Goal: Task Accomplishment & Management: Manage account settings

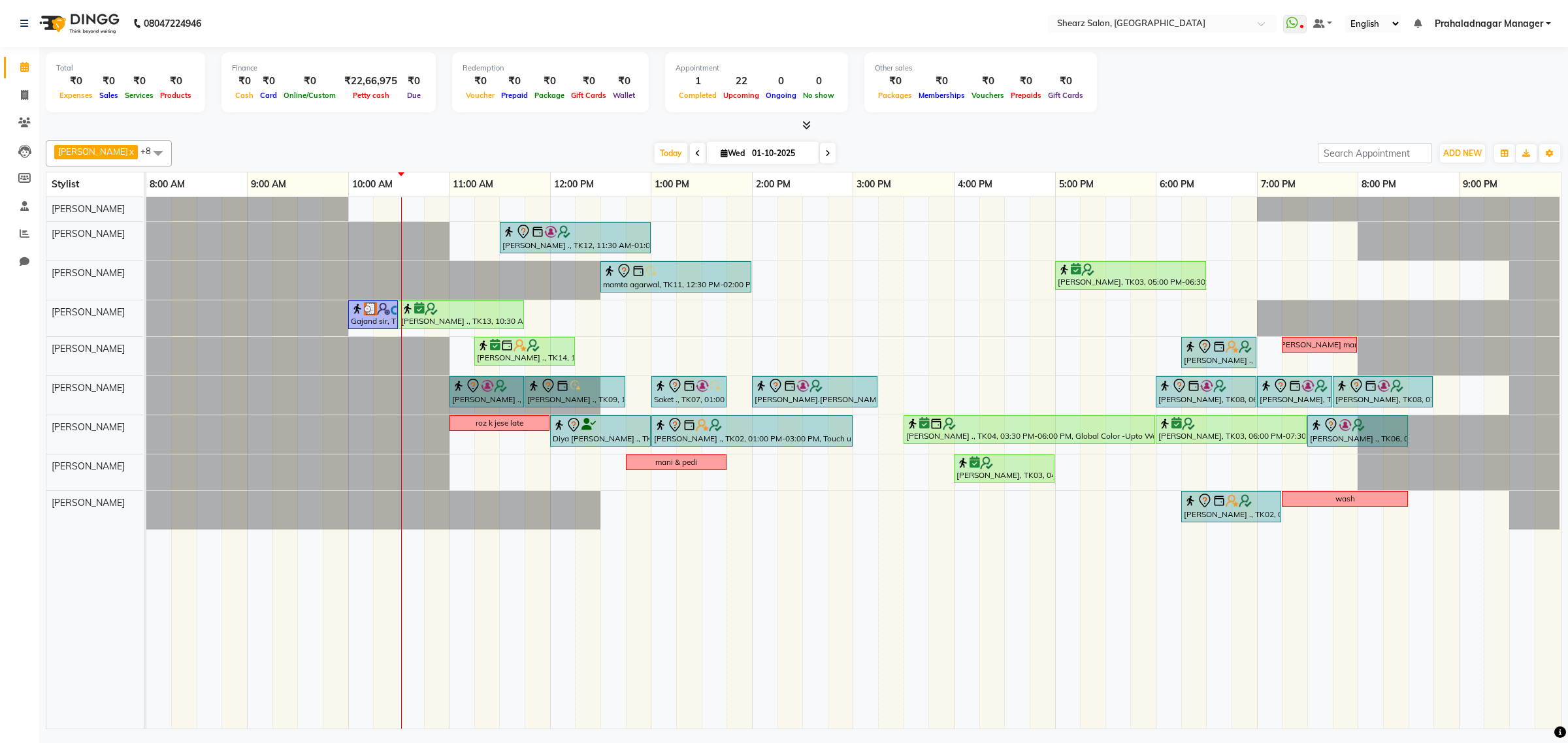
click at [128, 155] on link "x" at bounding box center [131, 151] width 6 height 11
checkbox input "false"
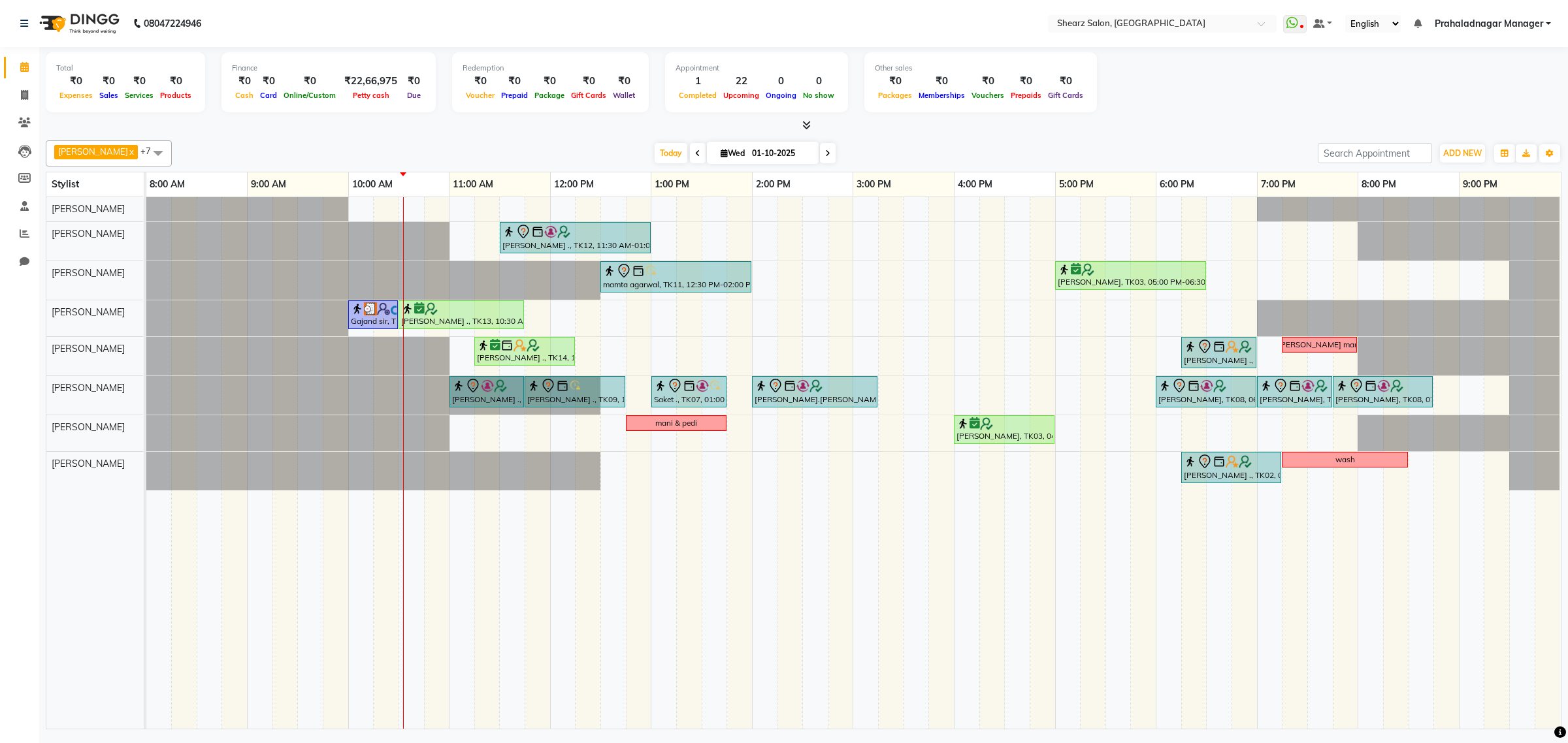
click at [145, 152] on span at bounding box center [157, 152] width 26 height 25
click at [88, 231] on div "[PERSON_NAME] GSTIN - 21123" at bounding box center [109, 222] width 111 height 28
checkbox input "true"
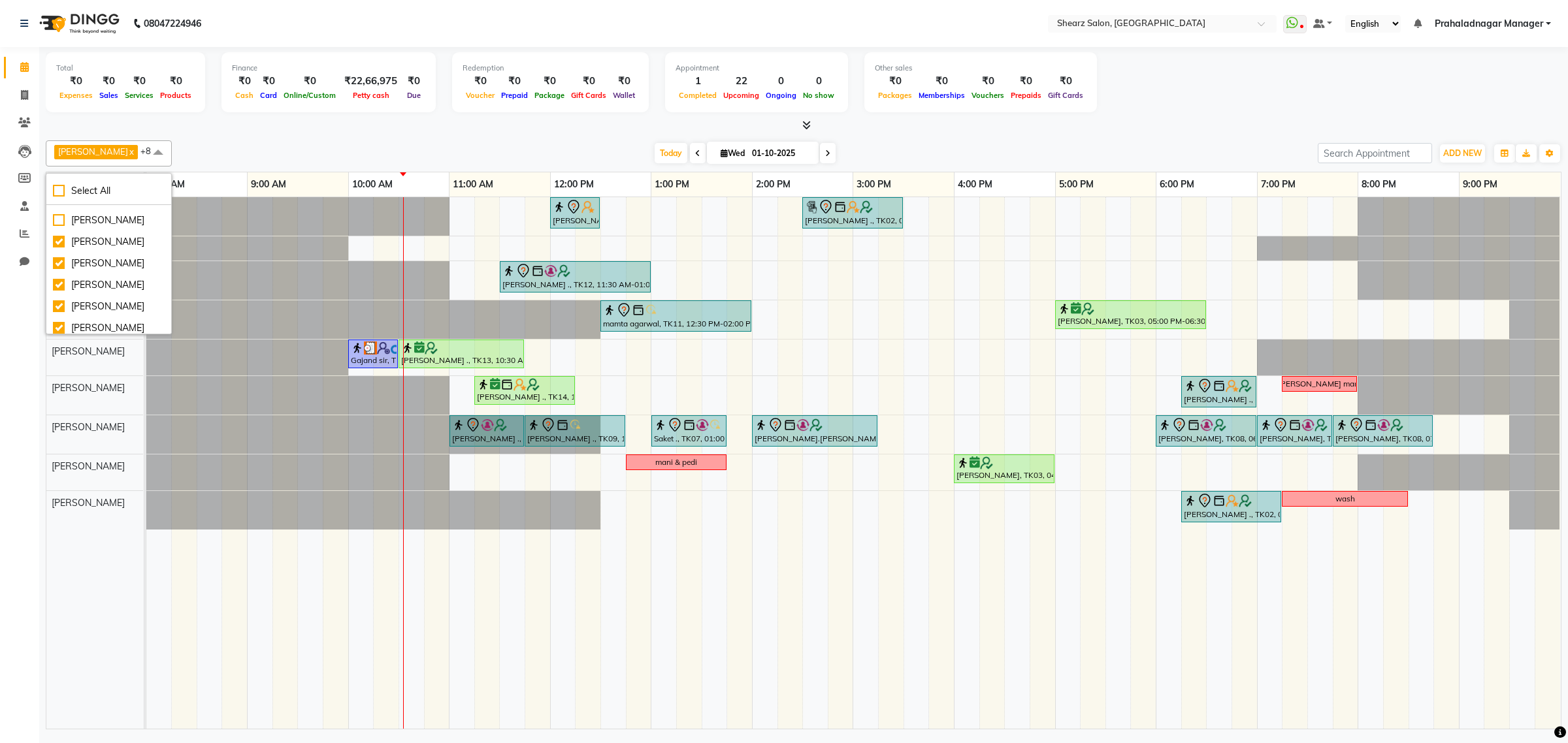
scroll to position [21, 0]
click at [325, 133] on div "Total ₹0 Expenses ₹0 Sales ₹0 Services ₹0 Products Finance ₹0 Cash ₹0 Card ₹0 O…" at bounding box center [804, 390] width 1528 height 686
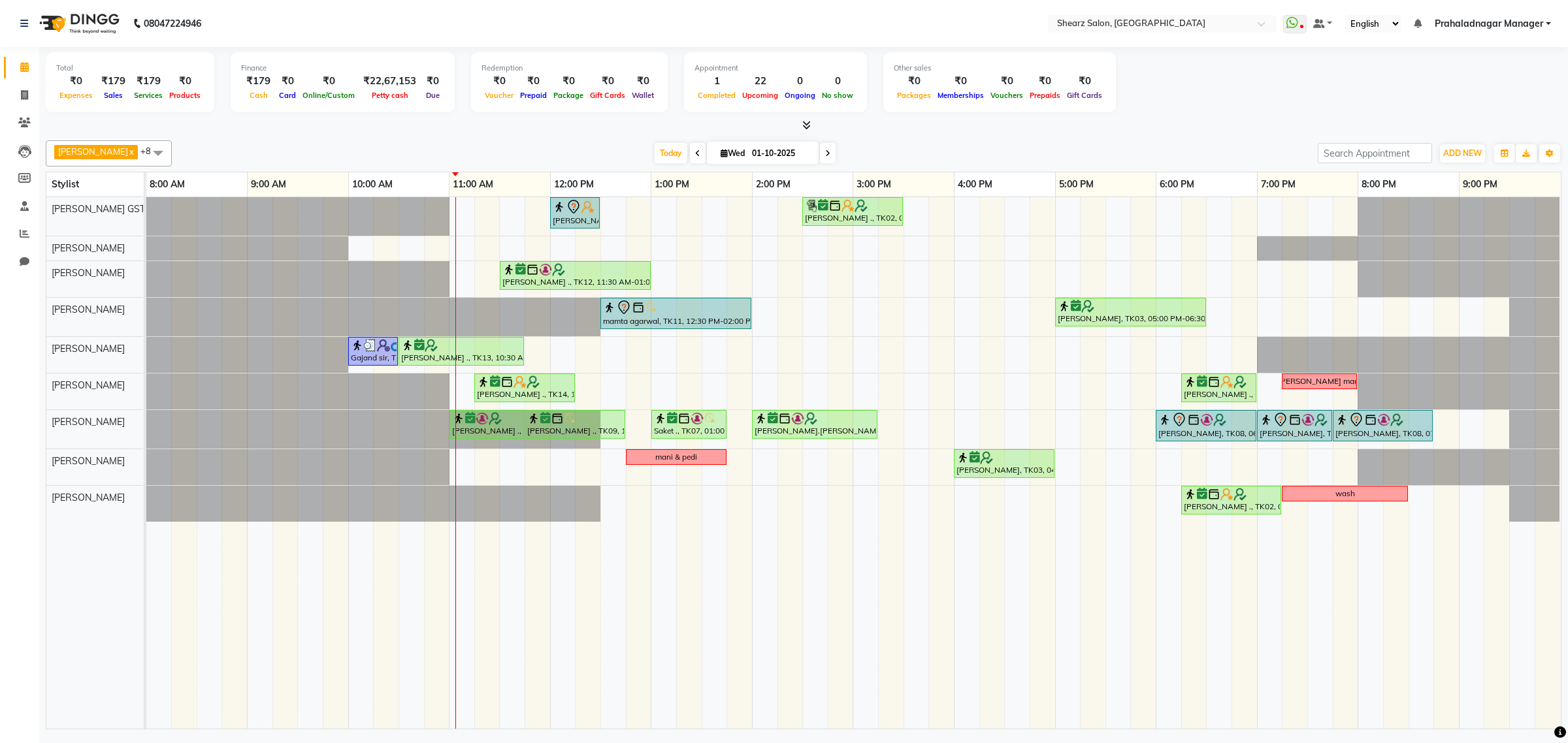
click at [820, 152] on span at bounding box center [828, 153] width 16 height 20
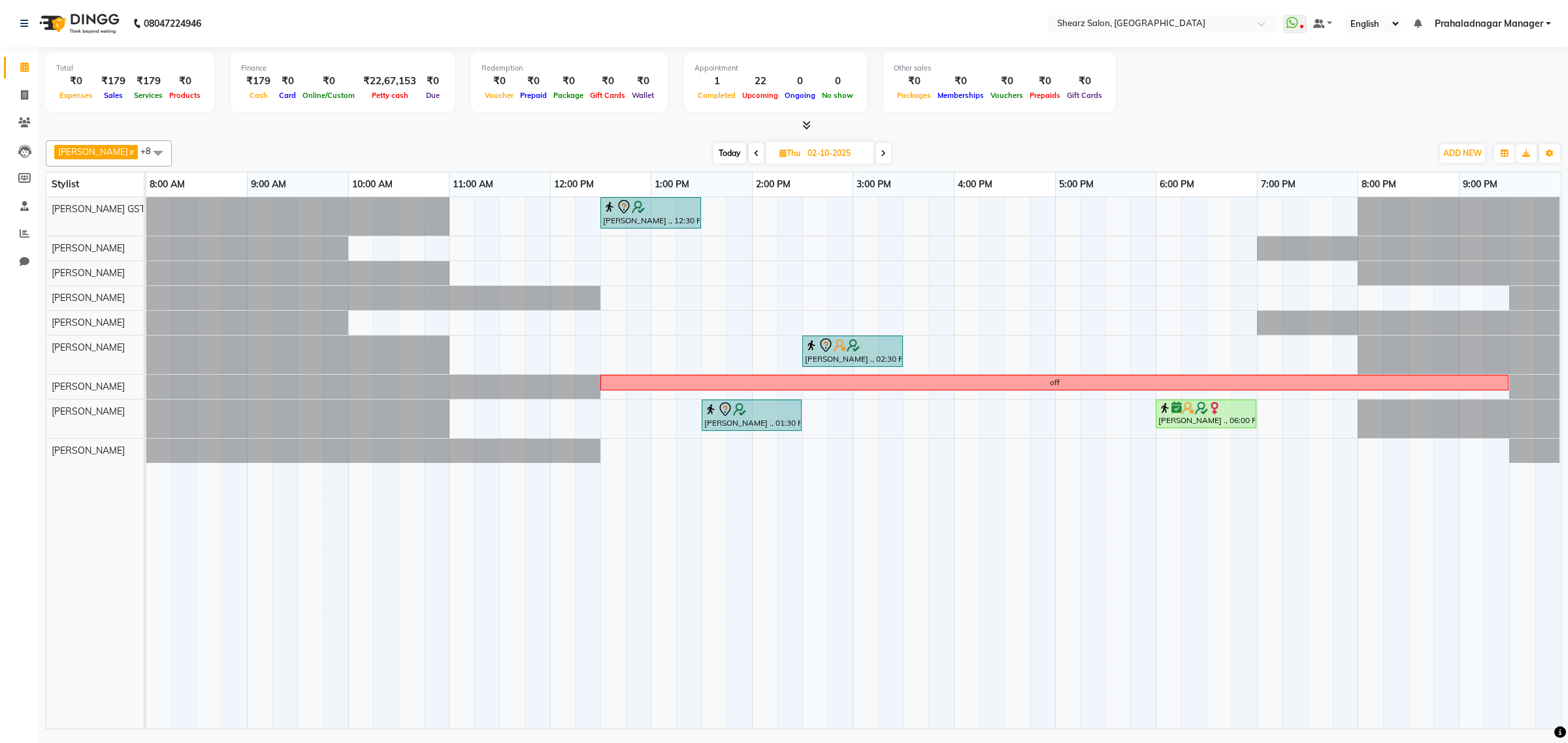
click at [717, 150] on span "Today" at bounding box center [730, 153] width 32 height 20
type input "01-10-2025"
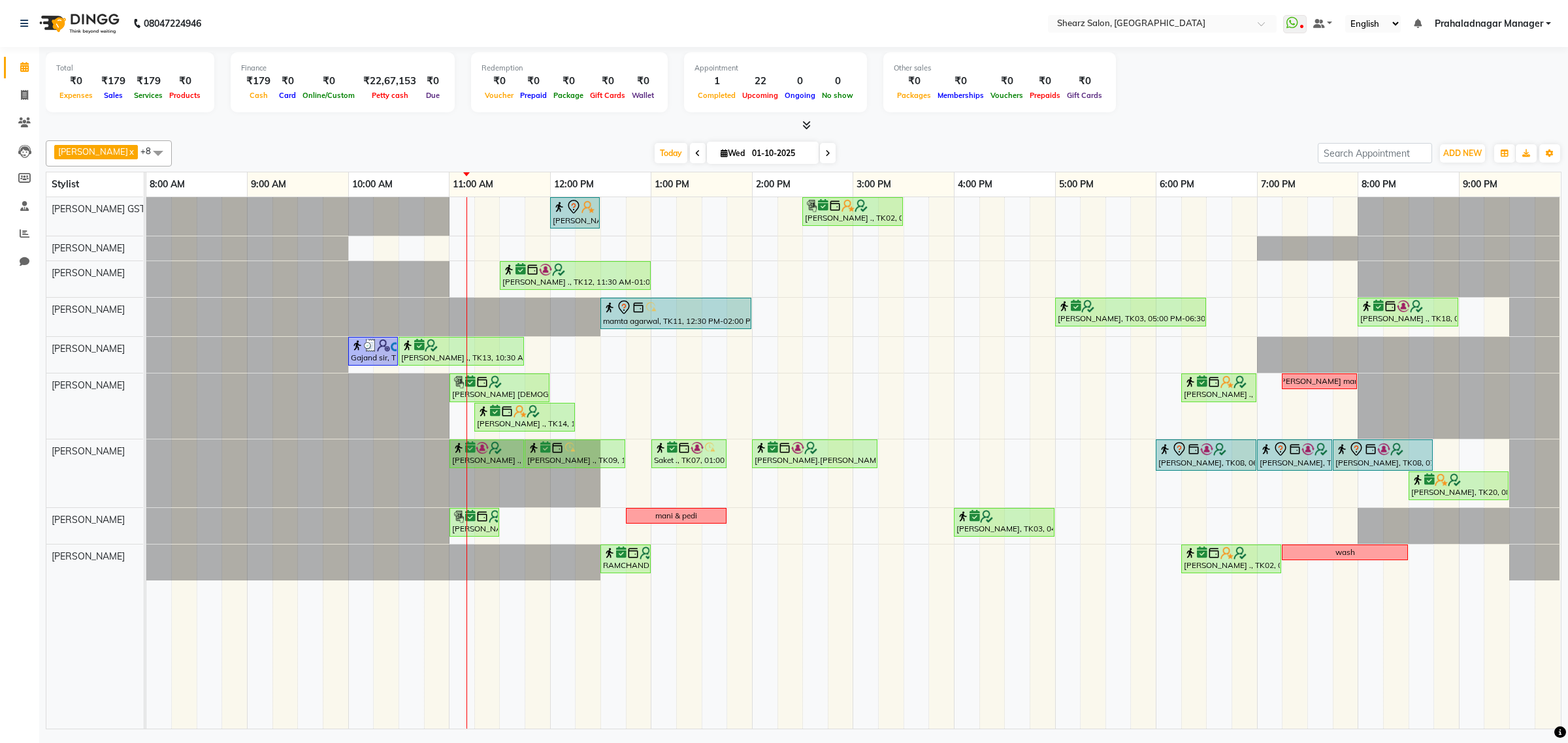
click at [1278, 105] on div "Total ₹0 Expenses ₹179 Sales ₹179 Services ₹0 Products Finance ₹179 Cash ₹0 Car…" at bounding box center [803, 84] width 1515 height 64
click at [821, 315] on div "shazadi khan, TK01, 12:00 PM-12:30 PM, Eyebrow threading with senior Grishma Ma…" at bounding box center [853, 463] width 1414 height 531
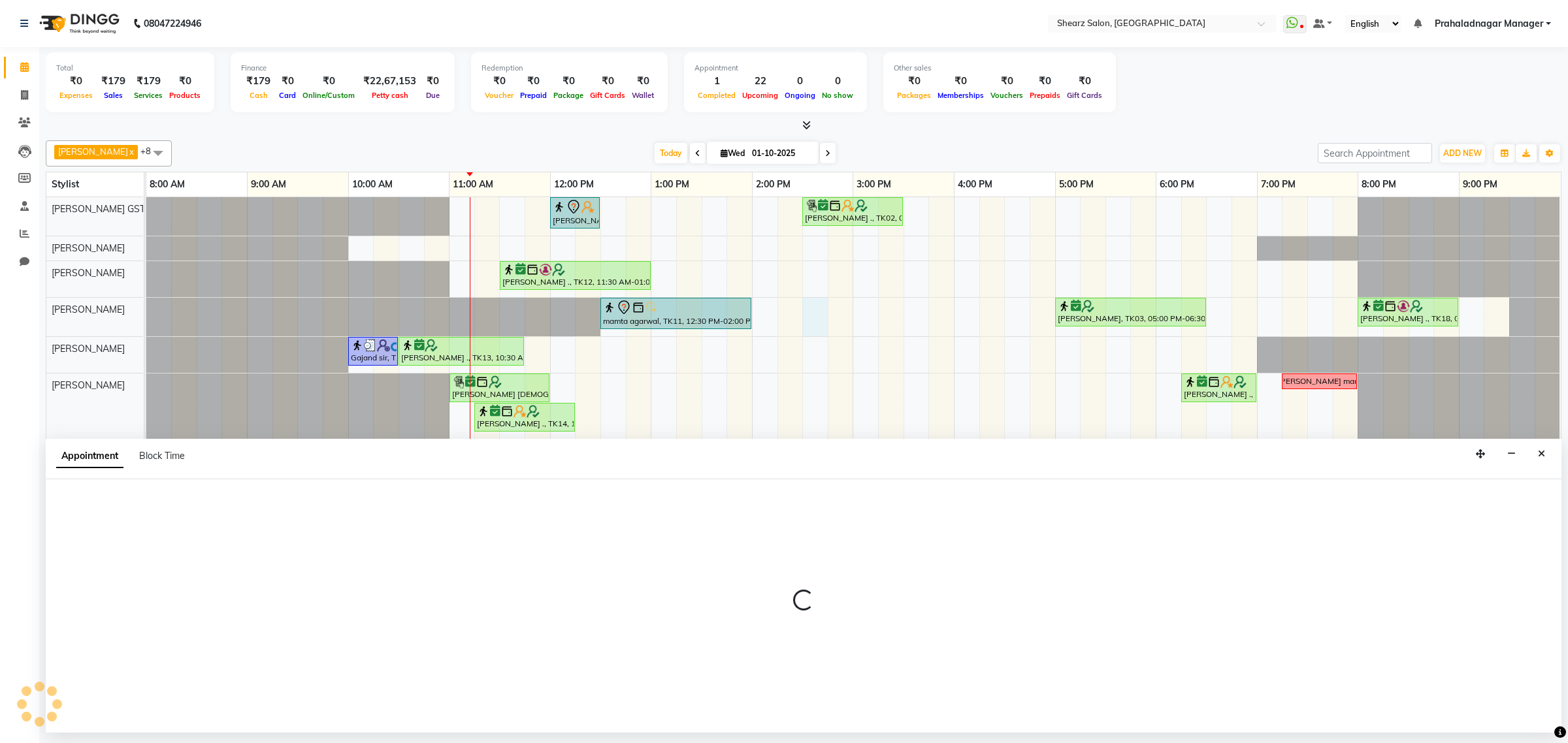
select select "77475"
select select "tentative"
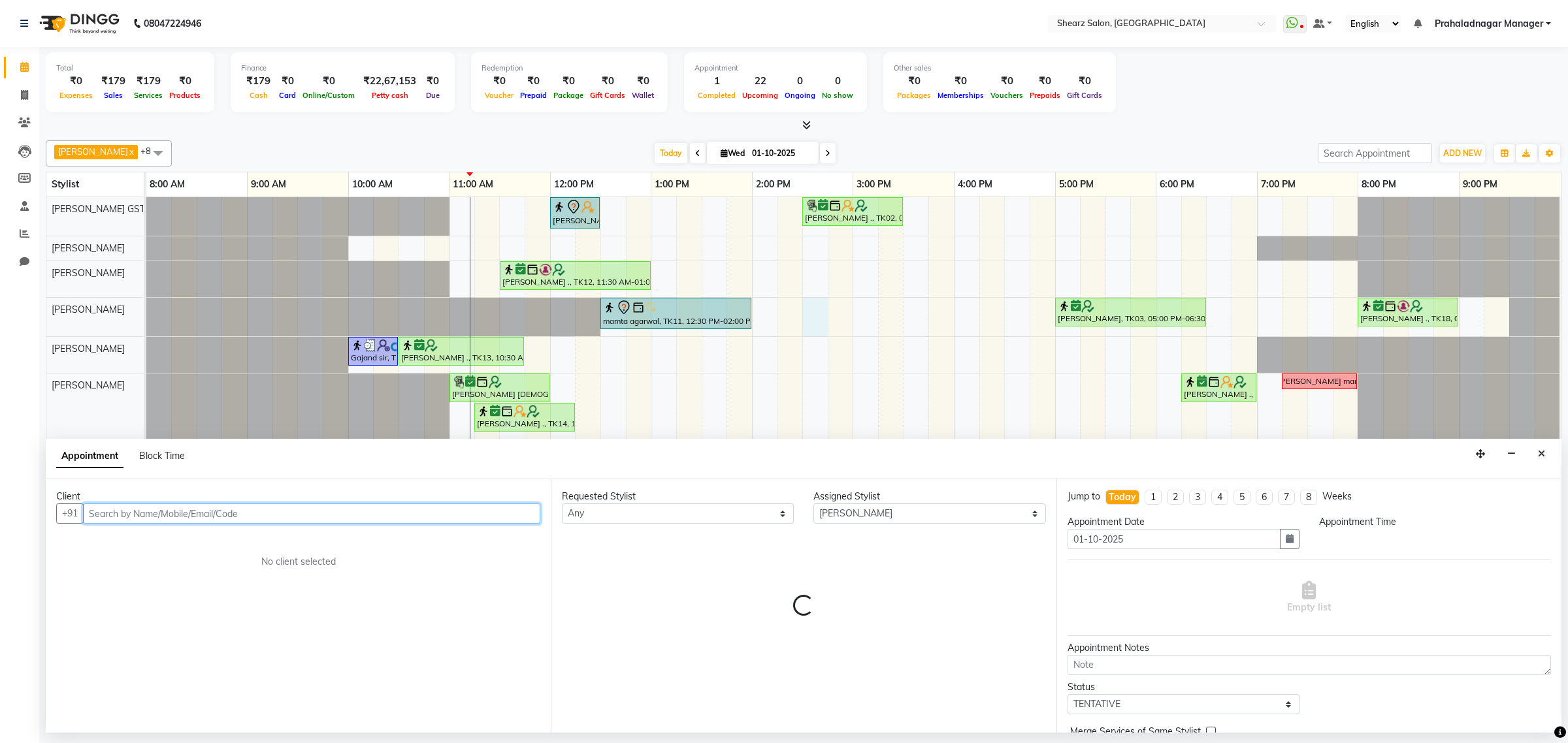
select select "870"
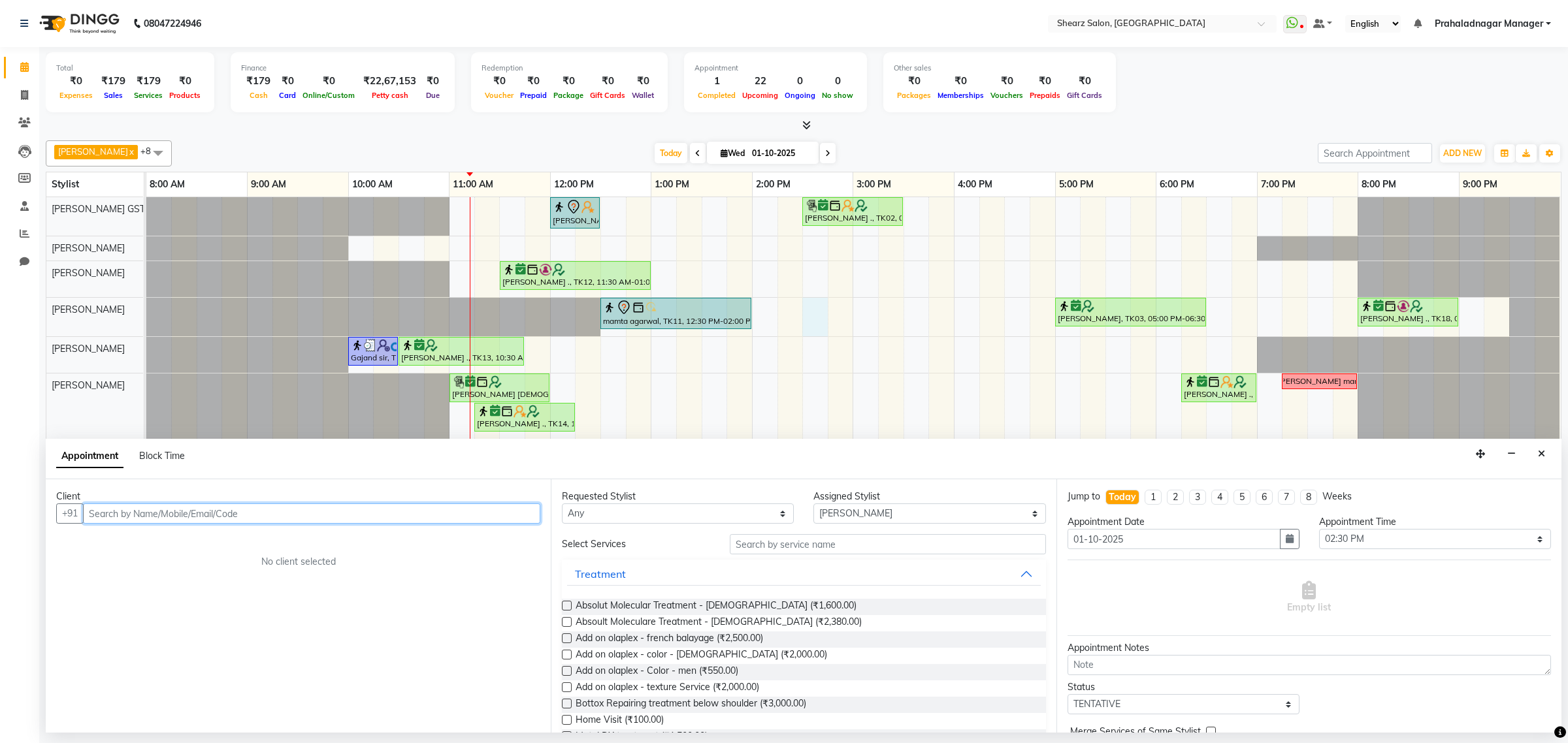
click at [265, 514] on input "text" at bounding box center [312, 514] width 457 height 20
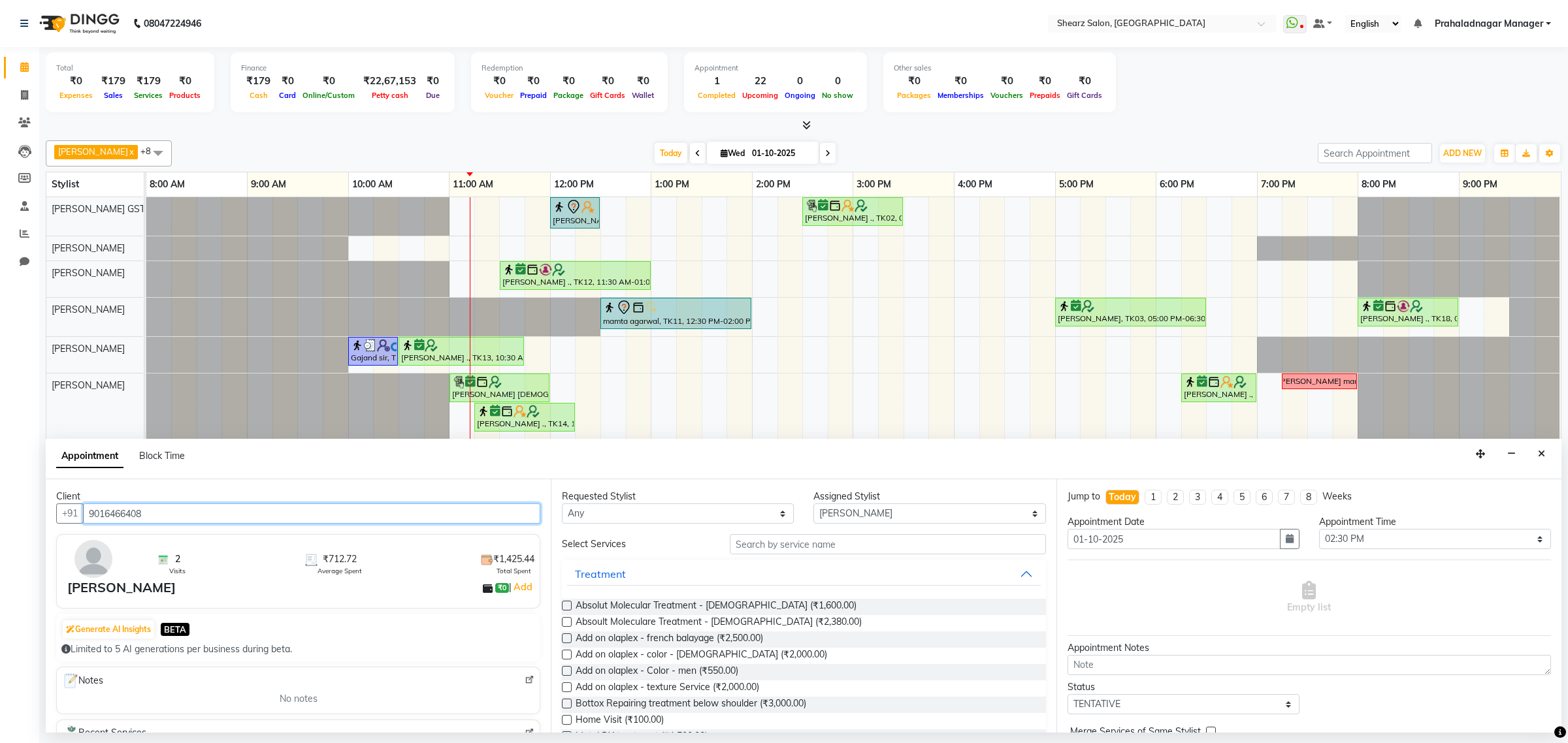
type input "9016466408"
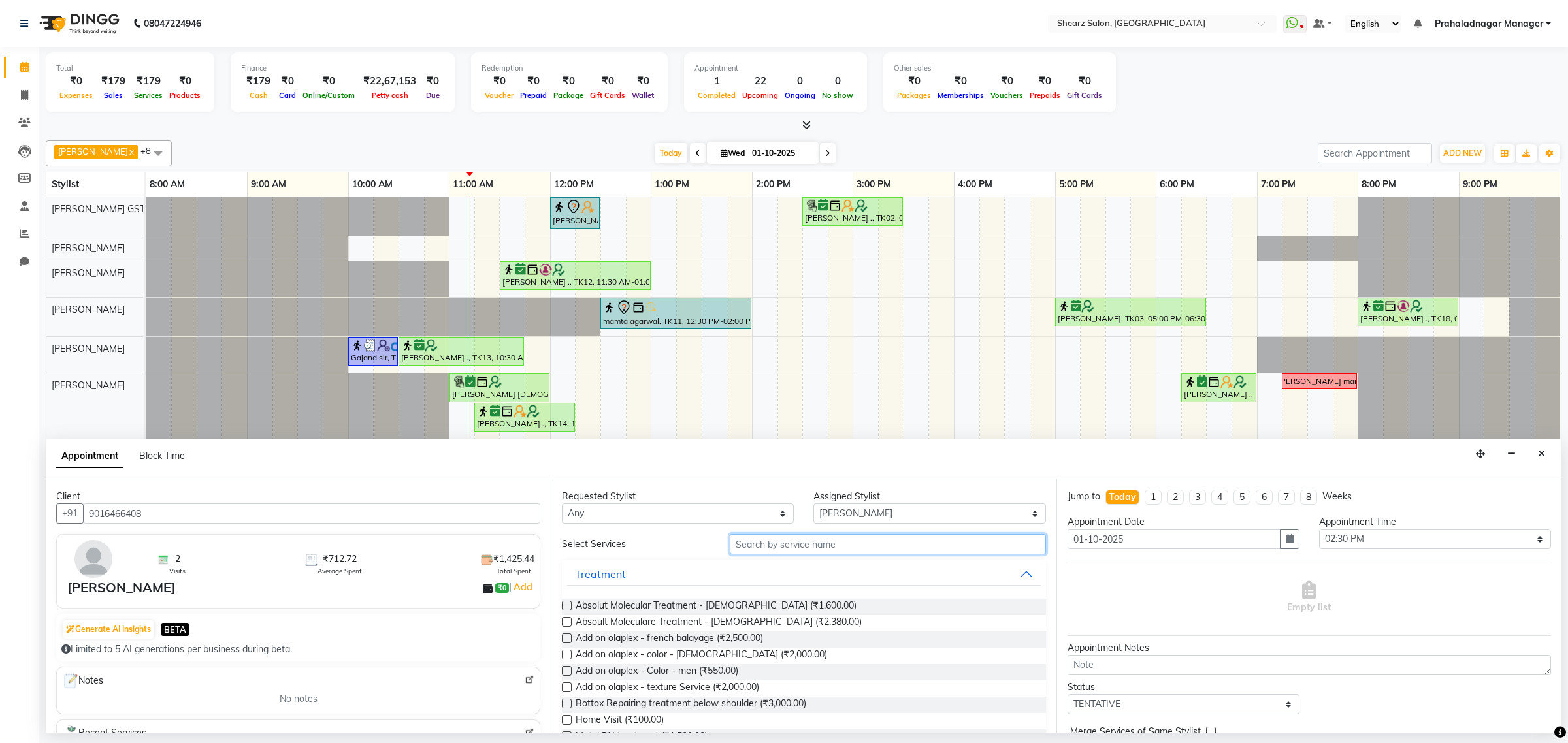
click at [765, 537] on input "text" at bounding box center [888, 544] width 316 height 20
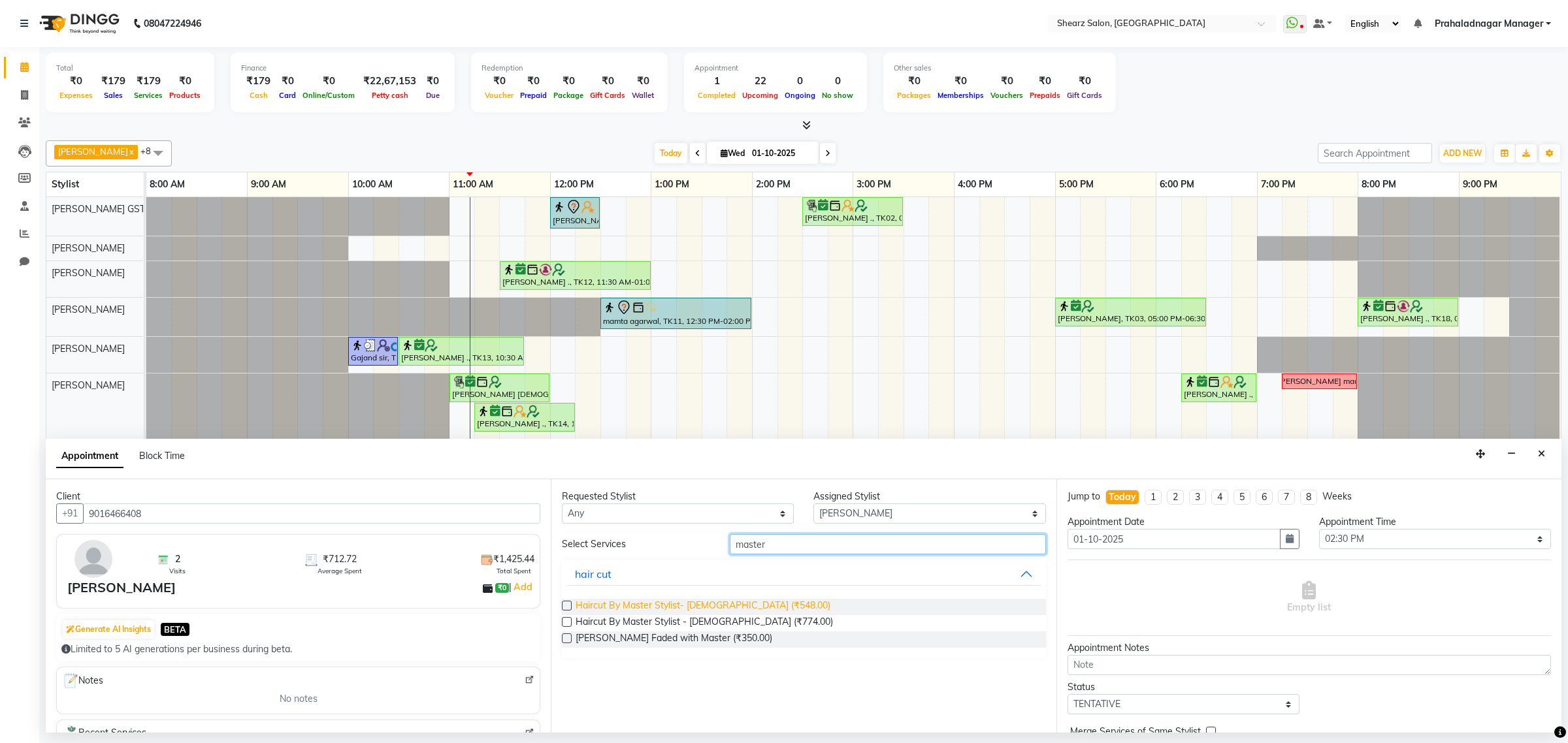
type input "master"
drag, startPoint x: 651, startPoint y: 606, endPoint x: 662, endPoint y: 606, distance: 11.0
click at [651, 606] on span "Haircut By Master Stylist- Male (₹548.00)" at bounding box center [702, 607] width 255 height 16
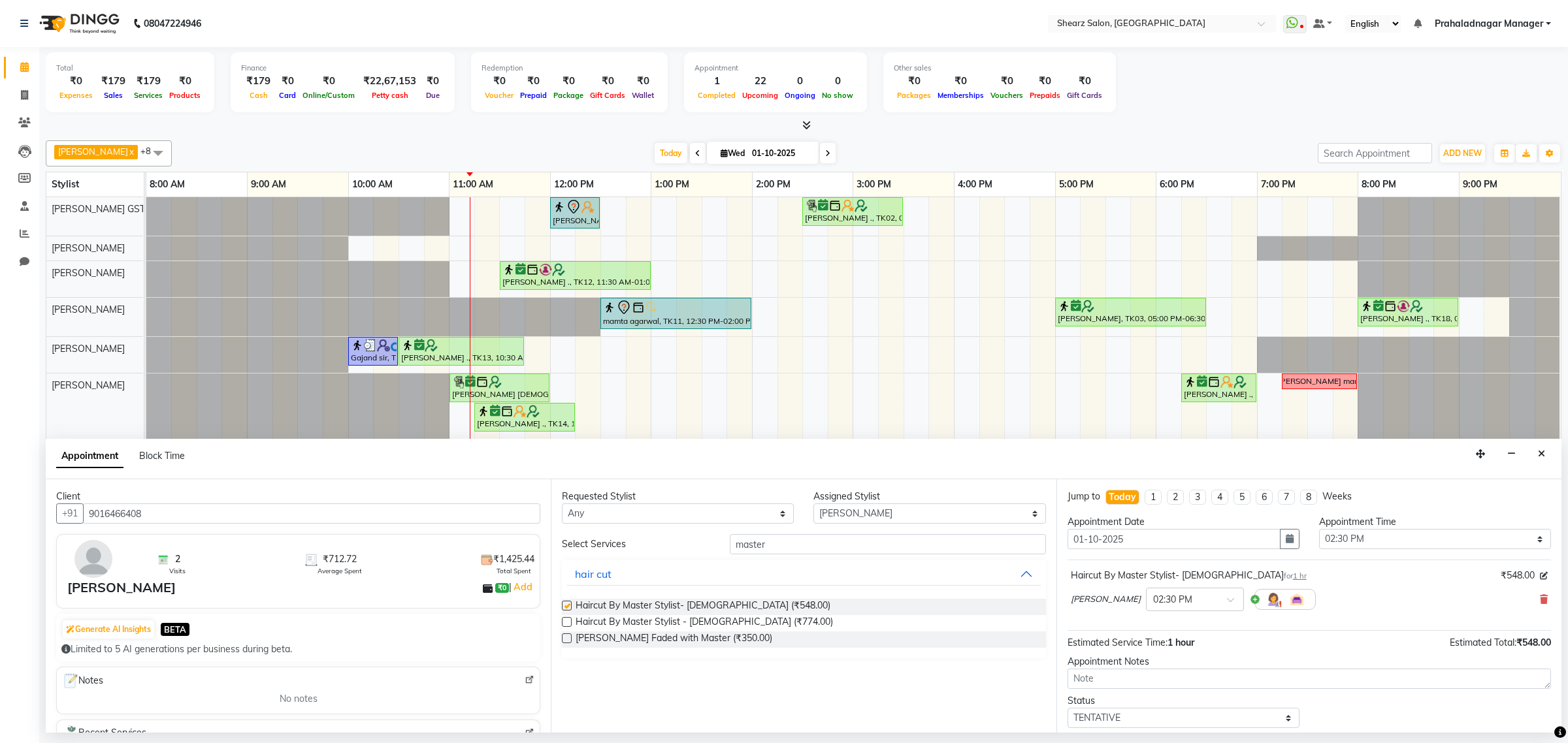
checkbox input "false"
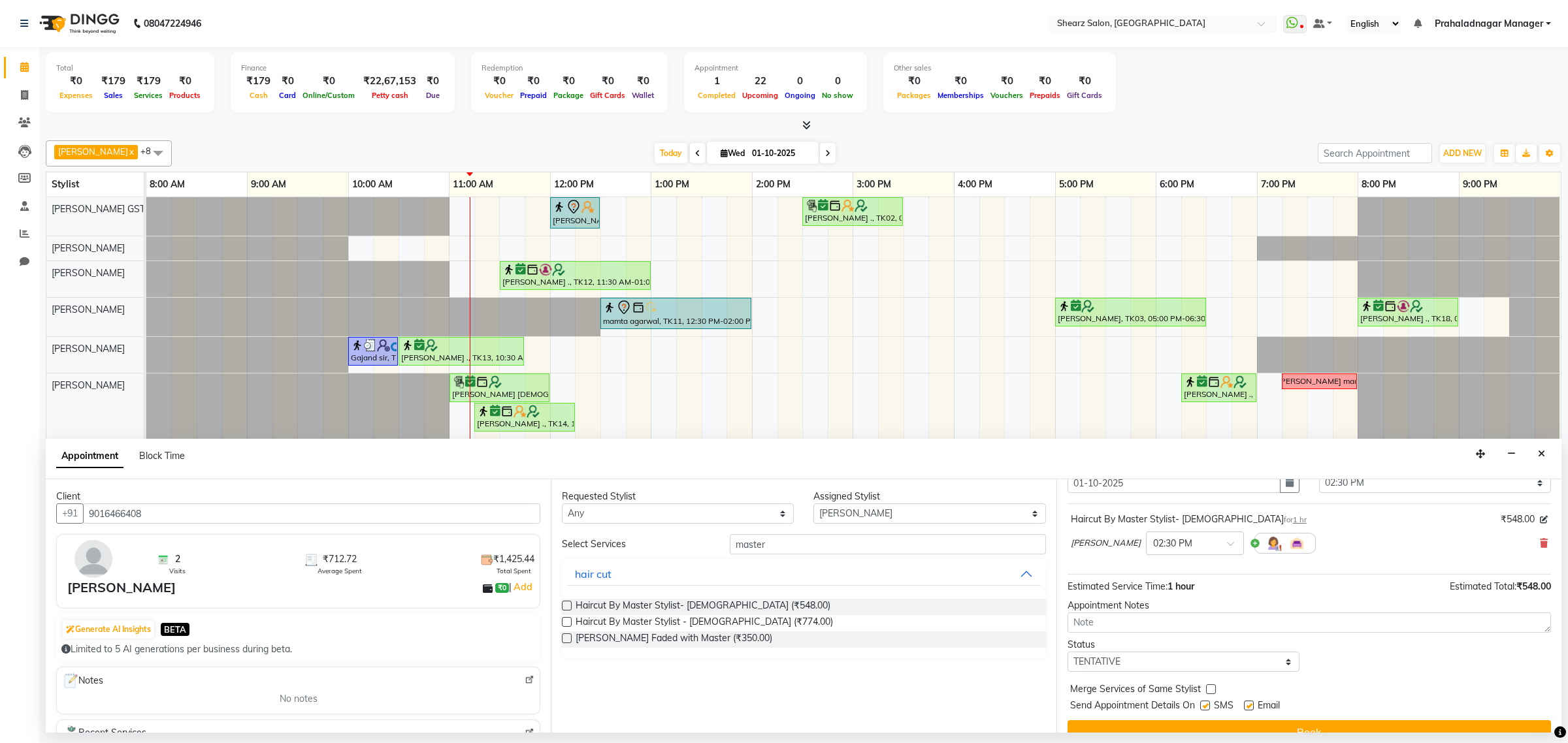
scroll to position [79, 0]
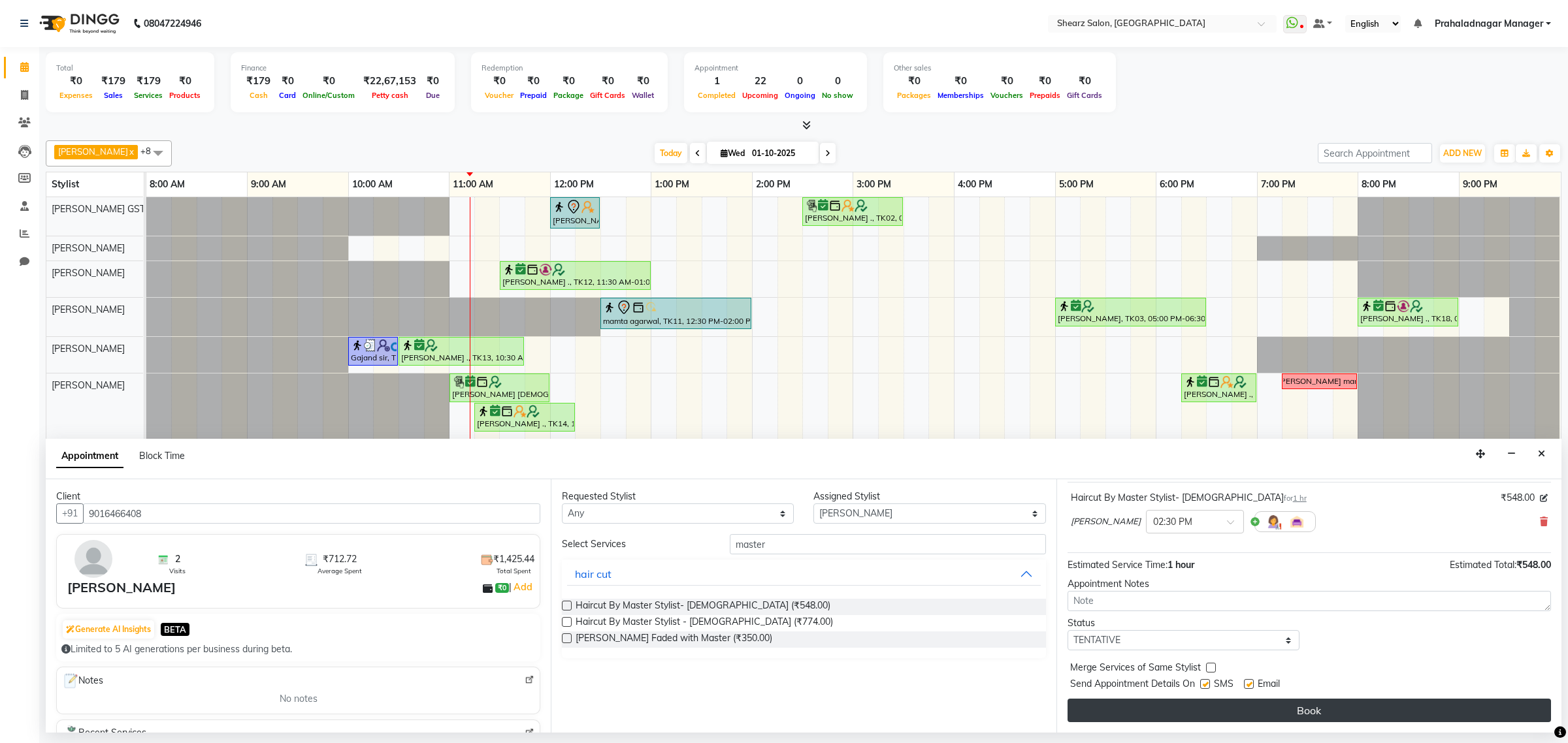
click at [1242, 704] on button "Book" at bounding box center [1308, 710] width 483 height 23
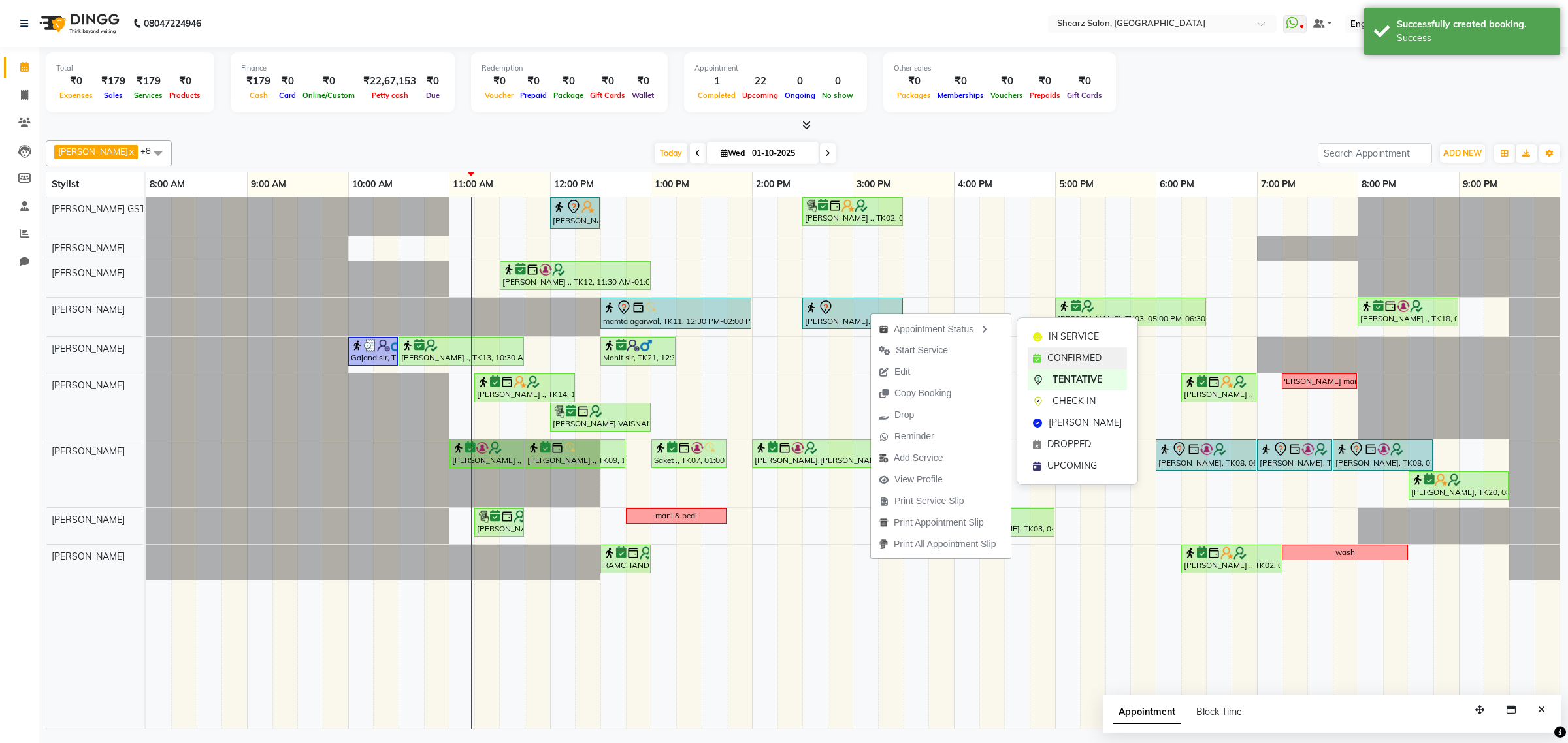
click at [1059, 359] on span "CONFIRMED" at bounding box center [1074, 358] width 54 height 13
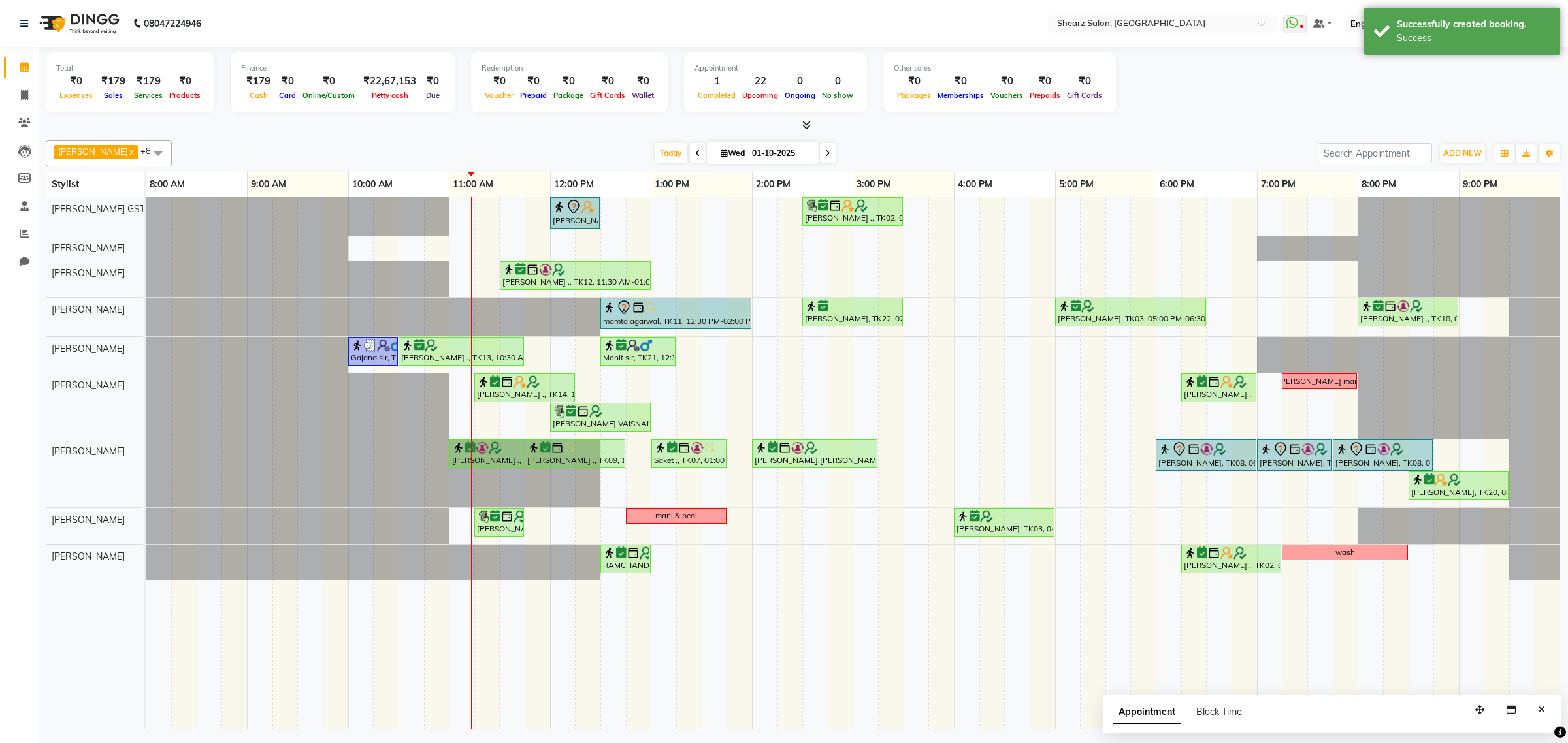
click at [1102, 140] on div "Pratik Limbani x Vaibhav Vaid x Chandrakant Parmar x Heena Salmani x pritika pr…" at bounding box center [803, 153] width 1515 height 26
click at [145, 143] on span at bounding box center [157, 152] width 26 height 25
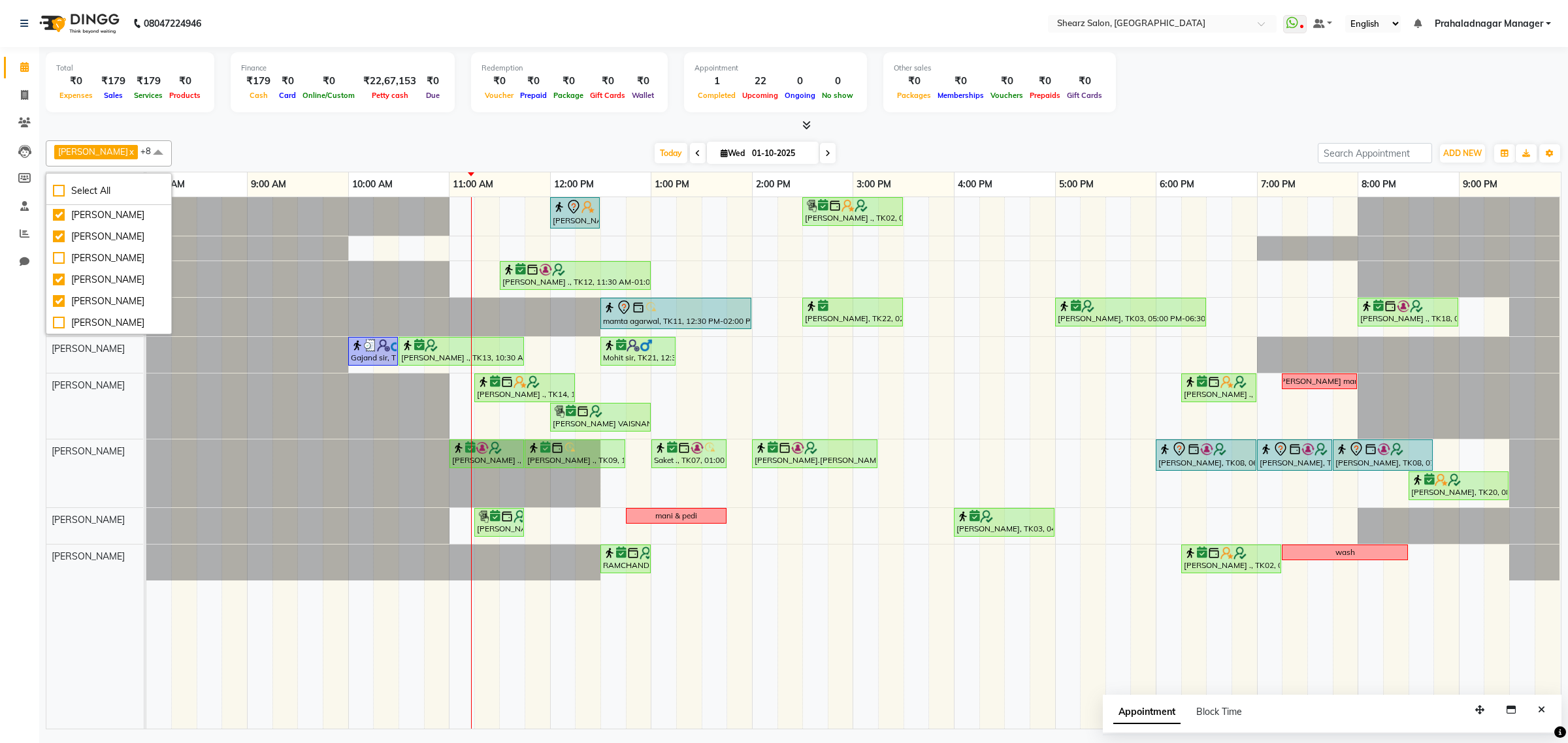
scroll to position [184, 0]
click at [116, 251] on div "[PERSON_NAME]" at bounding box center [109, 258] width 111 height 13
checkbox input "true"
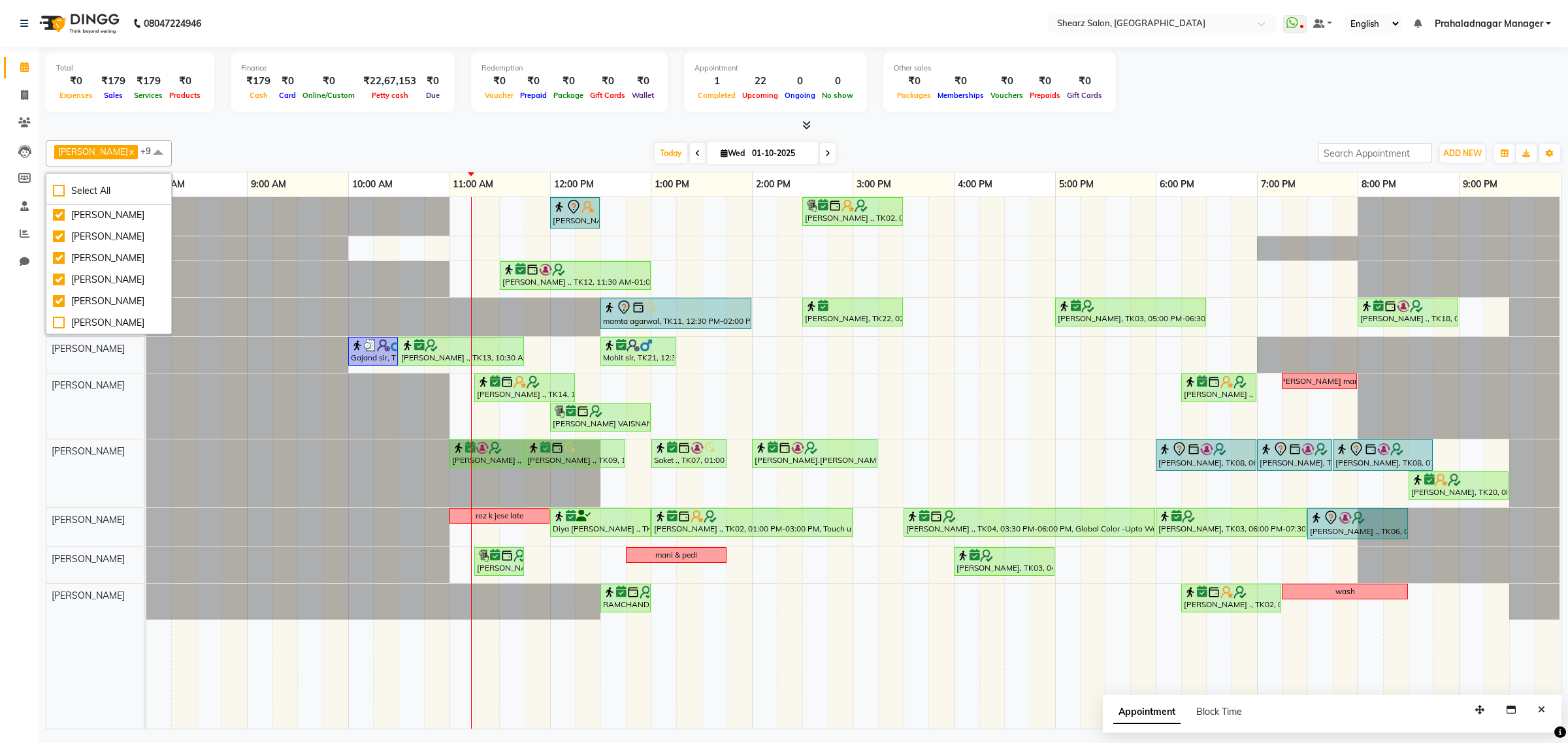
click at [295, 131] on div at bounding box center [803, 125] width 1515 height 13
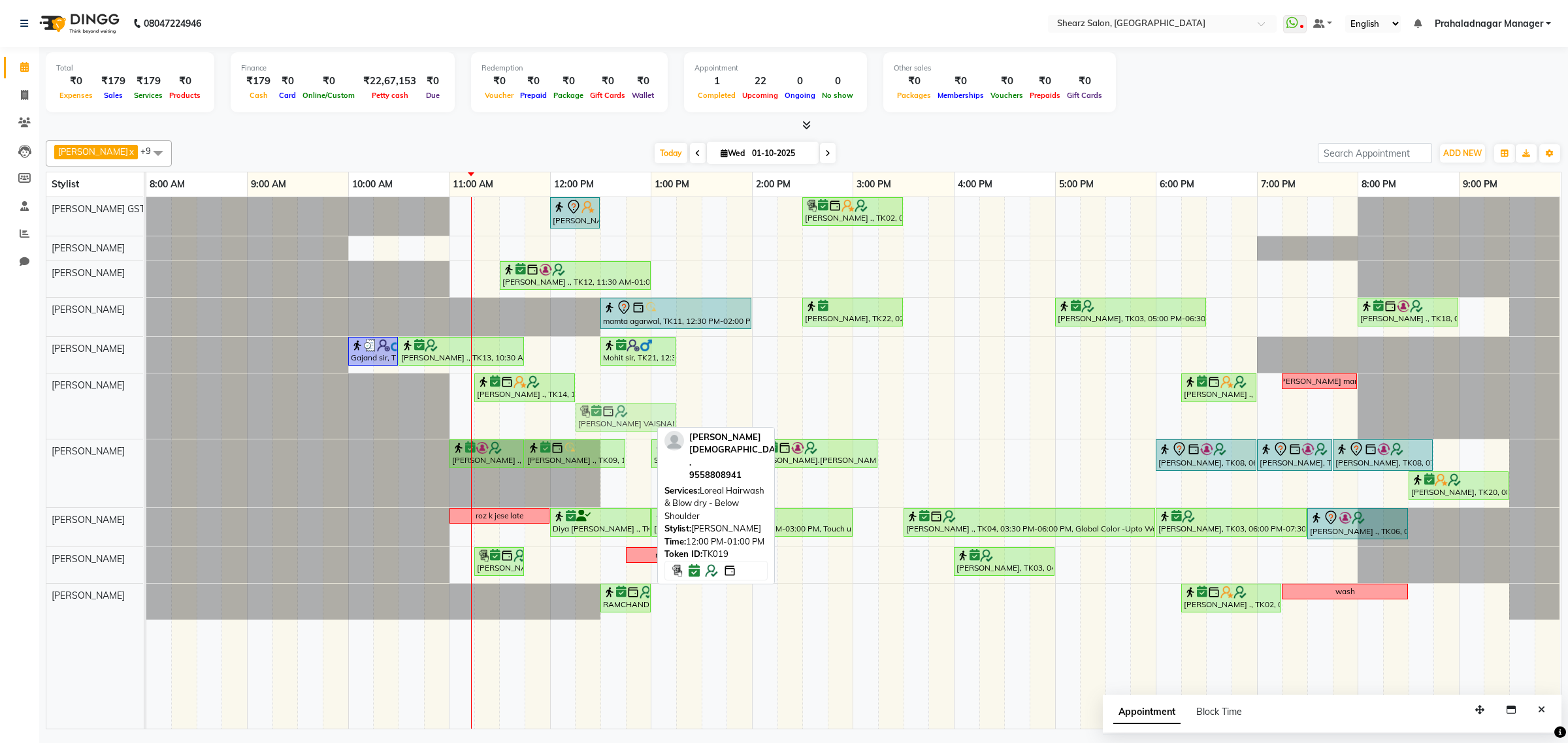
drag, startPoint x: 593, startPoint y: 418, endPoint x: 610, endPoint y: 417, distance: 17.0
click at [146, 417] on div "Samrudhhi Pawar ., TK14, 11:15 AM-12:15 PM, Loreal Hairwash & Blow dry - Below …" at bounding box center [146, 406] width 0 height 66
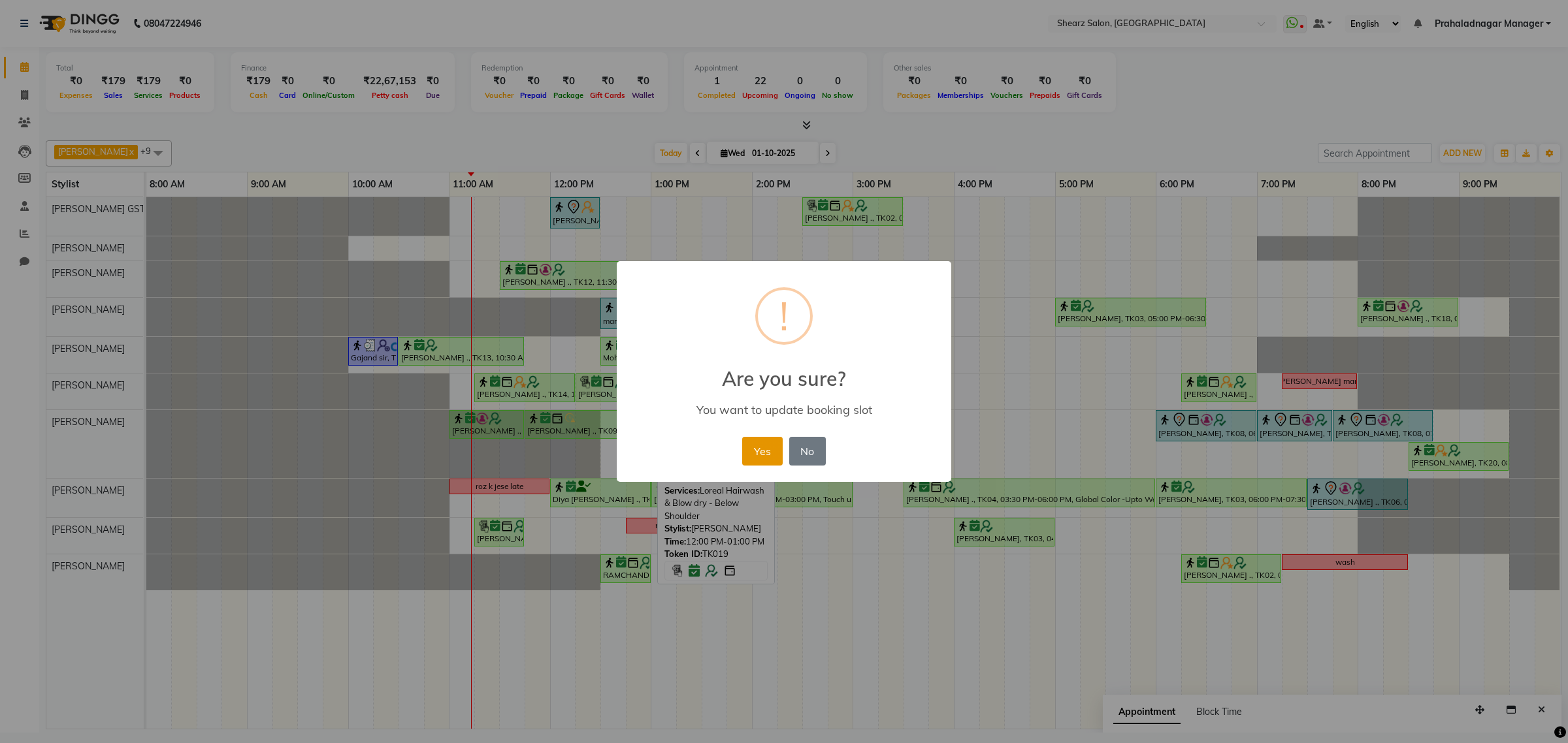
click at [753, 444] on button "Yes" at bounding box center [762, 451] width 40 height 29
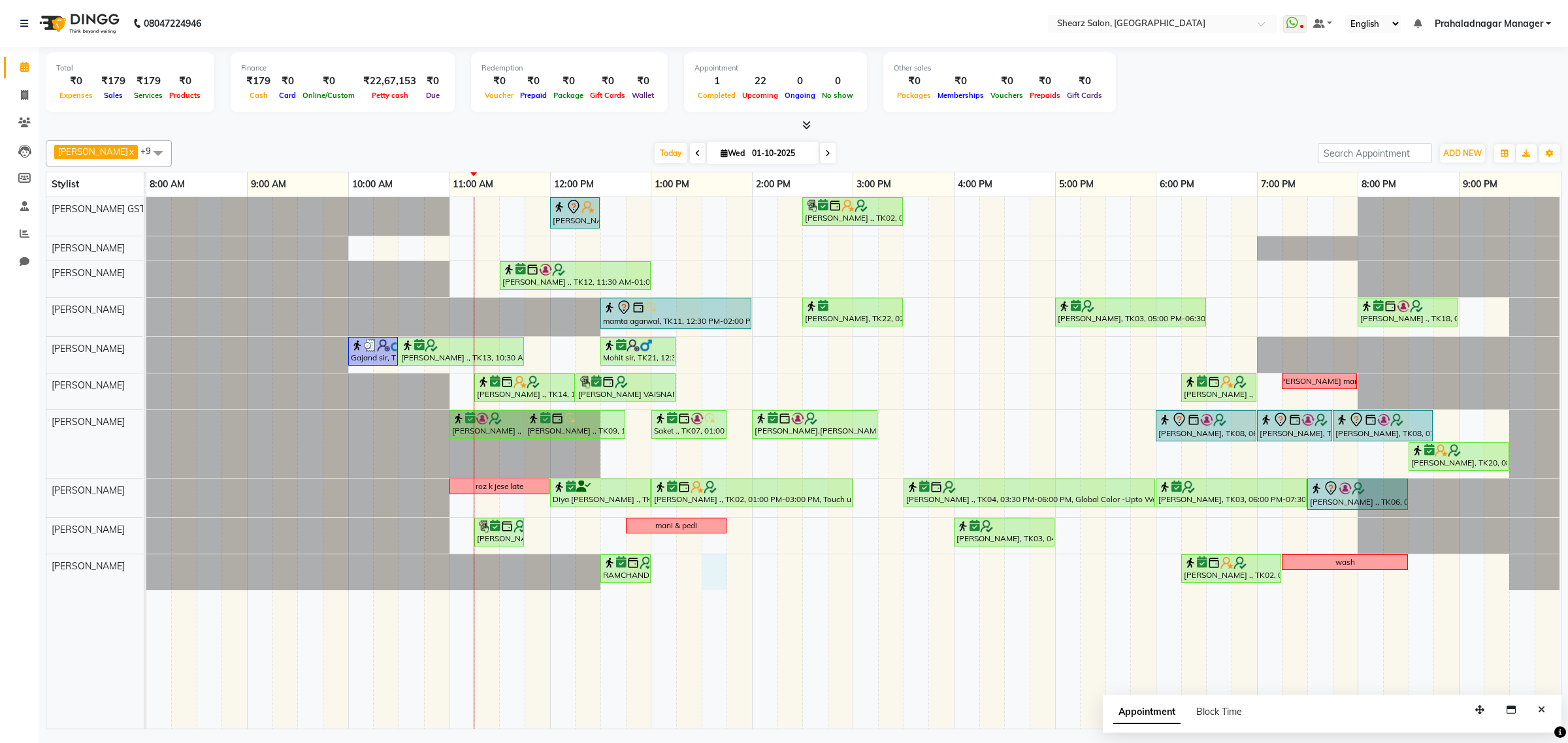
click at [704, 575] on div "shazadi khan, TK01, 12:00 PM-12:30 PM, Eyebrow threading with senior Grishma Ma…" at bounding box center [853, 463] width 1414 height 531
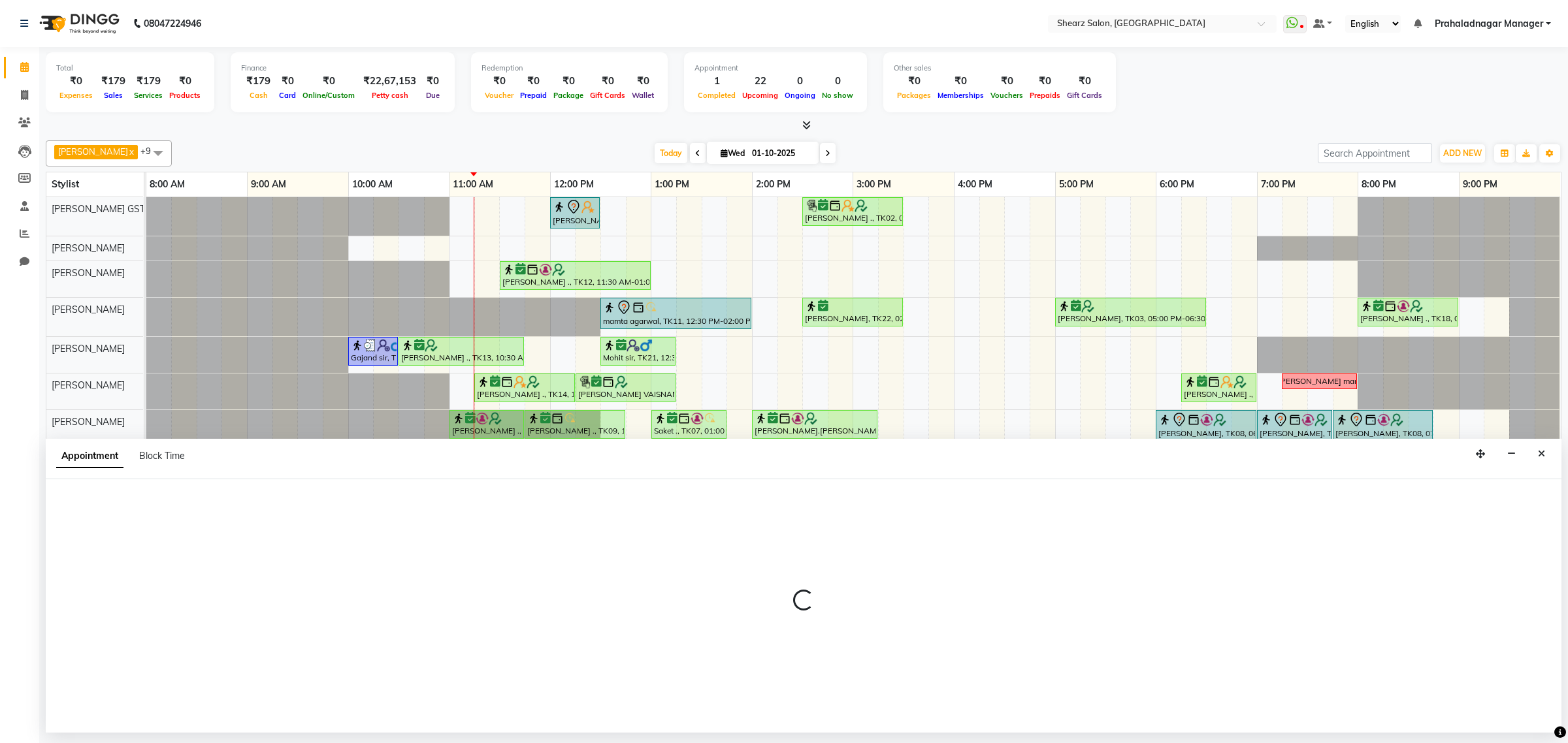
select select "77482"
select select "810"
select select "tentative"
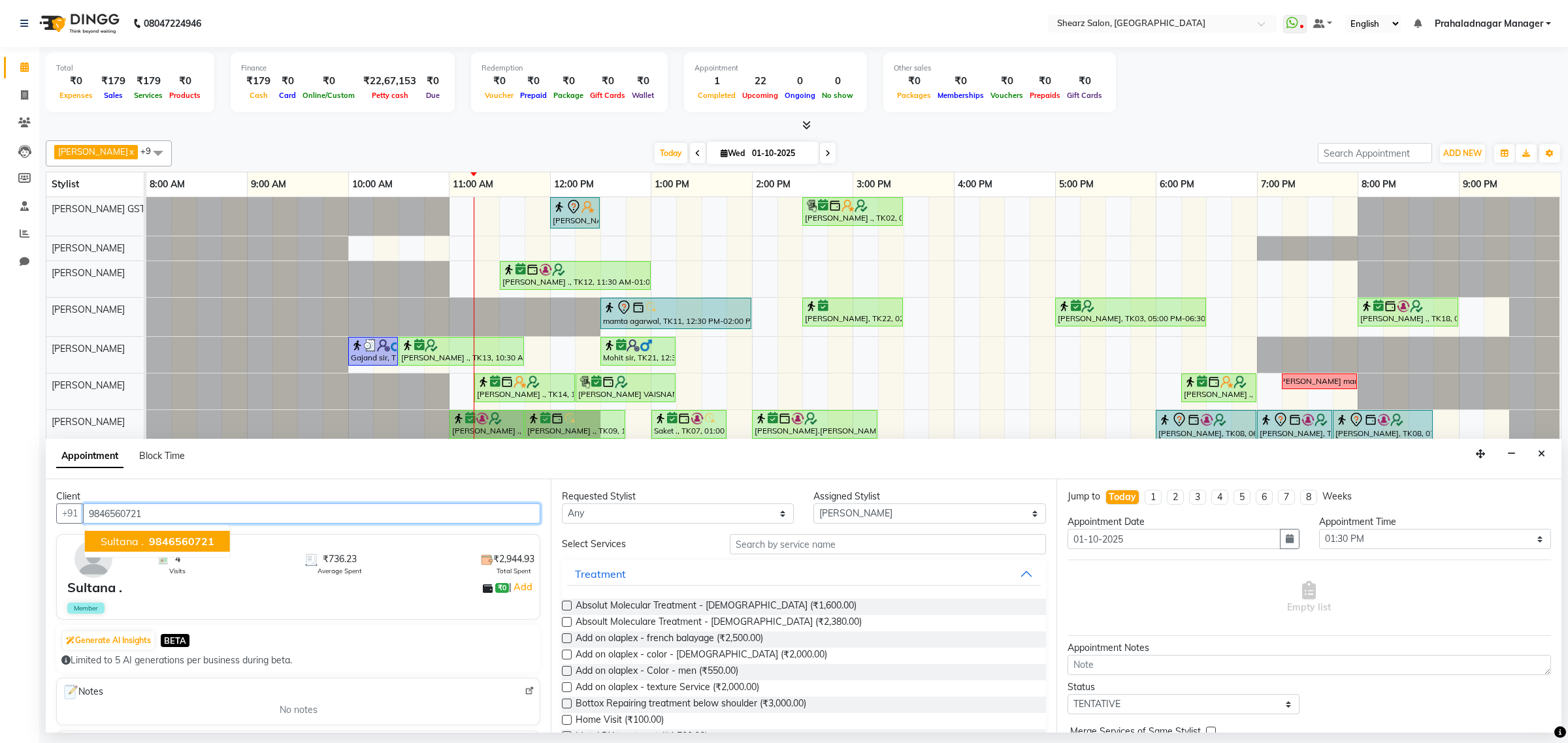
click at [128, 536] on span "Sultana ." at bounding box center [122, 541] width 43 height 13
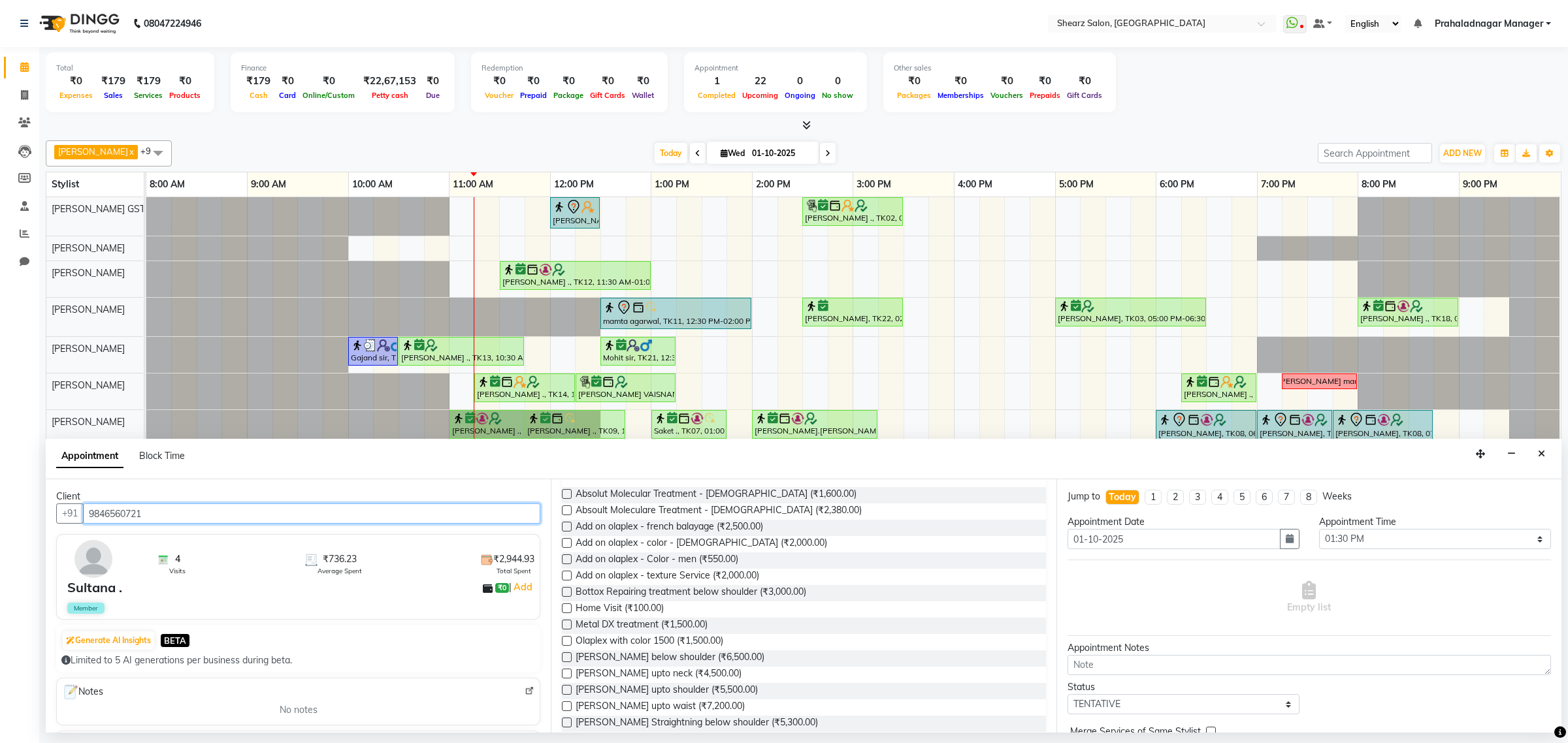
scroll to position [0, 0]
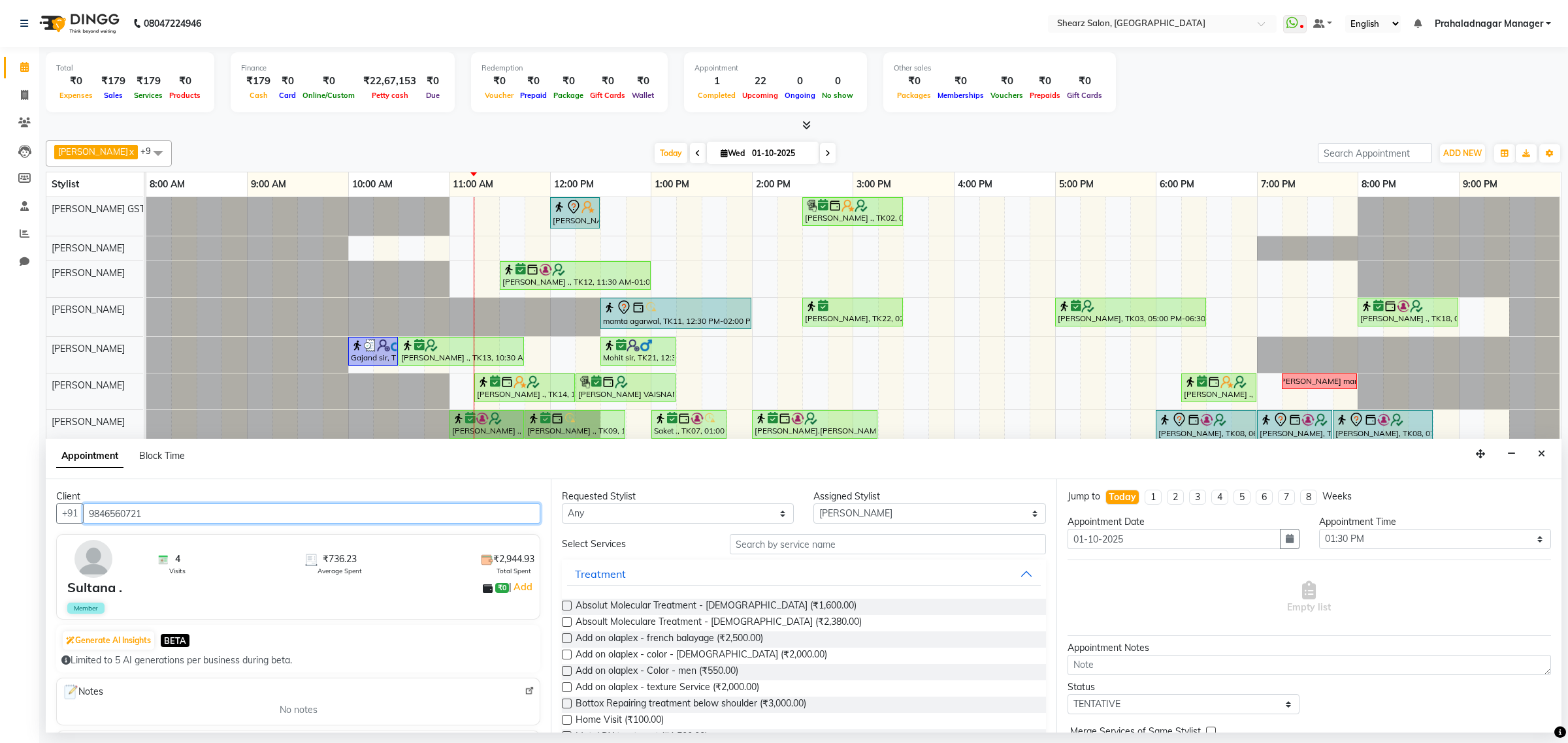
type input "9846560721"
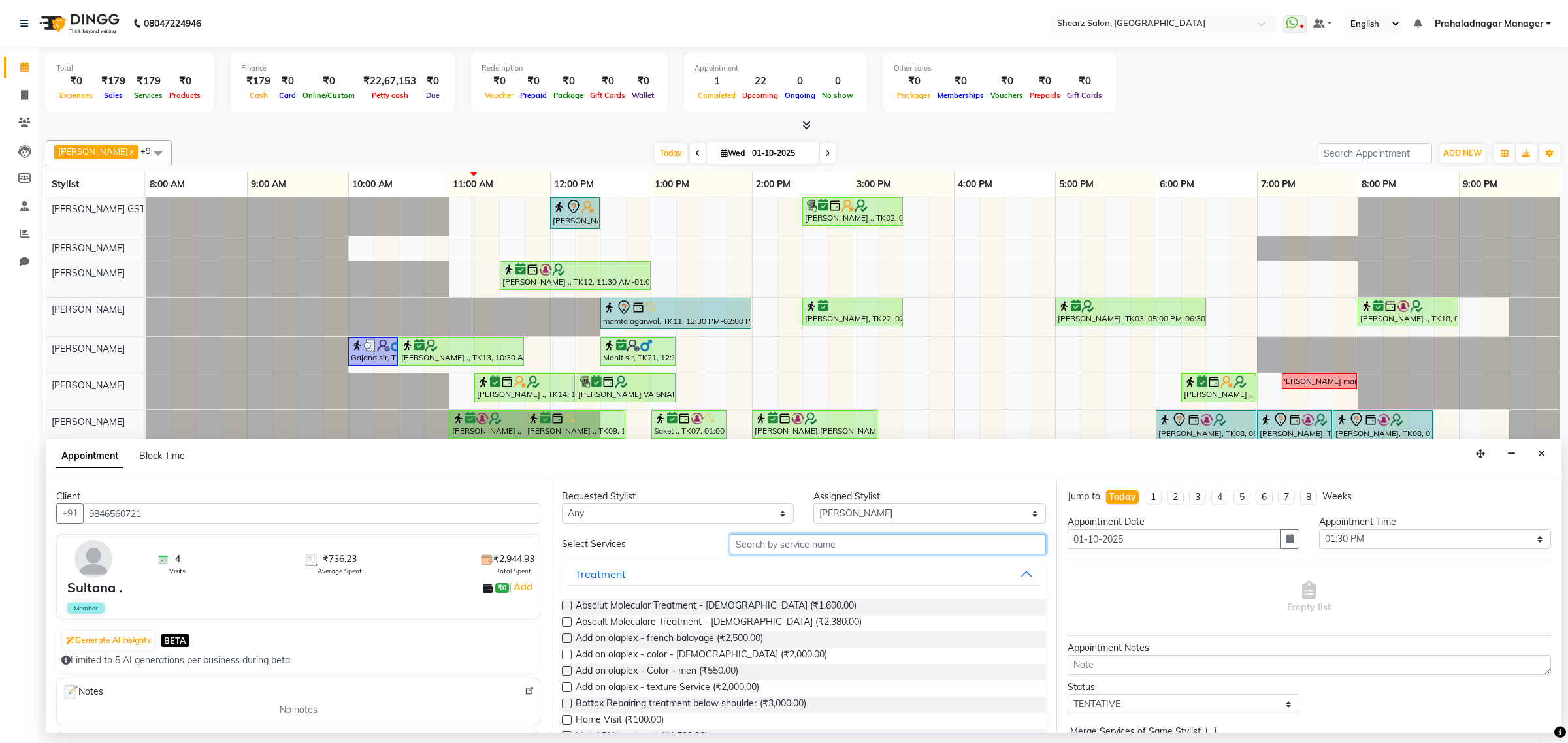
click at [774, 545] on input "text" at bounding box center [888, 544] width 316 height 20
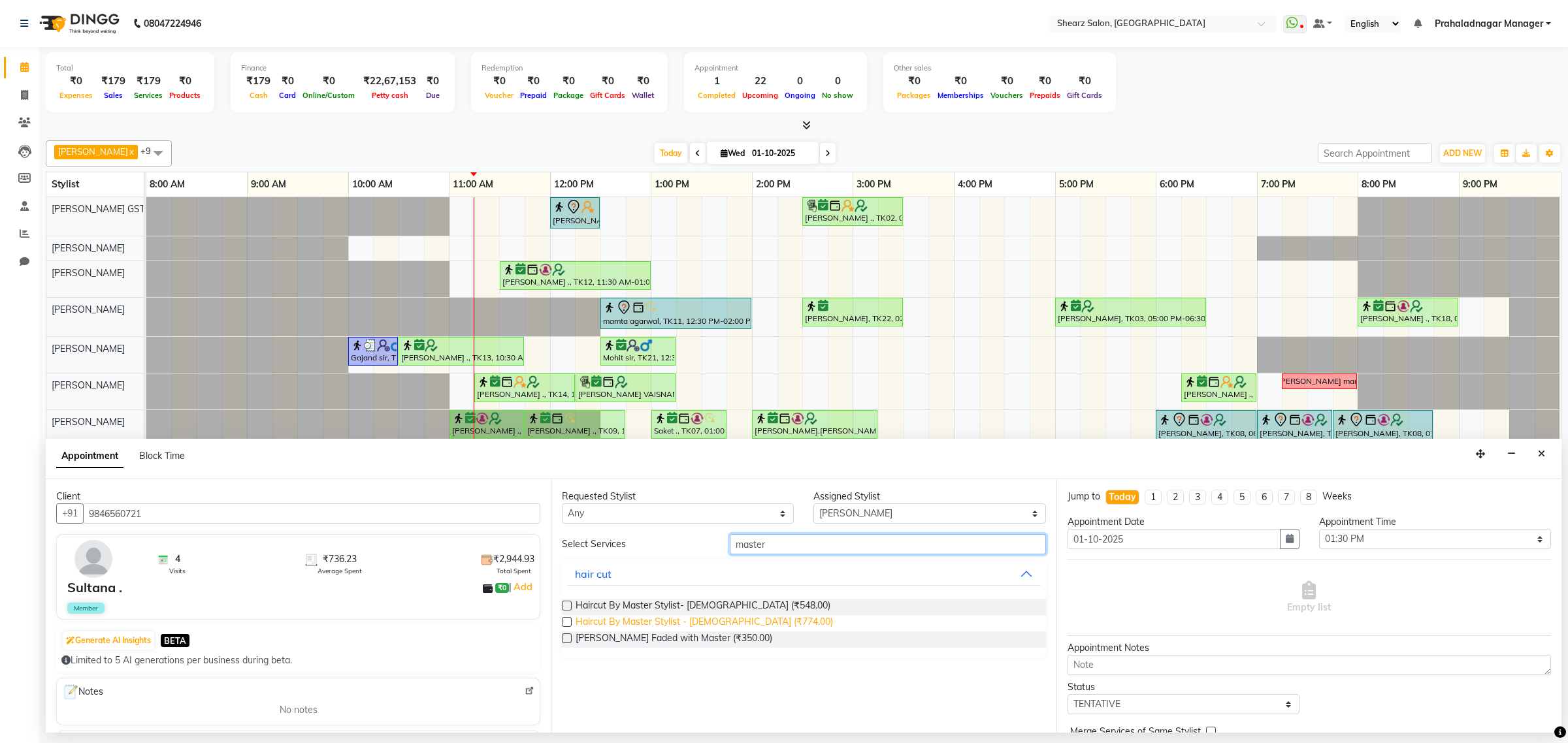
type input "master"
click at [668, 621] on span "Haircut By Master Stylist - Female (₹774.00)" at bounding box center [704, 623] width 258 height 16
checkbox input "false"
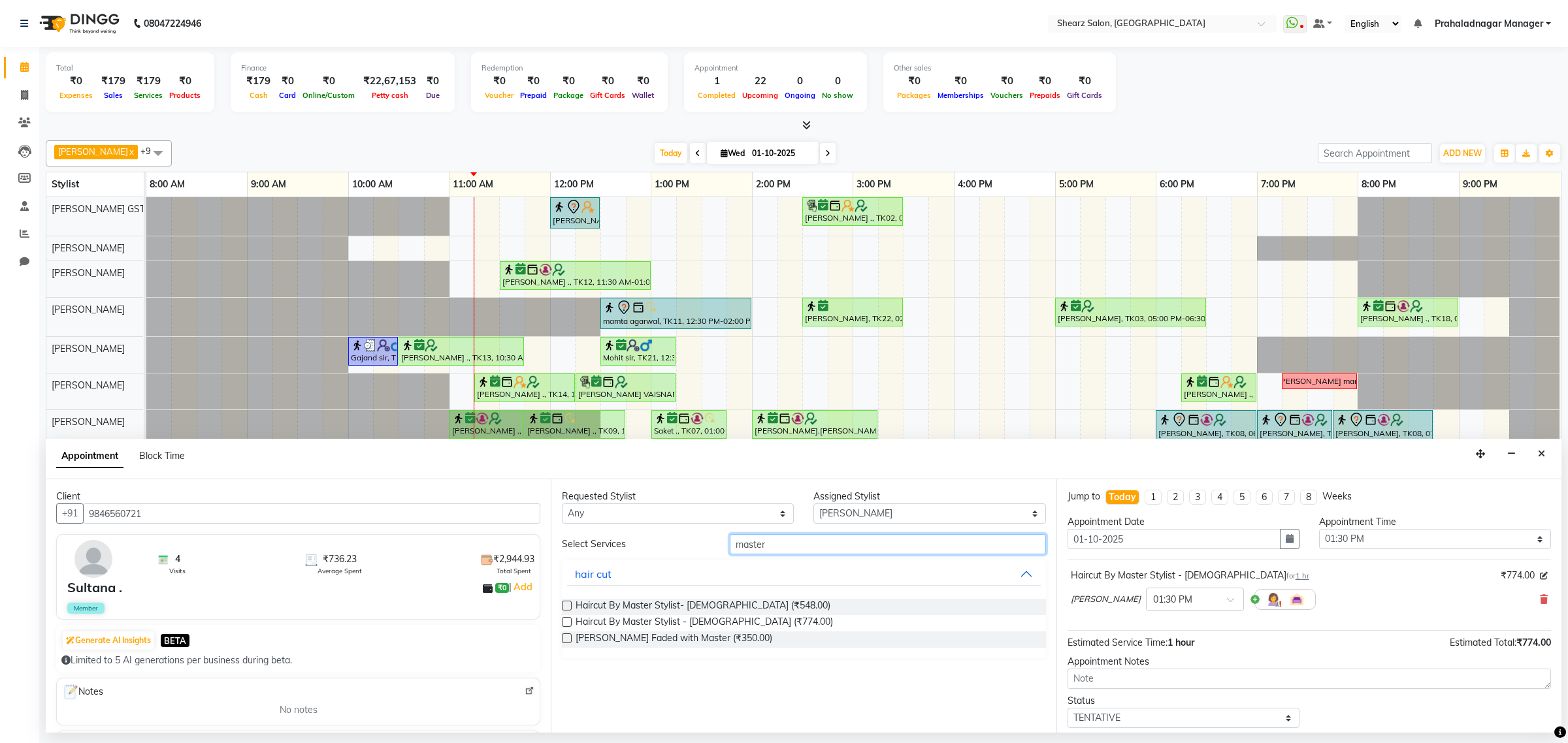
drag, startPoint x: 802, startPoint y: 544, endPoint x: 618, endPoint y: 581, distance: 187.7
click at [654, 564] on div "Select Services master hair cut Haircut By Master Stylist- Male (₹548.00) Hairc…" at bounding box center [803, 596] width 483 height 124
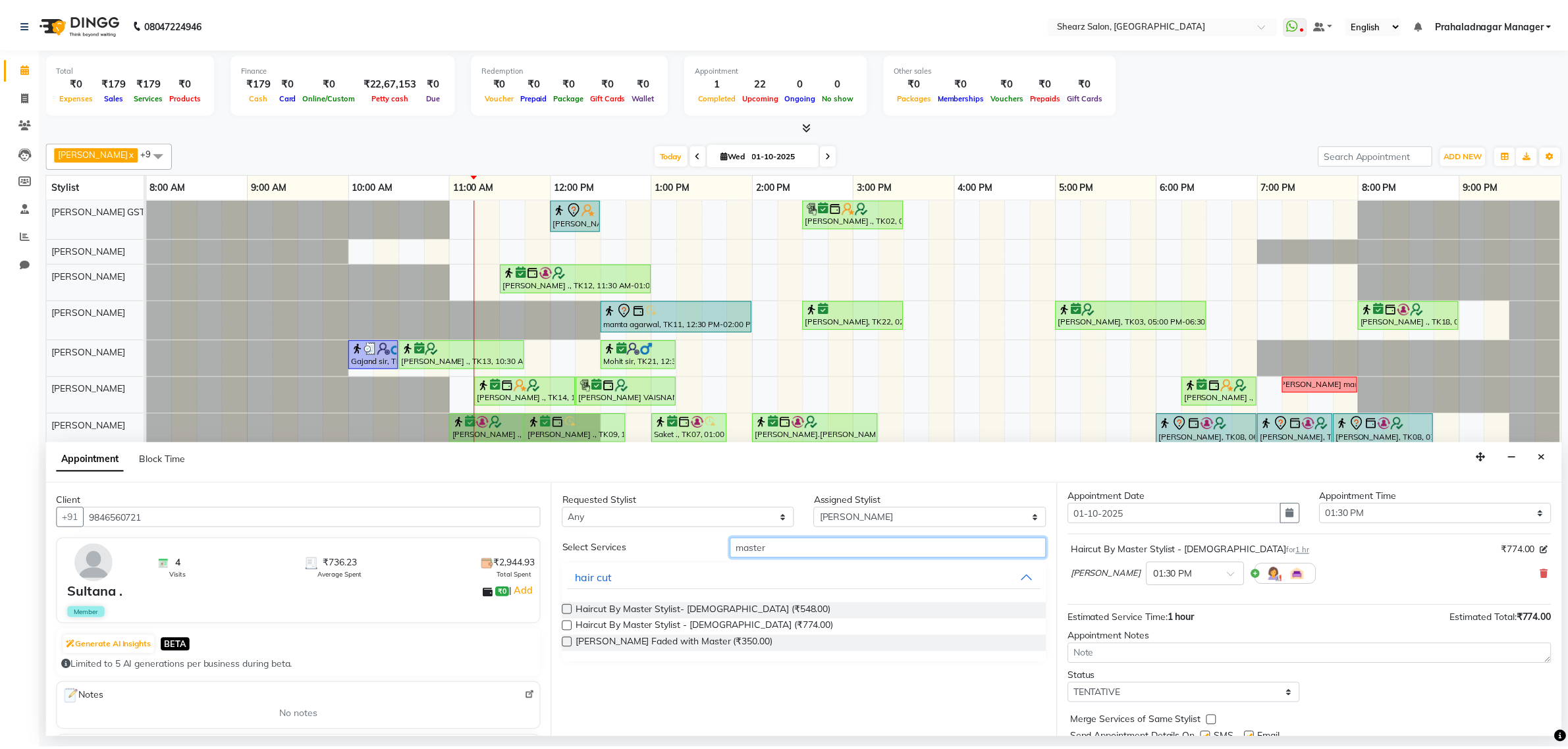
scroll to position [80, 0]
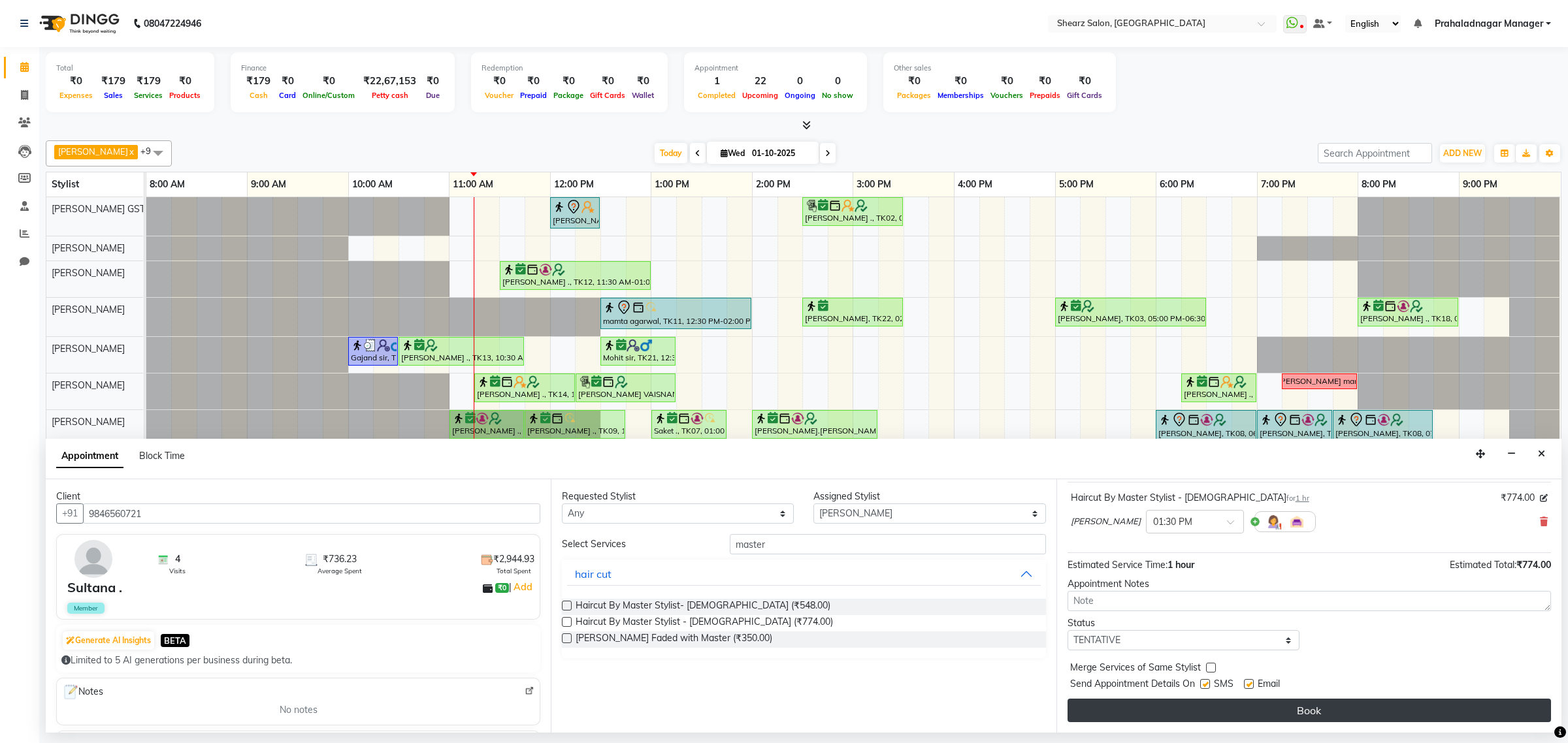
click at [1334, 714] on button "Book" at bounding box center [1308, 710] width 483 height 23
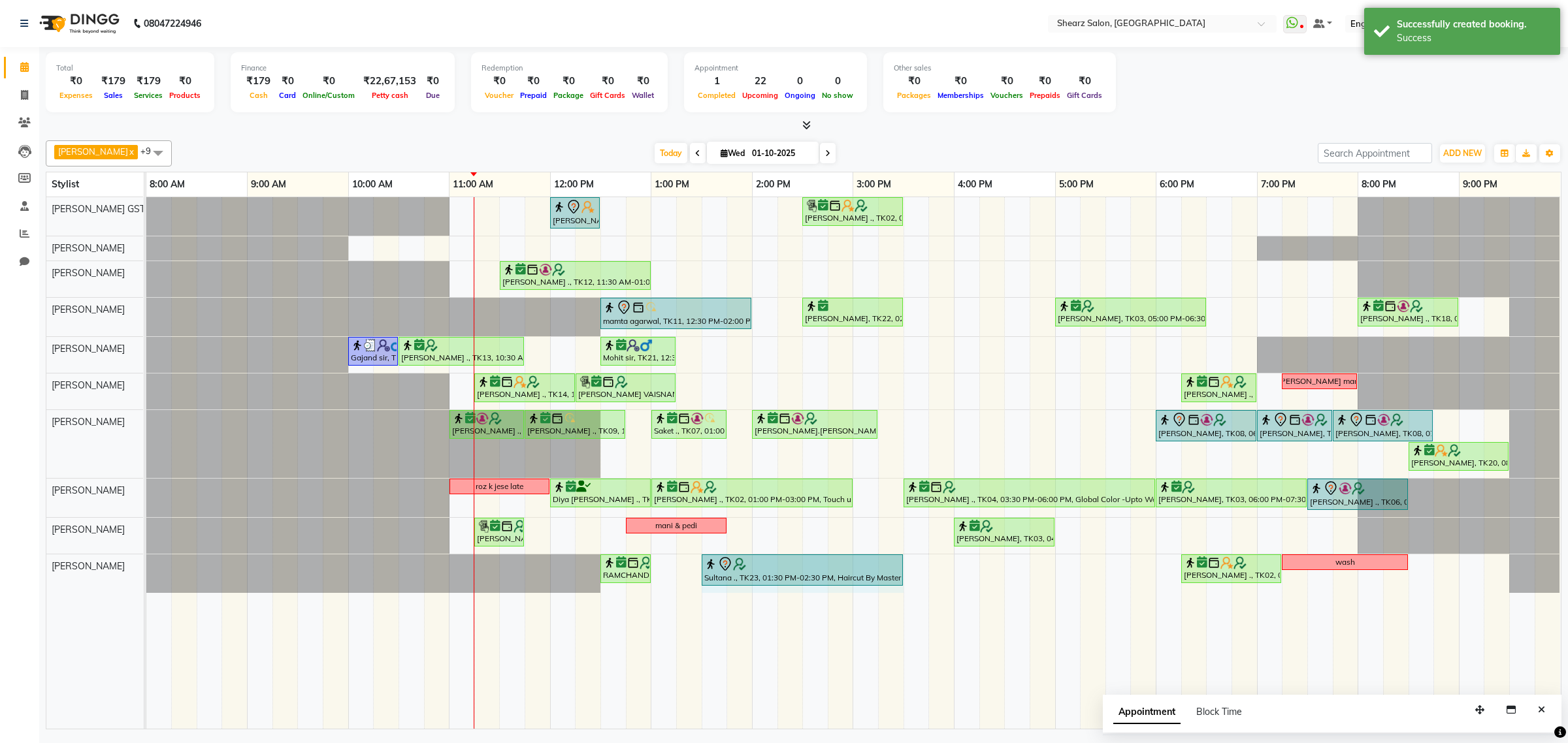
drag, startPoint x: 800, startPoint y: 572, endPoint x: 879, endPoint y: 573, distance: 79.0
click at [146, 573] on div "RAMCHANDRA ., TK17, 12:30 PM-01:00 PM, Beard crafting Sultana ., TK23, 01:30 PM…" at bounding box center [146, 574] width 0 height 39
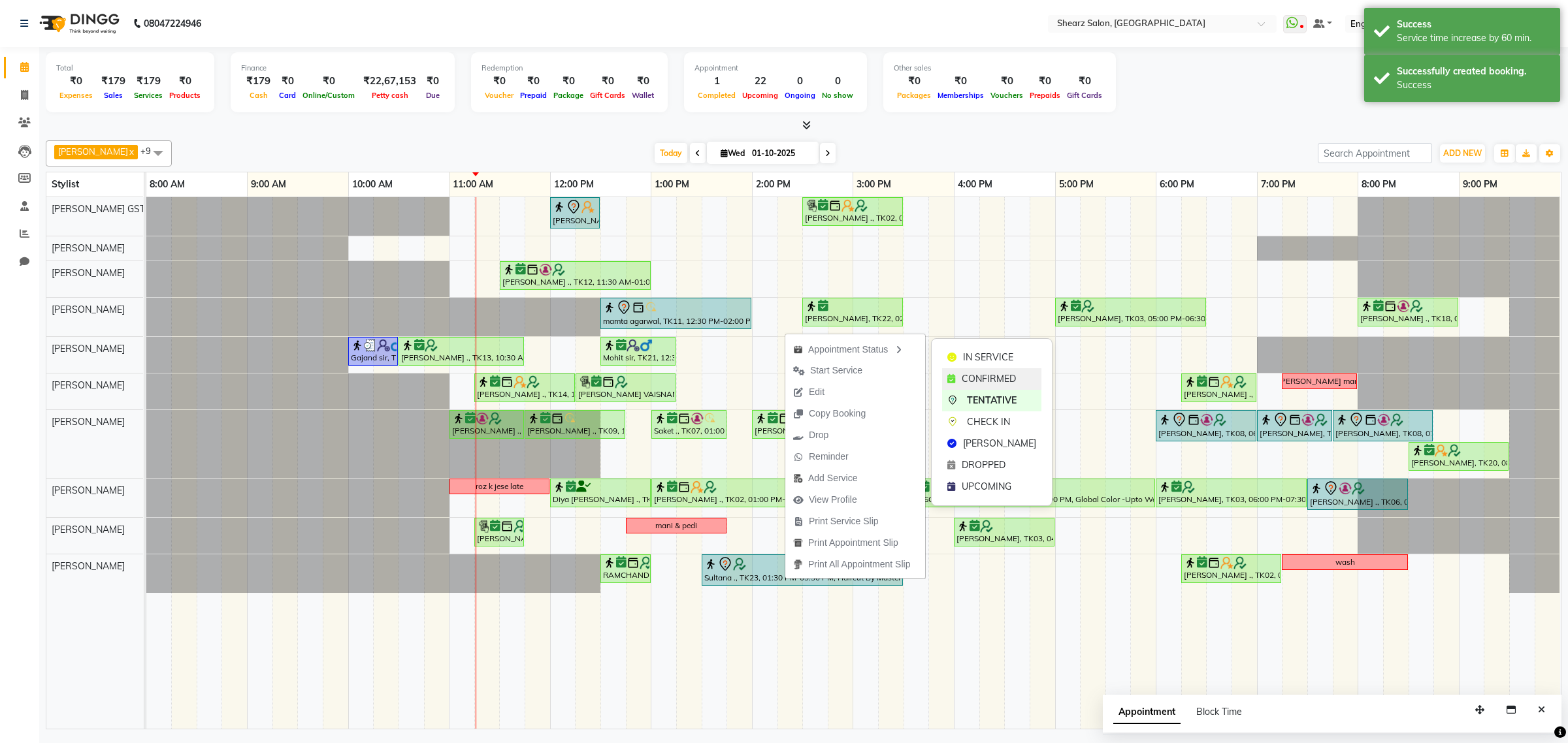
click at [973, 387] on div "CONFIRMED" at bounding box center [991, 379] width 99 height 22
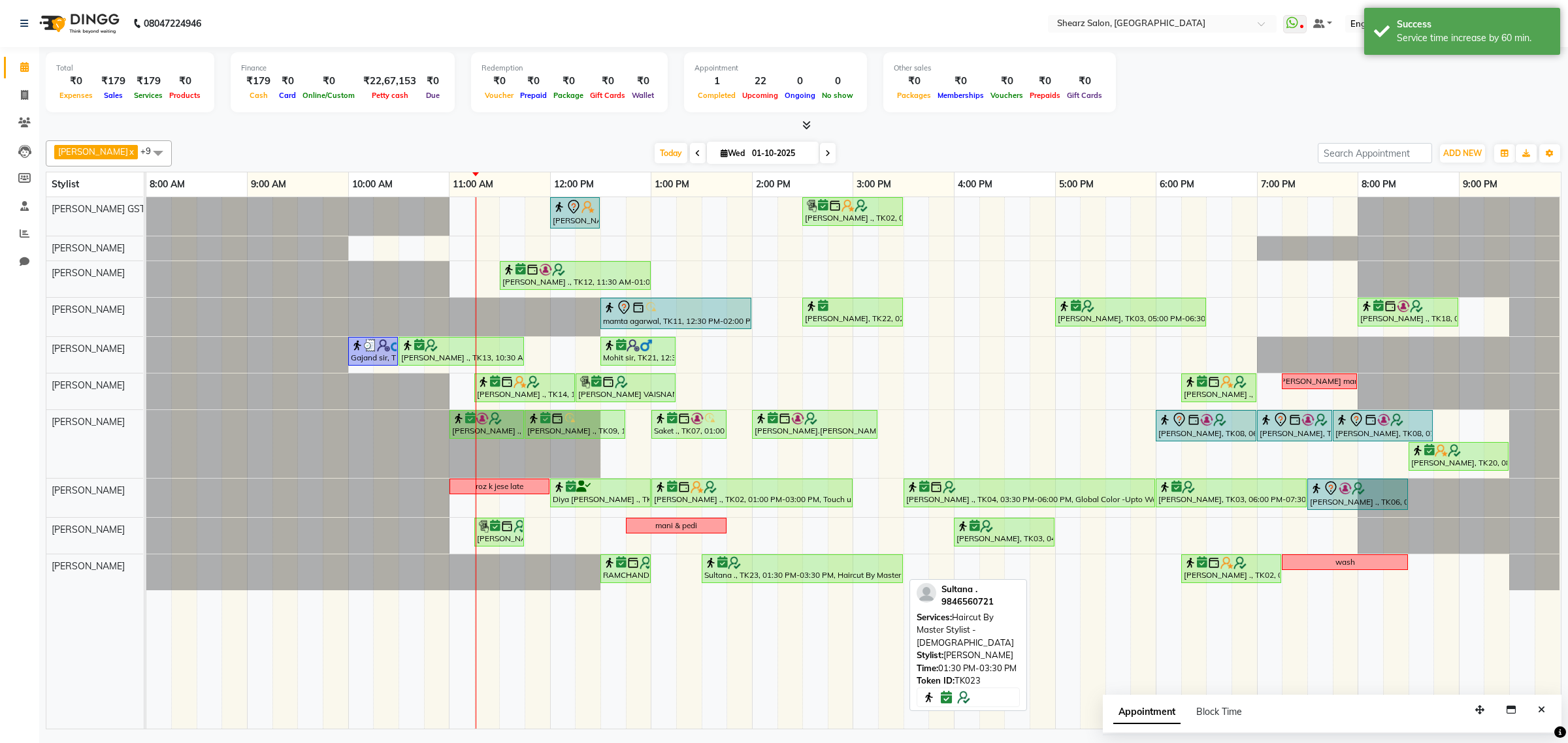
click at [755, 567] on div at bounding box center [802, 563] width 196 height 13
click at [773, 569] on div at bounding box center [802, 563] width 196 height 13
select select "6"
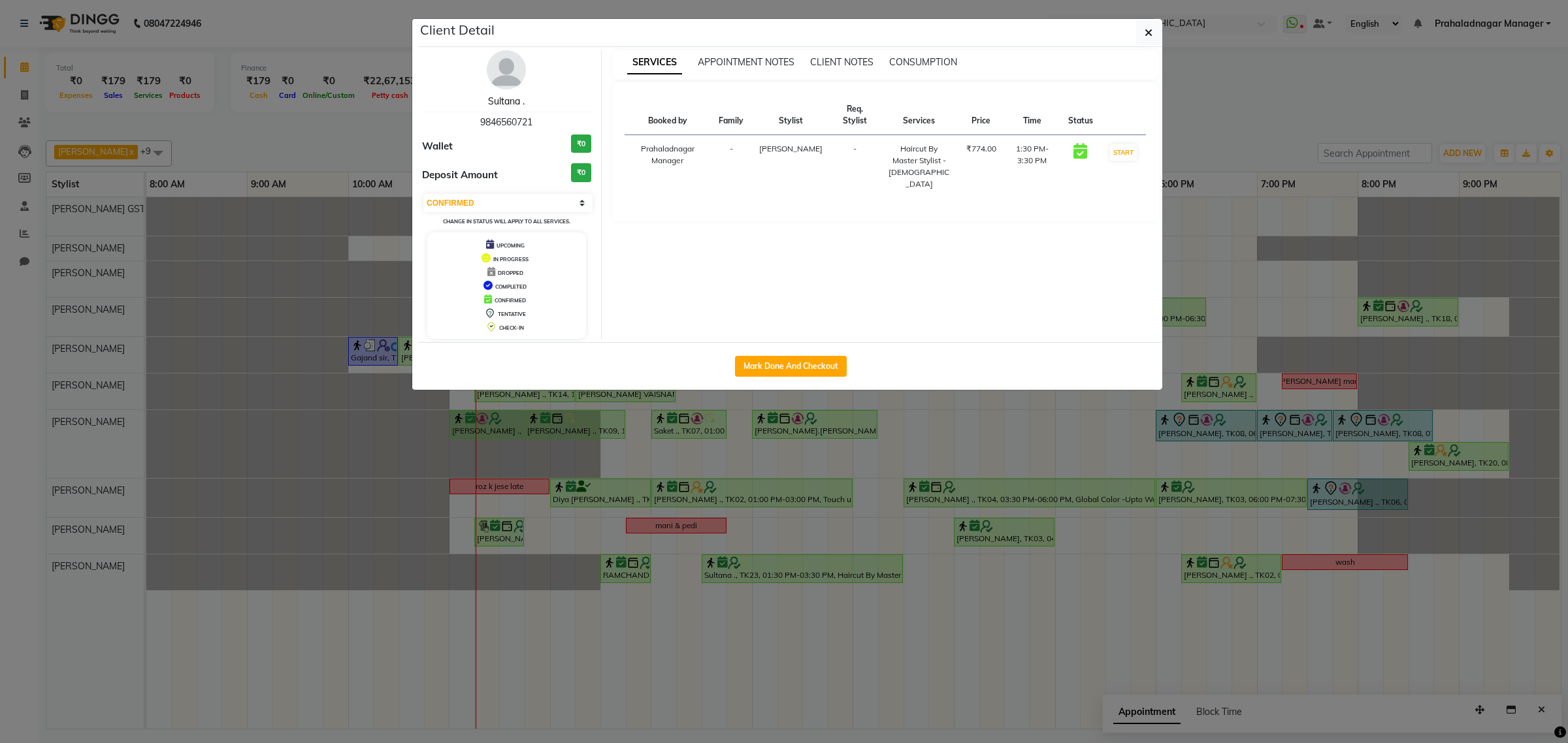
click at [517, 102] on link "Sultana ." at bounding box center [506, 101] width 37 height 12
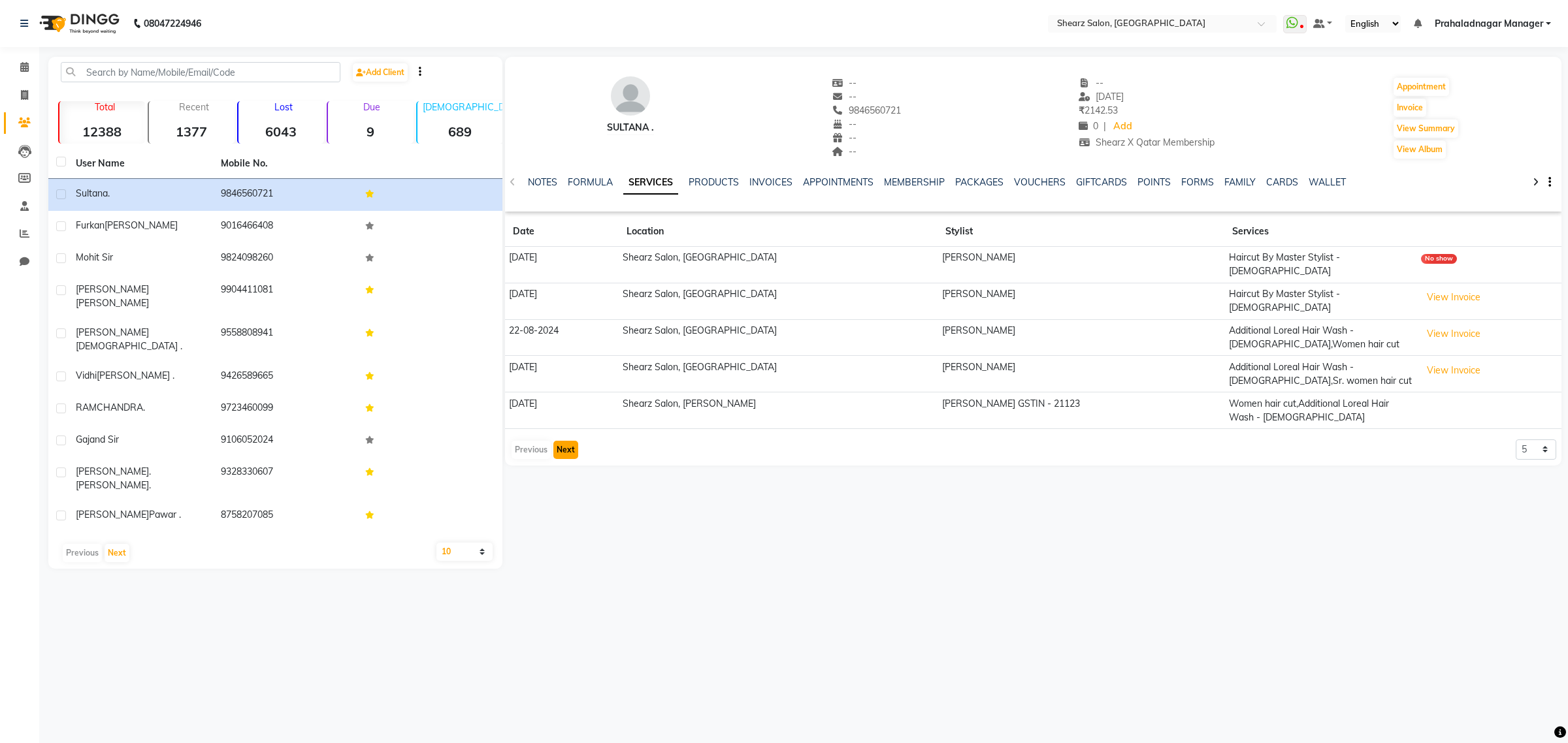
click at [565, 441] on button "Next" at bounding box center [565, 450] width 25 height 18
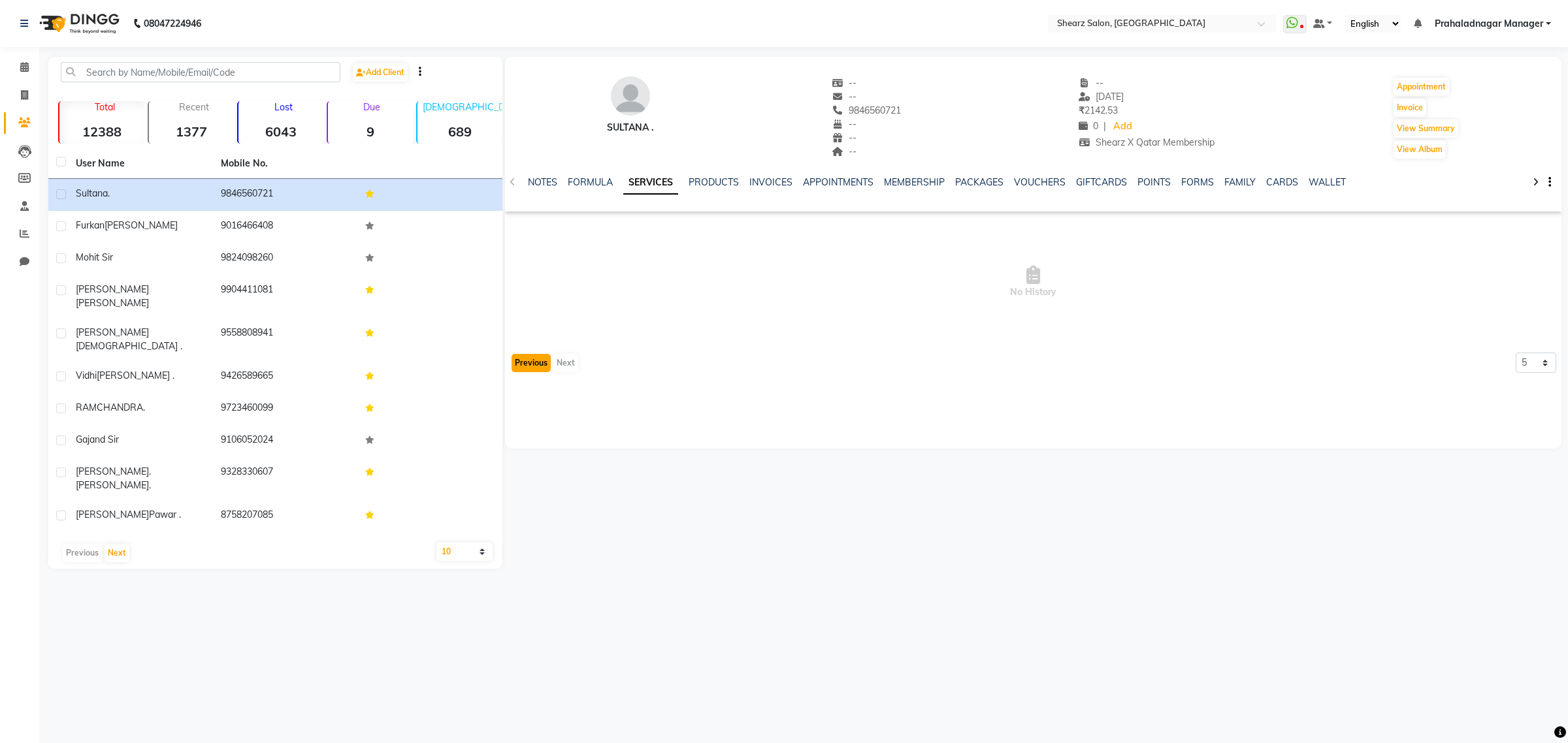
click at [521, 363] on button "Previous" at bounding box center [531, 363] width 40 height 18
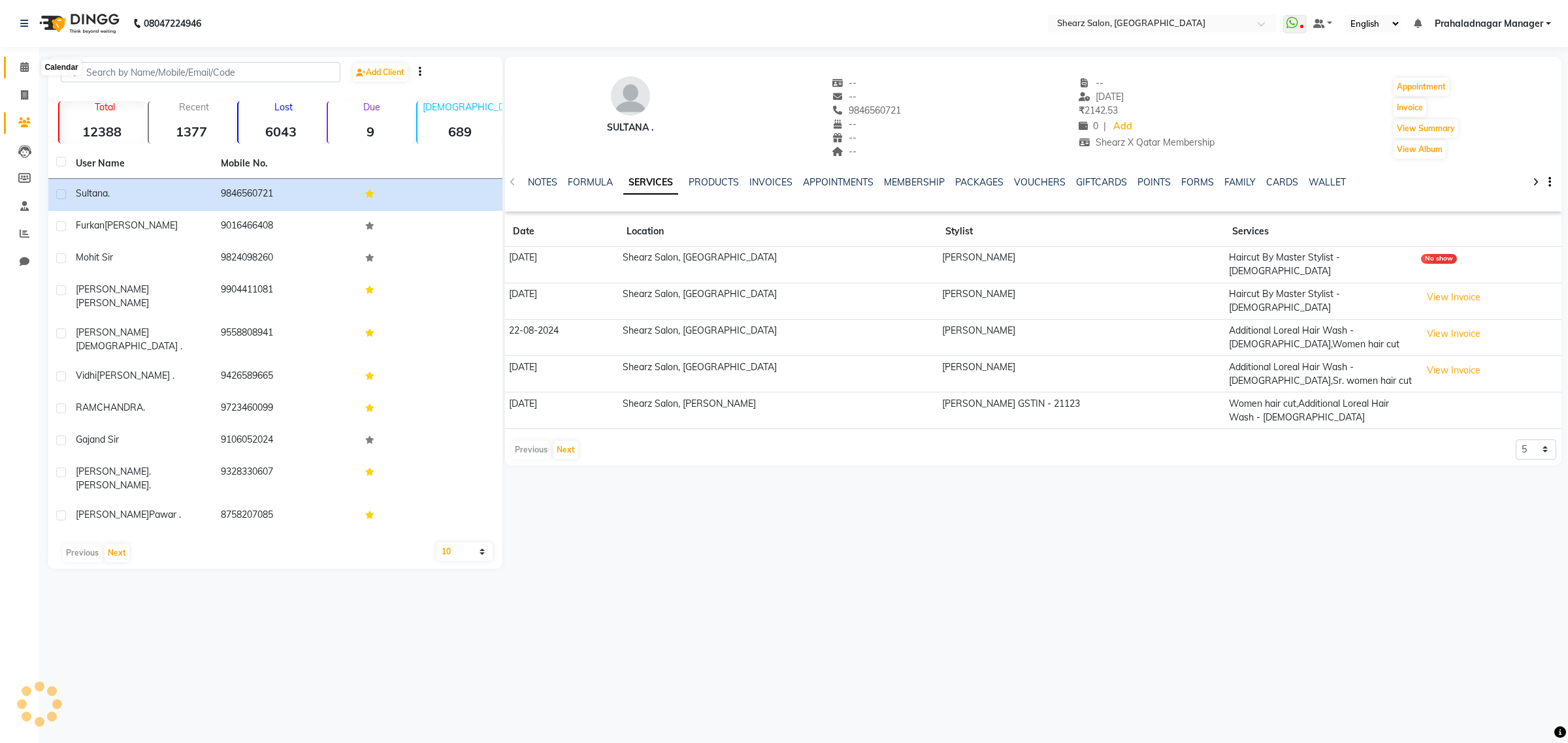
click at [23, 69] on icon at bounding box center [25, 67] width 8 height 10
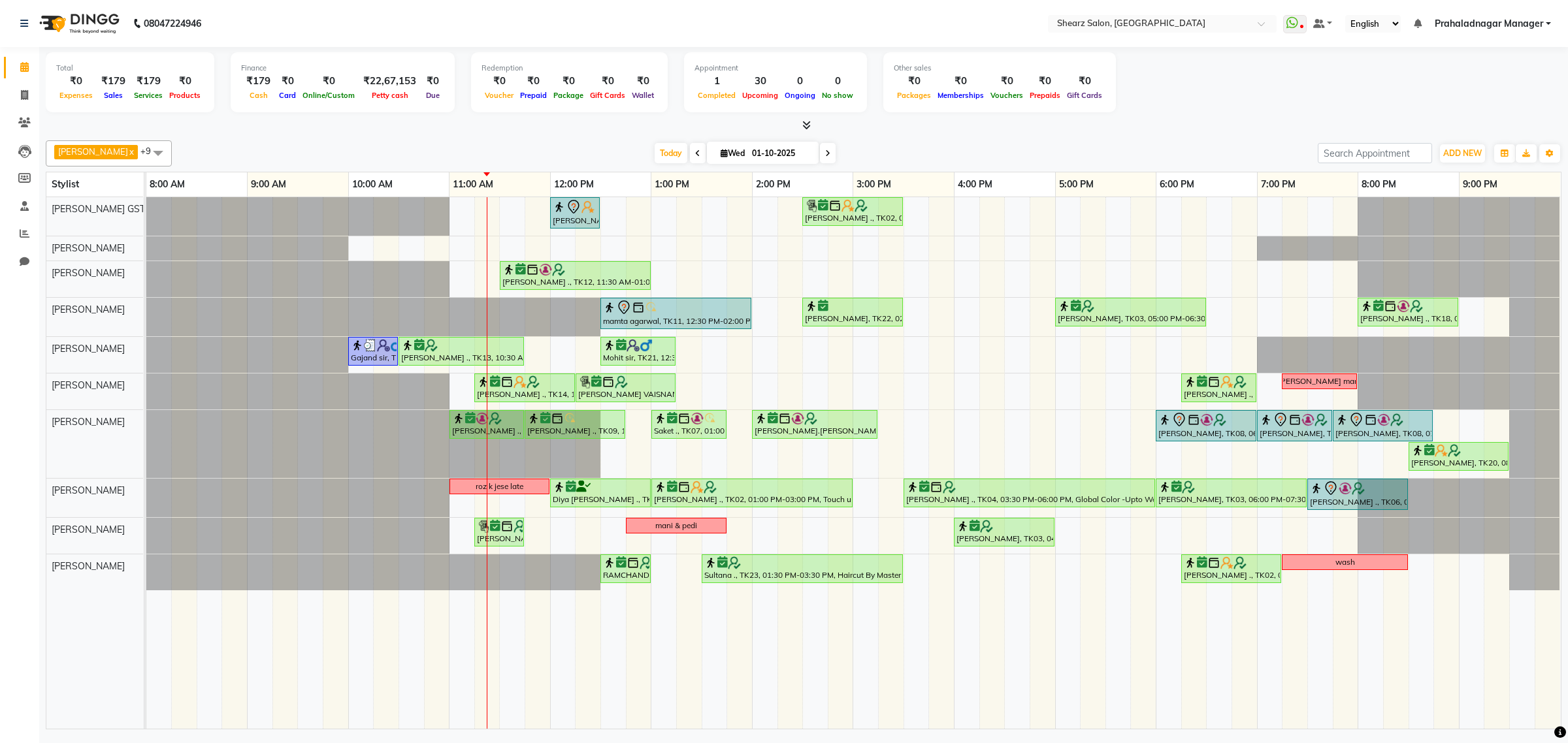
click at [689, 147] on span at bounding box center [697, 153] width 16 height 20
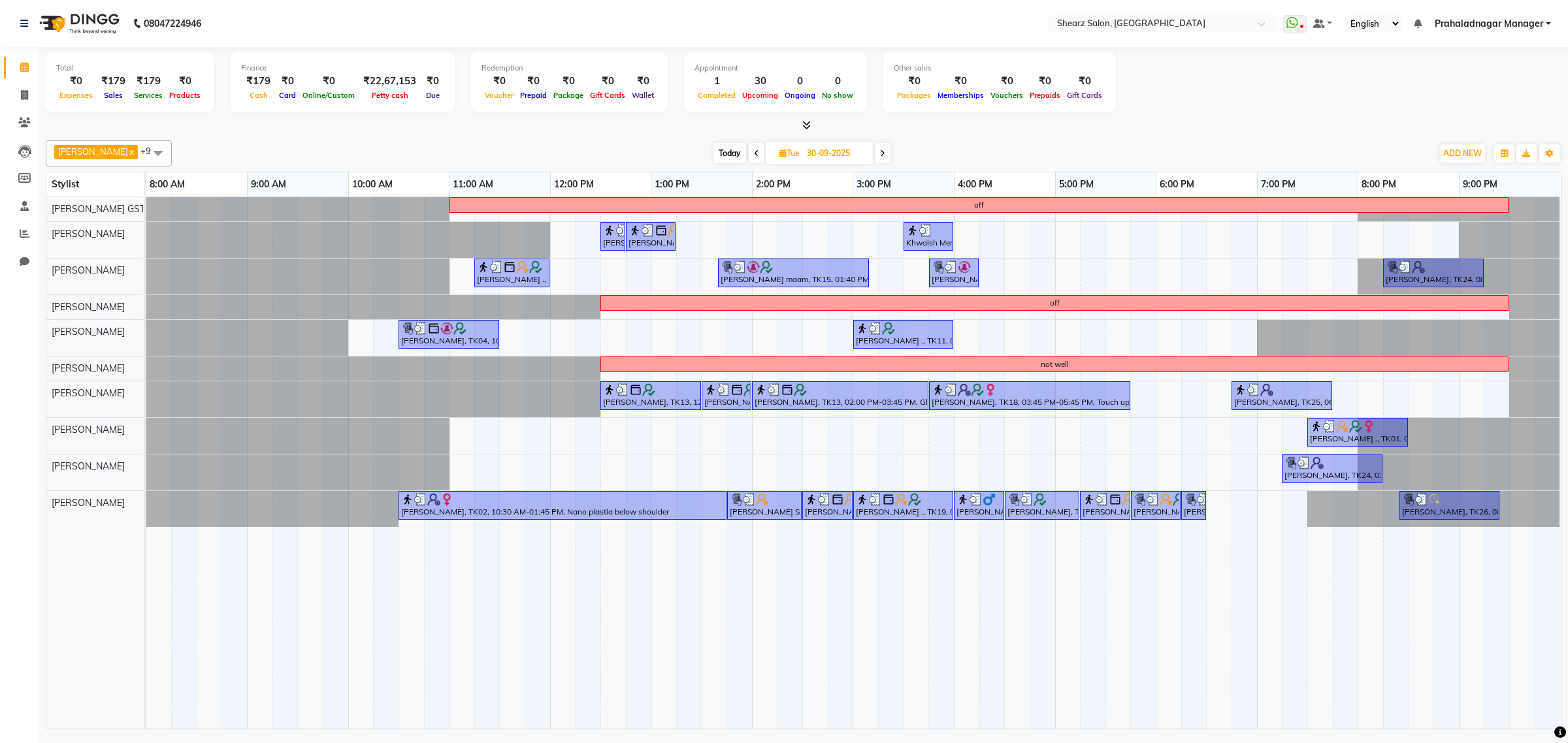
click at [882, 155] on span at bounding box center [882, 153] width 16 height 20
type input "01-10-2025"
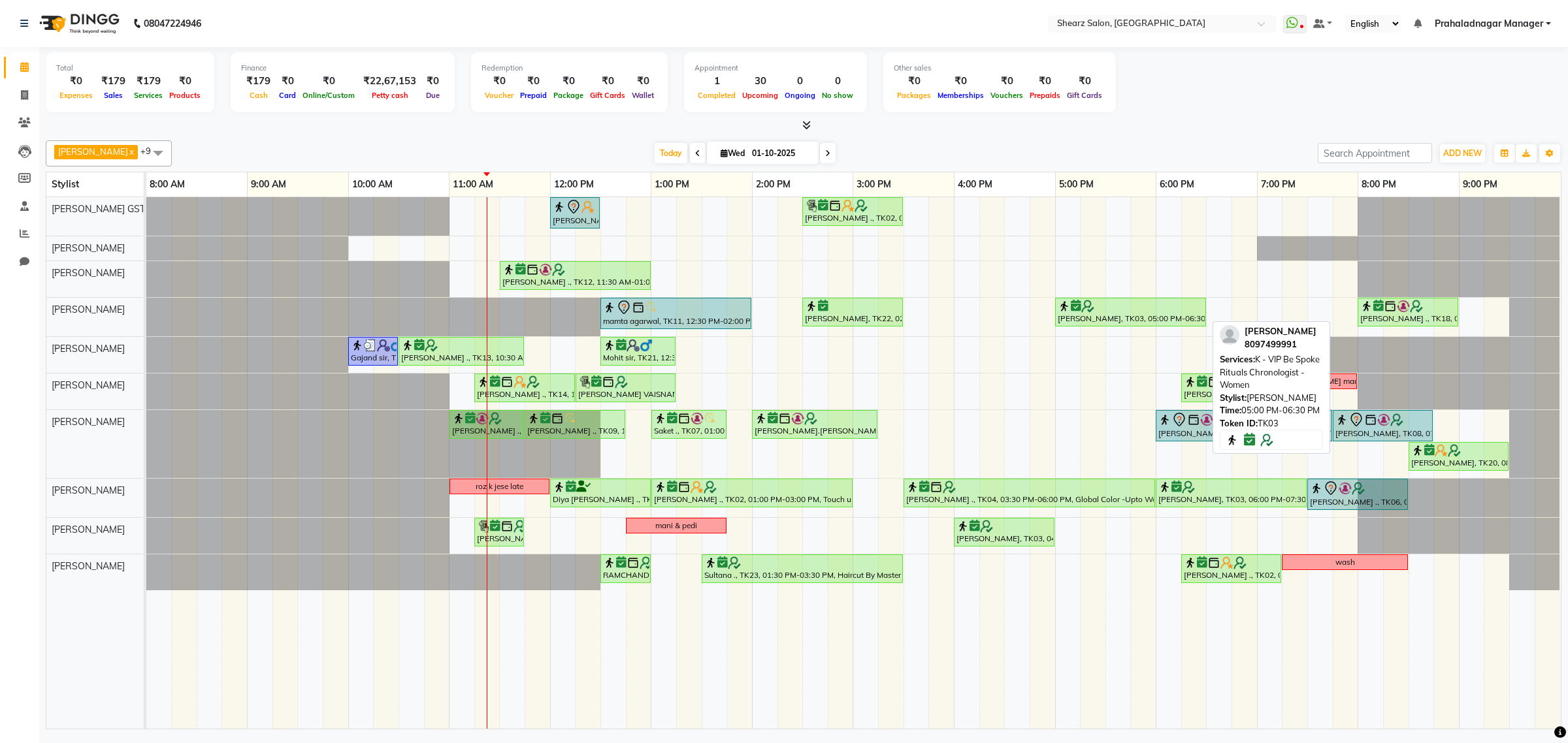
click at [1112, 304] on div at bounding box center [1130, 306] width 145 height 13
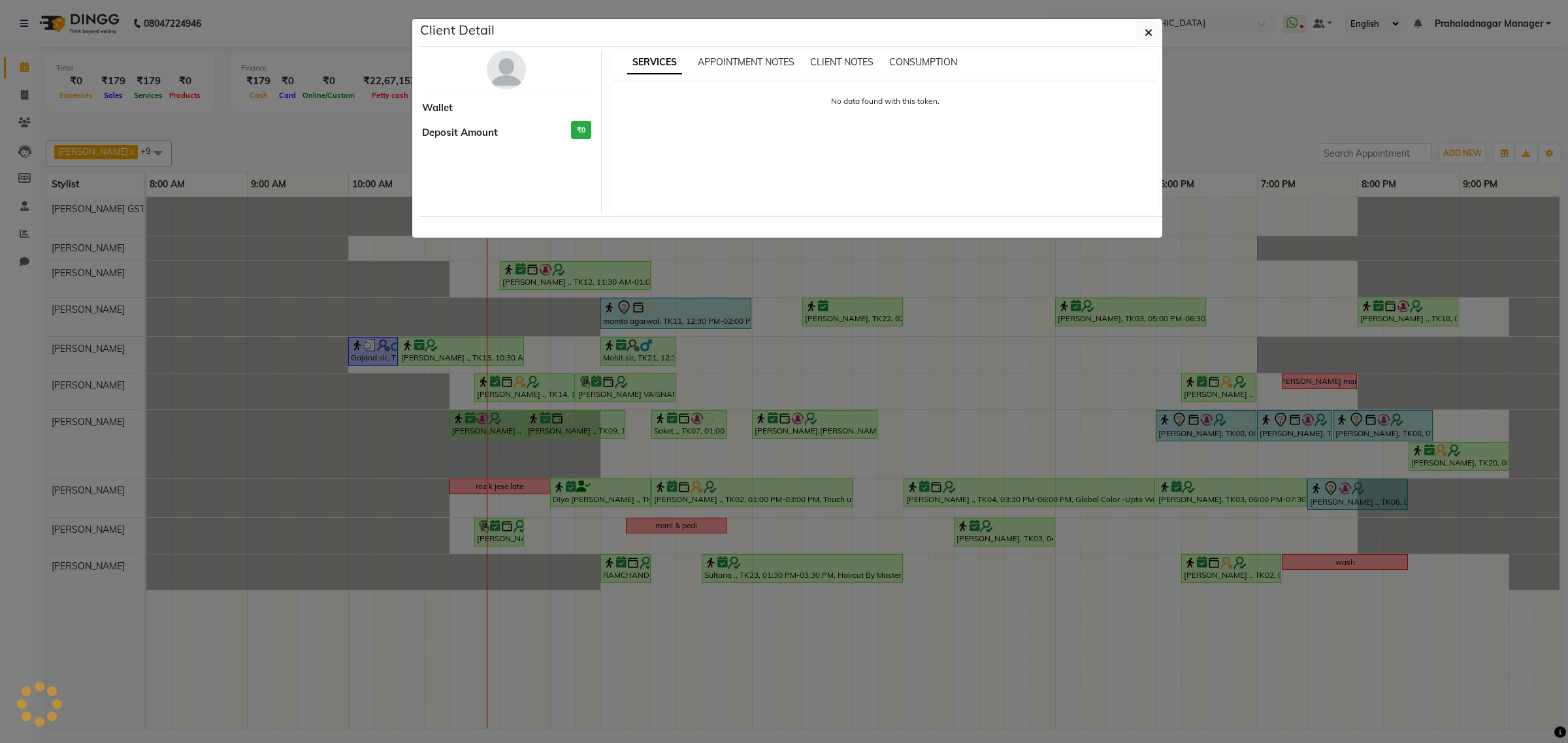
select select "6"
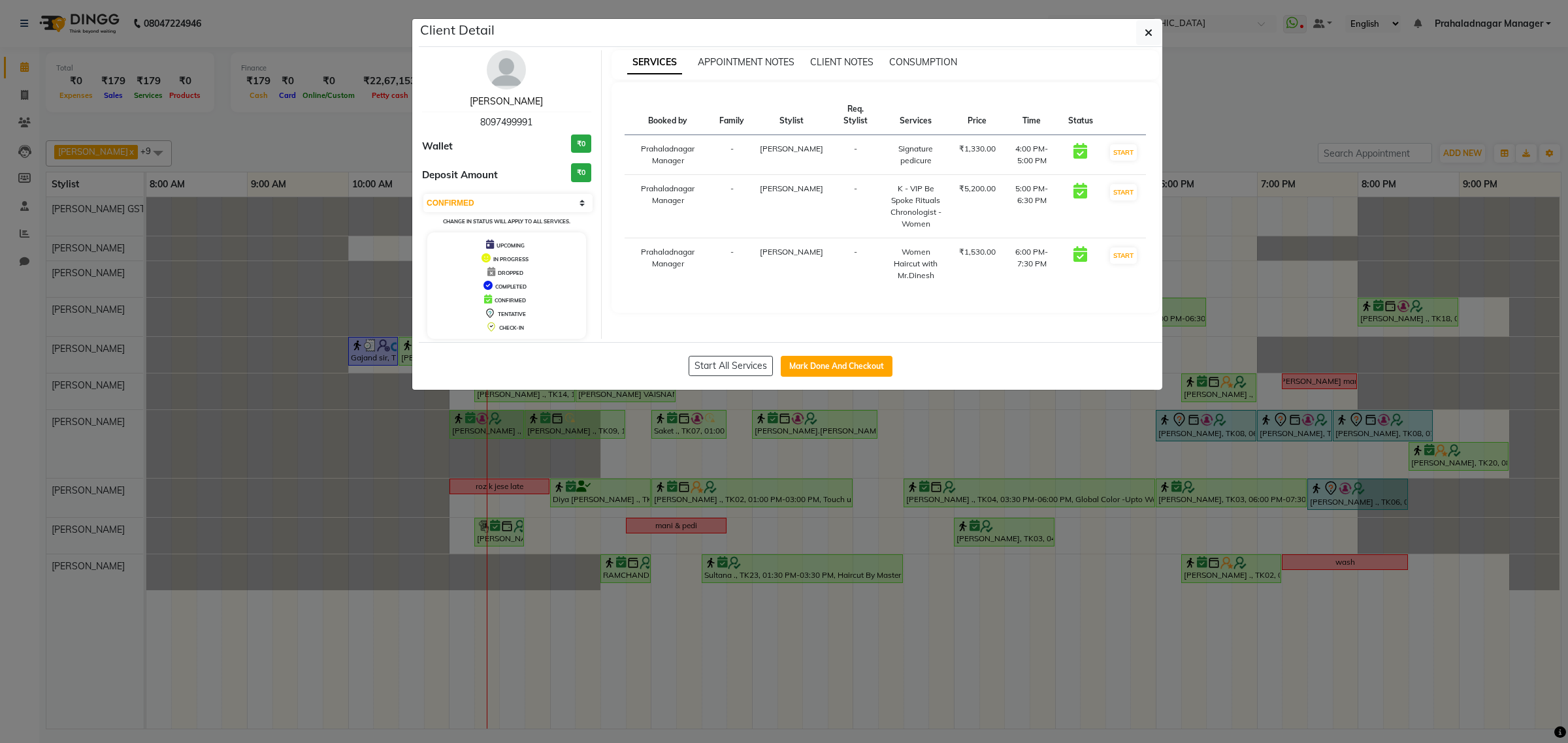
click at [505, 98] on link "Tania Haldar" at bounding box center [507, 101] width 73 height 12
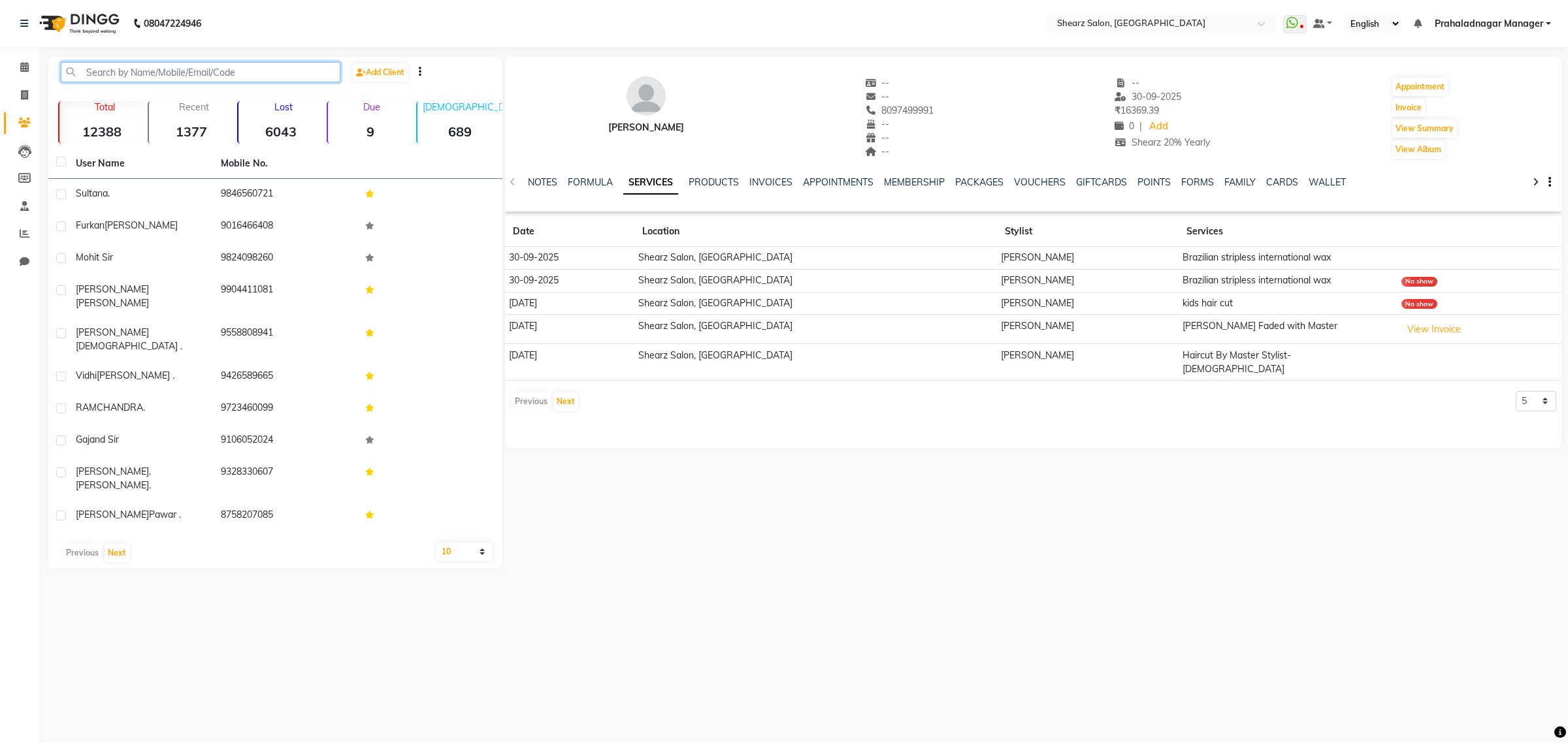
click at [239, 78] on input "text" at bounding box center [200, 72] width 279 height 20
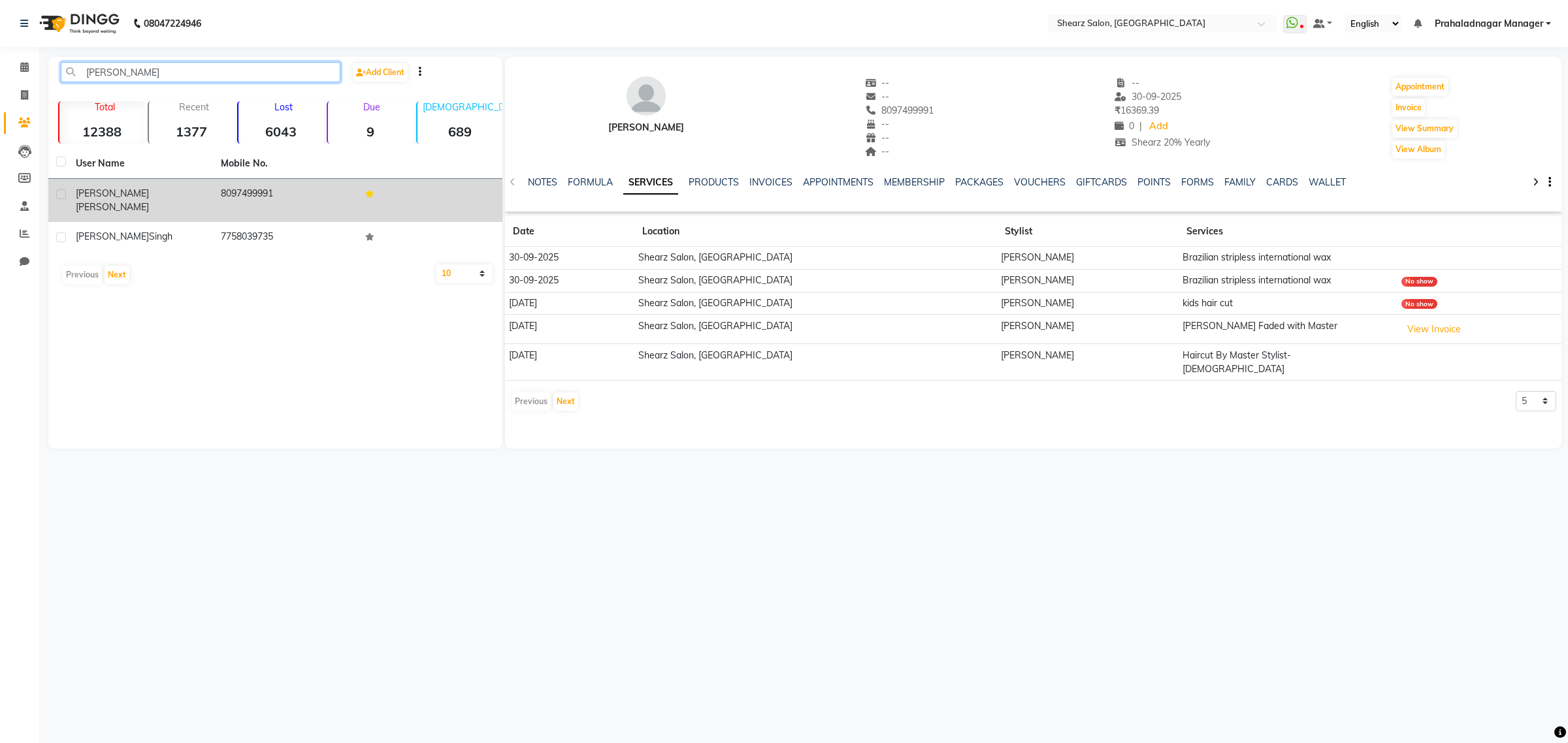
type input "tania"
click at [164, 195] on div "Tania Haldar" at bounding box center [140, 200] width 129 height 28
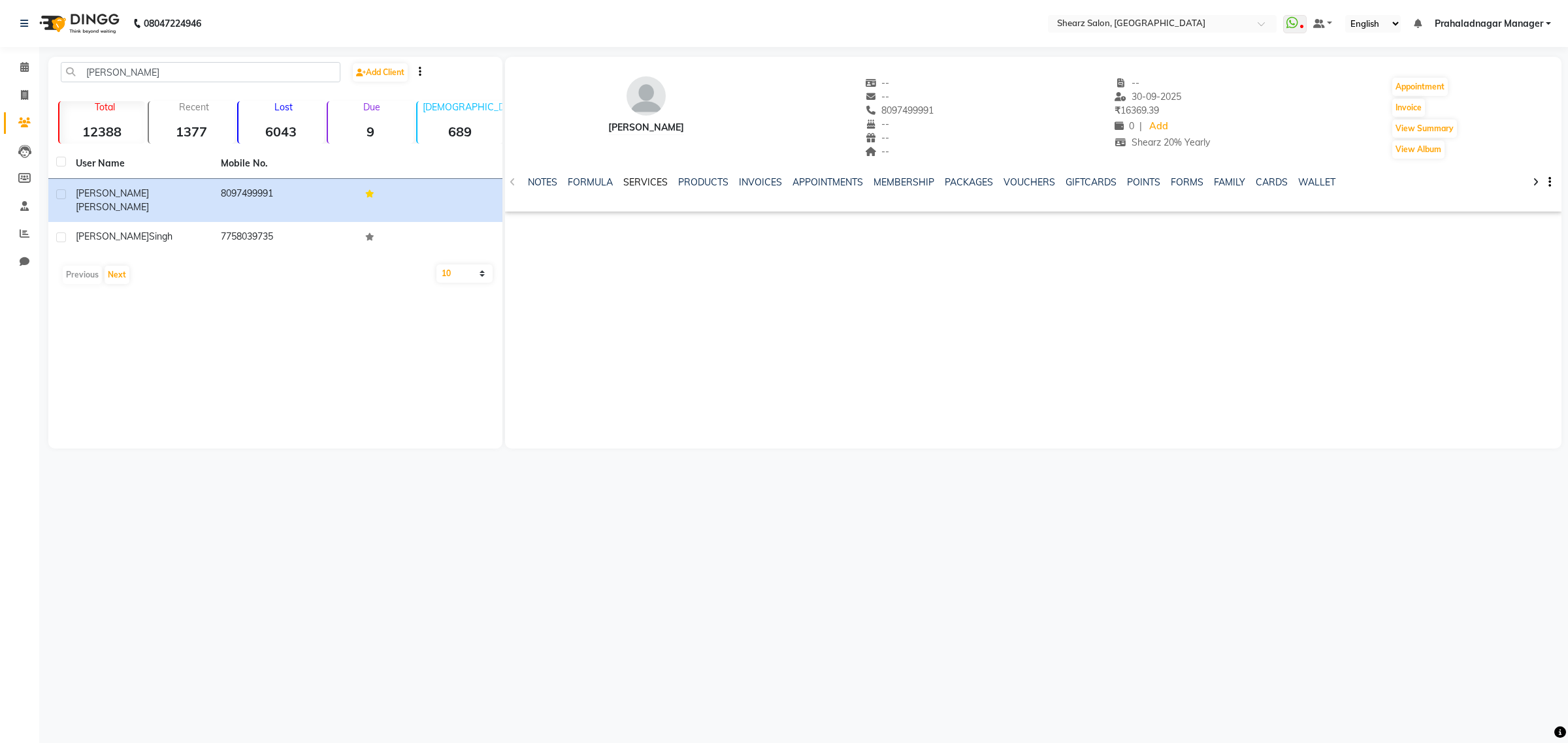
click at [649, 176] on link "SERVICES" at bounding box center [645, 182] width 44 height 12
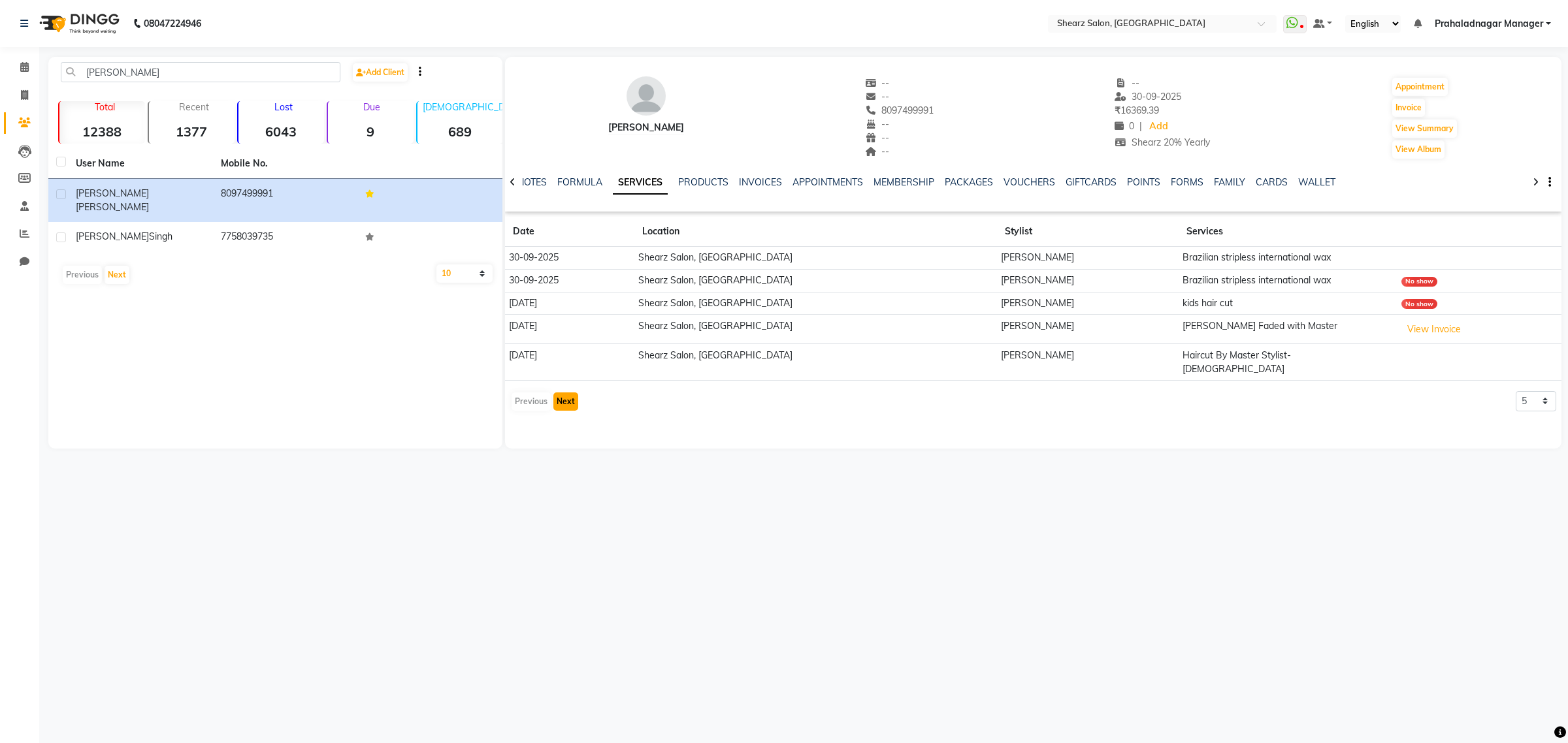
click at [555, 392] on button "Next" at bounding box center [565, 401] width 25 height 18
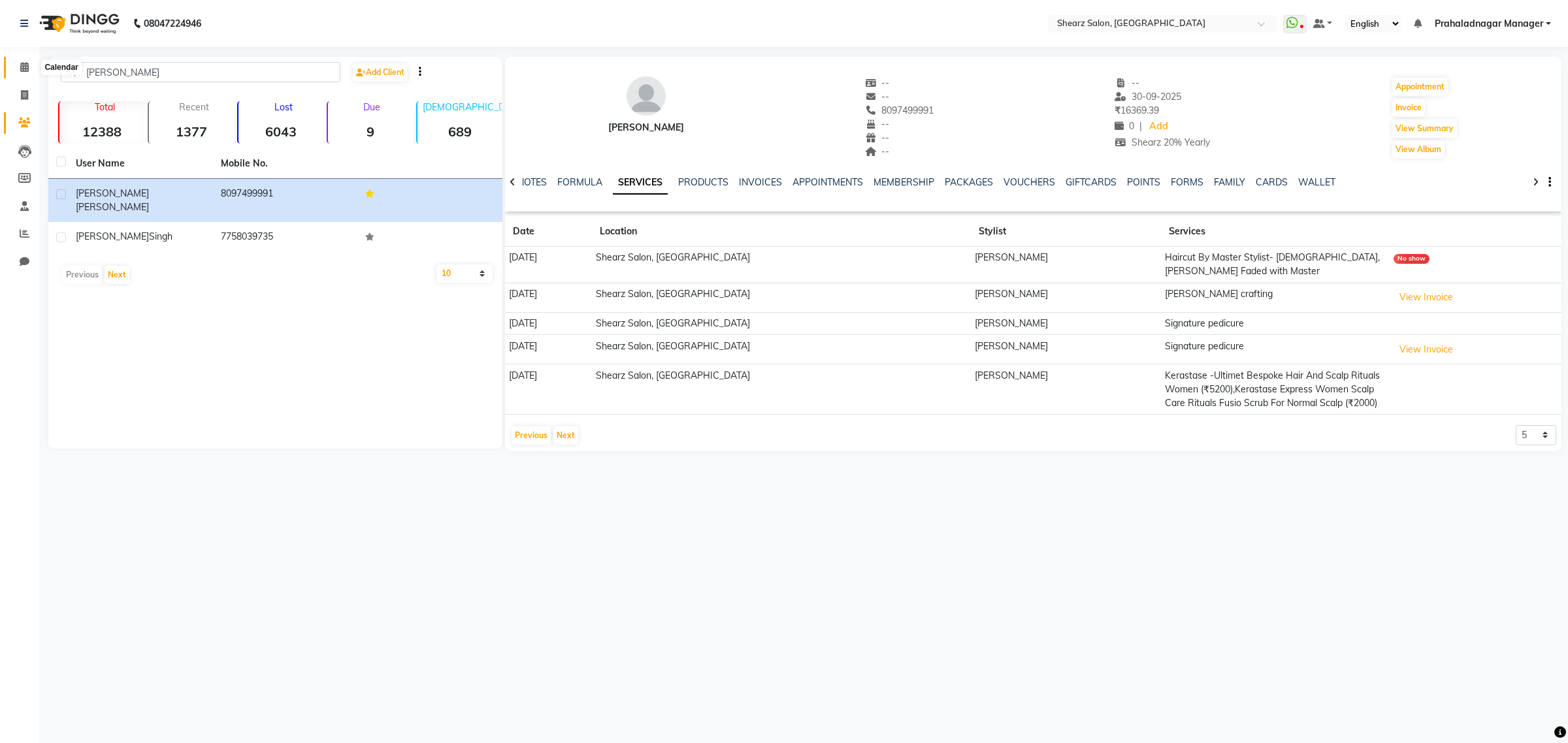
click at [22, 72] on icon at bounding box center [25, 67] width 8 height 10
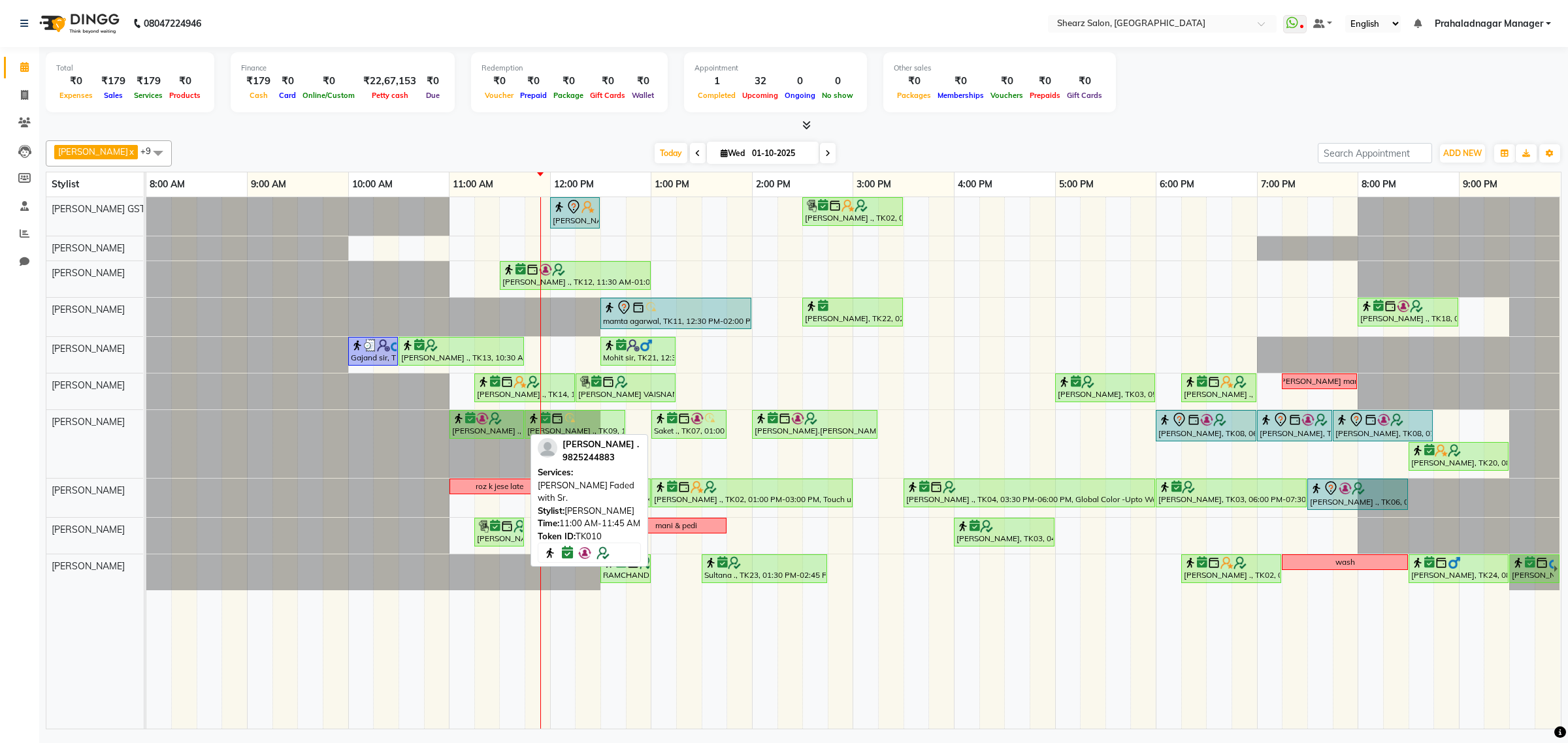
click at [488, 433] on div "[PERSON_NAME] ., TK10, 11:00 AM-11:45 AM, [PERSON_NAME] Faded with Sr." at bounding box center [487, 424] width 72 height 25
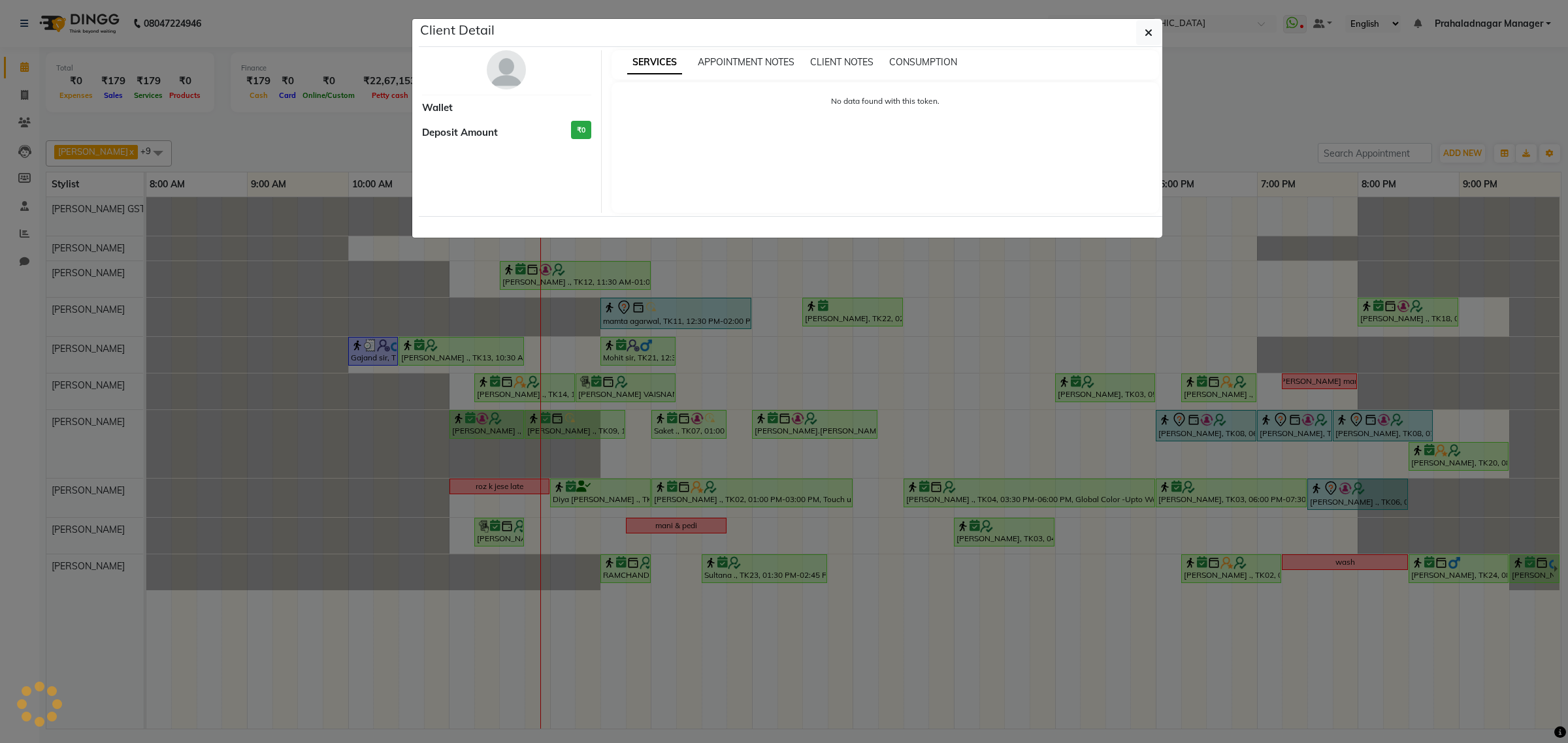
select select "6"
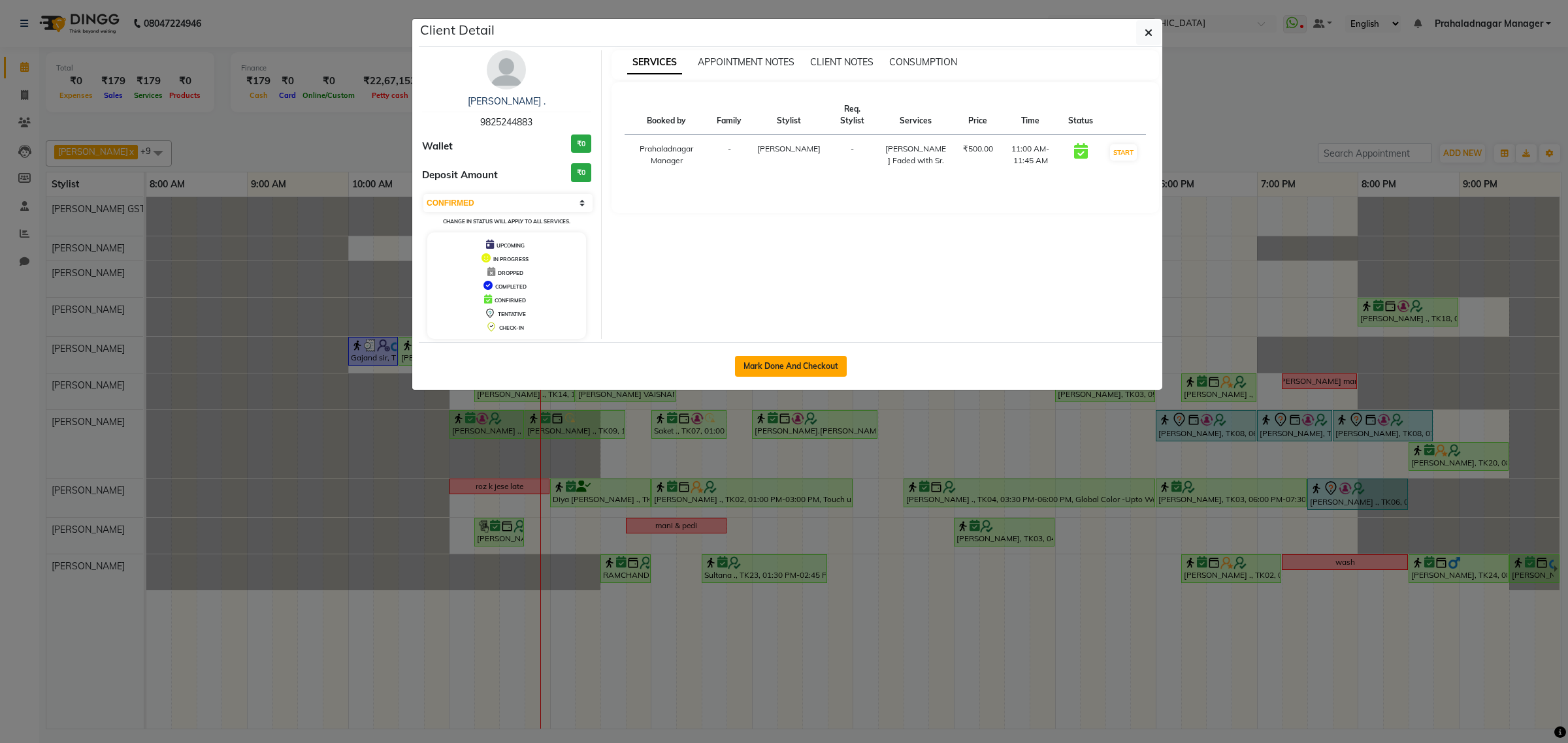
click at [833, 364] on button "Mark Done And Checkout" at bounding box center [790, 366] width 111 height 21
select select "8157"
select select "service"
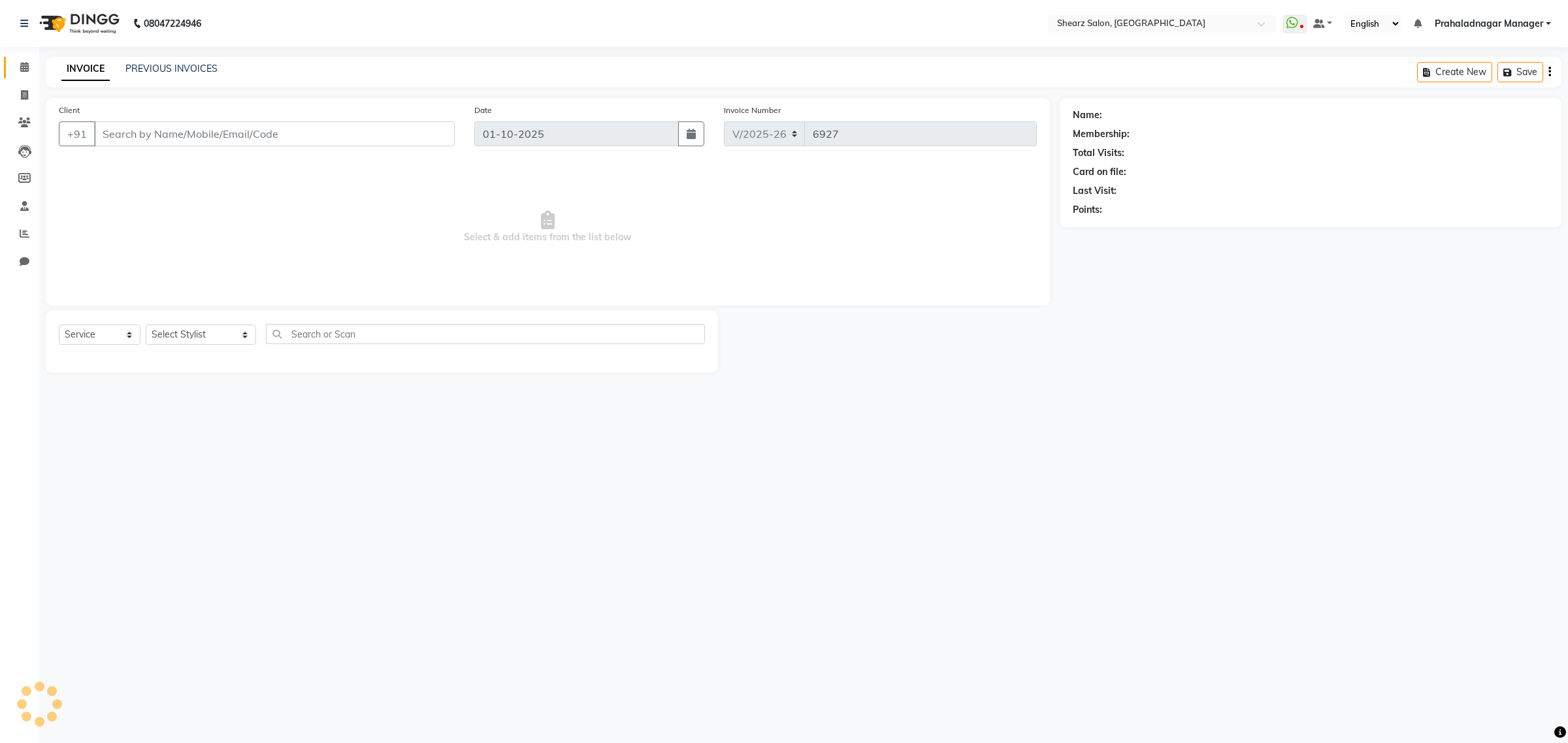
type input "9825244883"
select select "77471"
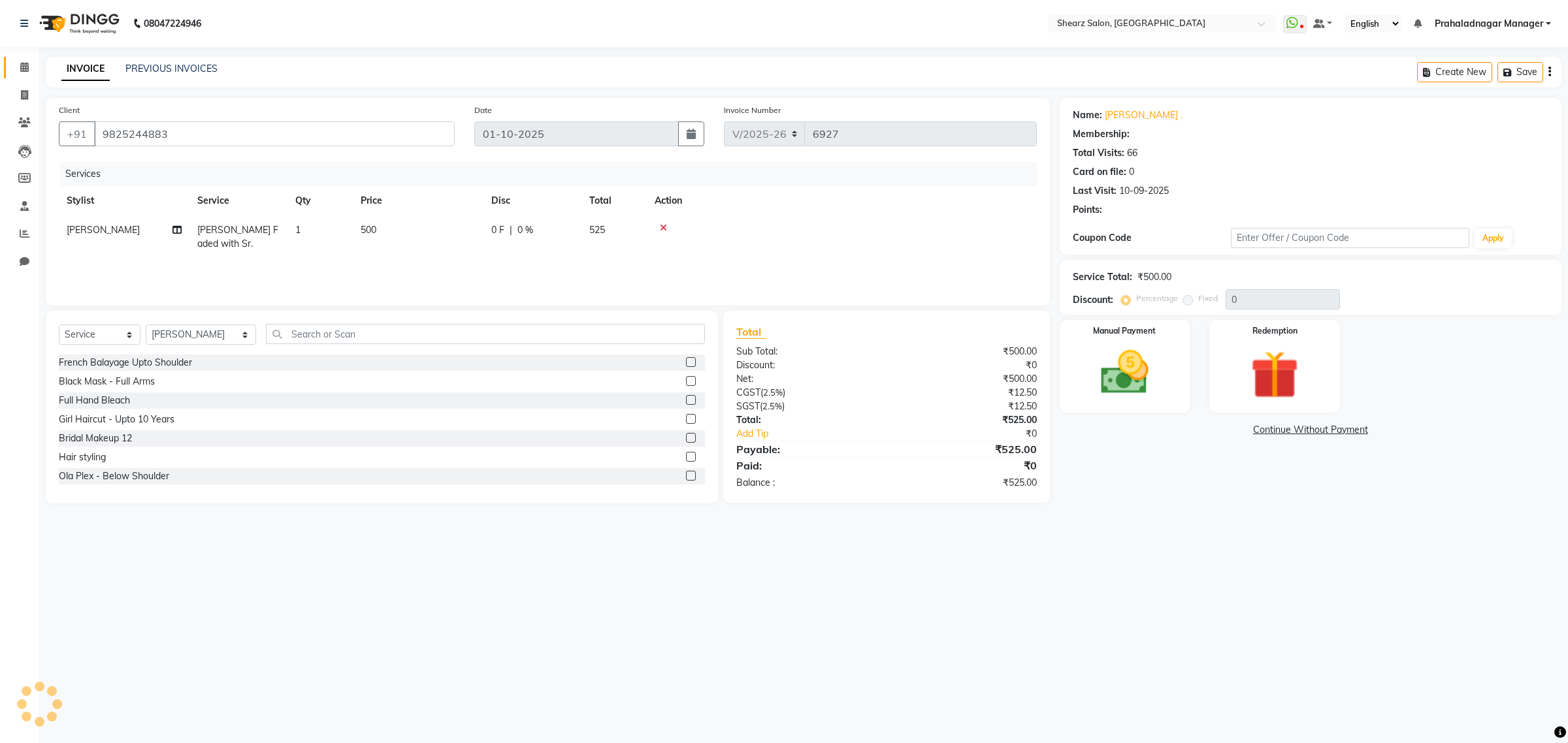
type input "20"
select select "1: Object"
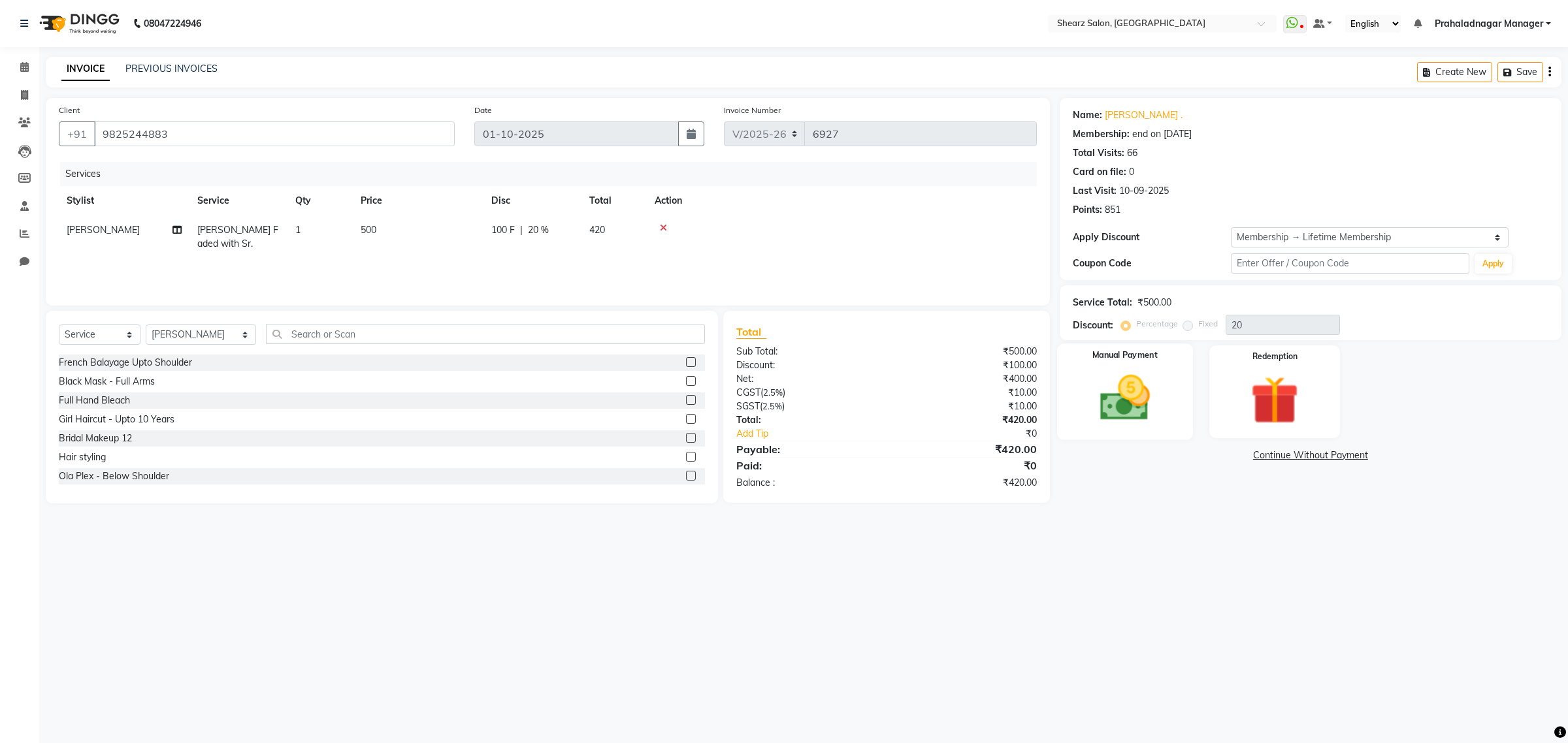
click at [1133, 410] on img at bounding box center [1124, 398] width 81 height 57
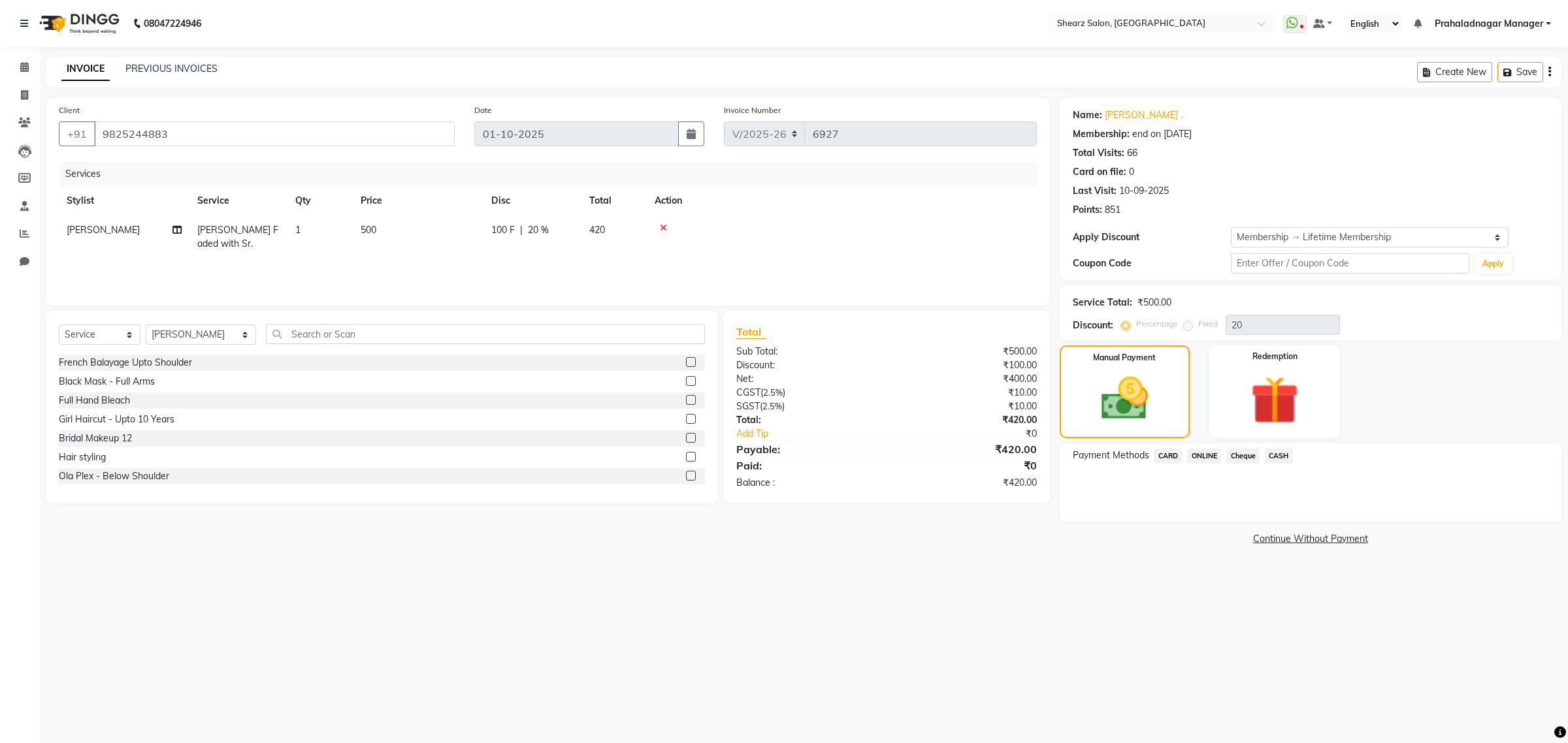
click at [1205, 459] on span "ONLINE" at bounding box center [1204, 456] width 34 height 15
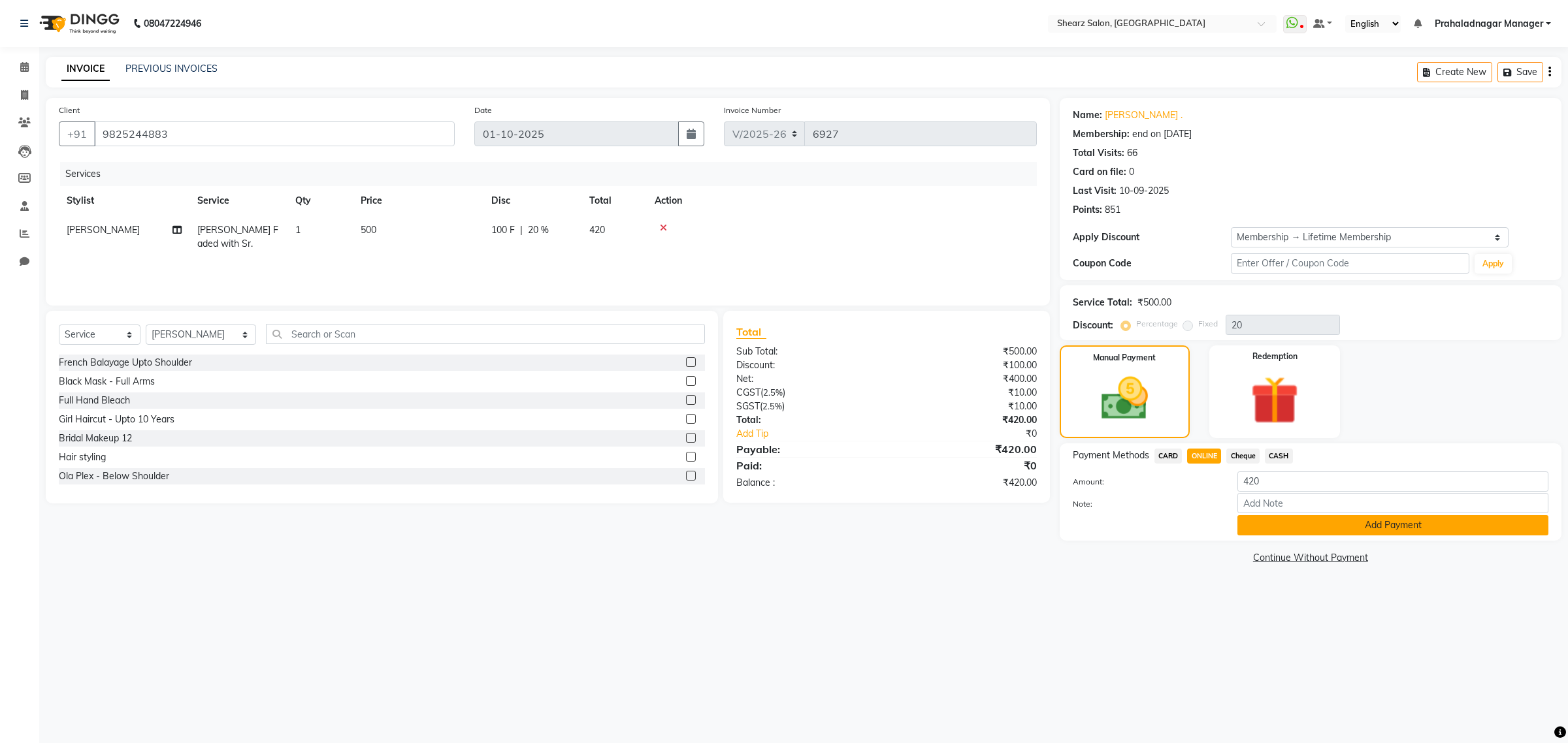
click at [1416, 532] on button "Add Payment" at bounding box center [1392, 525] width 311 height 20
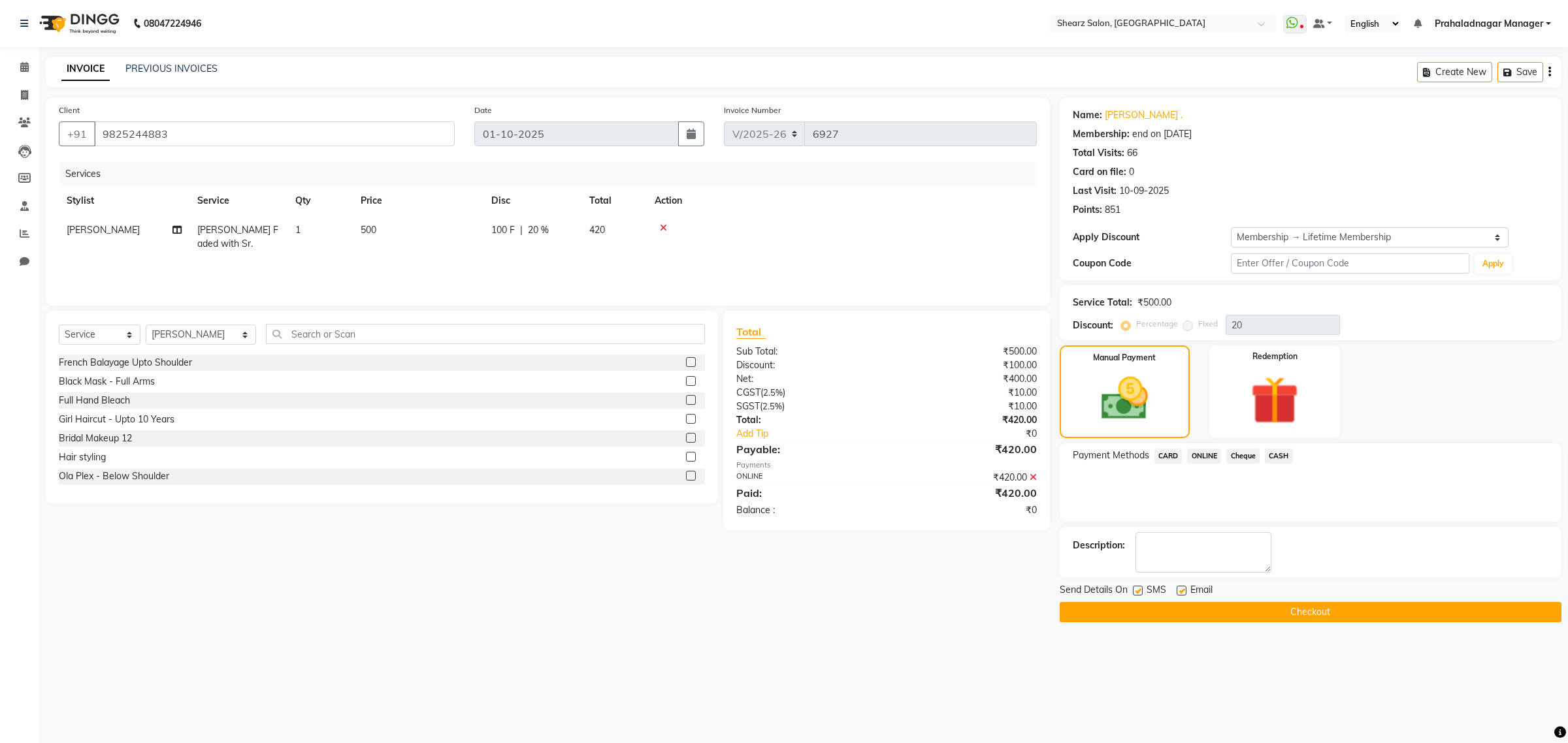
click at [1188, 606] on button "Checkout" at bounding box center [1310, 612] width 502 height 20
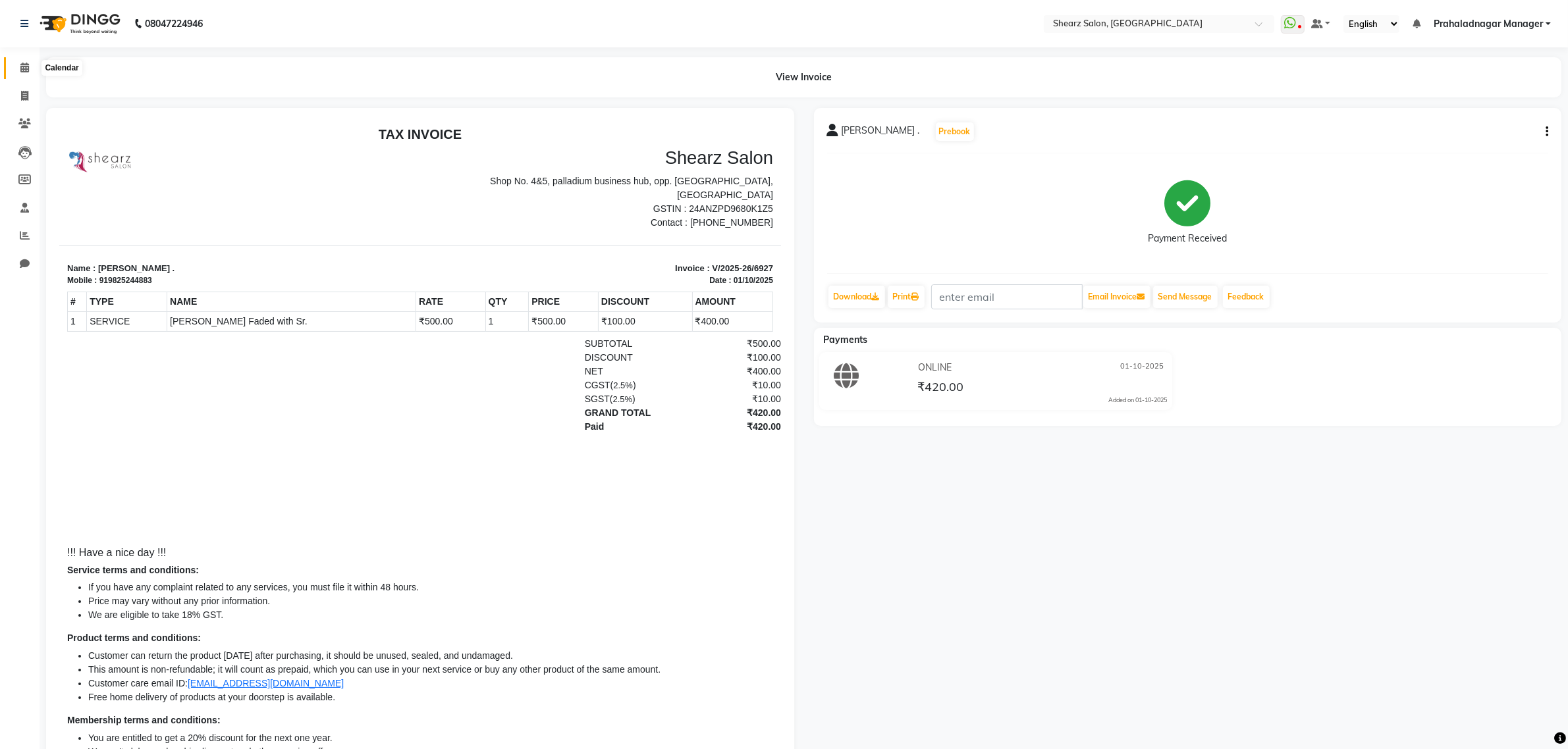
click at [23, 67] on icon at bounding box center [25, 68] width 9 height 10
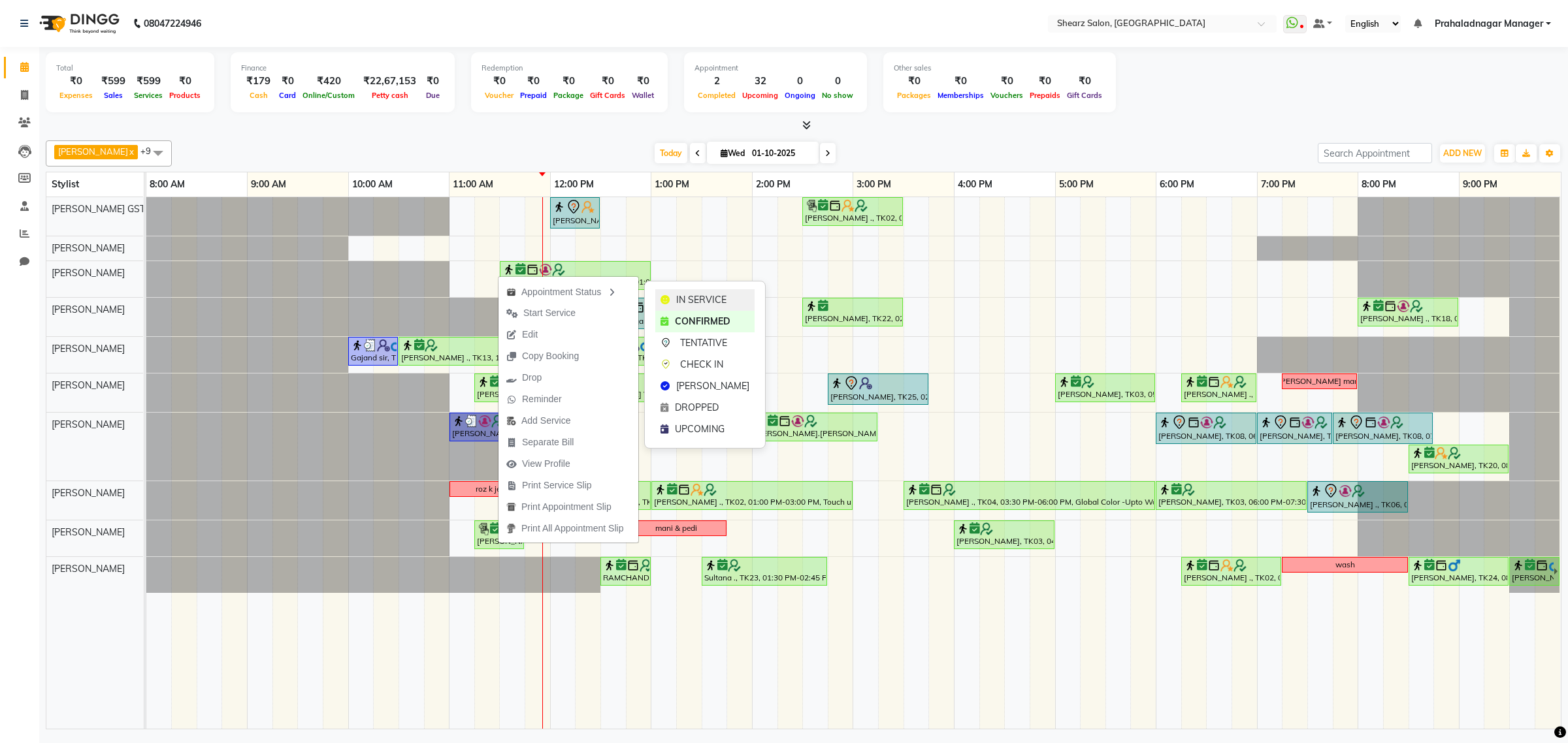
click at [676, 294] on div "IN SERVICE" at bounding box center [704, 300] width 99 height 22
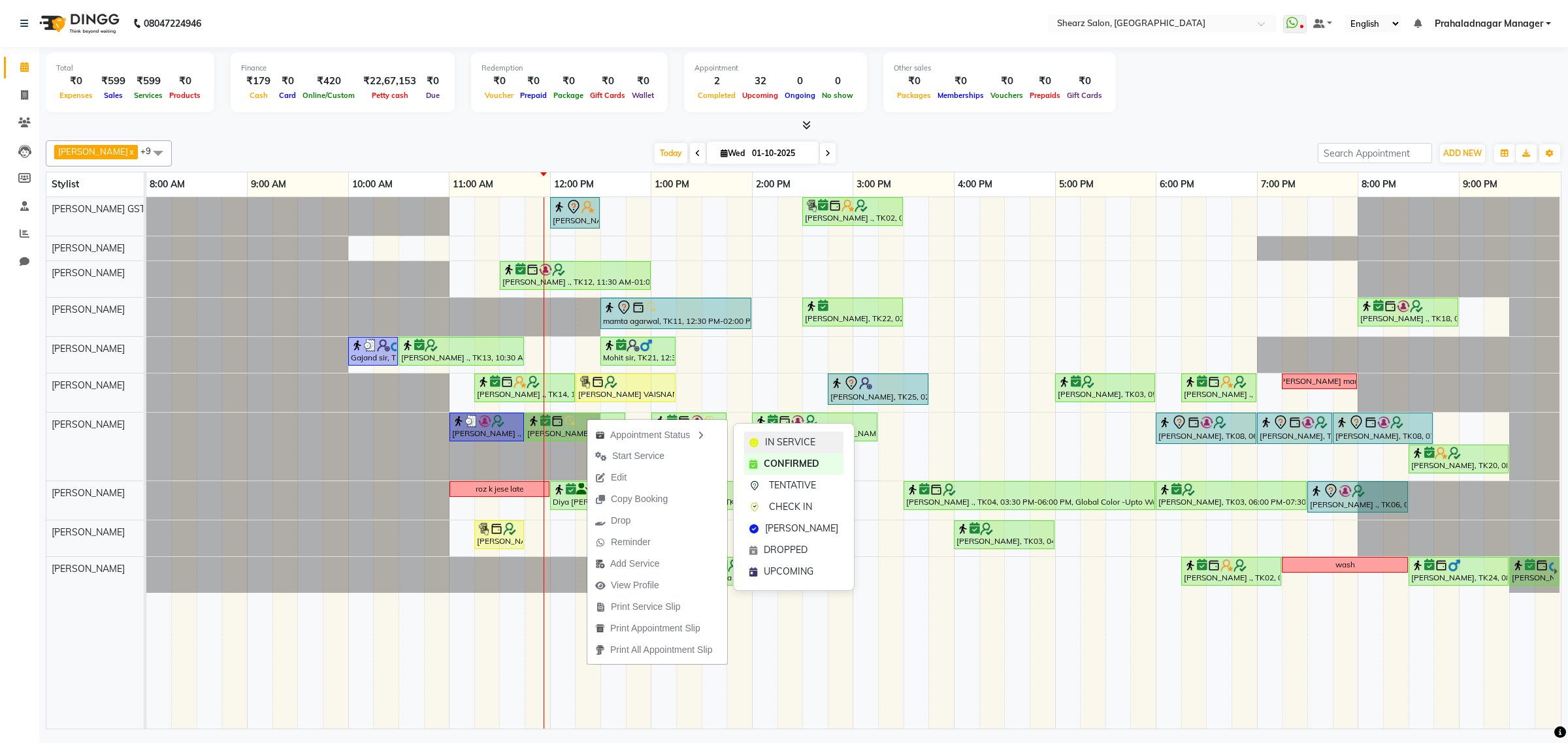
click at [768, 436] on span "IN SERVICE" at bounding box center [790, 442] width 50 height 13
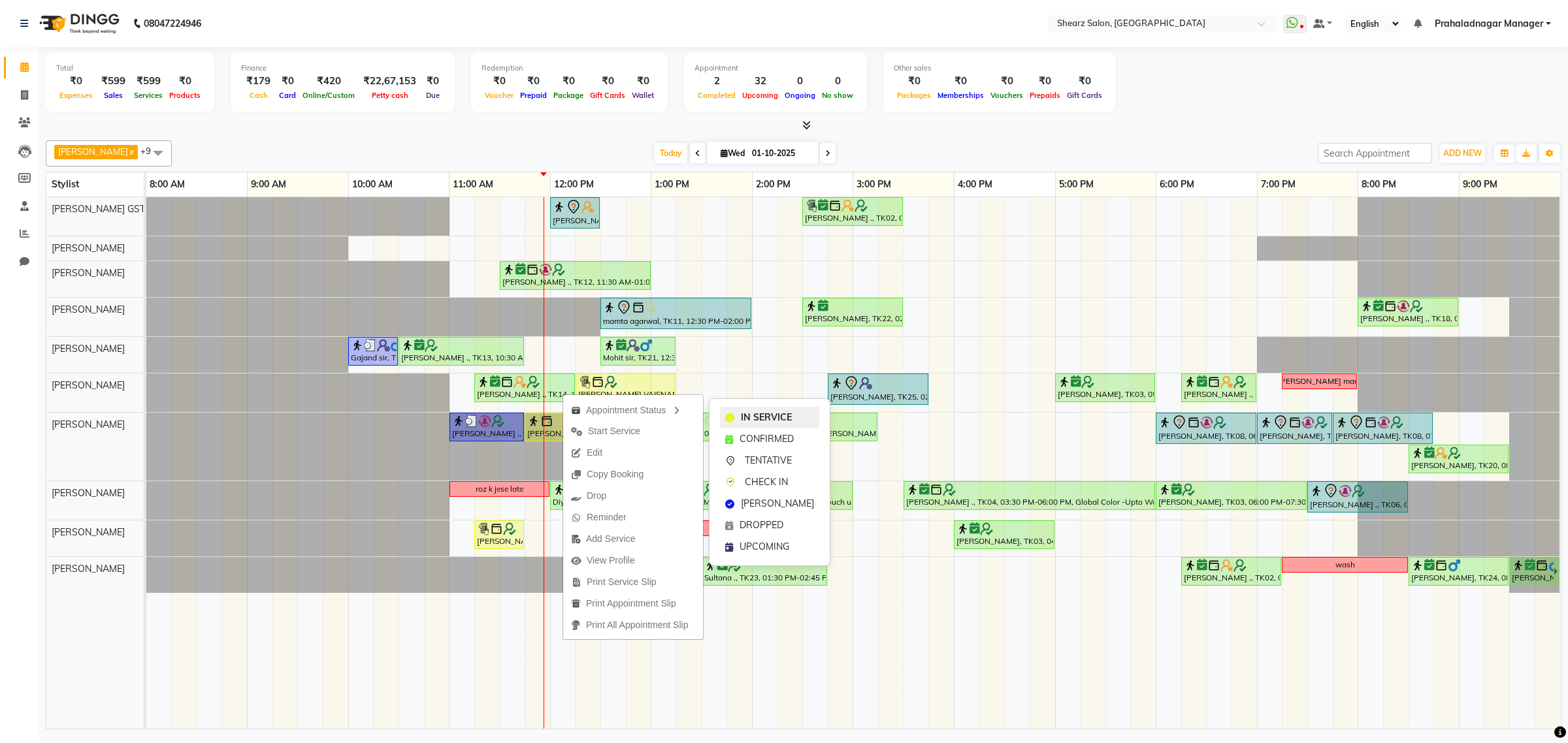
click at [774, 415] on span "IN SERVICE" at bounding box center [766, 417] width 51 height 13
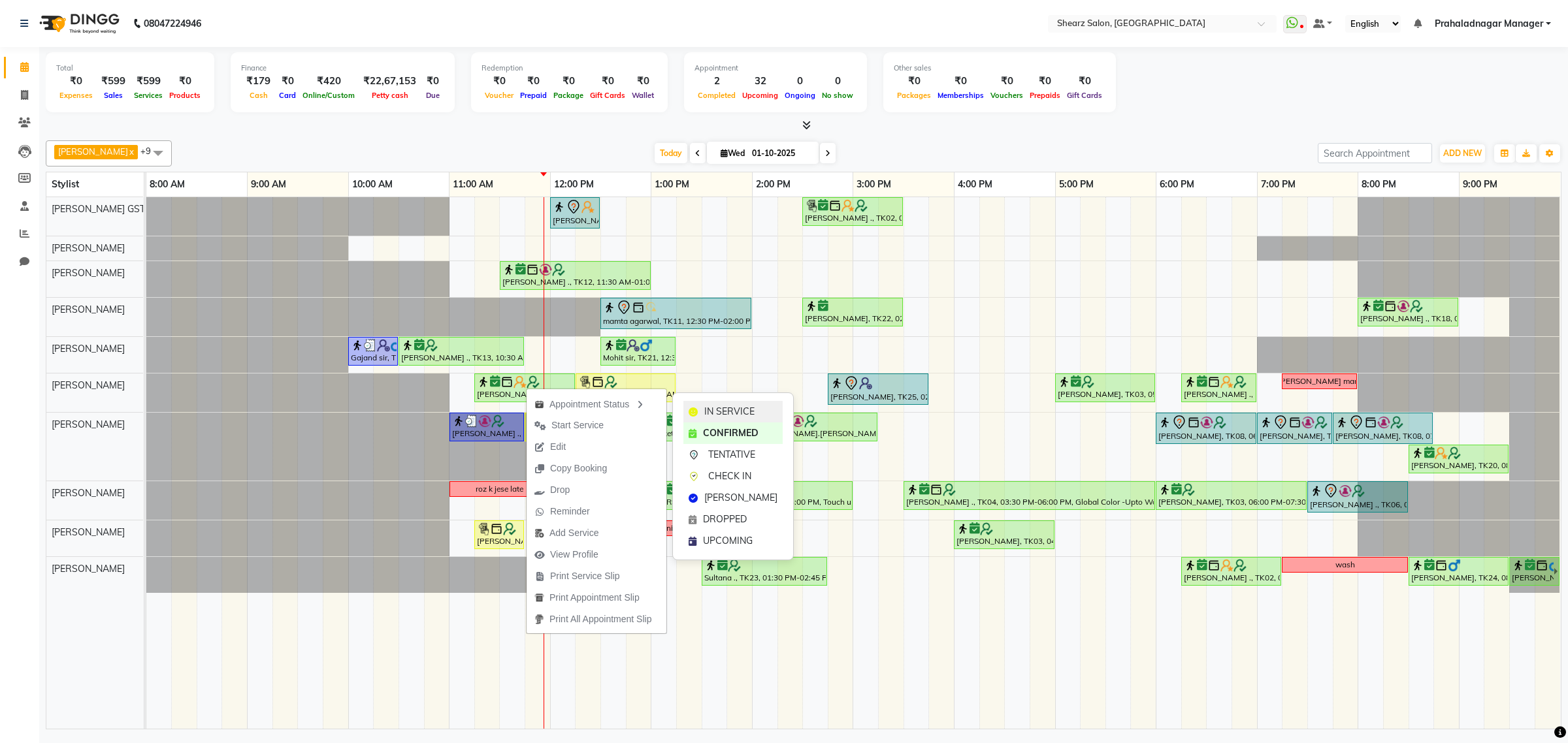
click at [716, 409] on span "IN SERVICE" at bounding box center [729, 411] width 50 height 13
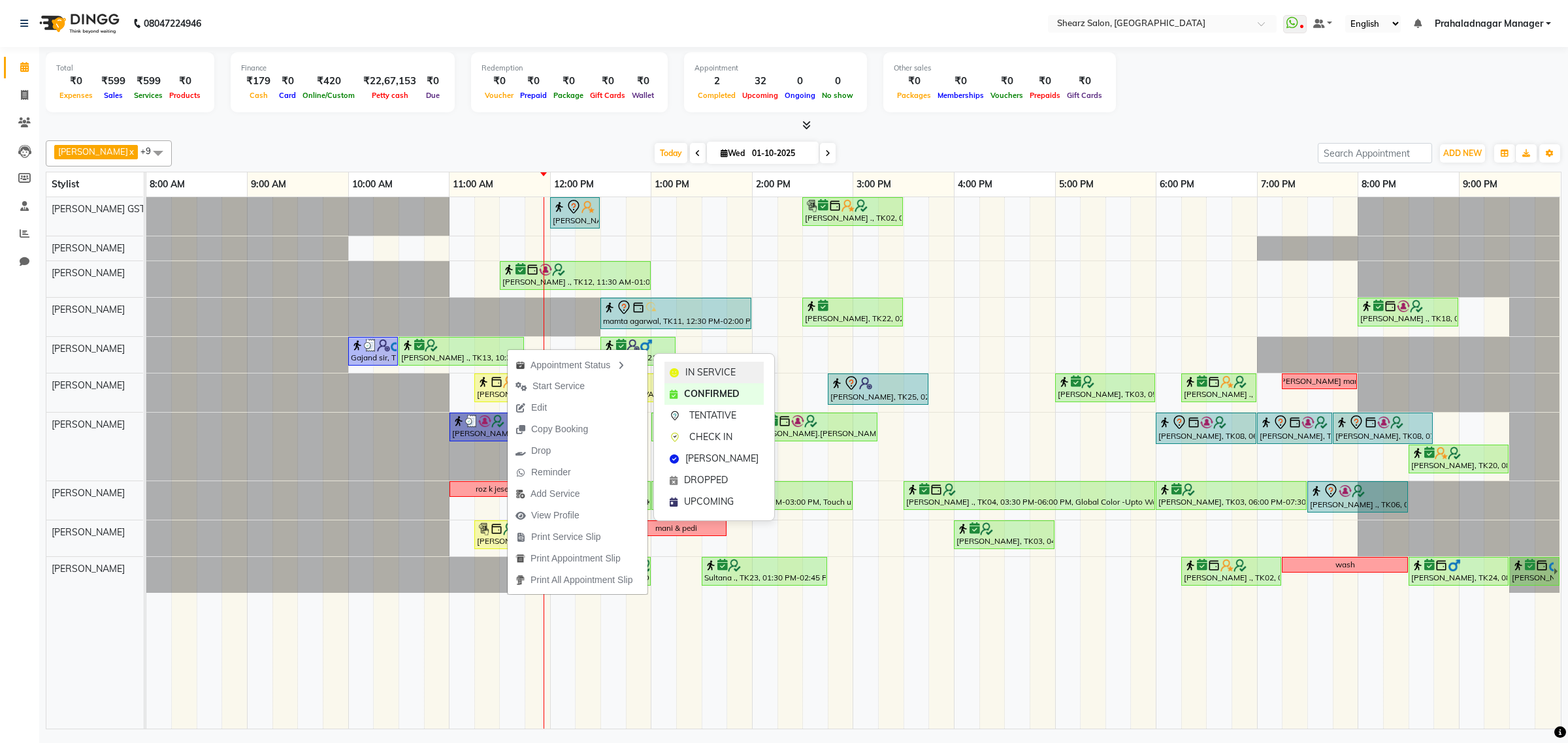
click at [678, 368] on icon at bounding box center [674, 373] width 9 height 9
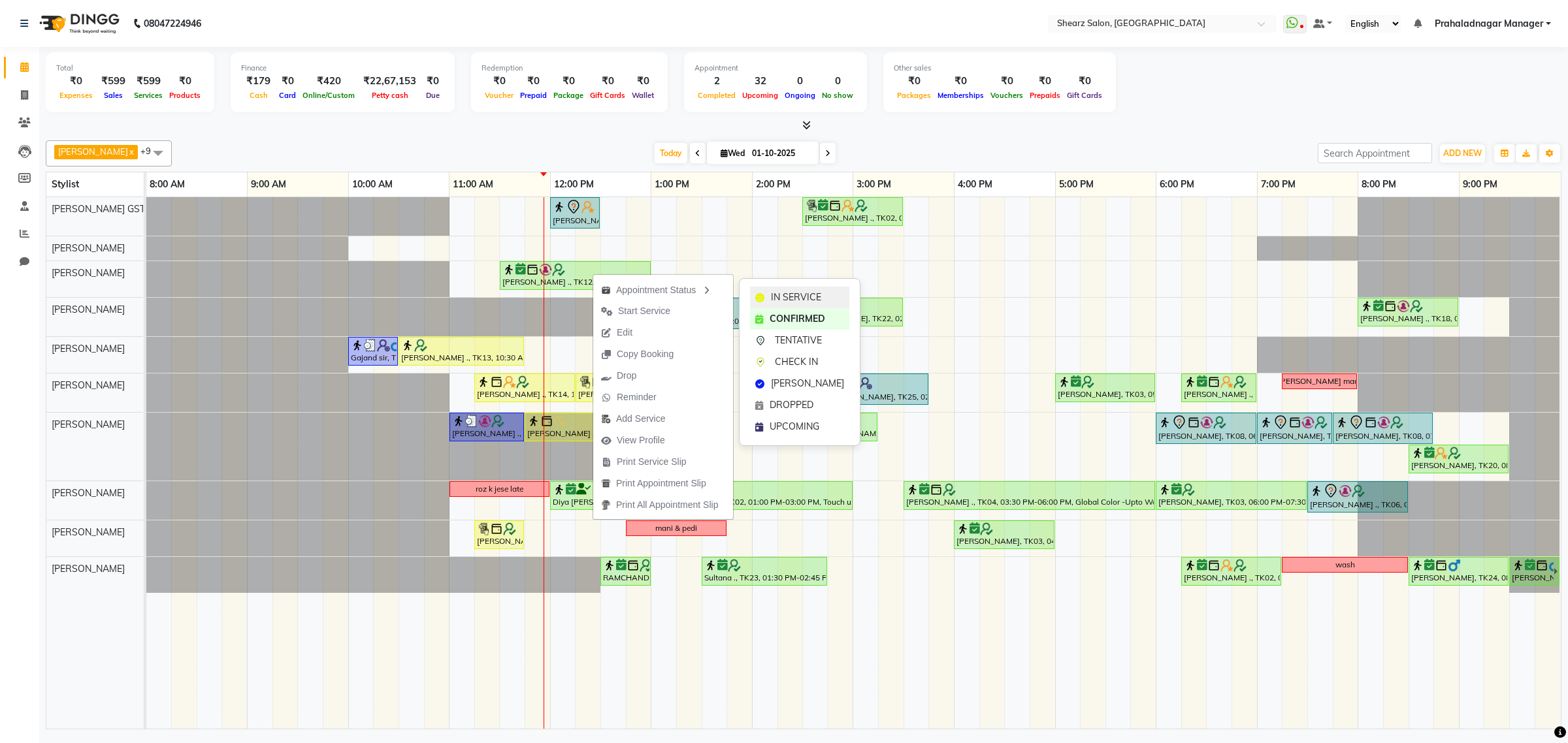
click at [772, 294] on span "IN SERVICE" at bounding box center [795, 297] width 50 height 13
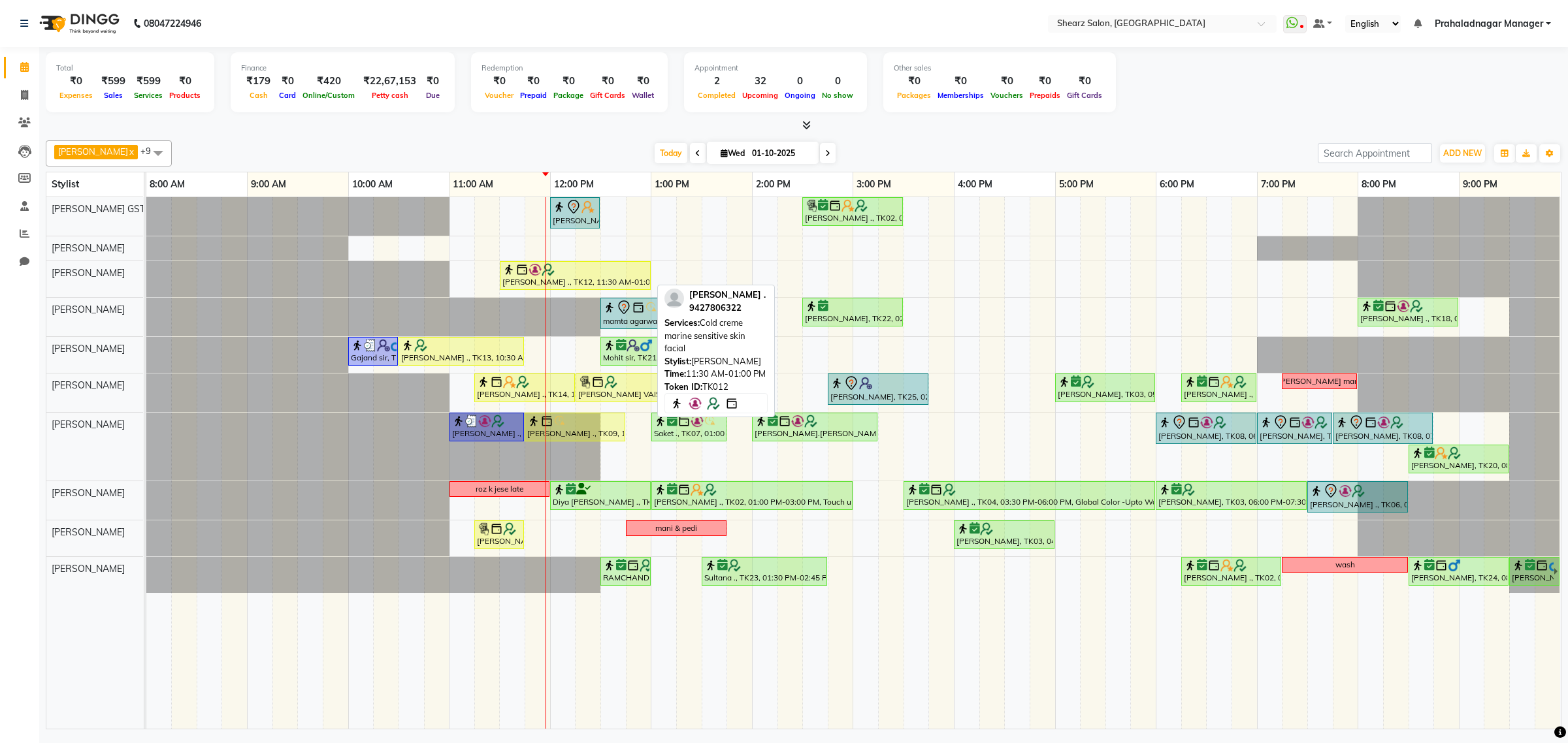
click at [608, 273] on div at bounding box center [575, 270] width 145 height 13
select select "1"
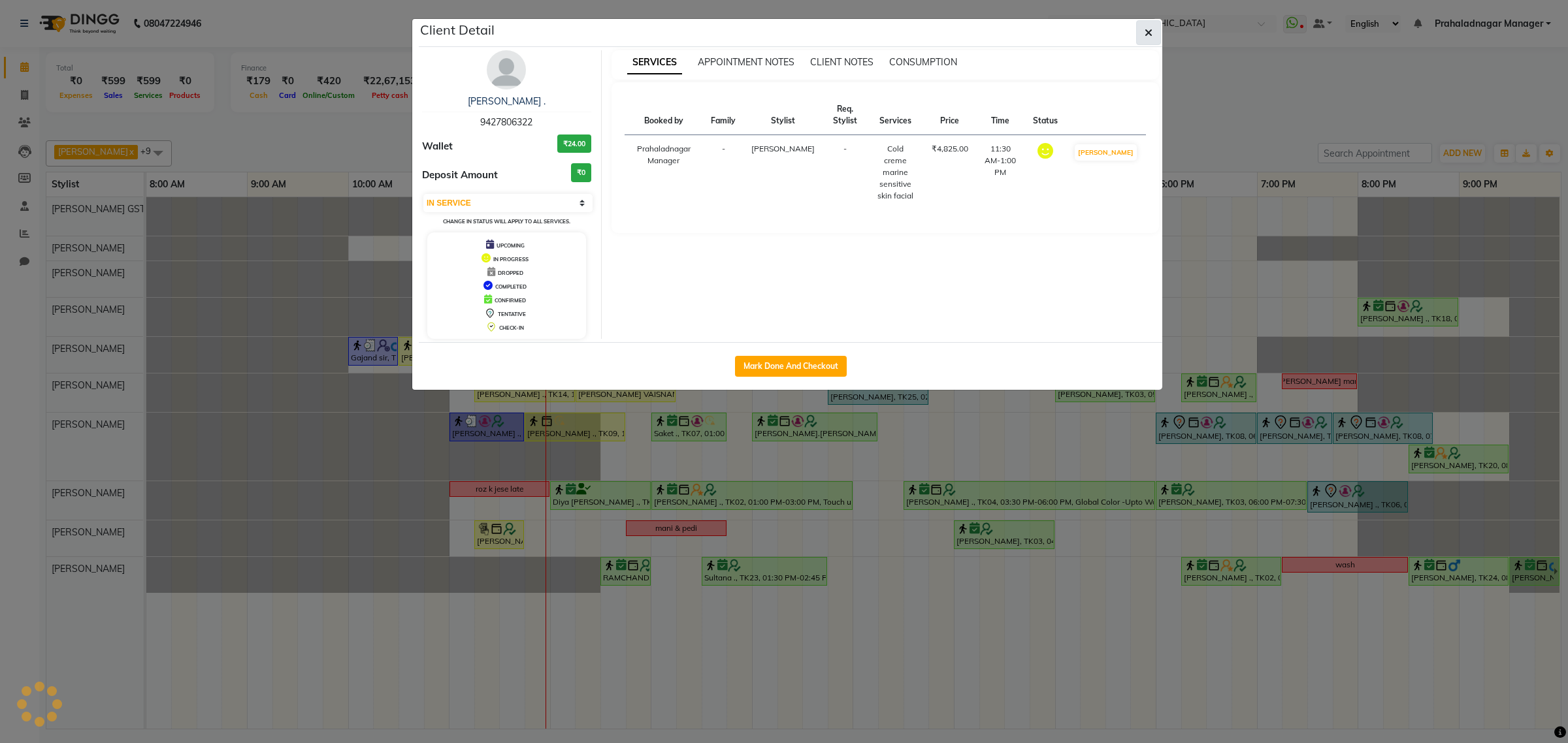
click at [1141, 30] on button "button" at bounding box center [1148, 32] width 25 height 25
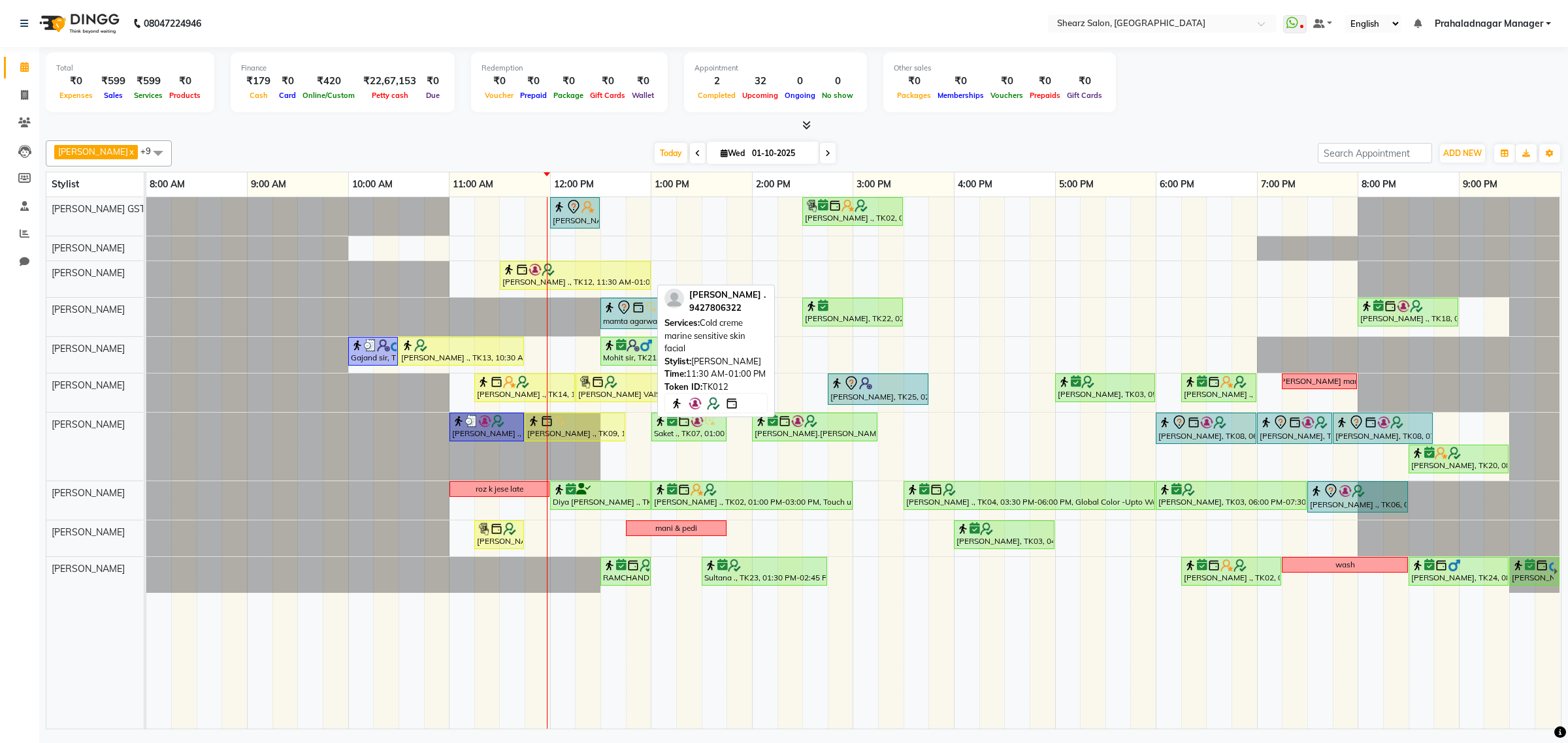
click at [621, 286] on div "[PERSON_NAME] ., TK12, 11:30 AM-01:00 PM, Cold creme marine [MEDICAL_DATA] faci…" at bounding box center [575, 275] width 148 height 25
select select "1"
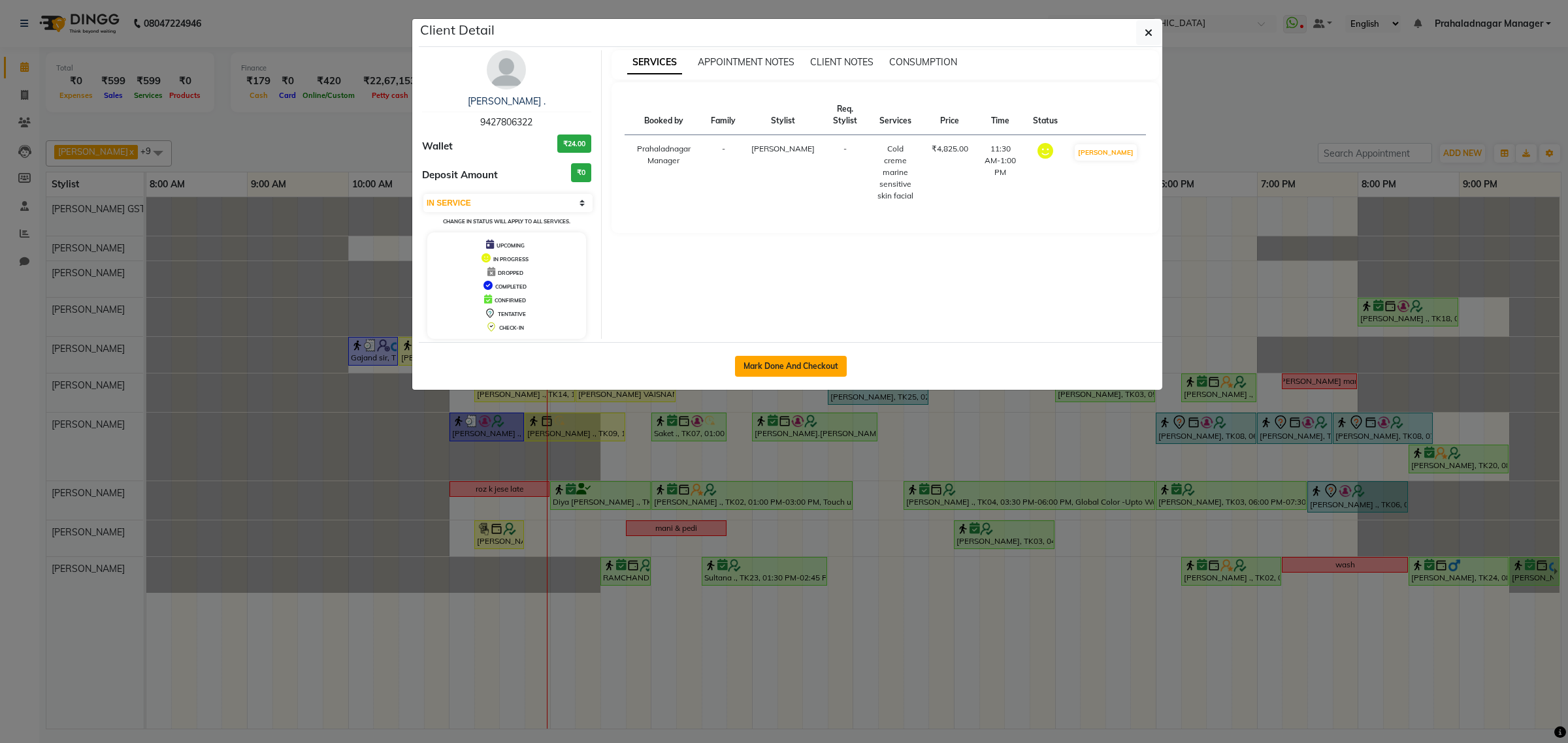
click at [773, 364] on button "Mark Done And Checkout" at bounding box center [790, 366] width 111 height 21
select select "service"
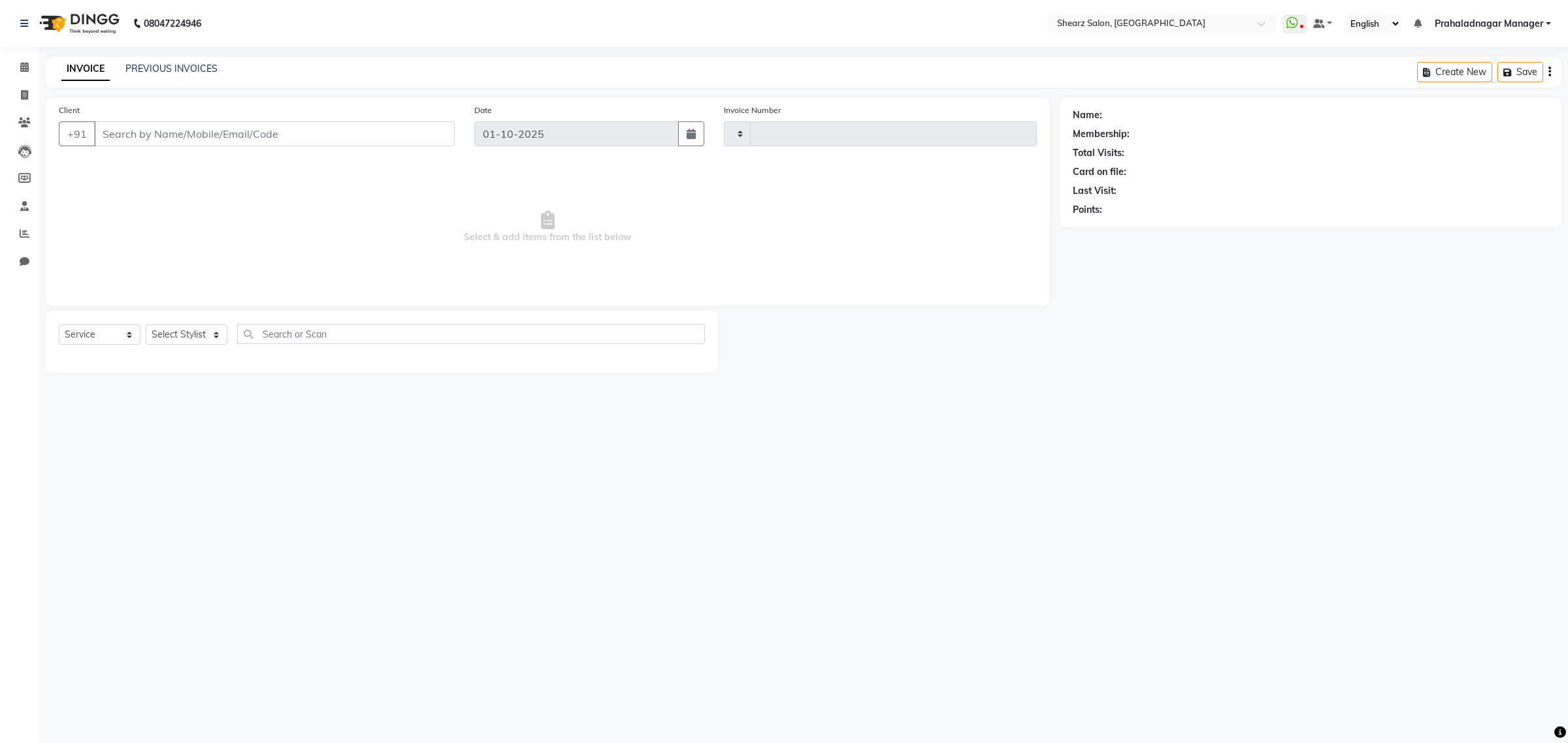
type input "6928"
select select "8157"
type input "9427806322"
select select "77479"
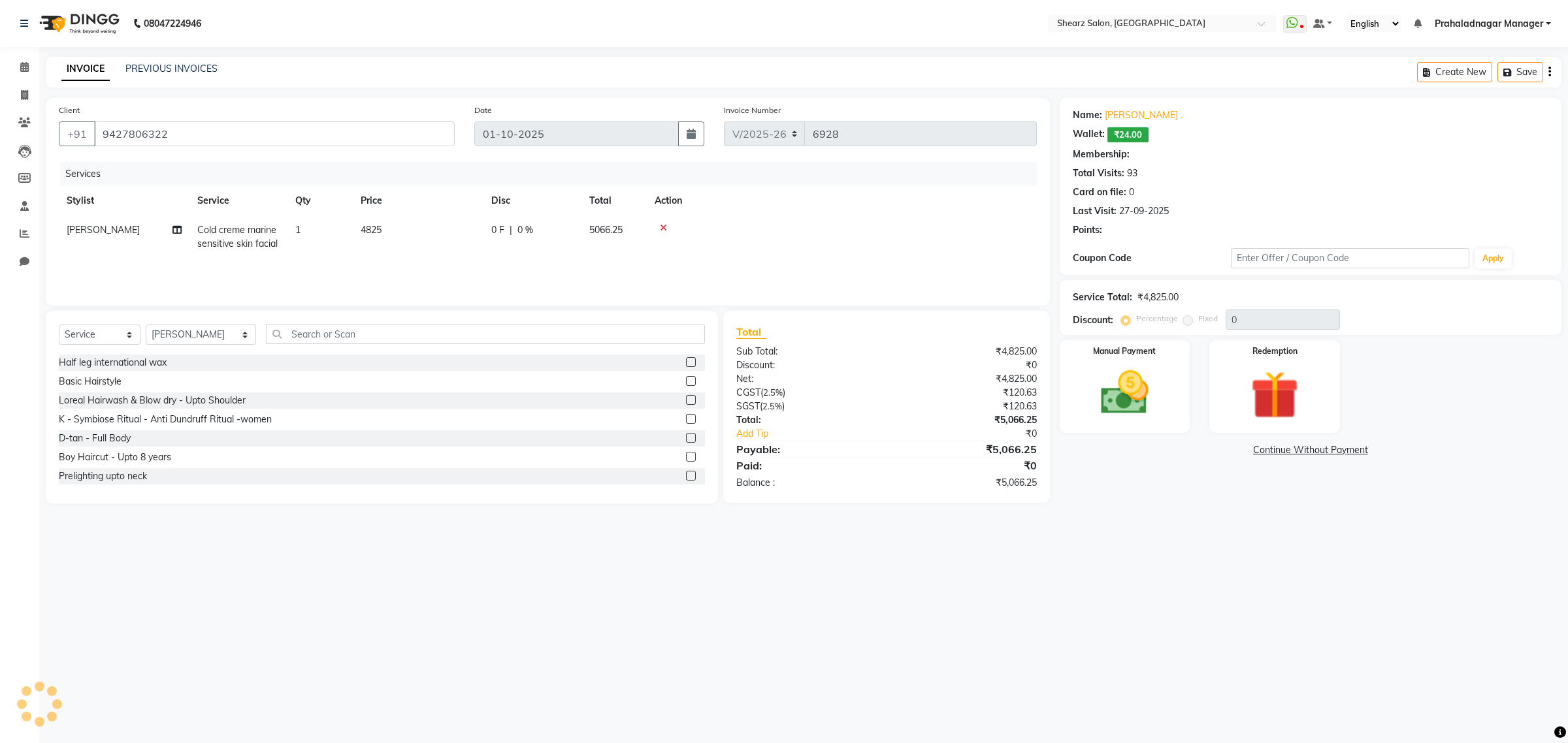
type input "20"
select select "1: Object"
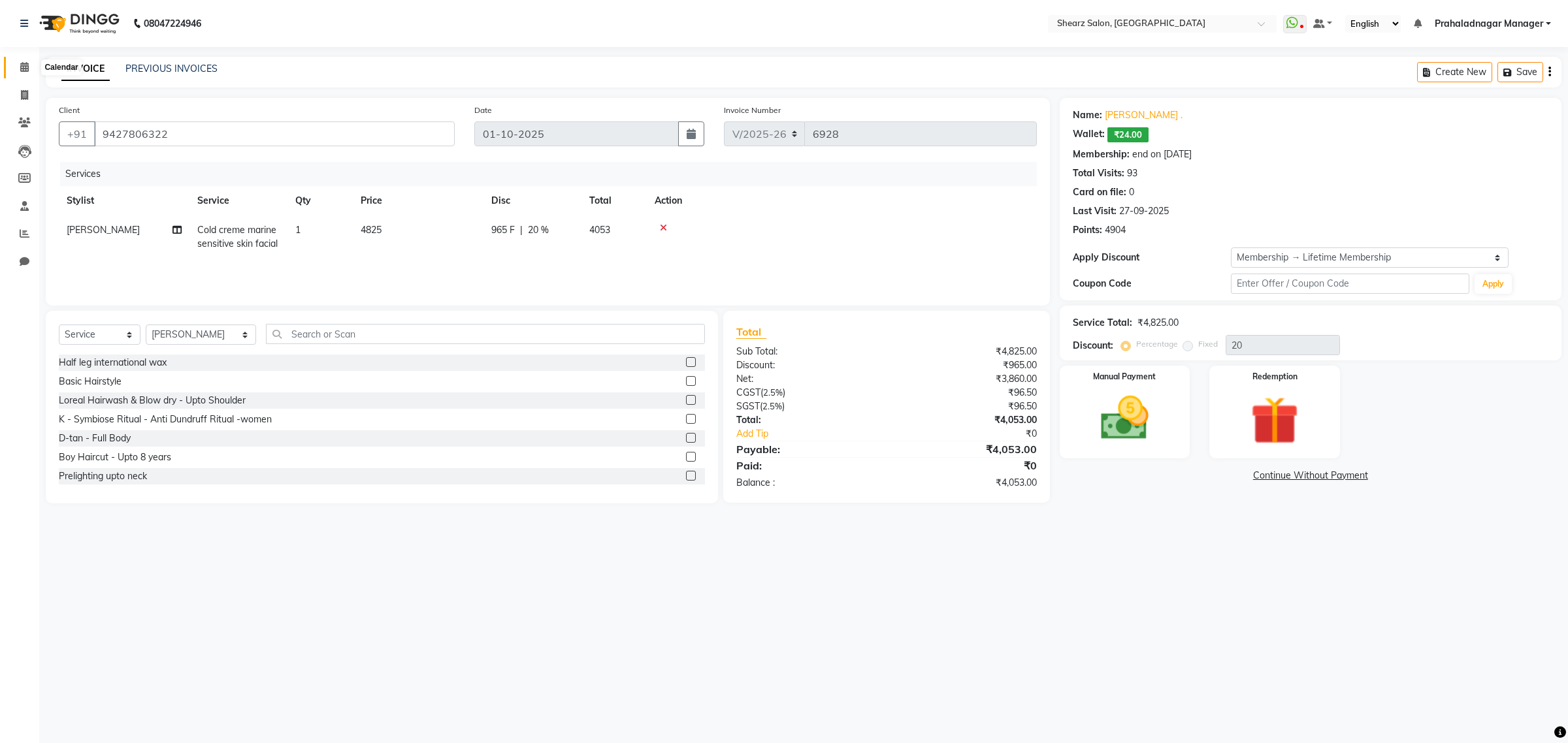
click at [26, 67] on icon at bounding box center [25, 67] width 8 height 10
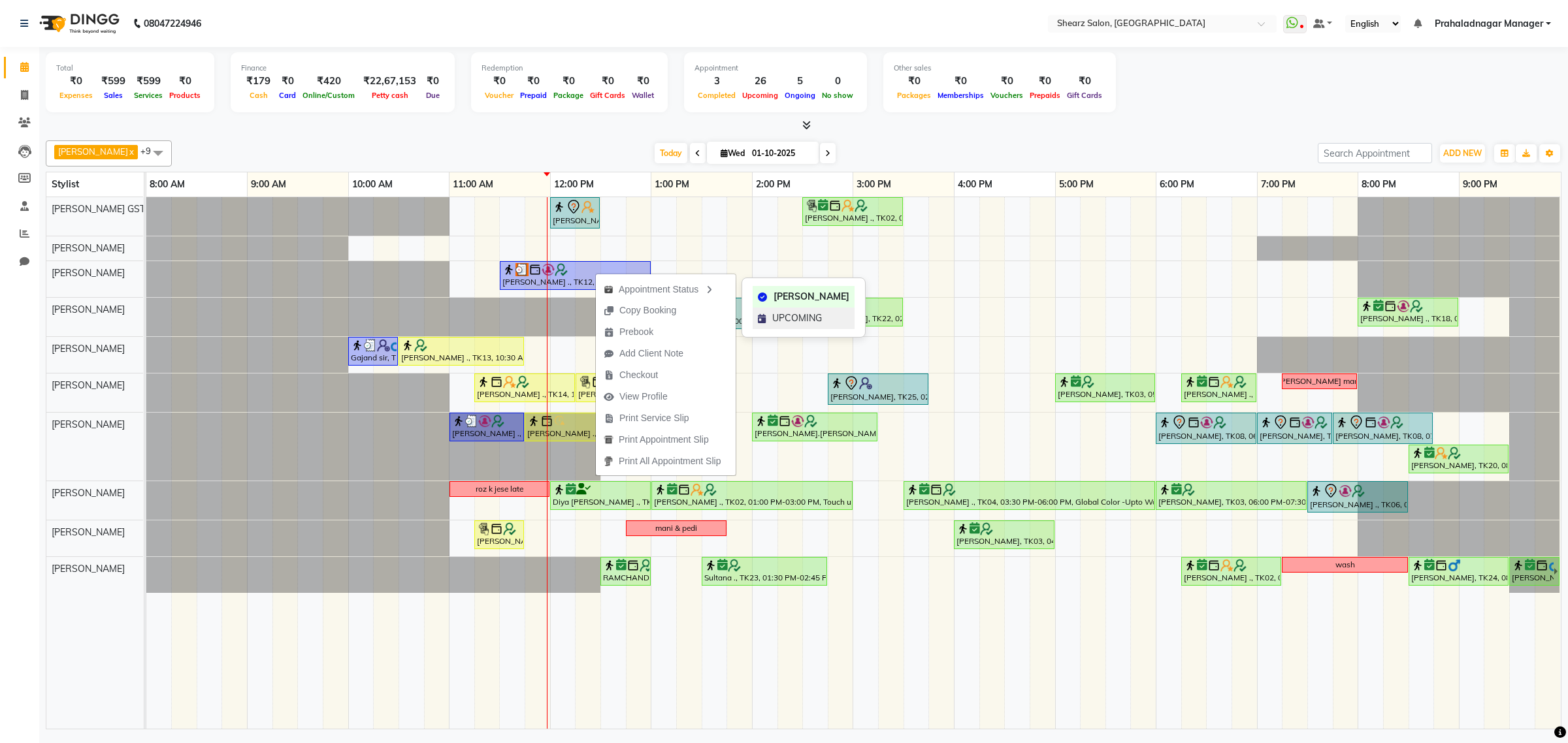
click at [779, 315] on span "UPCOMING" at bounding box center [797, 318] width 49 height 13
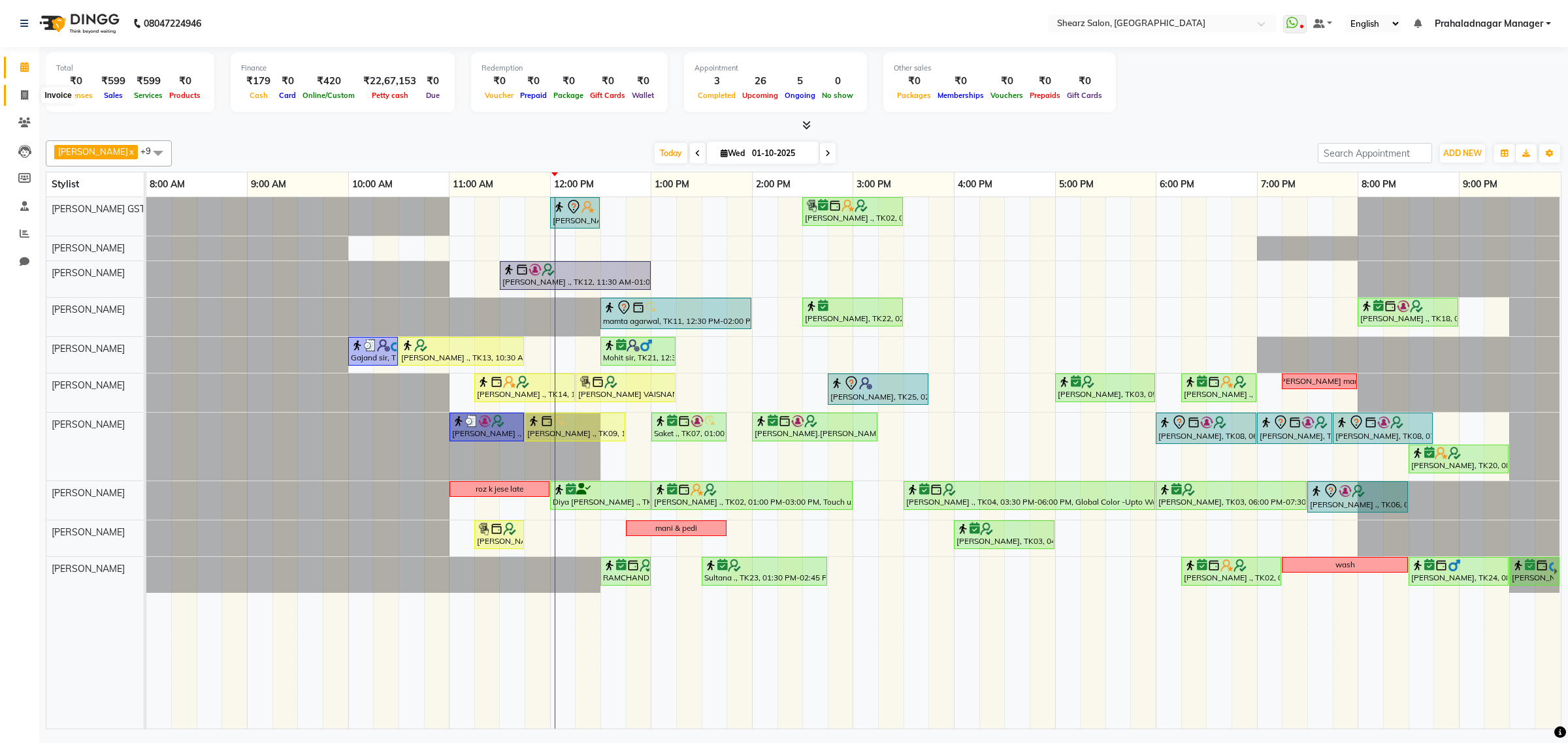
click at [13, 96] on span at bounding box center [25, 95] width 23 height 15
select select "service"
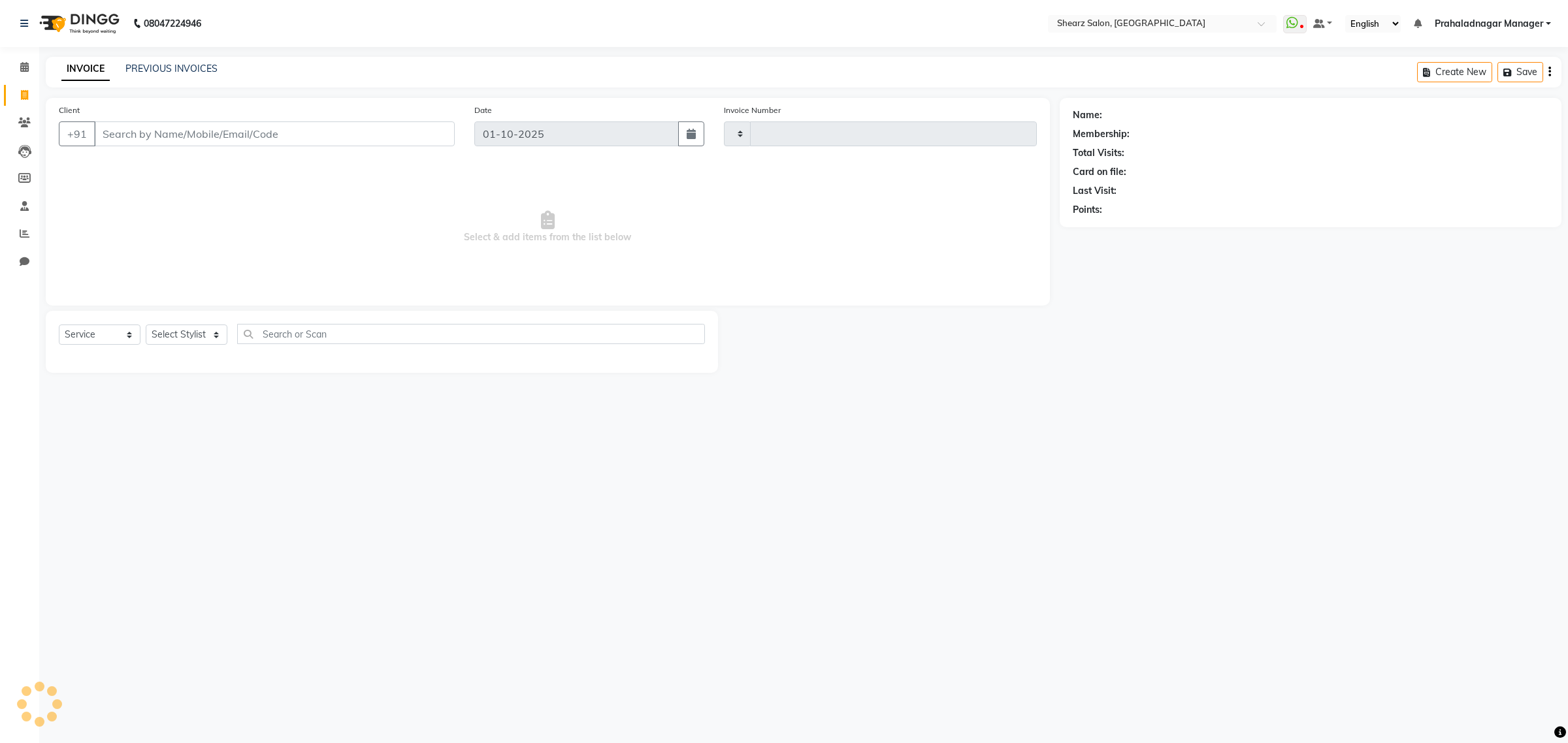
type input "6928"
select select "8157"
click at [216, 338] on select "Select Stylist Admin A General [PERSON_NAME] Asha Chavariya [PERSON_NAME] Cente…" at bounding box center [200, 334] width 110 height 20
select select "77479"
click at [145, 325] on select "Select Stylist Admin A General [PERSON_NAME] Asha Chavariya [PERSON_NAME] Cente…" at bounding box center [200, 334] width 110 height 20
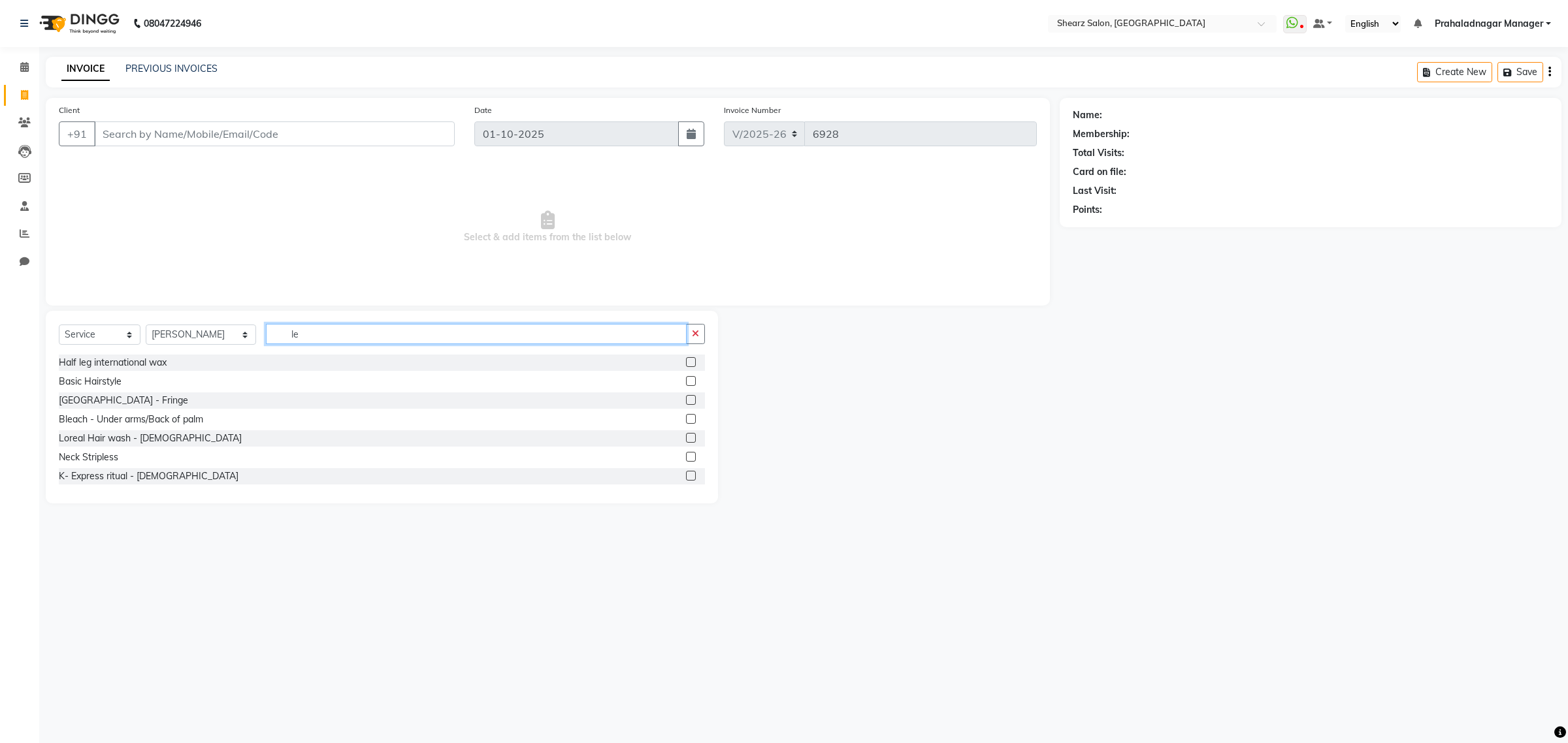
type input "l"
type input "remy laure"
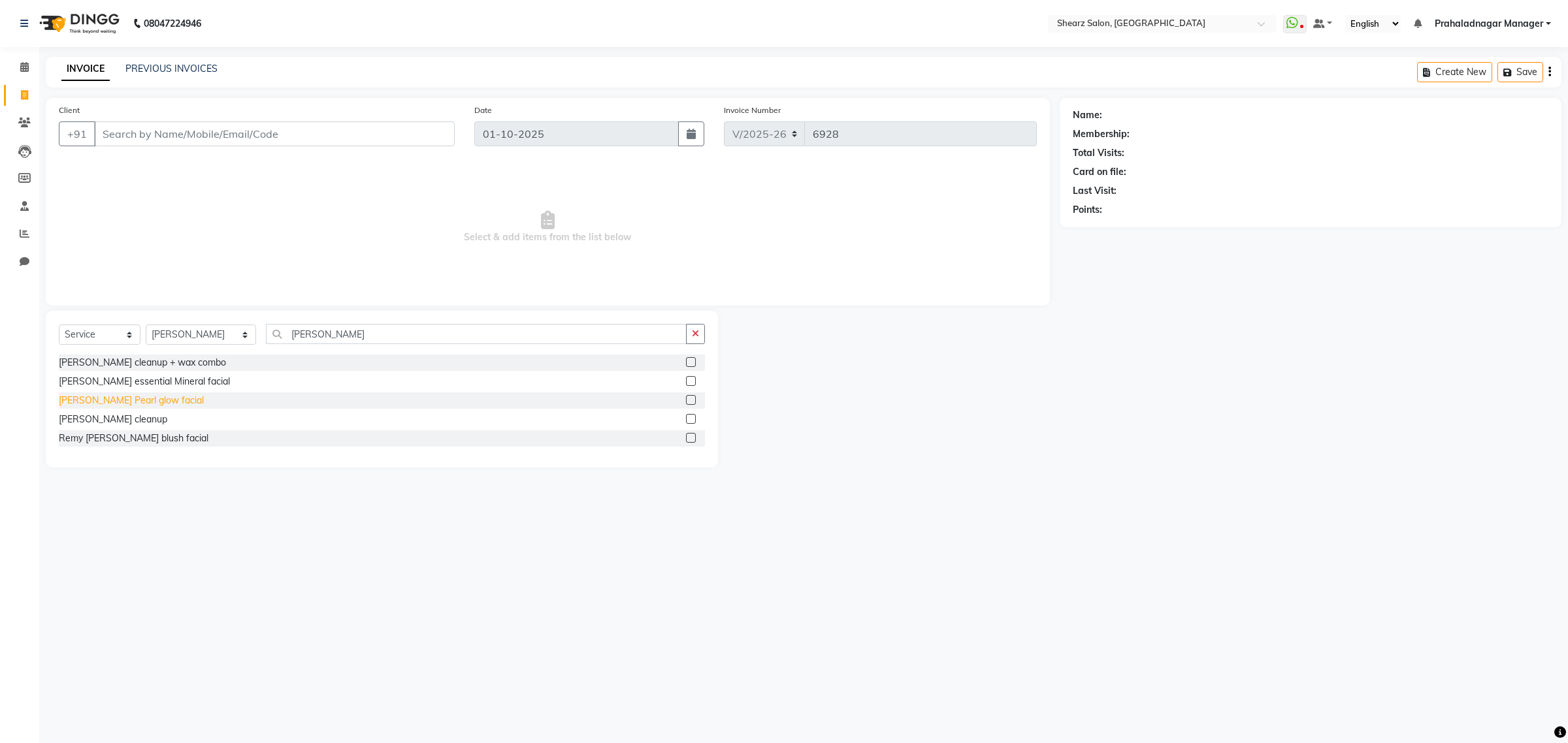
click at [138, 401] on div "[PERSON_NAME] Pearl glow facial" at bounding box center [131, 400] width 145 height 13
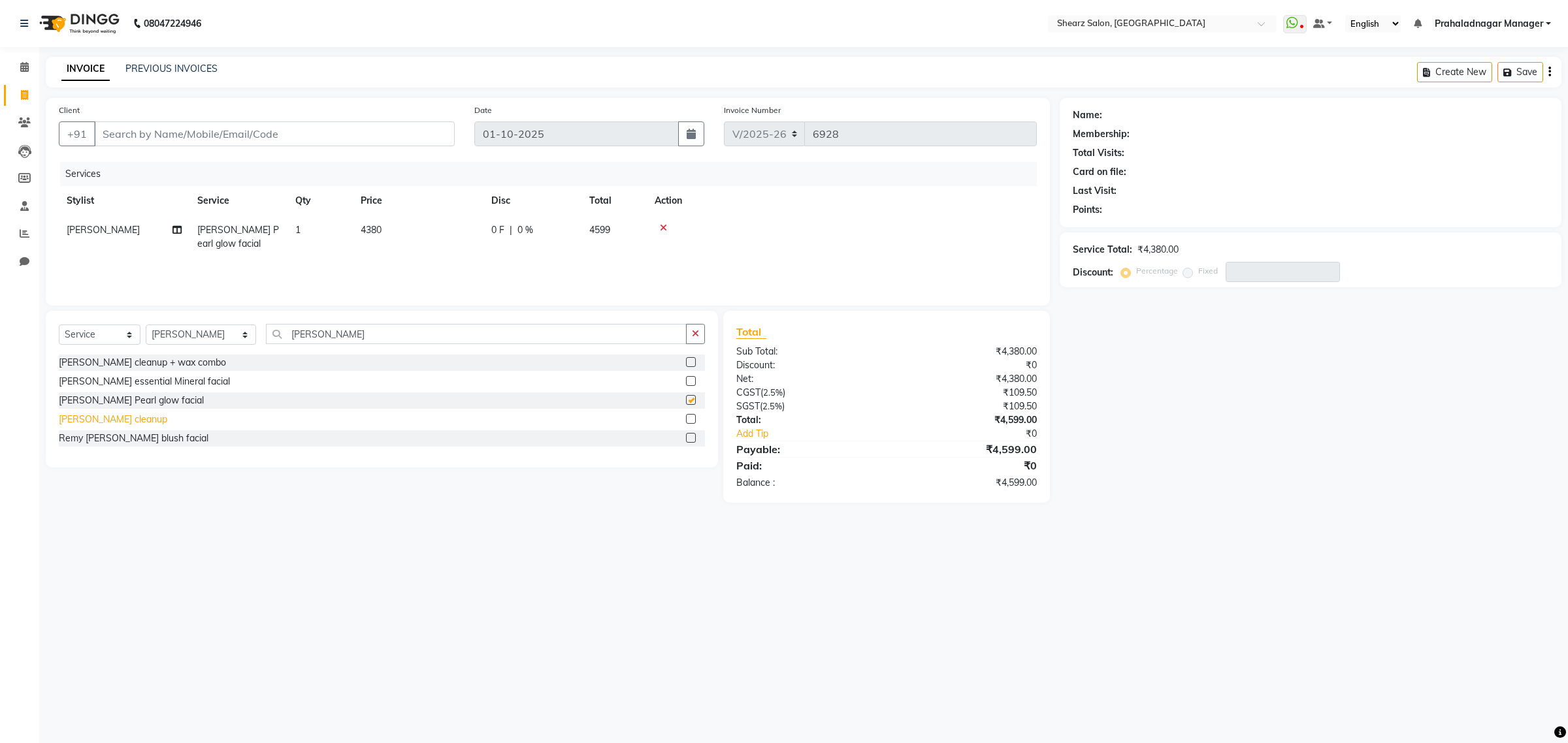
checkbox input "false"
click at [118, 440] on div "Remy [PERSON_NAME] blush facial" at bounding box center [133, 438] width 150 height 13
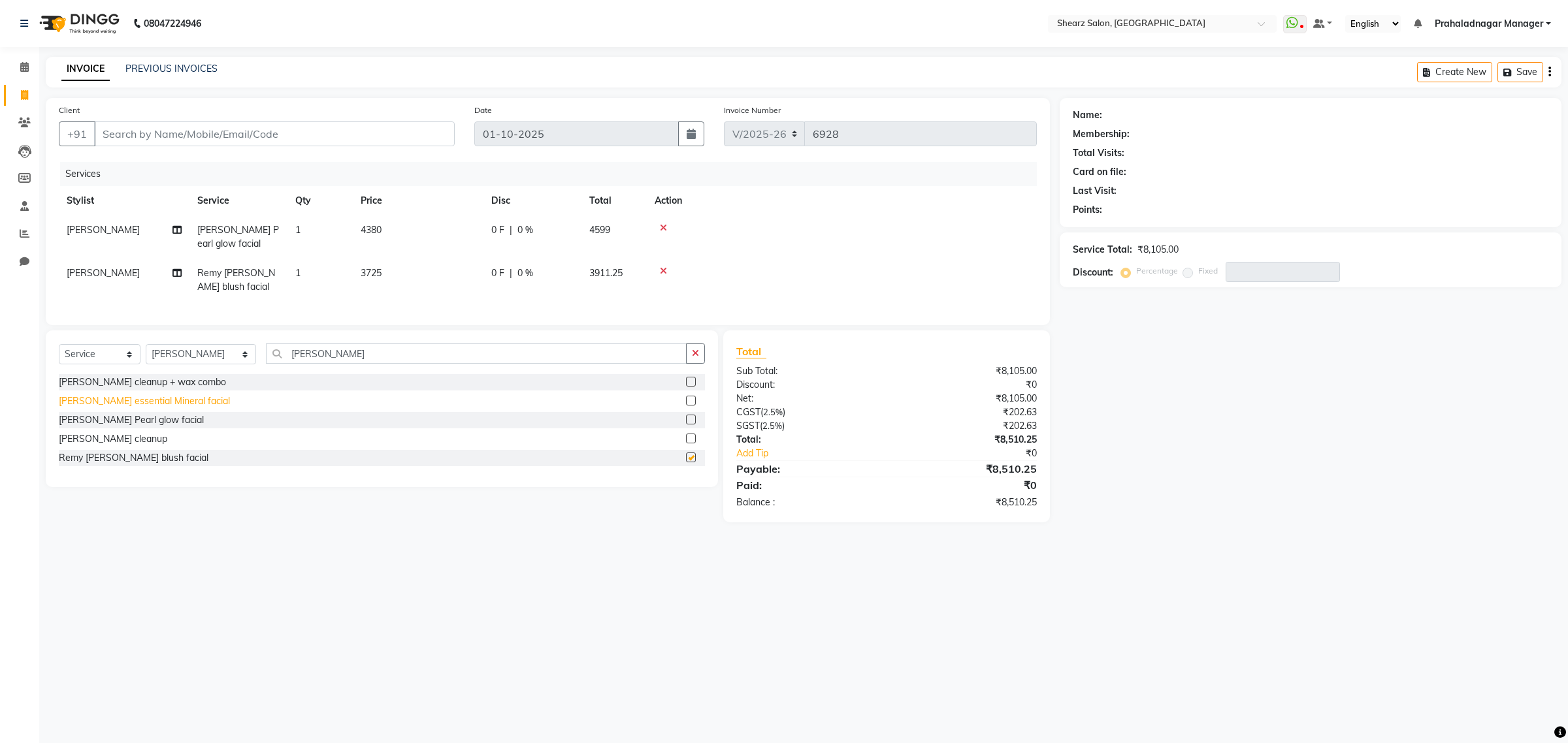
checkbox input "false"
click at [124, 409] on div "[PERSON_NAME] essential Mineral facial" at bounding box center [144, 401] width 171 height 13
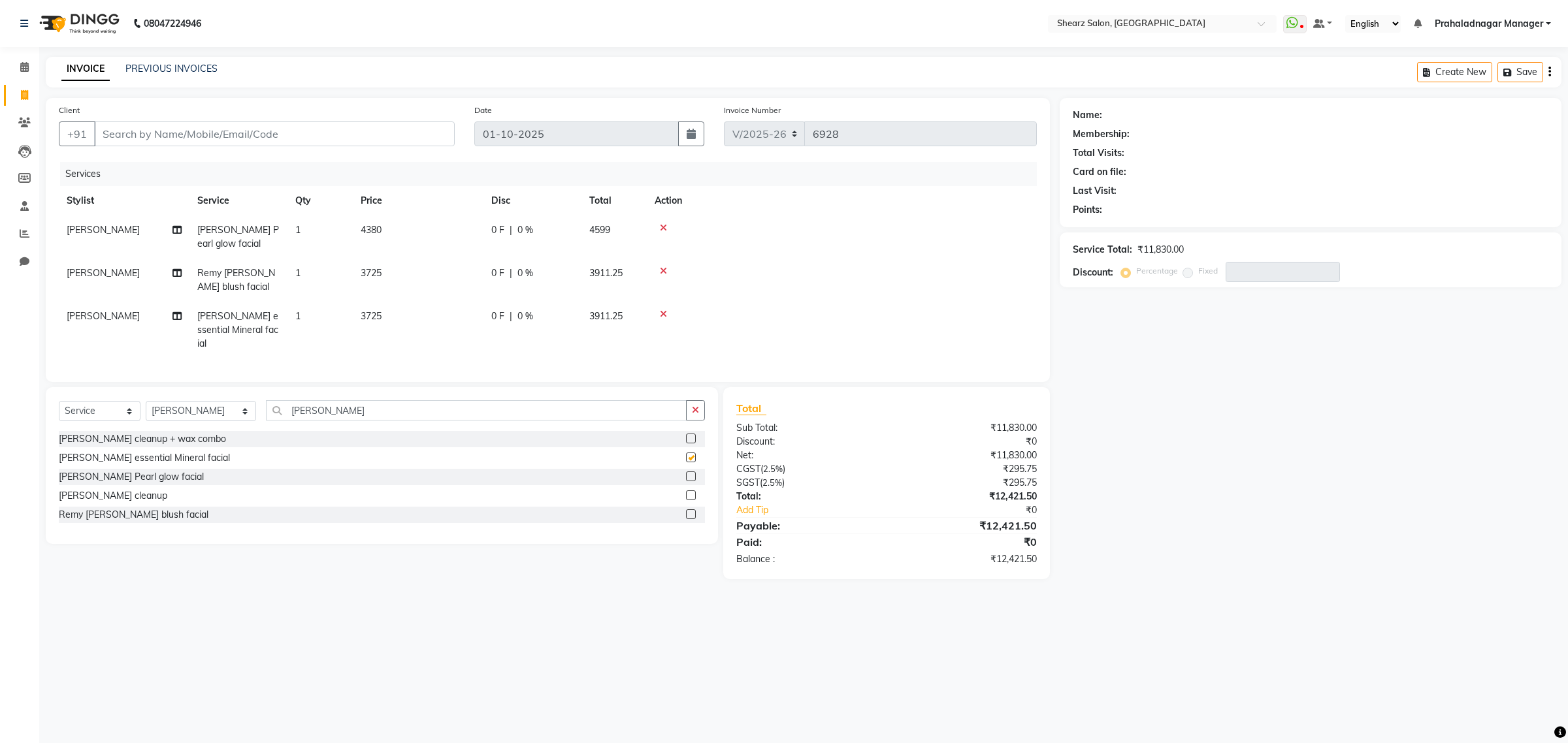
checkbox input "false"
click at [497, 410] on input "remy laure" at bounding box center [476, 410] width 421 height 20
click at [498, 410] on input "remy laure" at bounding box center [476, 410] width 421 height 20
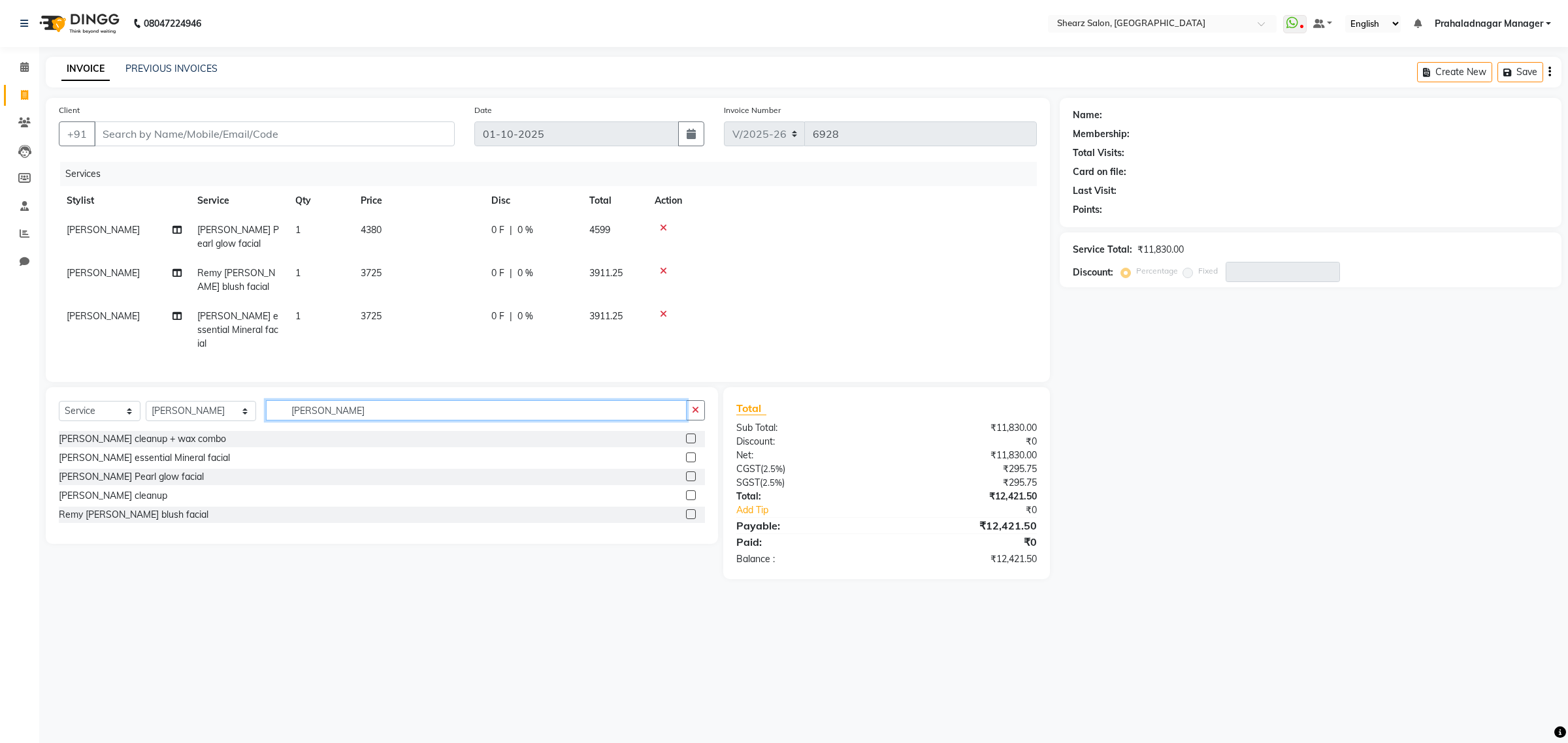
click at [498, 410] on input "remy laure" at bounding box center [476, 410] width 421 height 20
click at [497, 410] on input "remy laure" at bounding box center [476, 410] width 421 height 20
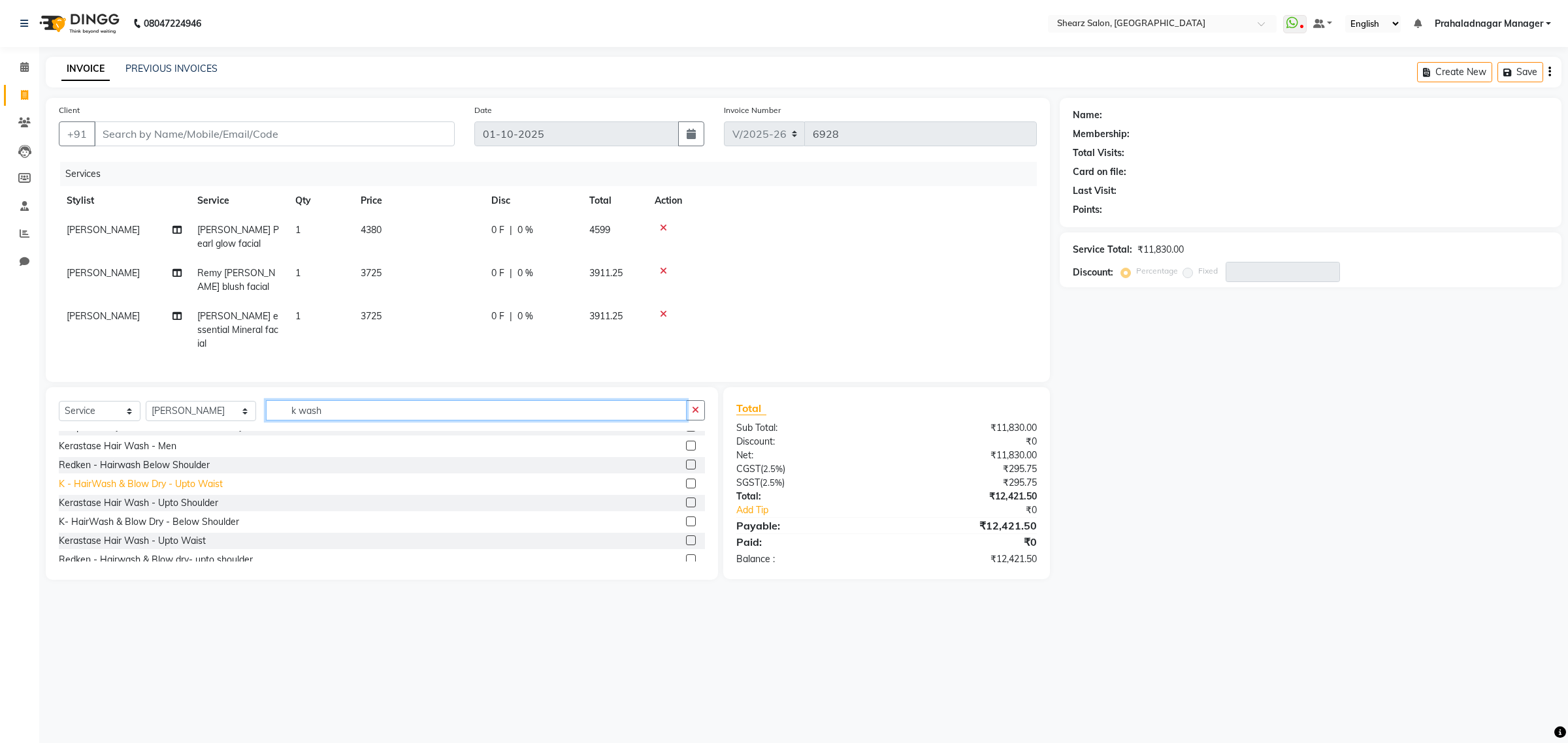
type input "k wash"
click at [168, 484] on div "K - HairWash & Blow Dry - Upto Waist" at bounding box center [140, 484] width 164 height 13
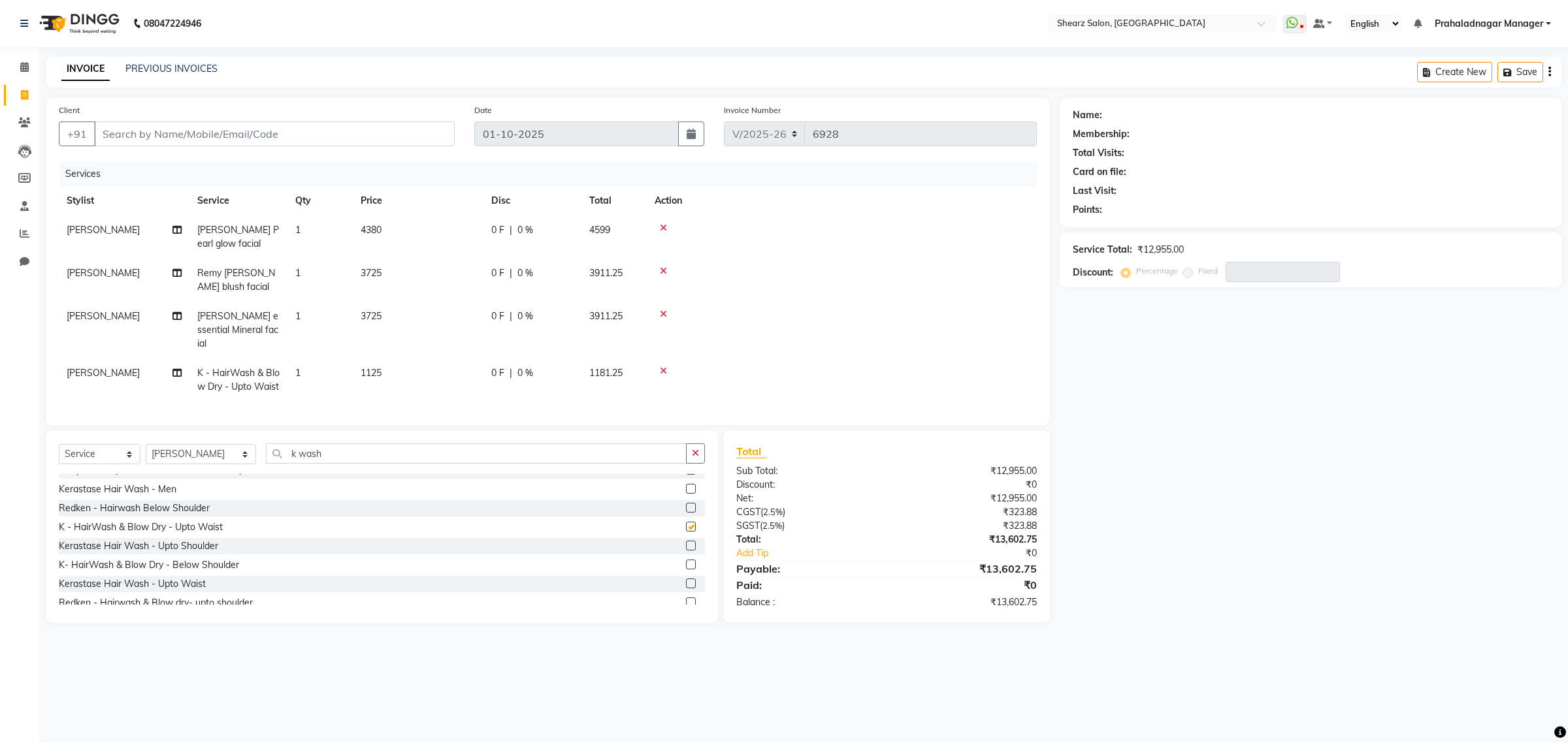
checkbox input "false"
click at [663, 312] on icon at bounding box center [663, 314] width 7 height 9
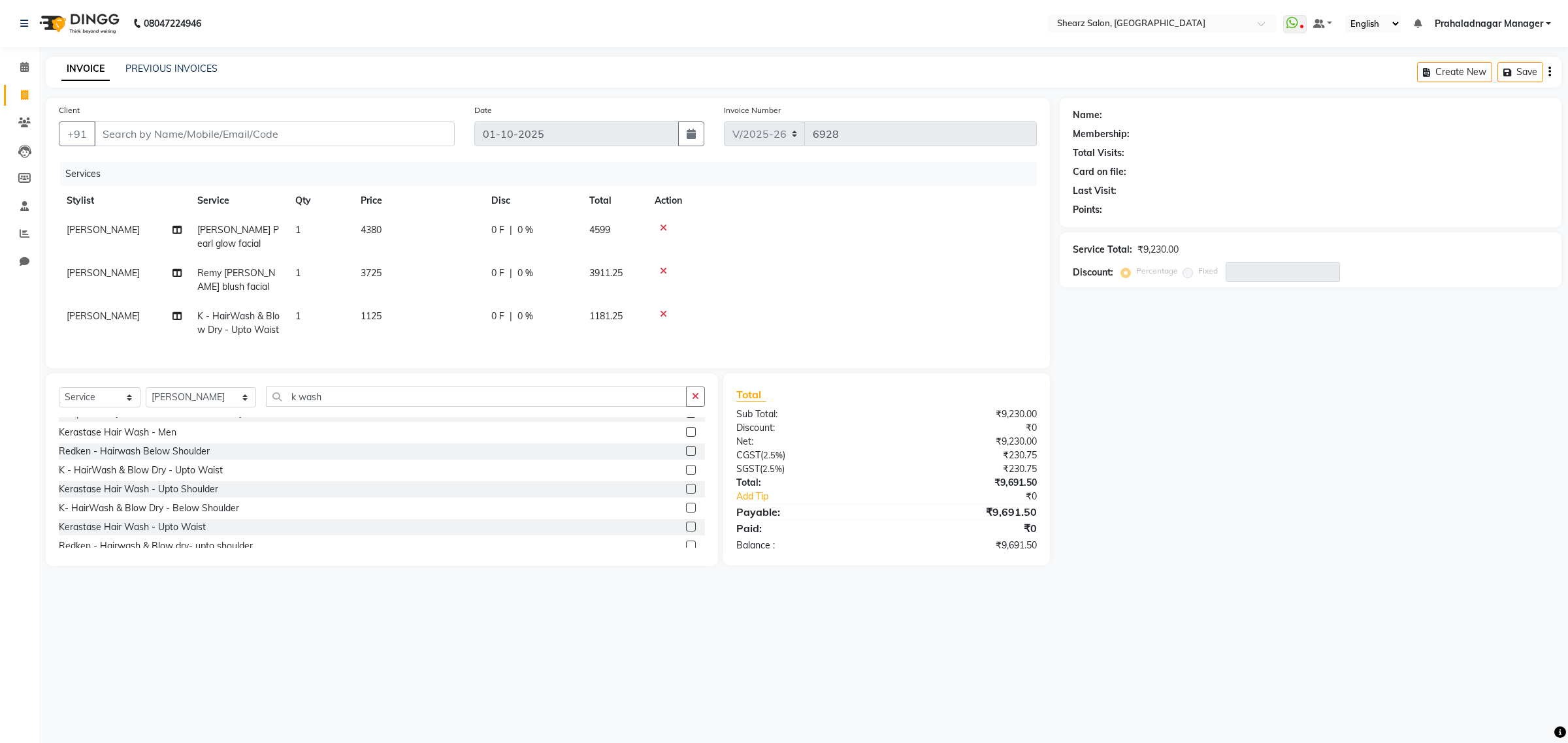
click at [661, 268] on icon at bounding box center [663, 271] width 7 height 9
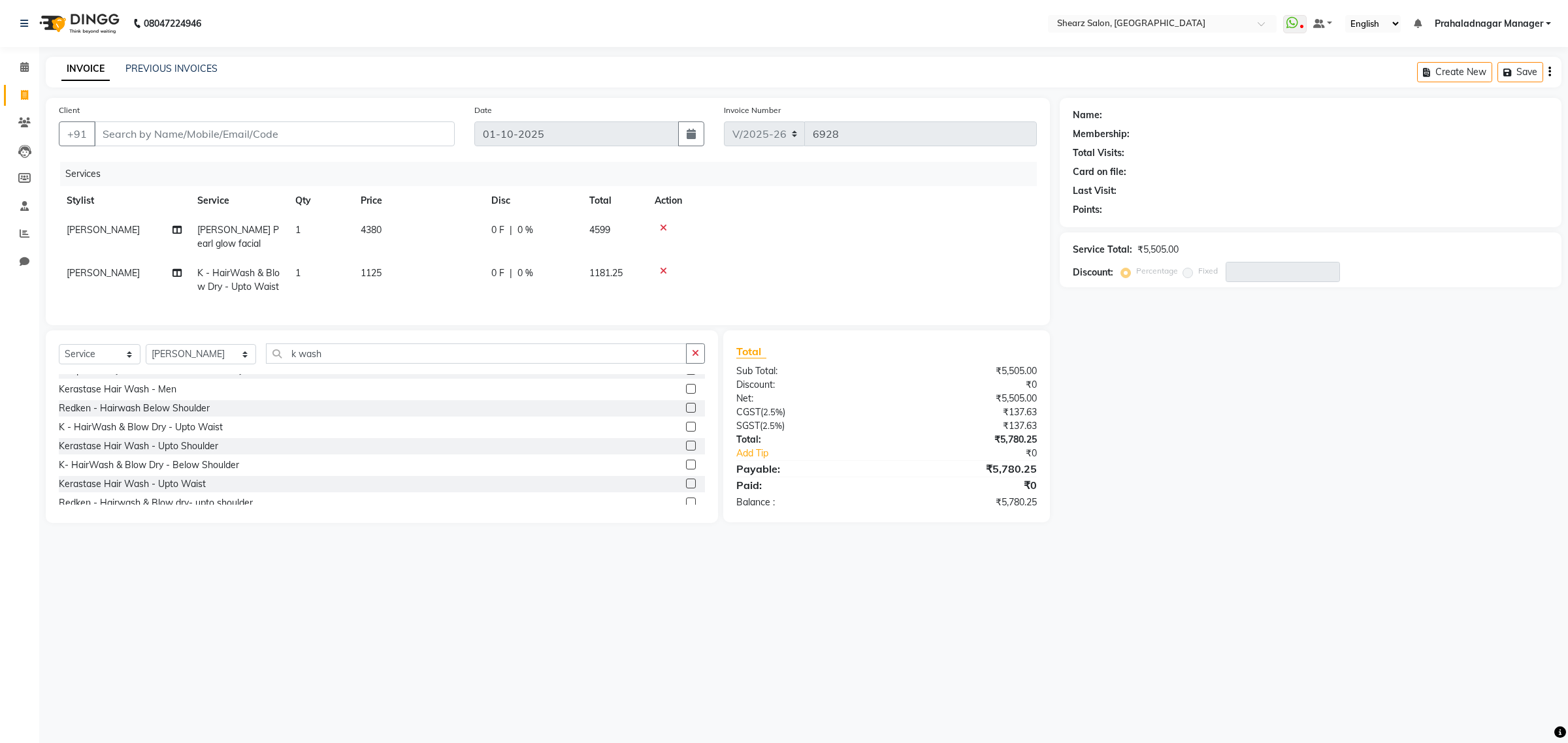
click at [662, 224] on icon at bounding box center [663, 228] width 7 height 9
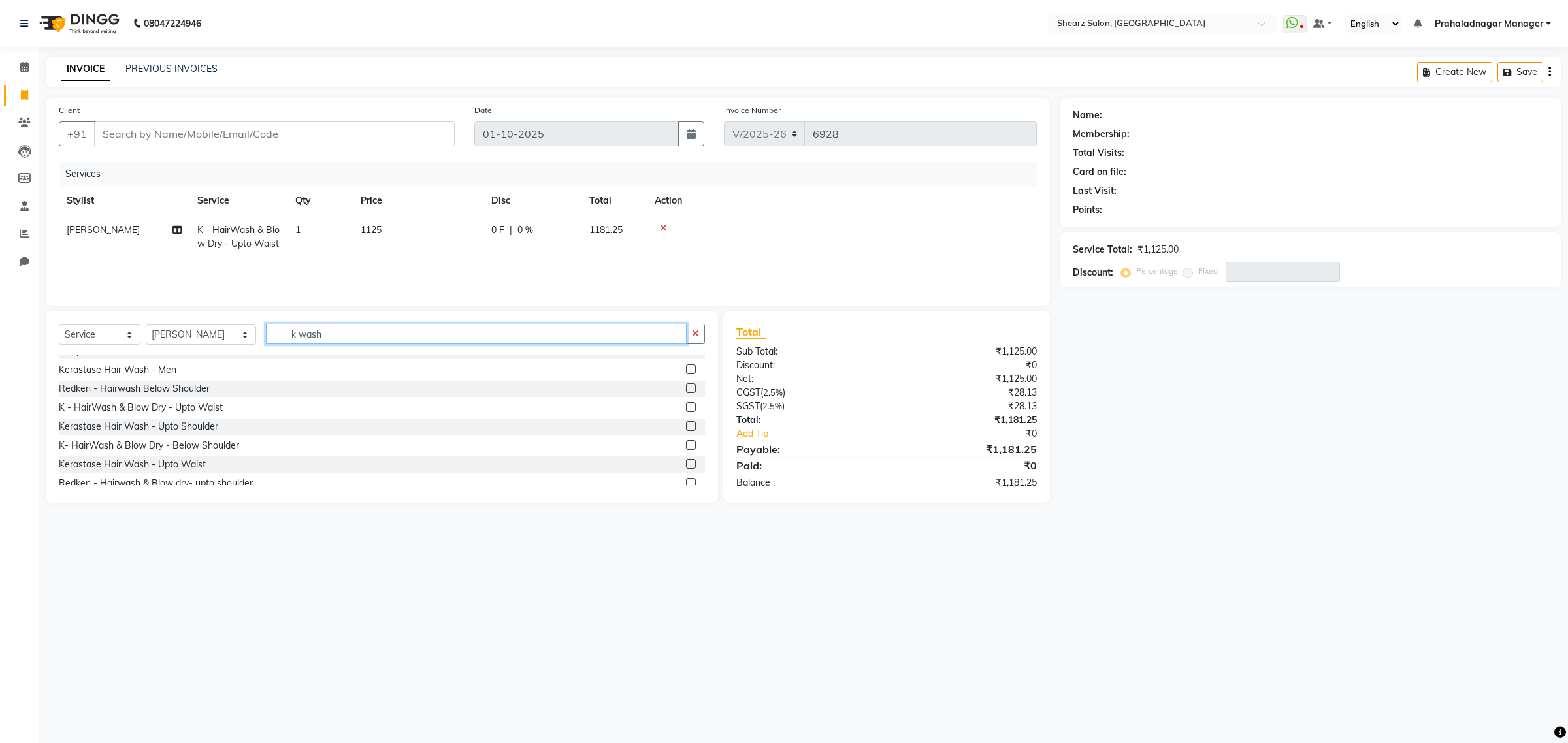
drag, startPoint x: 328, startPoint y: 340, endPoint x: 217, endPoint y: 346, distance: 111.2
click at [217, 346] on div "Select Service Product Membership Package Voucher Prepaid Gift Card Select Styl…" at bounding box center [381, 339] width 646 height 31
type input "loreal wash"
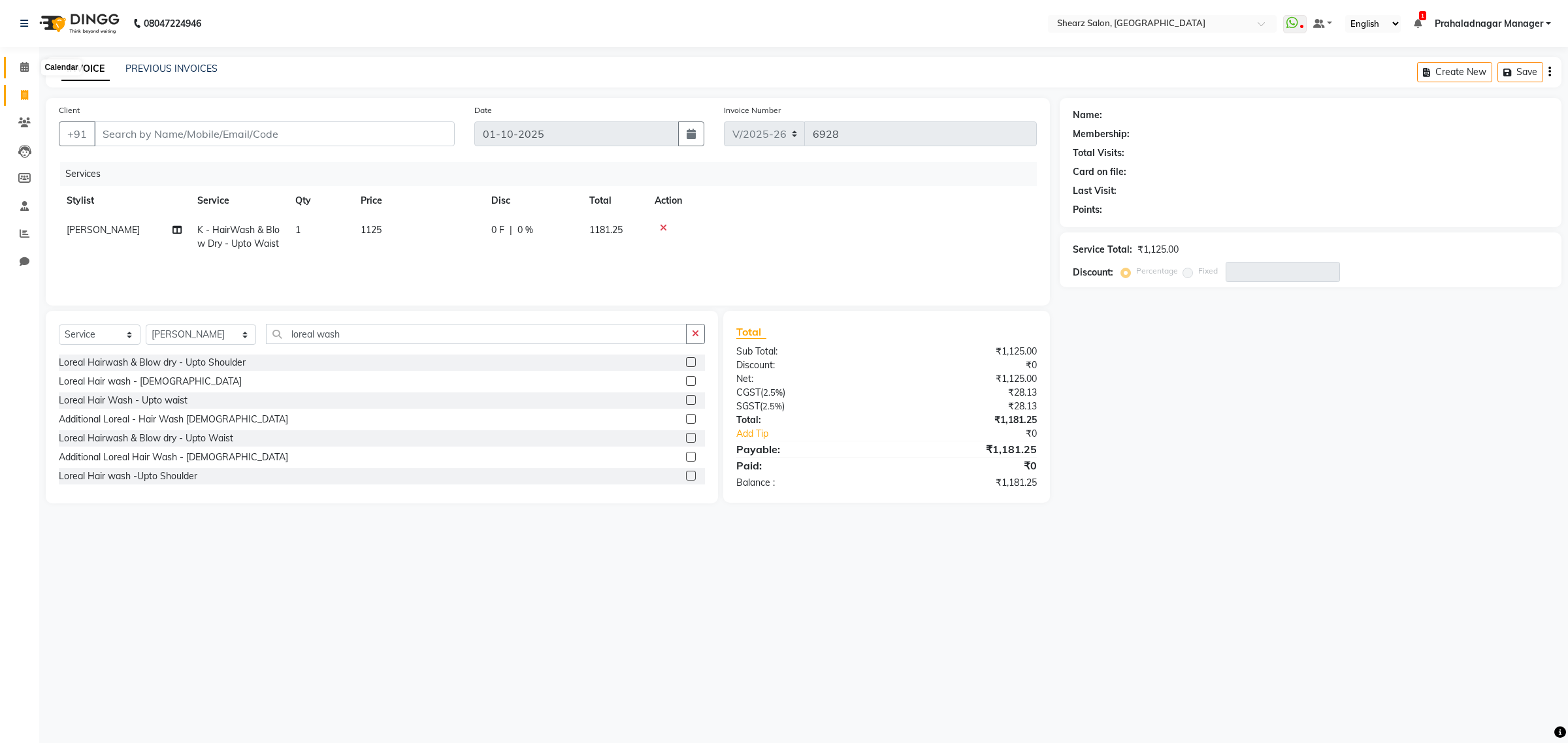
drag, startPoint x: 13, startPoint y: 64, endPoint x: 703, endPoint y: 18, distance: 691.5
click at [13, 64] on span at bounding box center [25, 67] width 23 height 15
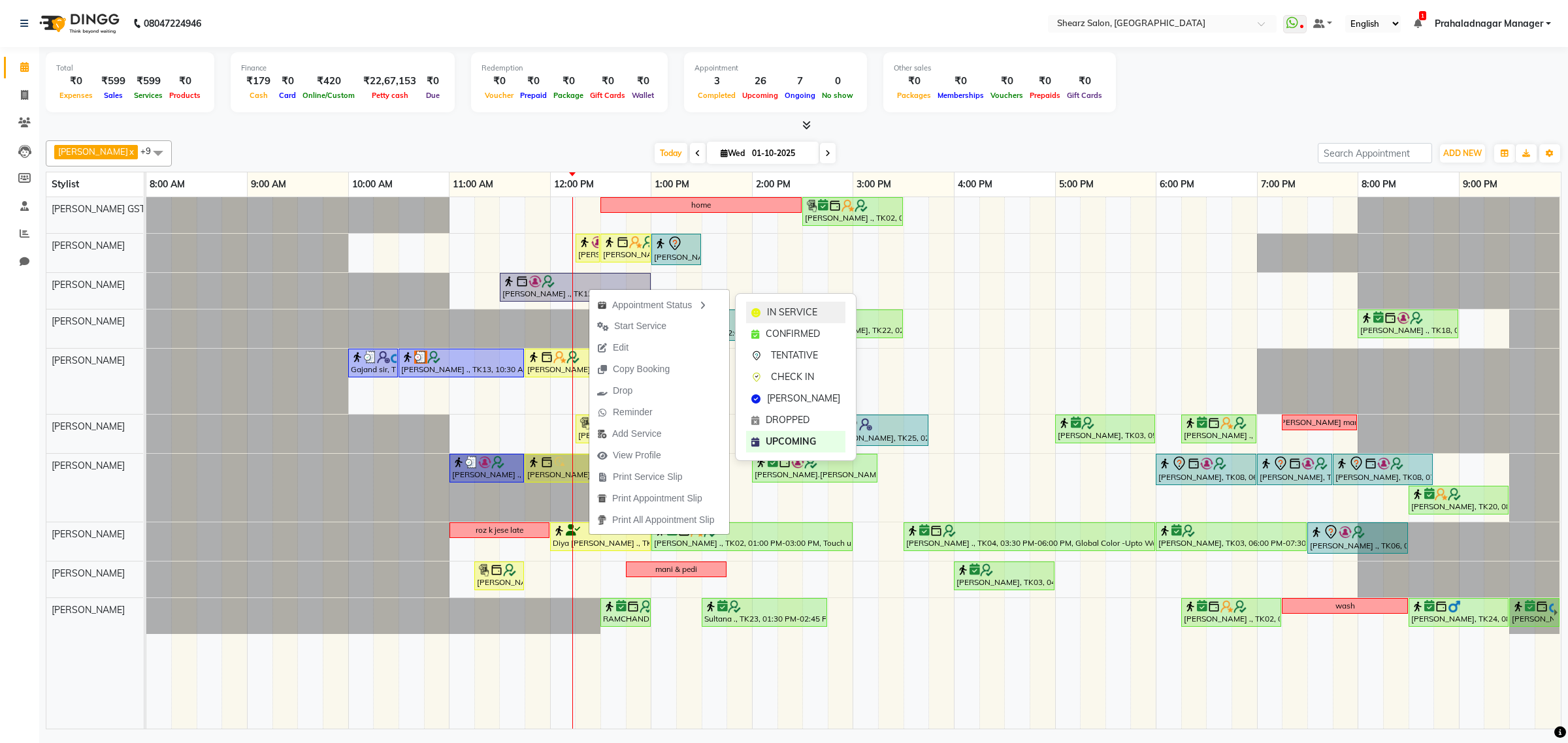
click at [795, 318] on span "IN SERVICE" at bounding box center [792, 312] width 50 height 13
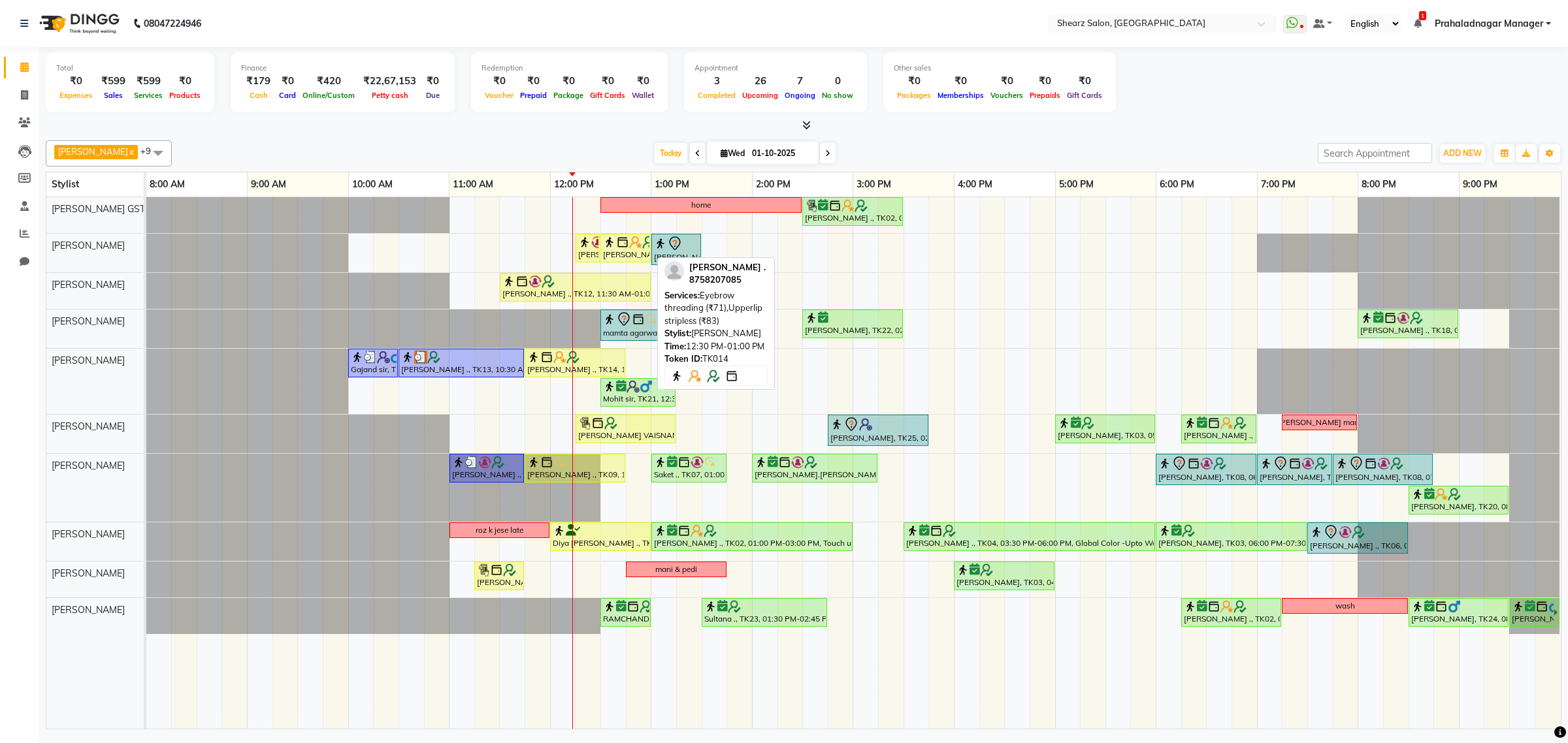
click at [628, 250] on div "Samrudhhi Pawar ., TK14, 12:30 PM-01:00 PM, Eyebrow threading (₹71),Upperlip st…" at bounding box center [626, 248] width 48 height 25
select select "1"
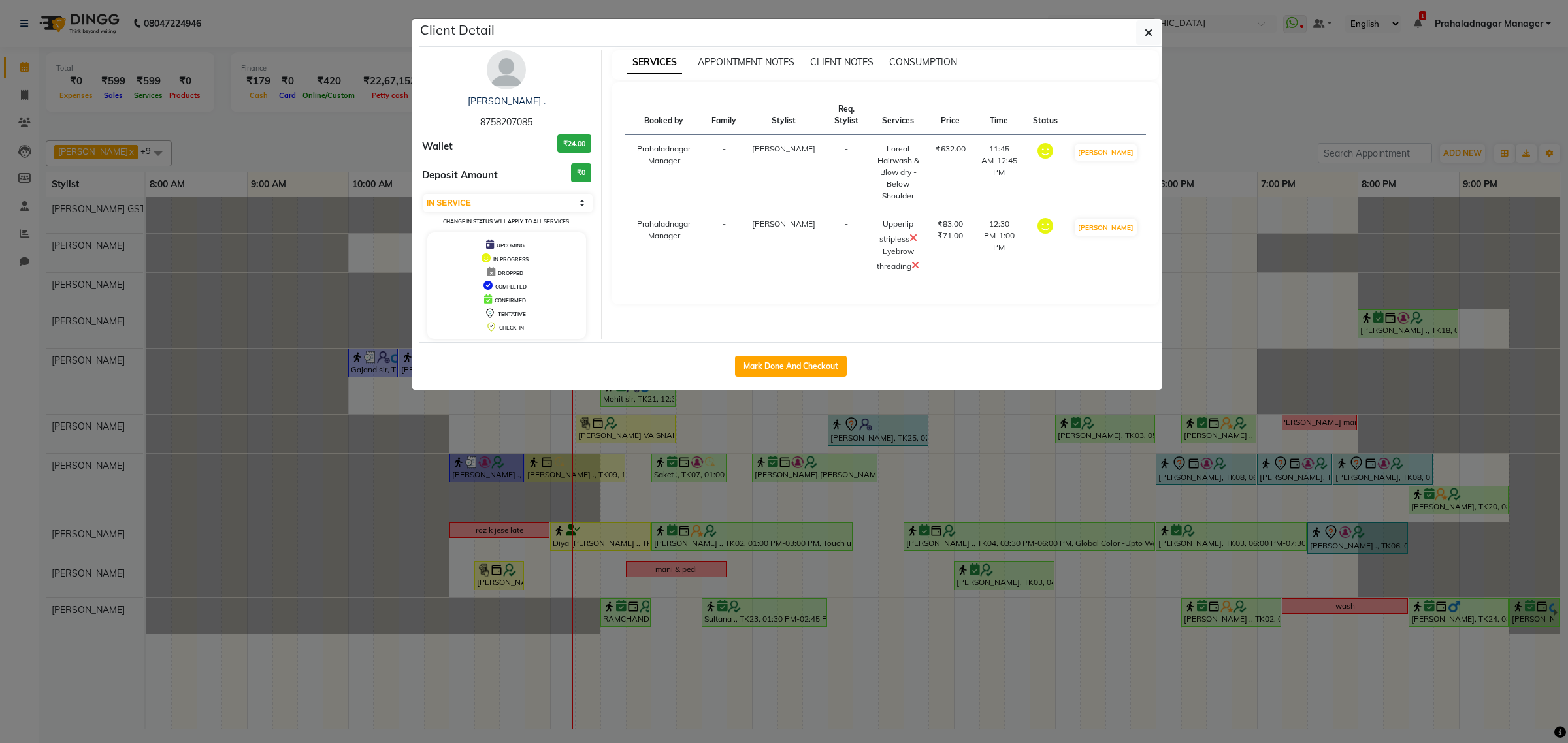
click at [919, 263] on icon at bounding box center [915, 265] width 8 height 11
click at [1143, 37] on button "button" at bounding box center [1148, 32] width 25 height 25
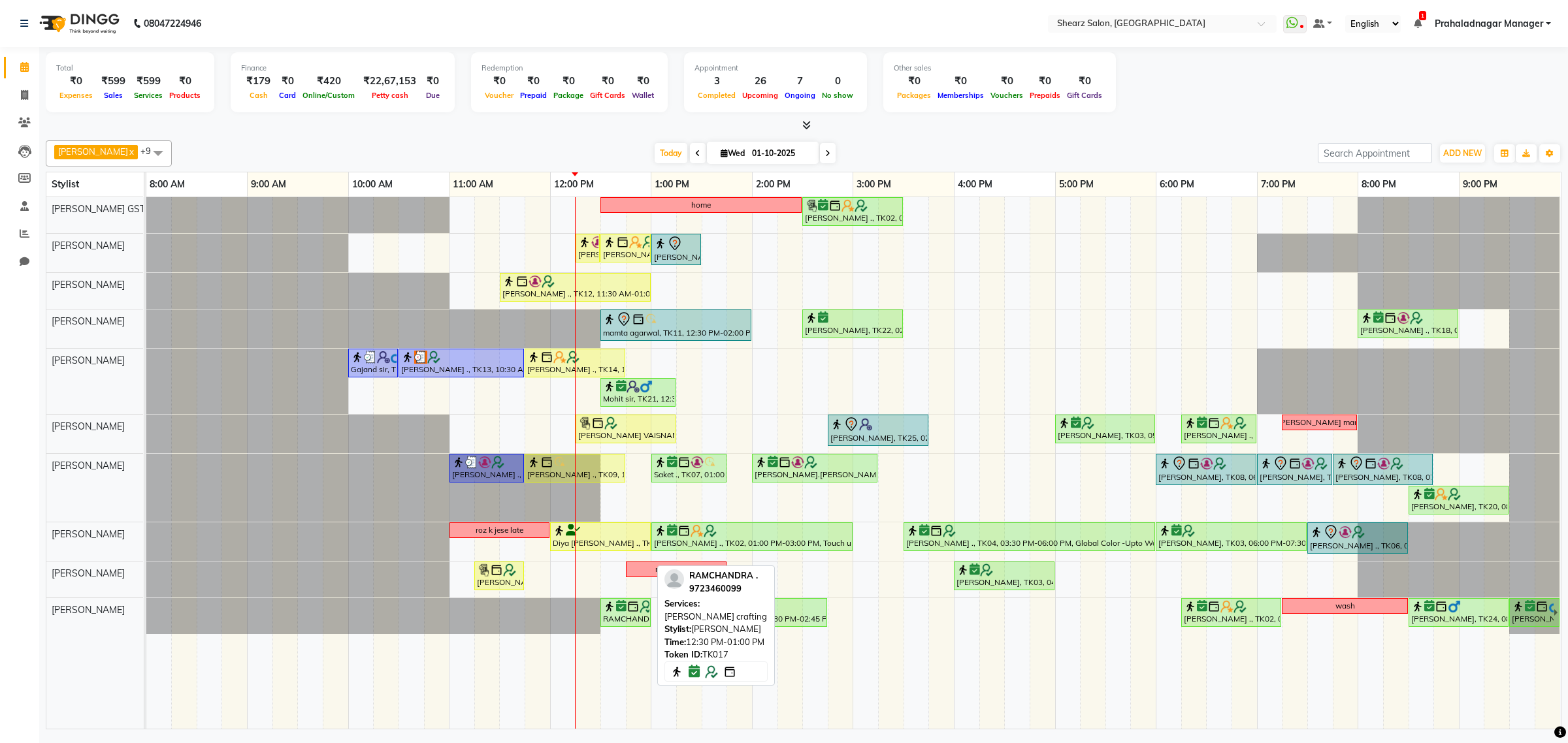
click at [622, 621] on div "RAMCHANDRA ., TK17, 12:30 PM-01:00 PM, [PERSON_NAME] crafting" at bounding box center [626, 612] width 48 height 25
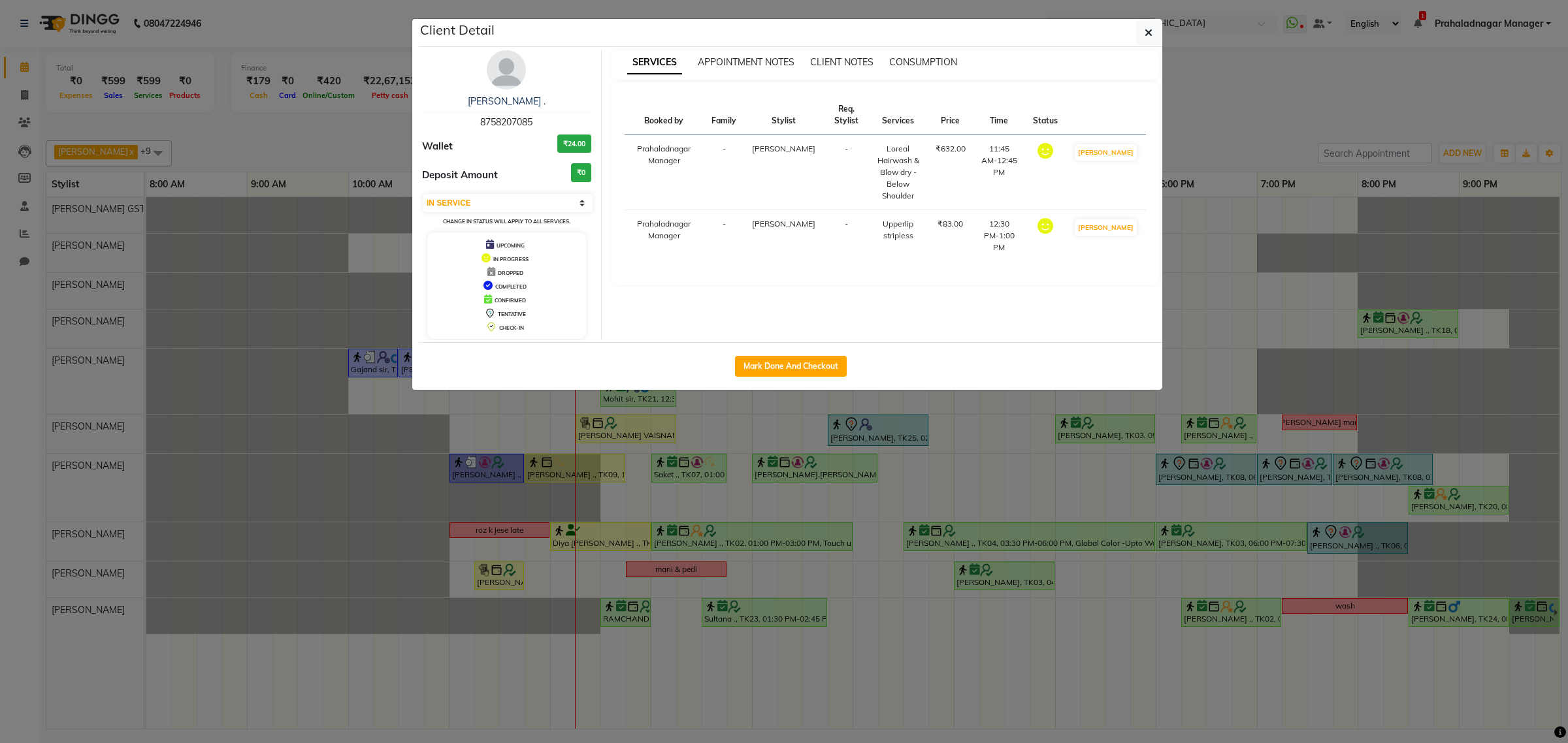
select select "6"
click at [1155, 28] on button "button" at bounding box center [1148, 32] width 25 height 25
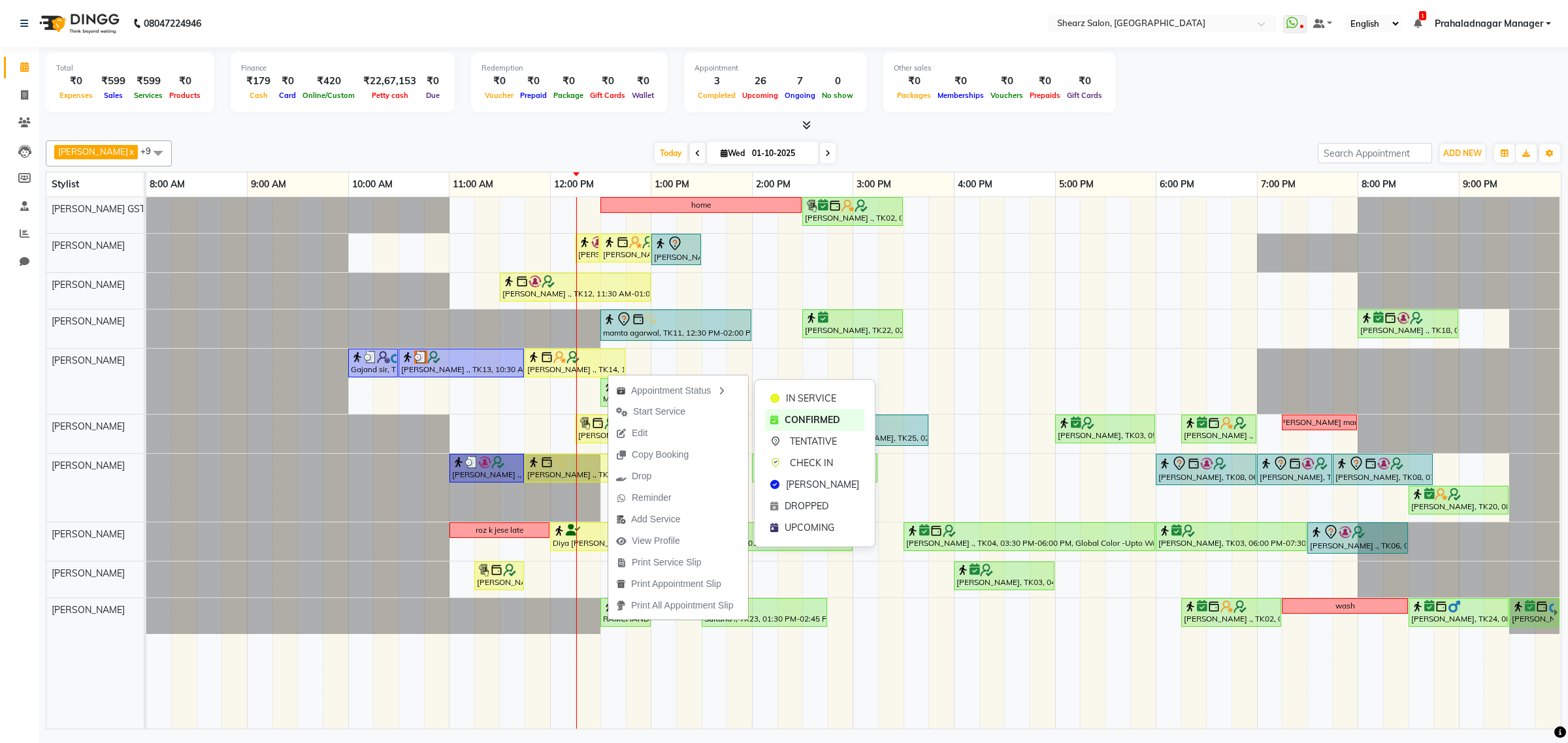
drag, startPoint x: 790, startPoint y: 393, endPoint x: 766, endPoint y: 395, distance: 24.1
click at [791, 394] on span "IN SERVICE" at bounding box center [811, 398] width 50 height 13
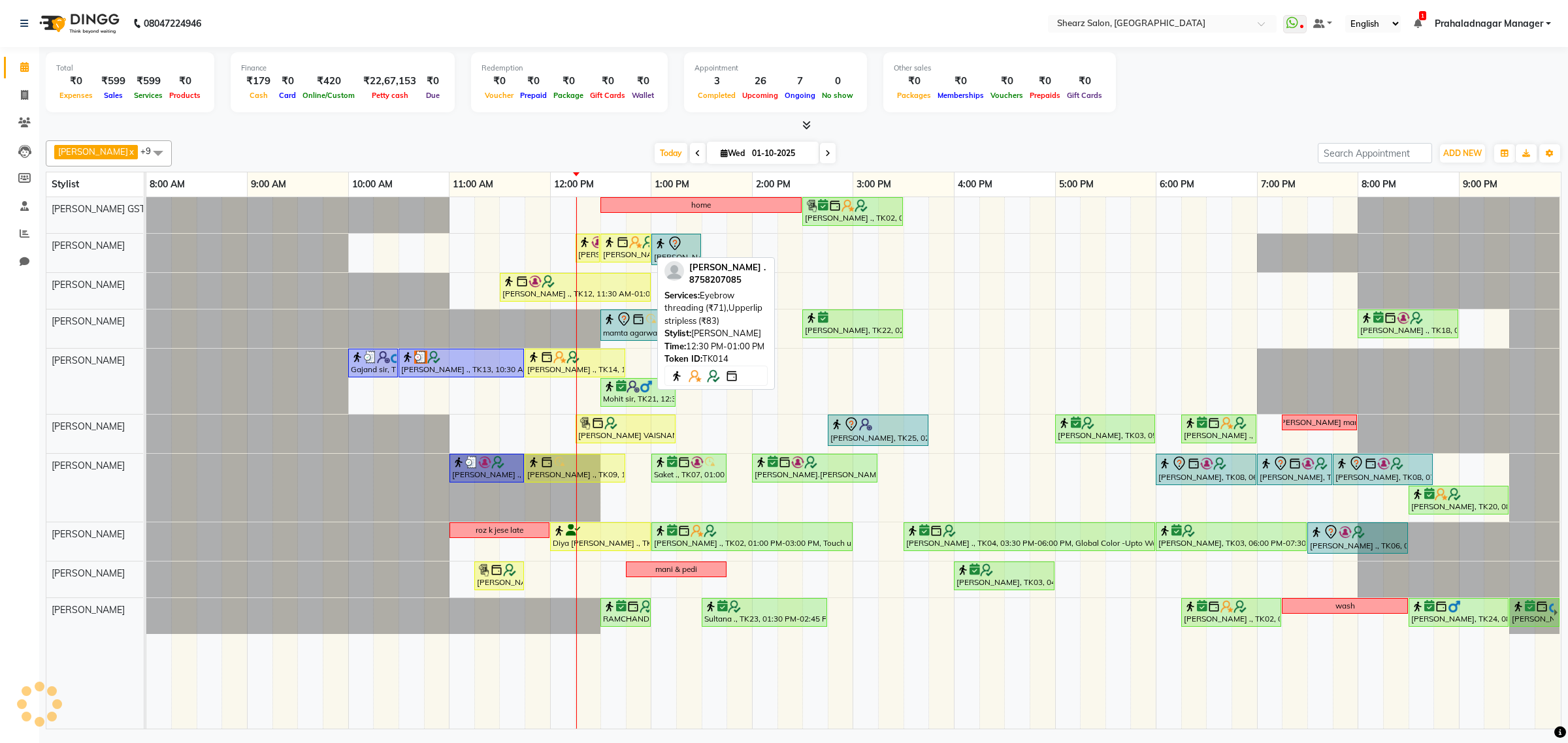
click at [622, 255] on link "Samrudhhi Pawar ., TK14, 12:30 PM-01:00 PM, Eyebrow threading (₹71),Upperlip st…" at bounding box center [625, 248] width 50 height 29
select select "1"
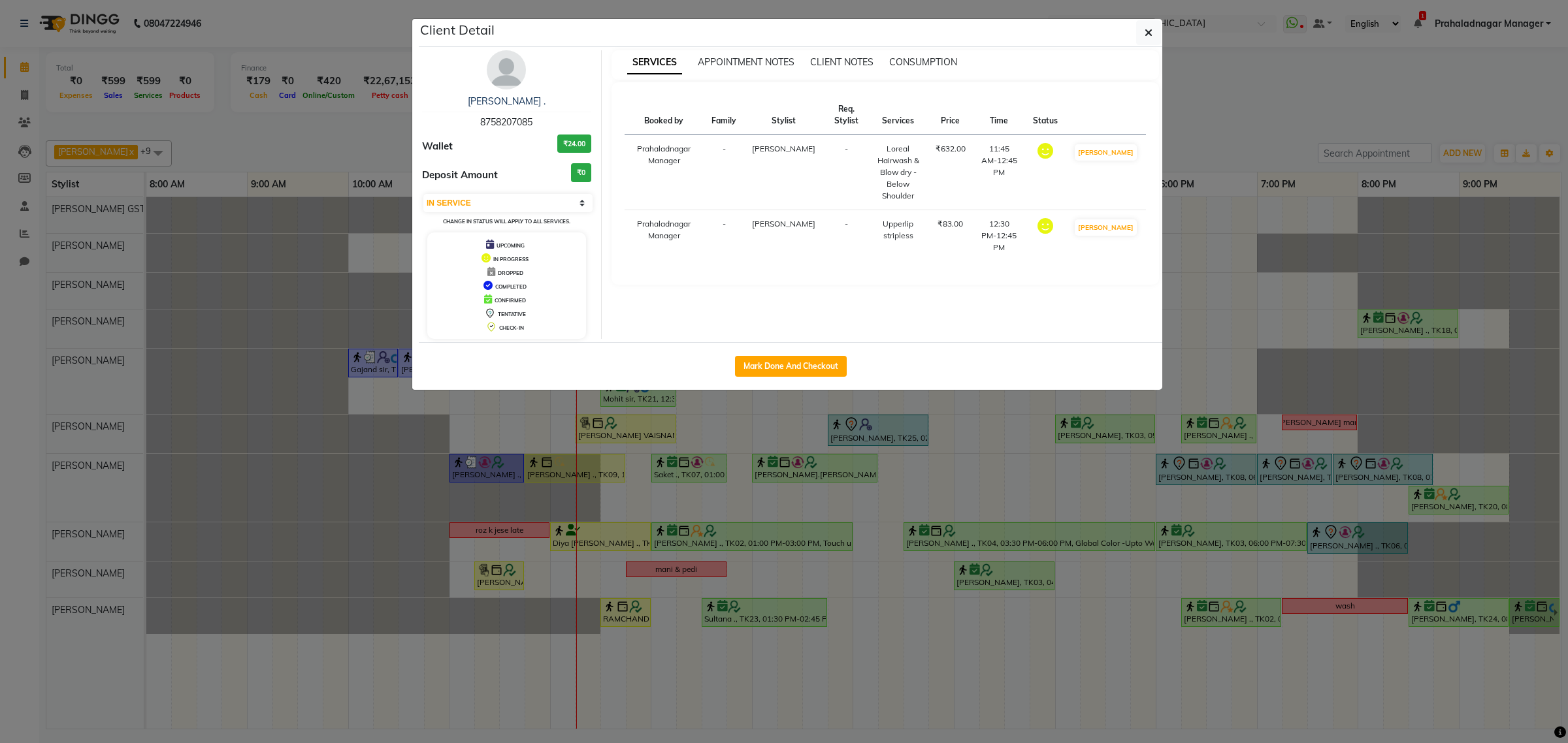
drag, startPoint x: 1148, startPoint y: 33, endPoint x: 1107, endPoint y: 90, distance: 70.2
click at [1143, 40] on button "button" at bounding box center [1148, 32] width 25 height 25
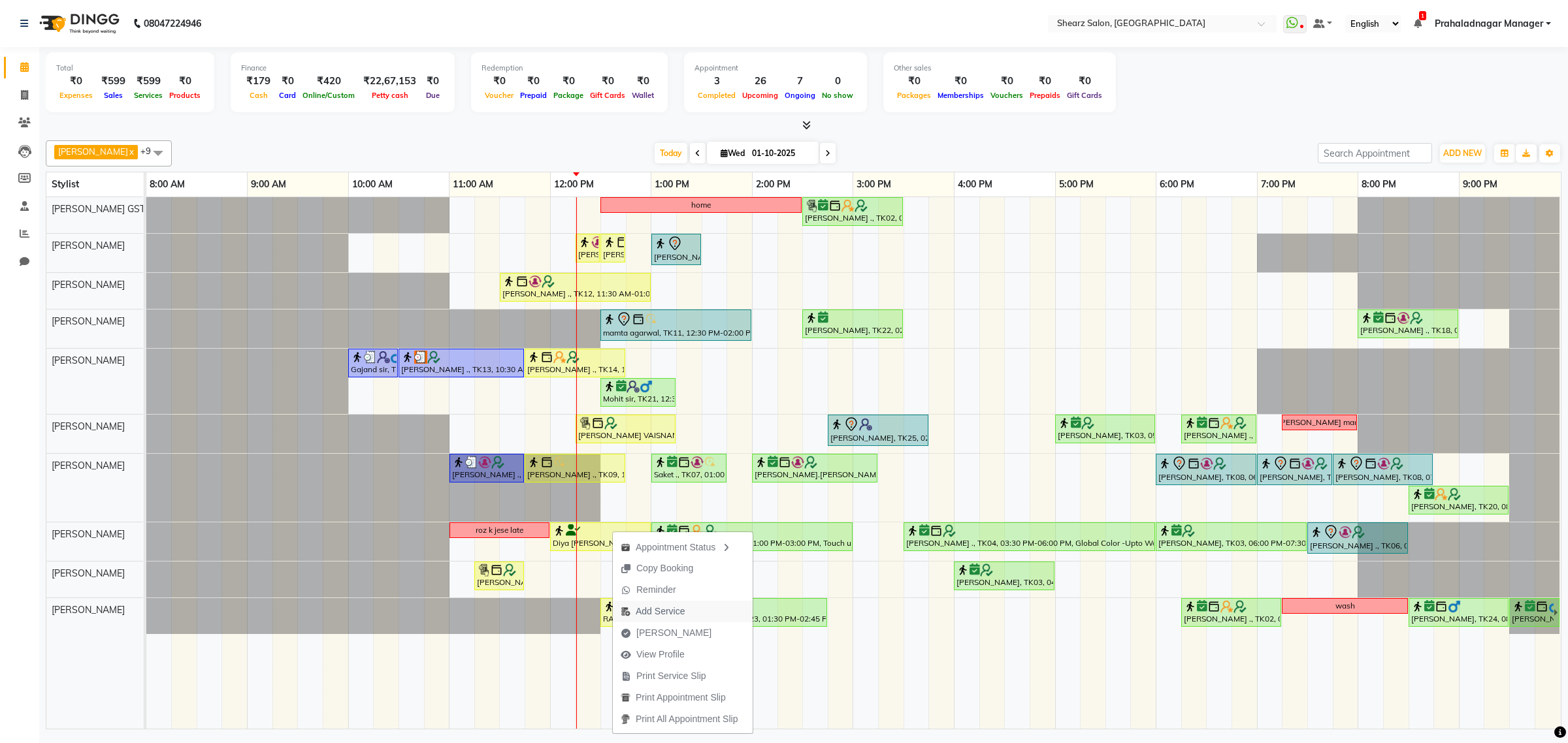
click at [658, 610] on span "Add Service" at bounding box center [660, 611] width 49 height 13
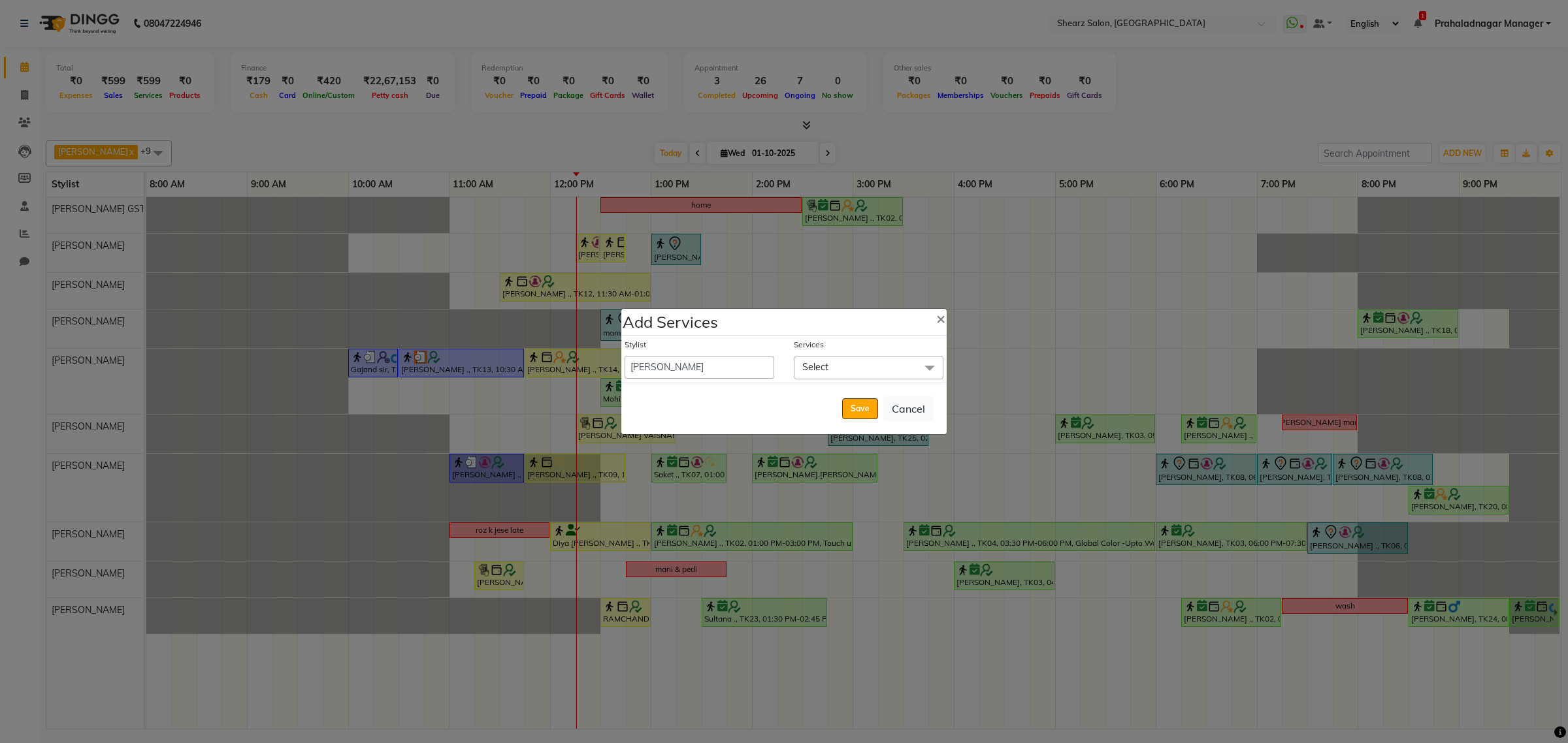
click at [839, 347] on div "Services" at bounding box center [869, 347] width 150 height 17
click at [727, 361] on select "Admin A General Arvind S Devda Asha Chavariya Brijesh Valand Center 1_mgr mgr C…" at bounding box center [699, 367] width 150 height 23
select select "77468"
click at [625, 356] on select "Admin A General Arvind S Devda Asha Chavariya Brijesh Valand Center 1_mgr mgr C…" at bounding box center [699, 367] width 150 height 23
select select "780"
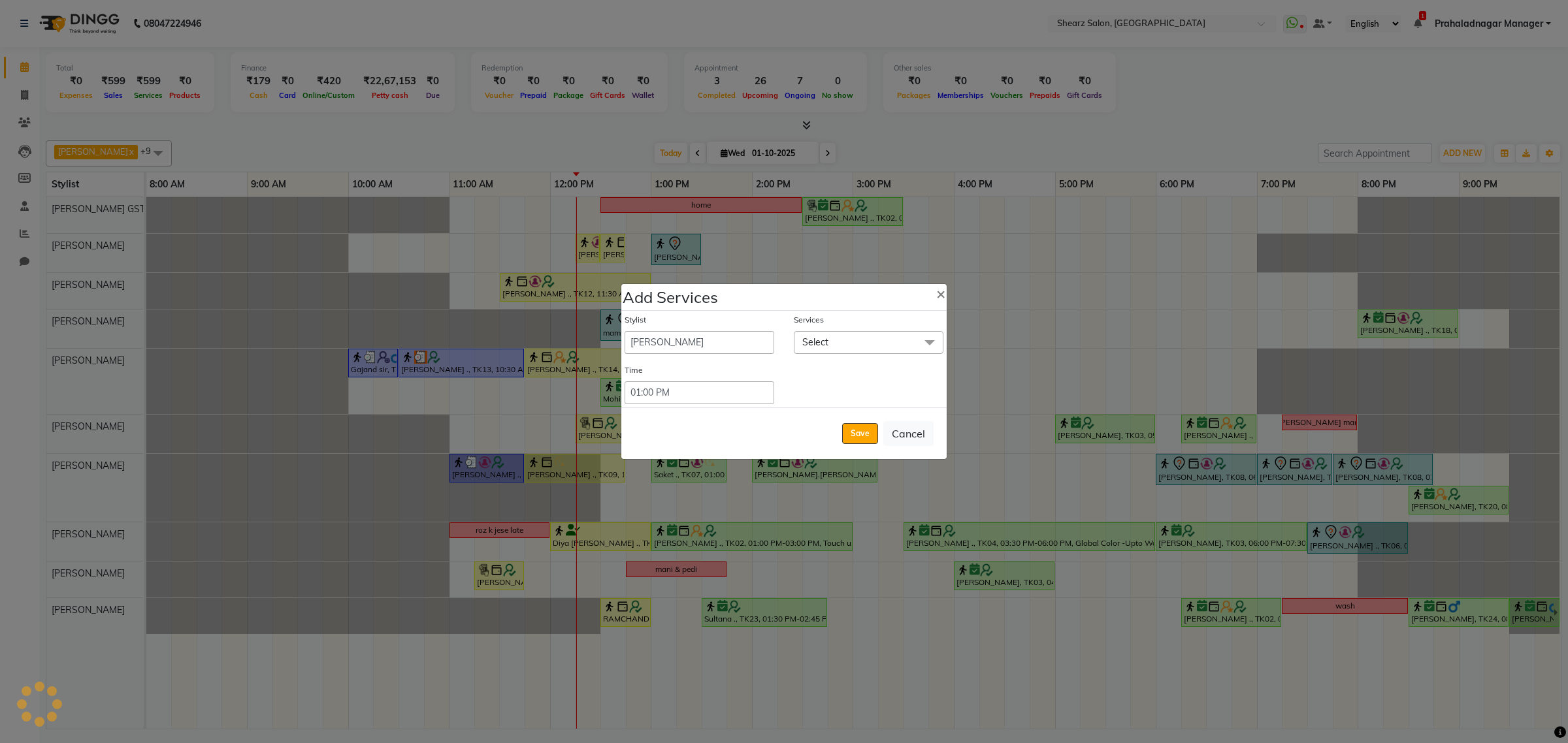
click at [843, 334] on span "Select" at bounding box center [869, 342] width 150 height 23
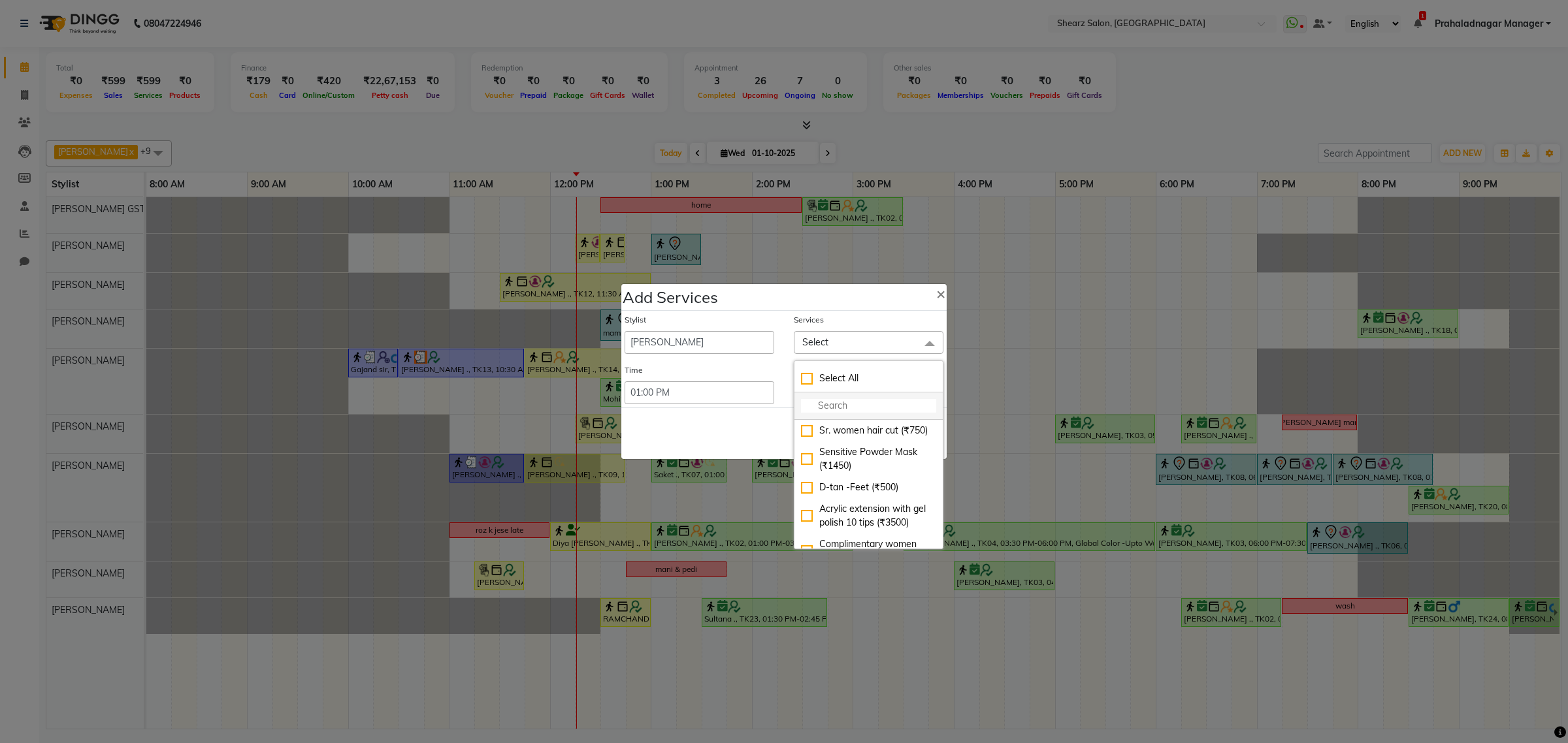
click at [849, 399] on input "multiselect-search" at bounding box center [869, 406] width 135 height 13
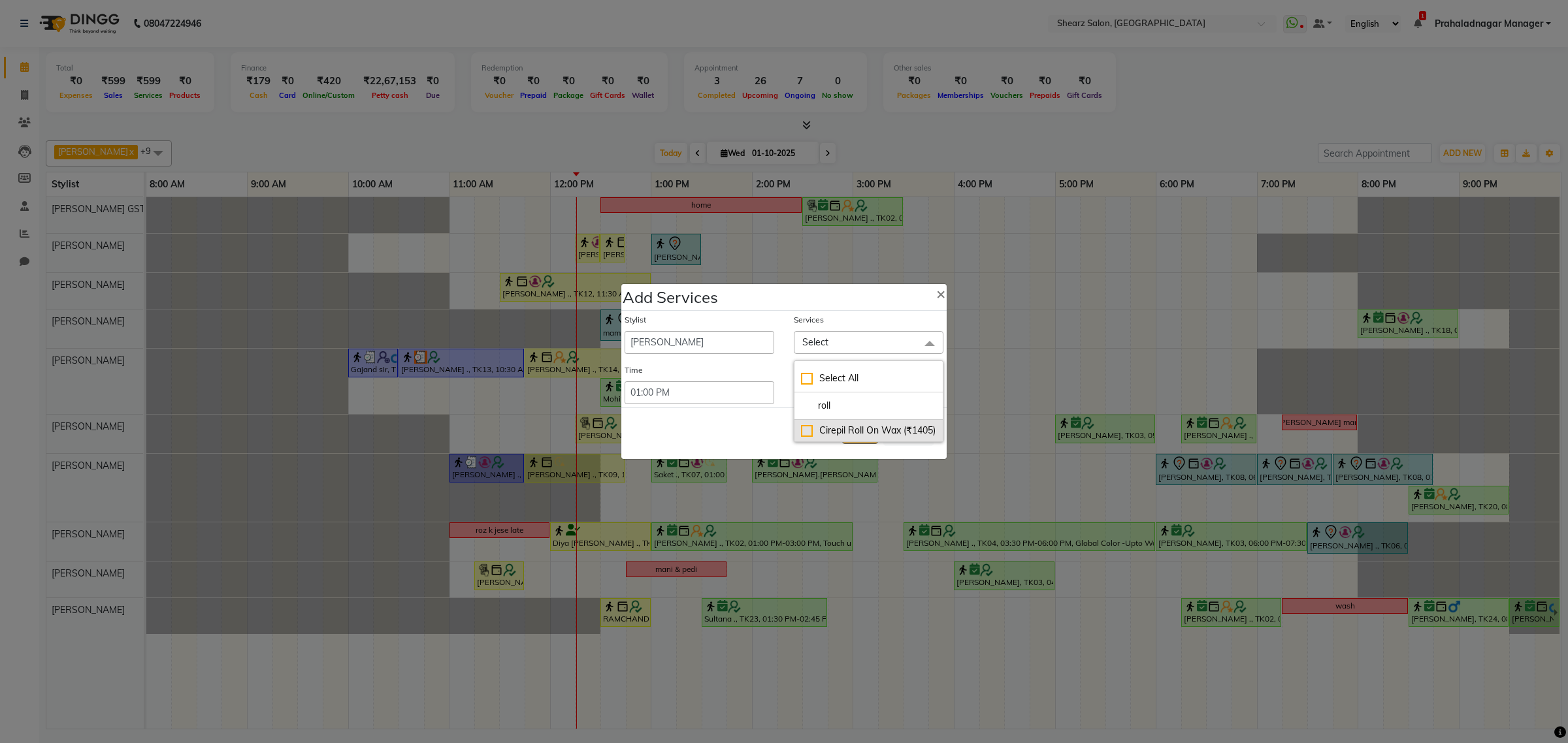
type input "roll"
click at [801, 437] on div "Cirepil Roll On Wax (₹1405)" at bounding box center [869, 430] width 135 height 13
checkbox input "true"
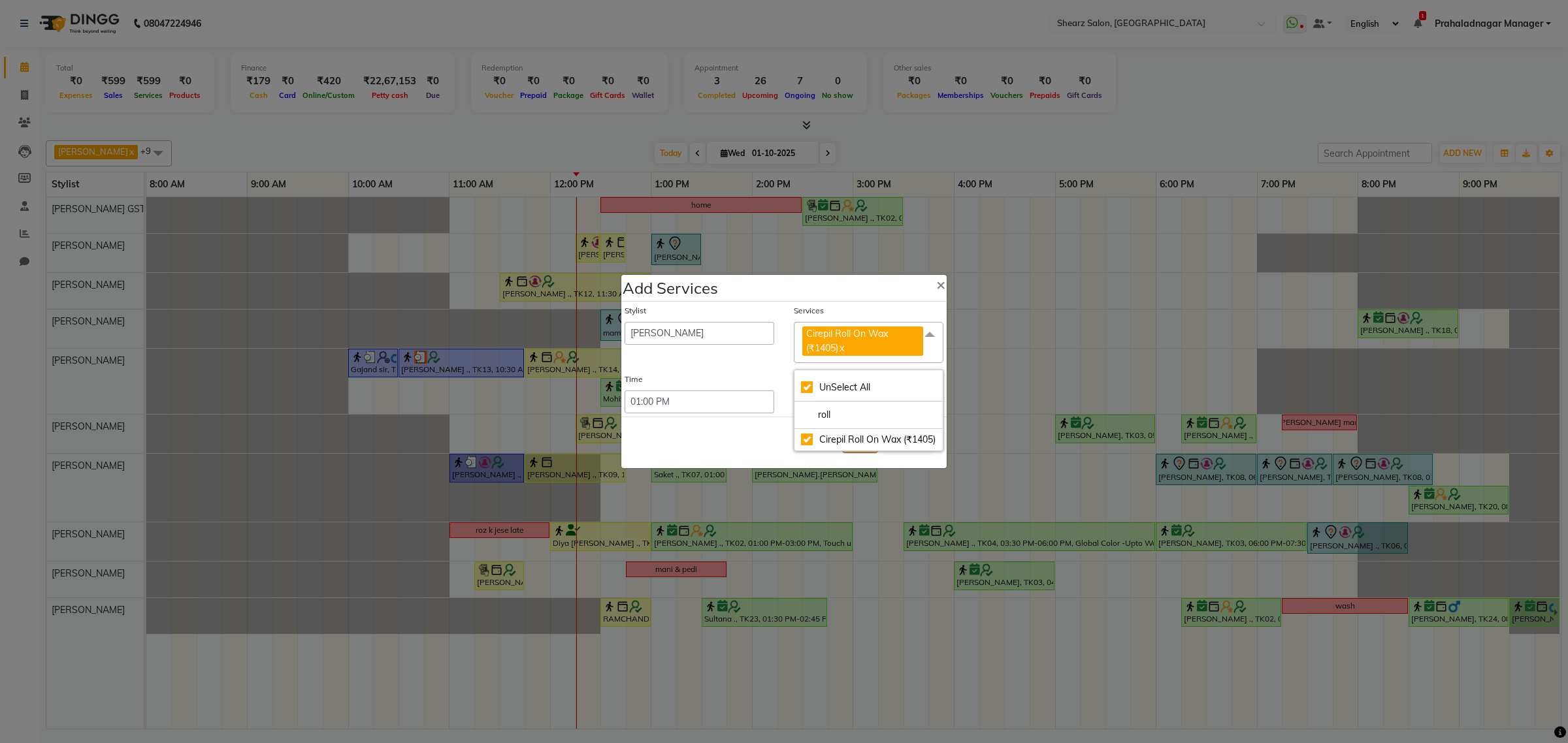
drag, startPoint x: 707, startPoint y: 431, endPoint x: 792, endPoint y: 436, distance: 85.1
click at [710, 433] on div "Save Cancel" at bounding box center [783, 442] width 325 height 52
click at [864, 445] on button "Save" at bounding box center [860, 443] width 36 height 21
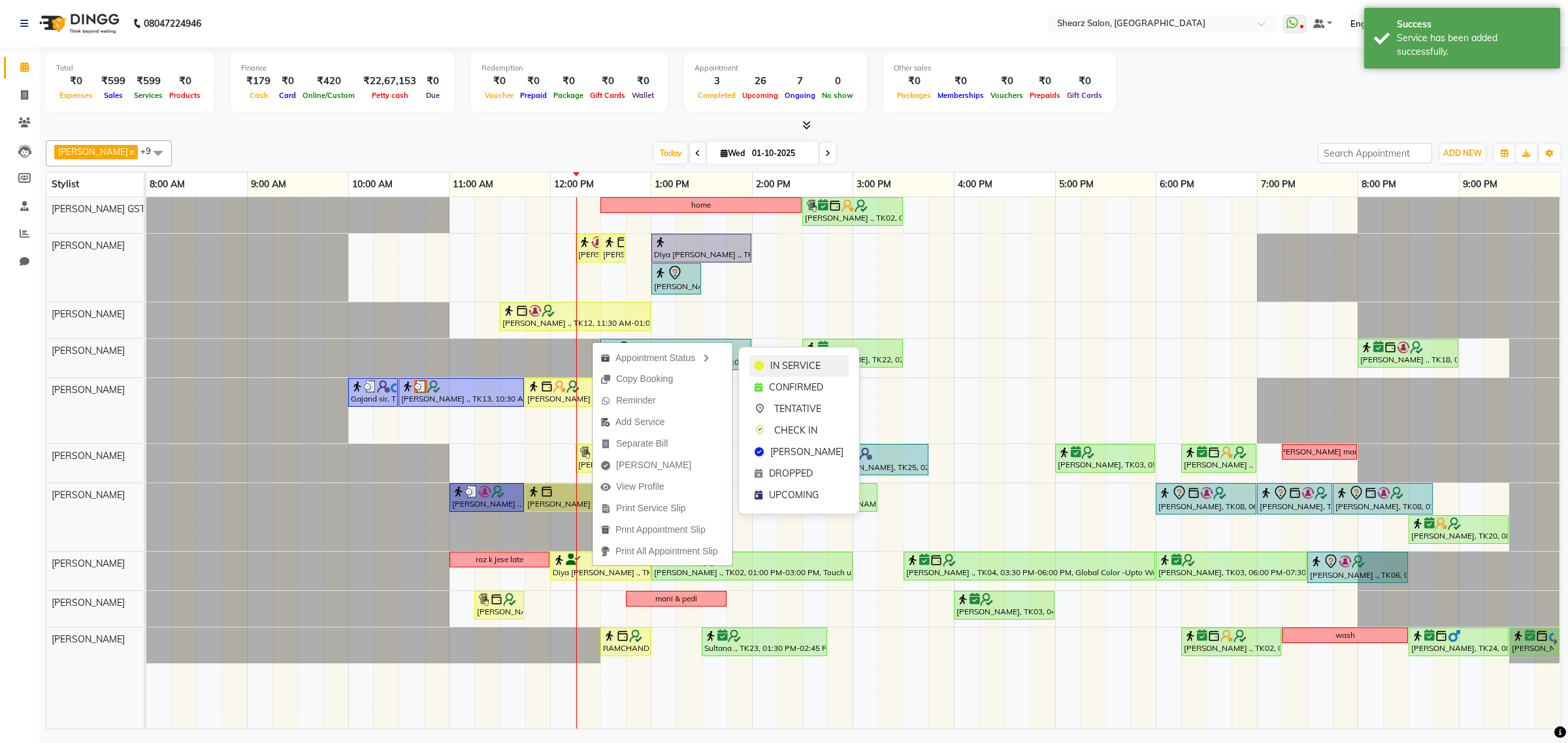
click at [768, 358] on div "IN SERVICE" at bounding box center [799, 366] width 99 height 22
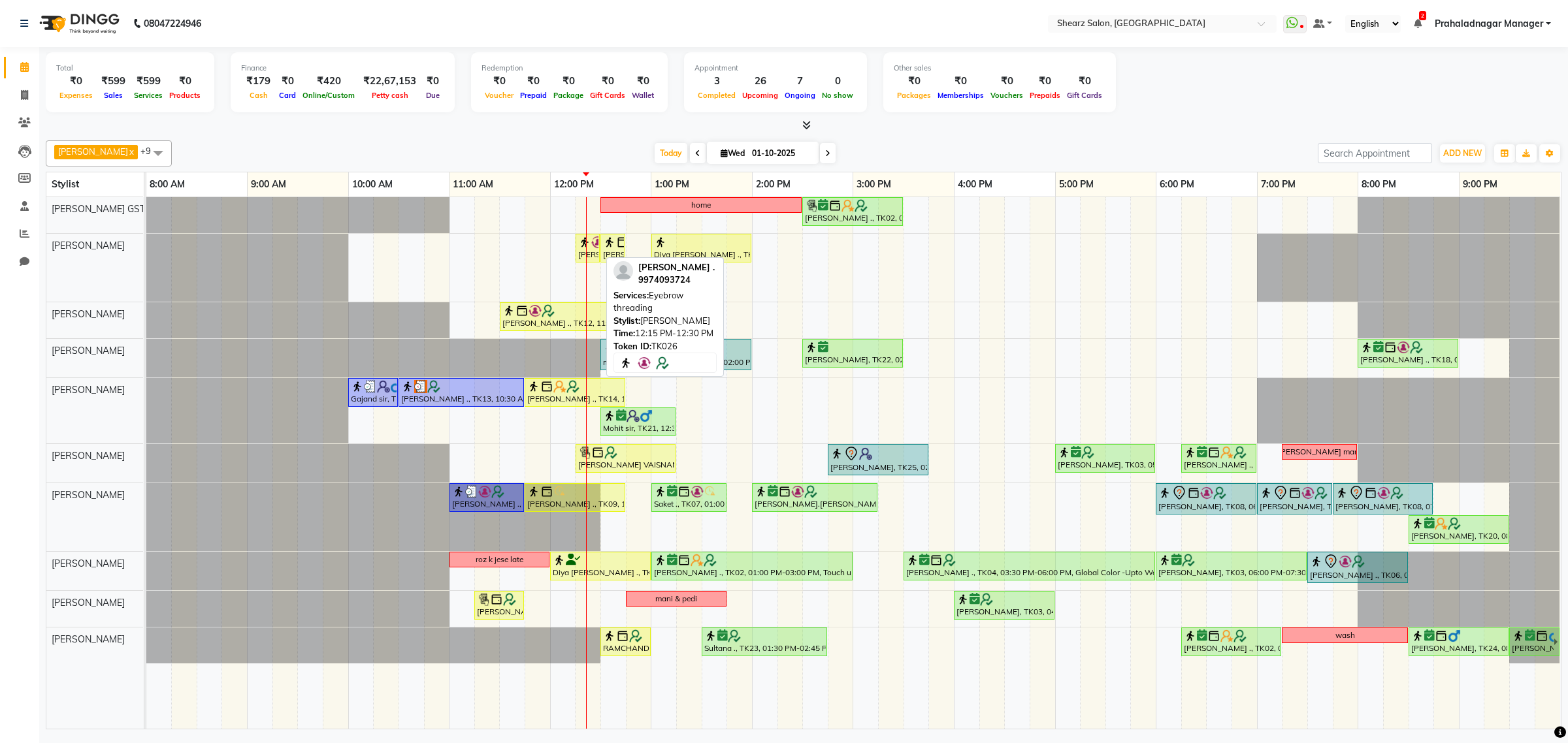
click at [593, 252] on div "[PERSON_NAME] ., TK26, 12:15 PM-12:30 PM, Eyebrow threading" at bounding box center [587, 248] width 22 height 25
select select "1"
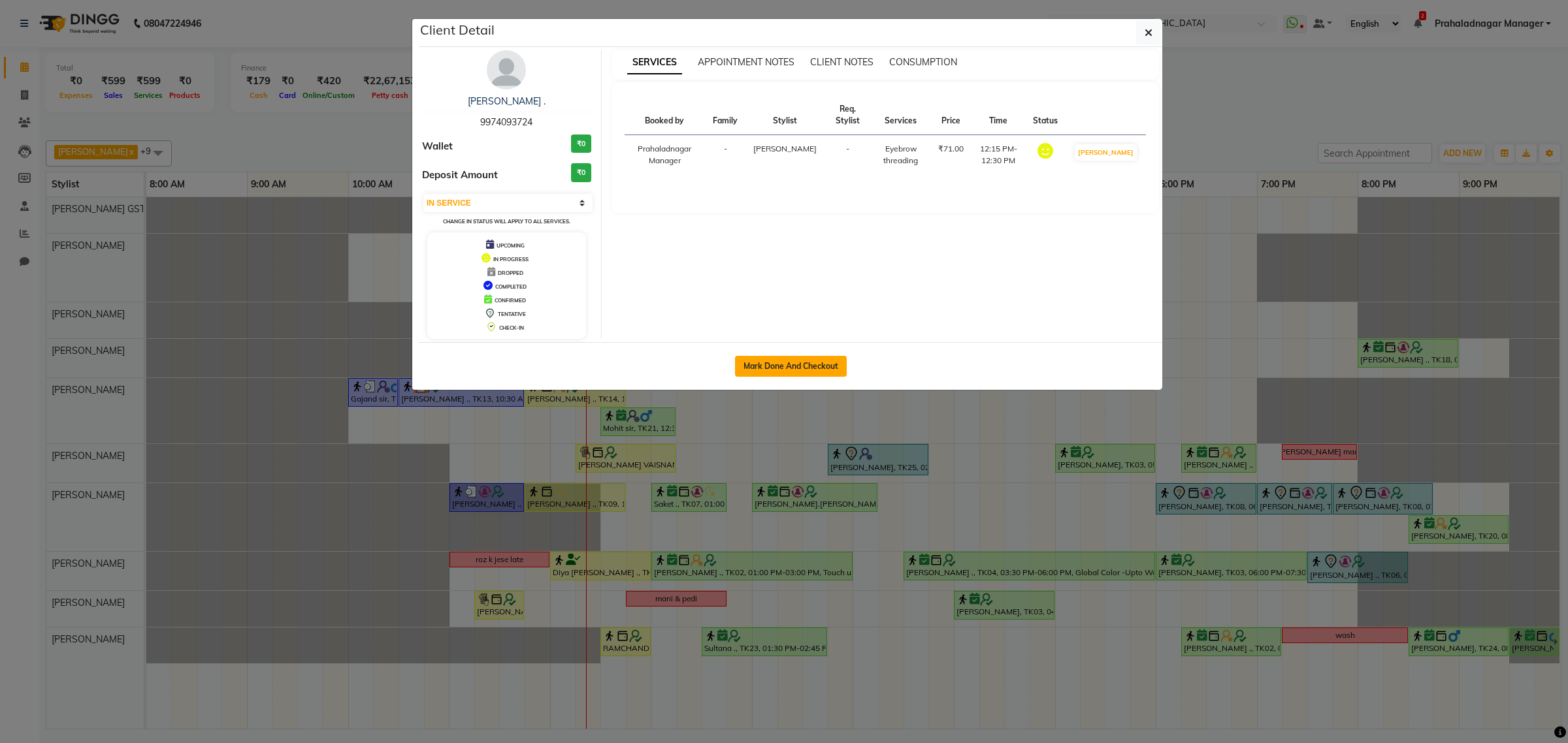
click at [792, 373] on button "Mark Done And Checkout" at bounding box center [790, 366] width 111 height 21
select select "service"
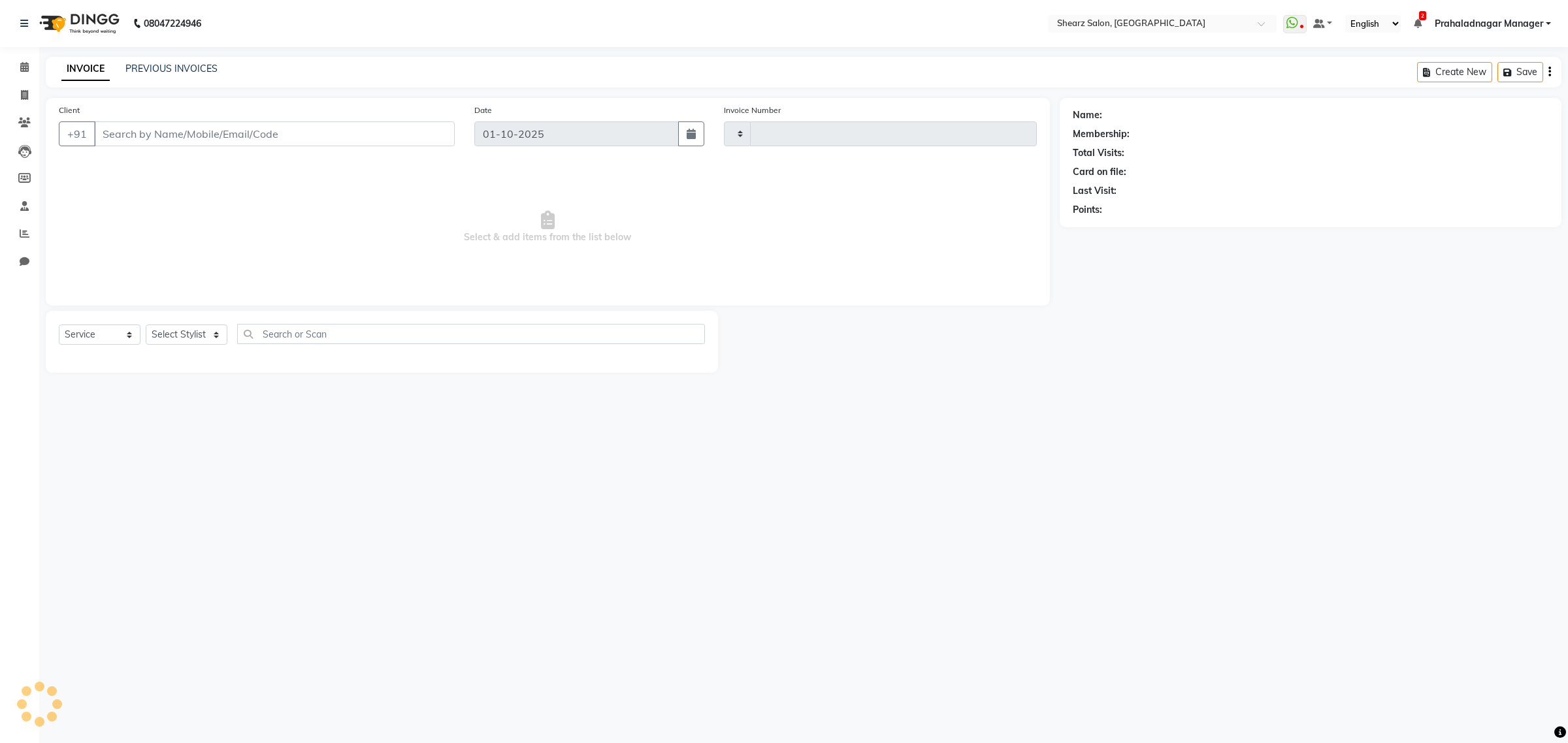
type input "6928"
select select "8157"
type input "9974093724"
select select "77468"
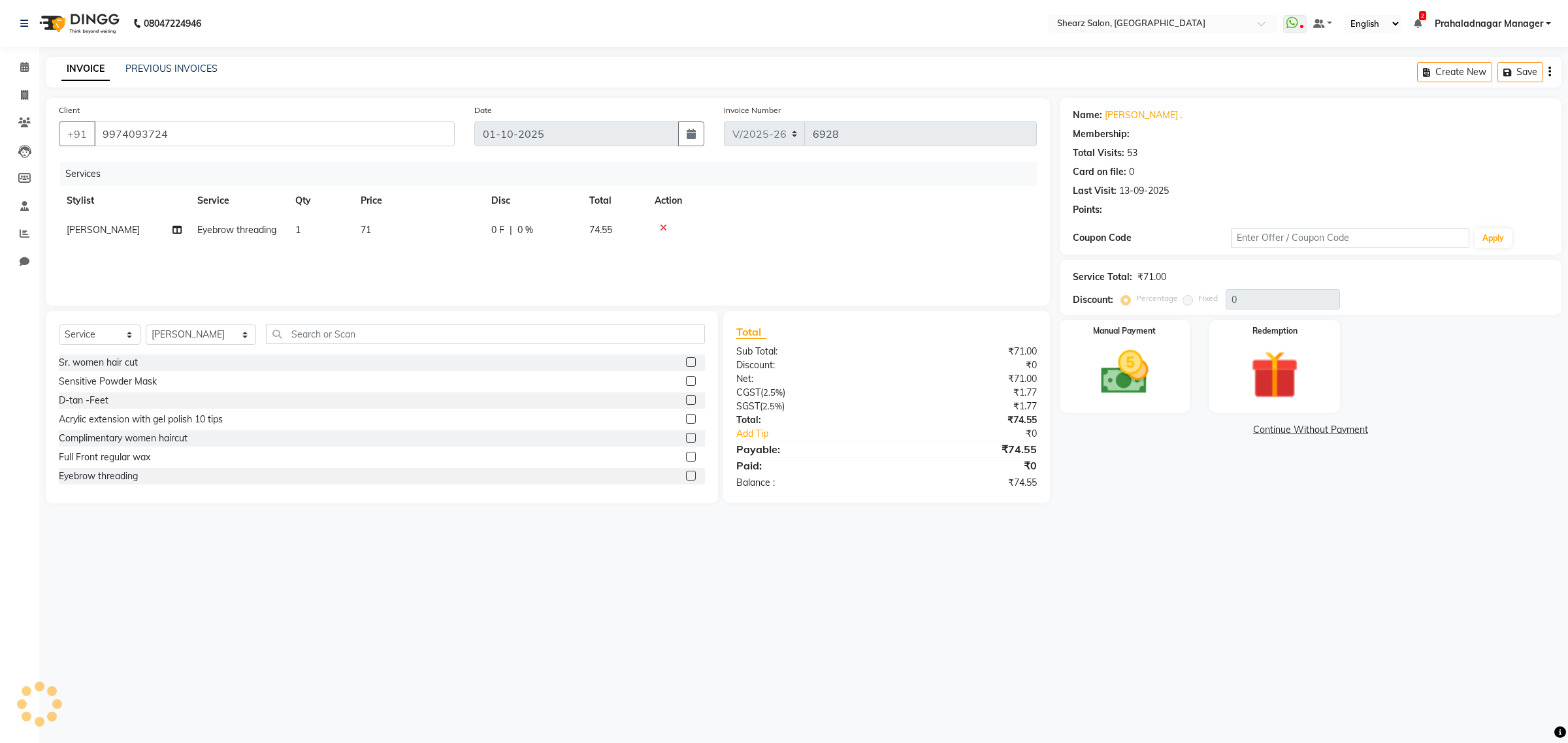
type input "20"
select select "1: Object"
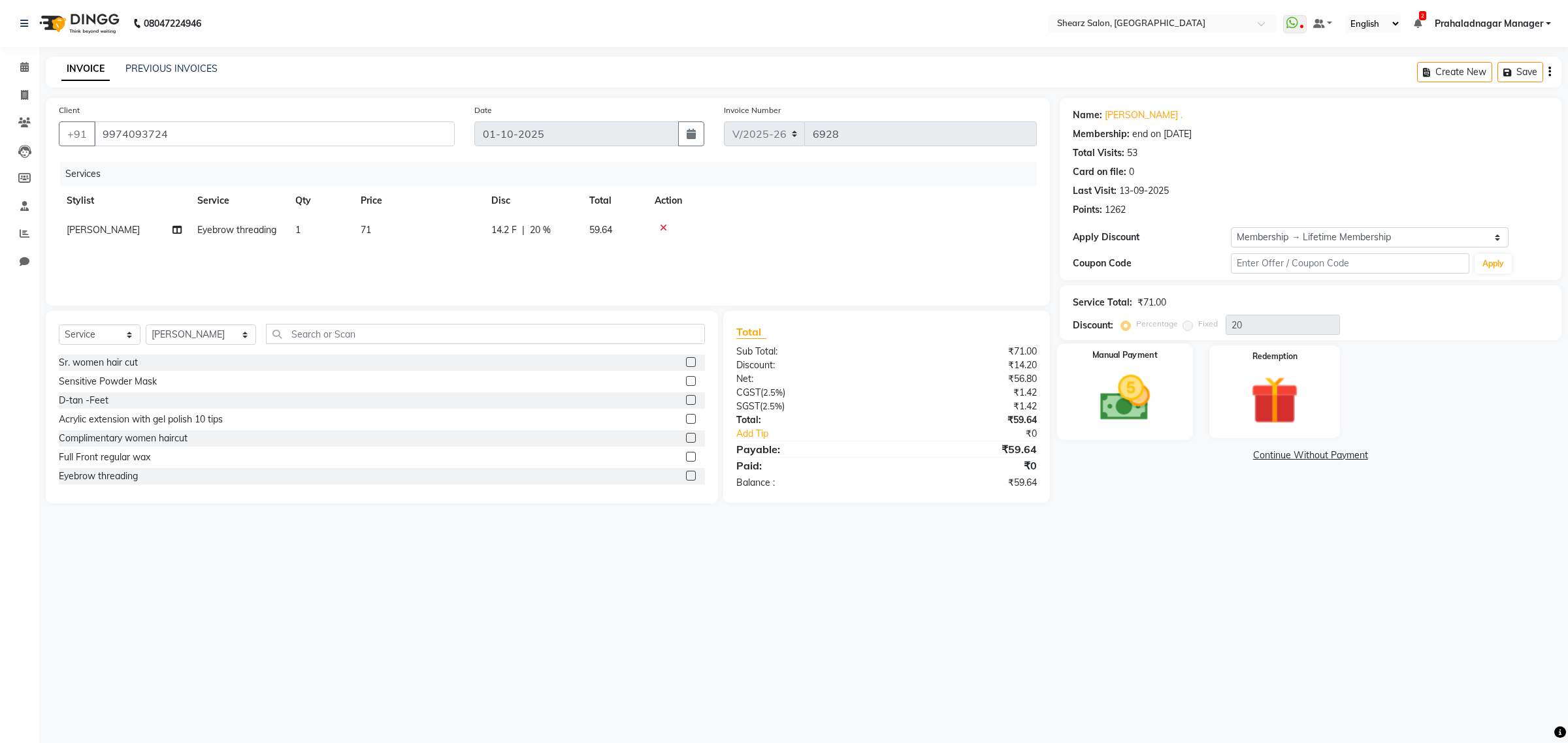
click at [1151, 415] on img at bounding box center [1124, 398] width 81 height 57
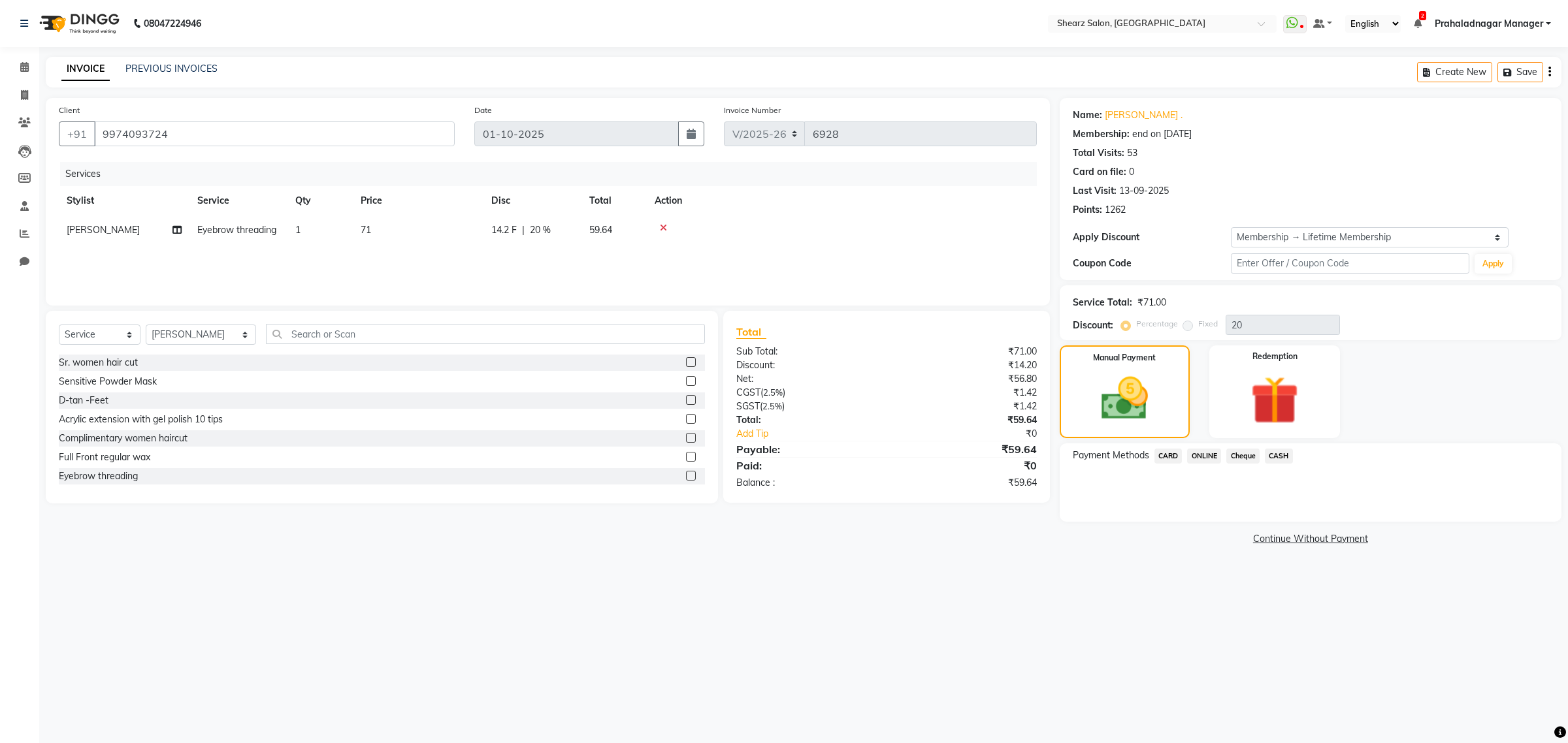
click at [1207, 455] on span "ONLINE" at bounding box center [1204, 456] width 34 height 15
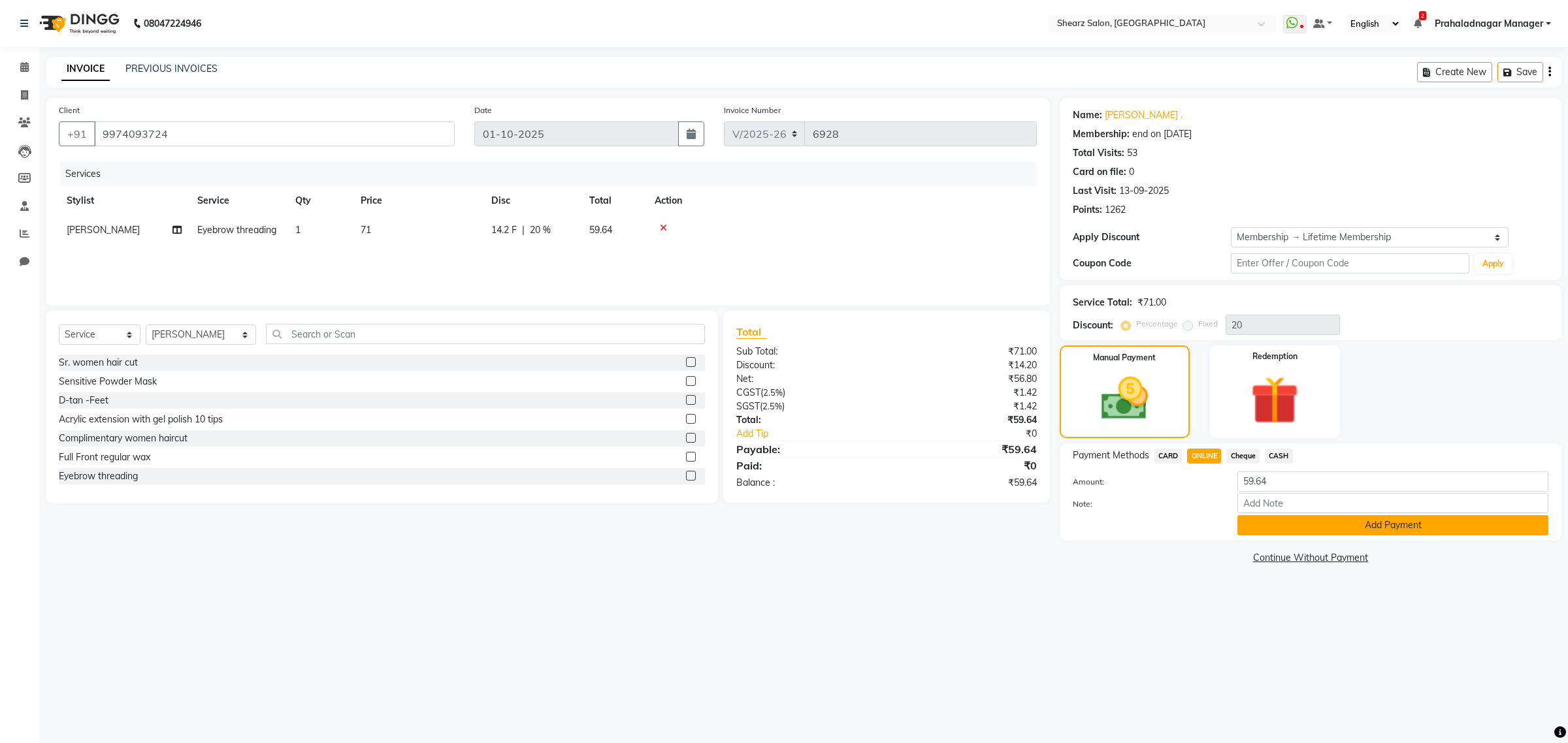
click at [1255, 529] on button "Add Payment" at bounding box center [1392, 525] width 311 height 20
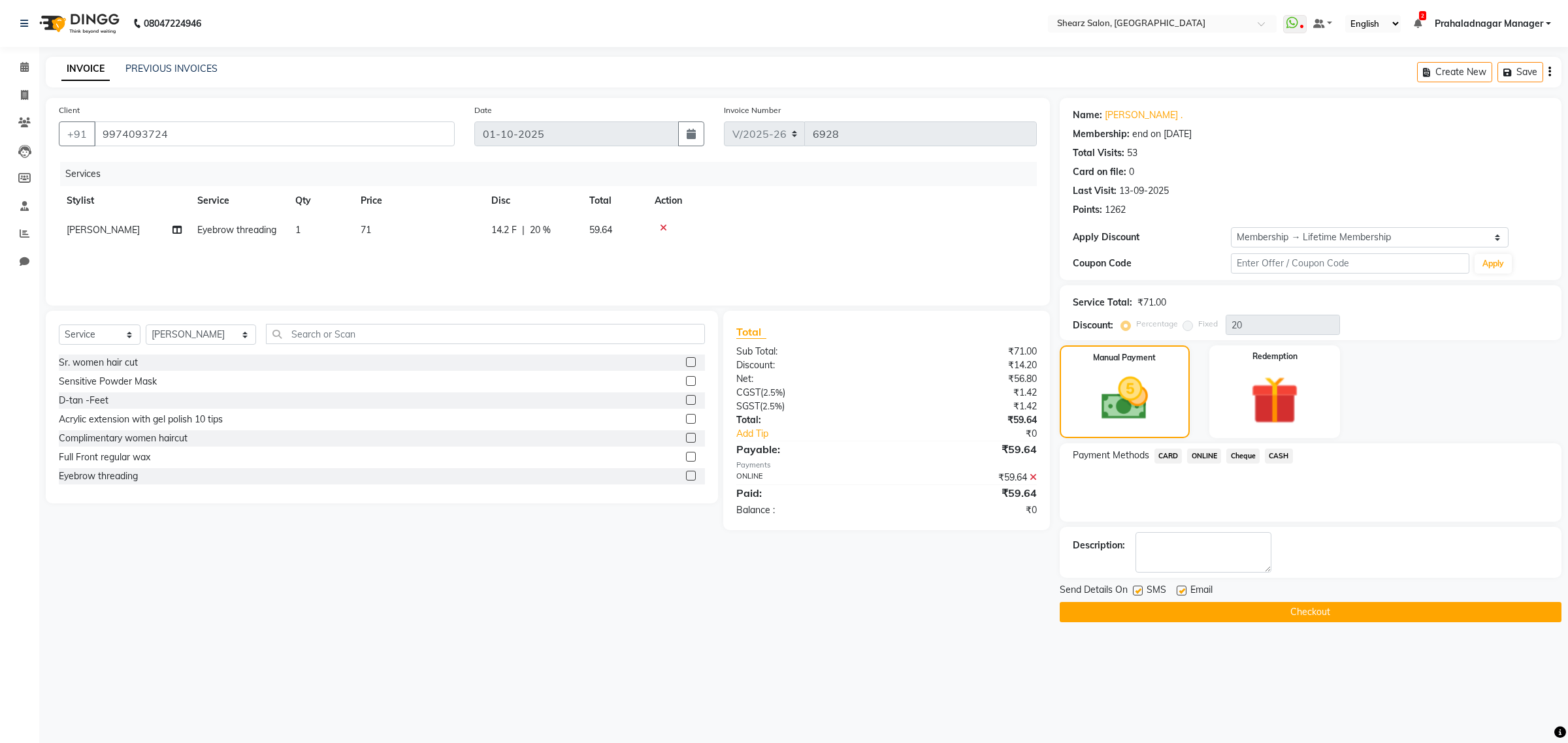
click at [1173, 610] on button "Checkout" at bounding box center [1310, 612] width 502 height 20
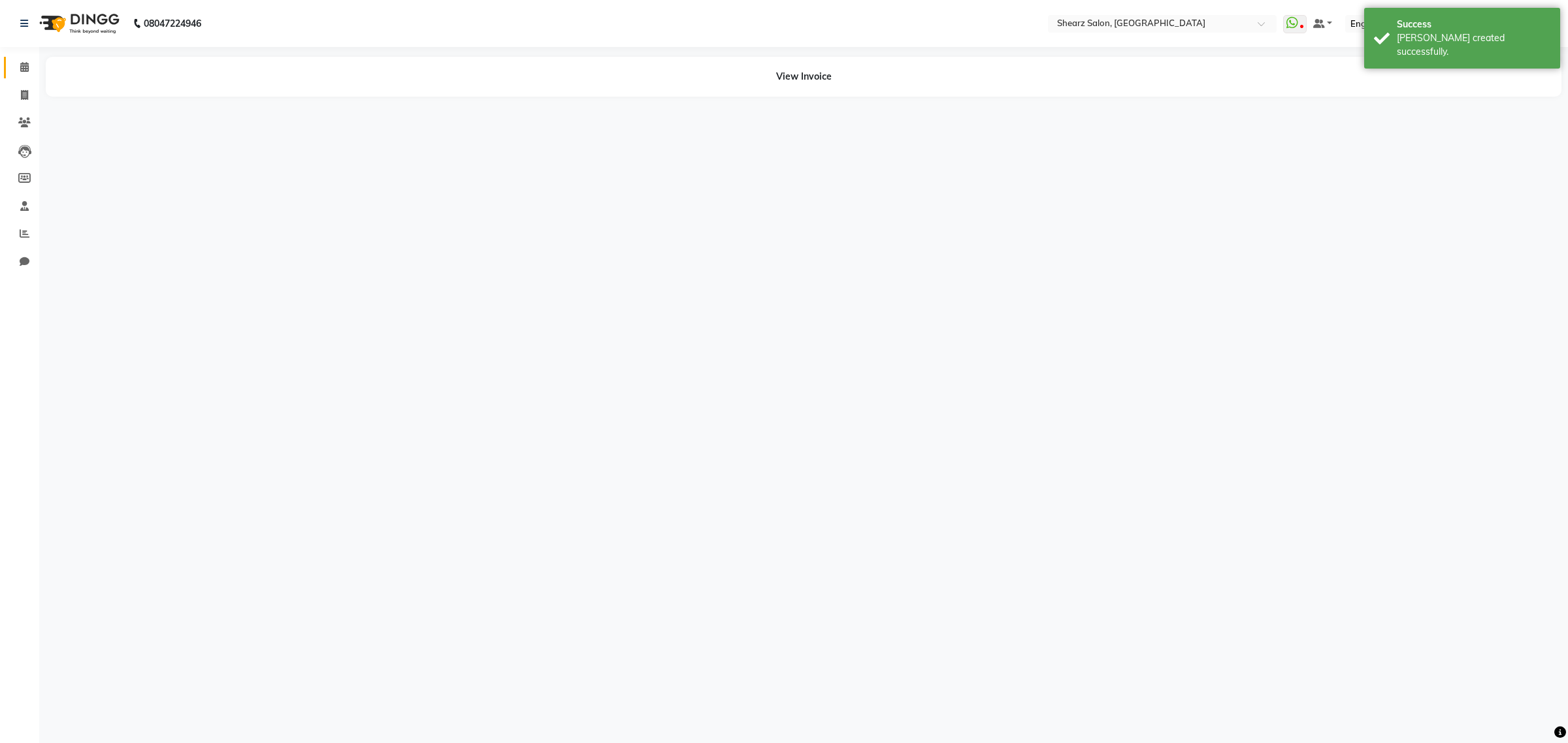
click at [26, 76] on link "Calendar" at bounding box center [20, 68] width 31 height 22
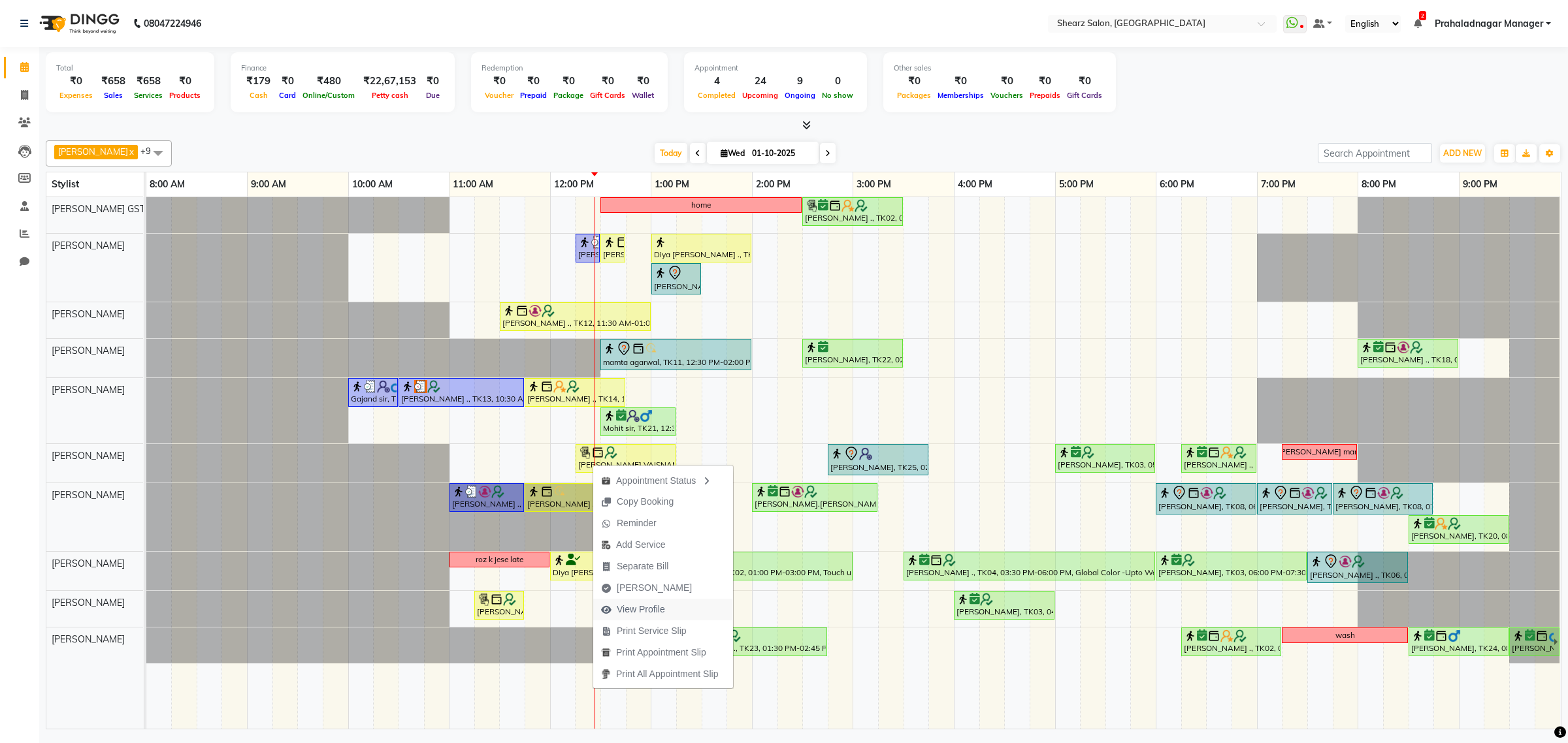
click at [635, 611] on span "View Profile" at bounding box center [641, 609] width 48 height 13
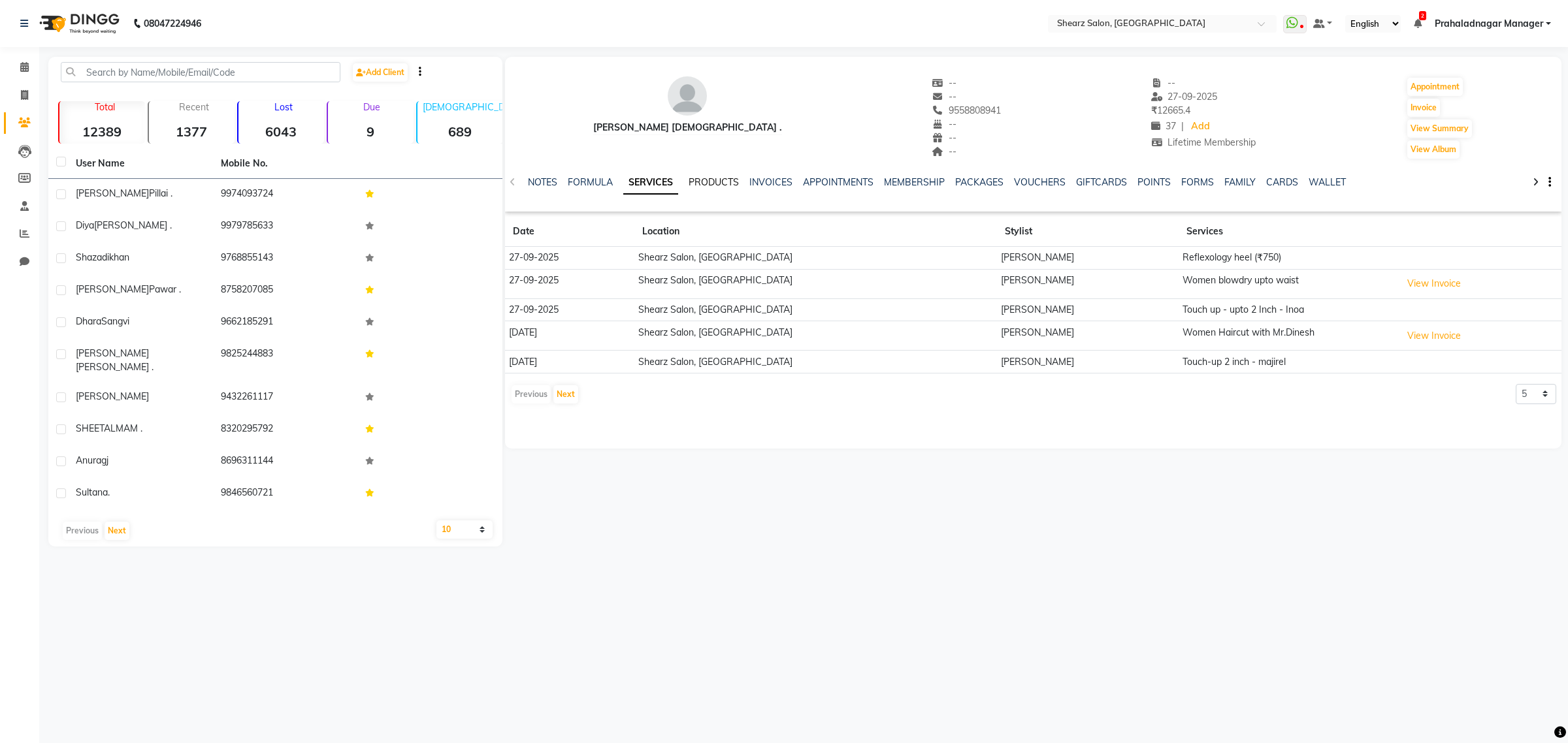
click at [709, 179] on div "NOTES FORMULA SERVICES PRODUCTS INVOICES APPOINTMENTS MEMBERSHIP PACKAGES VOUCH…" at bounding box center [1033, 183] width 1056 height 45
click at [709, 180] on link "PRODUCTS" at bounding box center [713, 182] width 50 height 12
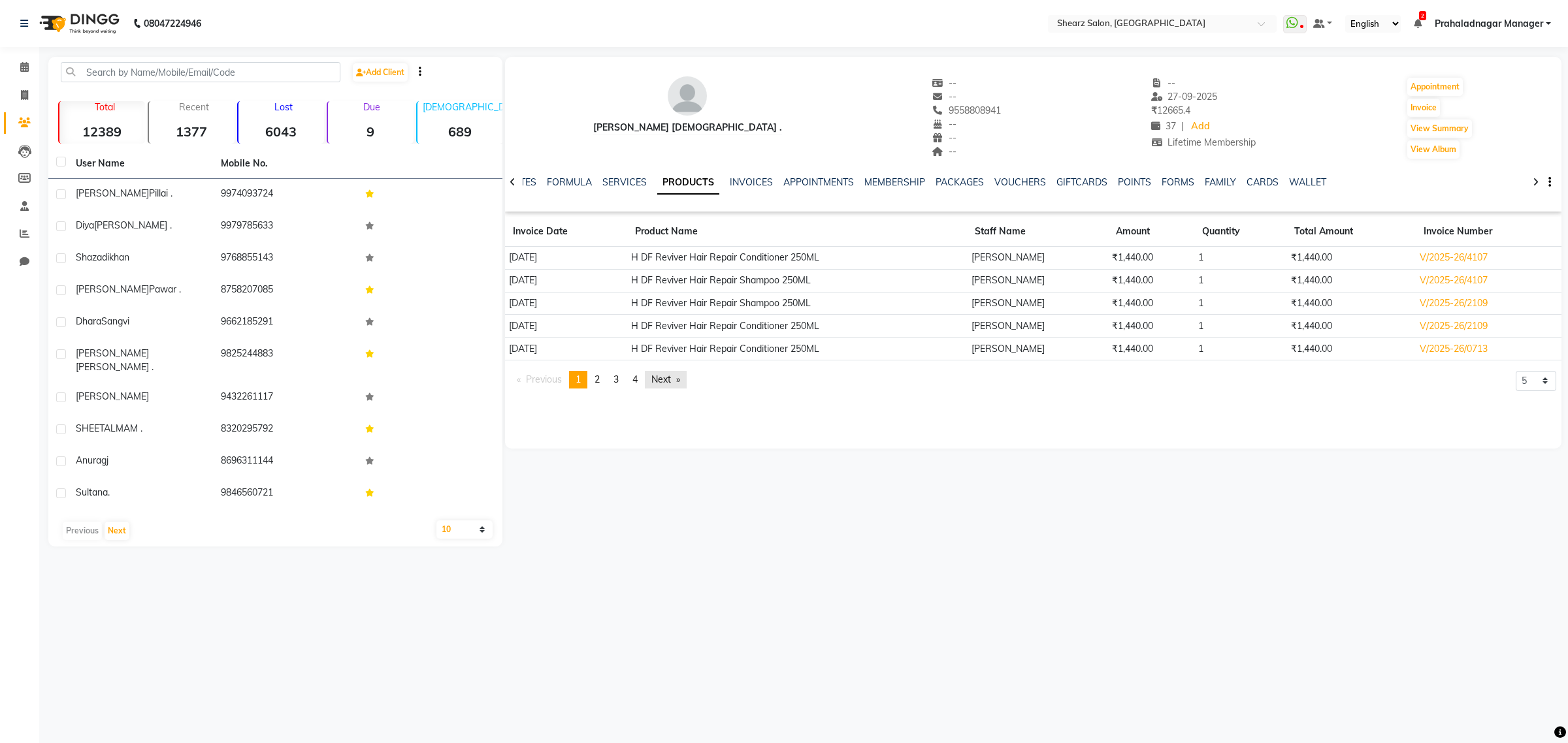
click at [667, 380] on link "Next page" at bounding box center [665, 380] width 42 height 18
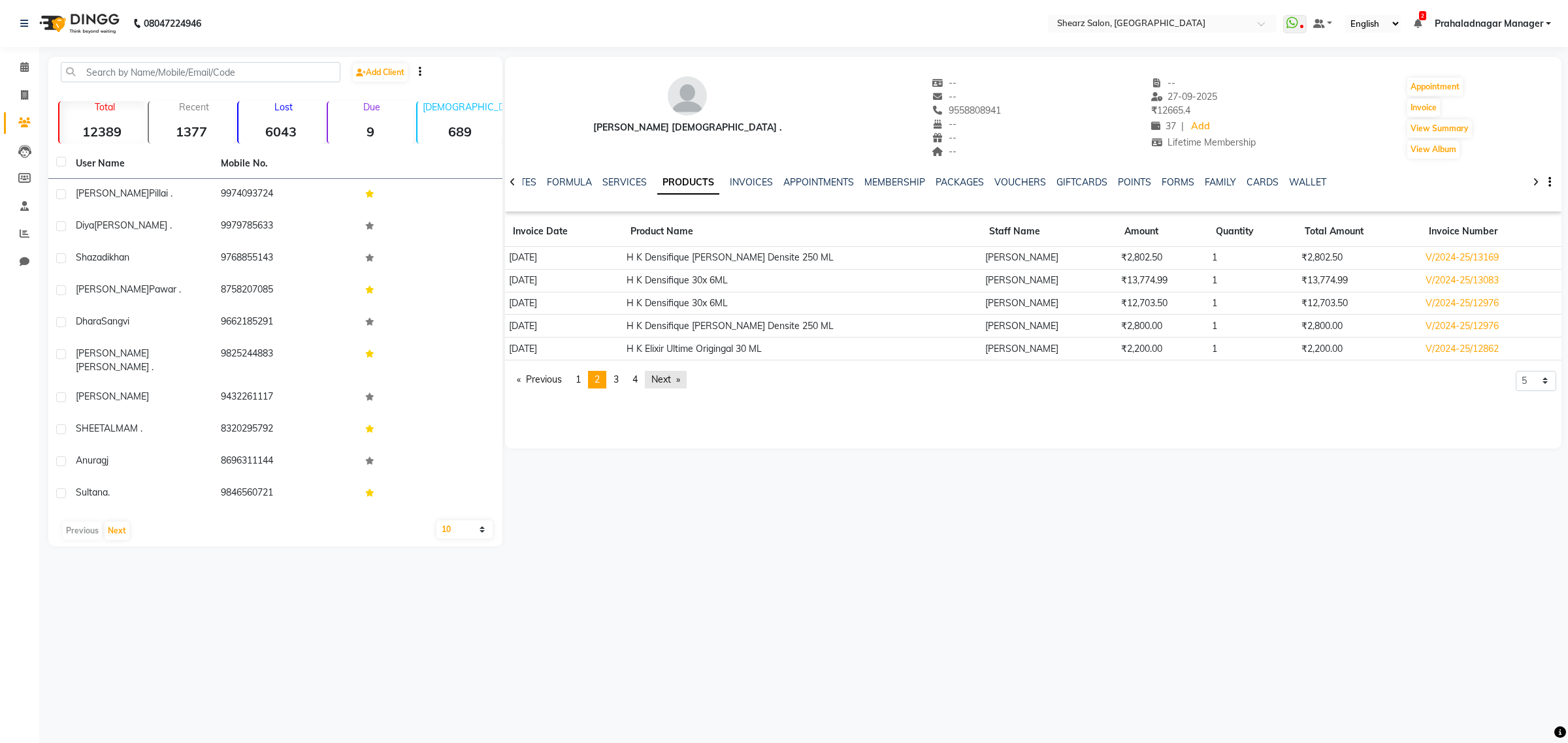
click at [670, 383] on link "Next page" at bounding box center [665, 380] width 42 height 18
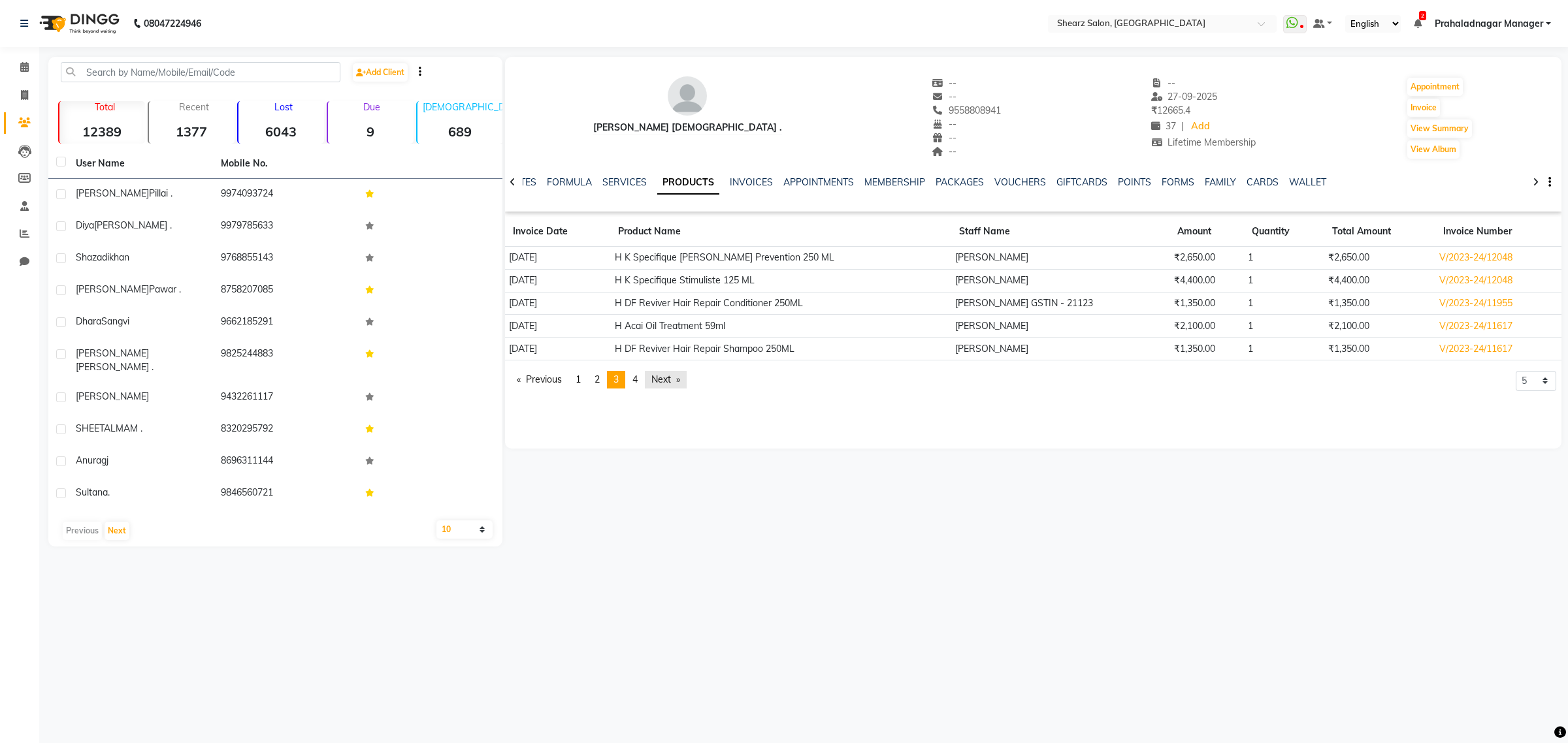
click at [665, 380] on link "Next page" at bounding box center [665, 380] width 42 height 18
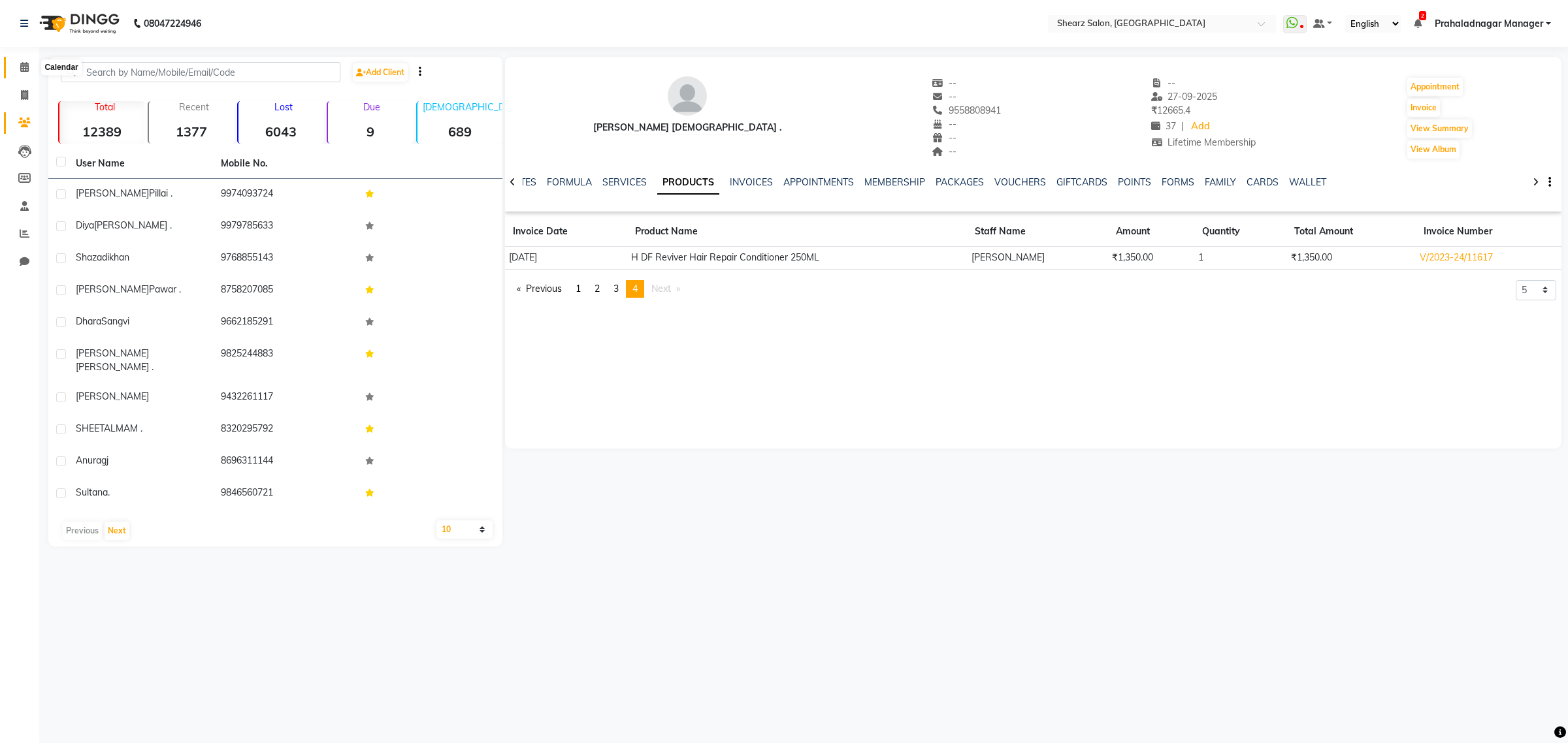
click at [27, 64] on icon at bounding box center [25, 67] width 8 height 10
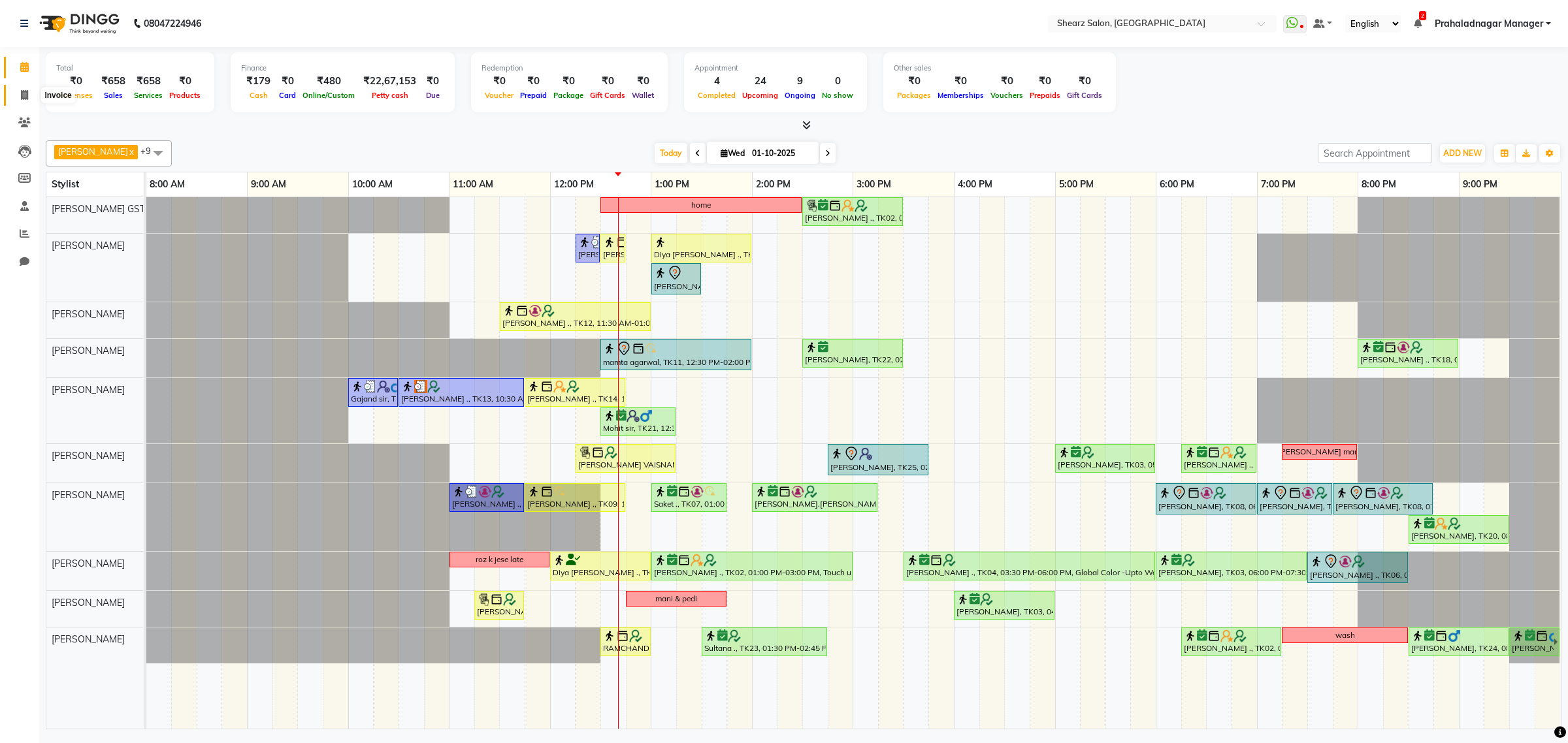
click at [13, 90] on span at bounding box center [25, 95] width 23 height 15
select select "8157"
select select "service"
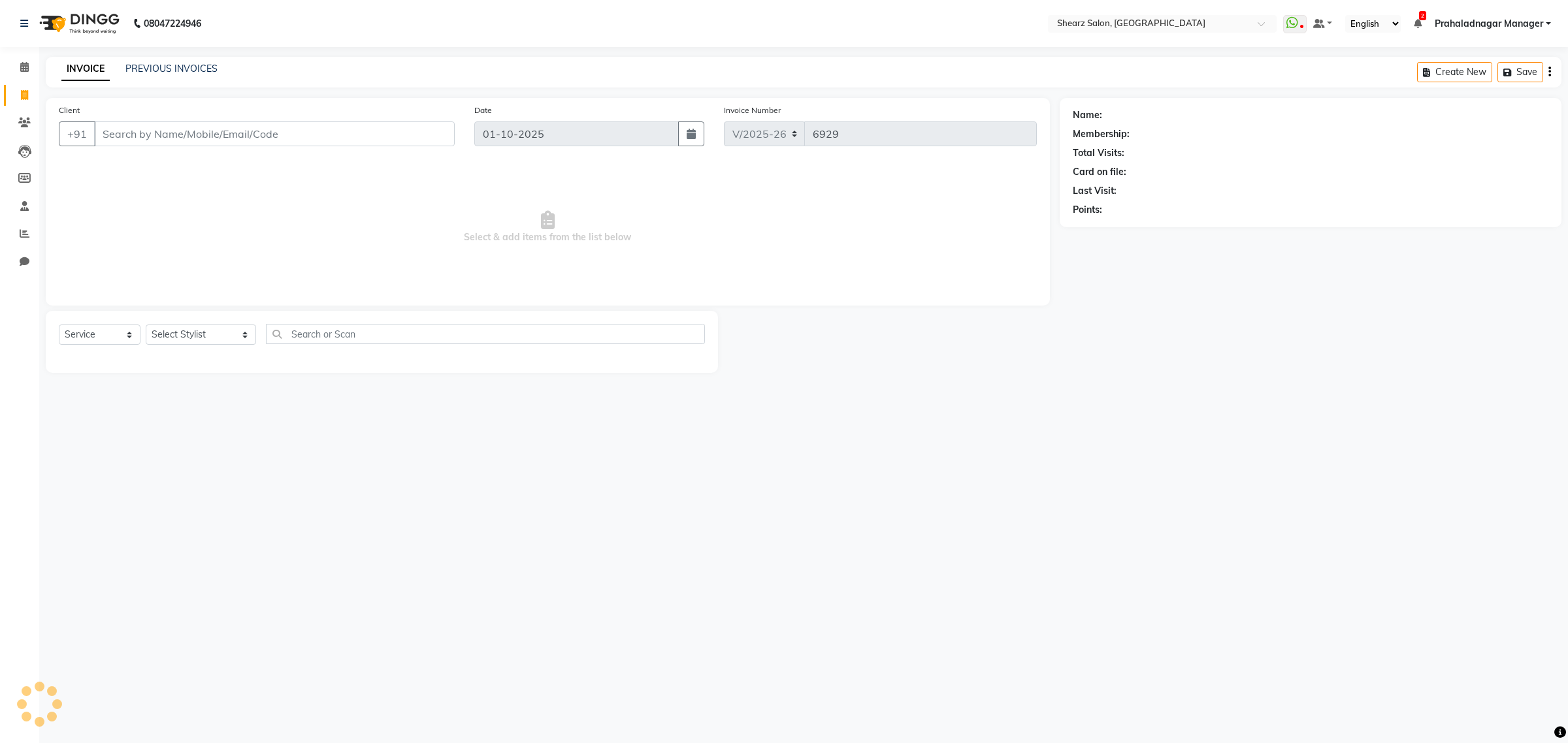
click at [155, 135] on input "Client" at bounding box center [274, 133] width 361 height 25
click at [171, 132] on input "Client" at bounding box center [274, 133] width 361 height 25
type input "9099926506"
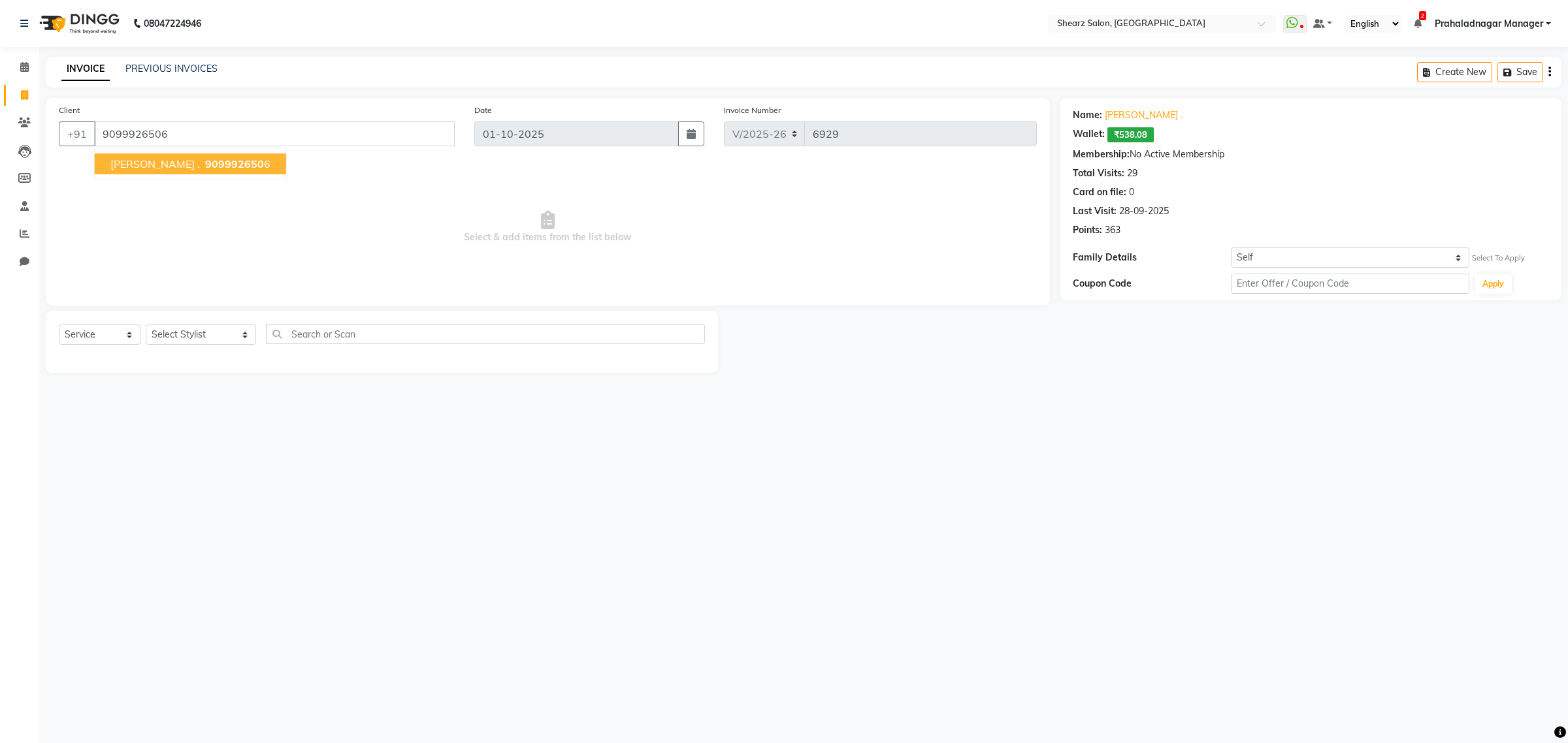
click at [212, 161] on span "909992650" at bounding box center [234, 164] width 59 height 13
drag, startPoint x: 200, startPoint y: 125, endPoint x: 87, endPoint y: 131, distance: 113.2
click at [87, 131] on div "+91 9099926506" at bounding box center [256, 133] width 396 height 25
click at [27, 116] on span at bounding box center [25, 123] width 23 height 15
click at [30, 119] on icon at bounding box center [25, 123] width 13 height 10
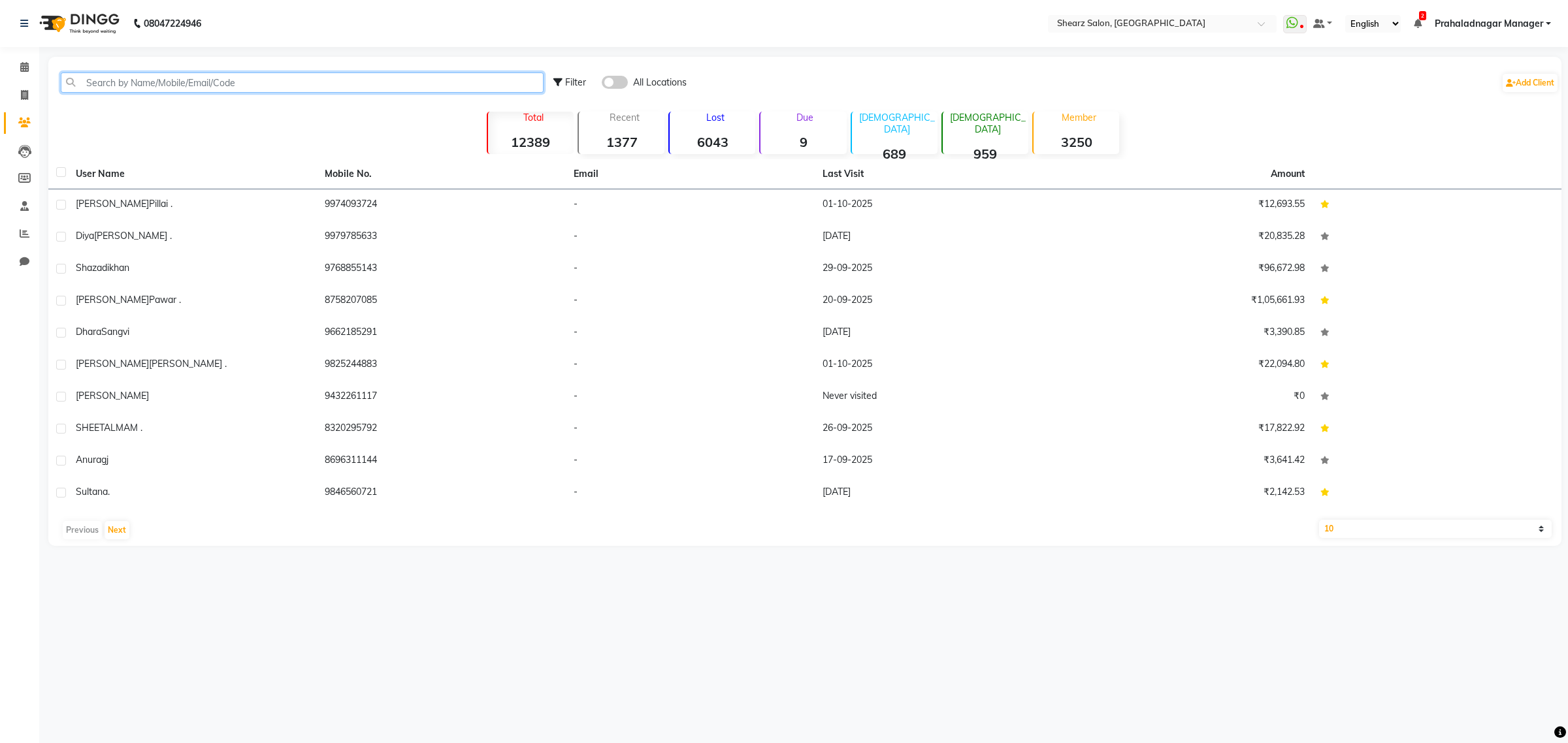
click at [305, 85] on input "text" at bounding box center [302, 83] width 483 height 20
paste input "9099926506"
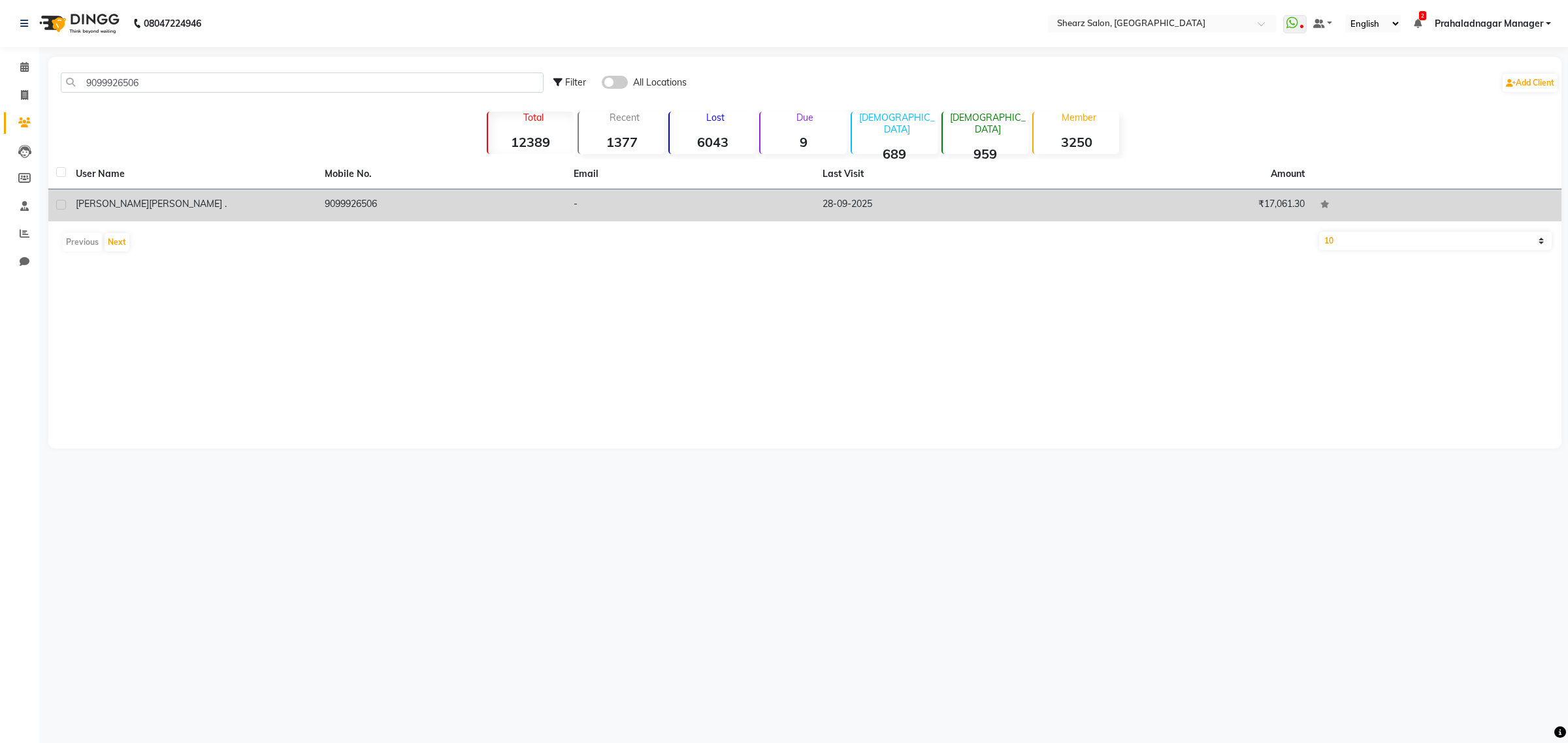
click at [314, 200] on td "Devashis Gadia ." at bounding box center [192, 205] width 249 height 32
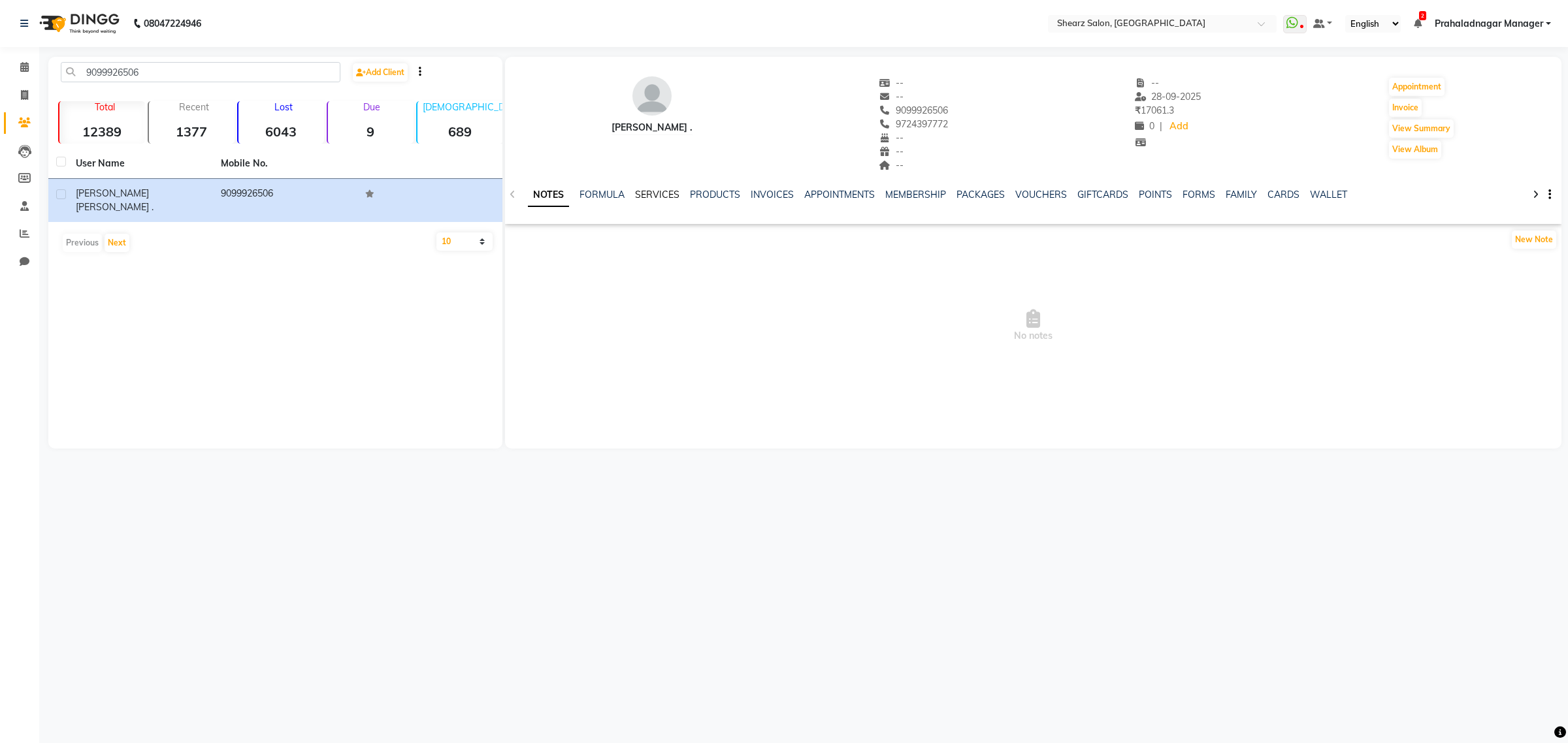
click at [641, 196] on link "SERVICES" at bounding box center [657, 195] width 44 height 12
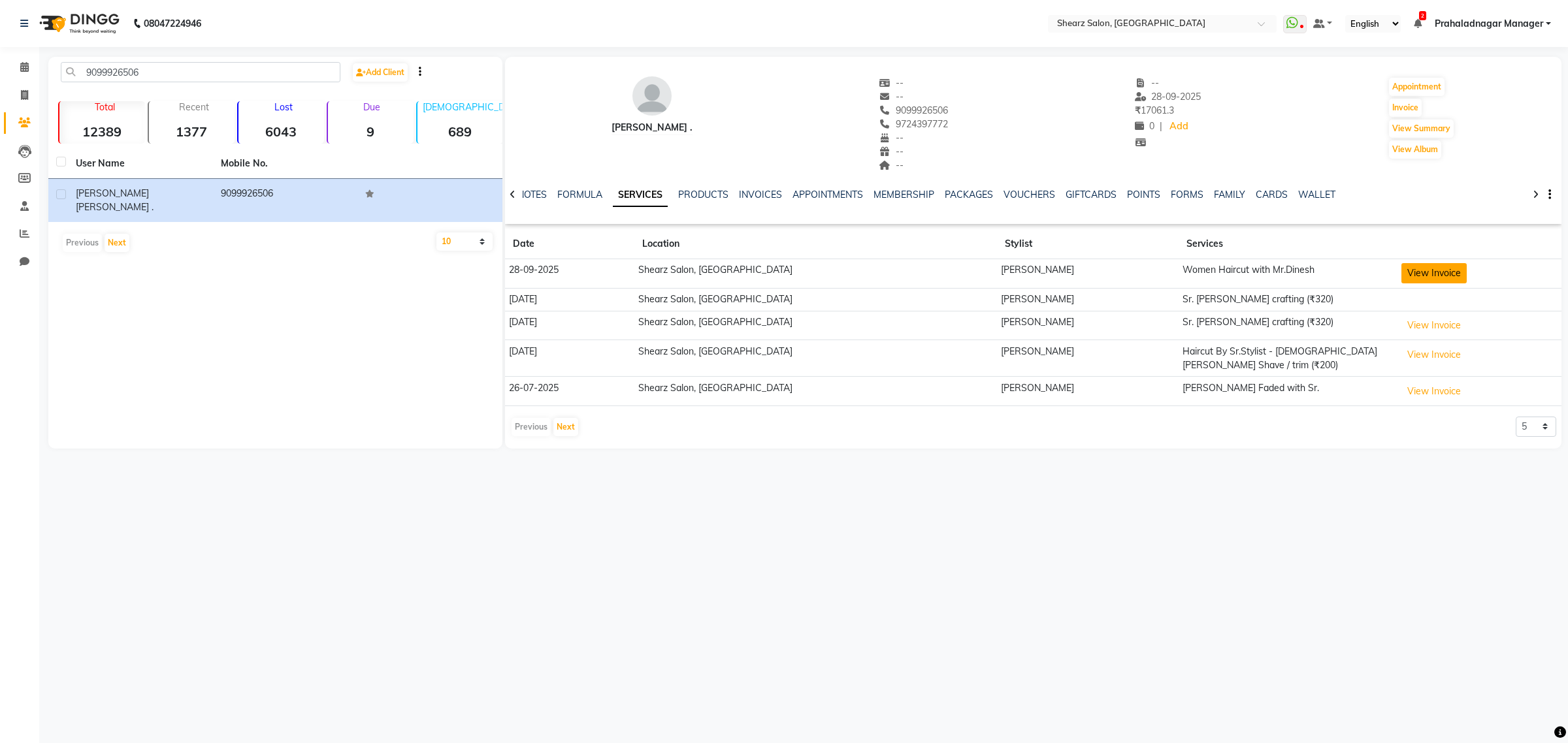
click at [1416, 272] on button "View Invoice" at bounding box center [1433, 273] width 66 height 20
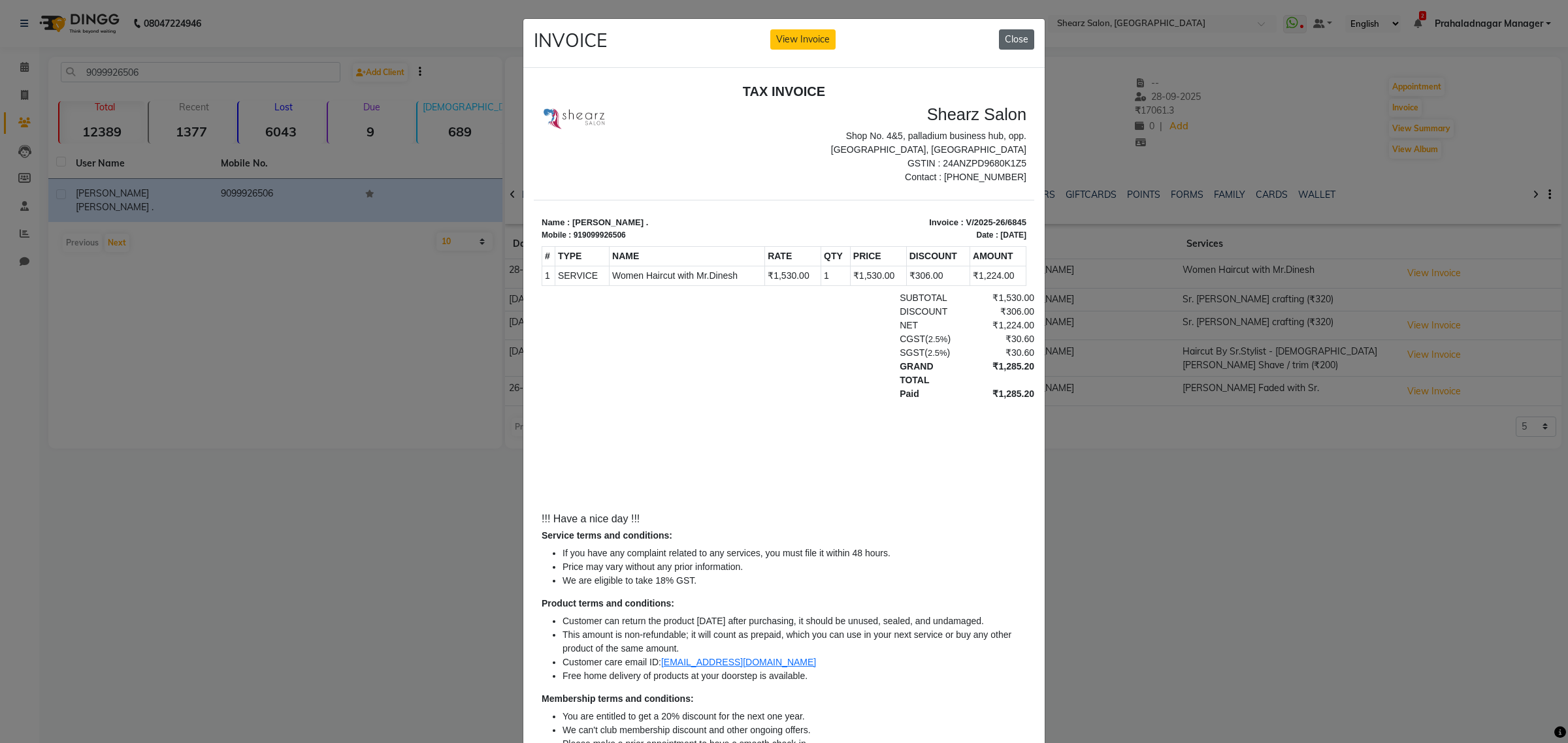
click at [1006, 40] on button "Close" at bounding box center [1016, 40] width 35 height 20
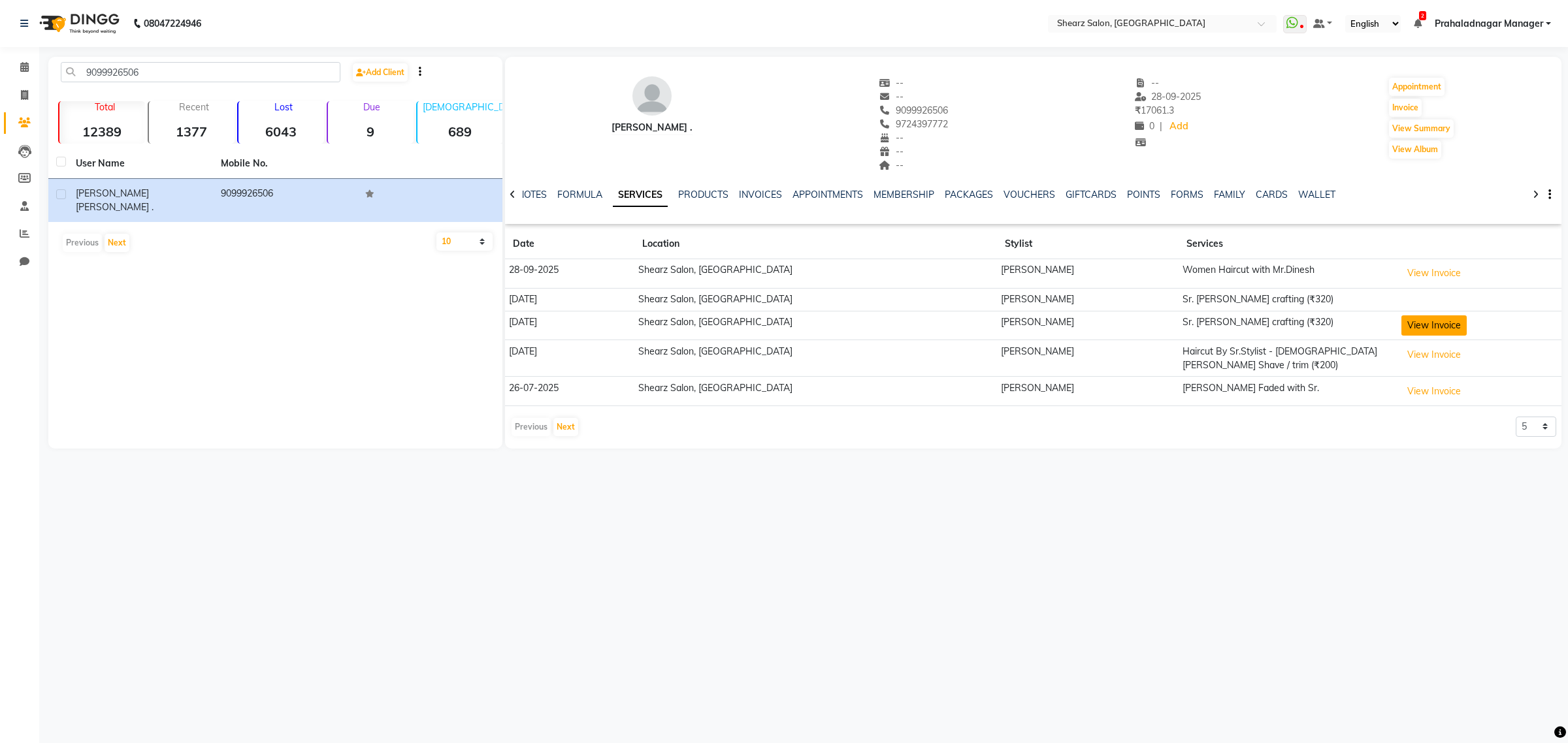
click at [1419, 324] on button "View Invoice" at bounding box center [1433, 325] width 66 height 20
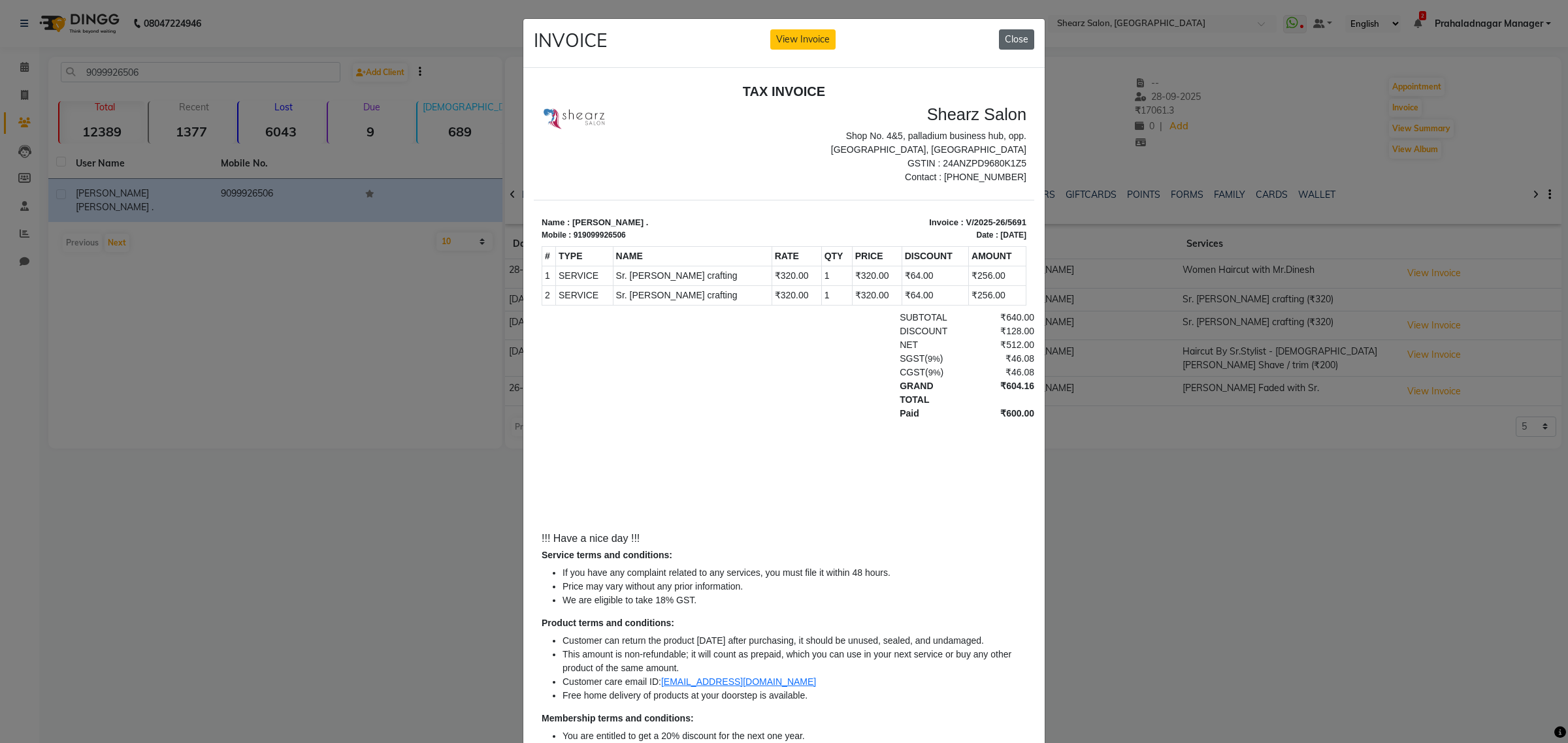
click at [999, 35] on button "Close" at bounding box center [1016, 40] width 35 height 20
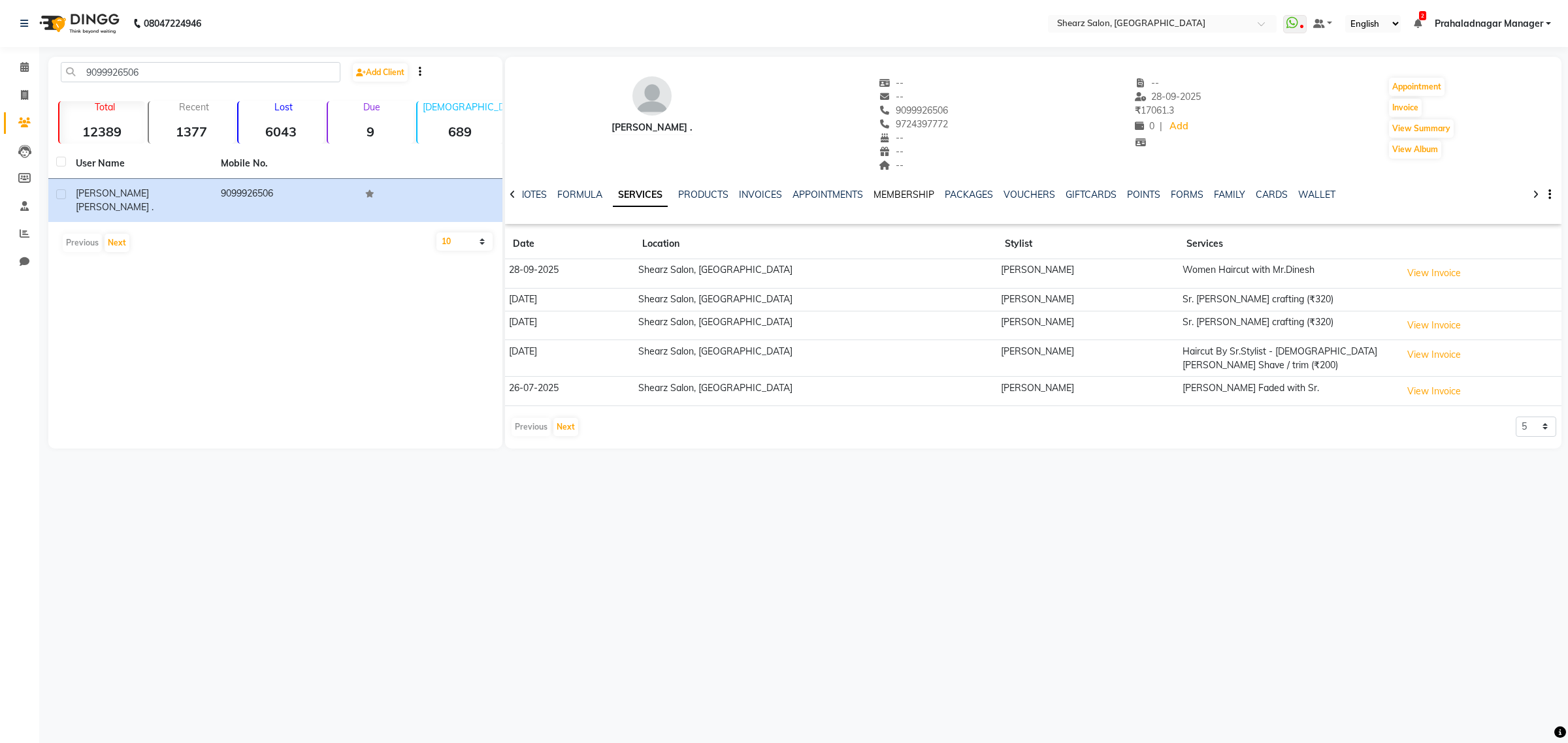
click at [881, 198] on link "MEMBERSHIP" at bounding box center [904, 195] width 61 height 12
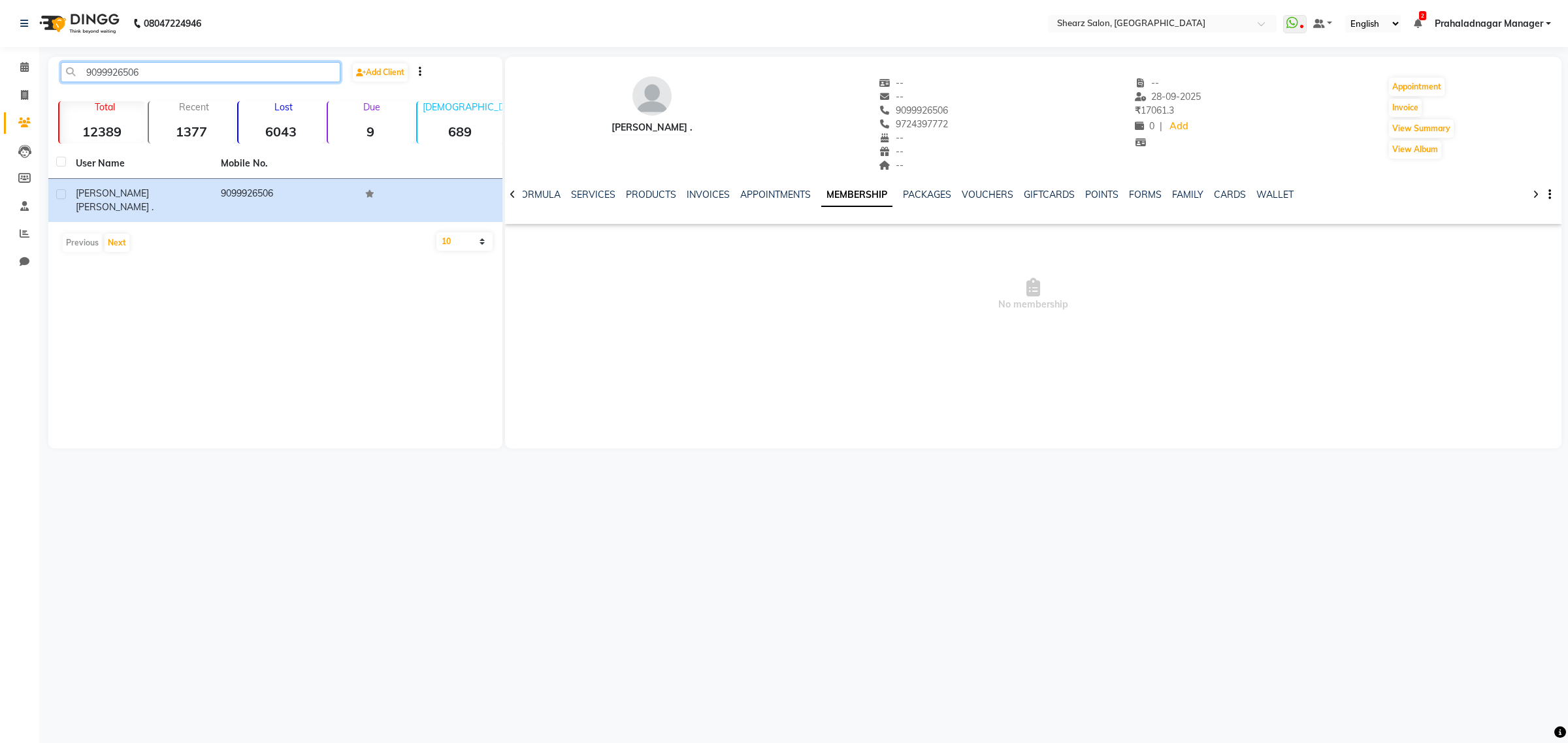
click at [170, 62] on input "9099926506" at bounding box center [200, 72] width 279 height 20
drag, startPoint x: 169, startPoint y: 63, endPoint x: 0, endPoint y: 78, distance: 169.7
click at [0, 78] on app-home "08047224946 Select Location × Shearz Salon, Prahaladnagar WhatsApp Status ✕ Sta…" at bounding box center [784, 234] width 1568 height 469
paste input "724397772"
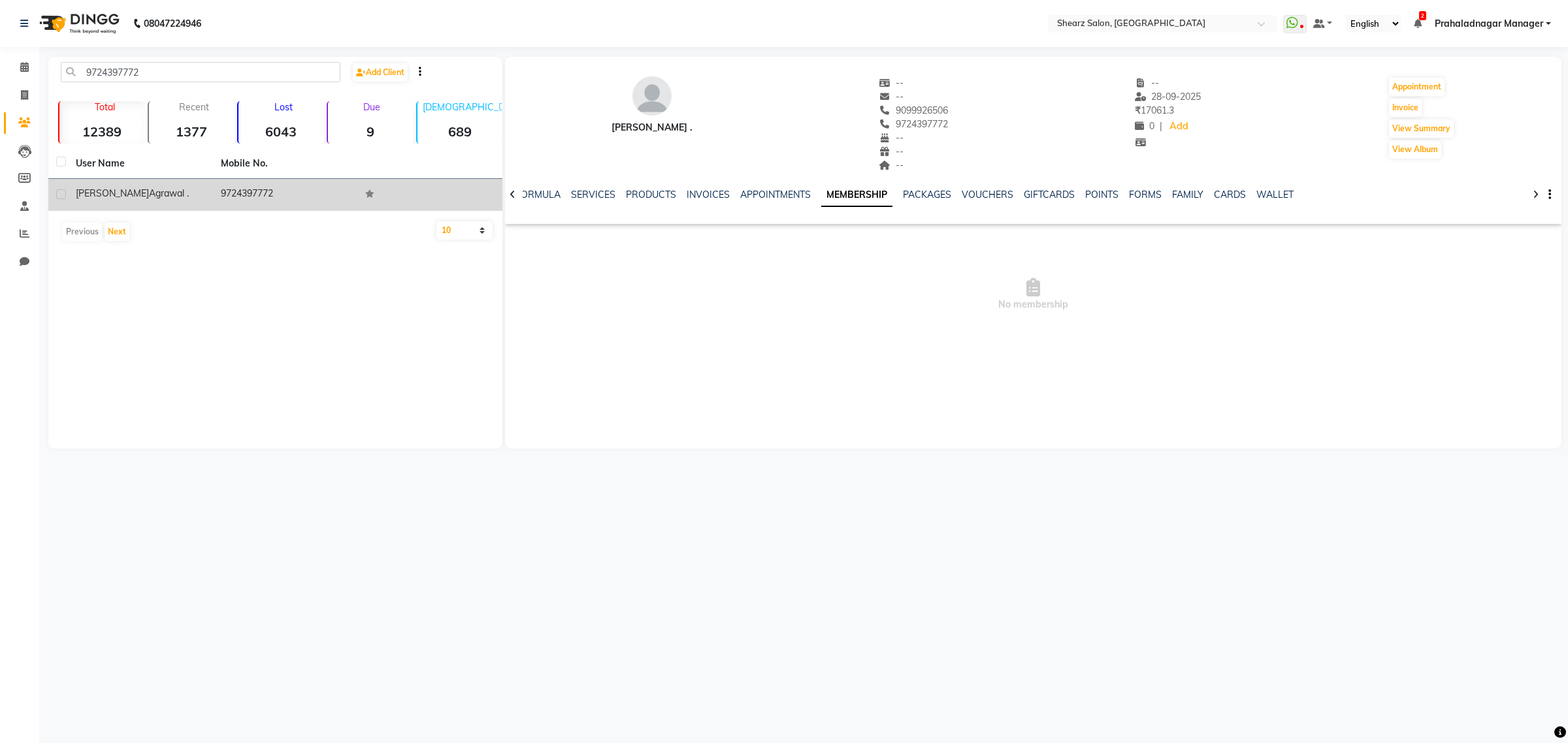
click at [174, 181] on td "Shagun Agrawal ." at bounding box center [140, 195] width 145 height 32
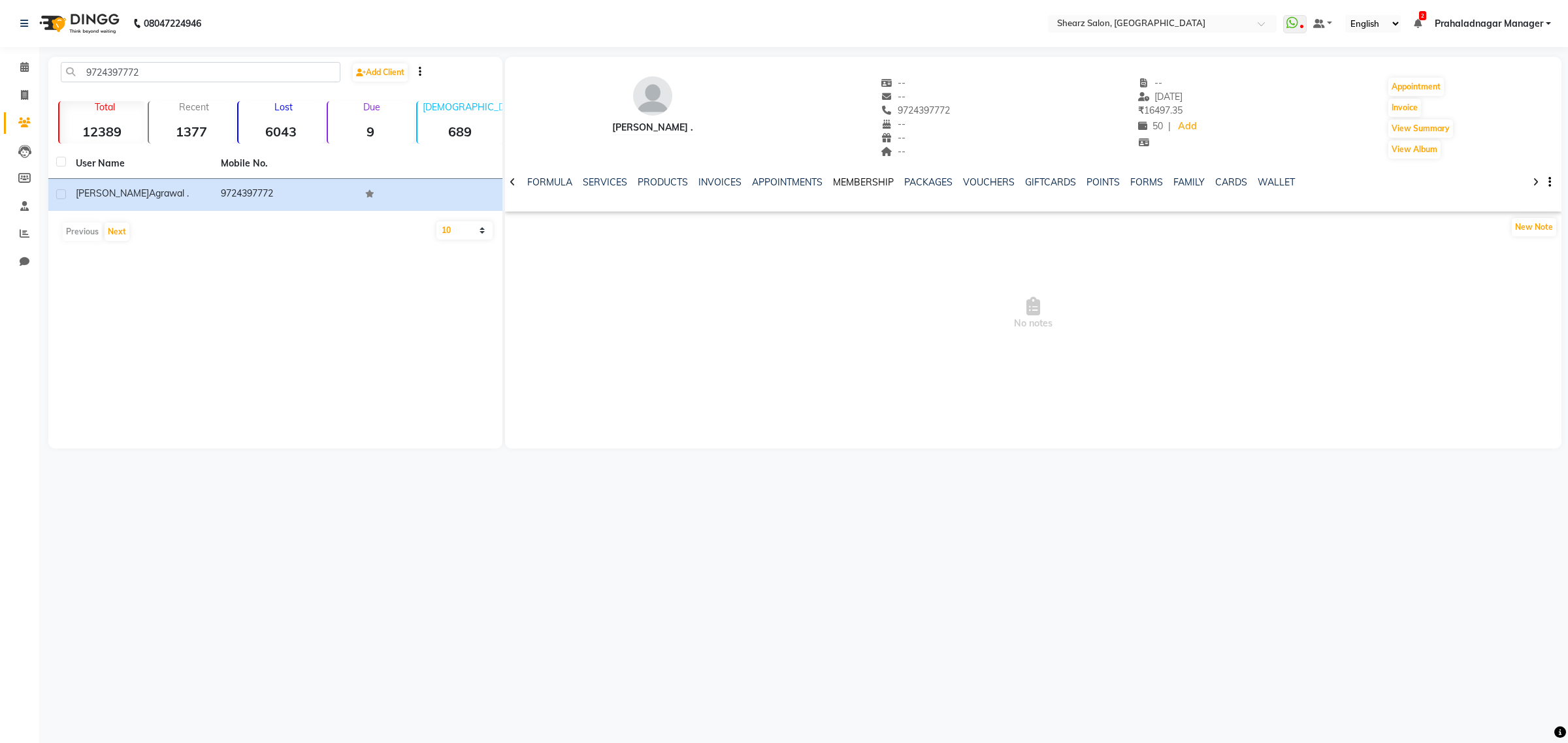
click at [859, 187] on link "MEMBERSHIP" at bounding box center [863, 182] width 61 height 12
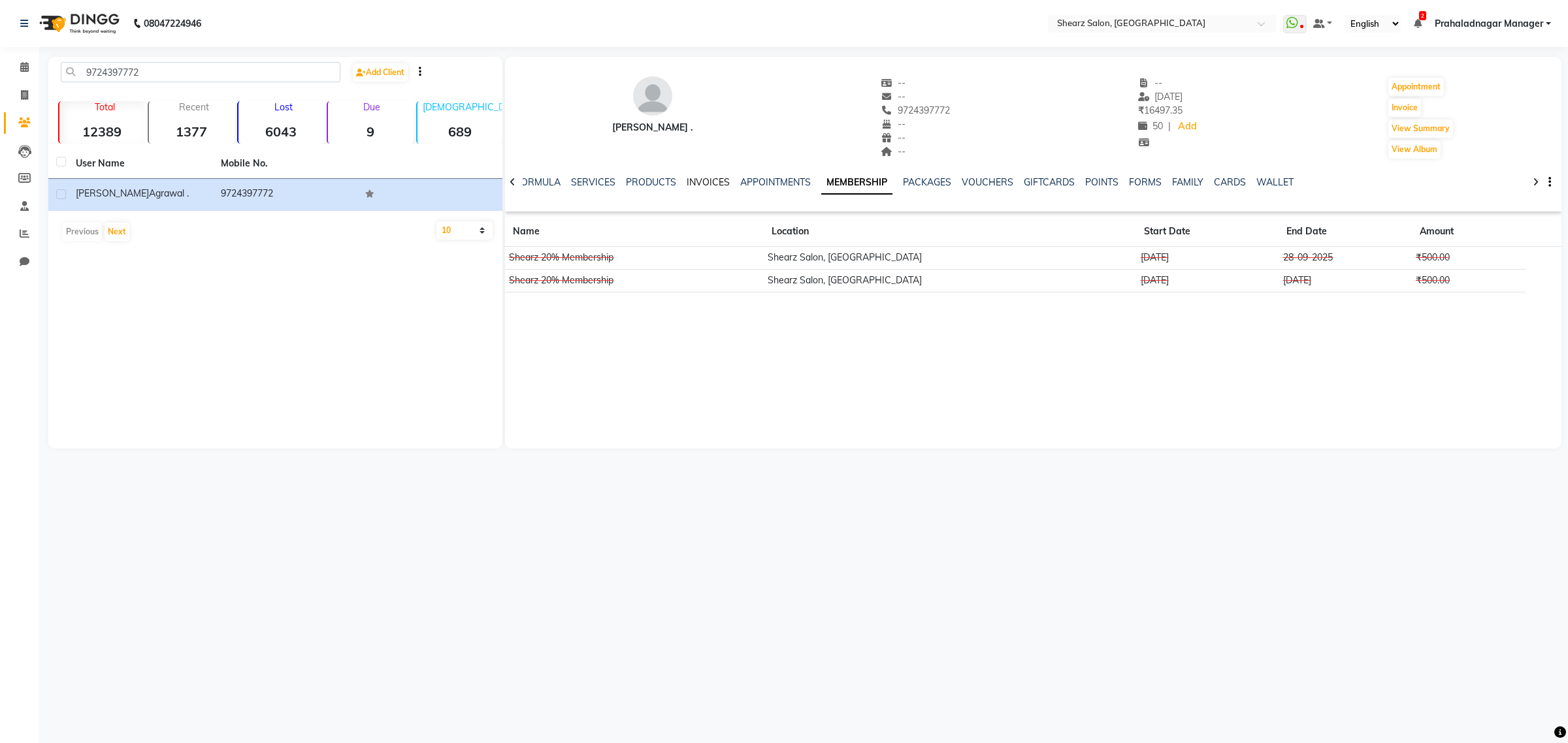
click at [706, 179] on link "INVOICES" at bounding box center [708, 182] width 43 height 12
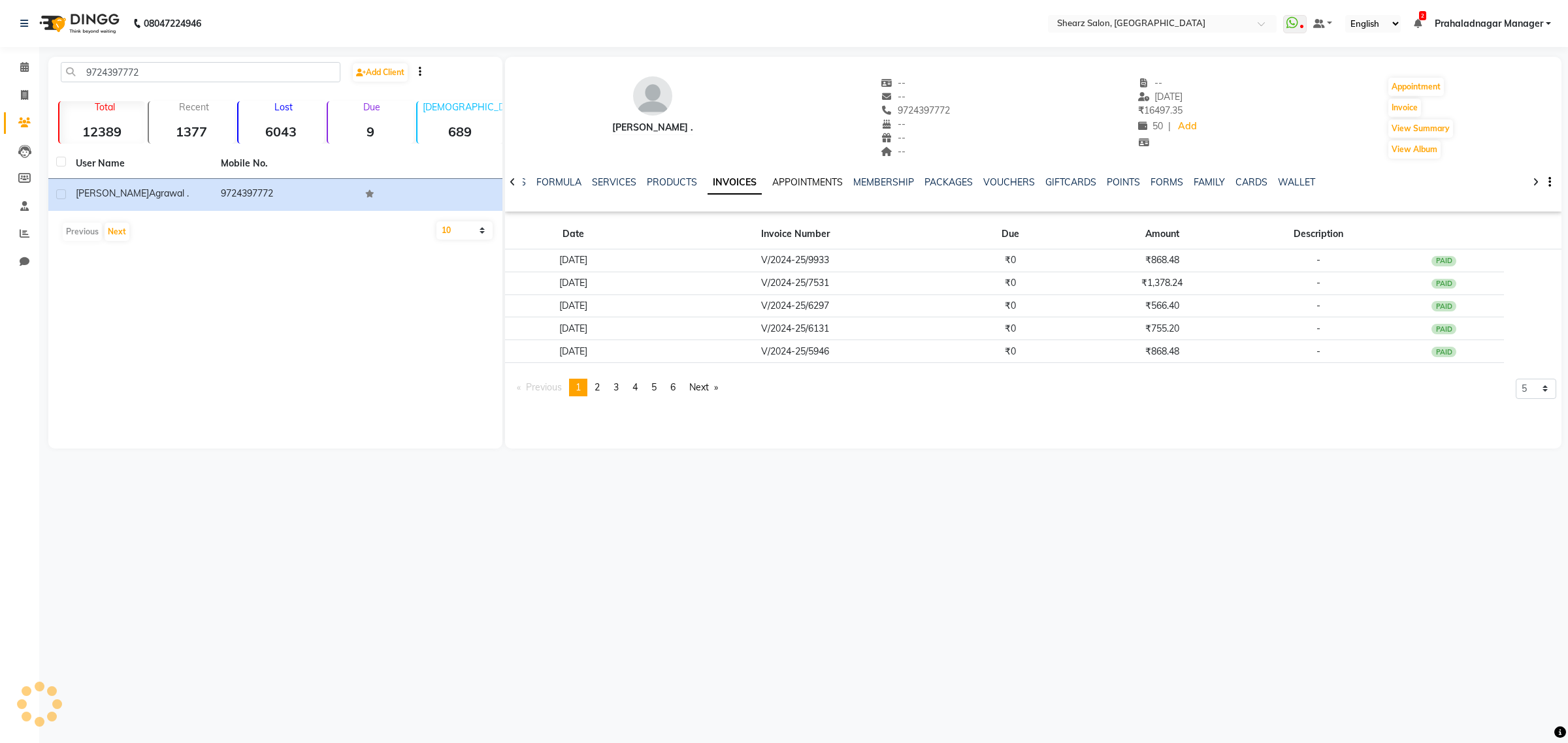
click at [812, 184] on link "APPOINTMENTS" at bounding box center [807, 182] width 71 height 12
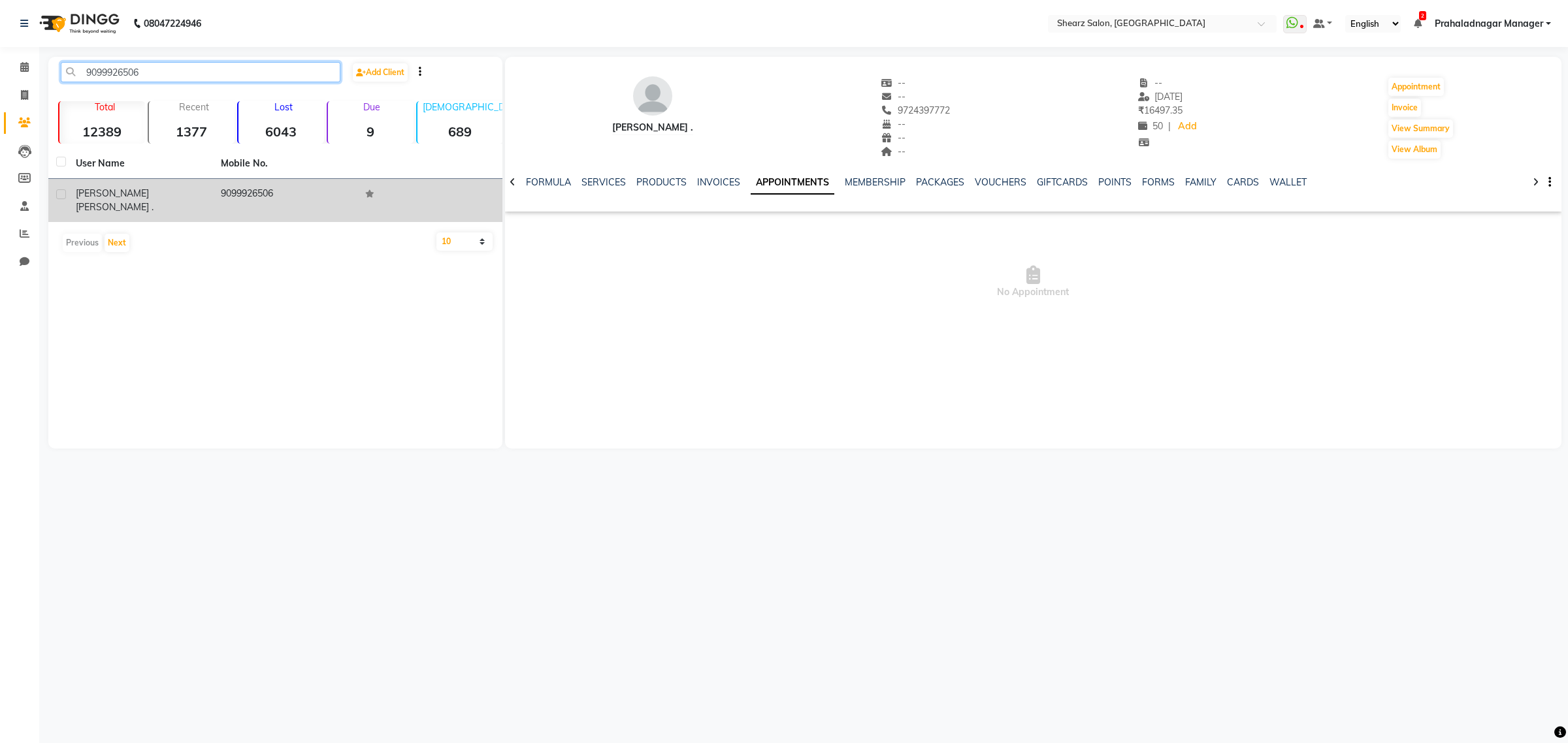
type input "9099926506"
click at [214, 187] on td "9099926506" at bounding box center [285, 200] width 145 height 43
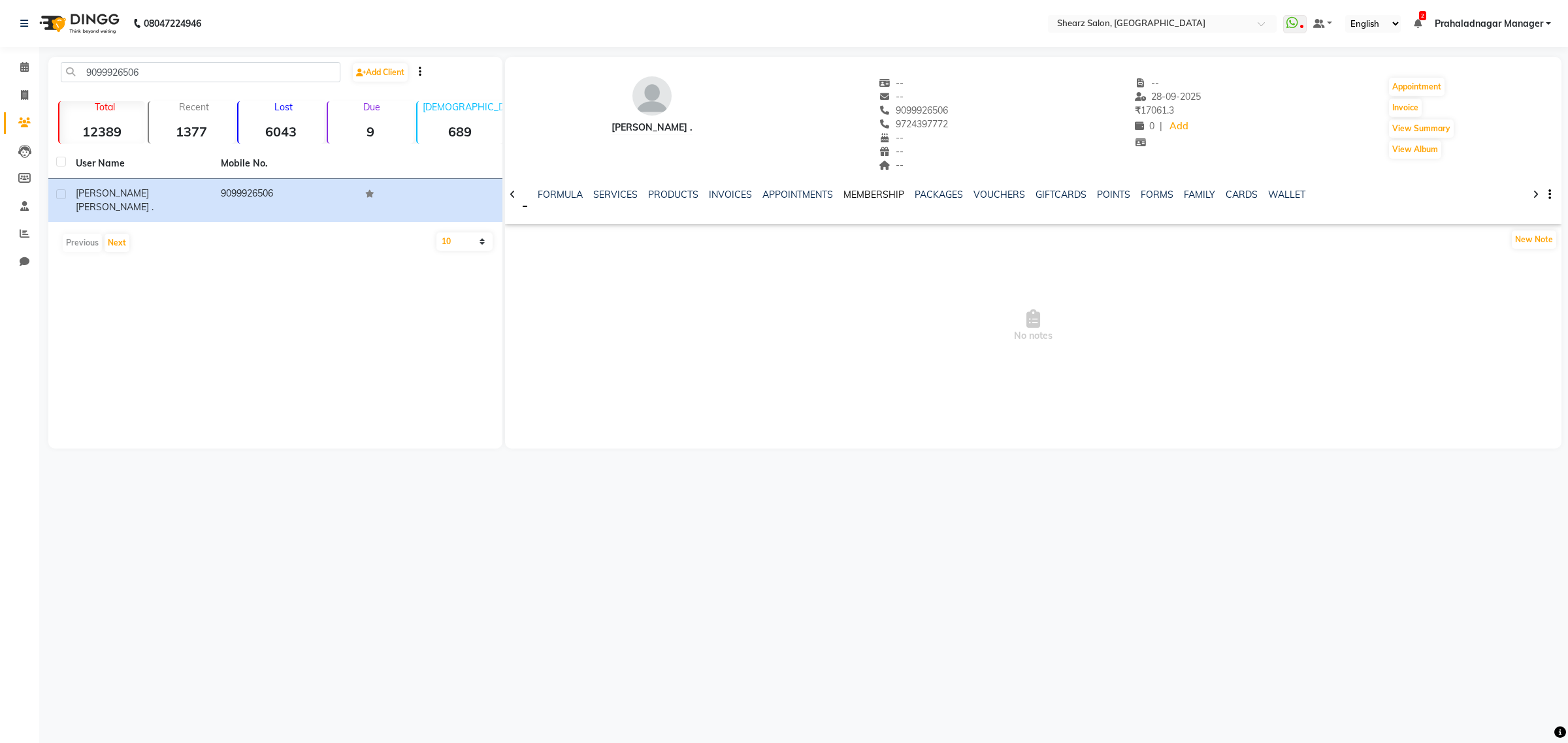
click at [848, 198] on link "MEMBERSHIP" at bounding box center [874, 195] width 61 height 12
click at [125, 77] on input "9099926506" at bounding box center [200, 72] width 279 height 20
click at [22, 68] on icon at bounding box center [25, 67] width 8 height 10
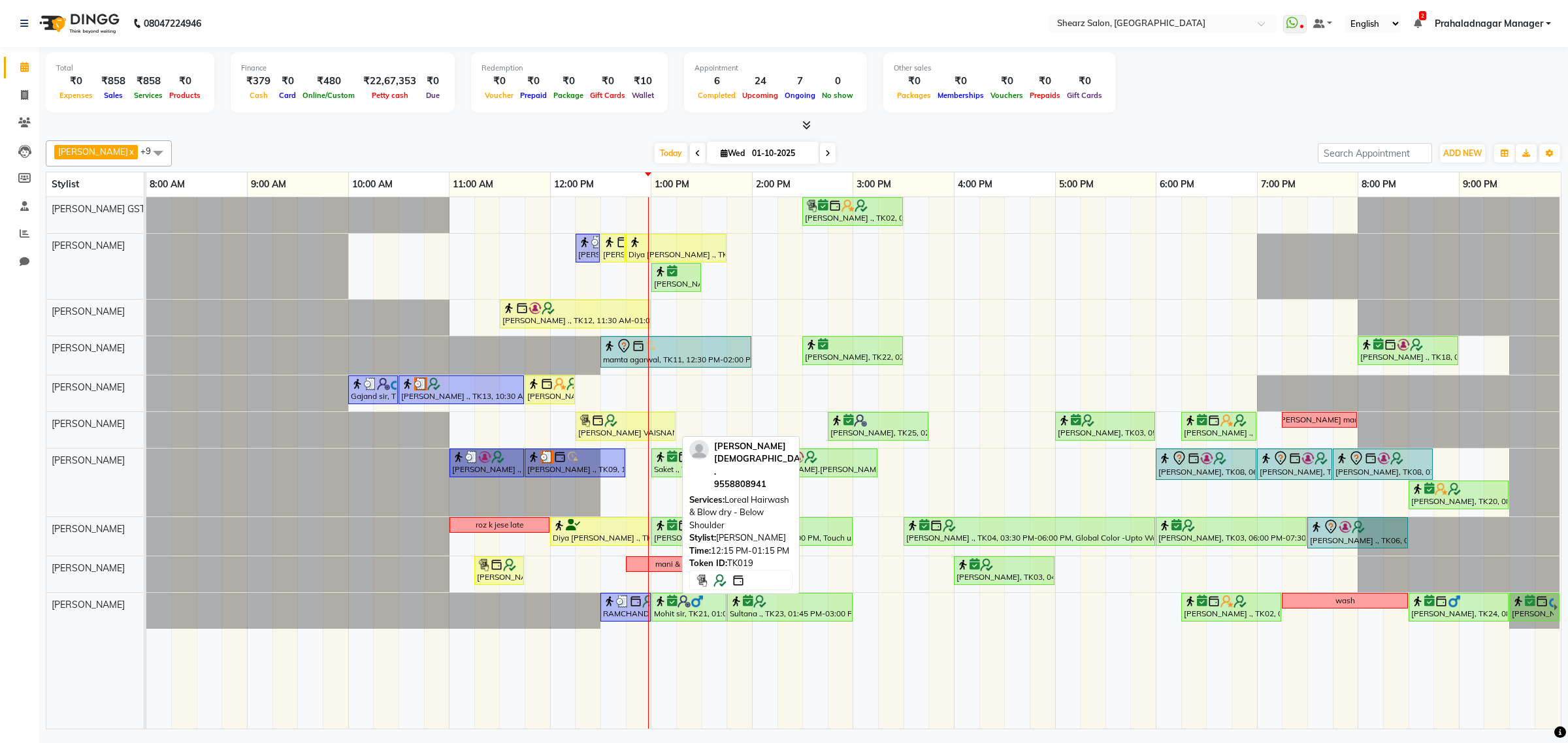
click at [146, 413] on div "JAGRUTI VAISNAN ., TK19, 12:15 PM-01:15 PM, Loreal Hairwash & Blow dry - Below …" at bounding box center [146, 430] width 0 height 36
click at [694, 393] on div "Grishma Manke ., TK02, 02:30 PM-03:30 PM, Cirepil Roll On Wax Surbhi Pillai ., …" at bounding box center [853, 463] width 1414 height 531
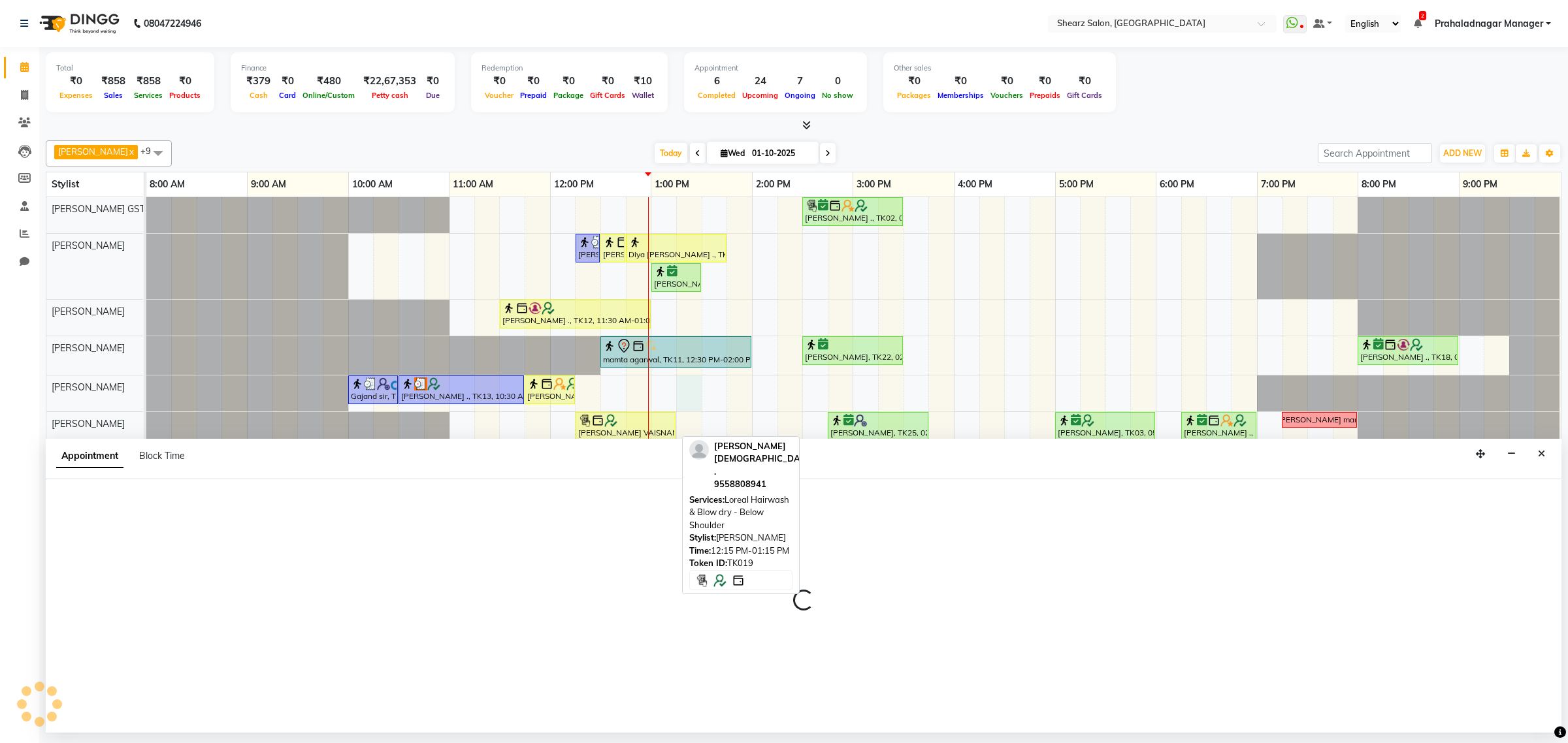
select select "77486"
select select "tentative"
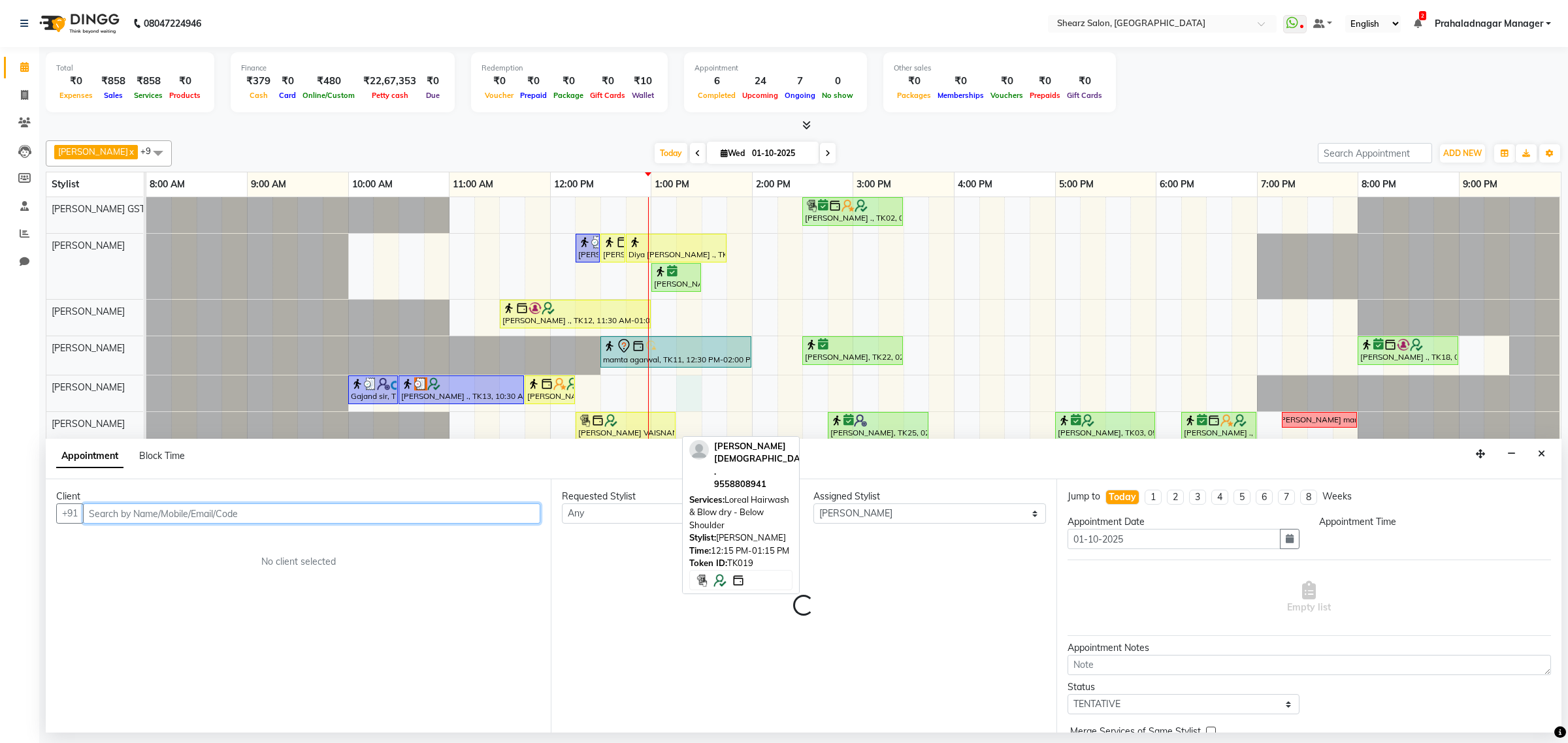
select select "795"
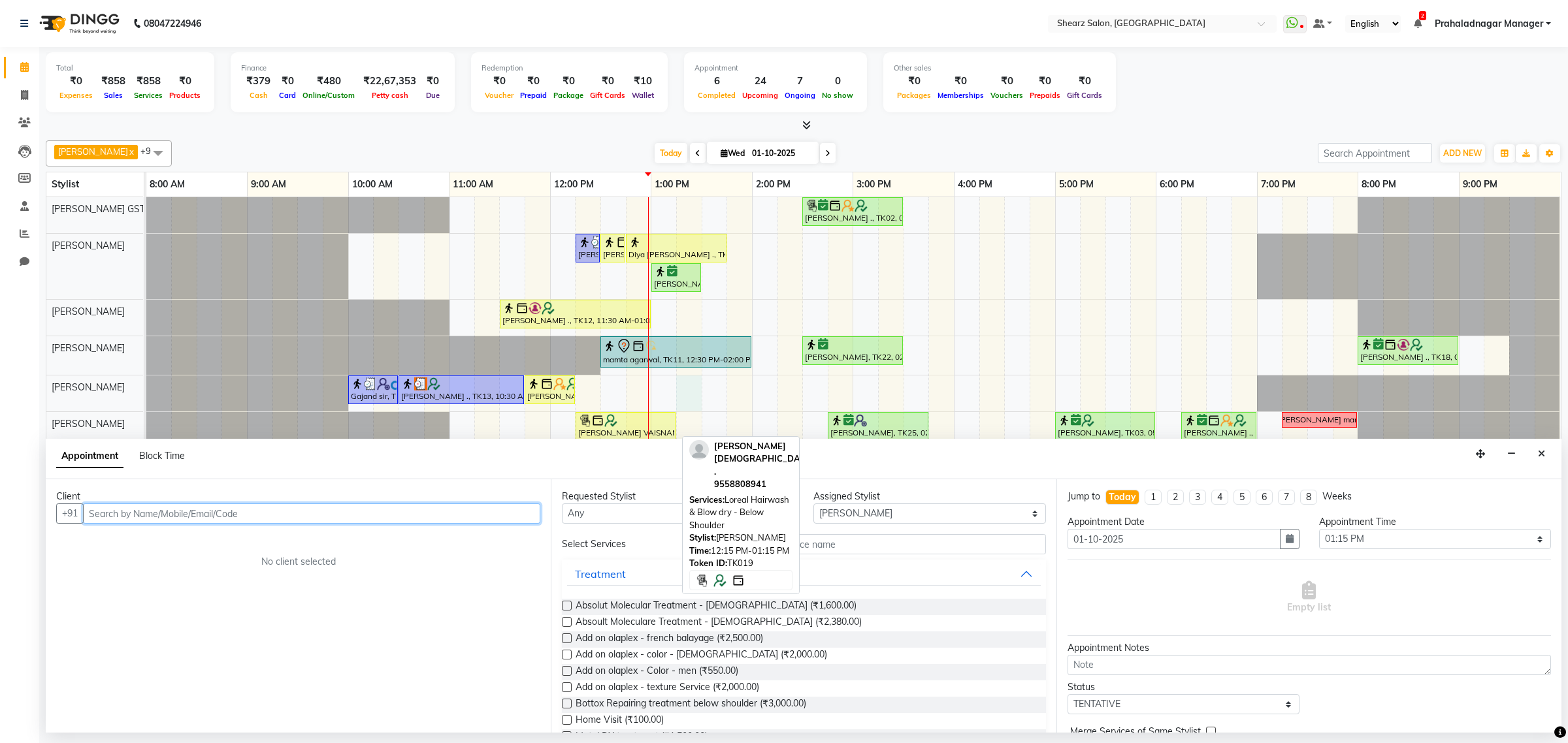
click at [215, 507] on input "text" at bounding box center [312, 514] width 457 height 20
paste input "9099926506"
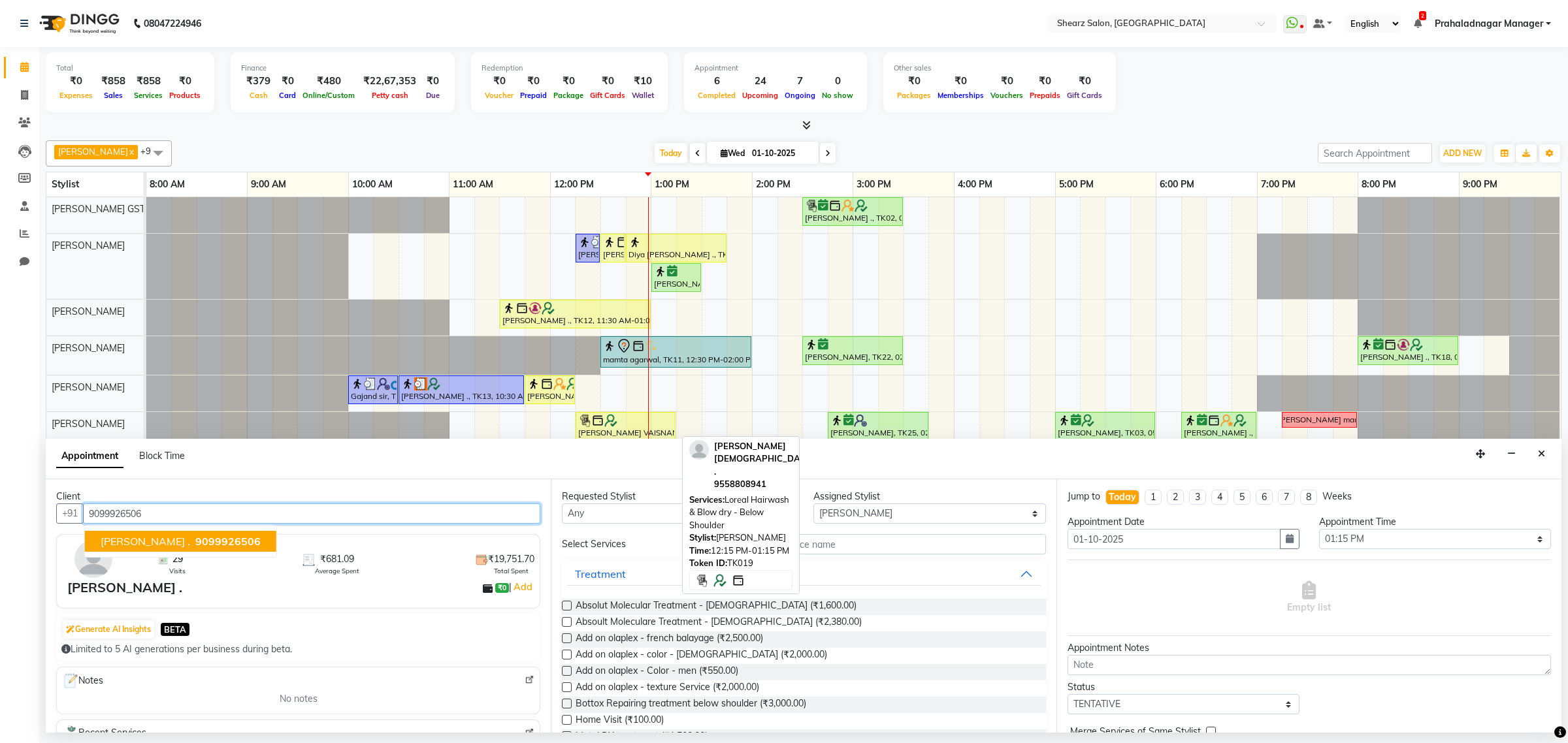
click at [143, 544] on span "Devashis Gadia ." at bounding box center [145, 541] width 90 height 13
type input "9099926506"
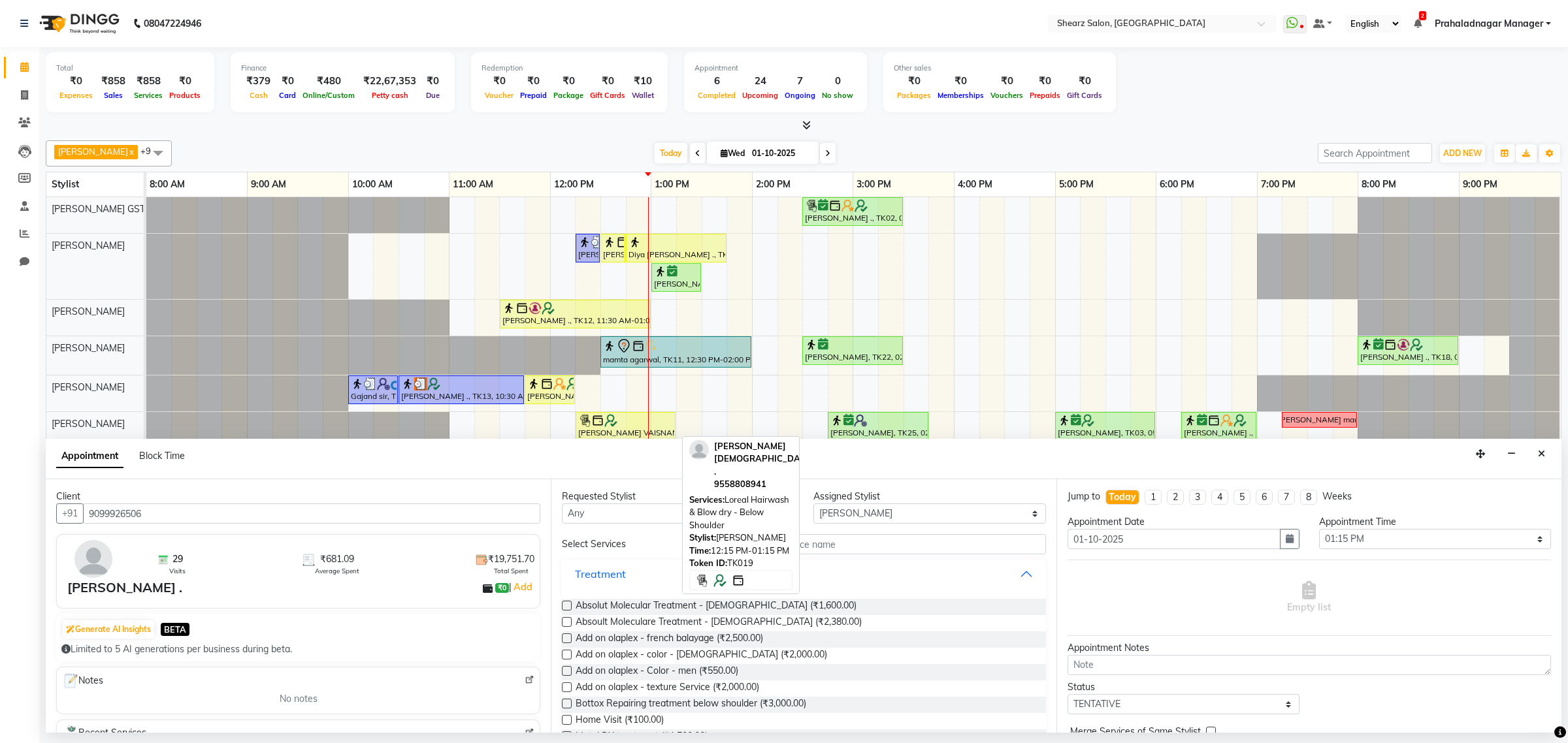
click at [834, 573] on button "Treatment" at bounding box center [803, 574] width 473 height 23
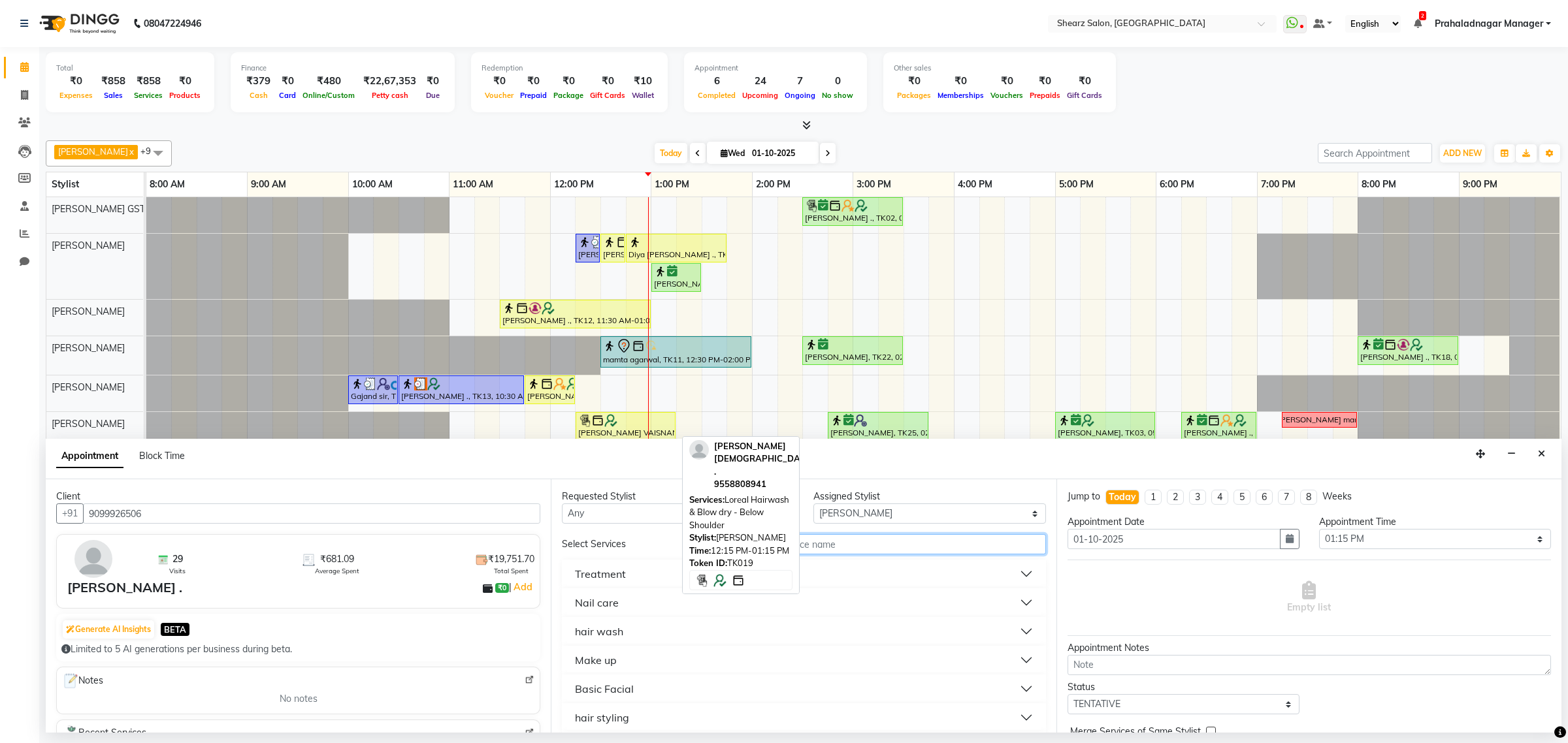
click at [879, 540] on input "text" at bounding box center [888, 544] width 316 height 20
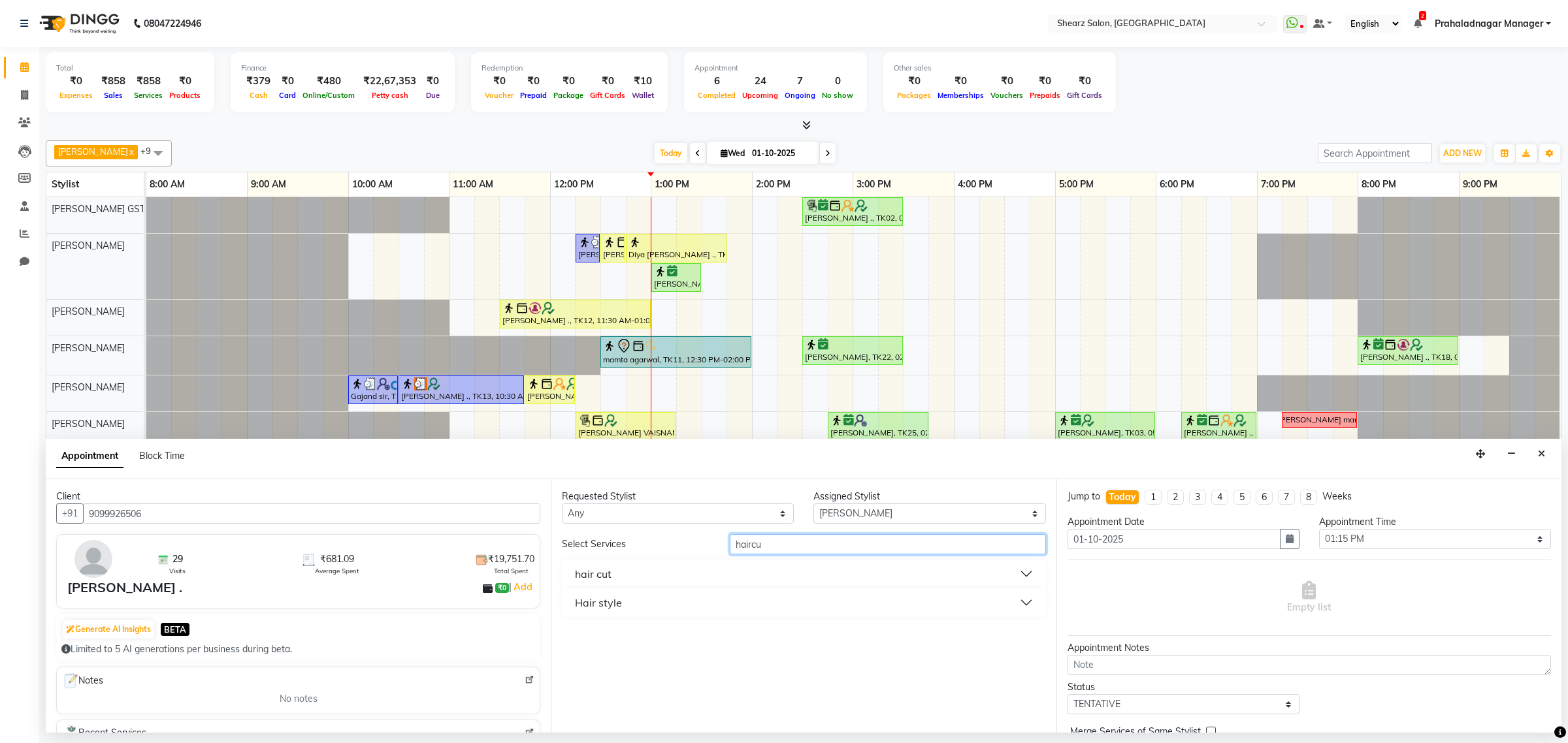
type input "haircu"
click at [624, 574] on button "hair cut" at bounding box center [803, 574] width 473 height 23
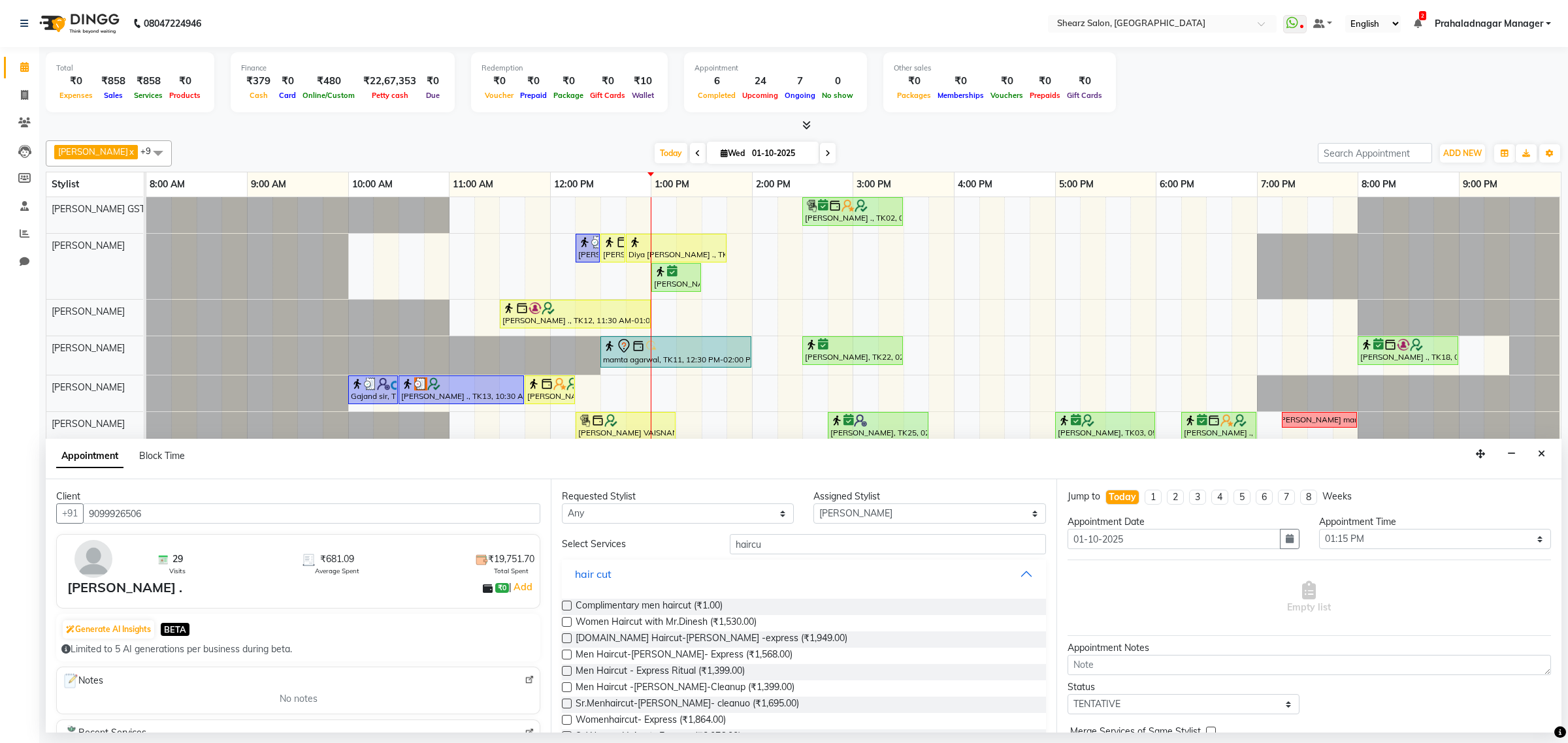
scroll to position [82, 0]
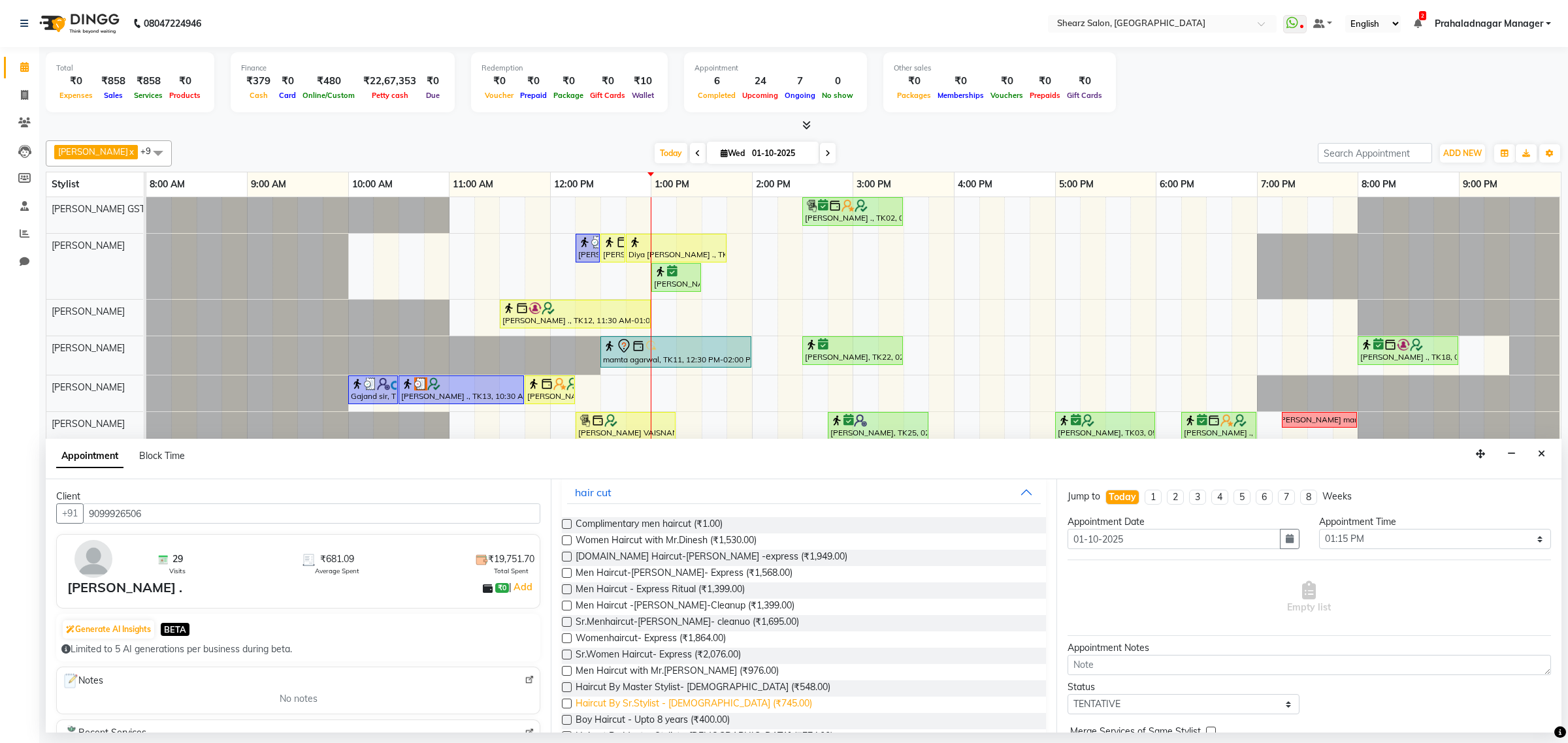
click at [660, 703] on span "Haircut By Sr.Stylist - Male (₹745.00)" at bounding box center [693, 705] width 236 height 16
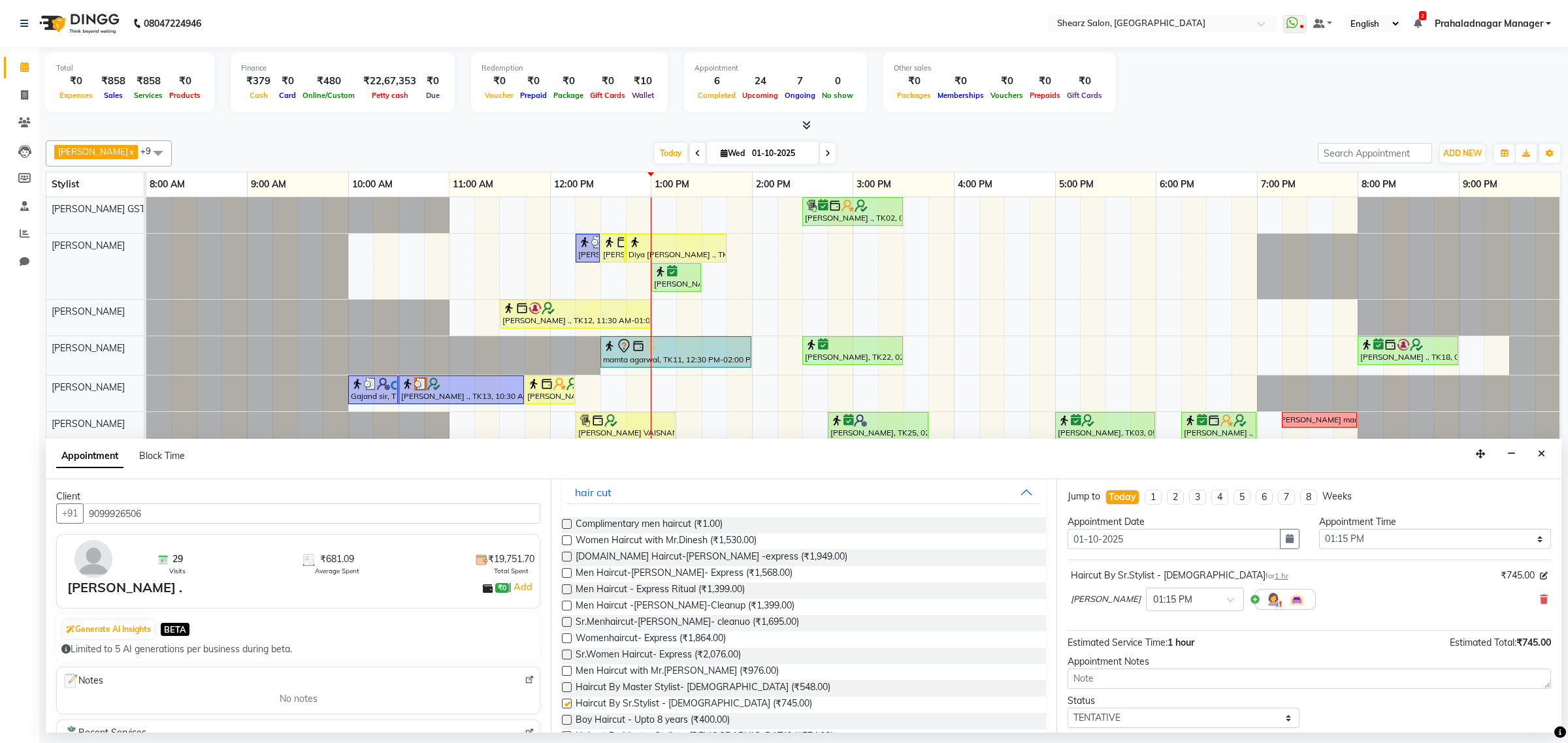
checkbox input "false"
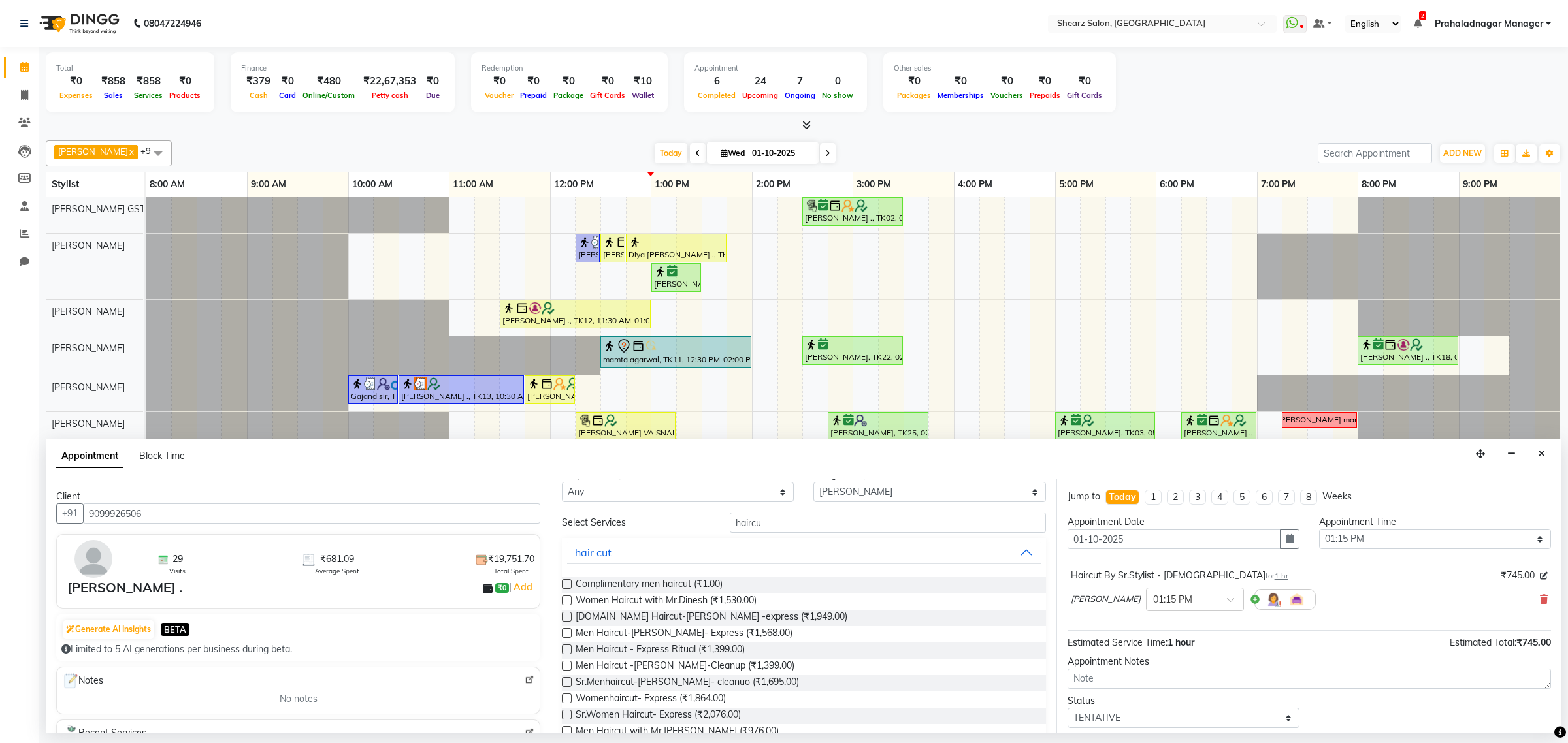
scroll to position [0, 0]
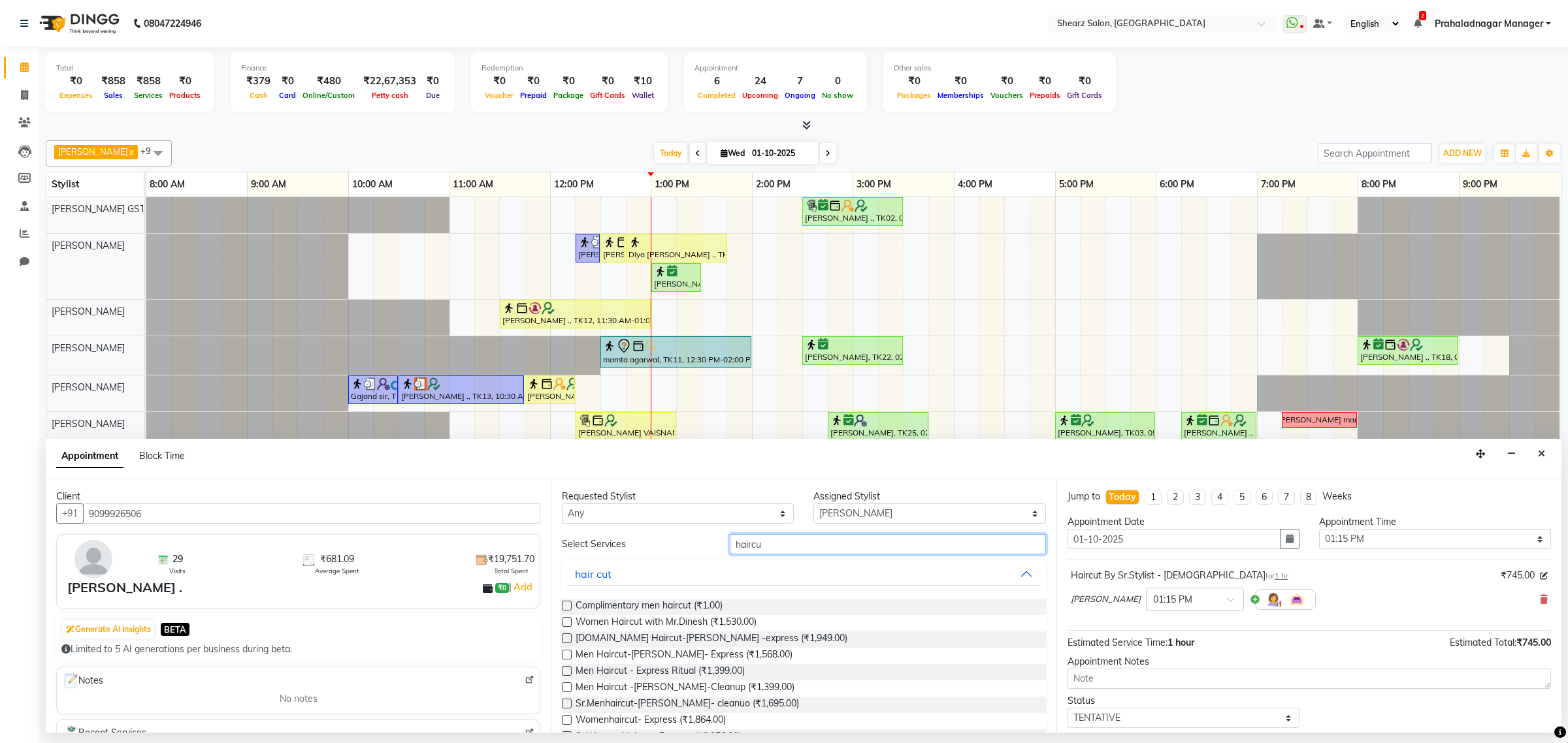
drag, startPoint x: 860, startPoint y: 539, endPoint x: 215, endPoint y: 523, distance: 645.2
click at [194, 507] on div "Client +91 9099926506 29 Visits ₹681.09 Average Spent ₹19,751.70 Total Spent De…" at bounding box center [803, 605] width 1515 height 253
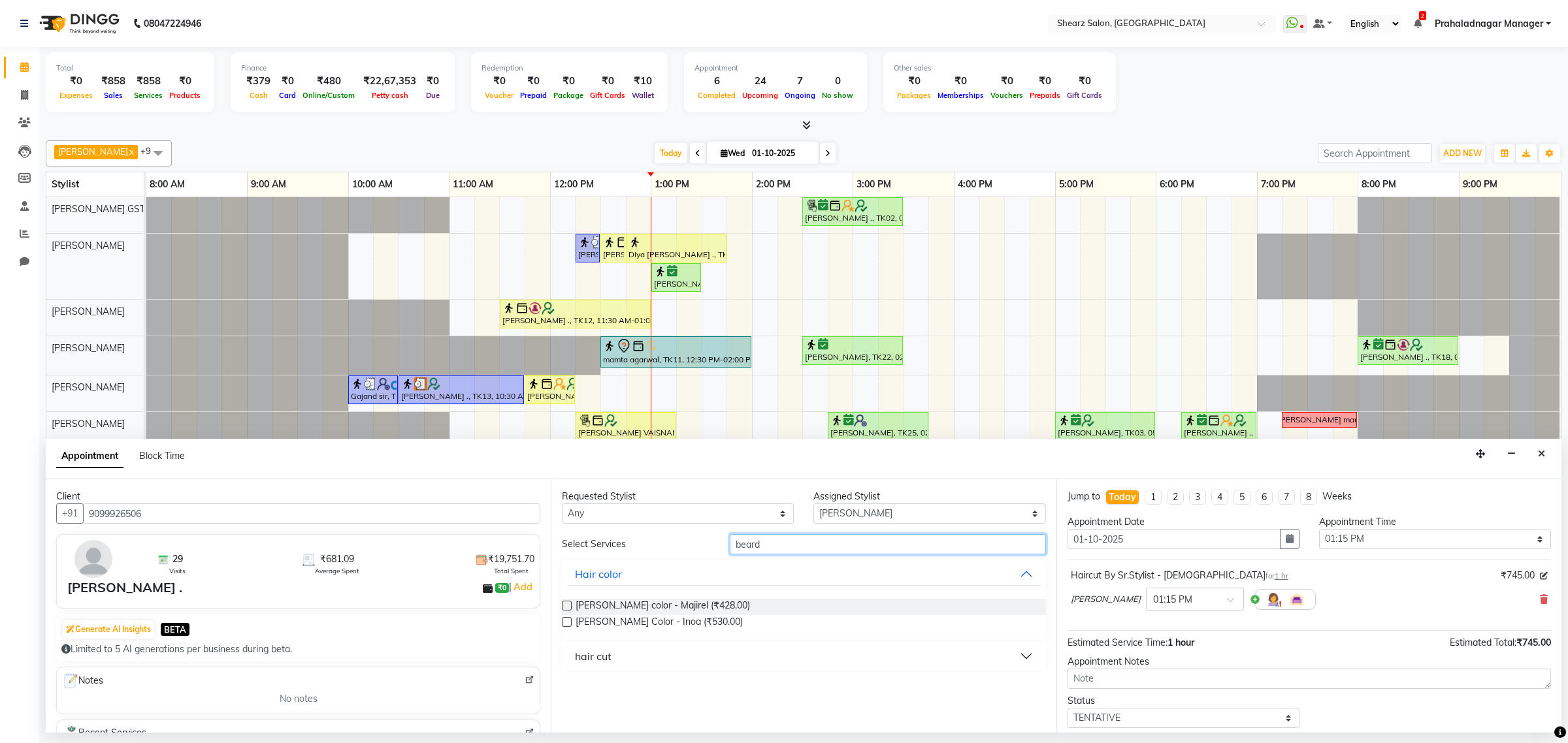
type input "beard"
drag, startPoint x: 598, startPoint y: 663, endPoint x: 725, endPoint y: 663, distance: 127.0
click at [602, 663] on div "hair cut" at bounding box center [593, 656] width 37 height 16
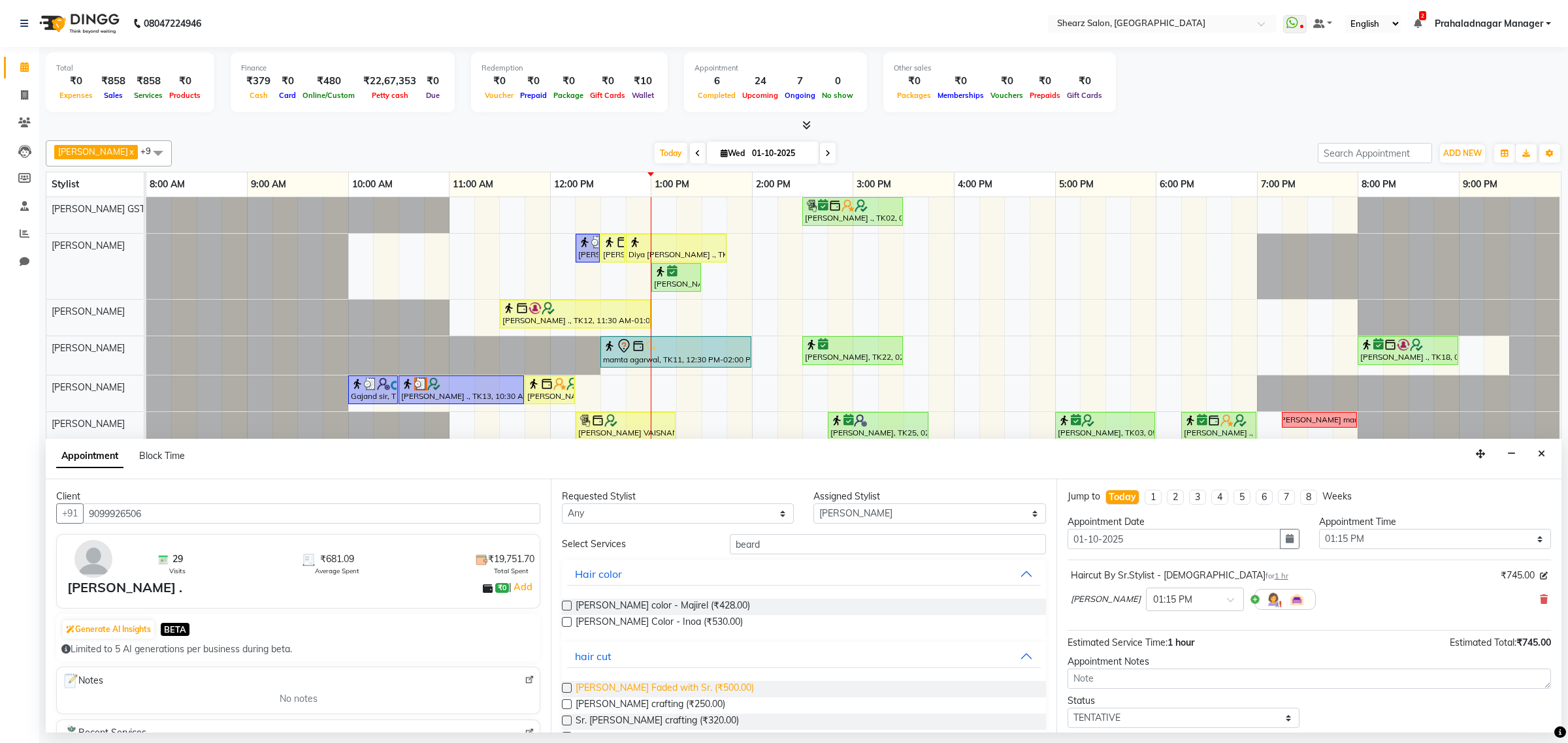
click at [676, 692] on span "Beard Faded with Sr. (₹500.00)" at bounding box center [664, 689] width 179 height 16
checkbox input "false"
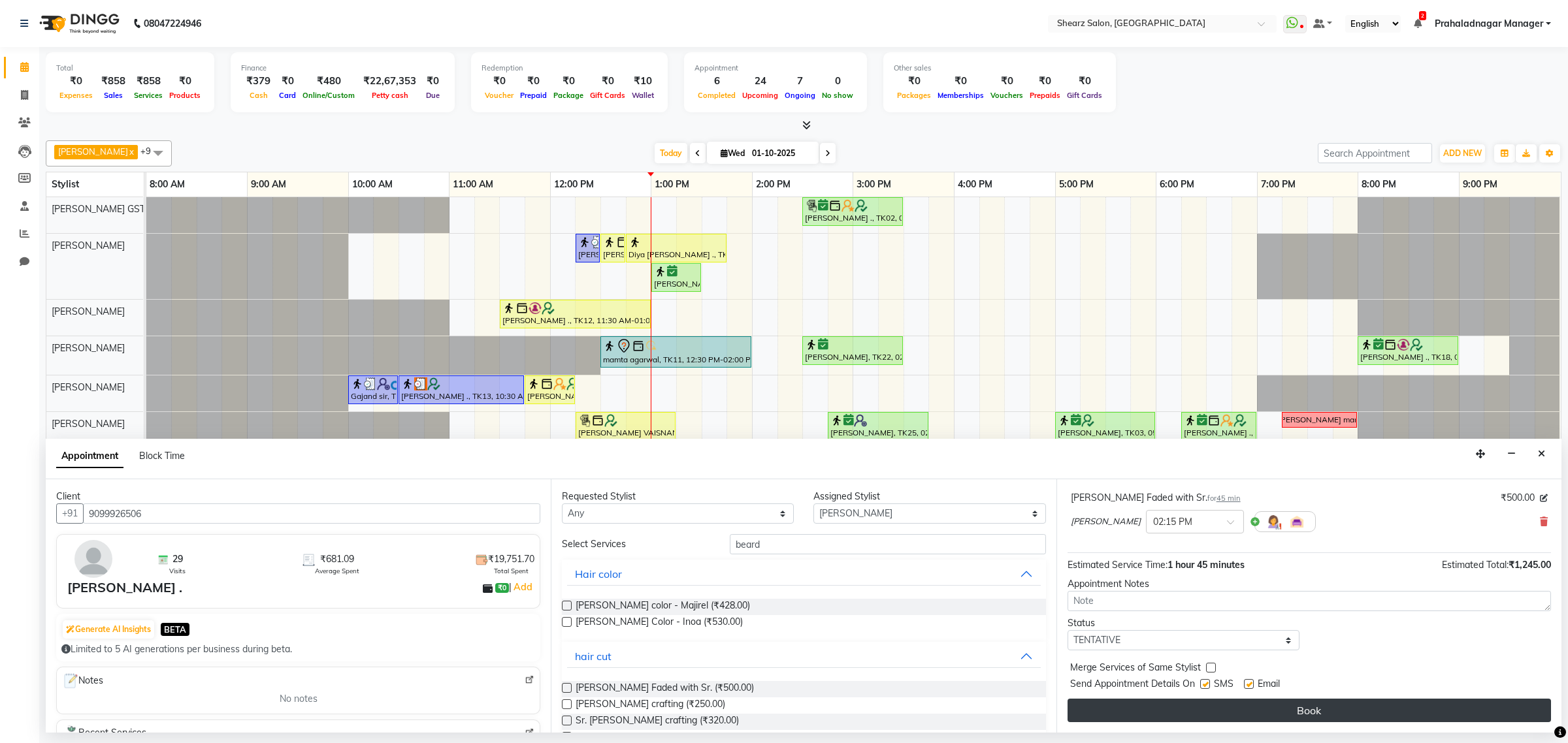
click at [1158, 715] on button "Book" at bounding box center [1308, 710] width 483 height 23
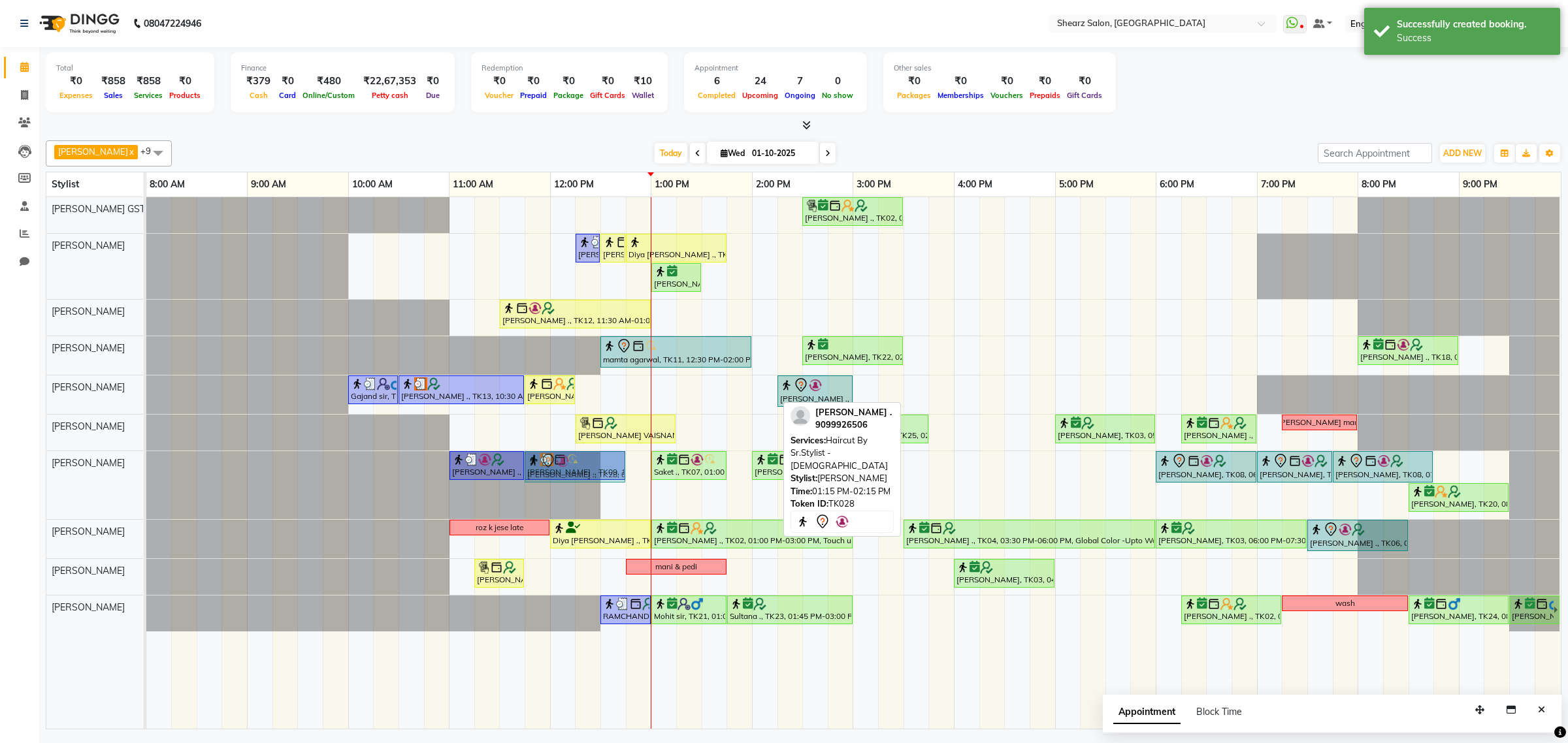
drag, startPoint x: 716, startPoint y: 415, endPoint x: 578, endPoint y: 474, distance: 150.1
click at [578, 474] on tbody "Grishma Manke ., TK02, 02:30 PM-03:30 PM, Cirepil Roll On Wax Surbhi Pillai ., …" at bounding box center [852, 415] width 1413 height 435
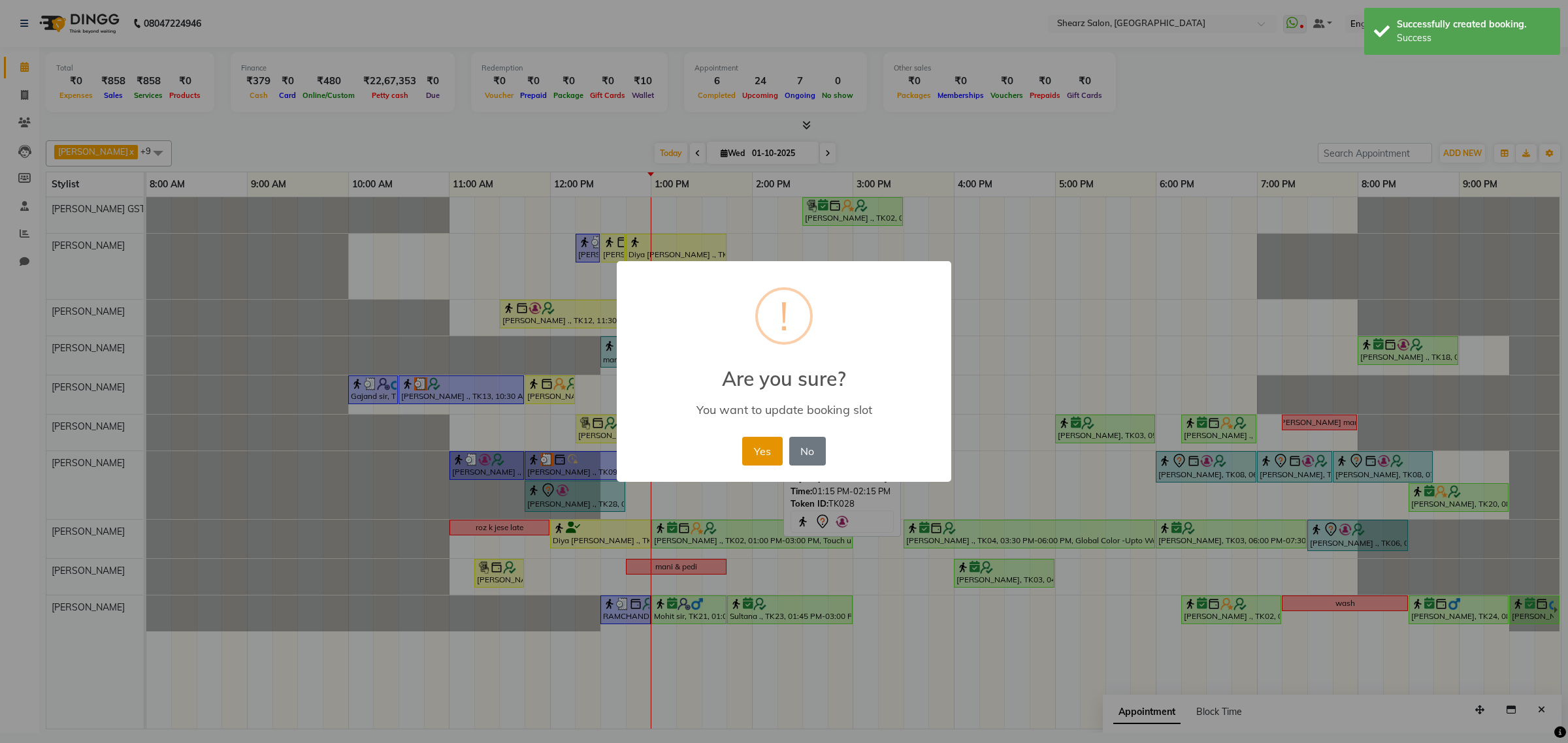
click at [768, 445] on button "Yes" at bounding box center [762, 451] width 40 height 29
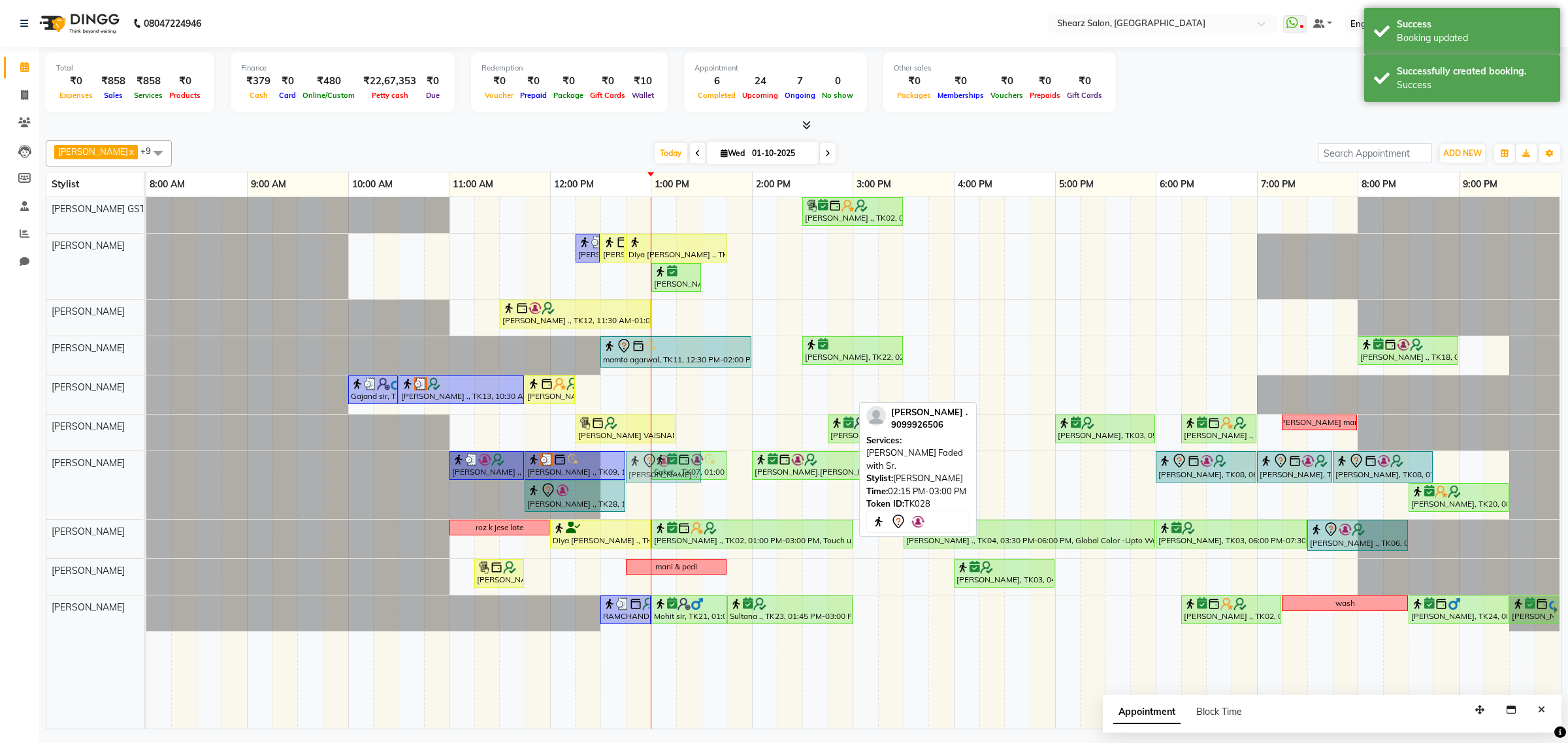
drag, startPoint x: 809, startPoint y: 387, endPoint x: 665, endPoint y: 481, distance: 172.0
click at [665, 481] on tbody "Grishma Manke ., TK02, 02:30 PM-03:30 PM, Cirepil Roll On Wax Surbhi Pillai ., …" at bounding box center [852, 415] width 1413 height 435
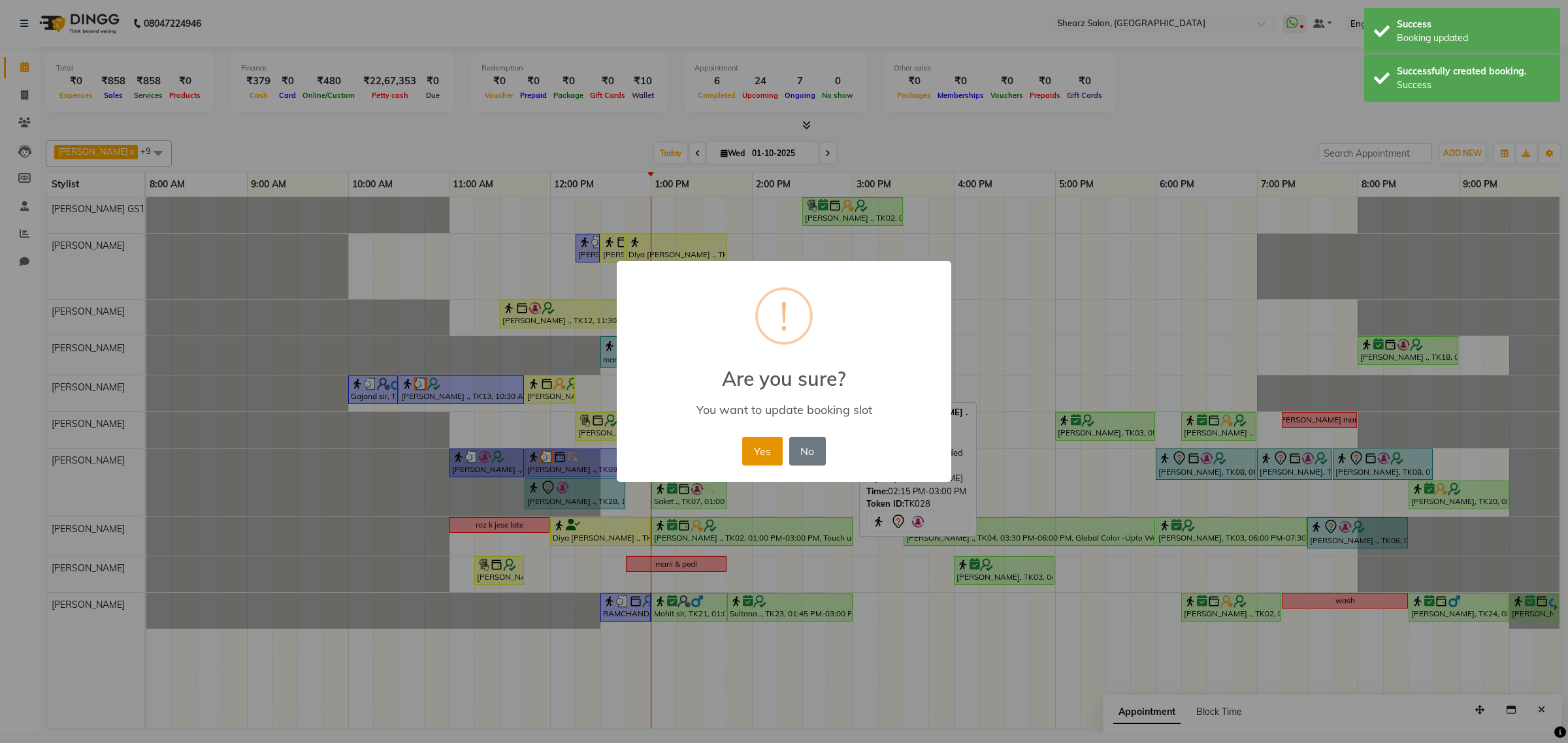
click at [756, 449] on button "Yes" at bounding box center [762, 451] width 40 height 29
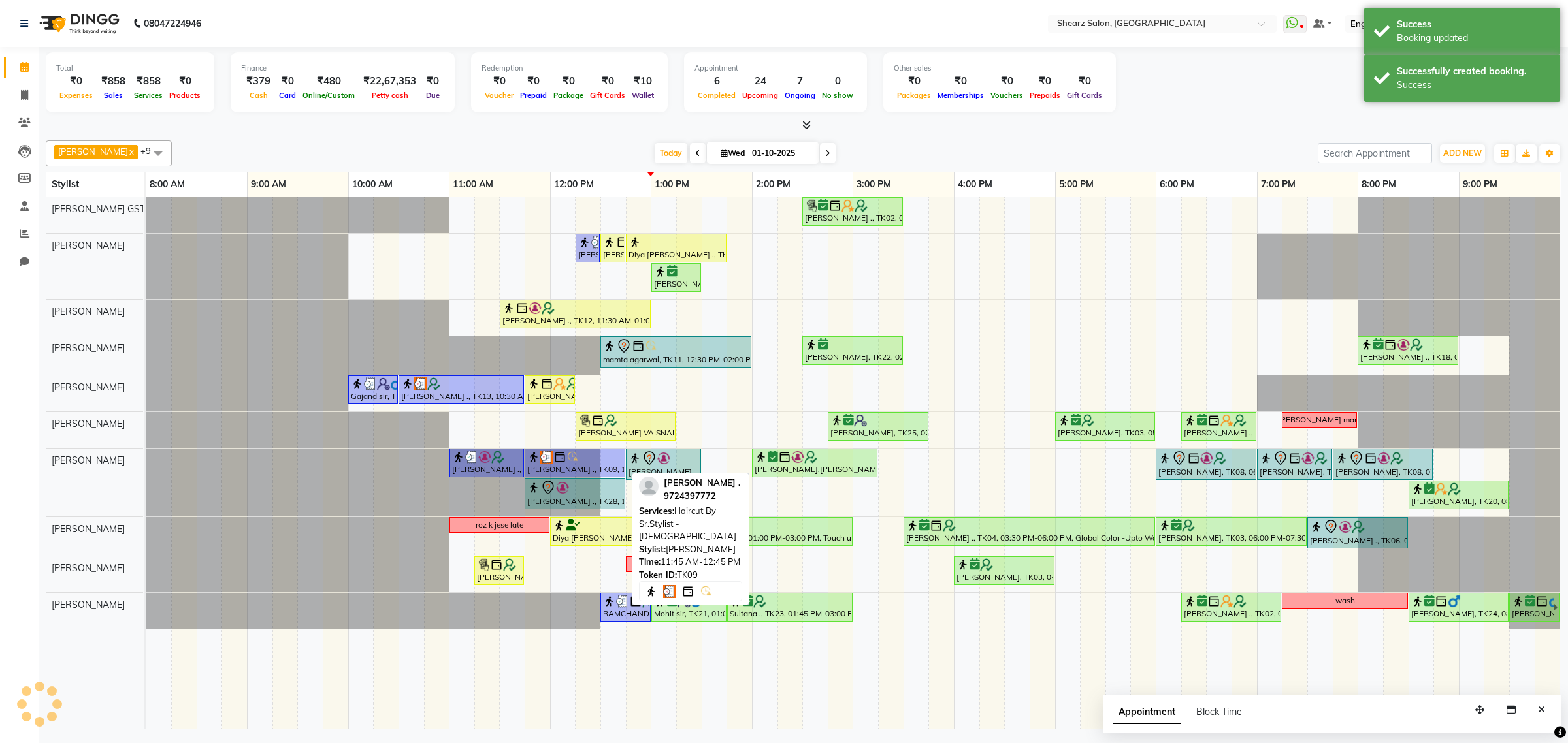
click at [579, 452] on img at bounding box center [573, 457] width 13 height 13
click at [562, 491] on img at bounding box center [562, 488] width 13 height 13
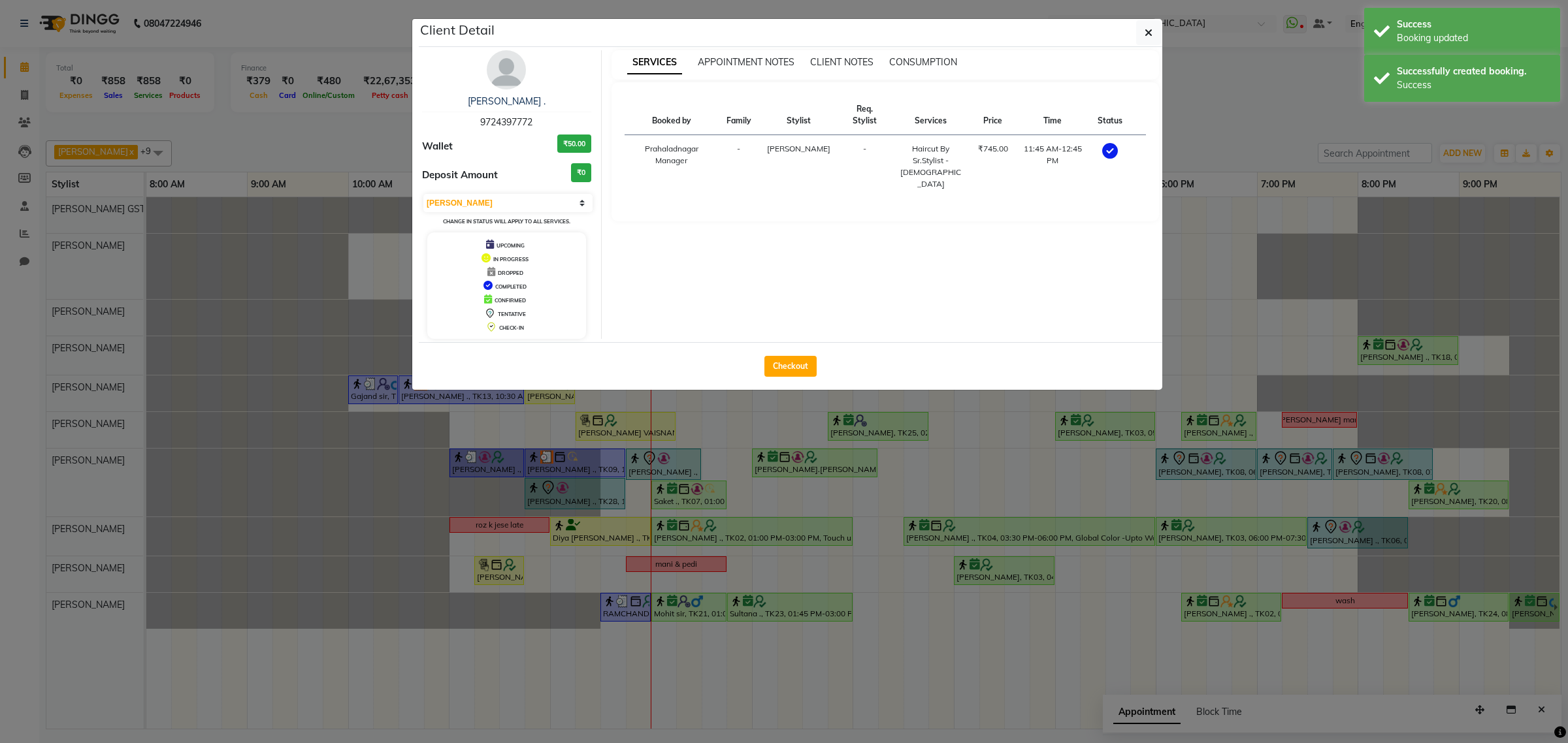
select select "7"
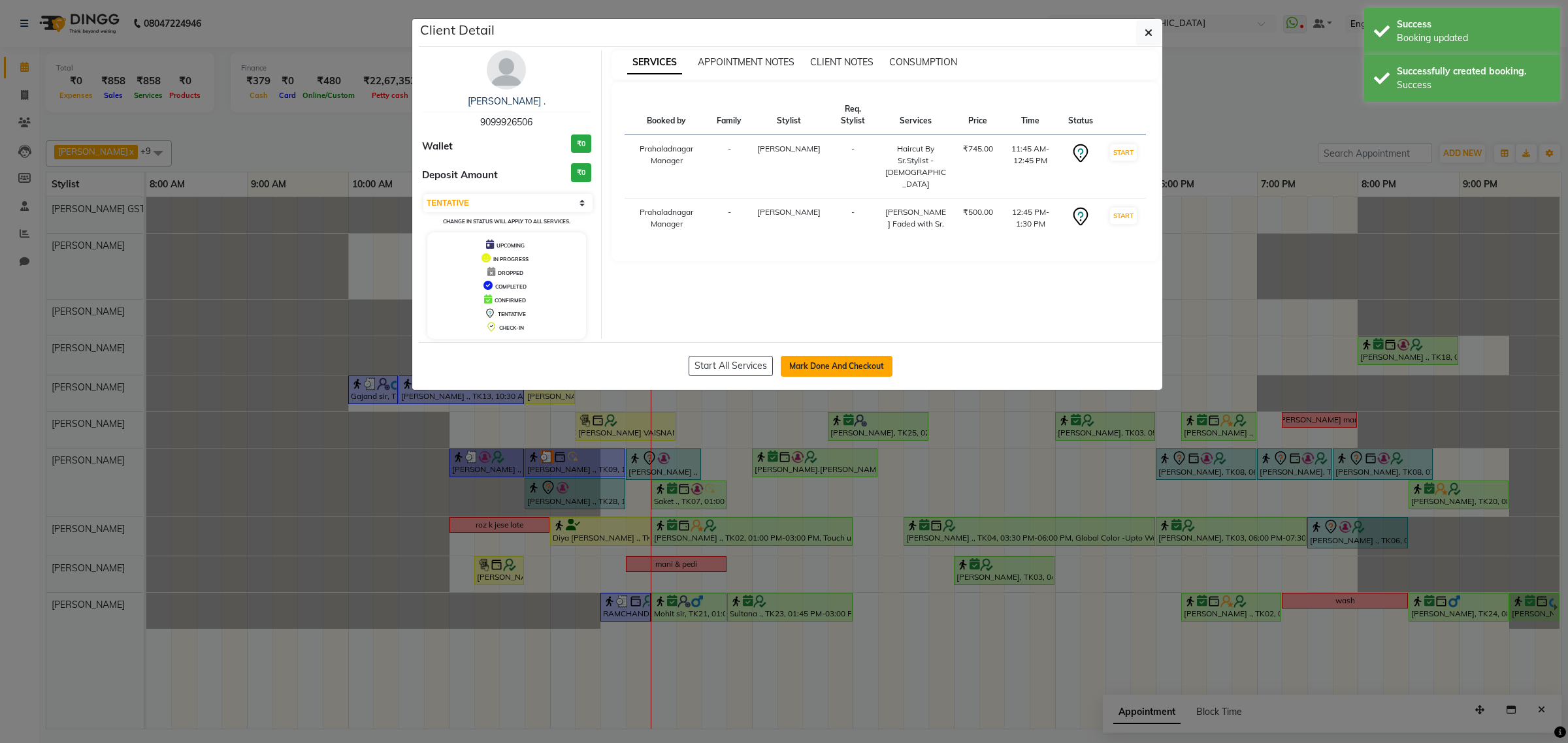
click at [812, 363] on button "Mark Done And Checkout" at bounding box center [836, 366] width 111 height 21
select select "8157"
select select "service"
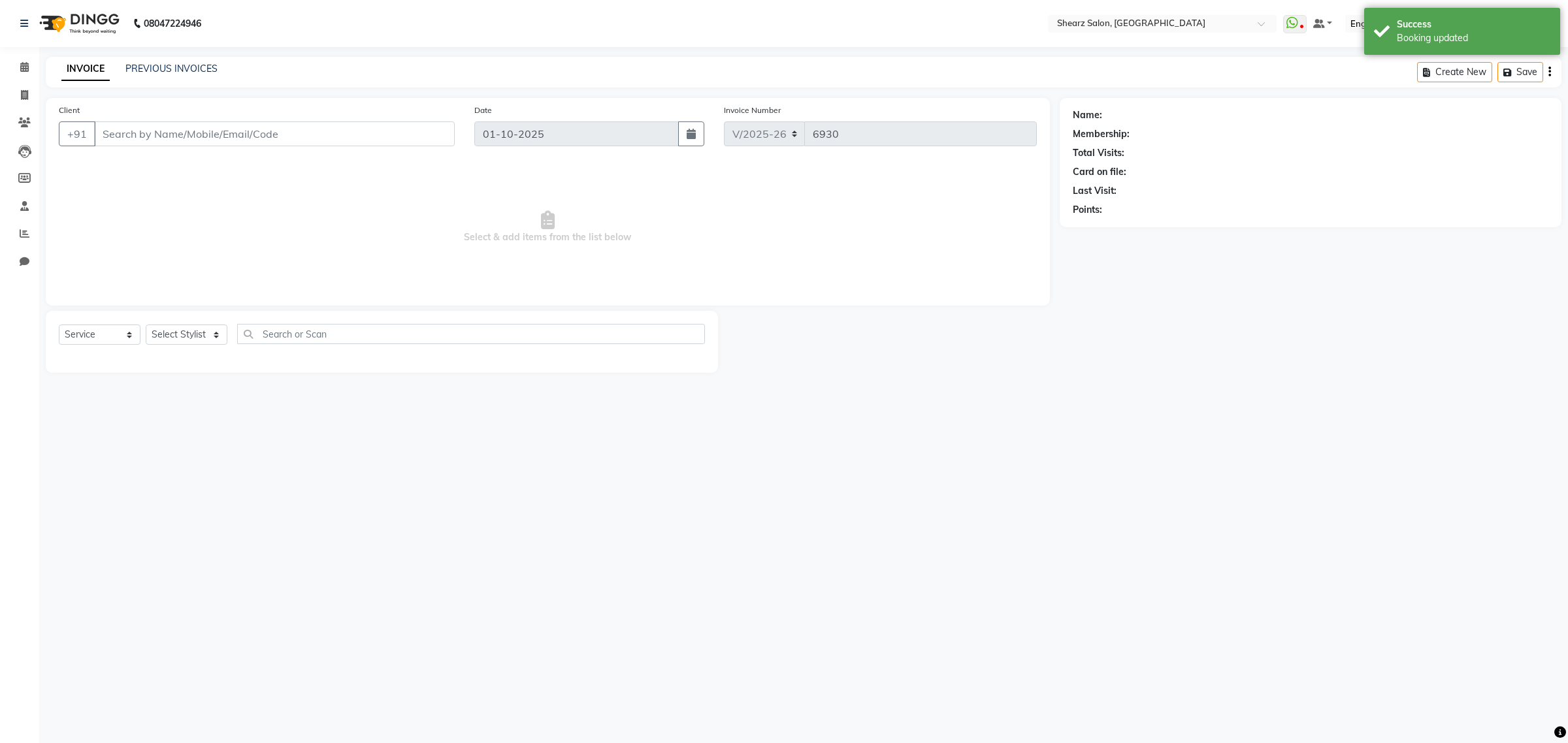
type input "9099926506"
select select "77471"
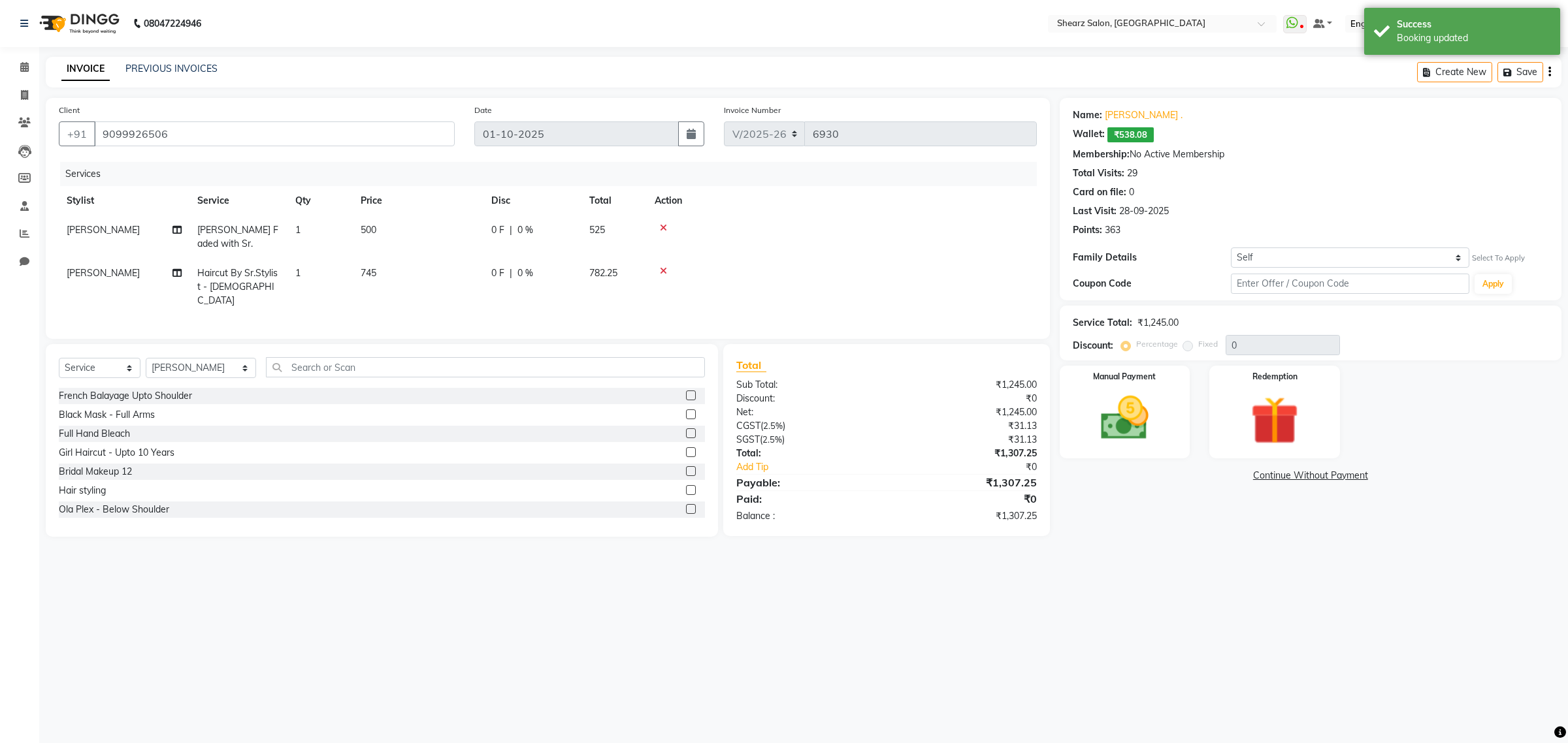
click at [1330, 271] on div "Name: Devashis Gadia . Wallet: ₹538.08 Membership: No Active Membership Total V…" at bounding box center [1310, 199] width 502 height 203
click at [1330, 261] on select "Self Shagun Agrawal ." at bounding box center [1349, 258] width 238 height 20
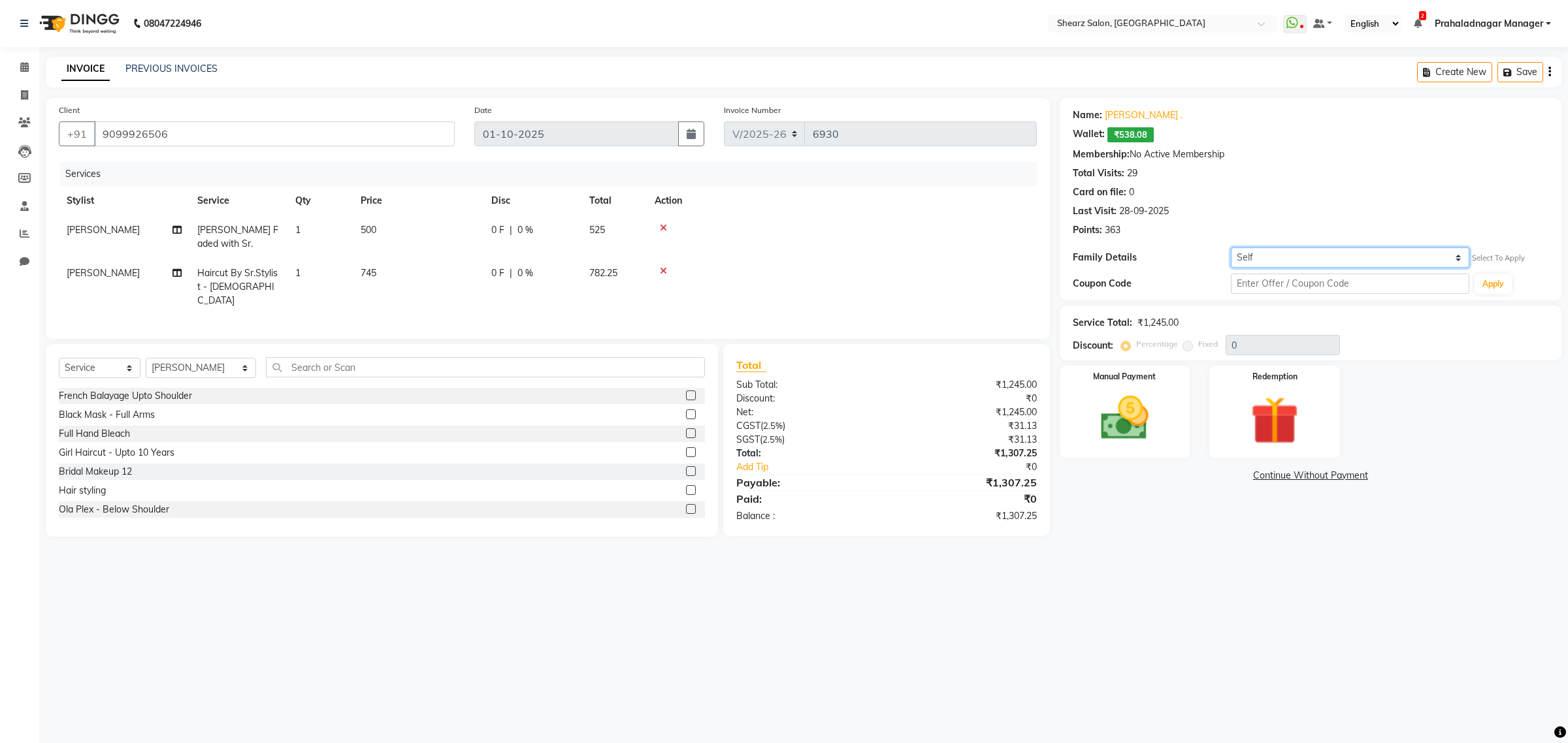
select select "7312549"
click at [1231, 248] on select "Self Shagun Agrawal ." at bounding box center [1349, 258] width 238 height 20
click at [1307, 248] on select "Self Shagun Agrawal ." at bounding box center [1349, 258] width 238 height 20
click at [1231, 248] on select "Self Shagun Agrawal ." at bounding box center [1349, 258] width 238 height 20
type input "a"
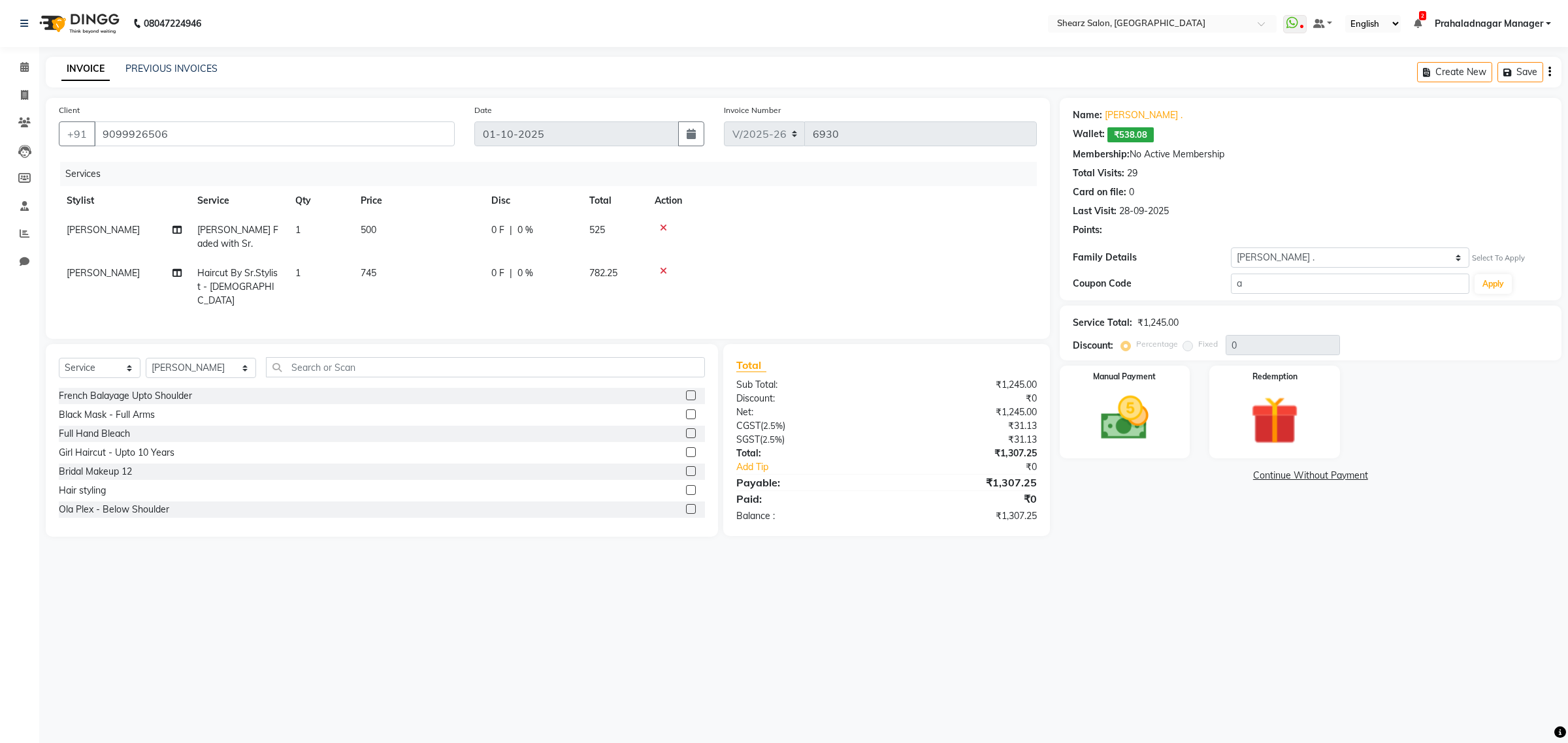
click at [663, 224] on icon at bounding box center [663, 228] width 7 height 9
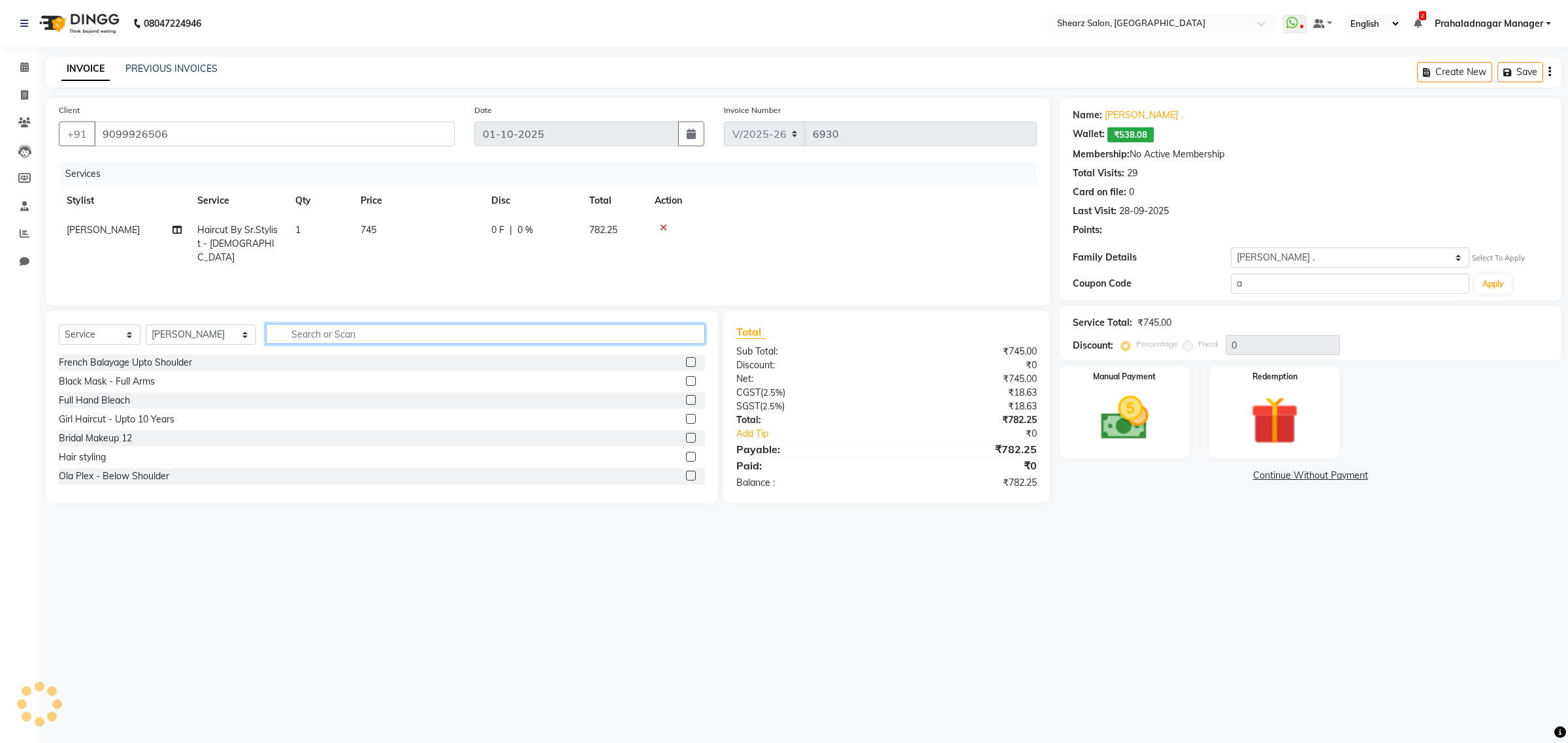
drag, startPoint x: 345, startPoint y: 334, endPoint x: 392, endPoint y: 356, distance: 51.9
click at [356, 338] on input "text" at bounding box center [486, 334] width 439 height 20
type input "beard"
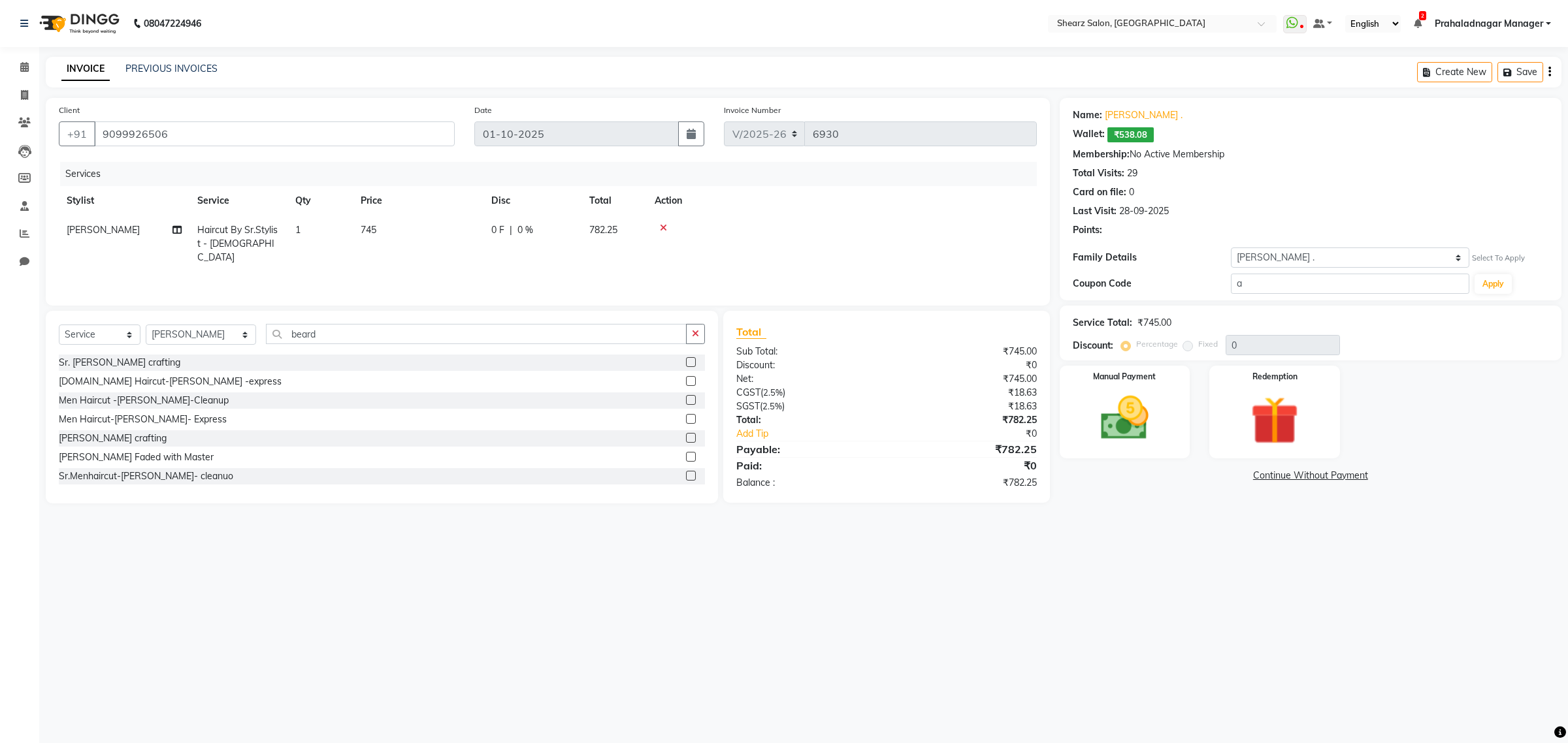
click at [686, 360] on label at bounding box center [691, 362] width 10 height 10
click at [686, 360] on input "checkbox" at bounding box center [690, 363] width 8 height 8
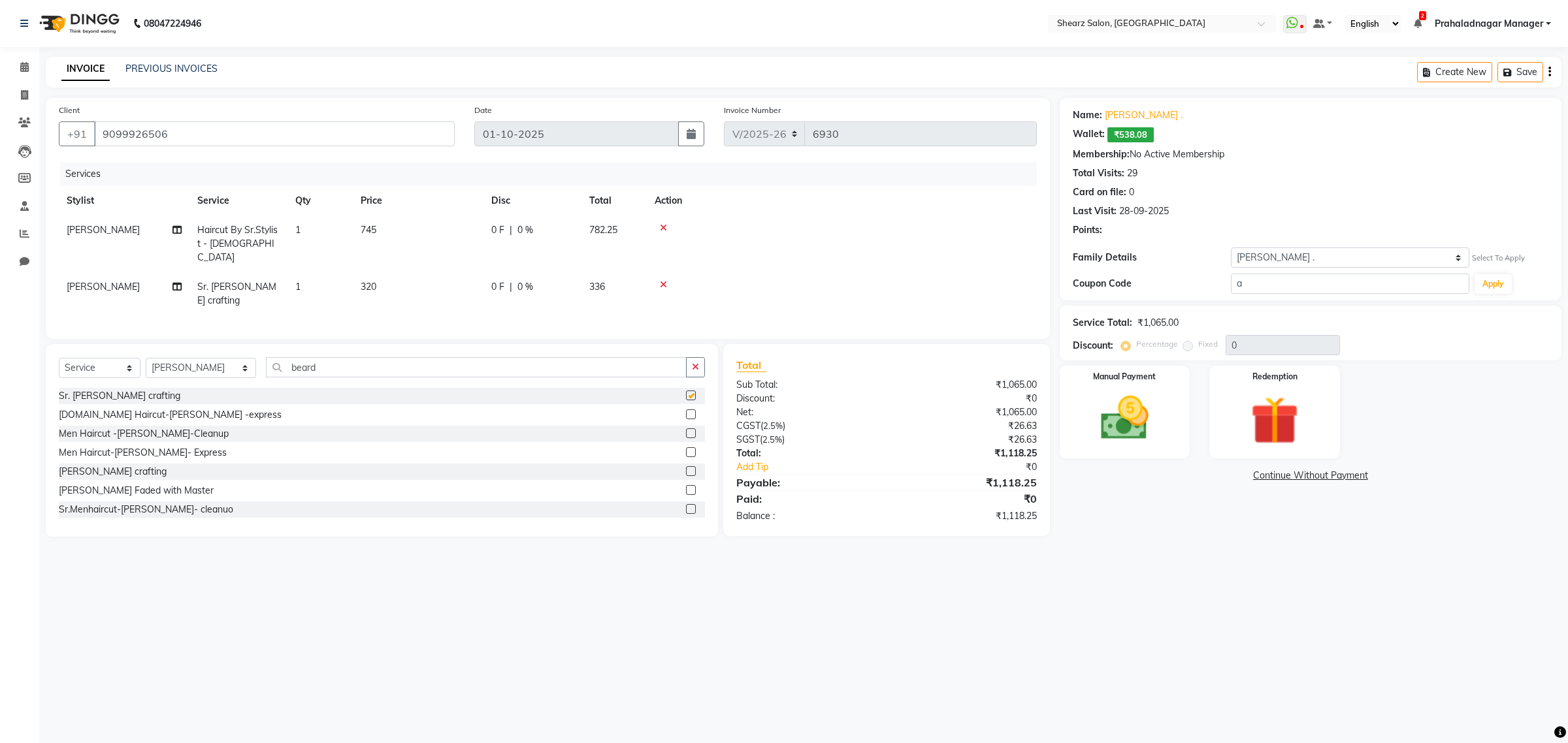
checkbox input "false"
click at [1425, 250] on select "Self Shagun Agrawal ." at bounding box center [1349, 258] width 238 height 20
click at [1231, 248] on select "Self Shagun Agrawal ." at bounding box center [1349, 258] width 238 height 20
click at [20, 66] on icon at bounding box center [25, 67] width 8 height 10
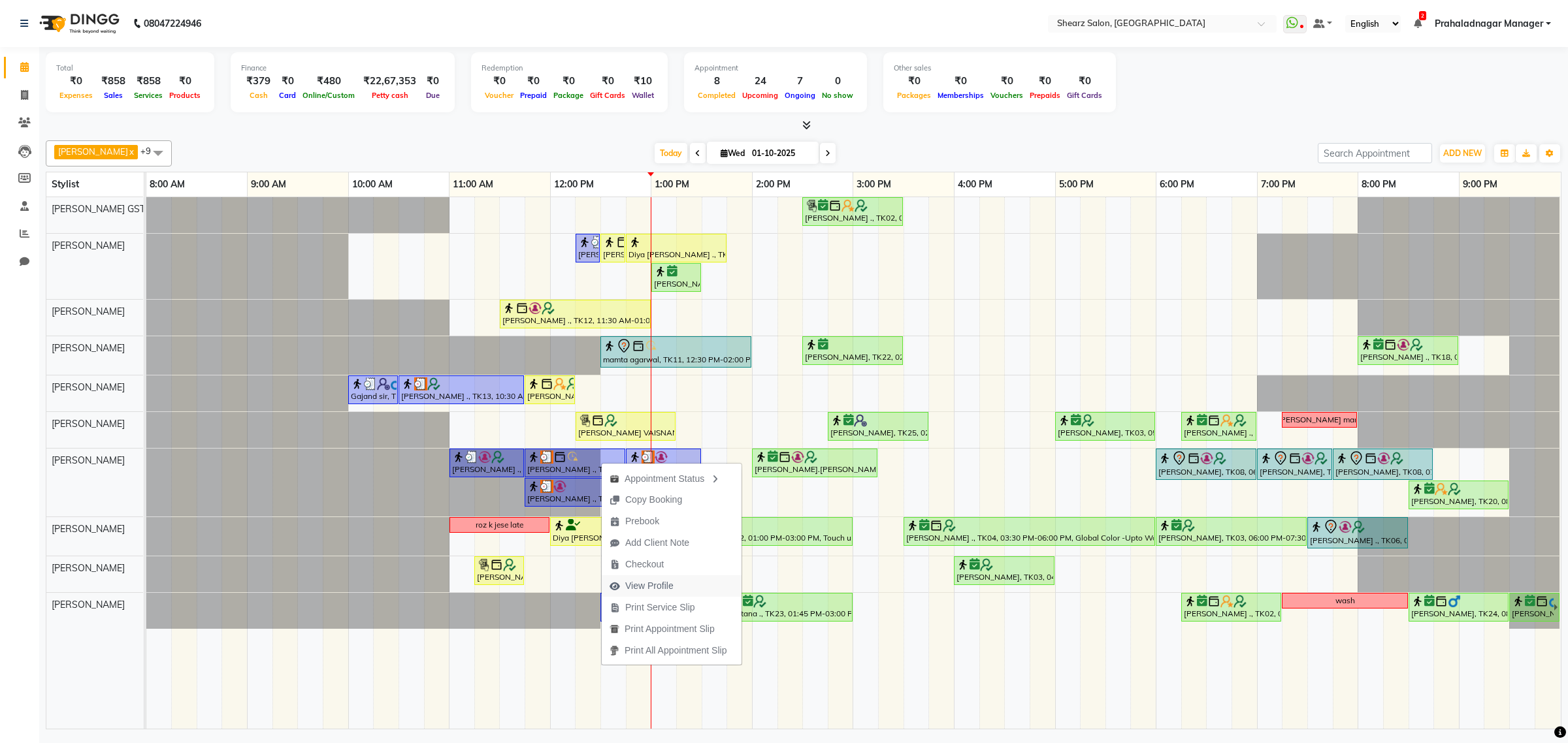
click at [662, 582] on span "View Profile" at bounding box center [649, 586] width 48 height 13
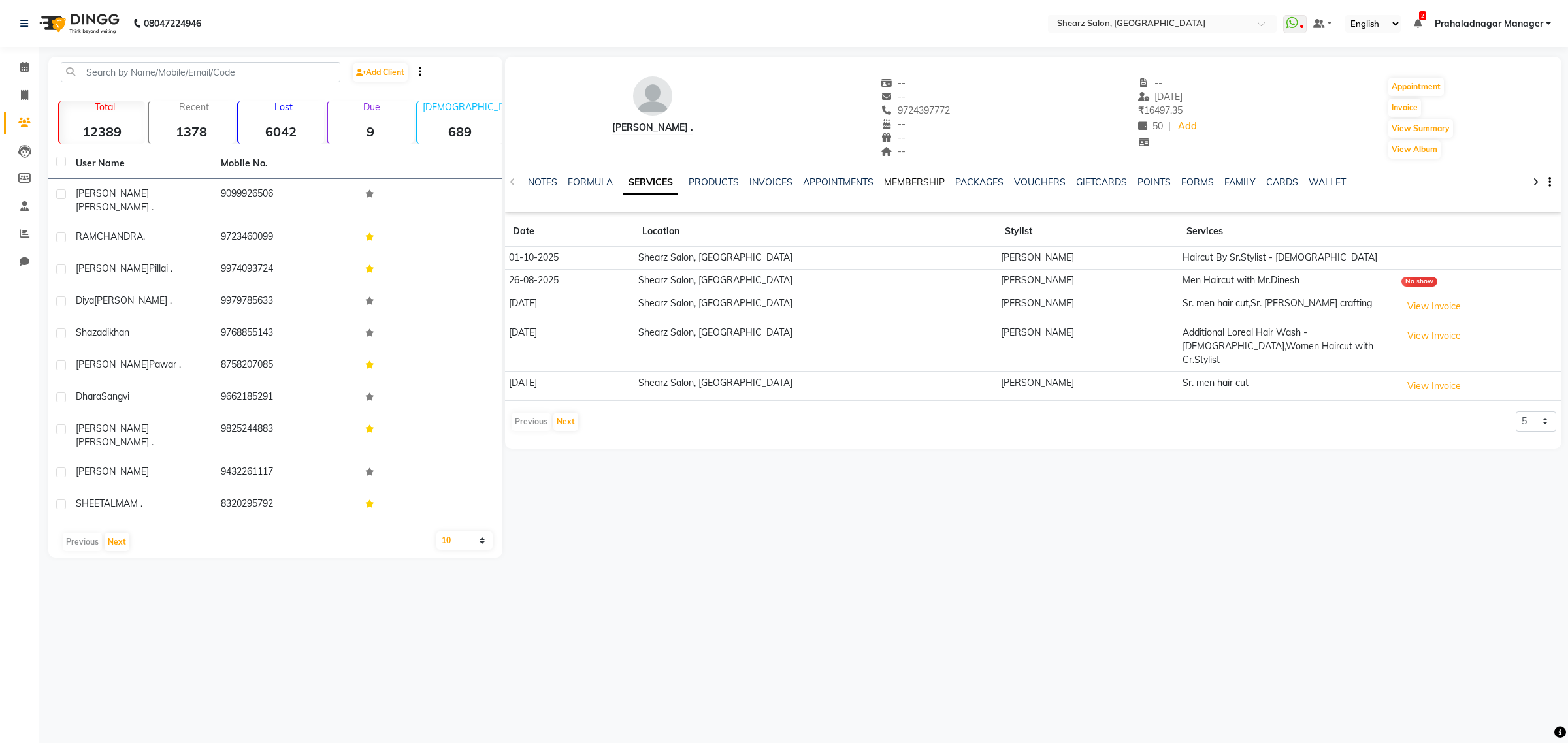
click at [893, 183] on link "MEMBERSHIP" at bounding box center [914, 182] width 61 height 12
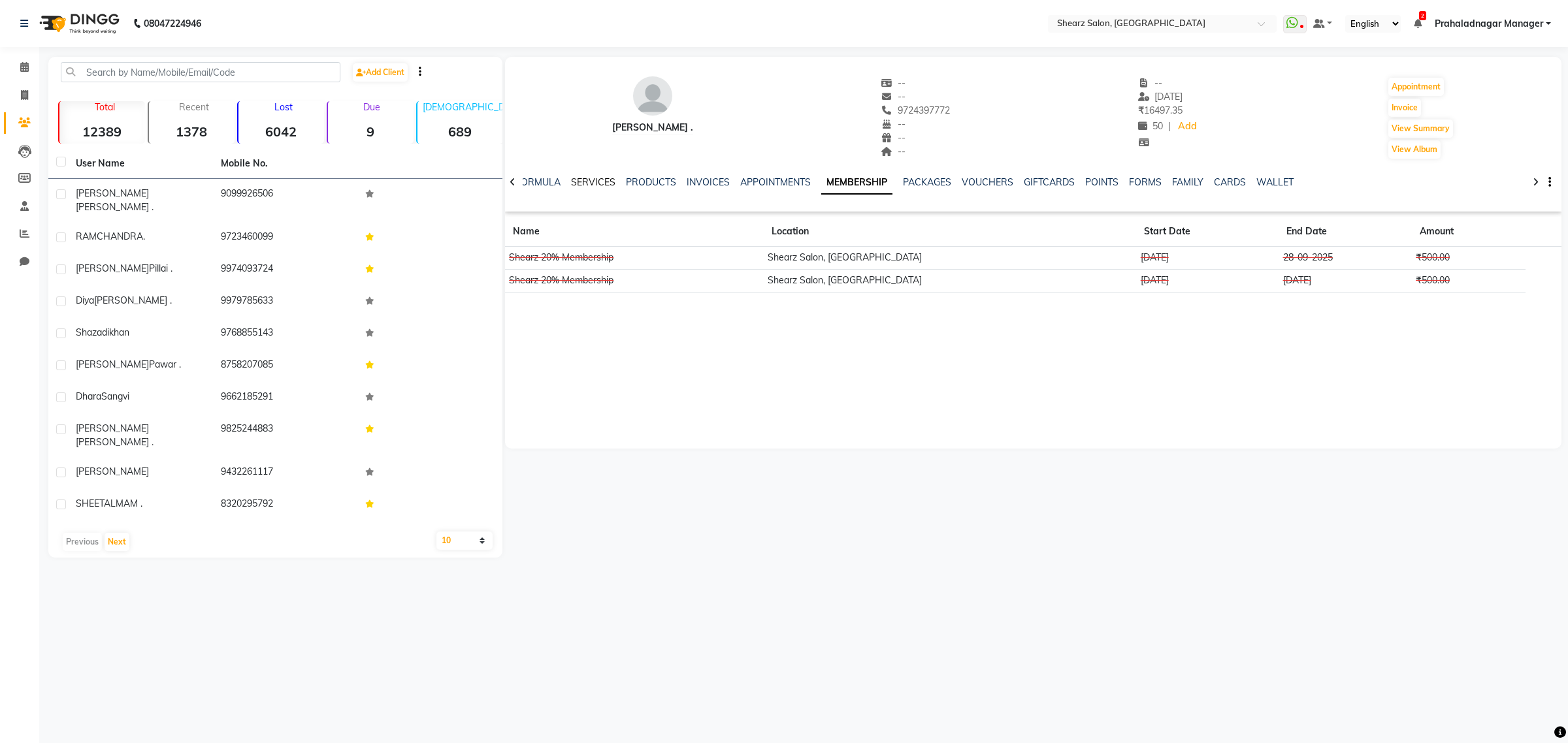
click at [578, 183] on link "SERVICES" at bounding box center [593, 182] width 44 height 12
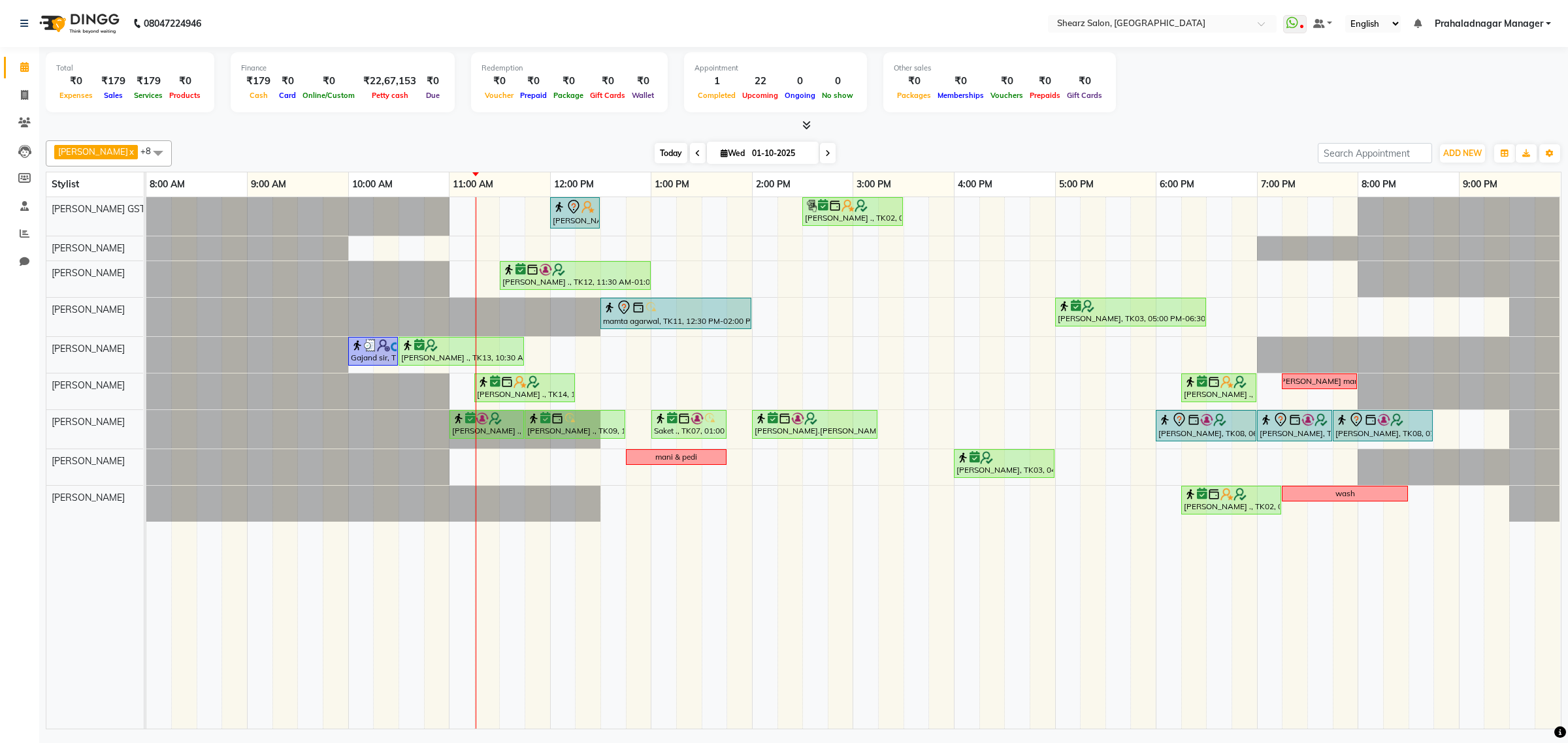
click at [654, 152] on span "Today" at bounding box center [670, 153] width 32 height 20
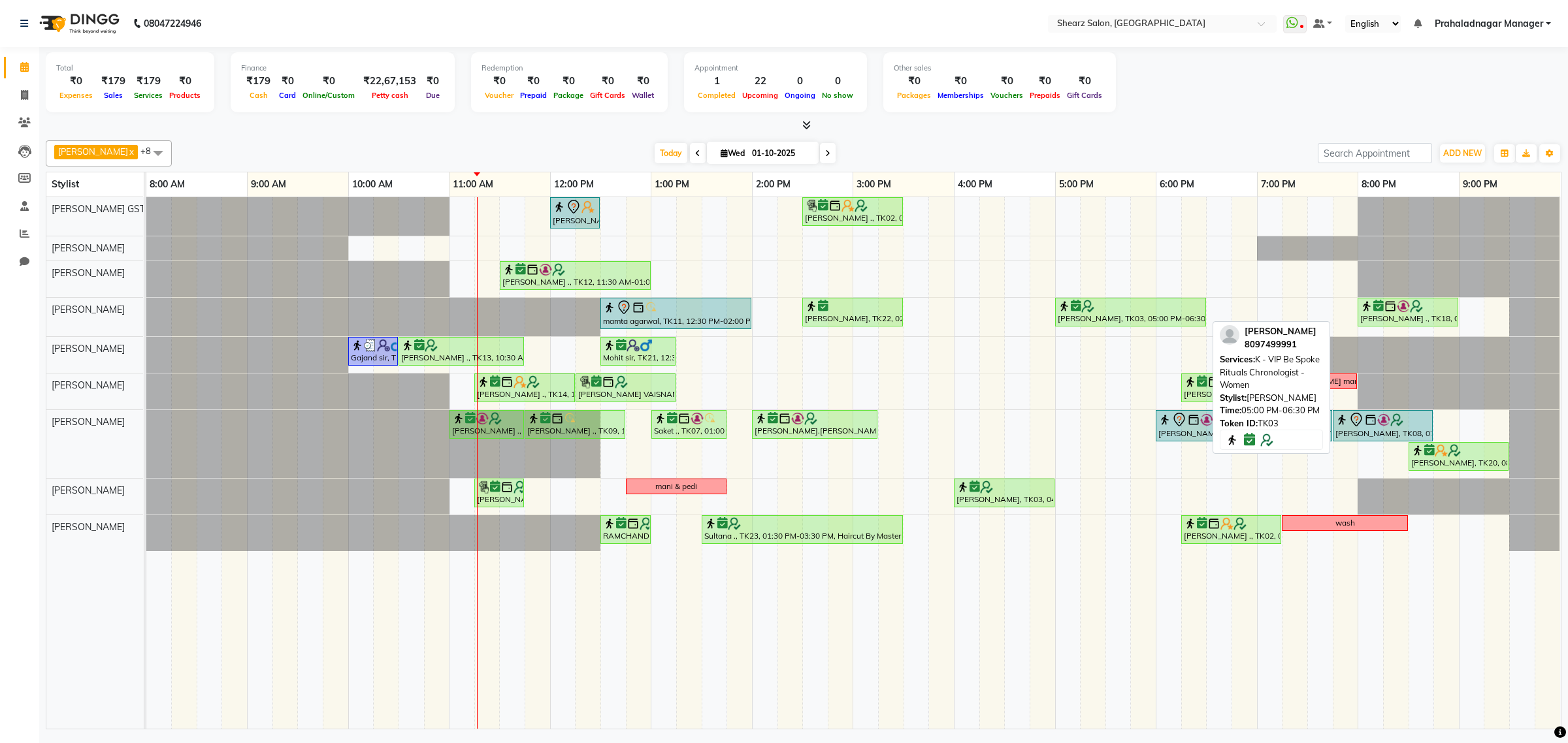
click at [1083, 310] on img at bounding box center [1087, 306] width 13 height 13
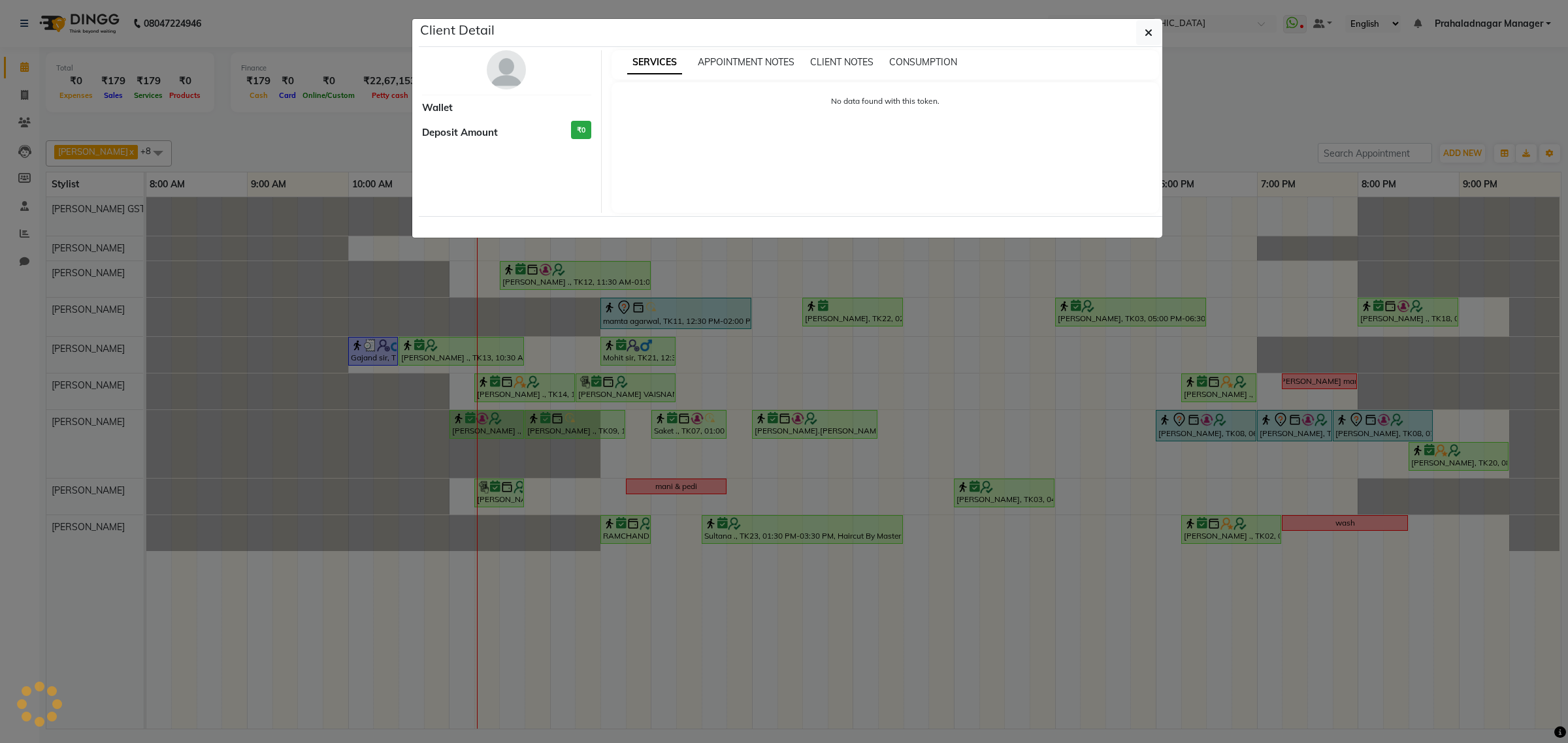
select select "6"
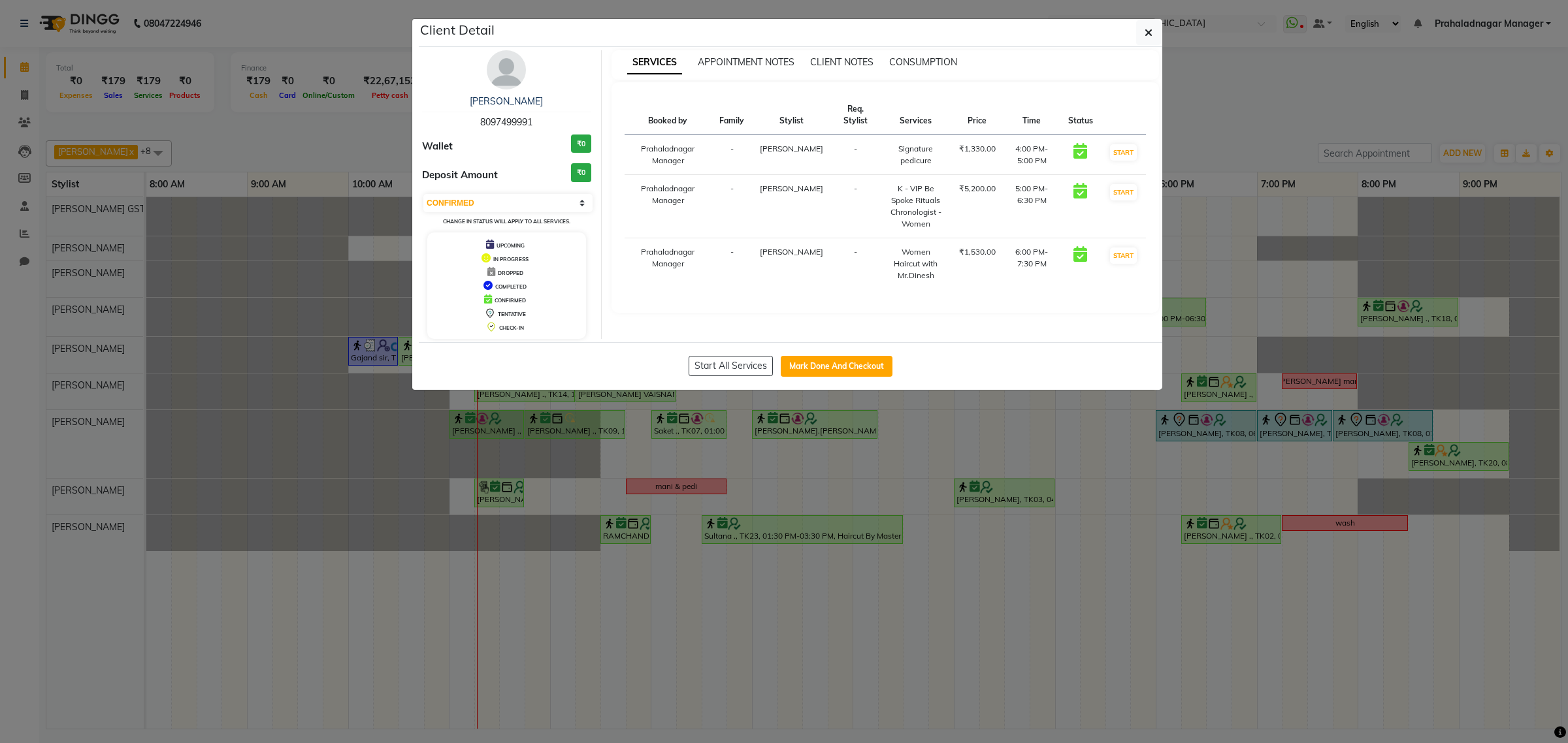
click at [481, 95] on div "[PERSON_NAME]" at bounding box center [507, 101] width 169 height 13
click at [483, 99] on link "[PERSON_NAME]" at bounding box center [507, 101] width 73 height 12
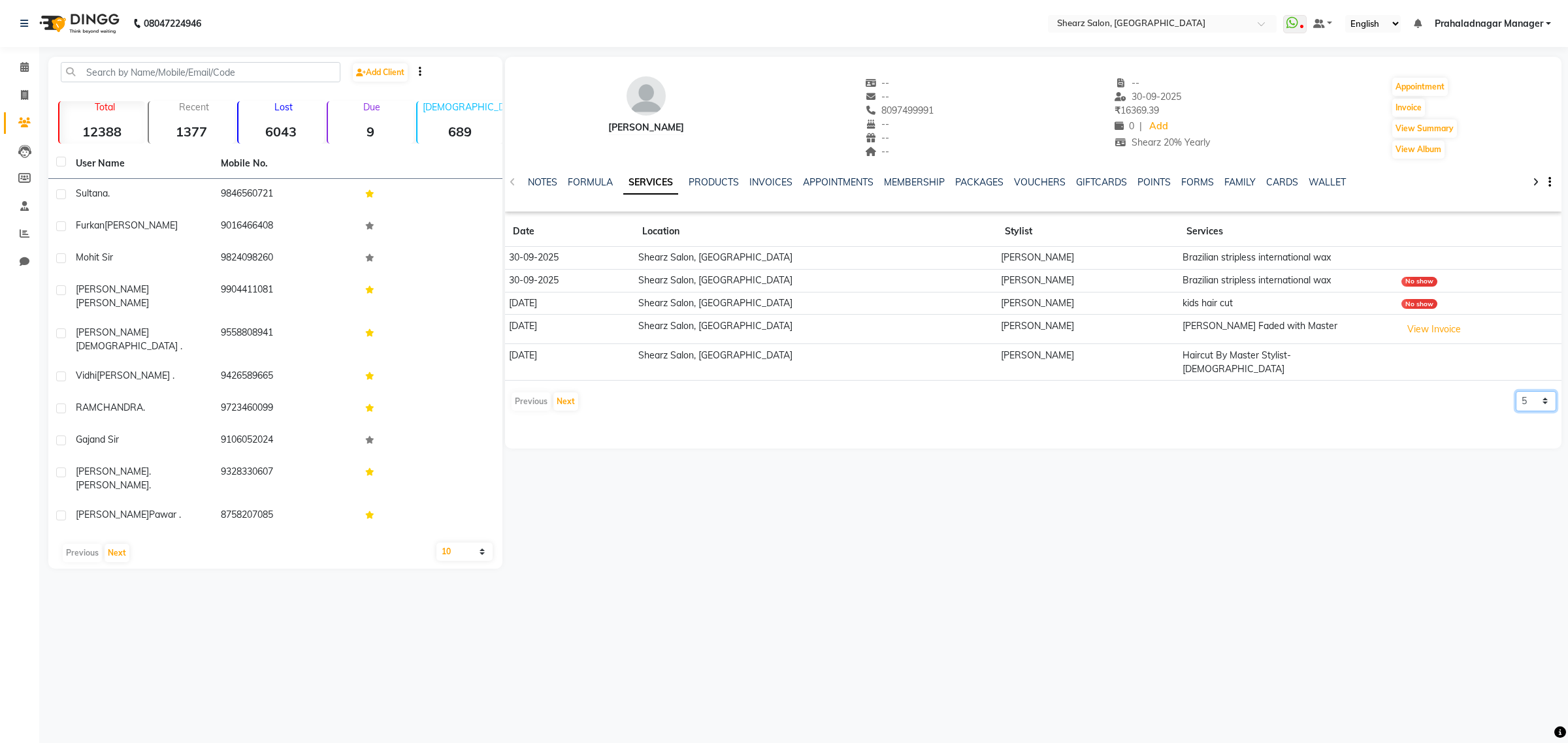
click at [1523, 391] on select "5 10 50 100 500" at bounding box center [1535, 401] width 40 height 20
select select "50"
click at [1515, 391] on select "5 10 50 100 500" at bounding box center [1535, 401] width 40 height 20
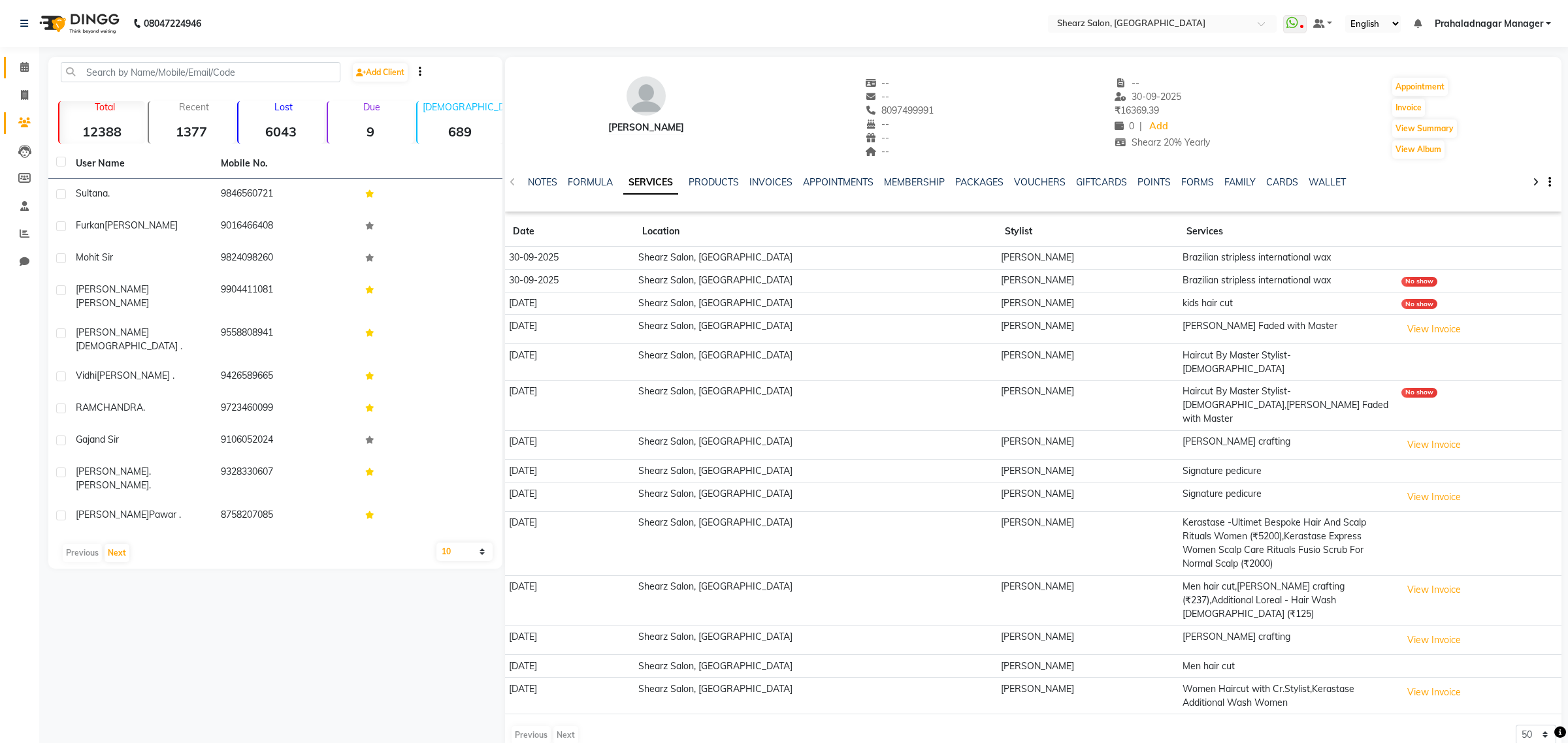
click at [30, 77] on link "Calendar" at bounding box center [20, 68] width 31 height 22
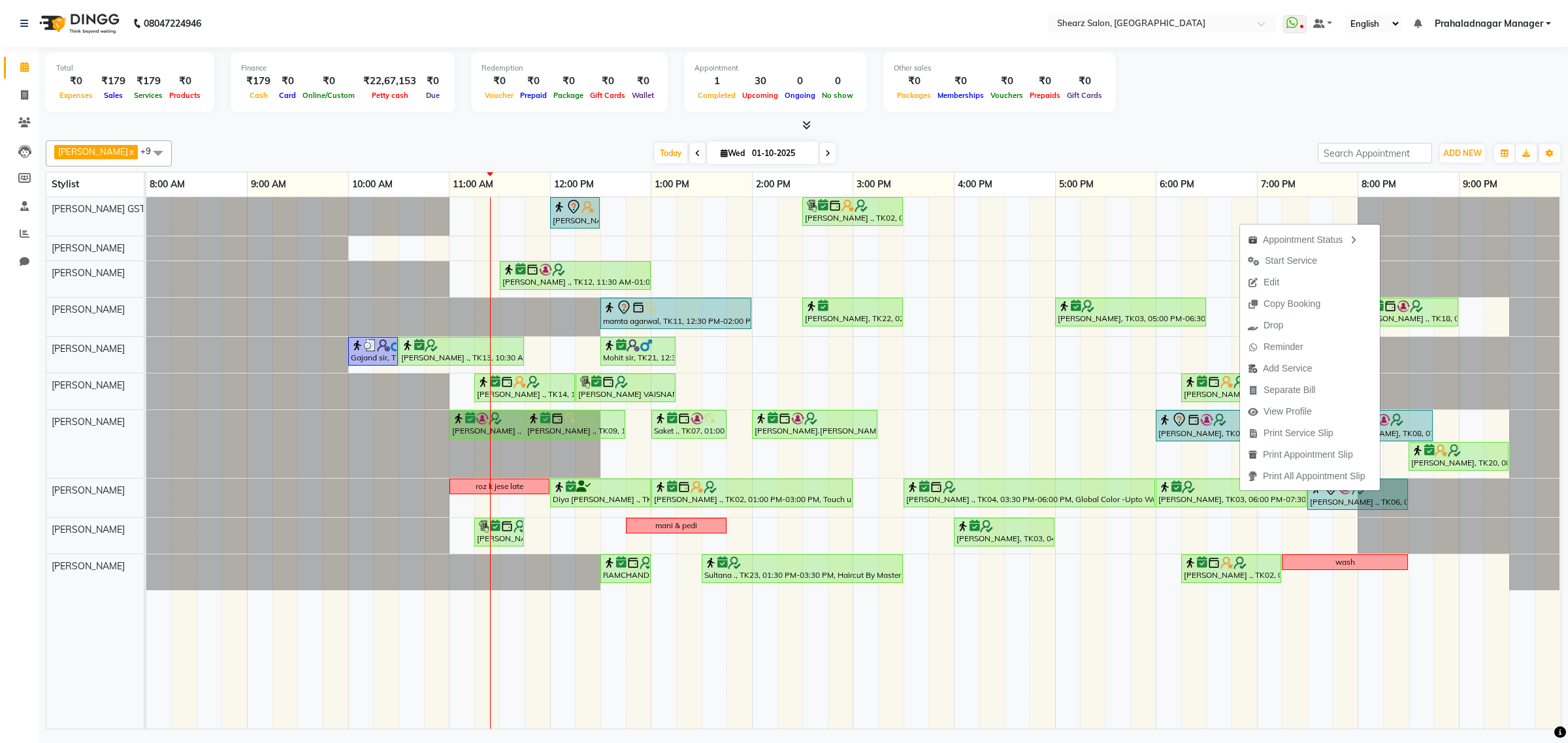
click at [1251, 122] on div at bounding box center [803, 125] width 1515 height 13
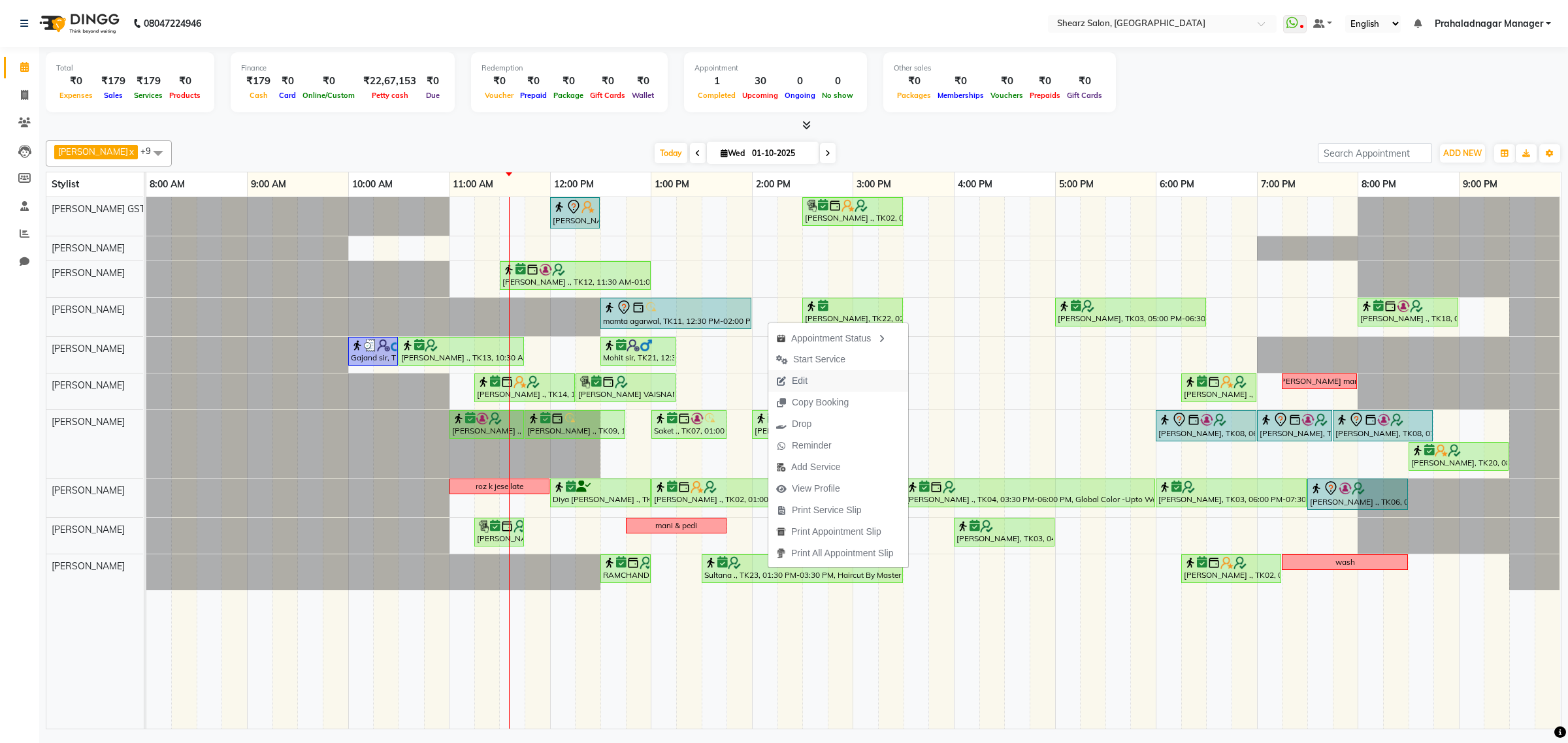
click at [831, 377] on button "Edit" at bounding box center [838, 381] width 140 height 22
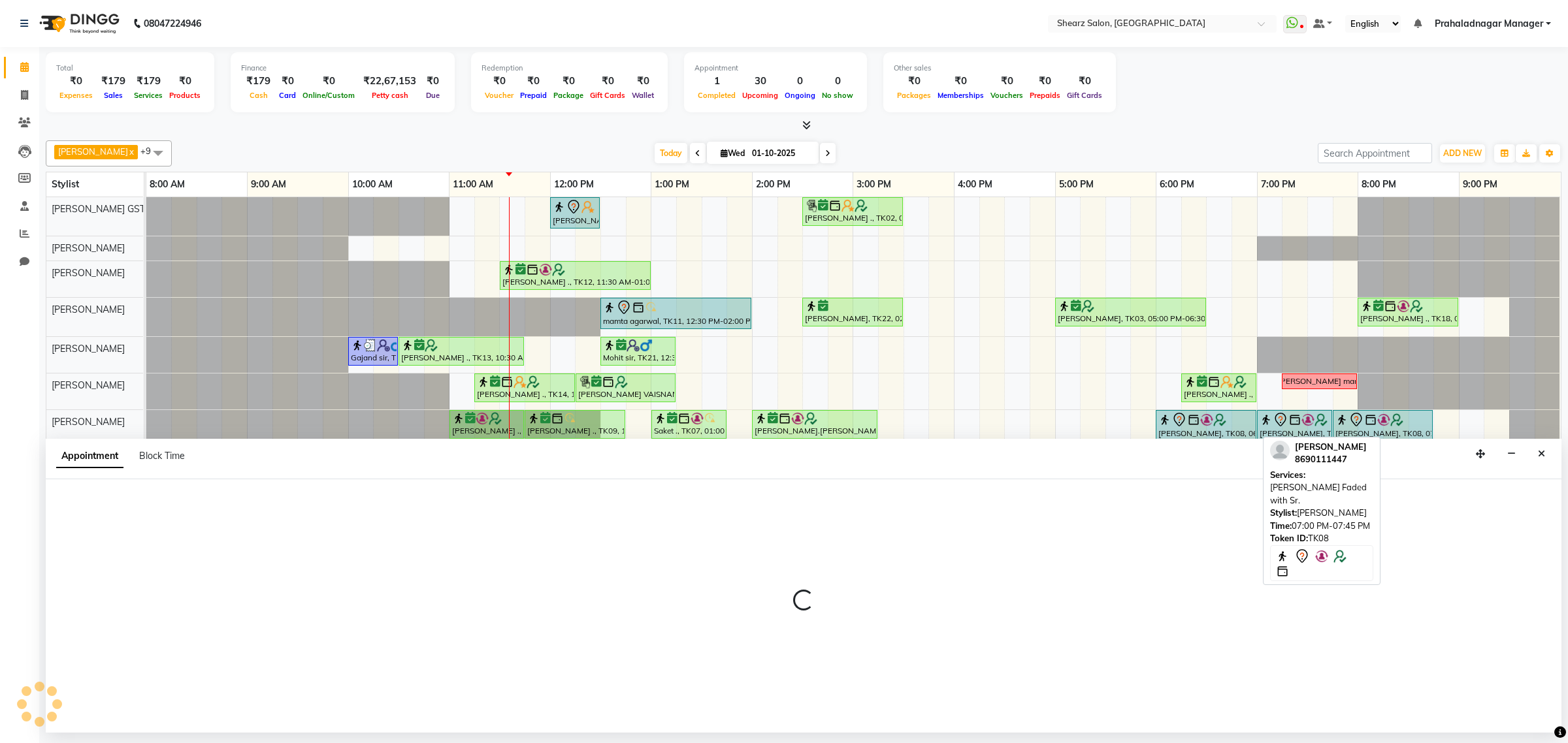
select select "810"
select select "confirm booking"
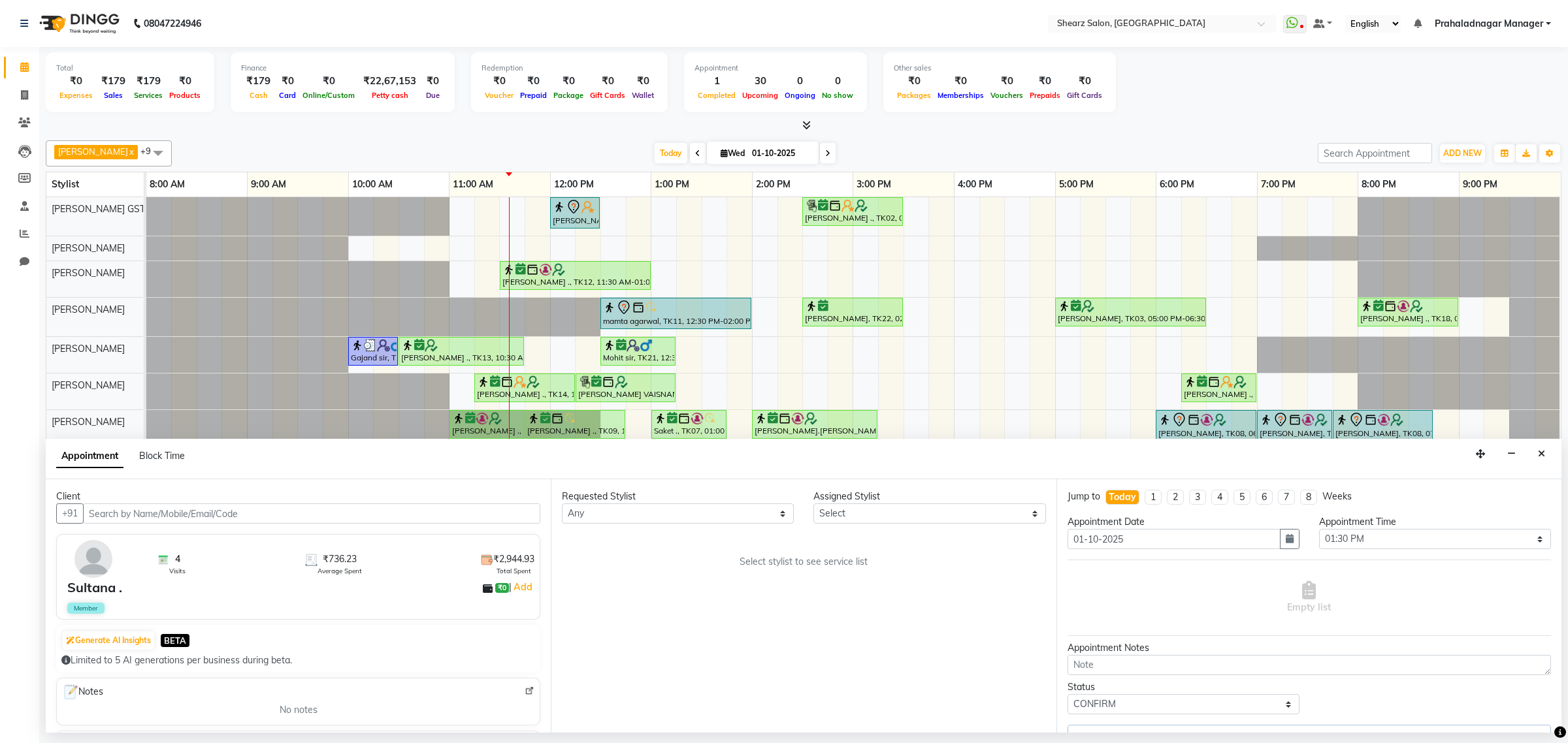
select select "77482"
select select "4101"
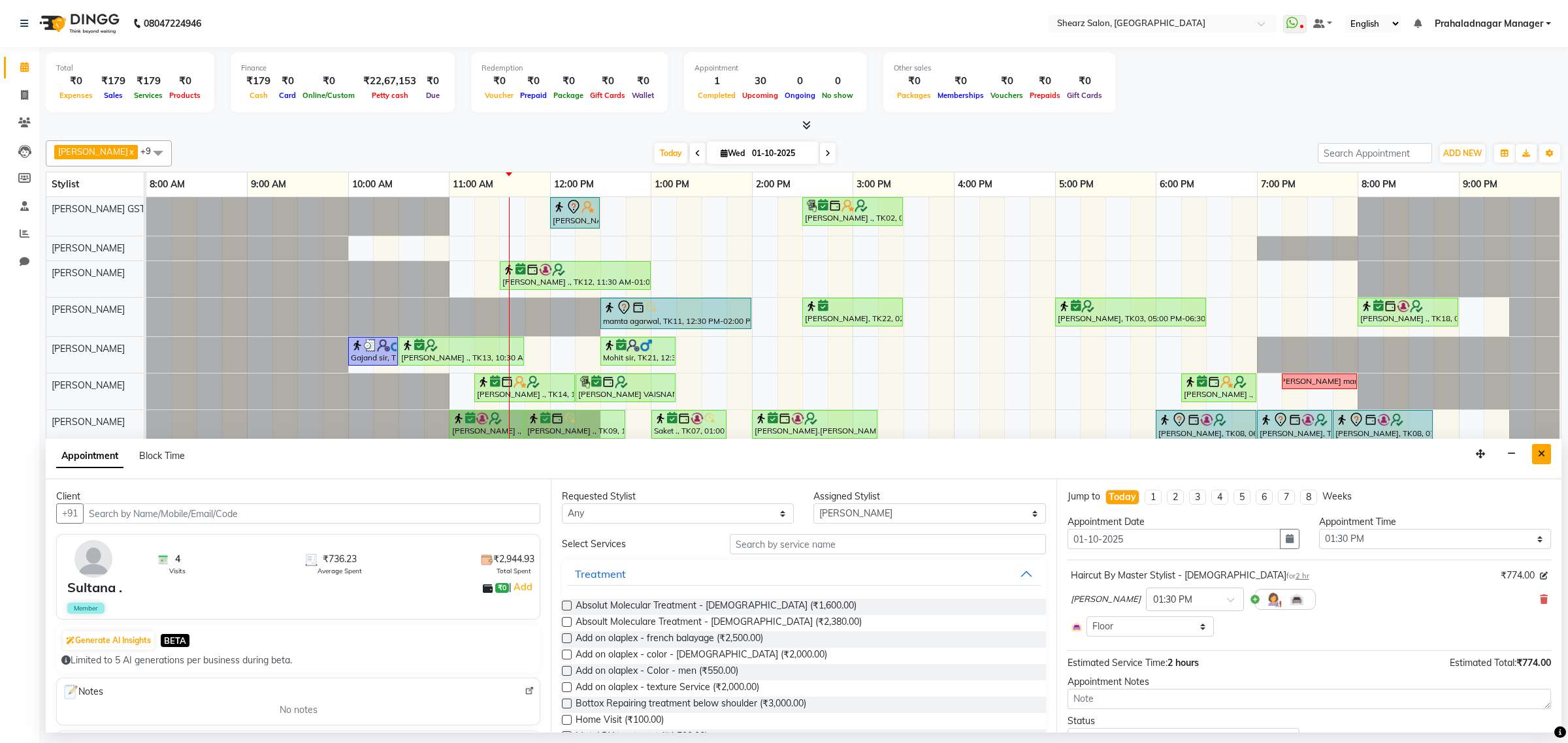
click at [1546, 449] on button "Close" at bounding box center [1541, 454] width 19 height 20
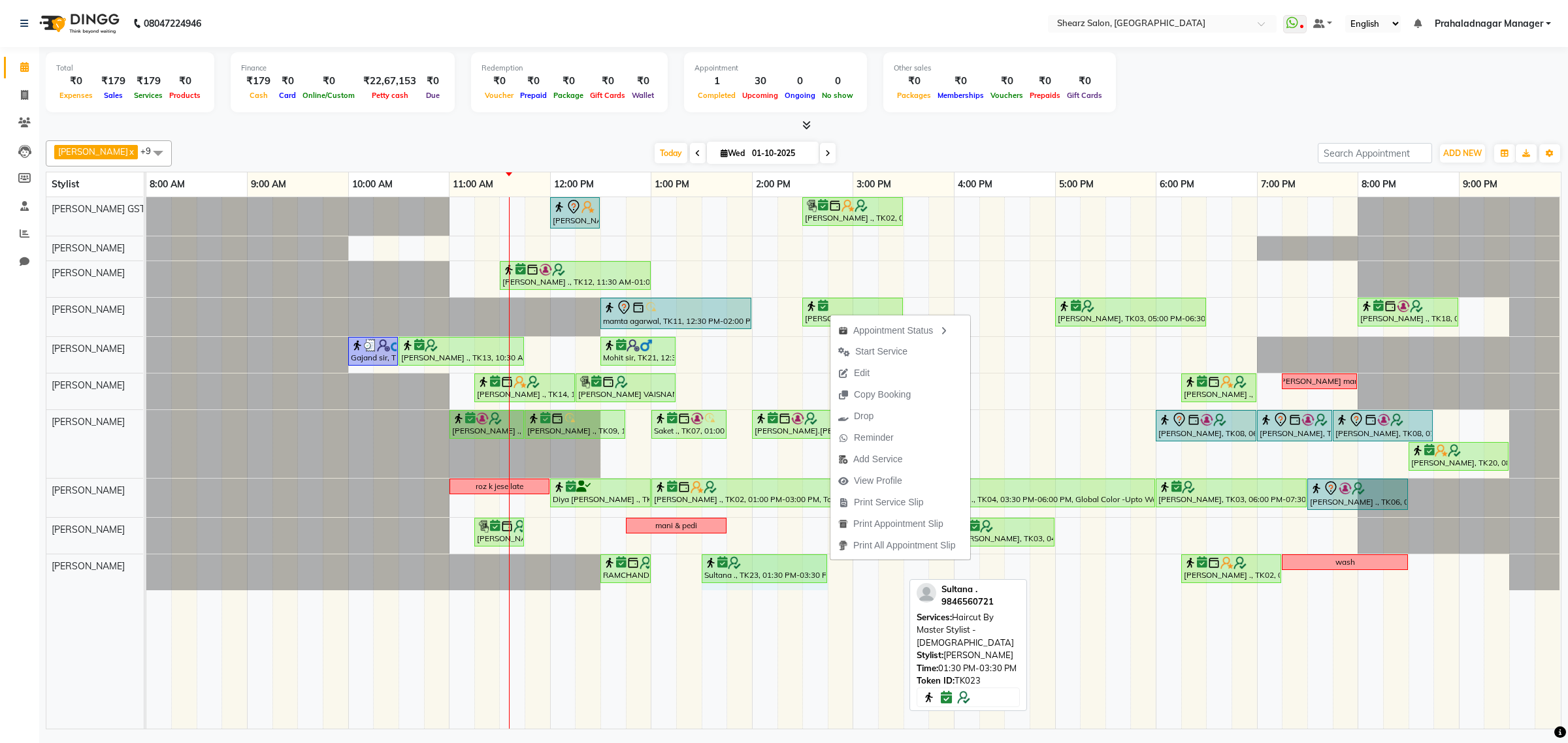
drag, startPoint x: 900, startPoint y: 578, endPoint x: 824, endPoint y: 575, distance: 76.1
click at [146, 575] on div "RAMCHANDRA ., TK17, 12:30 PM-01:00 PM, Beard crafting Sultana ., TK23, 01:30 PM…" at bounding box center [146, 572] width 0 height 36
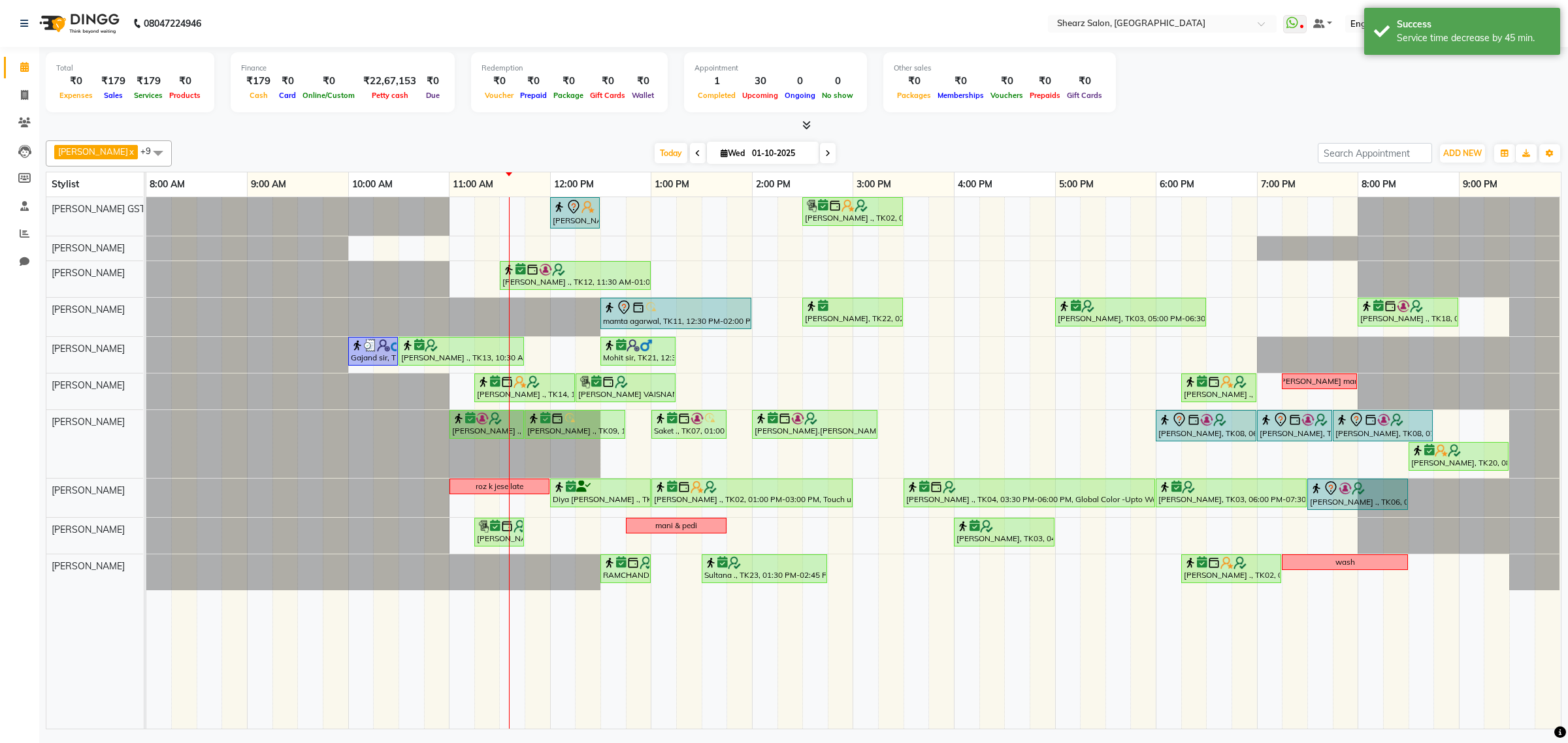
click at [895, 157] on div "Today Wed 01-10-2025" at bounding box center [744, 154] width 1133 height 20
click at [31, 116] on span at bounding box center [25, 123] width 23 height 15
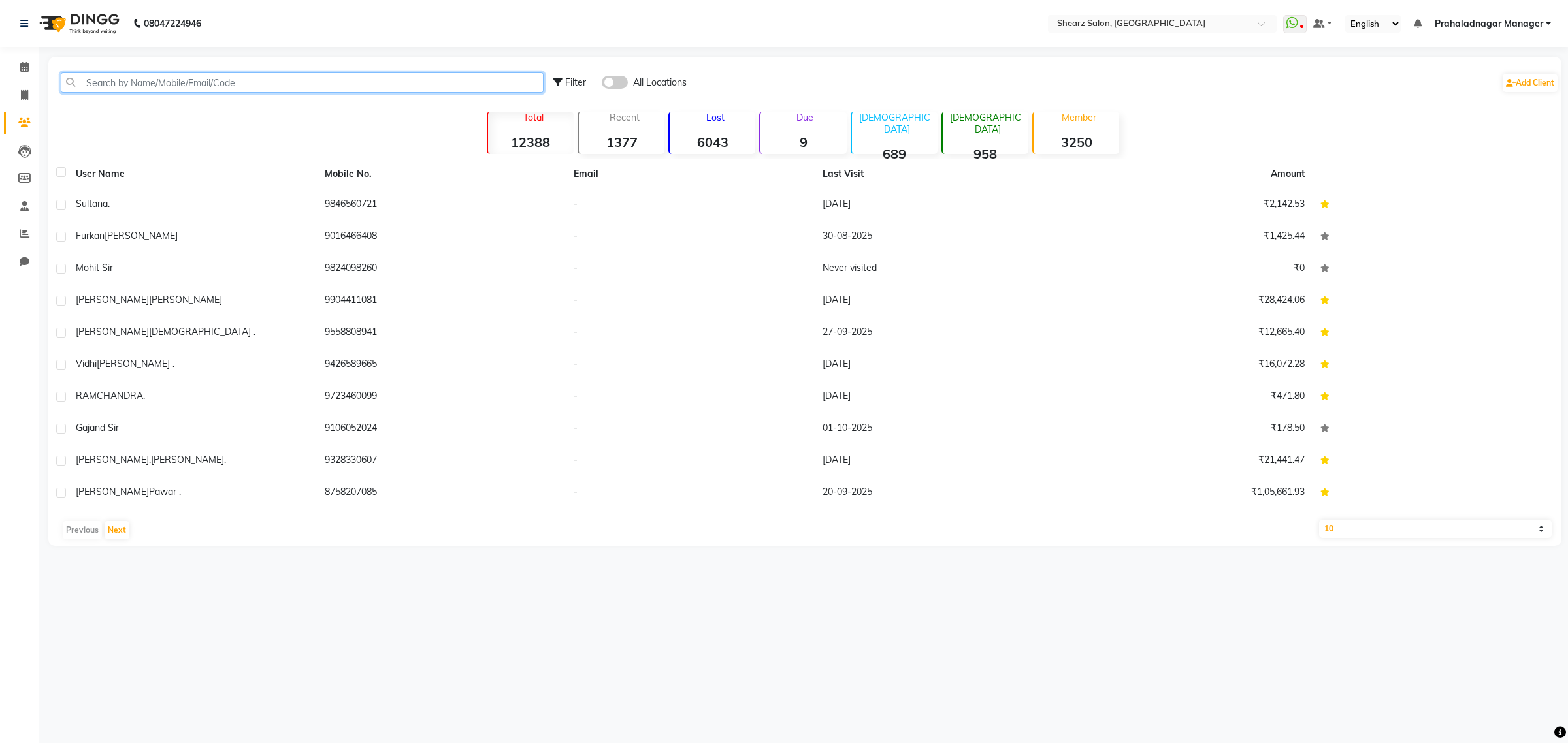
drag, startPoint x: 289, startPoint y: 76, endPoint x: 1567, endPoint y: 132, distance: 1279.2
click at [289, 76] on input "text" at bounding box center [302, 83] width 483 height 20
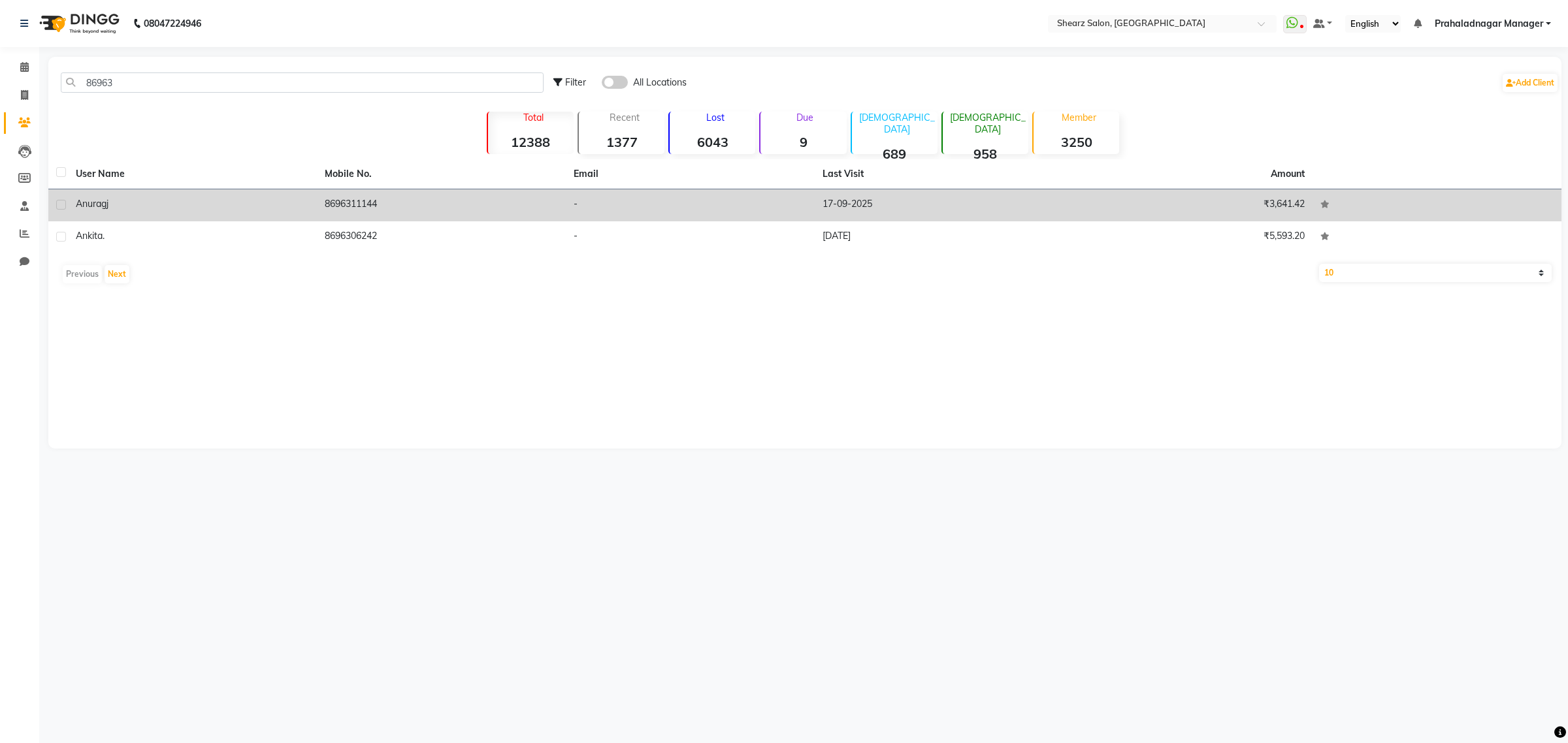
click at [348, 201] on td "8696311144" at bounding box center [441, 205] width 249 height 32
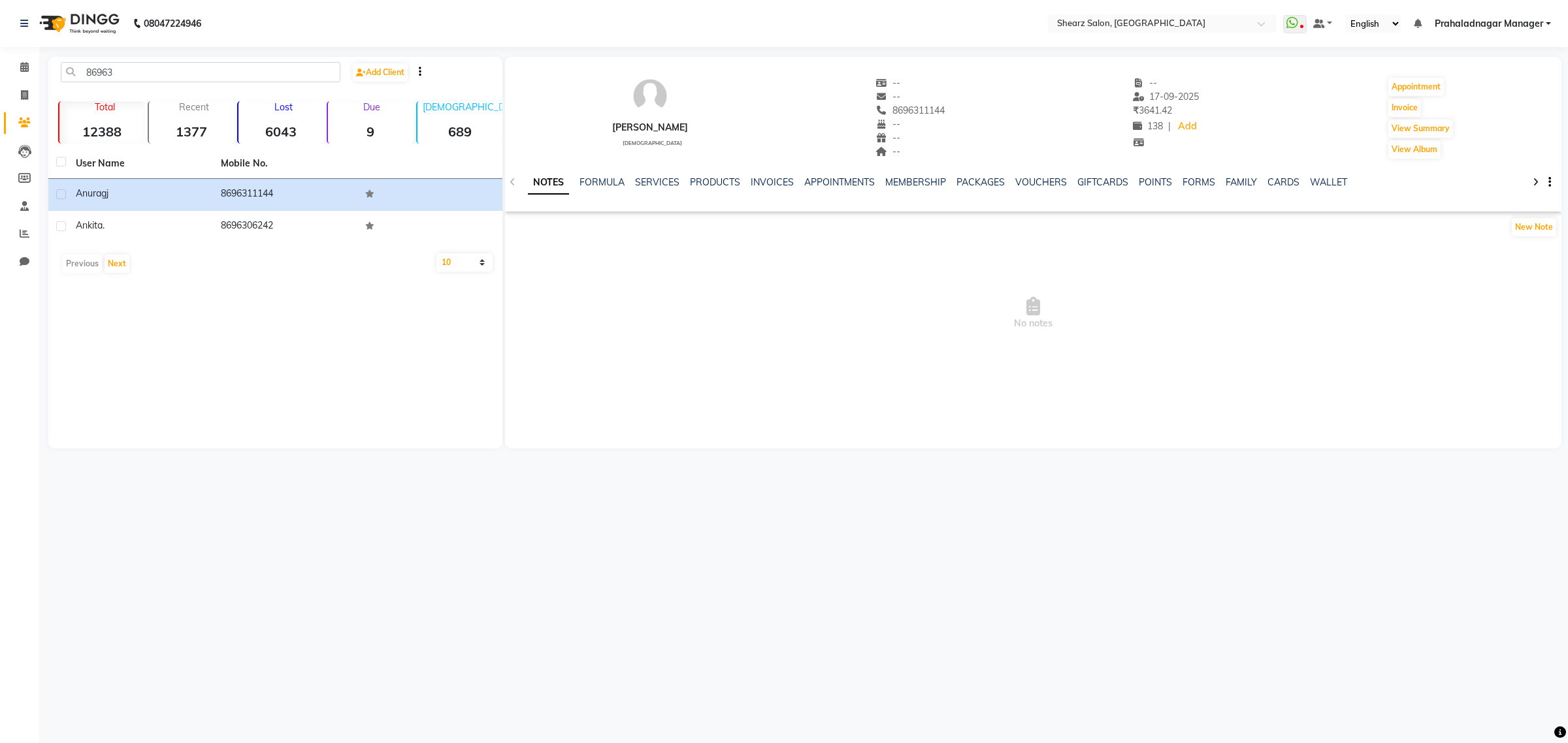
click at [664, 174] on div "NOTES FORMULA SERVICES PRODUCTS INVOICES APPOINTMENTS MEMBERSHIP PACKAGES VOUCH…" at bounding box center [1033, 183] width 1056 height 45
click at [663, 180] on link "SERVICES" at bounding box center [657, 182] width 44 height 12
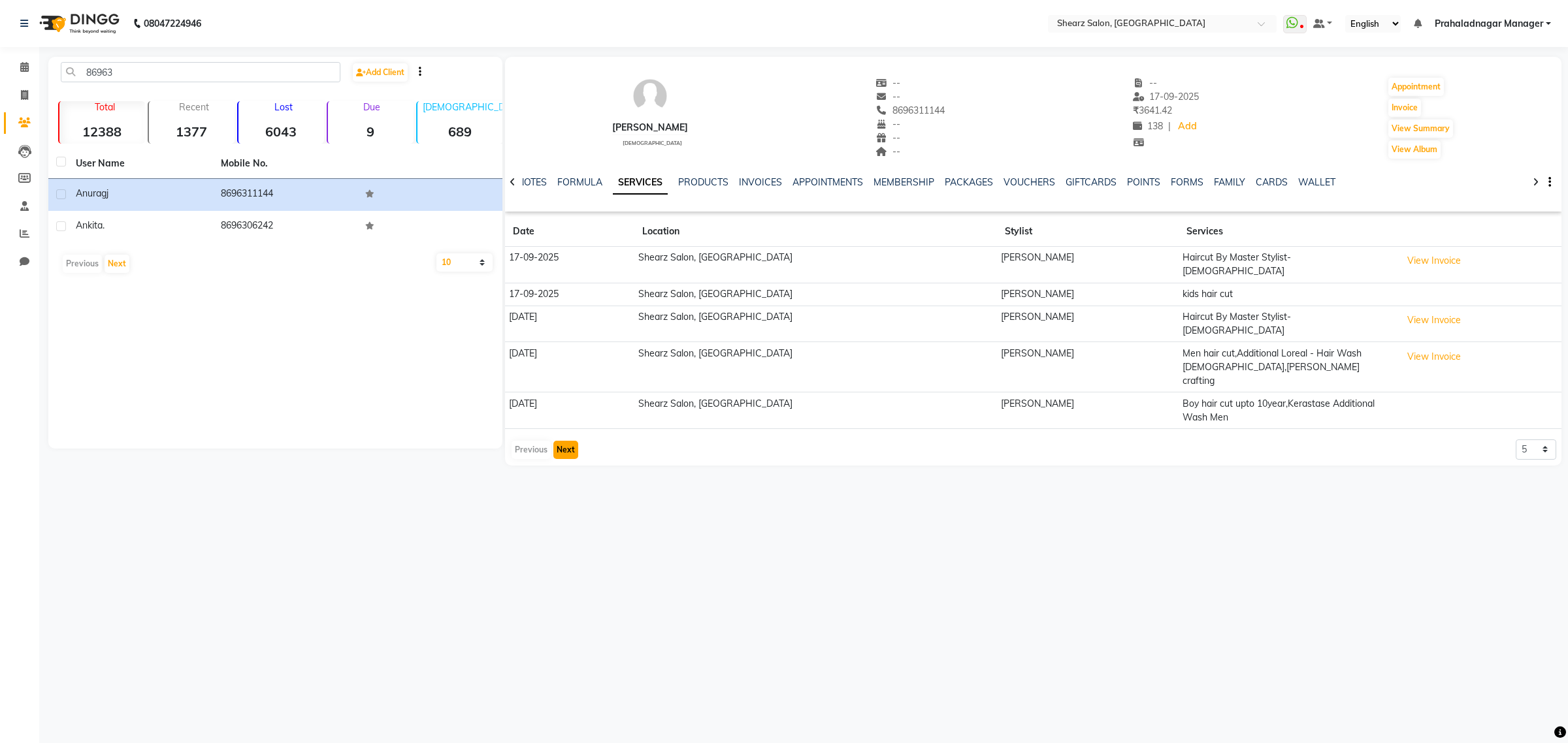
click at [568, 441] on button "Next" at bounding box center [565, 450] width 25 height 18
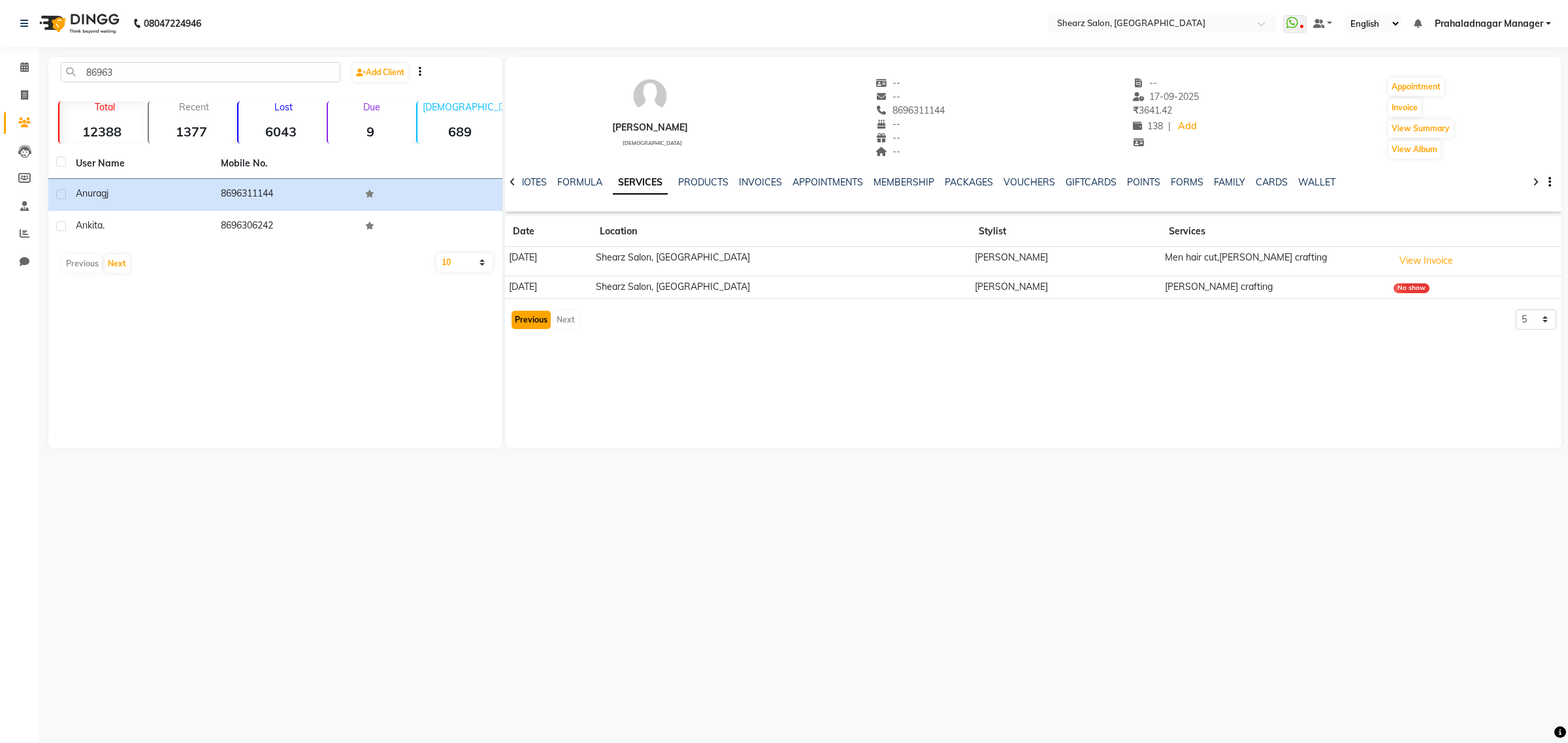
click at [524, 318] on button "Previous" at bounding box center [531, 320] width 40 height 18
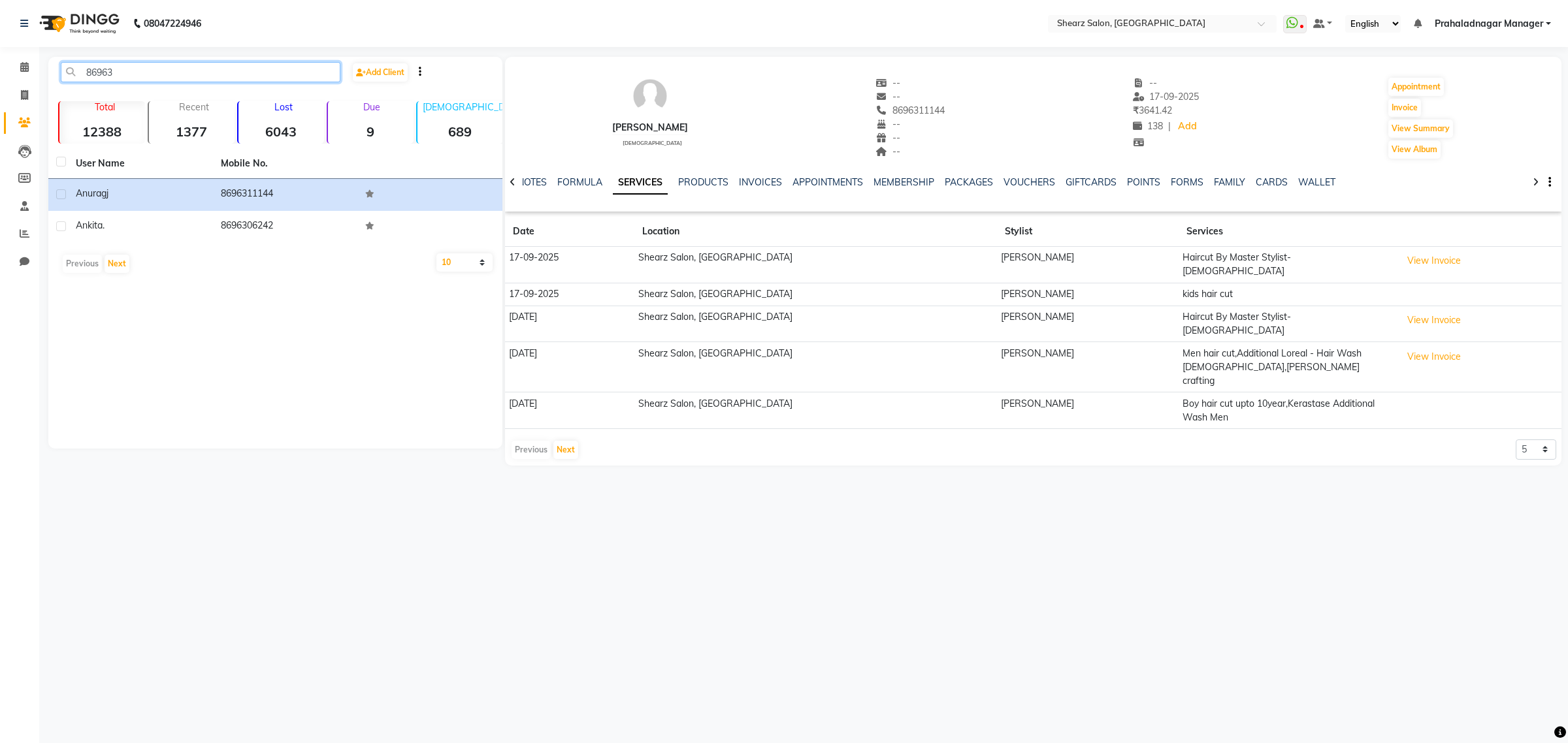
click at [157, 62] on input "86963" at bounding box center [200, 72] width 279 height 20
type input "8696311144"
drag, startPoint x: 188, startPoint y: 66, endPoint x: 23, endPoint y: 82, distance: 165.8
click at [23, 82] on app-home "08047224946 Select Location × Shearz Salon, Prahaladnagar WhatsApp Status ✕ Sta…" at bounding box center [784, 243] width 1568 height 485
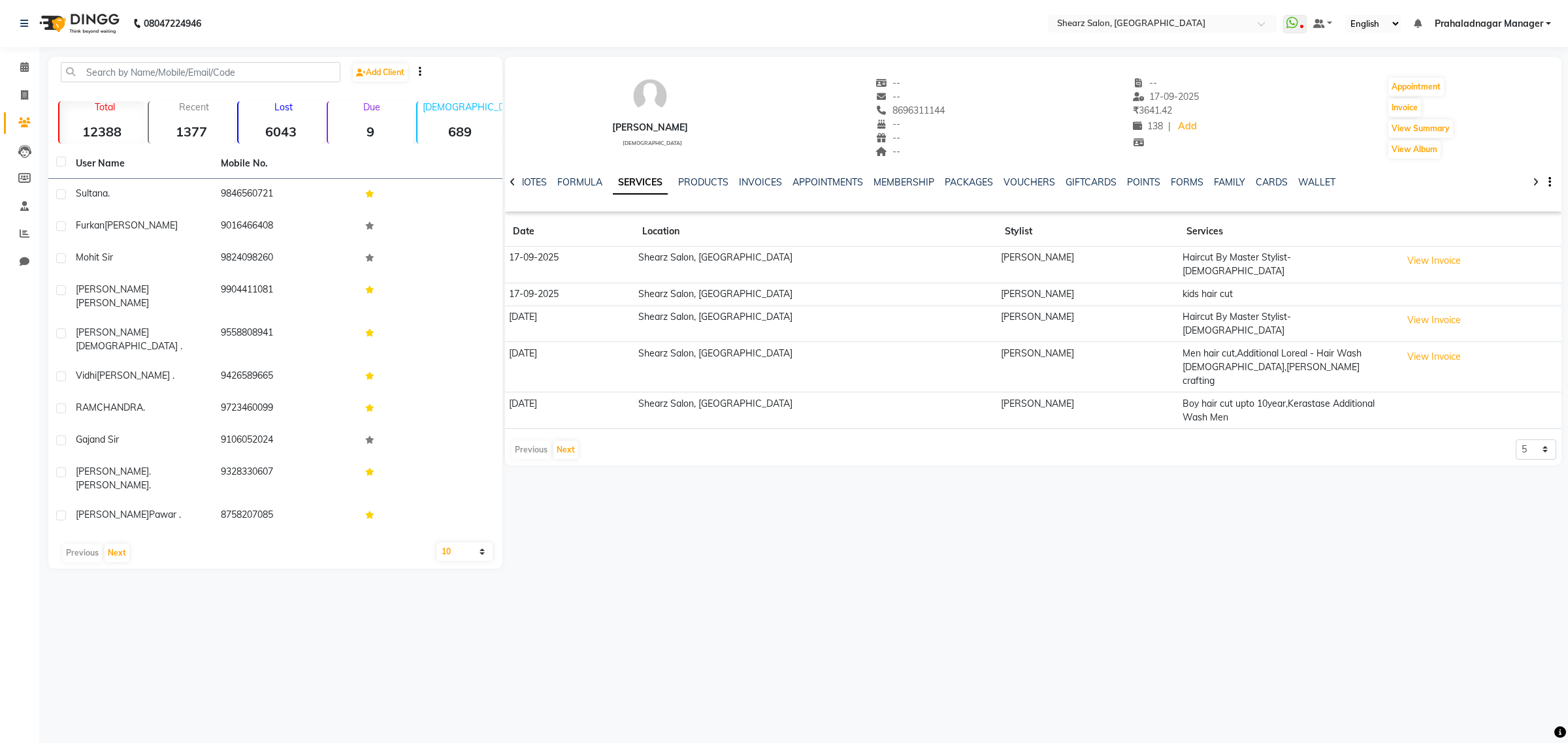
click at [25, 78] on li "Calendar" at bounding box center [20, 68] width 40 height 28
click at [25, 60] on span at bounding box center [25, 67] width 23 height 15
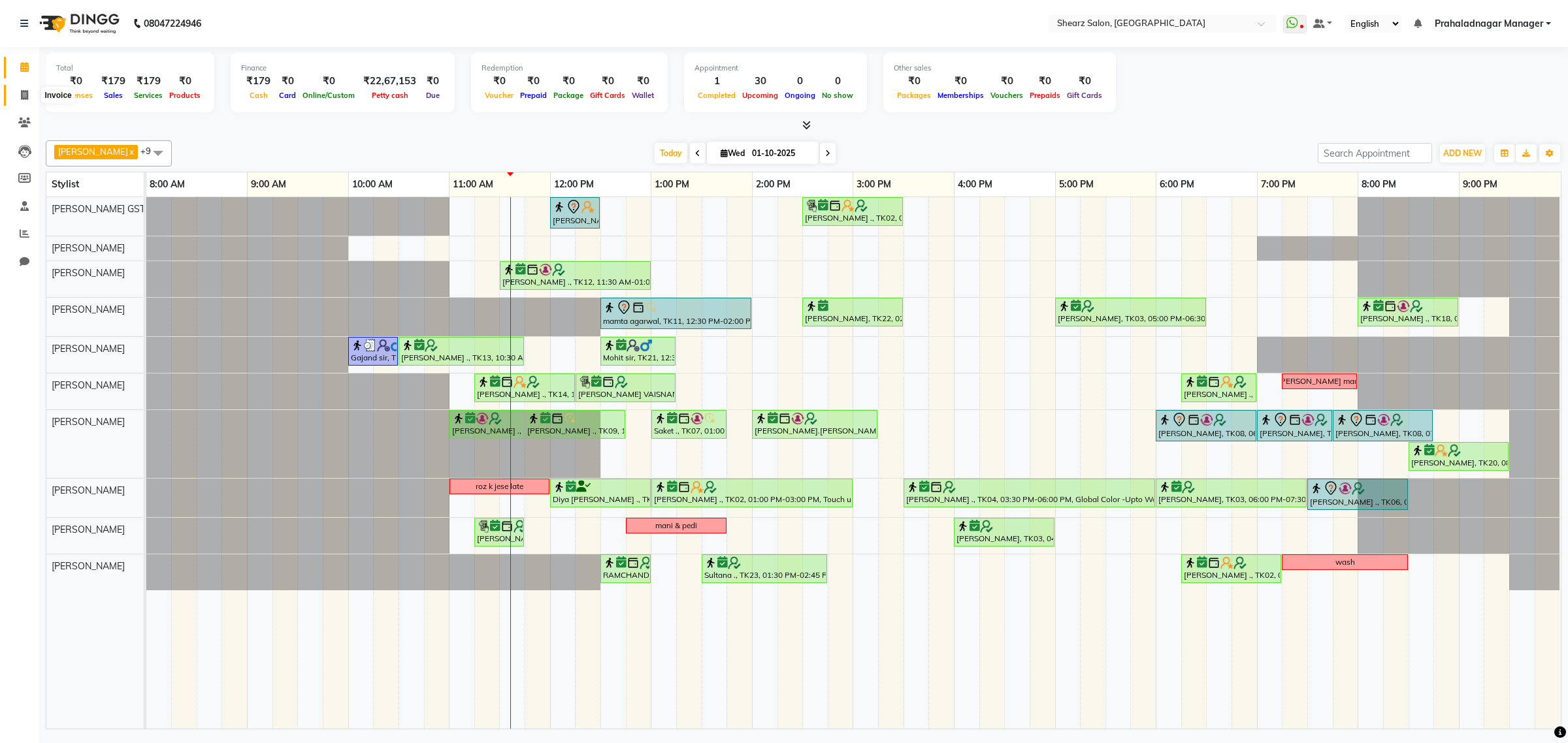
click at [22, 90] on icon at bounding box center [25, 95] width 7 height 10
select select "service"
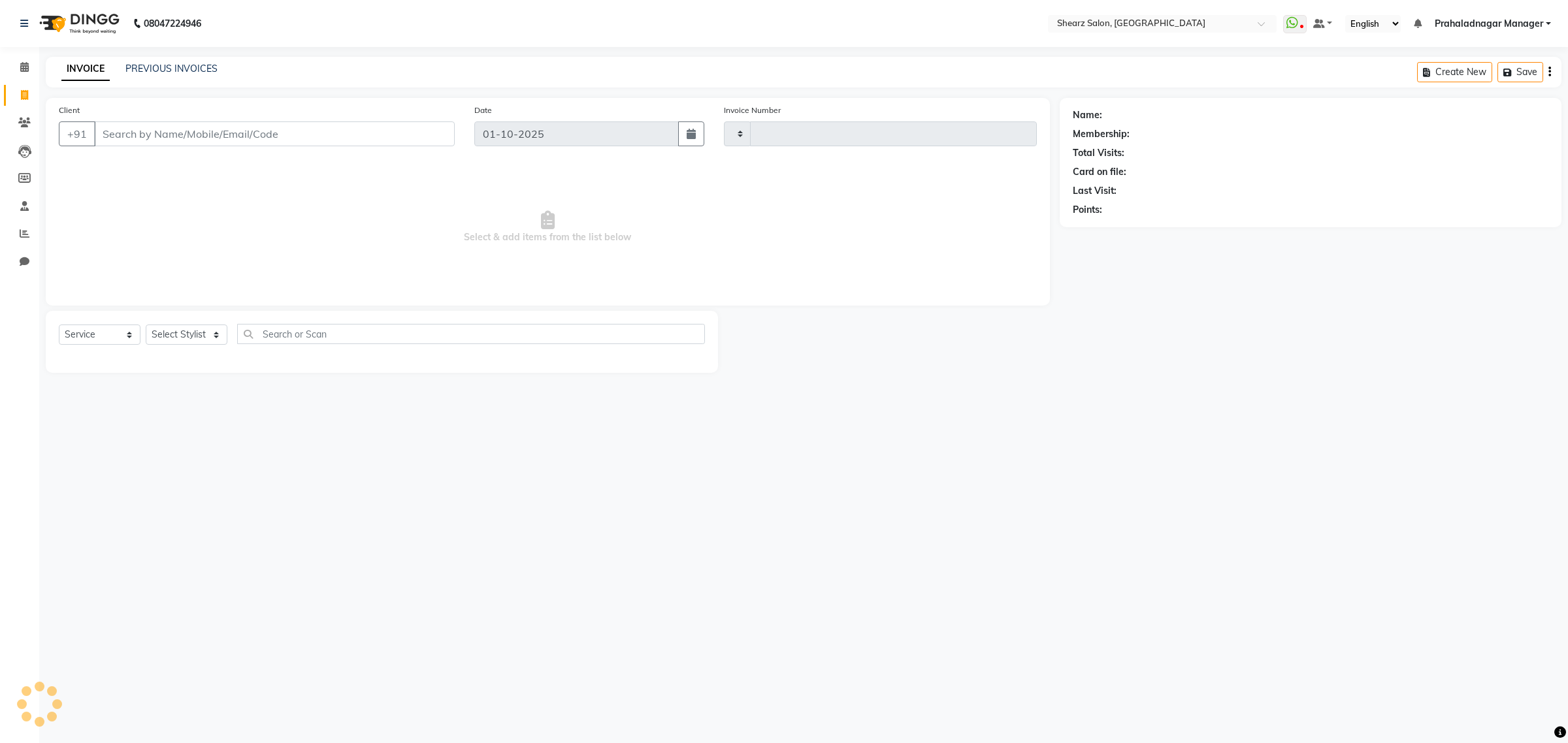
type input "6927"
select select "8157"
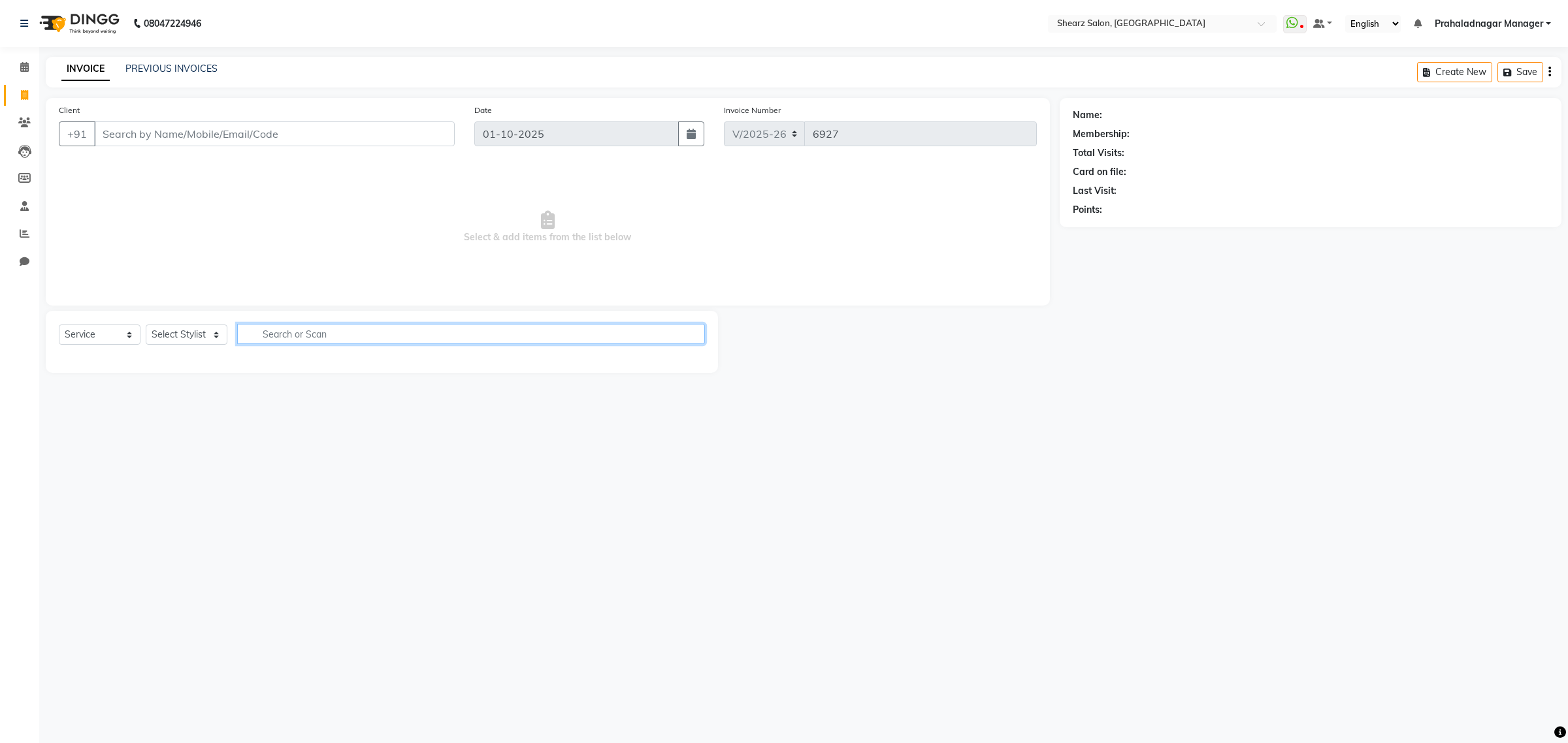
click at [282, 332] on input "text" at bounding box center [471, 334] width 468 height 20
click at [194, 334] on select "Select Stylist Admin A General [PERSON_NAME] Asha Chavariya [PERSON_NAME] Cente…" at bounding box center [200, 334] width 110 height 20
select select "77482"
click at [145, 325] on select "Select Stylist Admin A General [PERSON_NAME] Asha Chavariya [PERSON_NAME] Cente…" at bounding box center [200, 334] width 110 height 20
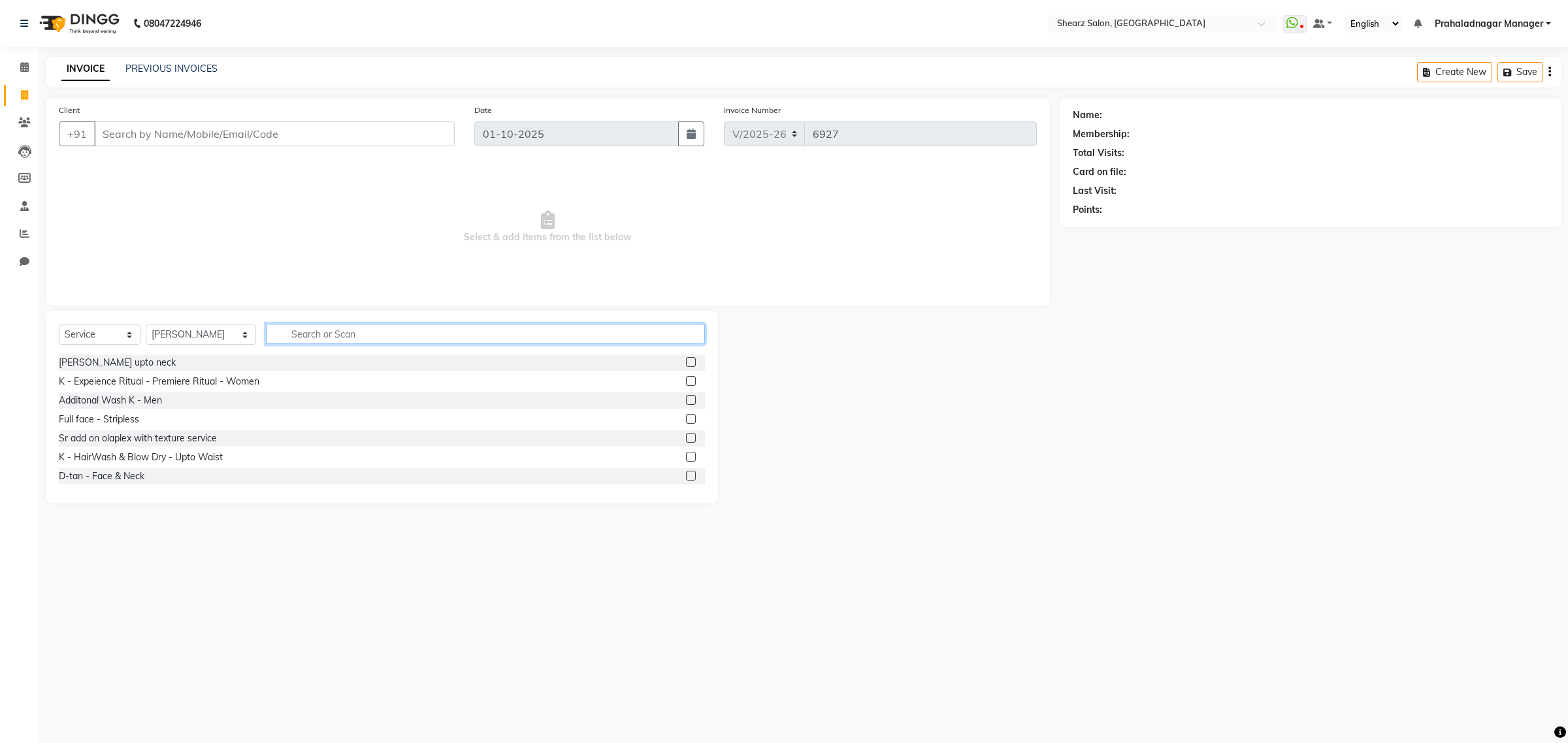
click at [327, 332] on input "text" at bounding box center [486, 334] width 439 height 20
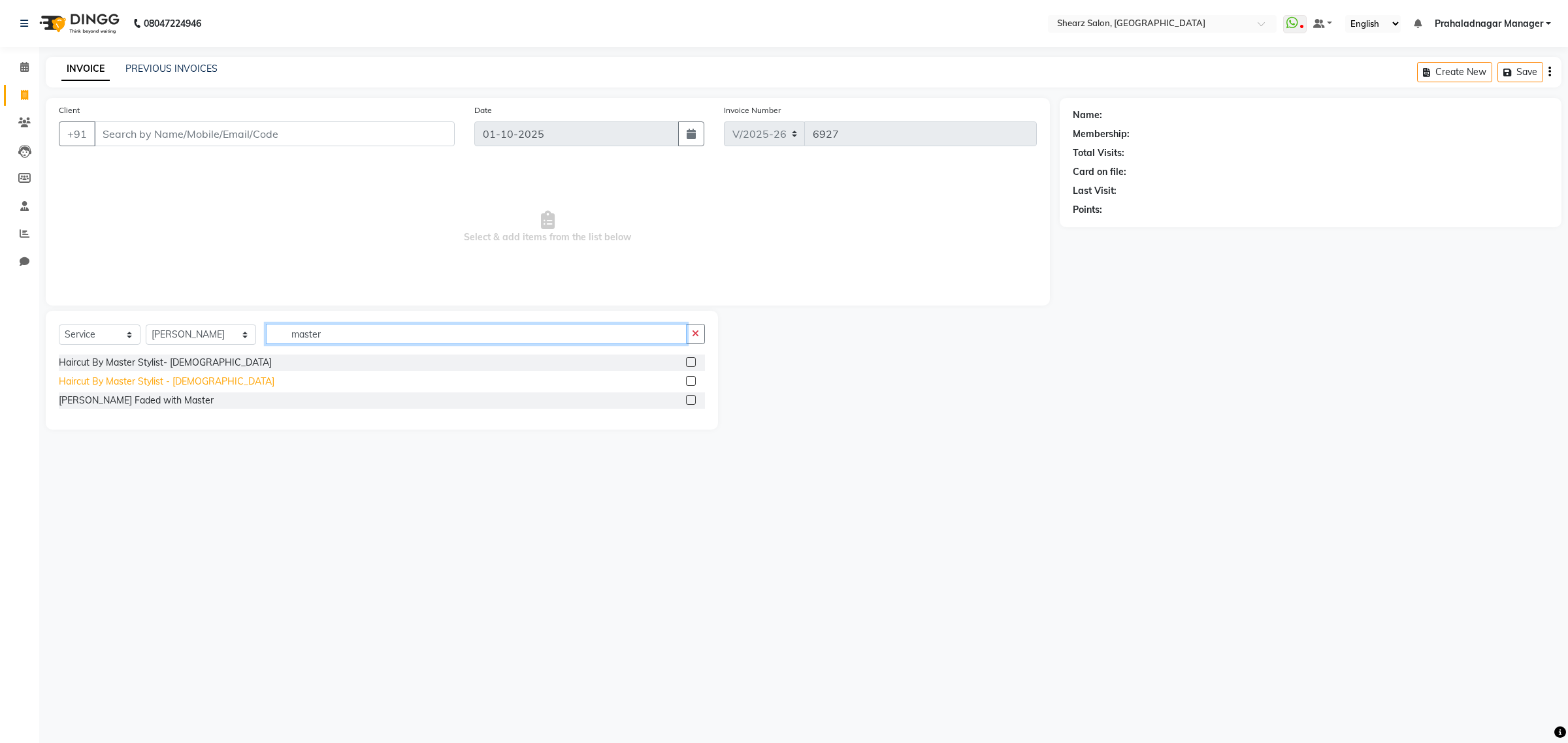
type input "master"
click at [127, 377] on div "Haircut By Master Stylist - [DEMOGRAPHIC_DATA]" at bounding box center [166, 381] width 215 height 13
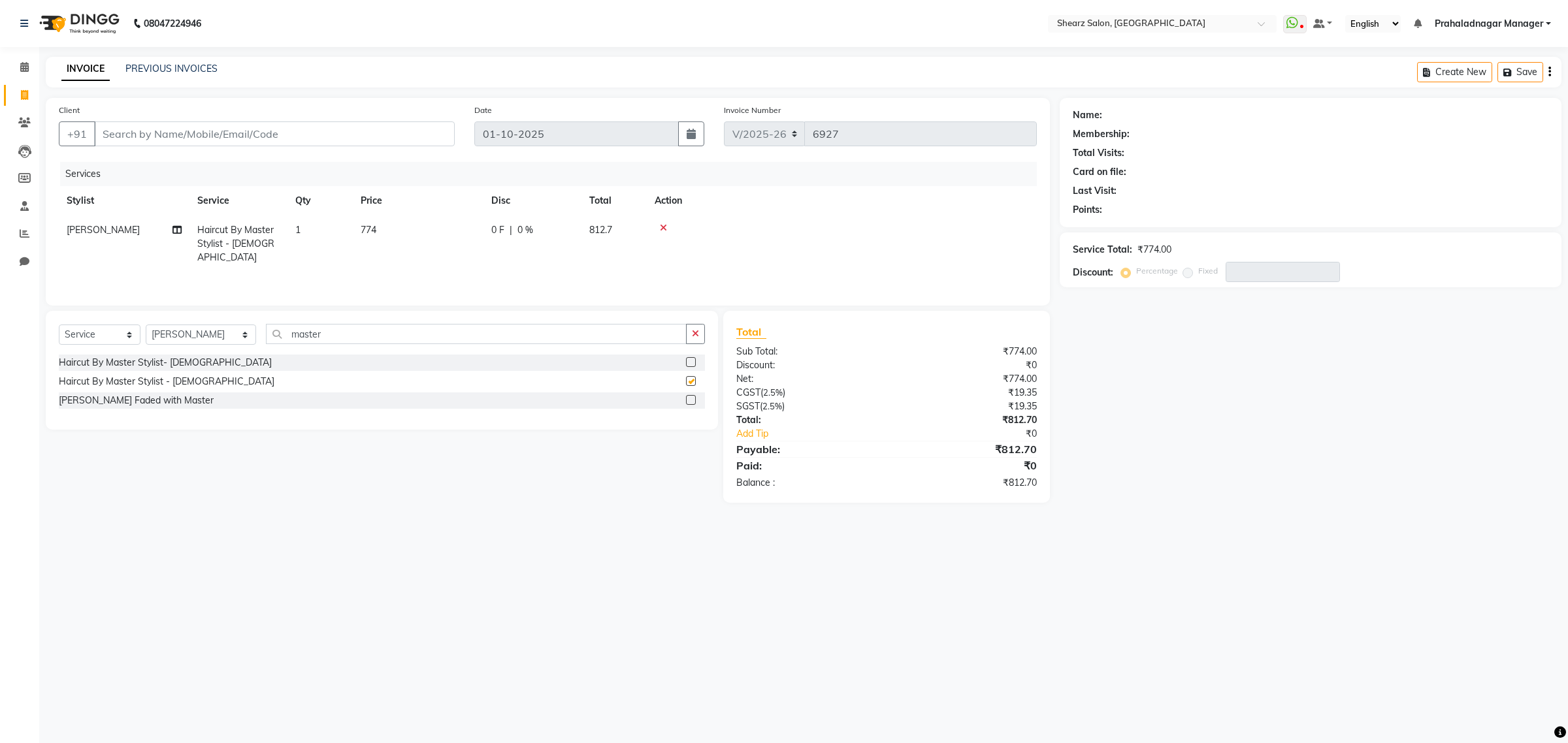
checkbox input "false"
drag, startPoint x: 354, startPoint y: 338, endPoint x: 245, endPoint y: 354, distance: 110.2
click at [245, 354] on div "Select Service Product Membership Package Voucher Prepaid Gift Card Select Styl…" at bounding box center [382, 370] width 672 height 119
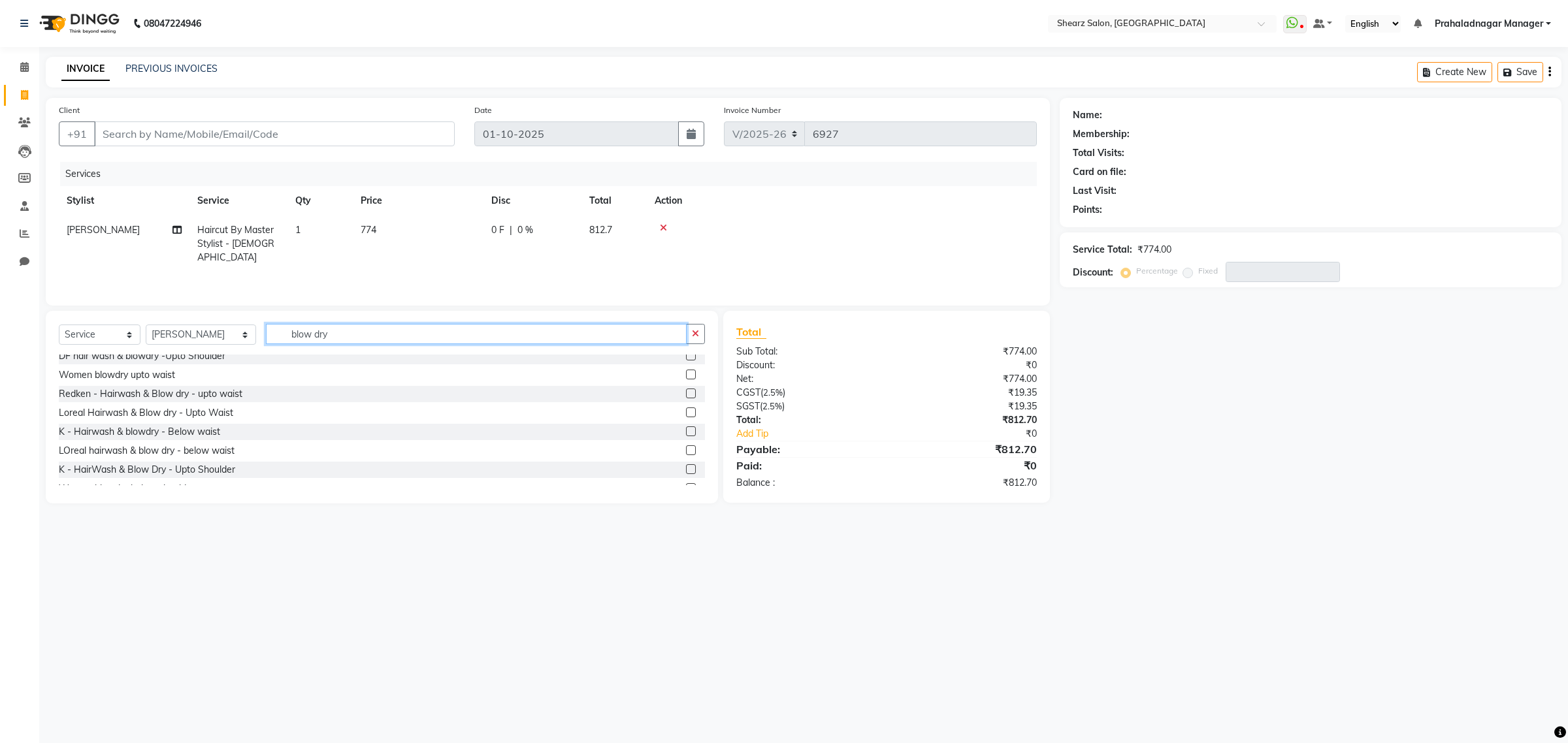
scroll to position [82, 0]
type input "blow dry"
click at [150, 381] on div "Women blowdry upto waist" at bounding box center [116, 375] width 116 height 13
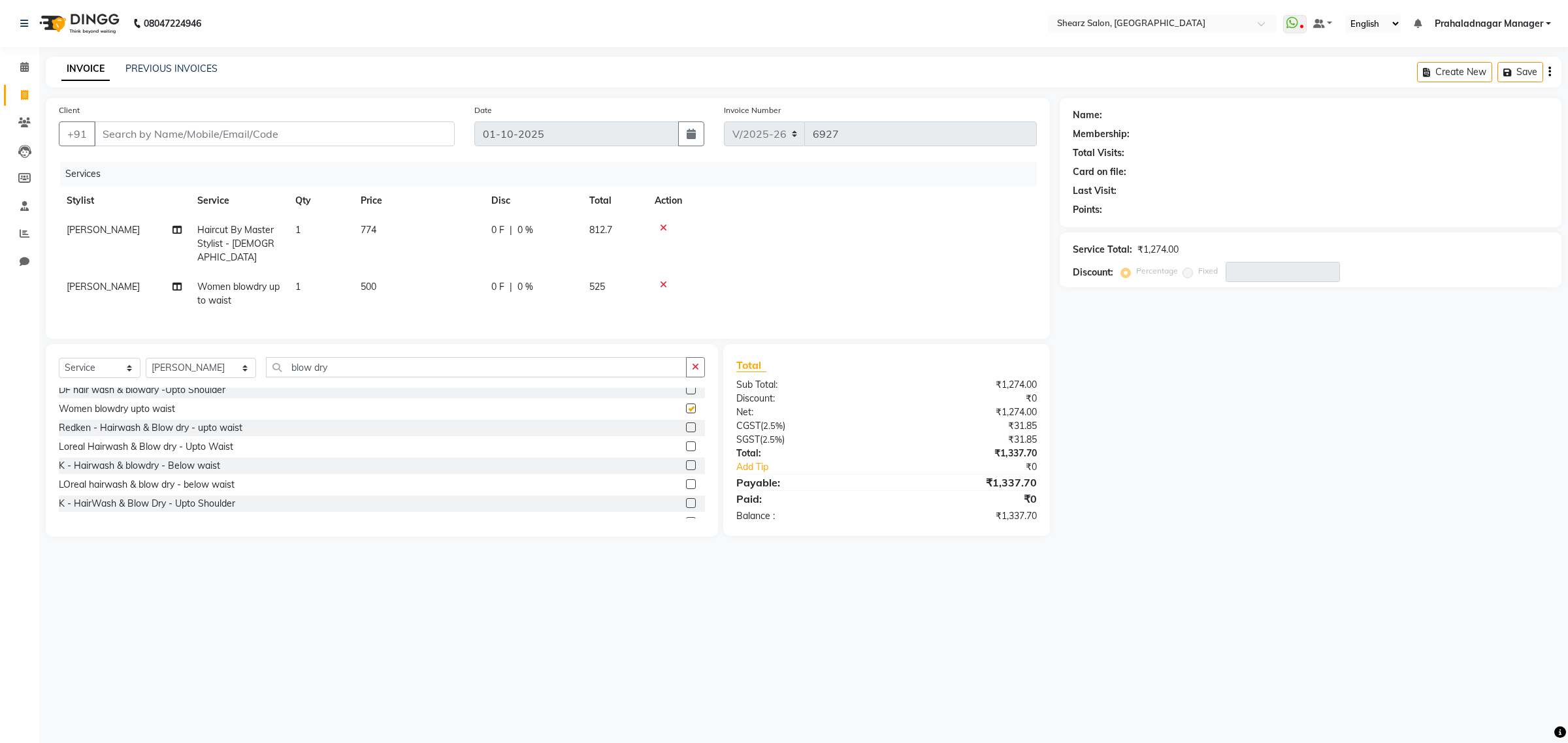
checkbox input "false"
click at [696, 363] on icon "button" at bounding box center [695, 367] width 7 height 9
click at [25, 71] on icon at bounding box center [25, 67] width 8 height 10
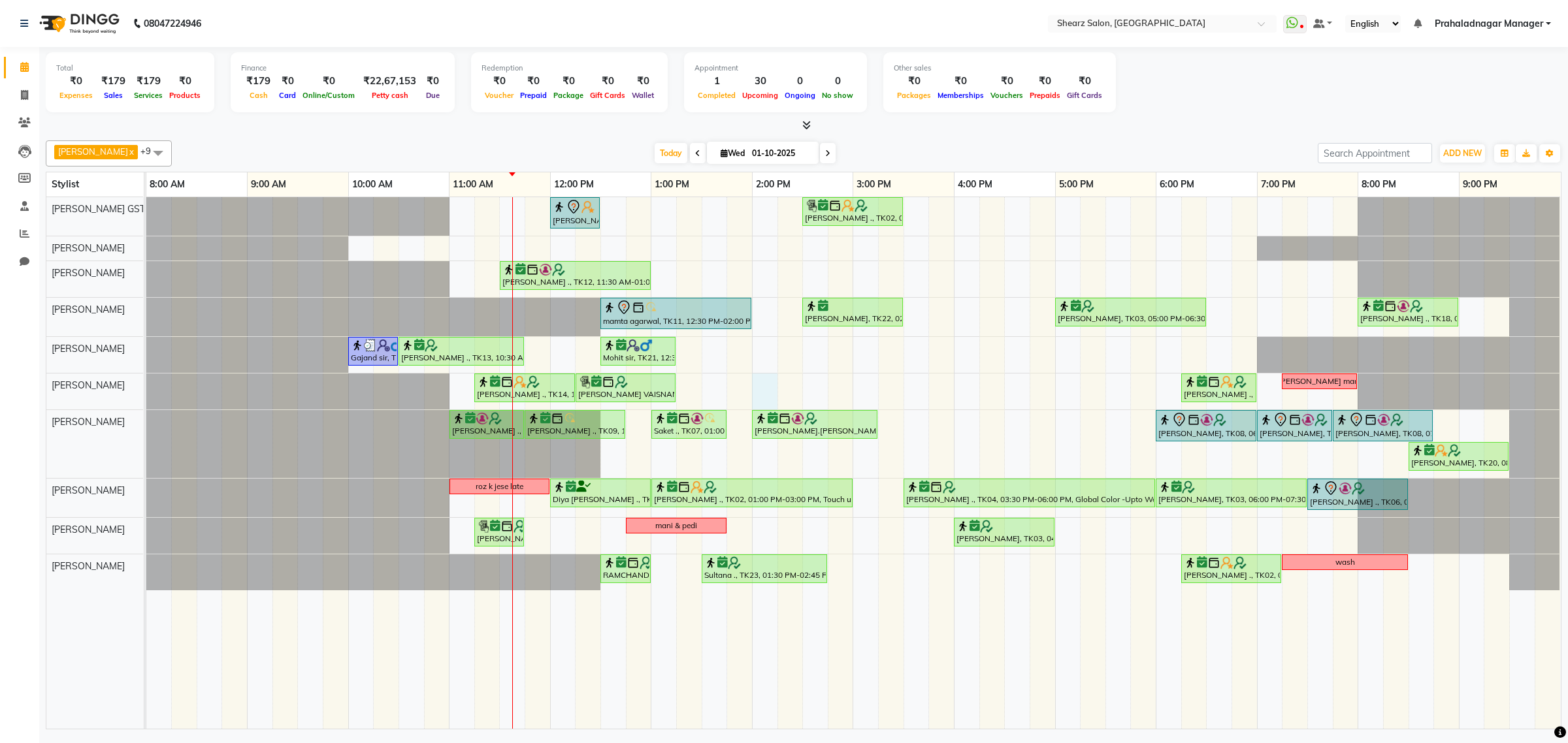
click at [759, 393] on div "shazadi khan, TK01, 12:00 PM-12:30 PM, Eyebrow threading with senior Grishma Ma…" at bounding box center [853, 463] width 1414 height 531
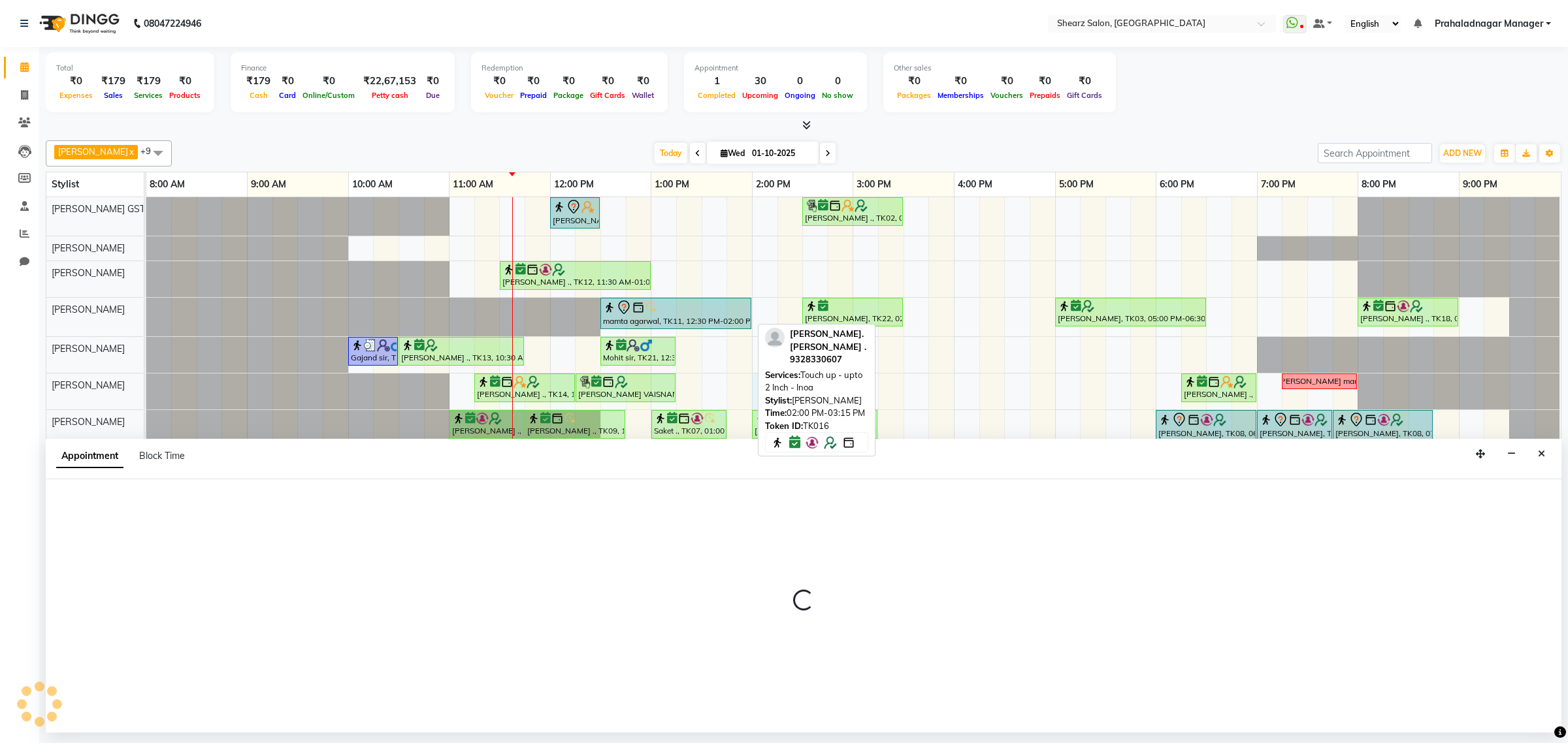
select select "77458"
select select "840"
select select "tentative"
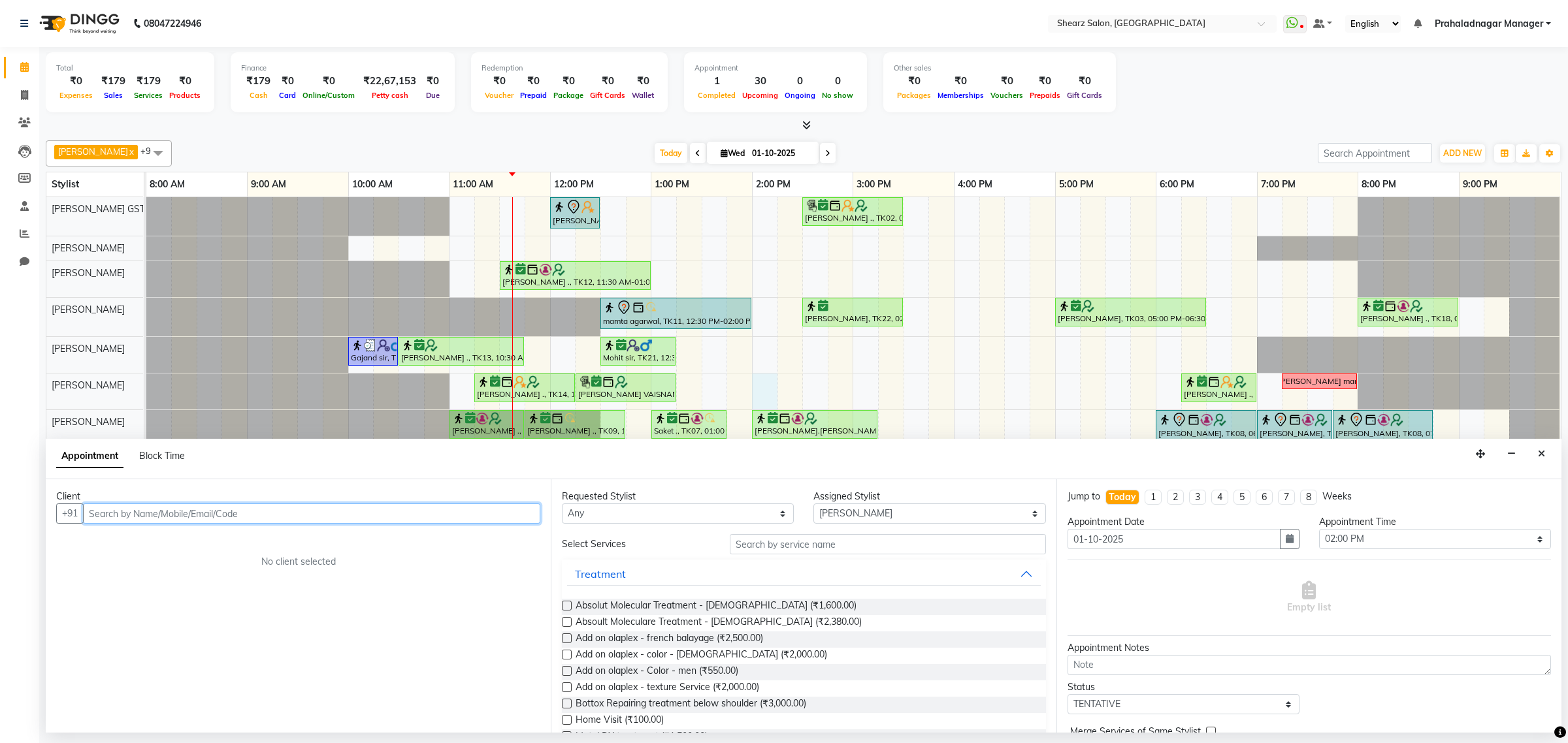
paste input "8696311144"
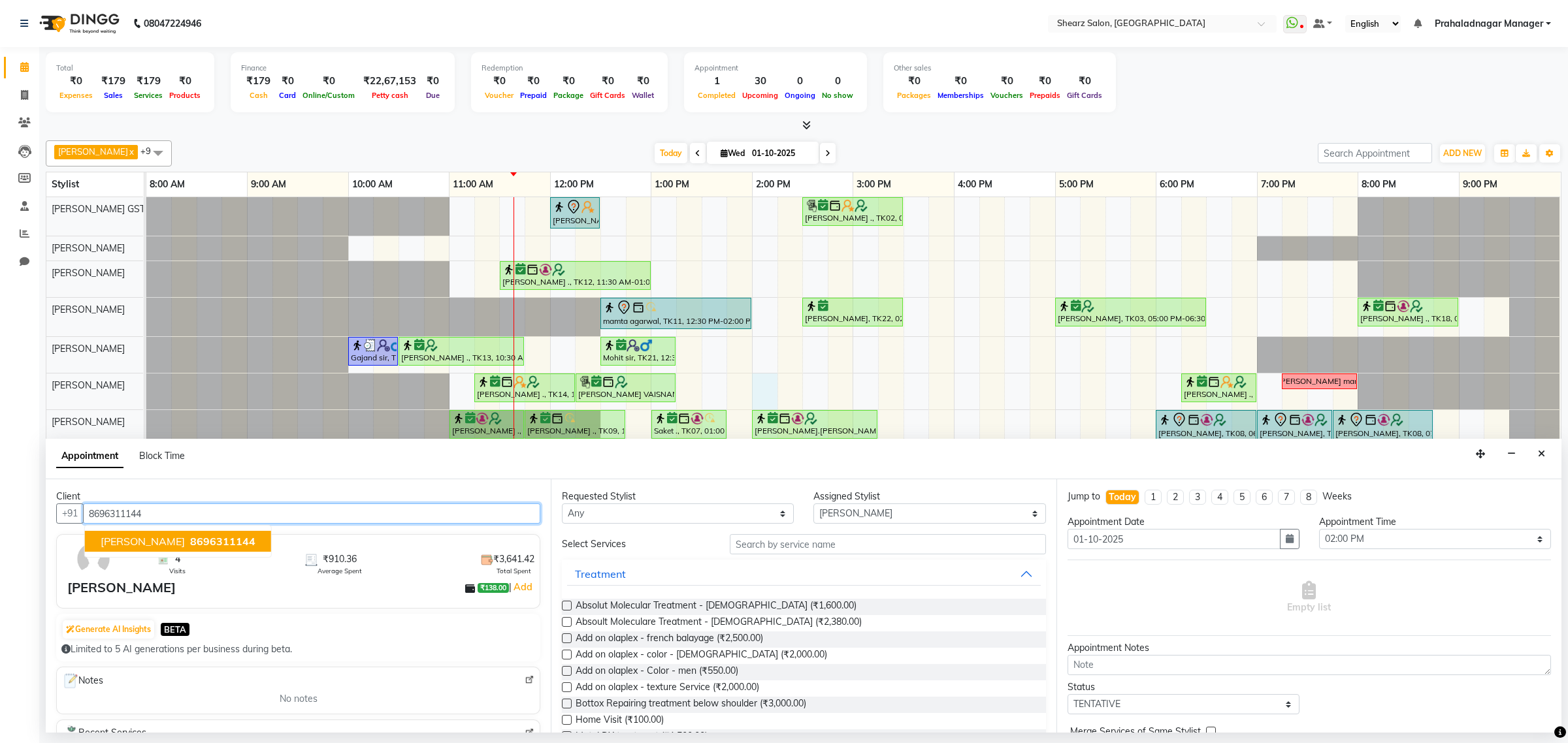
drag, startPoint x: 174, startPoint y: 540, endPoint x: 666, endPoint y: 628, distance: 499.8
click at [190, 542] on span "8696311144" at bounding box center [222, 541] width 66 height 13
type input "8696311144"
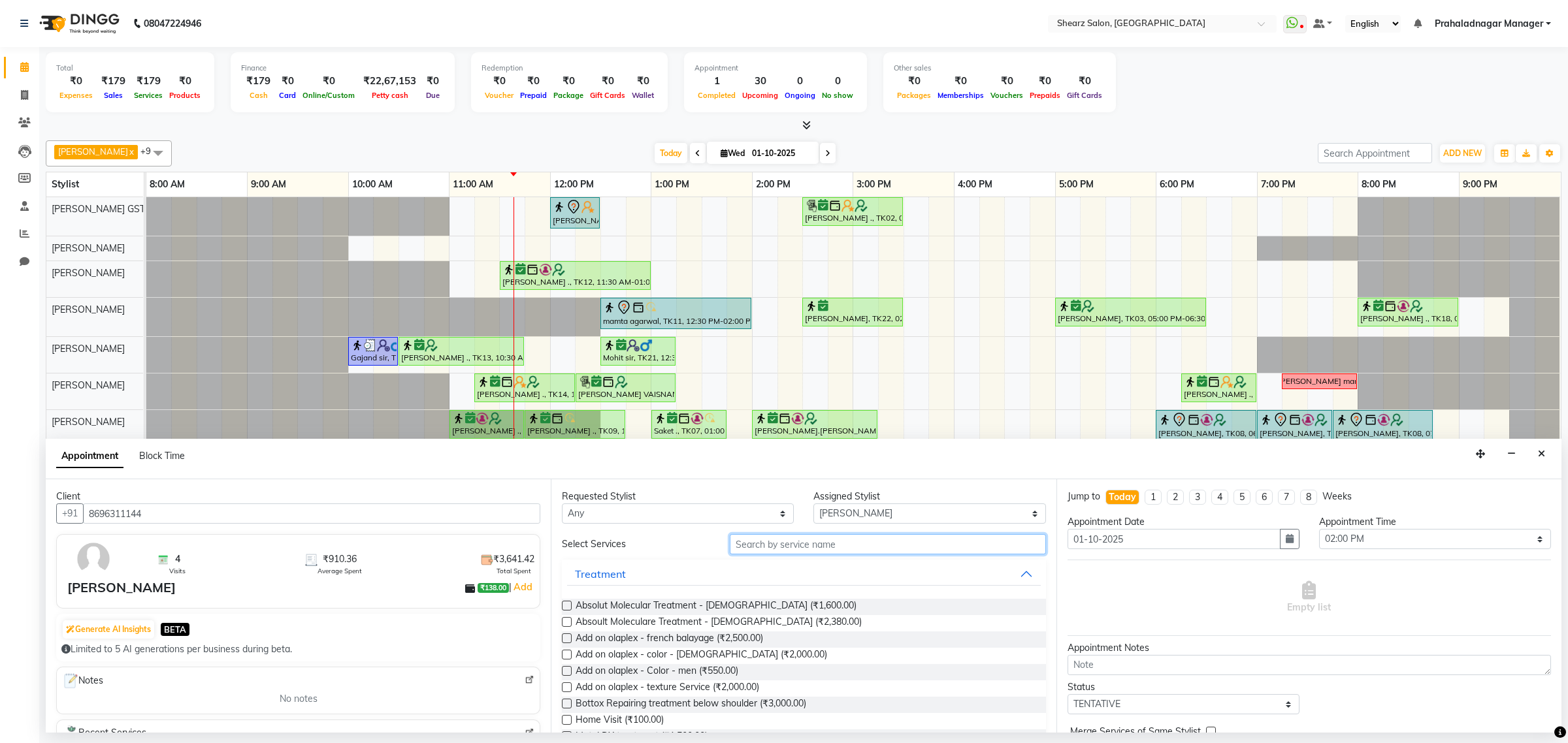
click at [772, 546] on input "text" at bounding box center [888, 544] width 316 height 20
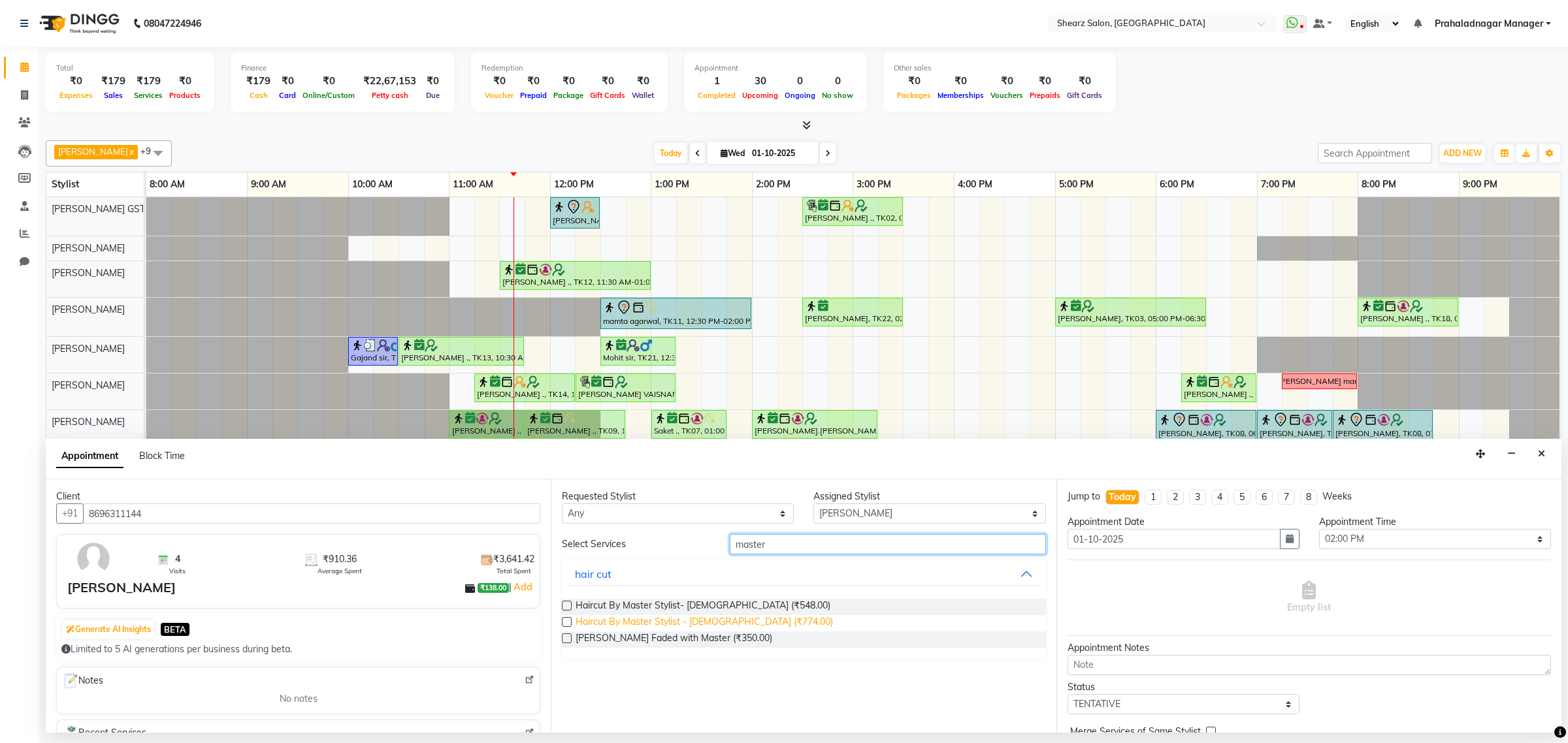
type input "master"
click at [681, 619] on span "Haircut By Master Stylist - Female (₹774.00)" at bounding box center [704, 623] width 258 height 16
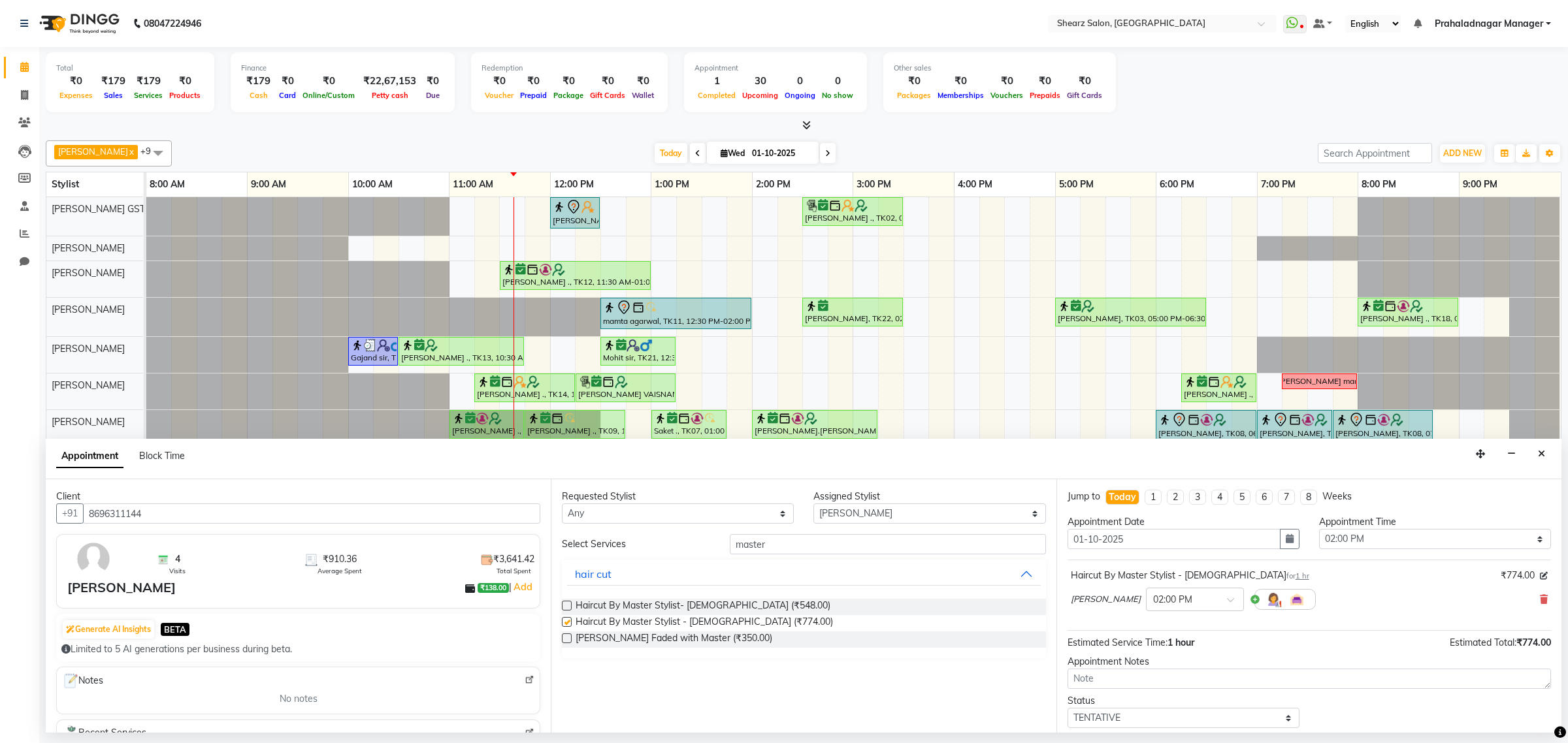
checkbox input "false"
drag, startPoint x: 812, startPoint y: 543, endPoint x: 716, endPoint y: 556, distance: 96.9
click at [720, 556] on div "Select Services master hair cut Haircut By Master Stylist- Male (₹548.00) Hairc…" at bounding box center [803, 596] width 483 height 124
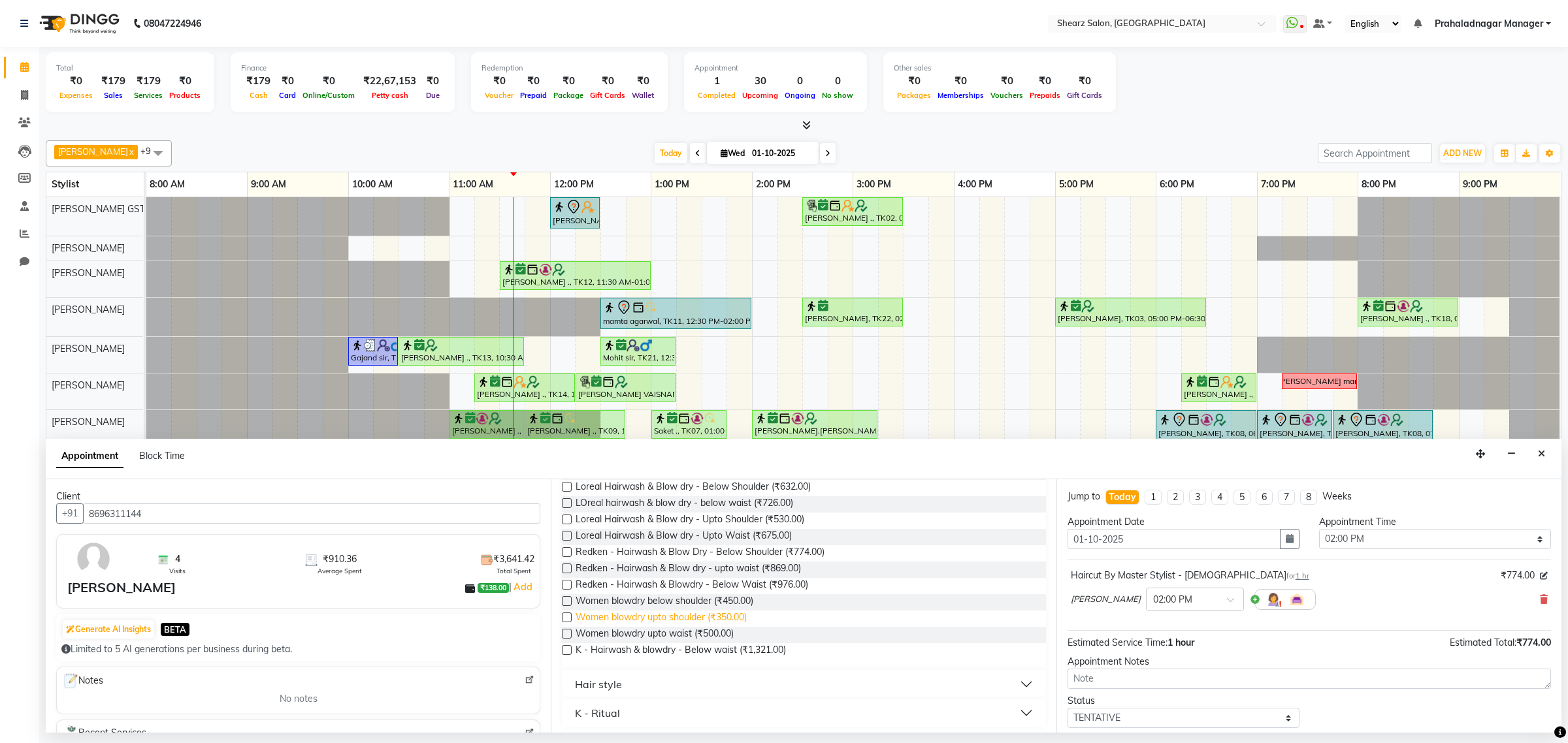
scroll to position [271, 0]
type input "blow dry"
click at [663, 630] on span "Women blowdry upto waist (₹500.00)" at bounding box center [654, 629] width 158 height 16
checkbox input "false"
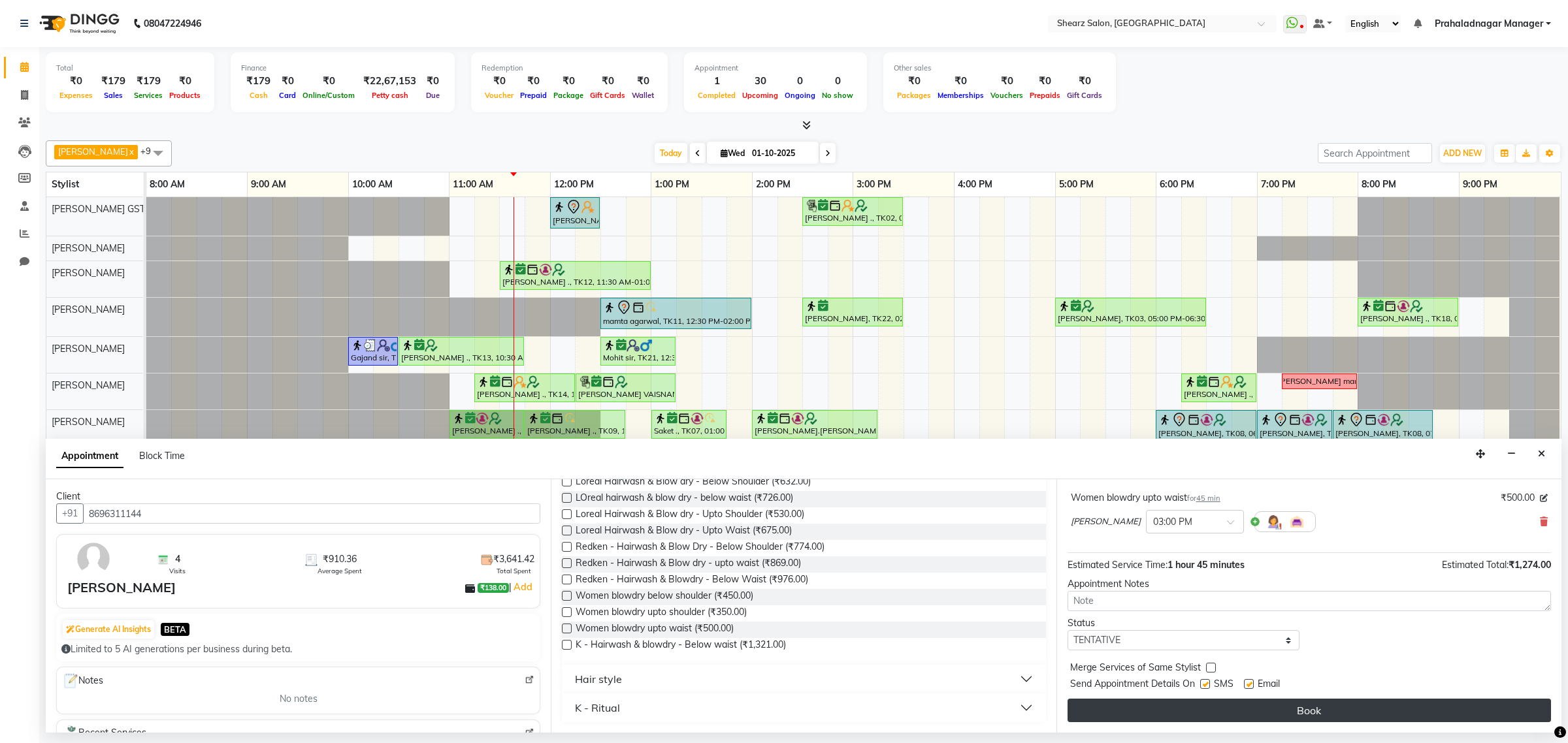
click at [1190, 711] on button "Book" at bounding box center [1308, 710] width 483 height 23
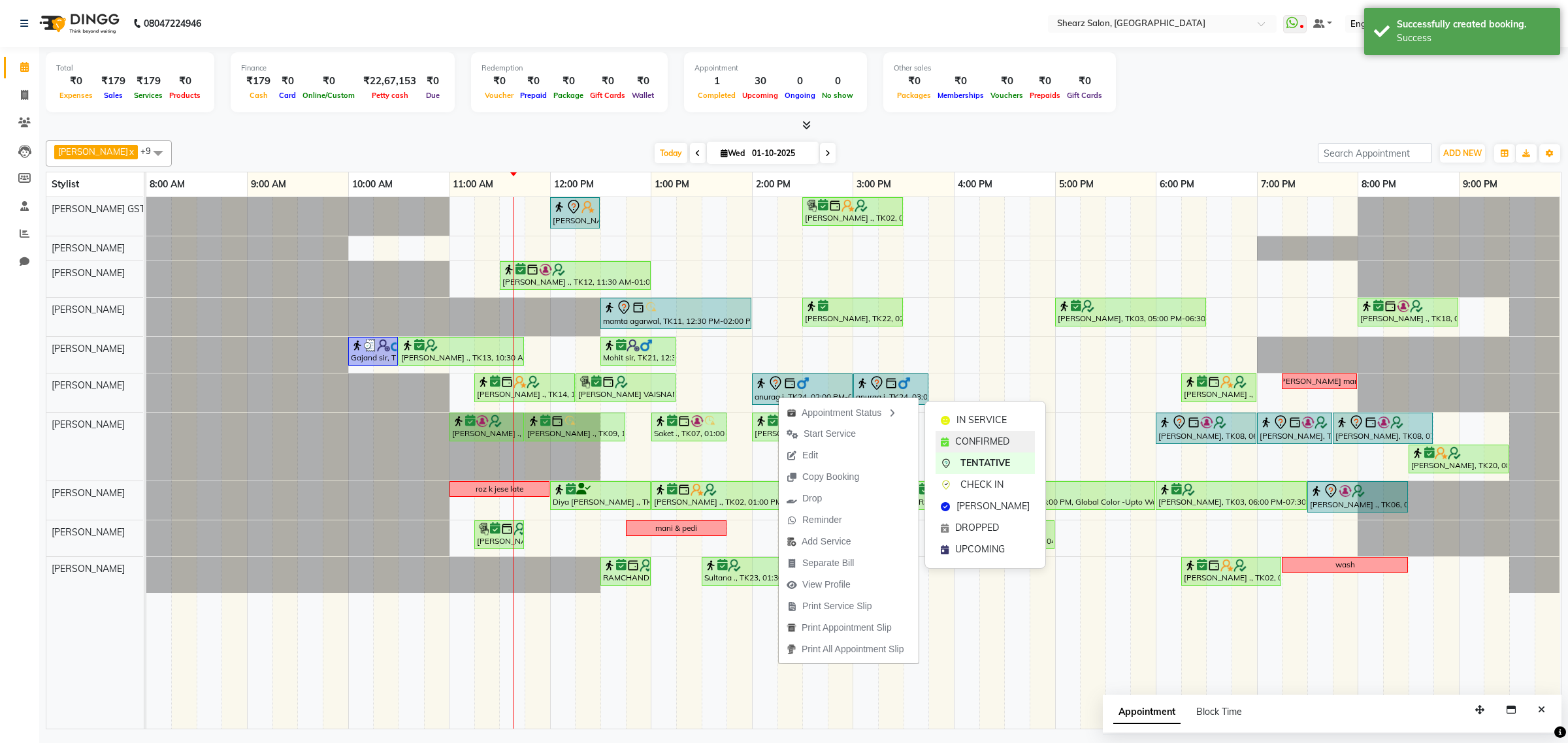
click at [973, 439] on span "CONFIRMED" at bounding box center [982, 441] width 54 height 13
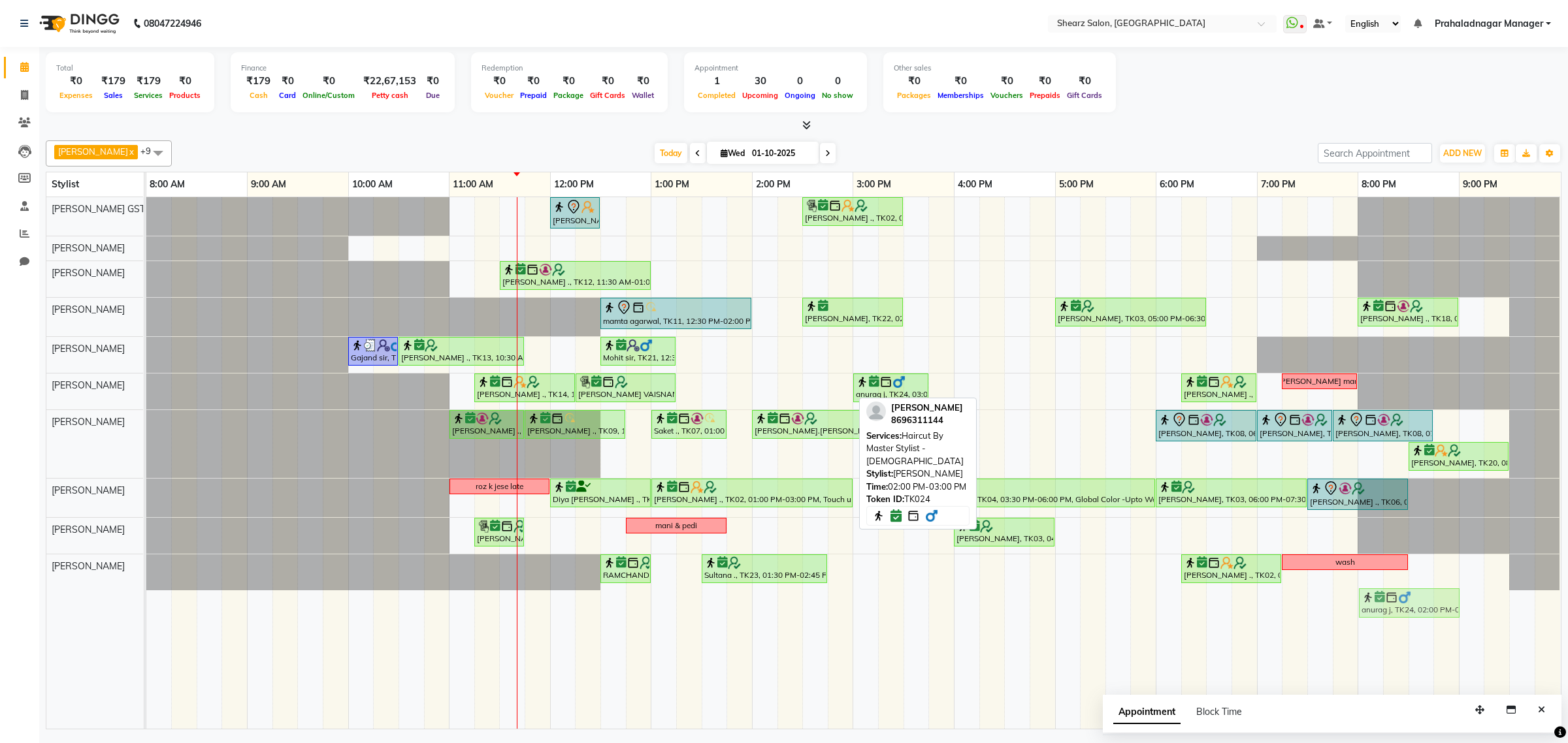
drag, startPoint x: 809, startPoint y: 384, endPoint x: 1416, endPoint y: 598, distance: 643.6
click at [1416, 598] on full-calendar "Stylist 8:00 AM 9:00 AM 10:00 AM 11:00 AM 12:00 PM 1:00 PM 2:00 PM 3:00 PM 4:00…" at bounding box center [803, 450] width 1515 height 557
drag, startPoint x: 818, startPoint y: 393, endPoint x: 1477, endPoint y: 580, distance: 685.0
click at [1477, 580] on tbody "shazadi khan, TK01, 12:00 PM-12:30 PM, Eyebrow threading with senior Grishma Ma…" at bounding box center [852, 394] width 1413 height 393
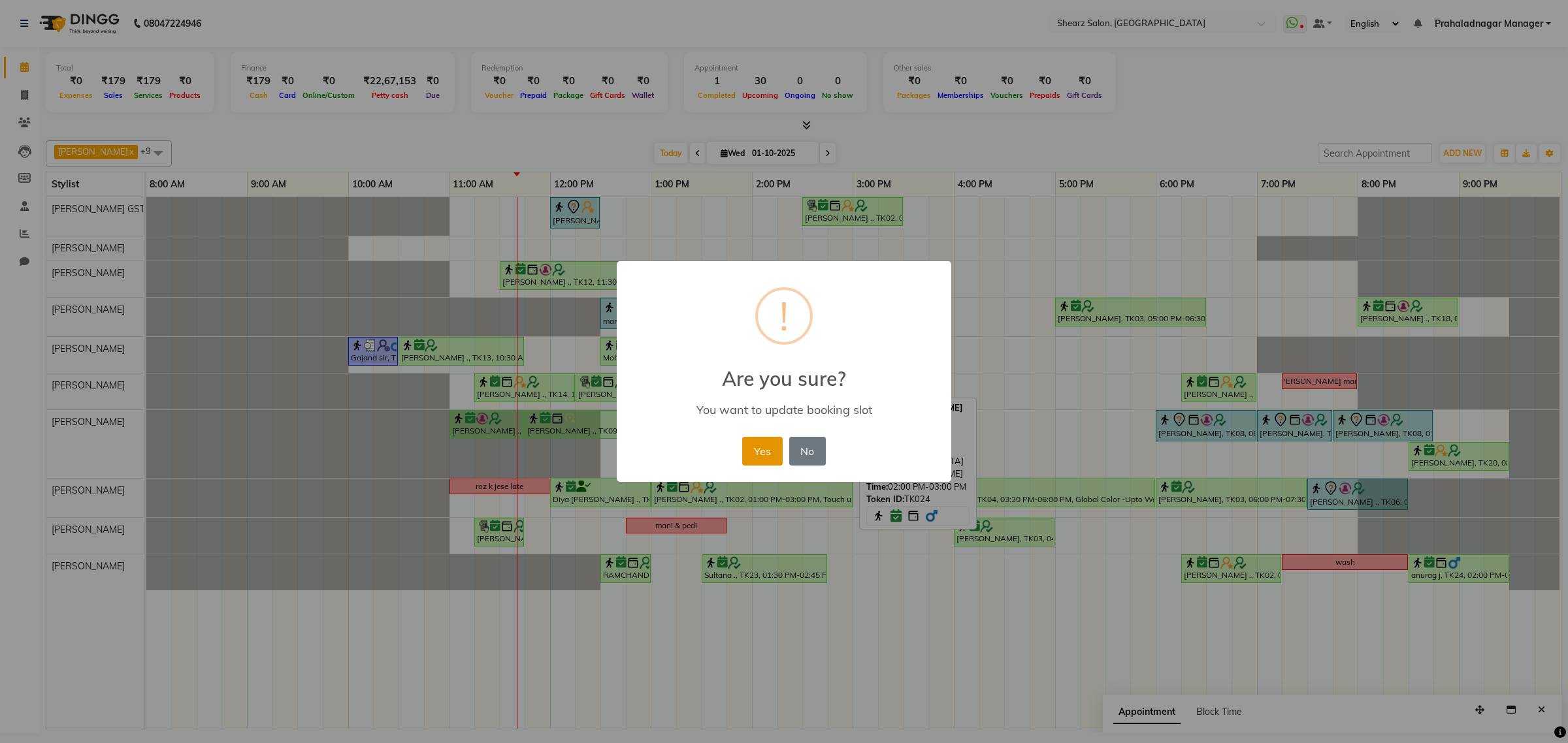
click at [764, 448] on button "Yes" at bounding box center [762, 451] width 40 height 29
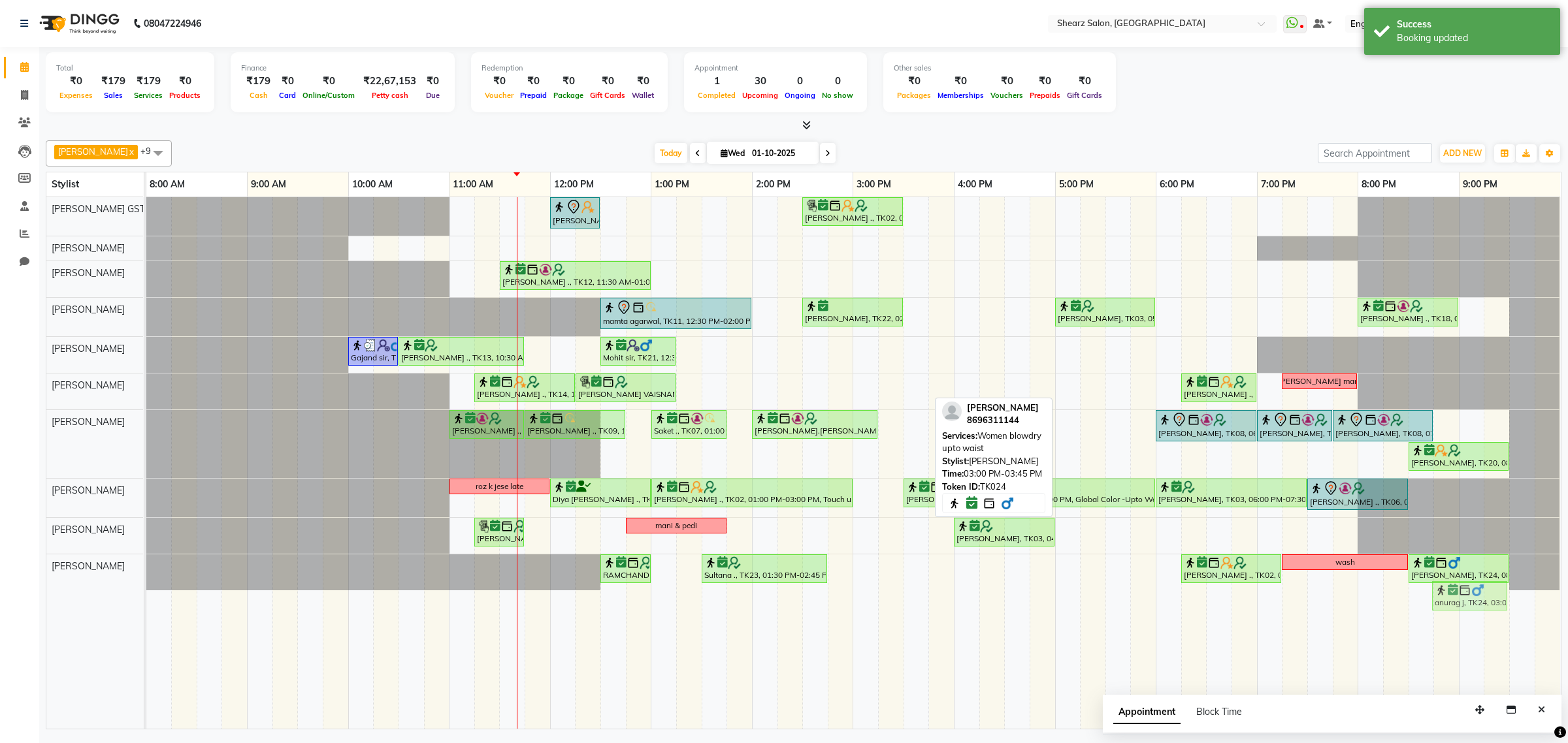
drag, startPoint x: 912, startPoint y: 387, endPoint x: 1490, endPoint y: 593, distance: 613.6
click at [1490, 593] on full-calendar "Stylist 8:00 AM 9:00 AM 10:00 AM 11:00 AM 12:00 PM 1:00 PM 2:00 PM 3:00 PM 4:00…" at bounding box center [803, 450] width 1515 height 557
drag, startPoint x: 883, startPoint y: 392, endPoint x: 1536, endPoint y: 568, distance: 676.3
click at [1536, 568] on tbody "shazadi khan, TK01, 12:00 PM-12:30 PM, Eyebrow threading with senior Grishma Ma…" at bounding box center [852, 394] width 1413 height 393
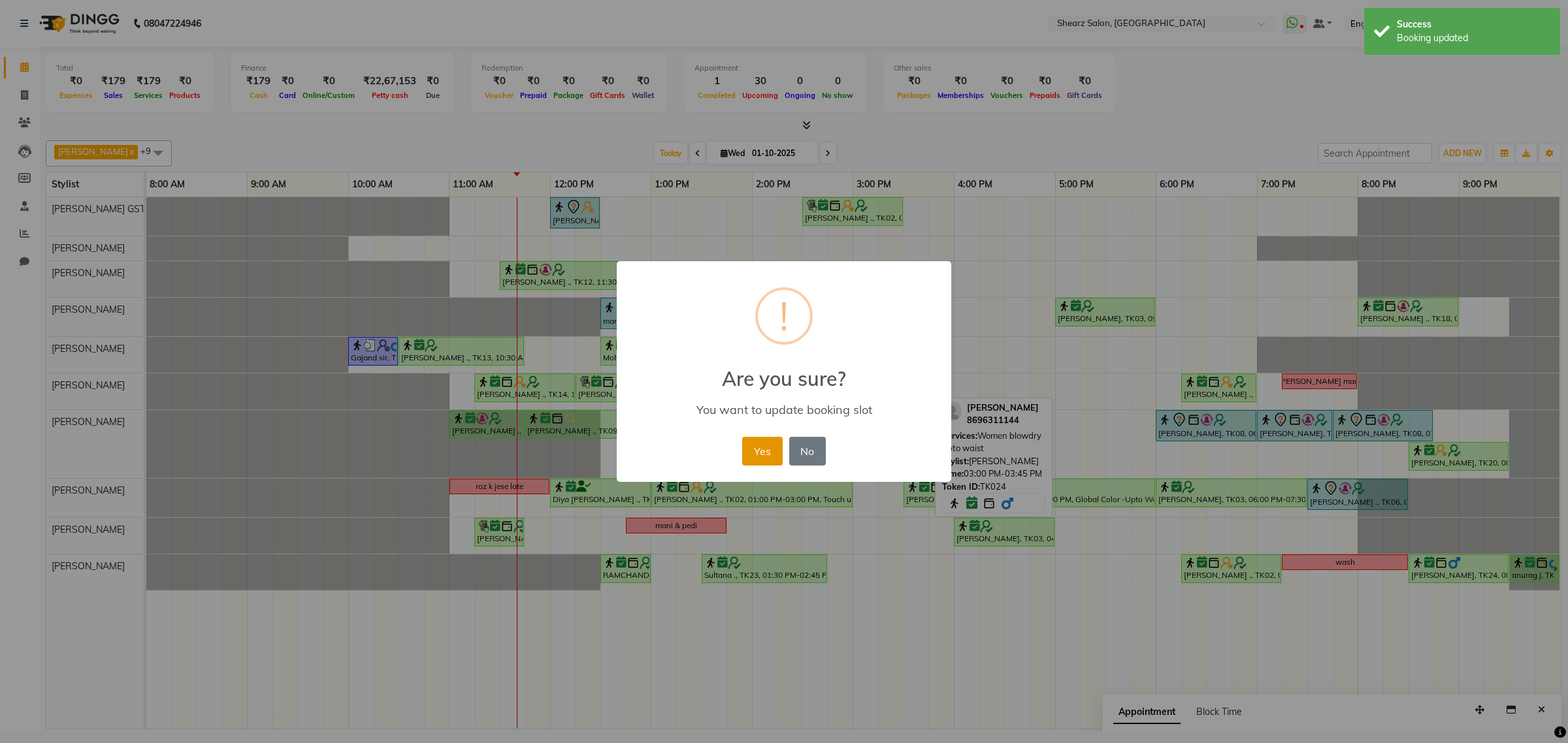
click at [756, 440] on button "Yes" at bounding box center [762, 451] width 40 height 29
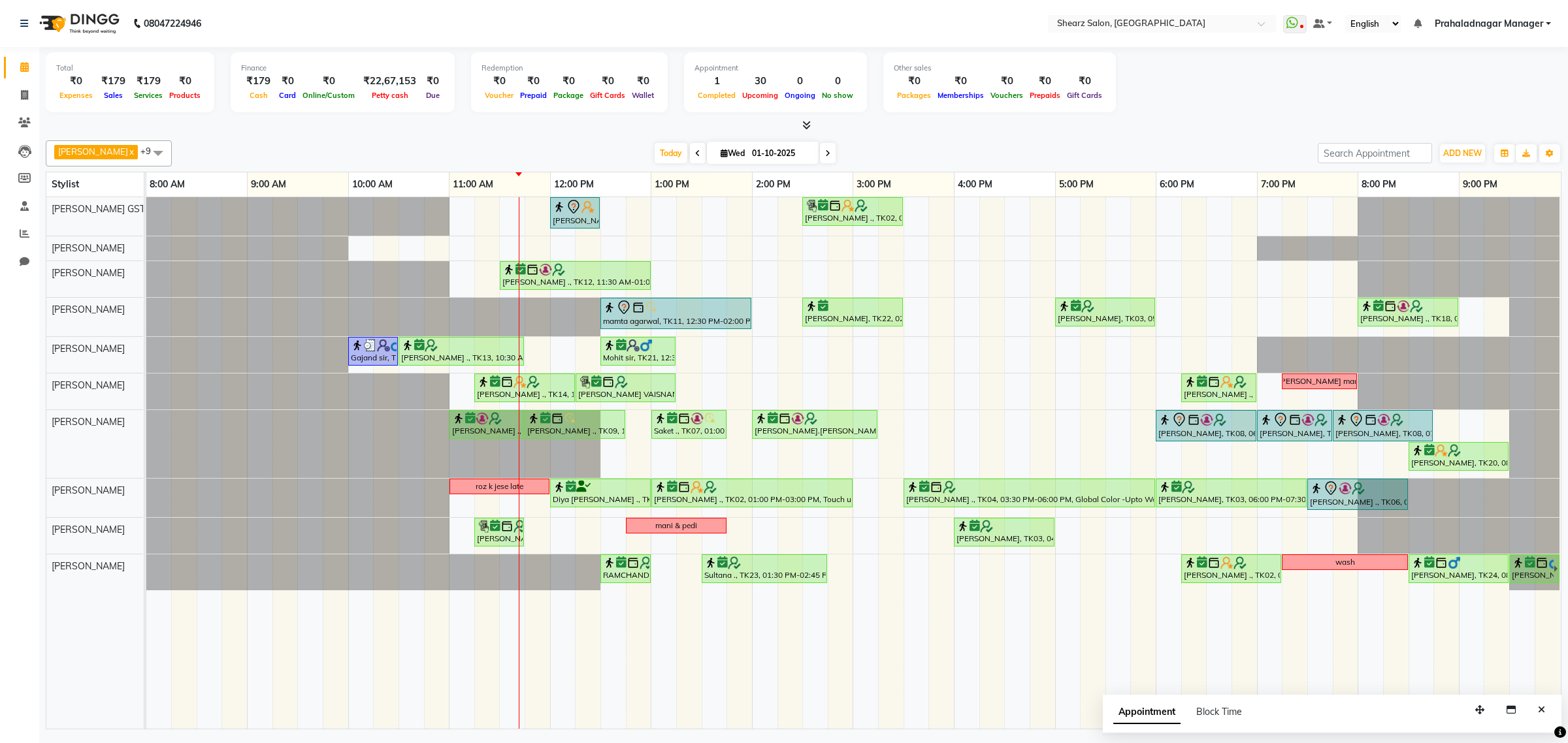
click at [825, 157] on icon at bounding box center [827, 153] width 5 height 8
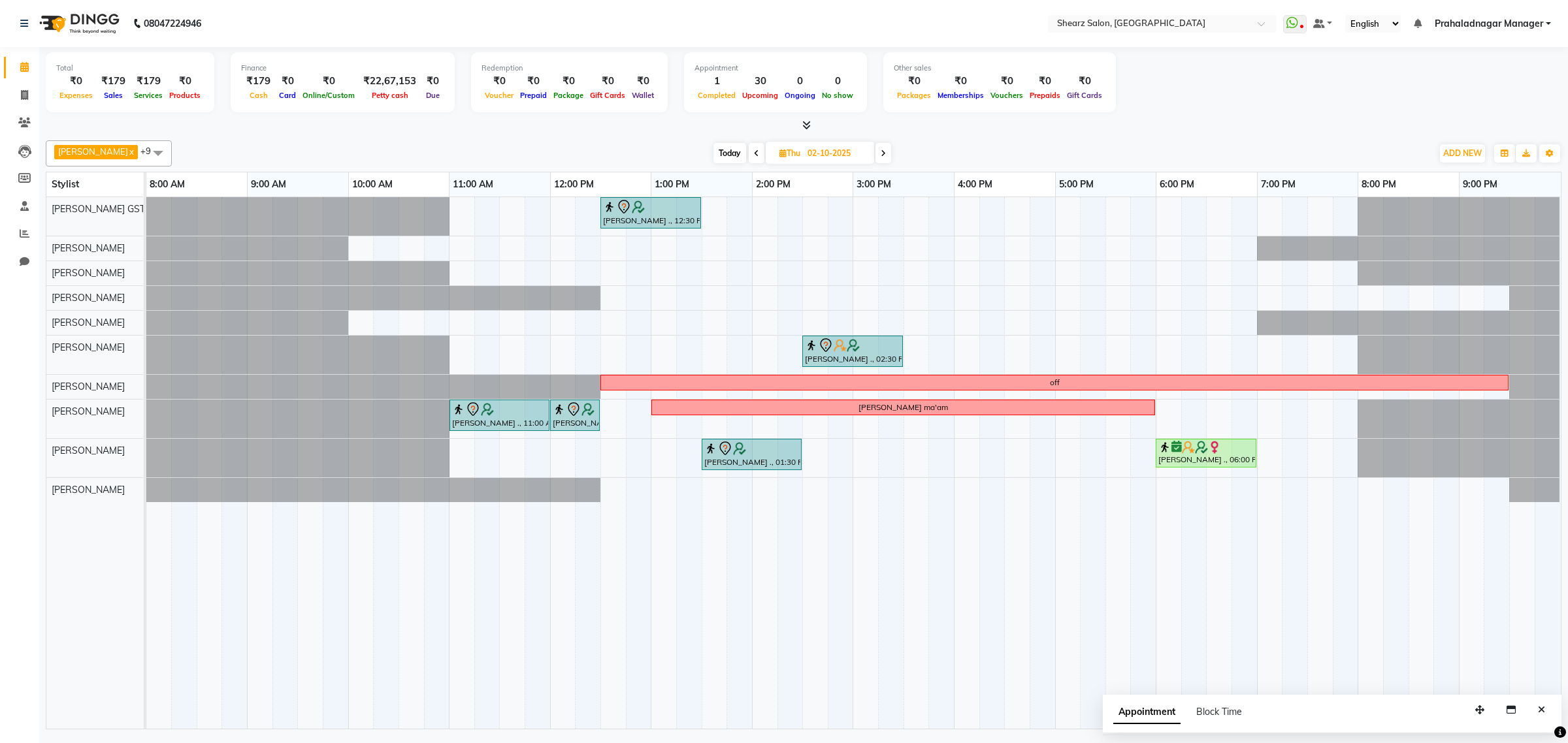
click at [714, 154] on span "Today" at bounding box center [730, 153] width 32 height 20
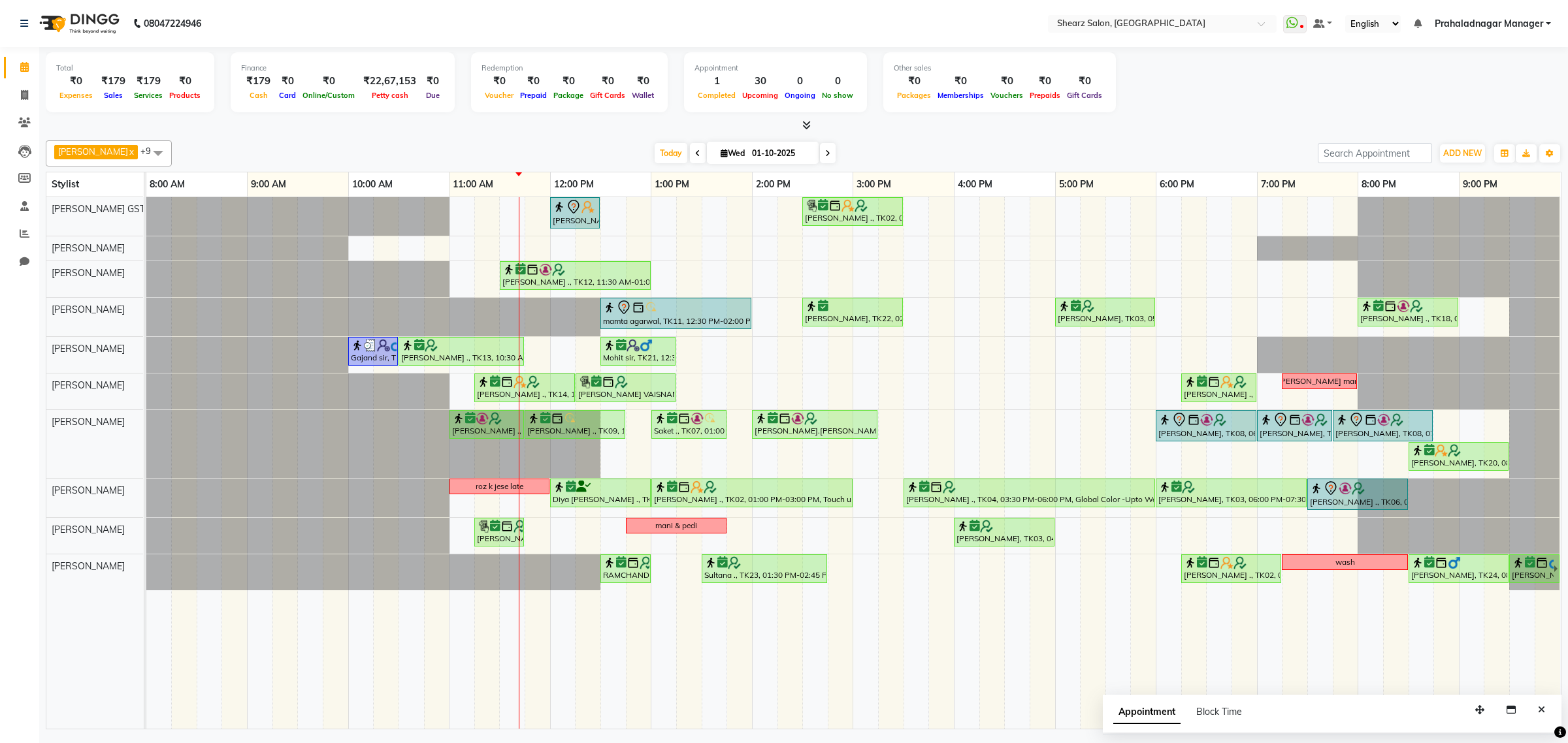
click at [825, 154] on icon at bounding box center [827, 153] width 5 height 8
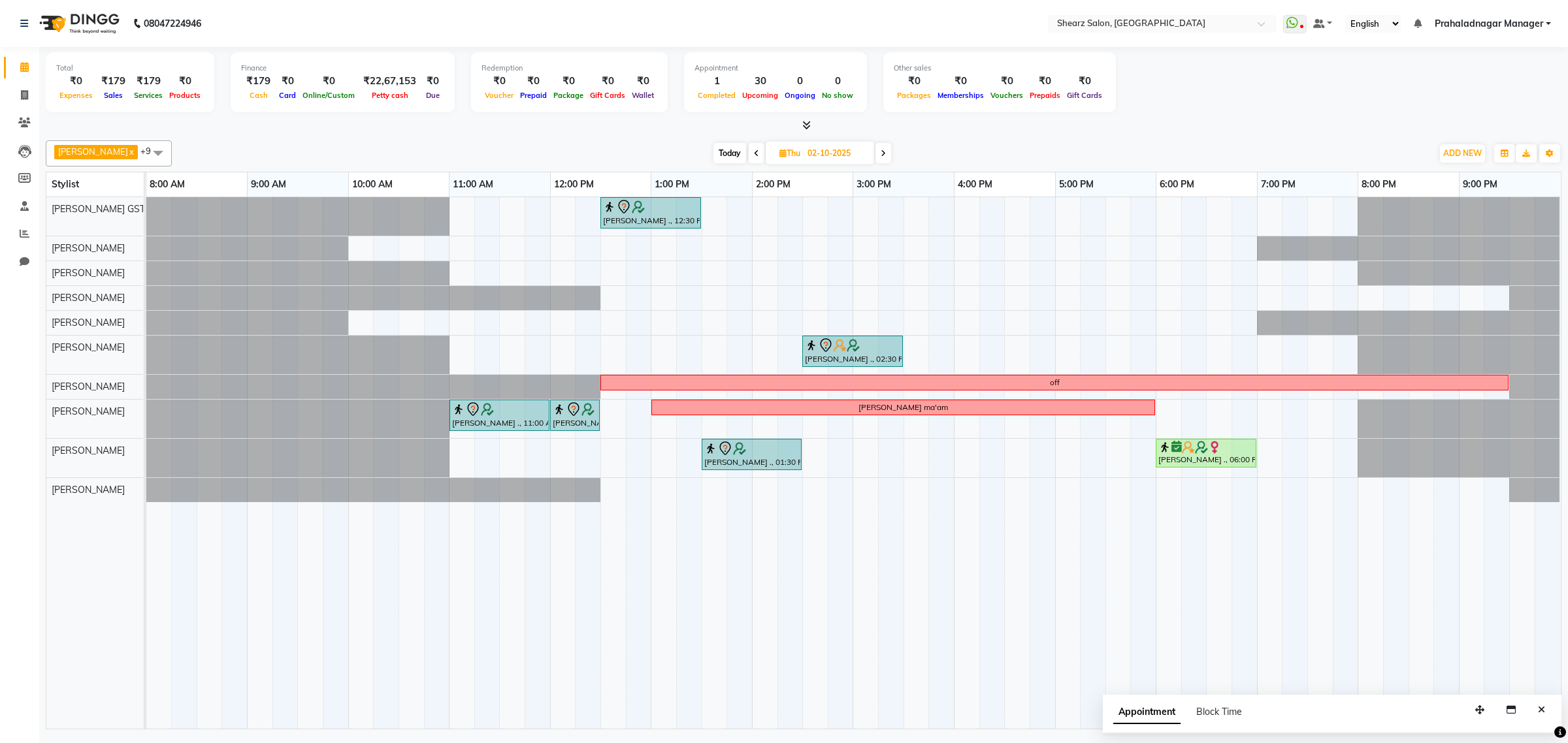
click at [729, 149] on span "Today" at bounding box center [730, 153] width 32 height 20
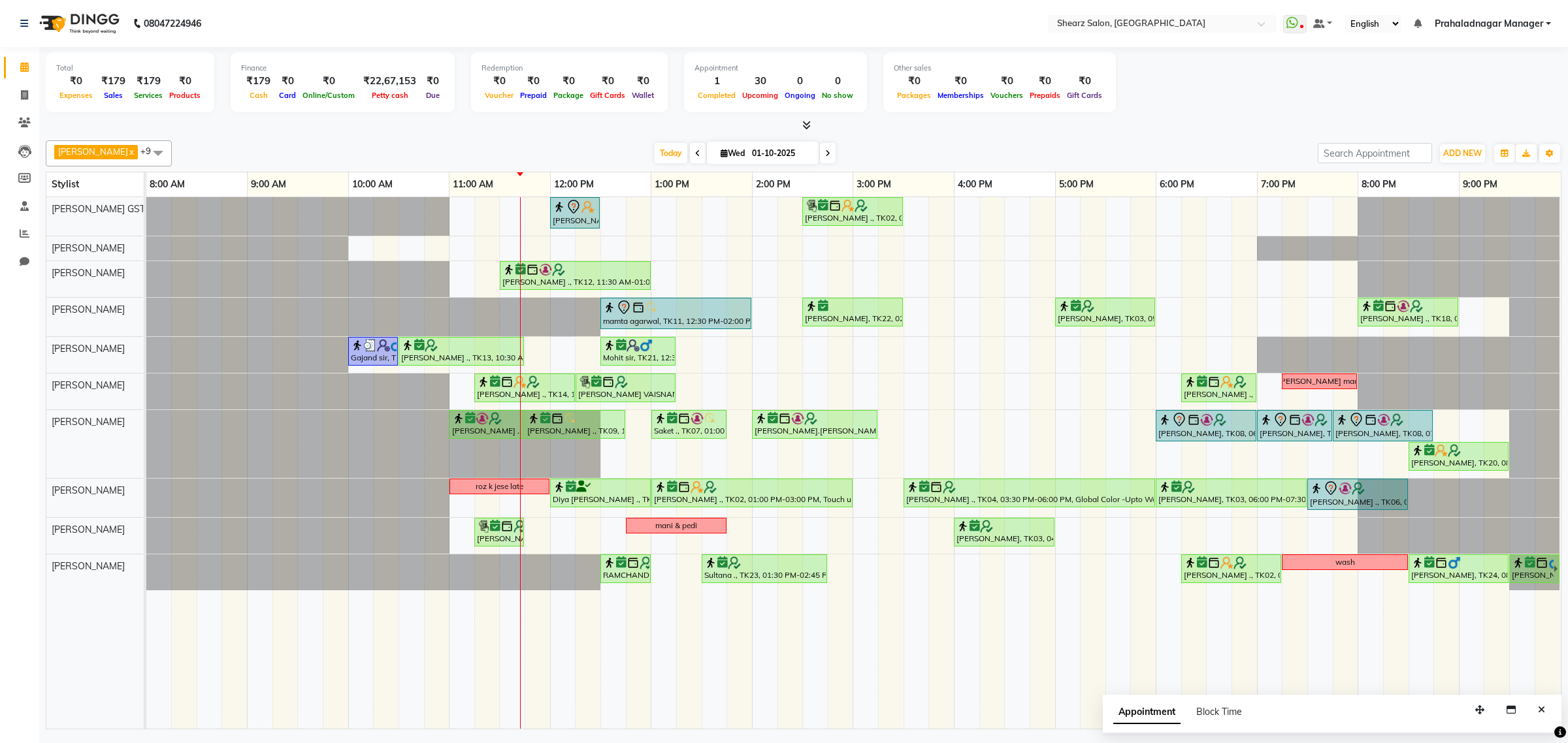
click at [820, 155] on span at bounding box center [828, 153] width 16 height 20
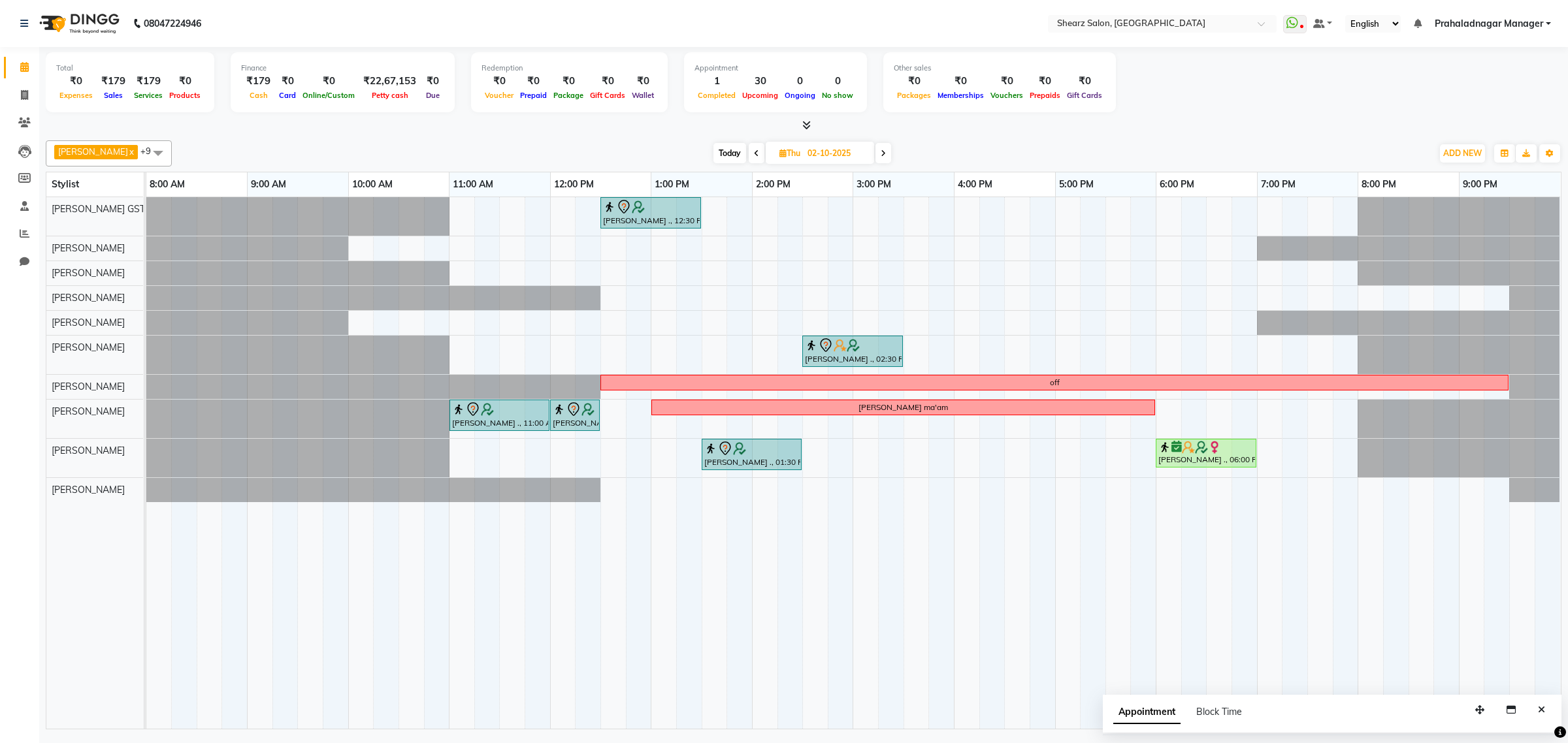
click at [749, 147] on span at bounding box center [756, 153] width 16 height 20
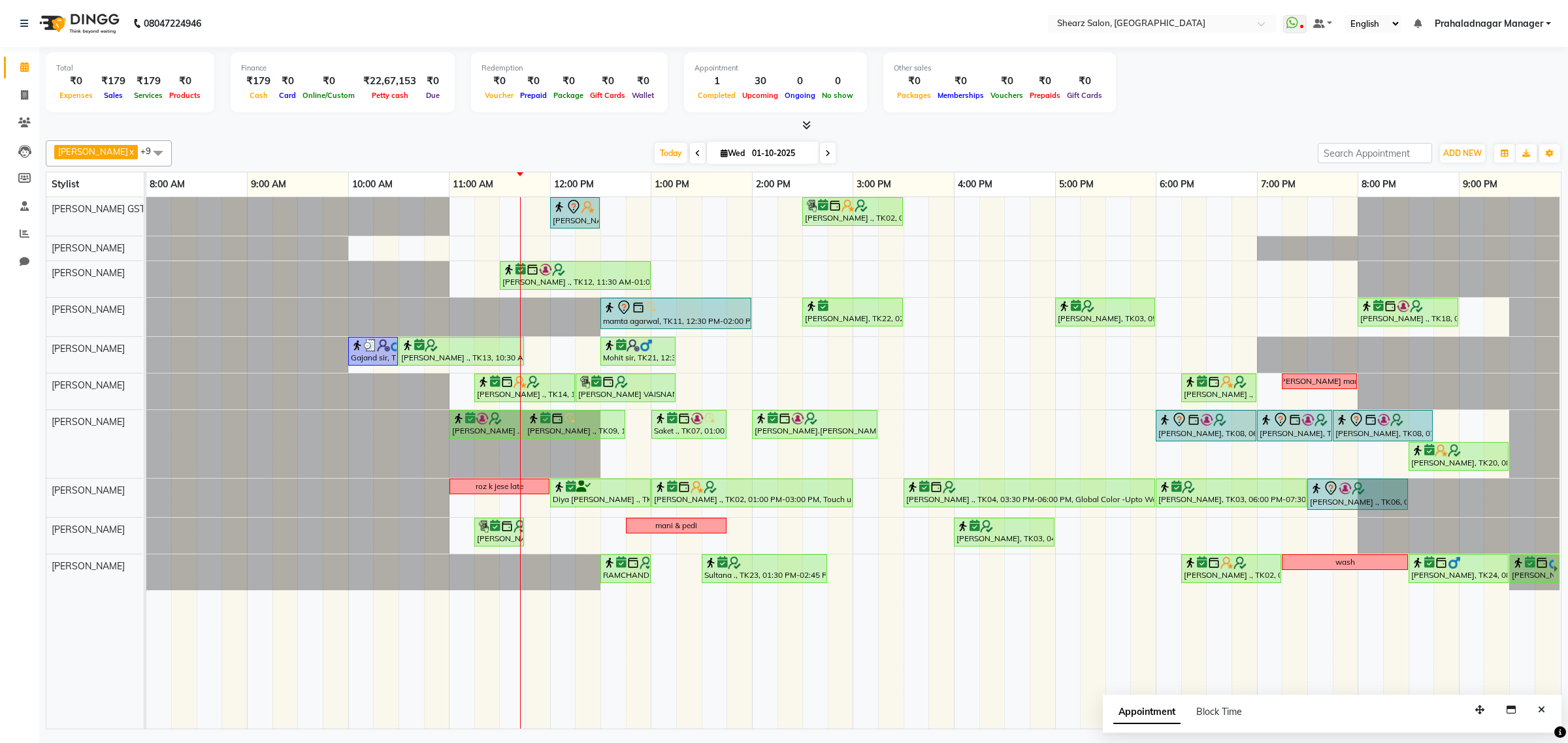
click at [820, 147] on span at bounding box center [828, 153] width 16 height 20
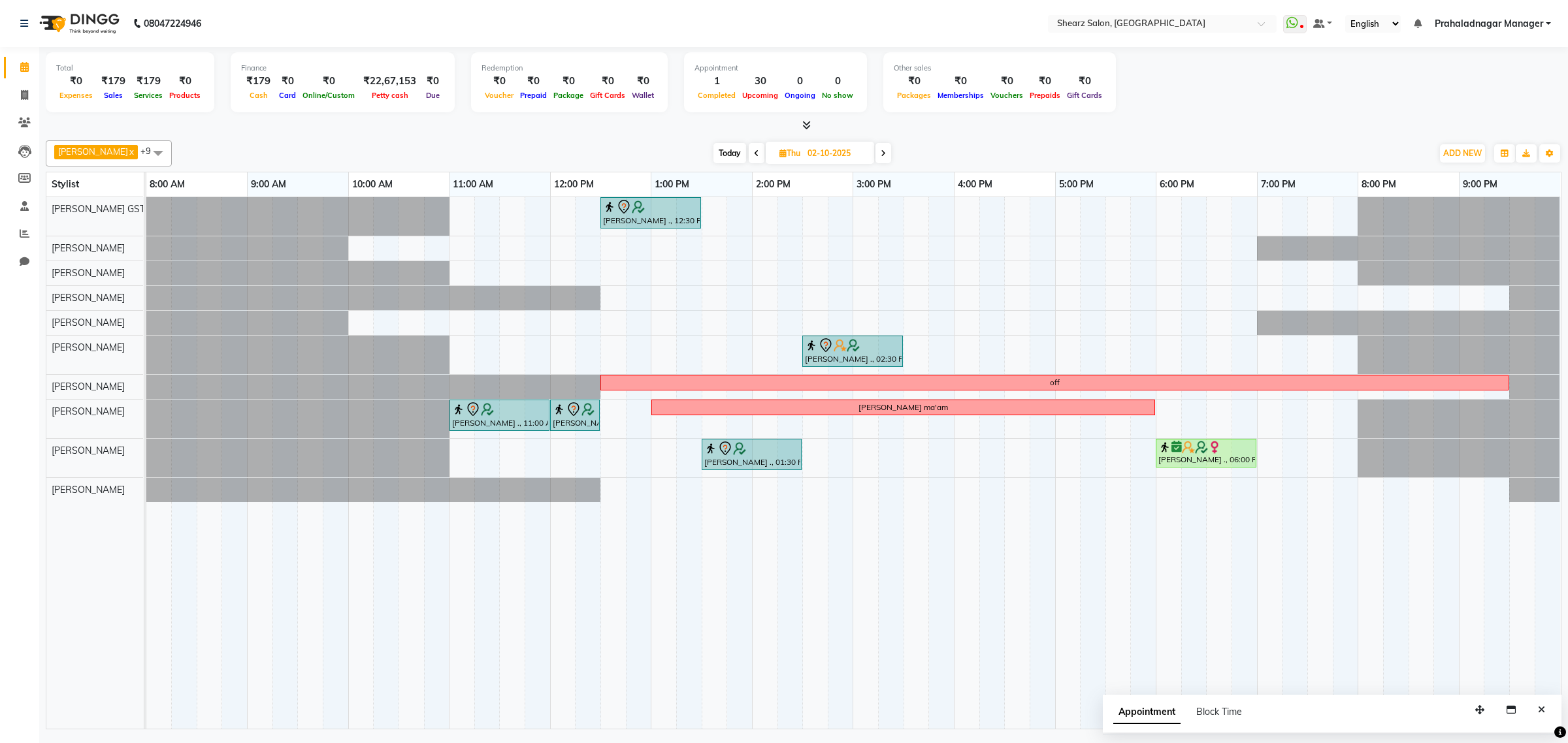
click at [882, 149] on span at bounding box center [883, 153] width 16 height 20
type input "03-10-2025"
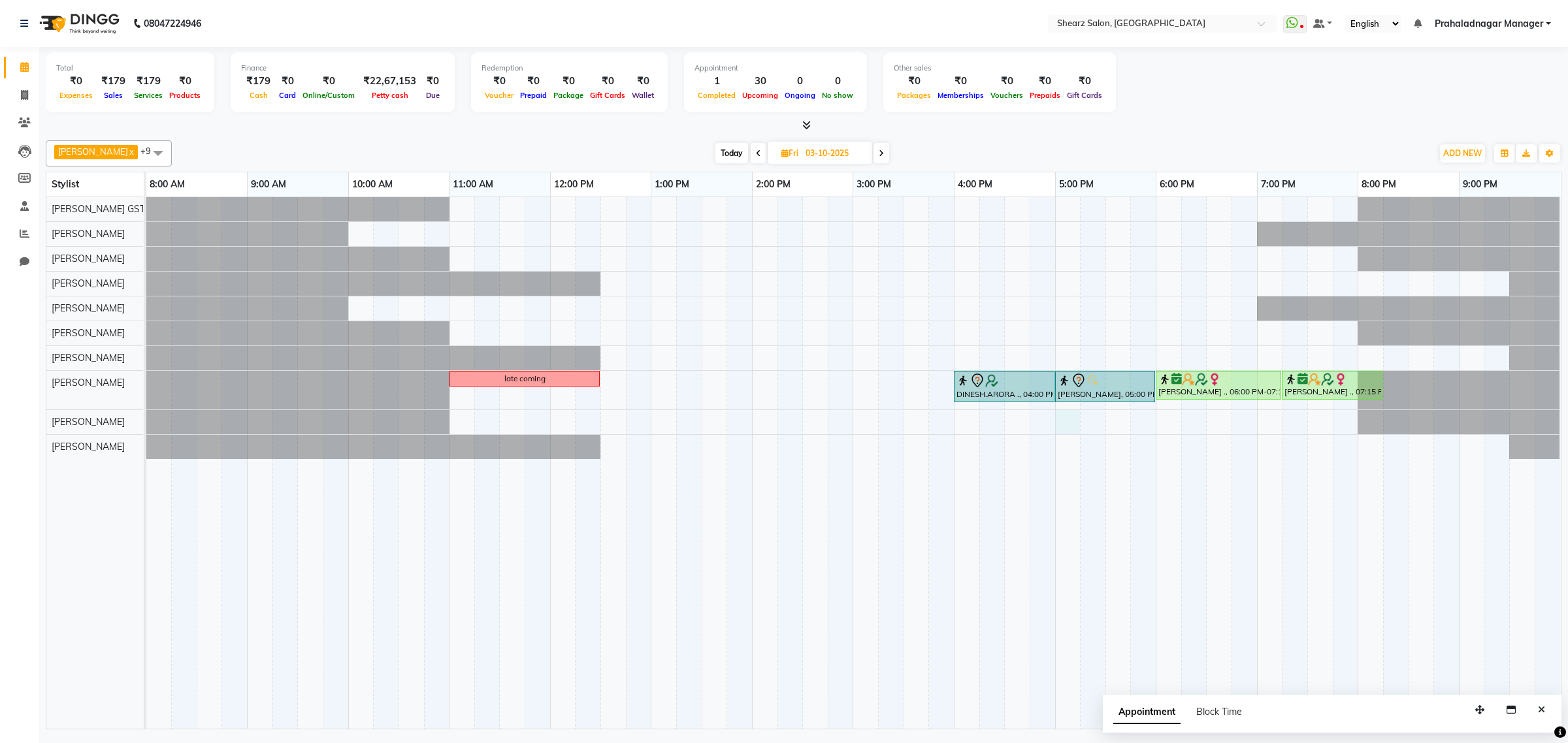
click at [1066, 418] on div "late coming DINESH.ARORA ., 04:00 PM-05:00 PM, Men Haircut with Mr.Dinesh nasir…" at bounding box center [853, 463] width 1414 height 531
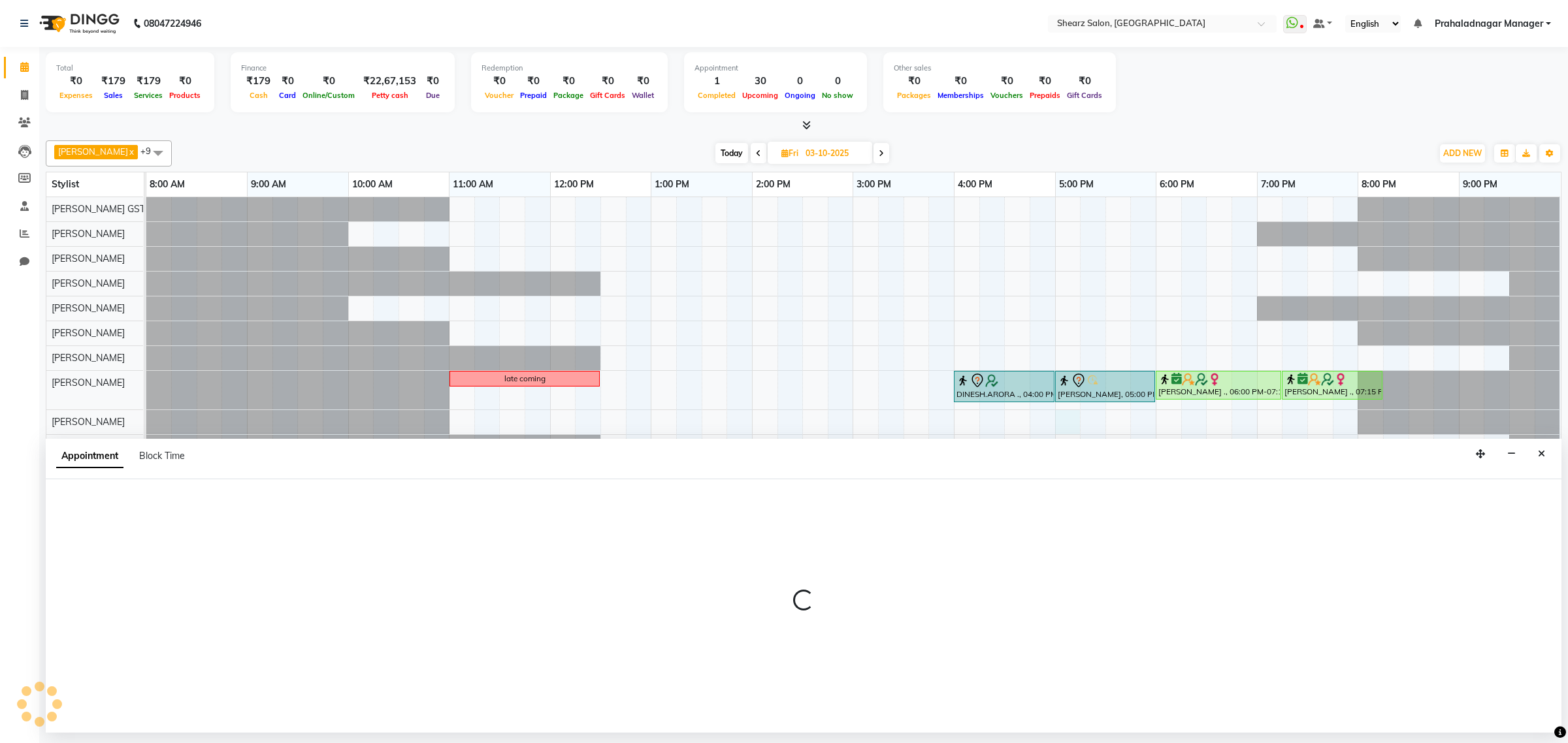
select select "77443"
select select "1020"
select select "tentative"
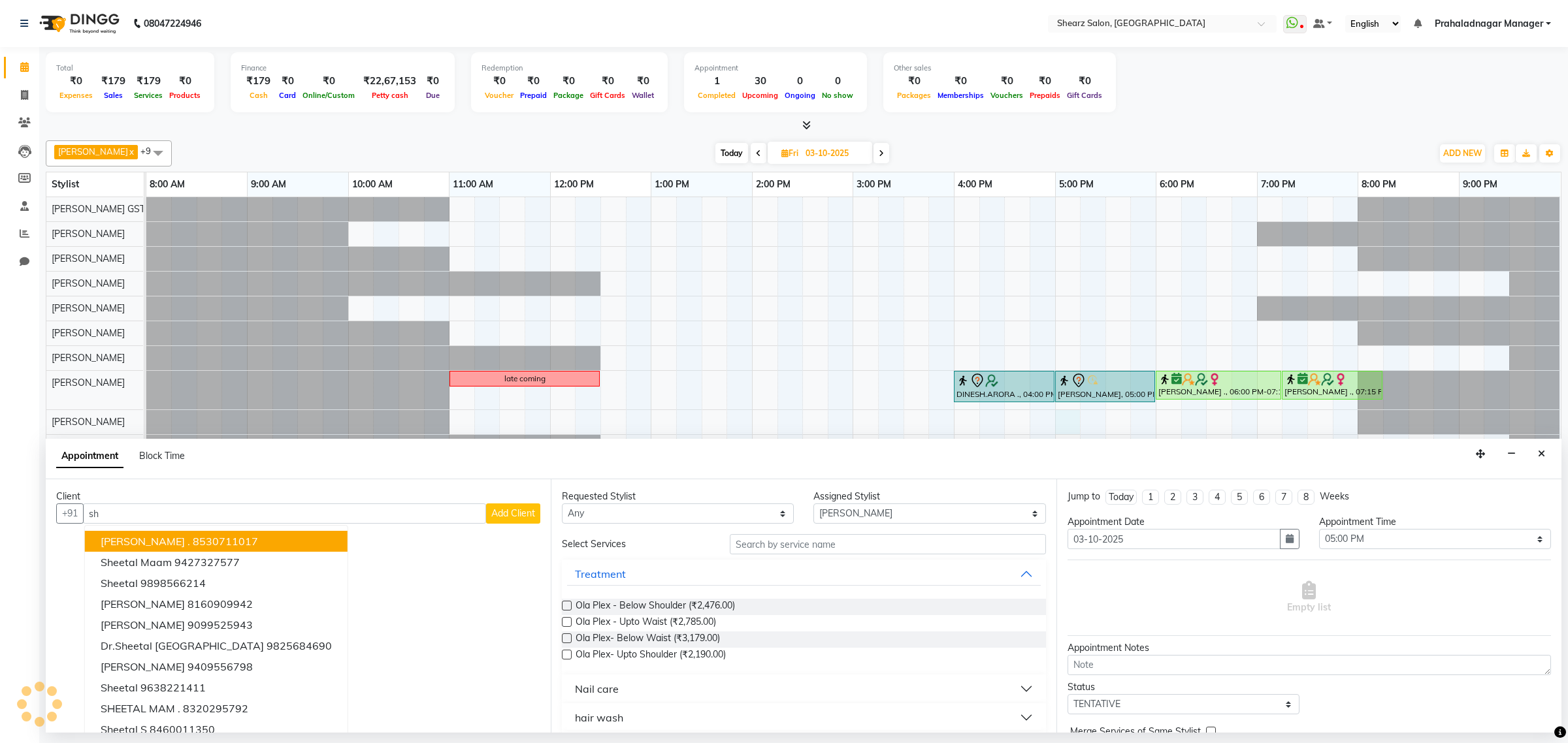
type input "s"
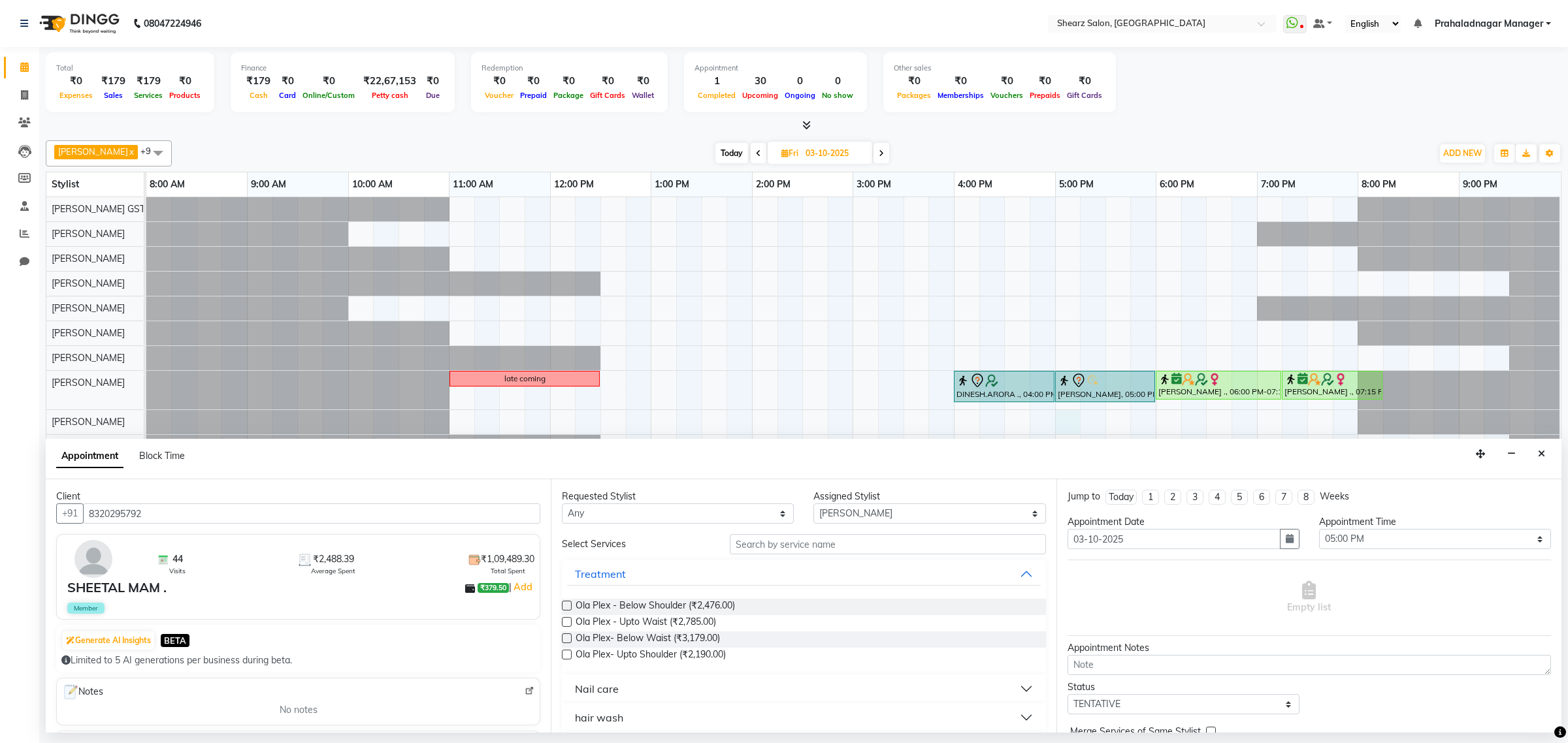
type input "8320295792"
click at [831, 540] on input "text" at bounding box center [888, 544] width 316 height 20
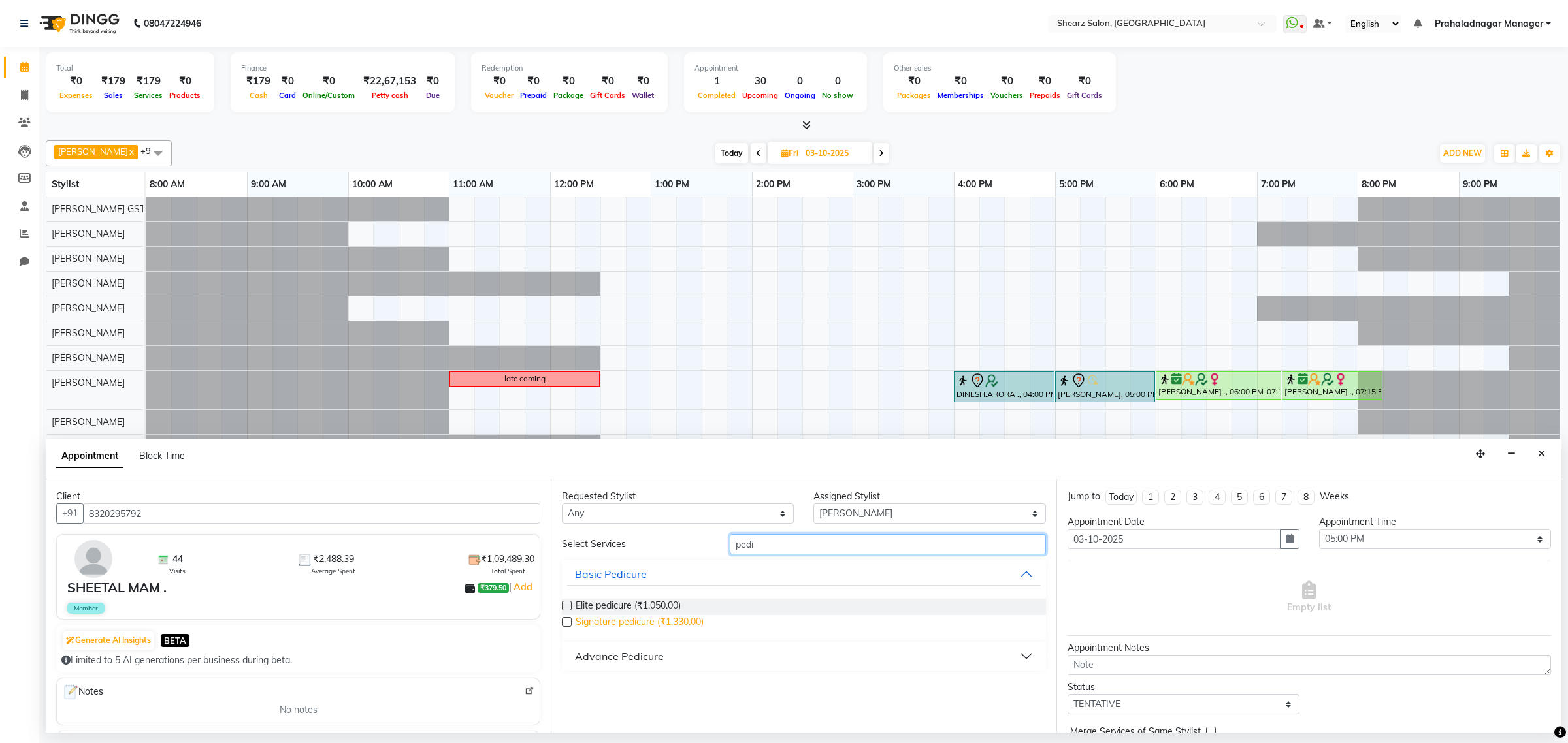
type input "pedi"
click at [620, 618] on span "Signature pedicure (₹1,330.00)" at bounding box center [639, 623] width 128 height 16
checkbox input "false"
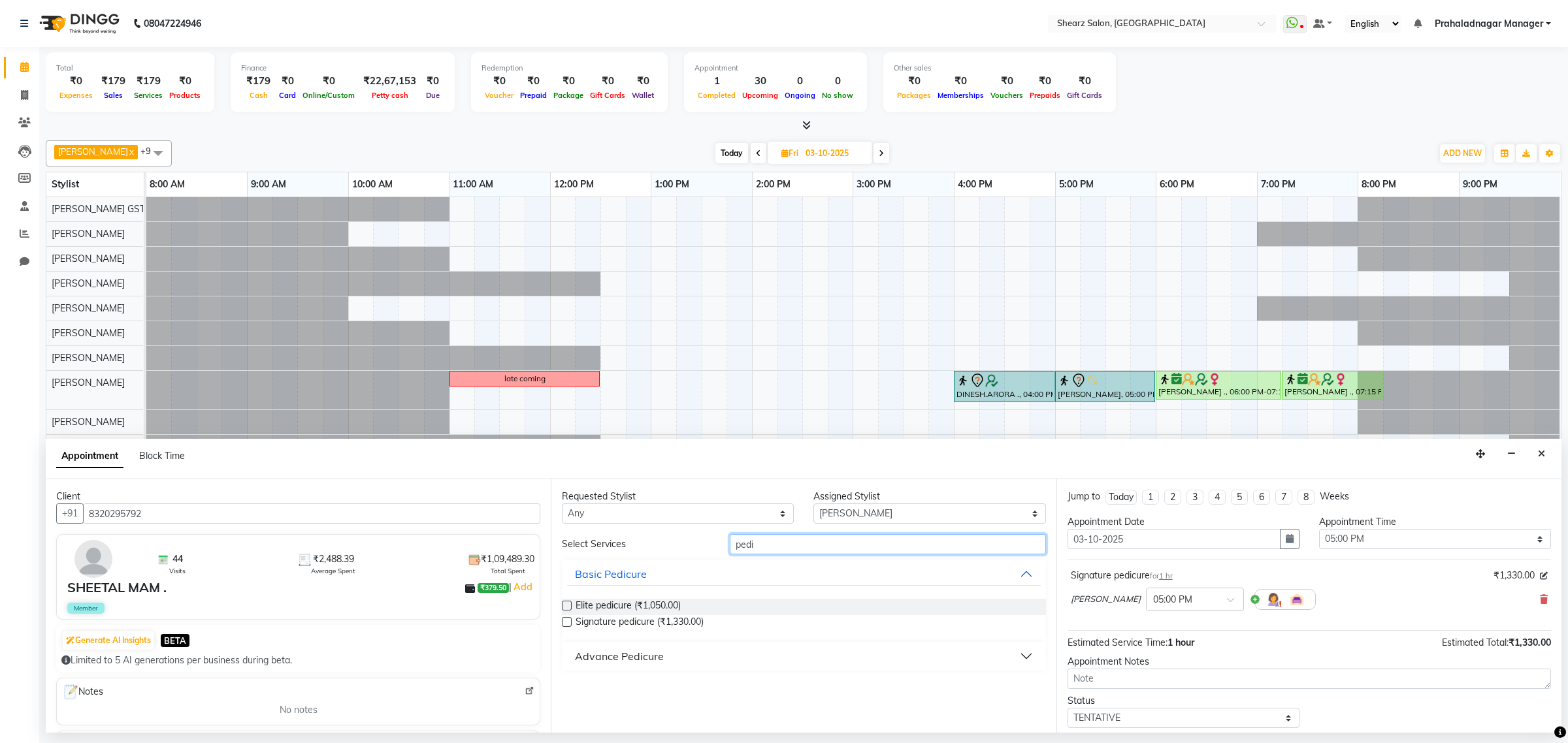
click at [600, 542] on div "Select Services pedi" at bounding box center [803, 544] width 503 height 20
type input "mani"
click at [605, 620] on span "Signature manicure (₹1,179.00)" at bounding box center [640, 623] width 131 height 16
checkbox input "false"
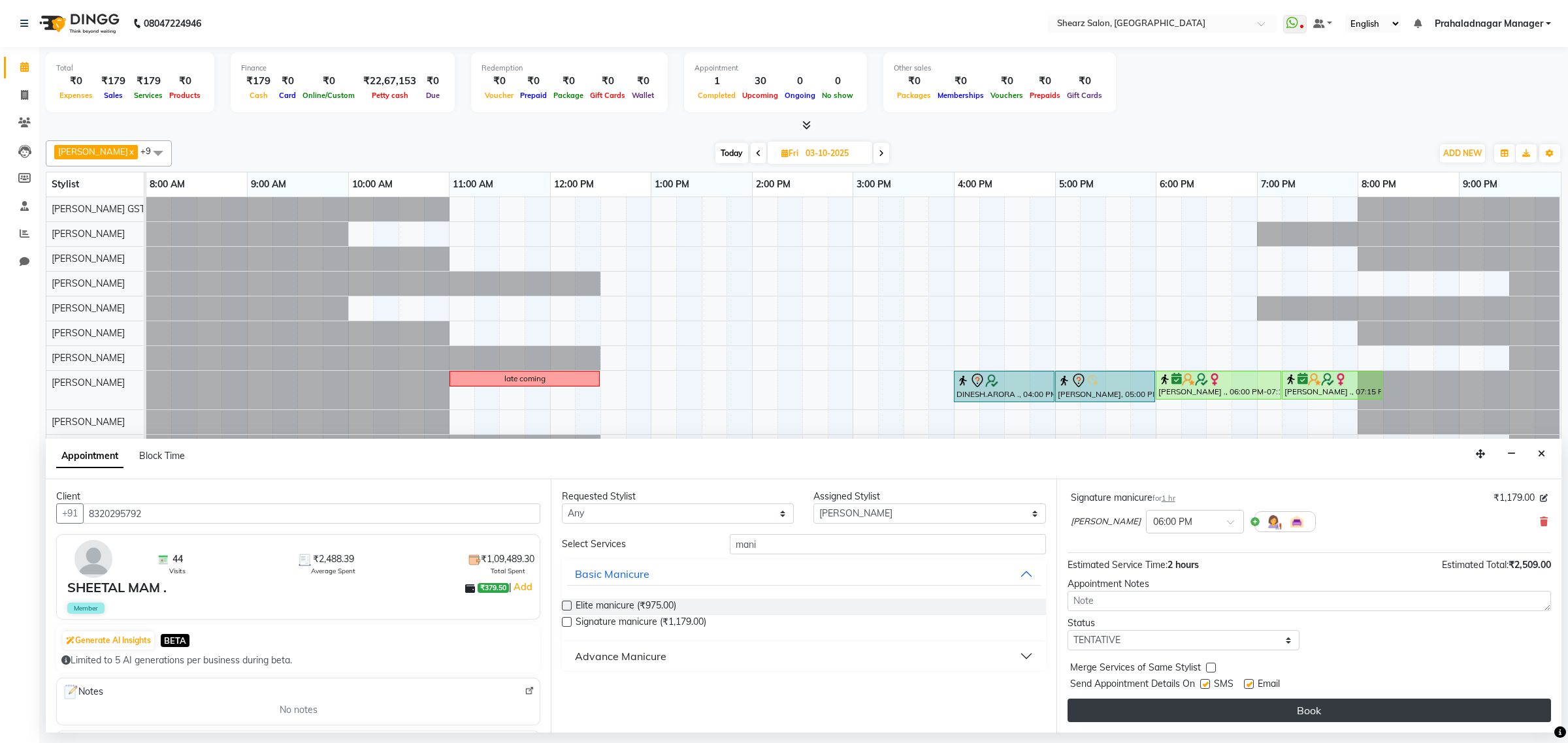
click at [1241, 707] on button "Book" at bounding box center [1308, 710] width 483 height 23
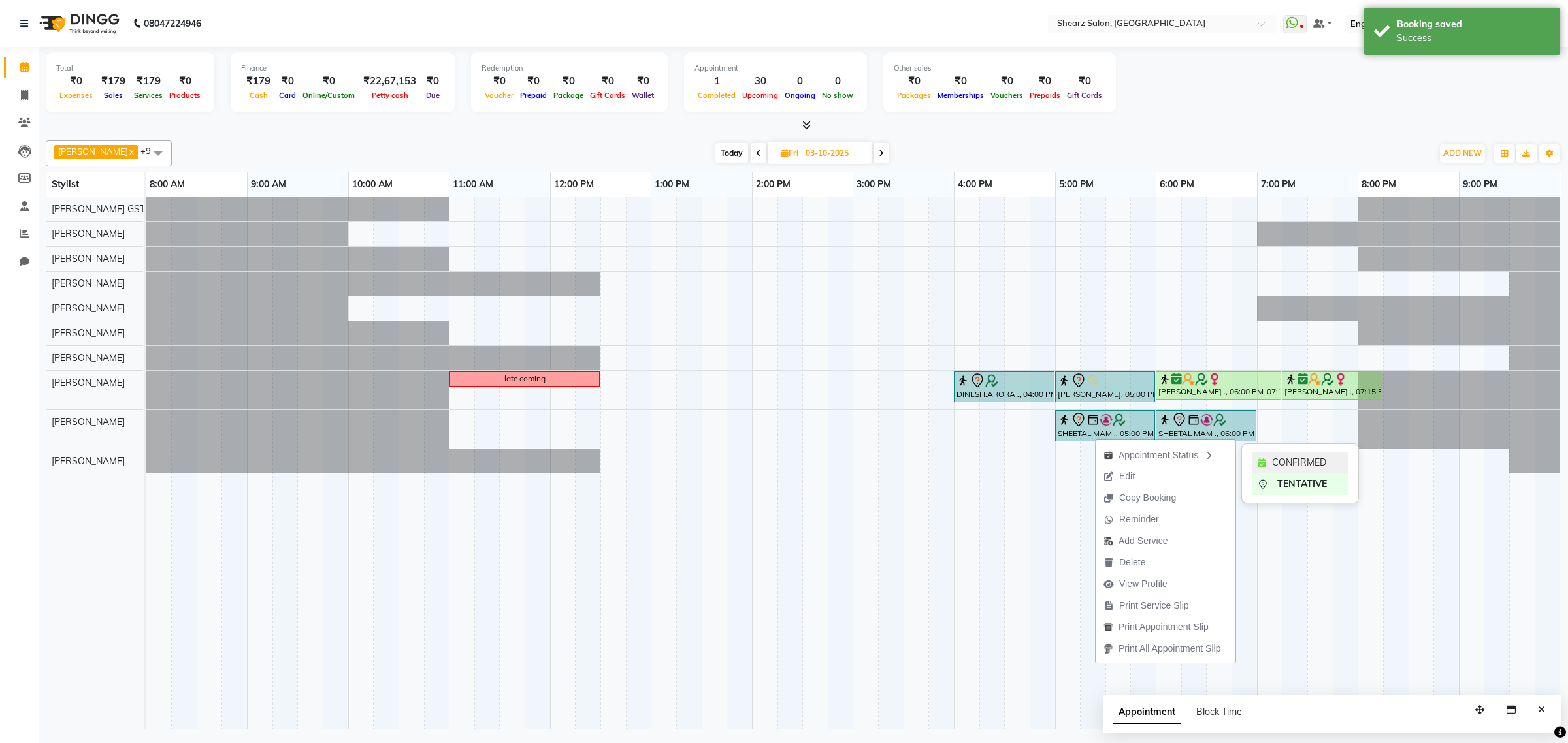
click at [1271, 466] on div "CONFIRMED" at bounding box center [1299, 463] width 95 height 22
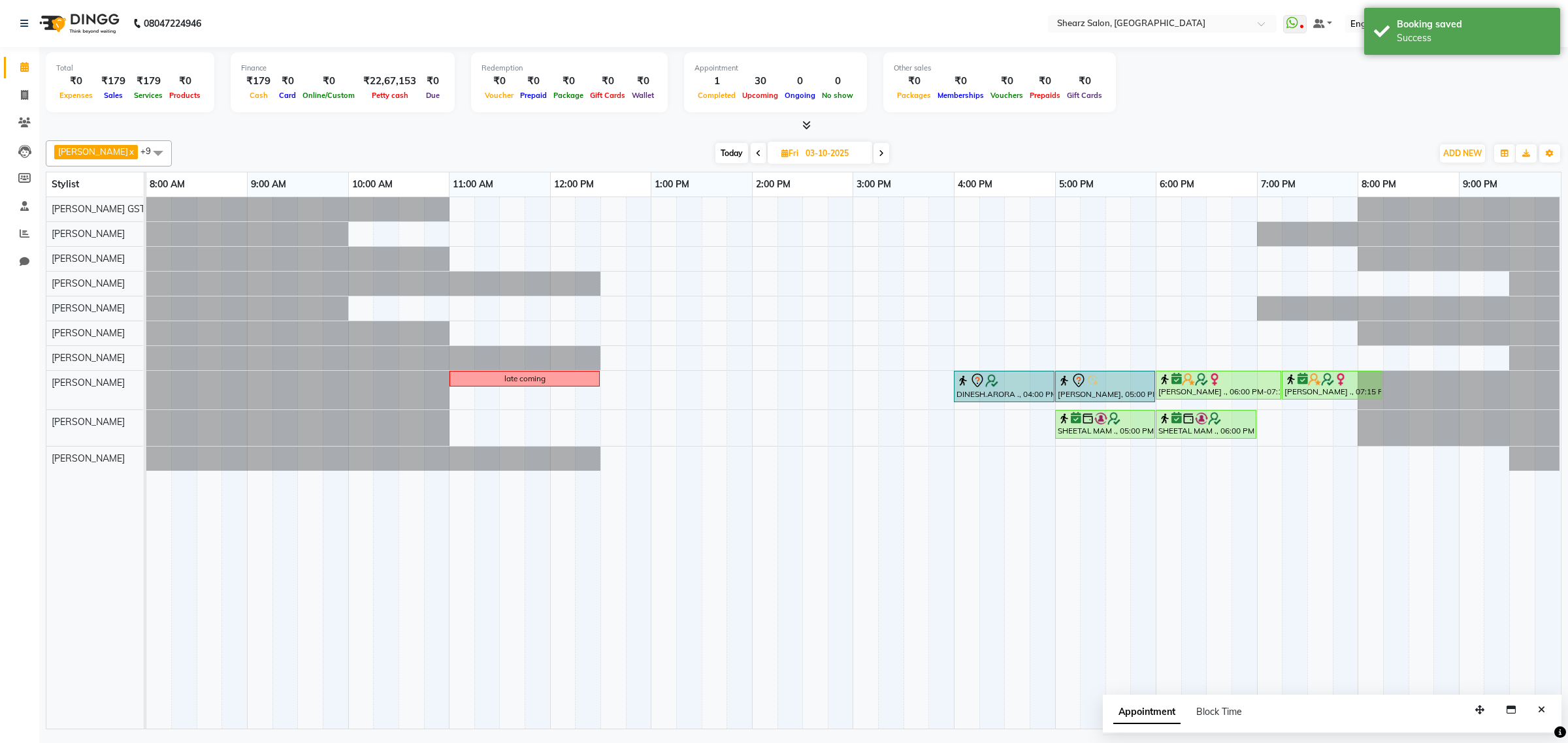
click at [718, 152] on span "Today" at bounding box center [732, 153] width 32 height 20
type input "01-10-2025"
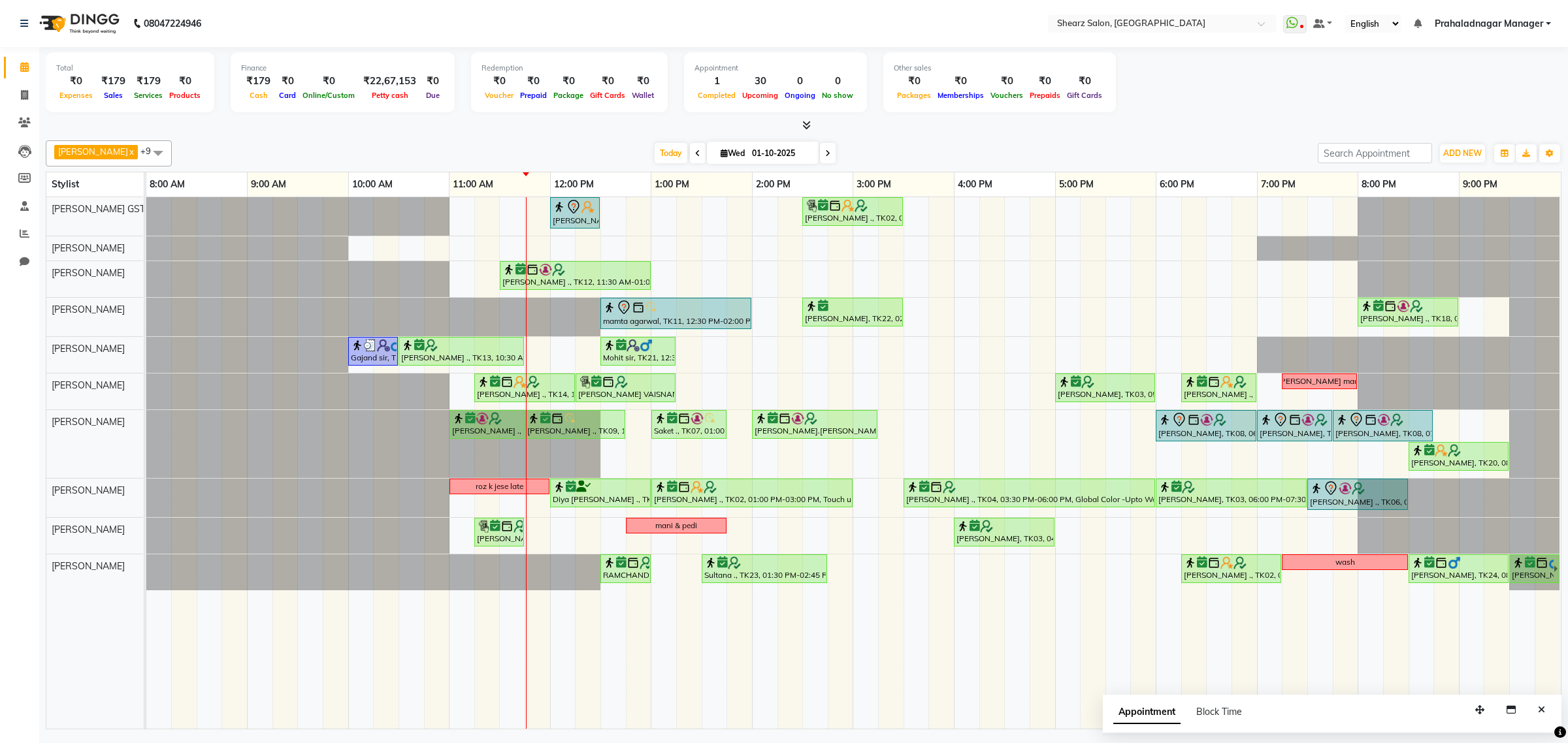
click at [938, 586] on div "shazadi khan, TK01, 12:00 PM-12:30 PM, Eyebrow threading with senior Grishma Ma…" at bounding box center [853, 463] width 1414 height 531
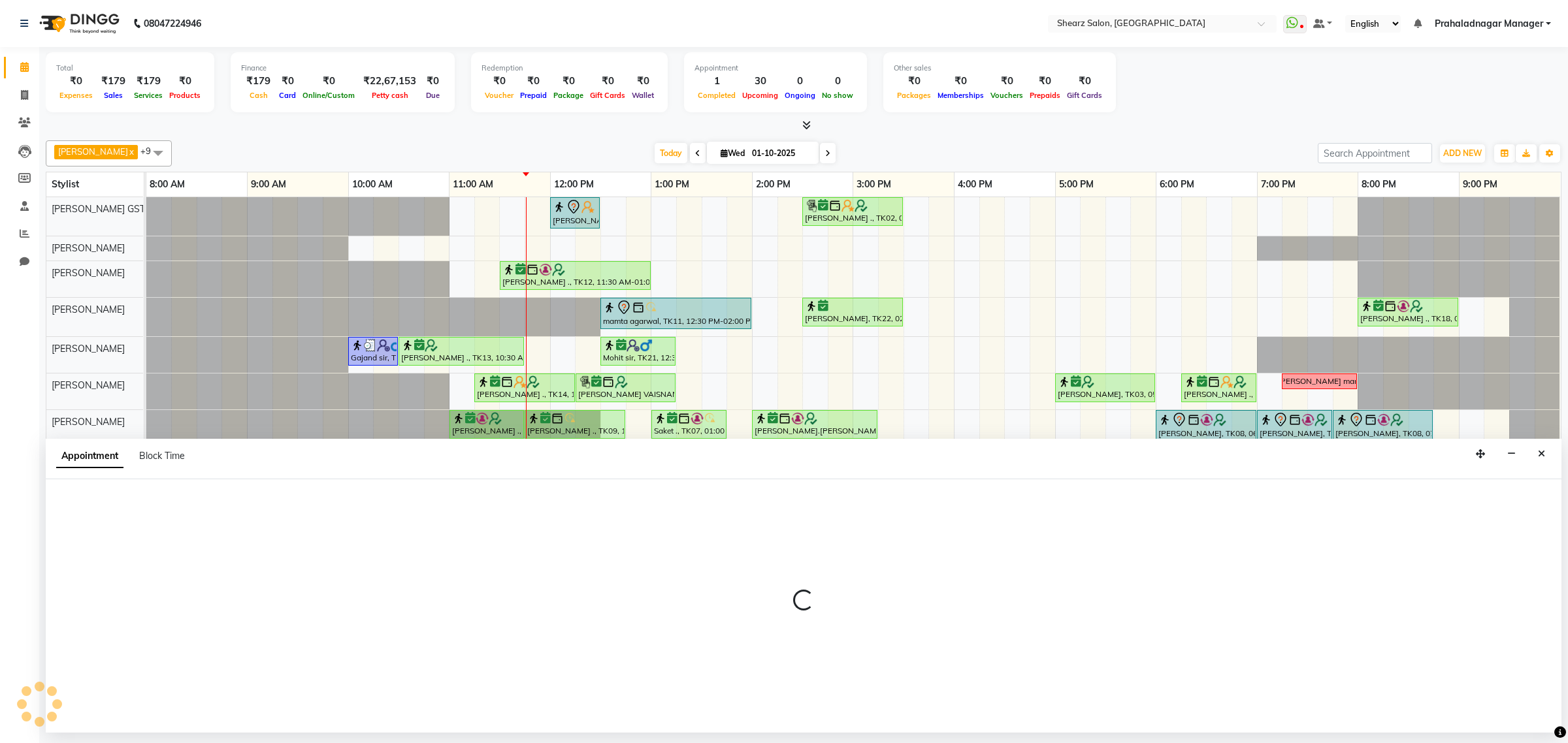
select select "77482"
select select "tentative"
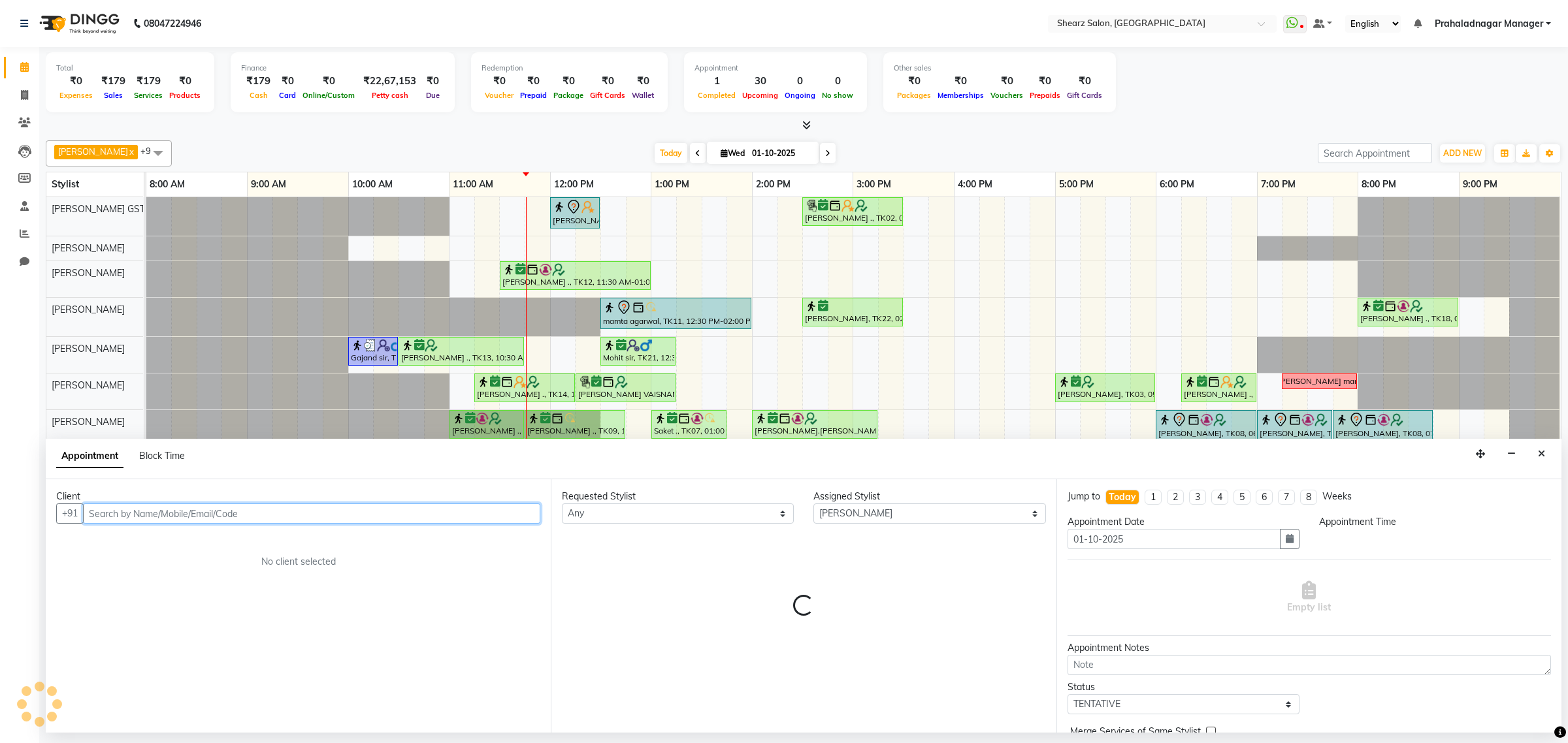
select select "945"
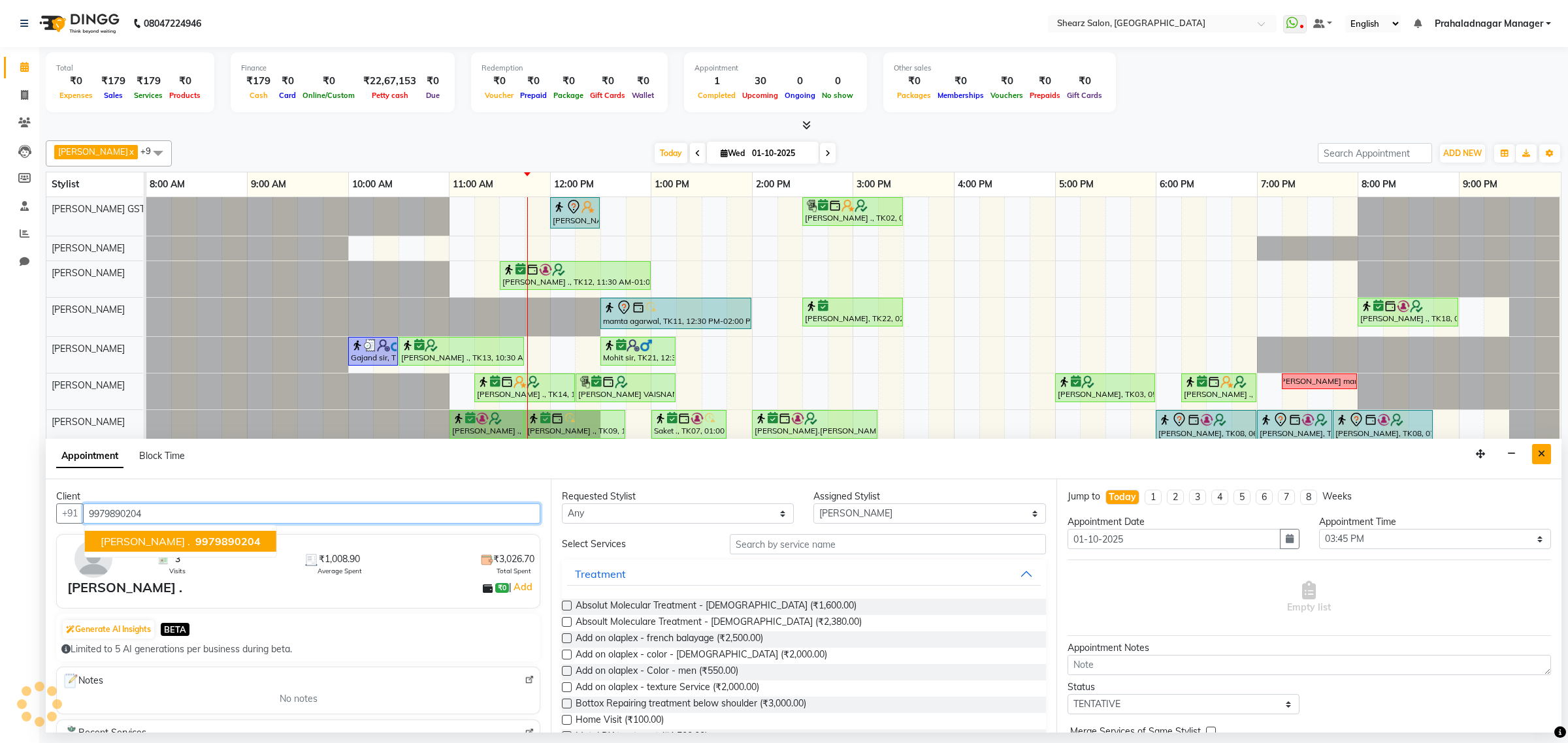
type input "9979890204"
drag, startPoint x: 1538, startPoint y: 448, endPoint x: 1531, endPoint y: 464, distance: 17.5
click at [1540, 448] on button "Close" at bounding box center [1541, 454] width 19 height 20
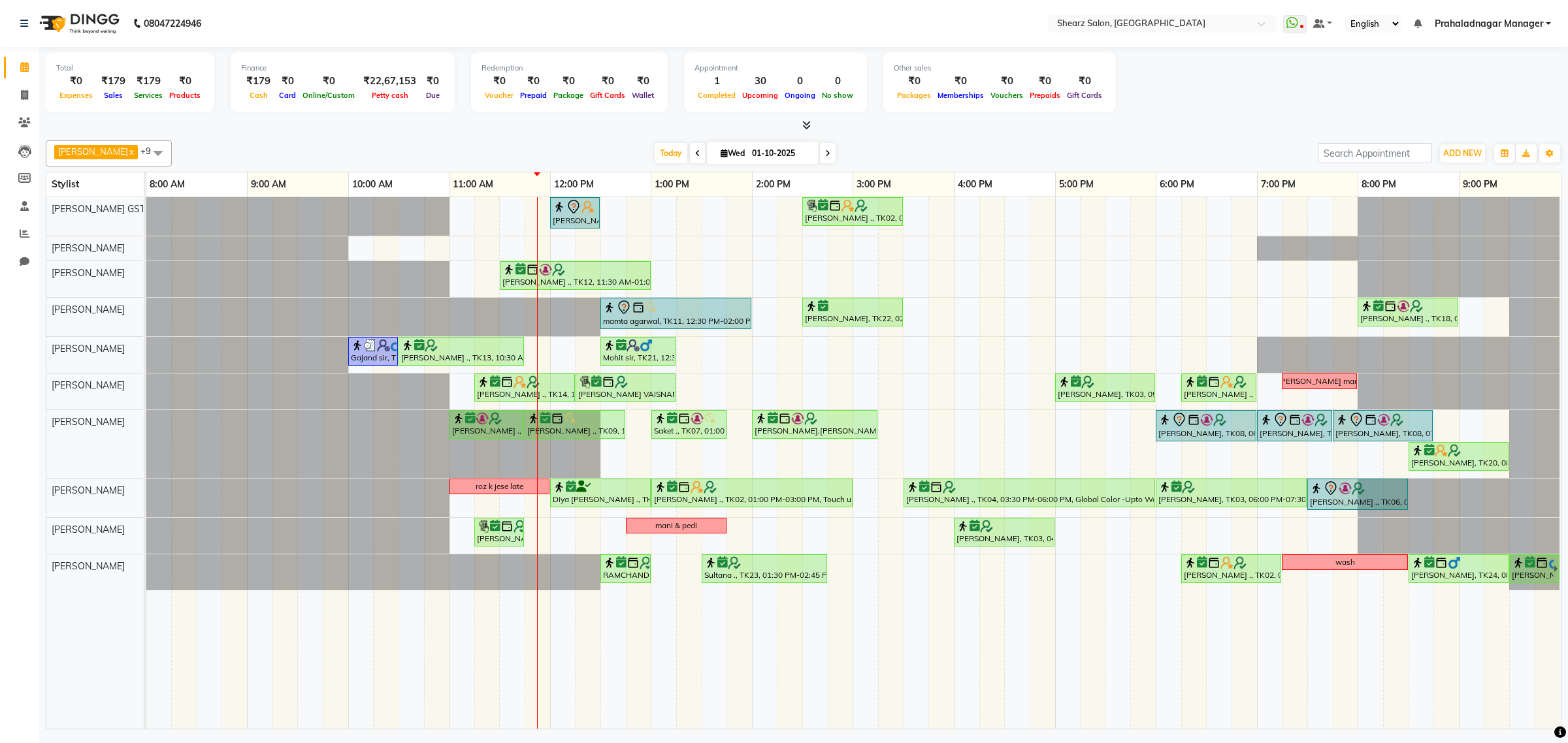
click at [835, 387] on div "shazadi khan, TK01, 12:00 PM-12:30 PM, Eyebrow threading with senior Grishma Ma…" at bounding box center [853, 463] width 1414 height 531
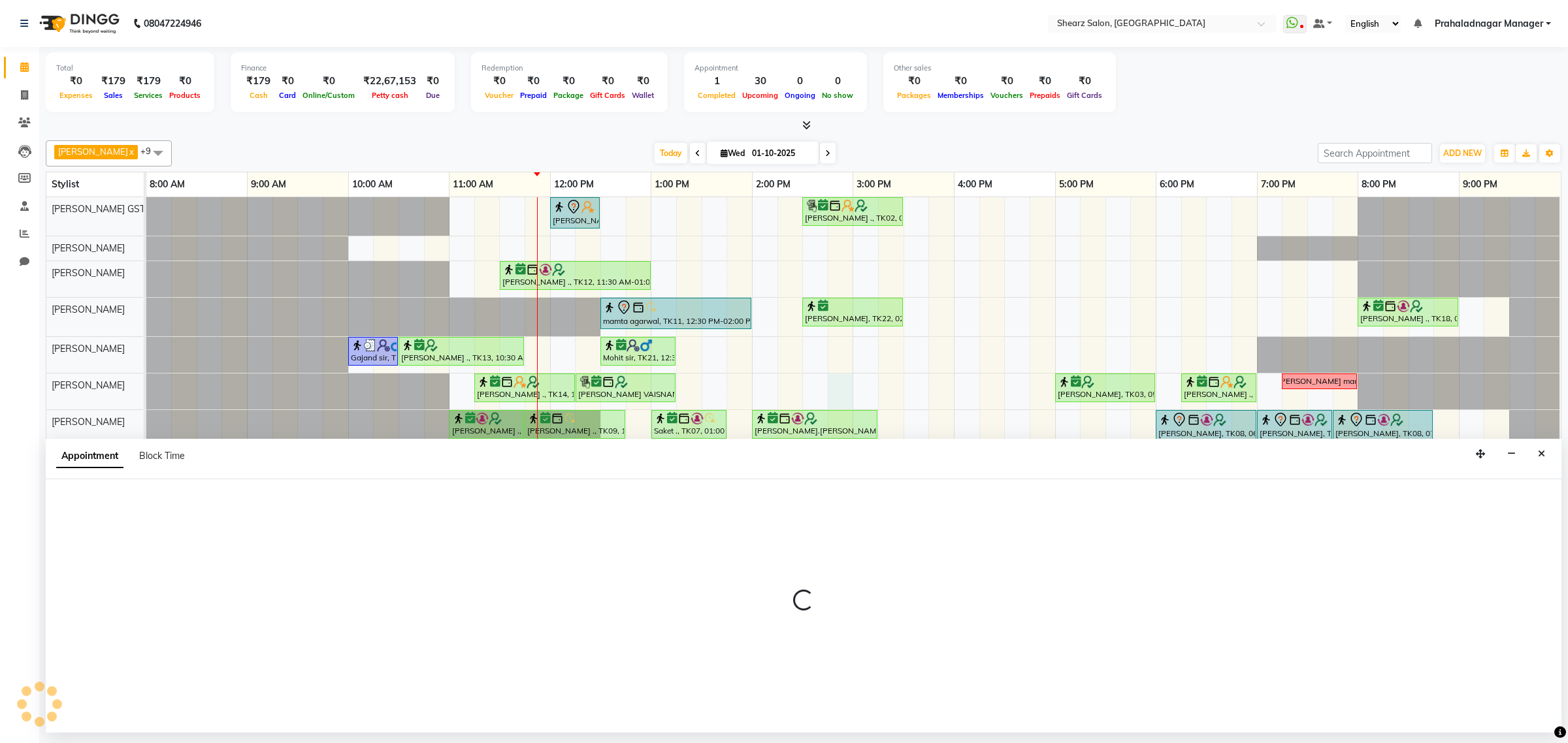
select select "77458"
select select "885"
select select "tentative"
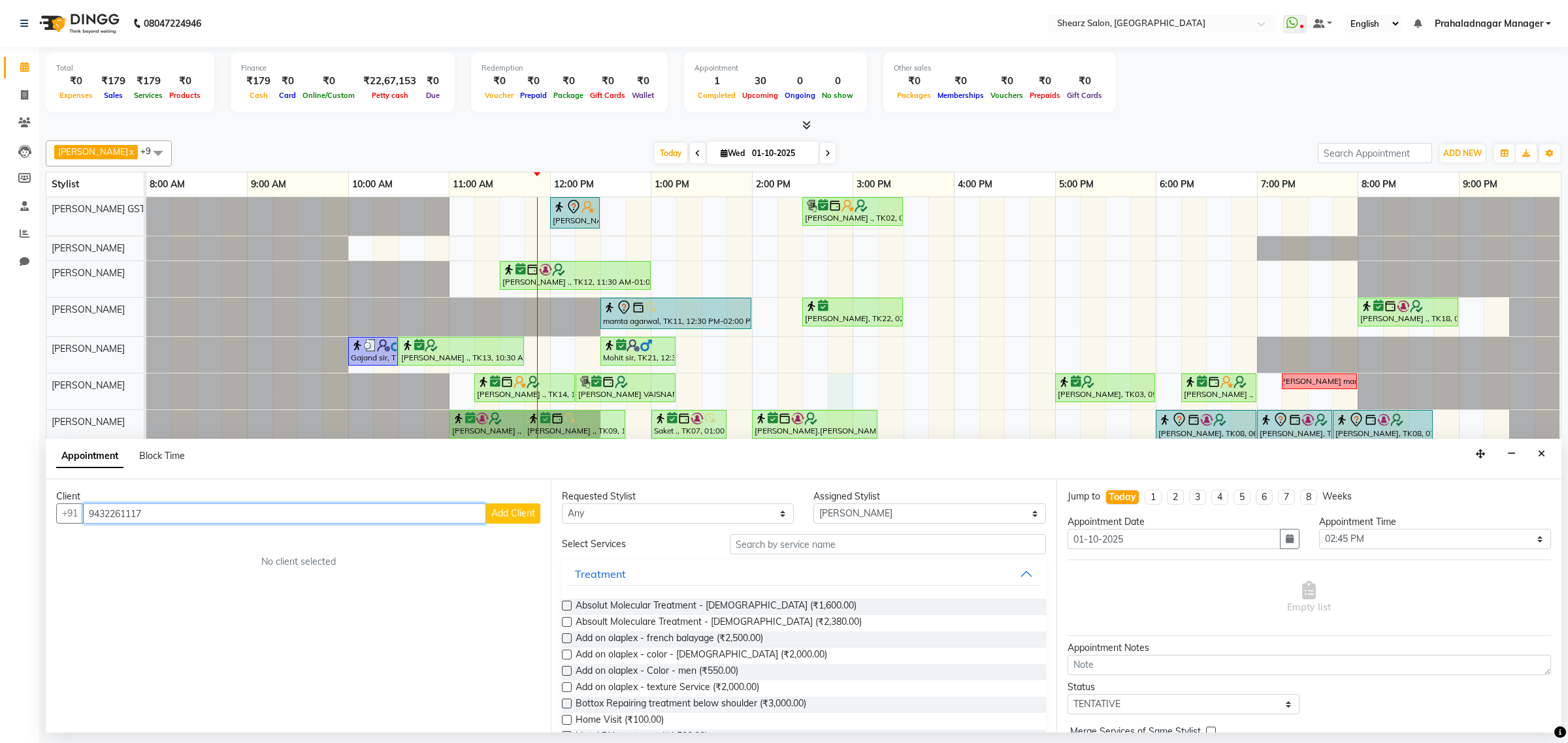
type input "9432261117"
click at [519, 504] on button "Add Client" at bounding box center [513, 514] width 54 height 20
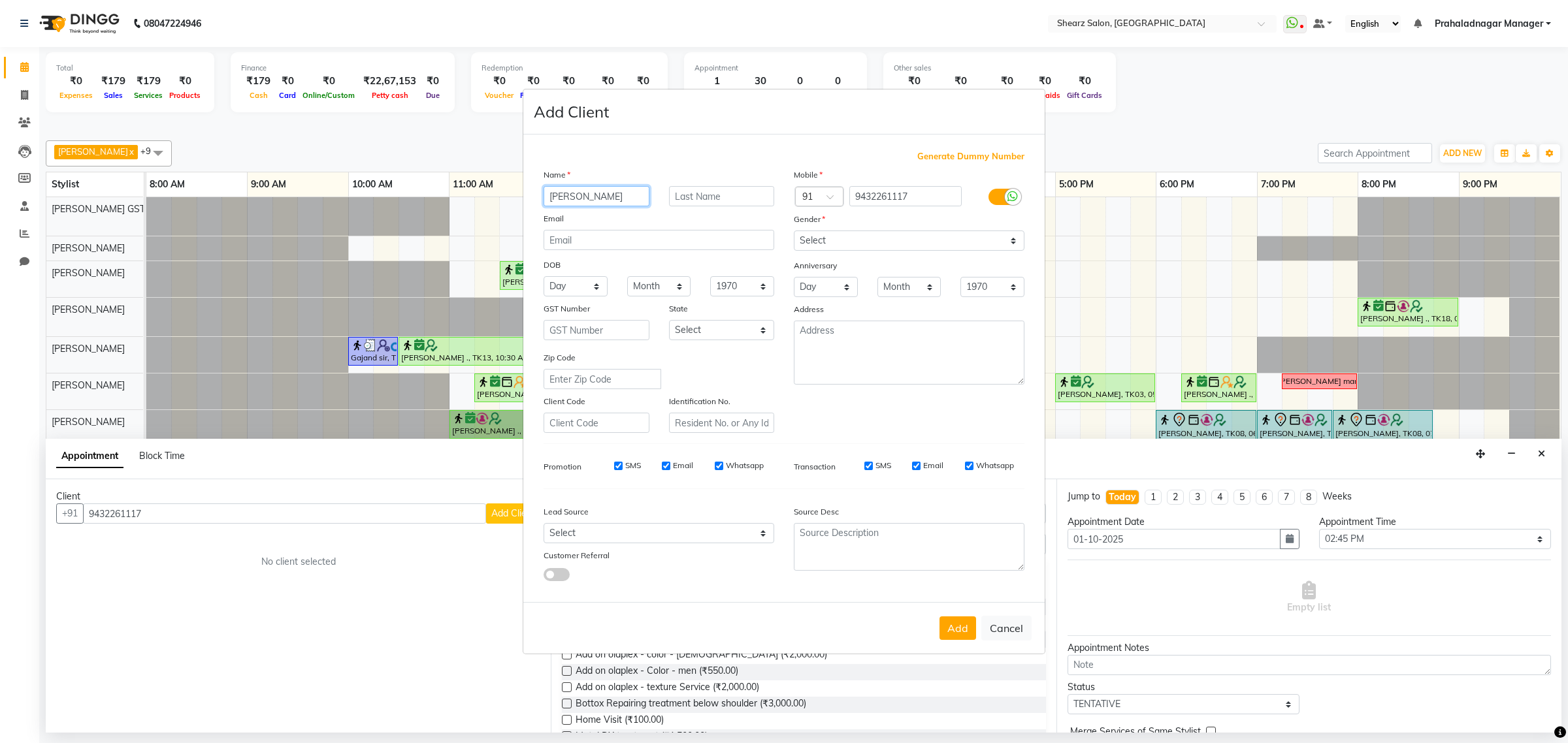
type input "Madhika"
click at [895, 243] on select "Select Male Female Other Prefer Not To Say" at bounding box center [909, 241] width 231 height 20
select select "female"
click at [794, 232] on select "Select Male Female Other Prefer Not To Say" at bounding box center [909, 241] width 231 height 20
click at [970, 622] on button "Add" at bounding box center [958, 628] width 37 height 23
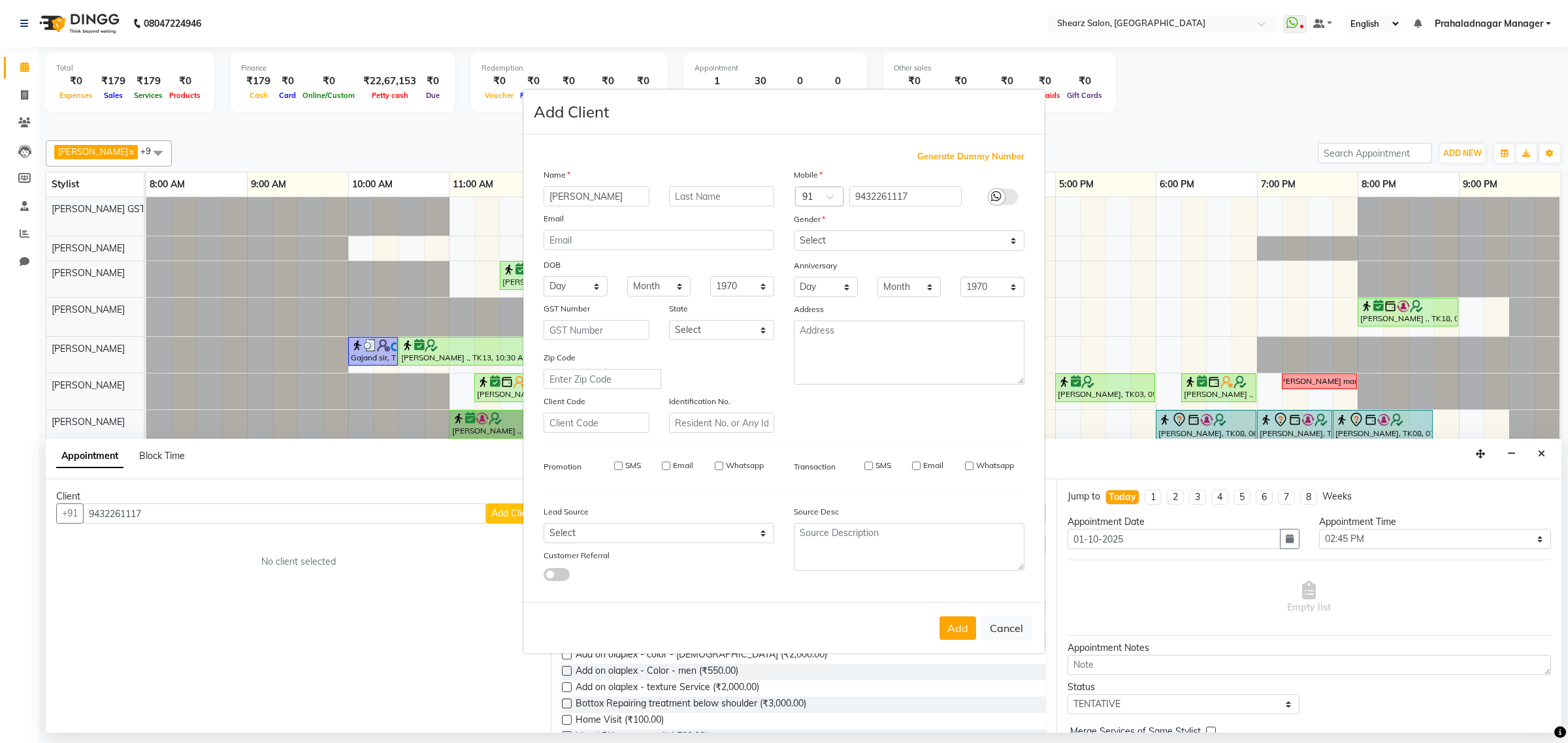
select select
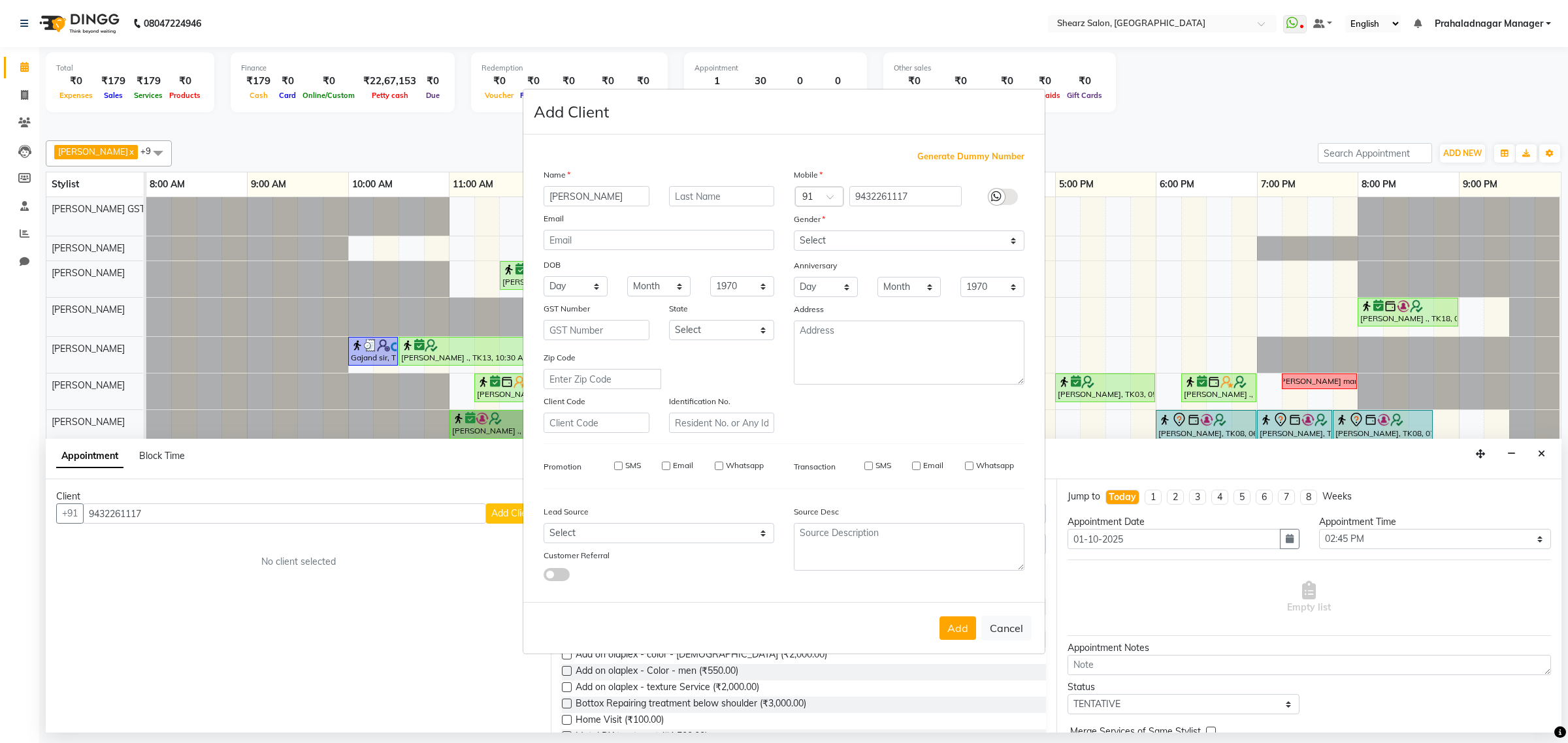
select select
checkbox input "false"
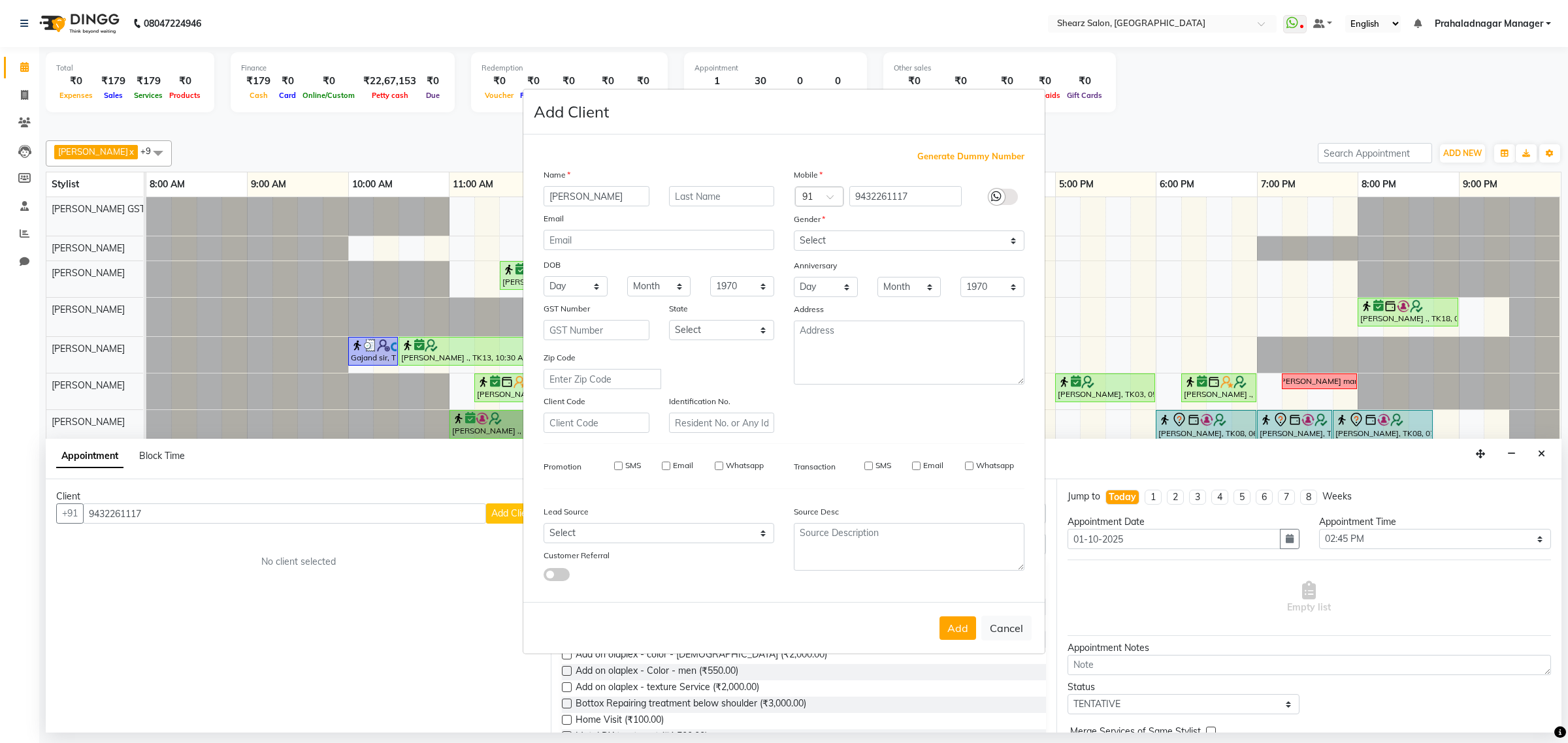
checkbox input "false"
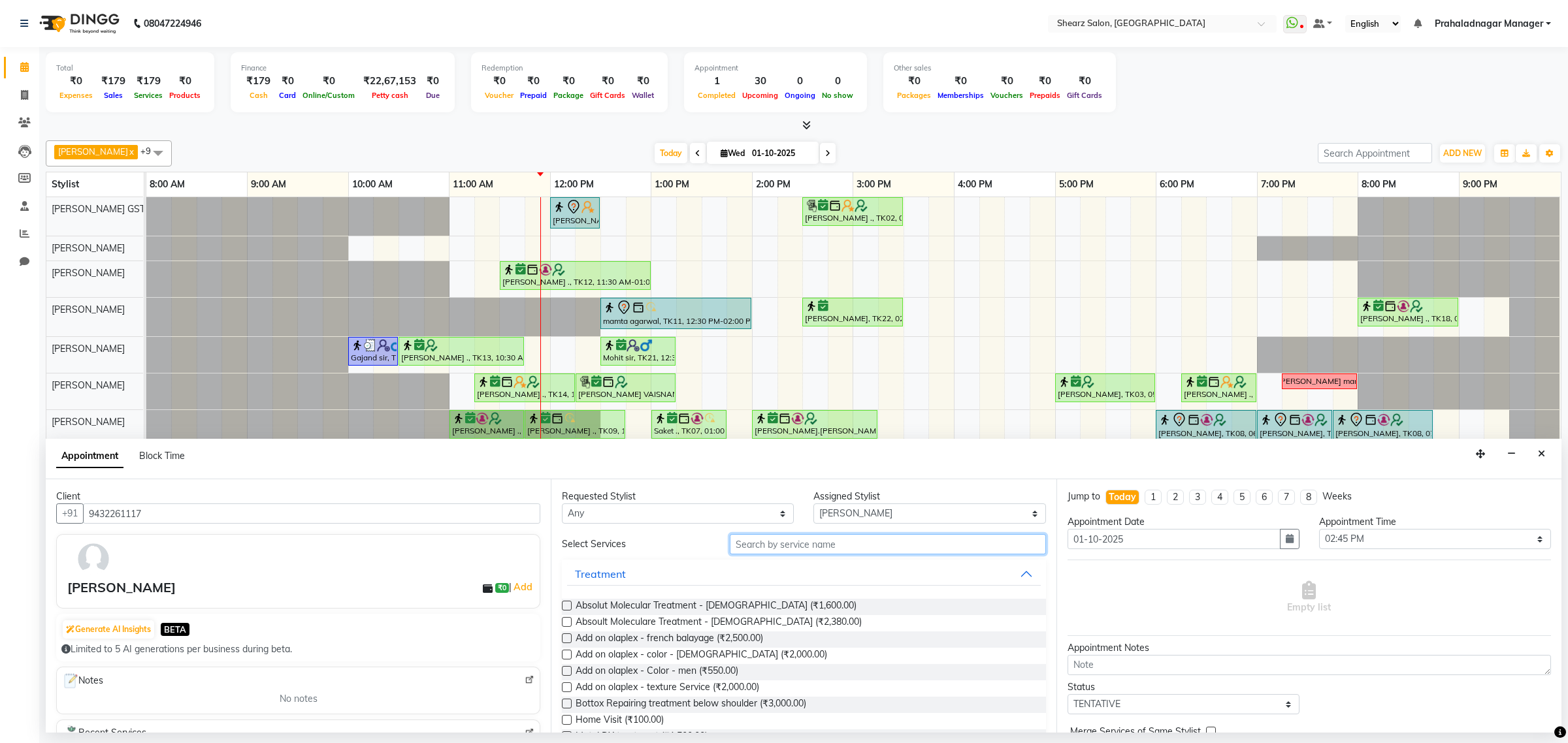
click at [743, 544] on input "text" at bounding box center [888, 544] width 316 height 20
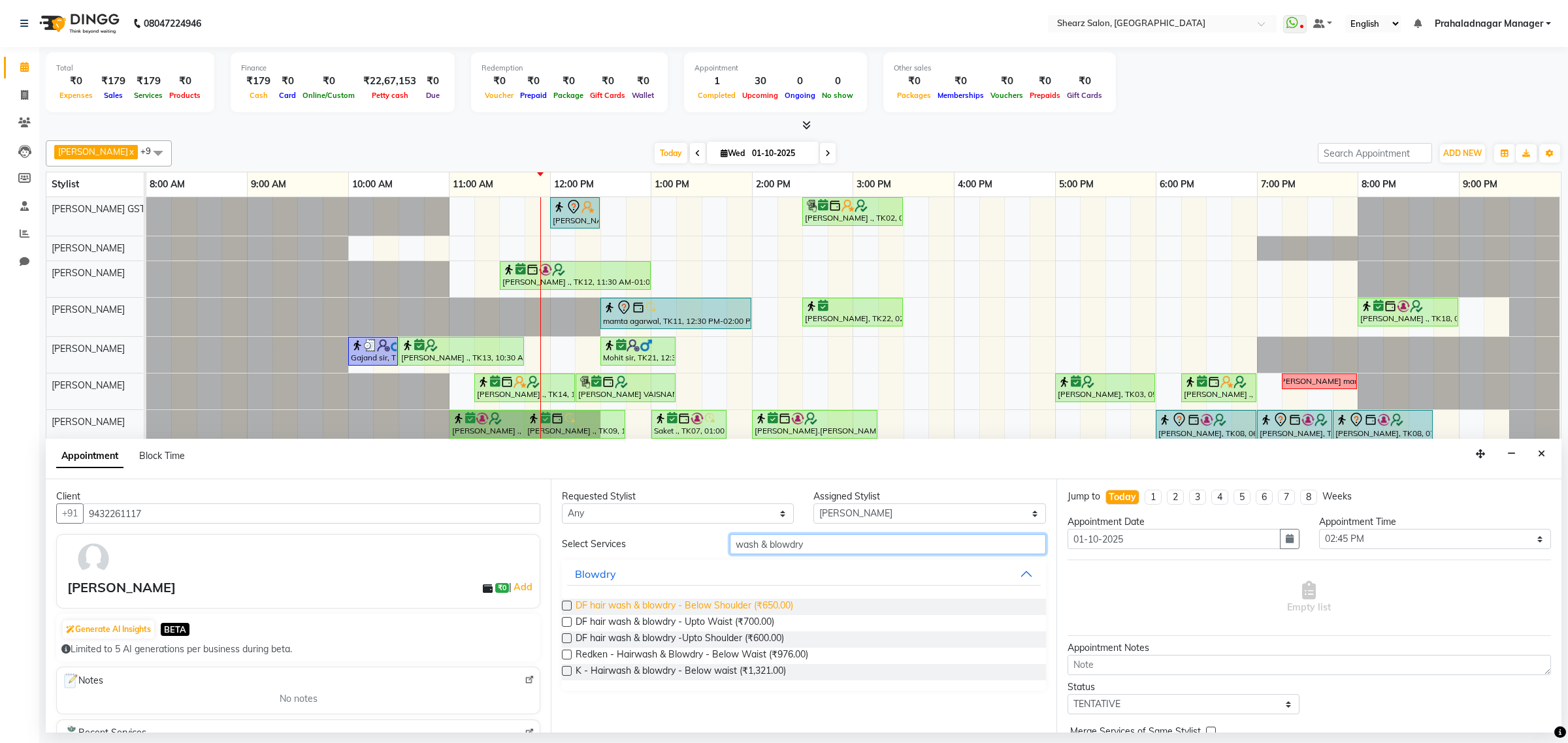
type input "wash & blowdry"
click at [681, 603] on span "DF hair wash & blowdry - Below Shoulder (₹650.00)" at bounding box center [684, 607] width 217 height 16
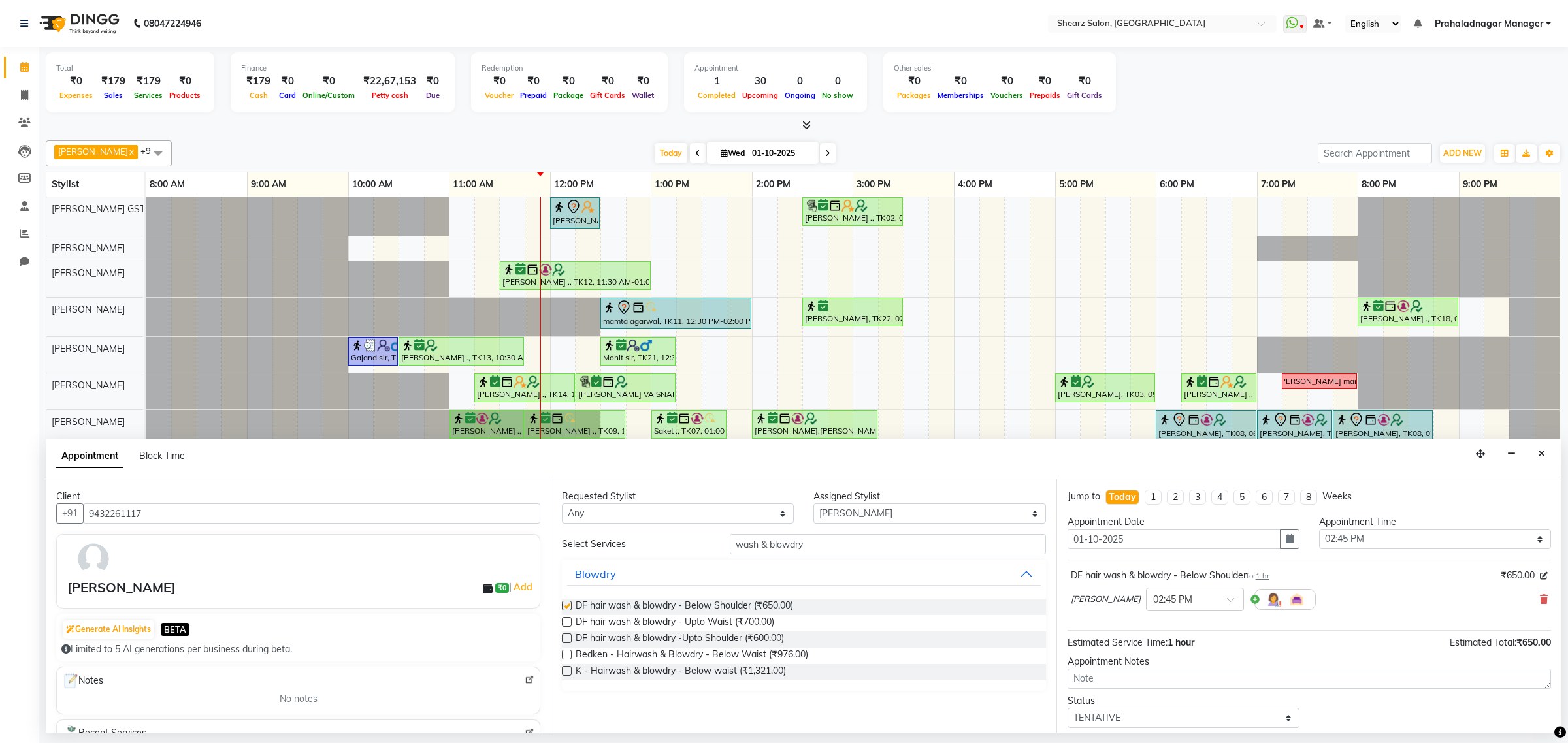
checkbox input "false"
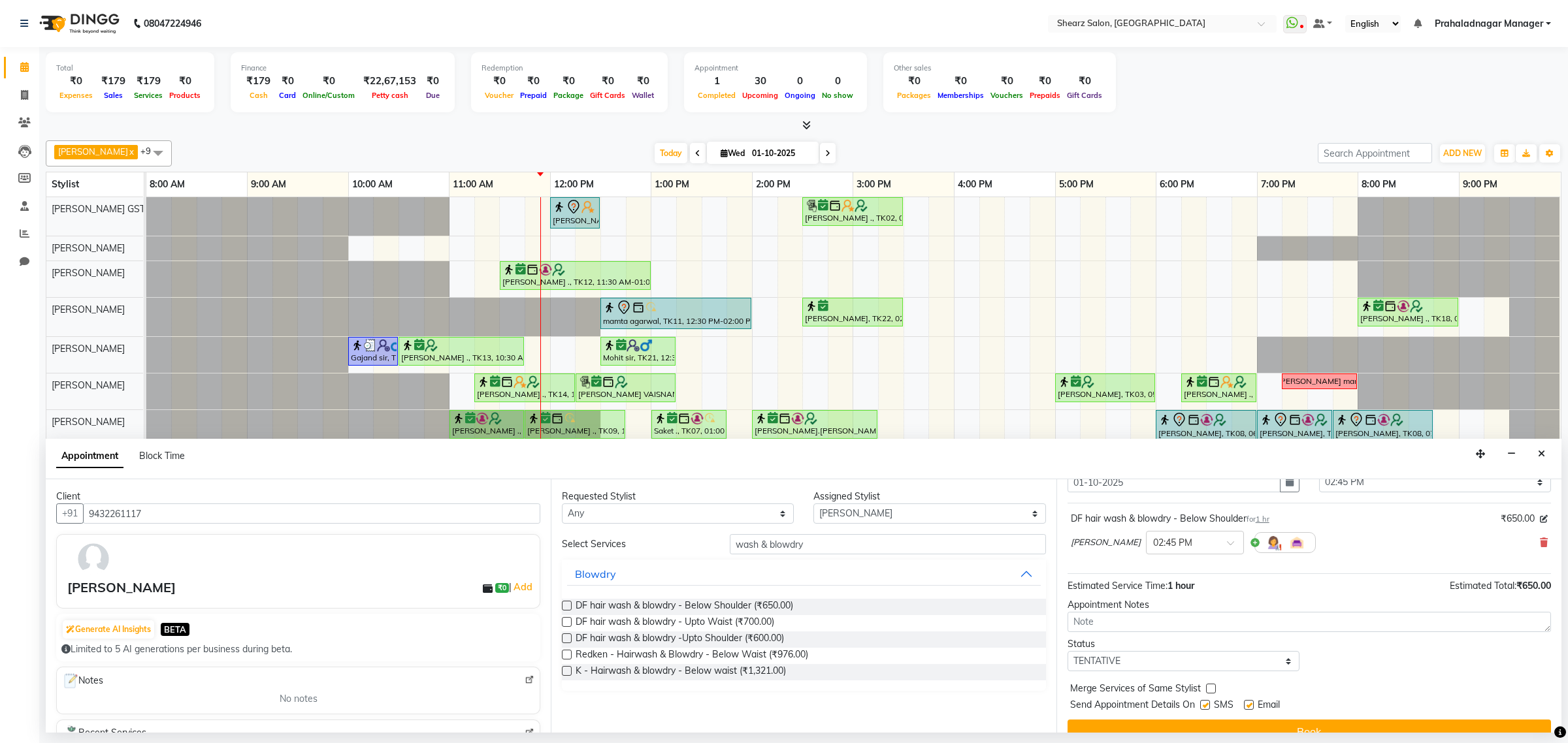
scroll to position [79, 0]
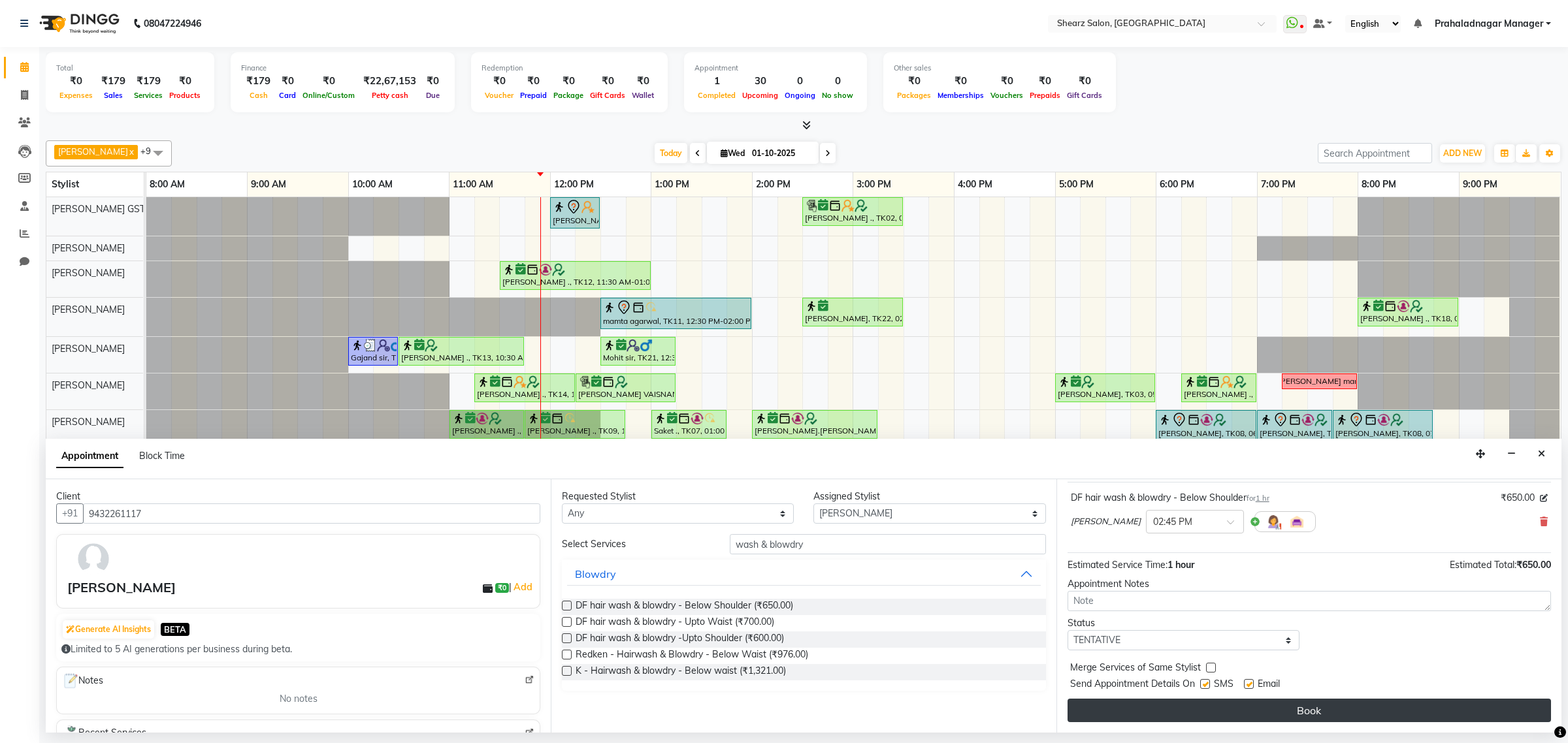
click at [1291, 703] on button "Book" at bounding box center [1308, 710] width 483 height 23
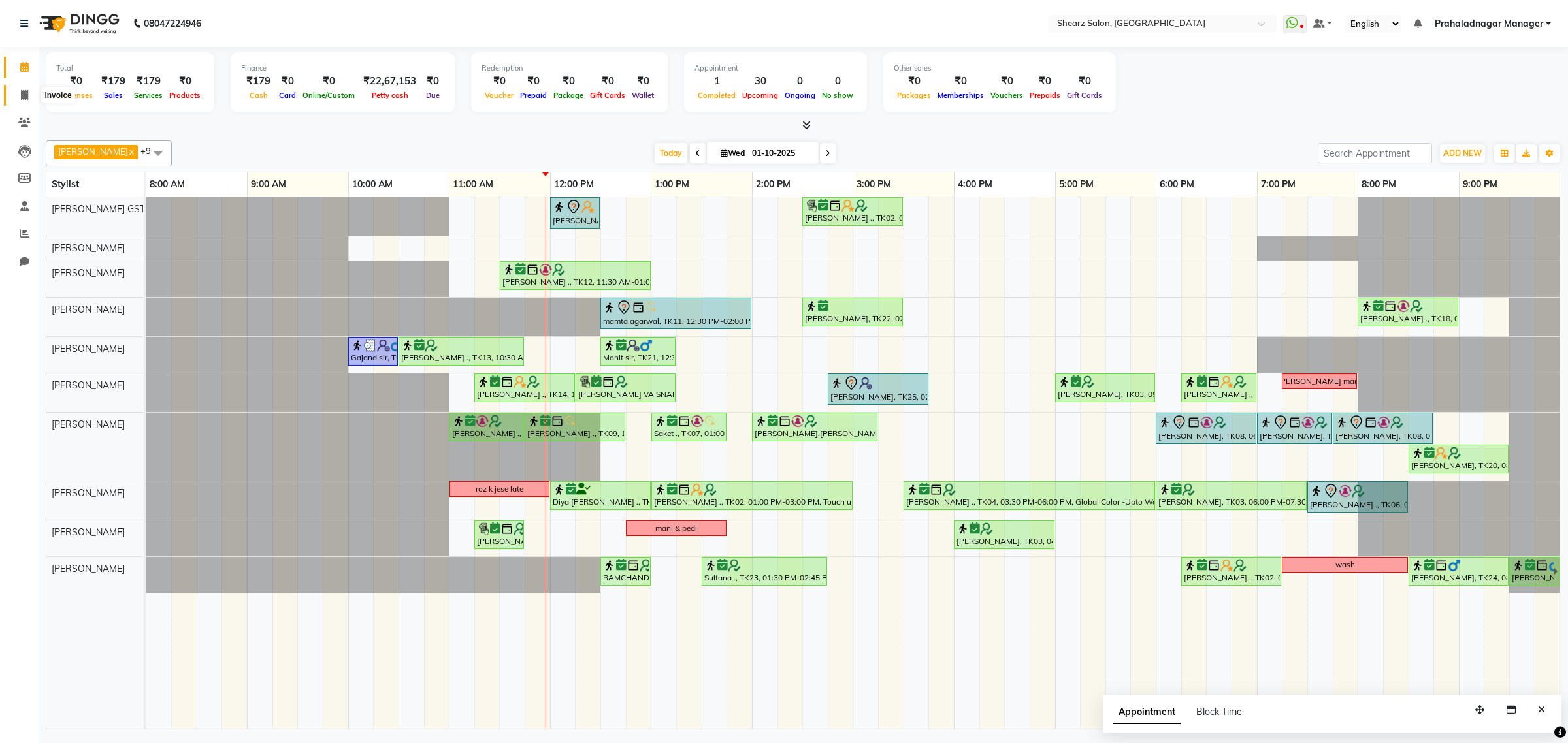
click at [22, 96] on icon at bounding box center [25, 95] width 7 height 10
select select "service"
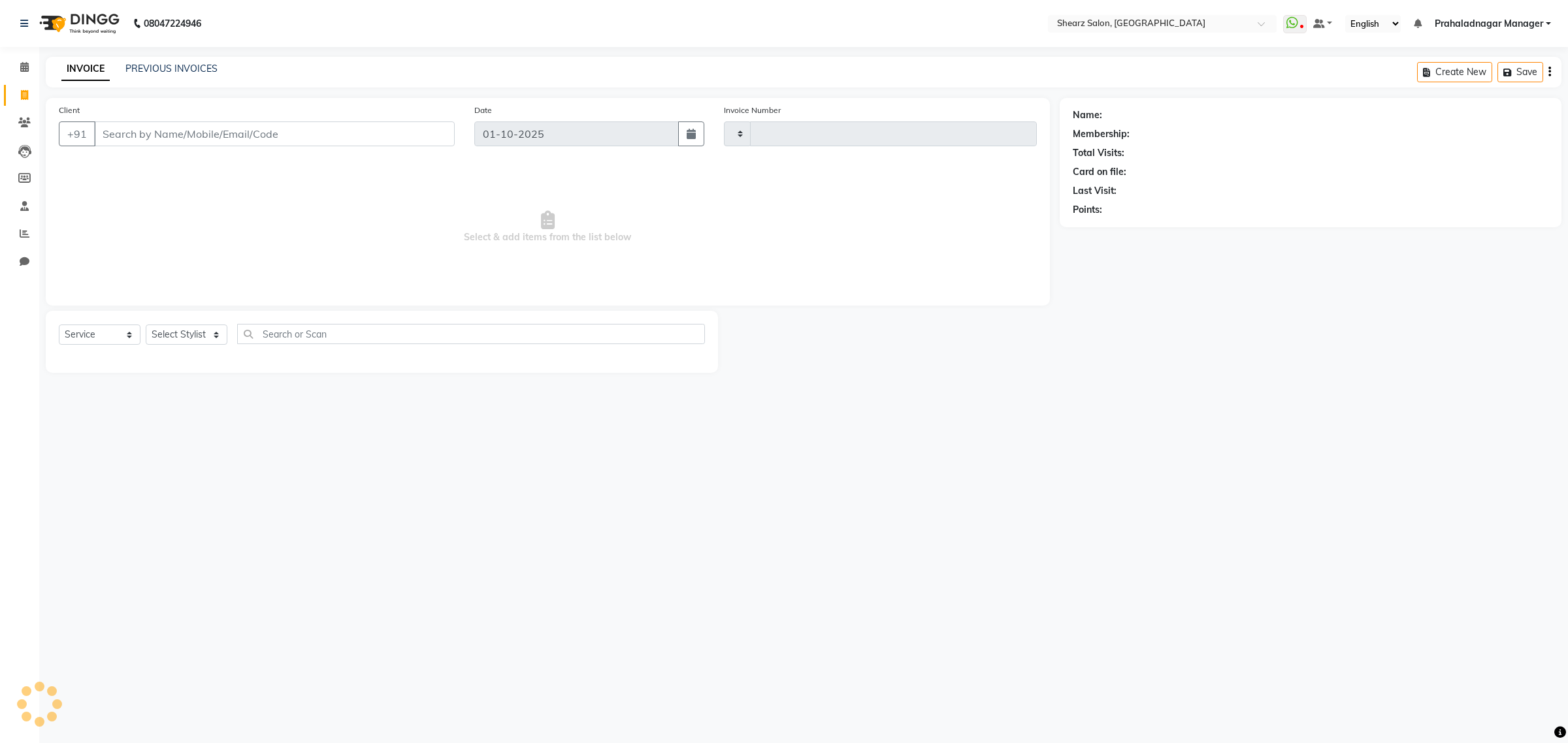
type input "6928"
select select "8157"
click at [155, 138] on input "Client" at bounding box center [274, 133] width 361 height 25
click at [288, 335] on input "text" at bounding box center [486, 334] width 439 height 20
click at [225, 338] on select "Select Stylist Admin A General [PERSON_NAME] Asha Chavariya [PERSON_NAME] Cente…" at bounding box center [200, 334] width 110 height 20
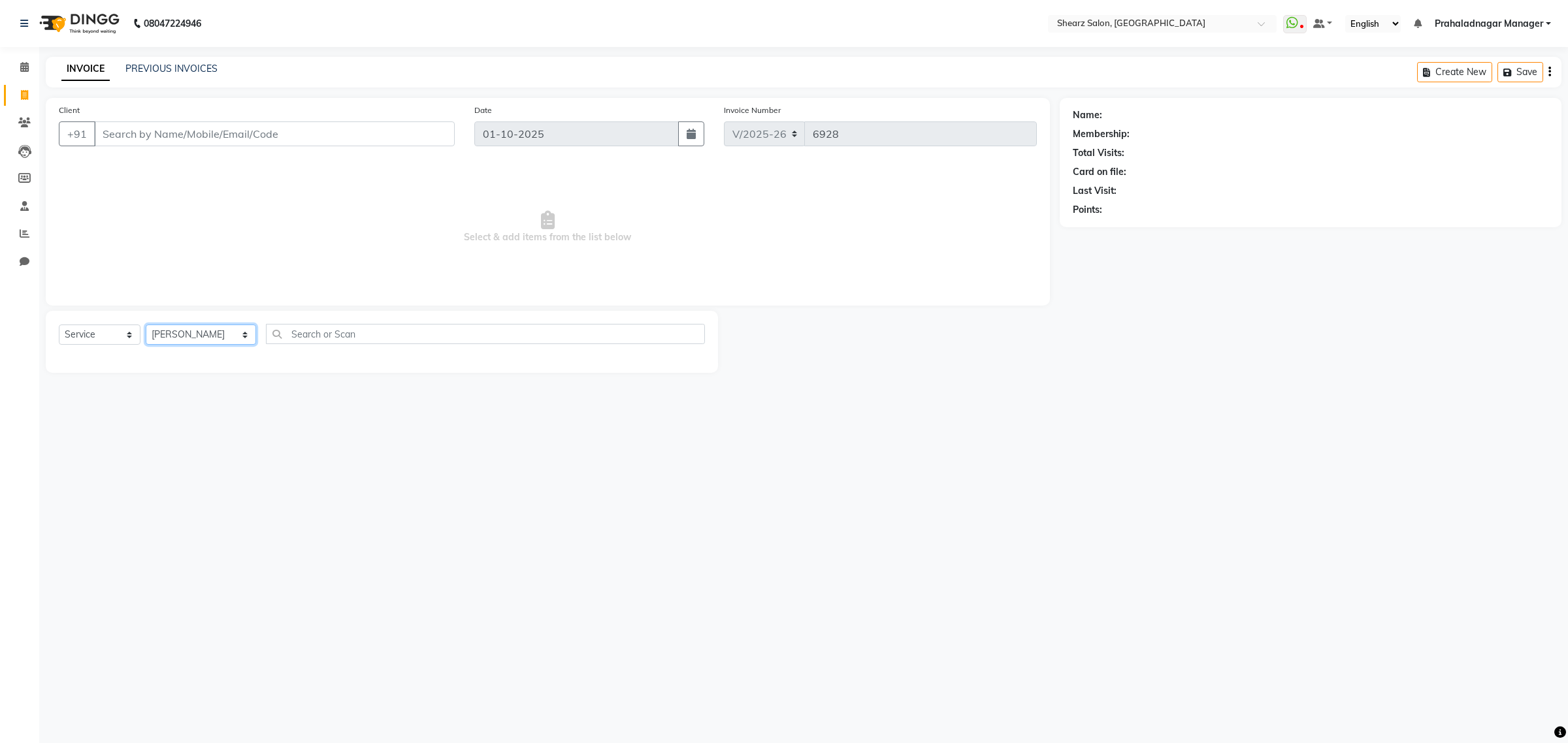
click at [145, 325] on select "Select Stylist Admin A General [PERSON_NAME] Asha Chavariya [PERSON_NAME] Cente…" at bounding box center [200, 334] width 110 height 20
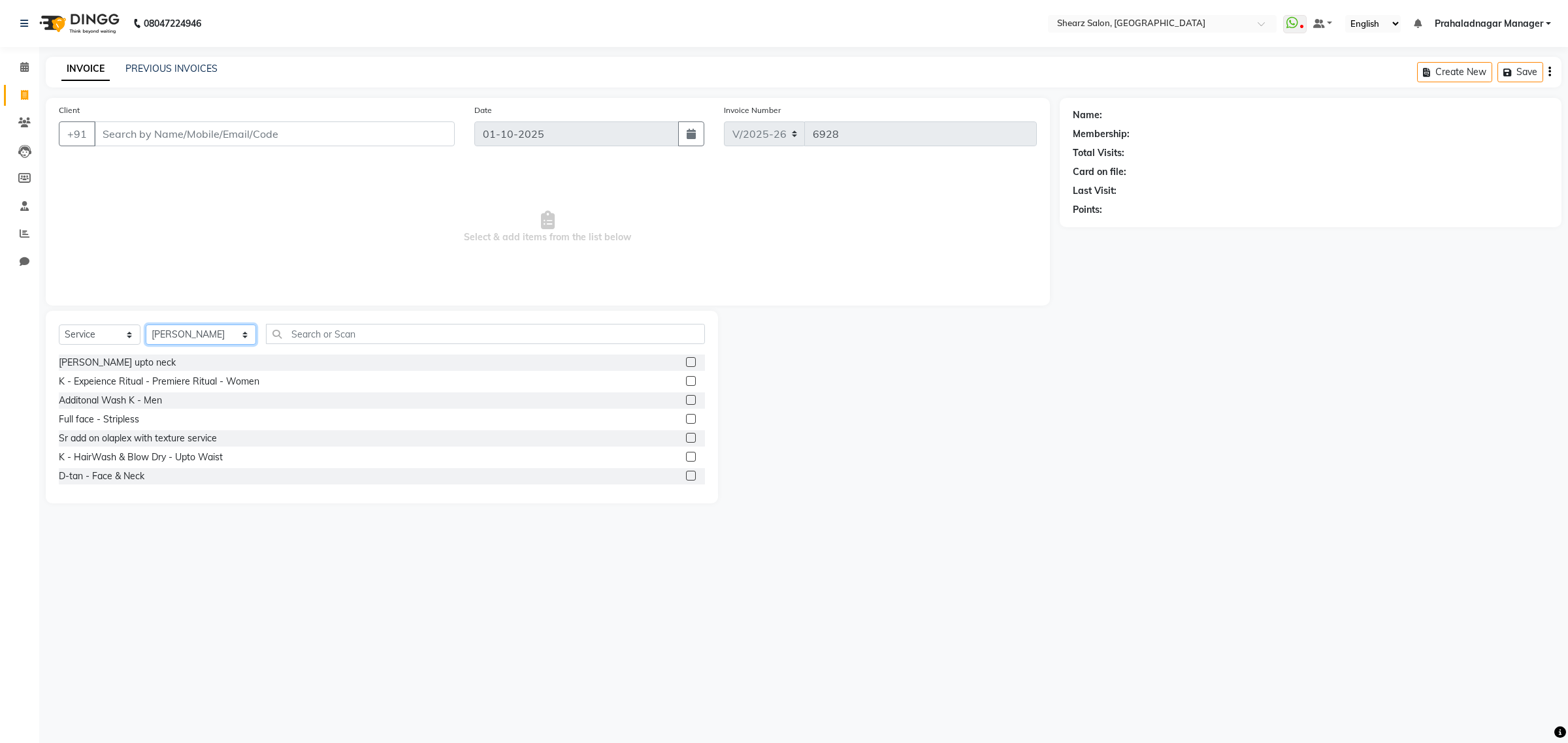
drag, startPoint x: 227, startPoint y: 338, endPoint x: 266, endPoint y: 340, distance: 39.1
click at [229, 338] on select "Select Stylist Admin A General [PERSON_NAME] Asha Chavariya [PERSON_NAME] Cente…" at bounding box center [200, 334] width 110 height 20
select select "77479"
click at [145, 325] on select "Select Stylist Admin A General [PERSON_NAME] Asha Chavariya [PERSON_NAME] Cente…" at bounding box center [200, 334] width 110 height 20
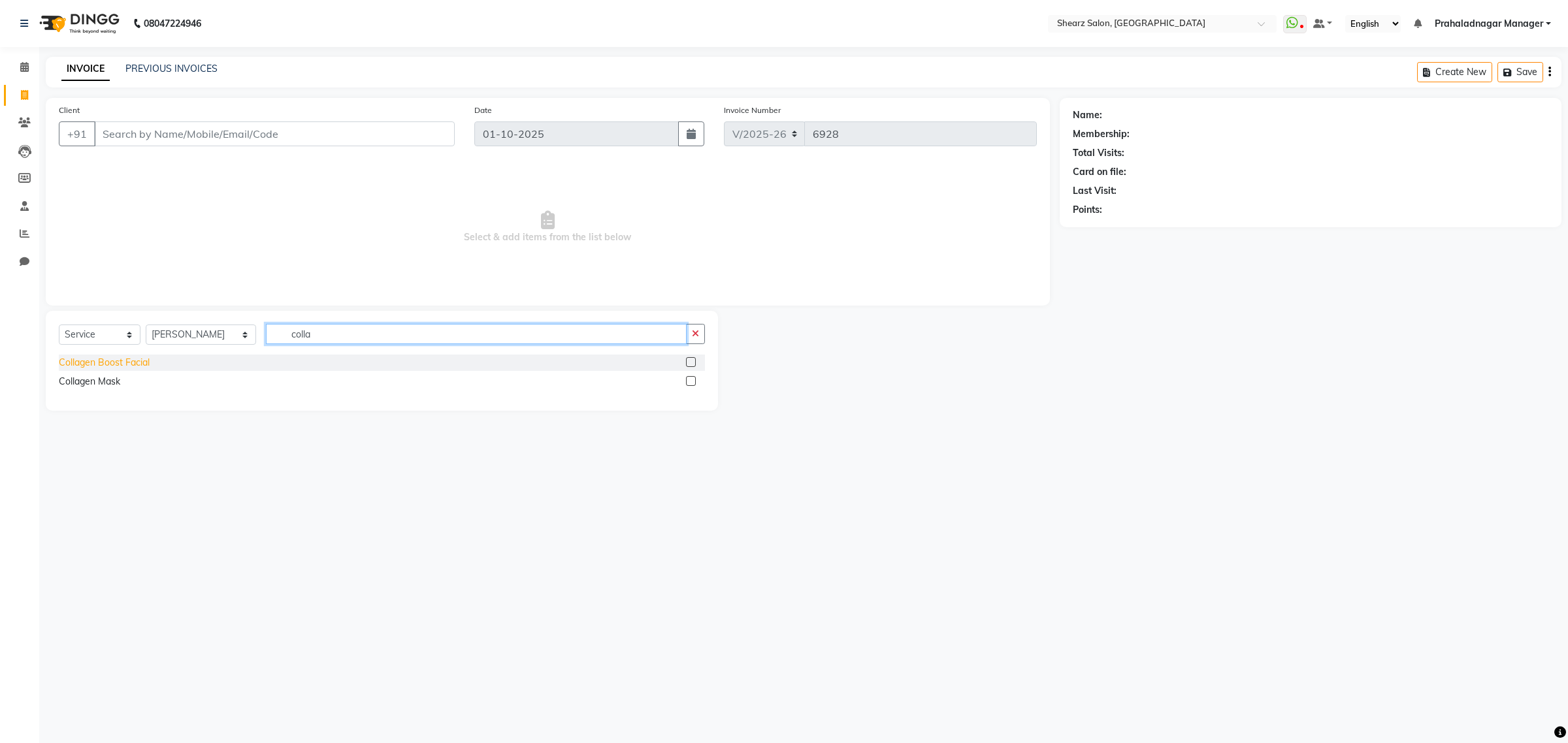
type input "colla"
click at [99, 366] on div "Collagen Boost Facial" at bounding box center [104, 362] width 91 height 13
checkbox input "false"
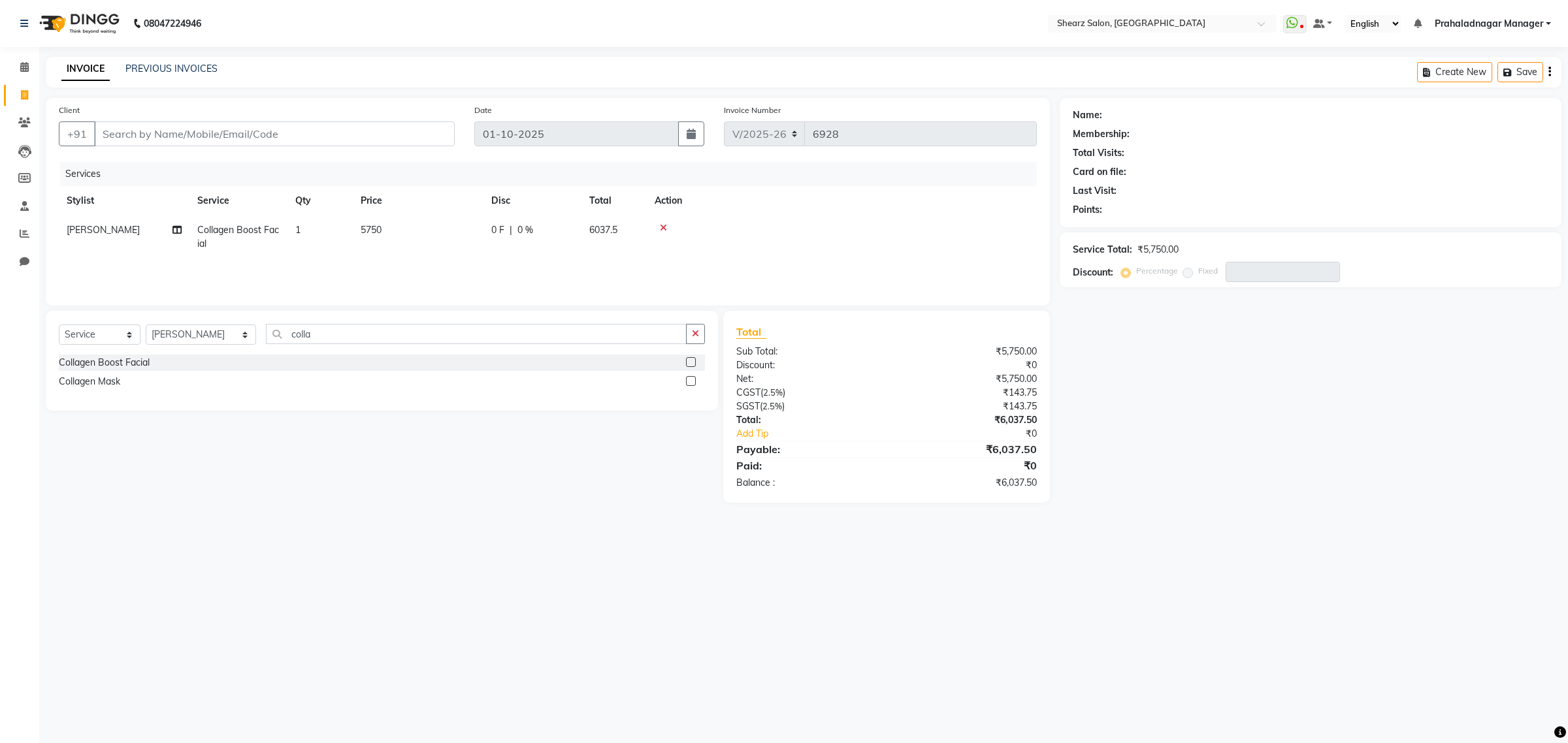
drag, startPoint x: 371, startPoint y: 320, endPoint x: 224, endPoint y: 376, distance: 157.3
click at [251, 368] on div "Select Service Product Membership Package Voucher Prepaid Gift Card Select Styl…" at bounding box center [382, 361] width 672 height 100
click at [436, 333] on input "colla" at bounding box center [476, 334] width 421 height 20
click at [699, 333] on icon "button" at bounding box center [695, 334] width 7 height 9
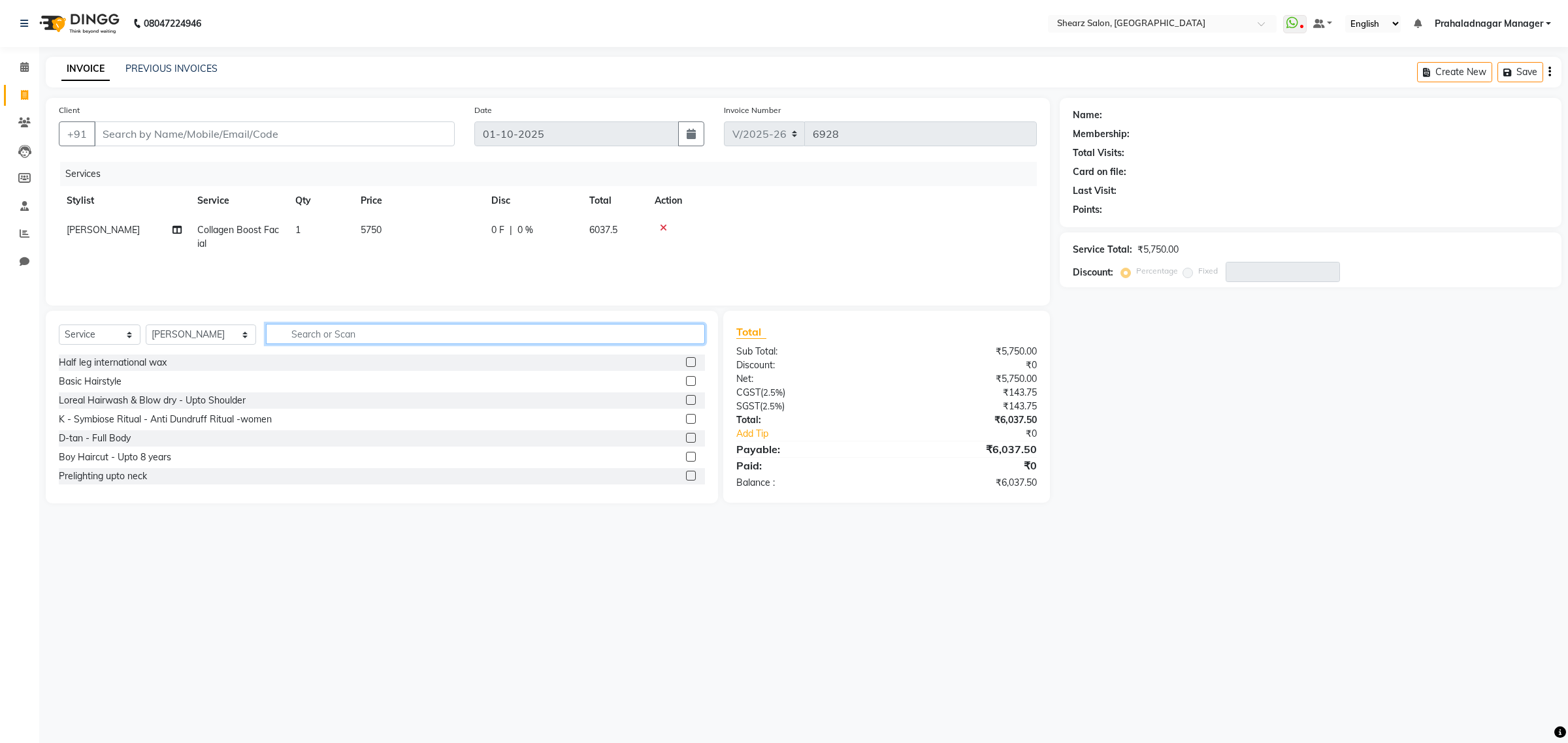
click at [677, 331] on input "text" at bounding box center [486, 334] width 439 height 20
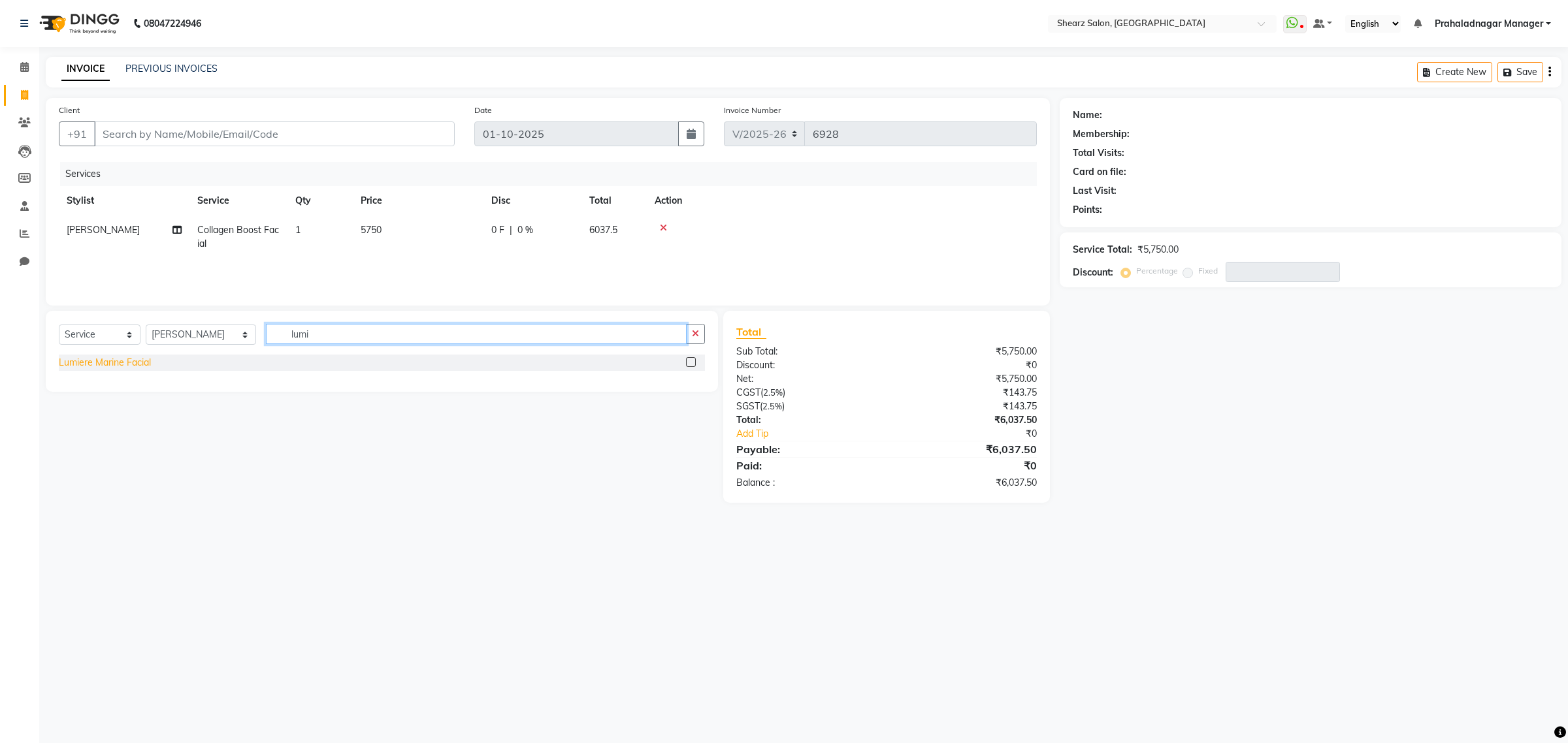
type input "lumi"
click at [102, 365] on div "Lumiere Marine Facial" at bounding box center [104, 362] width 92 height 13
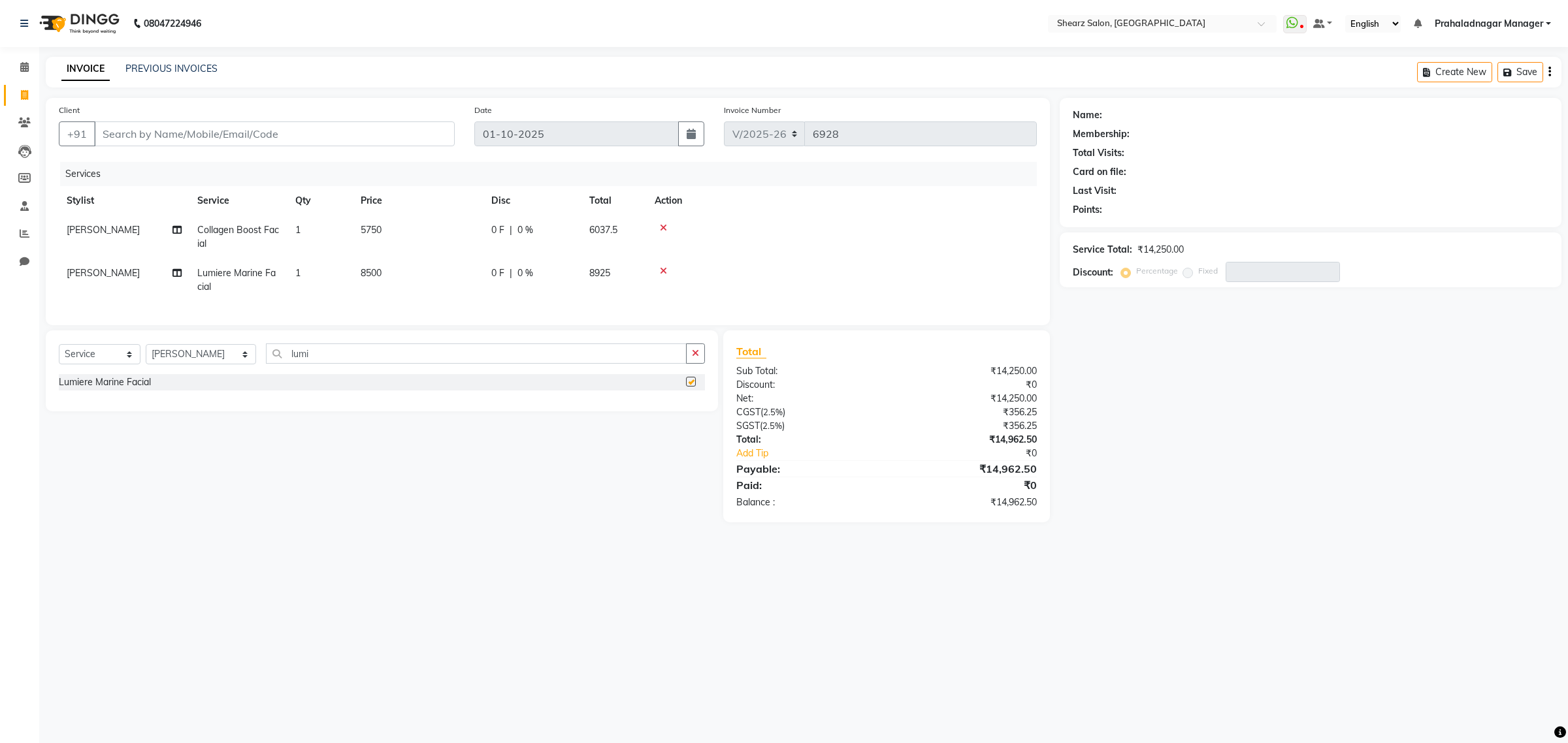
checkbox input "false"
click at [334, 358] on input "lumi" at bounding box center [476, 354] width 421 height 20
type input "l"
type input "thalgo mask"
click at [145, 389] on div "Thalgo Marine Powder Mask" at bounding box center [118, 382] width 119 height 13
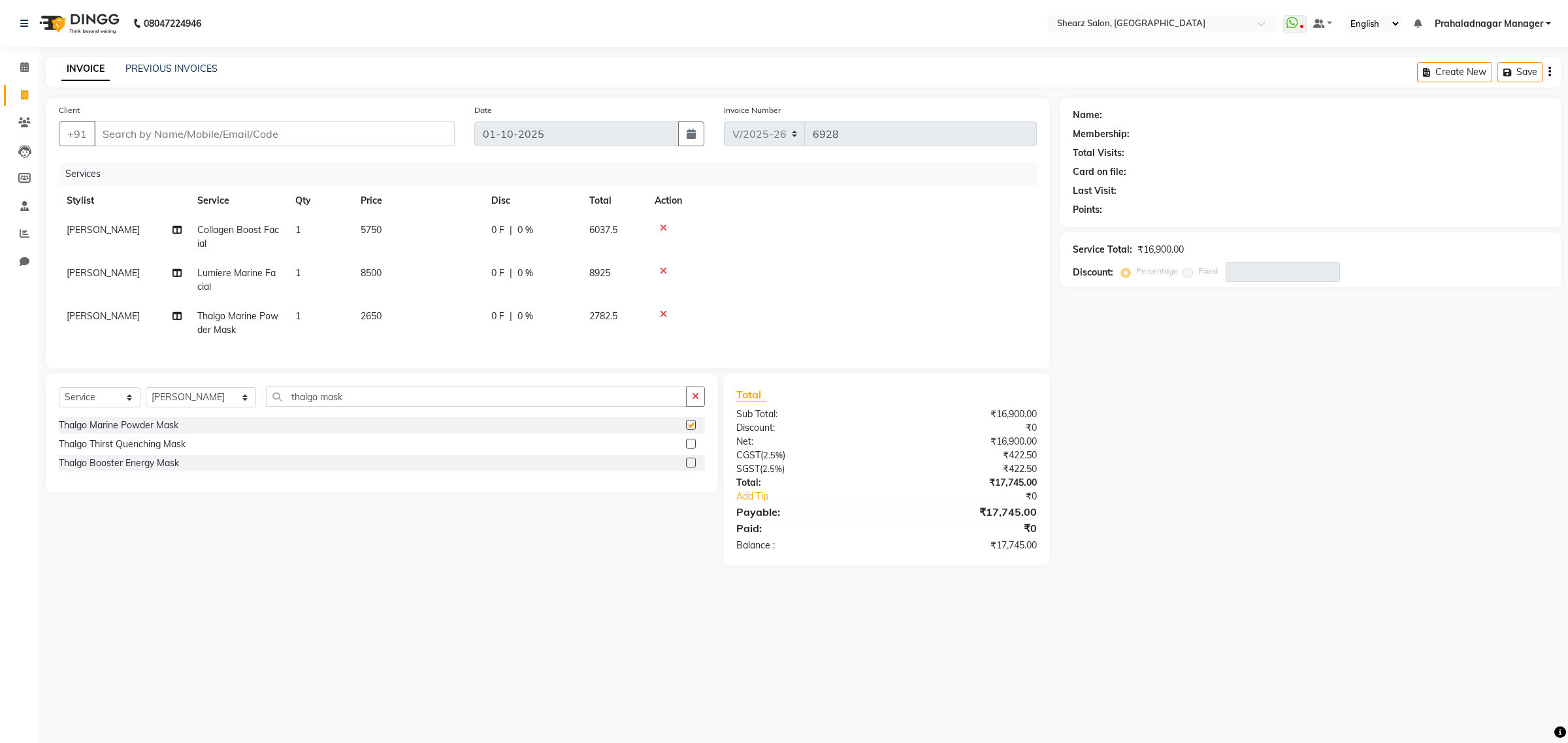
checkbox input "false"
click at [102, 470] on div "Thalgo Booster Energy Mask" at bounding box center [119, 463] width 120 height 13
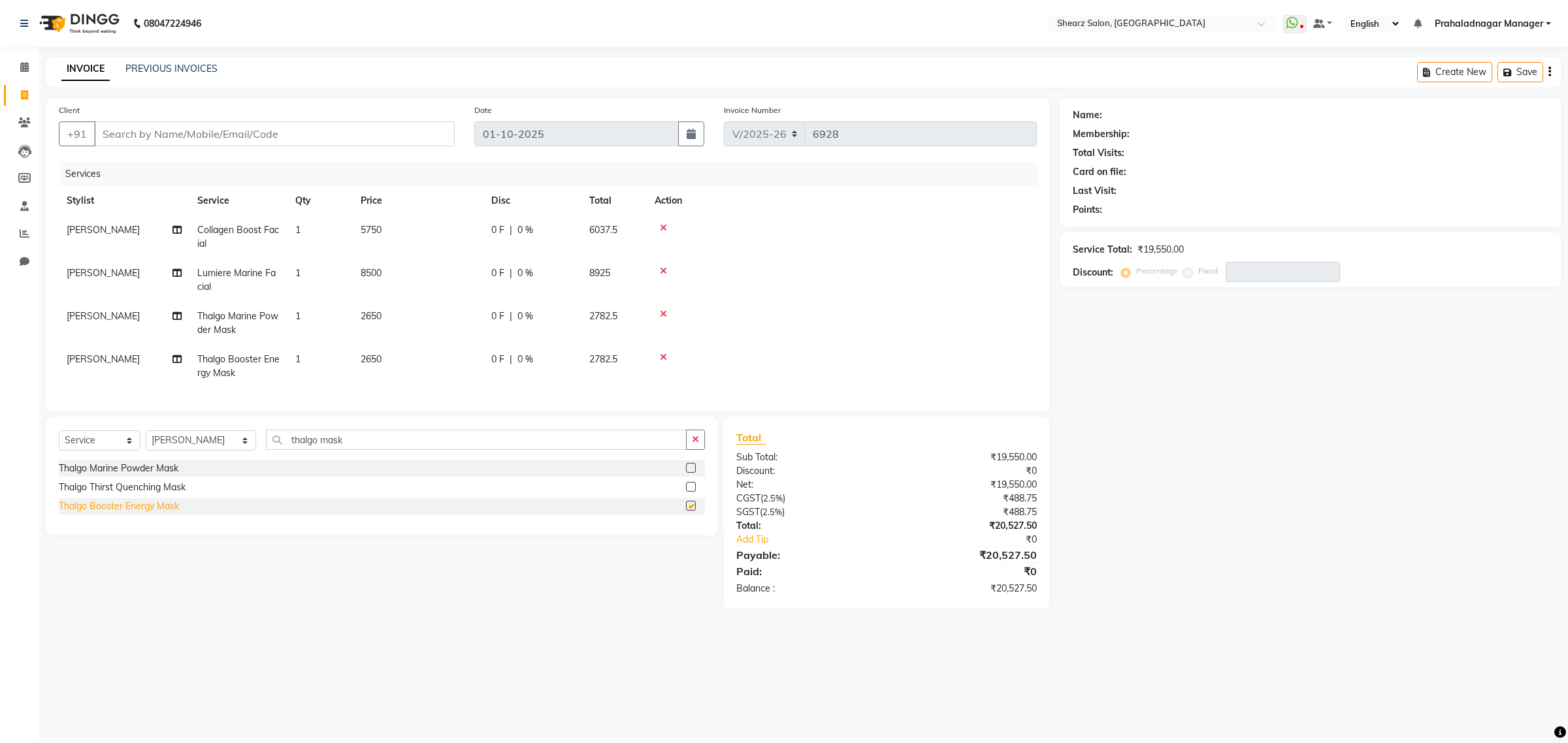
checkbox input "false"
click at [109, 495] on div "Thalgo Thirst Quenching Mask" at bounding box center [122, 487] width 127 height 13
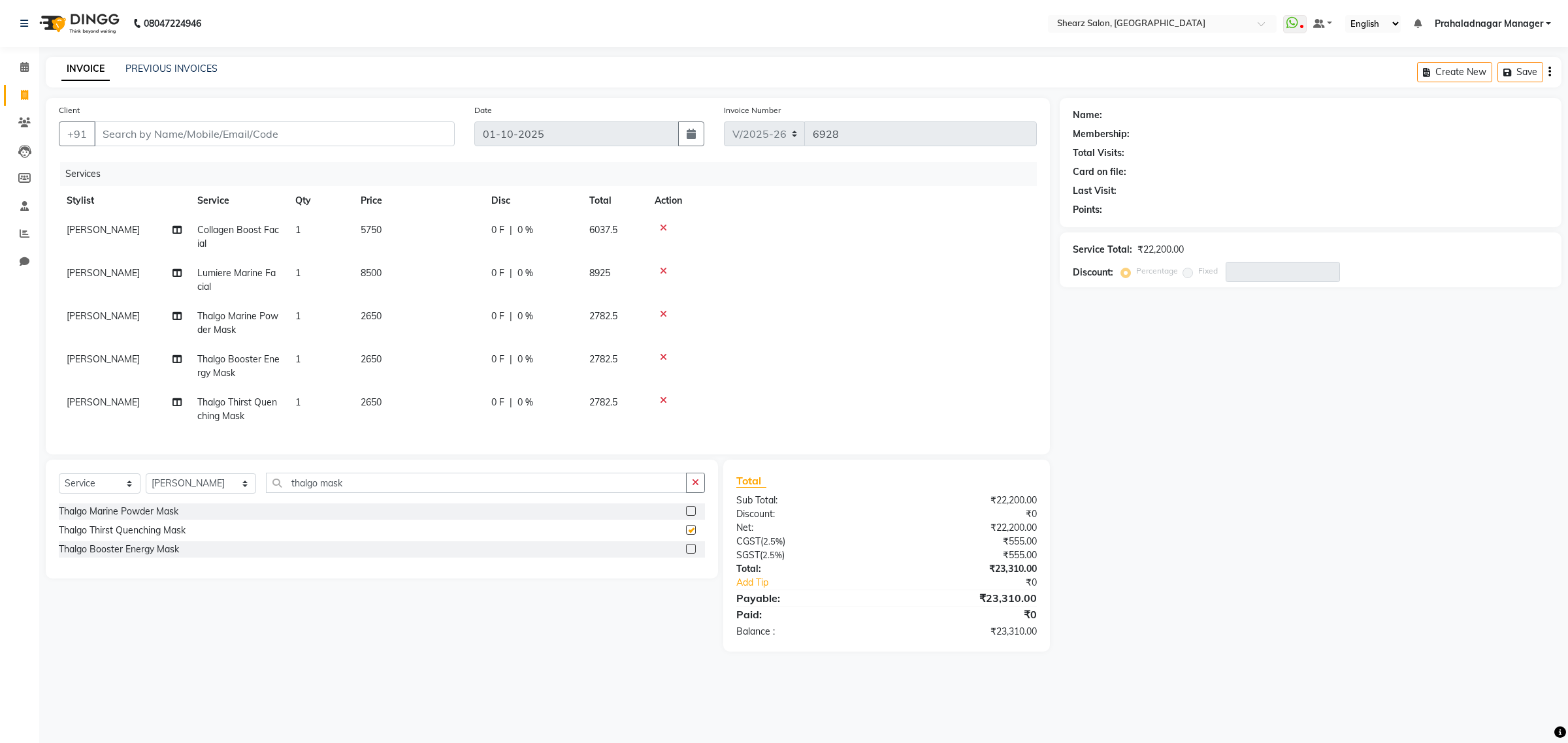
checkbox input "false"
click at [664, 312] on icon at bounding box center [663, 314] width 7 height 9
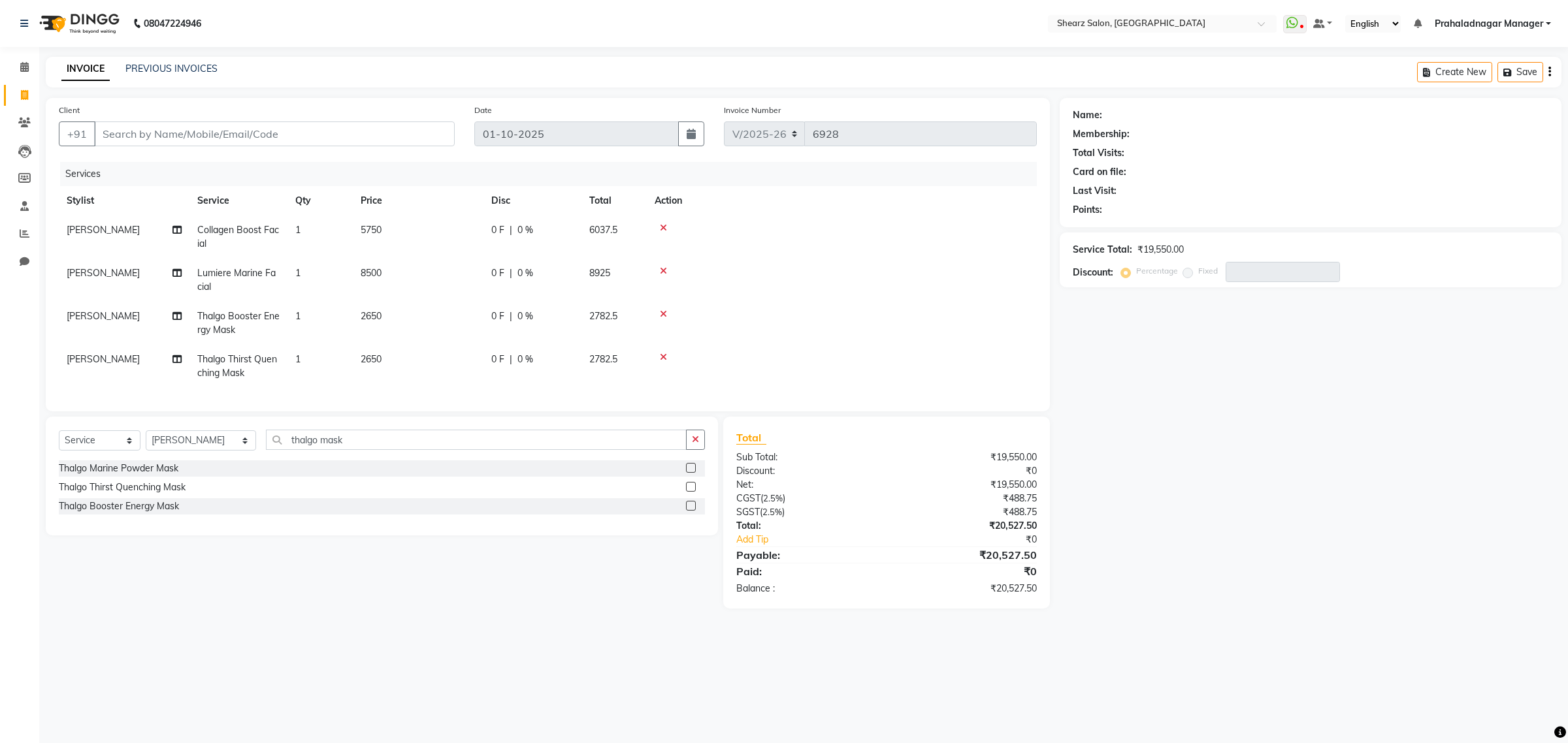
click at [664, 312] on icon at bounding box center [663, 314] width 7 height 9
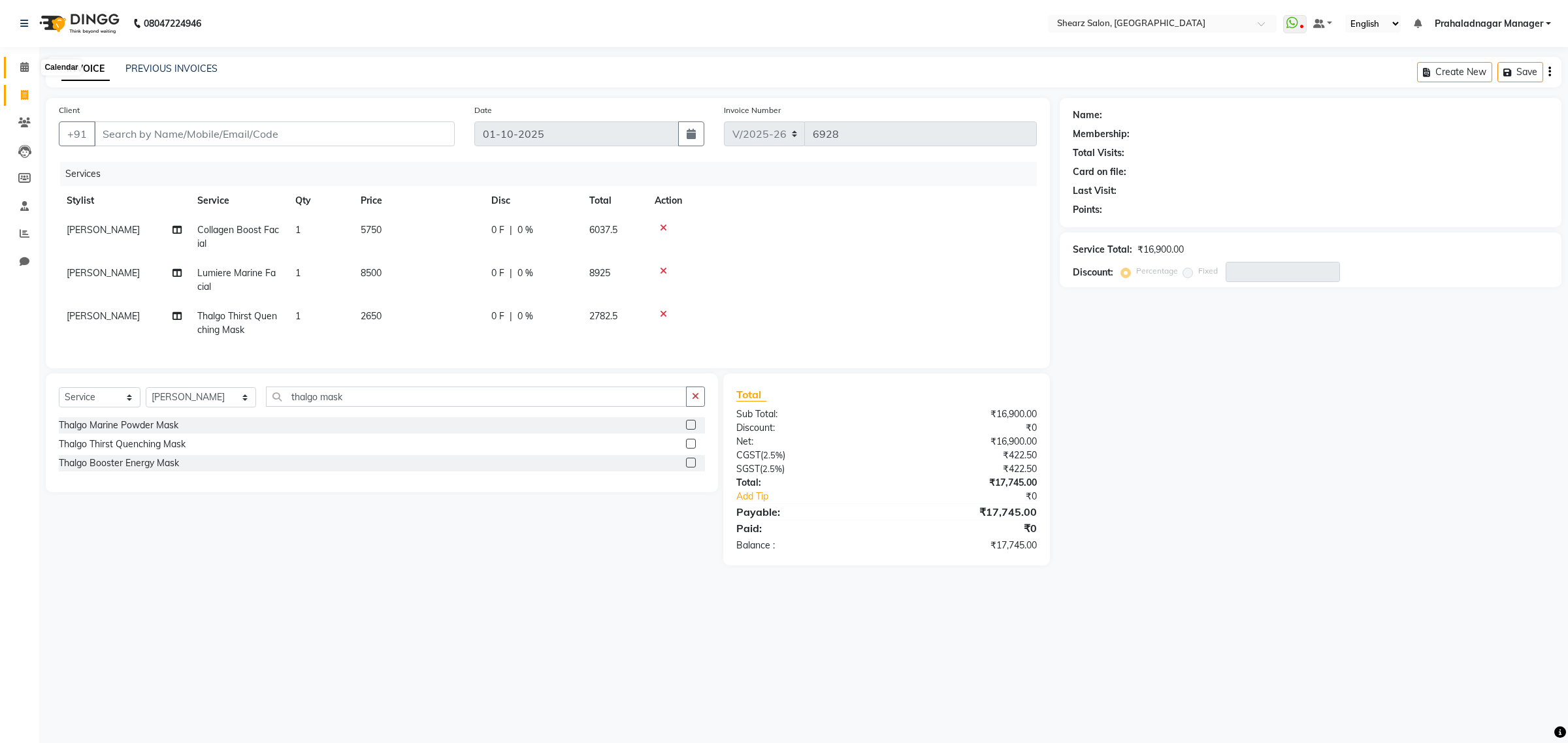
click at [26, 66] on icon at bounding box center [25, 67] width 8 height 10
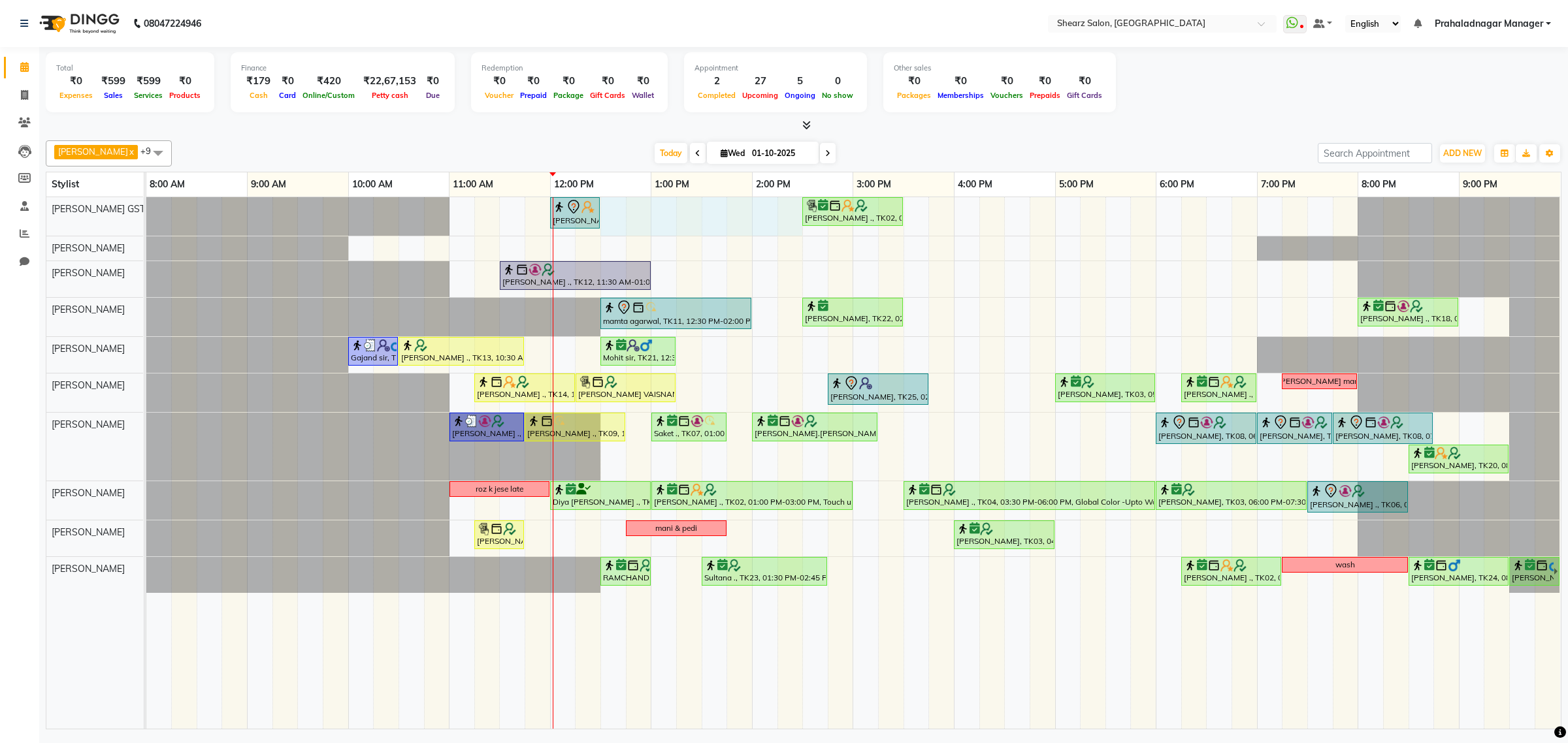
drag, startPoint x: 616, startPoint y: 207, endPoint x: 776, endPoint y: 219, distance: 160.4
click at [780, 219] on div "shazadi khan, TK01, 12:00 PM-12:30 PM, Eyebrow threading with senior Grishma Ma…" at bounding box center [853, 463] width 1414 height 531
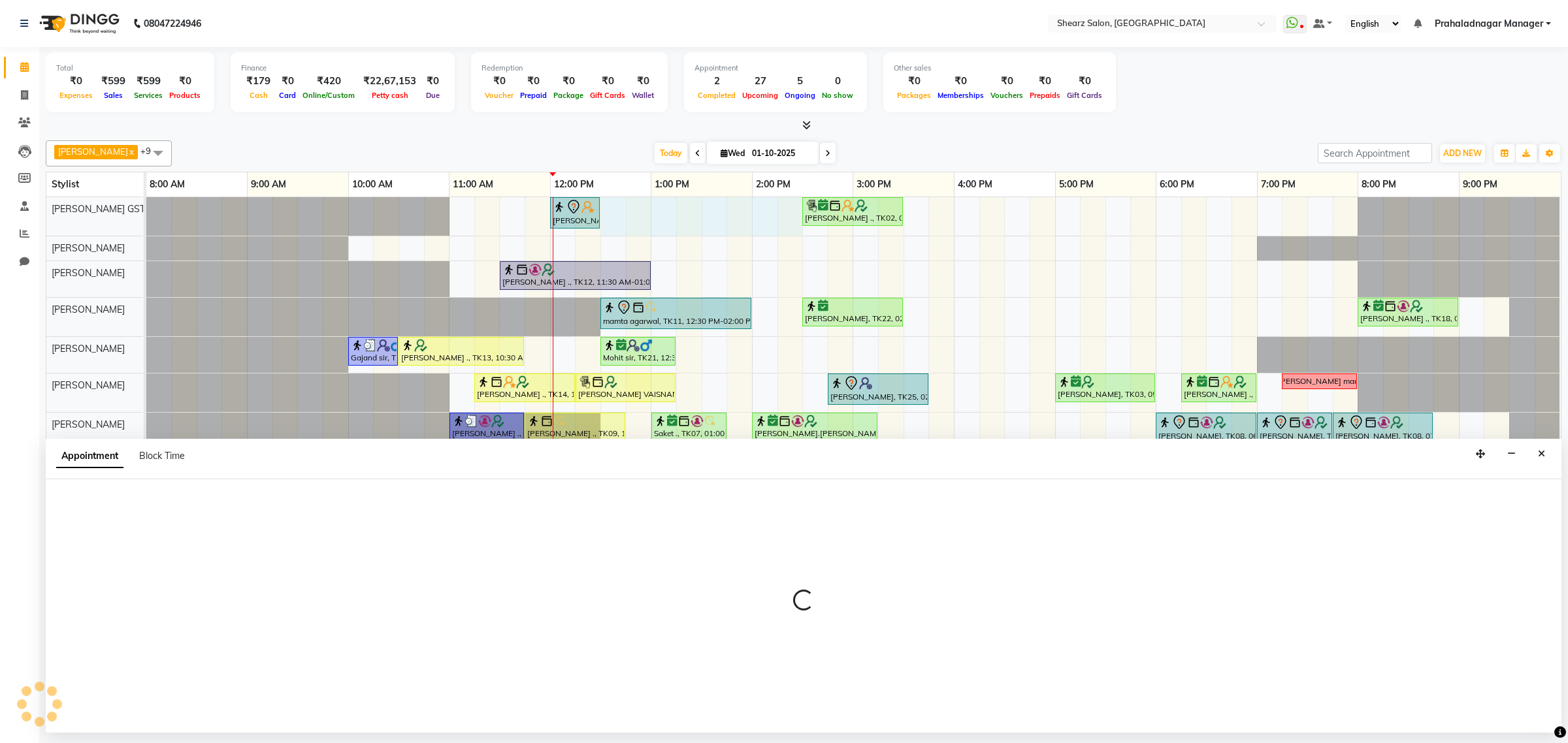
select select "77439"
select select "750"
select select "tentative"
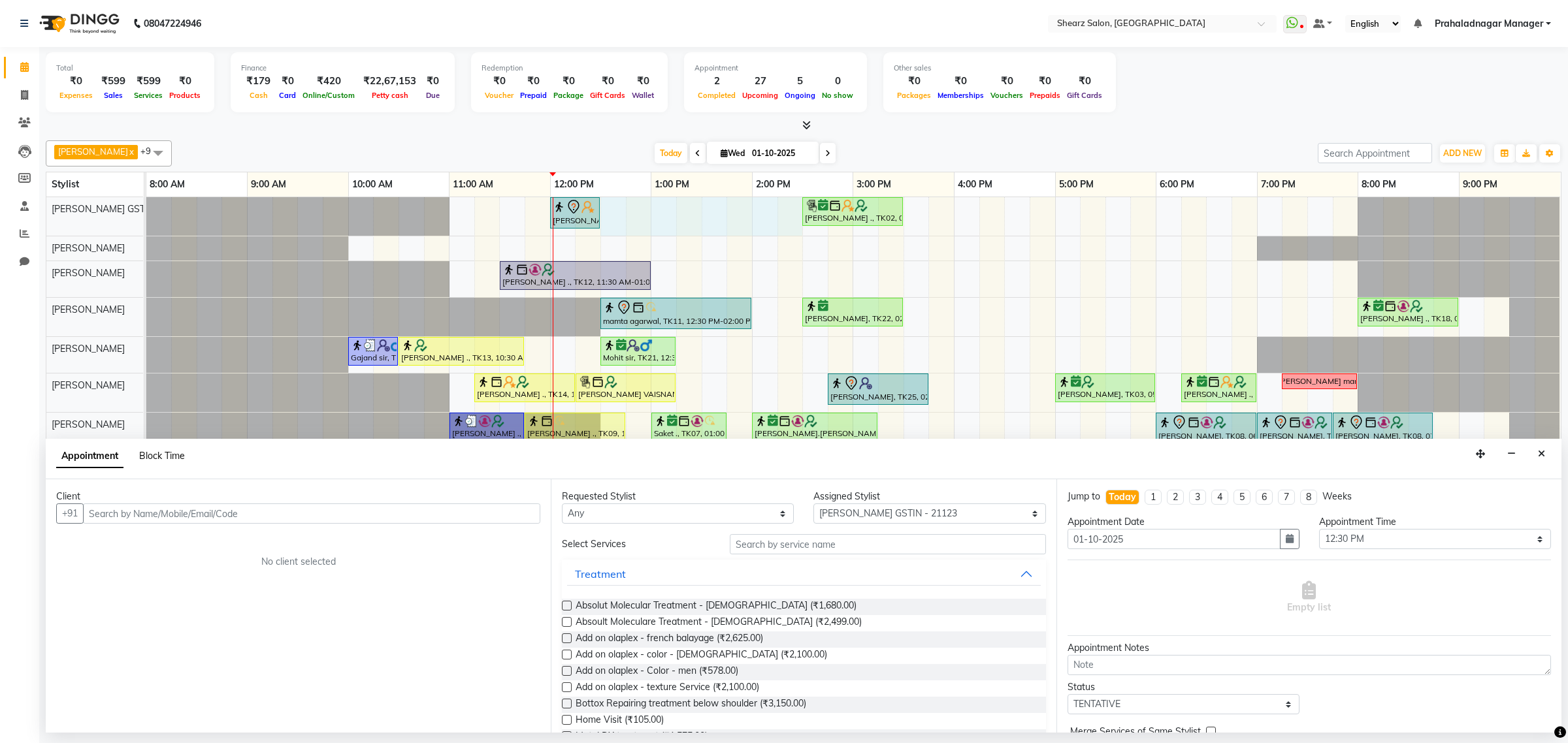
drag, startPoint x: 157, startPoint y: 456, endPoint x: 174, endPoint y: 478, distance: 27.8
click at [157, 457] on span "Block Time" at bounding box center [162, 456] width 46 height 12
select select "77439"
select select "750"
select select "870"
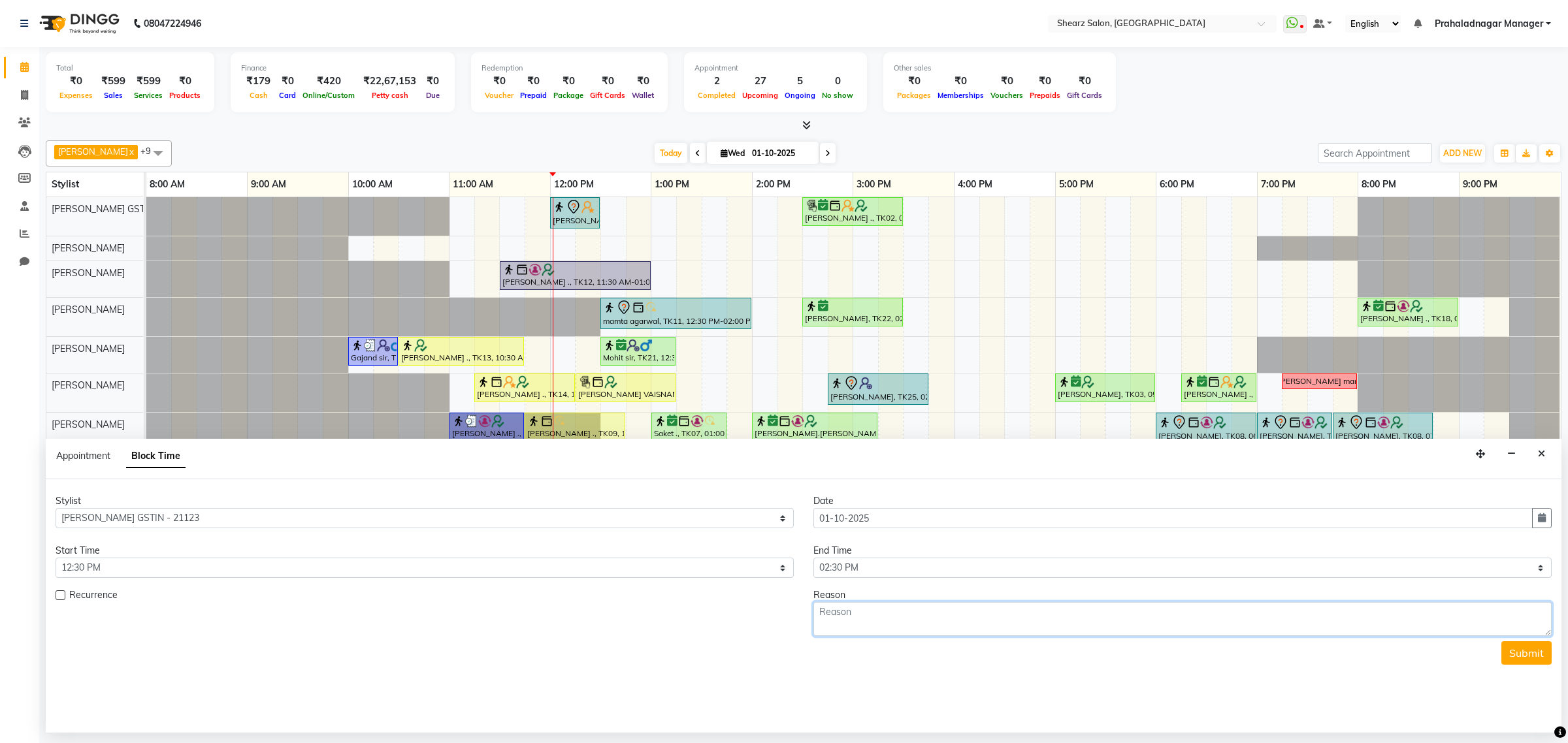
click at [882, 616] on textarea at bounding box center [1182, 619] width 738 height 34
type textarea "home"
click at [1542, 651] on button "Submit" at bounding box center [1526, 653] width 50 height 23
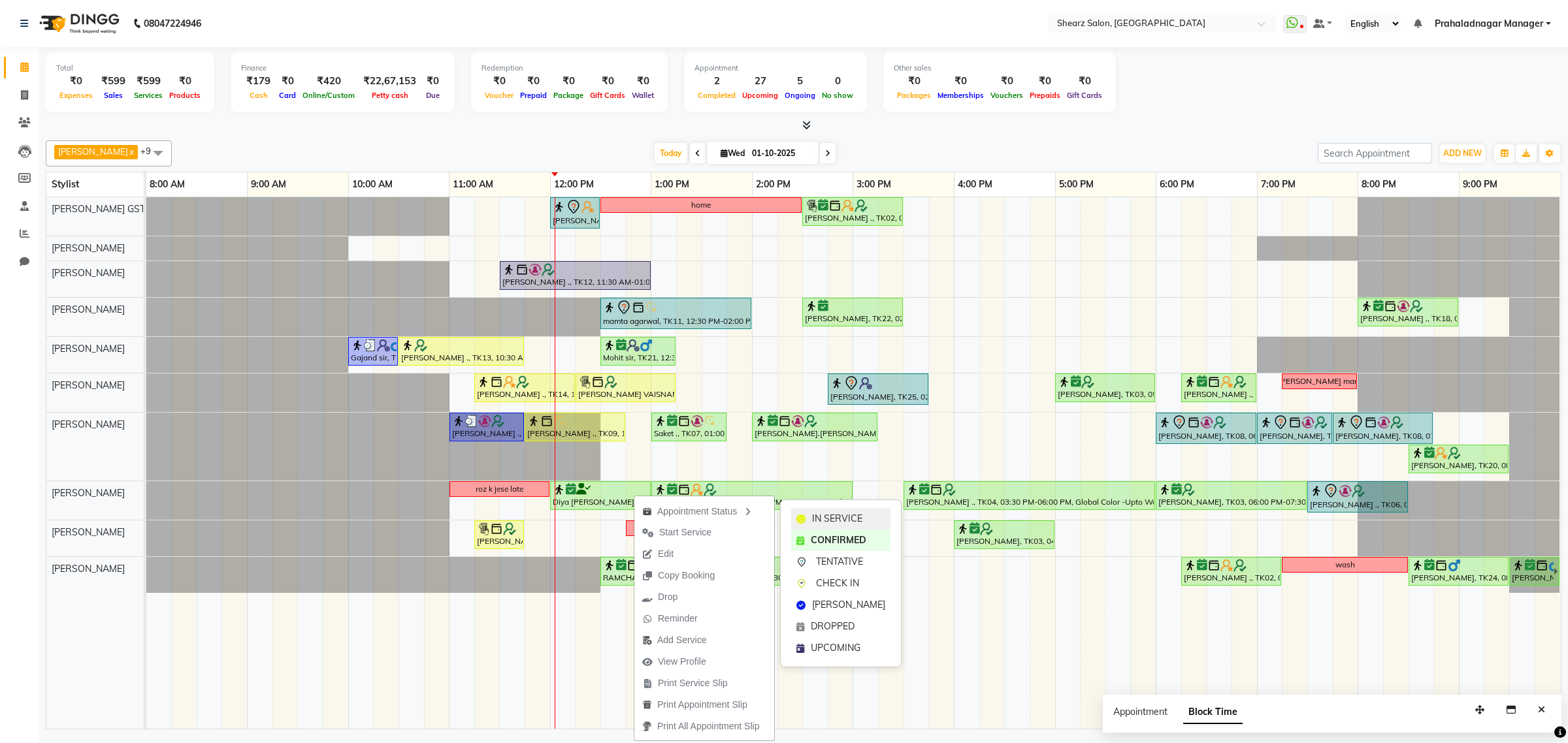
click at [846, 511] on div "IN SERVICE" at bounding box center [840, 519] width 99 height 22
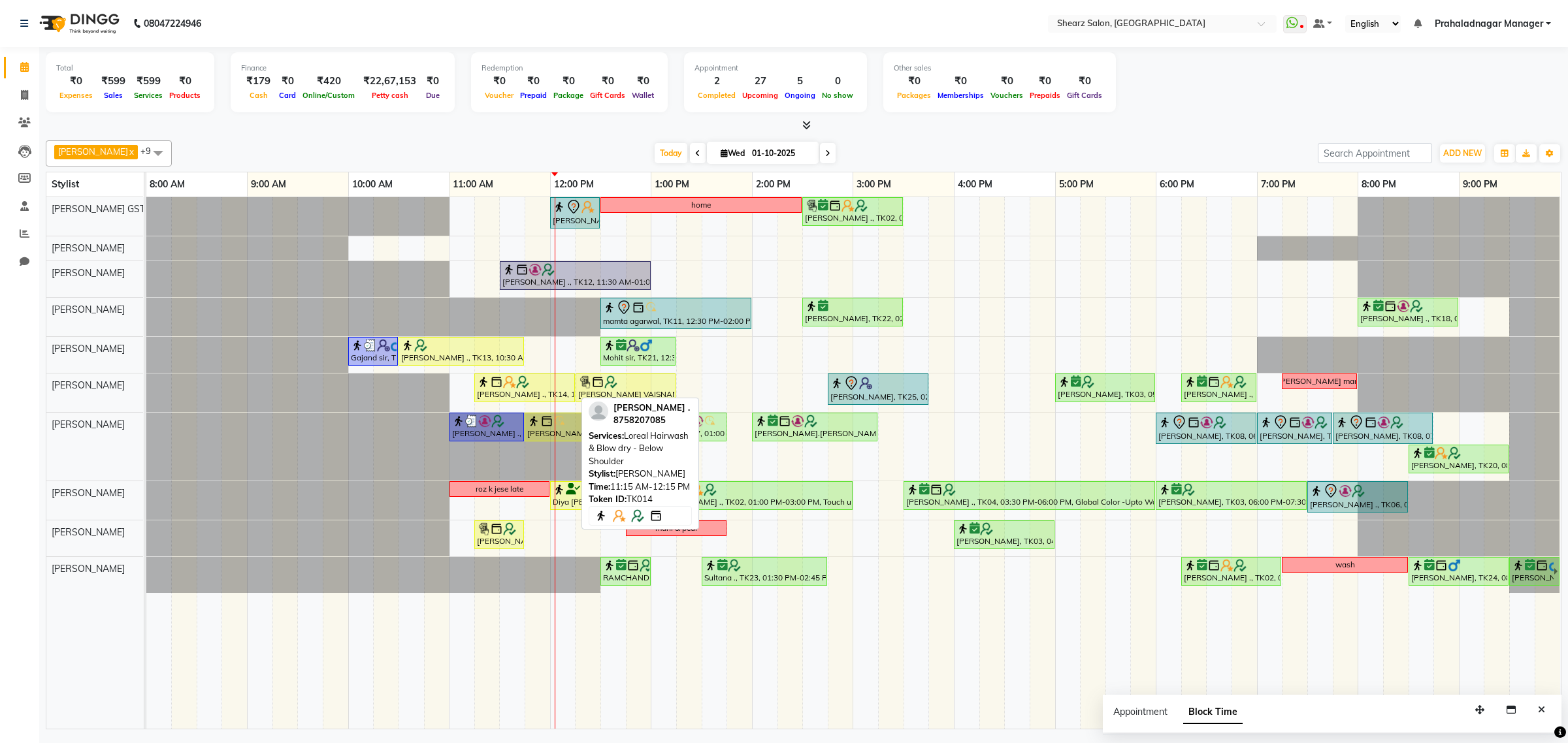
click at [560, 390] on div "Samrudhhi Pawar ., TK14, 11:15 AM-12:15 PM, Loreal Hairwash & Blow dry - Below …" at bounding box center [524, 387] width 98 height 25
select select "1"
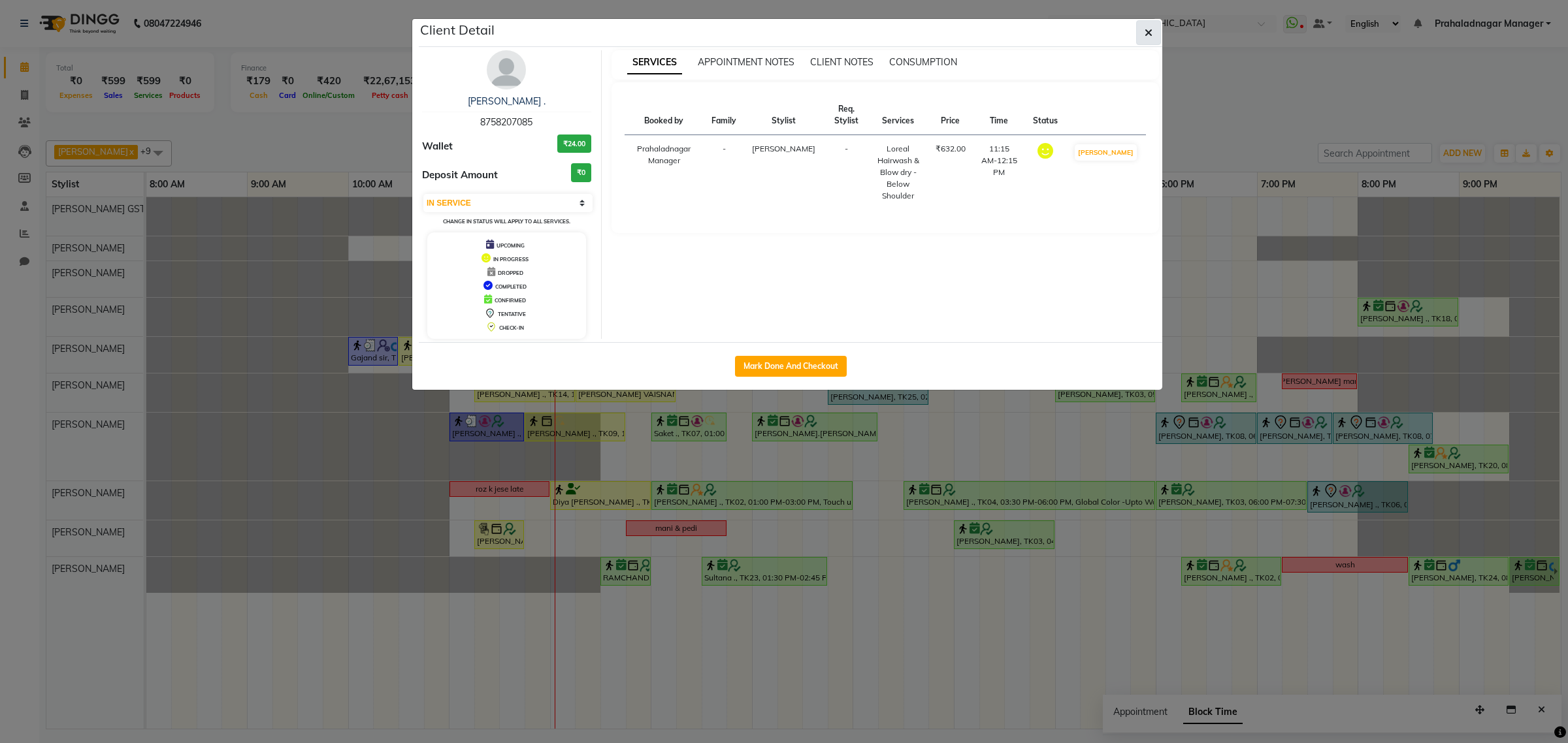
click at [1147, 31] on icon "button" at bounding box center [1148, 32] width 8 height 11
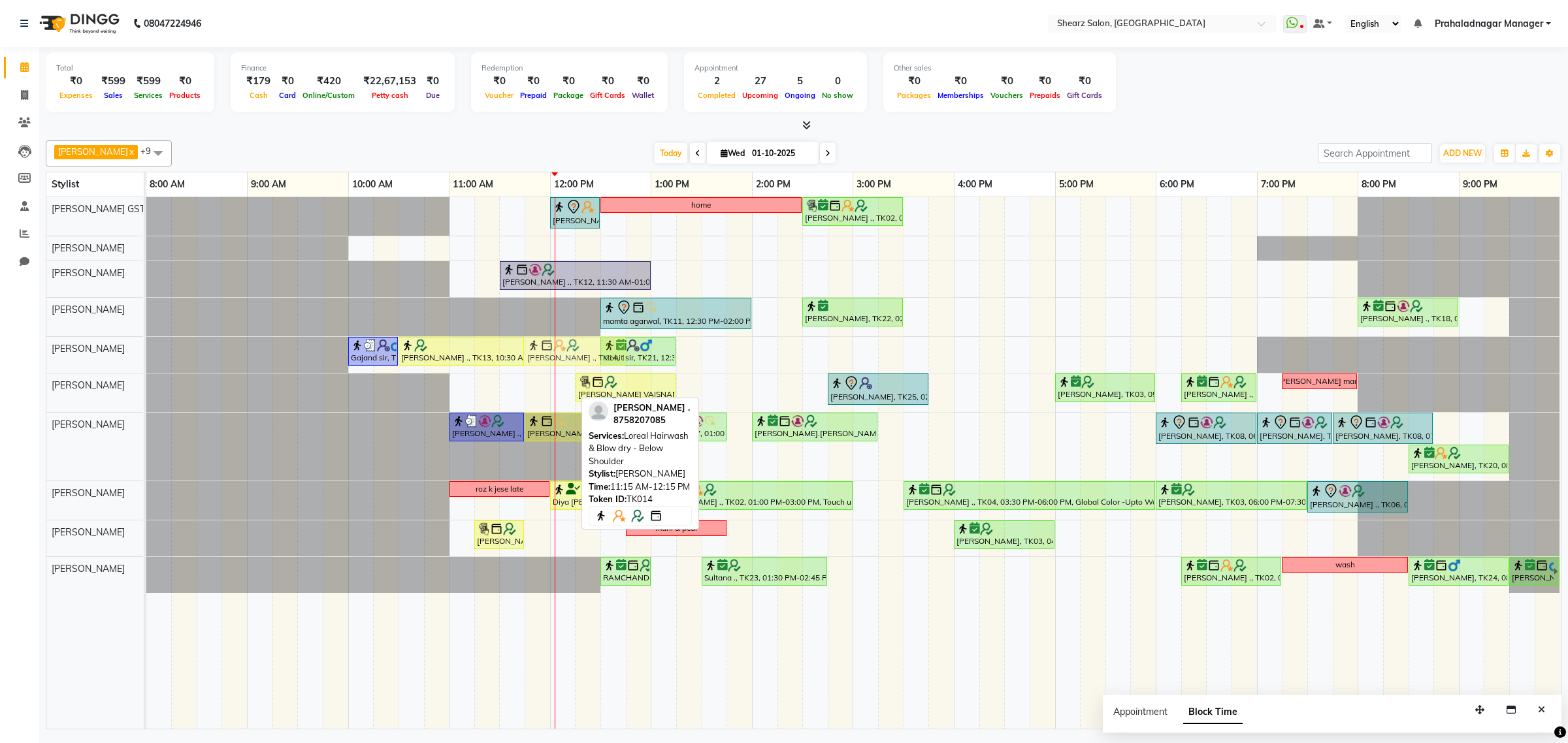
drag, startPoint x: 512, startPoint y: 389, endPoint x: 557, endPoint y: 370, distance: 48.8
click at [557, 370] on div "shazadi khan, TK01, 12:00 PM-12:30 PM, Eyebrow threading with senior home Grish…" at bounding box center [853, 463] width 1414 height 531
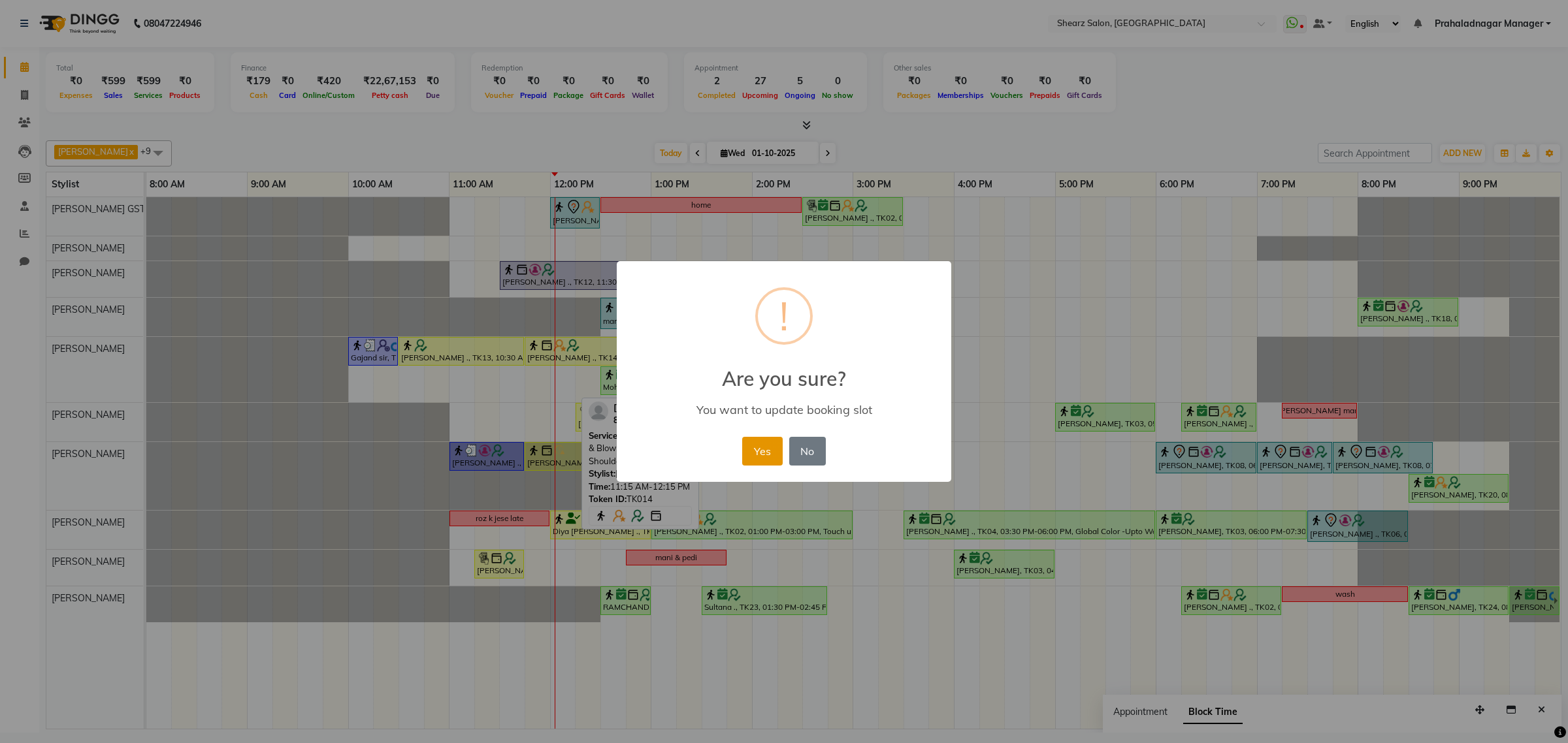
click at [745, 446] on button "Yes" at bounding box center [762, 451] width 40 height 29
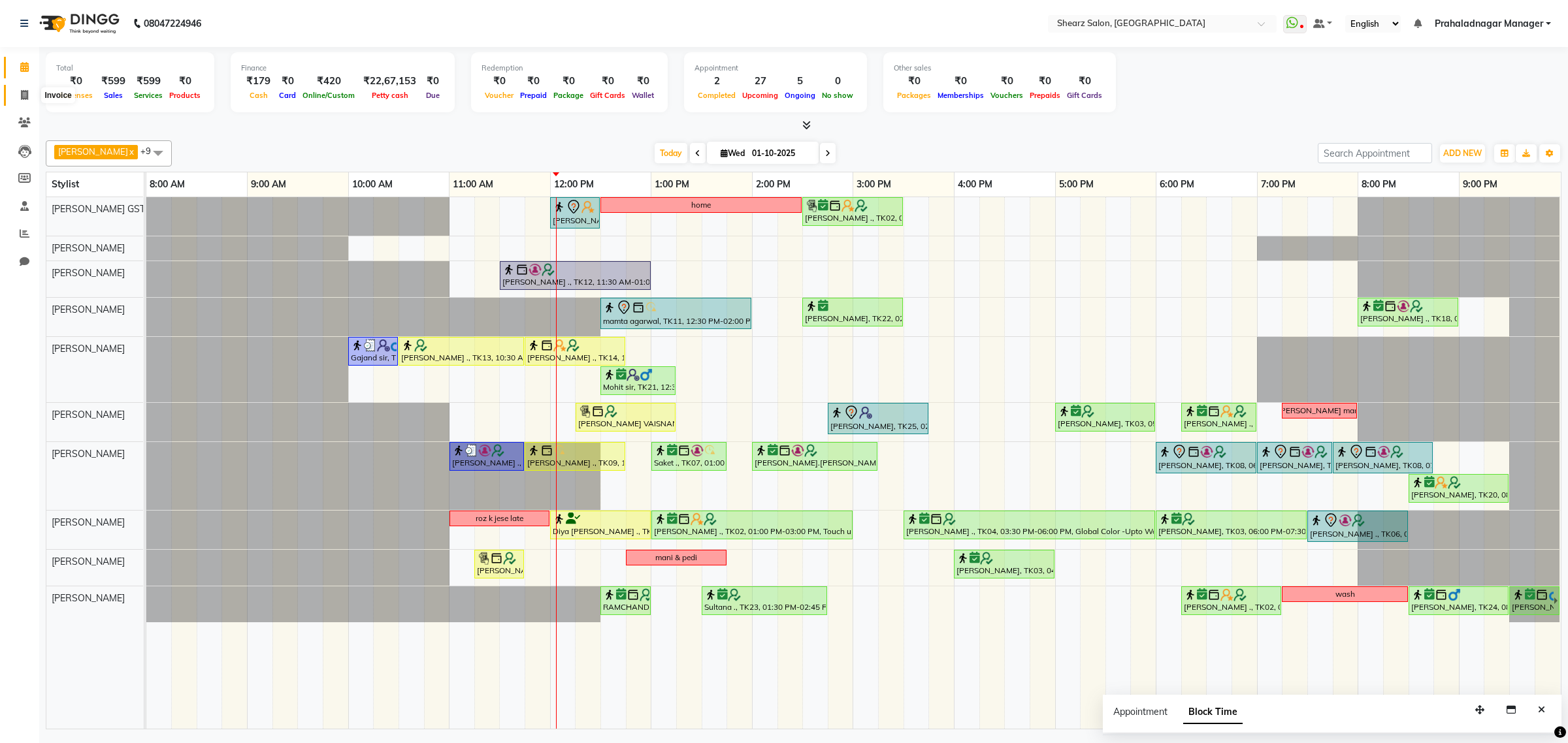
click at [27, 90] on icon at bounding box center [25, 95] width 7 height 10
select select "service"
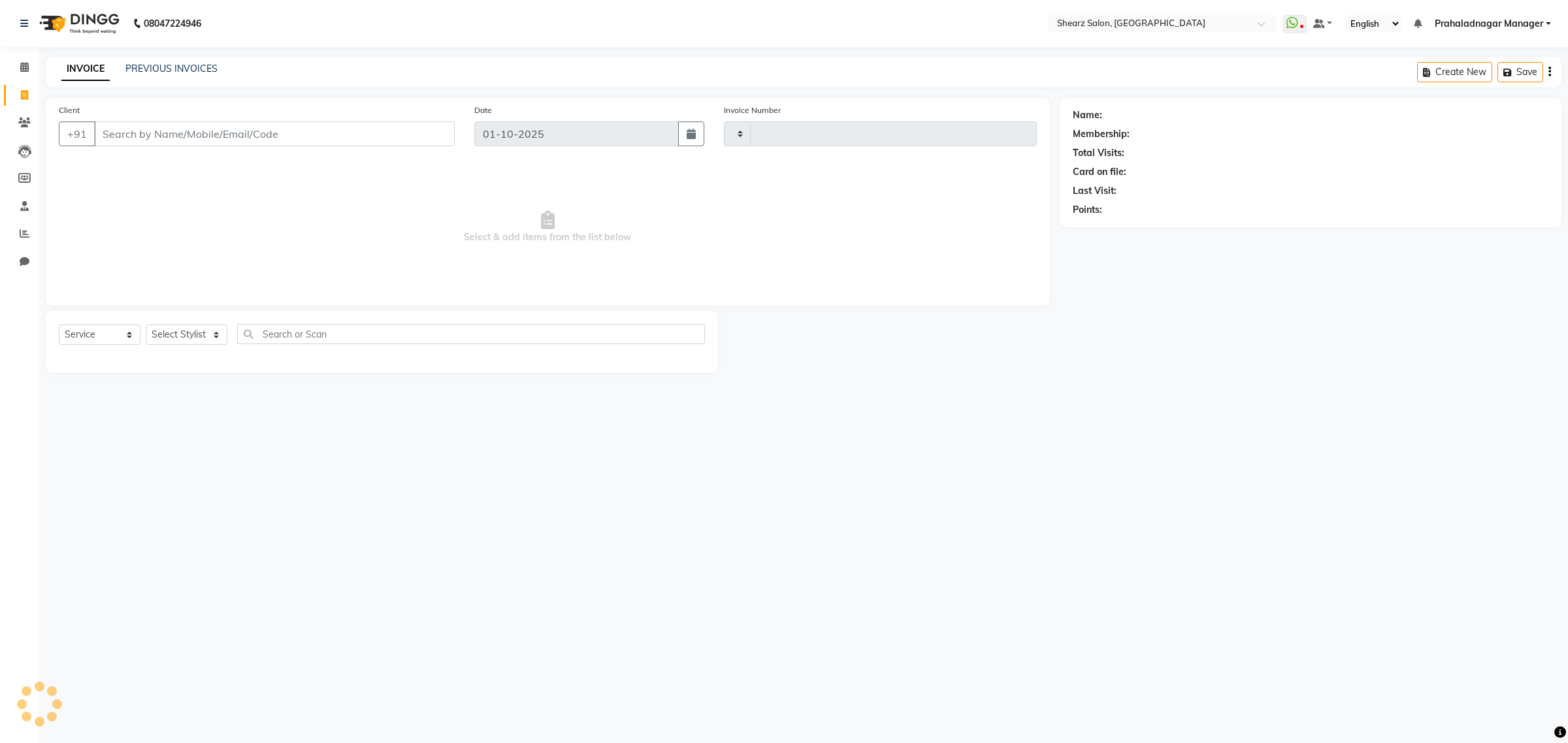
type input "6928"
select select "8157"
drag, startPoint x: 278, startPoint y: 327, endPoint x: 271, endPoint y: 328, distance: 7.1
click at [277, 327] on input "text" at bounding box center [471, 334] width 468 height 20
click at [199, 342] on select "Select Stylist Admin A General [PERSON_NAME] Asha Chavariya [PERSON_NAME] Cente…" at bounding box center [200, 334] width 110 height 20
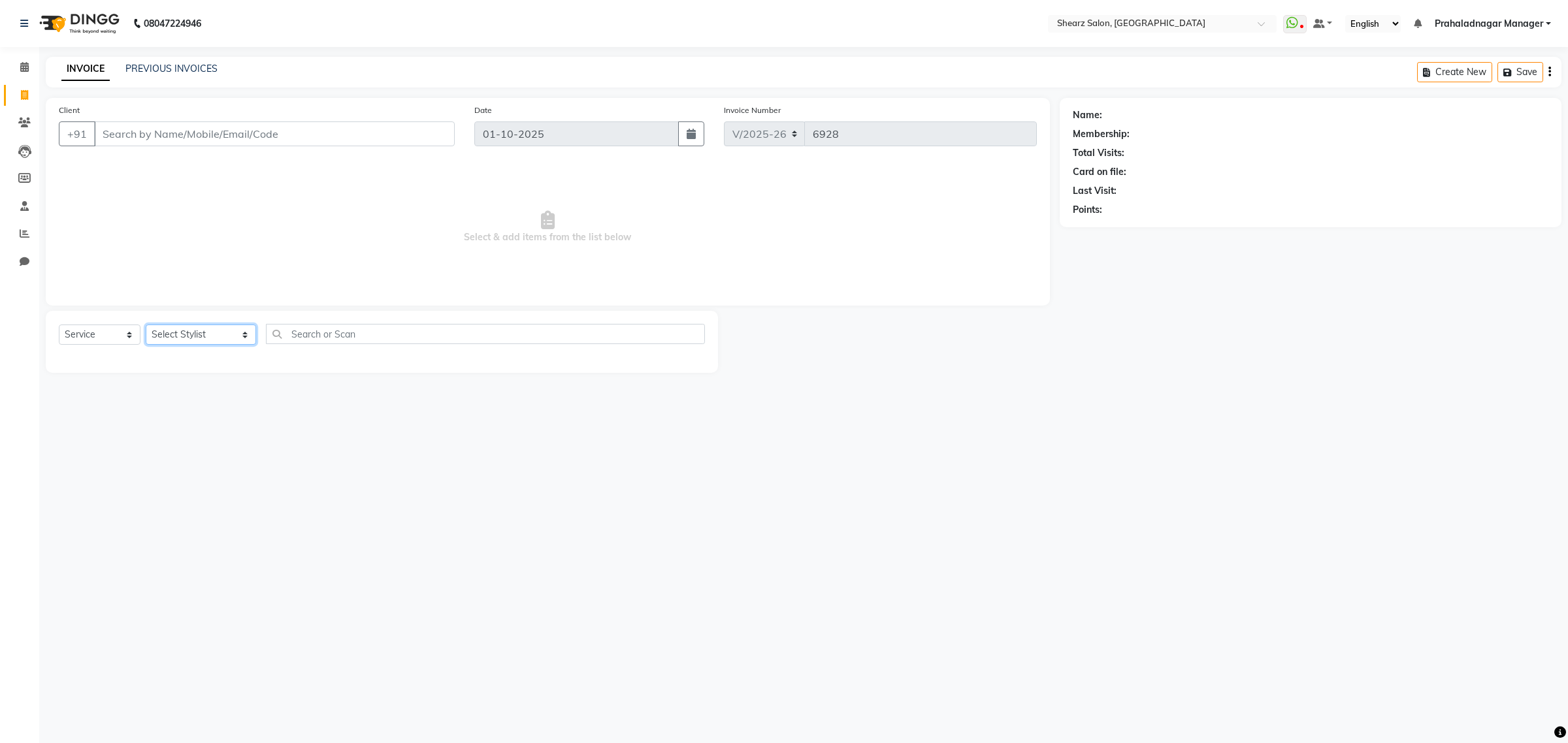
select select "77479"
click at [145, 325] on select "Select Stylist Admin A General [PERSON_NAME] Asha Chavariya [PERSON_NAME] Cente…" at bounding box center [200, 334] width 110 height 20
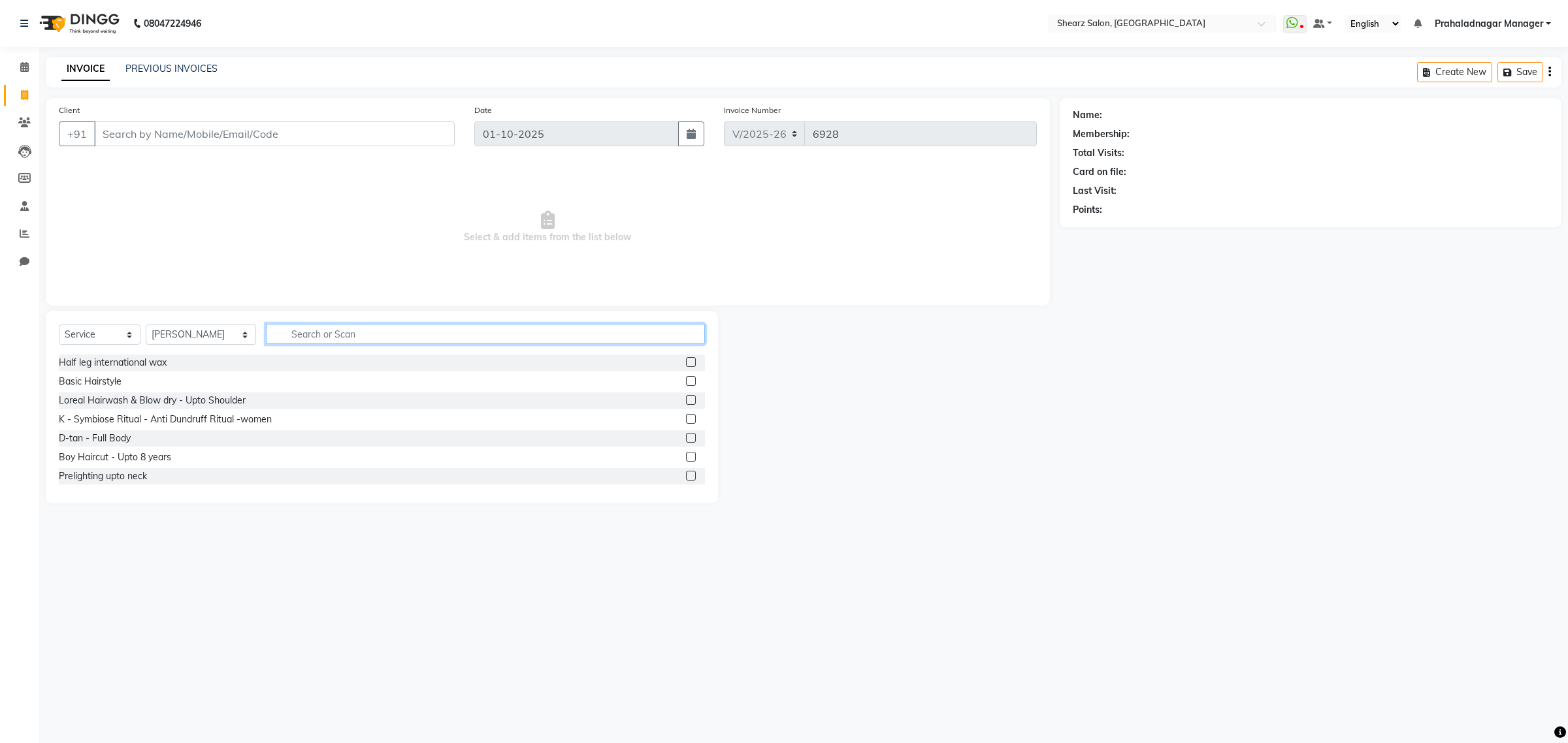
click at [298, 332] on input "text" at bounding box center [486, 334] width 439 height 20
type input "d tan"
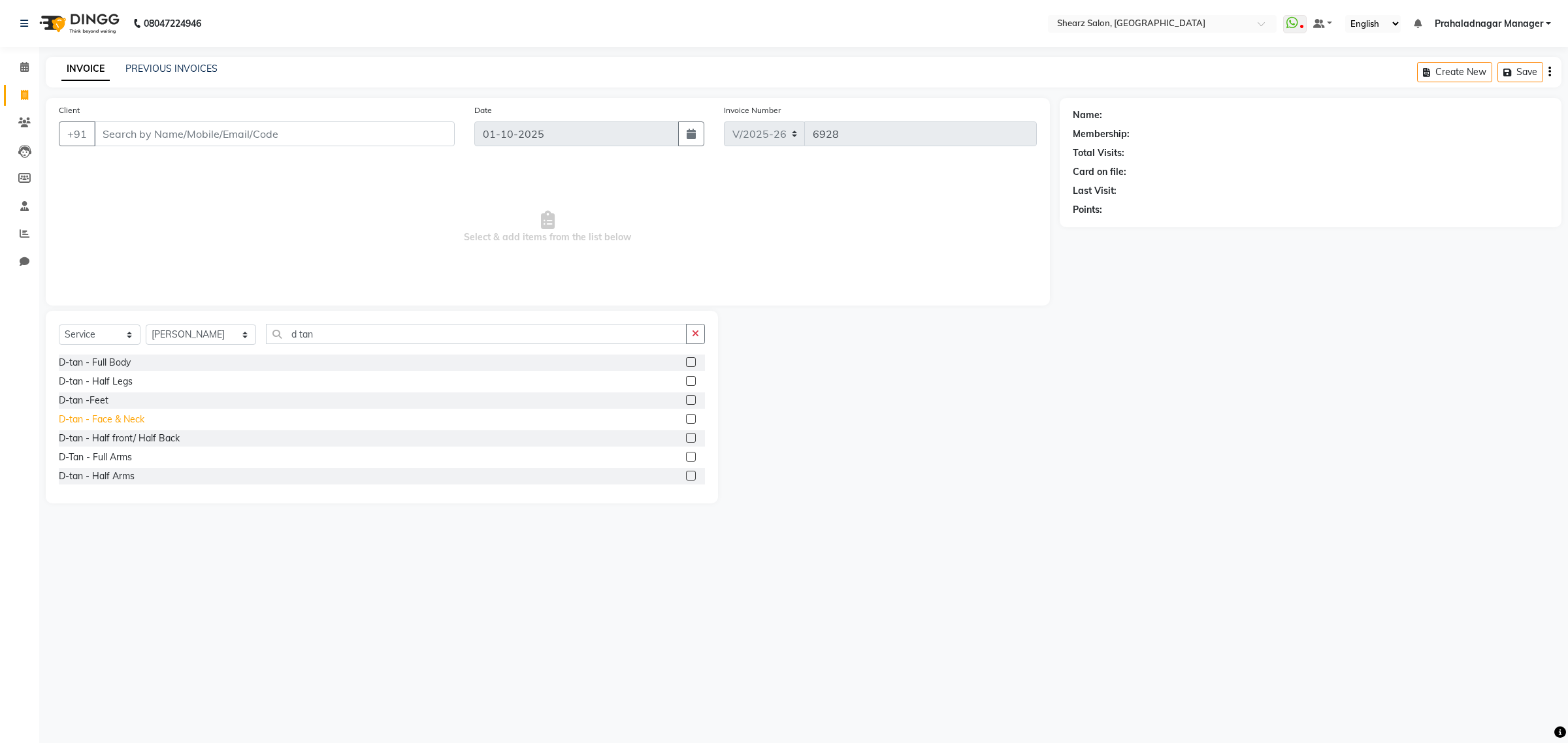
click at [111, 418] on div "D-tan - Face & Neck" at bounding box center [101, 419] width 85 height 13
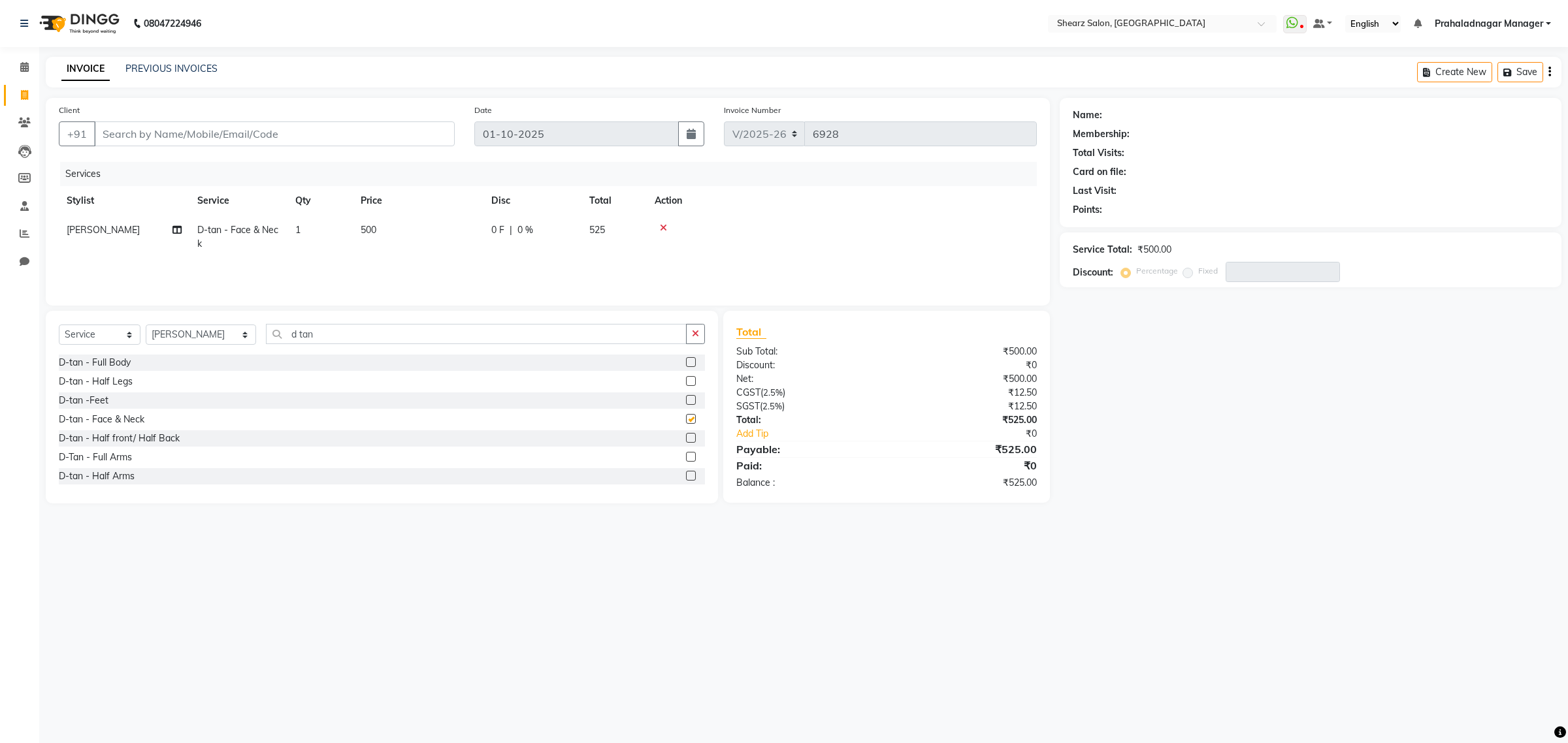
checkbox input "false"
click at [441, 338] on input "d tan" at bounding box center [476, 334] width 421 height 20
click at [423, 318] on div "Select Service Product Membership Package Voucher Prepaid Gift Card Select Styl…" at bounding box center [382, 407] width 672 height 193
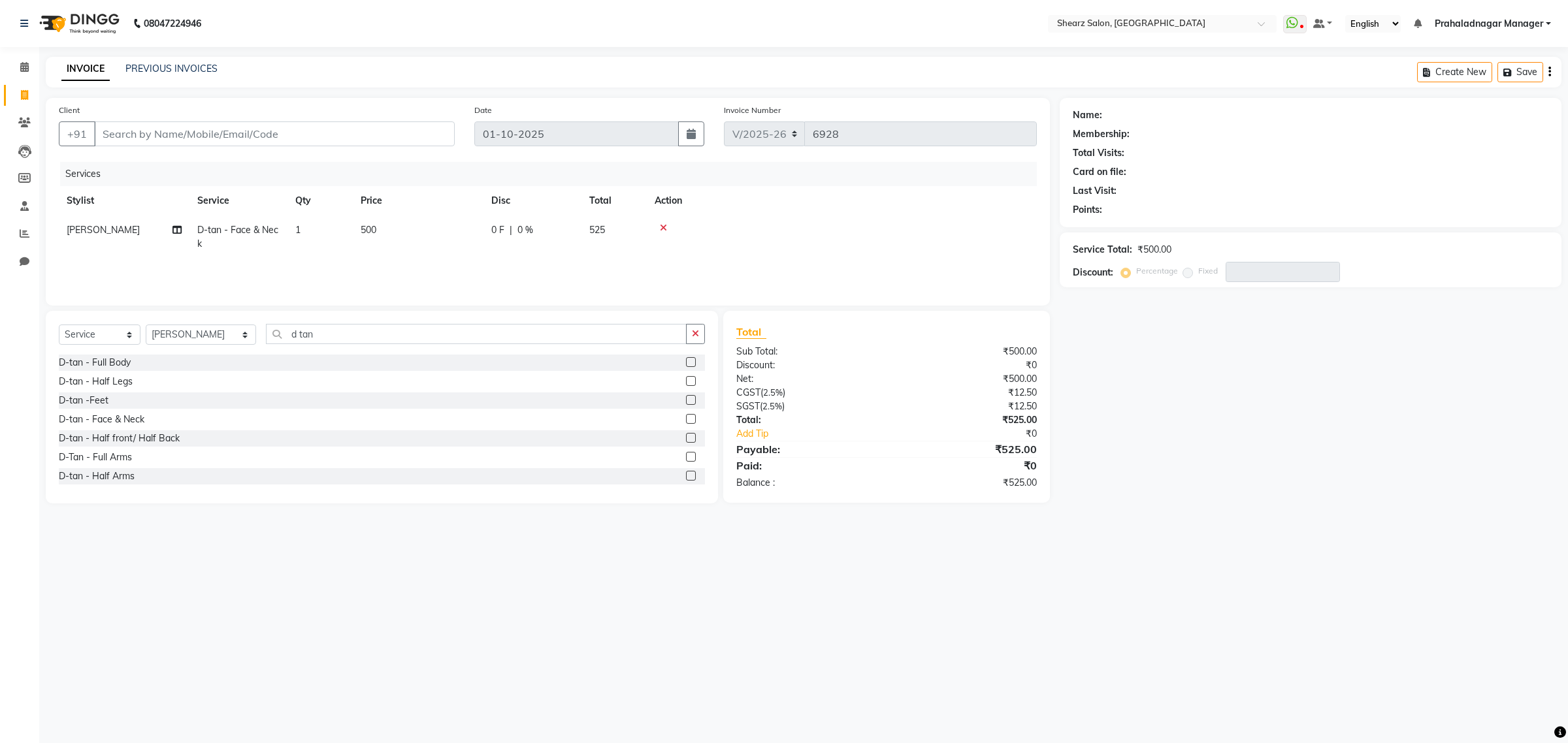
click at [423, 318] on div "Select Service Product Membership Package Voucher Prepaid Gift Card Select Styl…" at bounding box center [382, 407] width 672 height 193
drag, startPoint x: 366, startPoint y: 329, endPoint x: 363, endPoint y: 339, distance: 10.4
click at [366, 330] on input "d tan" at bounding box center [476, 334] width 421 height 20
click at [350, 348] on div "Select Service Product Membership Package Voucher Prepaid Gift Card Select Styl…" at bounding box center [381, 339] width 646 height 31
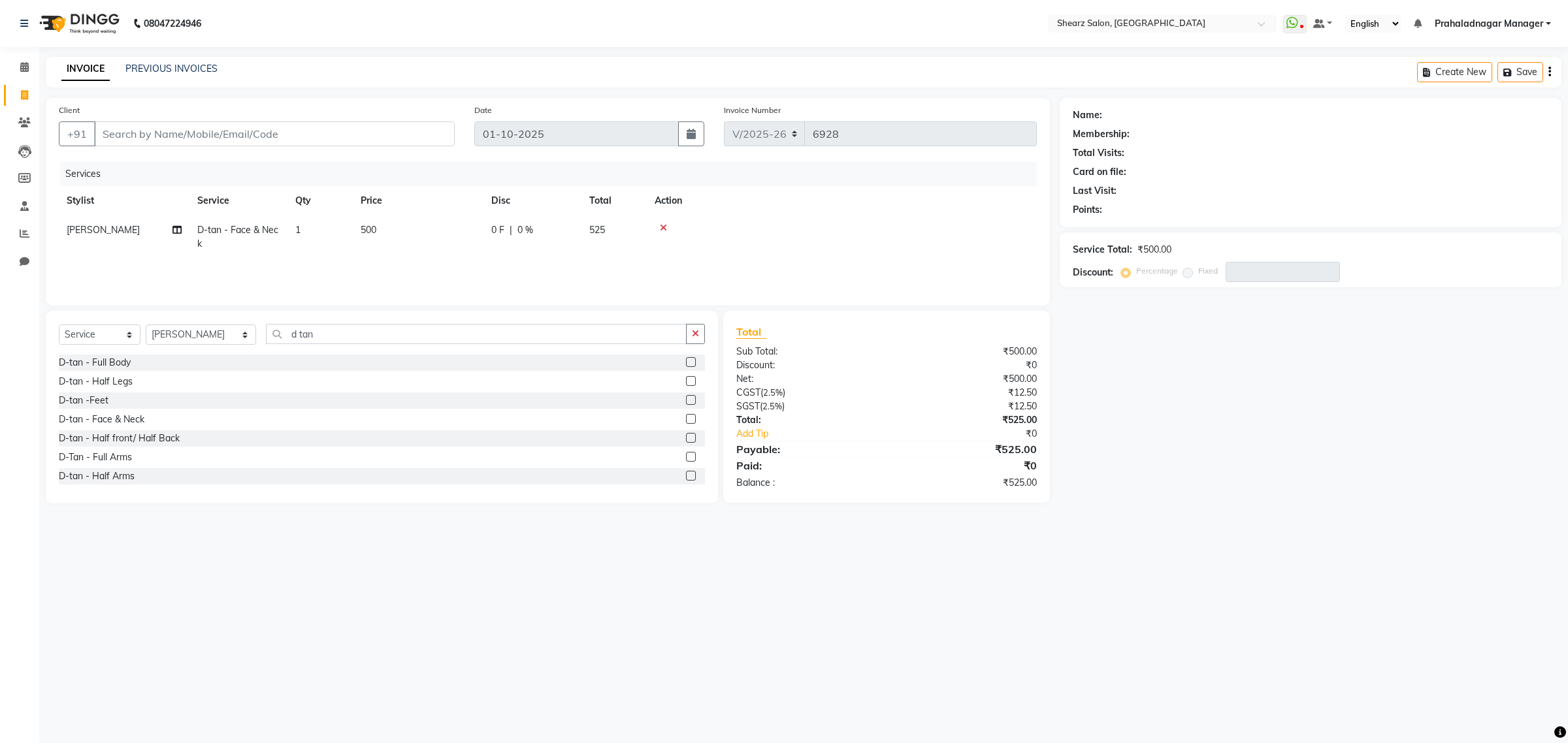
drag, startPoint x: 350, startPoint y: 348, endPoint x: 281, endPoint y: 346, distance: 69.0
click at [346, 348] on div "Select Service Product Membership Package Voucher Prepaid Gift Card Select Styl…" at bounding box center [381, 339] width 646 height 31
drag, startPoint x: 282, startPoint y: 329, endPoint x: 333, endPoint y: 335, distance: 51.4
click at [332, 333] on input "d tan" at bounding box center [476, 334] width 421 height 20
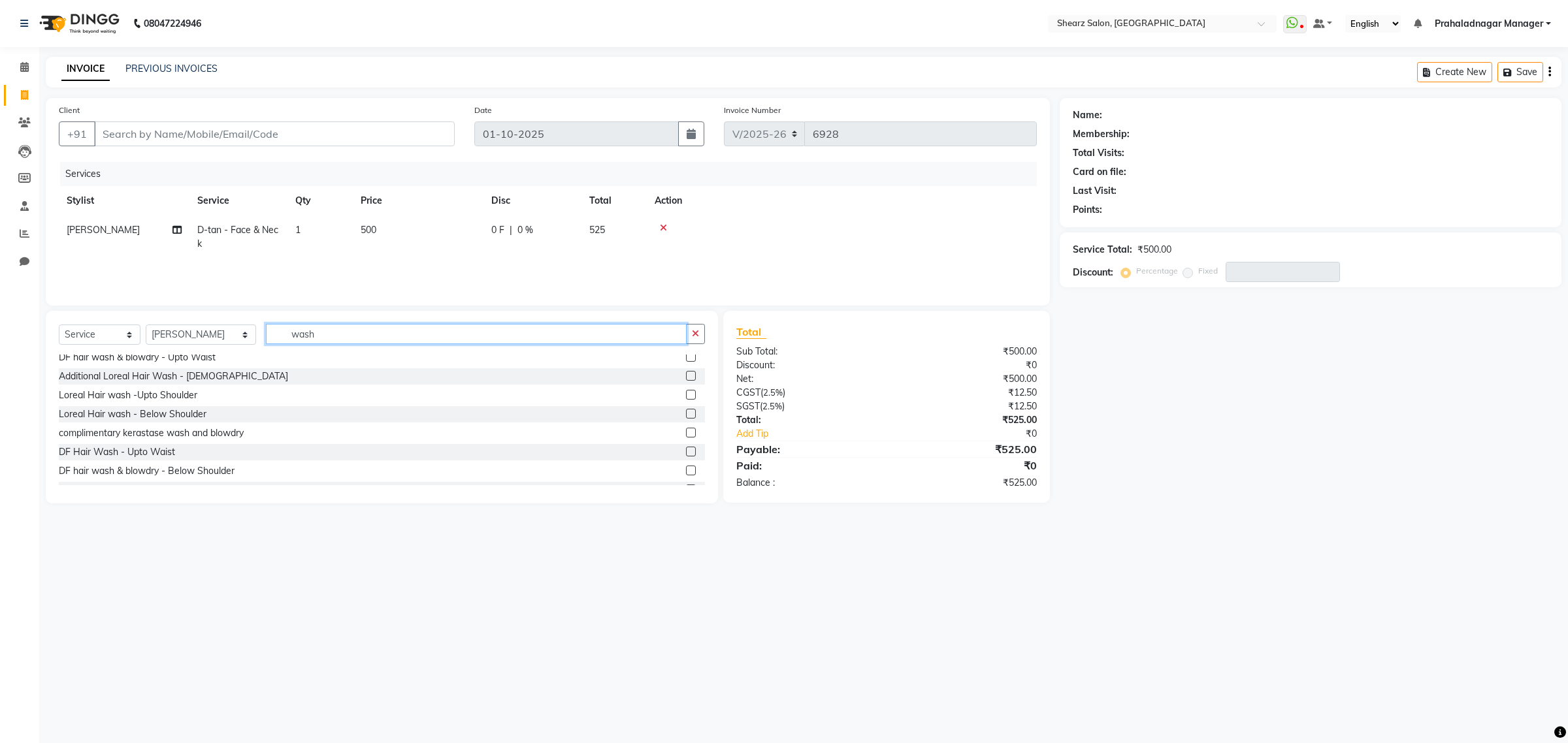
scroll to position [327, 0]
drag, startPoint x: 396, startPoint y: 330, endPoint x: 23, endPoint y: 345, distance: 373.3
click at [23, 345] on app-home "08047224946 Select Location × Shearz Salon, Prahaladnagar WhatsApp Status ✕ Sta…" at bounding box center [784, 261] width 1568 height 523
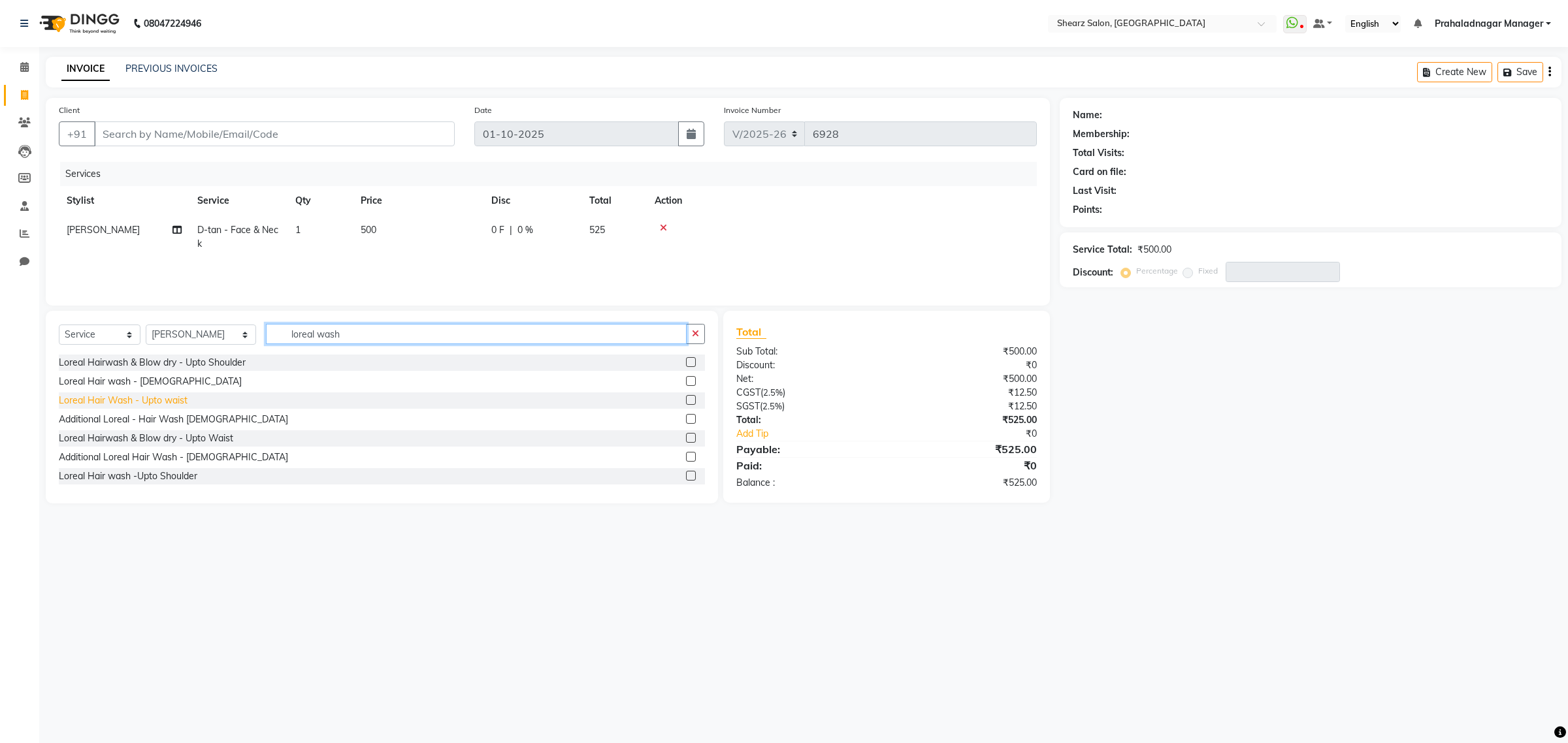
type input "loreal wash"
click at [167, 399] on div "Loreal Hair Wash - Upto waist" at bounding box center [123, 400] width 128 height 13
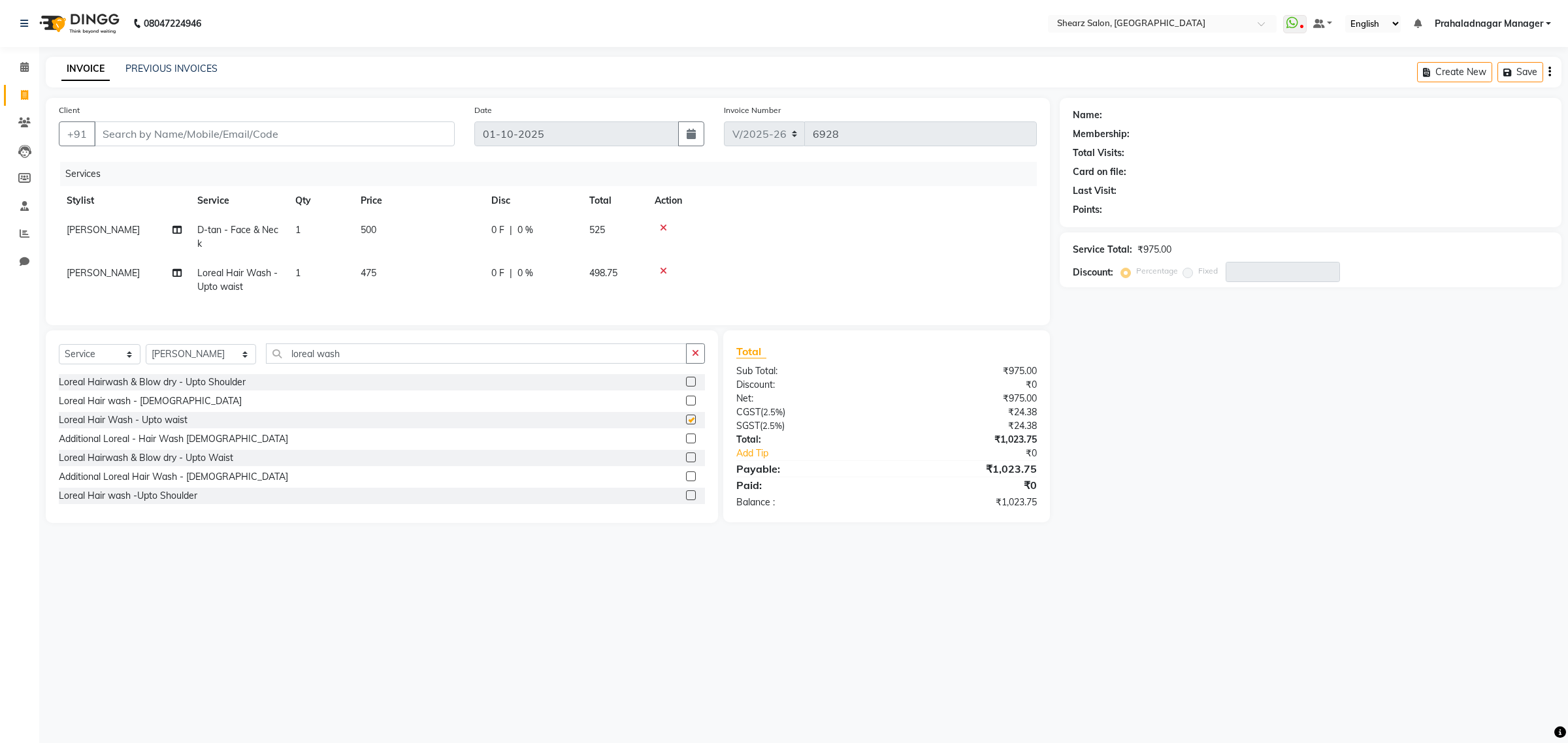
checkbox input "false"
click at [348, 361] on input "loreal wash" at bounding box center [476, 354] width 421 height 20
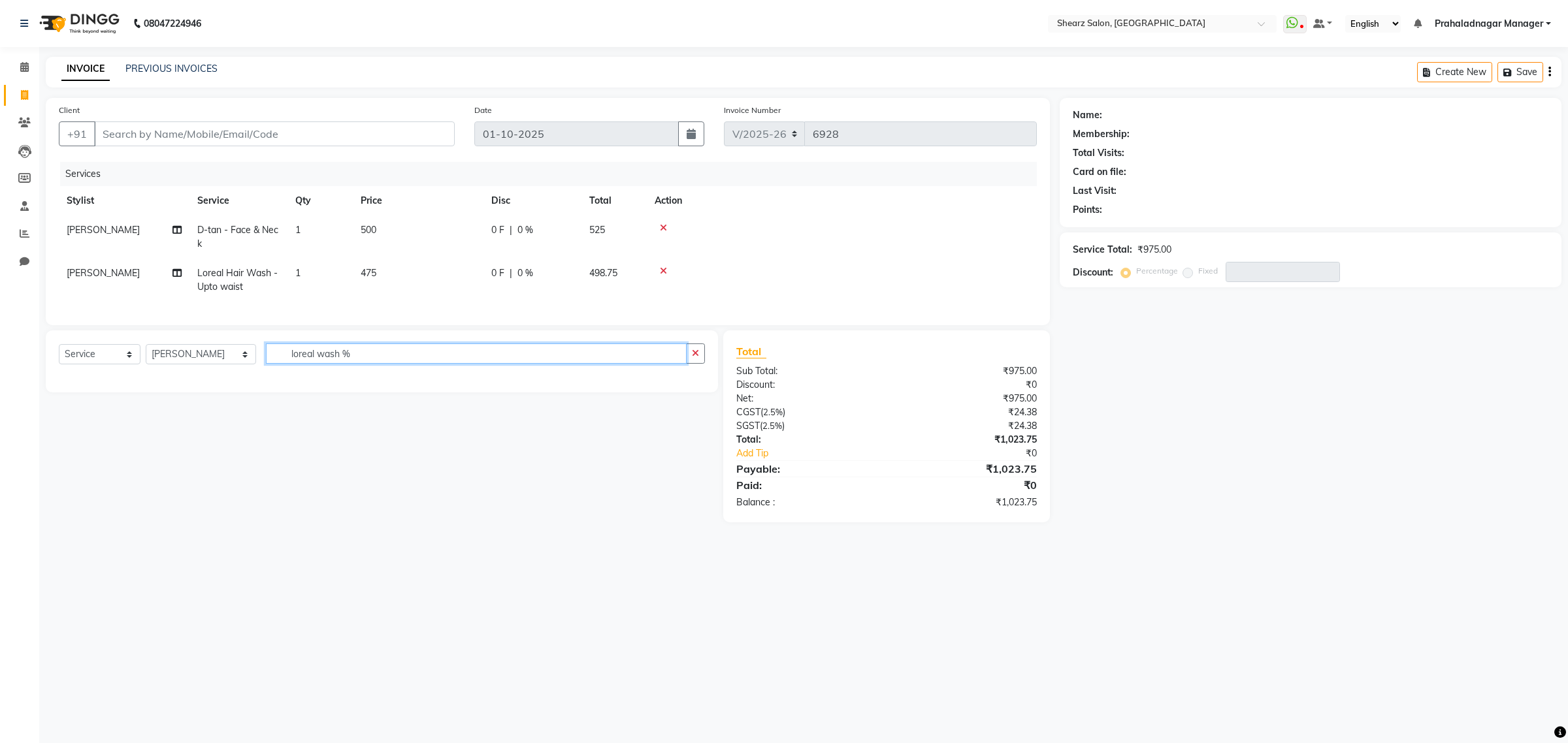
scroll to position [0, 0]
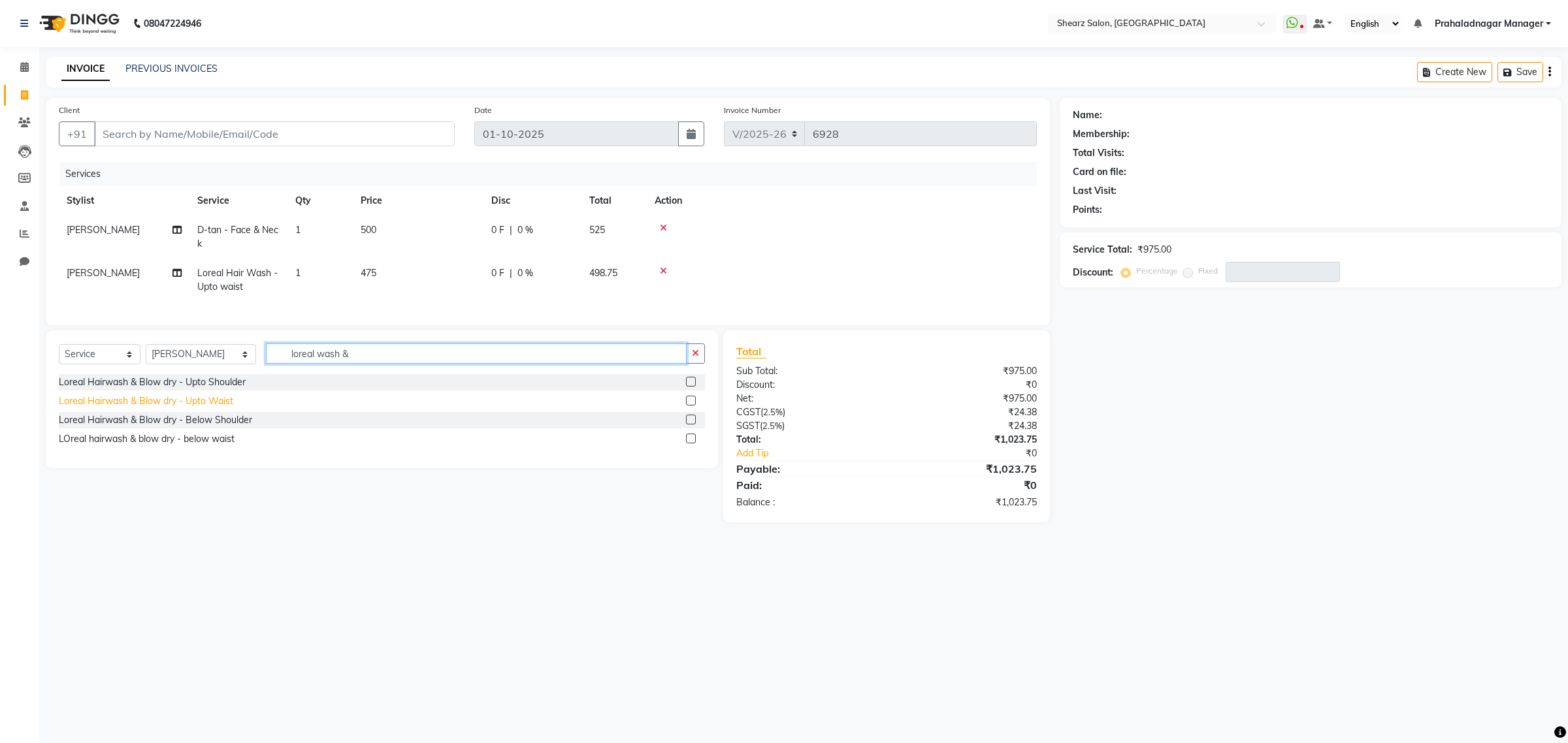
type input "loreal wash &"
click at [174, 409] on div "Loreal Hairwash & Blow dry - Upto Waist" at bounding box center [145, 401] width 174 height 13
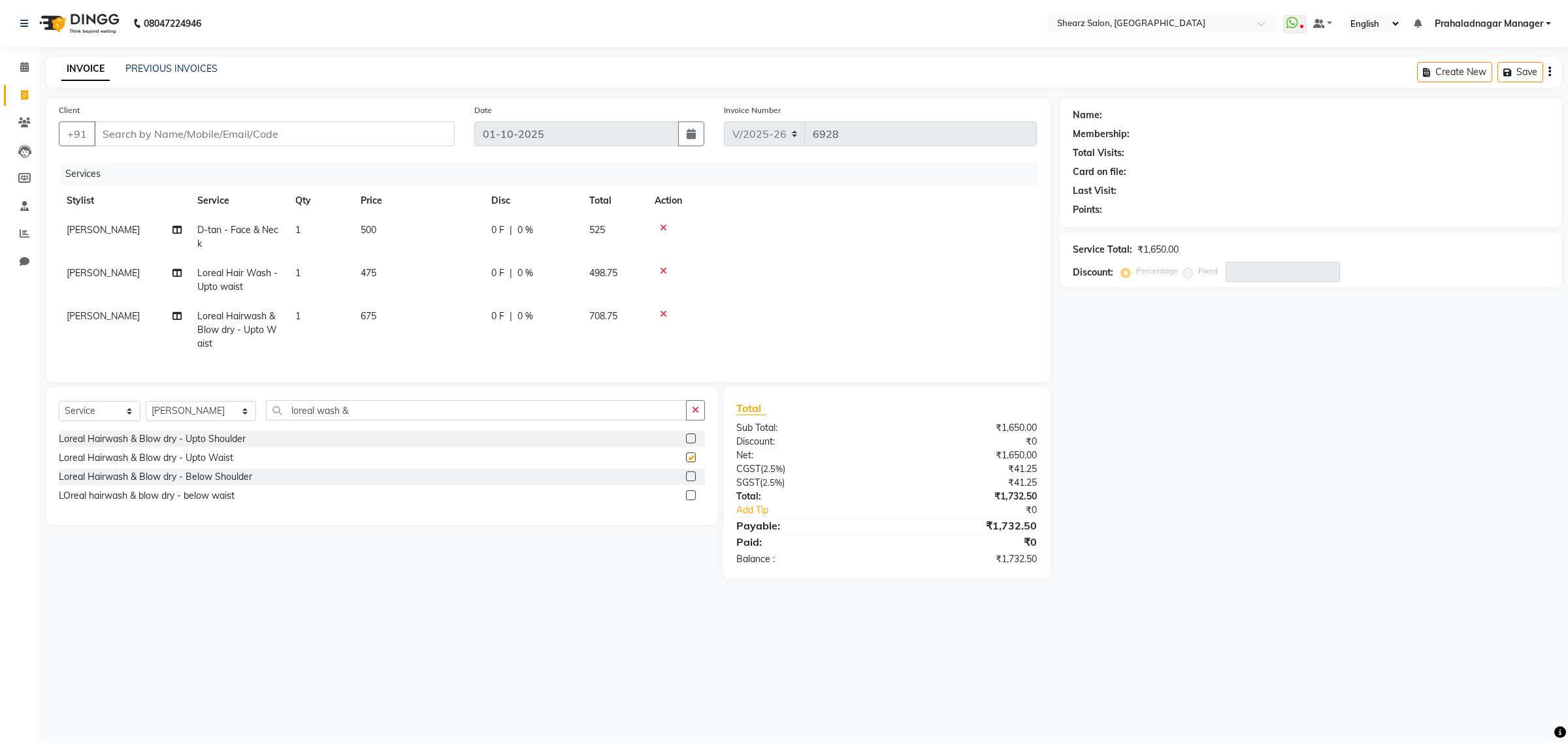
checkbox input "false"
drag, startPoint x: 661, startPoint y: 265, endPoint x: 663, endPoint y: 253, distance: 12.2
click at [661, 262] on td at bounding box center [841, 280] width 390 height 43
click at [662, 224] on icon at bounding box center [663, 228] width 7 height 9
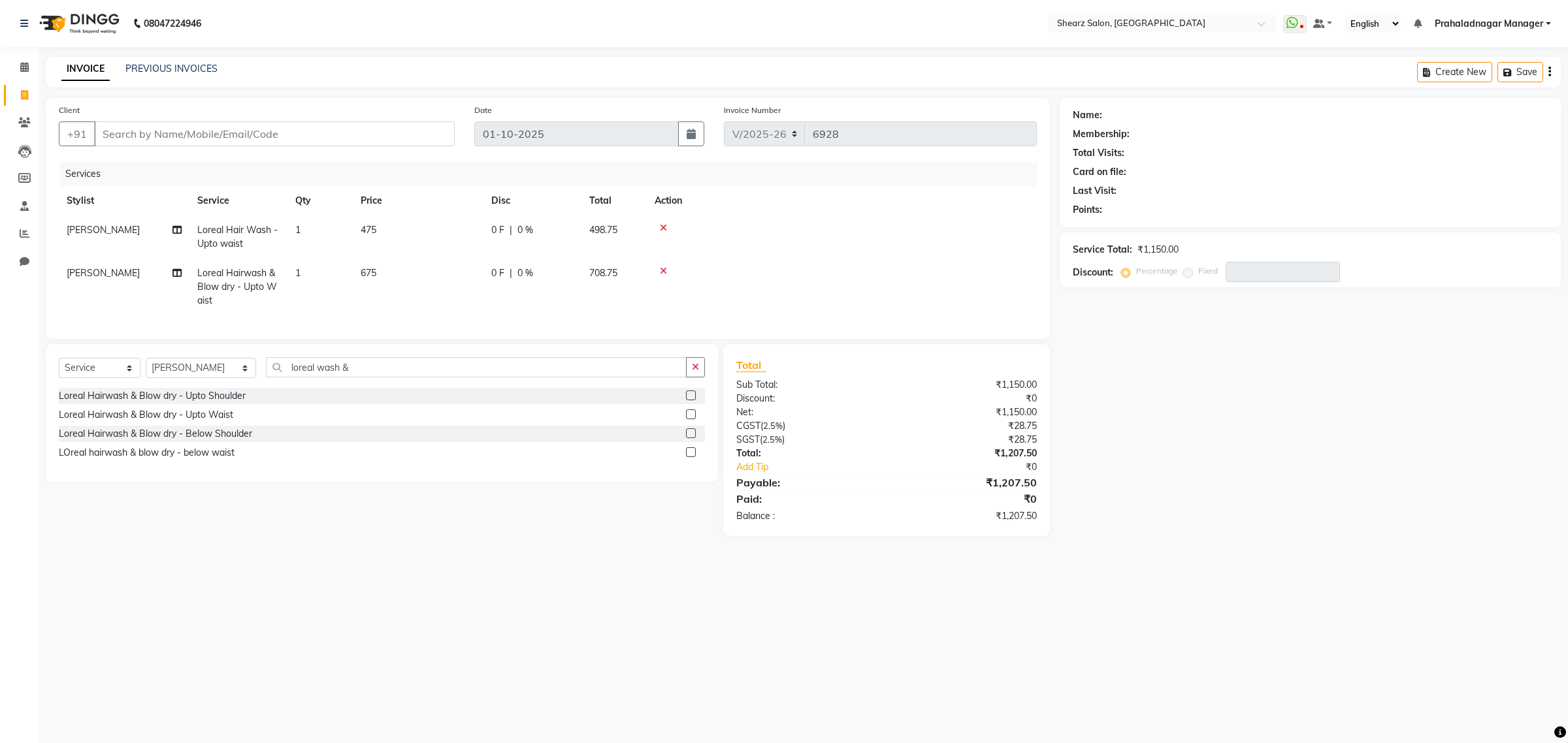
click at [664, 224] on icon at bounding box center [663, 228] width 7 height 9
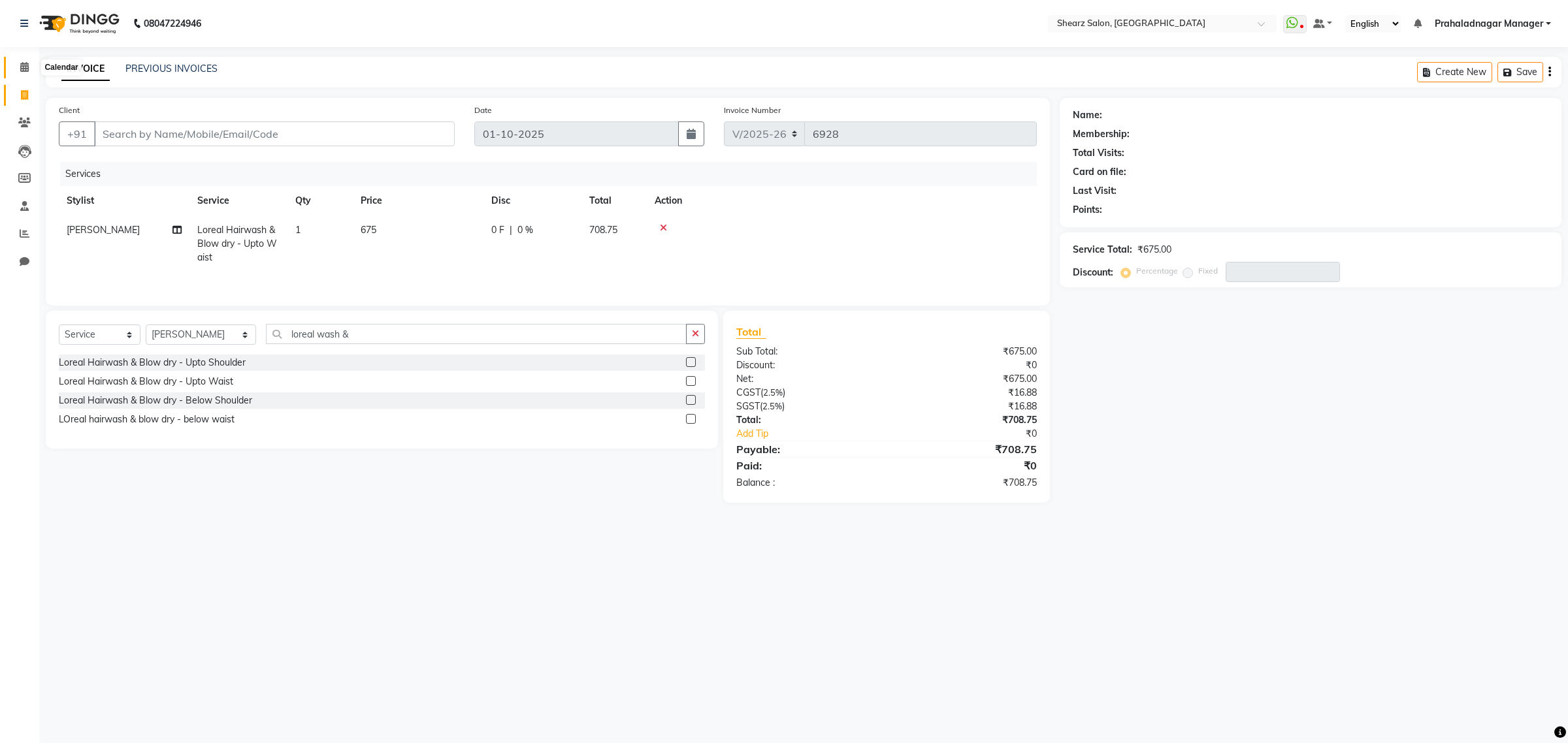
click at [21, 63] on icon at bounding box center [25, 67] width 8 height 10
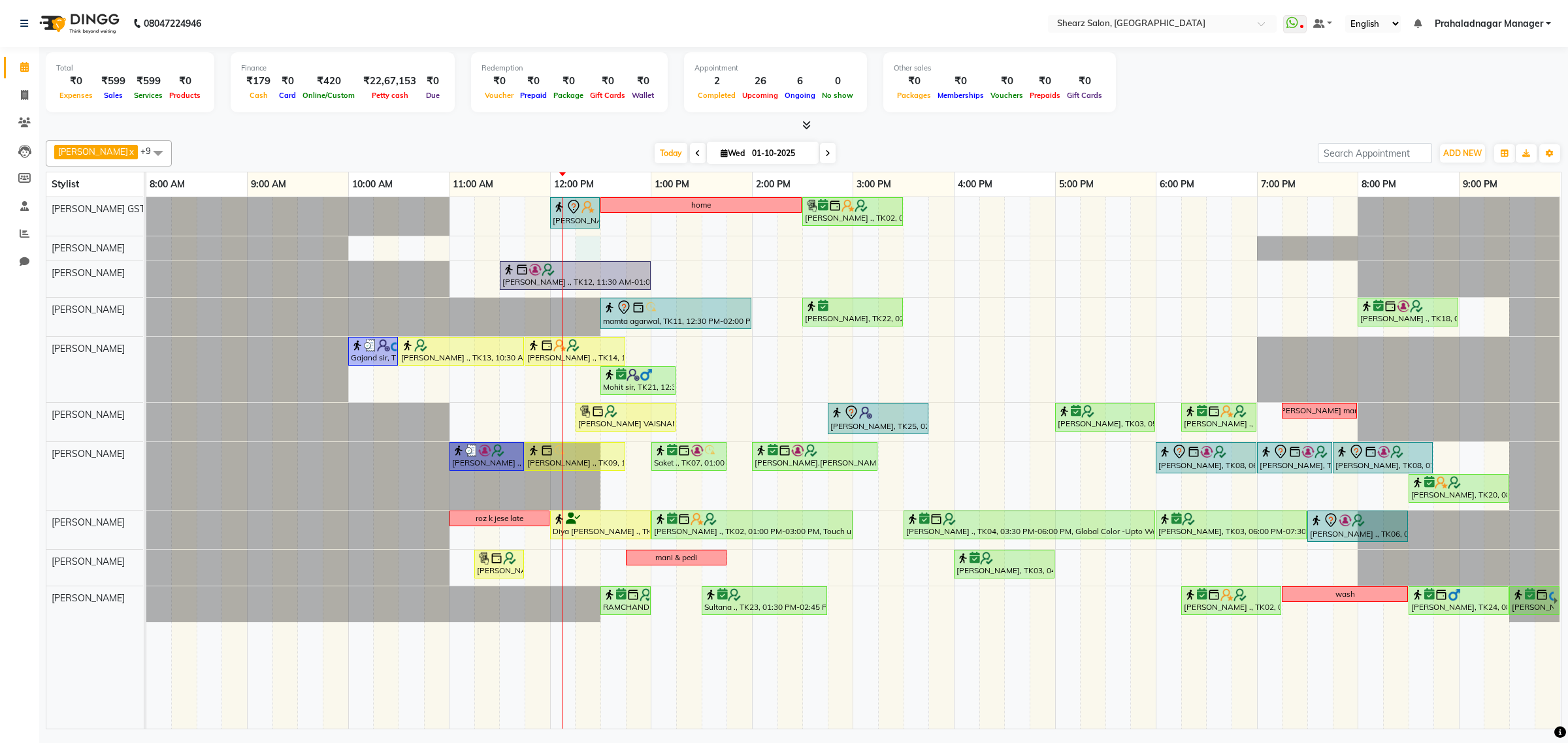
click at [580, 245] on div "shazadi khan, TK01, 12:00 PM-12:30 PM, Eyebrow threading with senior home Grish…" at bounding box center [853, 463] width 1414 height 531
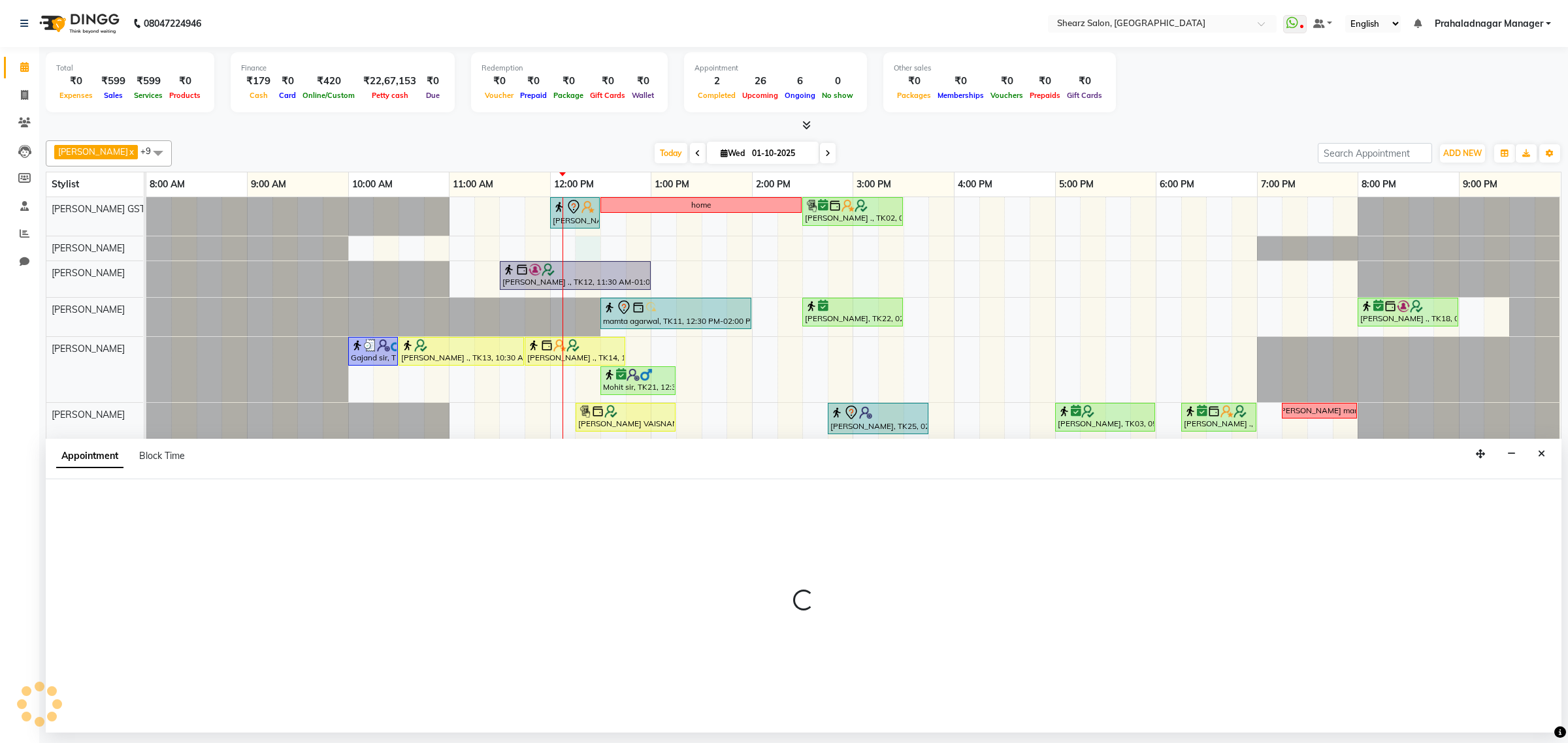
select select "77468"
select select "735"
select select "tentative"
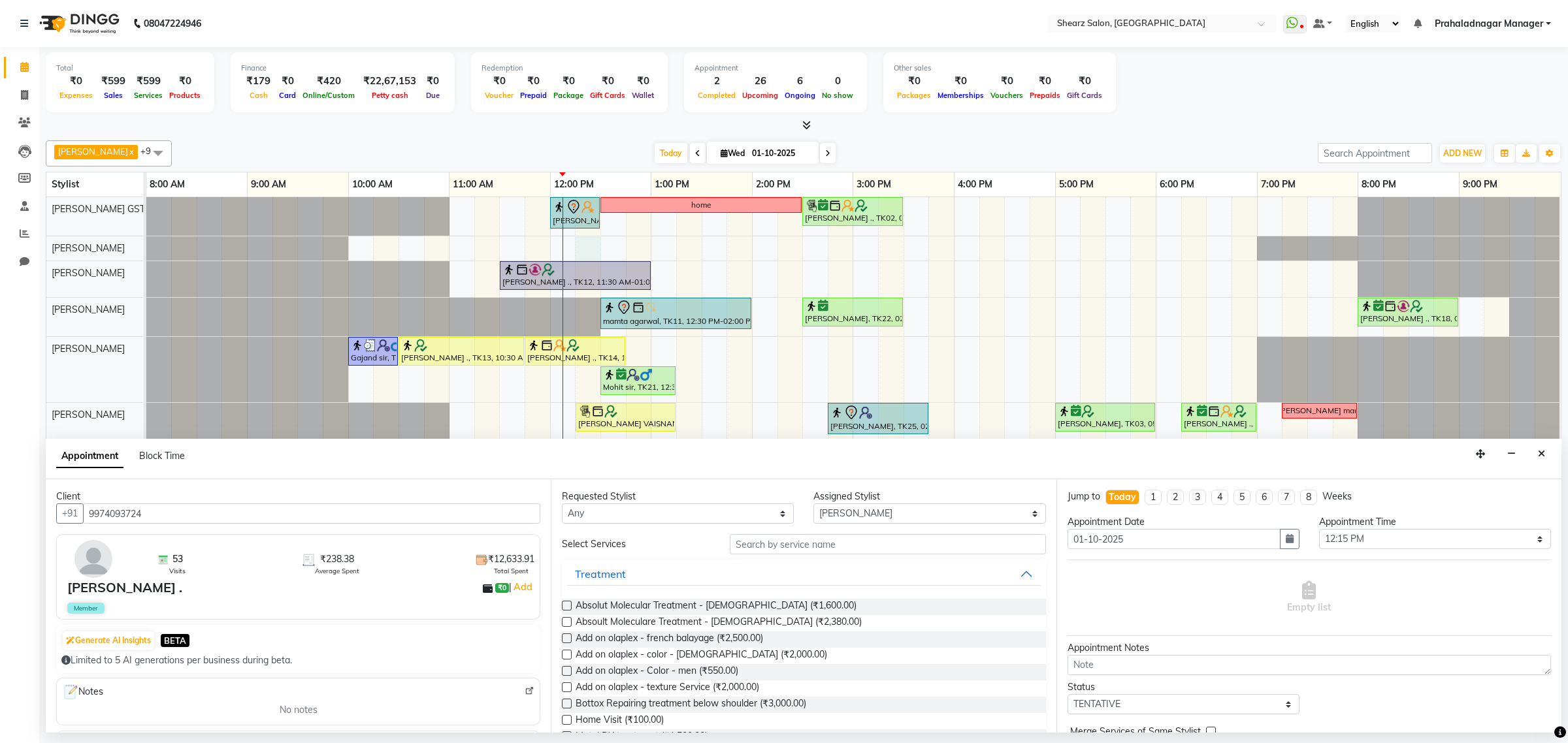
type input "9974093724"
click at [812, 545] on input "text" at bounding box center [888, 544] width 316 height 20
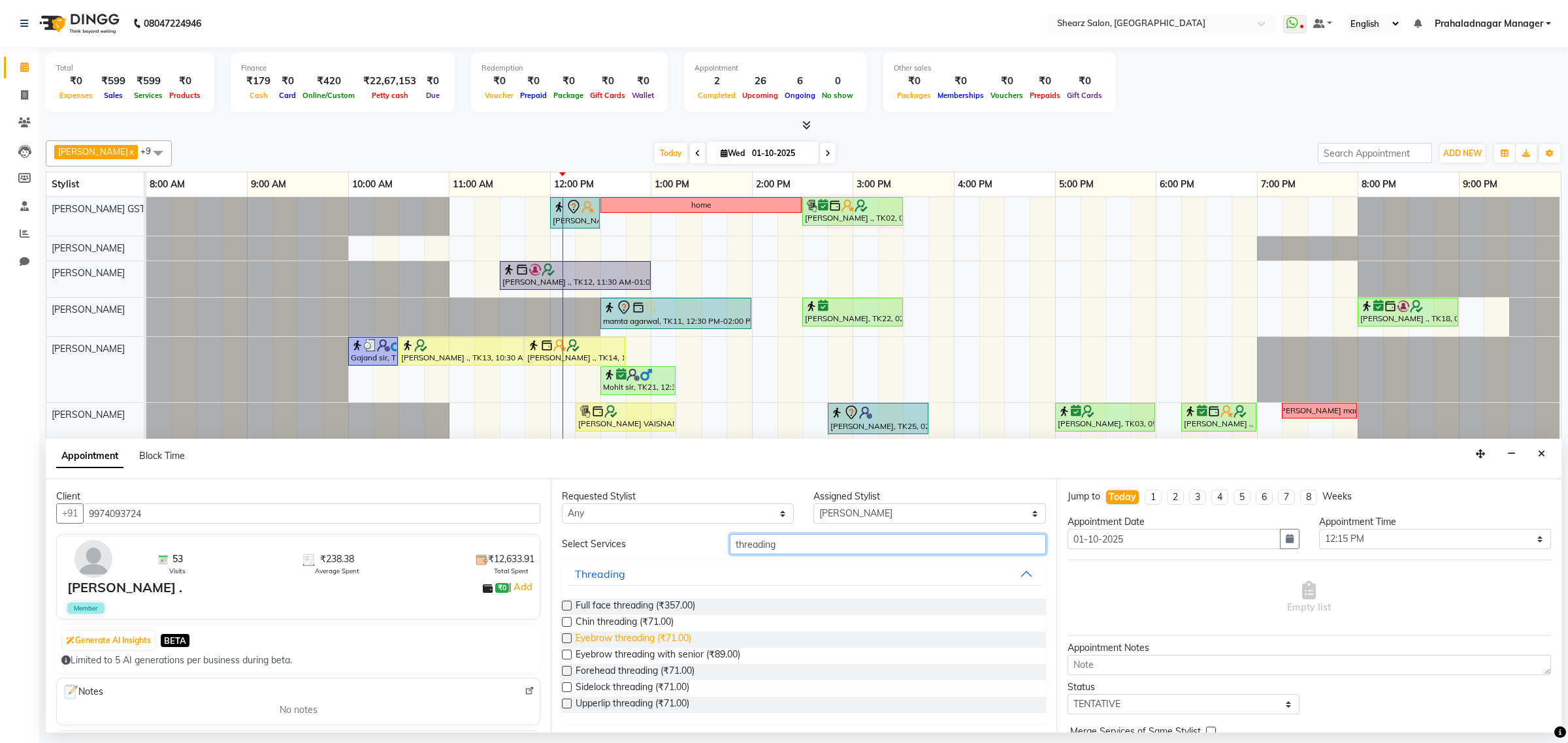
type input "threading"
drag, startPoint x: 625, startPoint y: 632, endPoint x: 1210, endPoint y: 566, distance: 588.7
click at [630, 636] on span "Eyebrow threading (₹71.00)" at bounding box center [633, 639] width 116 height 16
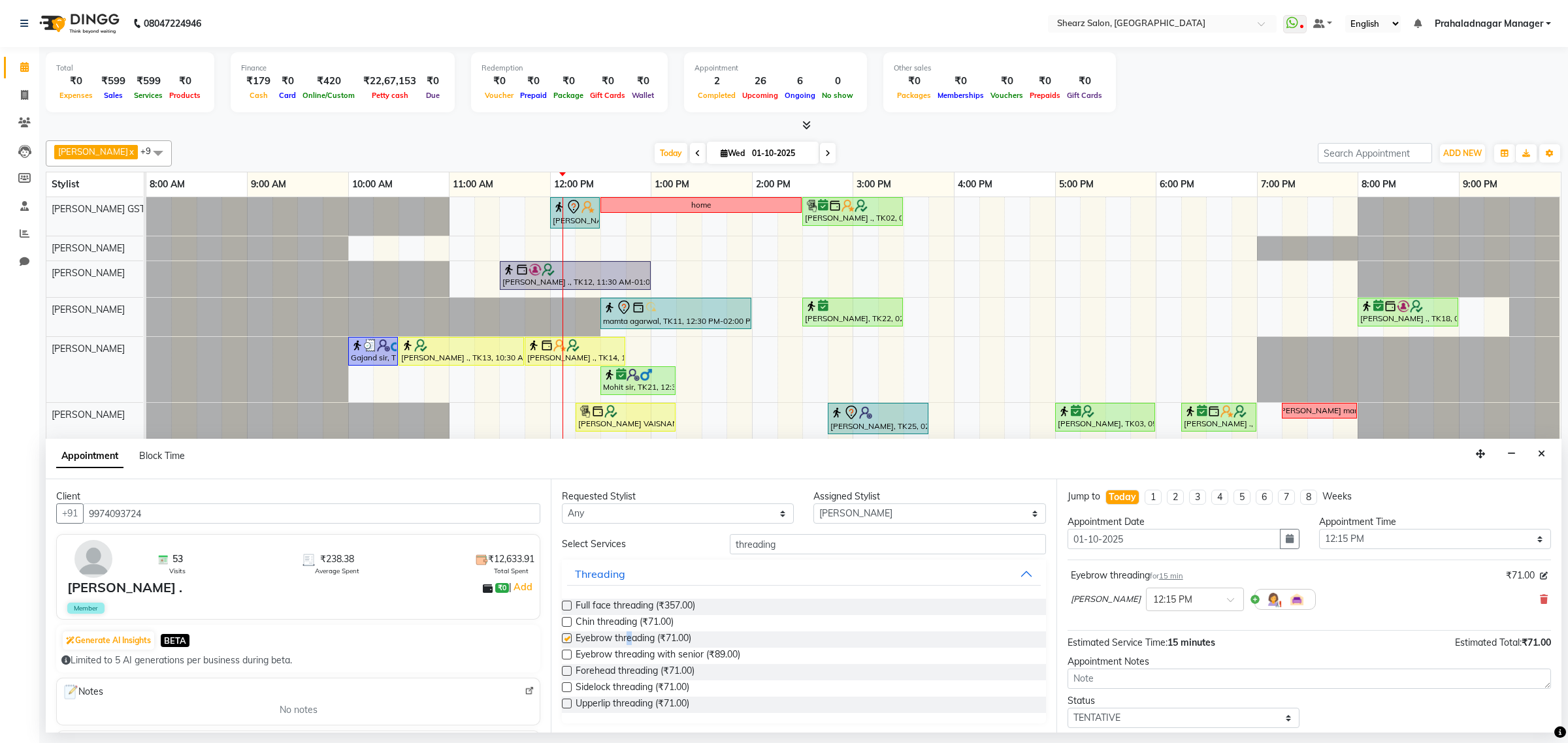
checkbox input "false"
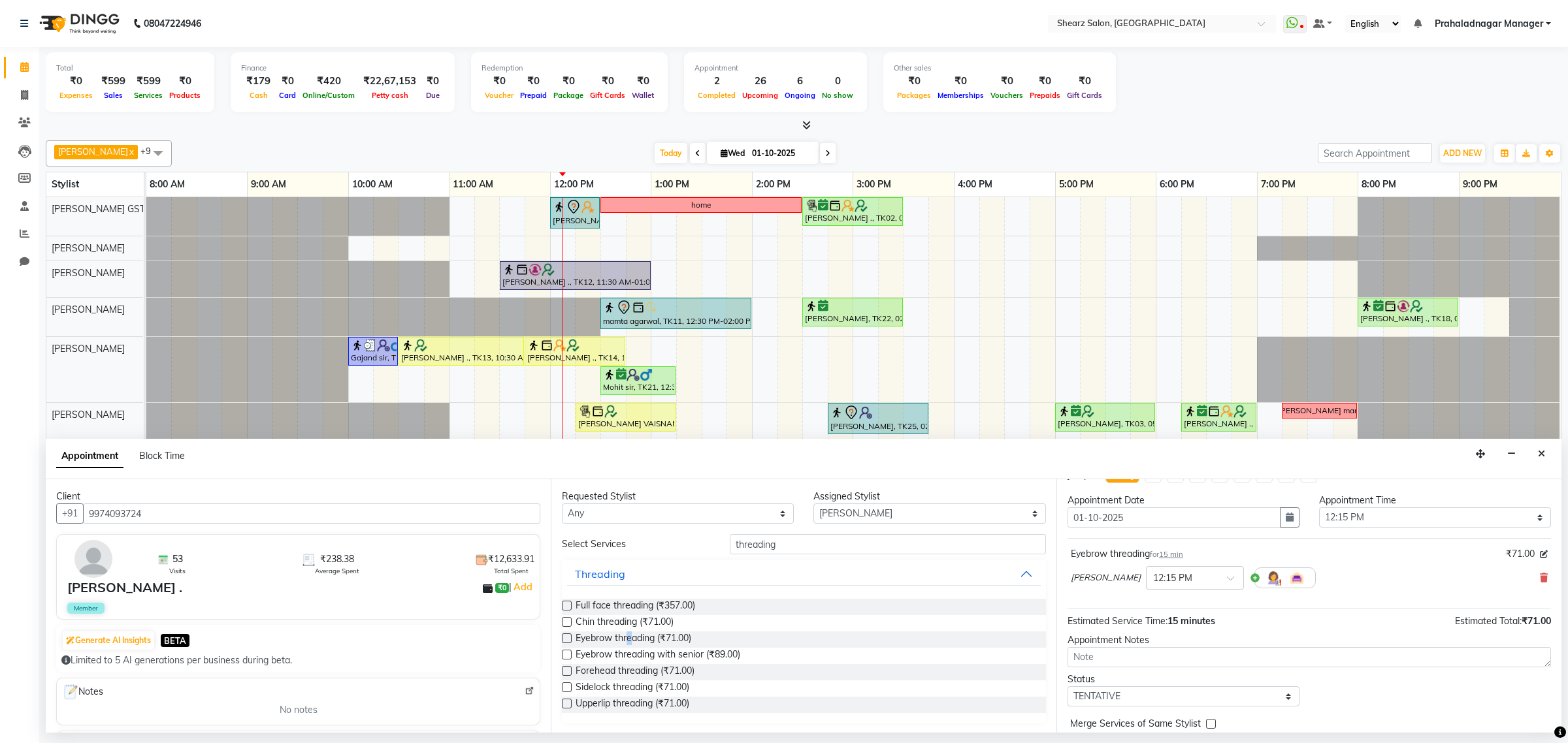
scroll to position [79, 0]
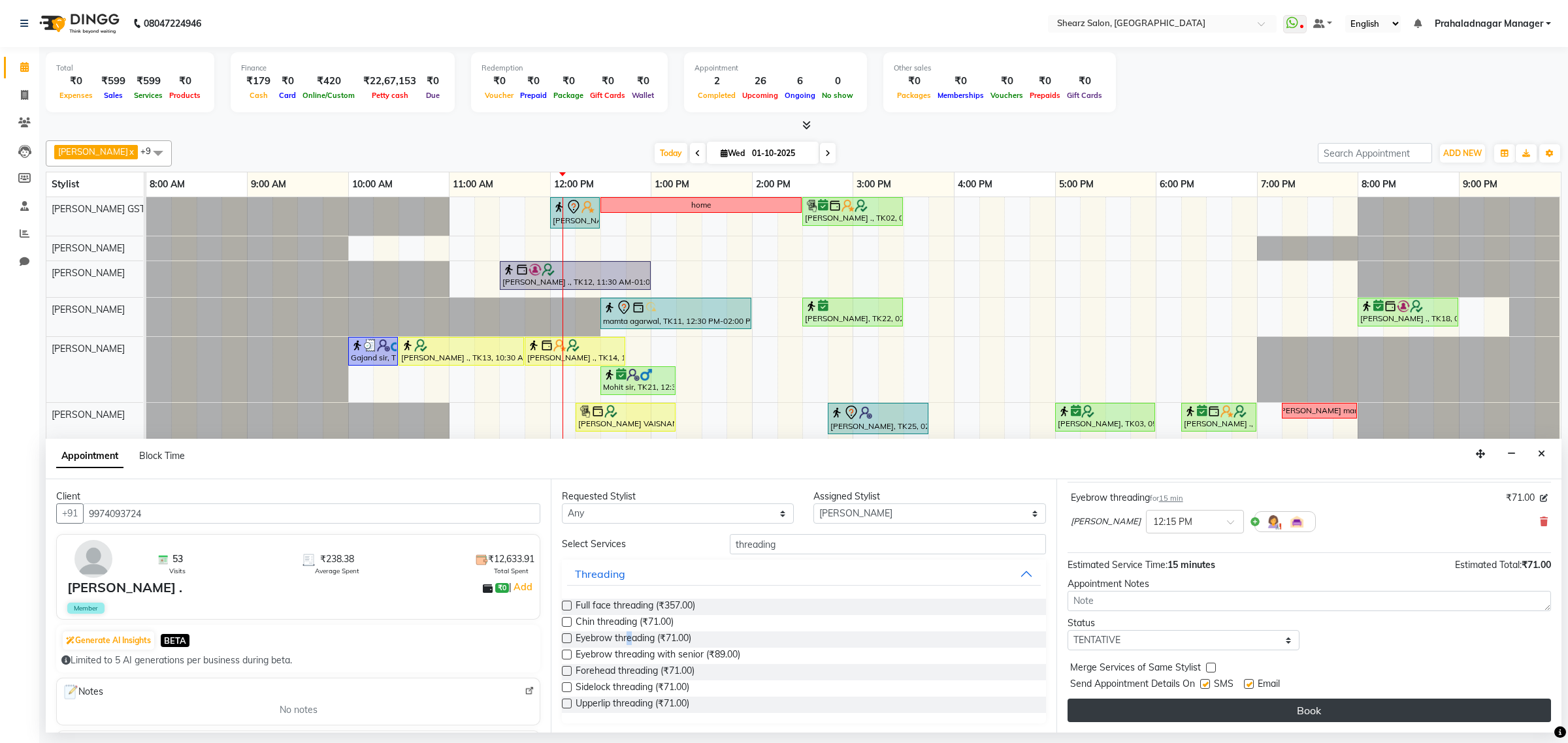
click at [1274, 715] on button "Book" at bounding box center [1308, 710] width 483 height 23
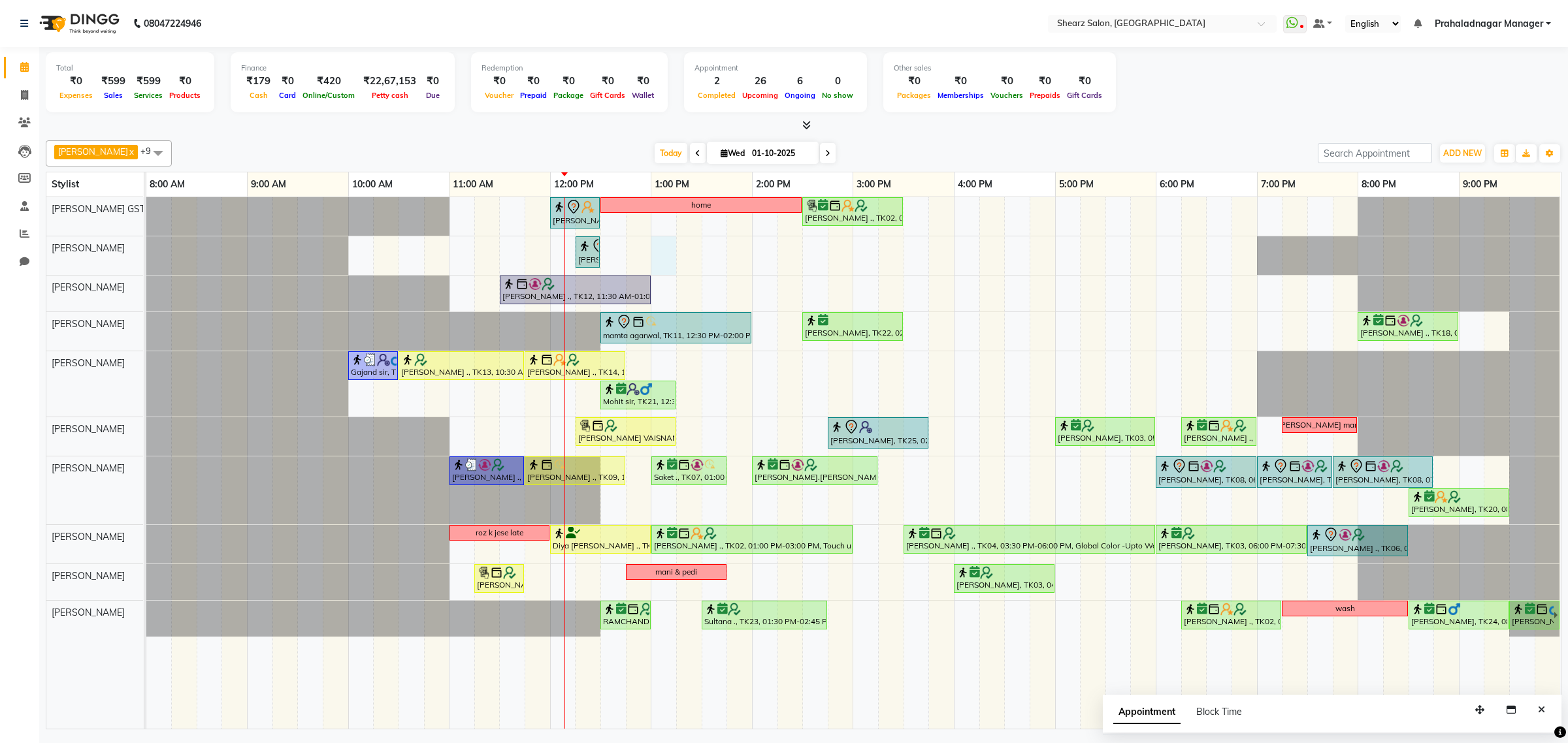
click at [665, 255] on div "shazadi khan, TK01, 12:00 PM-12:30 PM, Eyebrow threading with senior home Grish…" at bounding box center [853, 463] width 1414 height 531
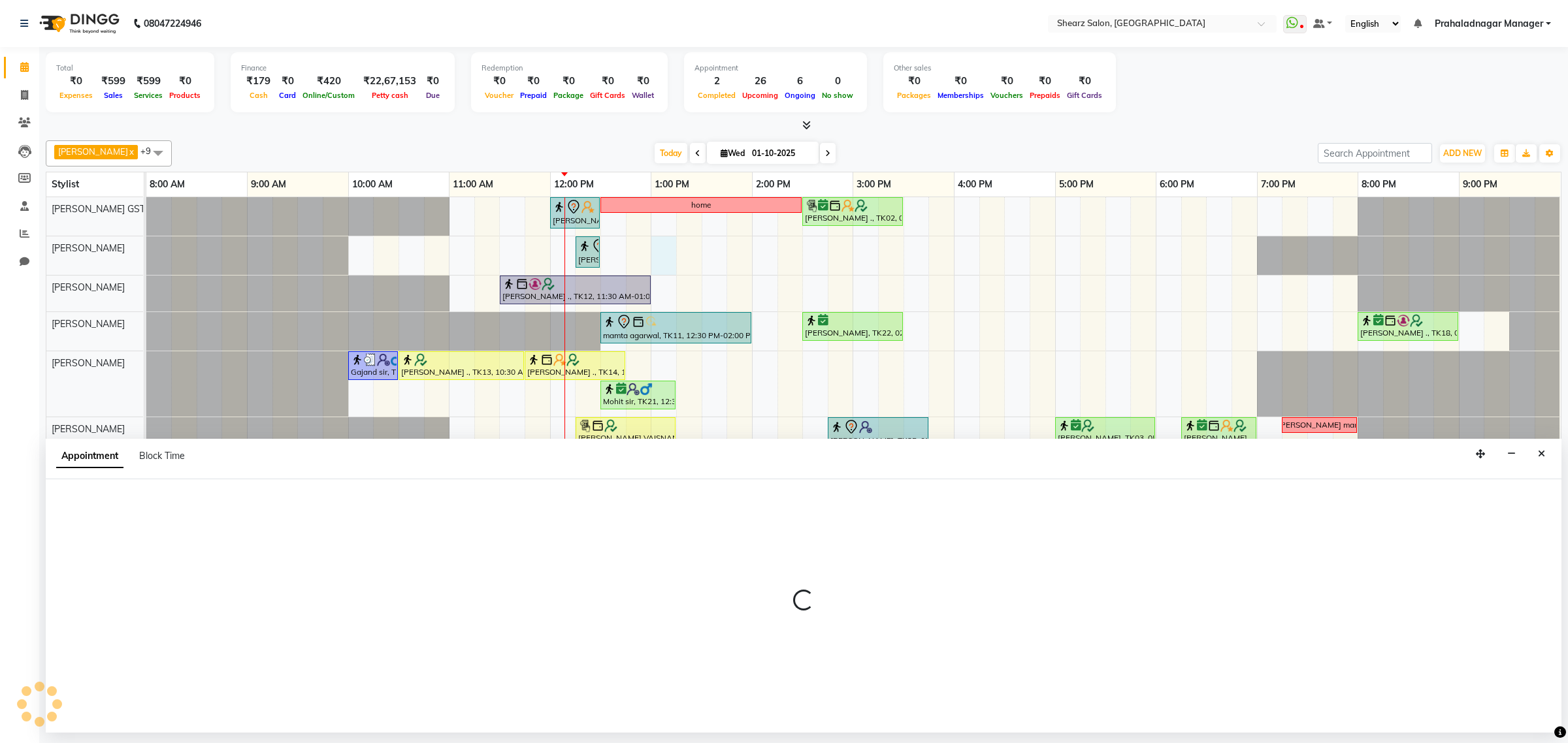
select select "77468"
select select "780"
select select "tentative"
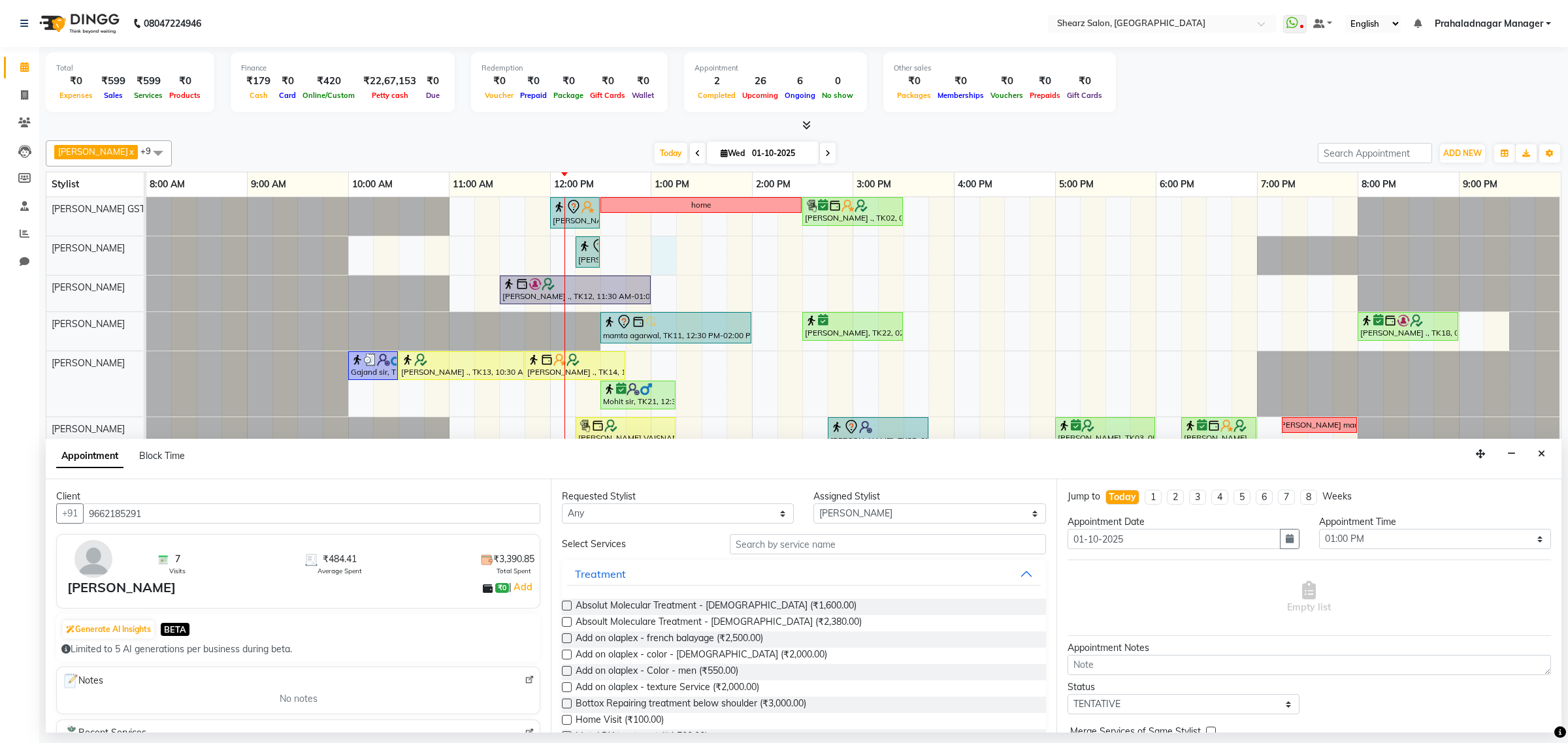
type input "9662185291"
click at [789, 540] on input "text" at bounding box center [888, 544] width 316 height 20
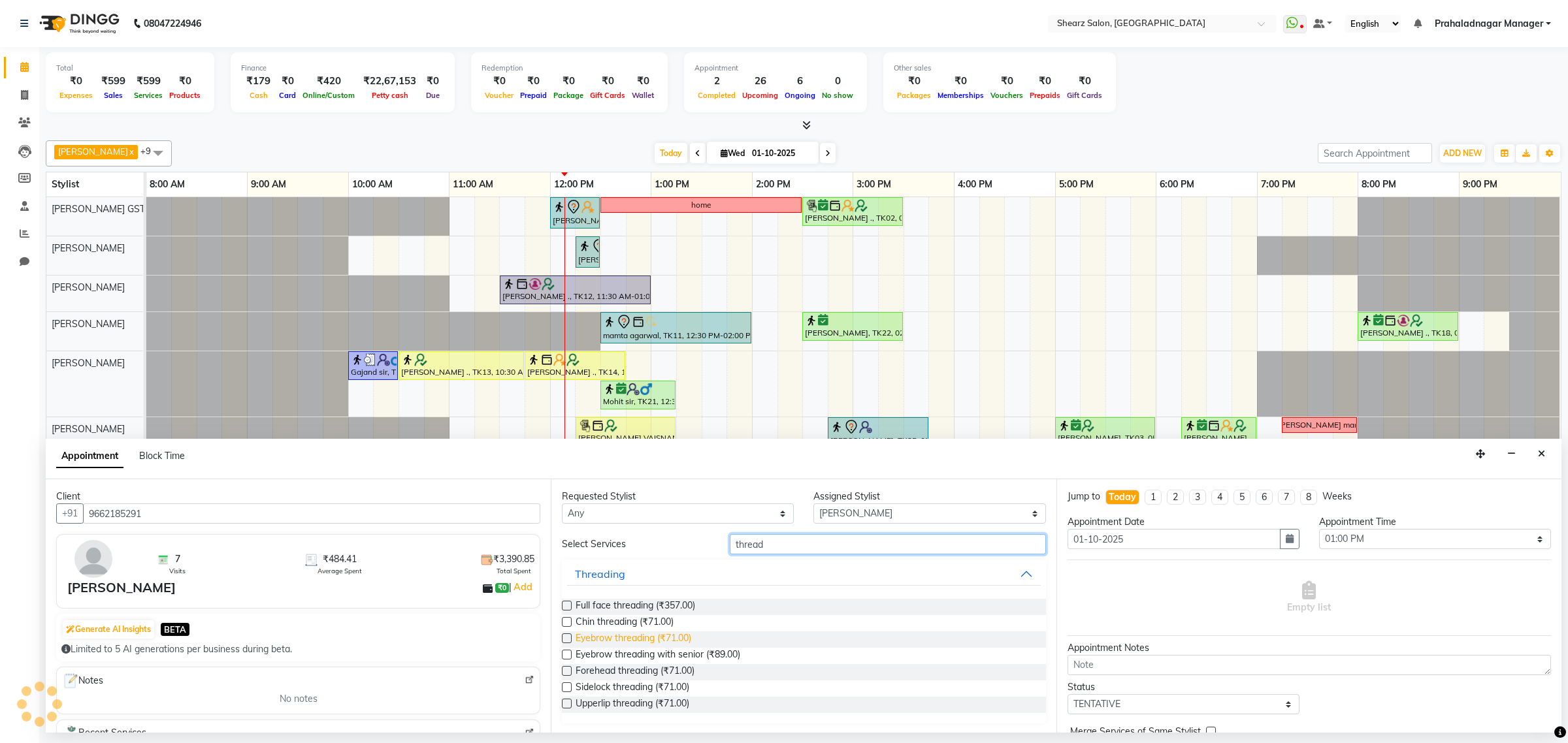
type input "thread"
click at [622, 645] on span "Eyebrow threading (₹71.00)" at bounding box center [633, 639] width 116 height 16
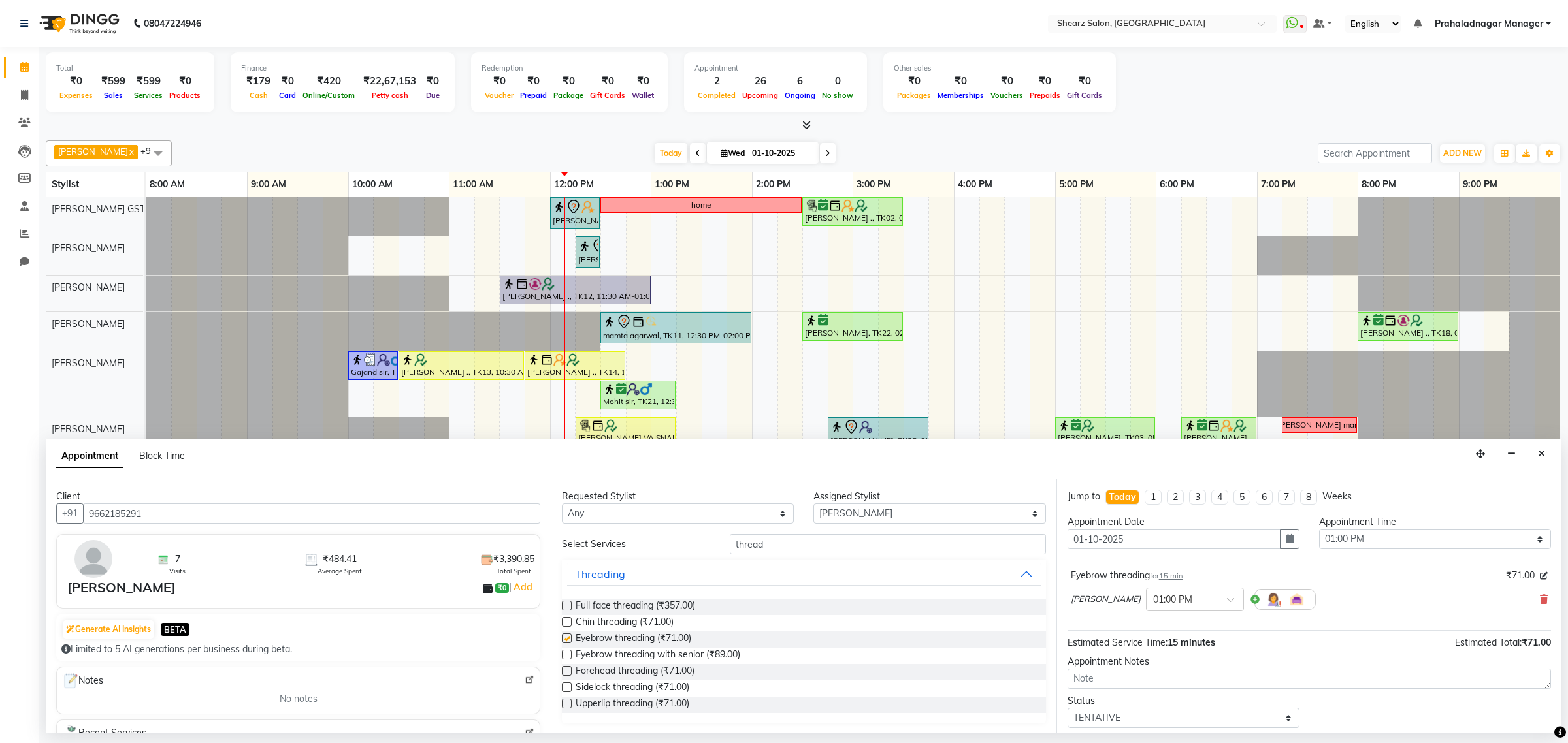
checkbox input "false"
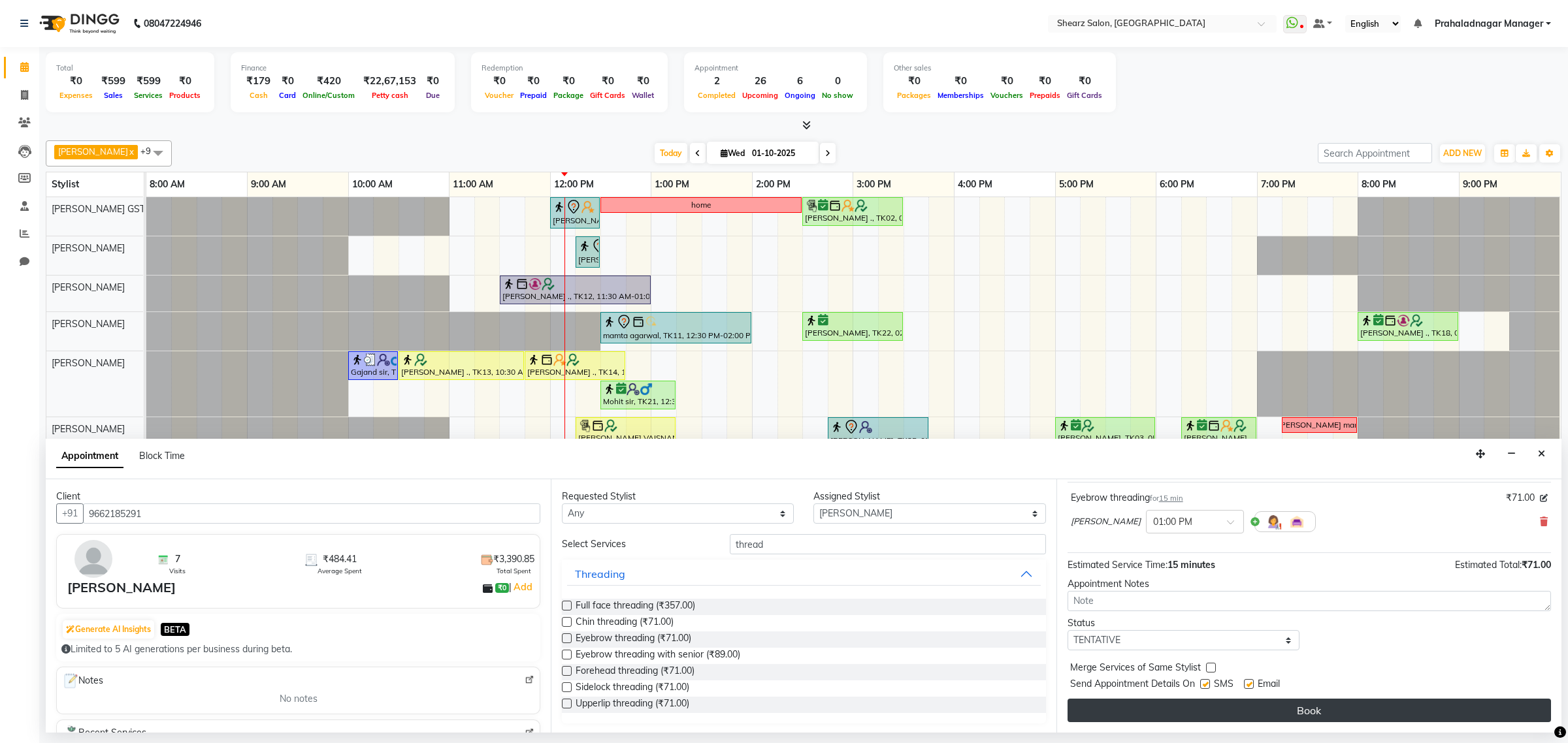
click at [1262, 711] on button "Book" at bounding box center [1308, 710] width 483 height 23
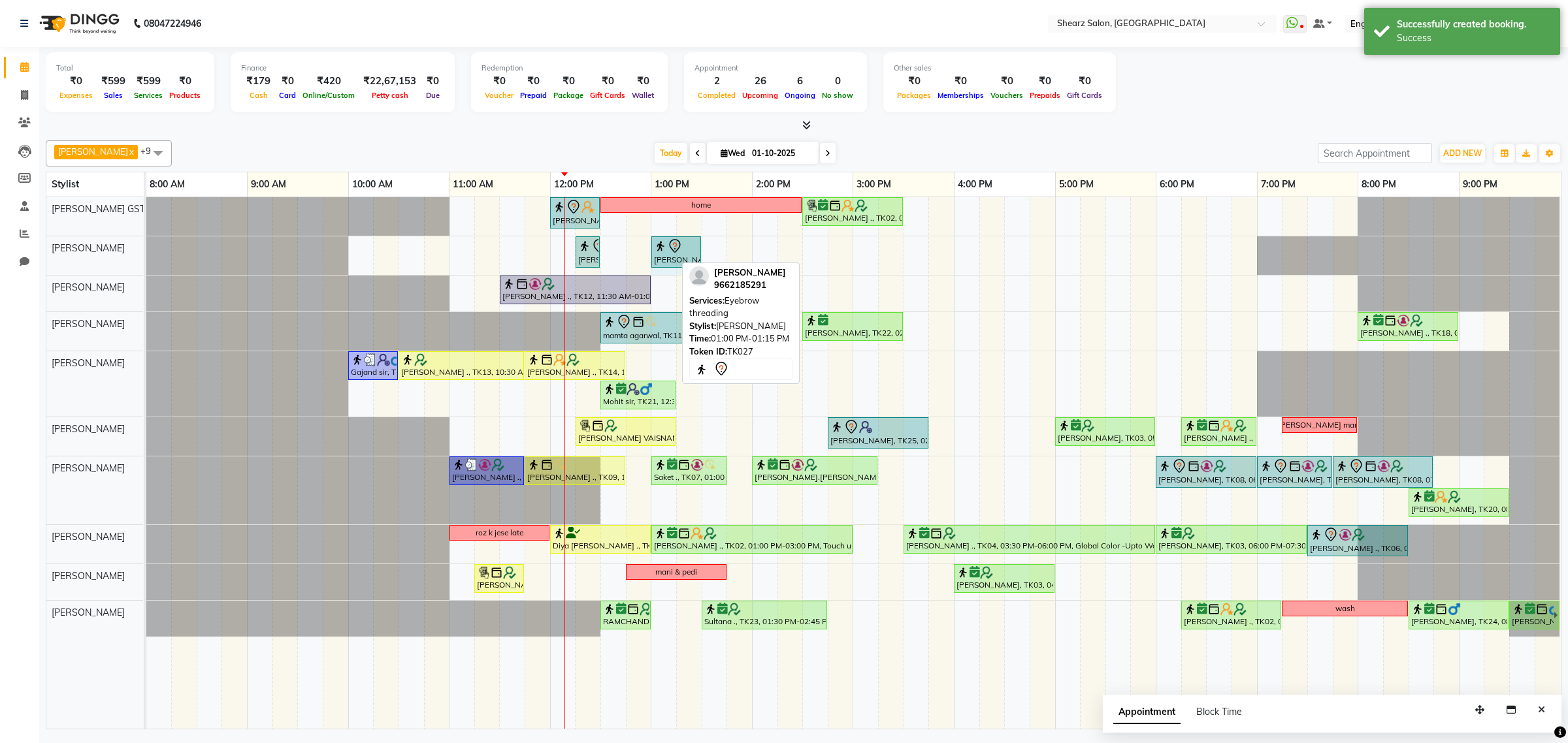
drag, startPoint x: 677, startPoint y: 252, endPoint x: 683, endPoint y: 253, distance: 6.1
click at [146, 253] on div "Surbhi Pillai ., TK26, 12:15 PM-12:30 PM, Eyebrow threading Dhara Sangvi, TK27,…" at bounding box center [146, 255] width 0 height 39
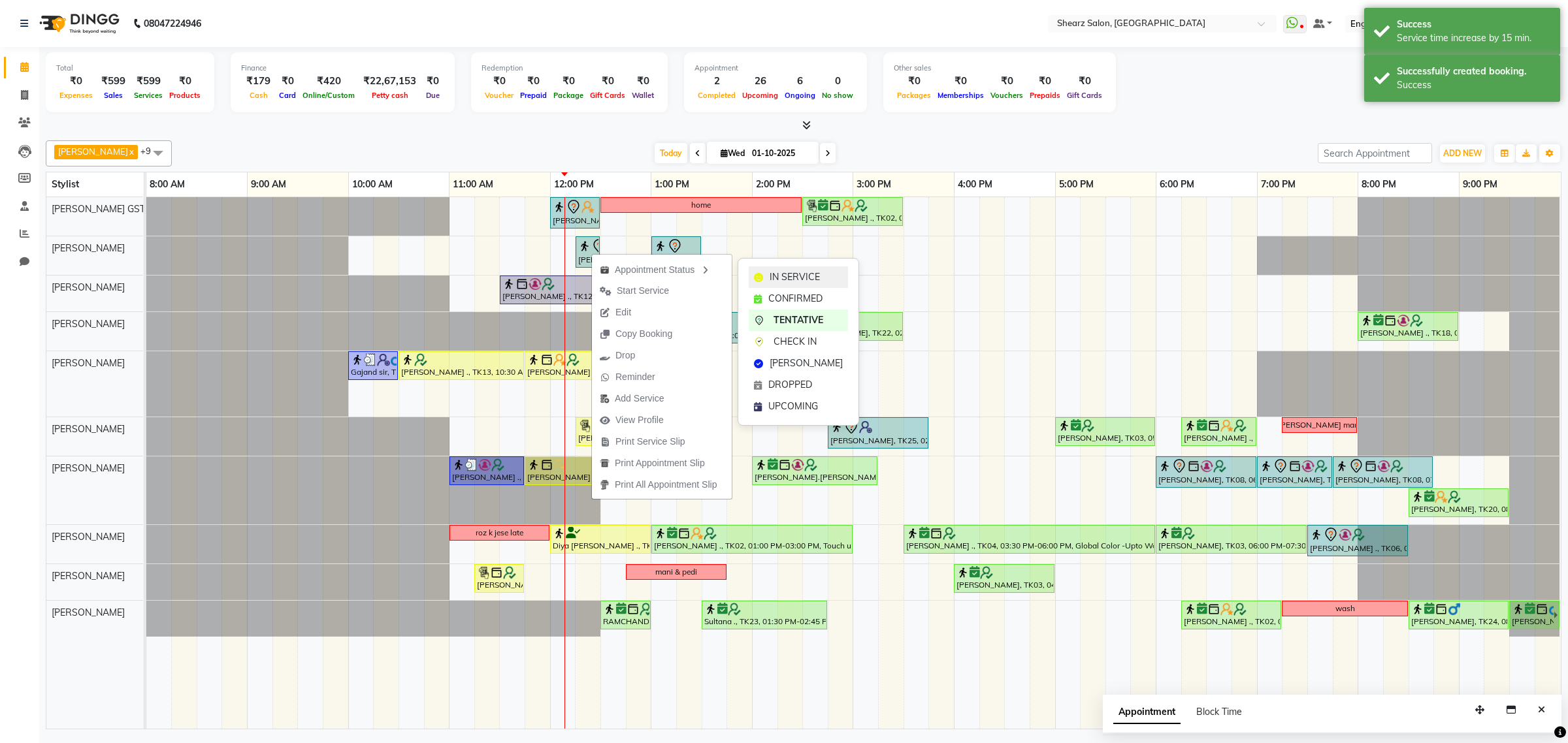
click at [785, 277] on span "IN SERVICE" at bounding box center [794, 277] width 50 height 13
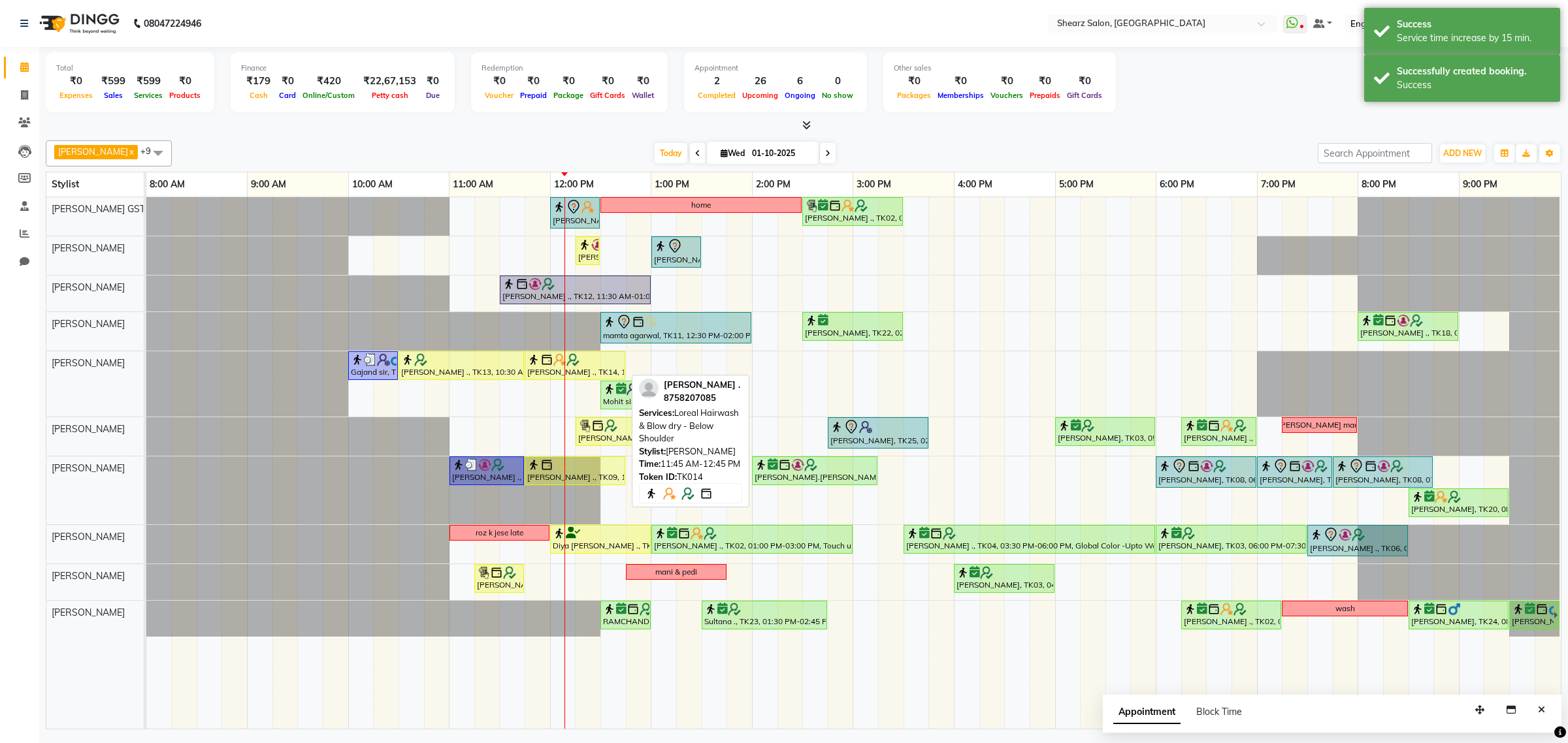
click at [579, 370] on div "Samrudhhi Pawar ., TK14, 11:45 AM-12:45 PM, Loreal Hairwash & Blow dry - Below …" at bounding box center [574, 366] width 98 height 25
select select "1"
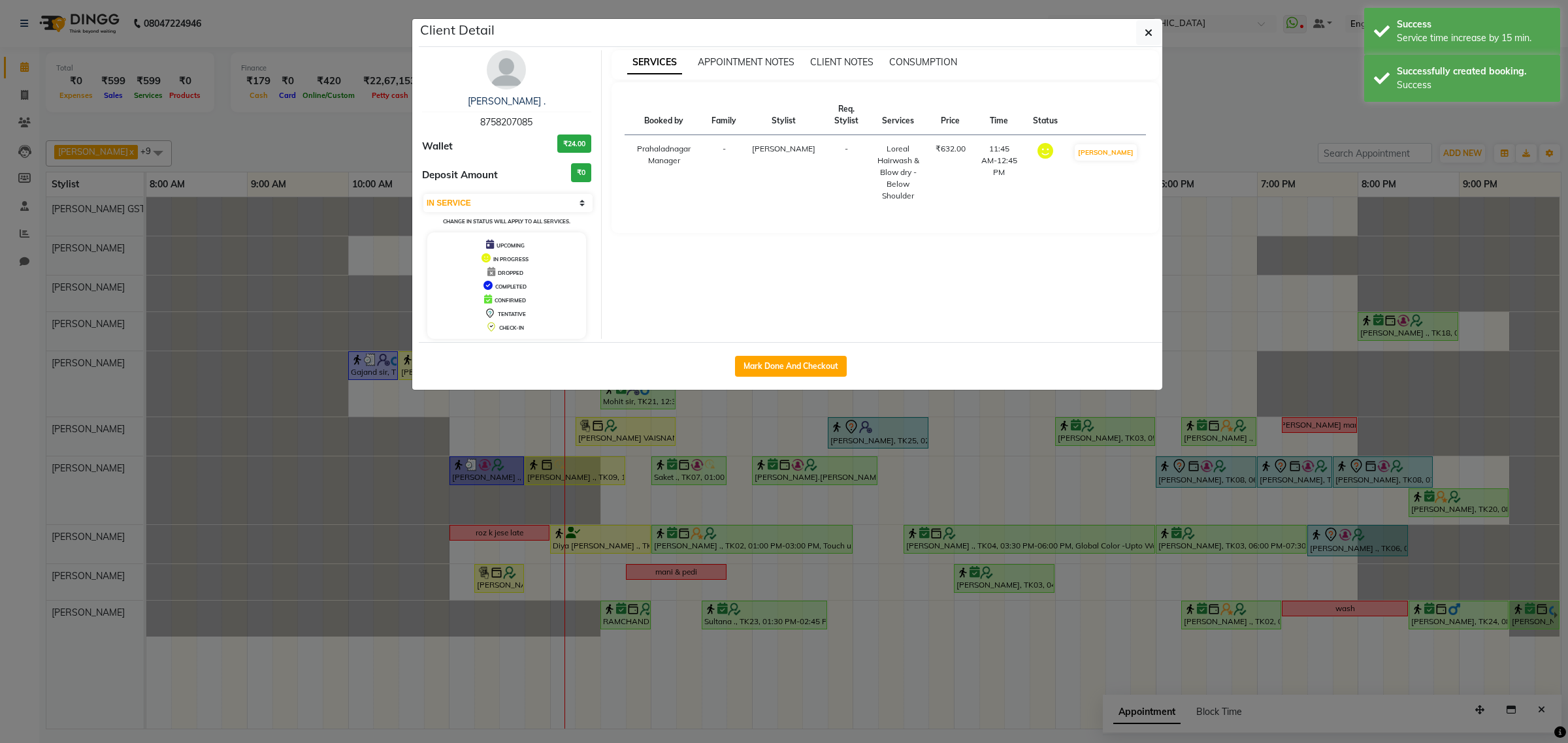
click at [1161, 35] on div "Client Detail" at bounding box center [790, 33] width 743 height 28
click at [1153, 35] on button "button" at bounding box center [1148, 32] width 25 height 25
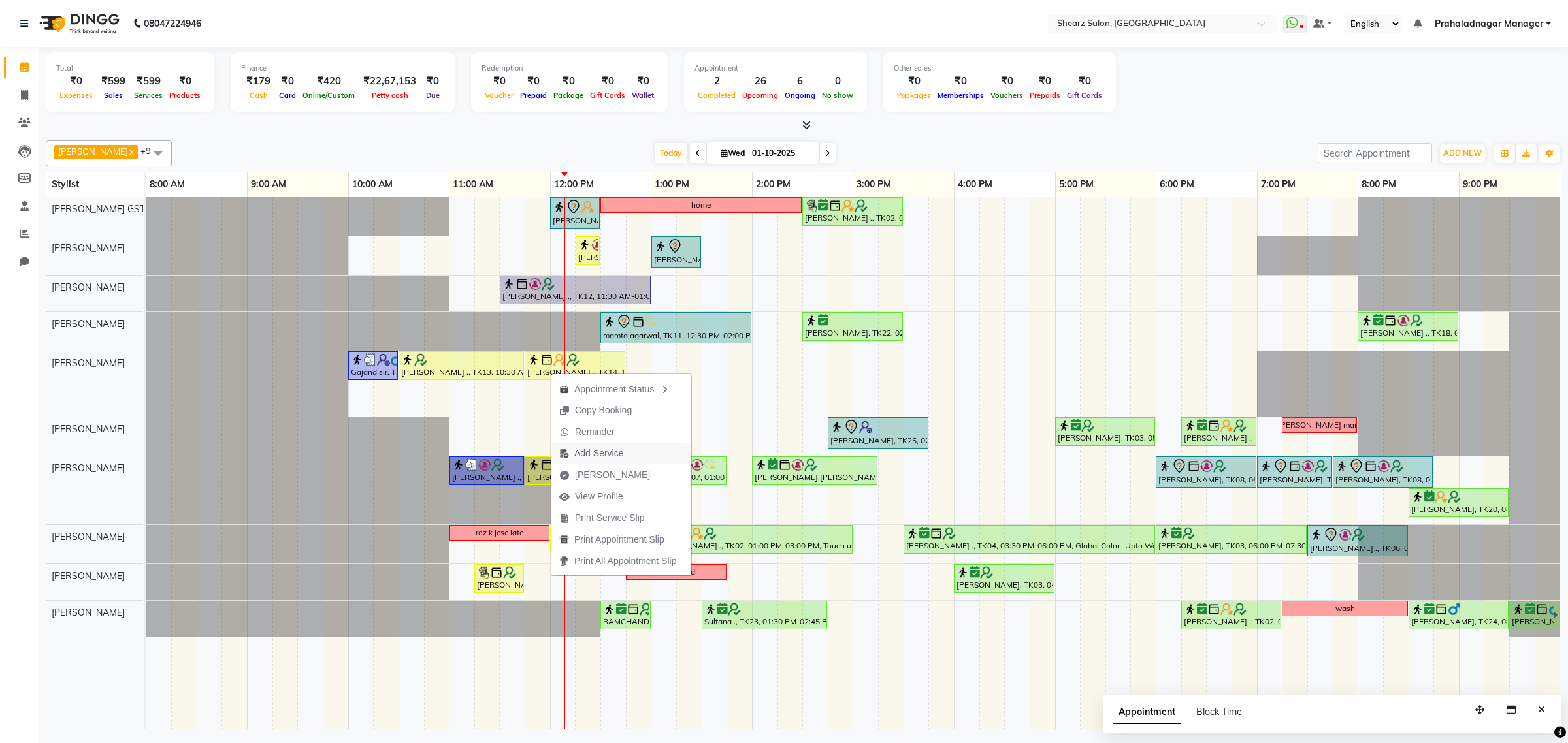
click at [613, 451] on span "Add Service" at bounding box center [598, 453] width 49 height 13
select select "77486"
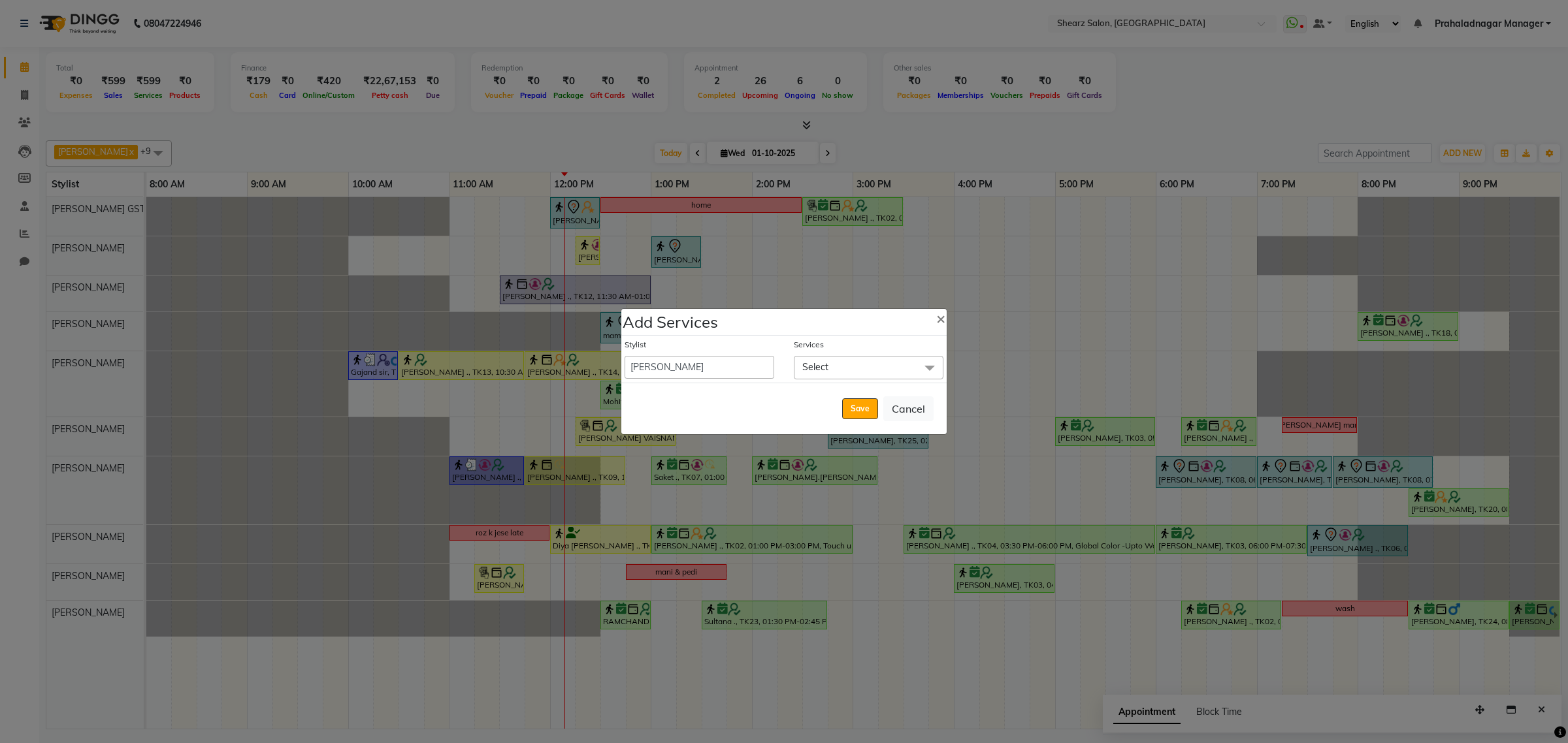
click at [840, 376] on span "Select" at bounding box center [869, 367] width 150 height 23
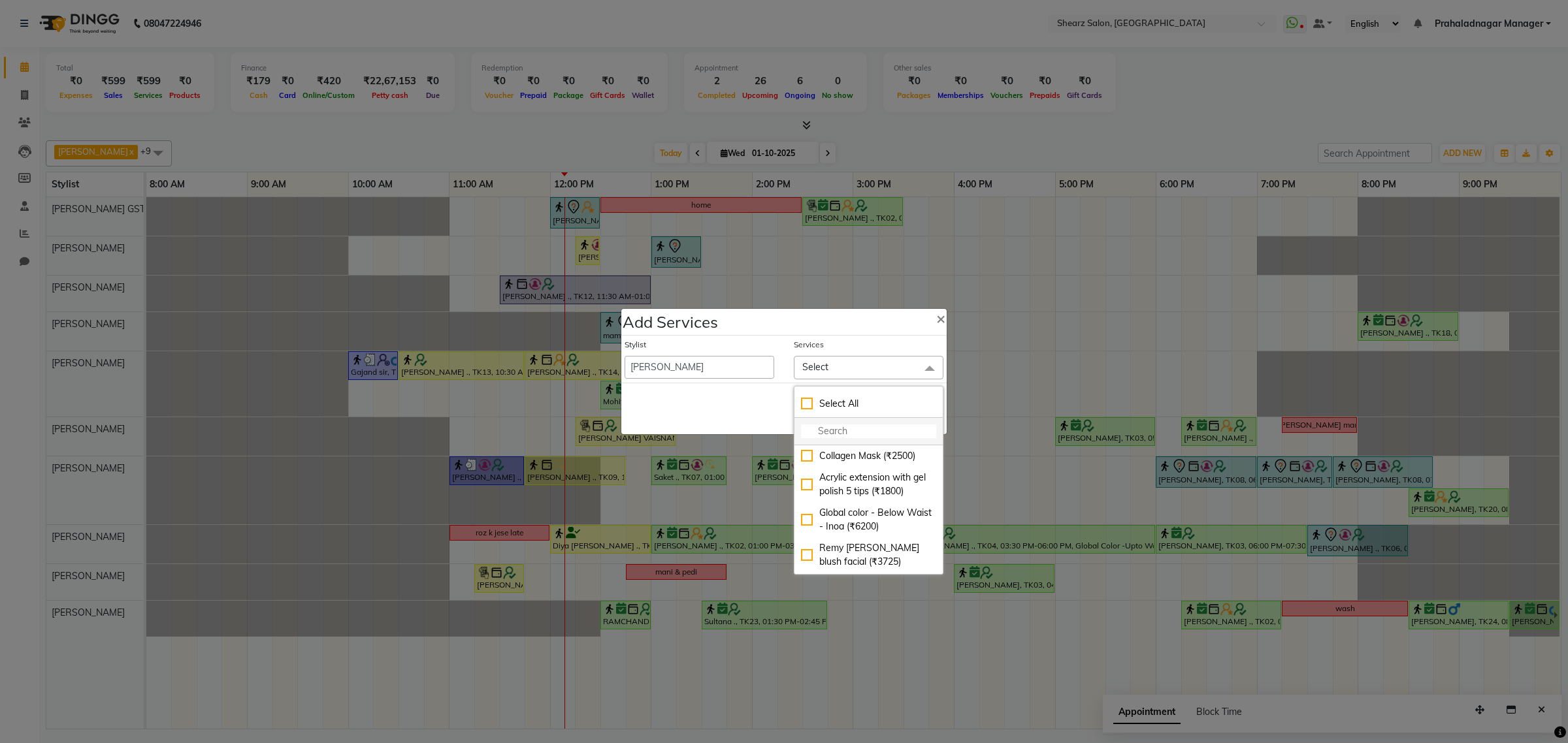
click at [824, 435] on input "multiselect-search" at bounding box center [869, 431] width 135 height 13
type input "heen"
checkbox input "true"
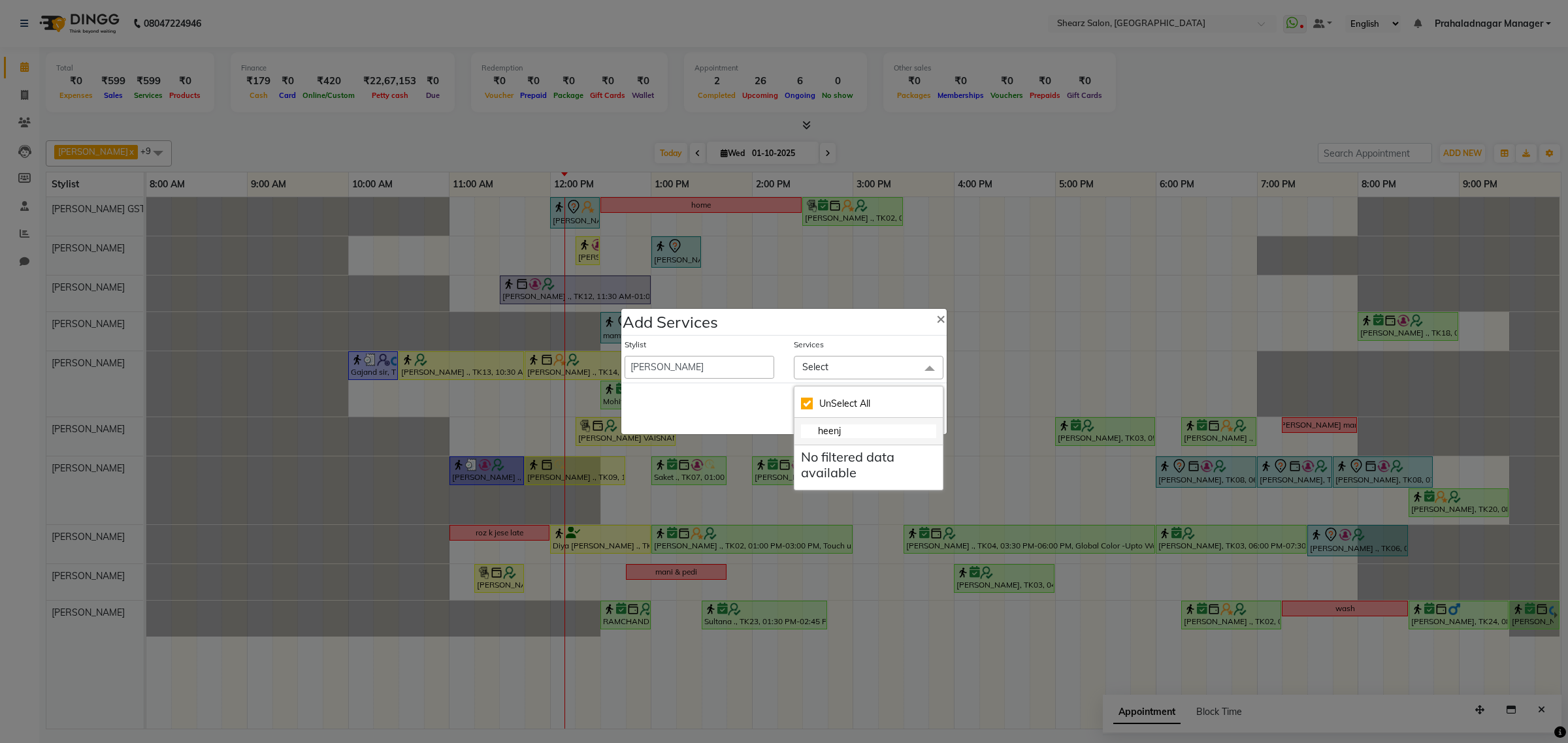
type input "heen"
checkbox input "false"
type input "h"
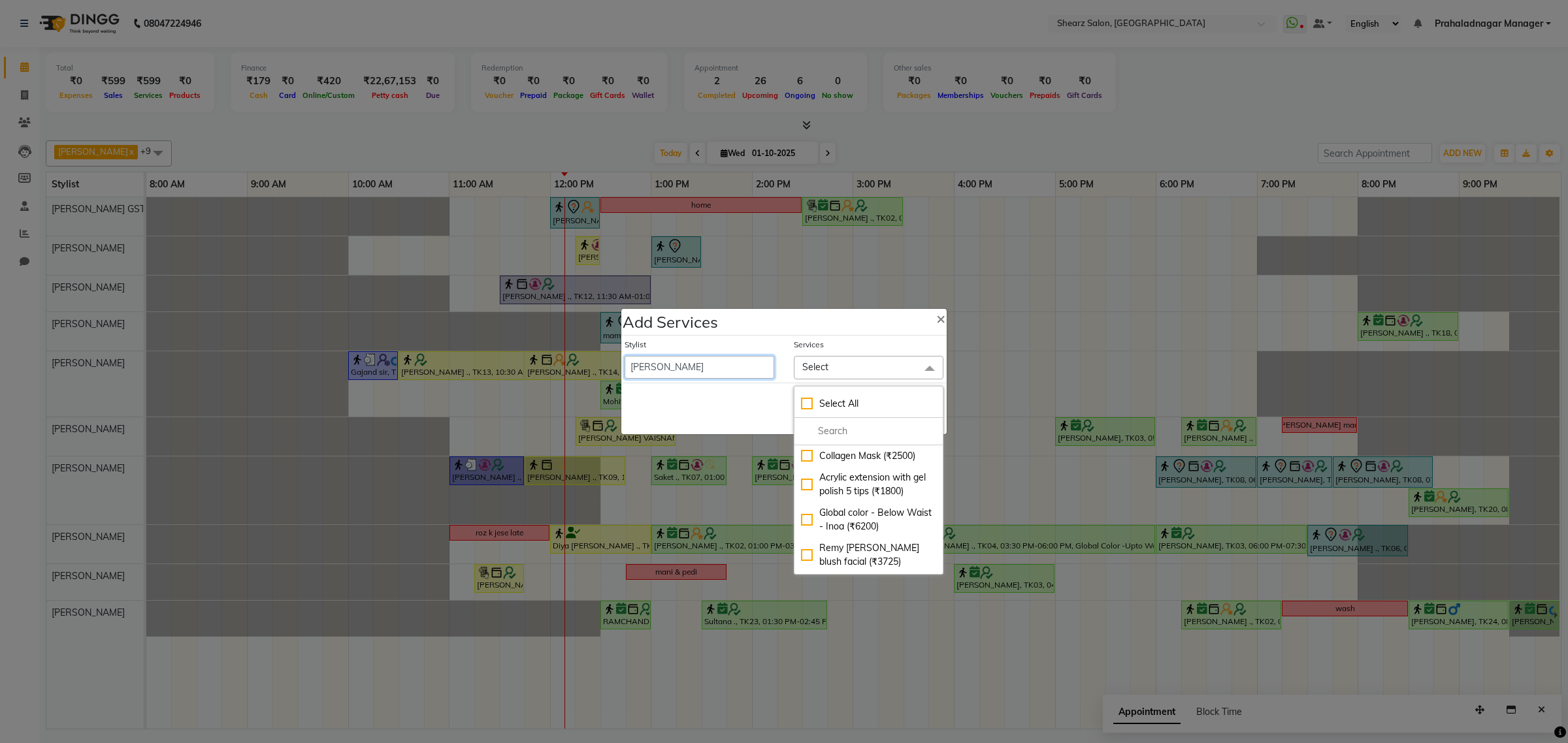
click at [693, 364] on select "Admin A General Arvind S Devda Asha Chavariya Brijesh Valand Center 1_mgr mgr C…" at bounding box center [699, 367] width 150 height 23
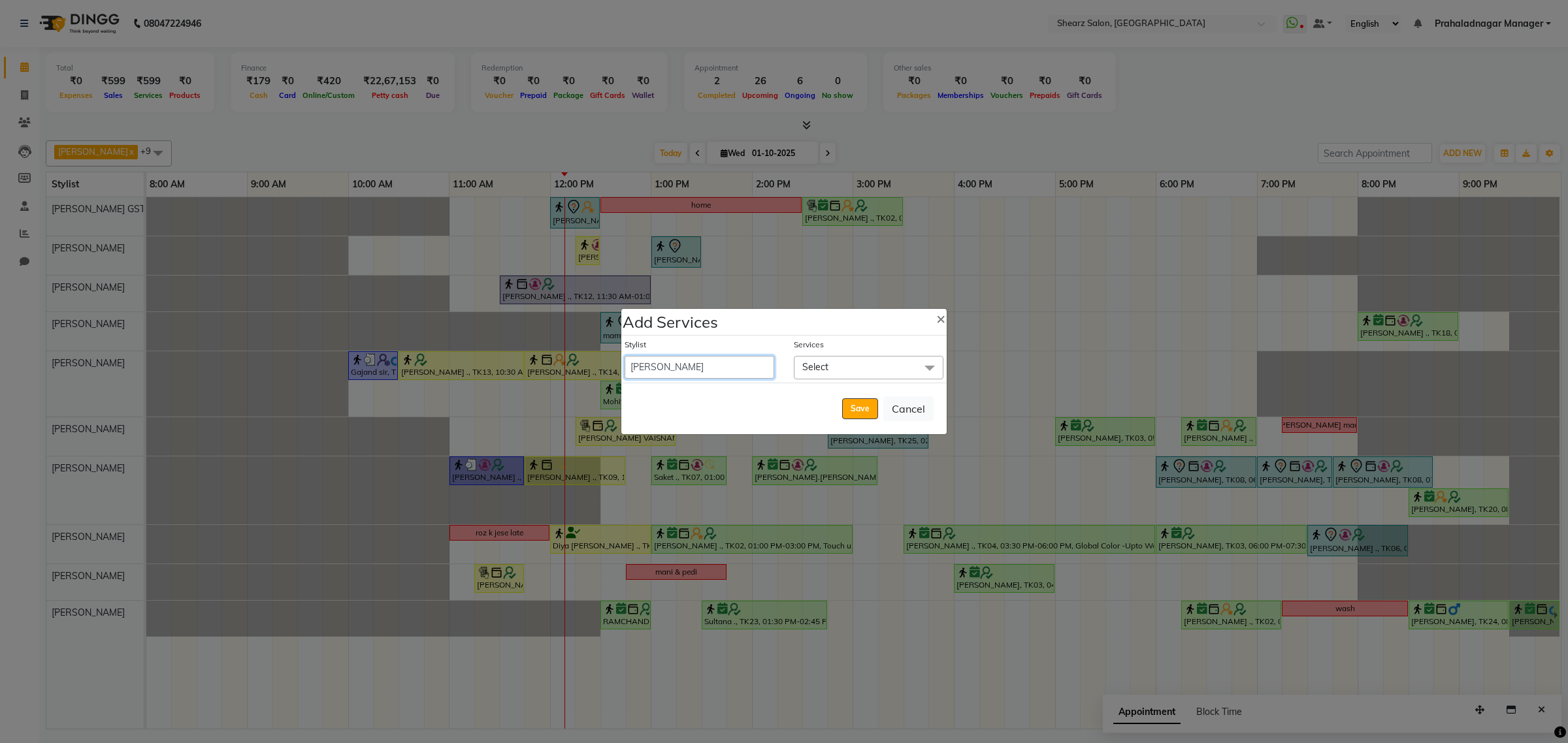
select select "77468"
click at [625, 356] on select "Admin A General Arvind S Devda Asha Chavariya Brijesh Valand Center 1_mgr mgr C…" at bounding box center [699, 367] width 150 height 23
select select "765"
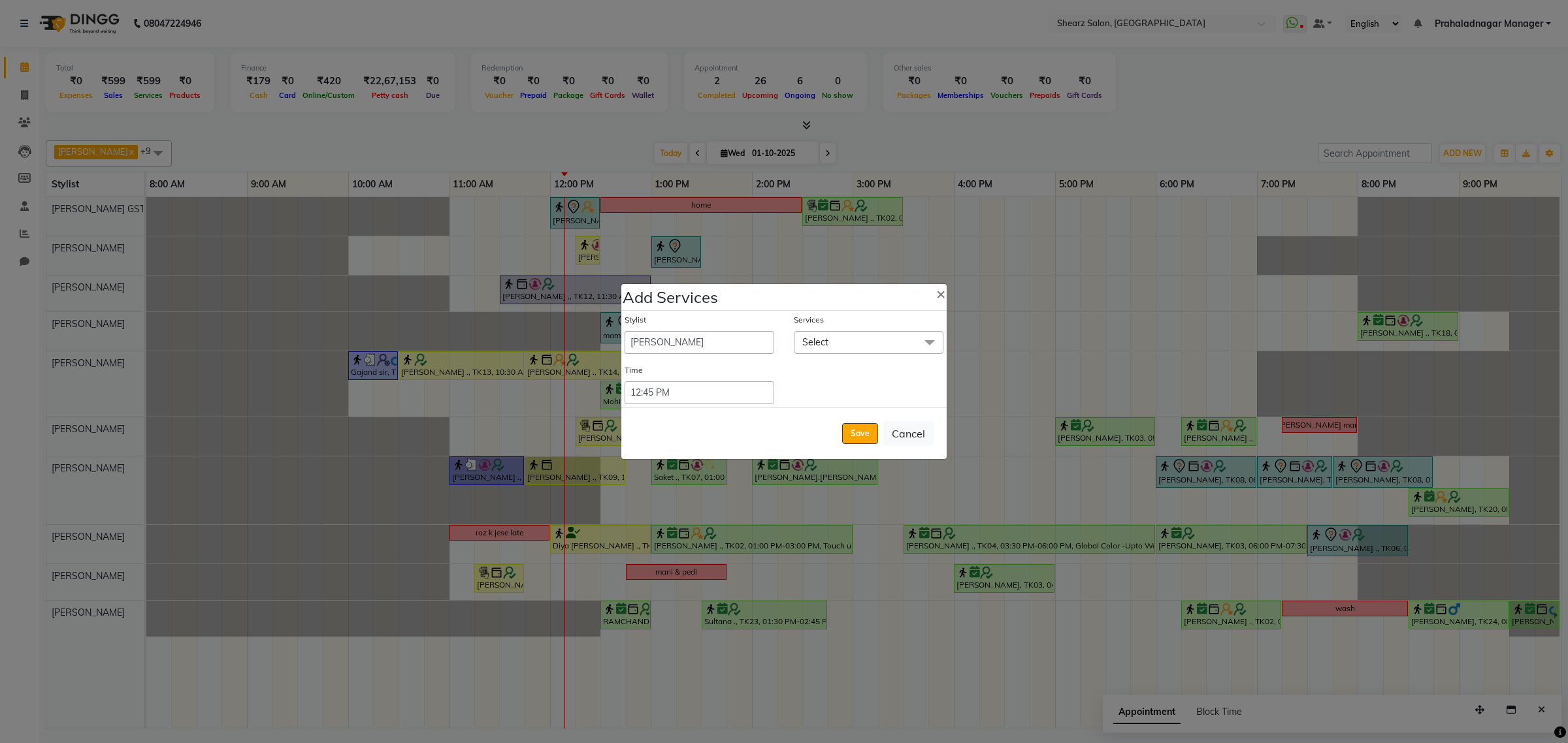
drag, startPoint x: 906, startPoint y: 340, endPoint x: 883, endPoint y: 331, distance: 24.7
click at [900, 340] on span "Select" at bounding box center [869, 342] width 150 height 23
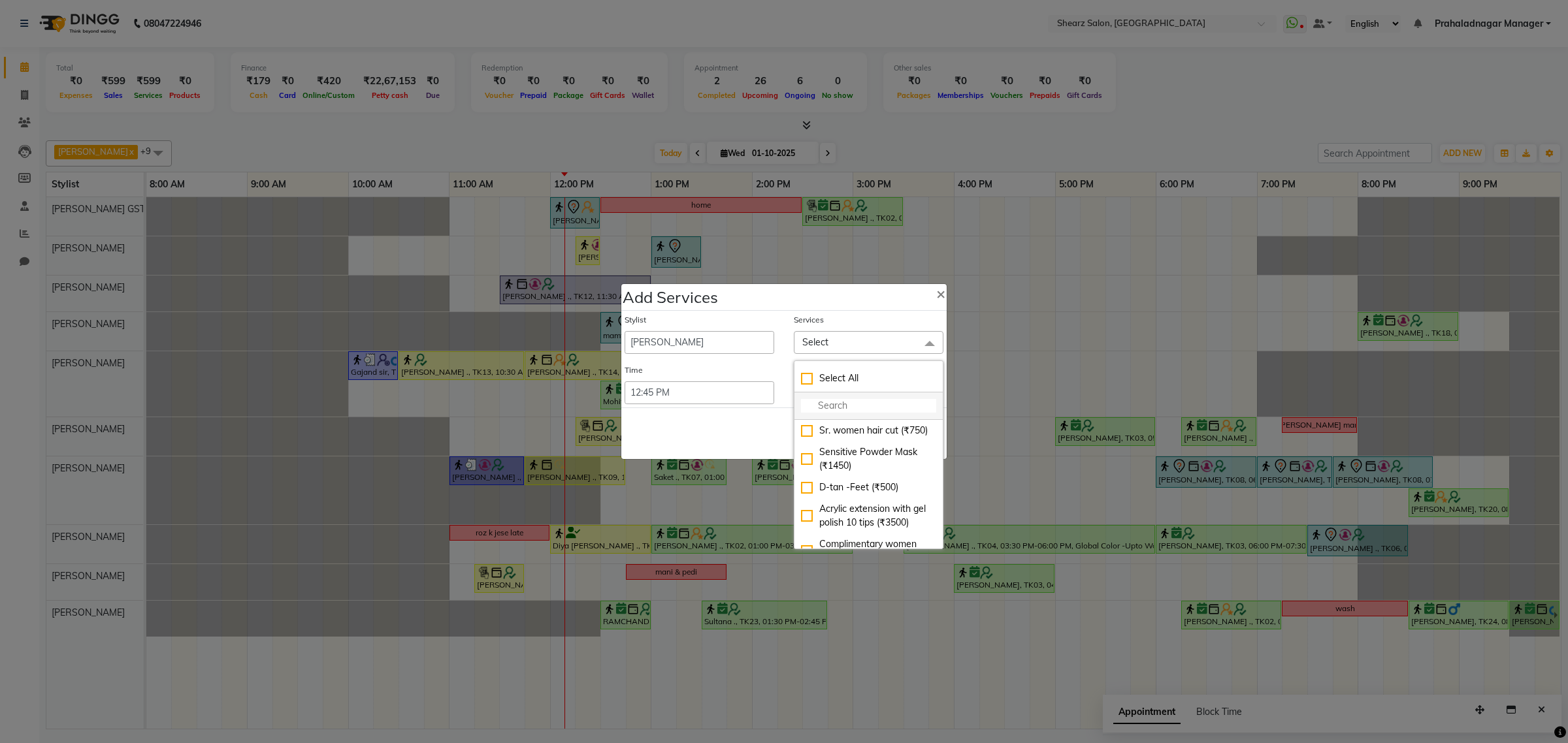
click at [821, 396] on li at bounding box center [869, 406] width 148 height 28
click at [825, 405] on input "multiselect-search" at bounding box center [869, 406] width 135 height 13
type input "thread"
click at [807, 433] on div "Eyebrow threading (₹71)" at bounding box center [869, 430] width 135 height 13
checkbox input "true"
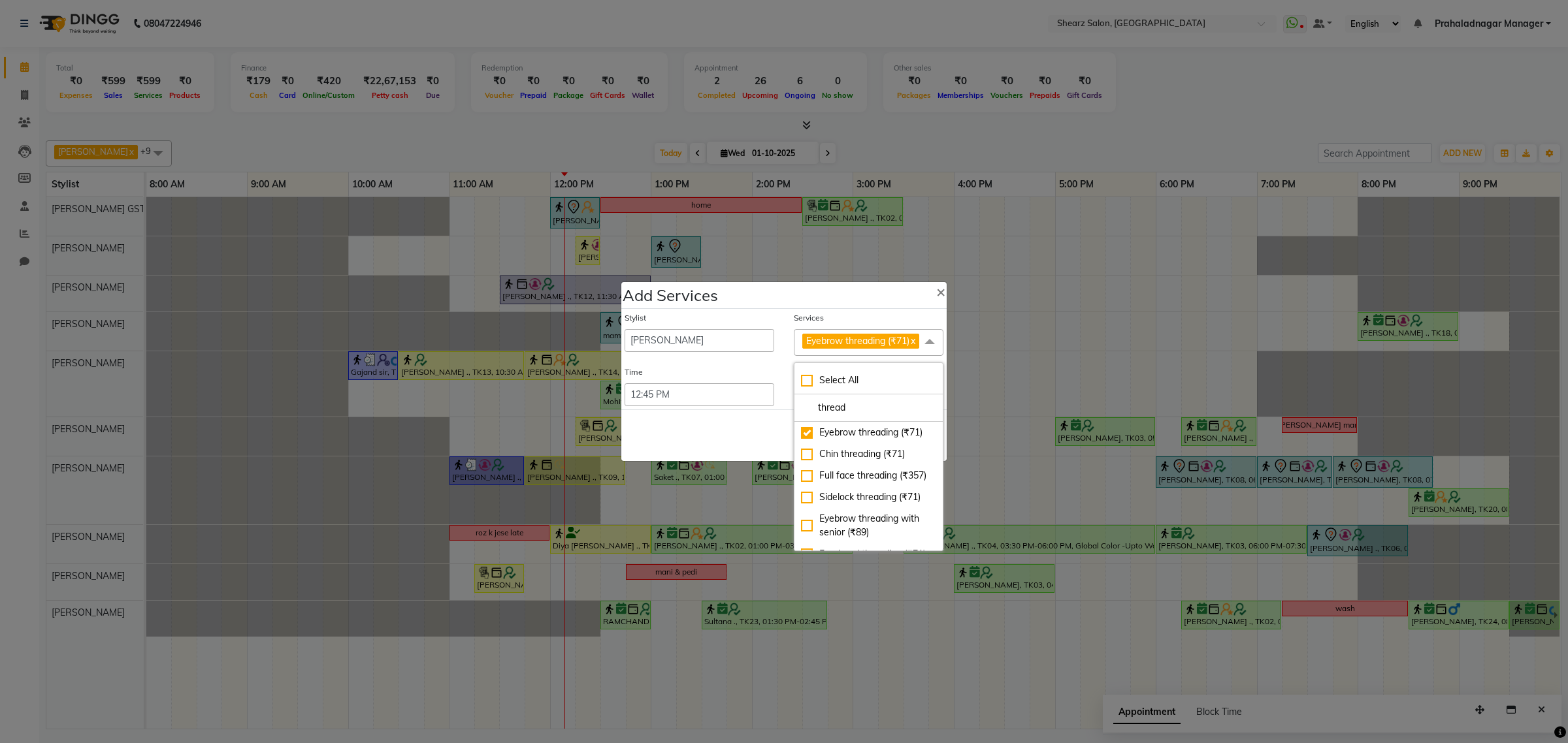
drag, startPoint x: 860, startPoint y: 416, endPoint x: 789, endPoint y: 423, distance: 71.3
click at [794, 423] on div "Select All thread Eyebrow threading (₹71) Chin threading (₹71) Full face thread…" at bounding box center [869, 457] width 150 height 189
type input "s"
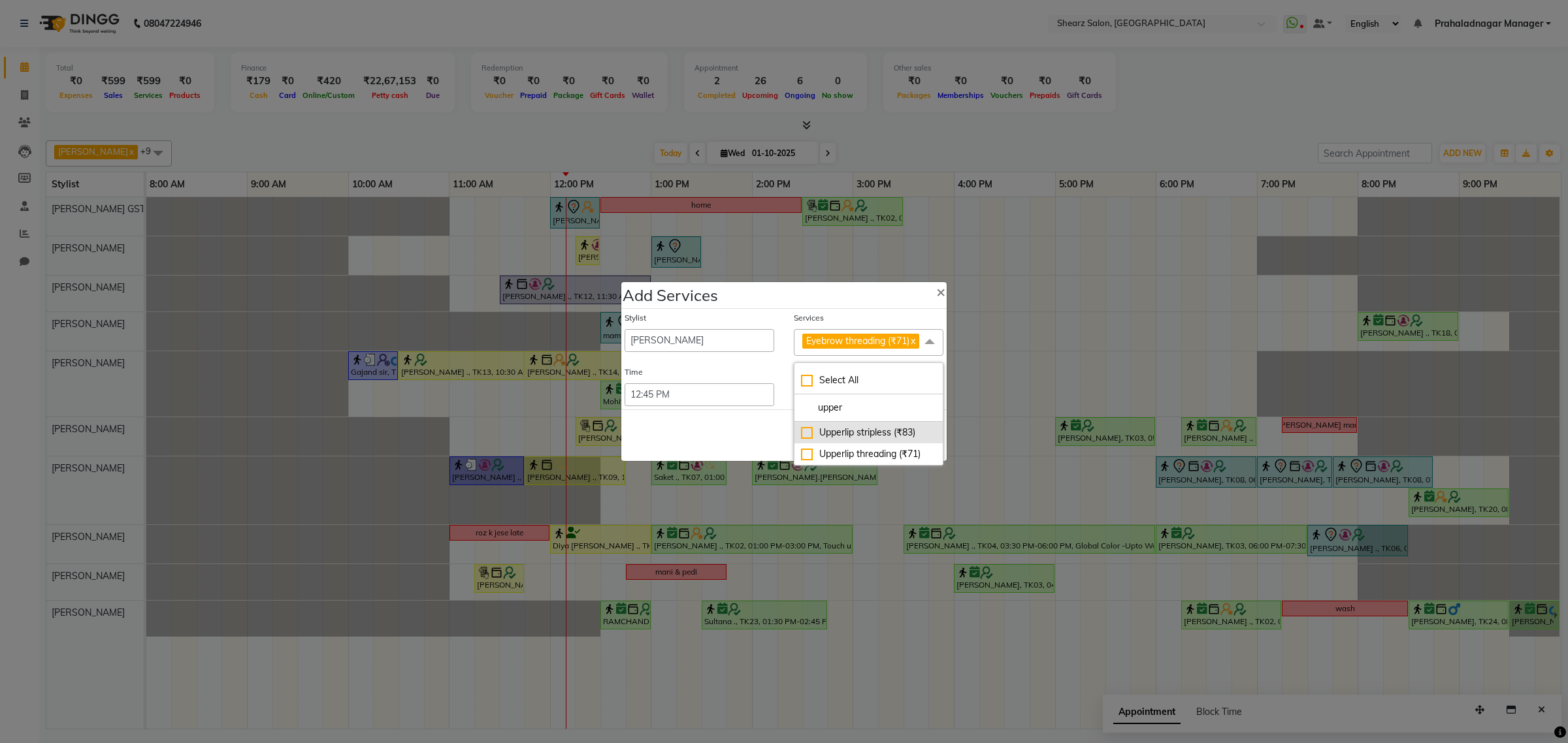
type input "upper"
click at [810, 435] on div "Upperlip stripless (₹83)" at bounding box center [869, 433] width 135 height 13
checkbox input "true"
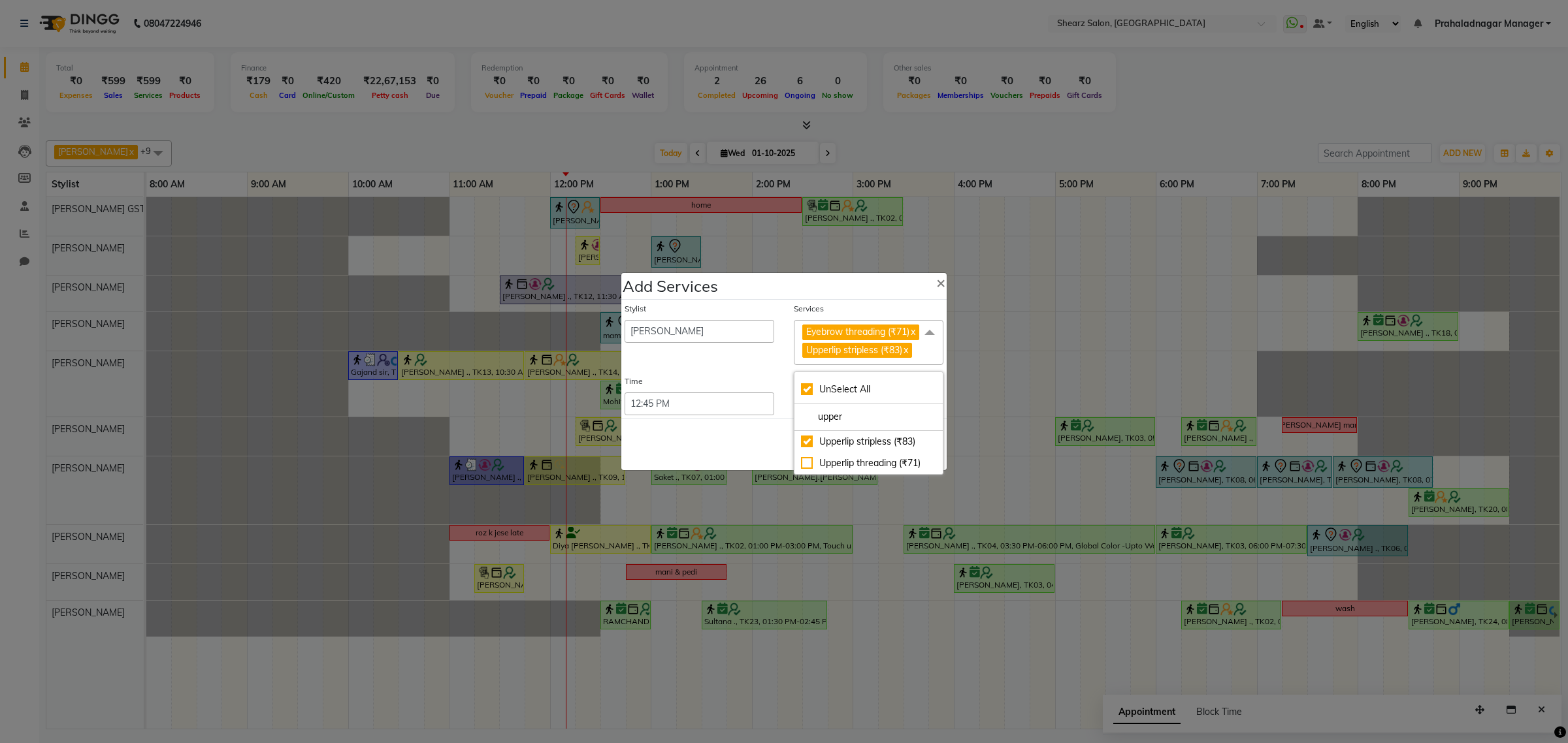
click at [713, 436] on div "Save Cancel" at bounding box center [783, 444] width 325 height 52
click at [842, 449] on button "Save" at bounding box center [860, 445] width 36 height 21
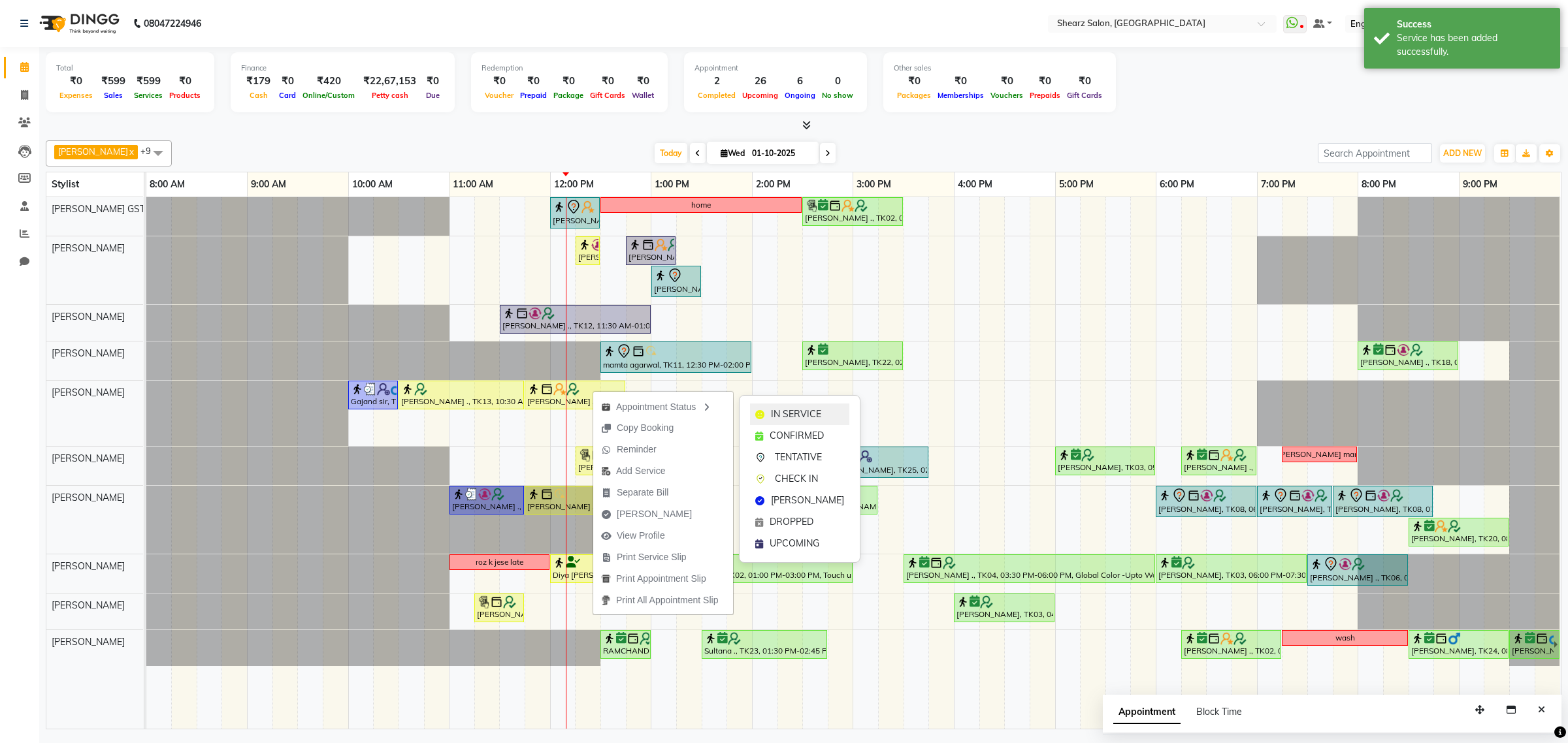
click at [771, 416] on span "IN SERVICE" at bounding box center [795, 414] width 50 height 13
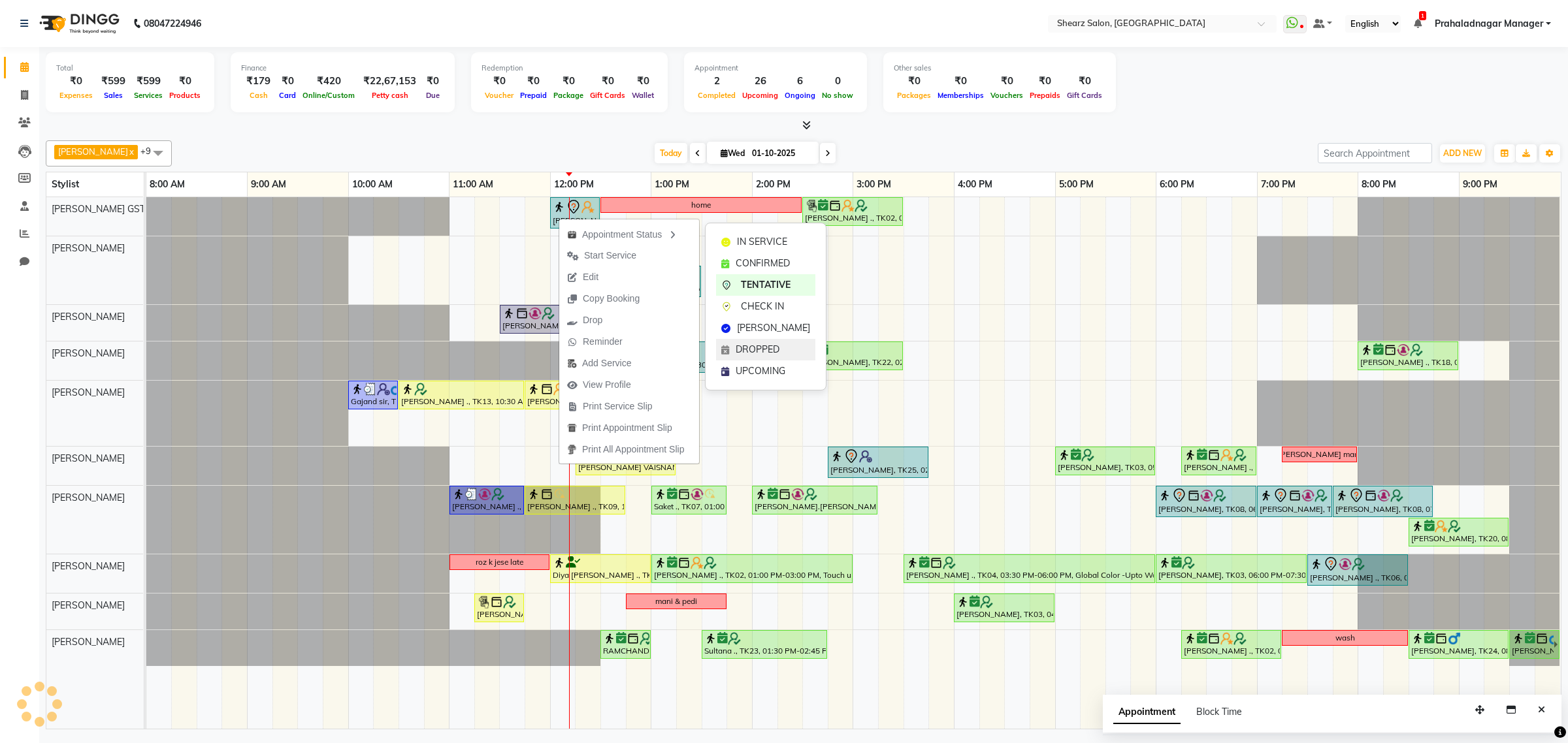
click at [756, 354] on span "DROPPED" at bounding box center [757, 349] width 44 height 13
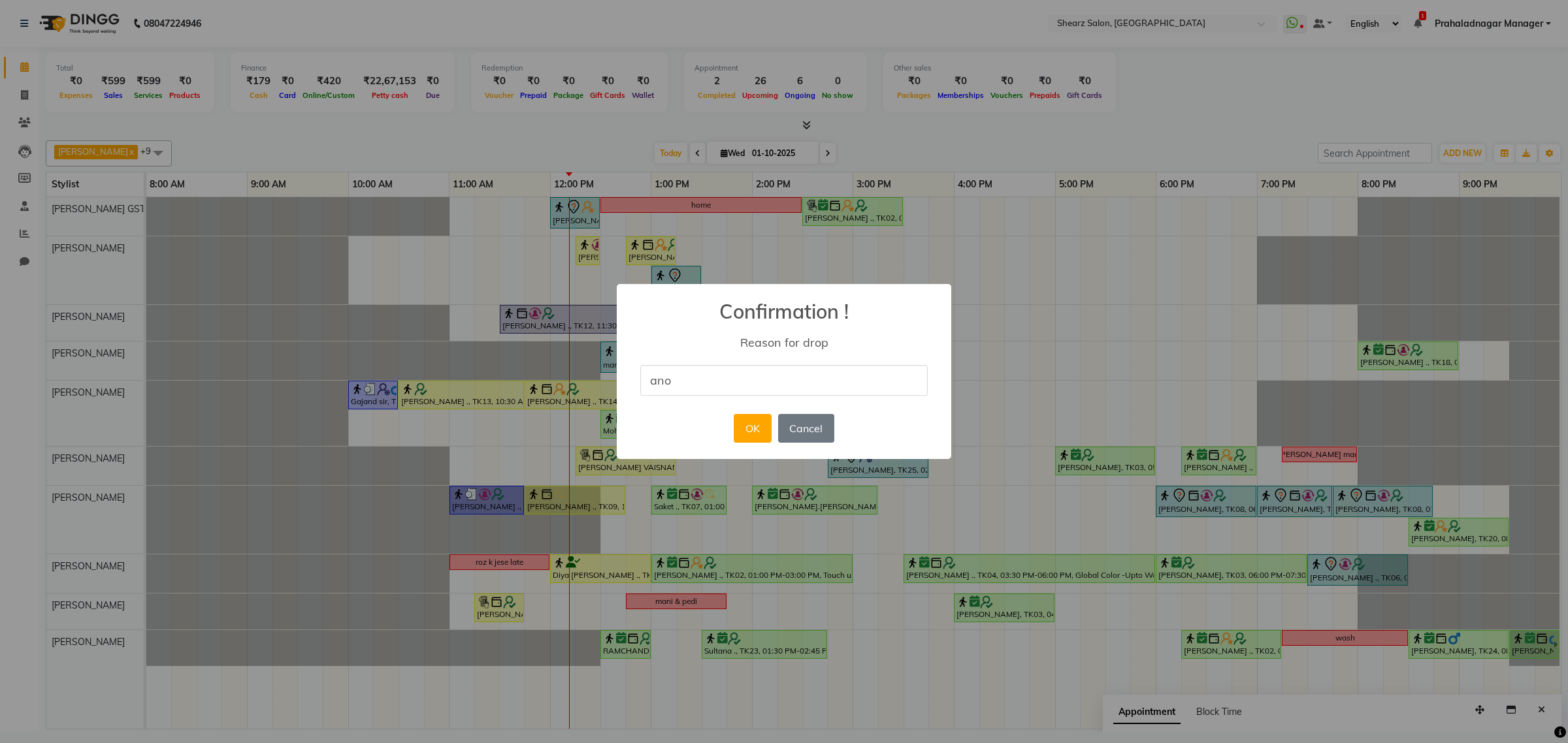
type input "Another mo number"
click at [744, 420] on button "OK" at bounding box center [752, 428] width 37 height 29
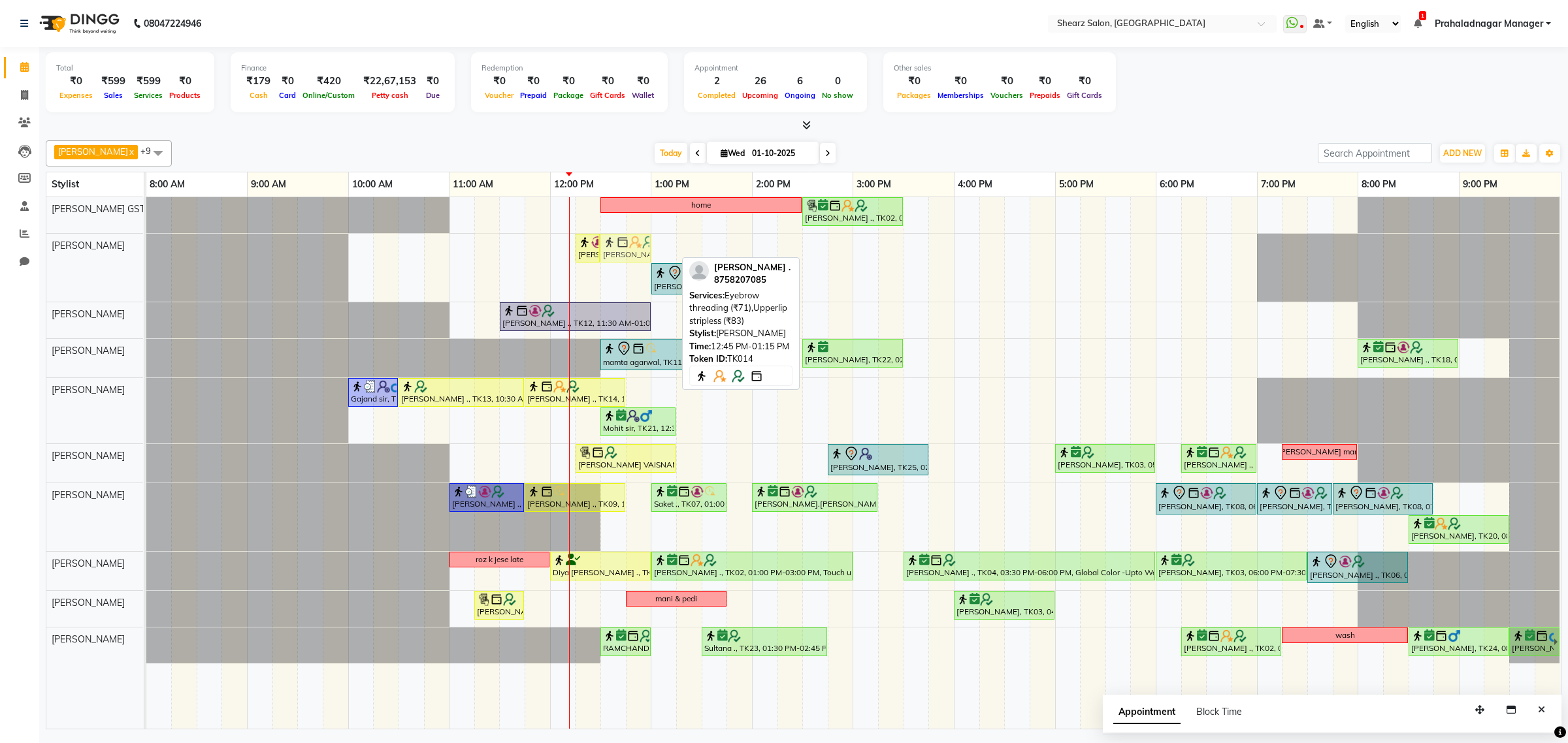
click at [146, 255] on div "Surbhi Pillai ., TK26, 12:15 PM-12:30 PM, Eyebrow threading Samrudhhi Pawar ., …" at bounding box center [146, 267] width 0 height 68
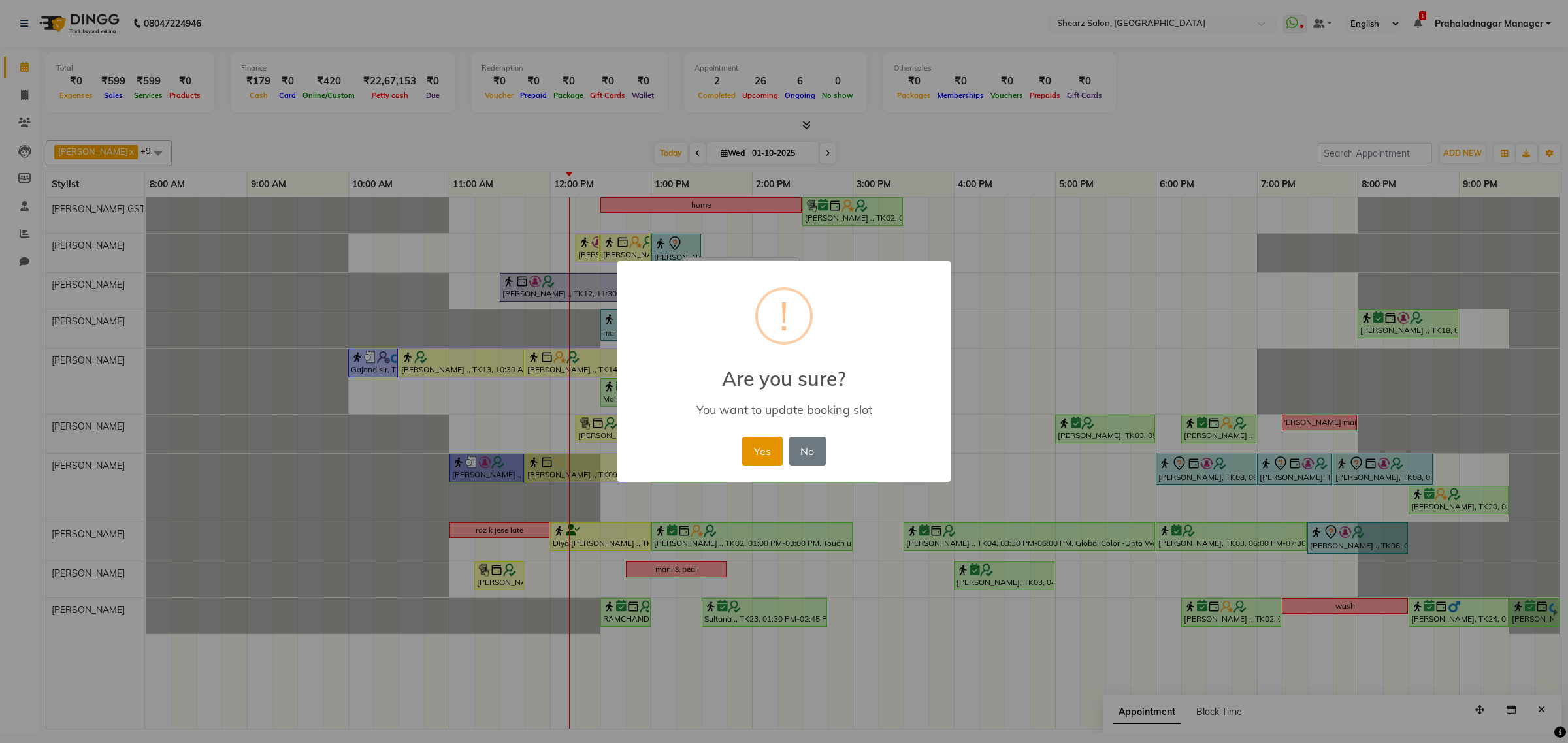
click at [764, 439] on button "Yes" at bounding box center [762, 451] width 40 height 29
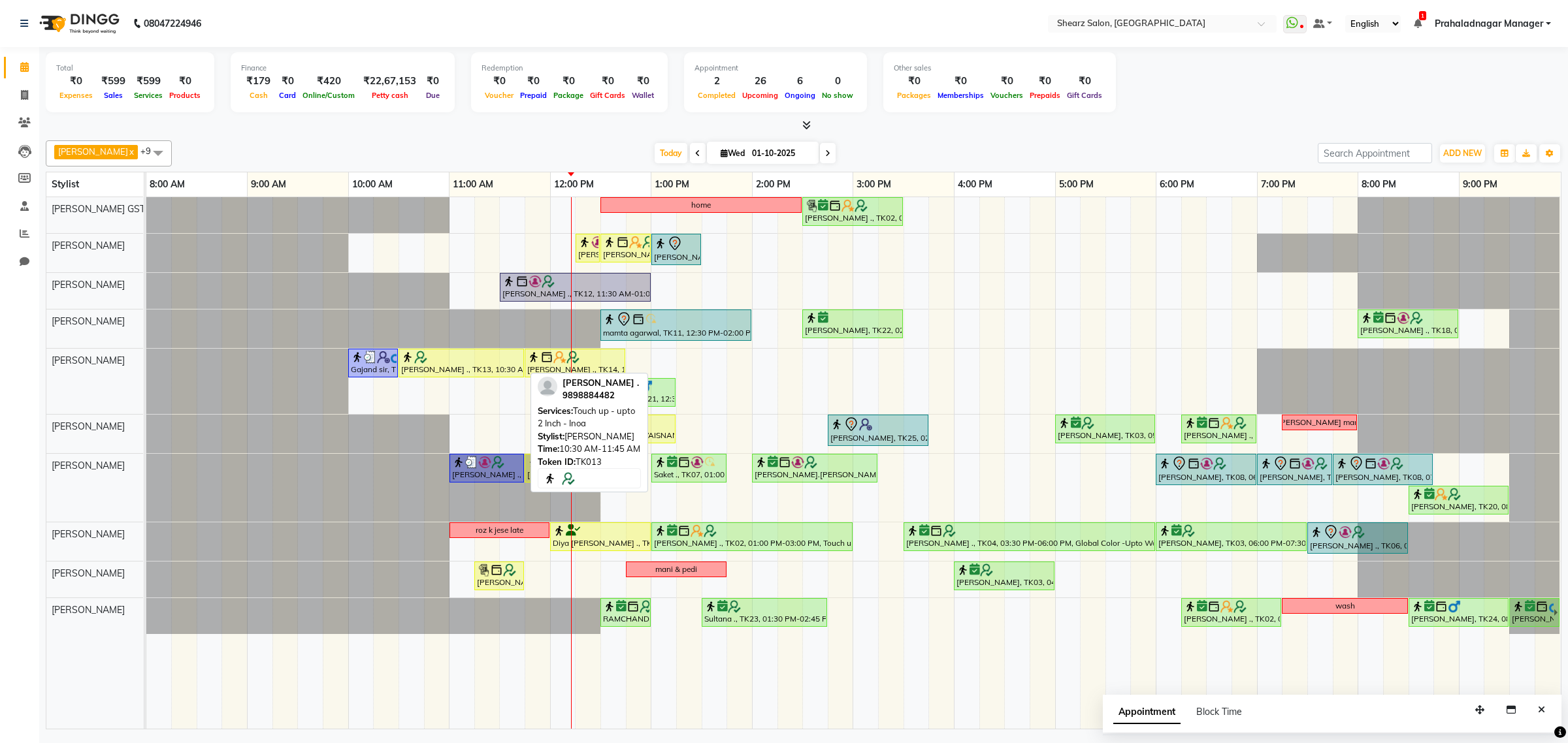
click at [466, 364] on div at bounding box center [461, 357] width 120 height 13
click at [490, 359] on div at bounding box center [461, 357] width 120 height 13
select select "1"
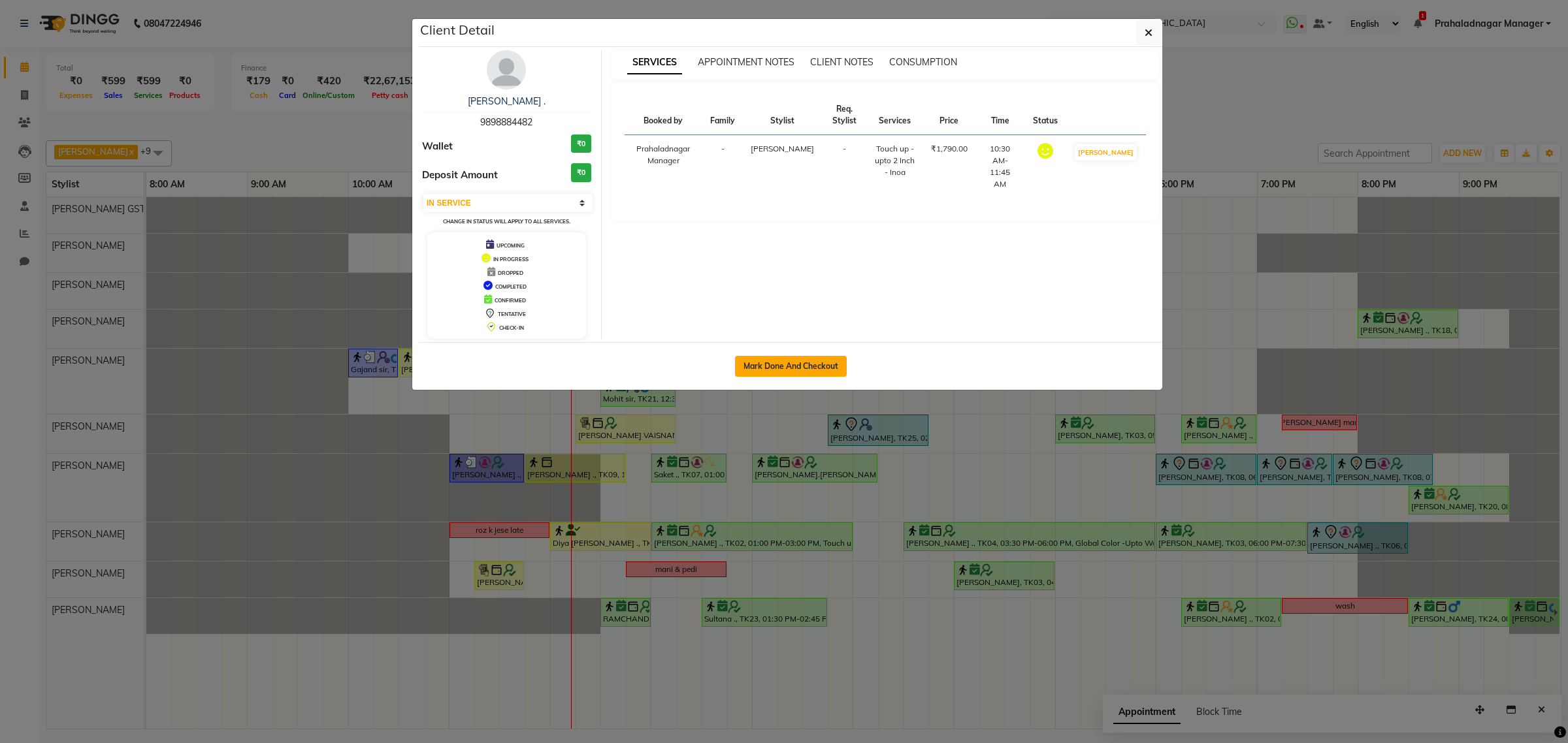
click at [766, 370] on button "Mark Done And Checkout" at bounding box center [790, 366] width 111 height 21
select select "8157"
select select "service"
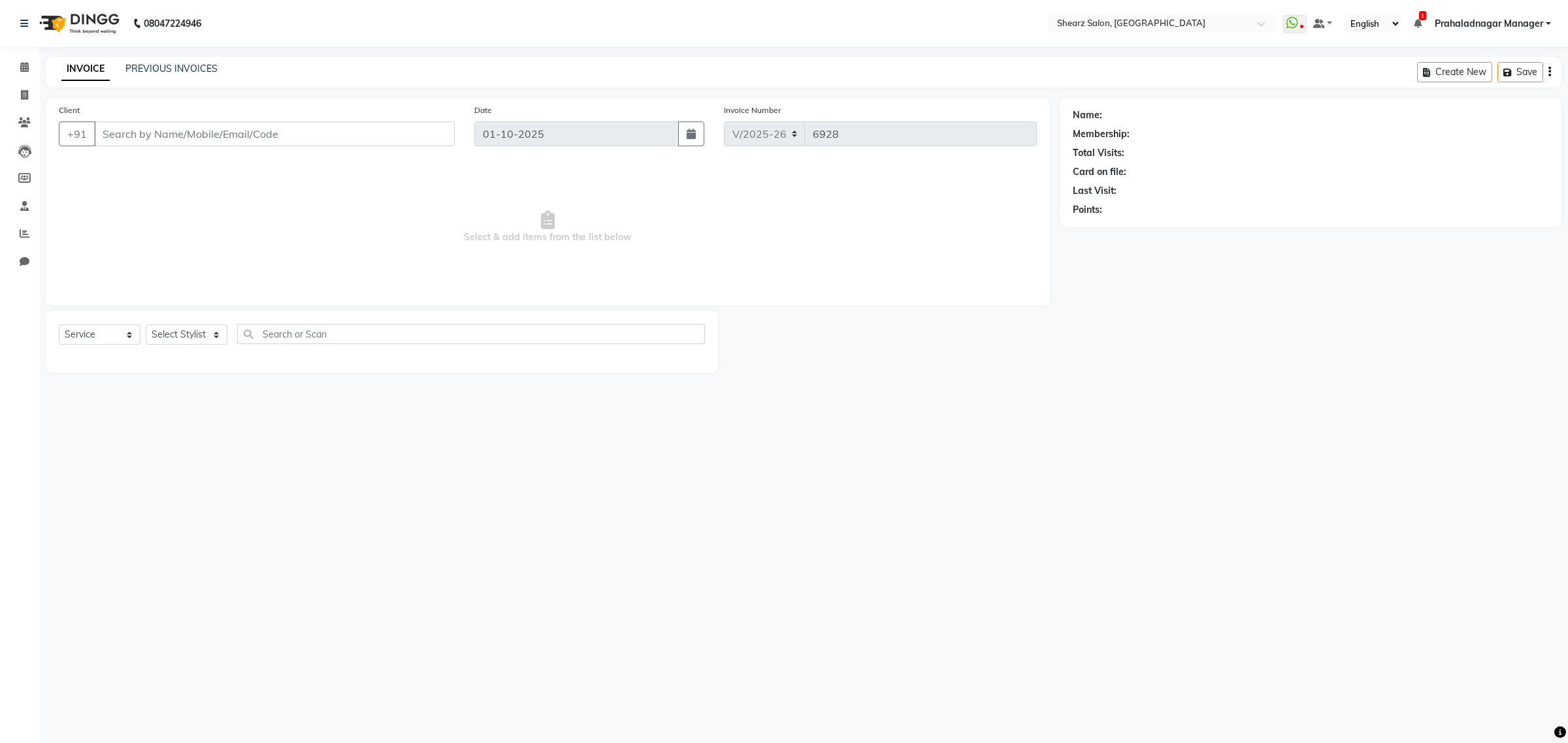
type input "9898884482"
select select "77486"
select select "1: Object"
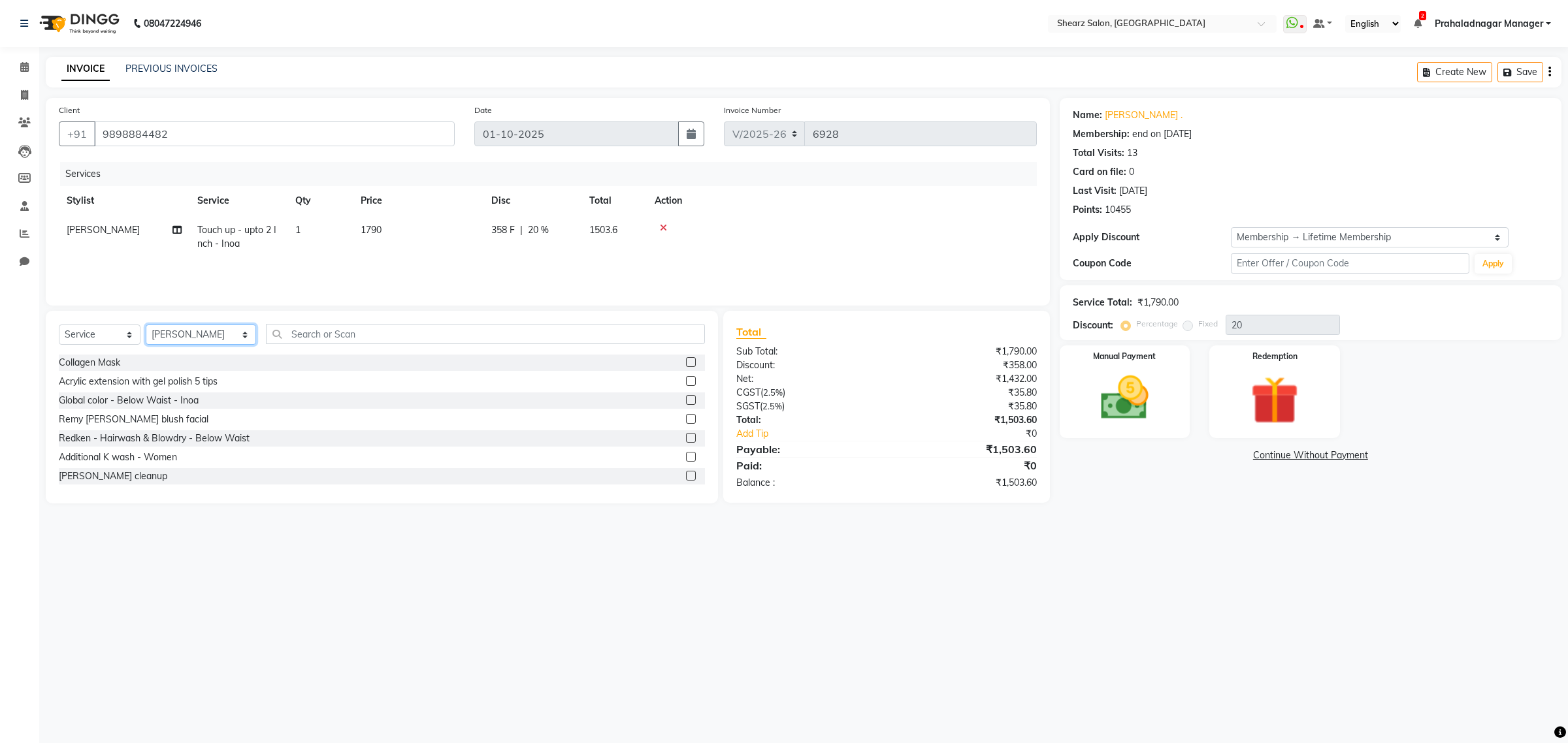
click at [236, 328] on select "Select Stylist Admin A General [PERSON_NAME] Asha Chavariya [PERSON_NAME] Cente…" at bounding box center [200, 334] width 110 height 20
click at [337, 338] on input "text" at bounding box center [486, 334] width 439 height 20
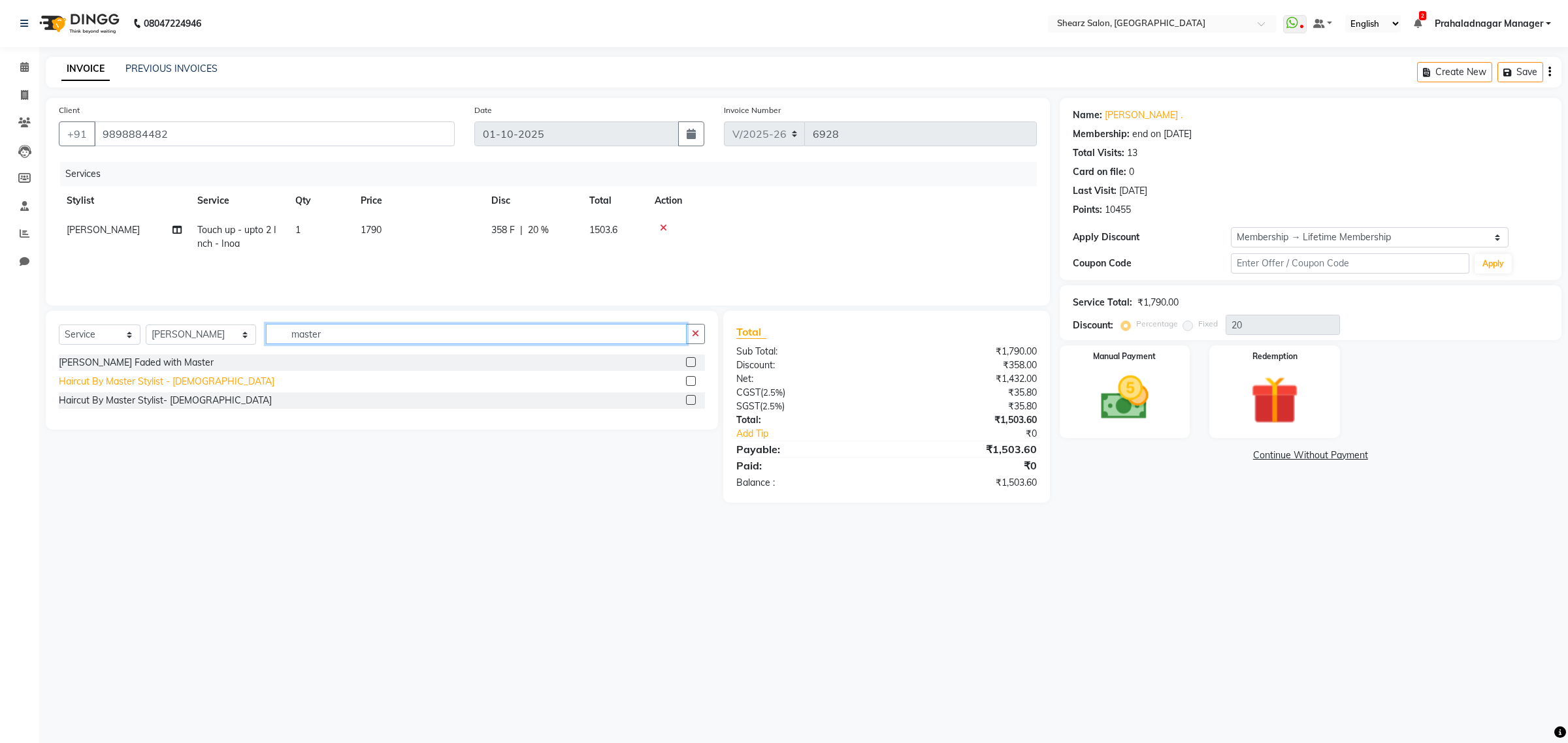
type input "master"
click at [162, 377] on div "Haircut By Master Stylist - [DEMOGRAPHIC_DATA]" at bounding box center [166, 381] width 215 height 13
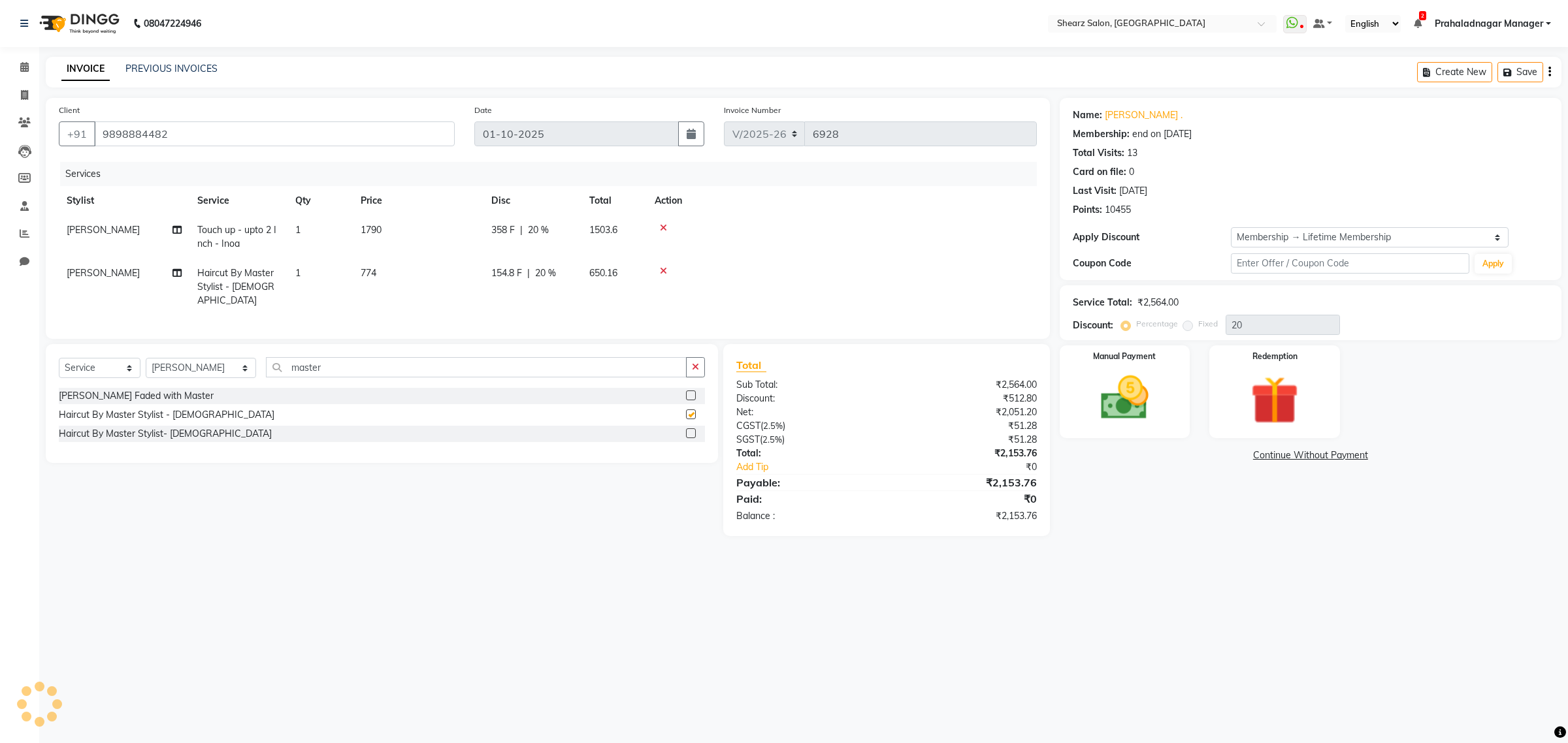
checkbox input "false"
click at [1119, 387] on img at bounding box center [1124, 398] width 81 height 57
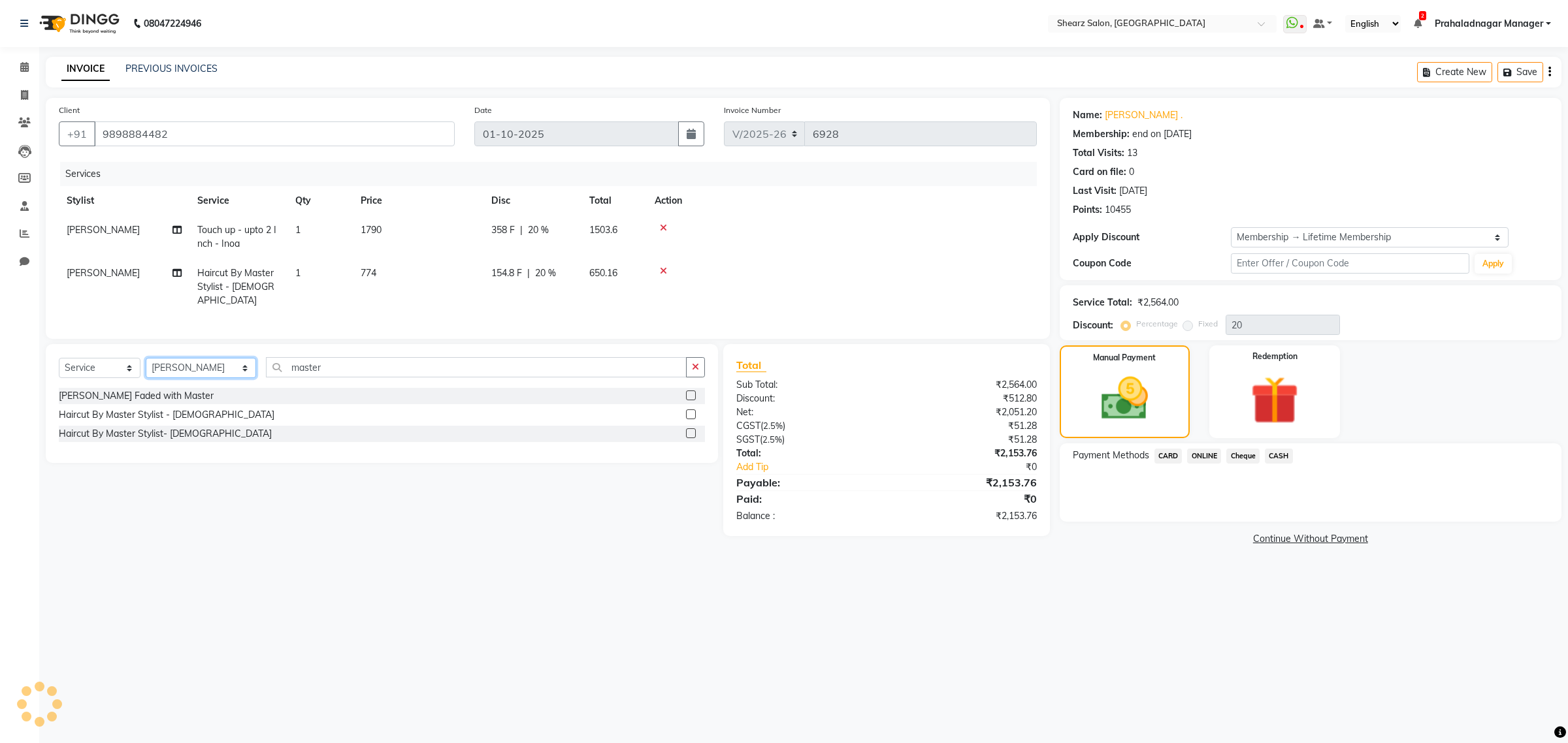
click at [176, 359] on select "Select Stylist Admin A General [PERSON_NAME] Asha Chavariya [PERSON_NAME] Cente…" at bounding box center [200, 368] width 110 height 20
click at [90, 369] on select "Select Service Product Membership Package Voucher Prepaid Gift Card" at bounding box center [99, 368] width 82 height 20
select select "product"
click at [59, 358] on select "Select Service Product Membership Package Voucher Prepaid Gift Card" at bounding box center [99, 368] width 82 height 20
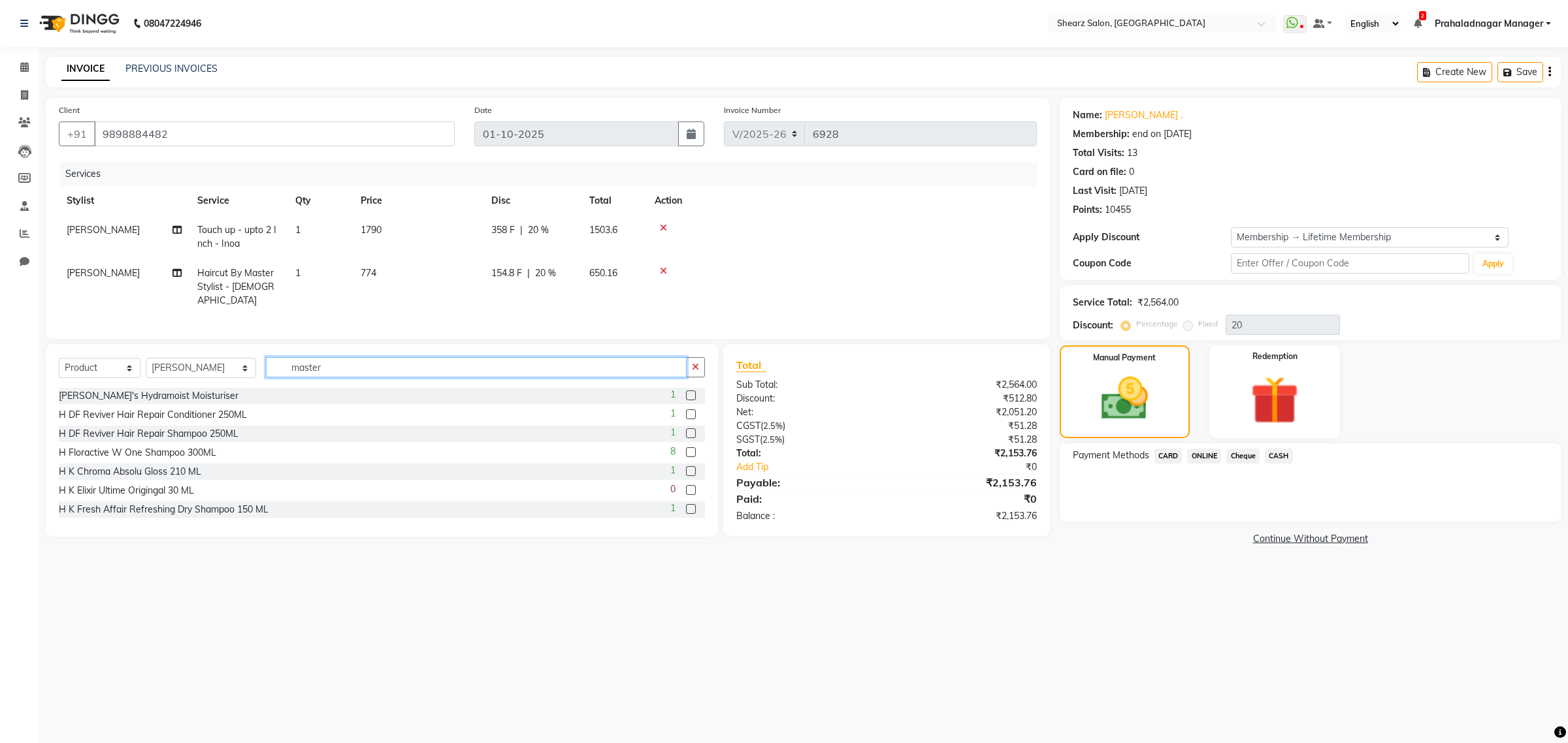
drag, startPoint x: 418, startPoint y: 369, endPoint x: 207, endPoint y: 342, distance: 212.7
click at [207, 344] on div "Select Service Product Membership Package Voucher Prepaid Gift Card Select Styl…" at bounding box center [382, 440] width 672 height 193
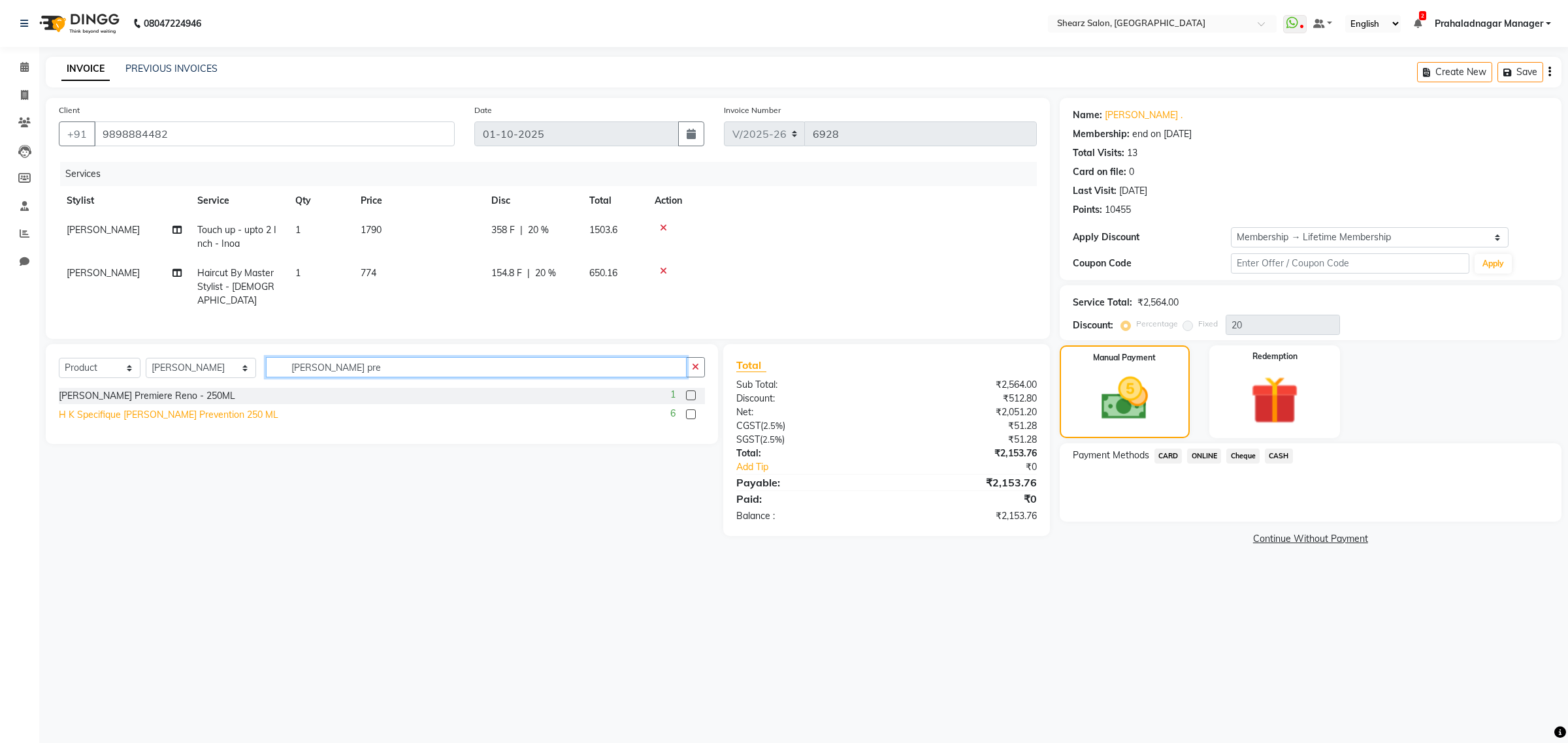
type input "bain pre"
click at [169, 410] on div "H K Specifique [PERSON_NAME] Prevention 250 ML" at bounding box center [168, 415] width 219 height 13
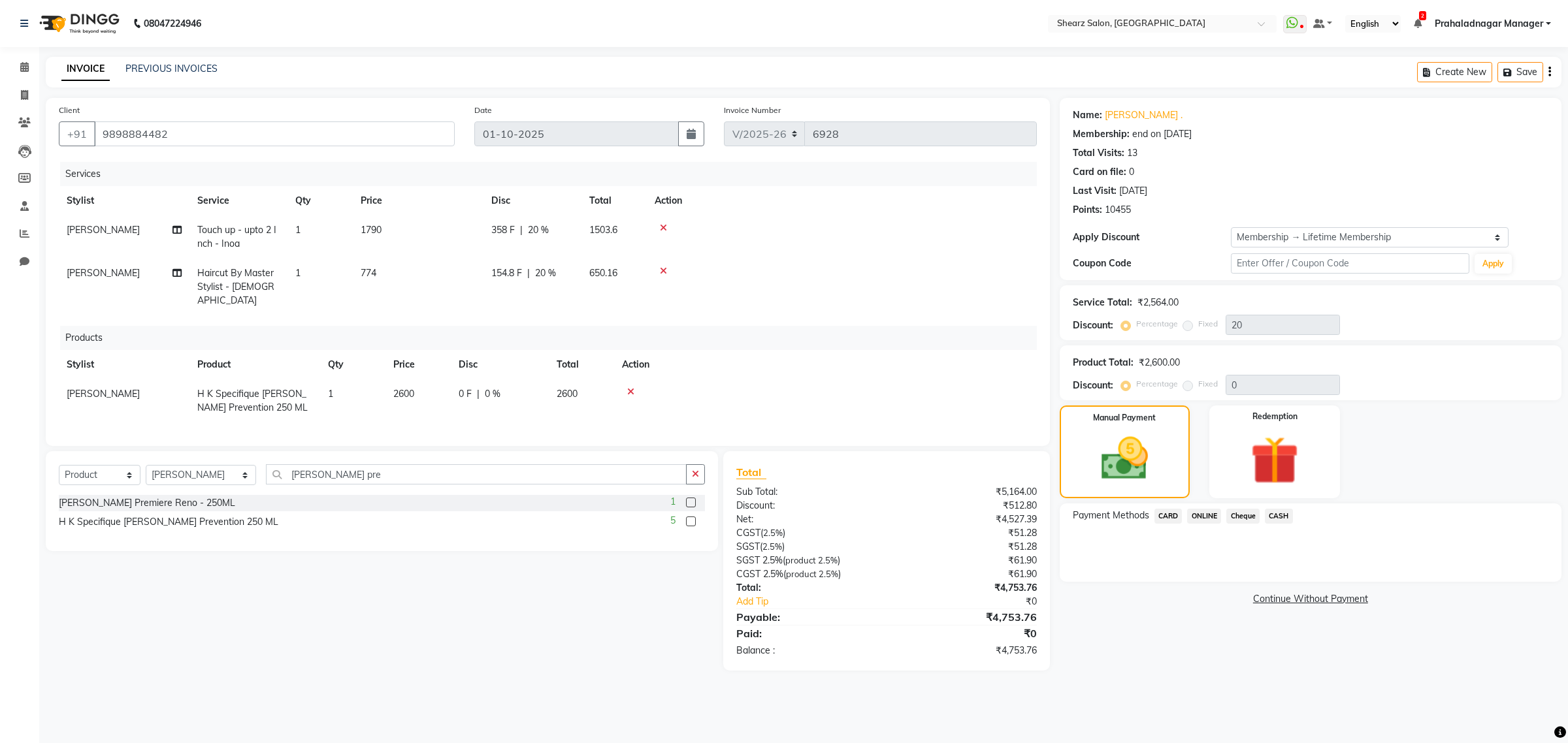
click at [631, 387] on icon at bounding box center [631, 392] width 7 height 9
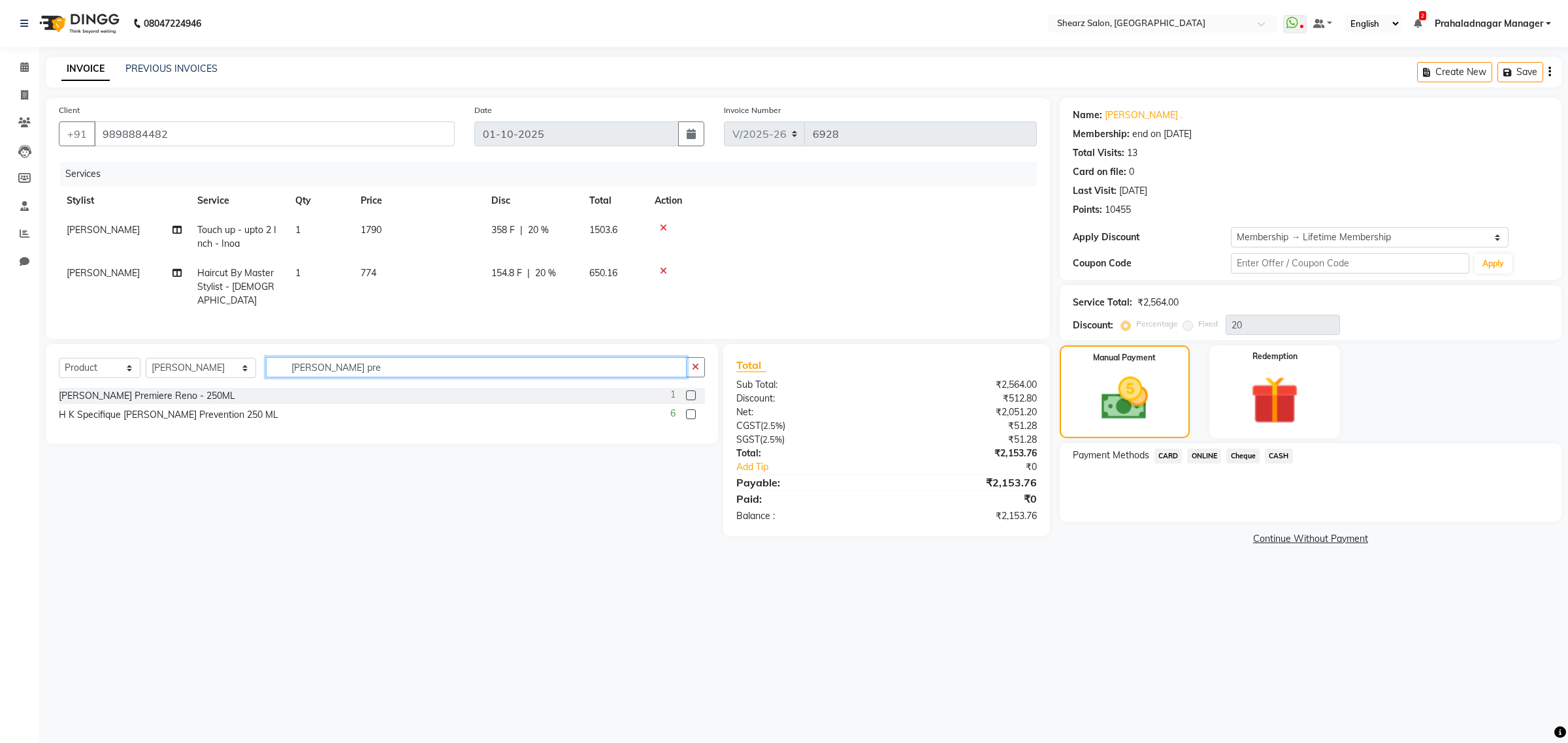
drag, startPoint x: 337, startPoint y: 361, endPoint x: 230, endPoint y: 360, distance: 107.0
click at [230, 360] on div "Select Service Product Membership Package Voucher Prepaid Gift Card Select Styl…" at bounding box center [381, 373] width 646 height 31
click at [162, 409] on div "H K Specifique [PERSON_NAME] Prevention 250 ML" at bounding box center [168, 415] width 219 height 13
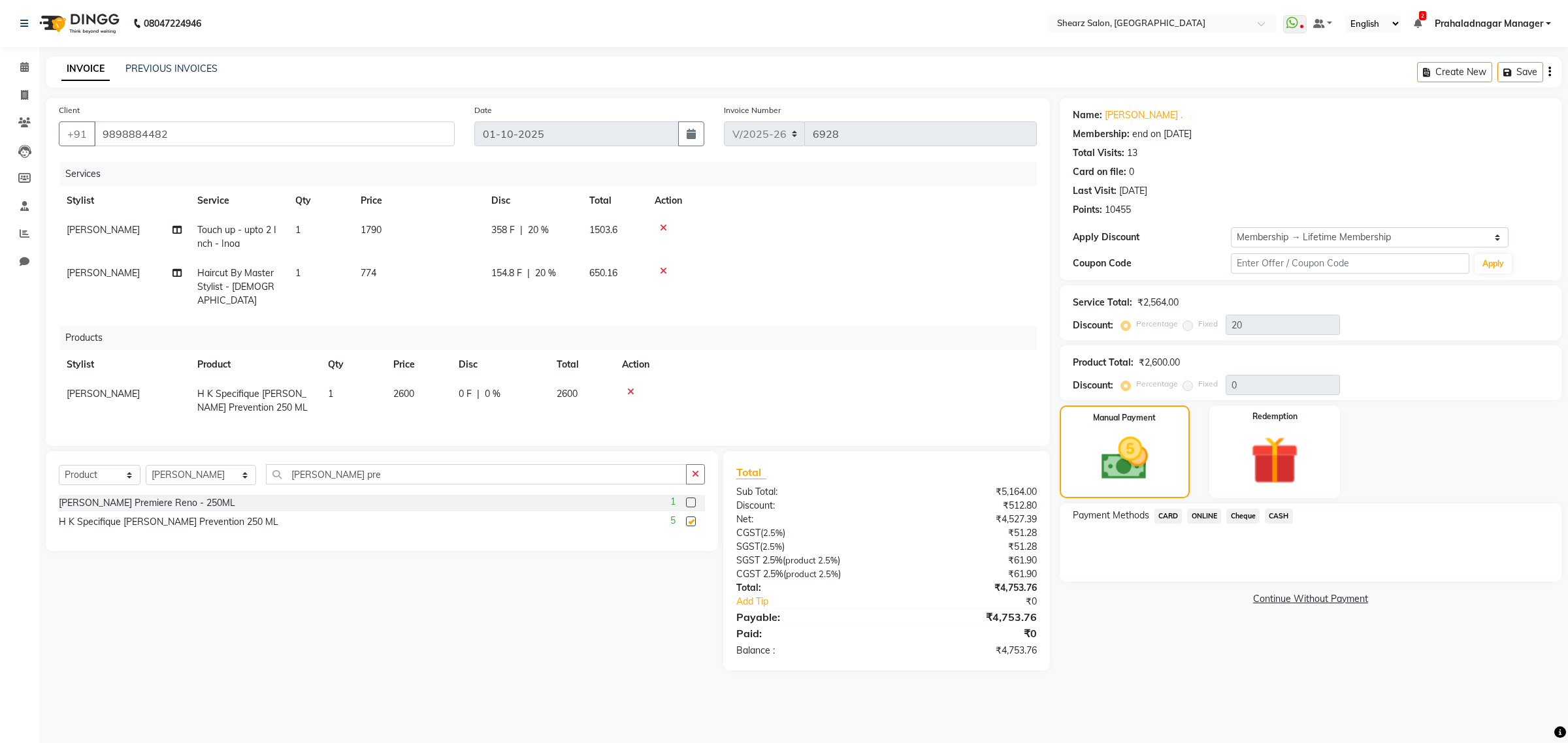
checkbox input "false"
click at [215, 475] on select "Select Stylist Admin A General [PERSON_NAME] Asha Chavariya [PERSON_NAME] Cente…" at bounding box center [200, 475] width 110 height 20
select select "77440"
click at [145, 465] on select "Select Stylist Admin A General [PERSON_NAME] Asha Chavariya [PERSON_NAME] Cente…" at bounding box center [200, 475] width 110 height 20
click at [630, 387] on icon at bounding box center [631, 392] width 7 height 9
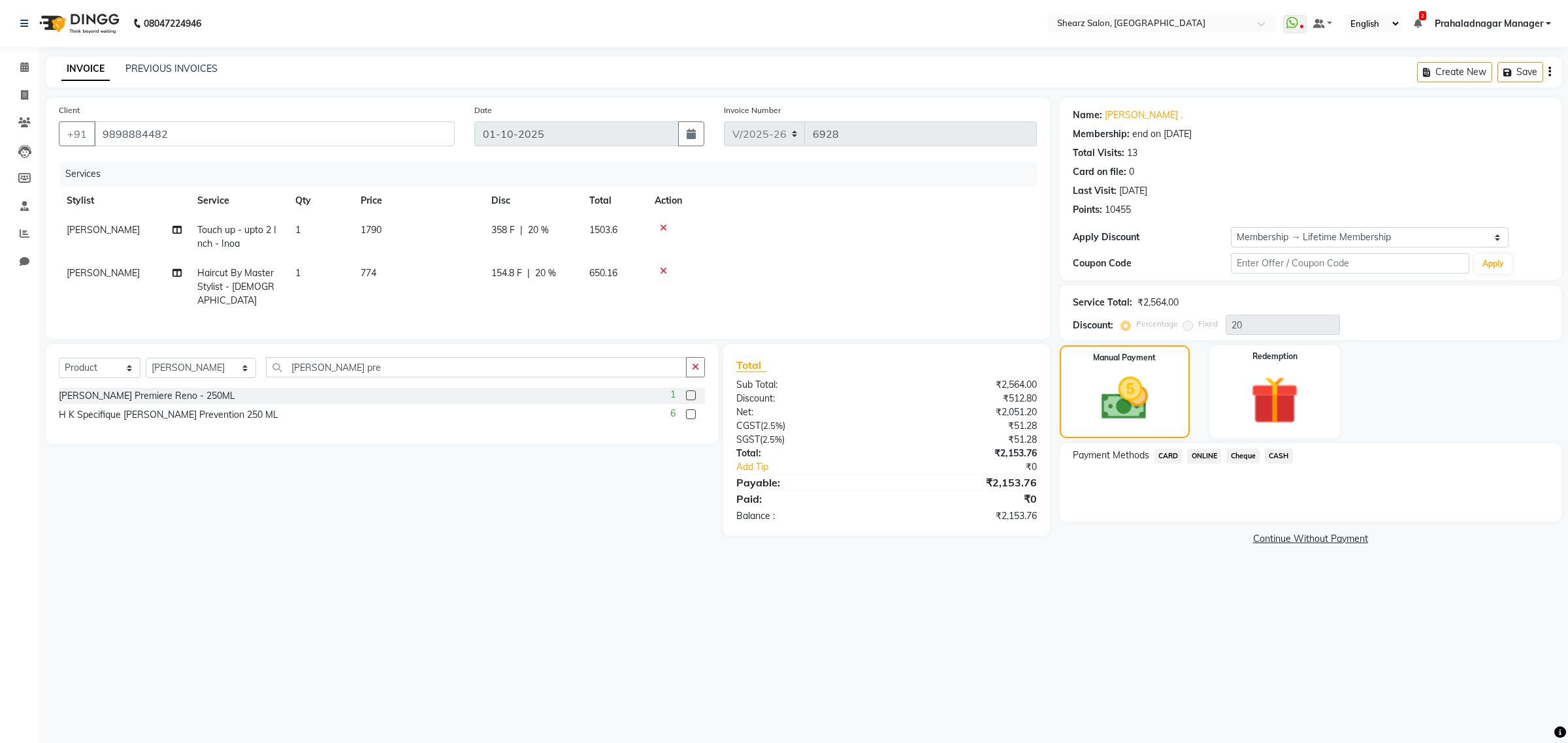
click at [689, 411] on label at bounding box center [691, 414] width 10 height 10
click at [689, 411] on input "checkbox" at bounding box center [690, 415] width 8 height 8
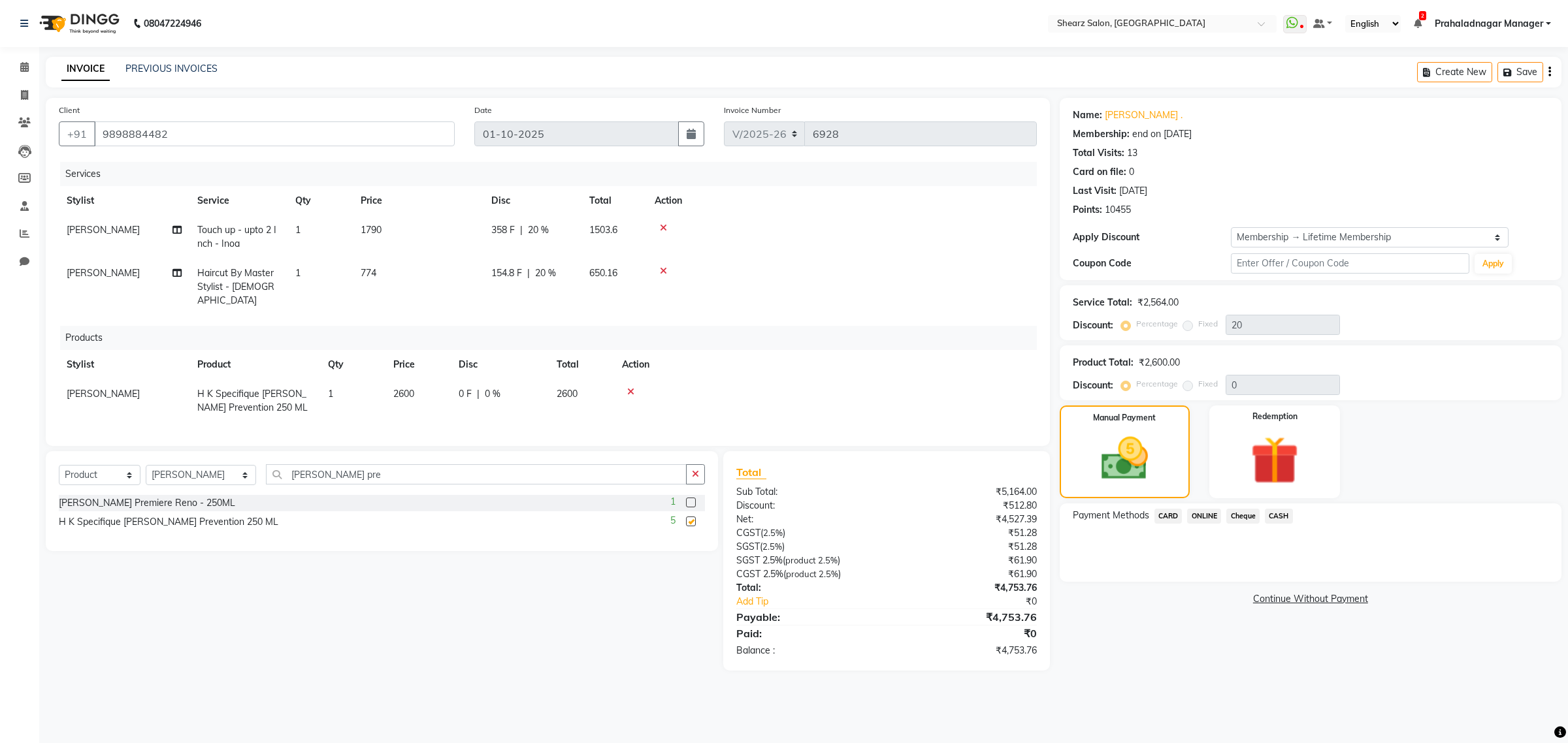
checkbox input "false"
drag, startPoint x: 340, startPoint y: 474, endPoint x: 216, endPoint y: 481, distance: 124.2
click at [216, 481] on div "Select Service Product Membership Package Voucher Prepaid Gift Card Select Styl…" at bounding box center [381, 480] width 646 height 31
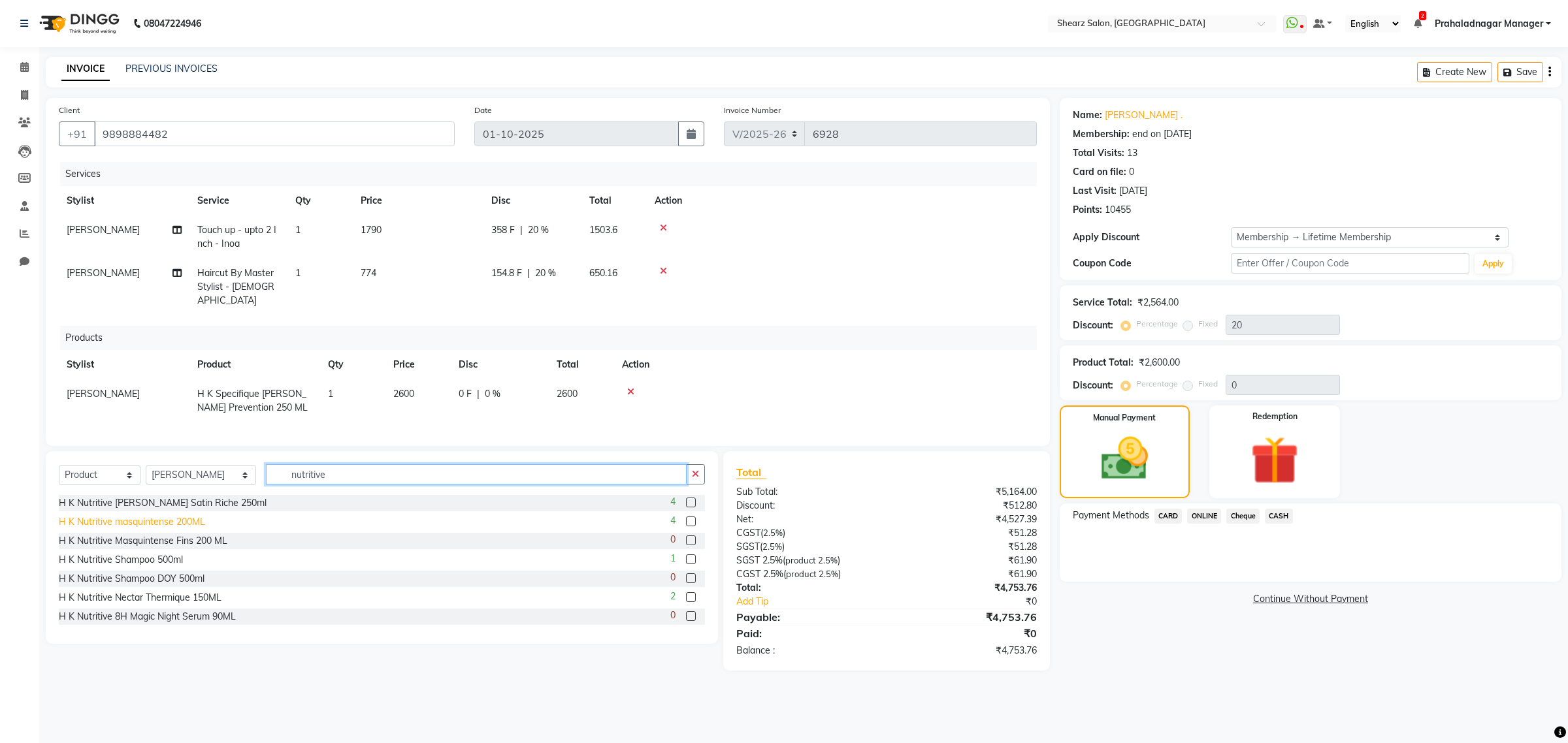
type input "nutritive"
click at [129, 515] on div "H K Nutritive masquintense 200ML" at bounding box center [131, 521] width 146 height 13
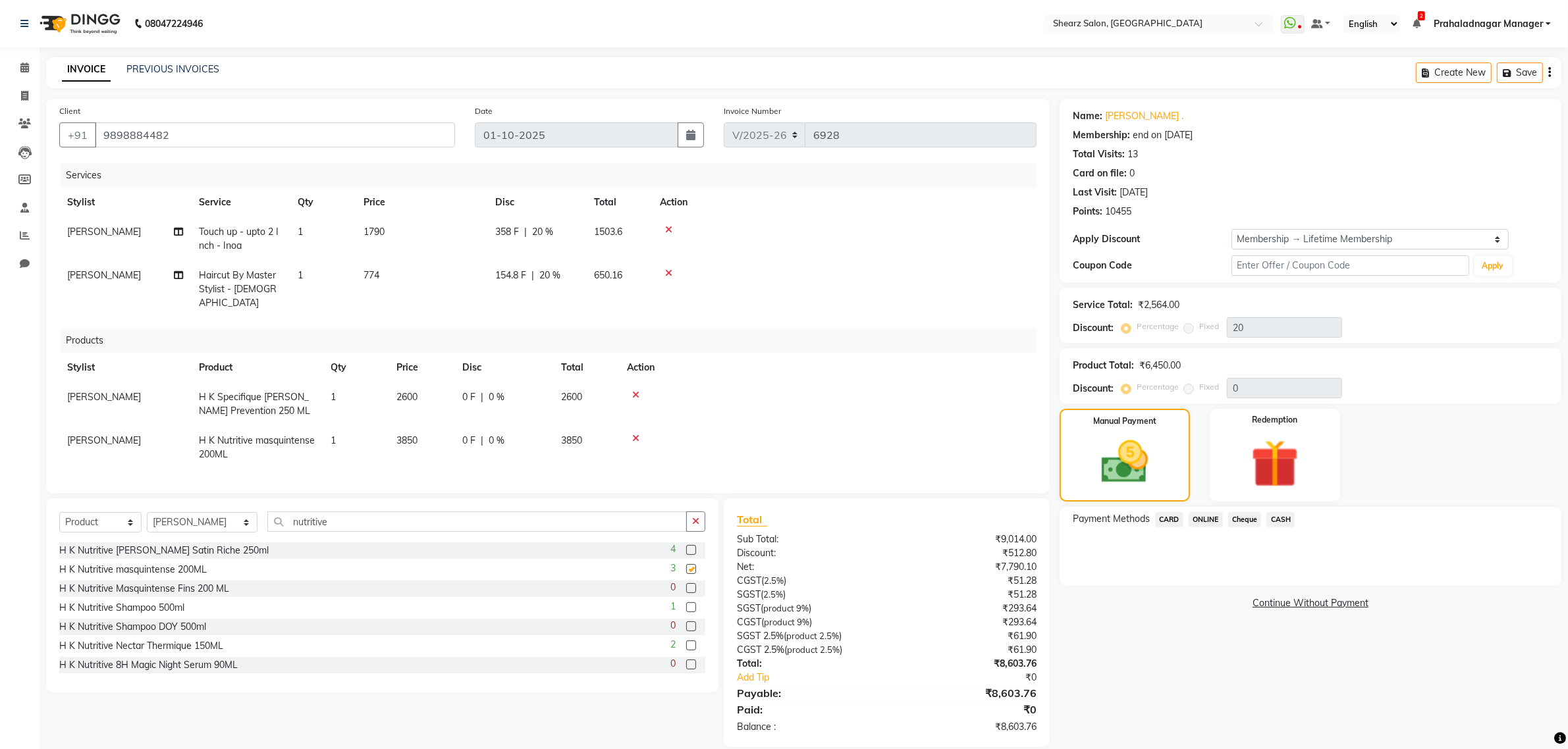
checkbox input "false"
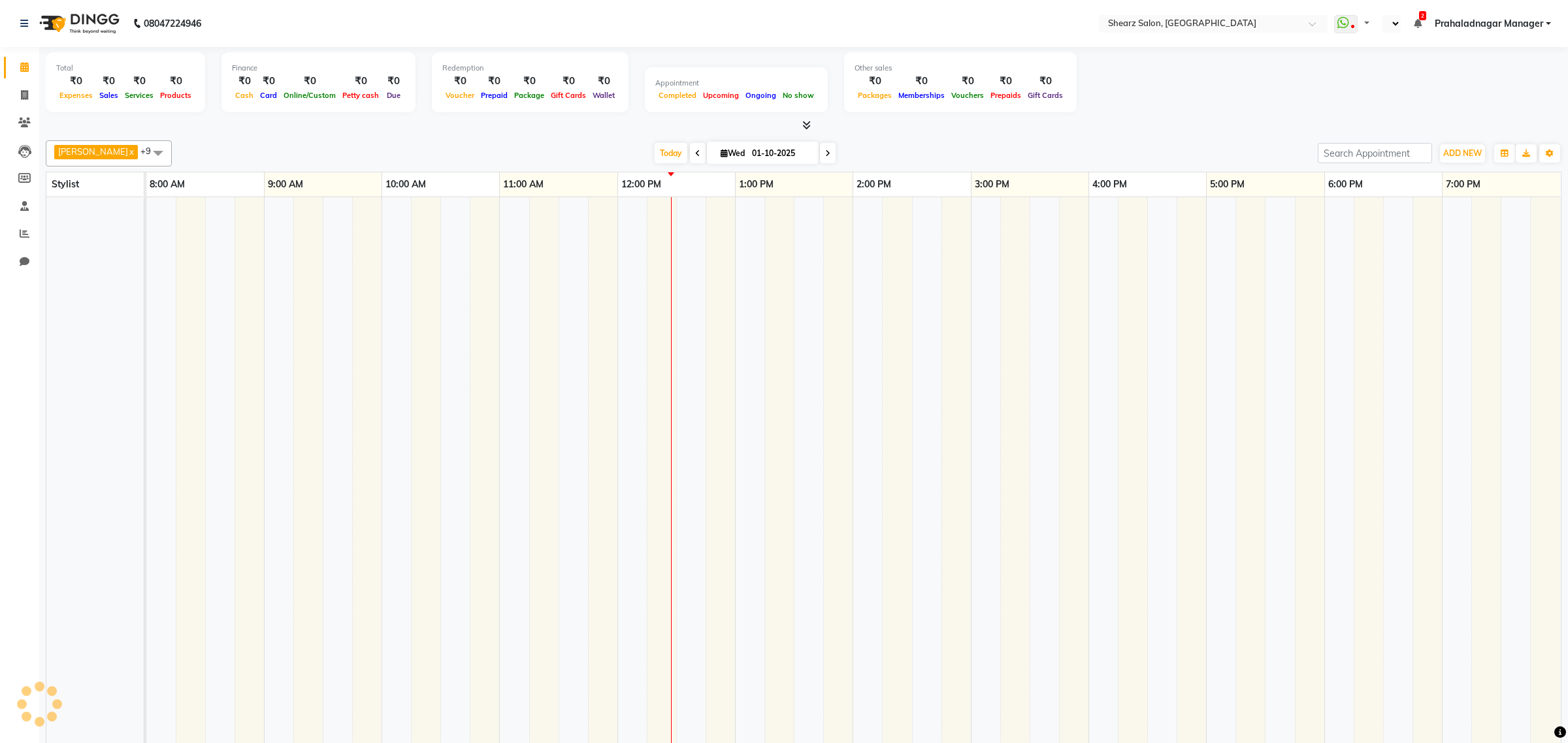
select select "en"
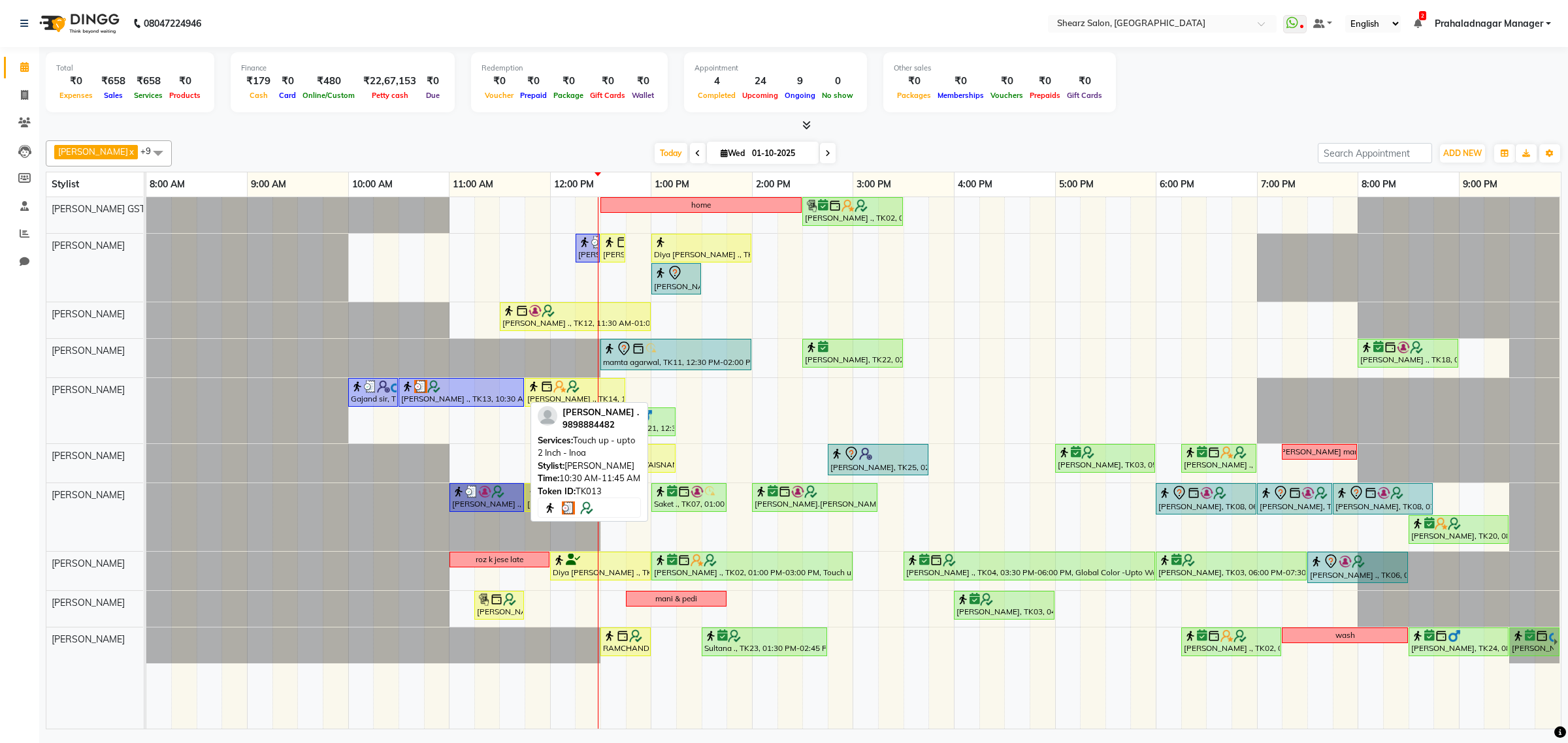
click at [481, 400] on div "[PERSON_NAME] ., TK13, 10:30 AM-11:45 AM, Touch up - upto 2 Inch - Inoa" at bounding box center [461, 392] width 123 height 25
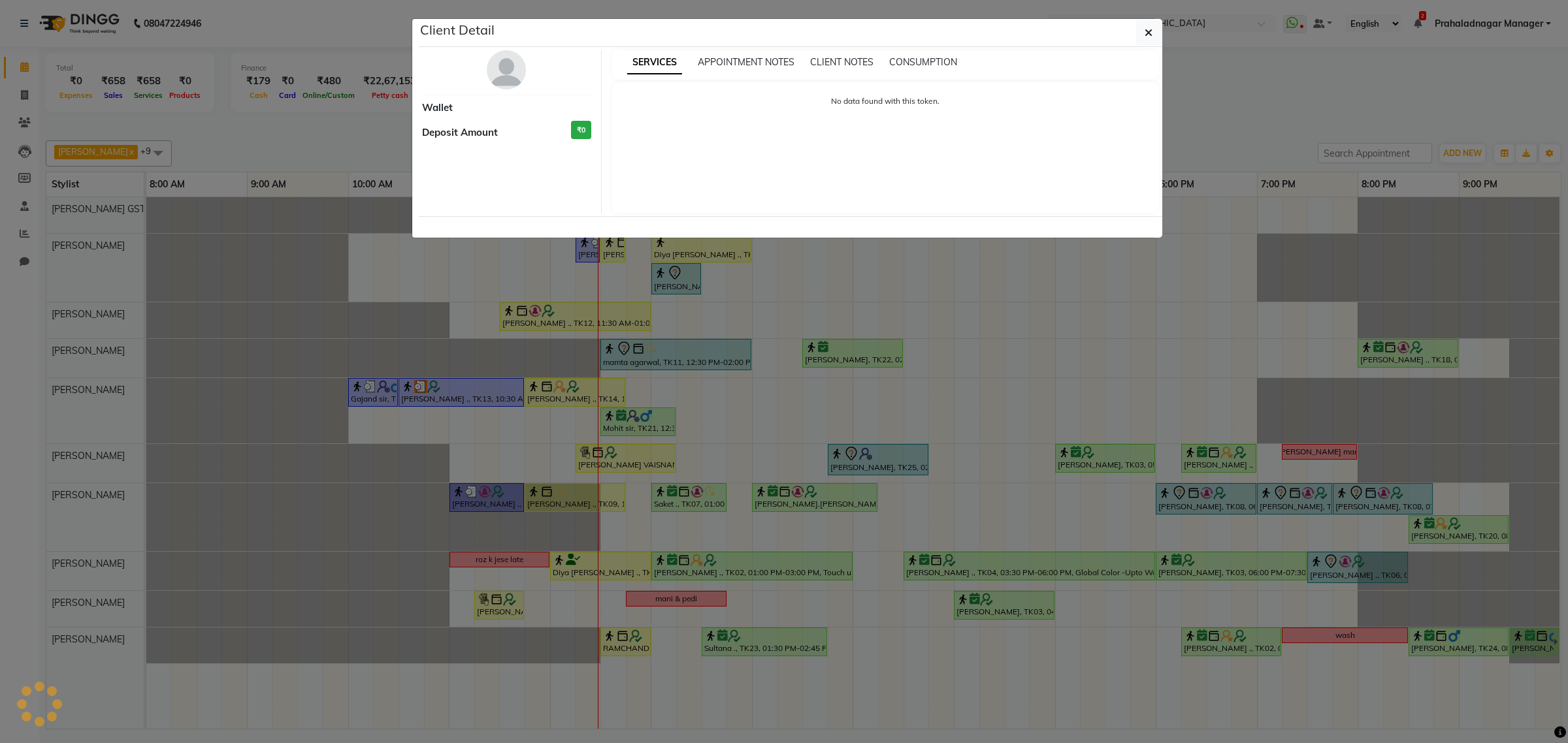
select select "3"
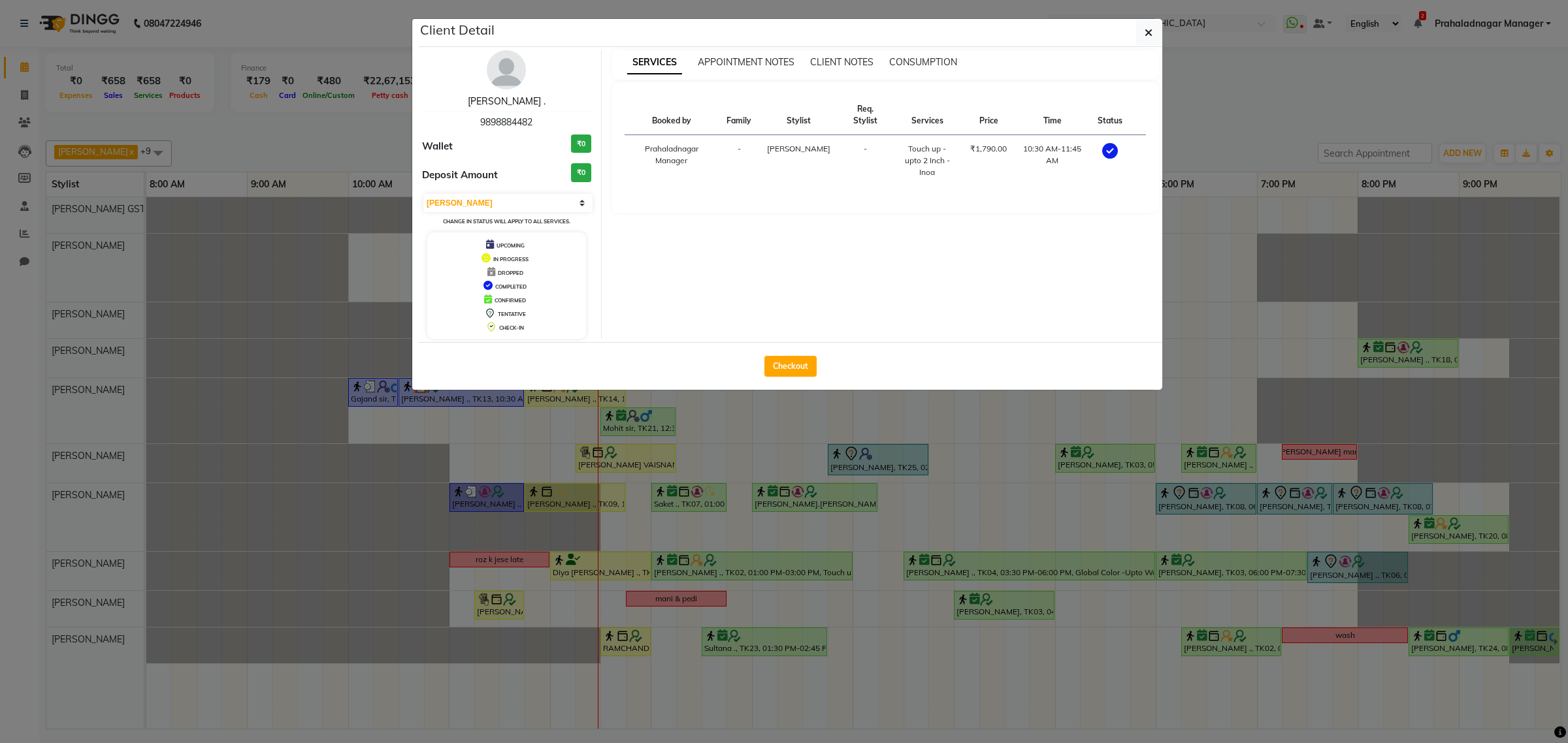
click at [493, 100] on link "[PERSON_NAME] ." at bounding box center [507, 101] width 78 height 12
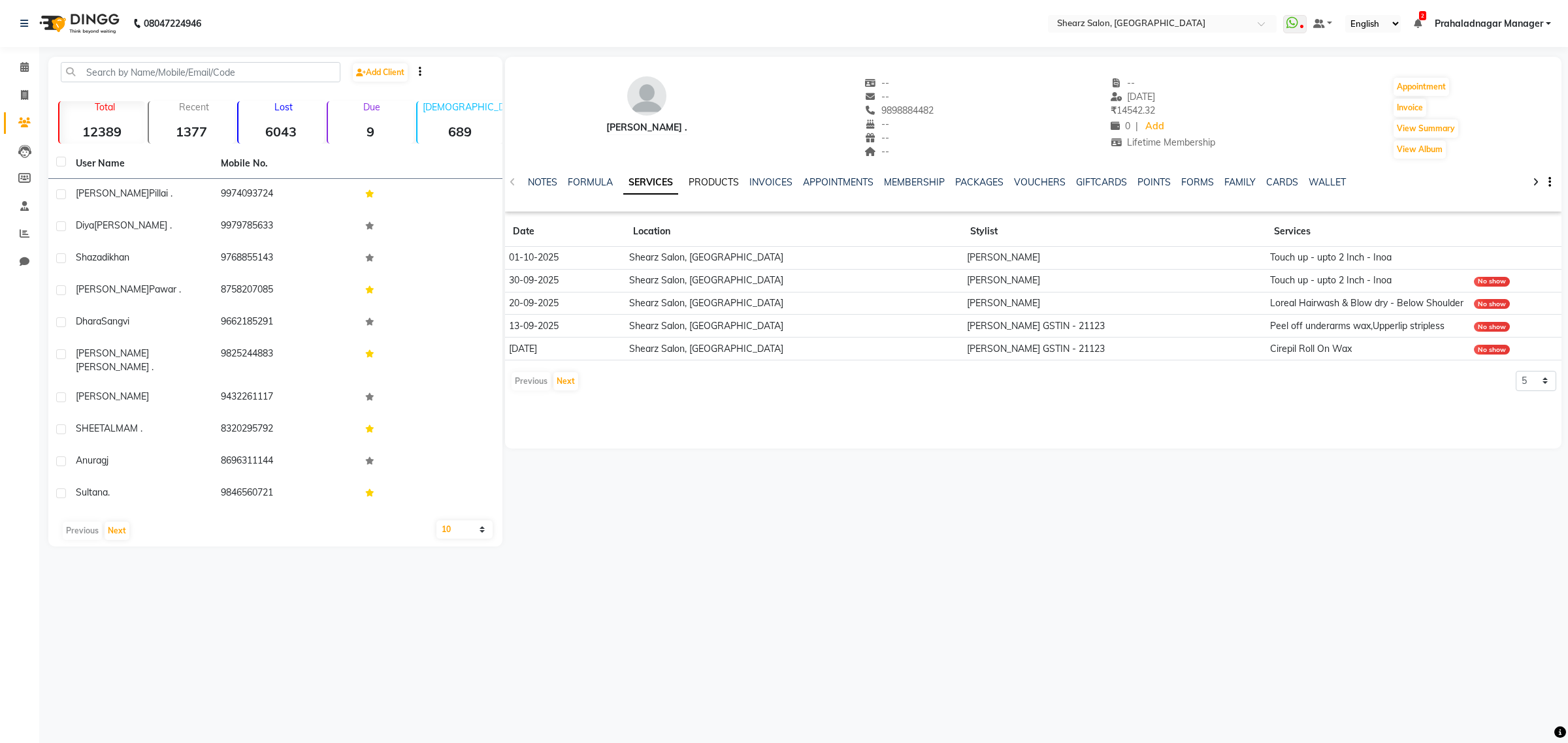
click at [732, 179] on link "PRODUCTS" at bounding box center [713, 182] width 50 height 12
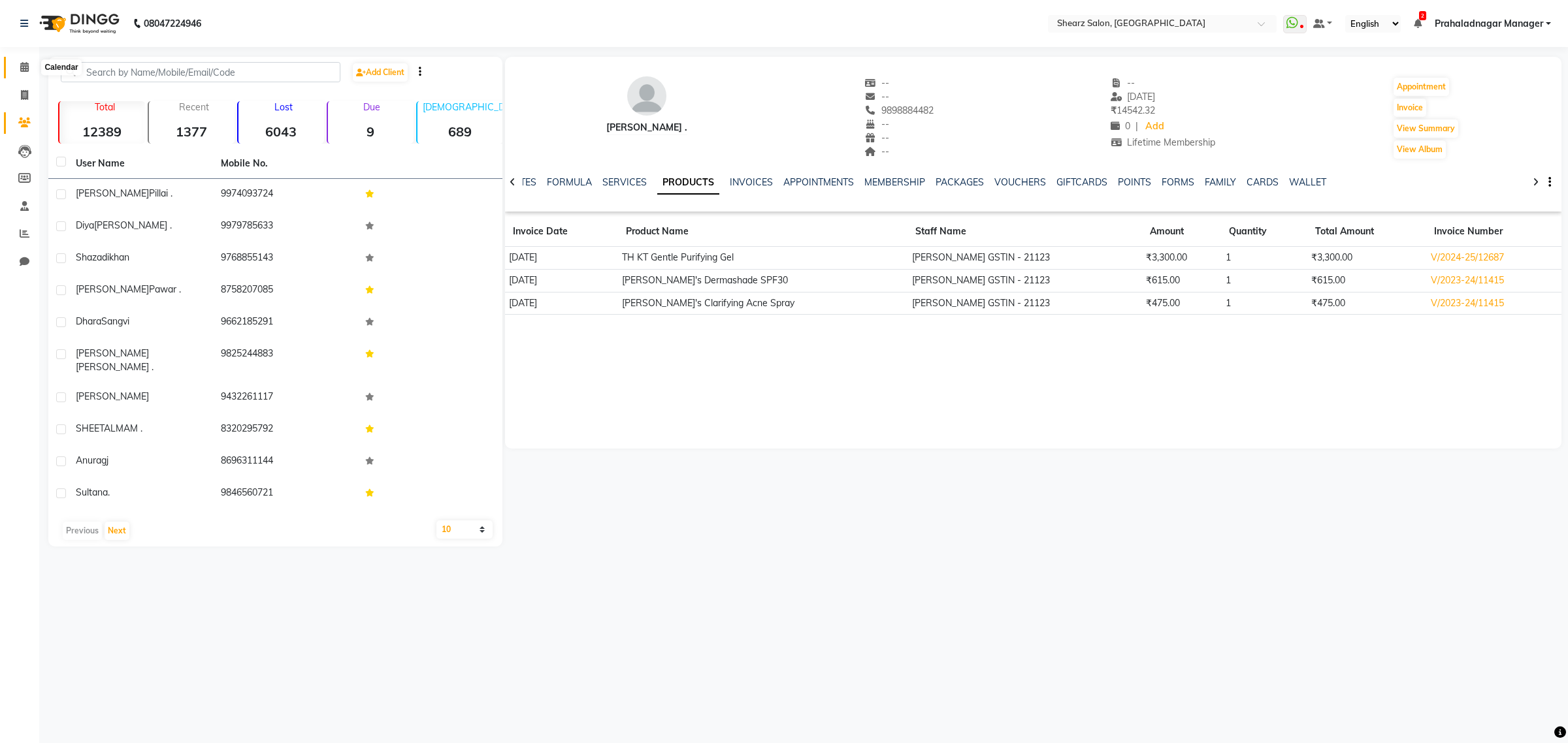
click at [28, 66] on icon at bounding box center [25, 67] width 8 height 10
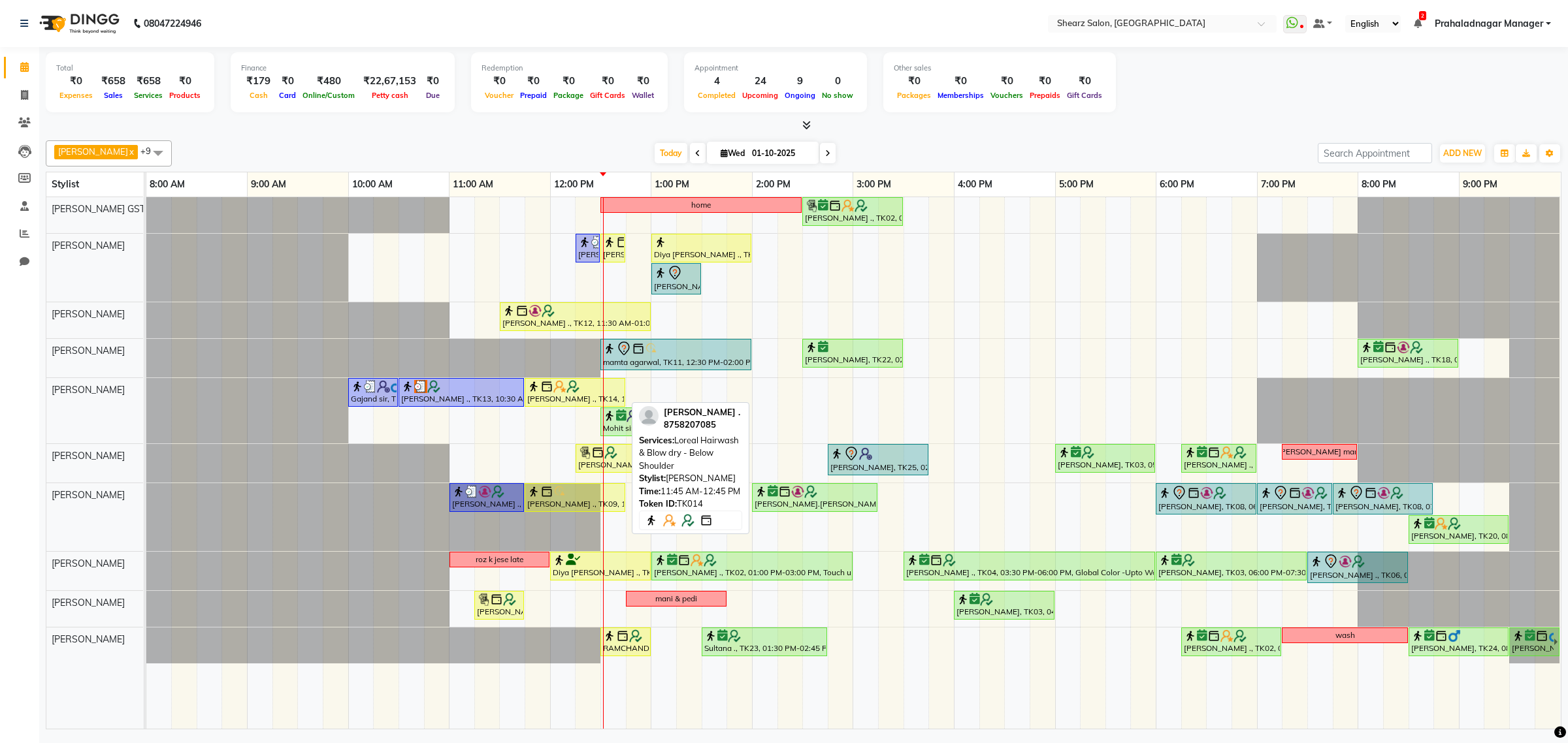
click at [600, 395] on div "[PERSON_NAME] ., TK14, 11:45 AM-12:45 PM, Loreal Hairwash & Blow dry - Below Sh…" at bounding box center [574, 392] width 98 height 25
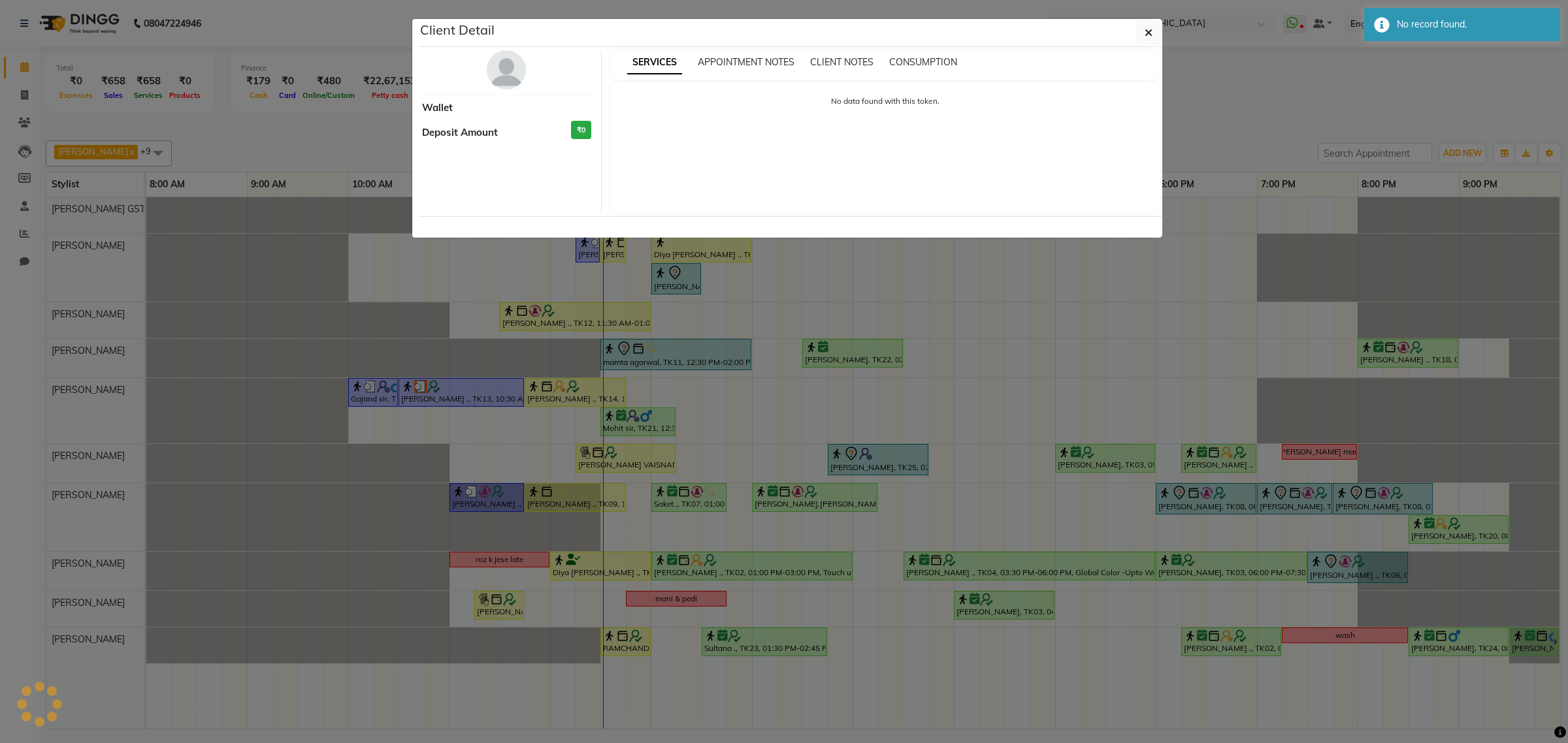
select select "1"
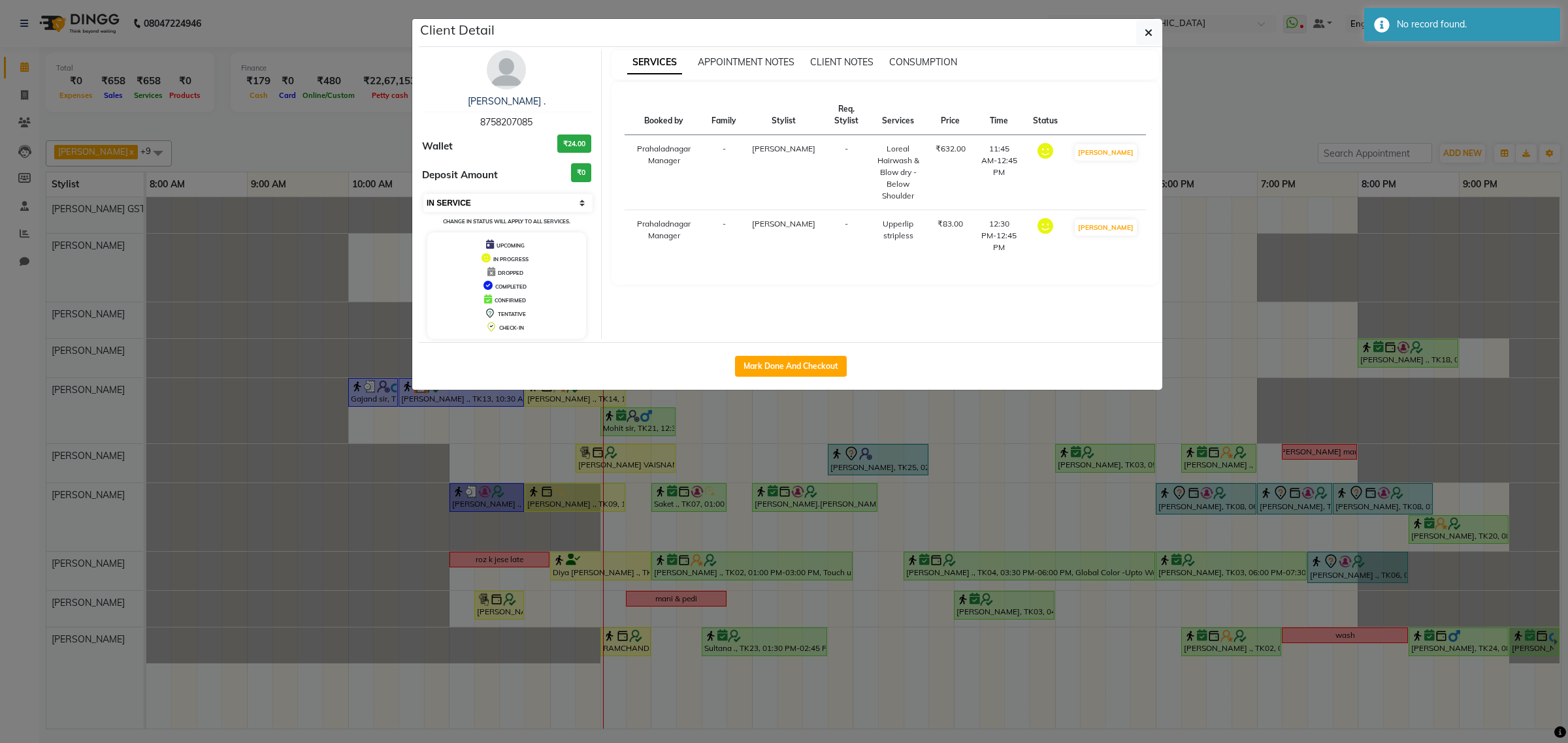
click at [533, 201] on select "Select IN SERVICE CONFIRMED TENTATIVE CHECK IN MARK DONE DROPPED UPCOMING" at bounding box center [508, 203] width 169 height 18
click at [530, 174] on div "Deposit Amount ₹0" at bounding box center [507, 175] width 169 height 24
click at [531, 103] on link "[PERSON_NAME] ." at bounding box center [507, 101] width 78 height 12
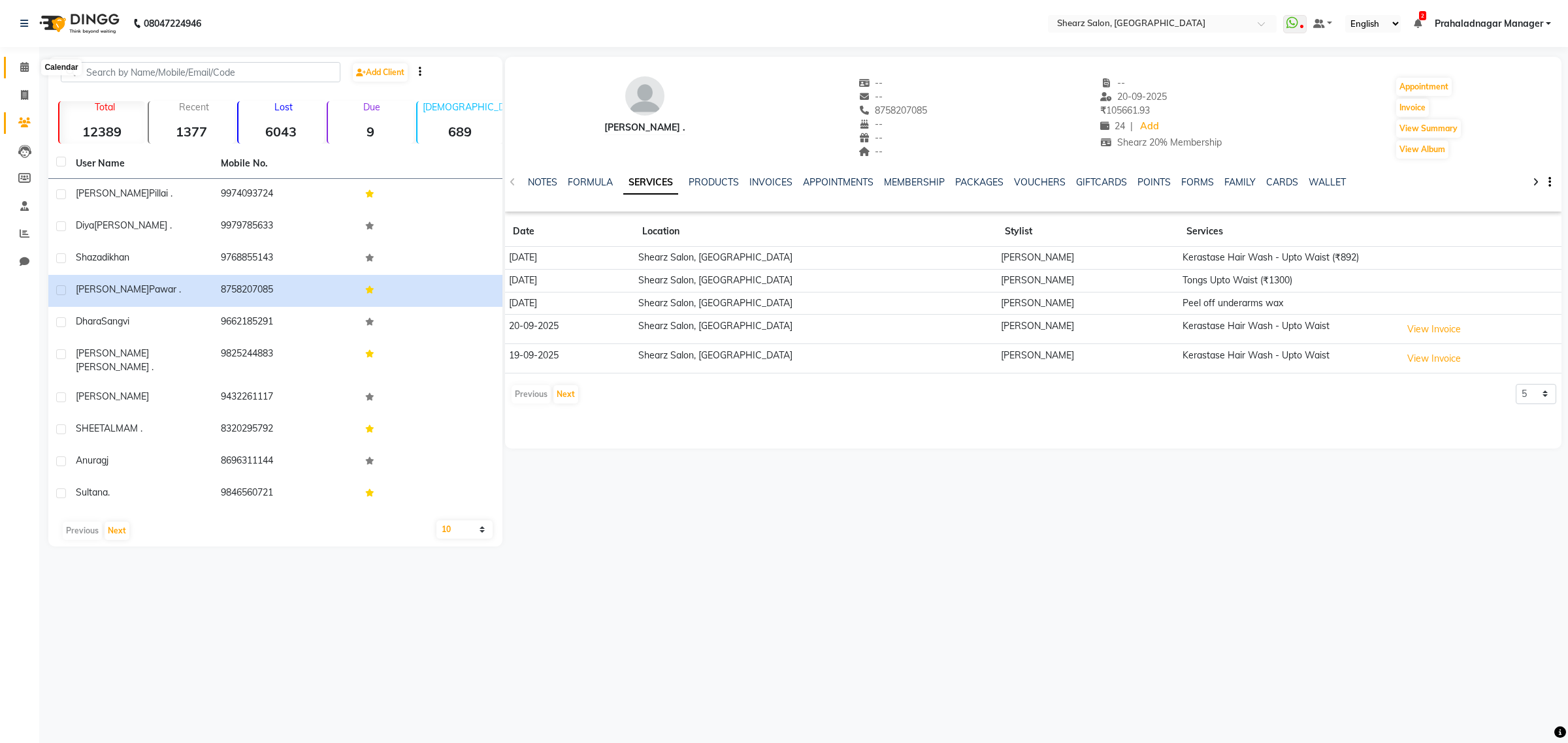
click at [28, 64] on icon at bounding box center [25, 67] width 8 height 10
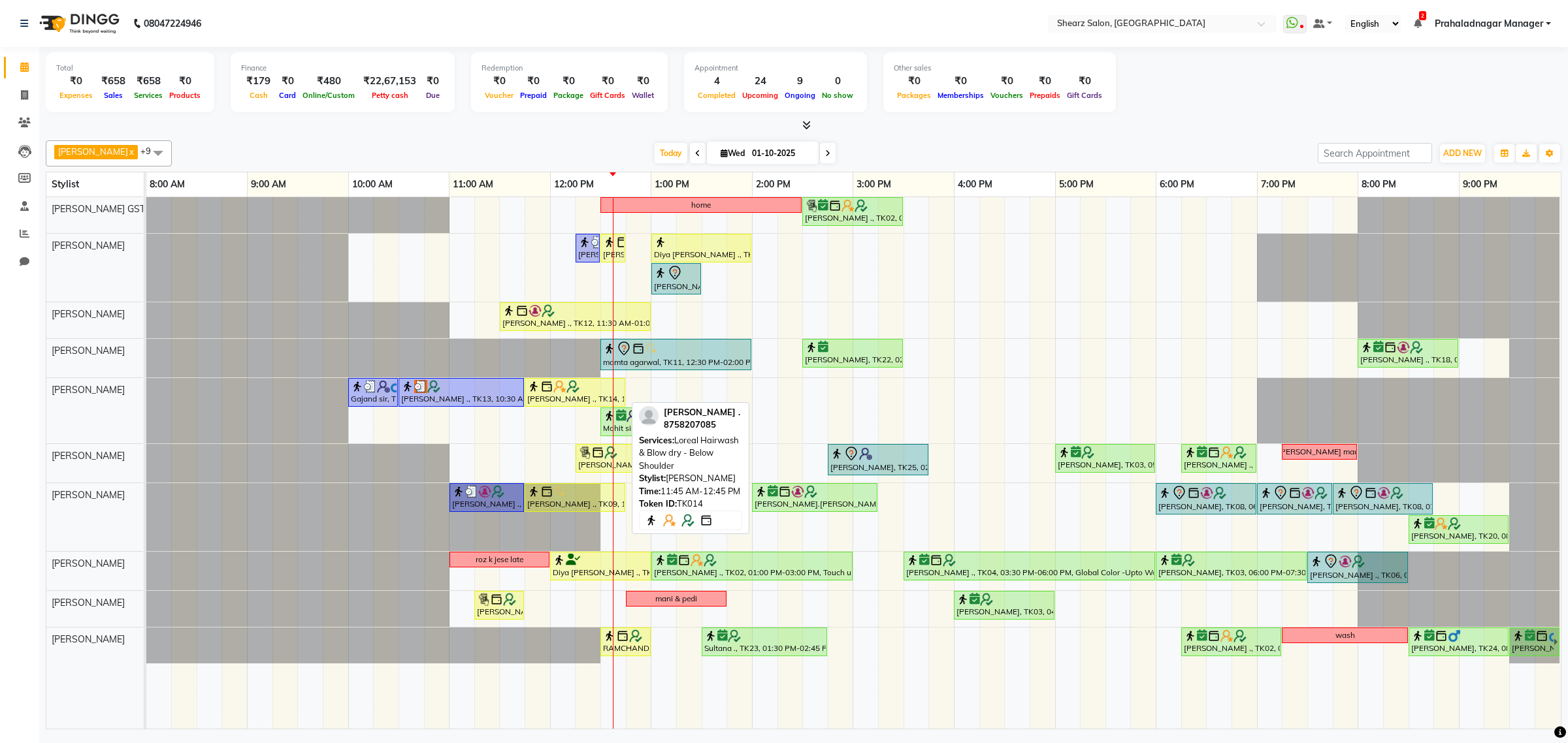
click at [584, 394] on div "Samrudhhi Pawar ., TK14, 11:45 AM-12:45 PM, Loreal Hairwash & Blow dry - Below …" at bounding box center [574, 392] width 98 height 25
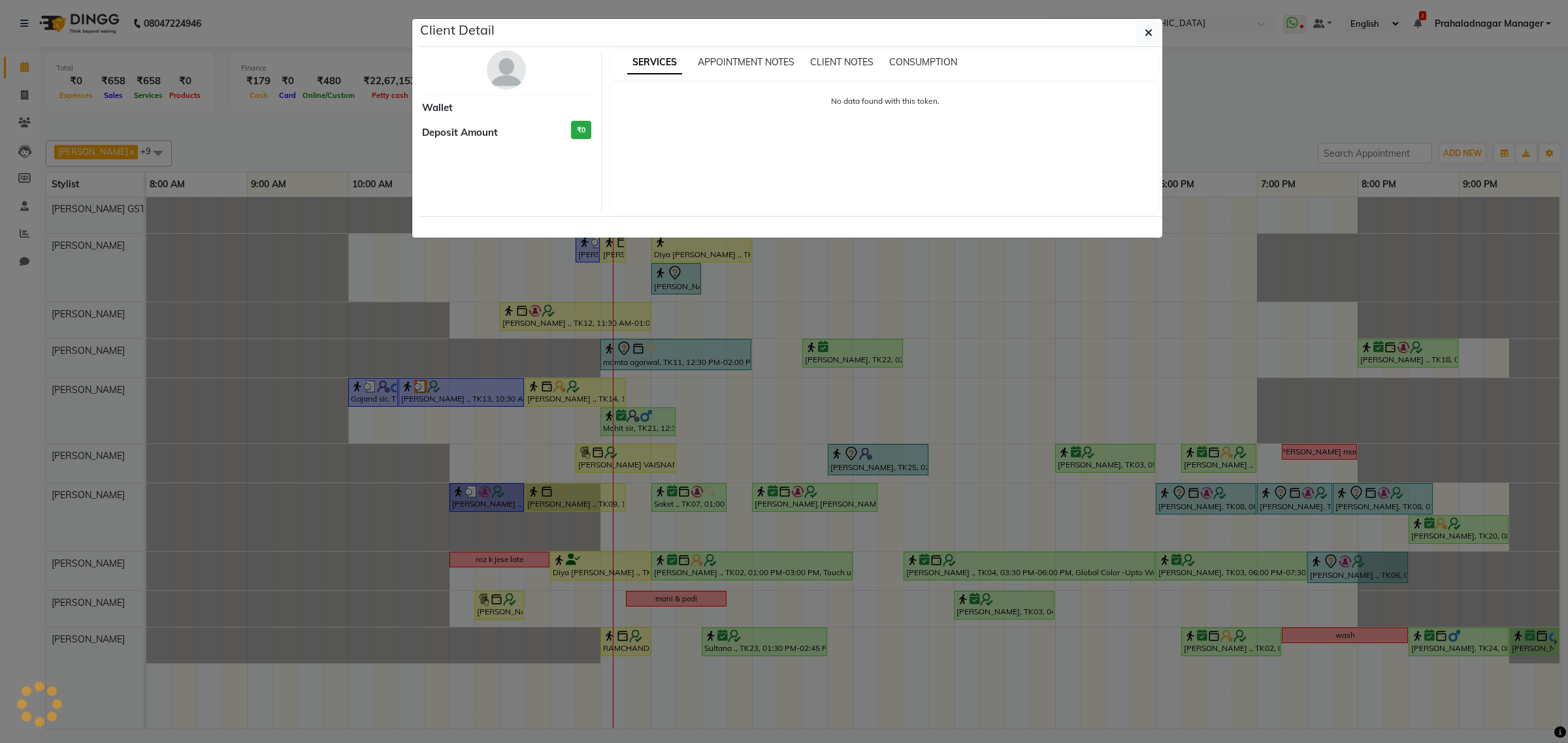
select select "1"
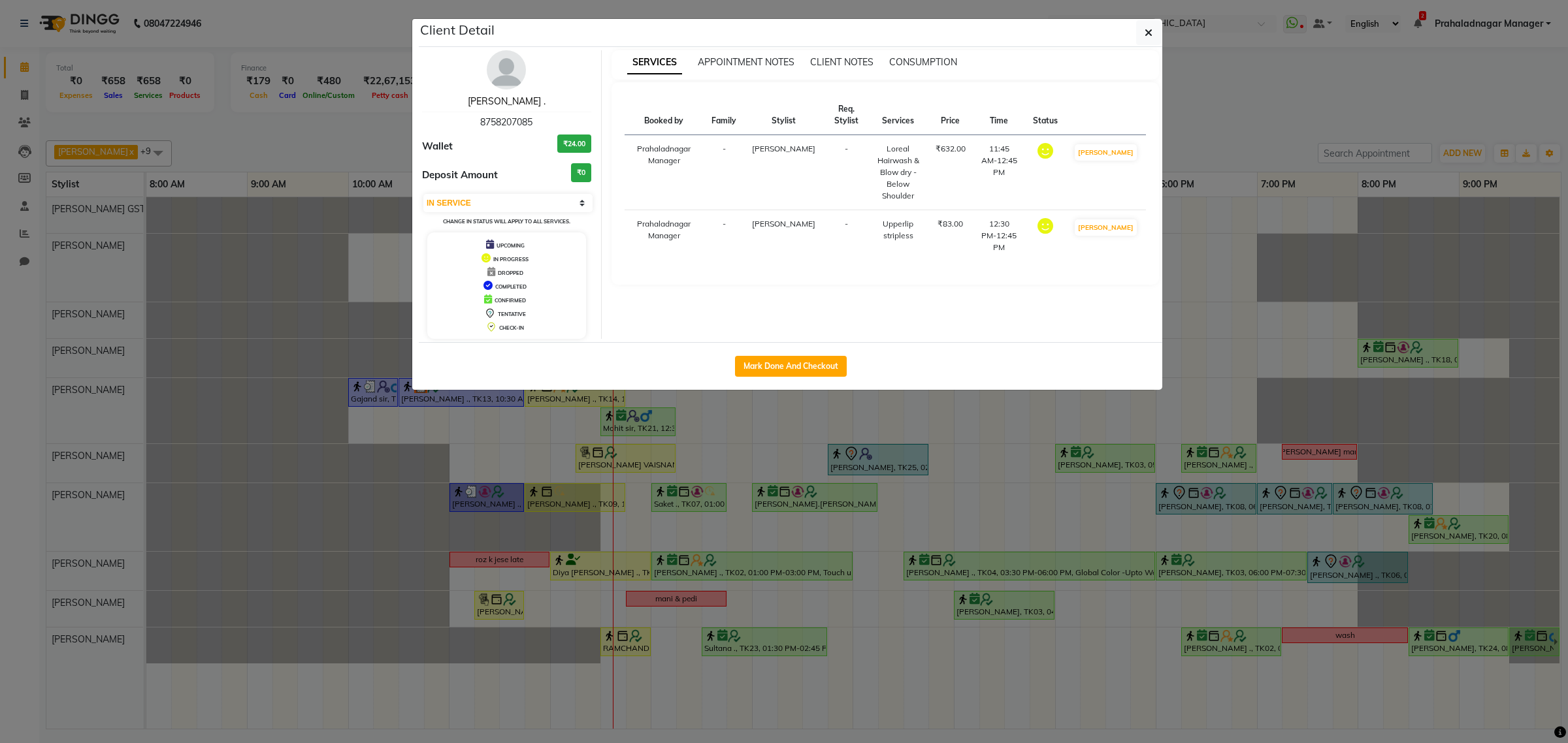
click at [511, 104] on link "[PERSON_NAME] ." at bounding box center [507, 101] width 78 height 12
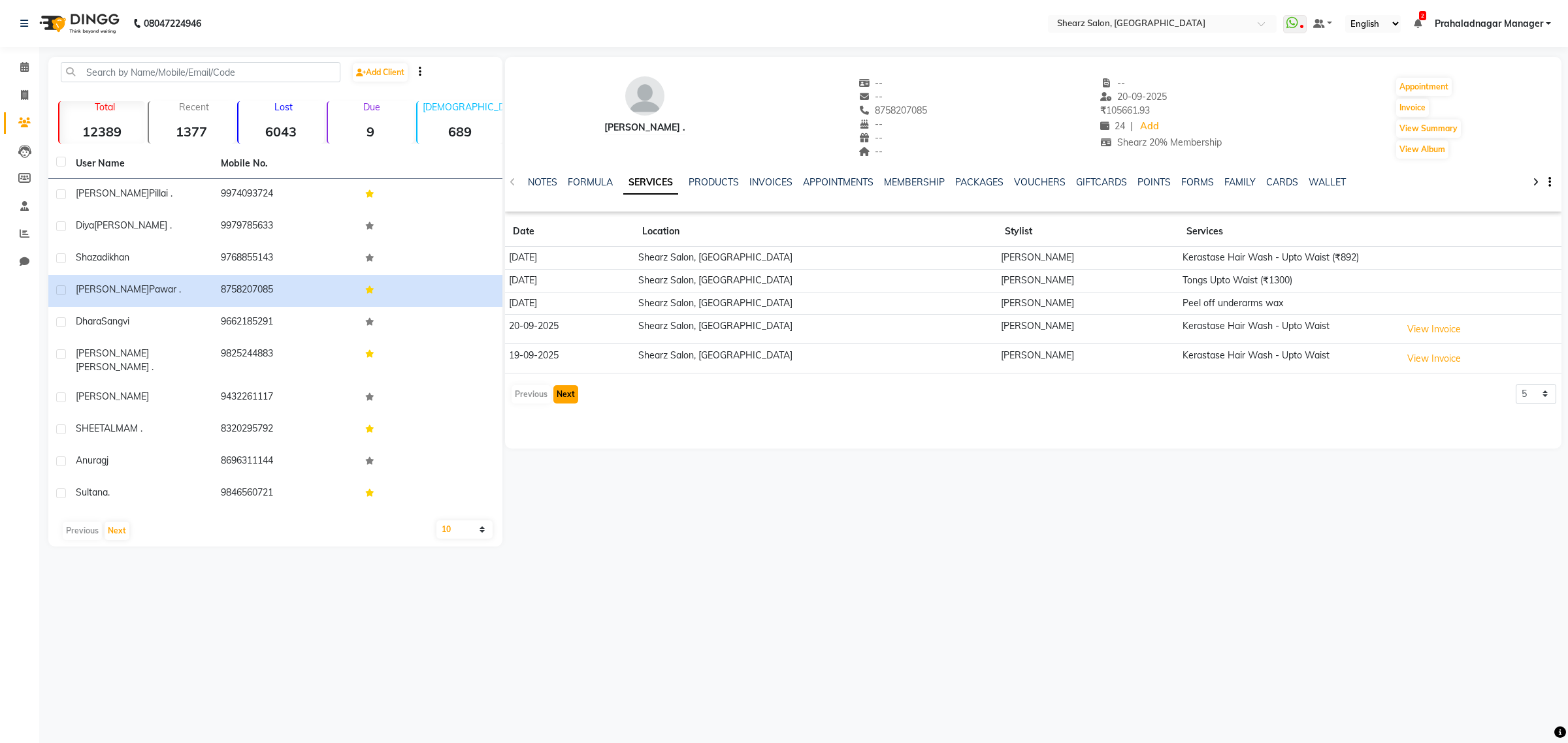
click at [564, 393] on button "Next" at bounding box center [565, 394] width 25 height 18
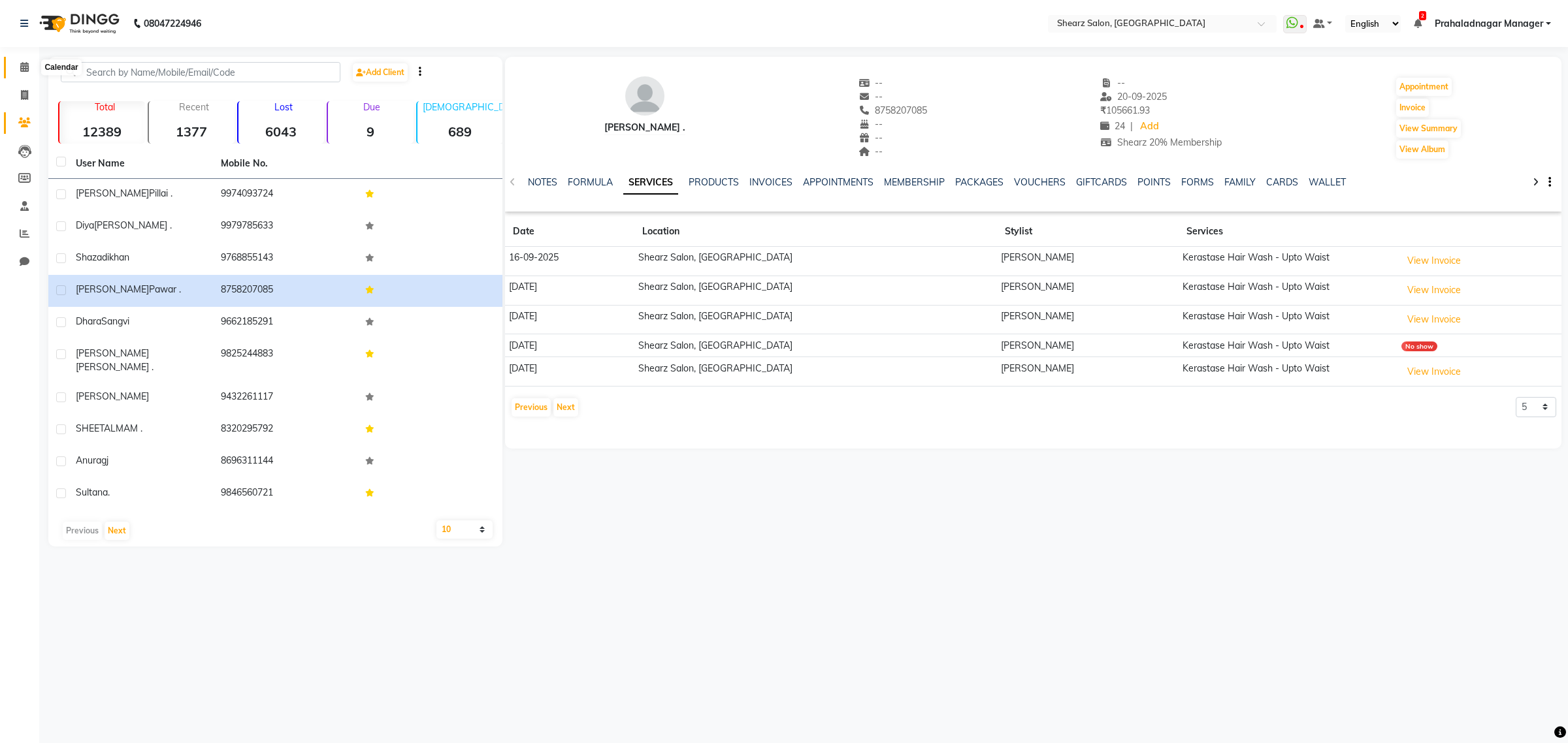
click at [25, 66] on icon at bounding box center [25, 67] width 8 height 10
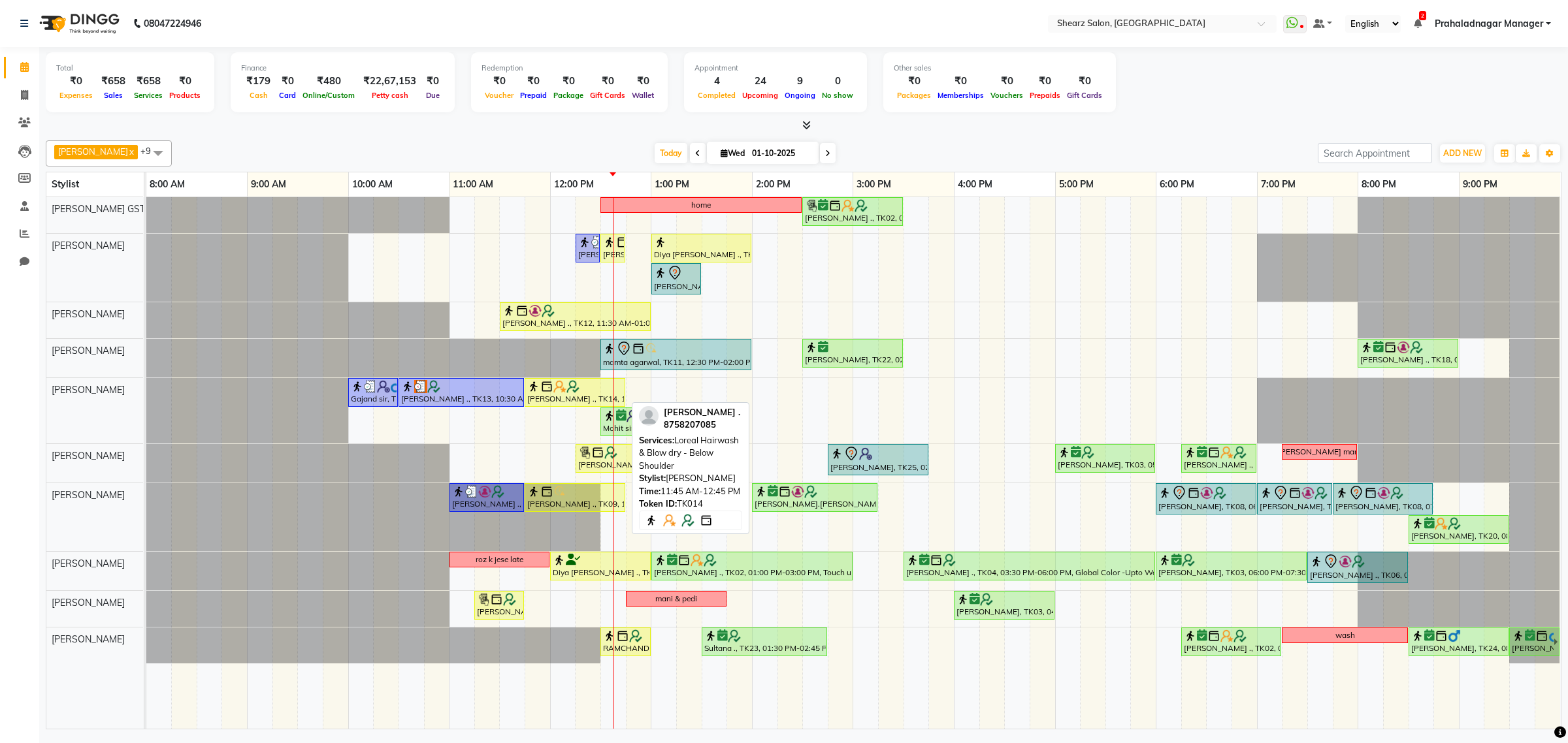
click at [606, 389] on div at bounding box center [574, 387] width 95 height 13
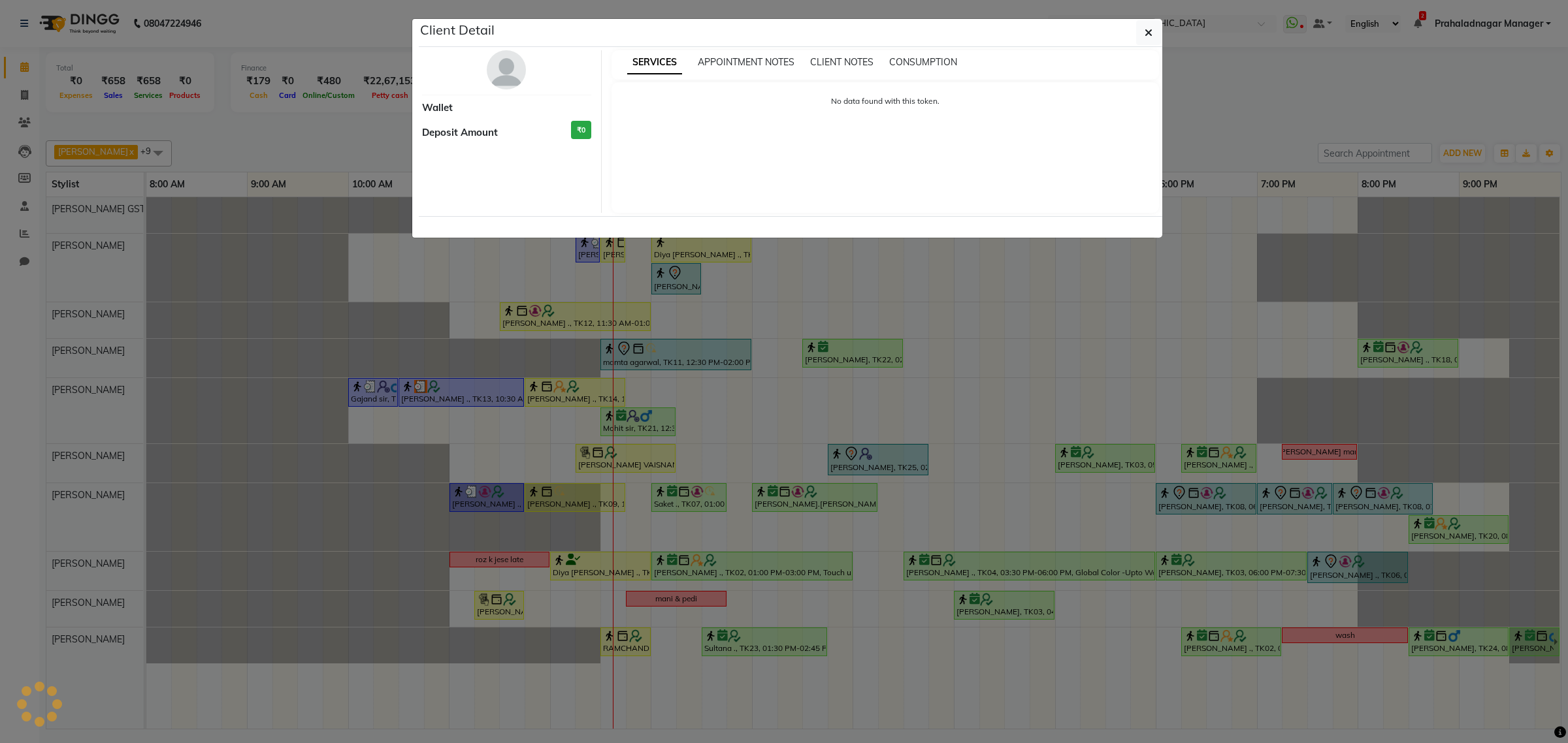
select select "1"
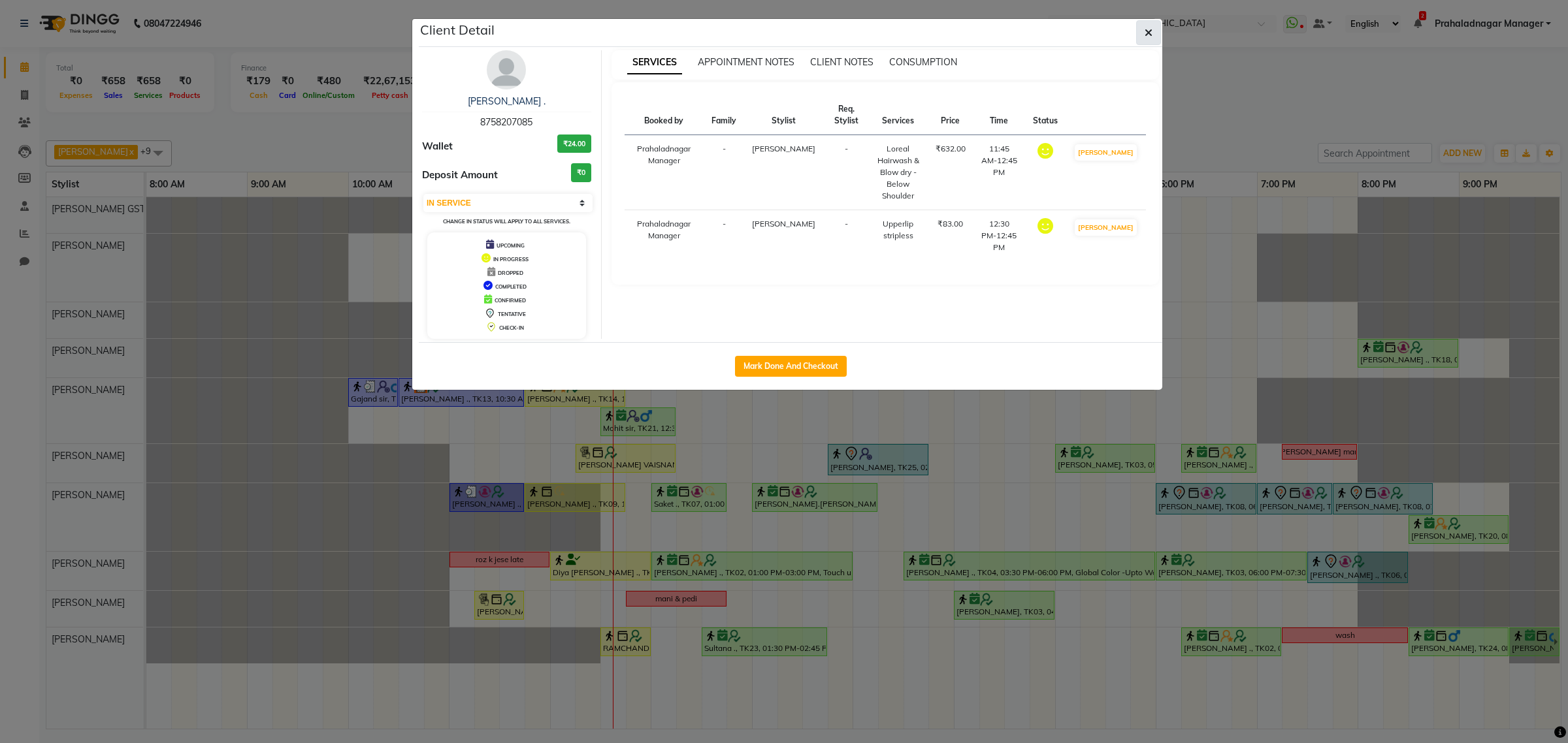
click at [1150, 30] on icon "button" at bounding box center [1148, 32] width 8 height 11
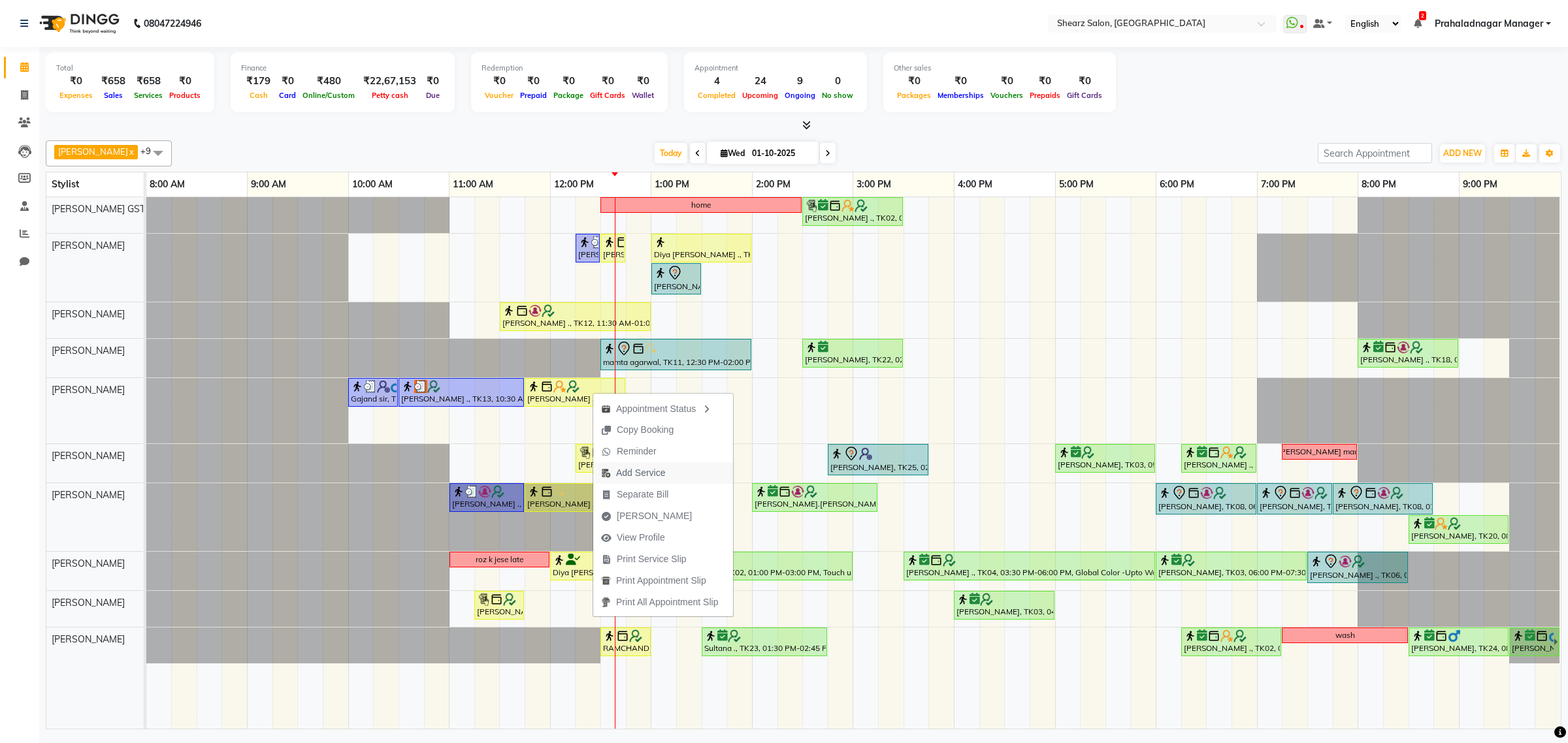
click at [630, 465] on span "Add Service" at bounding box center [632, 473] width 80 height 22
select select "77486"
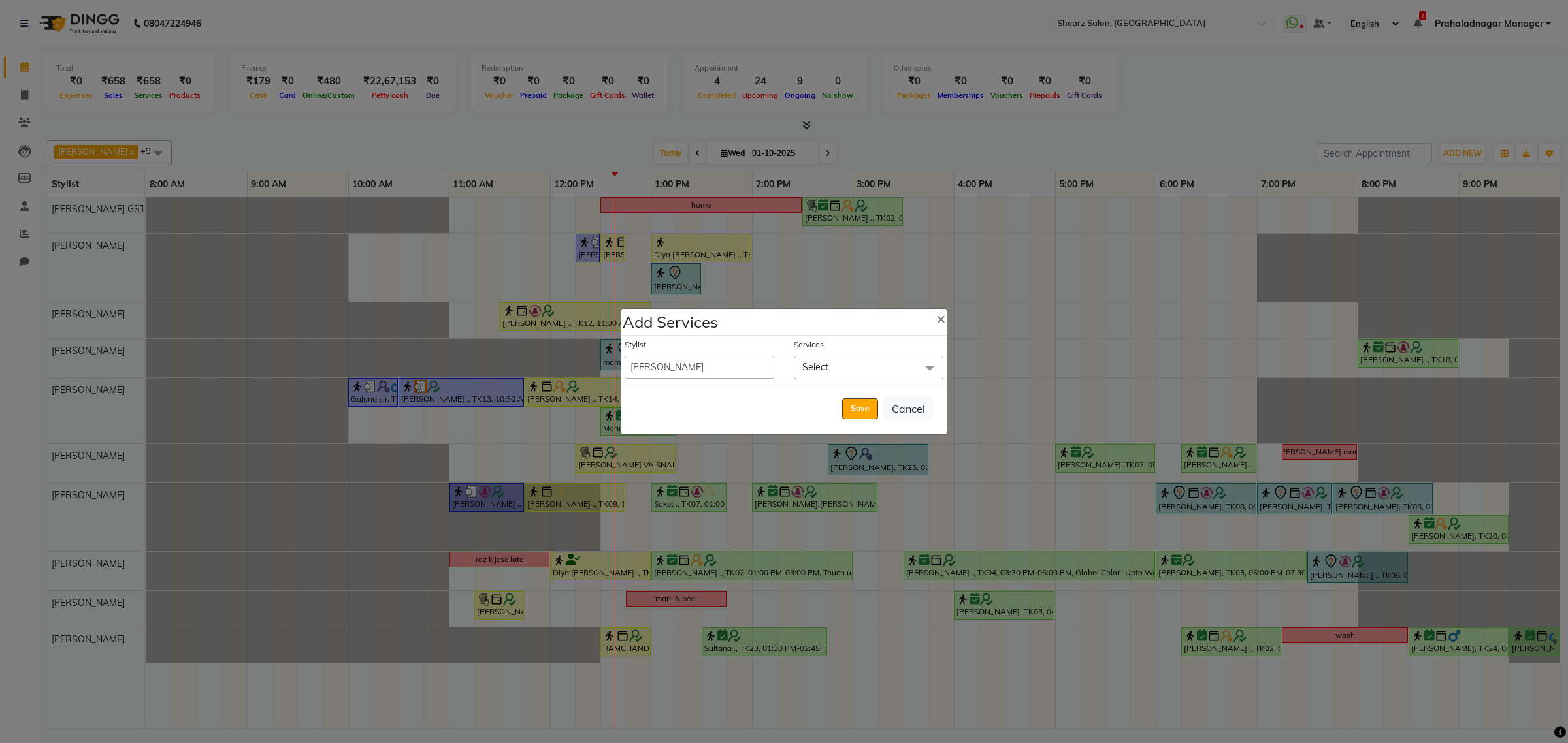
click at [819, 367] on span "Select" at bounding box center [815, 367] width 26 height 12
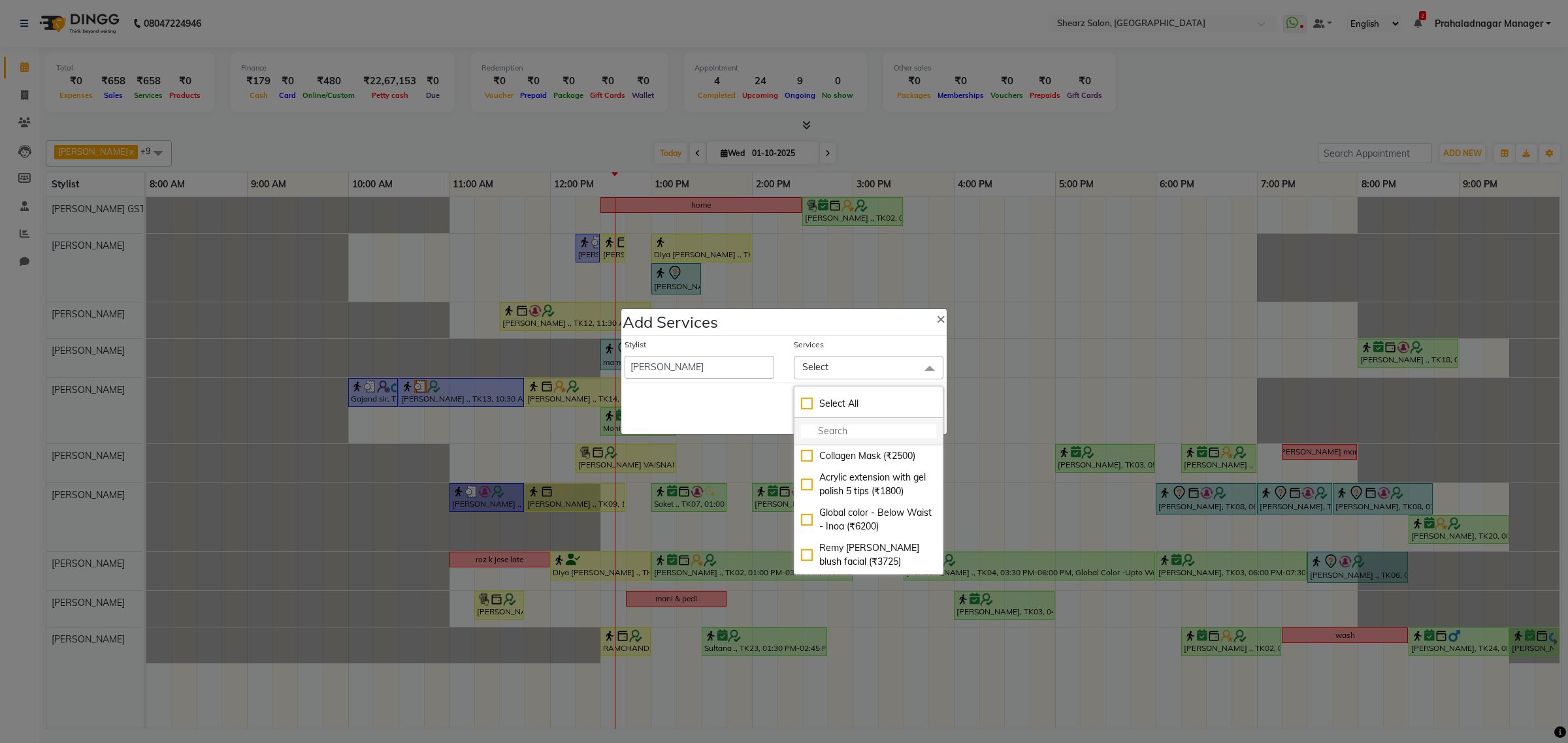
click at [824, 426] on input "multiselect-search" at bounding box center [869, 431] width 135 height 13
type input "kerastase"
drag, startPoint x: 804, startPoint y: 465, endPoint x: 780, endPoint y: 451, distance: 27.8
click at [804, 465] on div "Kerastase Hair Wash - Upto Waist (₹869)" at bounding box center [869, 463] width 135 height 28
checkbox input "true"
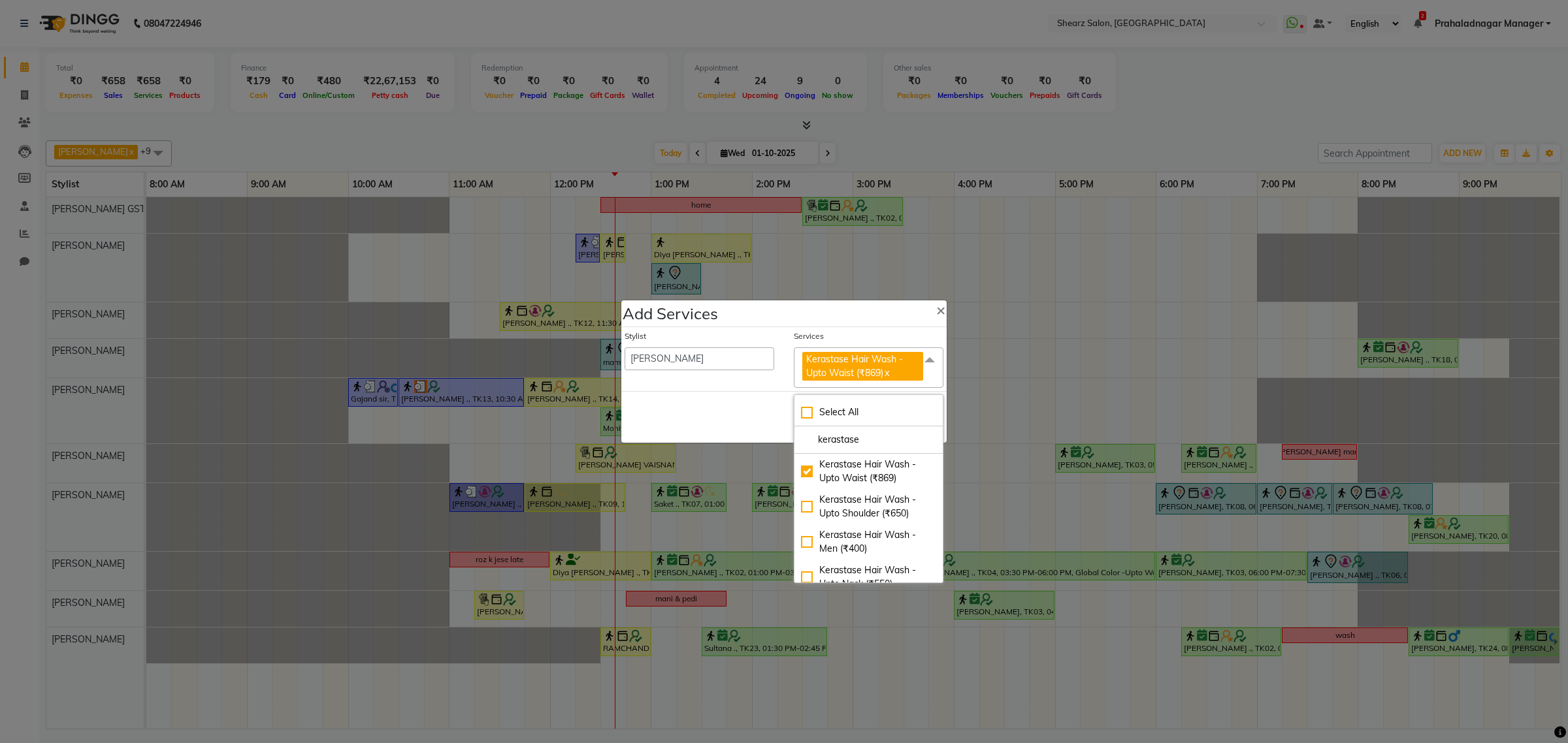
click at [769, 443] on div "Save Cancel" at bounding box center [783, 416] width 325 height 52
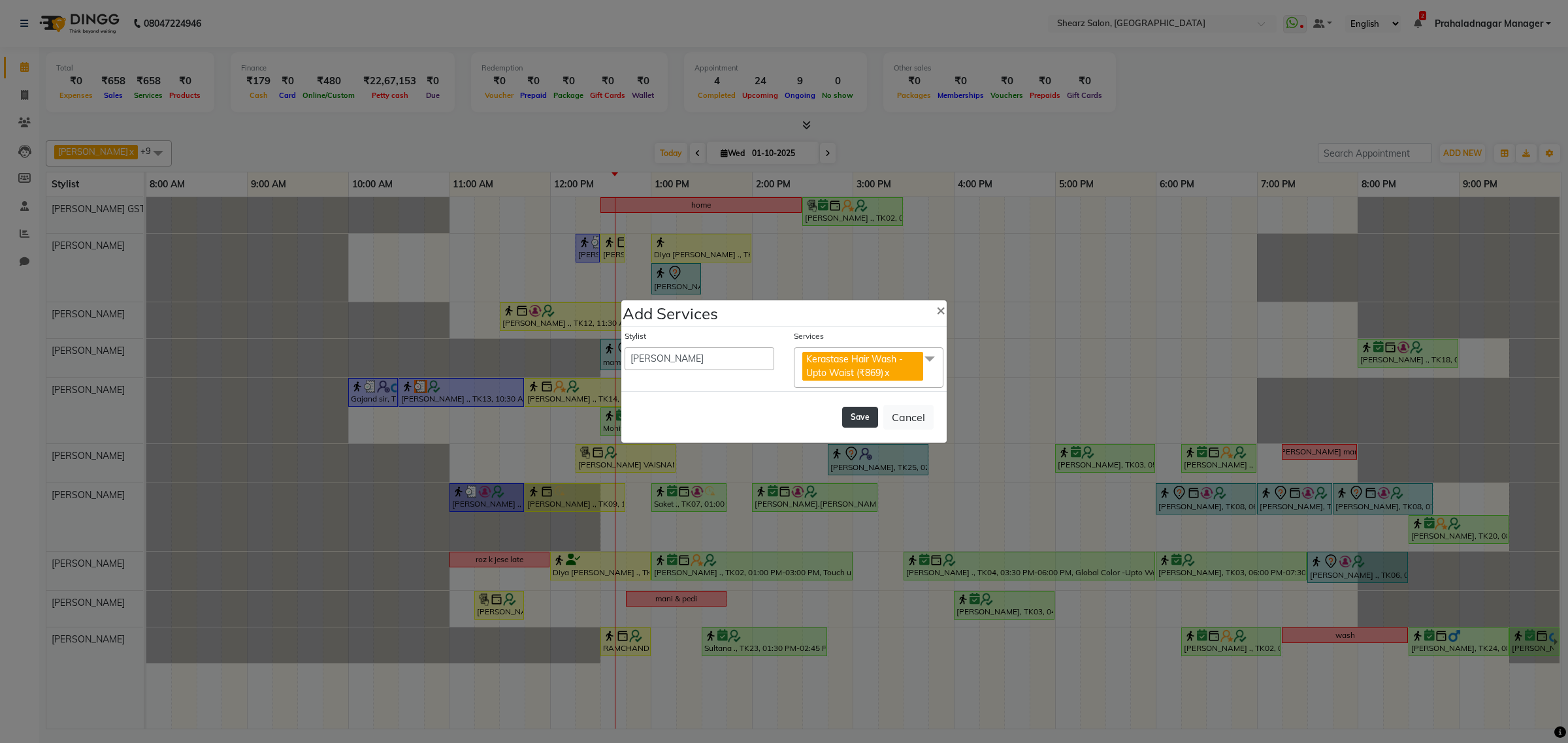
click at [857, 421] on button "Save" at bounding box center [860, 418] width 36 height 21
select select "77813"
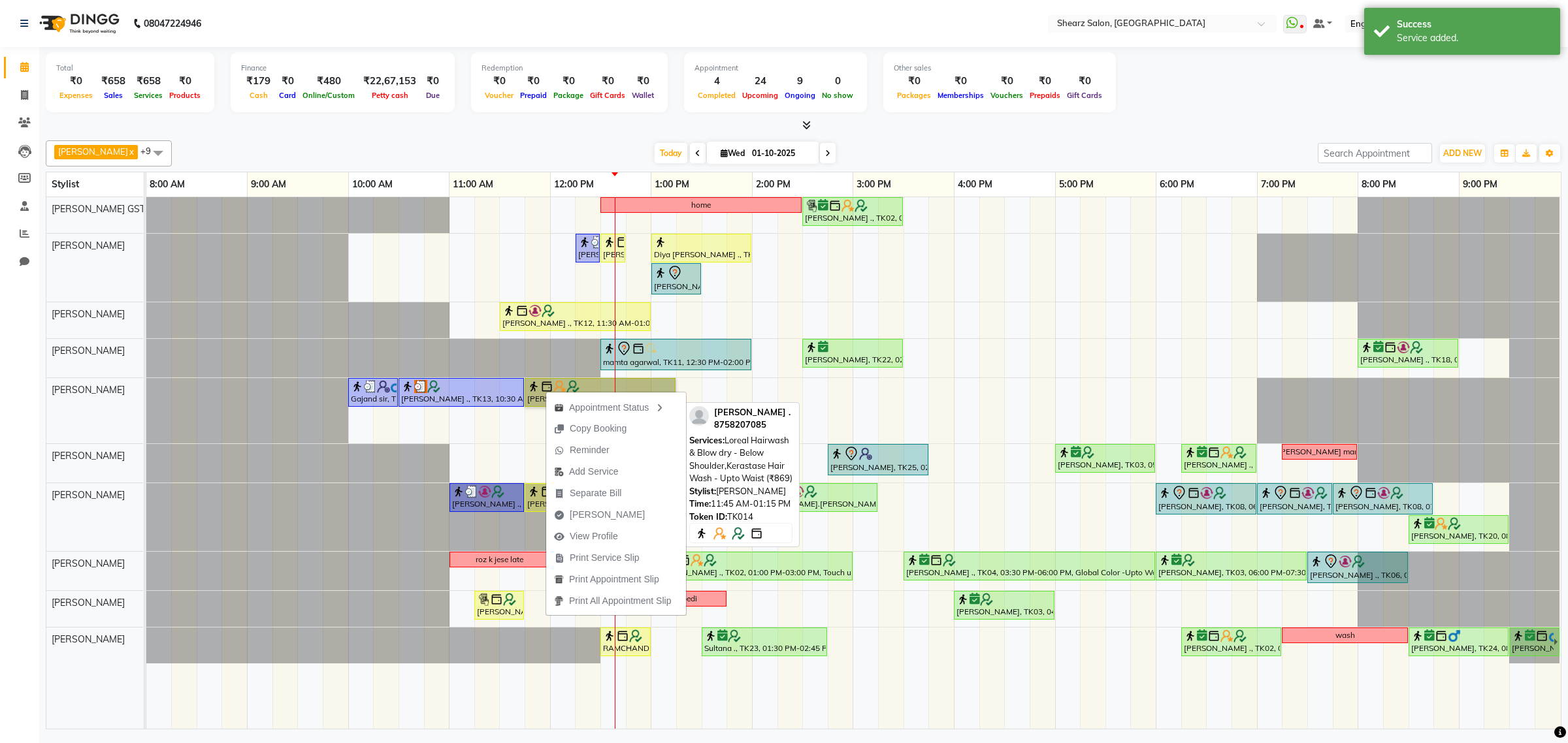
click at [638, 381] on link "Samrudhhi Pawar ., TK14, 11:45 AM-01:15 PM, Loreal Hairwash & Blow dry - Below …" at bounding box center [600, 392] width 151 height 29
select select "1"
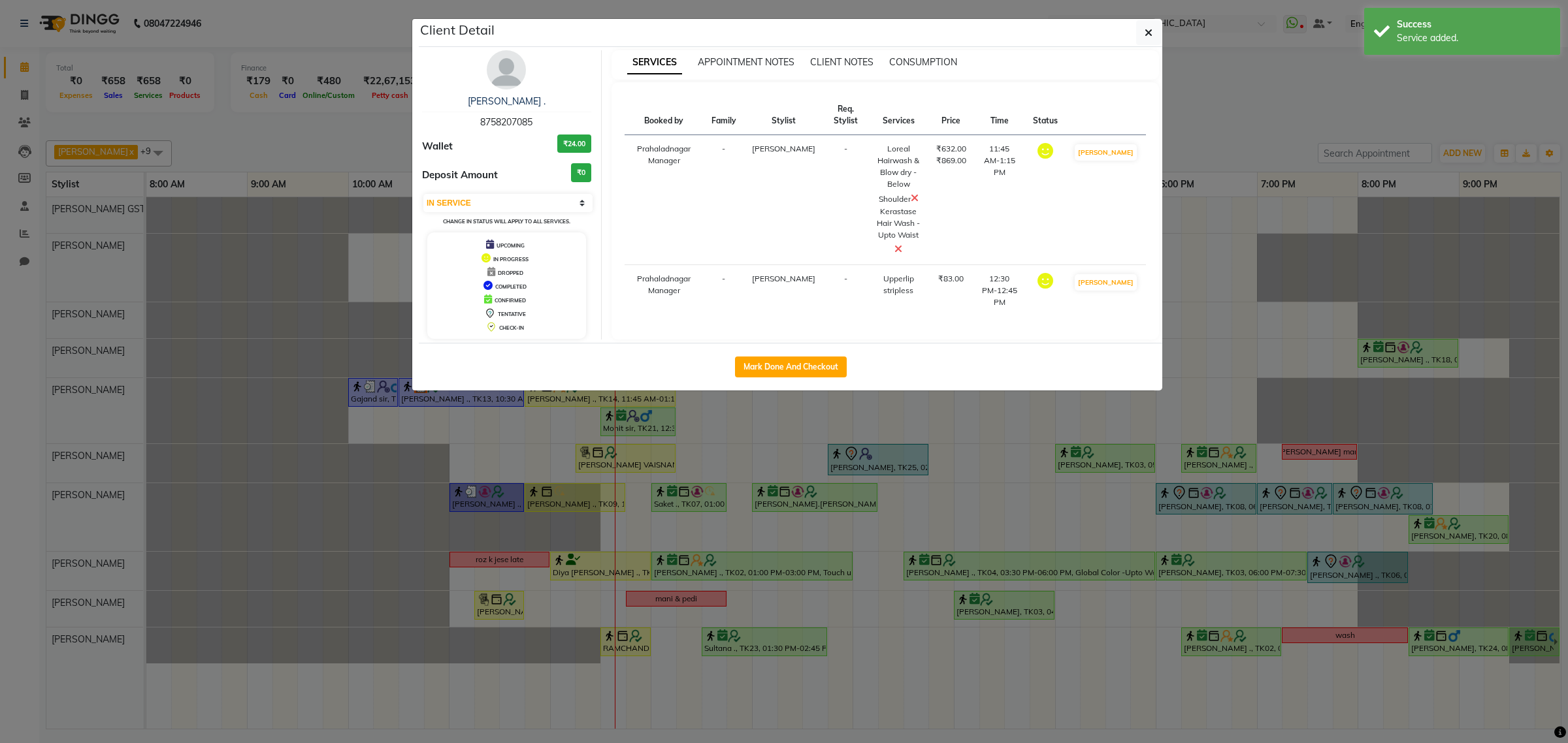
click at [915, 200] on icon at bounding box center [914, 198] width 8 height 11
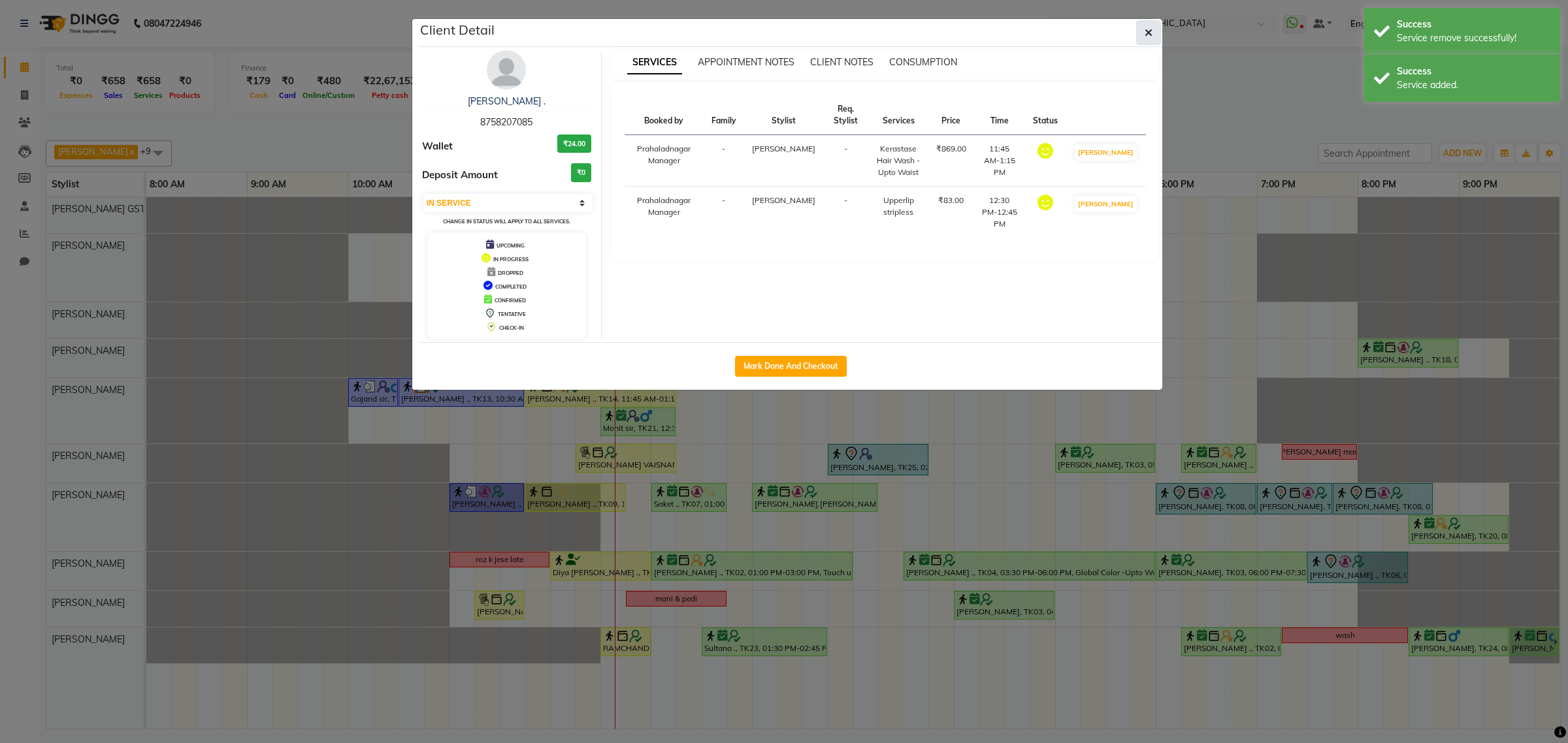
click at [1150, 31] on icon "button" at bounding box center [1148, 32] width 8 height 11
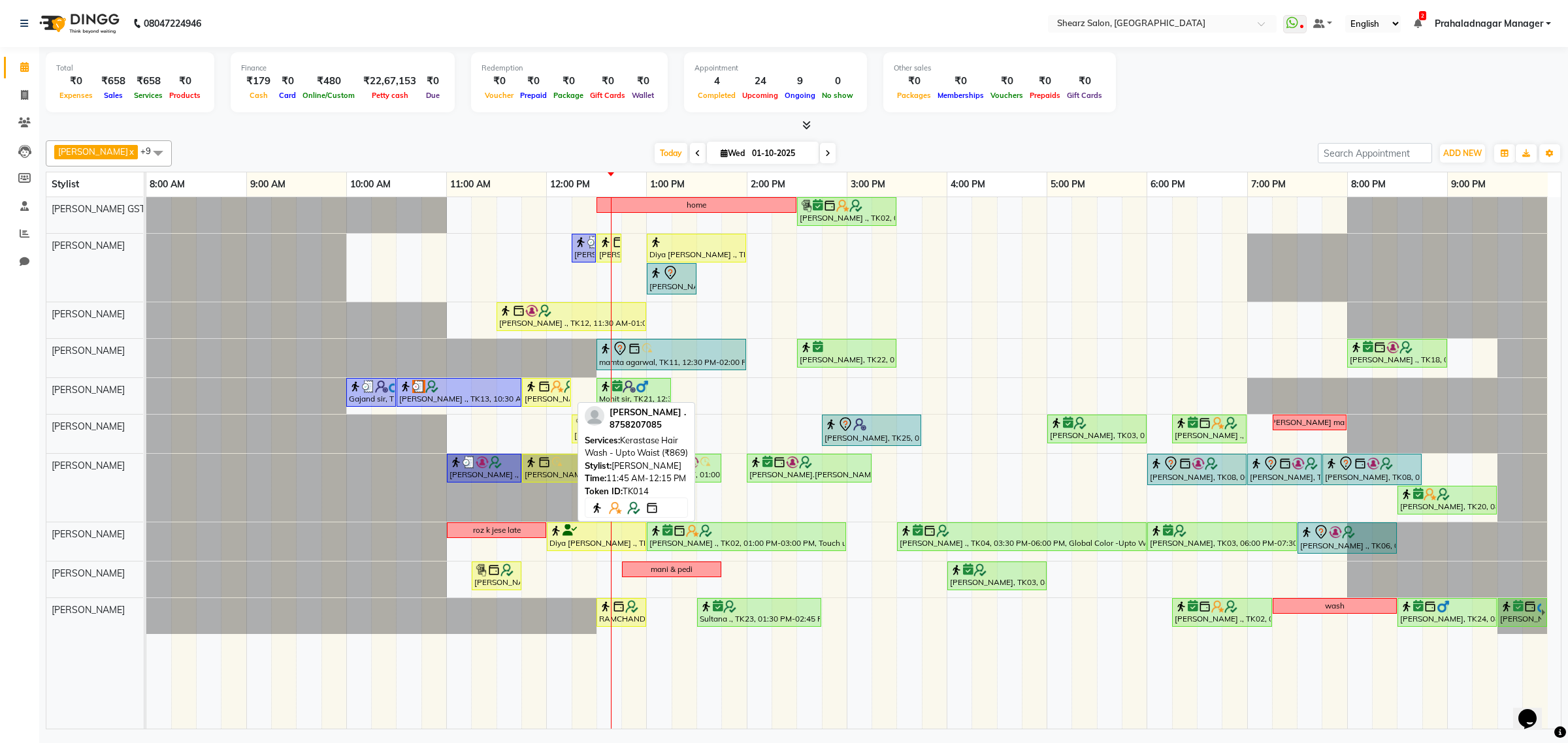
click at [557, 397] on div "[PERSON_NAME] ., TK14, 11:45 AM-12:15 PM, Kerastase Hair Wash - Upto Waist (₹86…" at bounding box center [546, 392] width 47 height 25
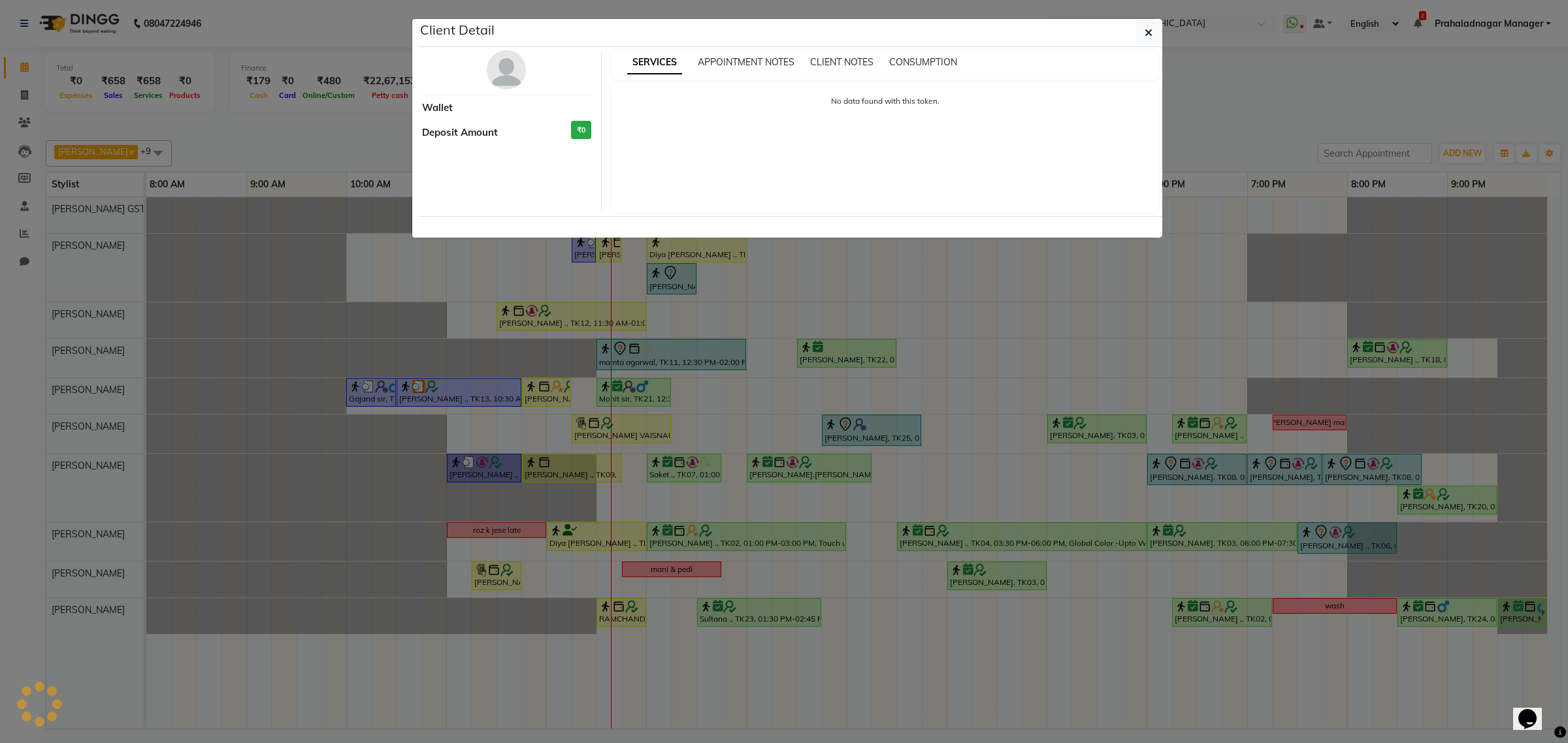
select select "1"
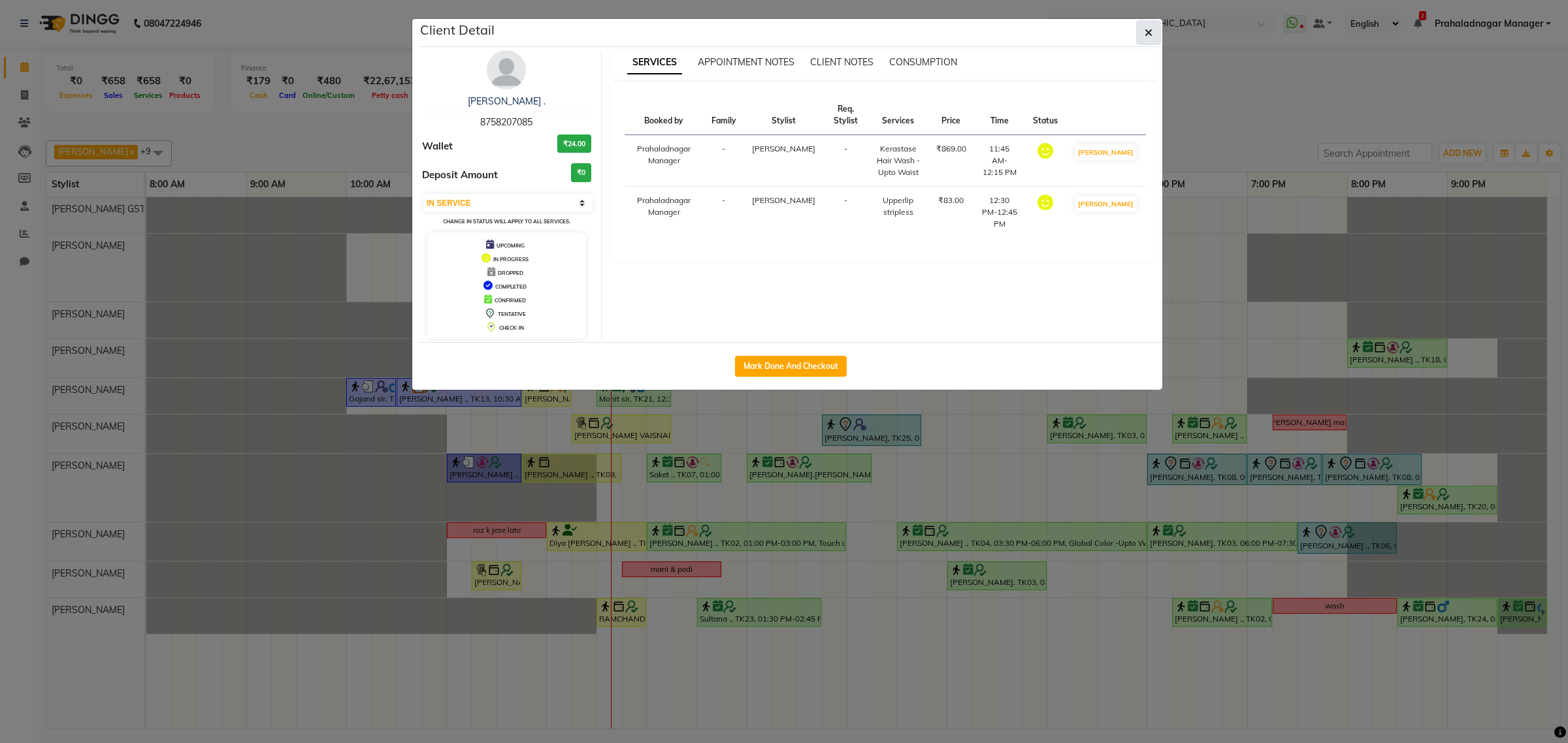
click at [1158, 41] on button "button" at bounding box center [1148, 32] width 25 height 25
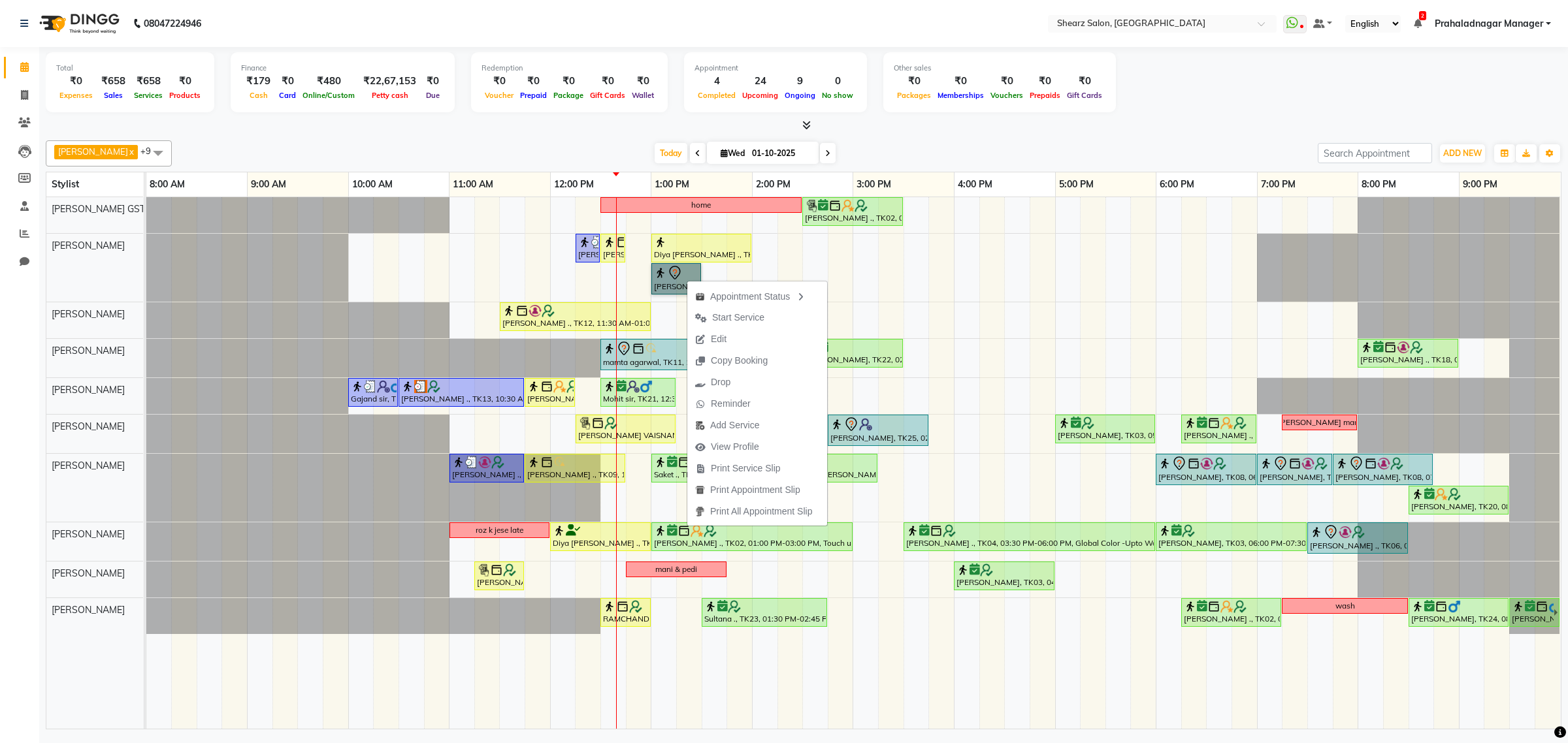
click at [673, 284] on link "[PERSON_NAME], TK27, 01:00 PM-01:30 PM, Eyebrow threading" at bounding box center [676, 279] width 49 height 31
select select "7"
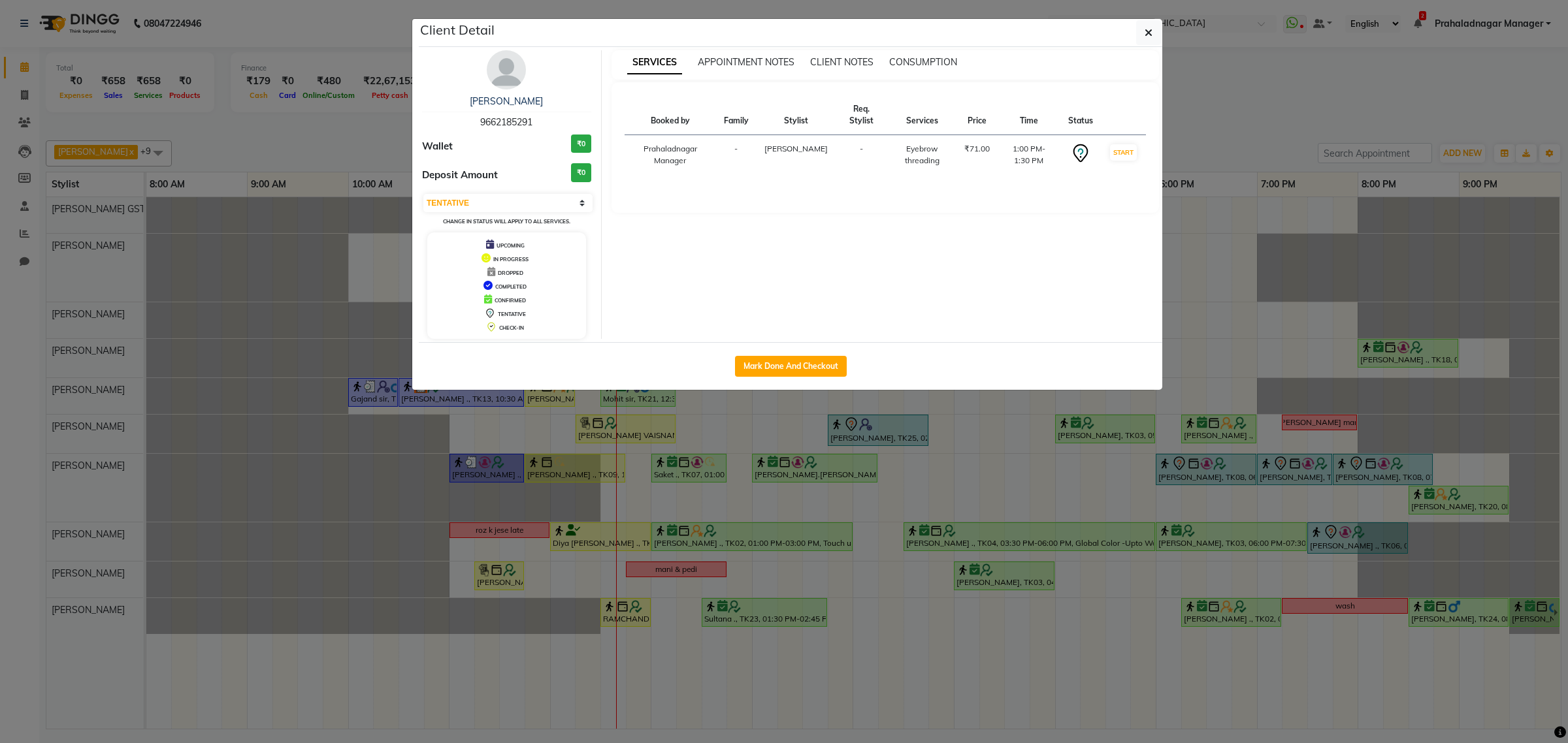
drag, startPoint x: 1171, startPoint y: 30, endPoint x: 1148, endPoint y: 33, distance: 23.2
click at [1170, 30] on ngb-modal-window "Client Detail [PERSON_NAME] 9662185291 Wallet ₹0 Deposit Amount ₹0 Select IN SE…" at bounding box center [784, 371] width 1568 height 743
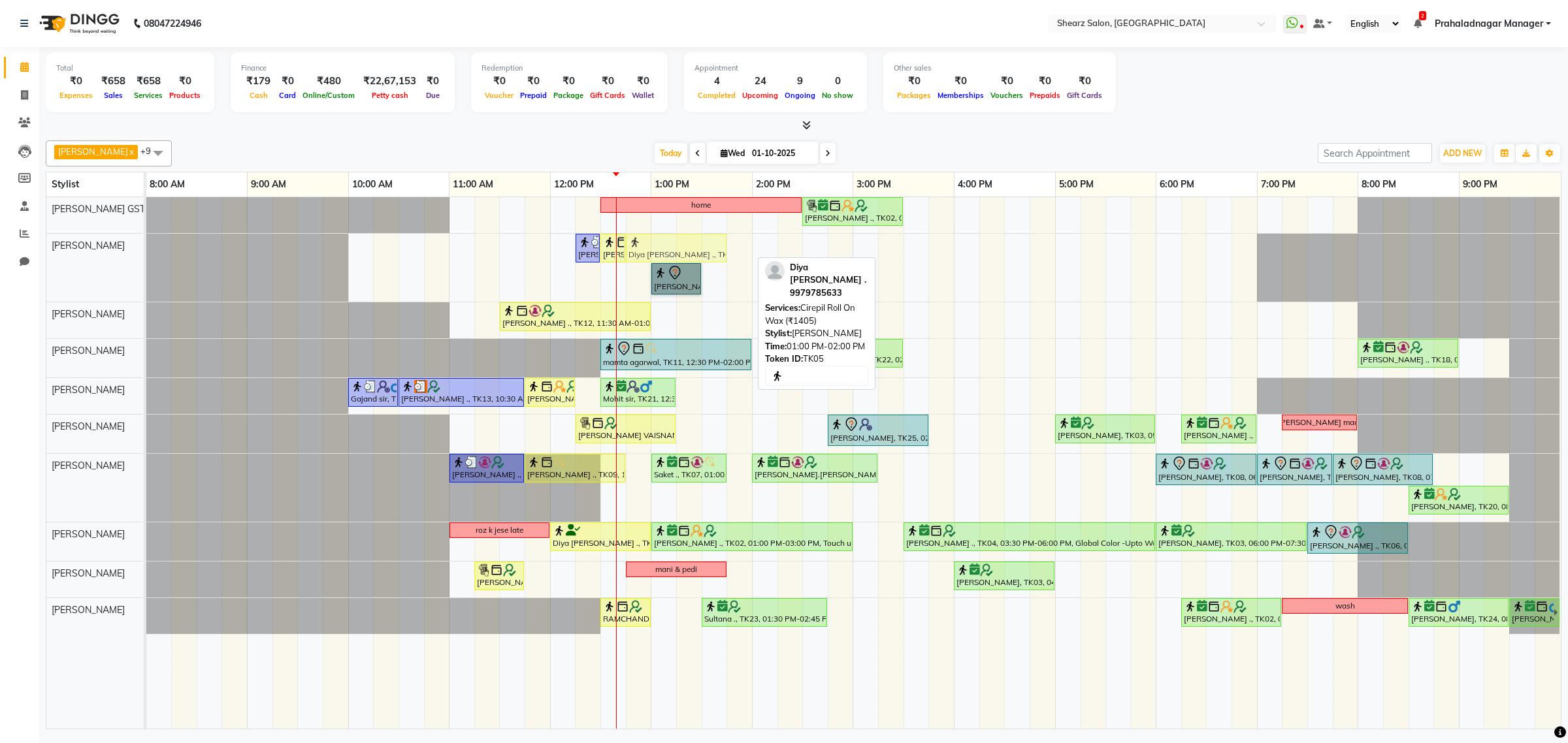
click at [146, 249] on div "[PERSON_NAME] ., TK26, 12:15 PM-12:30 PM, Eyebrow threading [PERSON_NAME] ., TK…" at bounding box center [146, 267] width 0 height 68
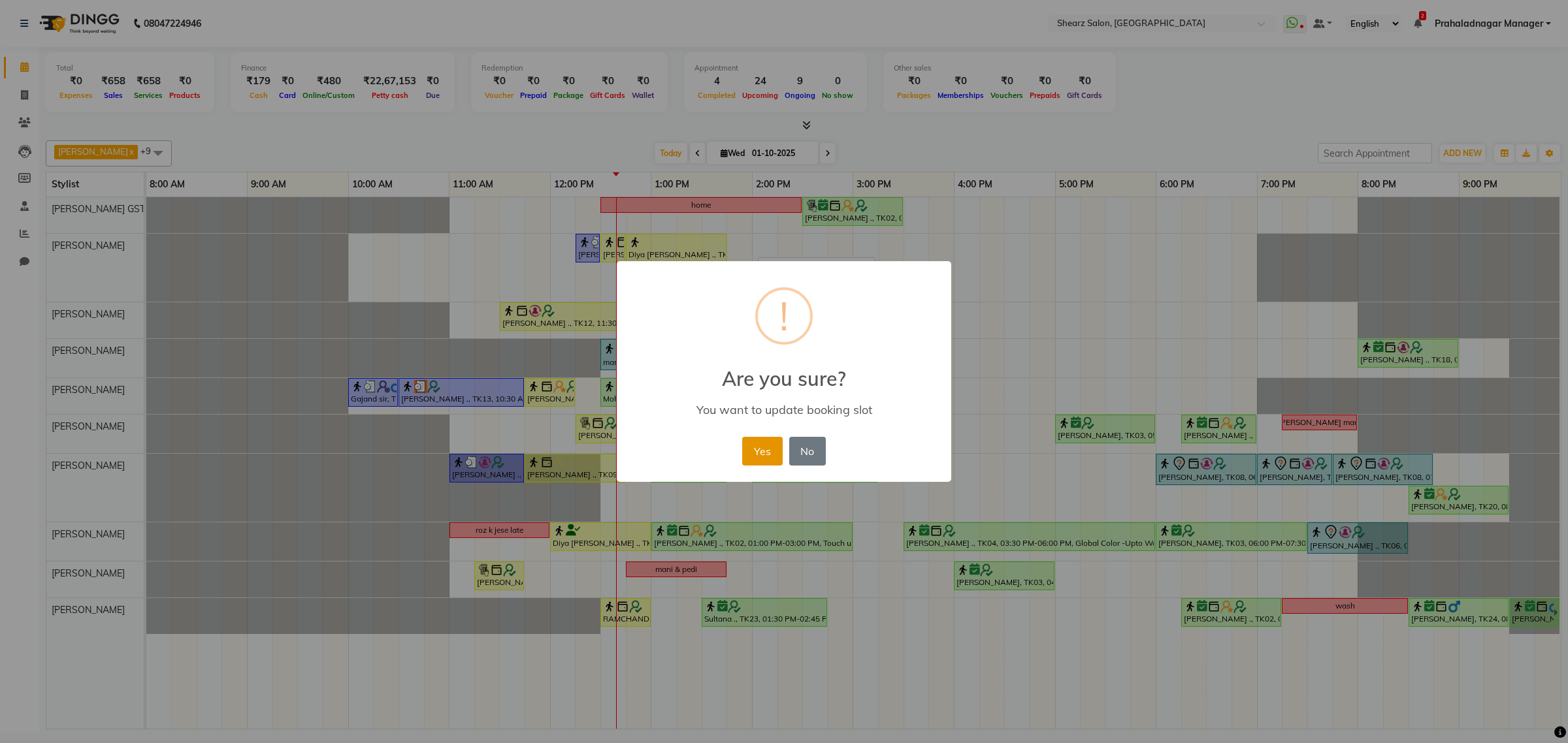
click at [760, 459] on button "Yes" at bounding box center [762, 451] width 40 height 29
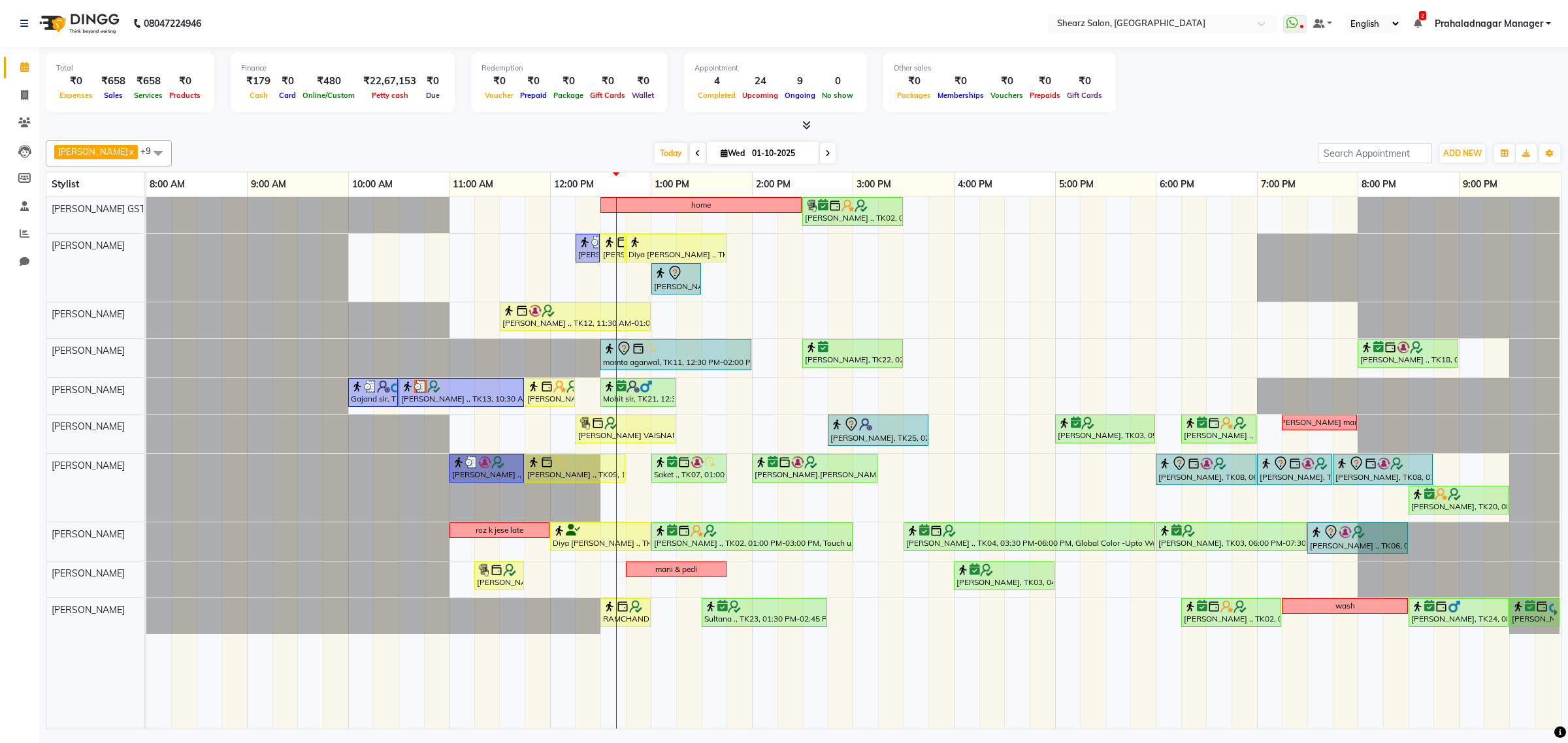
click at [145, 145] on span at bounding box center [157, 152] width 26 height 25
click at [75, 276] on div "[PERSON_NAME]" at bounding box center [109, 272] width 111 height 13
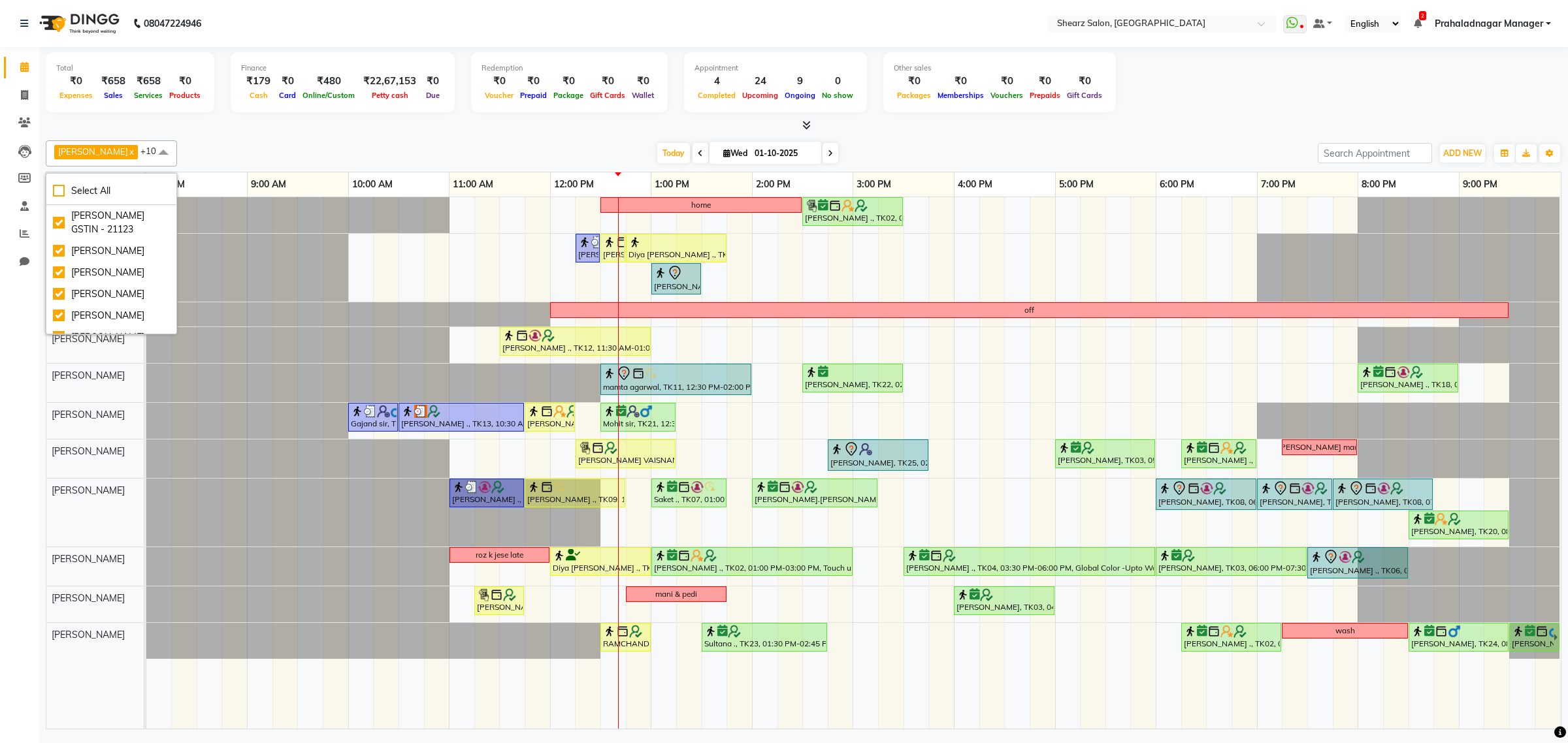
click at [188, 123] on div at bounding box center [803, 125] width 1515 height 13
click at [164, 150] on span at bounding box center [163, 152] width 26 height 25
click at [61, 279] on div "[PERSON_NAME]" at bounding box center [111, 272] width 117 height 13
checkbox input "false"
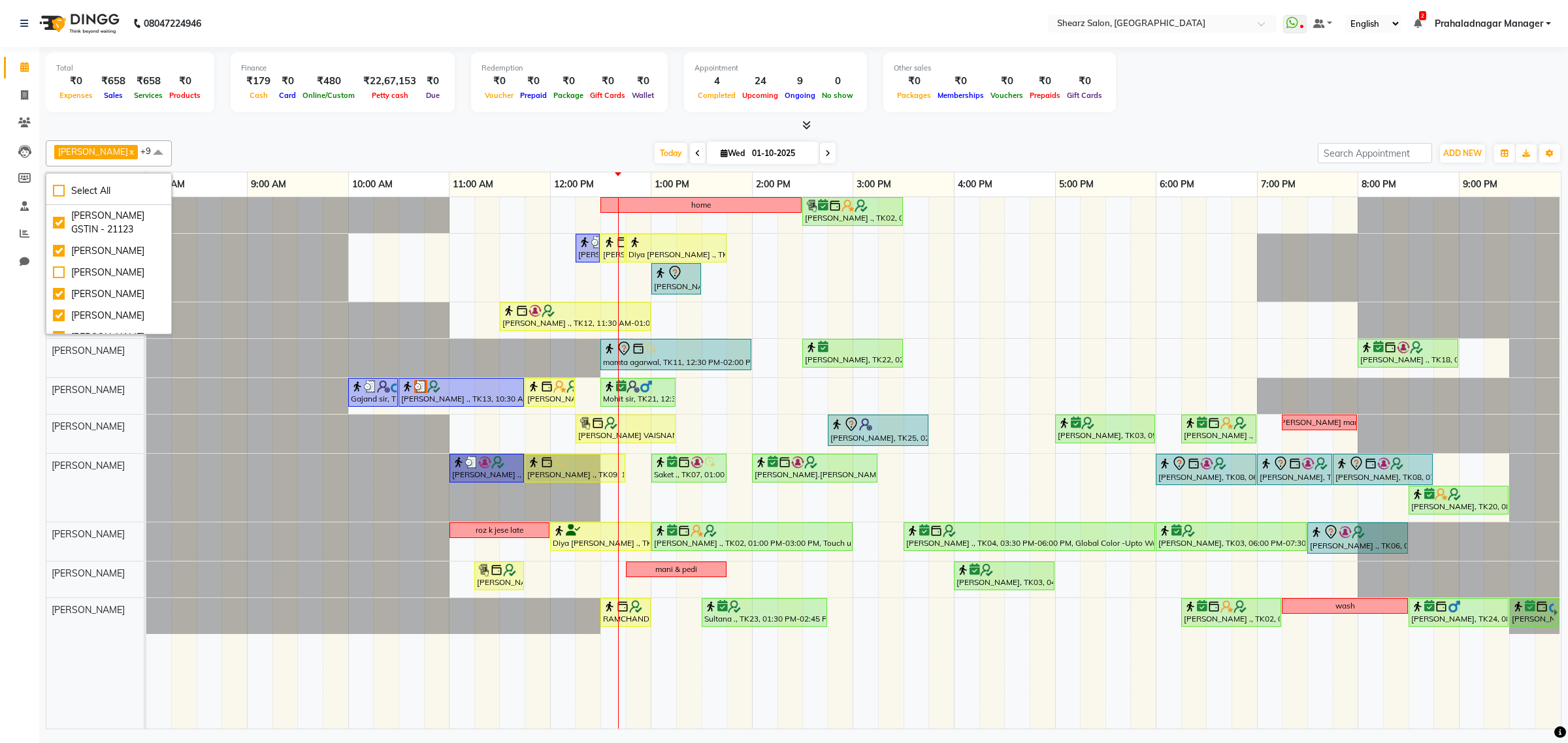
click at [256, 137] on div "[PERSON_NAME] x [PERSON_NAME] x [PERSON_NAME] x [PERSON_NAME] x [PERSON_NAME] x…" at bounding box center [803, 433] width 1515 height 594
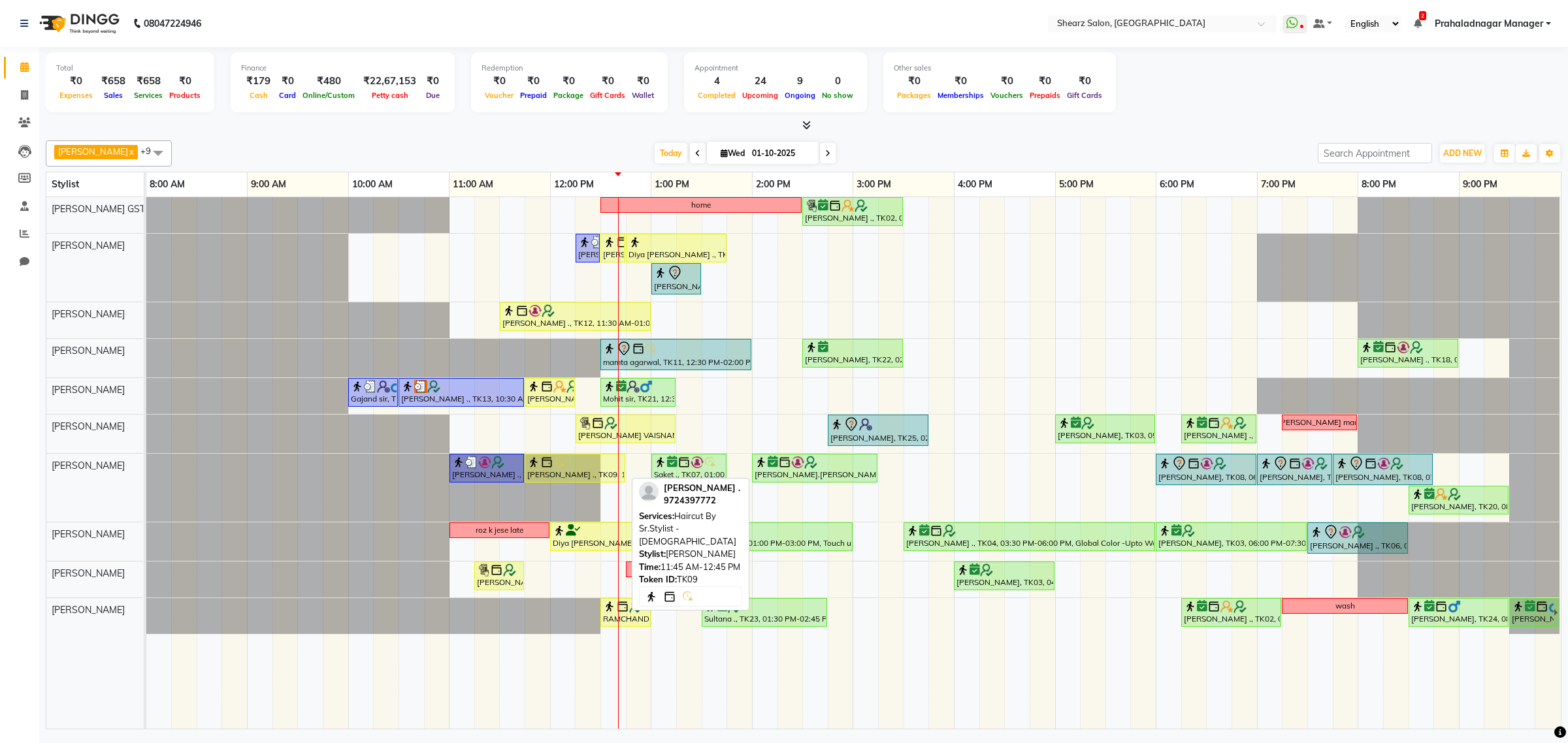
click at [588, 469] on div at bounding box center [574, 462] width 95 height 13
click at [560, 468] on img at bounding box center [560, 462] width 13 height 13
select select "1"
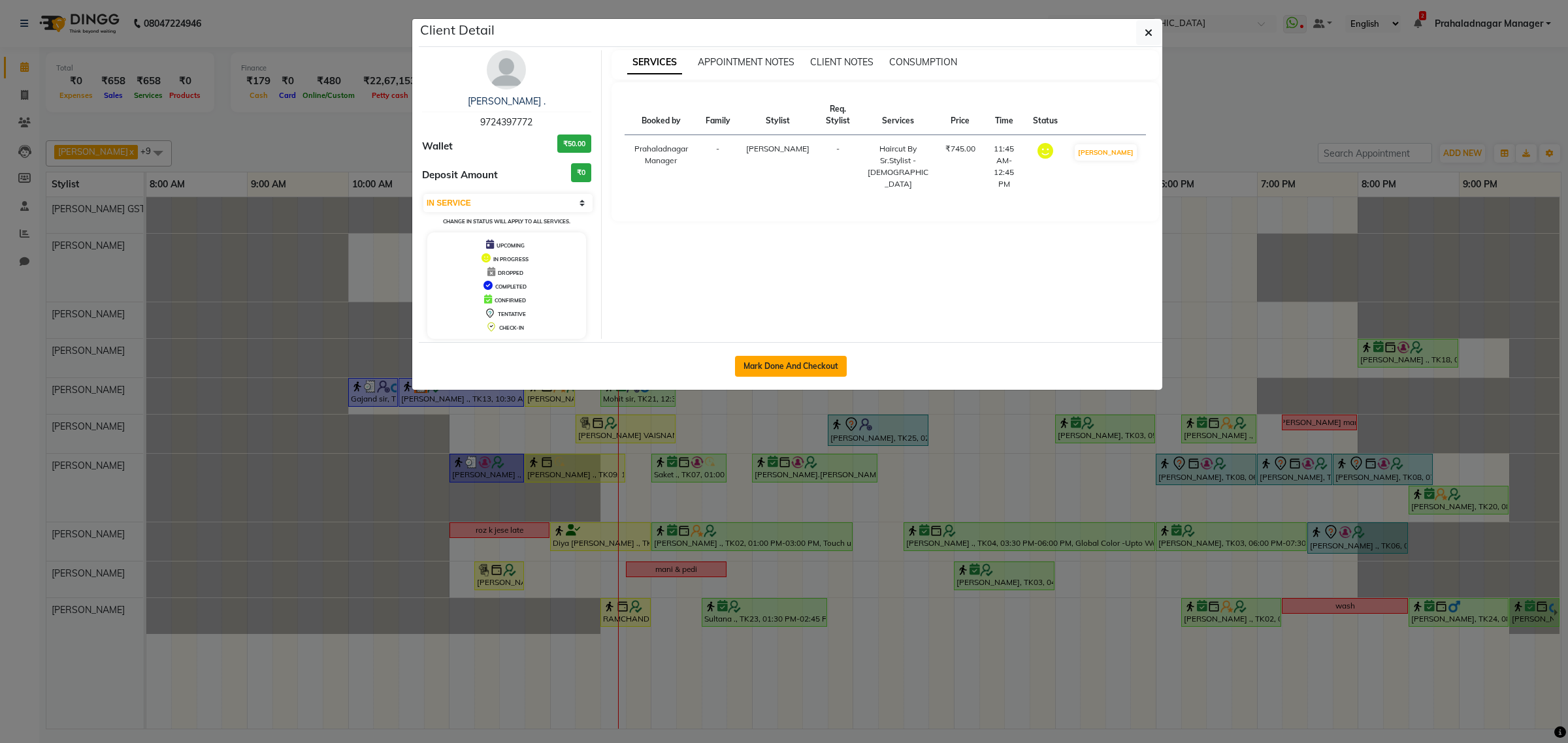
click at [752, 375] on button "Mark Done And Checkout" at bounding box center [790, 366] width 111 height 21
select select "service"
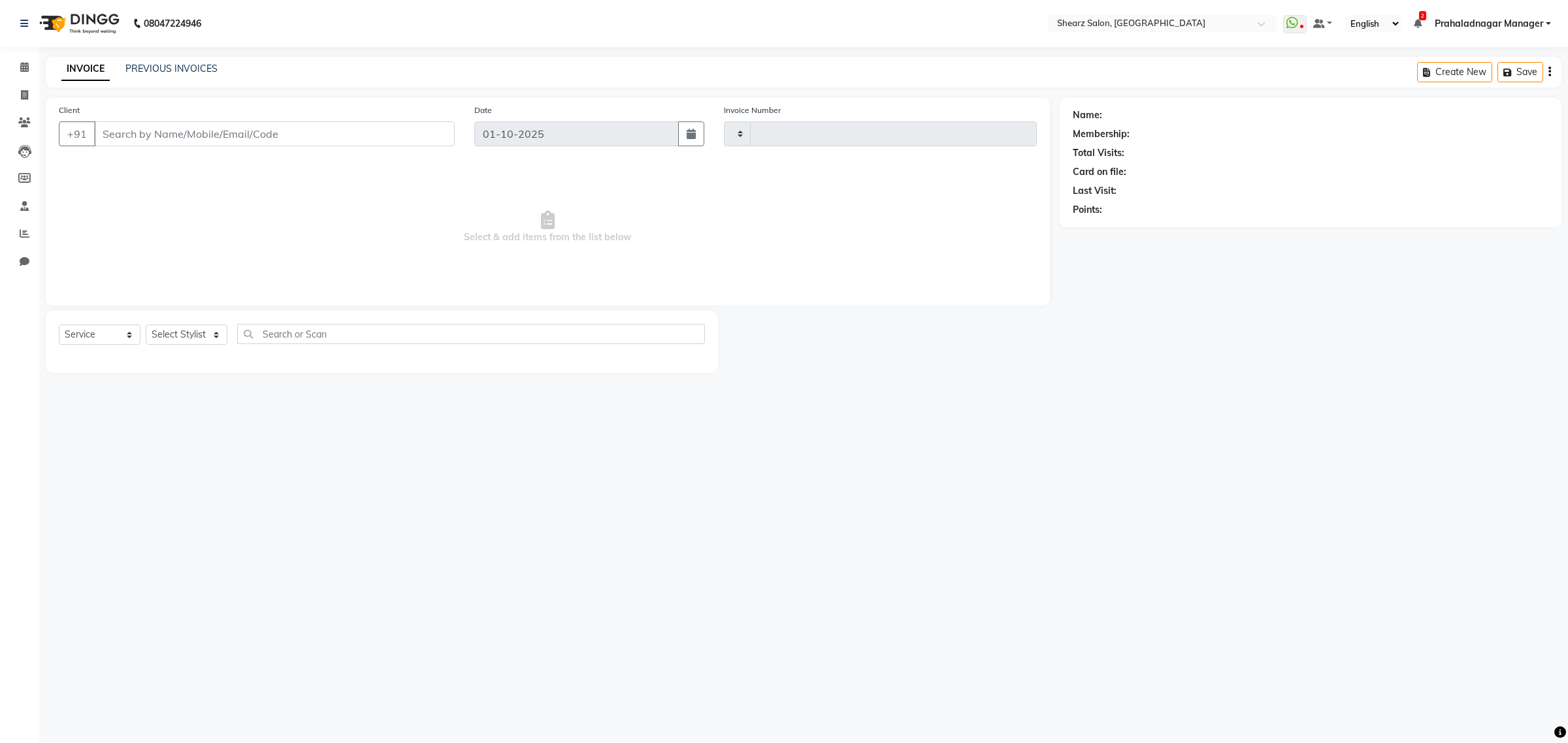
type input "6929"
select select "3"
select select "8157"
type input "9724397772"
select select "77471"
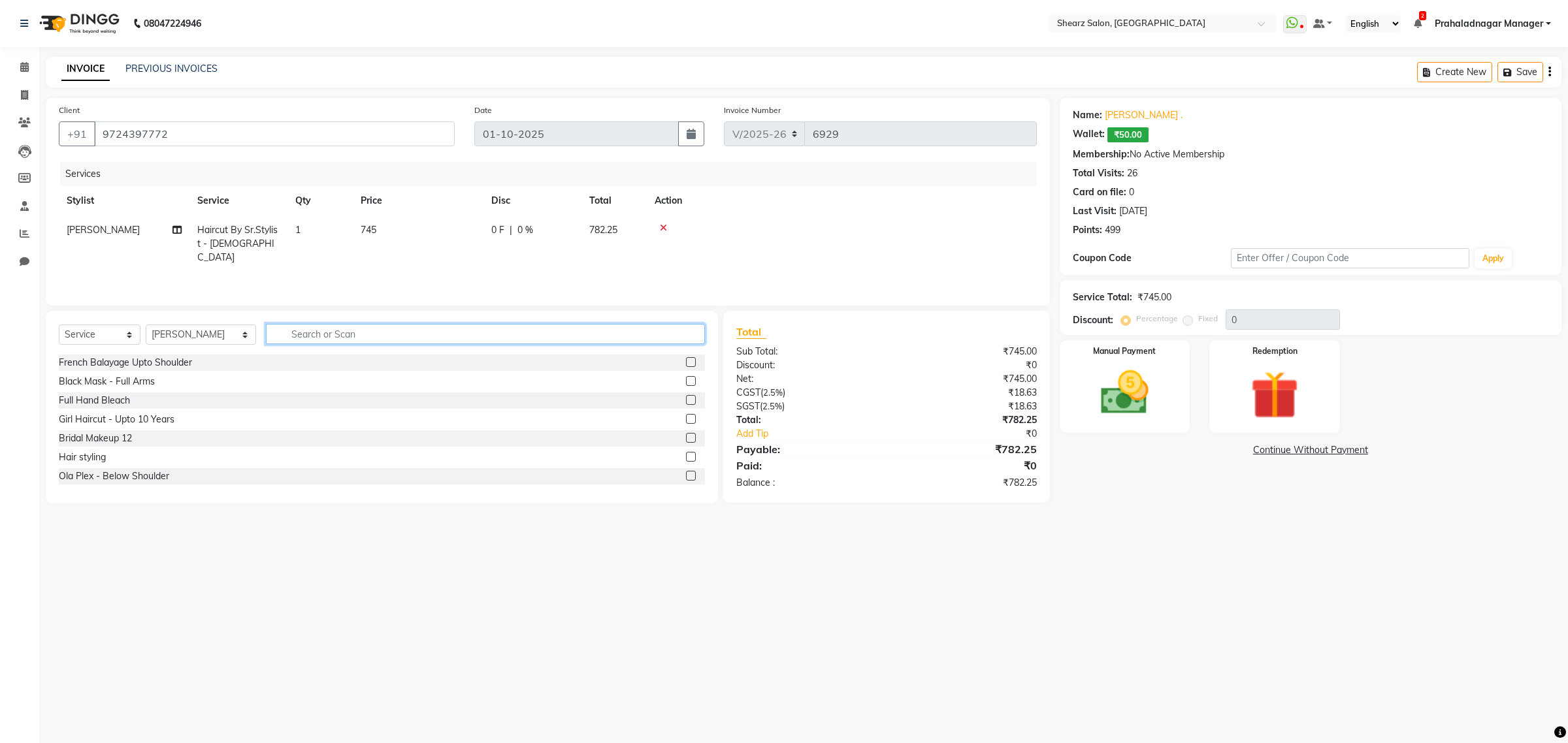
click at [312, 333] on input "text" at bounding box center [486, 334] width 439 height 20
type input "bear"
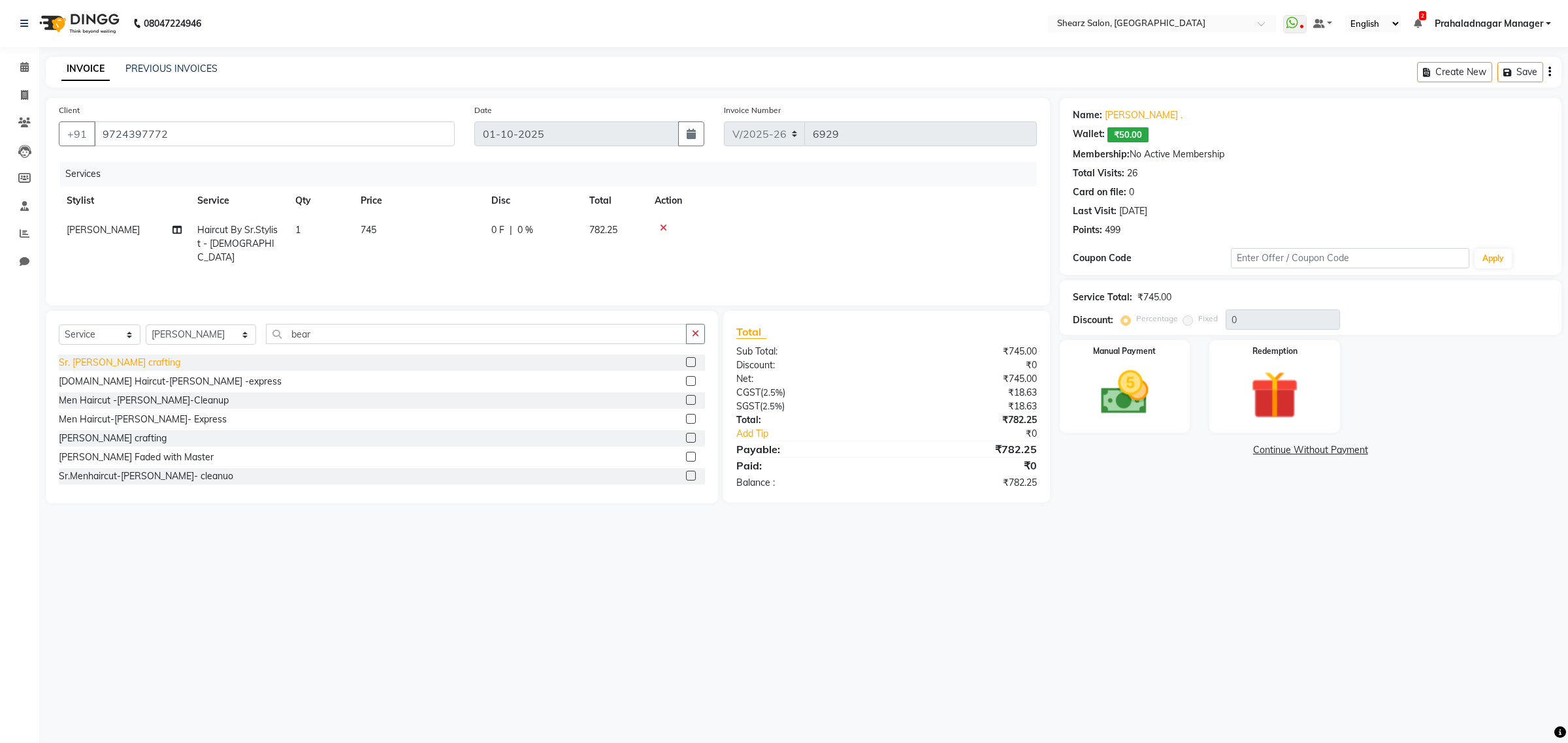
click at [92, 361] on div "Sr. [PERSON_NAME] crafting" at bounding box center [119, 362] width 121 height 13
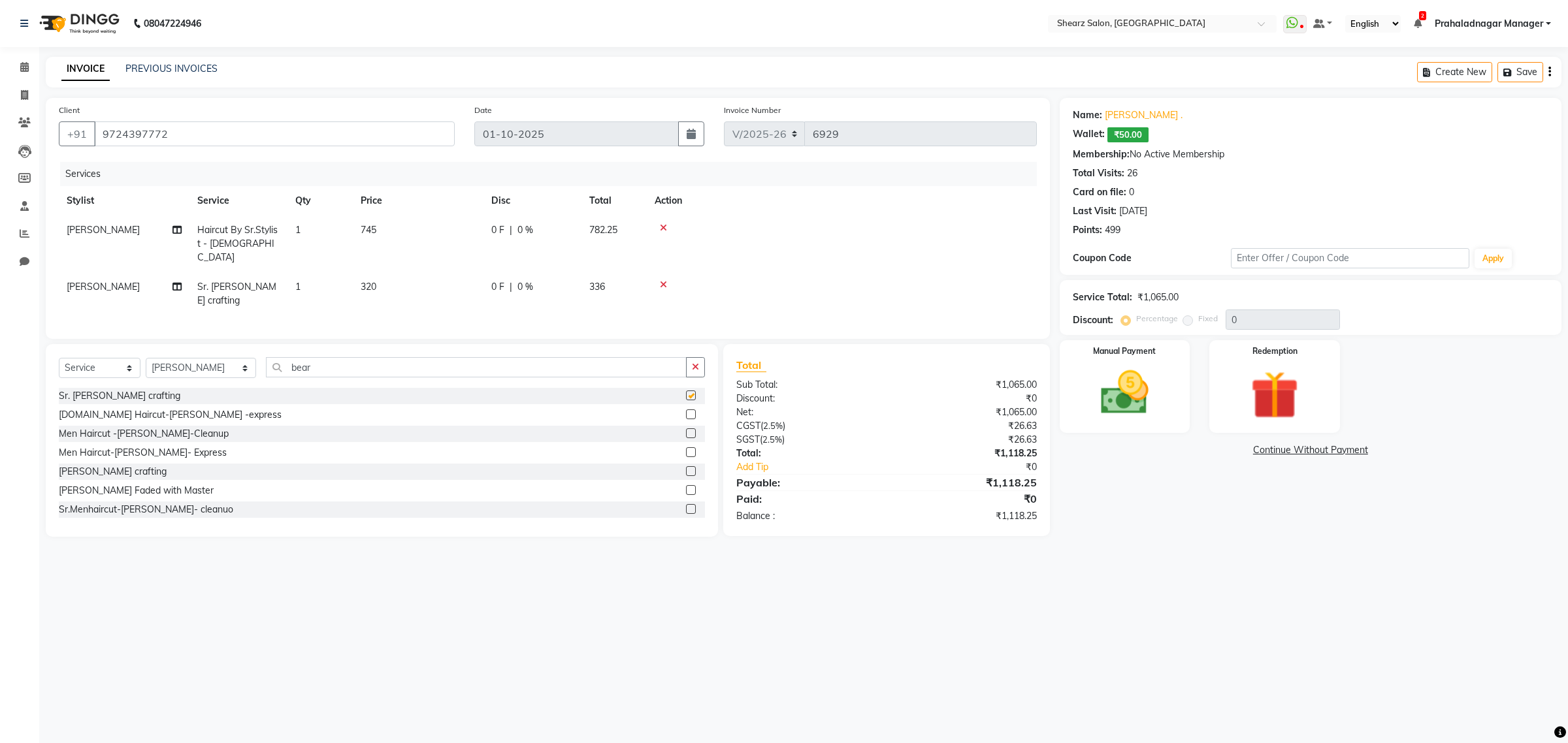
checkbox input "false"
drag, startPoint x: 179, startPoint y: 134, endPoint x: 0, endPoint y: 137, distance: 179.0
click at [0, 137] on app-home "08047224946 Select Location × Shearz Salon, [GEOGRAPHIC_DATA] WhatsApp Status ✕…" at bounding box center [784, 278] width 1568 height 557
click at [308, 107] on div "Client [PHONE_NUMBER]" at bounding box center [256, 130] width 416 height 54
click at [1258, 268] on input "text" at bounding box center [1349, 258] width 238 height 20
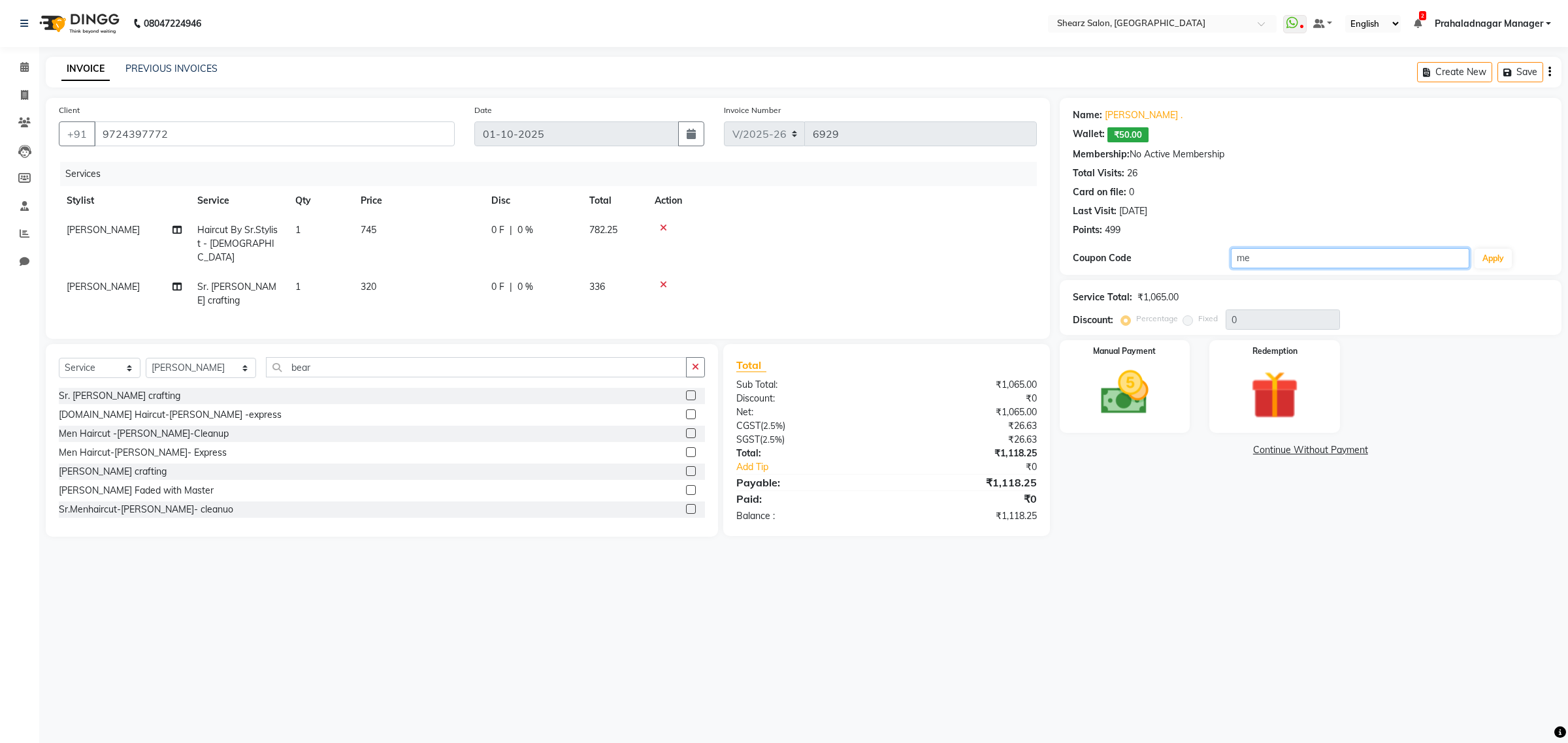
type input "m"
click at [1488, 268] on div "Coupon Code 20% Apply" at bounding box center [1310, 258] width 476 height 22
click at [1490, 263] on button "Apply" at bounding box center [1492, 259] width 37 height 20
click at [1336, 259] on input "20%" at bounding box center [1349, 258] width 238 height 20
type input "2"
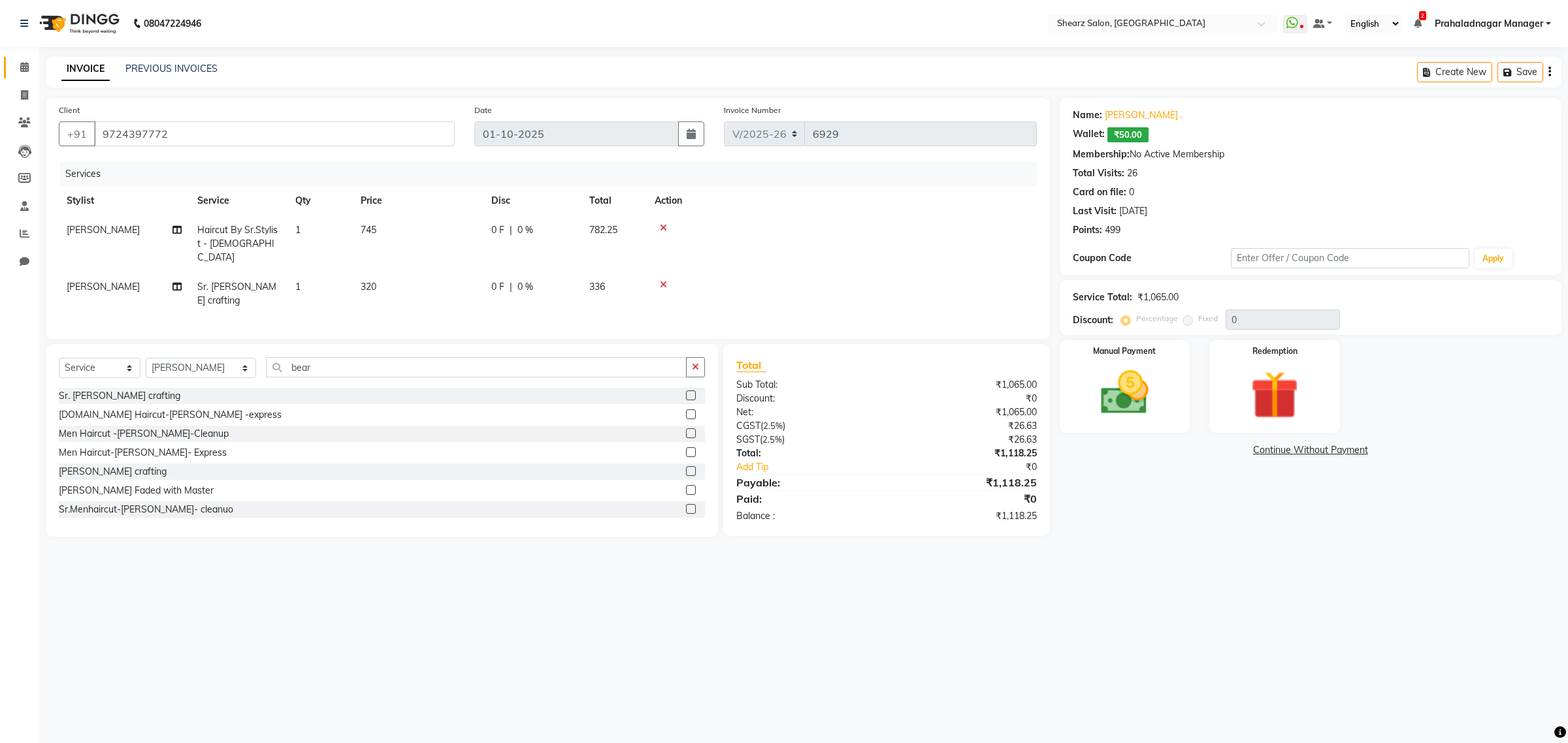
click at [30, 57] on link "Calendar" at bounding box center [20, 68] width 31 height 22
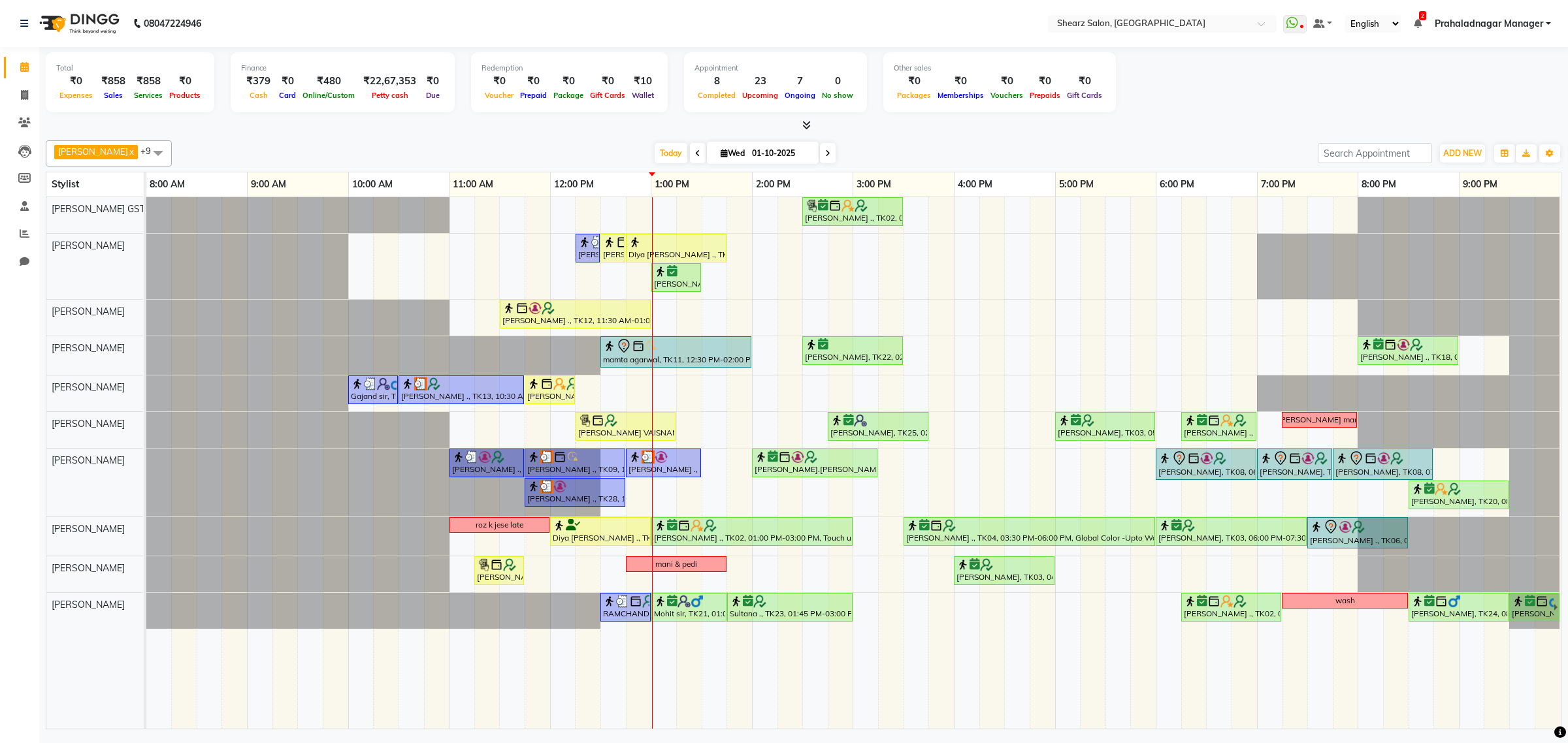
click at [629, 380] on div "Grishma Manke ., TK02, 02:30 PM-03:30 PM, Cirepil Roll On Wax Surbhi Pillai ., …" at bounding box center [853, 463] width 1414 height 531
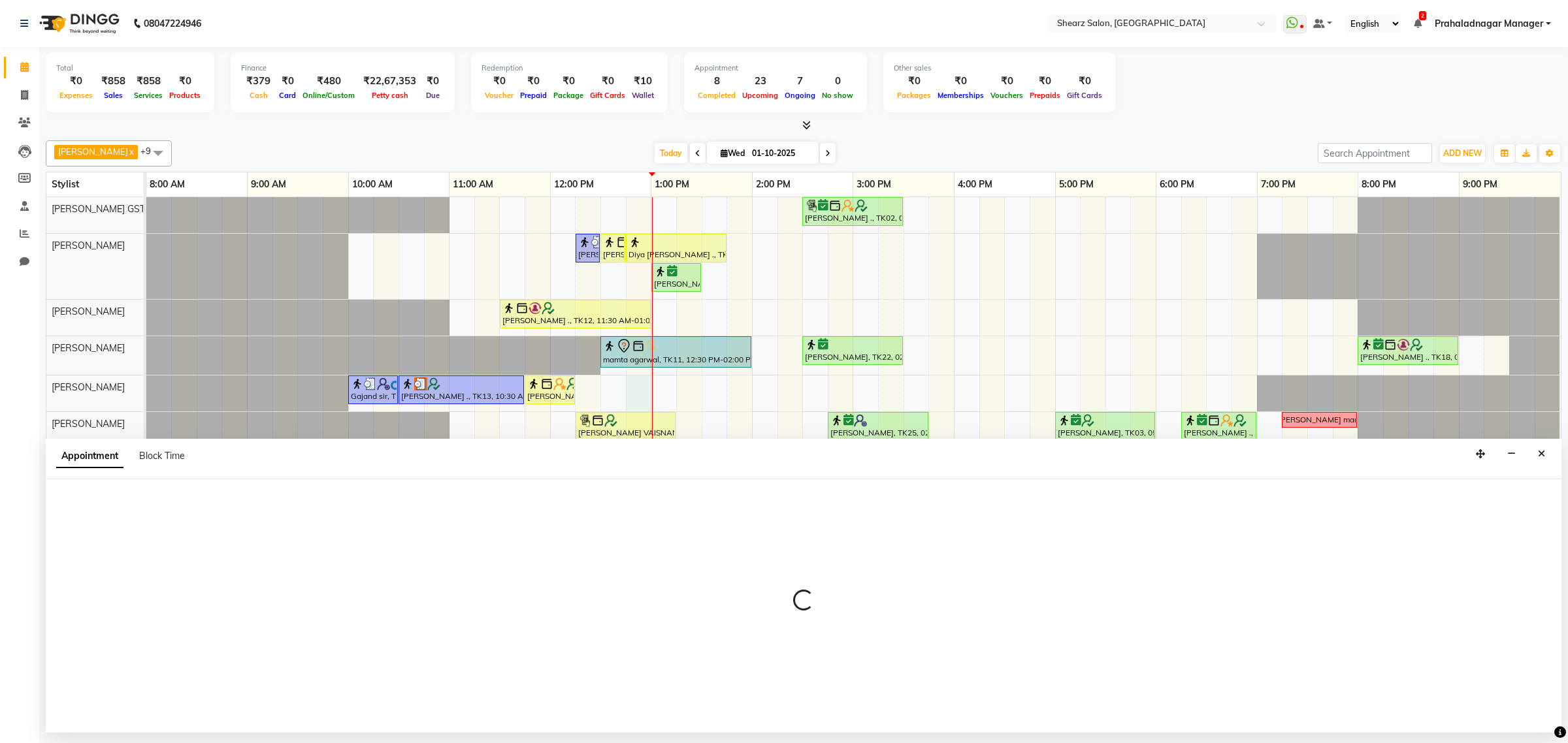
select select "77486"
select select "tentative"
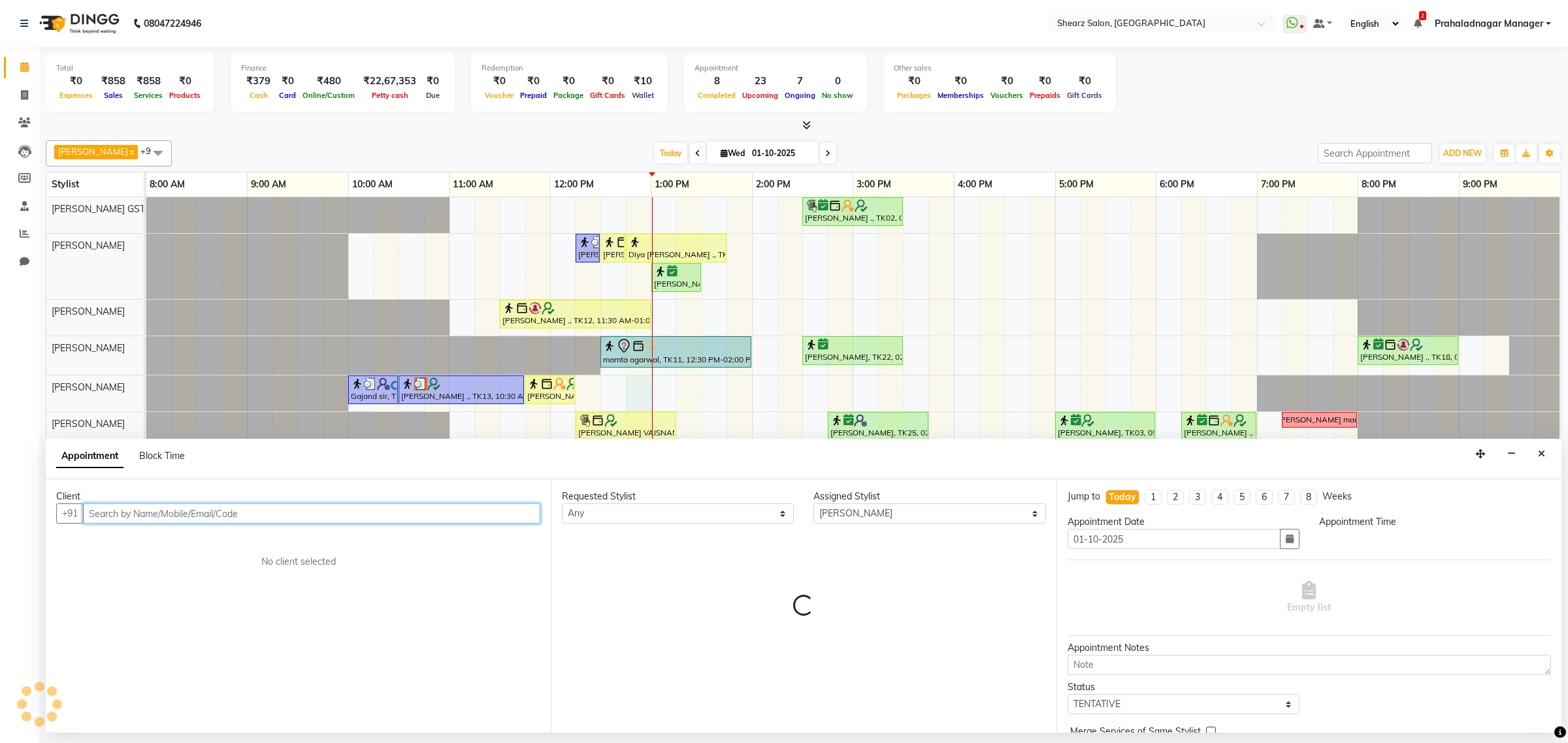
select select "765"
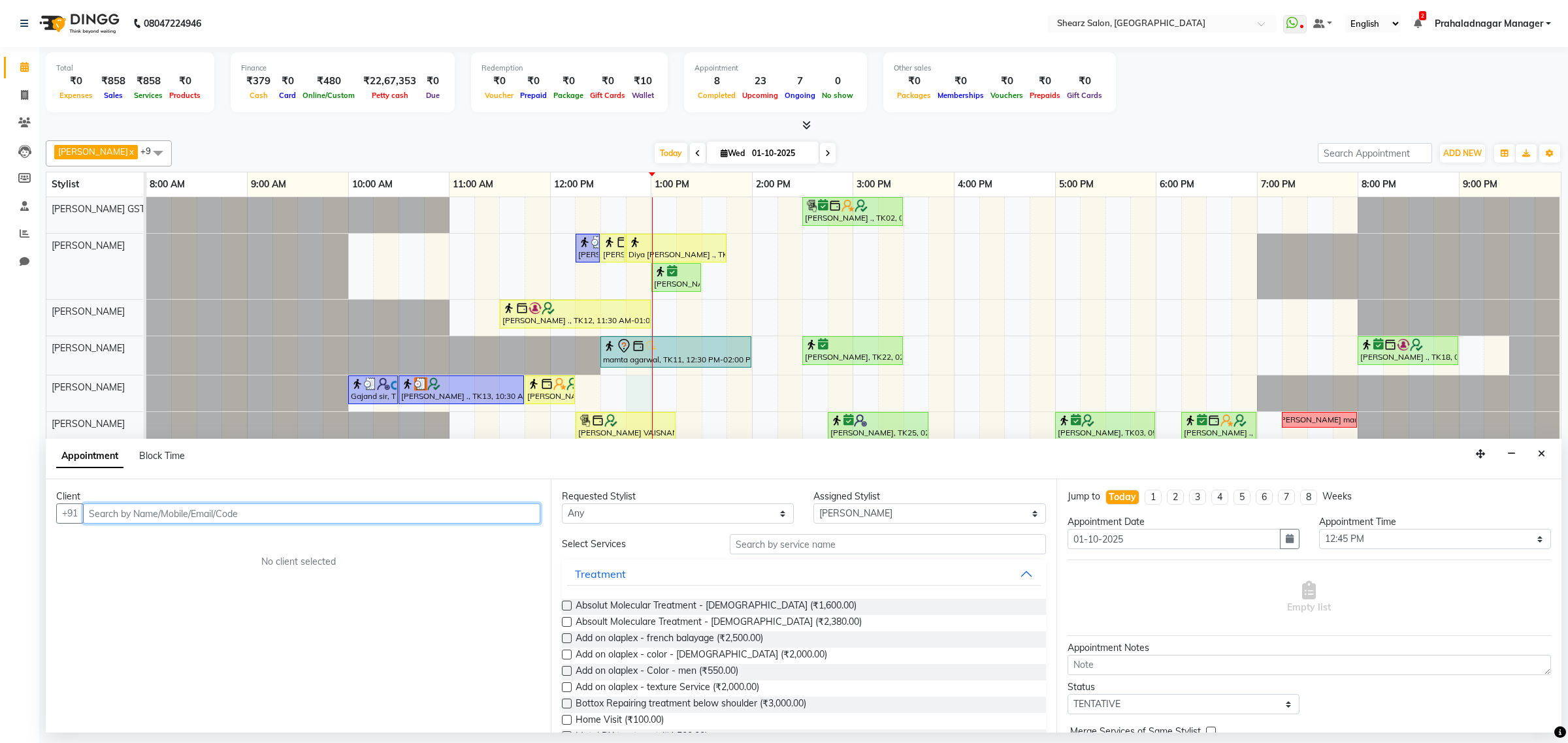
click at [198, 514] on input "text" at bounding box center [312, 514] width 457 height 20
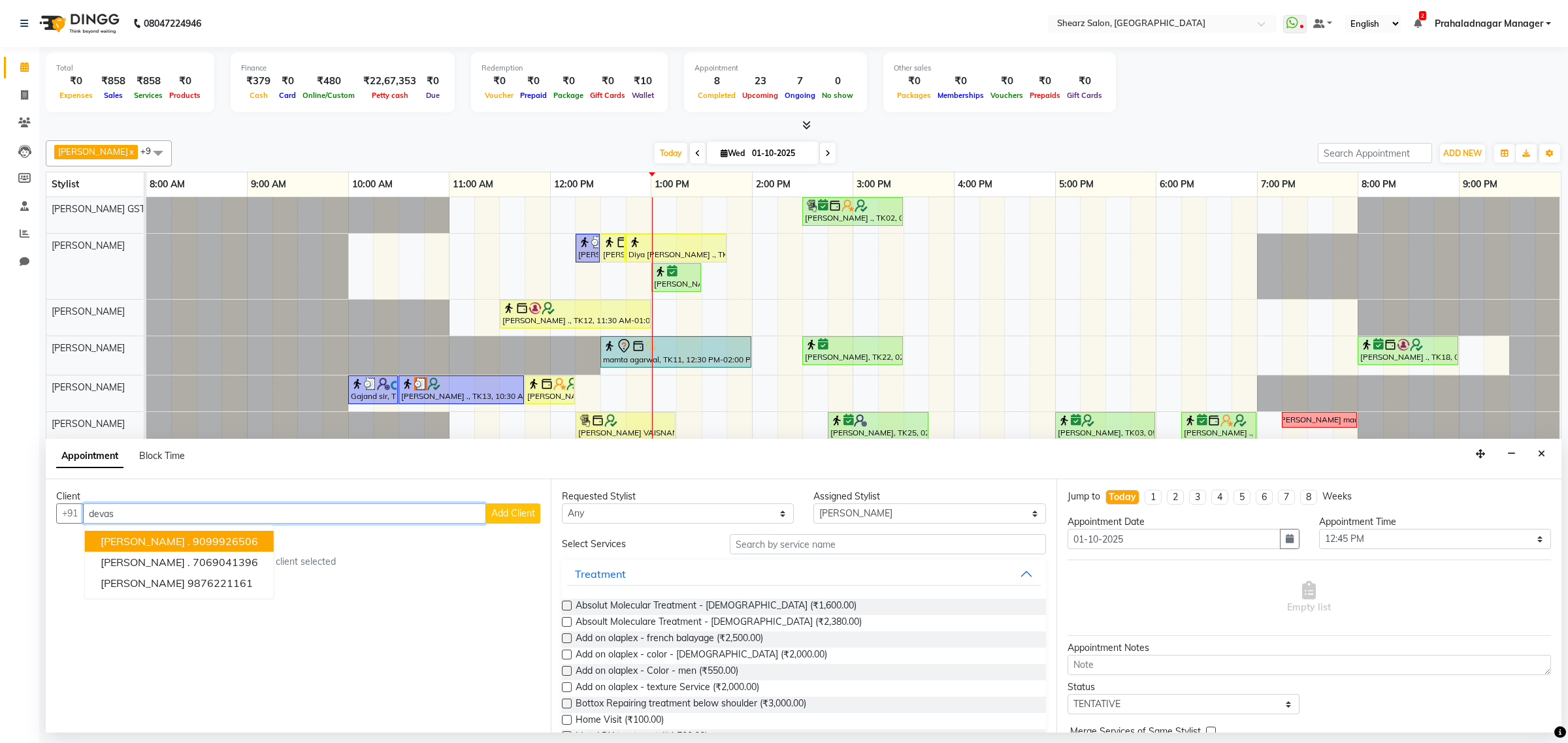
click at [193, 545] on ngb-highlight "9099926506" at bounding box center [225, 541] width 66 height 13
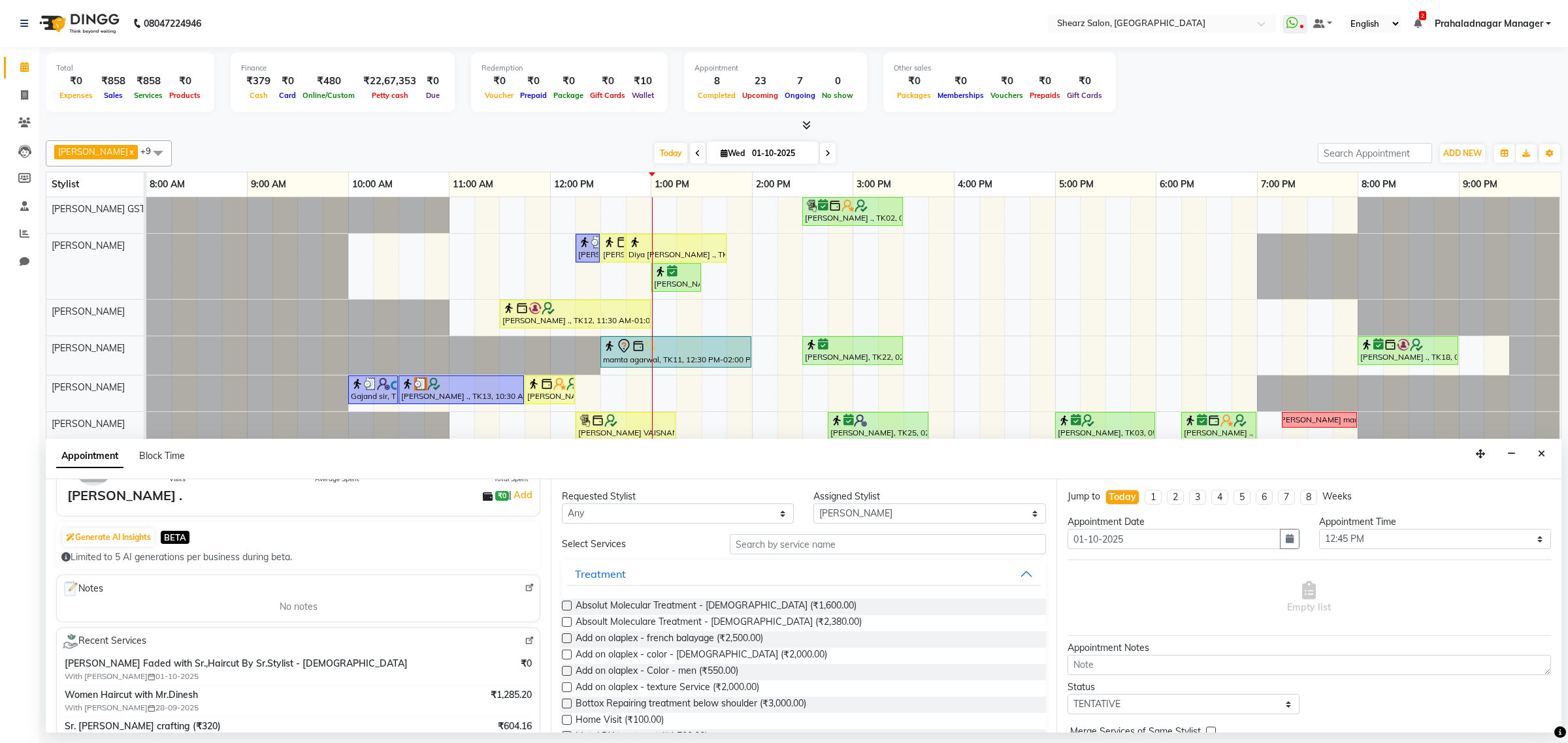
scroll to position [163, 0]
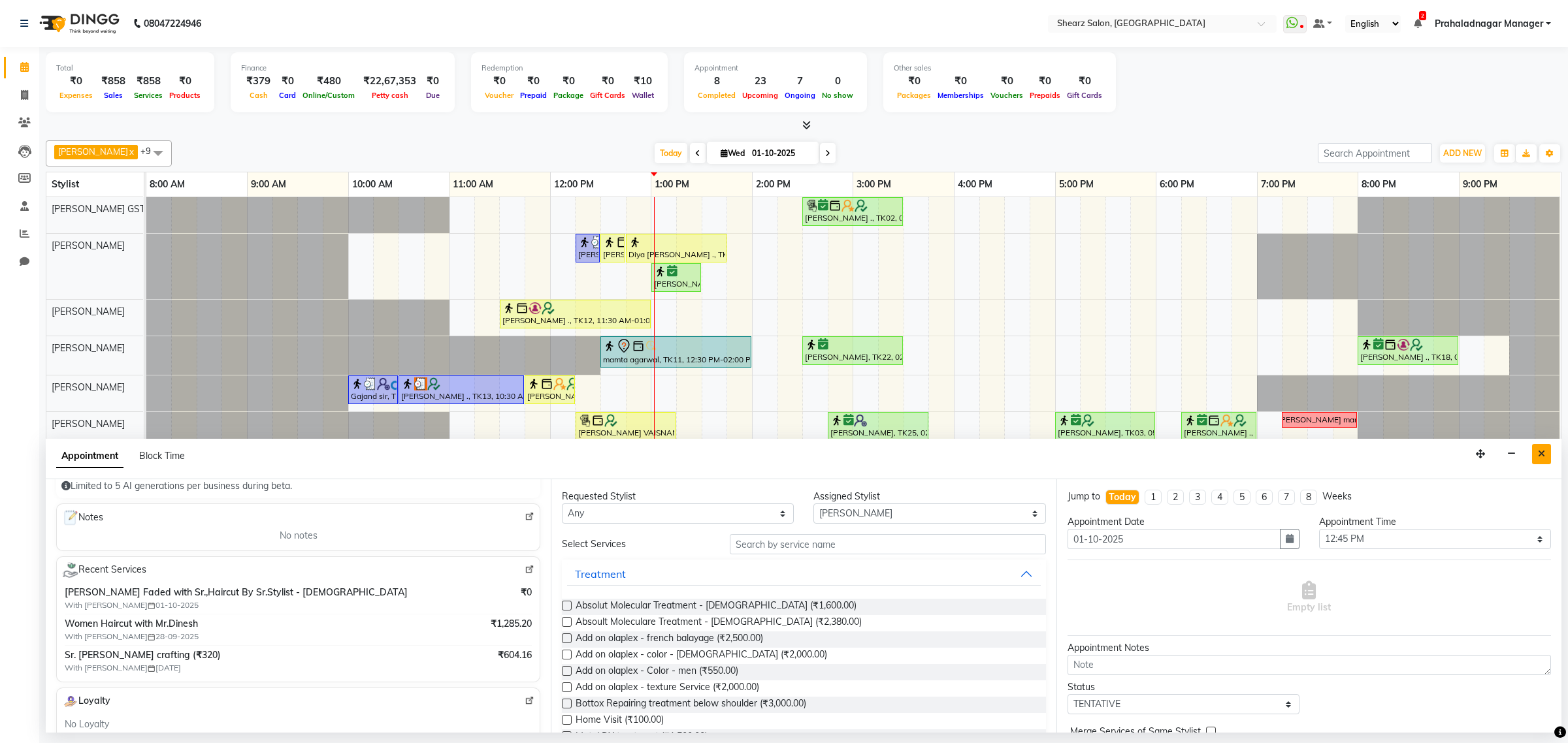
type input "9099926506"
click at [1540, 461] on button "Close" at bounding box center [1541, 454] width 19 height 20
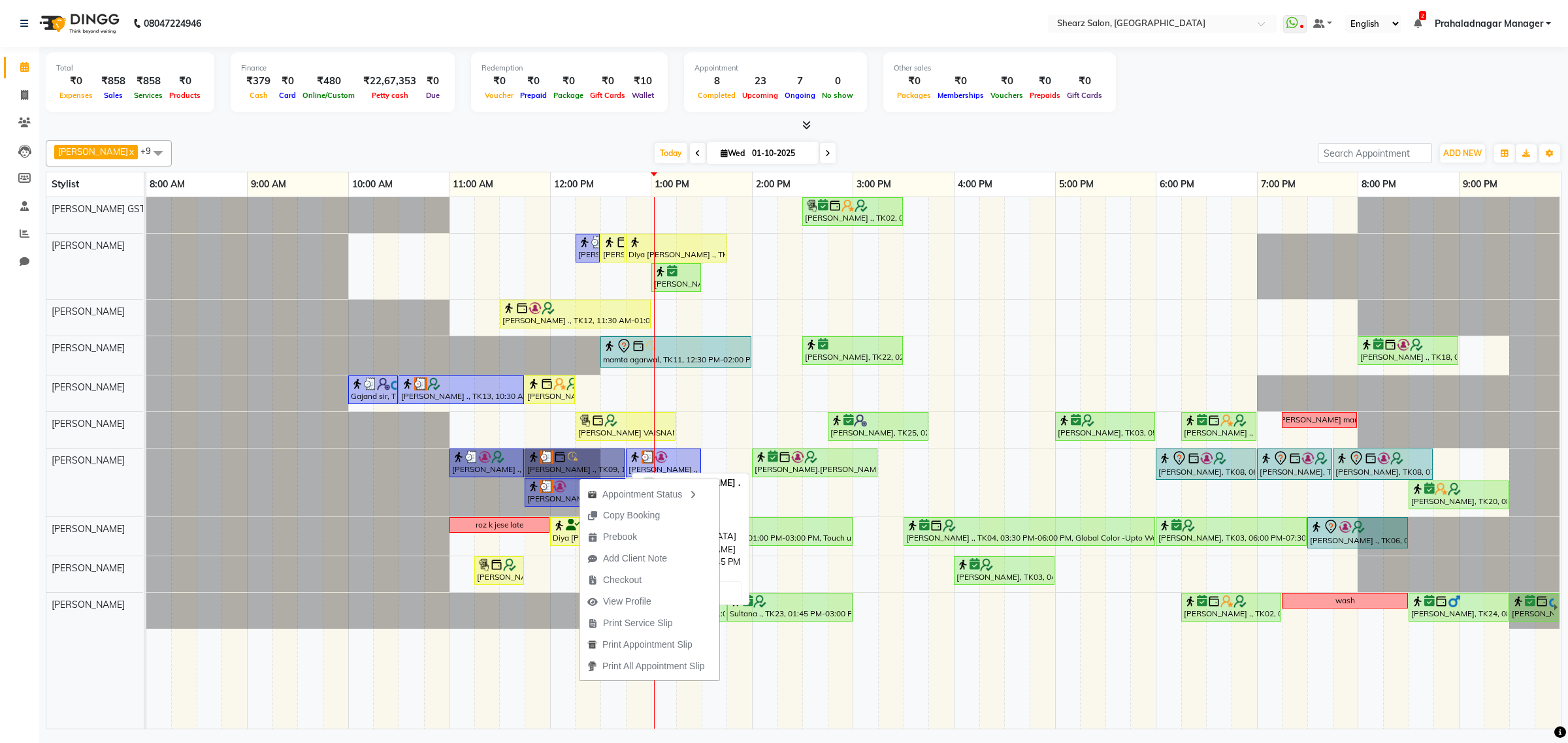
click at [589, 469] on link "[PERSON_NAME] ., TK09, 11:45 AM-12:45 PM, Haircut By Sr.Stylist - [DEMOGRAPHIC_…" at bounding box center [574, 463] width 101 height 29
select select "3"
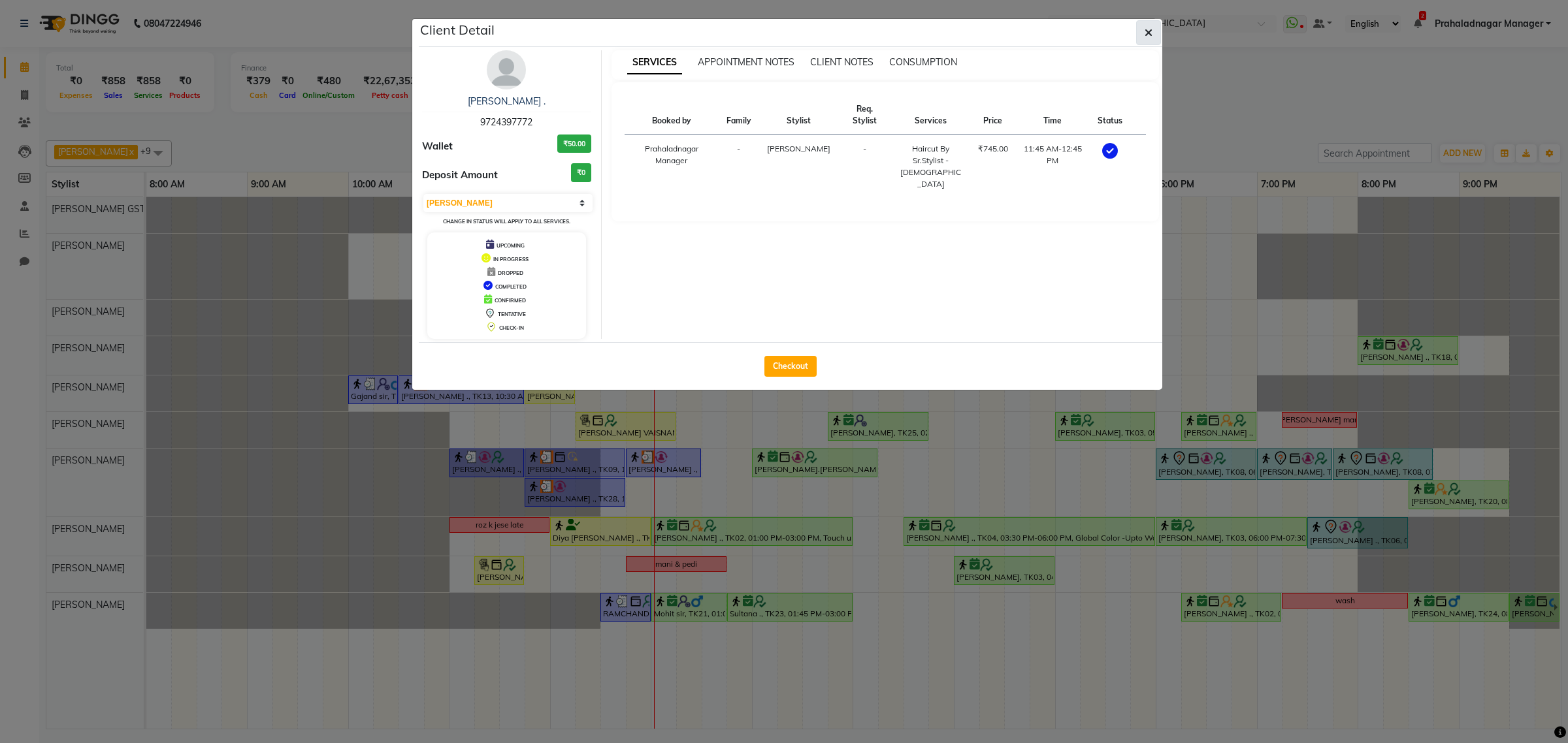
click at [1146, 31] on icon "button" at bounding box center [1148, 32] width 8 height 11
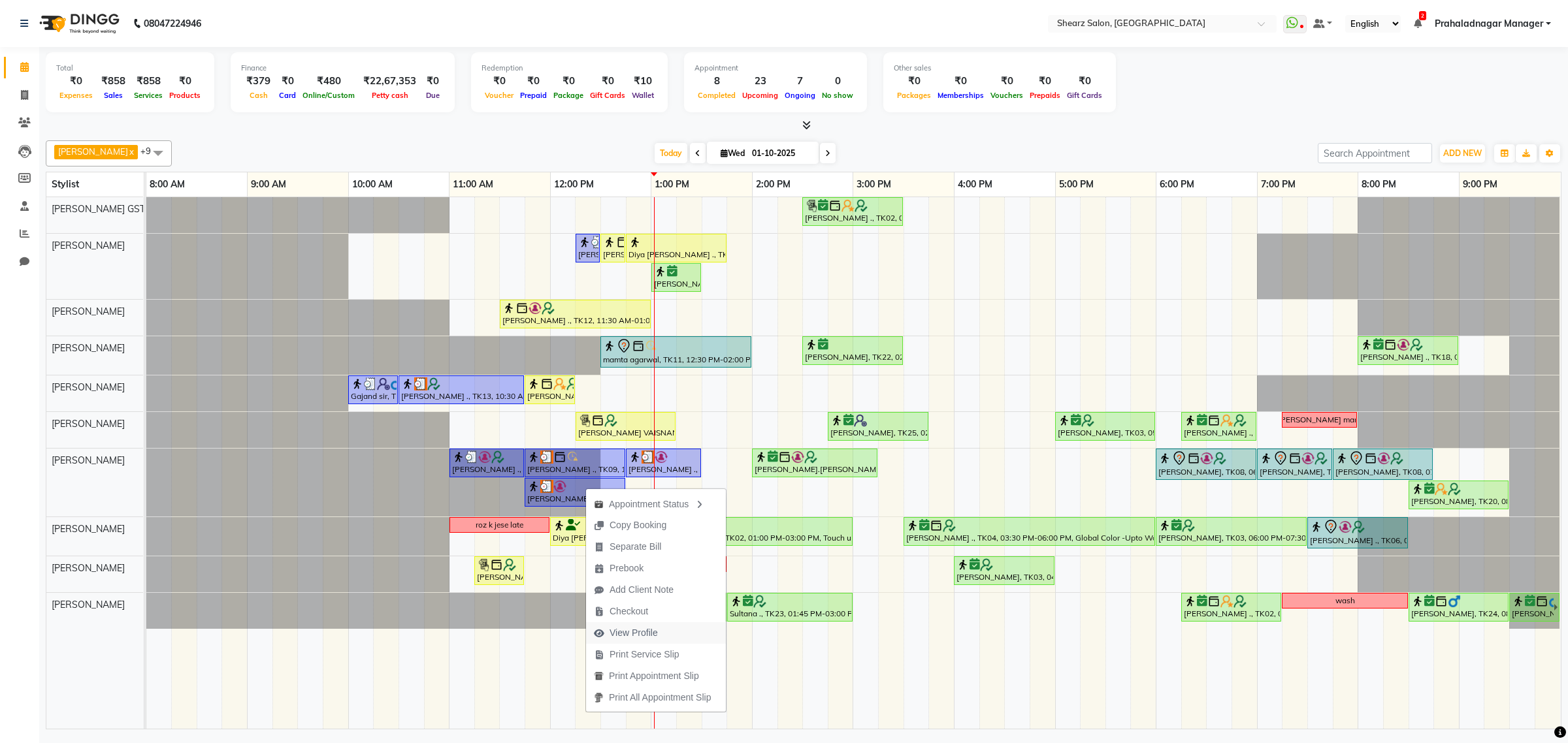
click at [661, 628] on span "View Profile" at bounding box center [625, 633] width 80 height 22
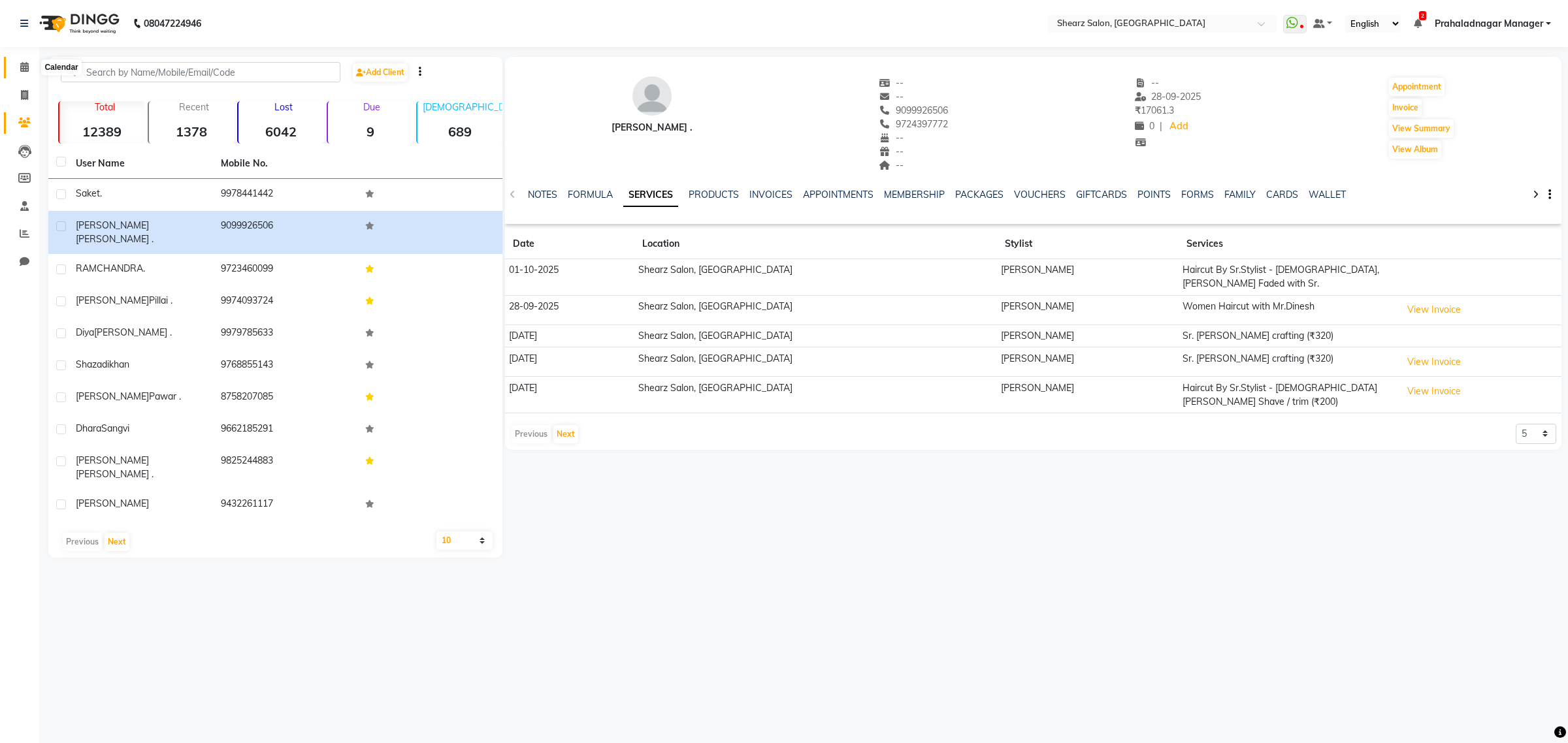
click at [22, 66] on icon at bounding box center [25, 67] width 8 height 10
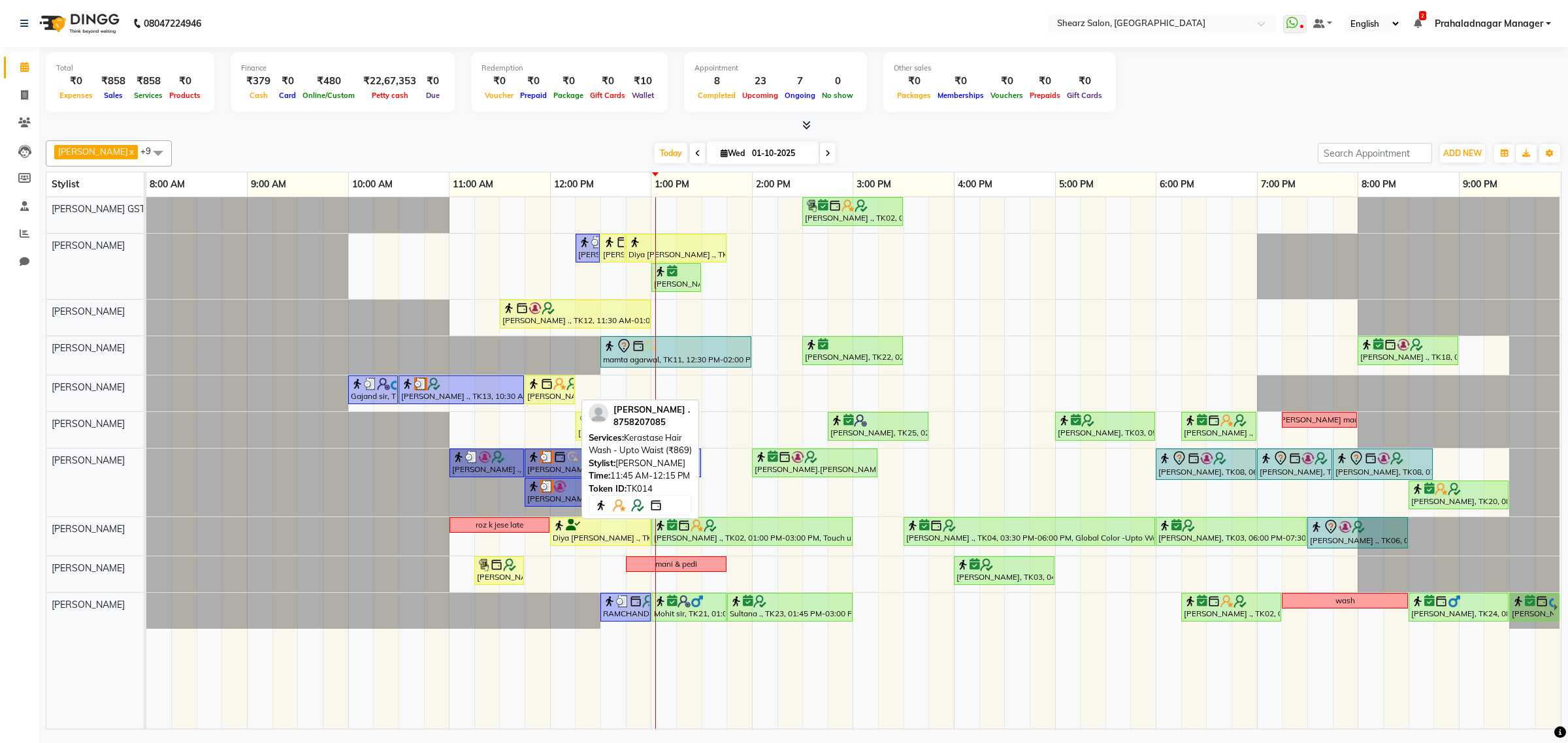
click at [557, 397] on div "[PERSON_NAME] ., TK14, 11:45 AM-12:15 PM, Kerastase Hair Wash - Upto Waist (₹86…" at bounding box center [550, 389] width 48 height 25
select select "1"
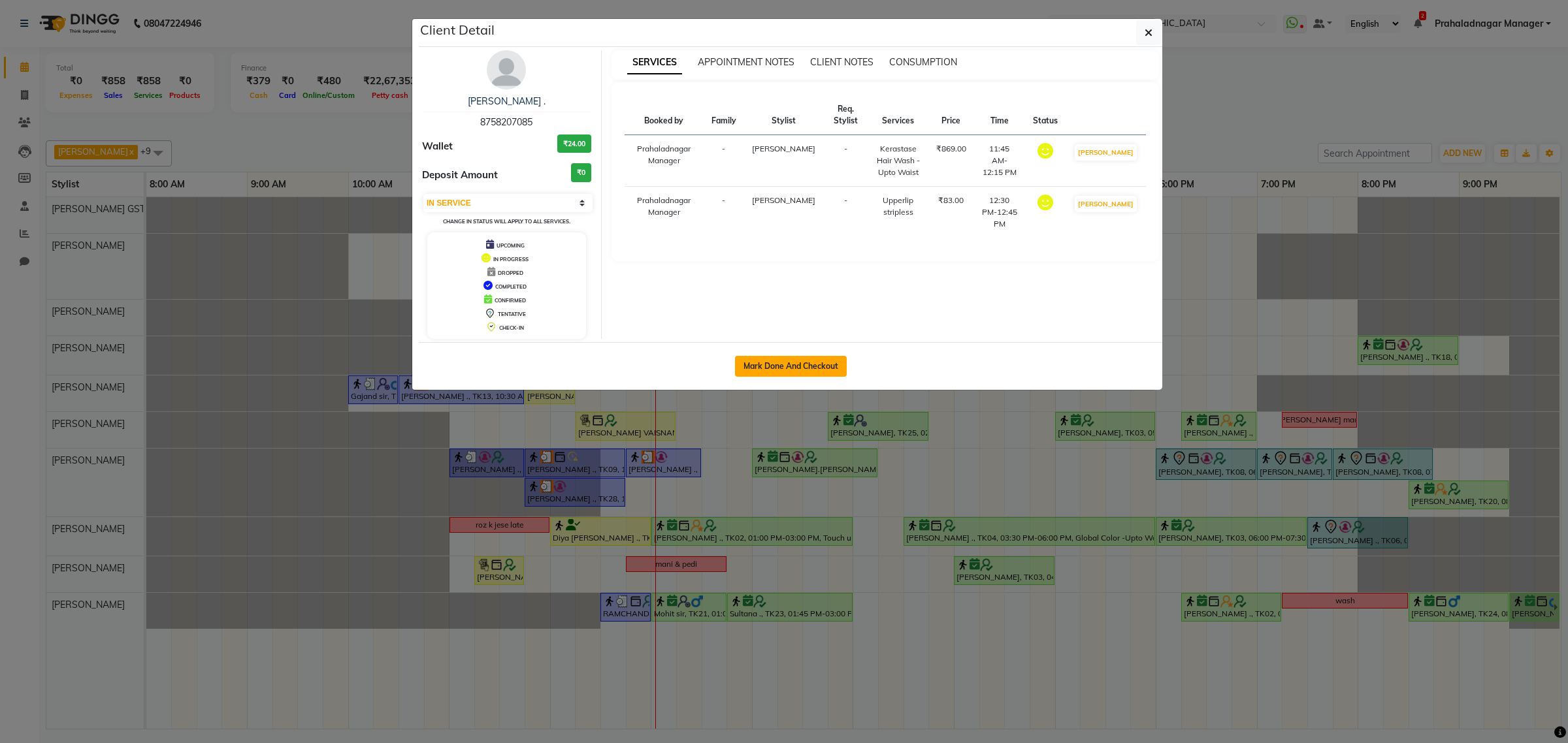
click at [843, 361] on button "Mark Done And Checkout" at bounding box center [790, 366] width 111 height 21
select select "service"
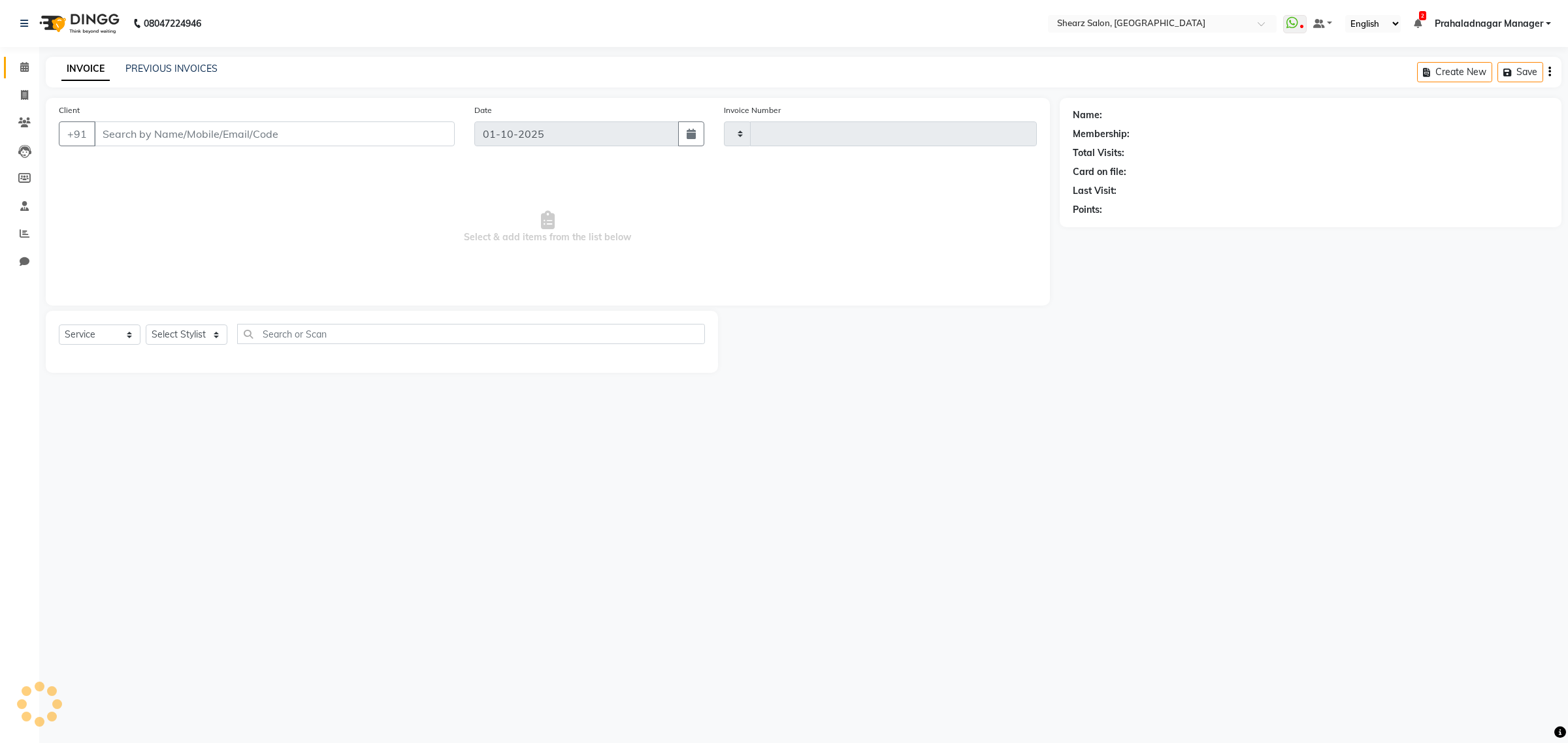
type input "6930"
select select "8157"
type input "8758207085"
select select "77486"
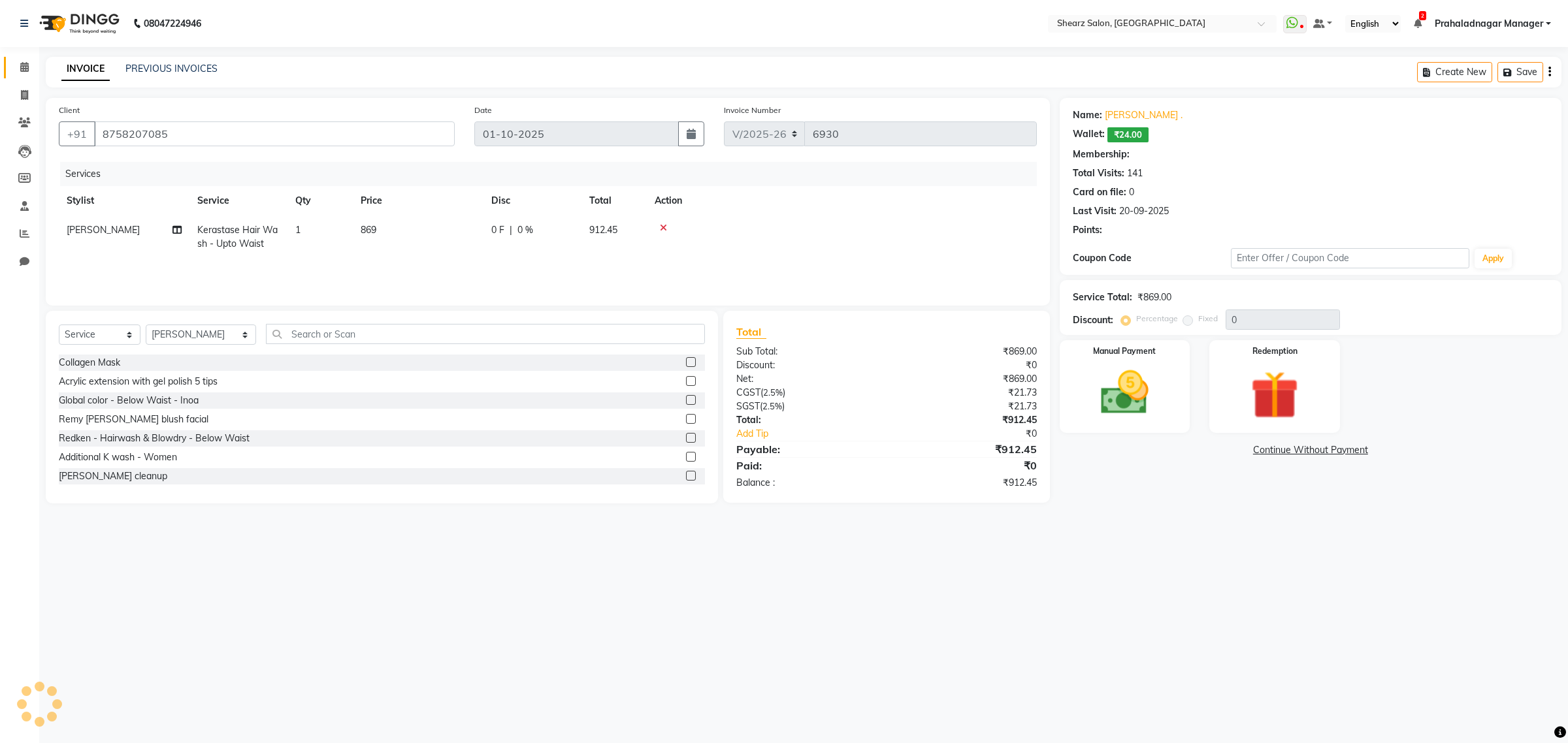
select select "1: Object"
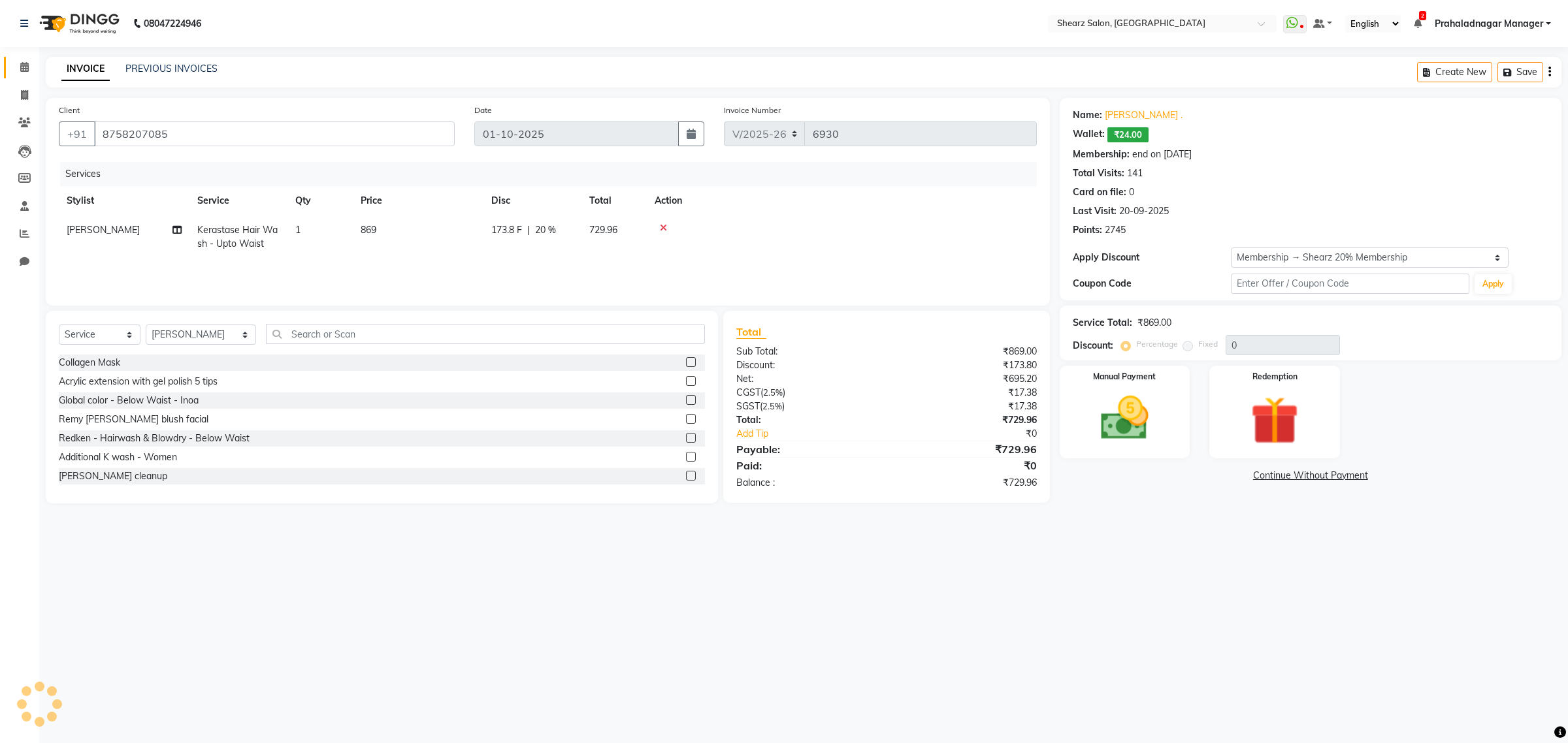
type input "20"
click at [207, 334] on select "Select Stylist Admin A General [PERSON_NAME] Asha Chavariya [PERSON_NAME] Cente…" at bounding box center [200, 334] width 110 height 20
select select "77458"
click at [145, 325] on select "Select Stylist Admin A General [PERSON_NAME] Asha Chavariya [PERSON_NAME] Cente…" at bounding box center [200, 334] width 110 height 20
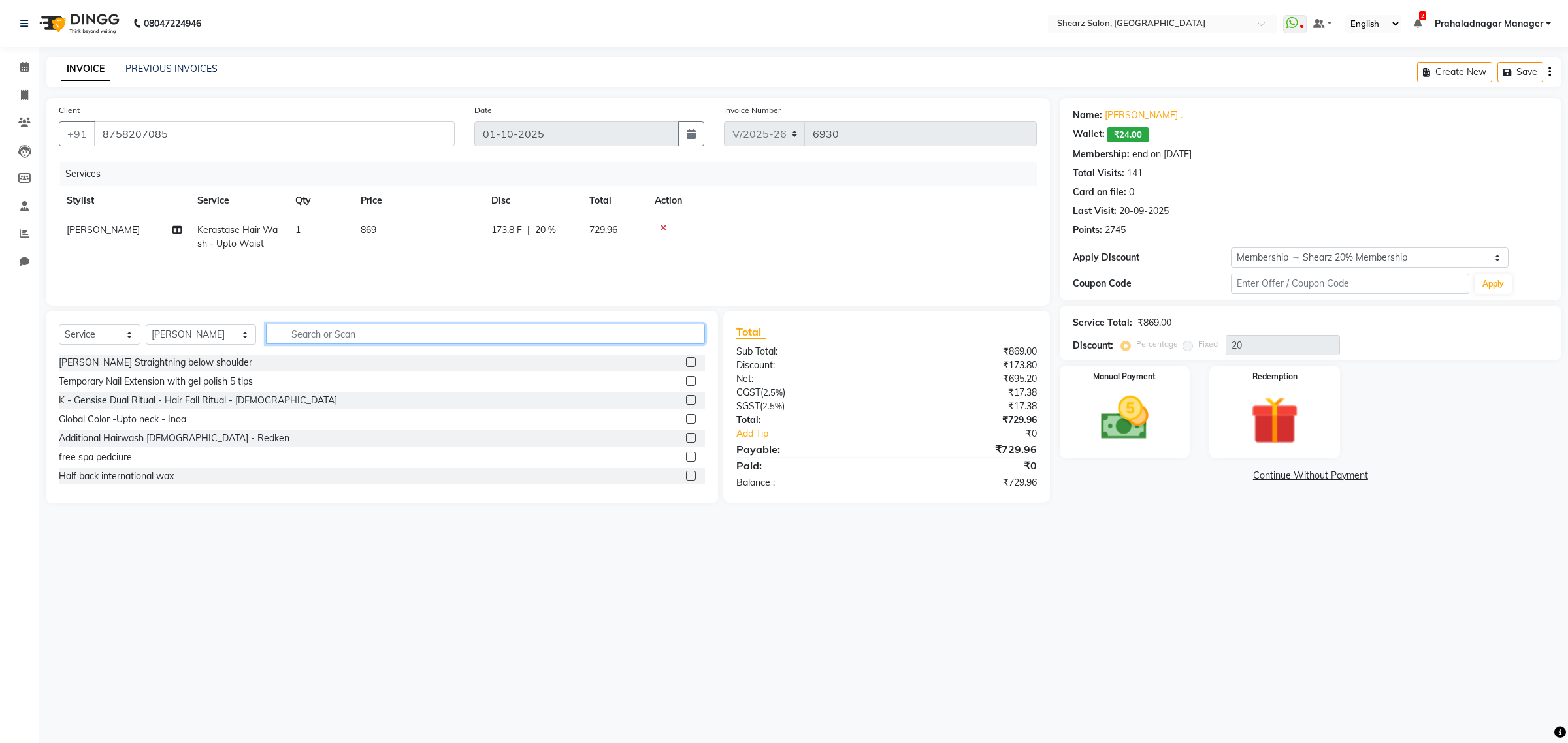
click at [347, 338] on input "text" at bounding box center [486, 334] width 439 height 20
type input "kerastase"
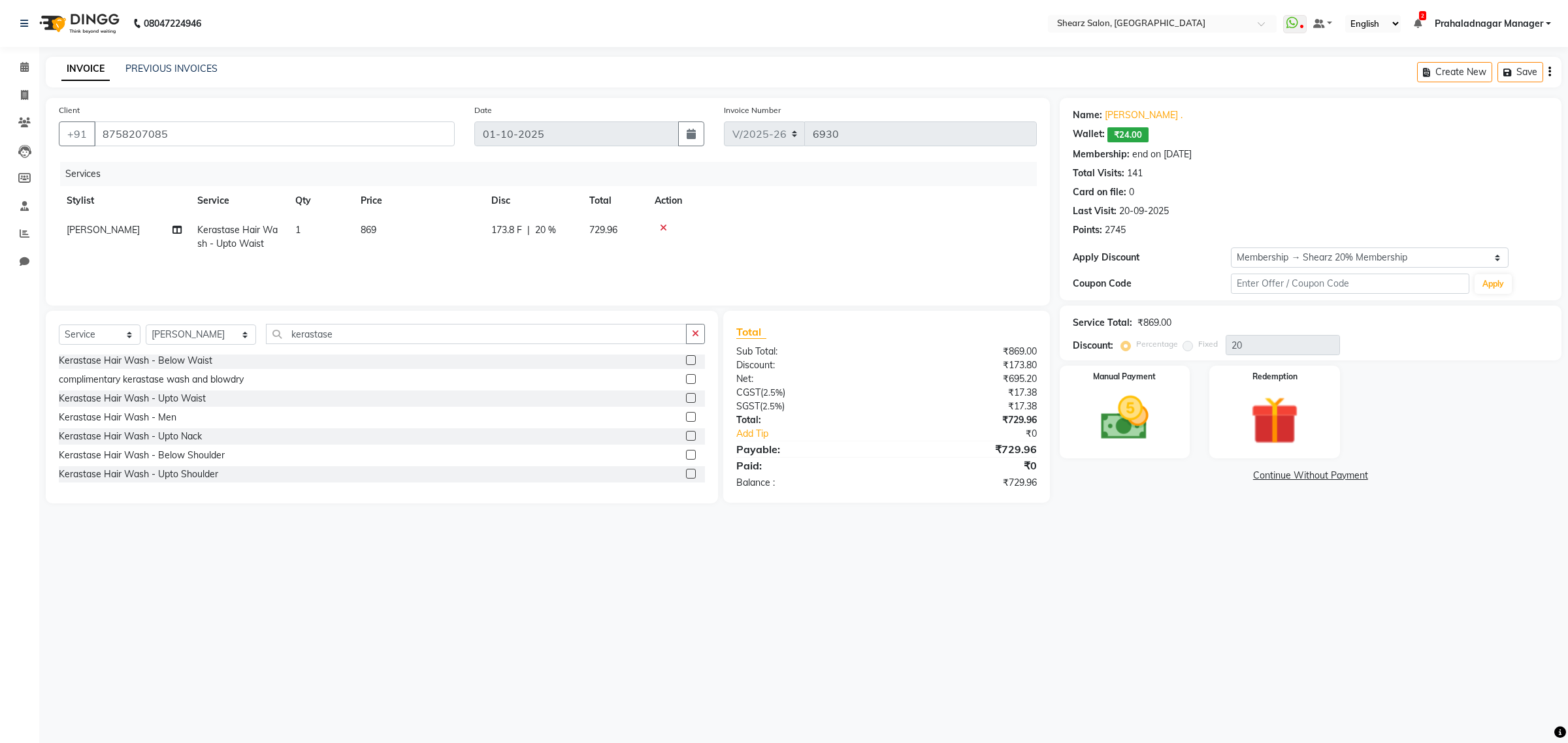
click at [686, 399] on label at bounding box center [691, 398] width 10 height 10
click at [686, 399] on input "checkbox" at bounding box center [690, 399] width 8 height 8
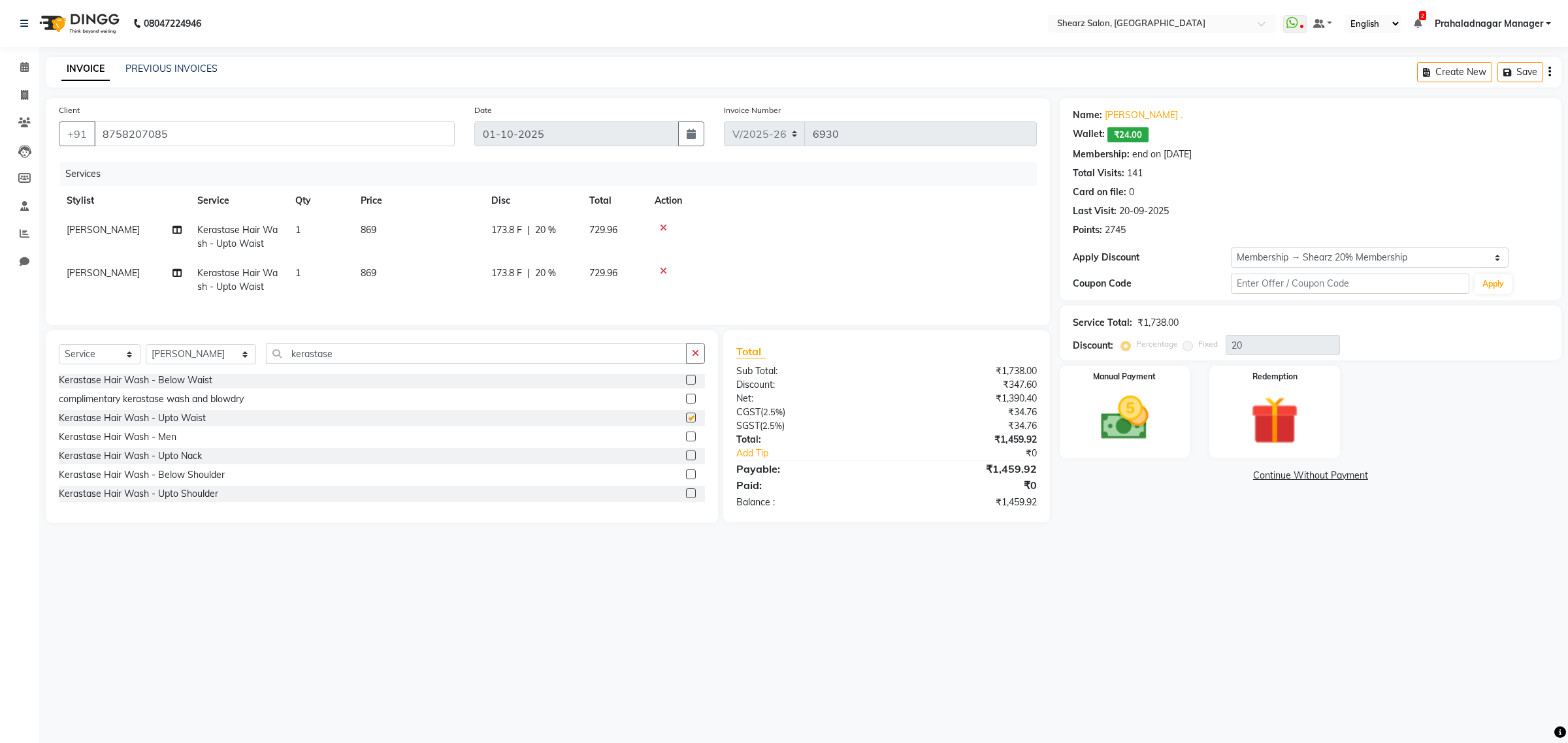
checkbox input "false"
click at [207, 359] on select "Select Stylist Admin A General [PERSON_NAME] Asha Chavariya [PERSON_NAME] Cente…" at bounding box center [200, 354] width 110 height 20
select select "77468"
click at [145, 356] on select "Select Stylist Admin A General [PERSON_NAME] Asha Chavariya [PERSON_NAME] Cente…" at bounding box center [200, 354] width 110 height 20
drag, startPoint x: 328, startPoint y: 363, endPoint x: 160, endPoint y: 366, distance: 168.0
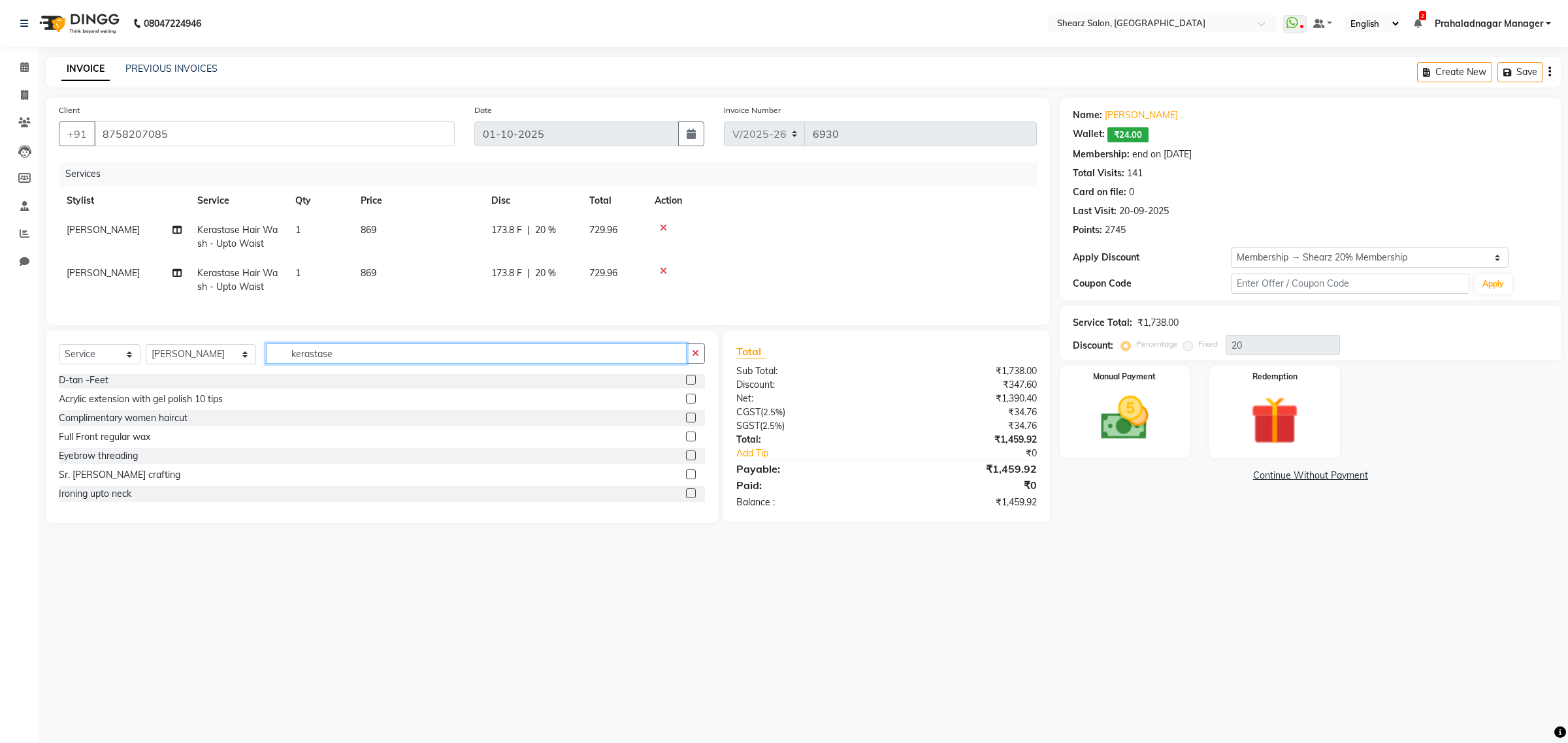
click at [160, 366] on div "Select Service Product Membership Package Voucher Prepaid Gift Card Select Styl…" at bounding box center [381, 359] width 646 height 31
type input "upp"
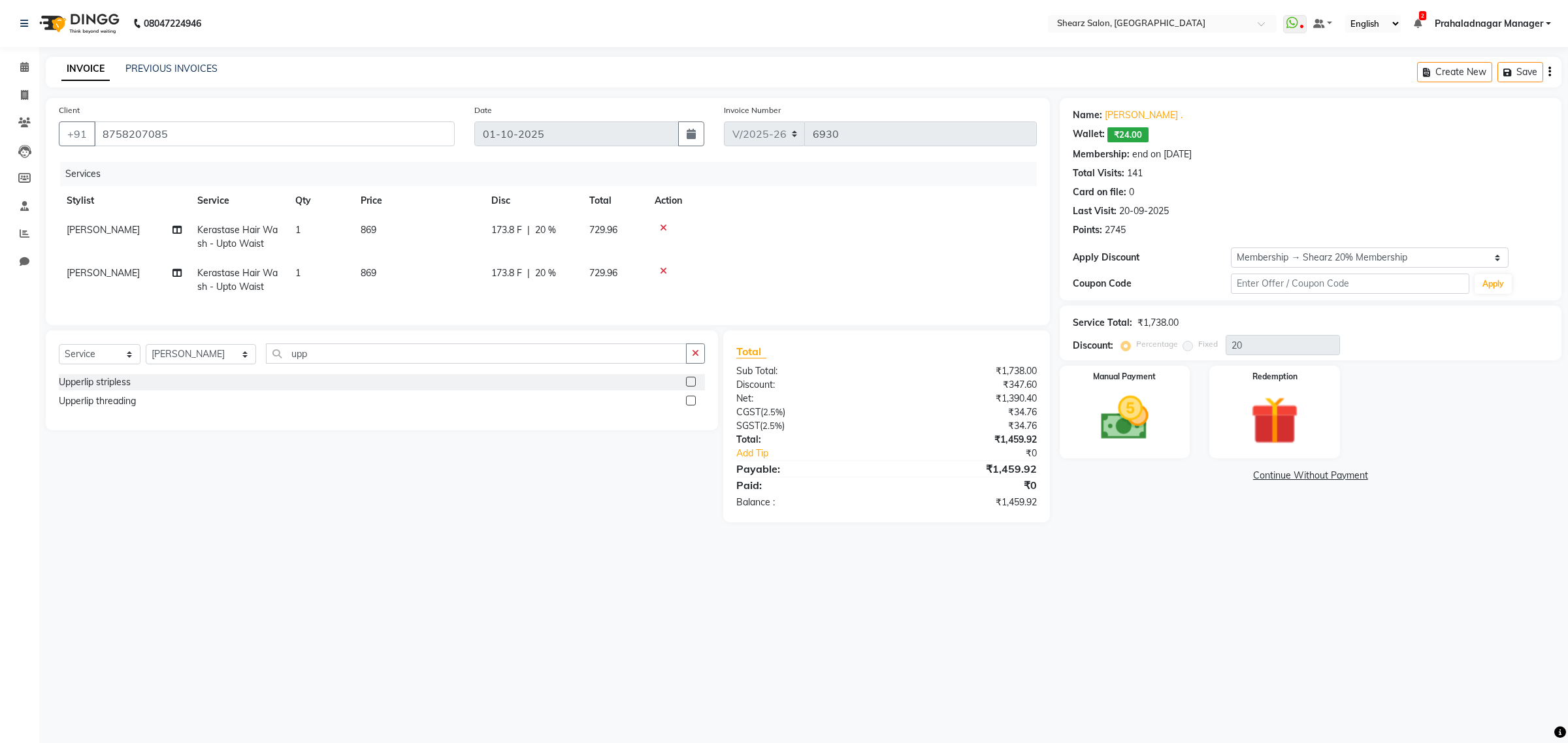
click at [692, 406] on label at bounding box center [691, 401] width 10 height 10
click at [692, 406] on input "checkbox" at bounding box center [690, 401] width 8 height 8
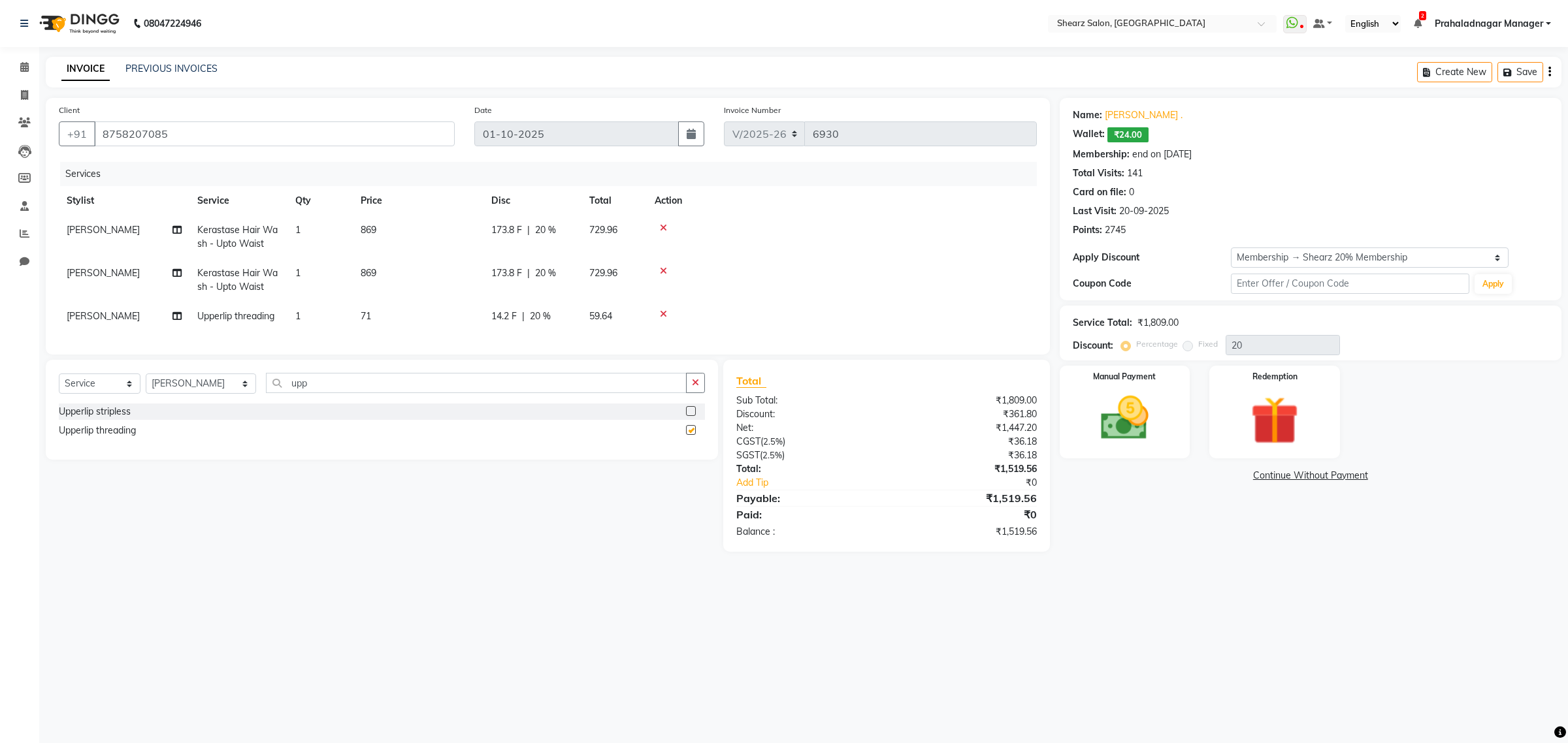
checkbox input "false"
click at [1134, 418] on img at bounding box center [1124, 418] width 81 height 57
click at [1277, 475] on span "CASH" at bounding box center [1279, 476] width 28 height 15
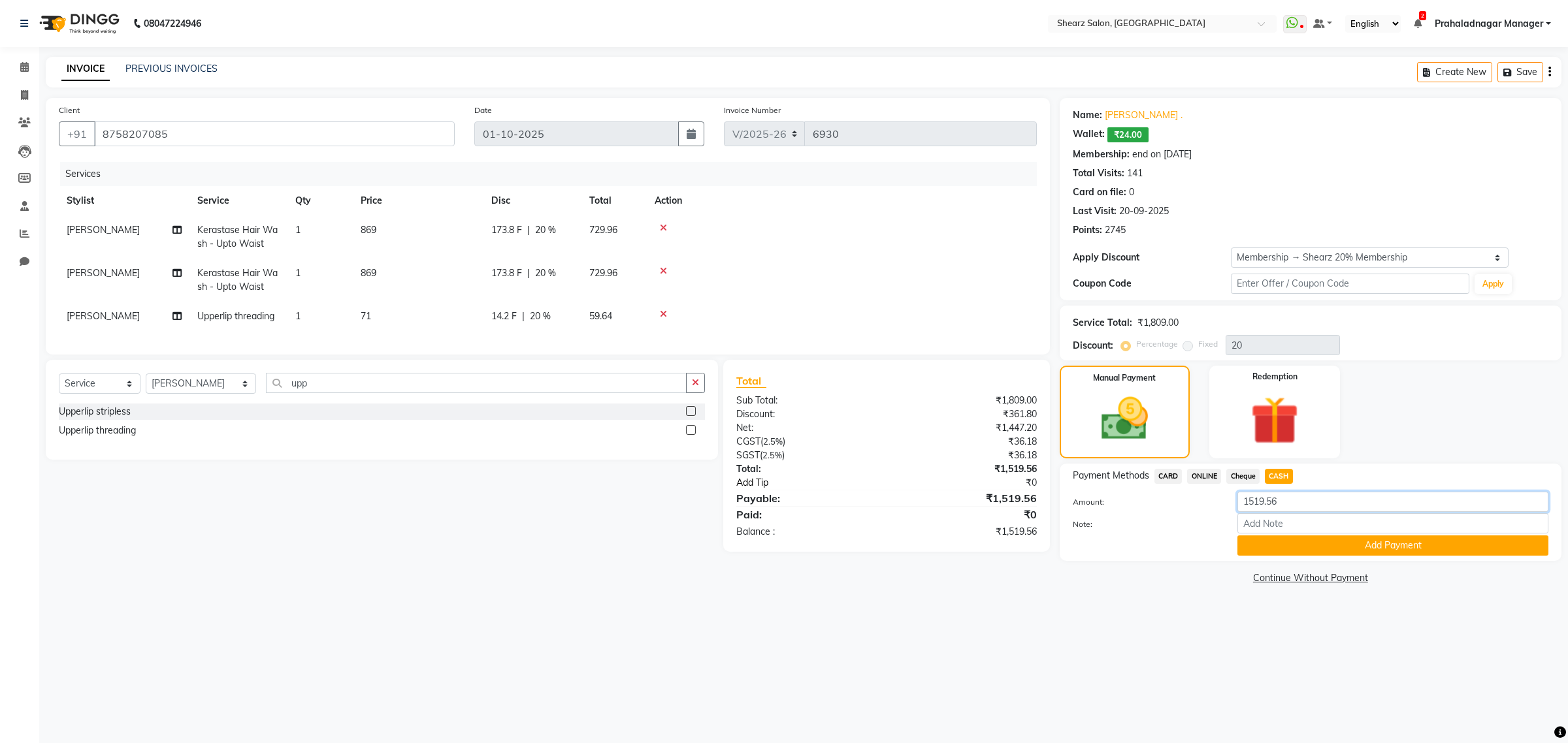
drag, startPoint x: 1313, startPoint y: 495, endPoint x: 833, endPoint y: 497, distance: 480.0
click at [768, 503] on div "Client +91 8758207085 Date 01-10-2025 Invoice Number V/2025 V/2025-26 6930 Serv…" at bounding box center [803, 343] width 1535 height 490
type input "1550"
click at [1426, 545] on button "Add Payment" at bounding box center [1392, 545] width 311 height 20
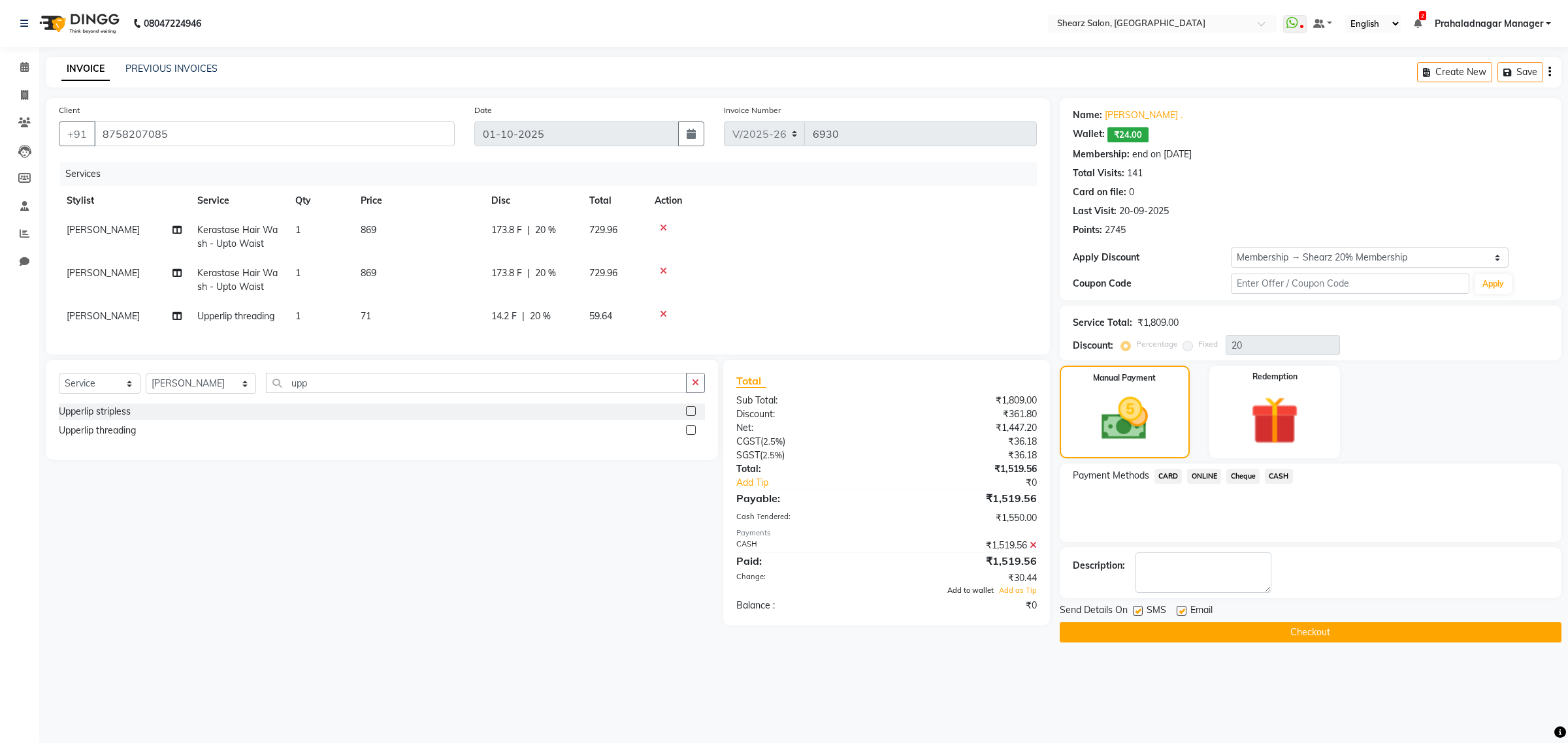
click at [973, 595] on span "Add to wallet" at bounding box center [970, 590] width 47 height 9
click at [1281, 637] on button "Checkout" at bounding box center [1310, 632] width 502 height 20
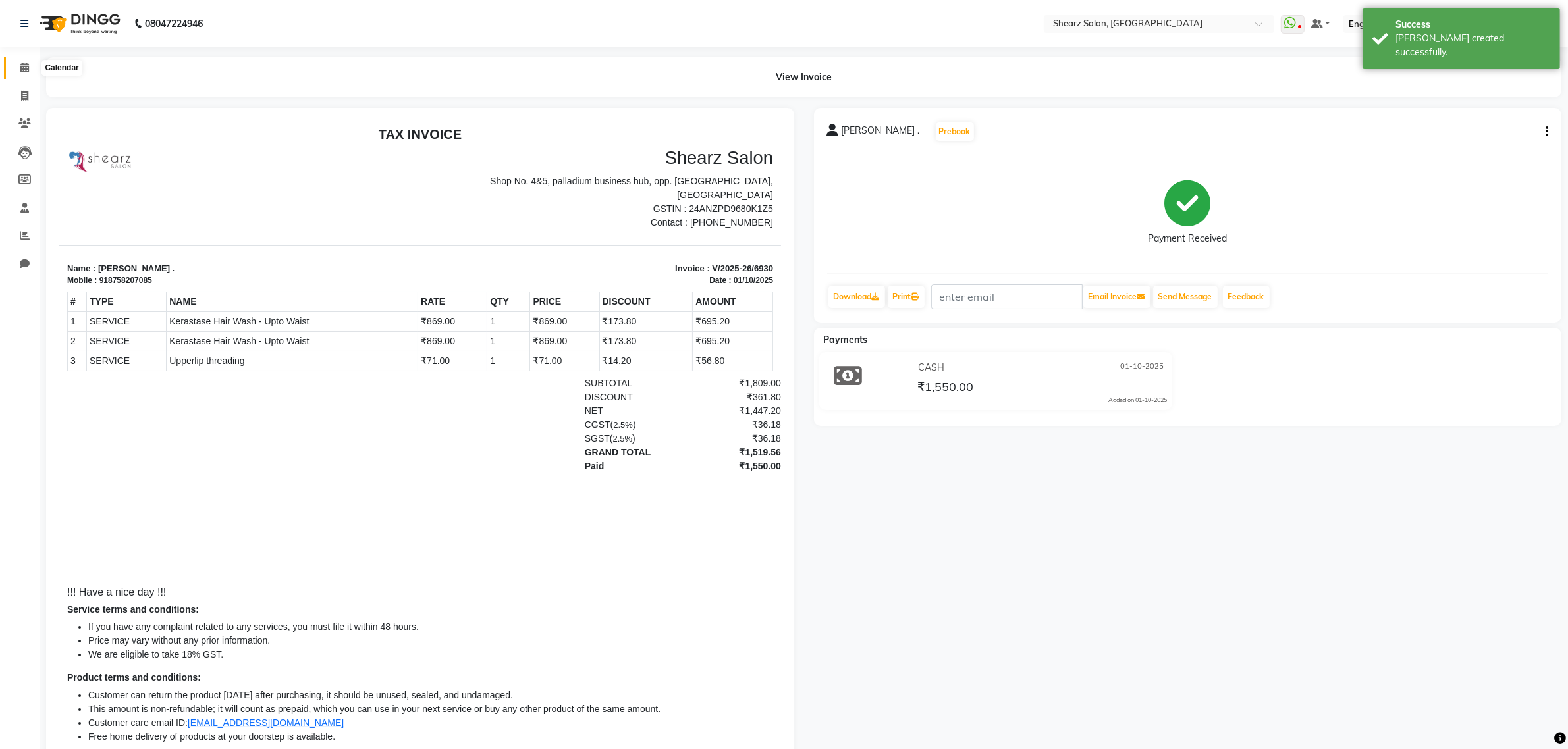
click at [18, 66] on span at bounding box center [25, 68] width 23 height 15
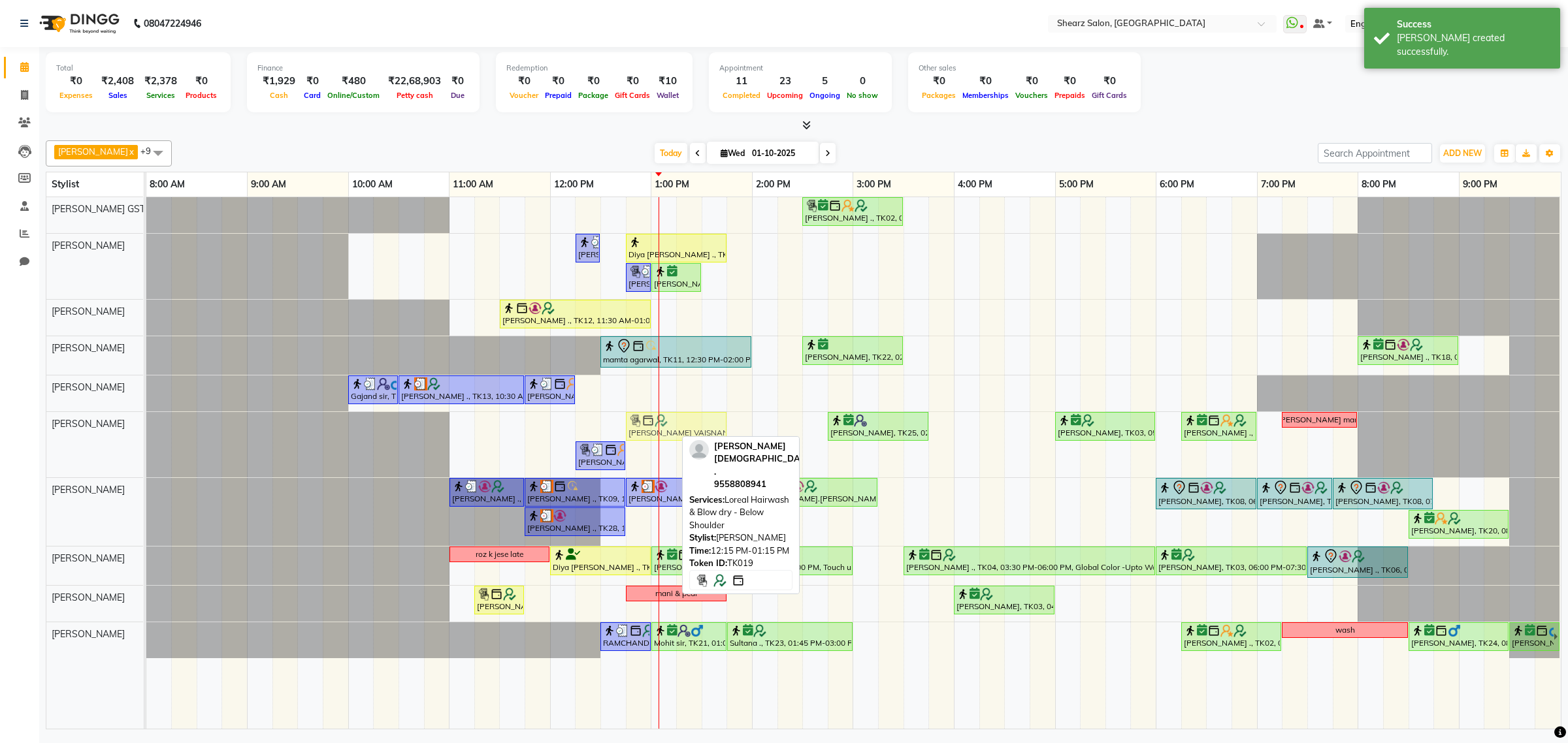
drag, startPoint x: 628, startPoint y: 418, endPoint x: 682, endPoint y: 418, distance: 54.0
click at [146, 418] on div "JAGRUTI VAISNAN ., TK19, 12:15 PM-01:15 PM, Loreal Hairwash & Blow dry - Below …" at bounding box center [146, 445] width 0 height 66
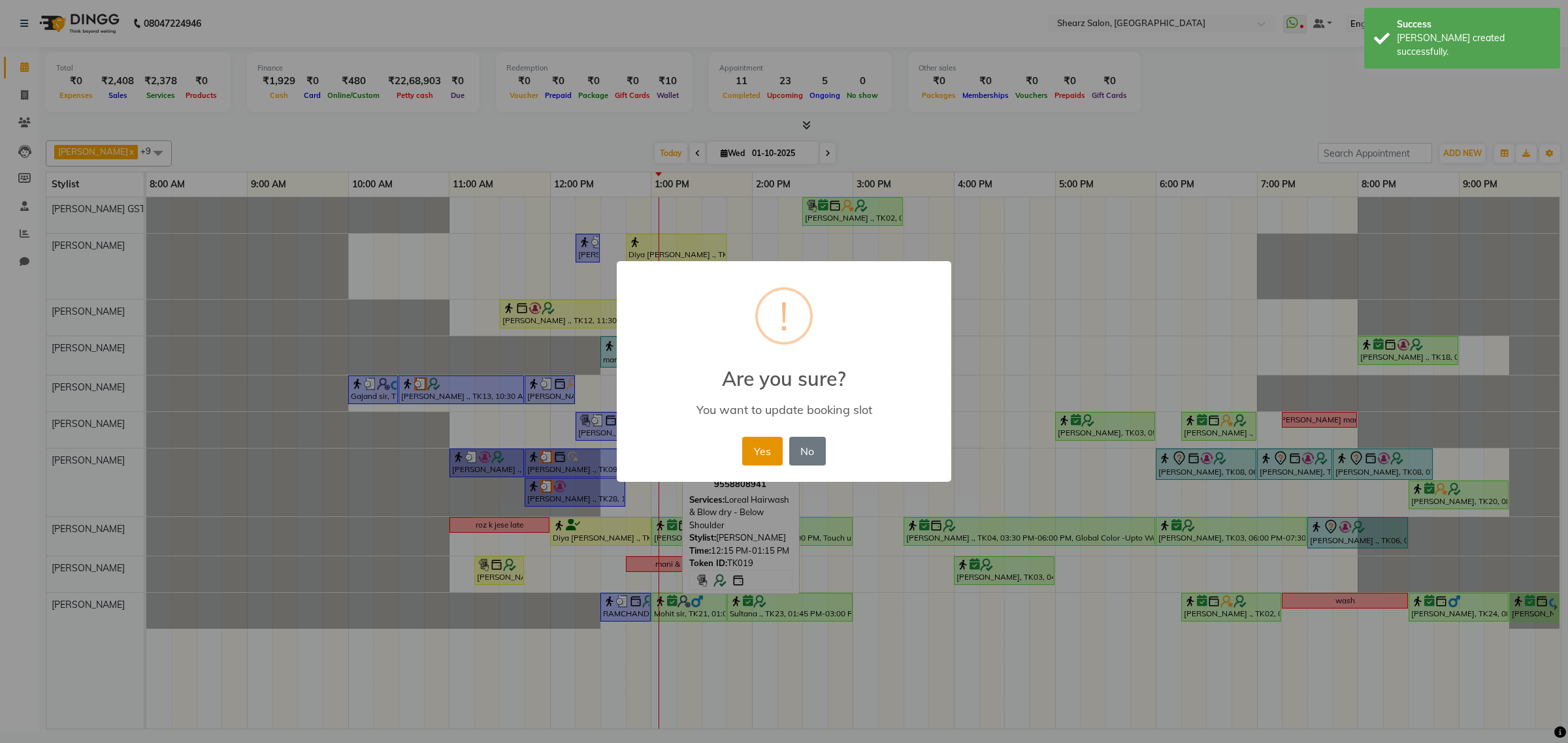
click at [756, 443] on button "Yes" at bounding box center [762, 451] width 40 height 29
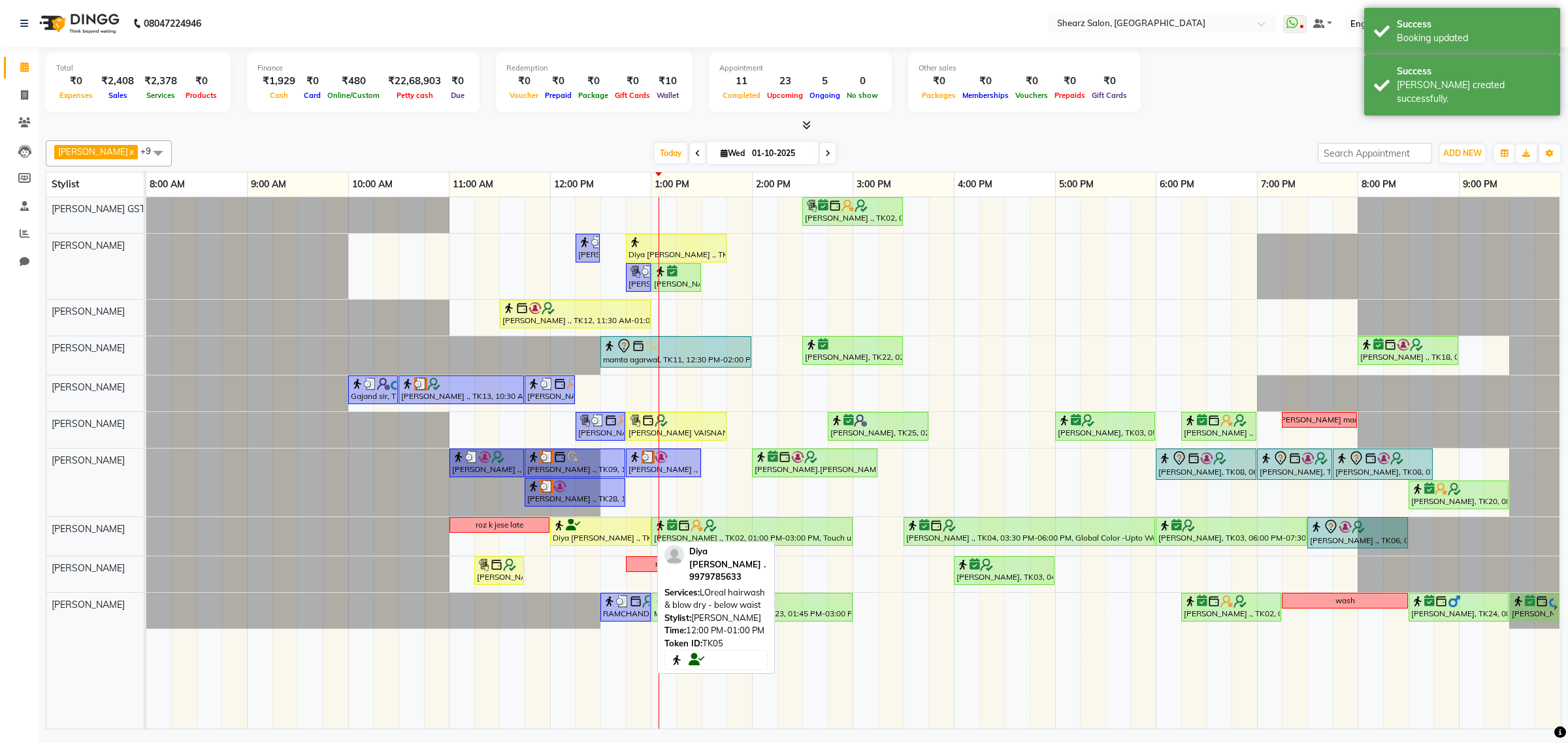
click at [146, 532] on div "roz k jese late Diya Vasu ., TK05, 12:00 PM-01:00 PM, LOreal hairwash & blow dr…" at bounding box center [146, 536] width 0 height 39
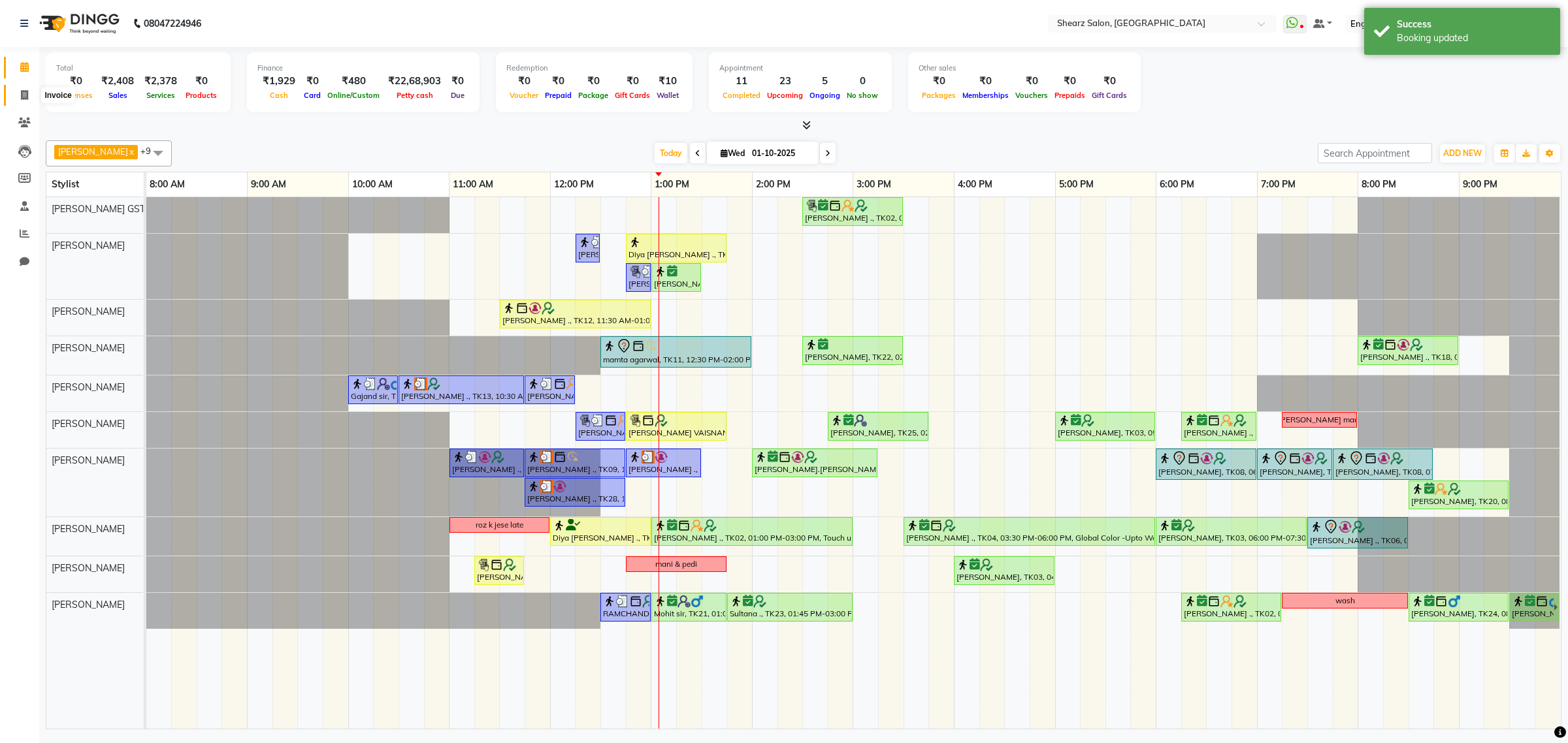
click at [26, 95] on icon at bounding box center [25, 95] width 7 height 10
select select "service"
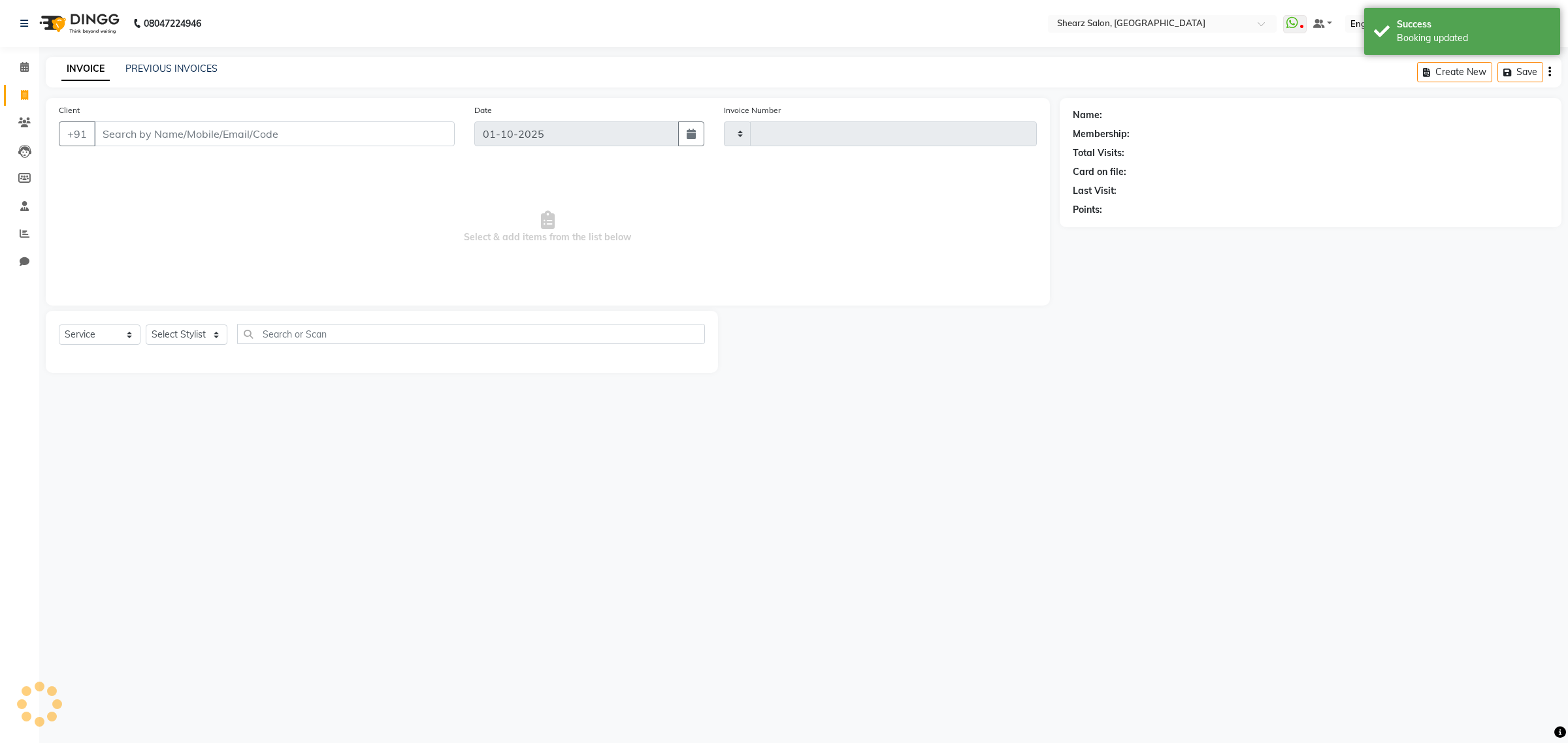
type input "6931"
select select "8157"
click at [141, 121] on input "Client" at bounding box center [274, 133] width 361 height 25
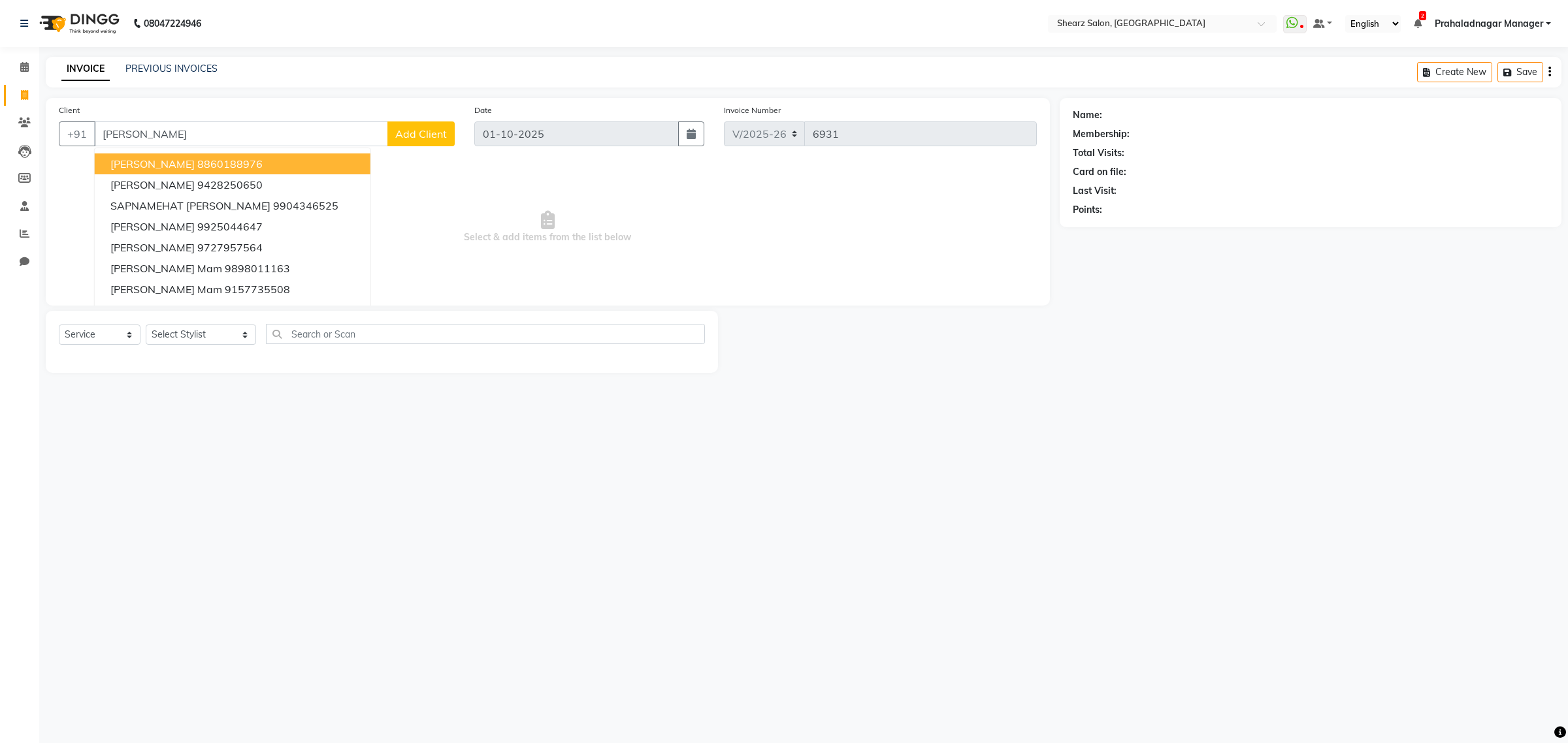
drag, startPoint x: 186, startPoint y: 129, endPoint x: 1, endPoint y: 41, distance: 204.9
click at [0, 41] on app-home "08047224946 Select Location × Shearz Salon, Prahaladnagar WhatsApp Status ✕ Sta…" at bounding box center [784, 196] width 1568 height 392
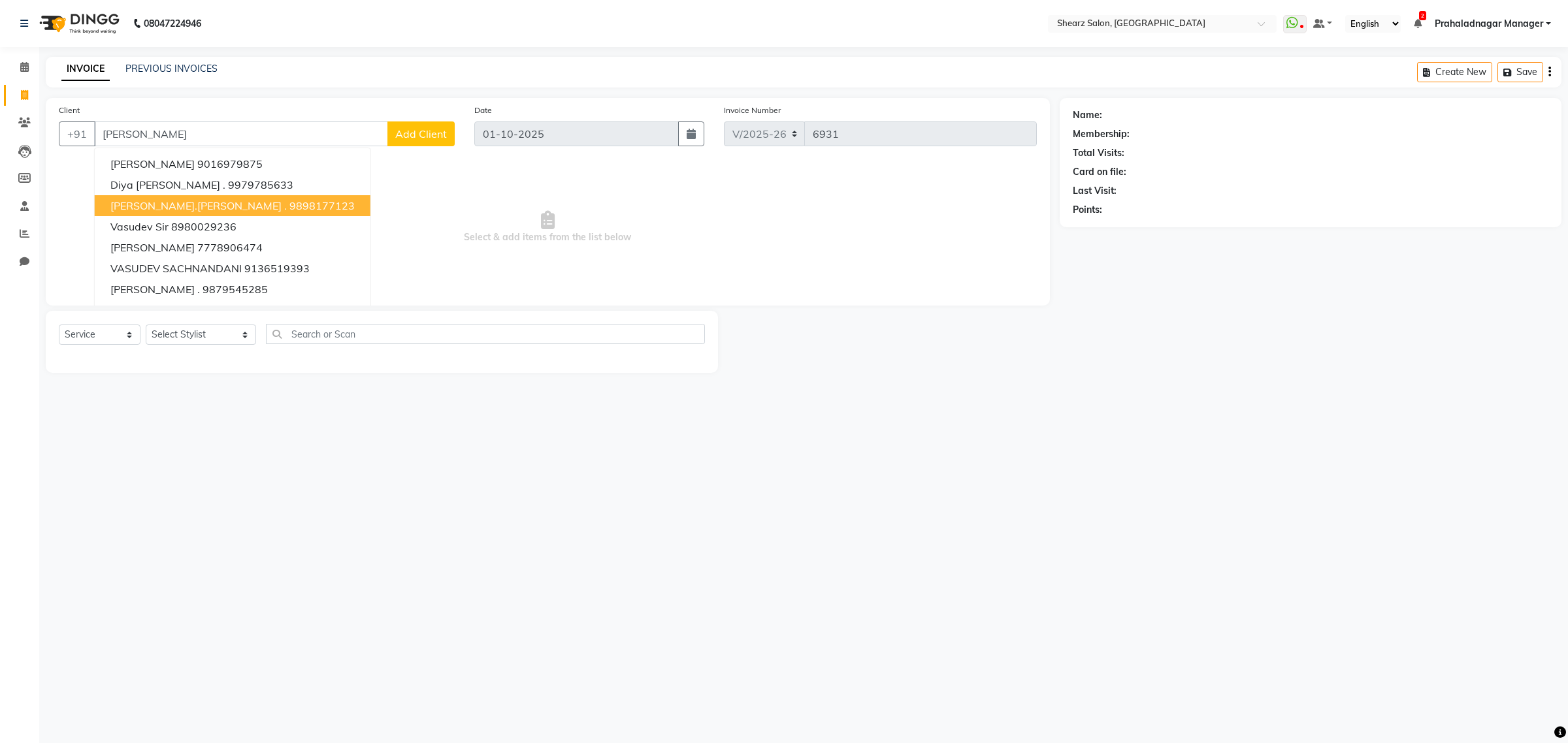
click at [178, 200] on span "[PERSON_NAME].[PERSON_NAME] ." at bounding box center [198, 205] width 176 height 13
type input "9898177123"
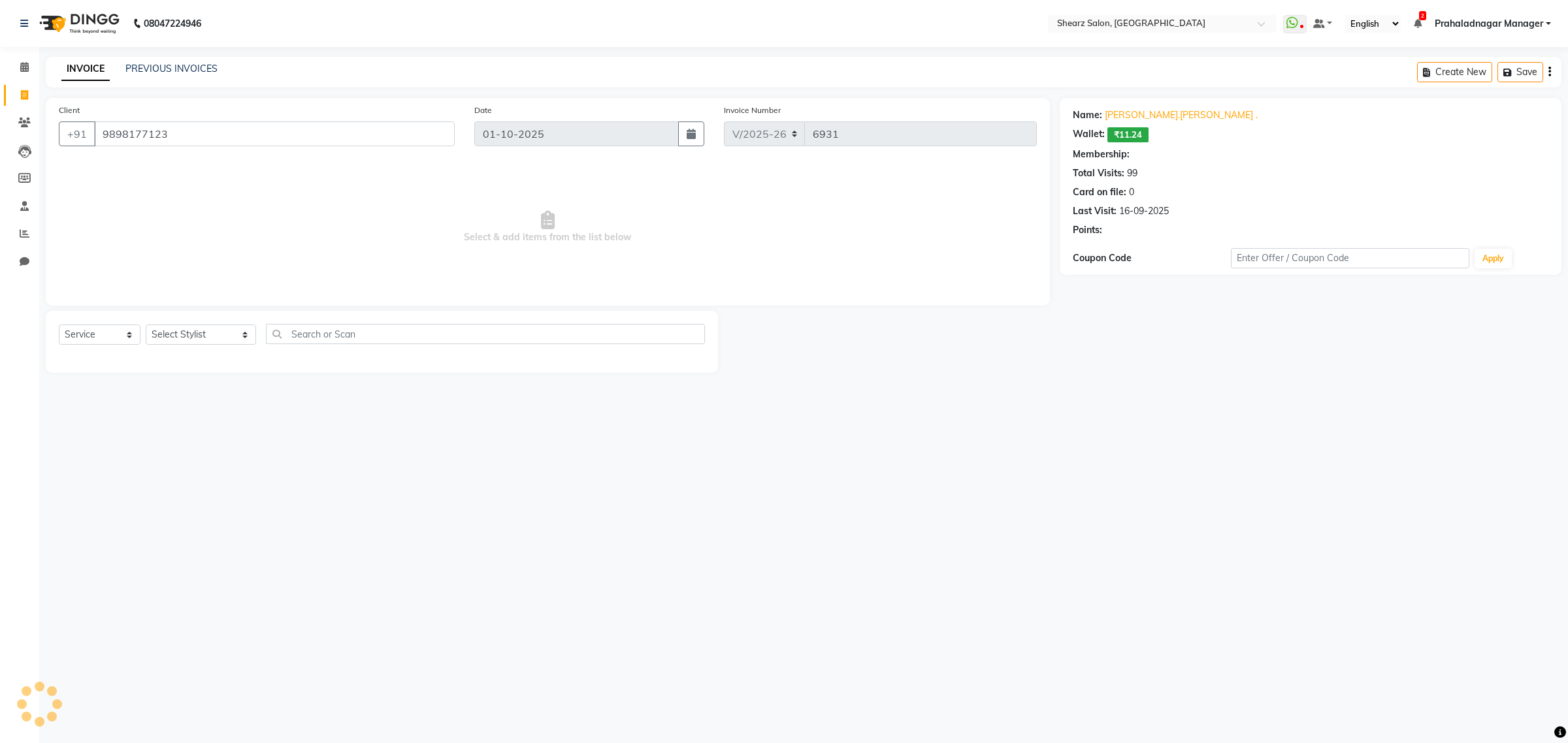
select select "1: Object"
click at [193, 334] on select "Select Stylist Admin A General [PERSON_NAME] Asha Chavariya [PERSON_NAME] Cente…" at bounding box center [200, 334] width 110 height 20
select select "77440"
click at [145, 325] on select "Select Stylist Admin A General [PERSON_NAME] Asha Chavariya [PERSON_NAME] Cente…" at bounding box center [200, 334] width 110 height 20
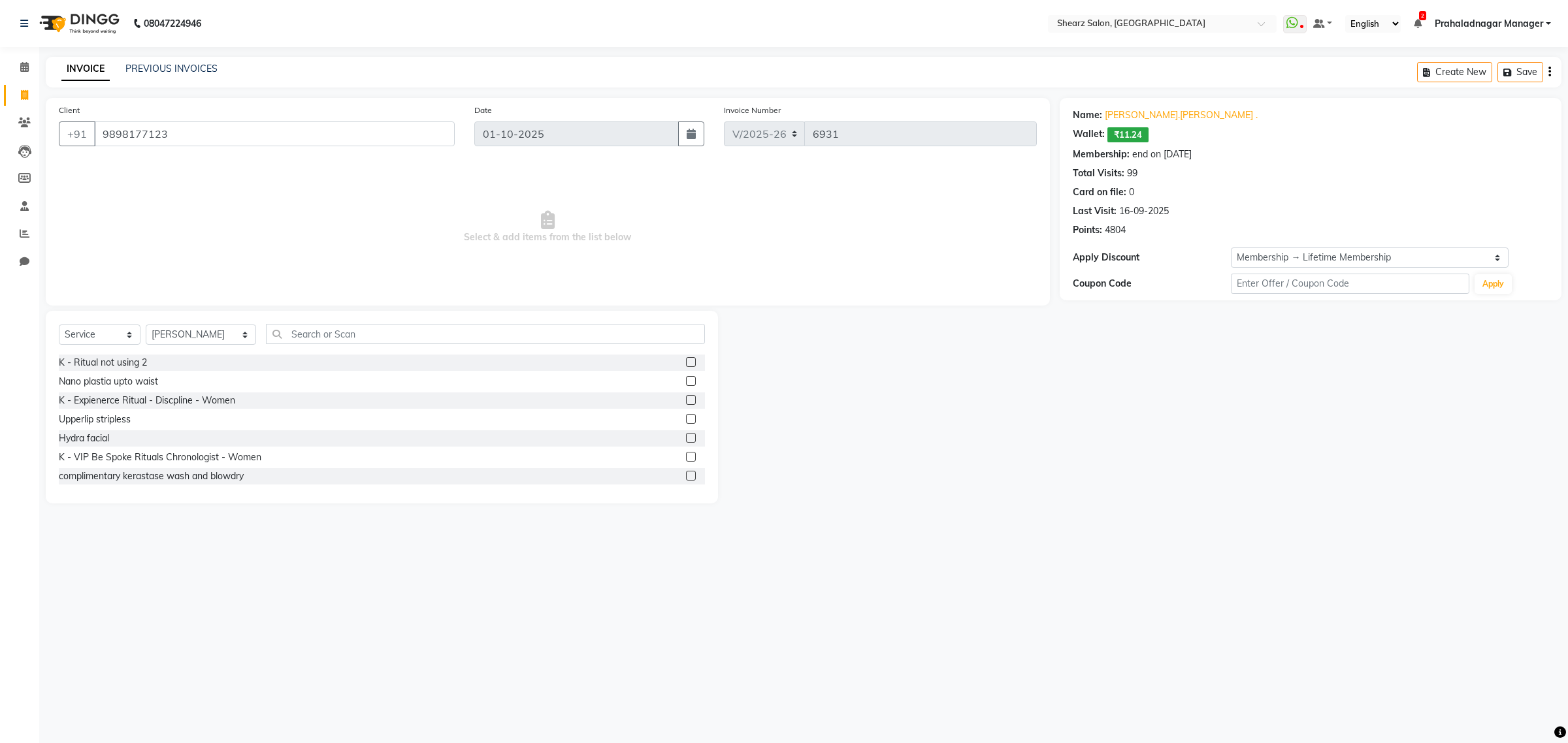
click at [350, 322] on div "Select Service Product Membership Package Voucher Prepaid Gift Card Select Styl…" at bounding box center [382, 407] width 672 height 193
click at [345, 334] on input "text" at bounding box center [486, 334] width 439 height 20
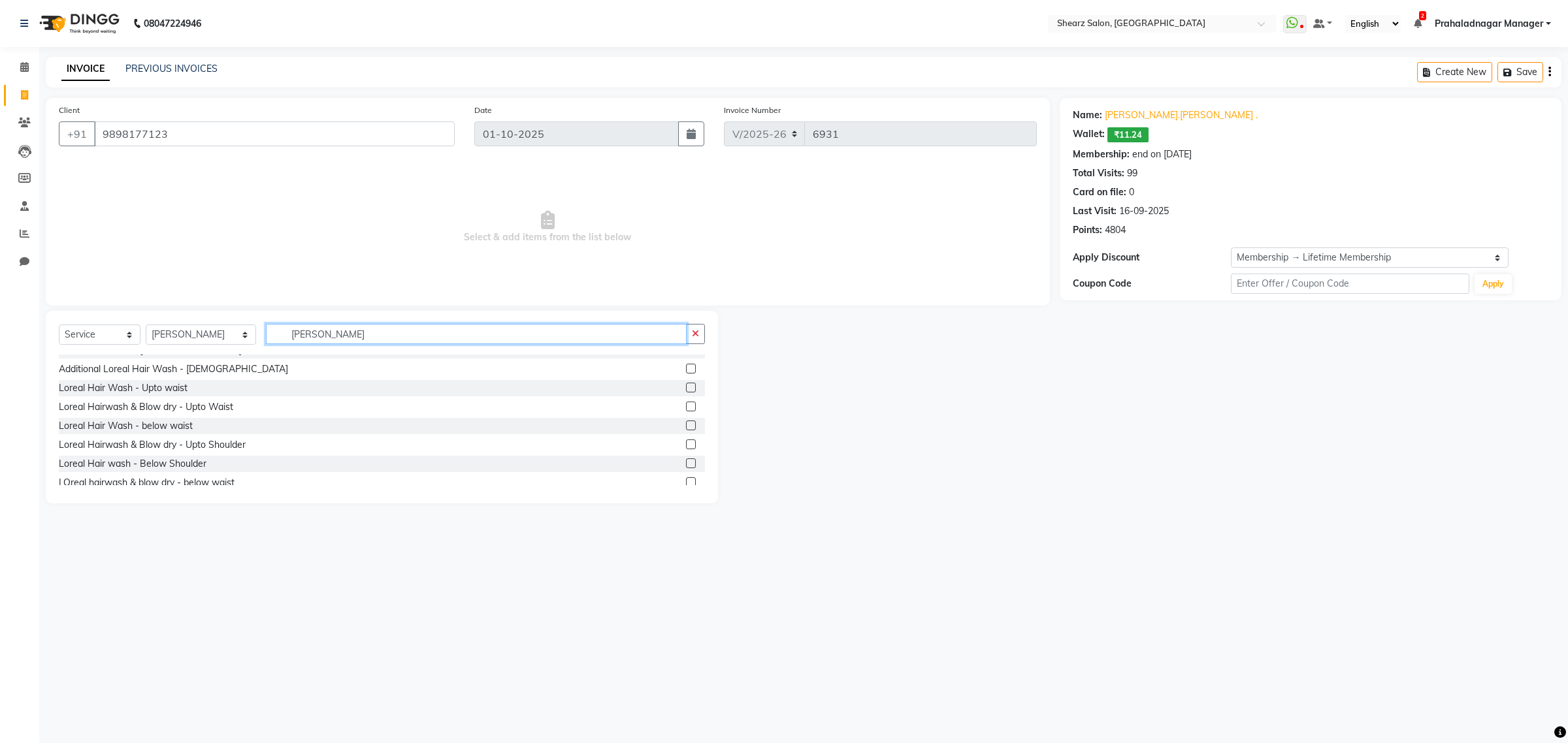
scroll to position [77, 0]
type input "lorea"
click at [686, 375] on label at bounding box center [691, 380] width 10 height 10
click at [686, 376] on input "checkbox" at bounding box center [690, 380] width 8 height 8
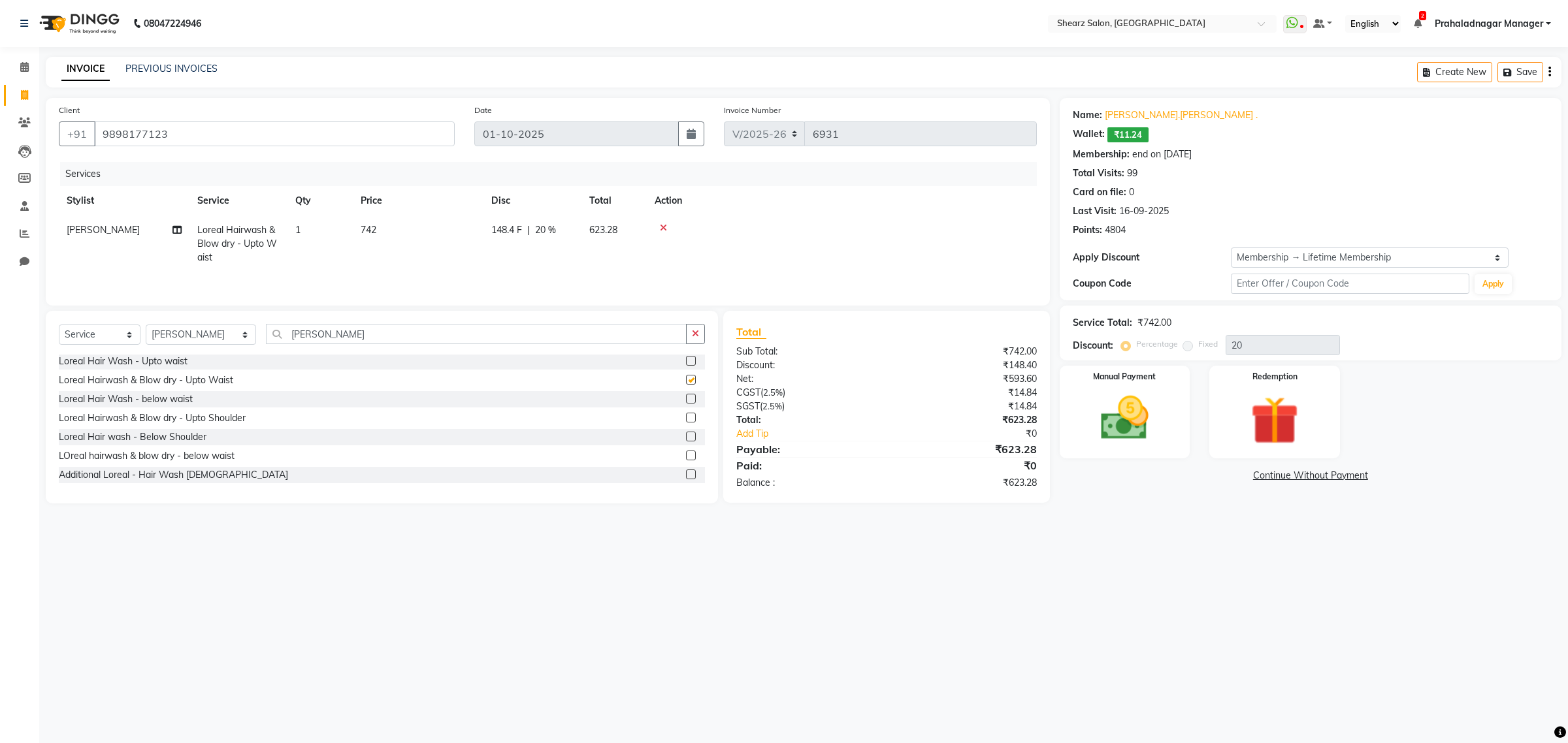
checkbox input "false"
click at [219, 343] on select "Select Stylist Admin A General [PERSON_NAME] Asha Chavariya [PERSON_NAME] Cente…" at bounding box center [200, 334] width 110 height 20
select select "77468"
click at [145, 327] on select "Select Stylist Admin A General [PERSON_NAME] Asha Chavariya [PERSON_NAME] Cente…" at bounding box center [200, 334] width 110 height 20
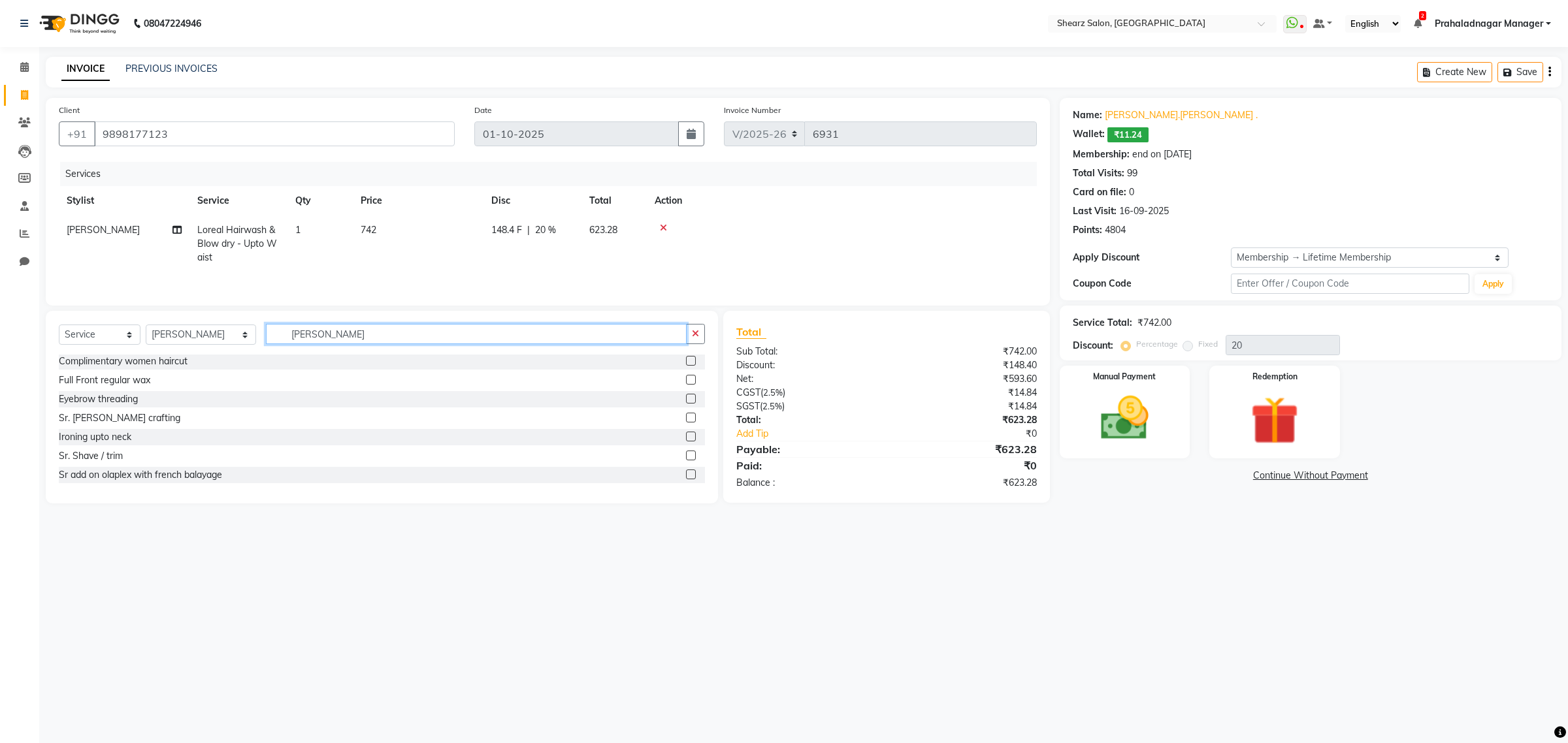
drag, startPoint x: 323, startPoint y: 330, endPoint x: 226, endPoint y: 329, distance: 97.0
click at [176, 329] on div "Select Service Product Membership Package Voucher Prepaid Gift Card Select Styl…" at bounding box center [381, 339] width 646 height 31
click at [355, 338] on input "lorea" at bounding box center [476, 334] width 421 height 20
click at [488, 325] on div "Select Service Product Membership Package Voucher Prepaid Gift Card Select Styl…" at bounding box center [382, 407] width 672 height 193
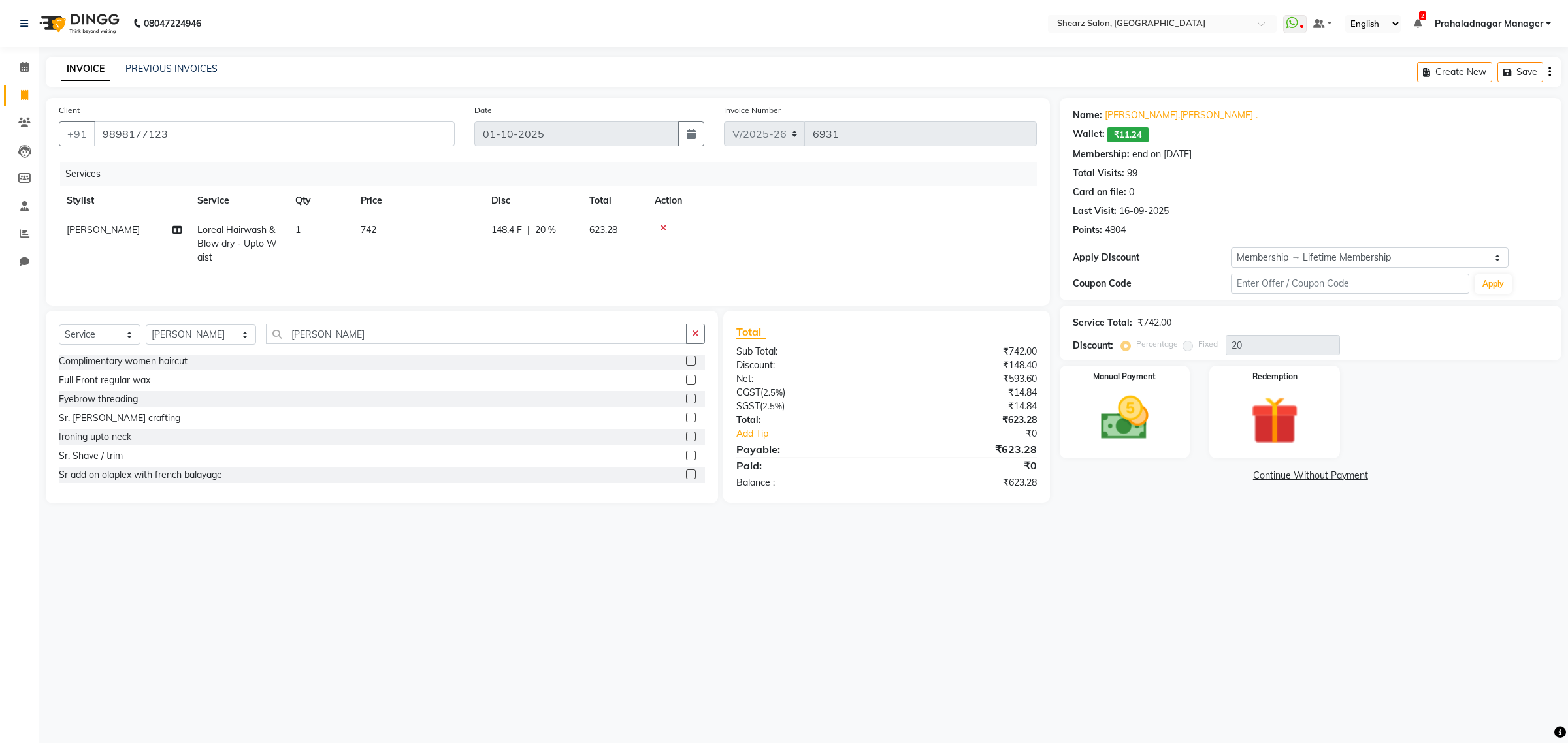
click at [488, 321] on div "Select Service Product Membership Package Voucher Prepaid Gift Card Select Styl…" at bounding box center [382, 407] width 672 height 193
click at [469, 328] on input "lorea" at bounding box center [476, 334] width 421 height 20
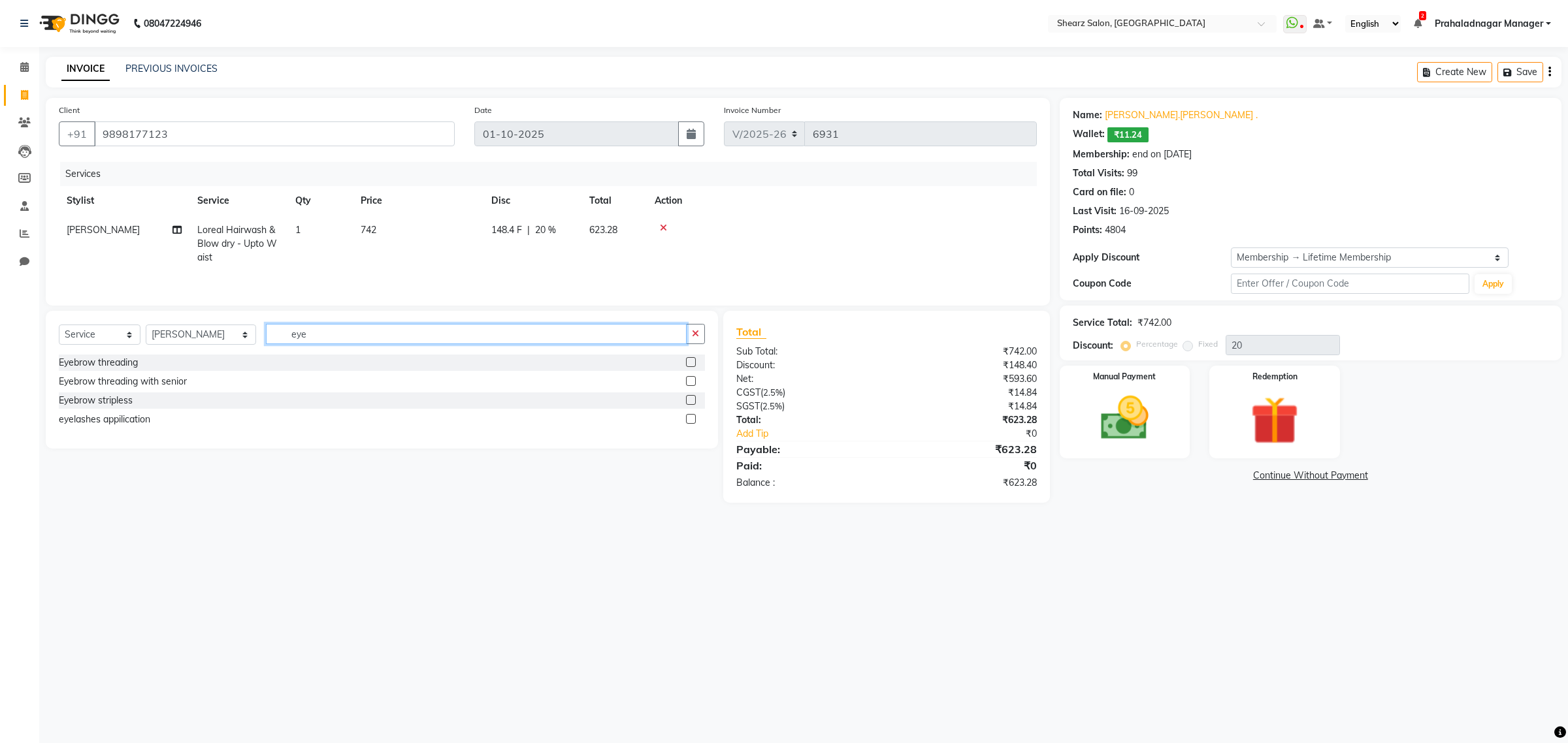
type input "eye"
click at [693, 365] on label at bounding box center [691, 362] width 10 height 10
click at [693, 365] on input "checkbox" at bounding box center [690, 363] width 8 height 8
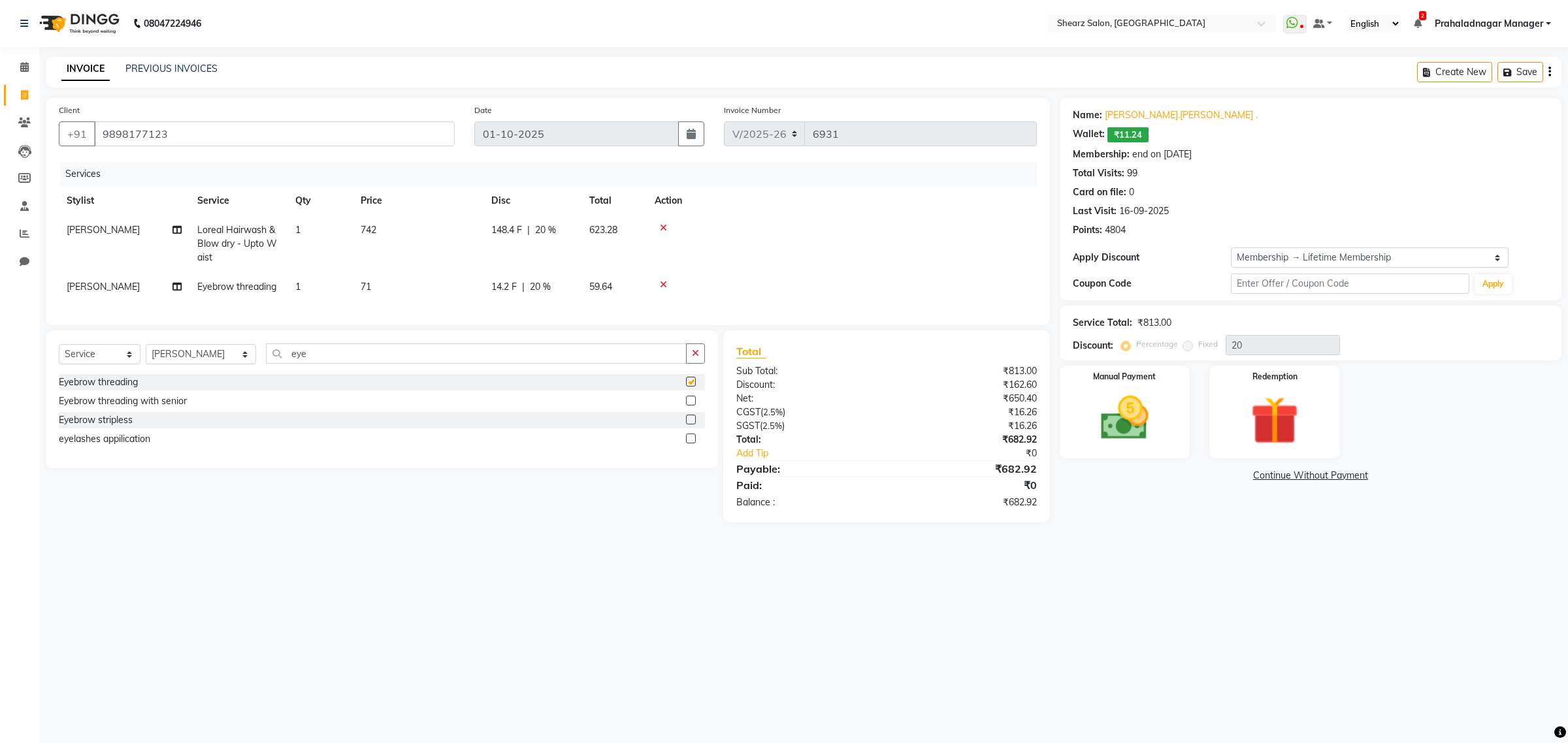
checkbox input "false"
click at [1128, 421] on img at bounding box center [1124, 418] width 81 height 57
click at [1286, 473] on span "CASH" at bounding box center [1279, 476] width 28 height 15
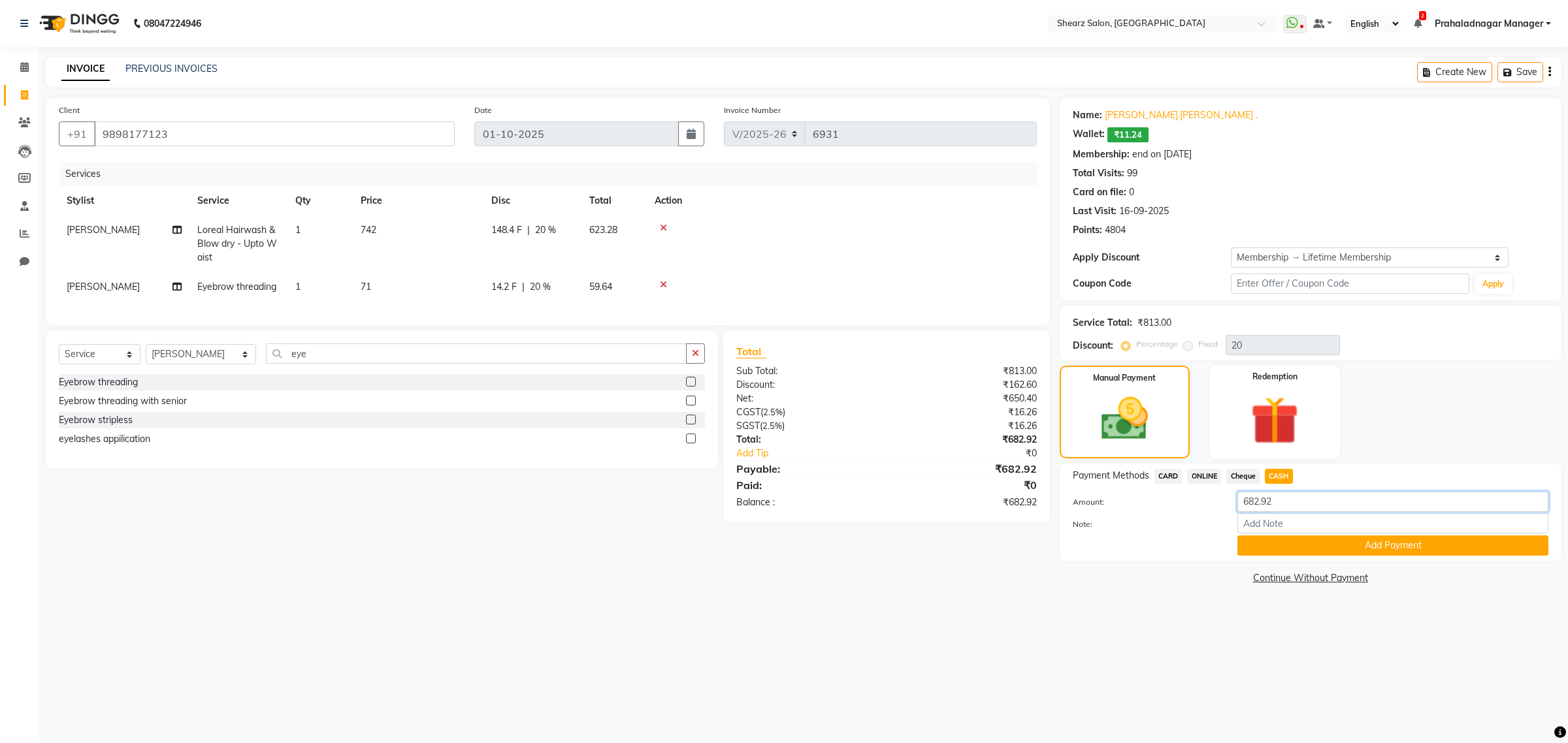
drag, startPoint x: 1289, startPoint y: 495, endPoint x: 1169, endPoint y: 523, distance: 123.2
click at [1171, 523] on div "Amount: 682.92 Note: Add Payment" at bounding box center [1310, 524] width 476 height 64
type input "700"
click at [1277, 540] on button "Add Payment" at bounding box center [1392, 545] width 311 height 20
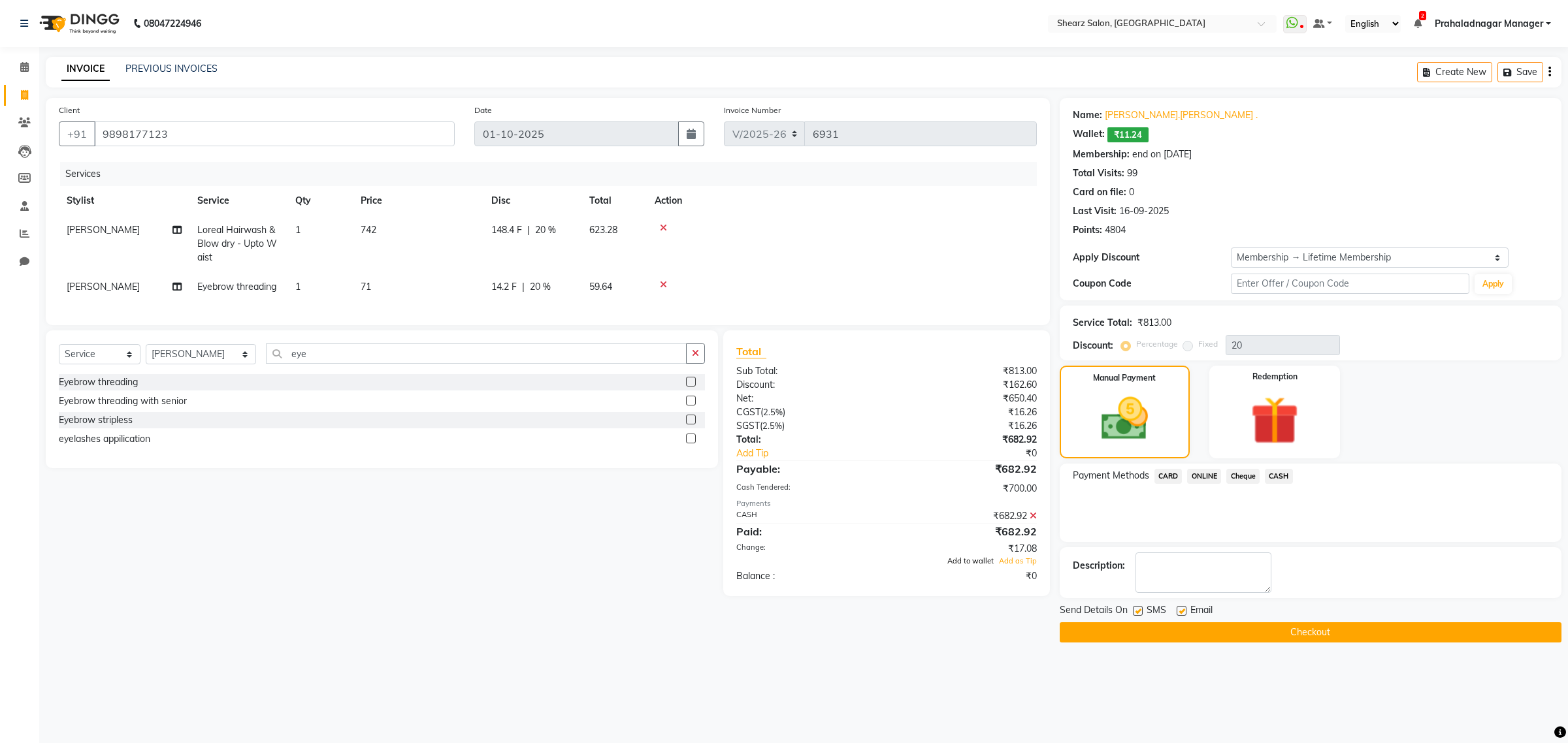
click at [980, 566] on span "Add to wallet" at bounding box center [970, 561] width 47 height 9
click at [1287, 636] on button "Checkout" at bounding box center [1310, 632] width 502 height 20
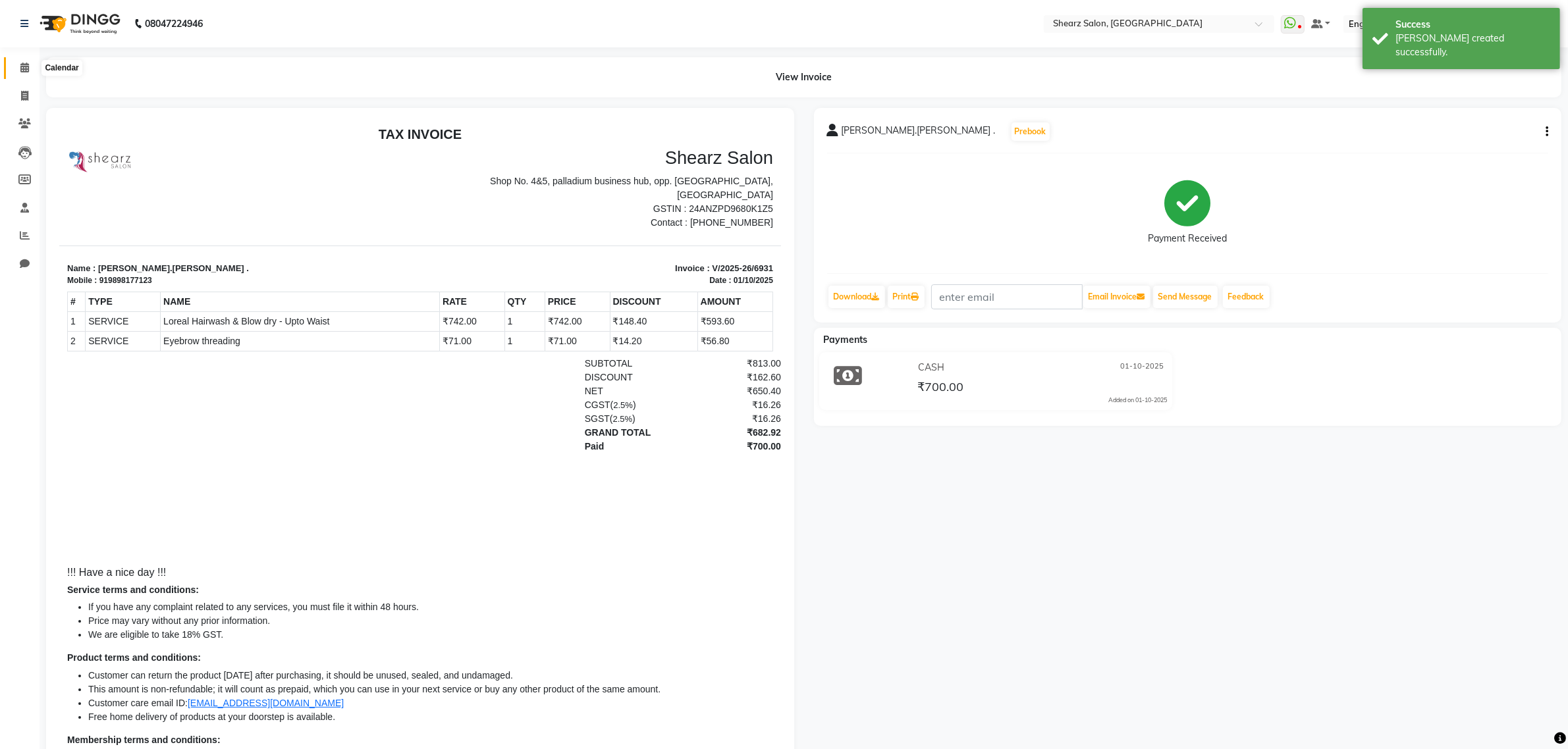
drag, startPoint x: 18, startPoint y: 60, endPoint x: 51, endPoint y: 66, distance: 33.5
click at [20, 60] on span at bounding box center [25, 68] width 23 height 15
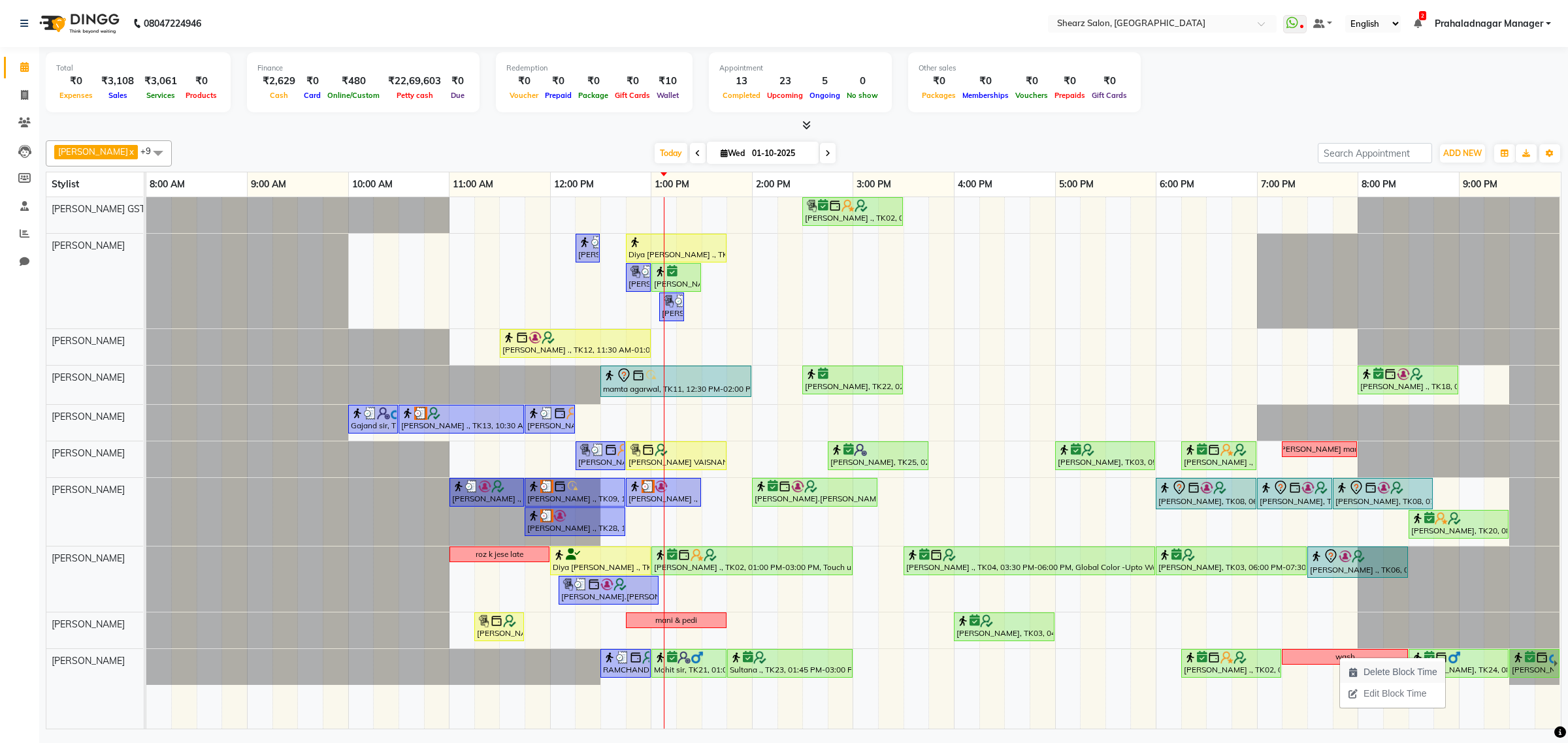
click at [1376, 668] on span "Delete Block Time" at bounding box center [1400, 672] width 74 height 13
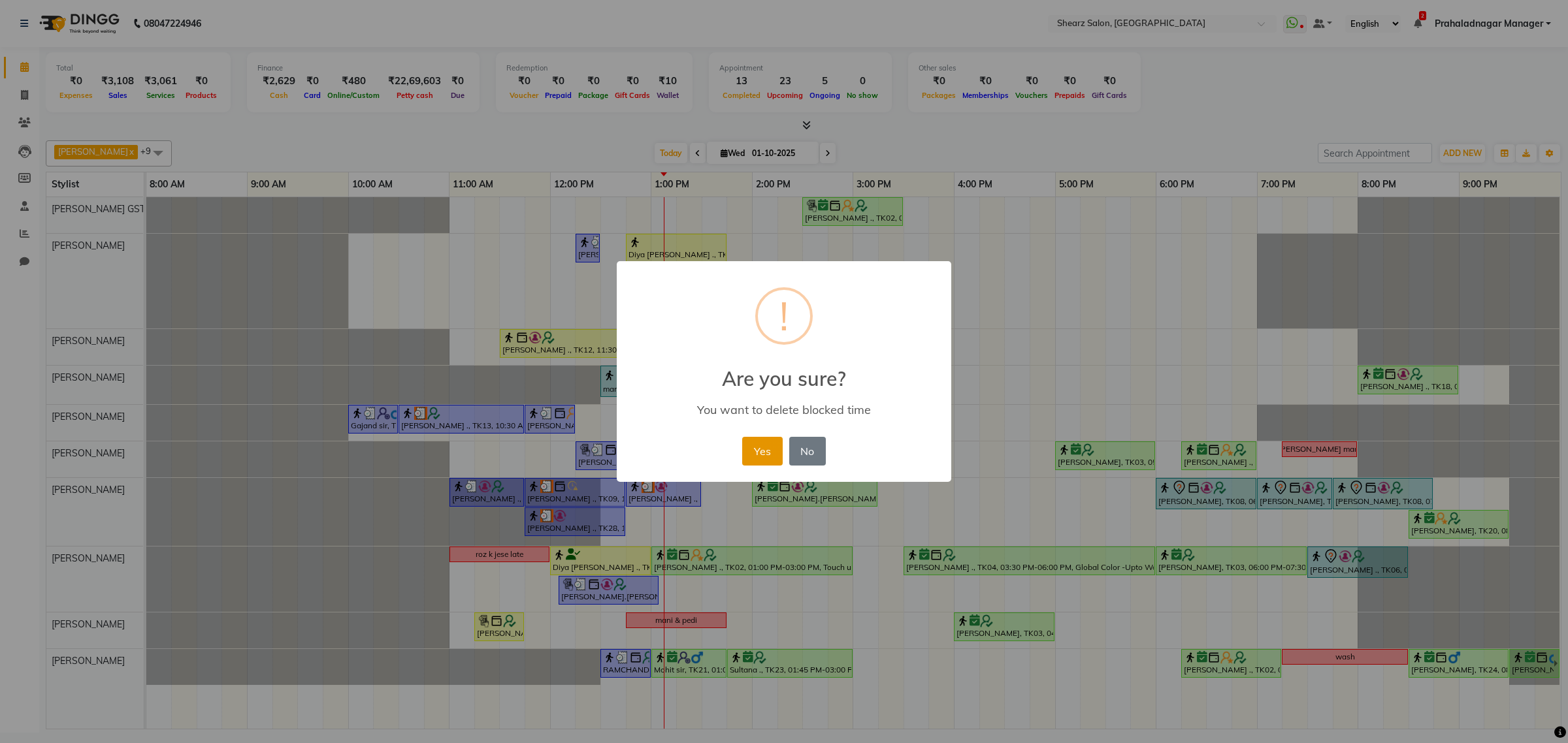
click at [761, 454] on button "Yes" at bounding box center [762, 451] width 40 height 29
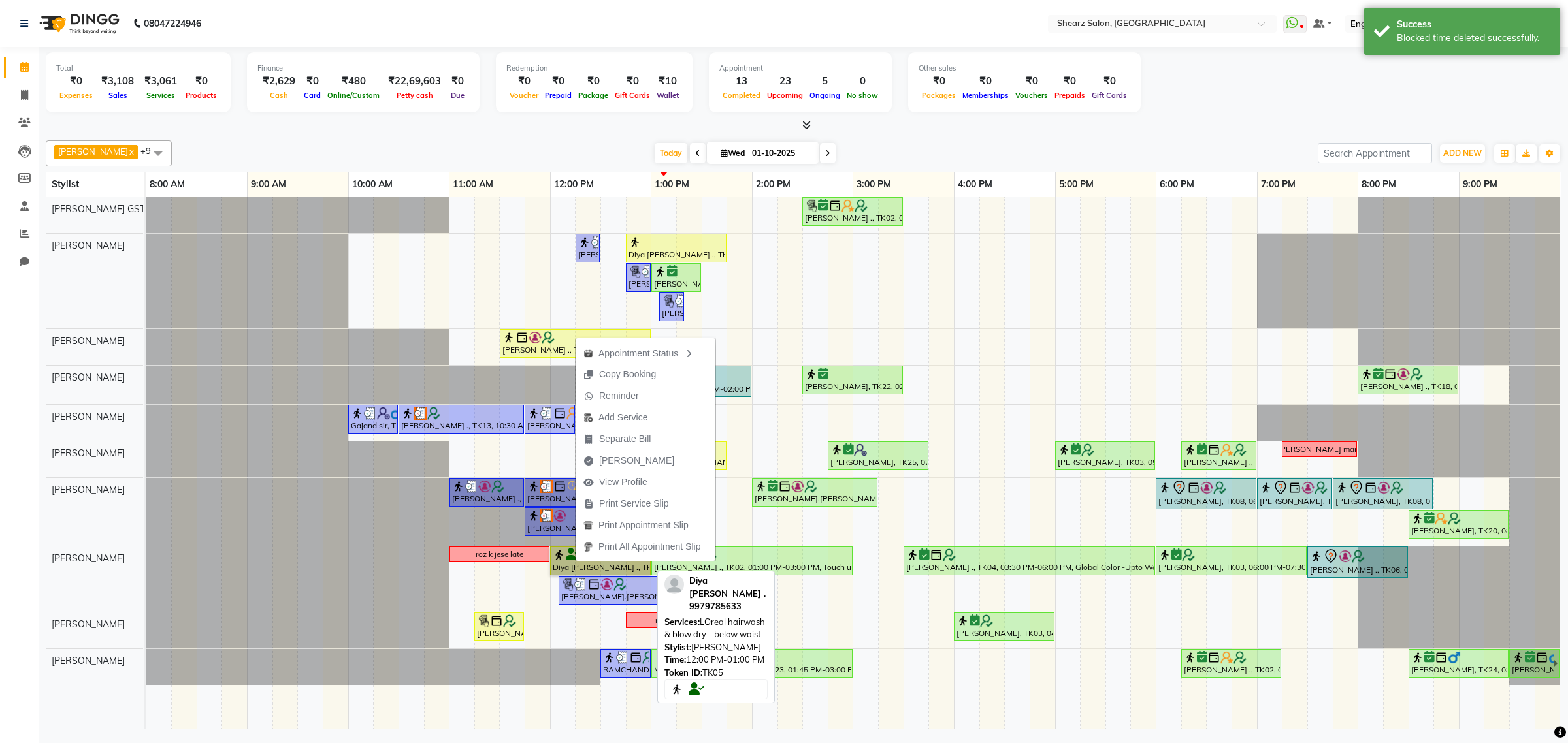
click at [565, 562] on link "Diya Vasu ., TK05, 12:00 PM-01:00 PM, LOreal hairwash & blow dry - below waist" at bounding box center [600, 561] width 101 height 29
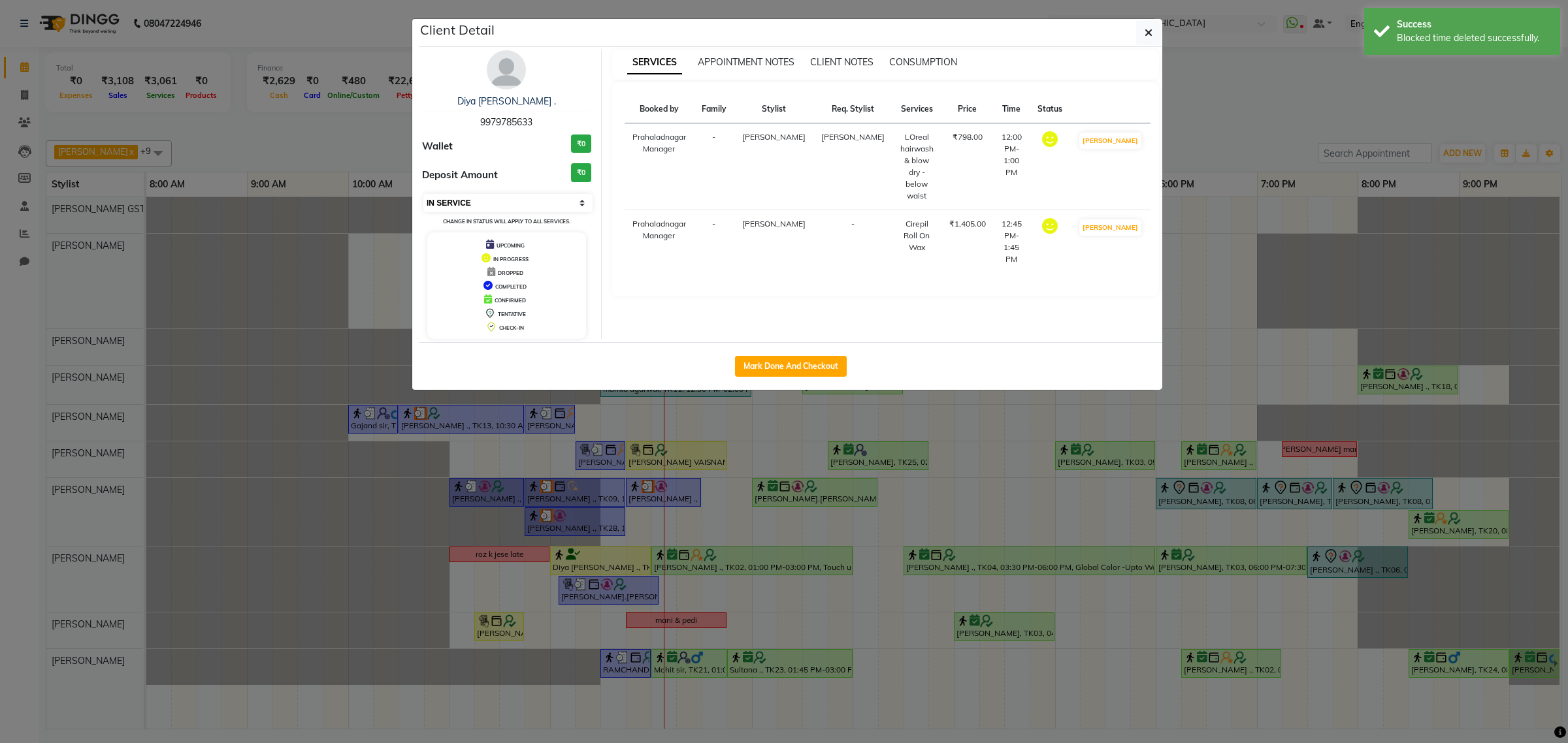
click at [505, 204] on select "Select IN SERVICE CONFIRMED TENTATIVE CHECK IN MARK DONE DROPPED UPCOMING" at bounding box center [508, 203] width 169 height 18
select select "2"
click at [423, 194] on select "Select IN SERVICE CONFIRMED TENTATIVE CHECK IN MARK DONE DROPPED UPCOMING" at bounding box center [508, 203] width 169 height 18
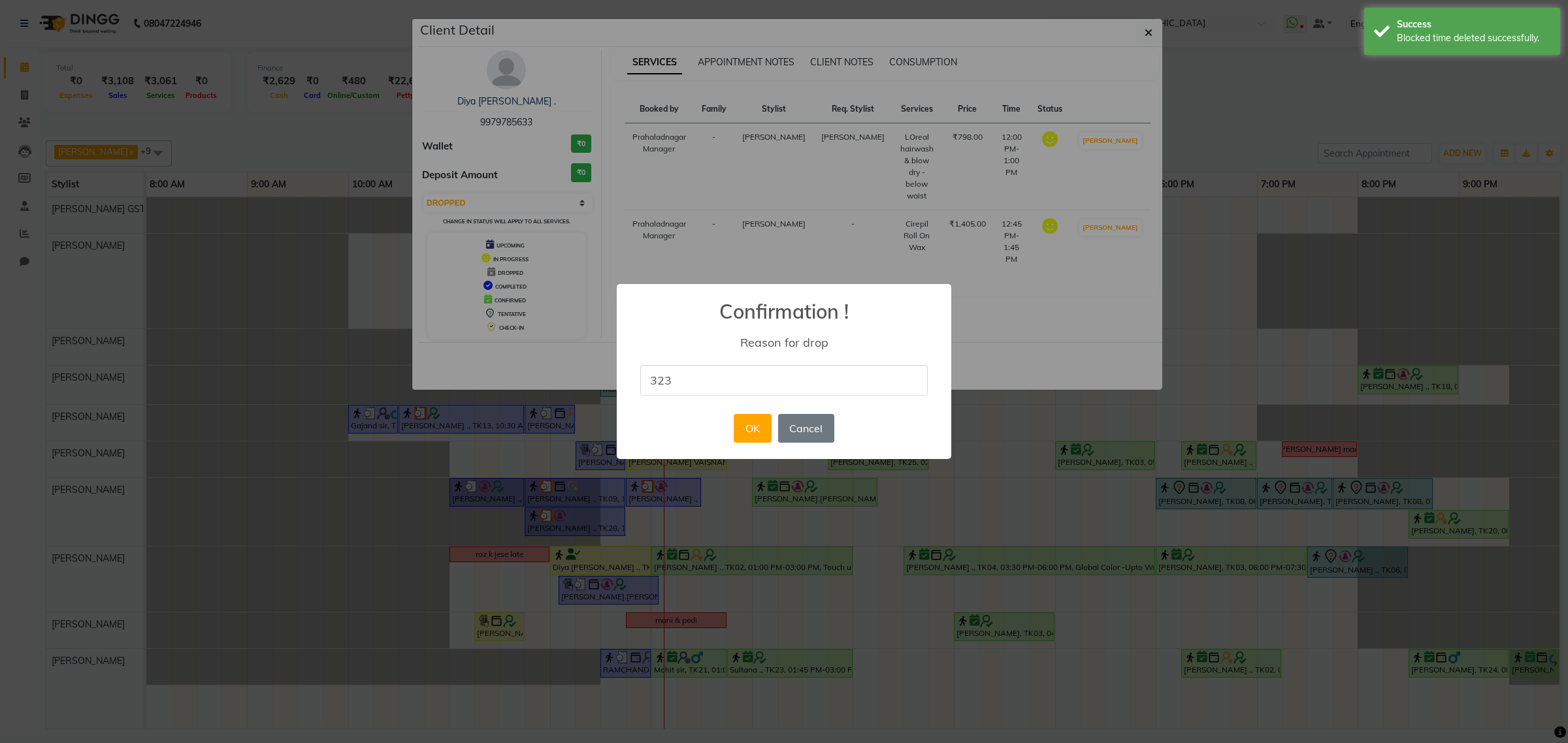
type input "323"
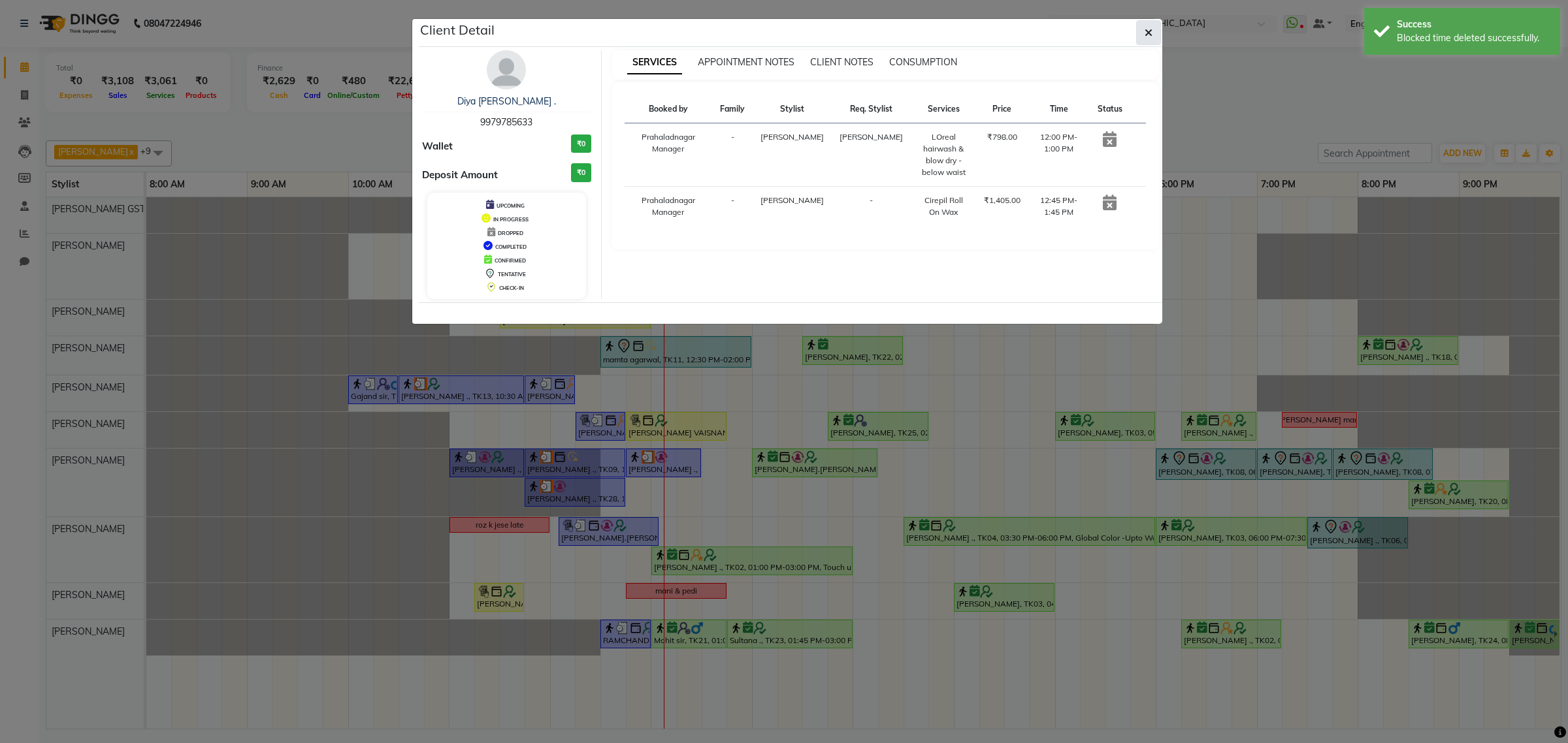
click at [1143, 26] on button "button" at bounding box center [1148, 32] width 25 height 25
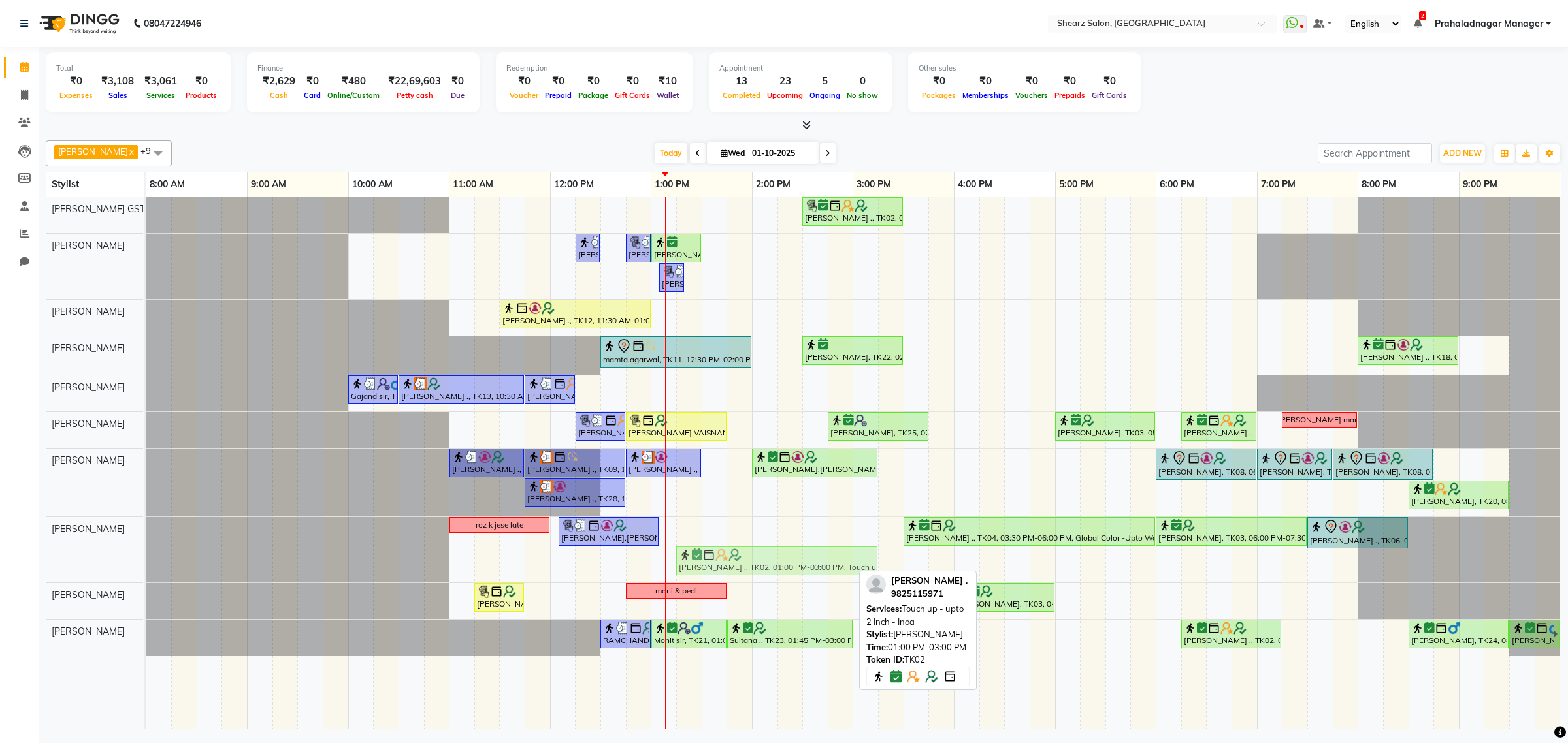
drag, startPoint x: 713, startPoint y: 560, endPoint x: 733, endPoint y: 557, distance: 20.2
click at [146, 557] on div "roz k jese late SAPNA.VASU ., TK29, 12:05 PM-01:05 PM, Loreal Hairwash & Blow d…" at bounding box center [146, 550] width 0 height 66
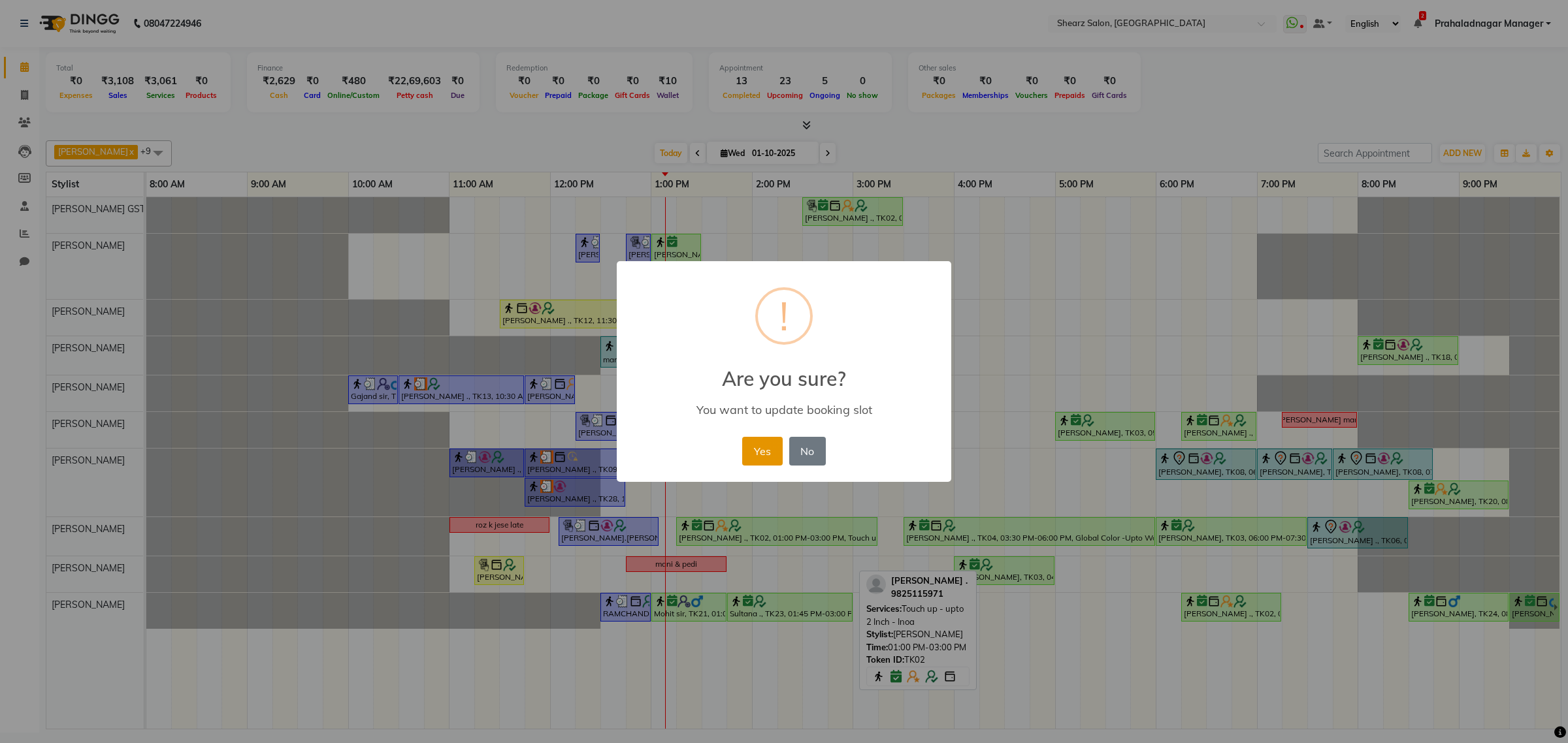
click at [749, 448] on button "Yes" at bounding box center [762, 451] width 40 height 29
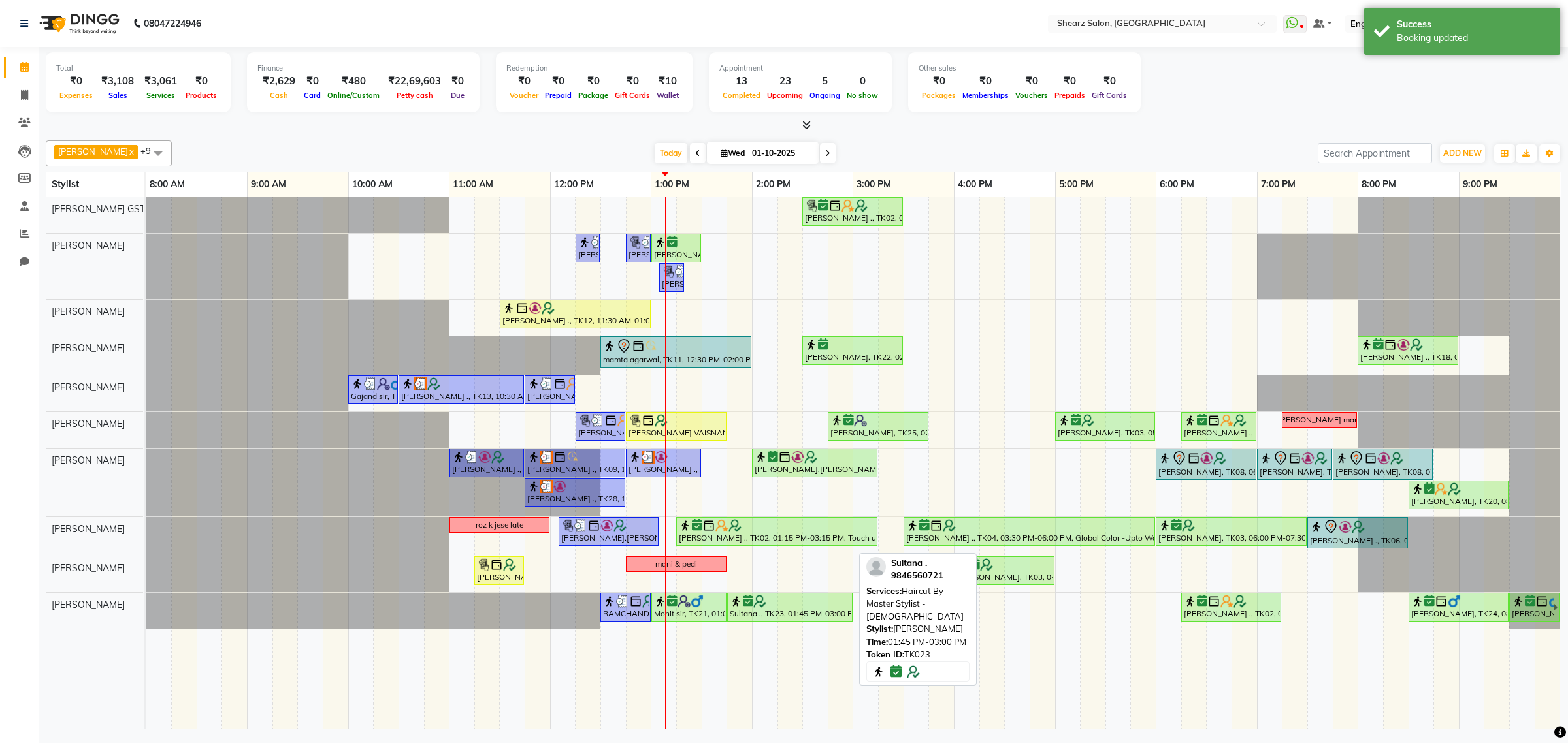
click at [752, 608] on div at bounding box center [790, 601] width 120 height 13
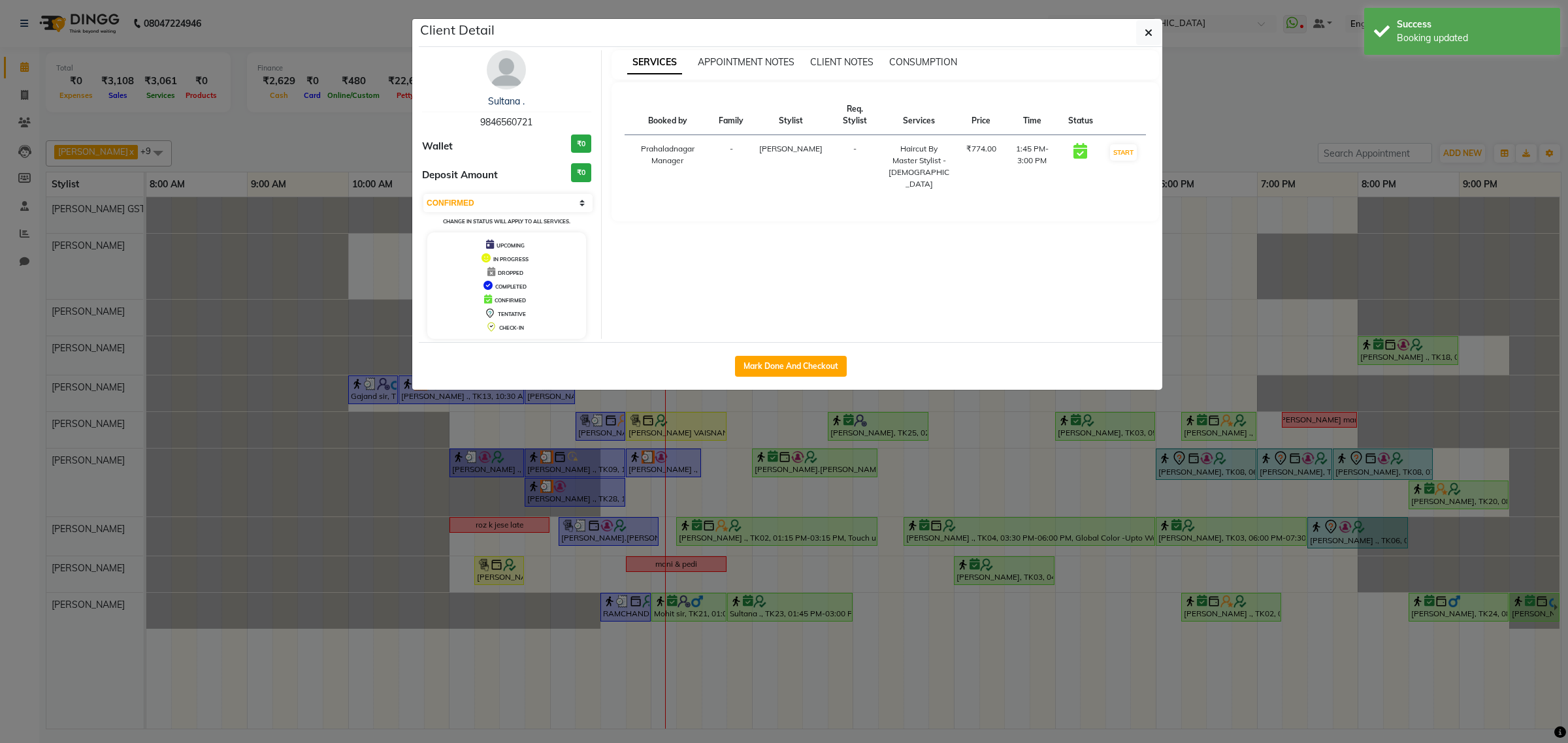
click at [481, 191] on div "Sultana . 9846560721 Wallet ₹0 Deposit Amount ₹0 Select IN SERVICE CONFIRMED TE…" at bounding box center [507, 194] width 189 height 289
click at [483, 200] on select "Select IN SERVICE CONFIRMED TENTATIVE CHECK IN MARK DONE DROPPED UPCOMING" at bounding box center [508, 203] width 169 height 18
select select "1"
click at [423, 194] on select "Select IN SERVICE CONFIRMED TENTATIVE CHECK IN MARK DONE DROPPED UPCOMING" at bounding box center [508, 203] width 169 height 18
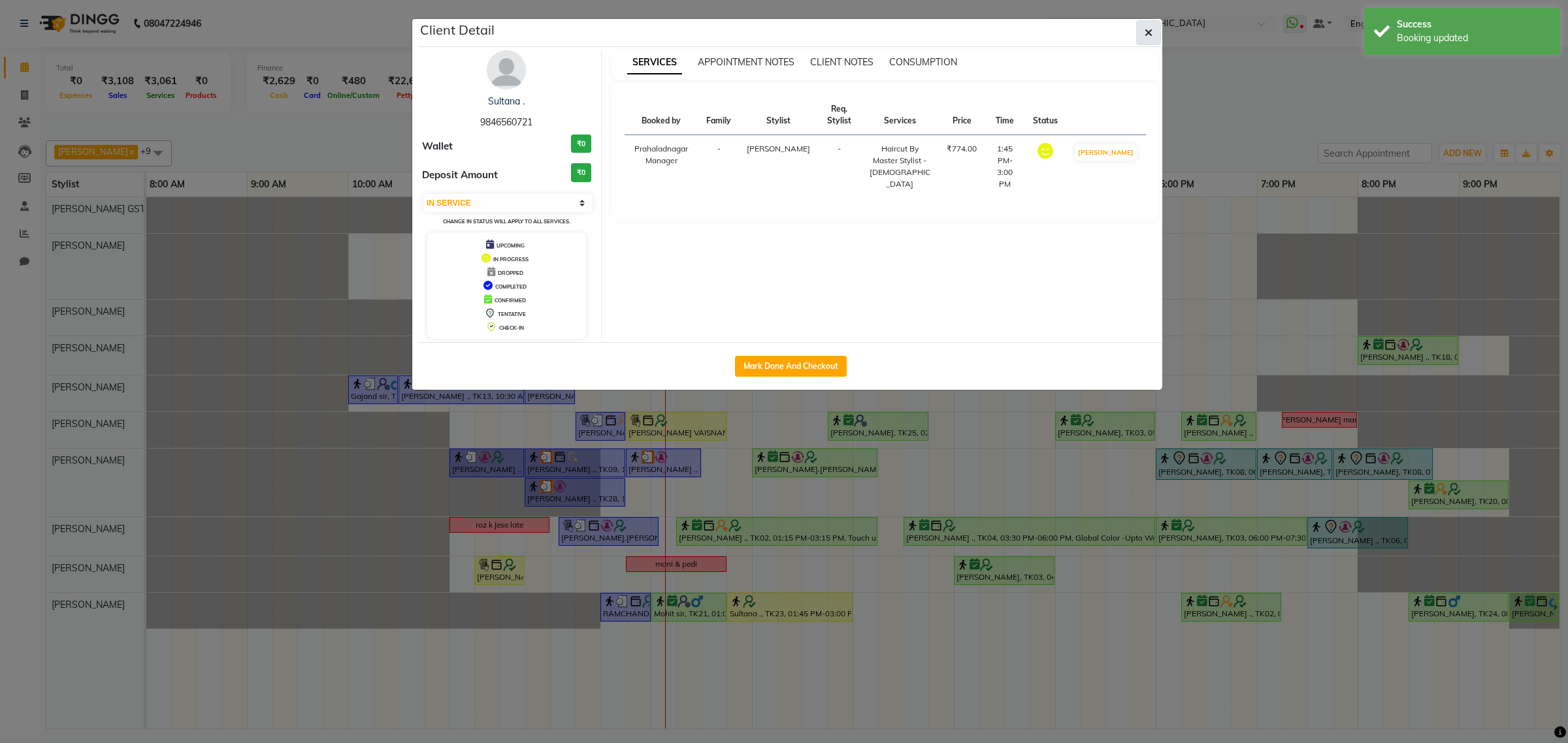
click at [1145, 31] on icon "button" at bounding box center [1148, 32] width 8 height 11
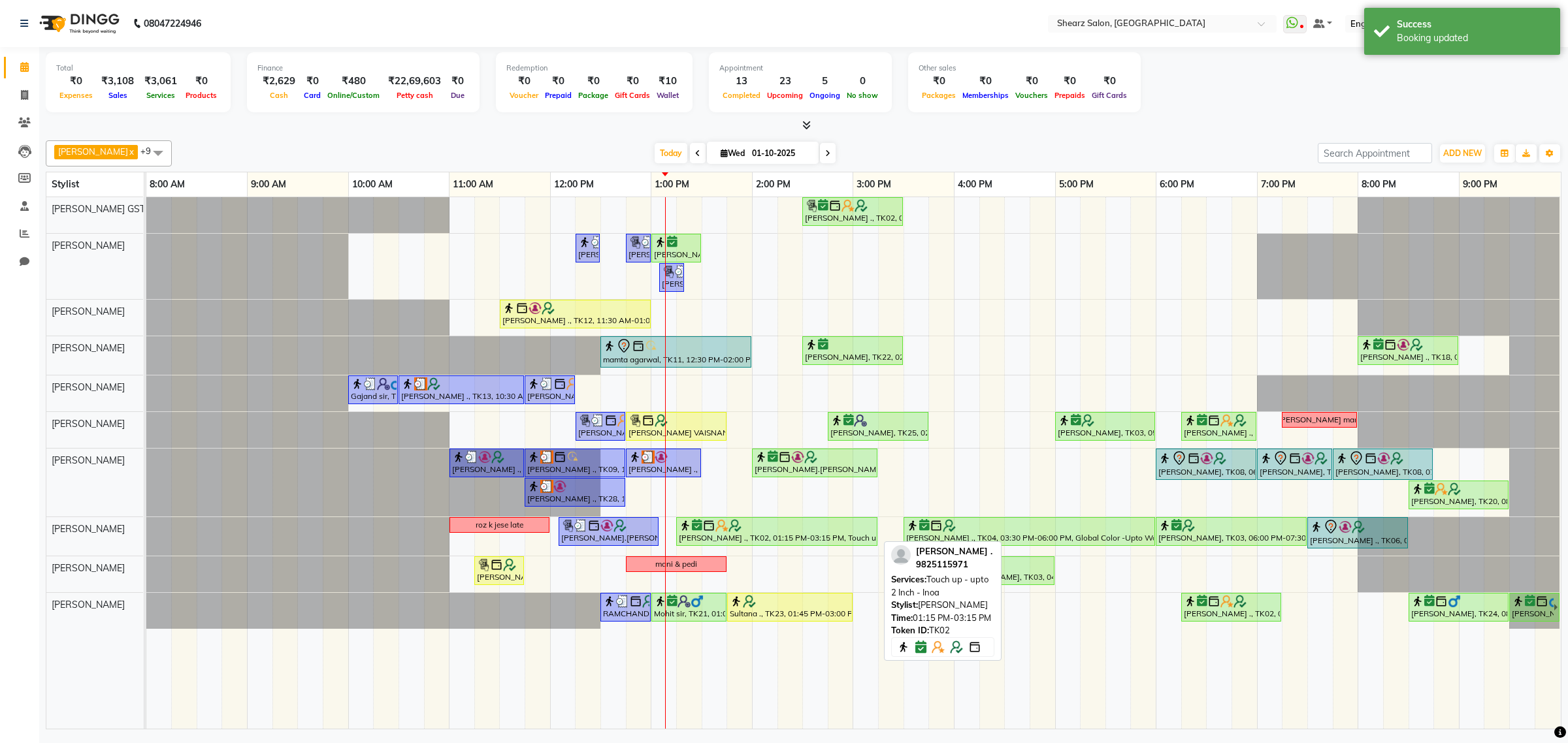
click at [718, 523] on img at bounding box center [722, 526] width 13 height 13
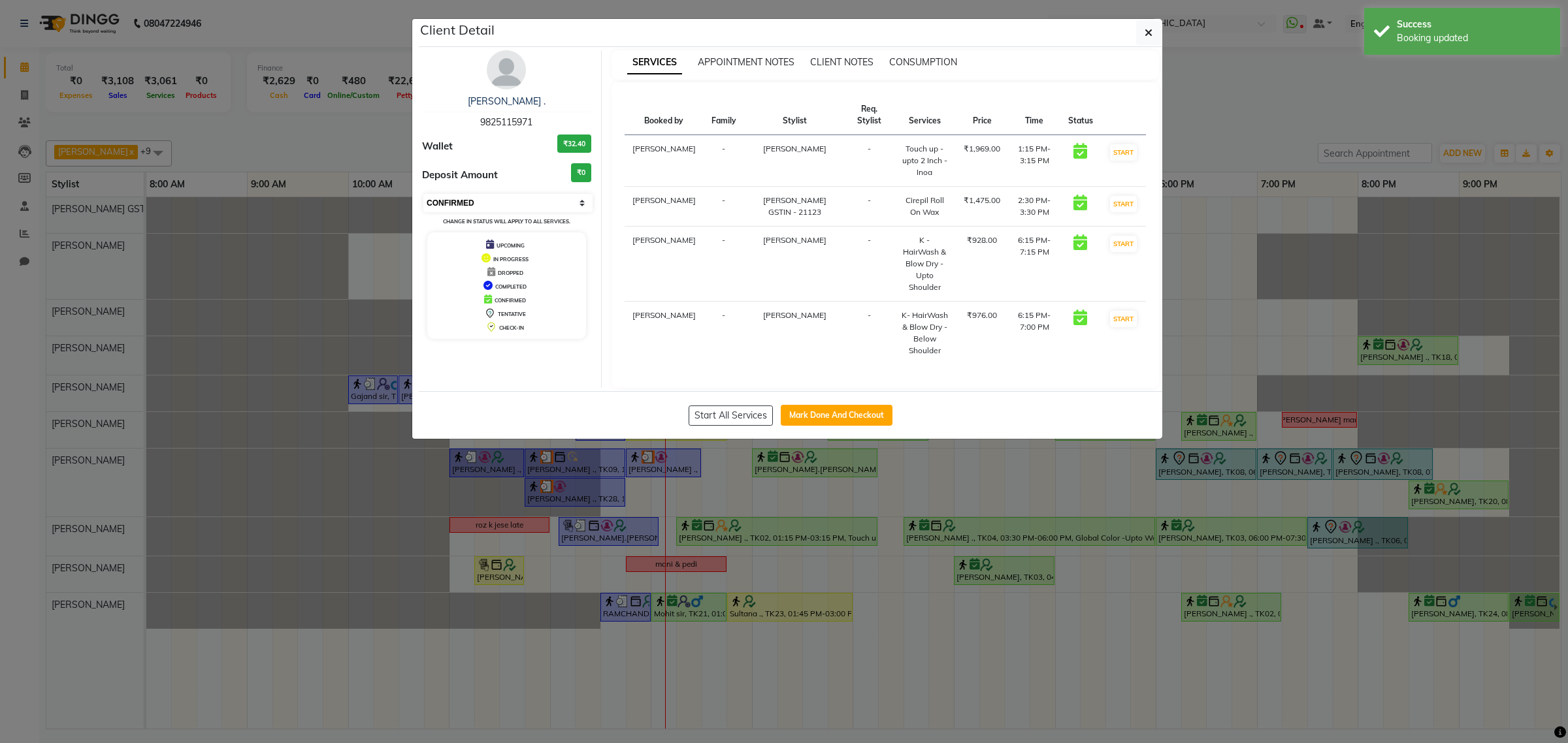
drag, startPoint x: 564, startPoint y: 196, endPoint x: 562, endPoint y: 209, distance: 13.2
click at [564, 196] on select "Select IN SERVICE CONFIRMED TENTATIVE CHECK IN MARK DONE DROPPED UPCOMING" at bounding box center [508, 203] width 169 height 18
select select "1"
click at [423, 194] on select "Select IN SERVICE CONFIRMED TENTATIVE CHECK IN MARK DONE DROPPED UPCOMING" at bounding box center [508, 203] width 169 height 18
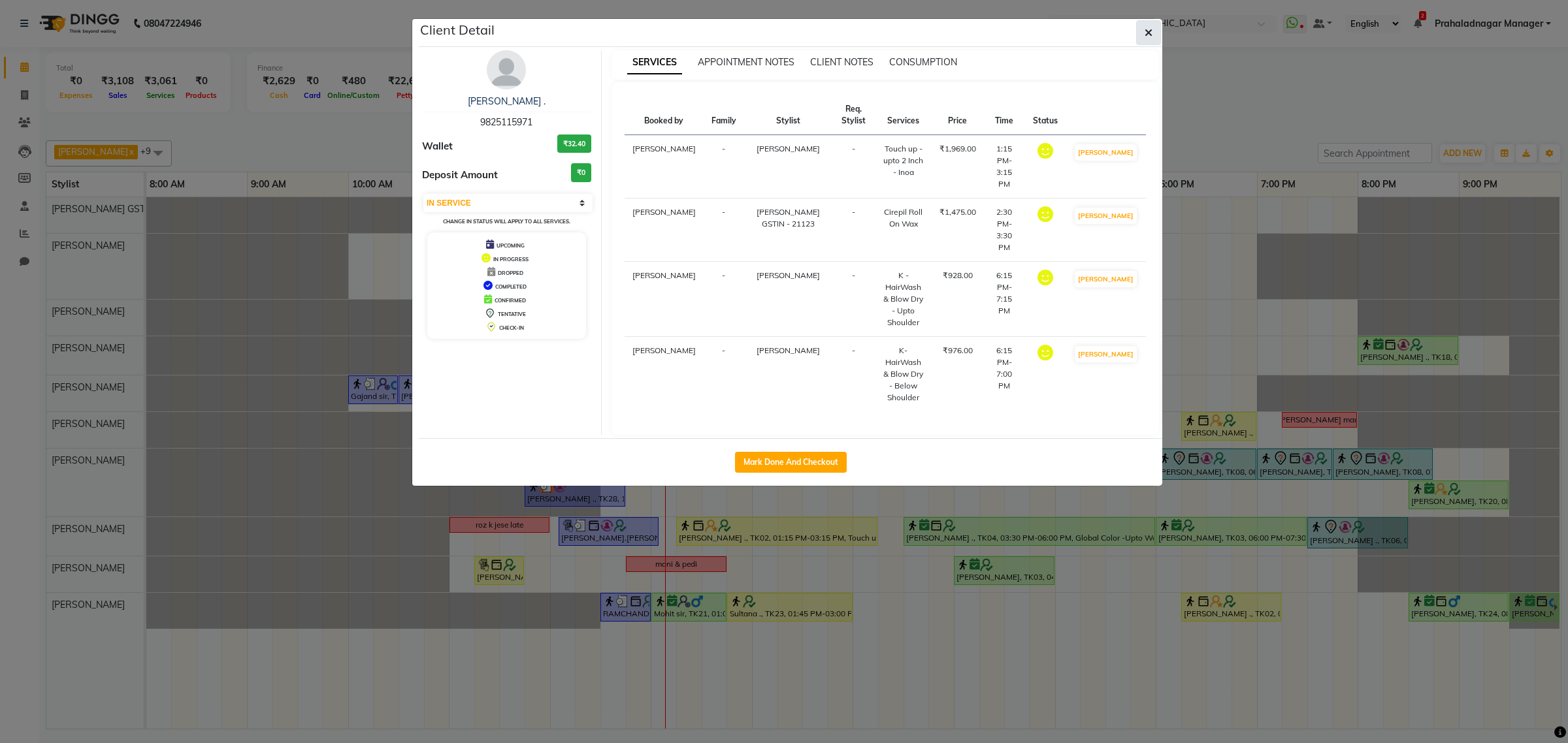
click at [1148, 40] on button "button" at bounding box center [1148, 32] width 25 height 25
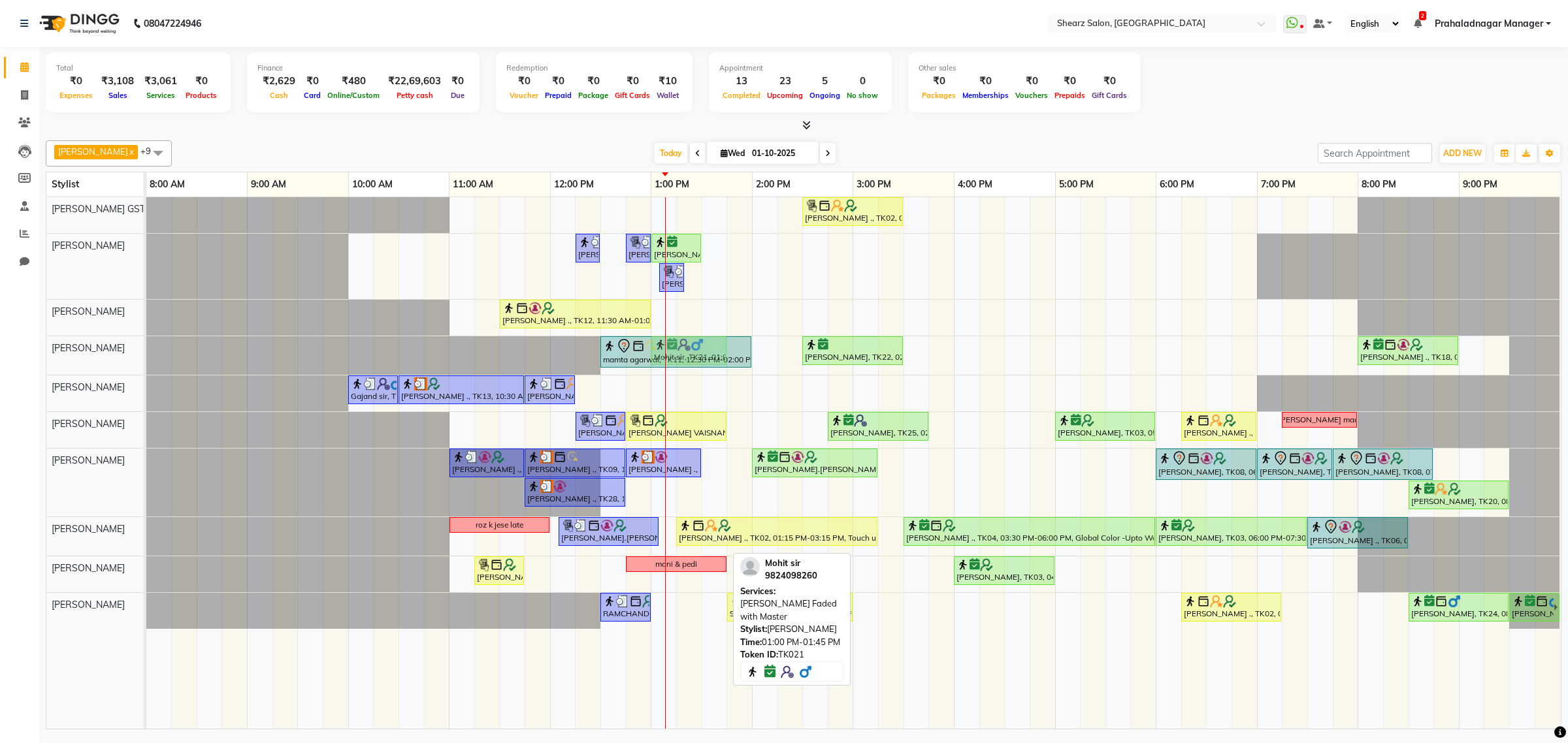
drag, startPoint x: 689, startPoint y: 606, endPoint x: 696, endPoint y: 361, distance: 245.1
click at [696, 361] on tbody "Grishma Manke ., TK02, 02:30 PM-03:30 PM, Cirepil Roll On Wax Surbhi Pillai ., …" at bounding box center [852, 413] width 1413 height 432
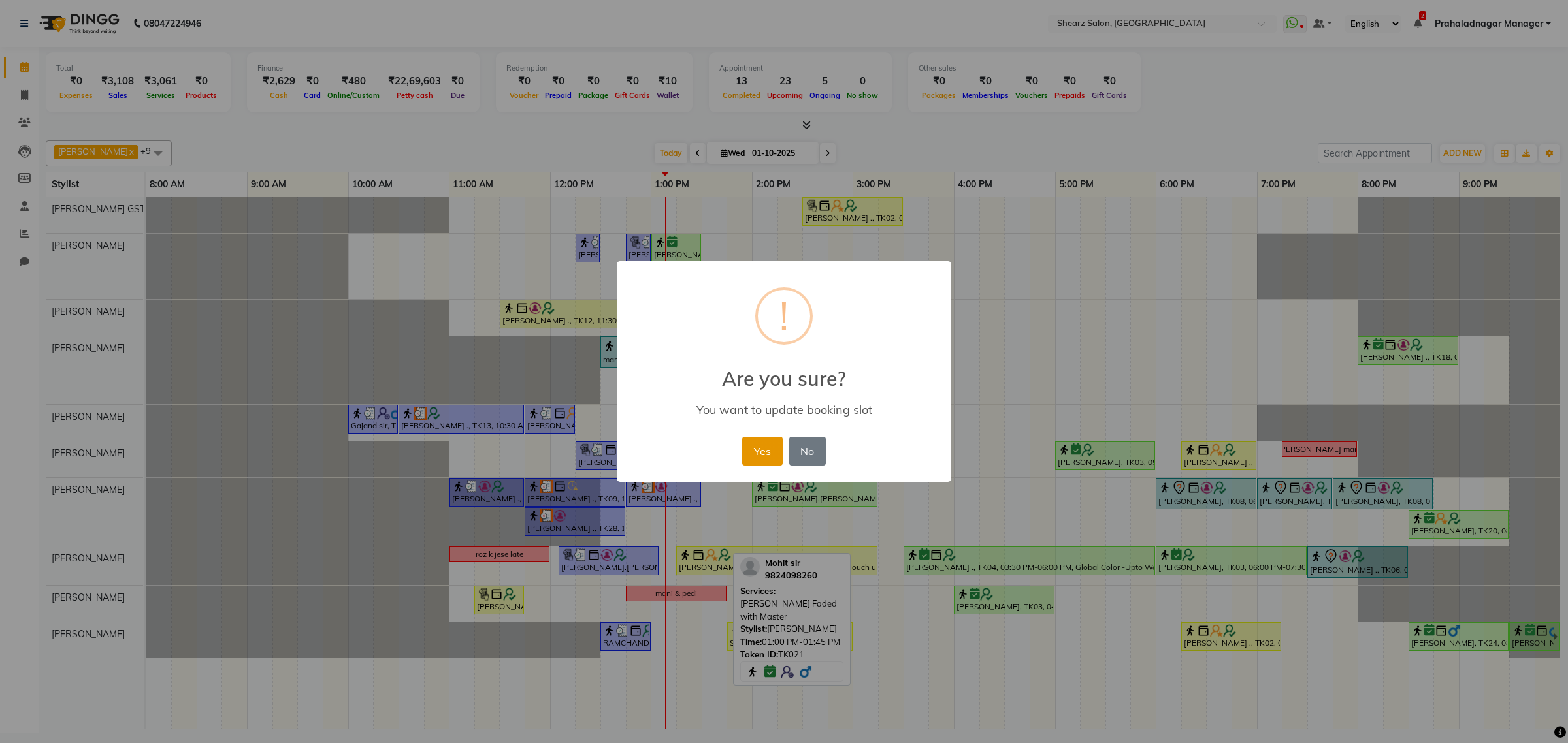
click at [762, 454] on button "Yes" at bounding box center [762, 451] width 40 height 29
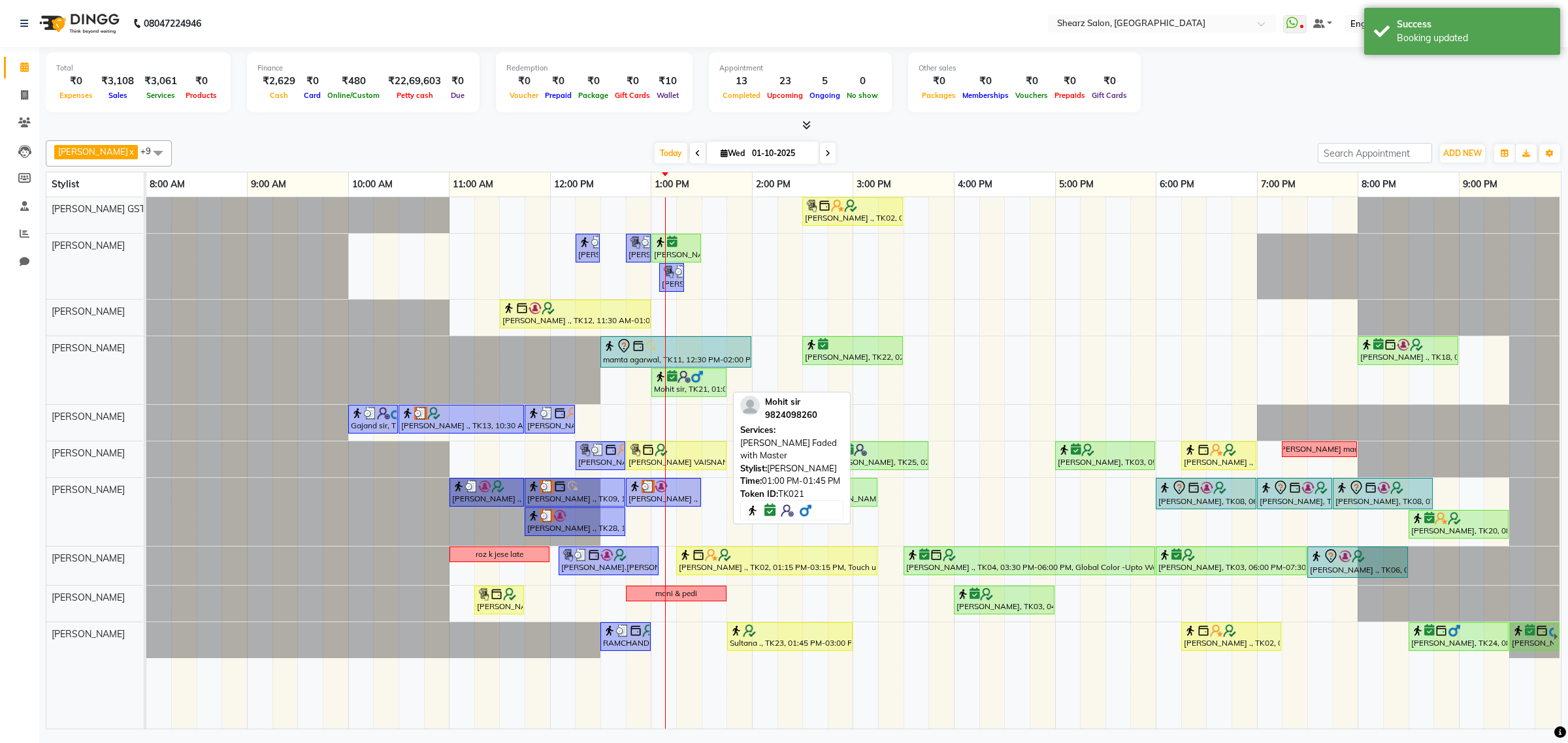
click at [693, 384] on div "Mohit sir, TK21, 01:00 PM-01:45 PM, [PERSON_NAME] Faded with Master" at bounding box center [689, 382] width 73 height 25
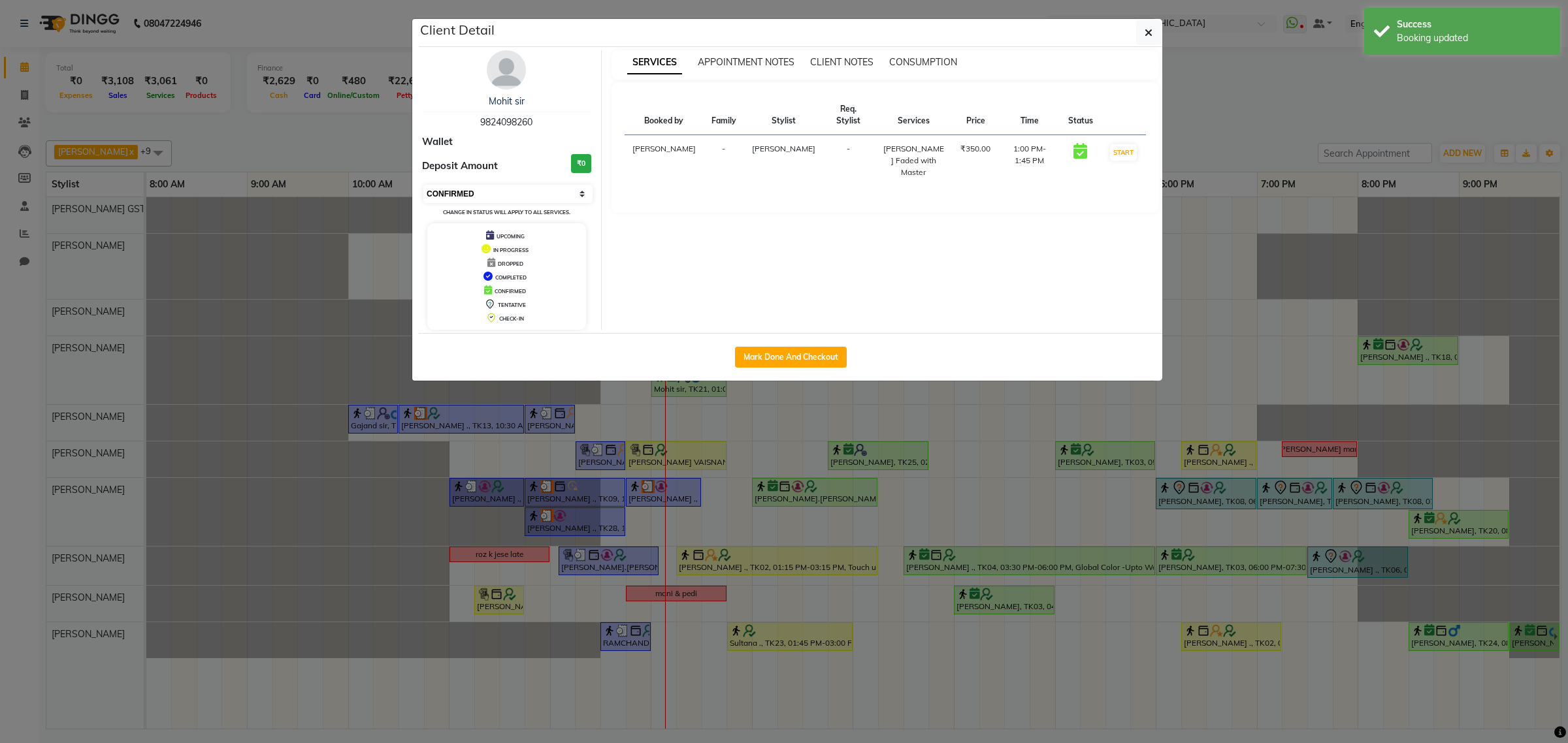
drag, startPoint x: 496, startPoint y: 191, endPoint x: 493, endPoint y: 200, distance: 9.5
click at [496, 191] on select "Select IN SERVICE CONFIRMED TENTATIVE CHECK IN MARK DONE DROPPED UPCOMING" at bounding box center [508, 194] width 169 height 18
select select "1"
click at [423, 185] on select "Select IN SERVICE CONFIRMED TENTATIVE CHECK IN MARK DONE DROPPED UPCOMING" at bounding box center [508, 194] width 169 height 18
click at [1158, 28] on button "button" at bounding box center [1148, 32] width 25 height 25
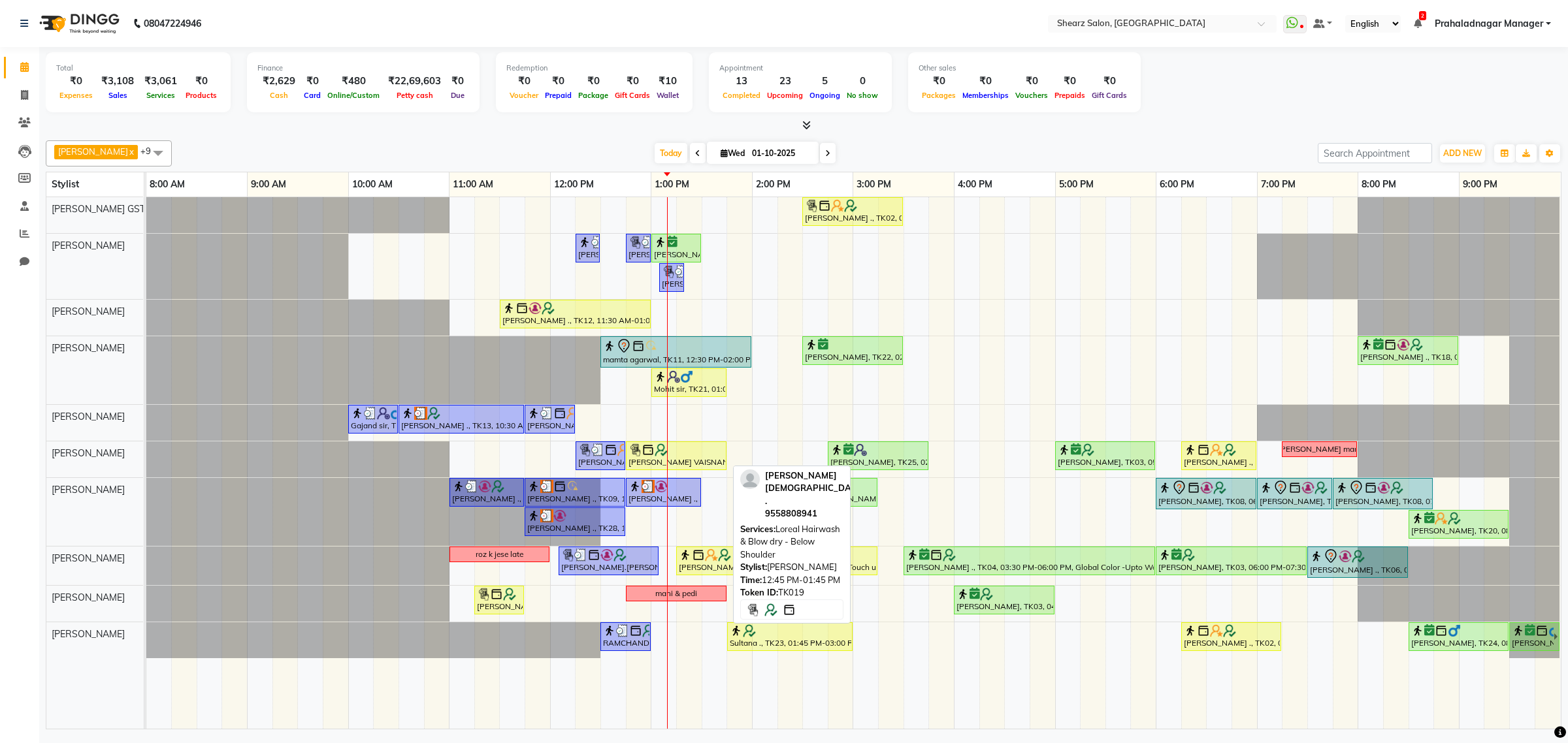
click at [685, 462] on div "JAGRUTI VAISNAN ., TK19, 12:45 PM-01:45 PM, Loreal Hairwash & Blow dry - Below …" at bounding box center [676, 456] width 98 height 25
select select "1"
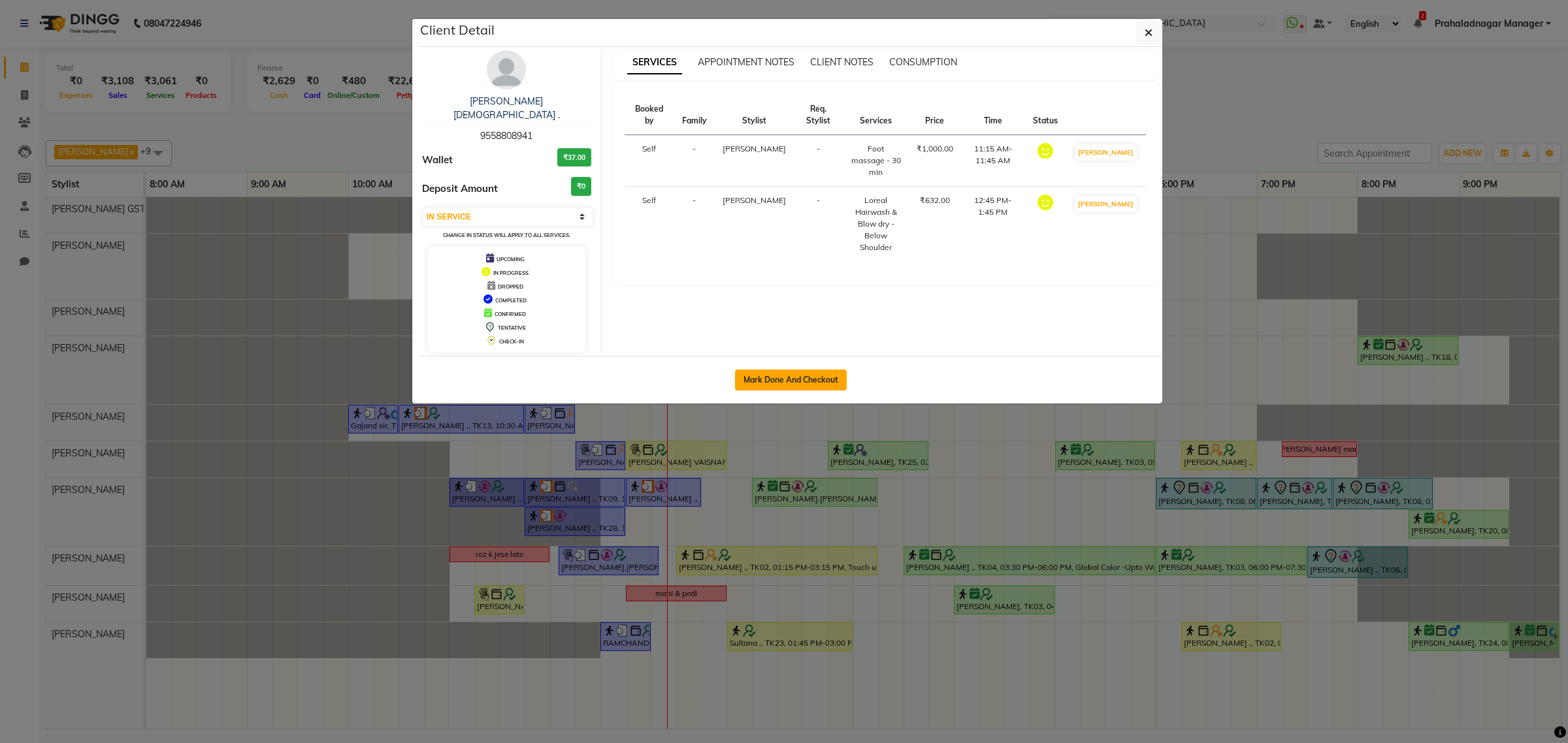
click at [801, 370] on button "Mark Done And Checkout" at bounding box center [790, 380] width 111 height 21
select select "service"
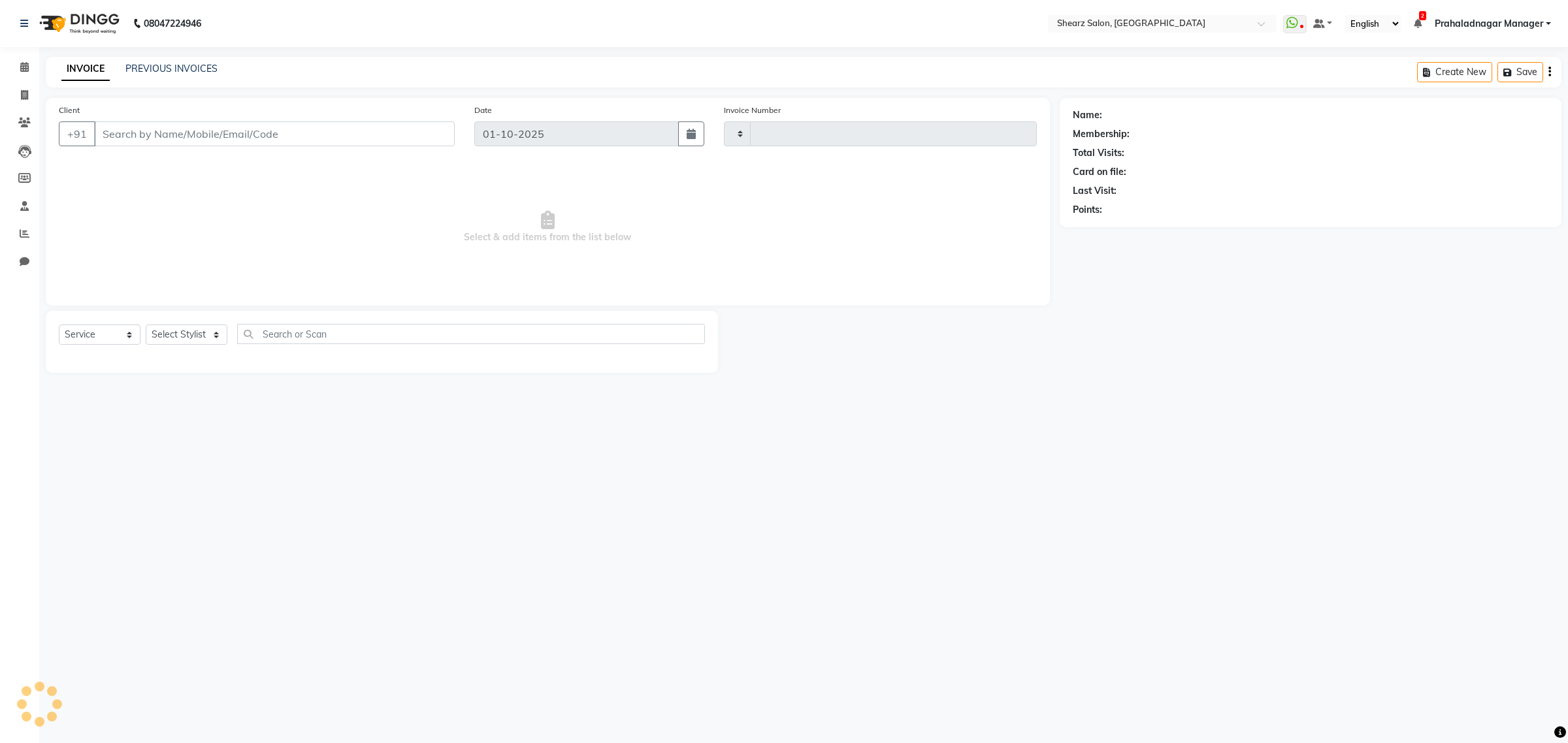
type input "6932"
select select "8157"
type input "9558808941"
select select "77458"
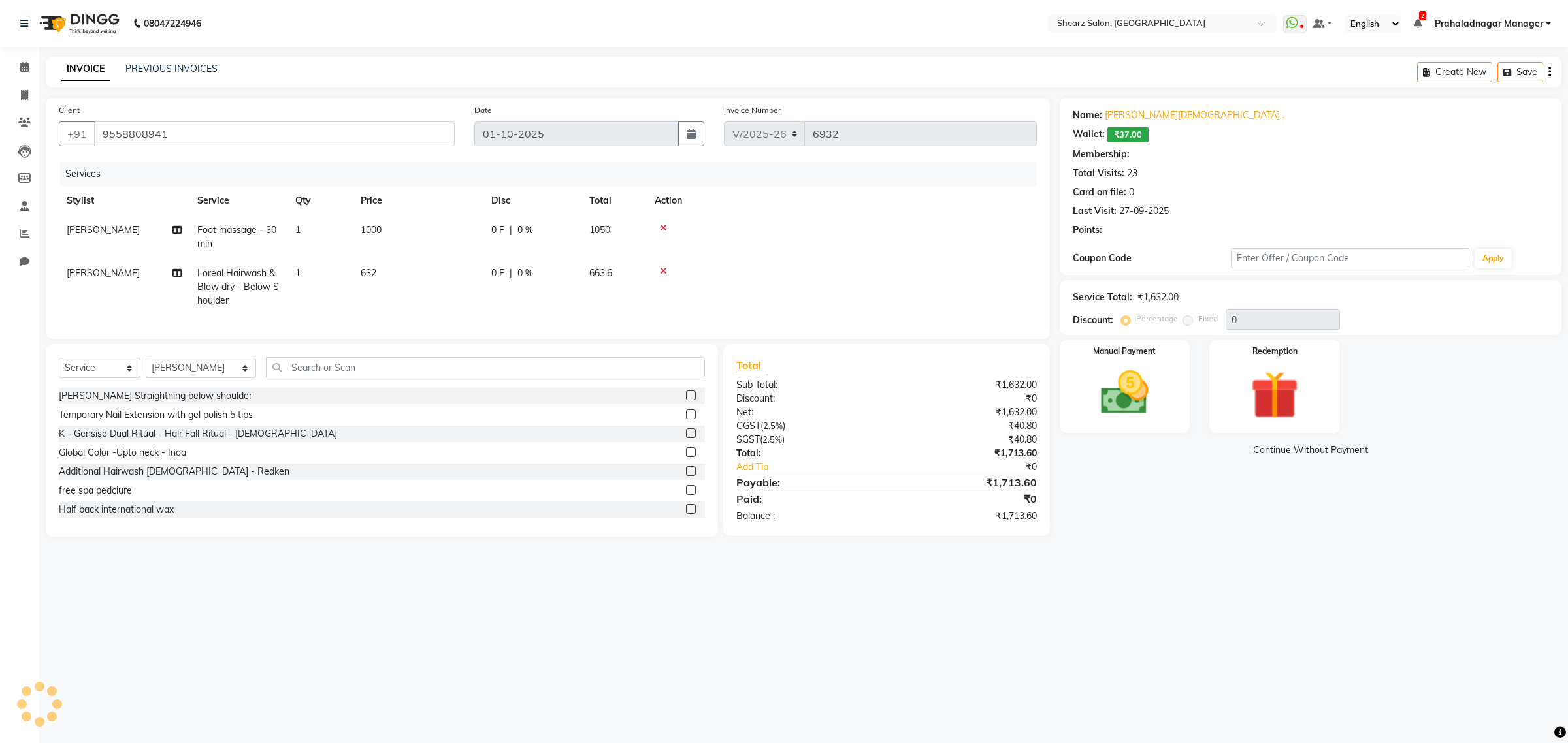
select select "1: Object"
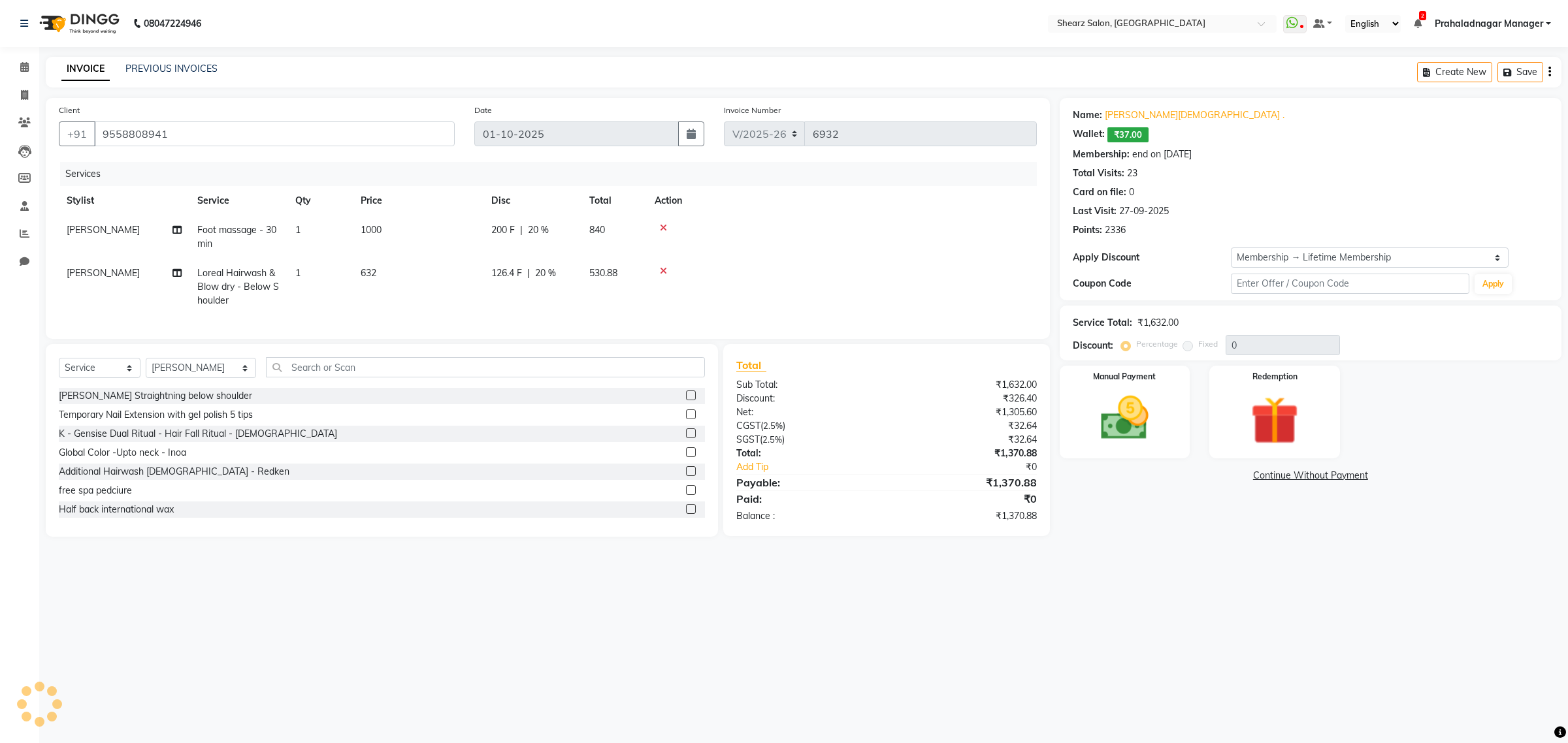
type input "20"
click at [660, 270] on icon at bounding box center [663, 271] width 7 height 9
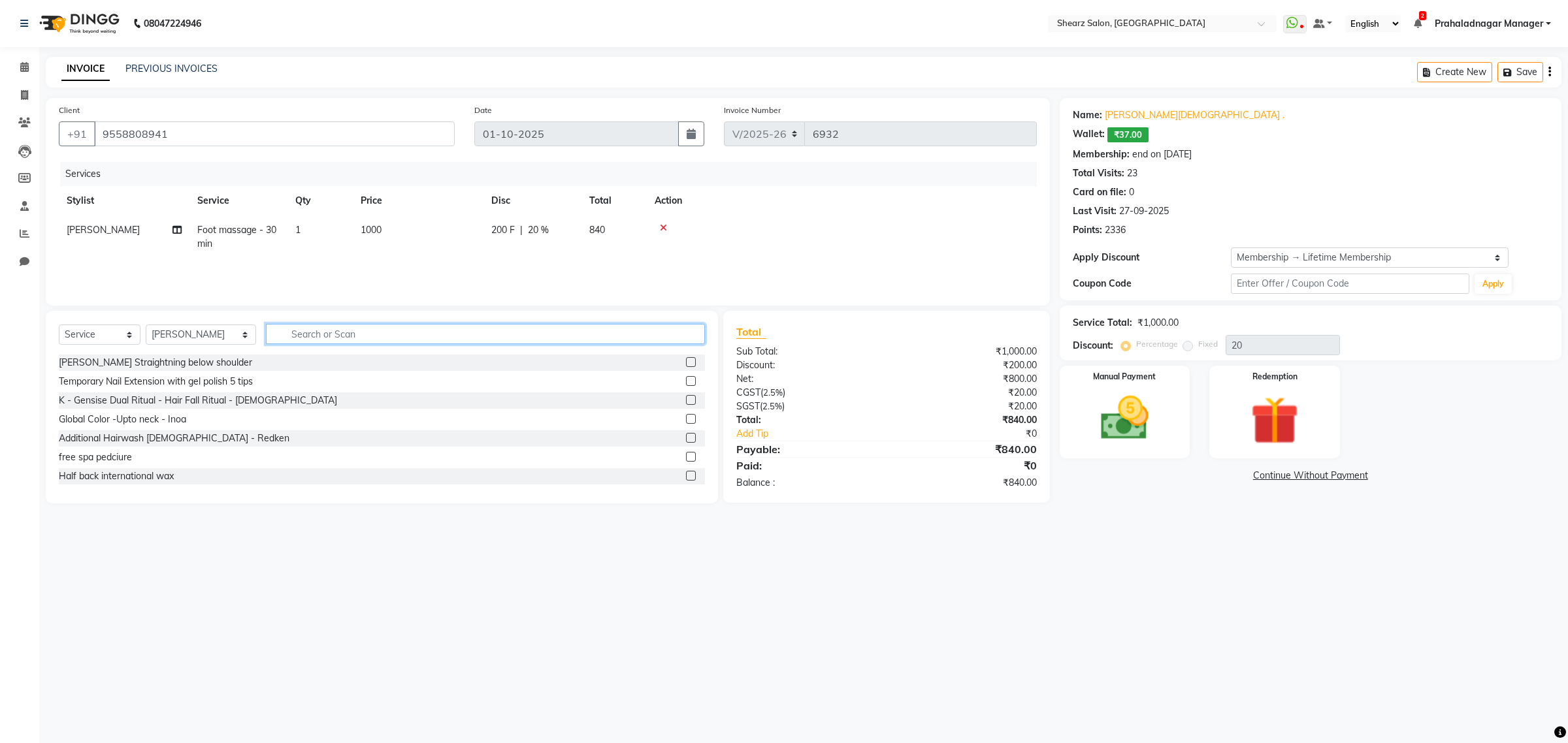
click at [442, 335] on input "text" at bounding box center [486, 334] width 439 height 20
type input "loreal"
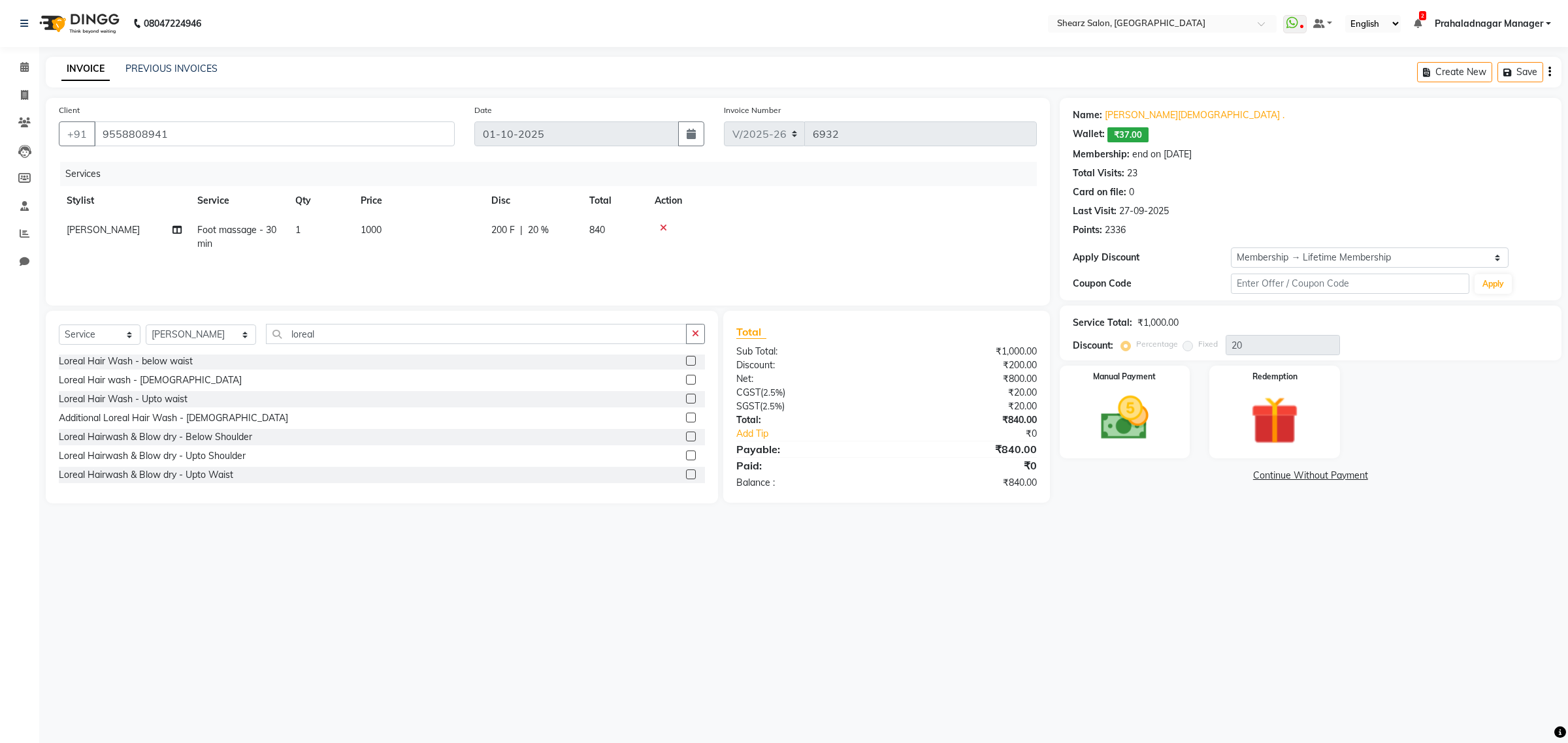
click at [686, 472] on label at bounding box center [691, 475] width 10 height 10
click at [686, 472] on input "checkbox" at bounding box center [690, 475] width 8 height 8
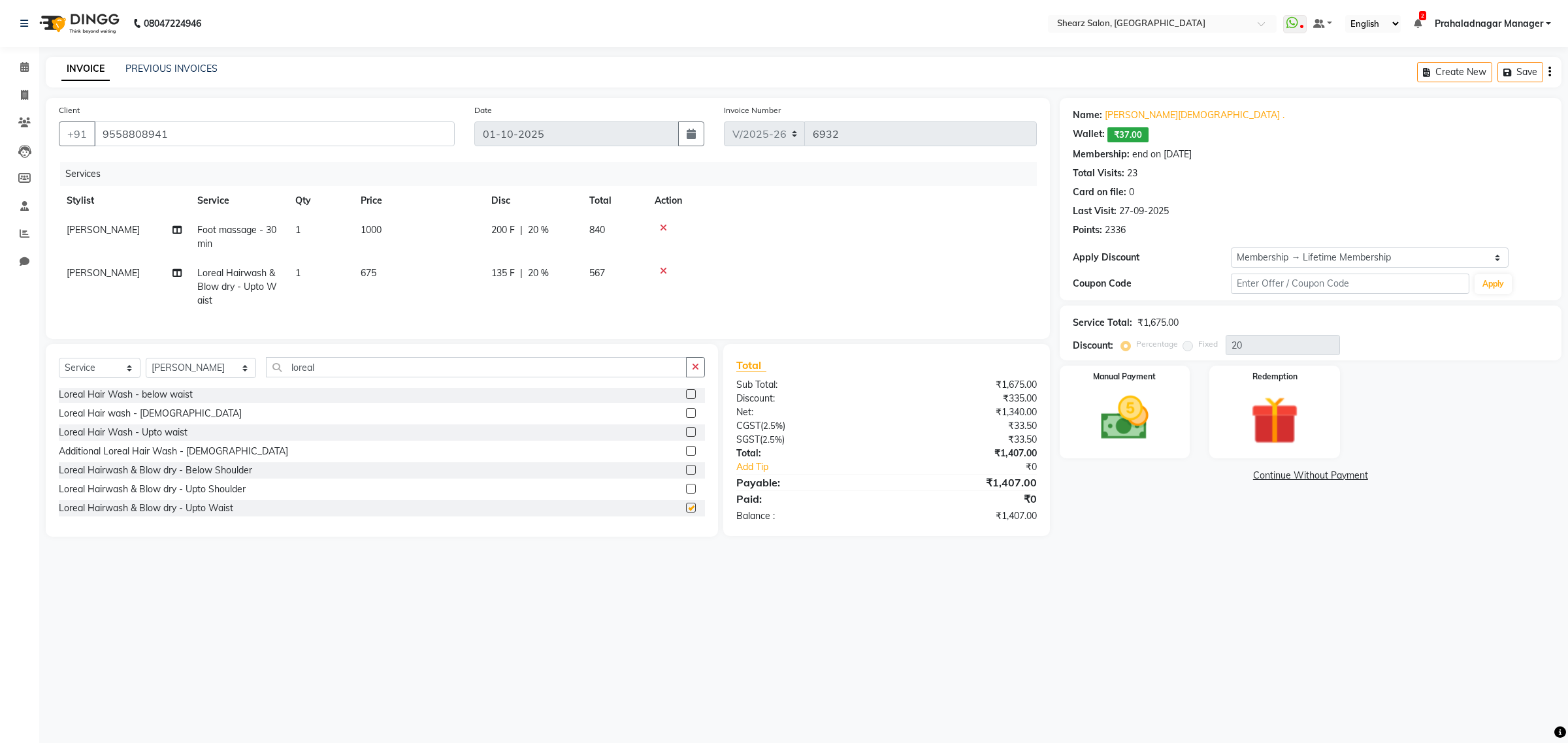
checkbox input "false"
click at [662, 265] on td at bounding box center [841, 287] width 390 height 57
click at [665, 269] on icon at bounding box center [663, 271] width 7 height 9
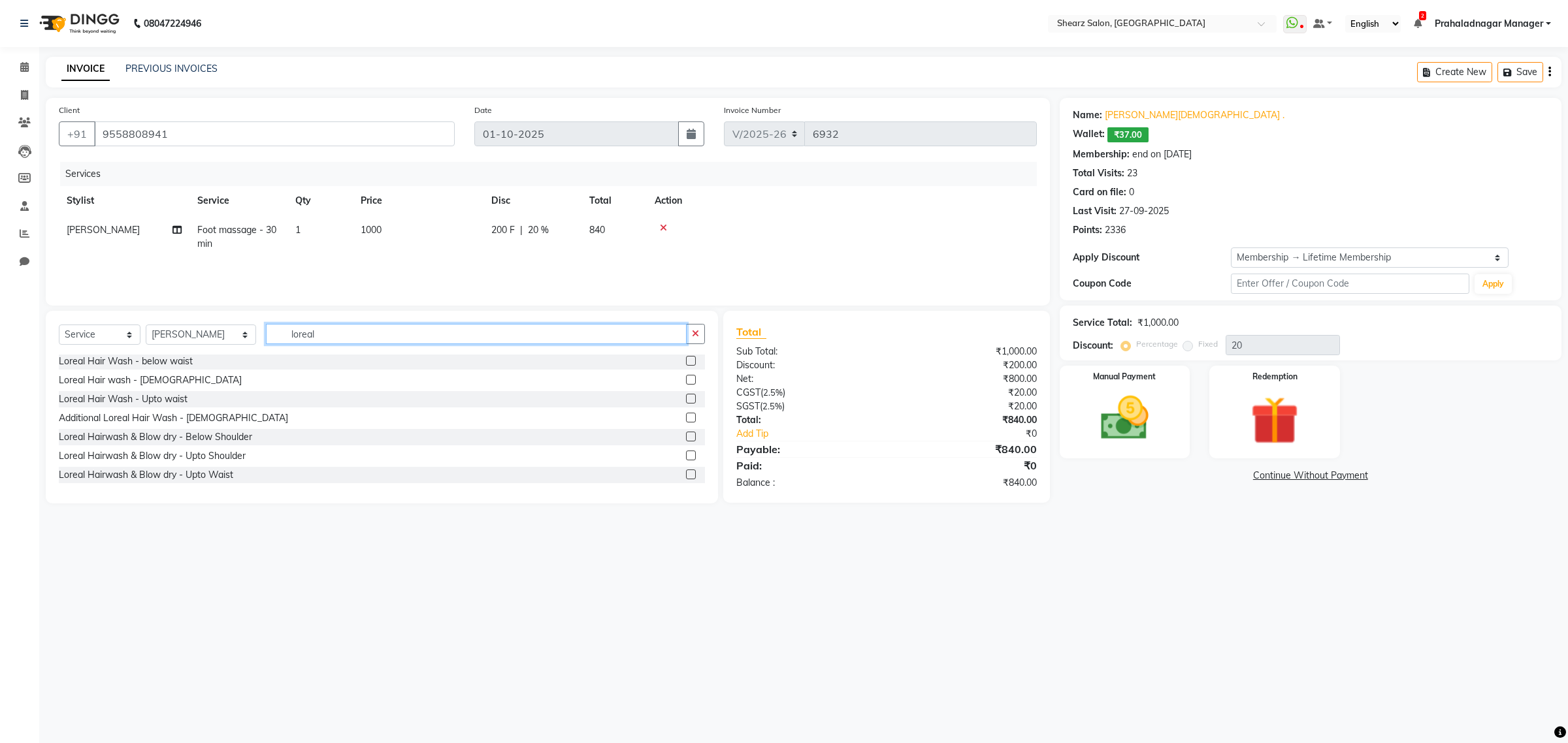
drag, startPoint x: 445, startPoint y: 344, endPoint x: 733, endPoint y: 347, distance: 288.0
click at [31, 289] on app-home "08047224946 Select Location × Shearz Salon, Prahaladnagar WhatsApp Status ✕ Sta…" at bounding box center [784, 261] width 1568 height 523
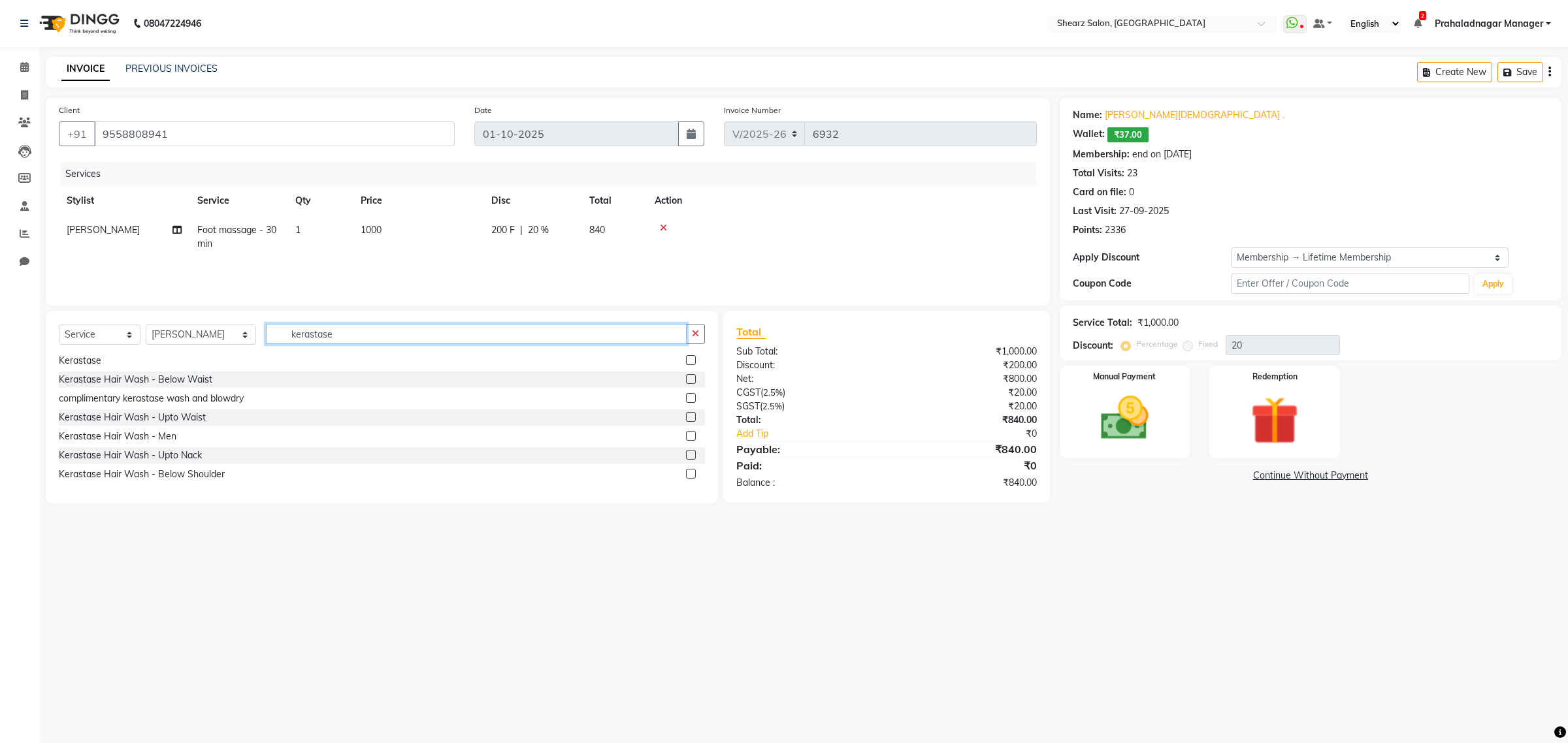
scroll to position [40, 0]
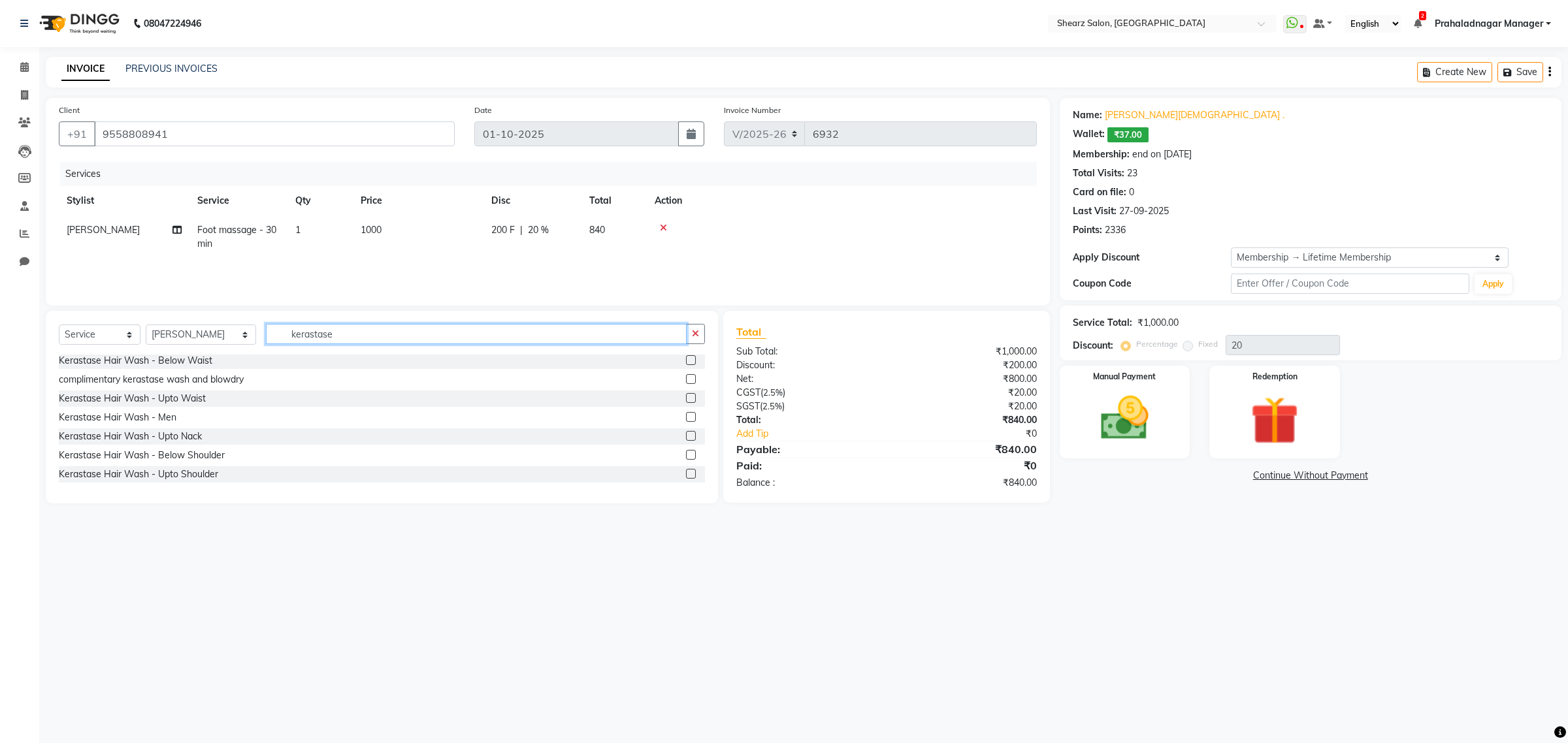
drag, startPoint x: 404, startPoint y: 329, endPoint x: 6, endPoint y: 308, distance: 398.6
click at [6, 308] on app-home "08047224946 Select Location × Shearz Salon, Prahaladnagar WhatsApp Status ✕ Sta…" at bounding box center [784, 261] width 1568 height 523
drag, startPoint x: 444, startPoint y: 323, endPoint x: 428, endPoint y: 323, distance: 16.0
click at [37, 312] on div "Select Service Product Membership Package Voucher Prepaid Gift Card Select Styl…" at bounding box center [377, 407] width 682 height 193
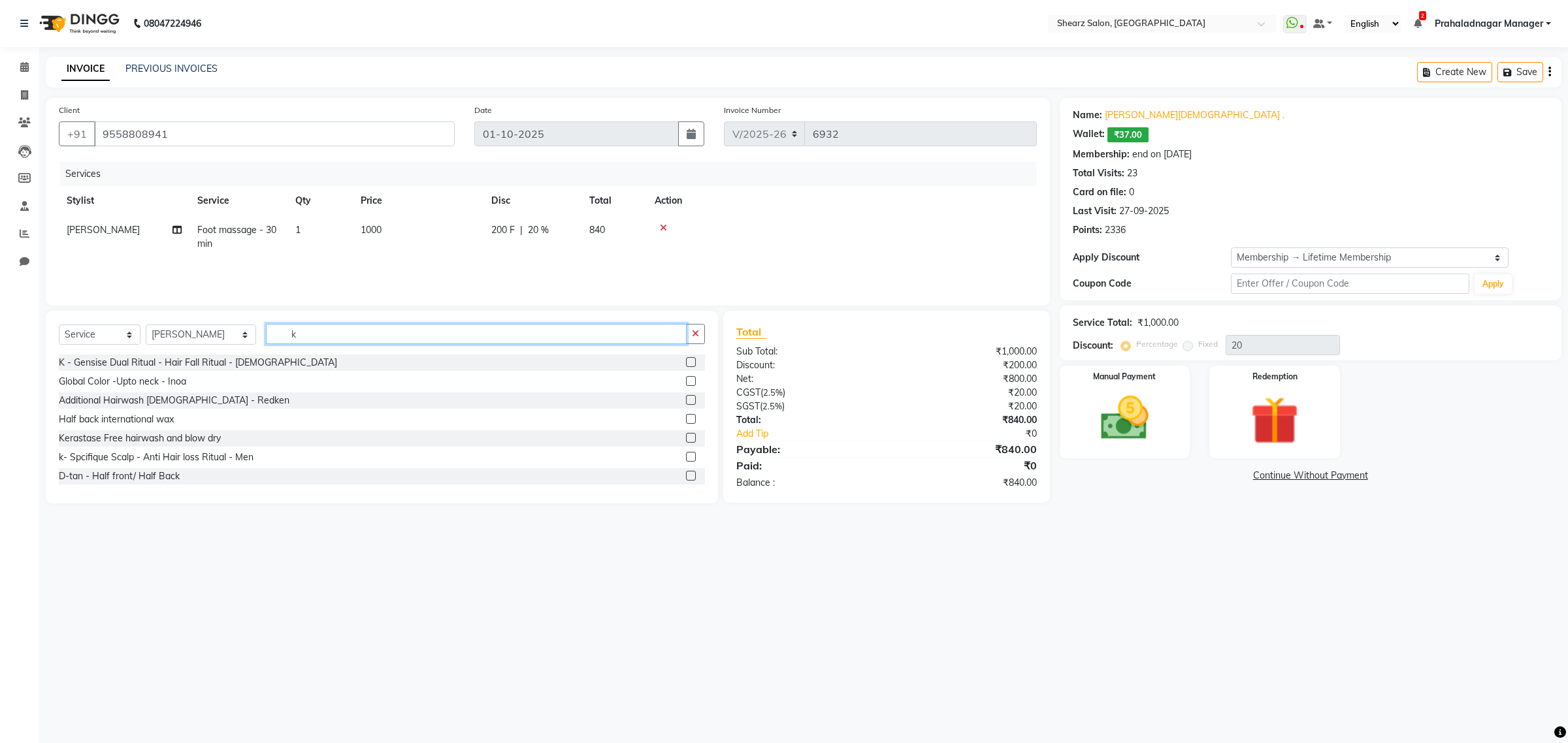
drag, startPoint x: 330, startPoint y: 333, endPoint x: 128, endPoint y: 294, distance: 205.7
click at [1, 283] on app-home "08047224946 Select Location × Shearz Salon, Prahaladnagar WhatsApp Status ✕ Sta…" at bounding box center [784, 261] width 1568 height 523
type input "b"
type input "waist"
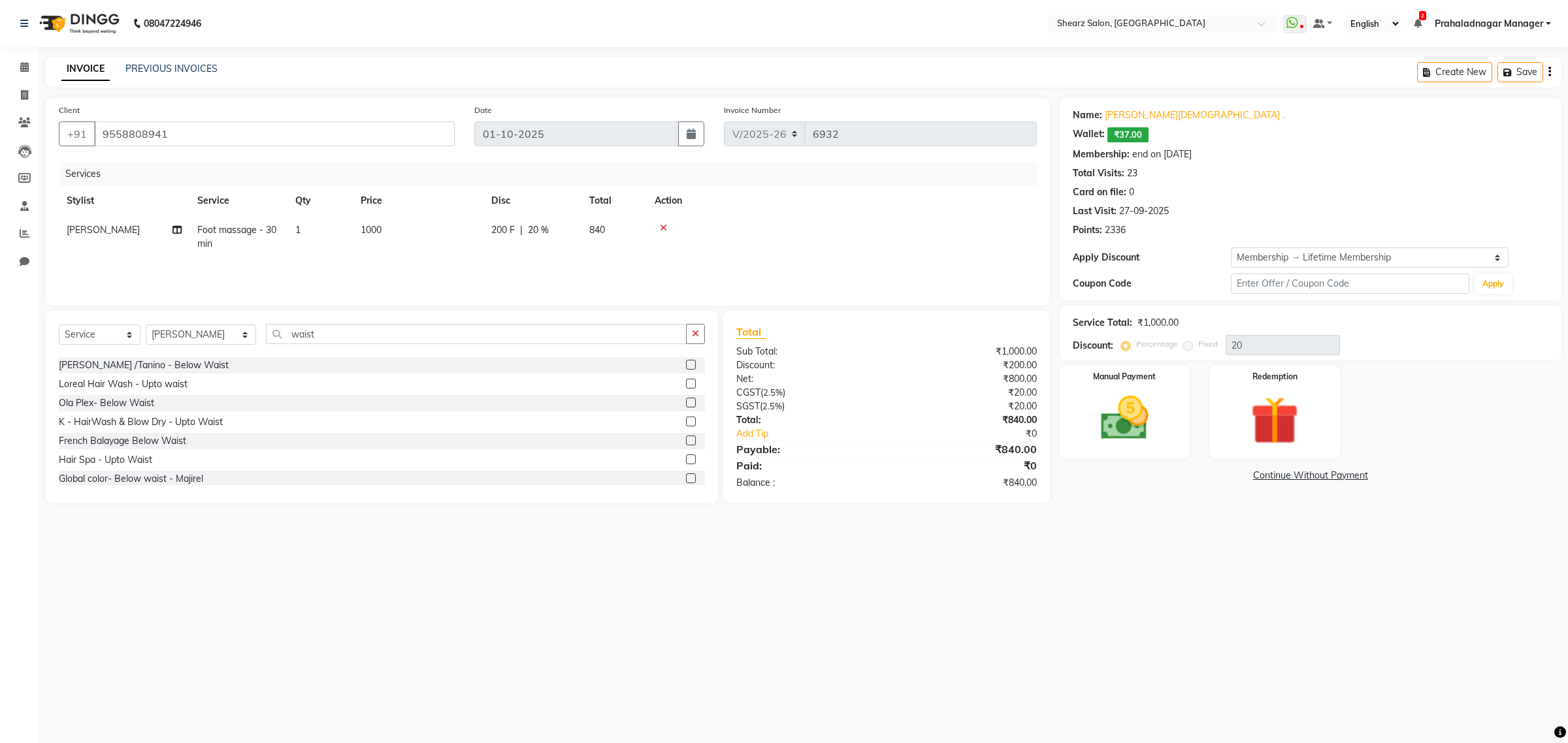
click at [686, 418] on label at bounding box center [691, 422] width 10 height 10
click at [686, 418] on input "checkbox" at bounding box center [690, 422] width 8 height 8
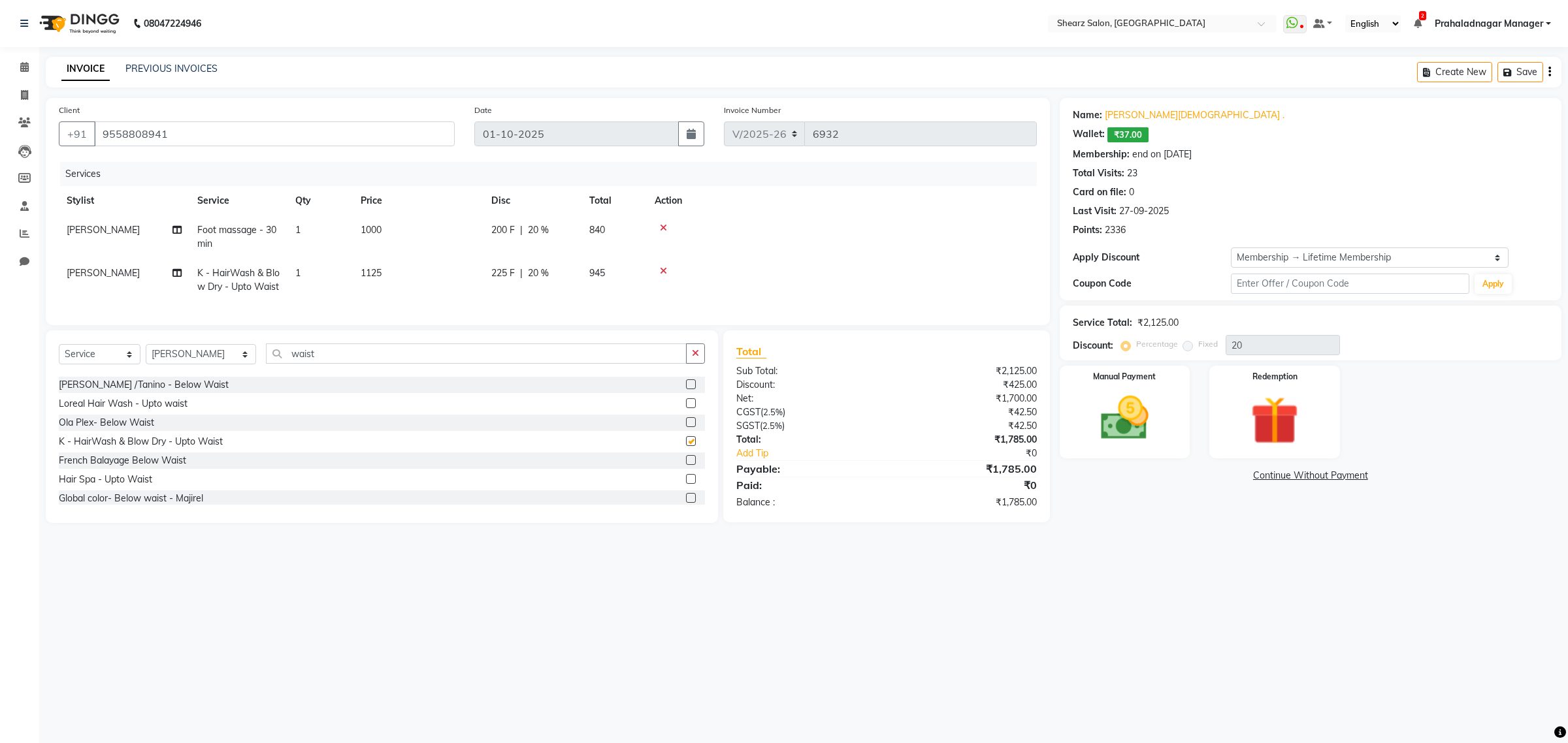
checkbox input "false"
click at [1180, 405] on div "Manual Payment" at bounding box center [1125, 412] width 136 height 96
click at [1210, 478] on span "ONLINE" at bounding box center [1204, 476] width 34 height 15
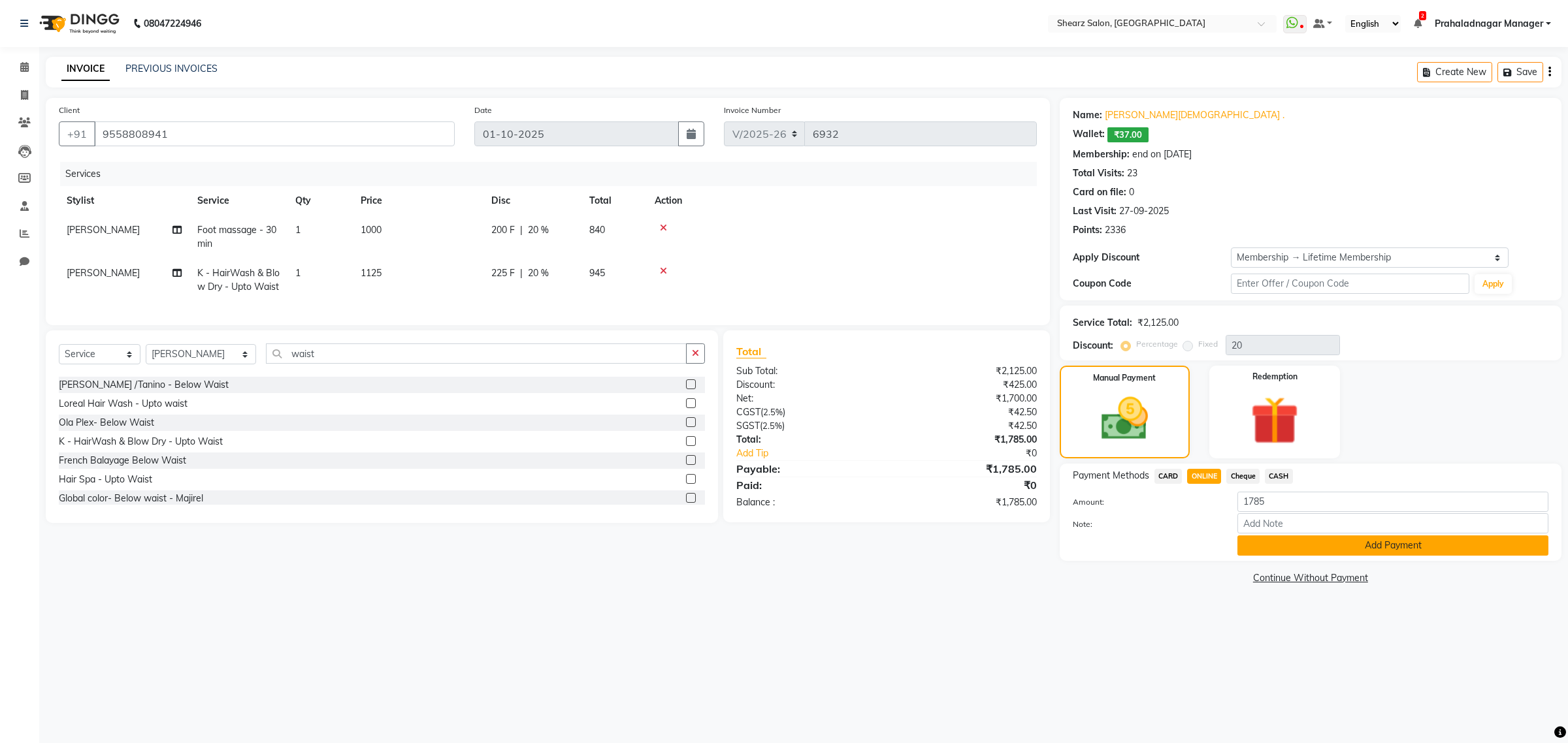
click at [1297, 545] on button "Add Payment" at bounding box center [1392, 545] width 311 height 20
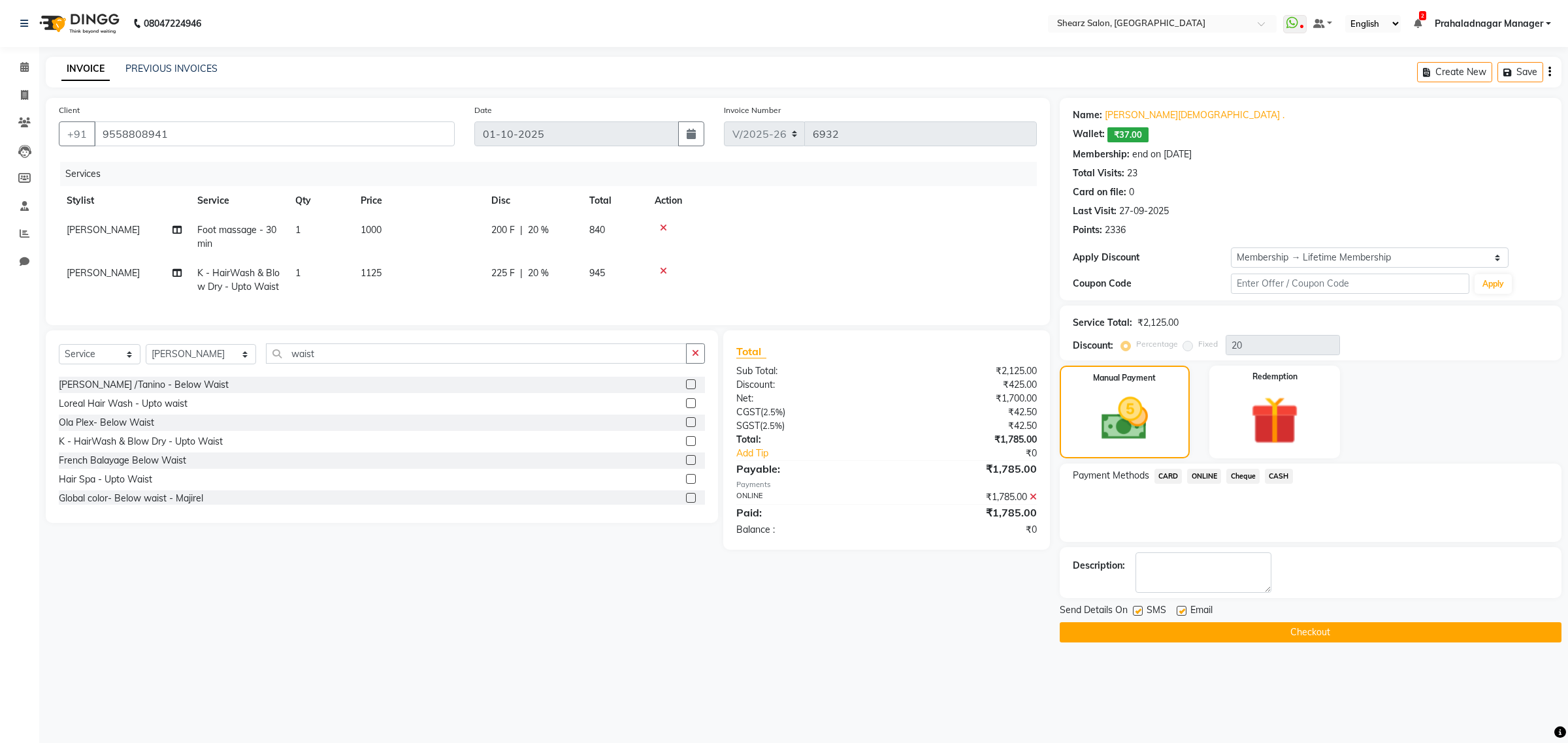
click at [1294, 632] on button "Checkout" at bounding box center [1310, 632] width 502 height 20
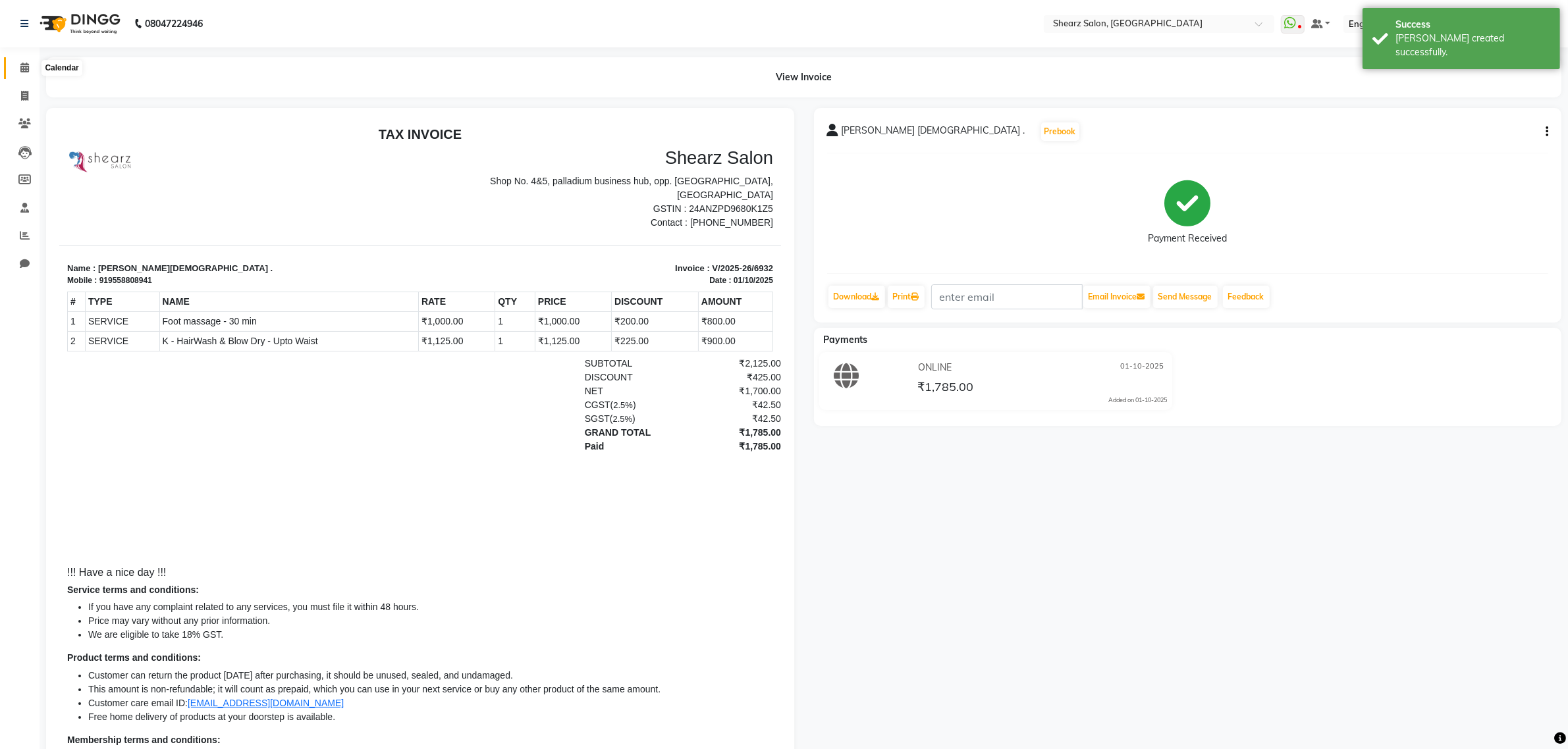
click at [21, 66] on icon at bounding box center [25, 68] width 9 height 10
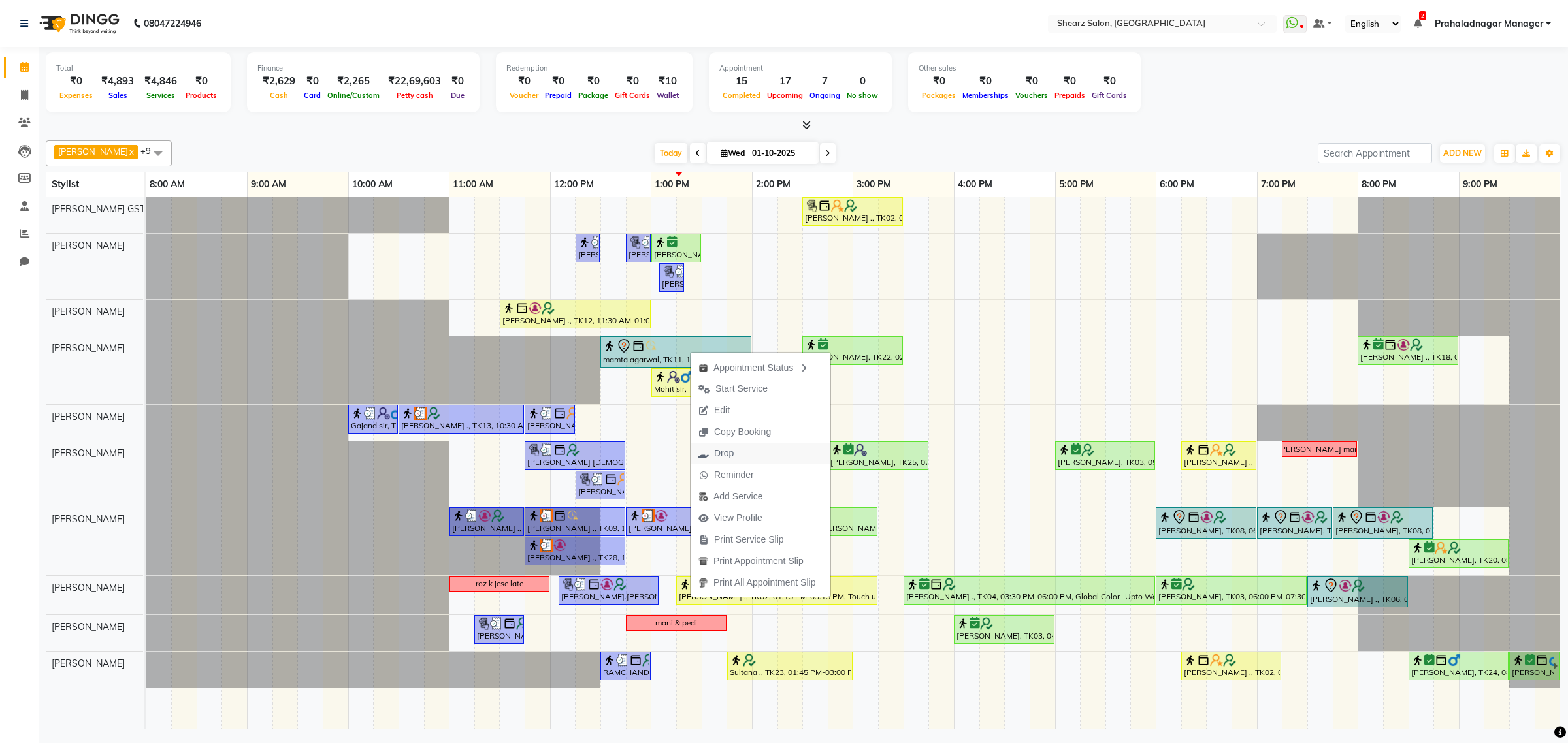
click at [761, 452] on button "Drop" at bounding box center [760, 454] width 140 height 22
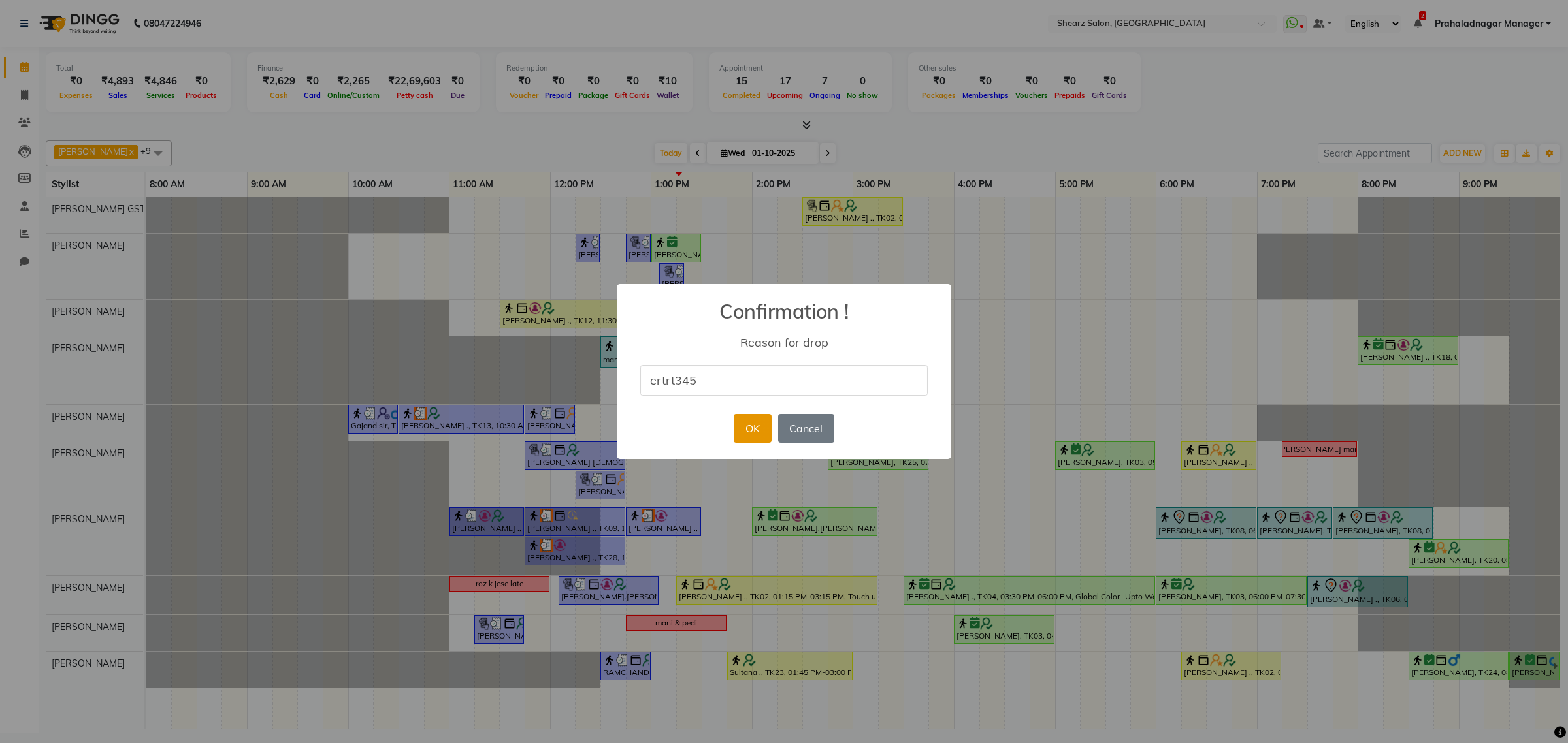
type input "ertrt345"
click at [761, 420] on button "OK" at bounding box center [752, 428] width 37 height 29
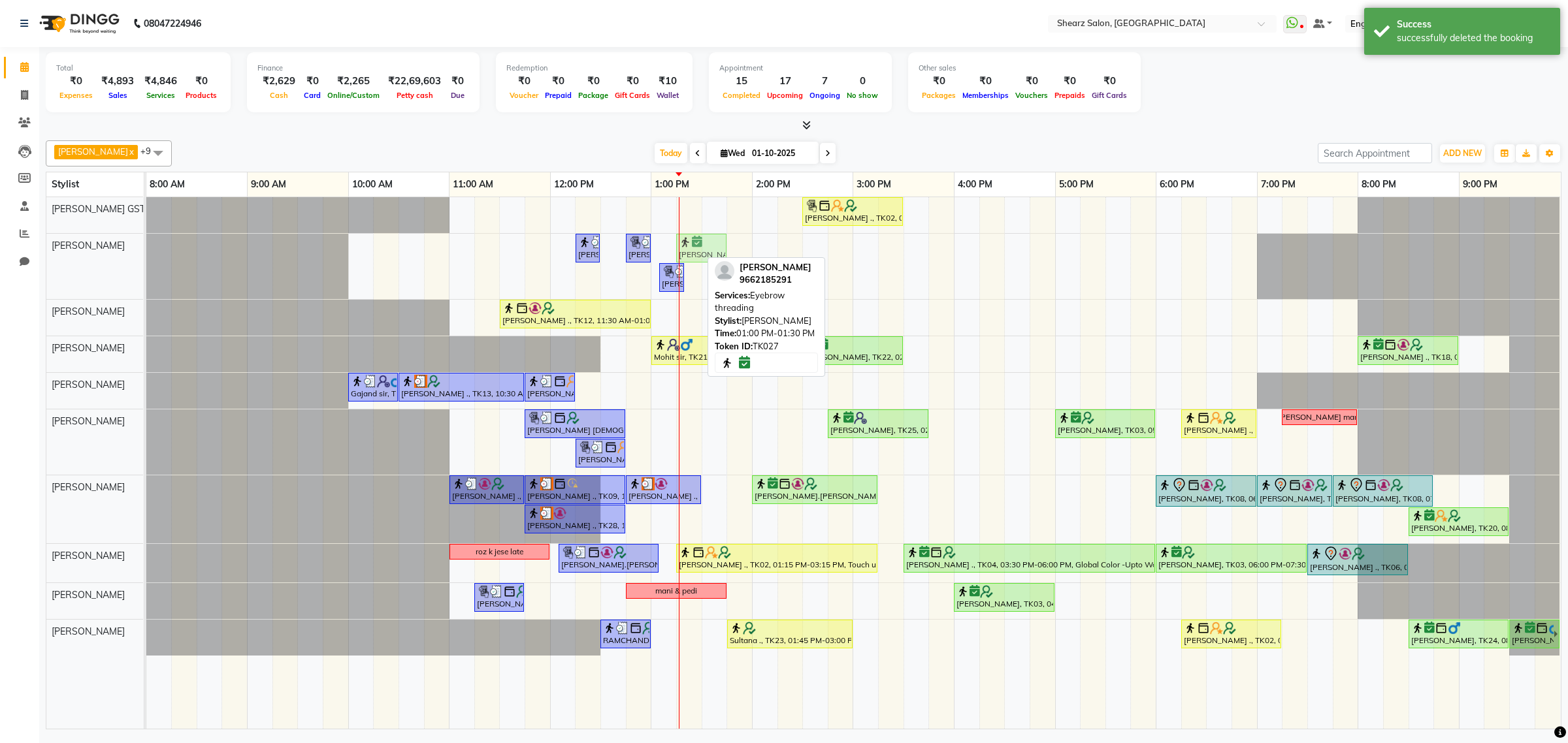
drag, startPoint x: 688, startPoint y: 242, endPoint x: 727, endPoint y: 242, distance: 39.0
click at [146, 242] on div "Surbhi Pillai ., TK26, 12:15 PM-12:30 PM, Eyebrow threading Samrudhhi Pawar ., …" at bounding box center [146, 266] width 0 height 66
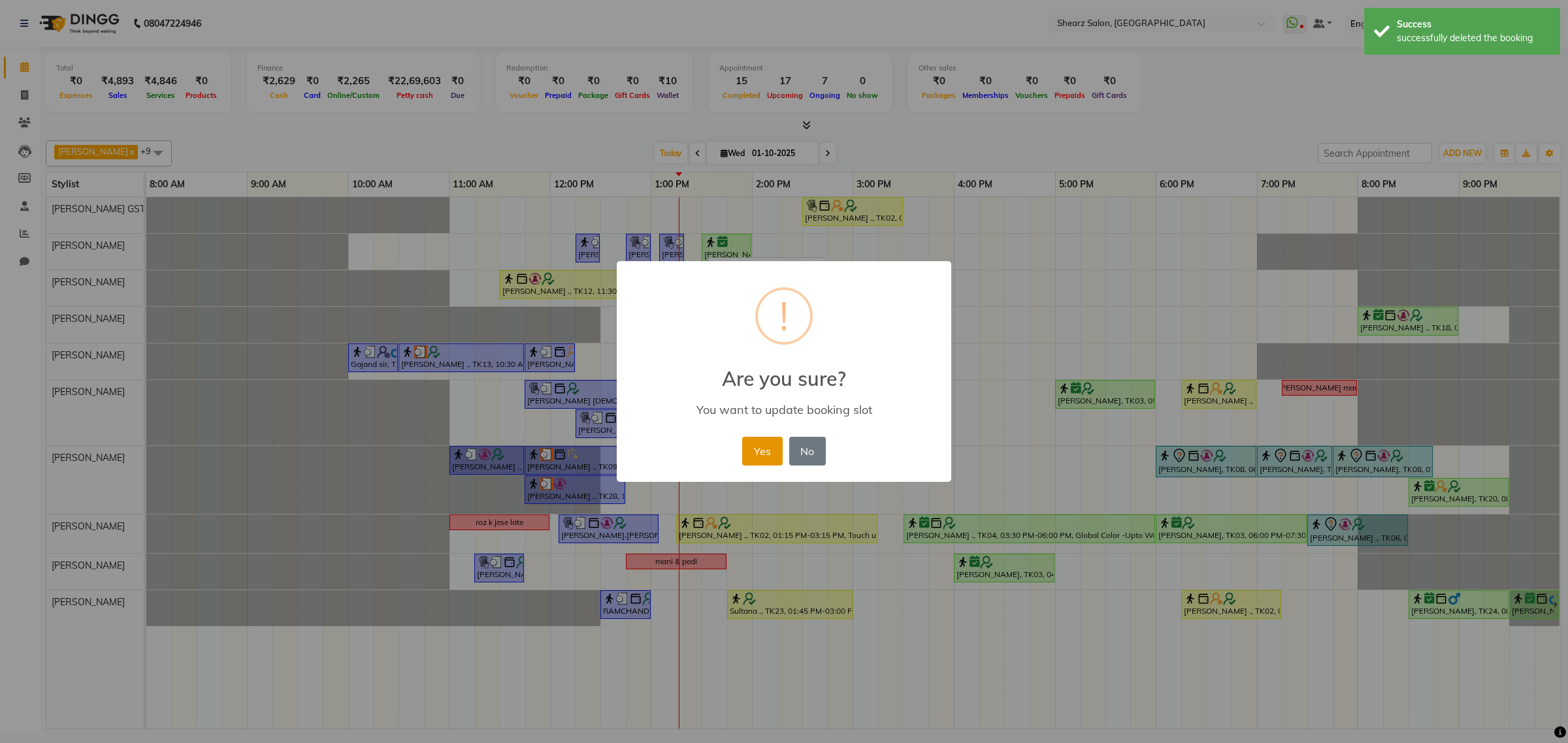
click at [756, 452] on button "Yes" at bounding box center [762, 451] width 40 height 29
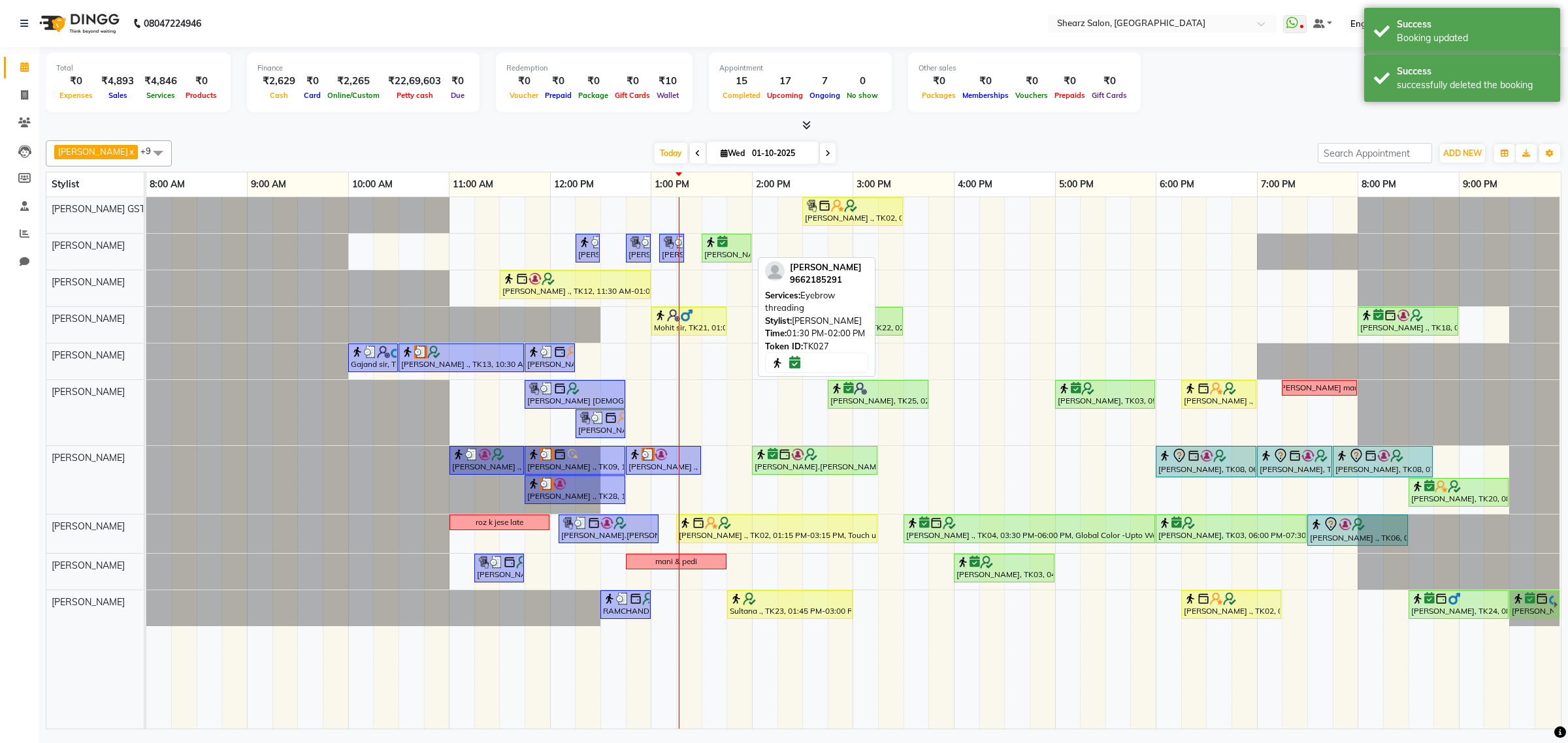
click at [744, 253] on div "Dhara Sangvi, TK27, 01:30 PM-02:00 PM, Eyebrow threading" at bounding box center [726, 248] width 47 height 25
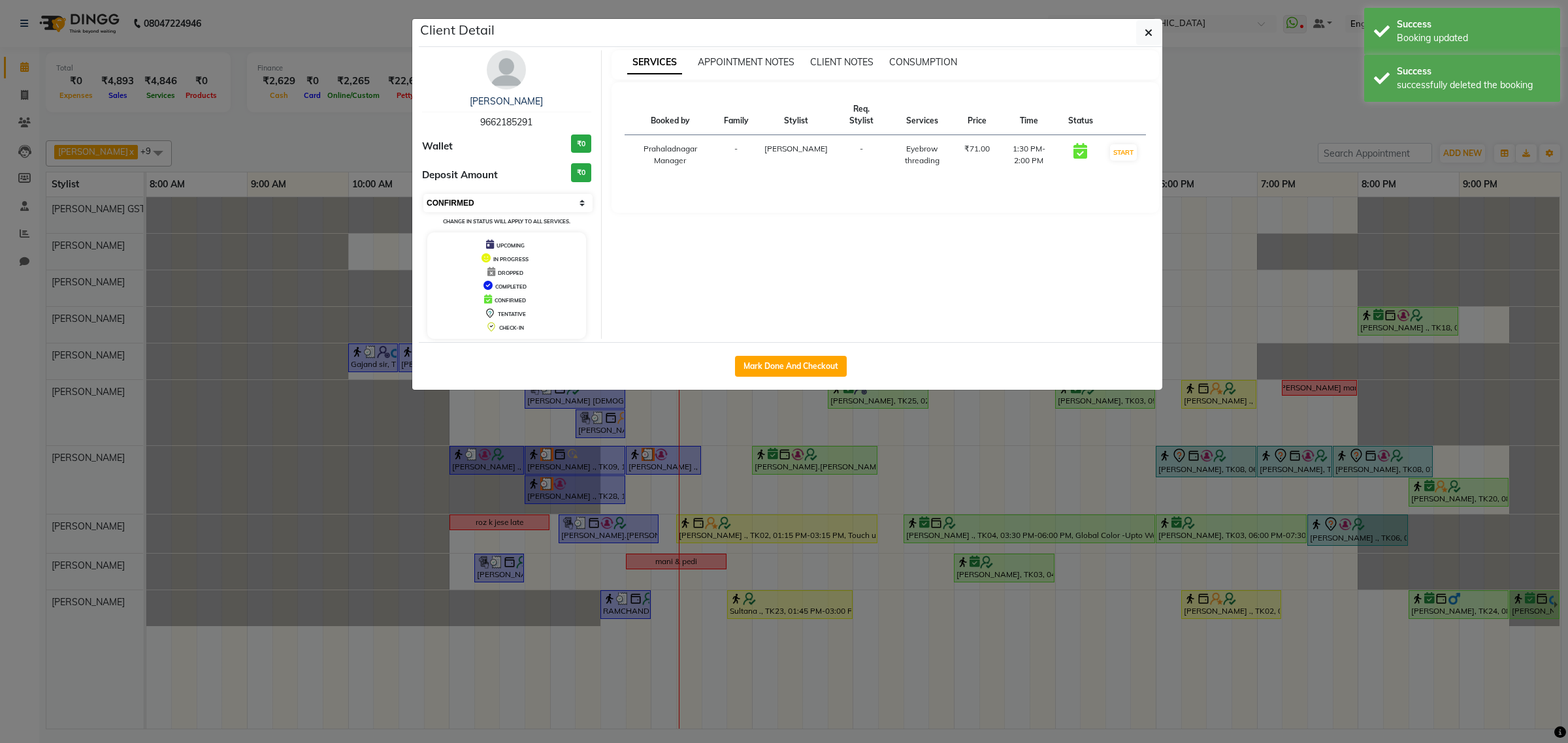
drag, startPoint x: 458, startPoint y: 197, endPoint x: 456, endPoint y: 210, distance: 13.2
click at [458, 198] on select "Select IN SERVICE CONFIRMED TENTATIVE CHECK IN MARK DONE DROPPED UPCOMING" at bounding box center [508, 203] width 169 height 18
select select "1"
click at [423, 194] on select "Select IN SERVICE CONFIRMED TENTATIVE CHECK IN MARK DONE DROPPED UPCOMING" at bounding box center [508, 203] width 169 height 18
click at [1142, 28] on button "button" at bounding box center [1148, 32] width 25 height 25
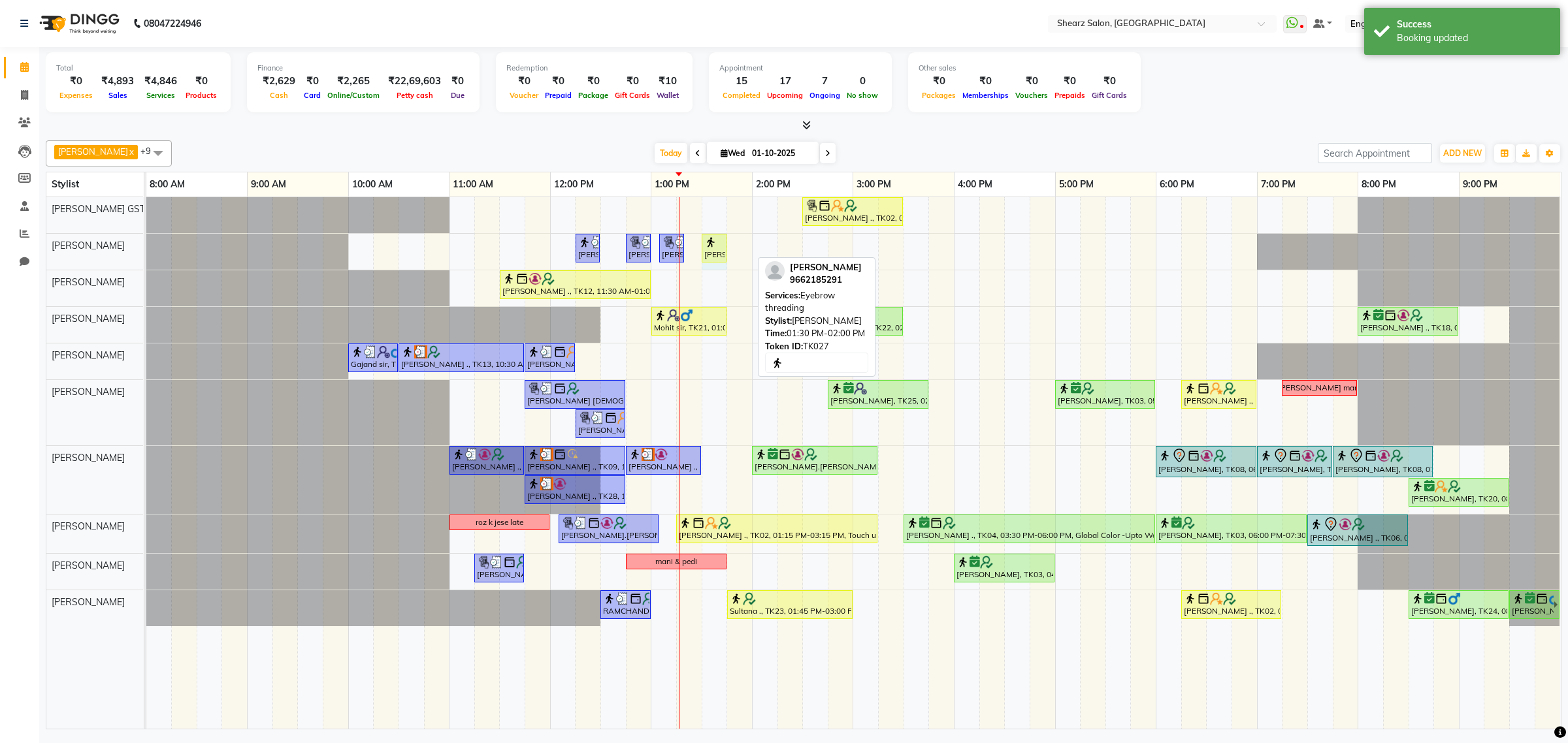
drag, startPoint x: 749, startPoint y: 252, endPoint x: 719, endPoint y: 252, distance: 30.0
click at [146, 252] on div "Surbhi Pillai ., TK26, 12:15 PM-12:30 PM, Eyebrow threading Samrudhhi Pawar ., …" at bounding box center [146, 251] width 0 height 36
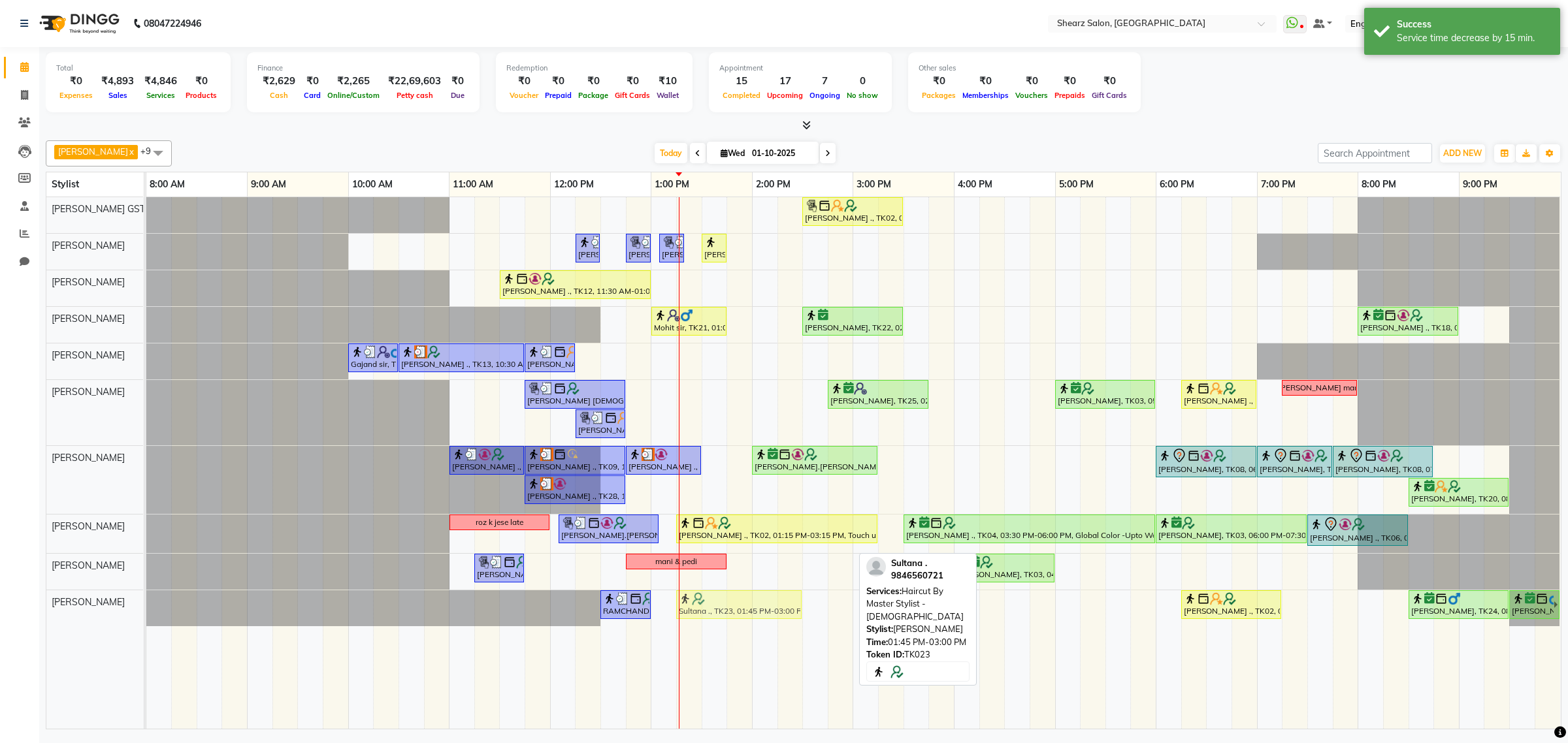
drag, startPoint x: 824, startPoint y: 598, endPoint x: 781, endPoint y: 595, distance: 43.1
click at [146, 595] on div "RAMCHANDRA ., TK17, 12:30 PM-01:00 PM, Beard crafting Sultana ., TK23, 01:45 PM…" at bounding box center [146, 608] width 0 height 36
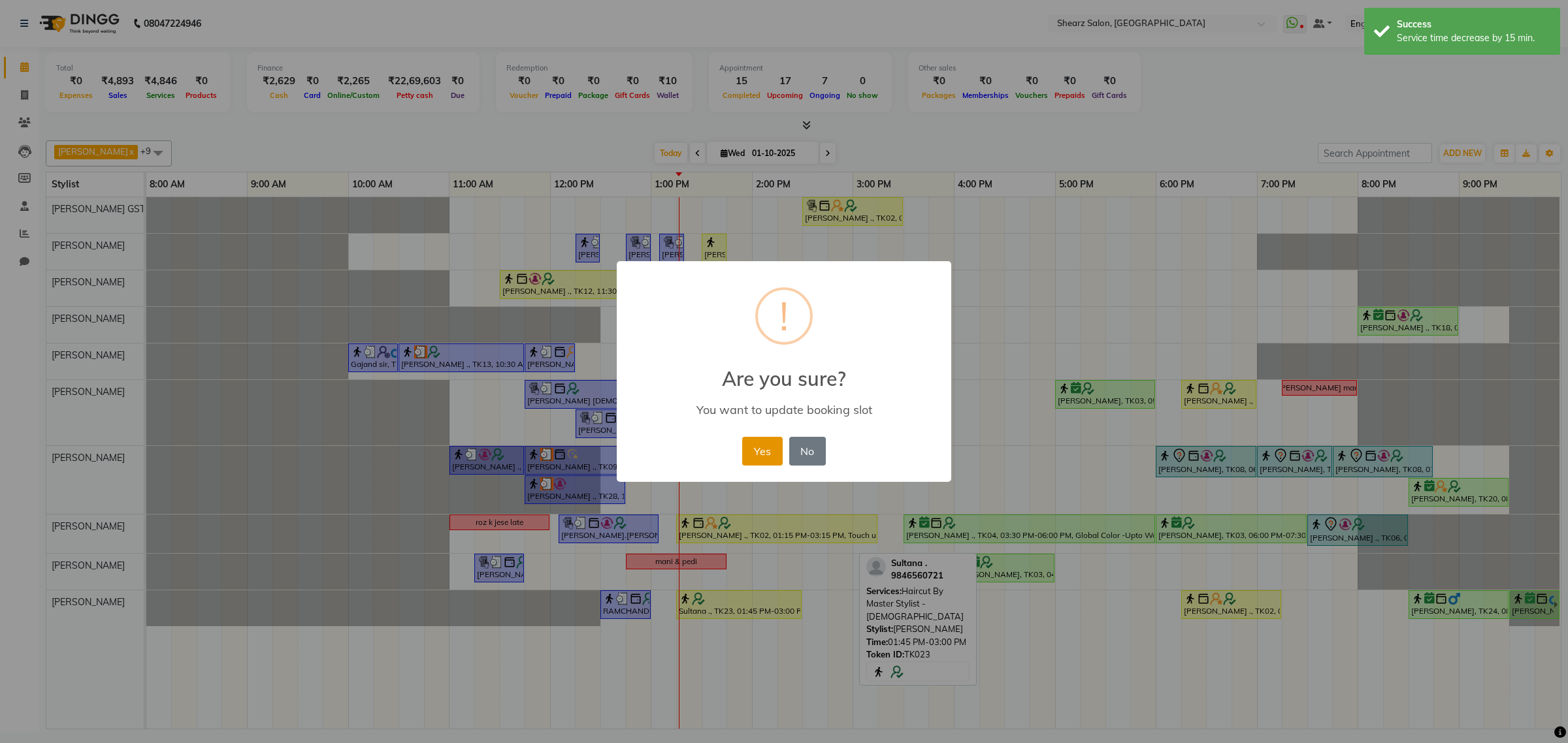
click at [766, 448] on button "Yes" at bounding box center [762, 451] width 40 height 29
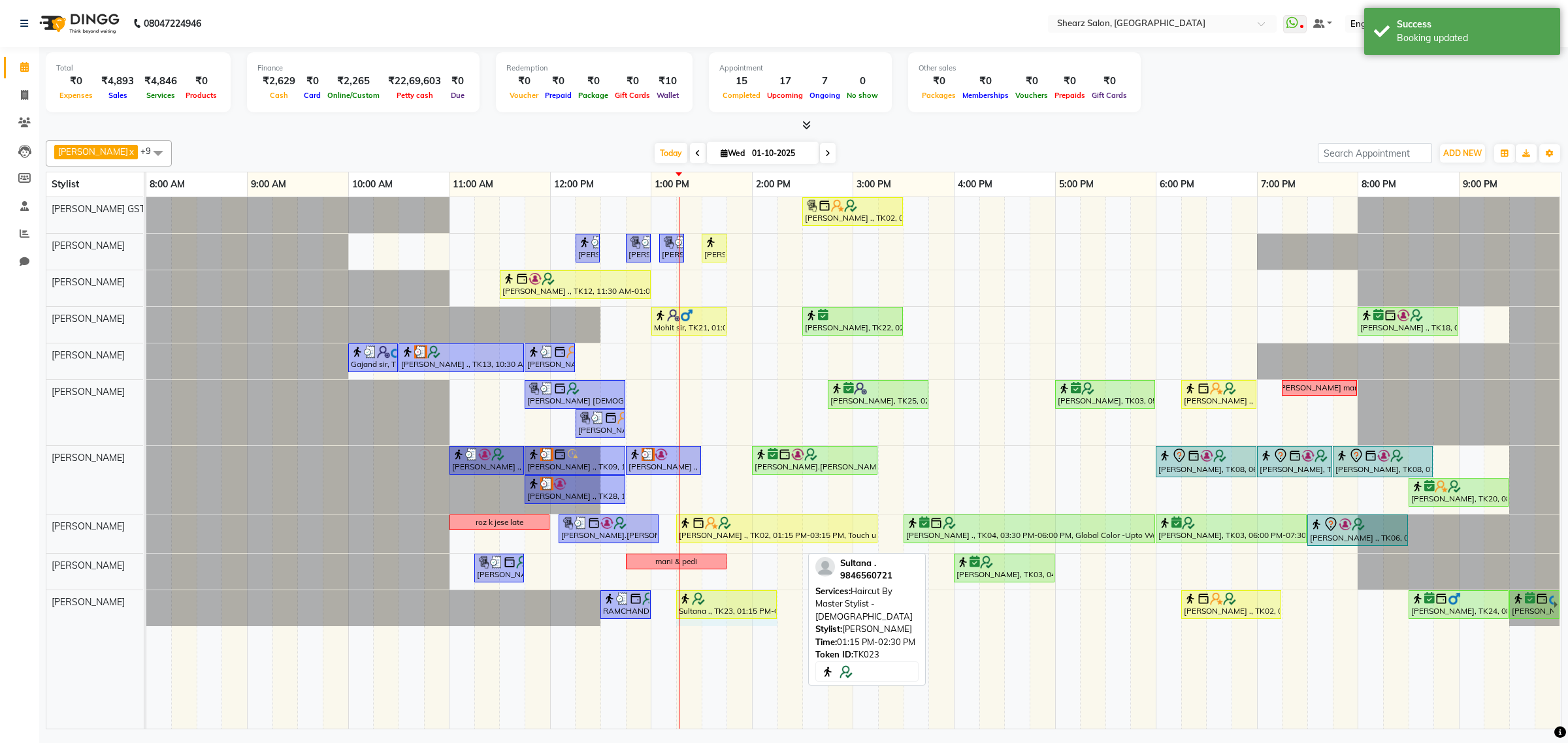
drag, startPoint x: 800, startPoint y: 606, endPoint x: 769, endPoint y: 606, distance: 31.0
click at [146, 606] on div "RAMCHANDRA ., TK17, 12:30 PM-01:00 PM, Beard crafting Sultana ., TK23, 01:15 PM…" at bounding box center [146, 608] width 0 height 36
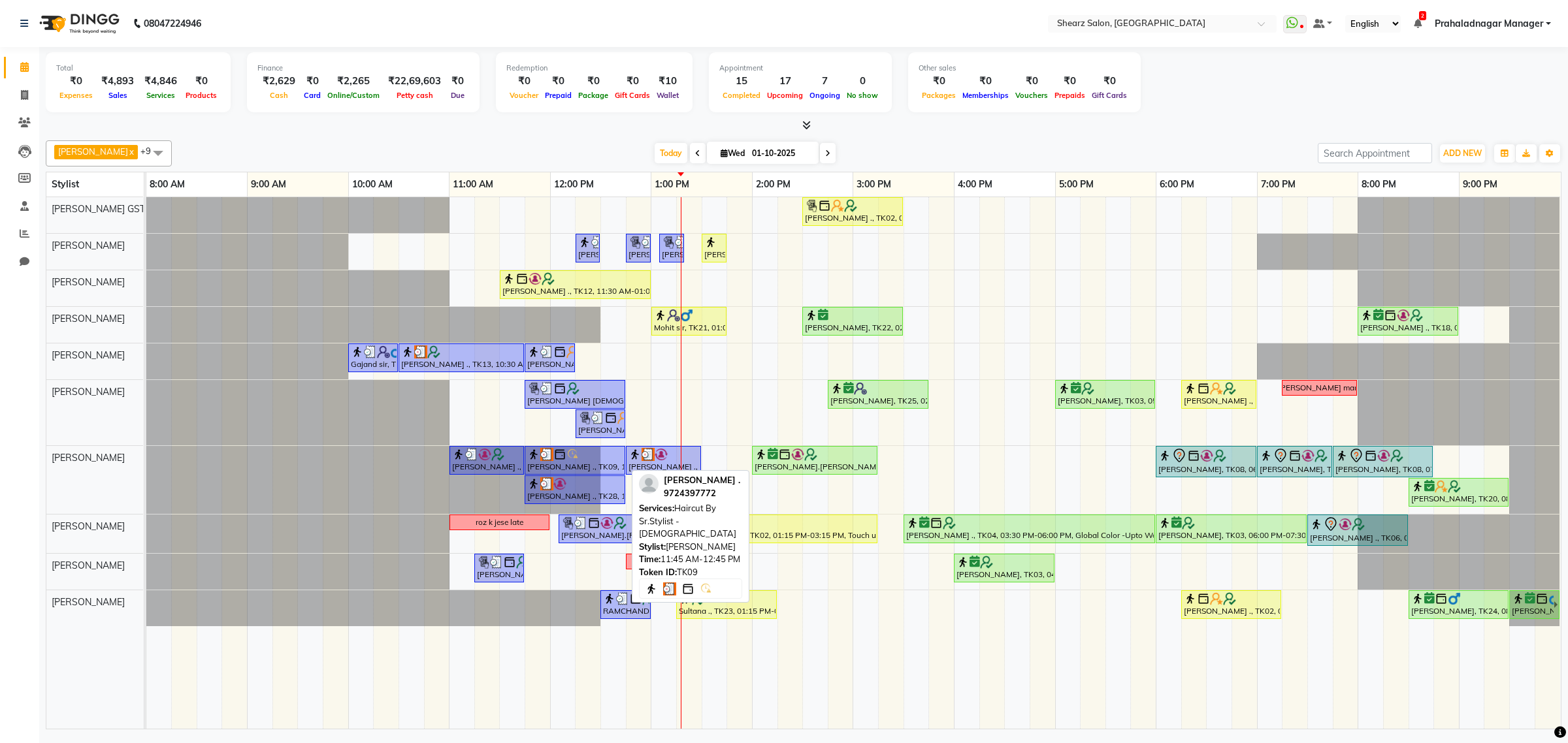
click at [557, 457] on img at bounding box center [560, 454] width 13 height 13
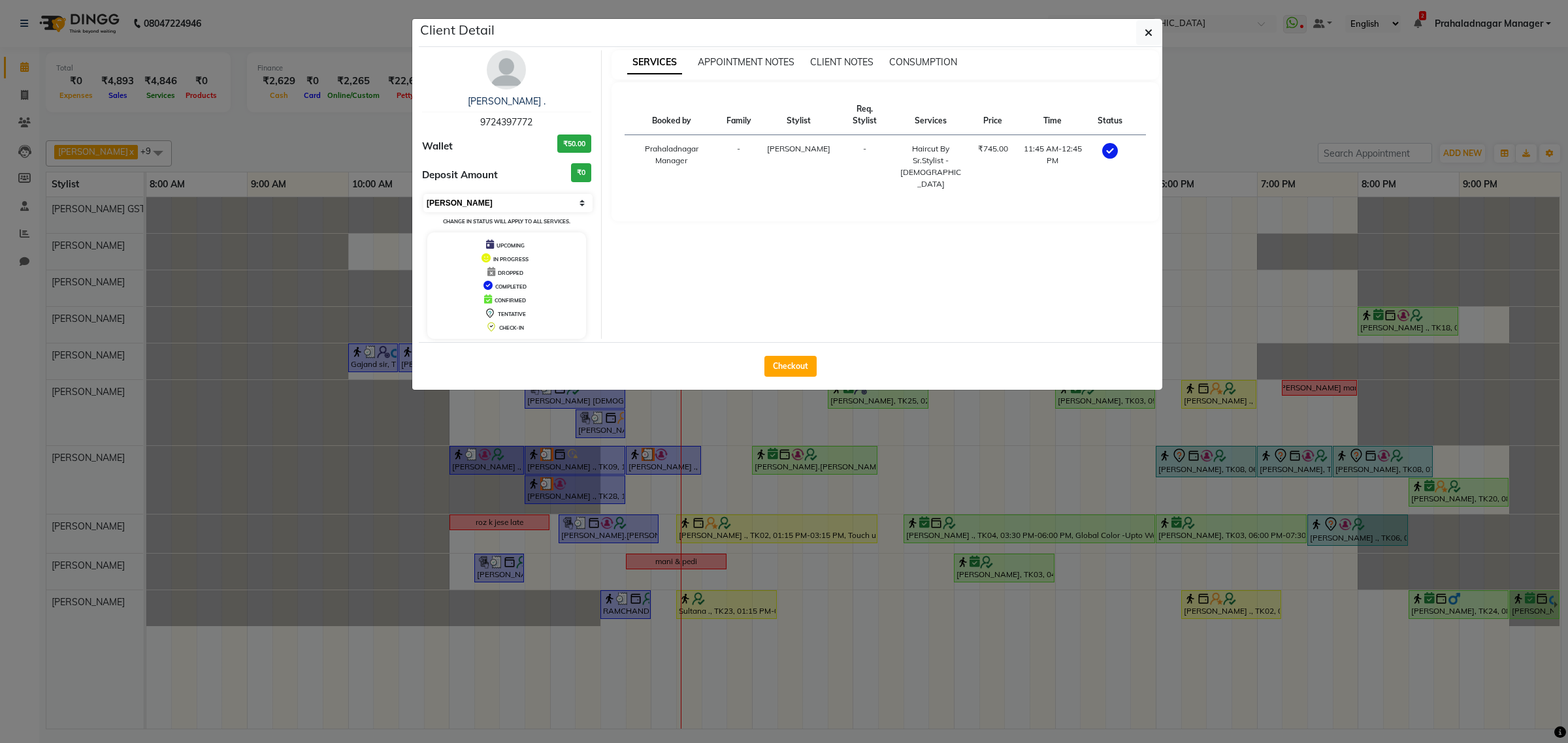
click at [488, 198] on select "Select MARK DONE UPCOMING" at bounding box center [508, 203] width 169 height 18
click at [423, 194] on select "Select MARK DONE UPCOMING" at bounding box center [508, 203] width 169 height 18
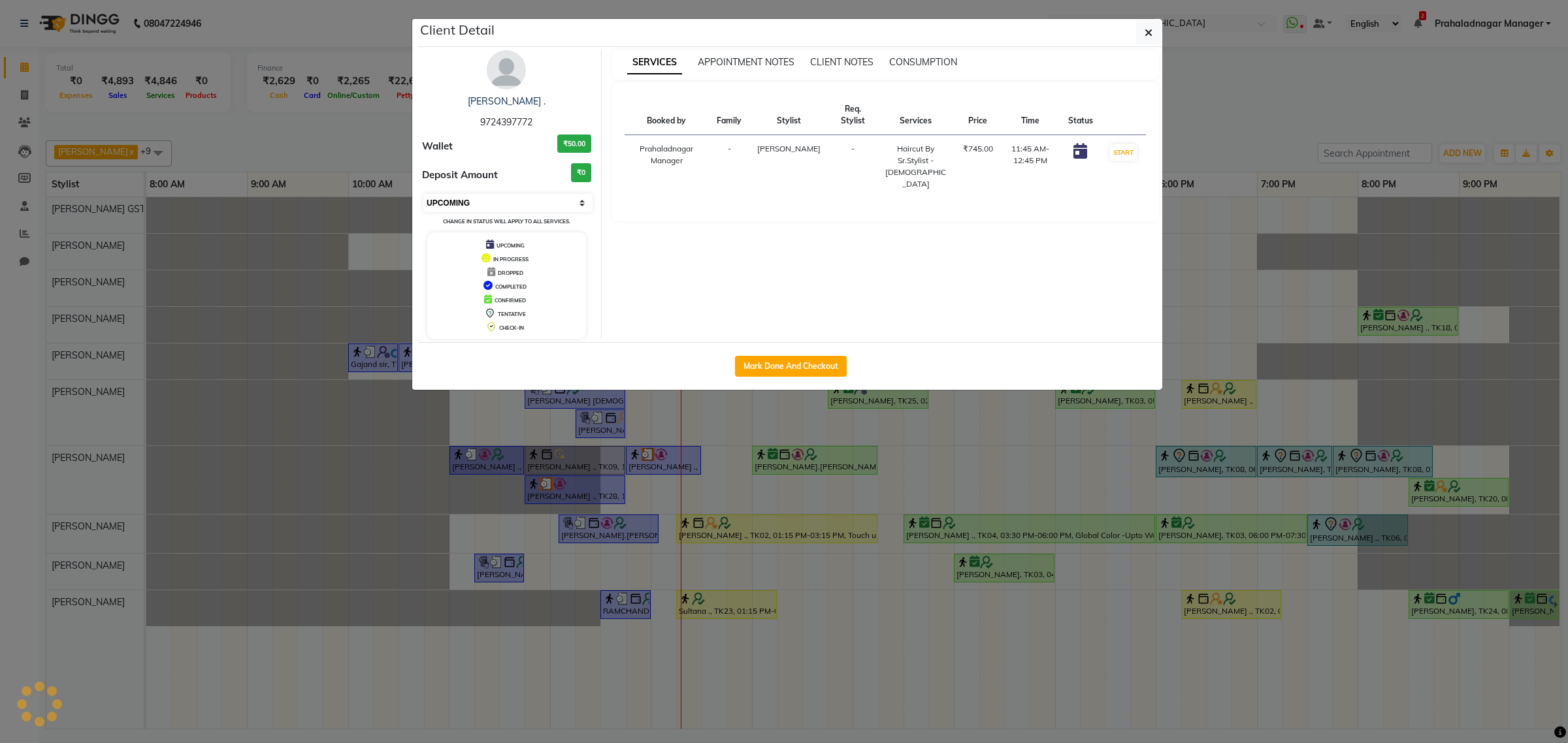
drag, startPoint x: 495, startPoint y: 199, endPoint x: 492, endPoint y: 209, distance: 10.4
click at [495, 199] on select "Select IN SERVICE CONFIRMED TENTATIVE CHECK IN MARK DONE DROPPED UPCOMING" at bounding box center [508, 203] width 169 height 18
select select "1"
click at [423, 194] on select "Select IN SERVICE CONFIRMED TENTATIVE CHECK IN MARK DONE DROPPED UPCOMING" at bounding box center [508, 203] width 169 height 18
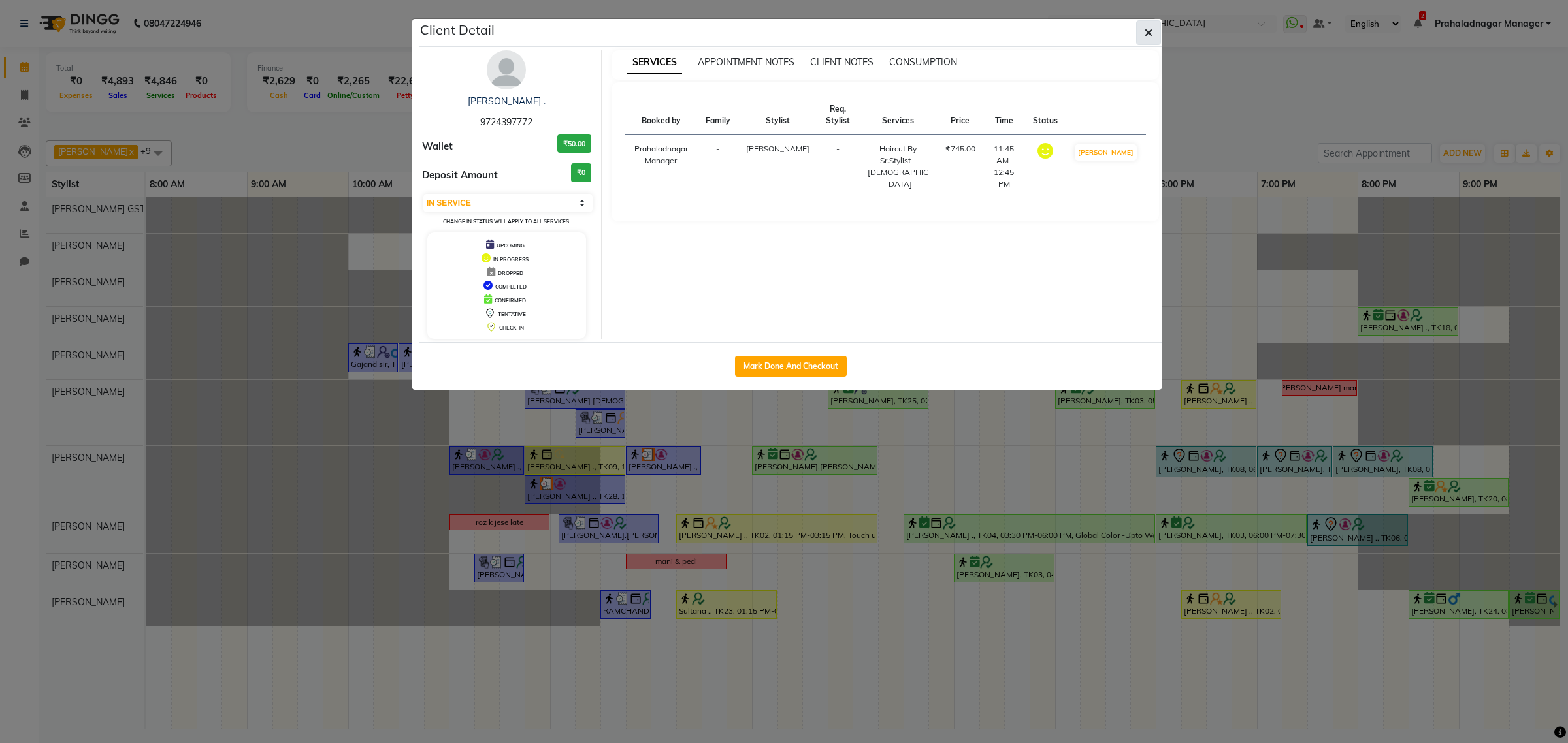
click at [1154, 25] on button "button" at bounding box center [1148, 32] width 25 height 25
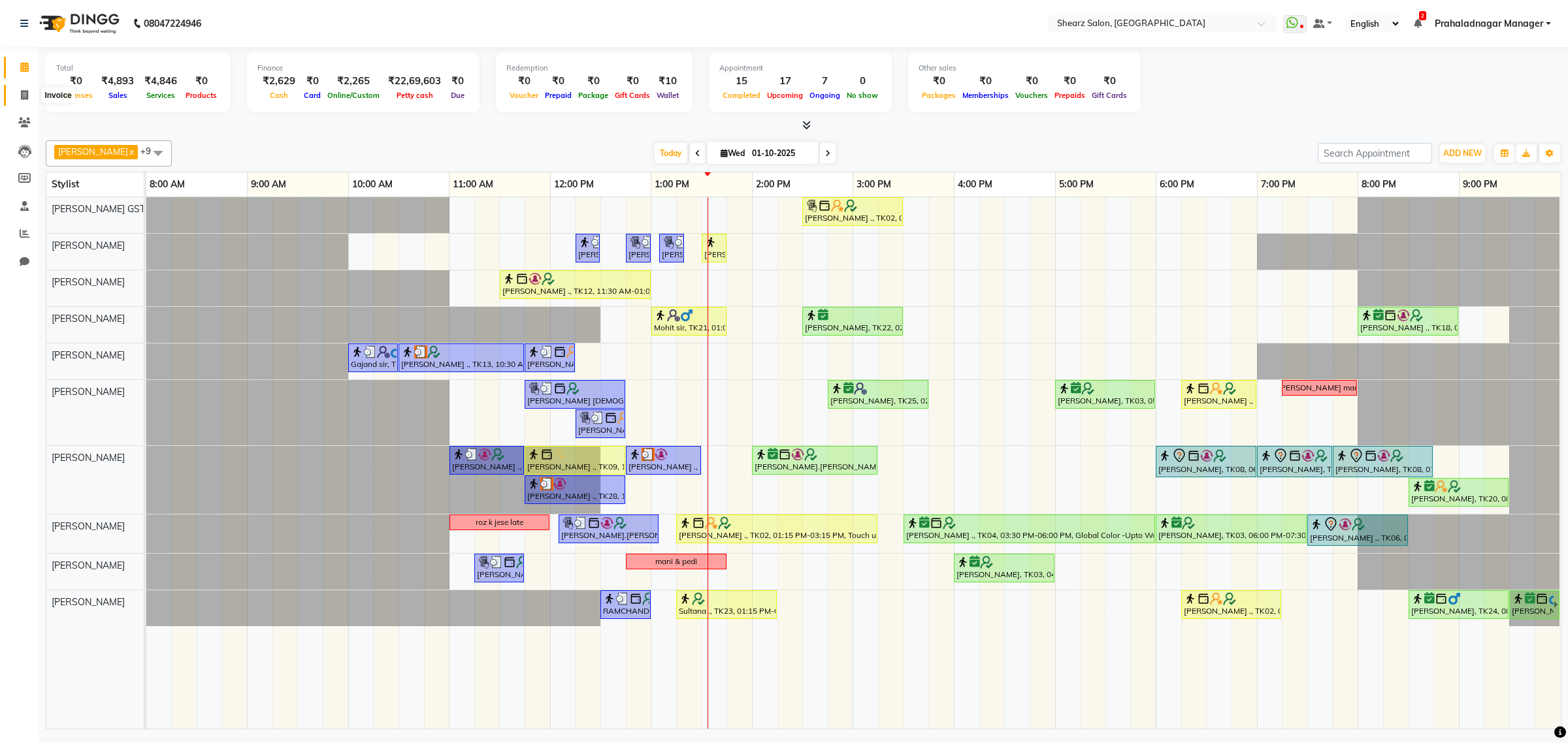
click at [18, 92] on span at bounding box center [25, 95] width 23 height 15
select select "service"
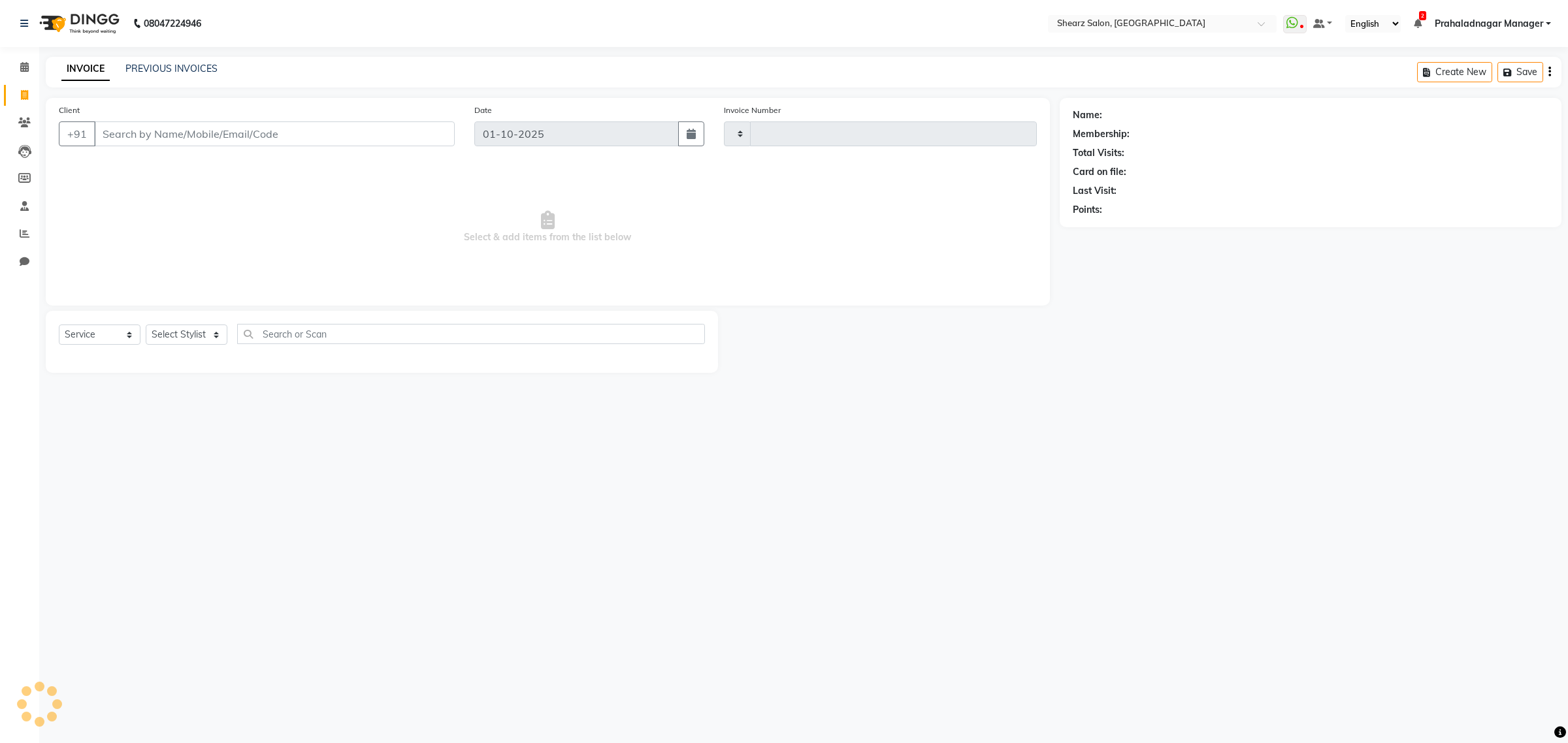
type input "6935"
select select "8157"
click at [21, 73] on span at bounding box center [25, 67] width 23 height 15
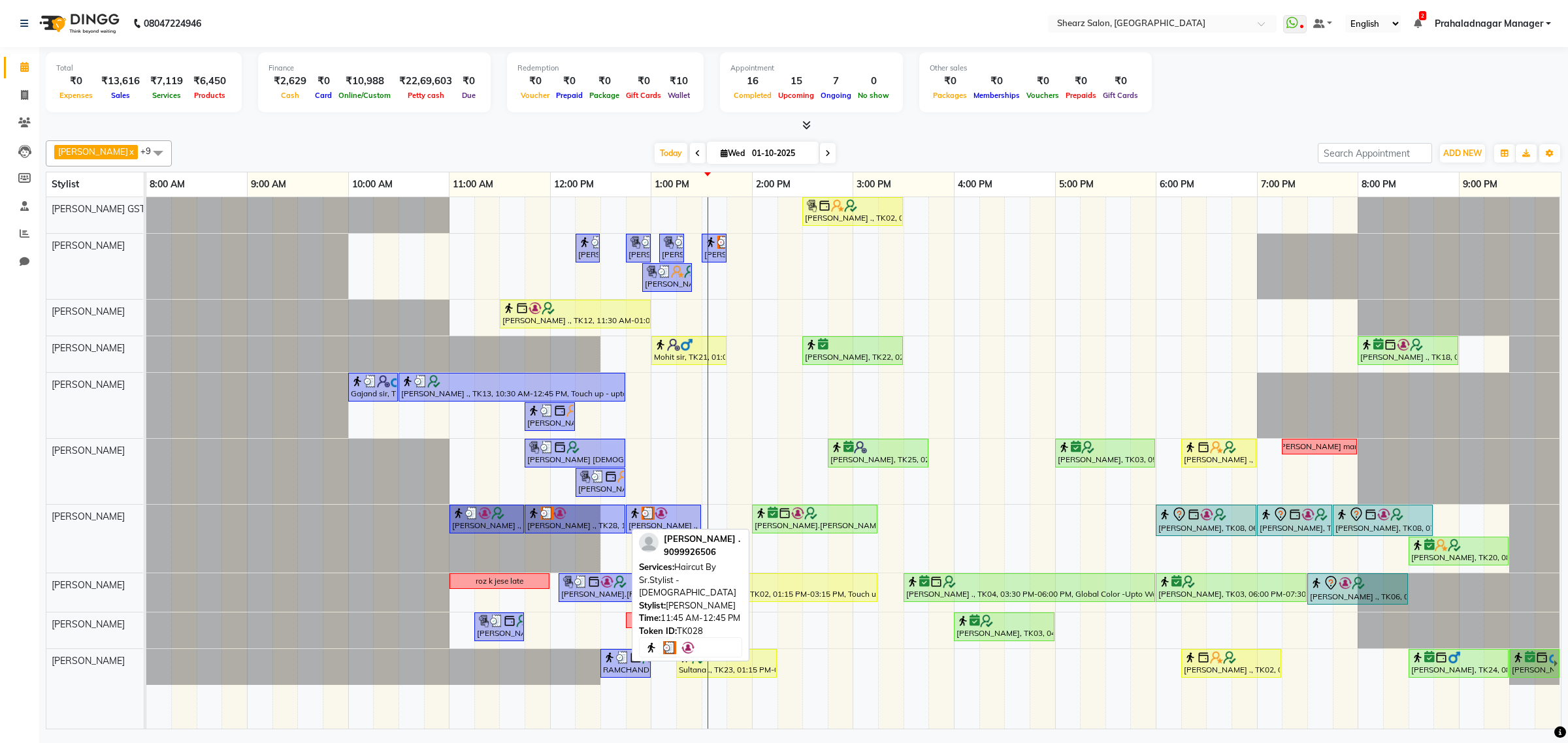
click at [590, 520] on div at bounding box center [574, 513] width 95 height 13
select select "3"
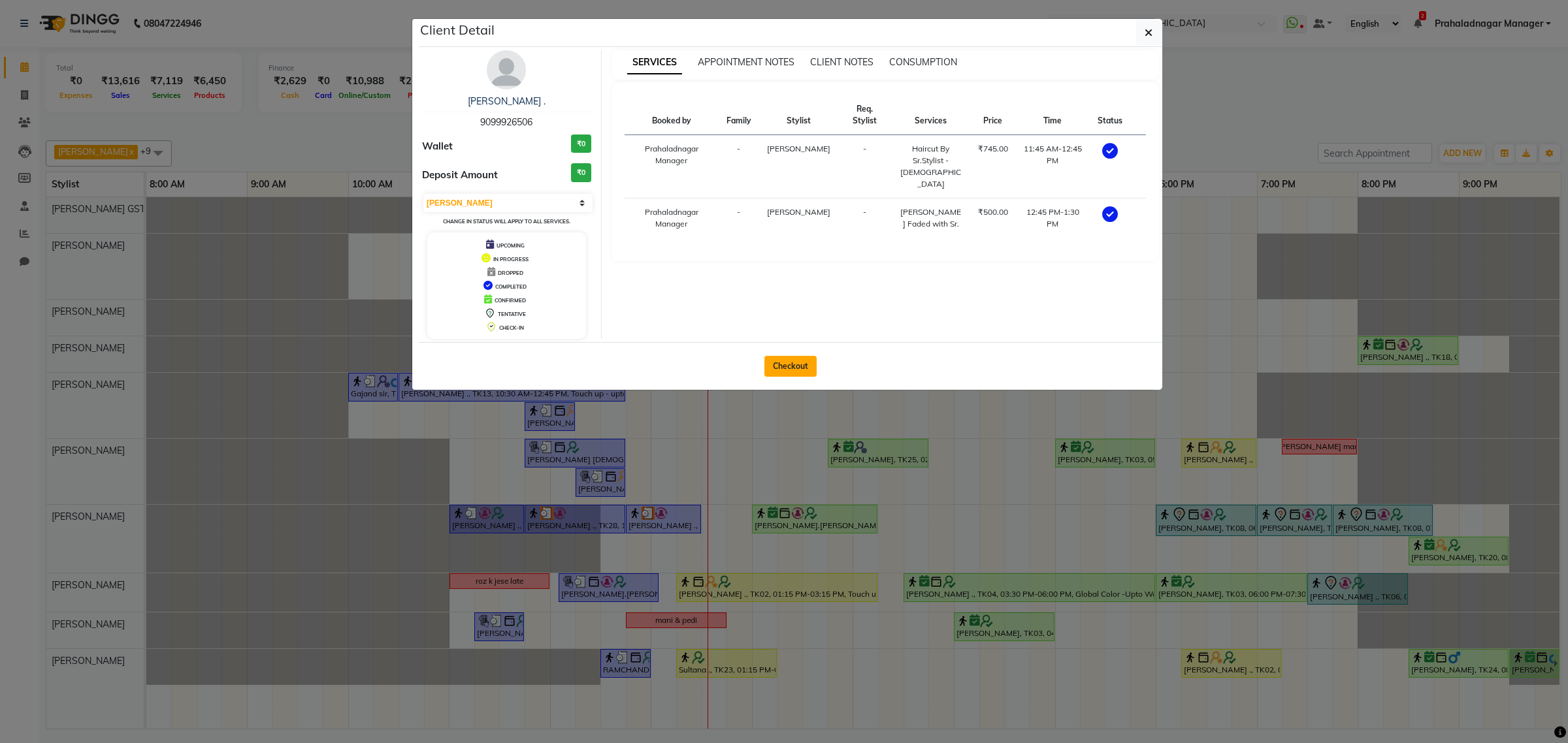
click at [795, 370] on button "Checkout" at bounding box center [790, 366] width 52 height 21
select select "service"
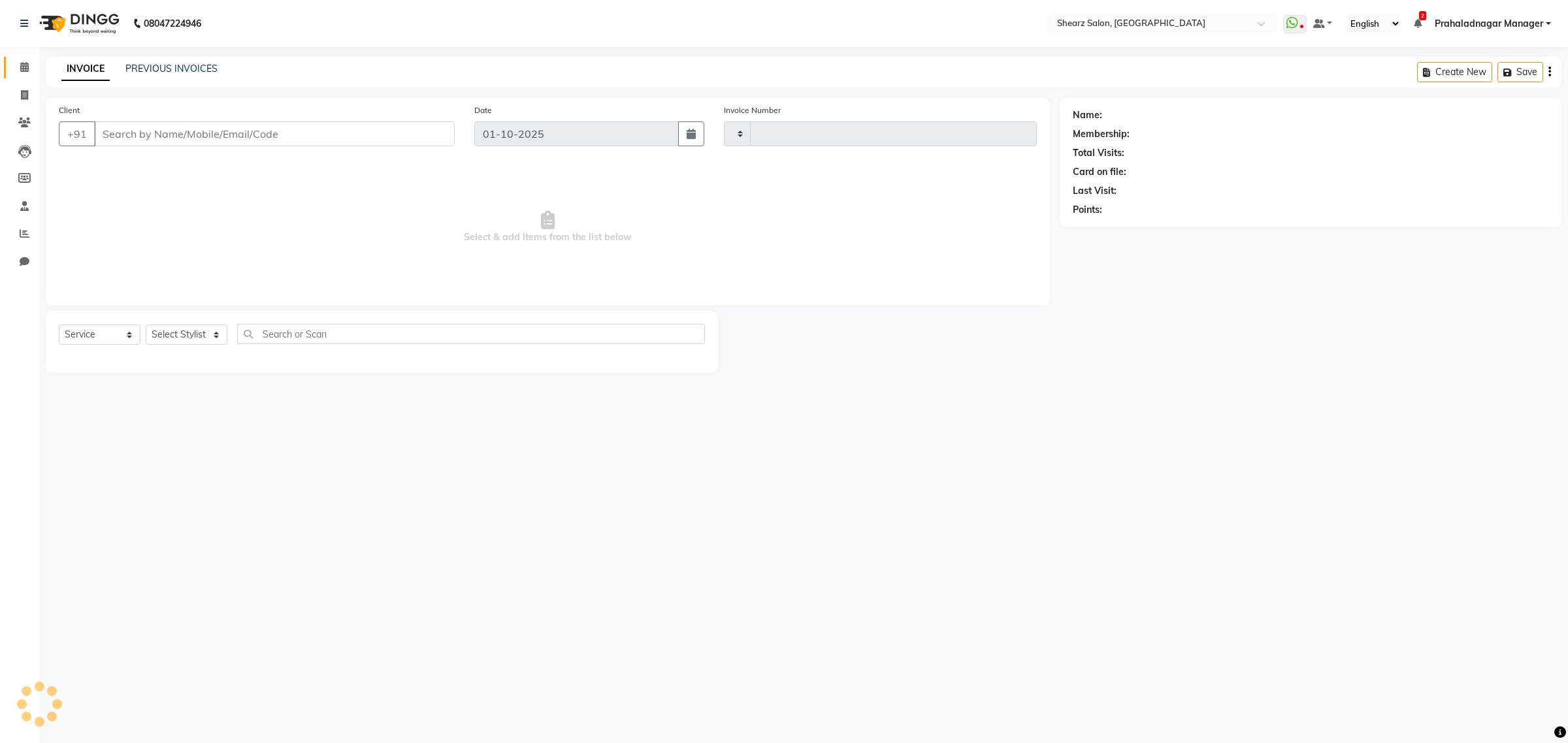
type input "6935"
select select "8157"
type input "9099926506"
select select "77471"
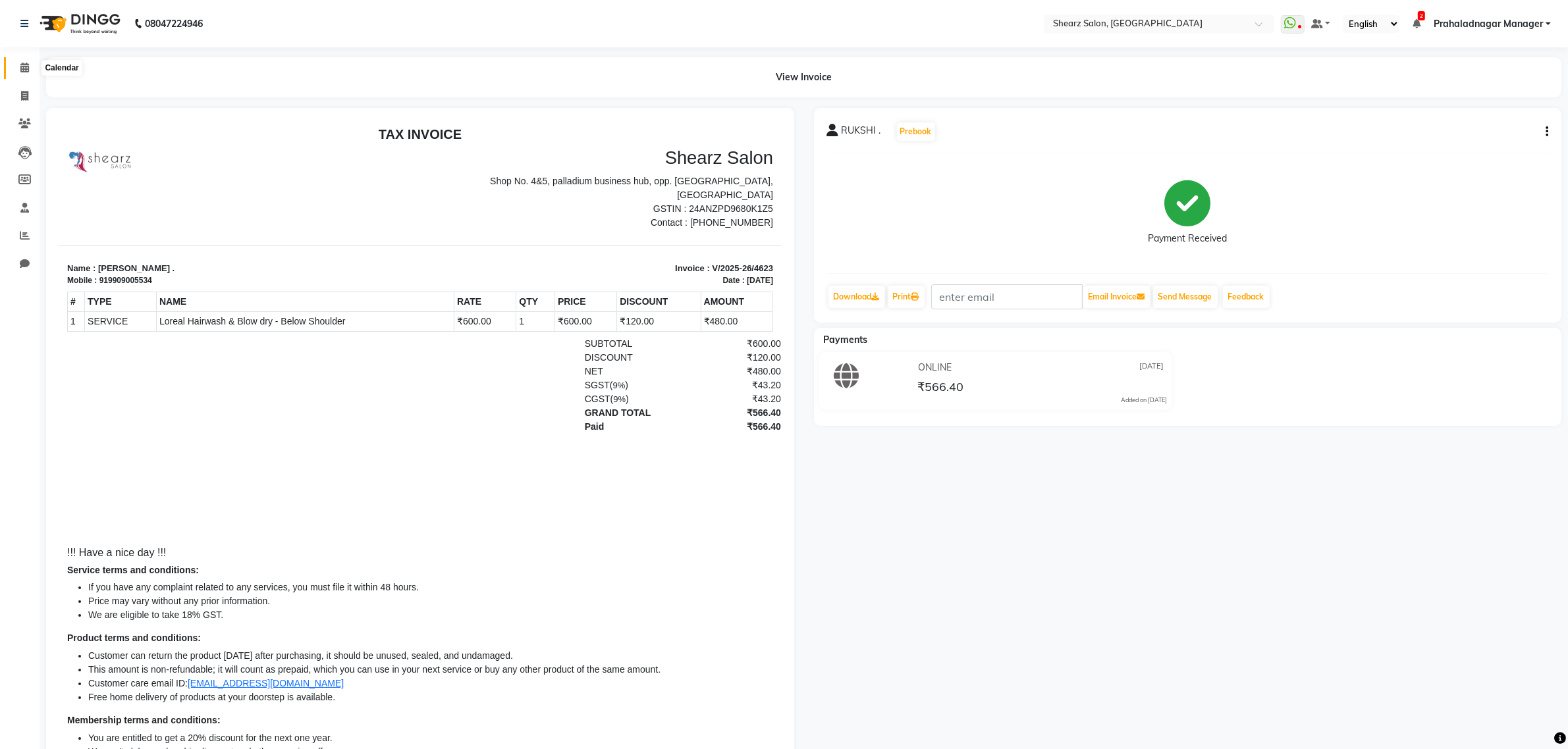
click at [26, 68] on icon at bounding box center [25, 68] width 9 height 10
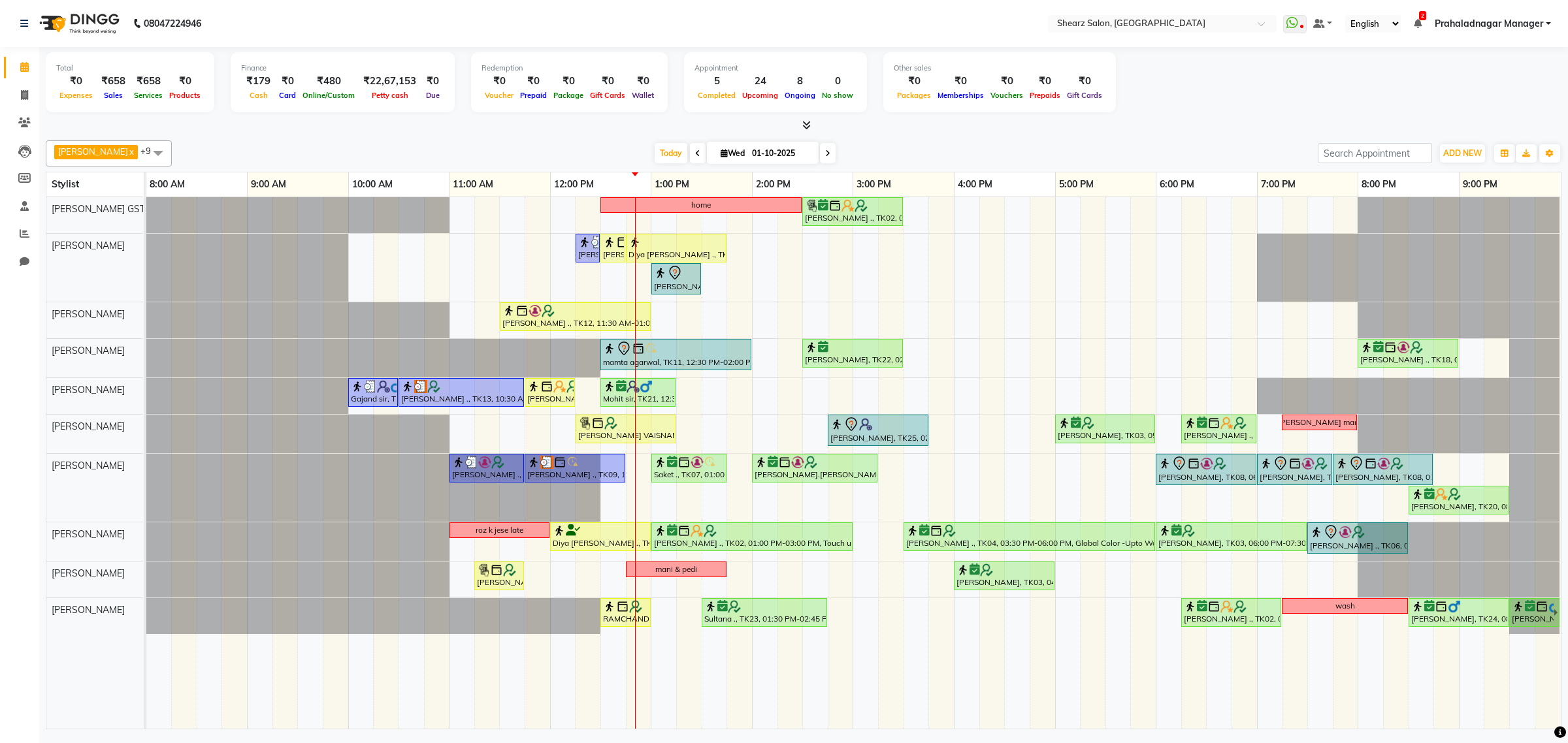
click at [711, 215] on div "home [PERSON_NAME] ., TK02, 02:30 PM-03:30 PM, Cirepil Roll On Wax [PERSON_NAME…" at bounding box center [853, 463] width 1414 height 531
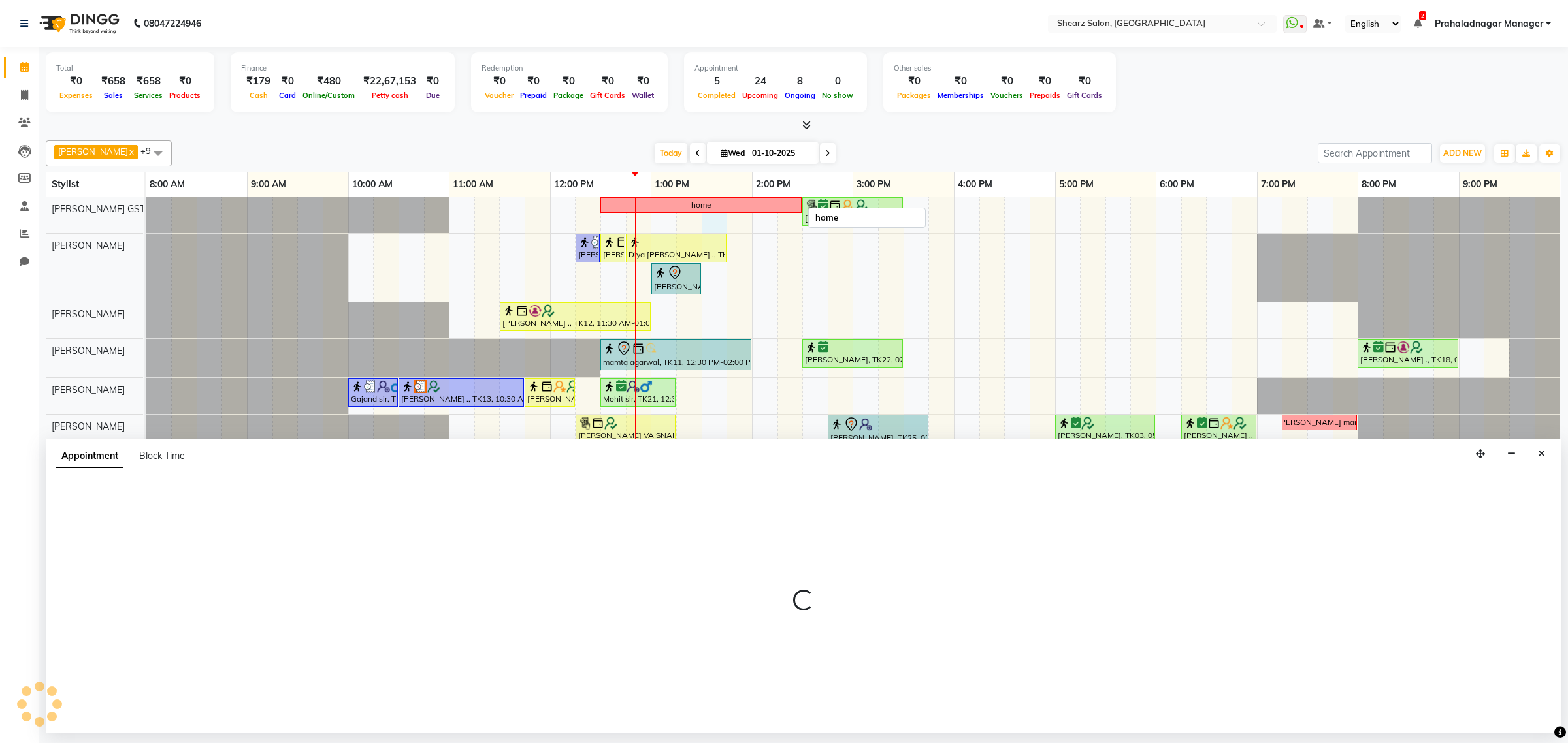
select select "77439"
select select "810"
select select "tentative"
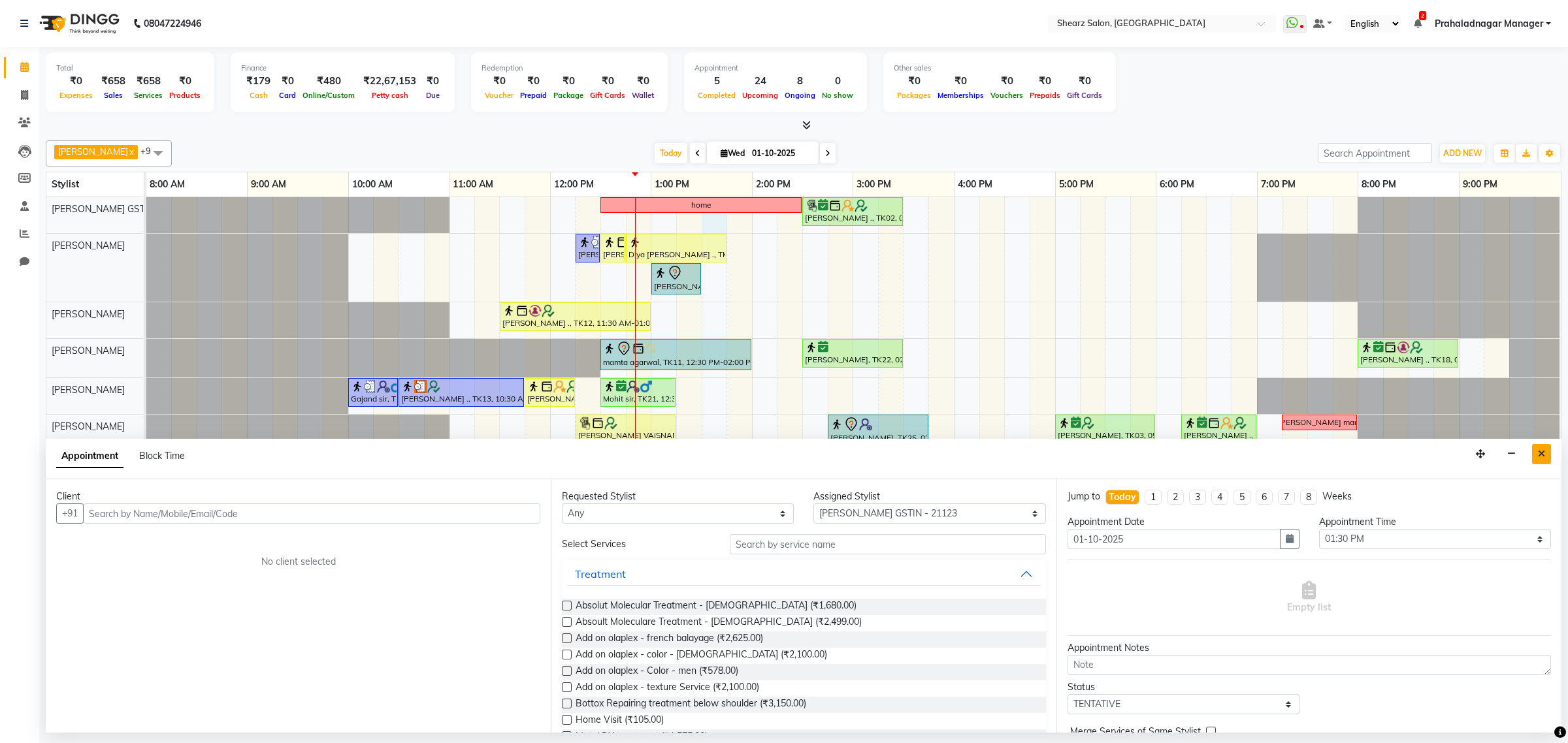
click at [1542, 452] on icon "Close" at bounding box center [1541, 454] width 7 height 9
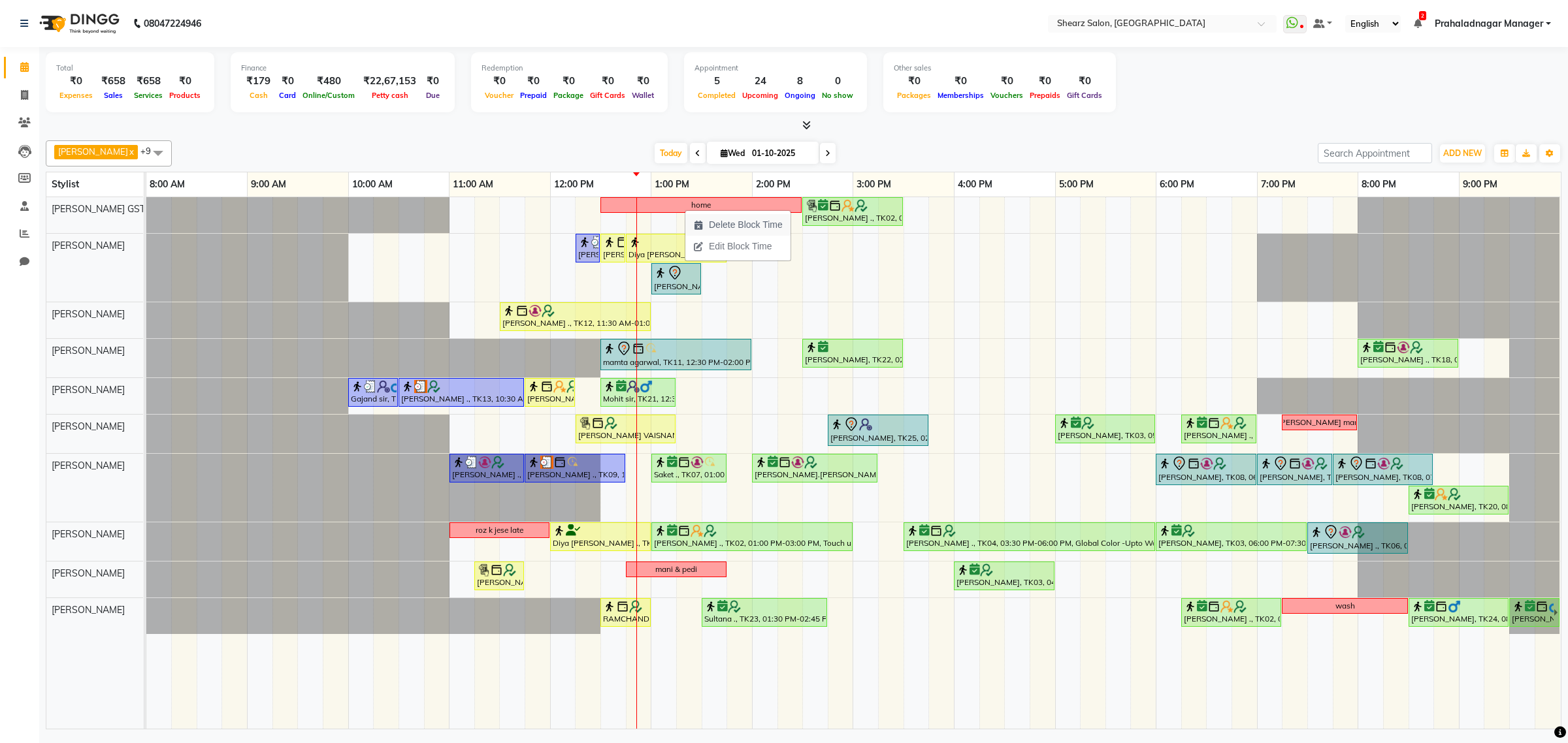
click at [726, 224] on span "Delete Block Time" at bounding box center [745, 224] width 74 height 13
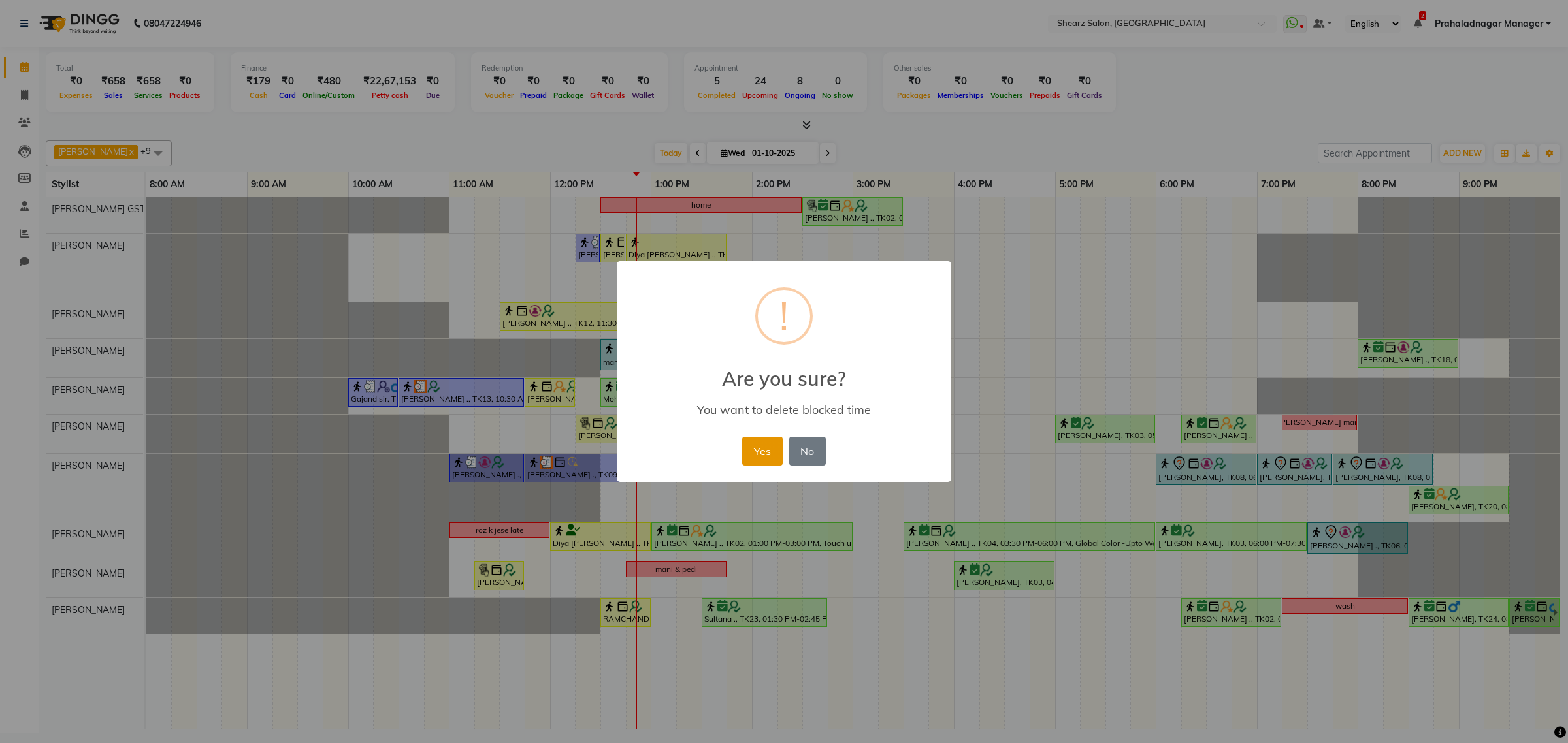
click at [762, 449] on button "Yes" at bounding box center [762, 451] width 40 height 29
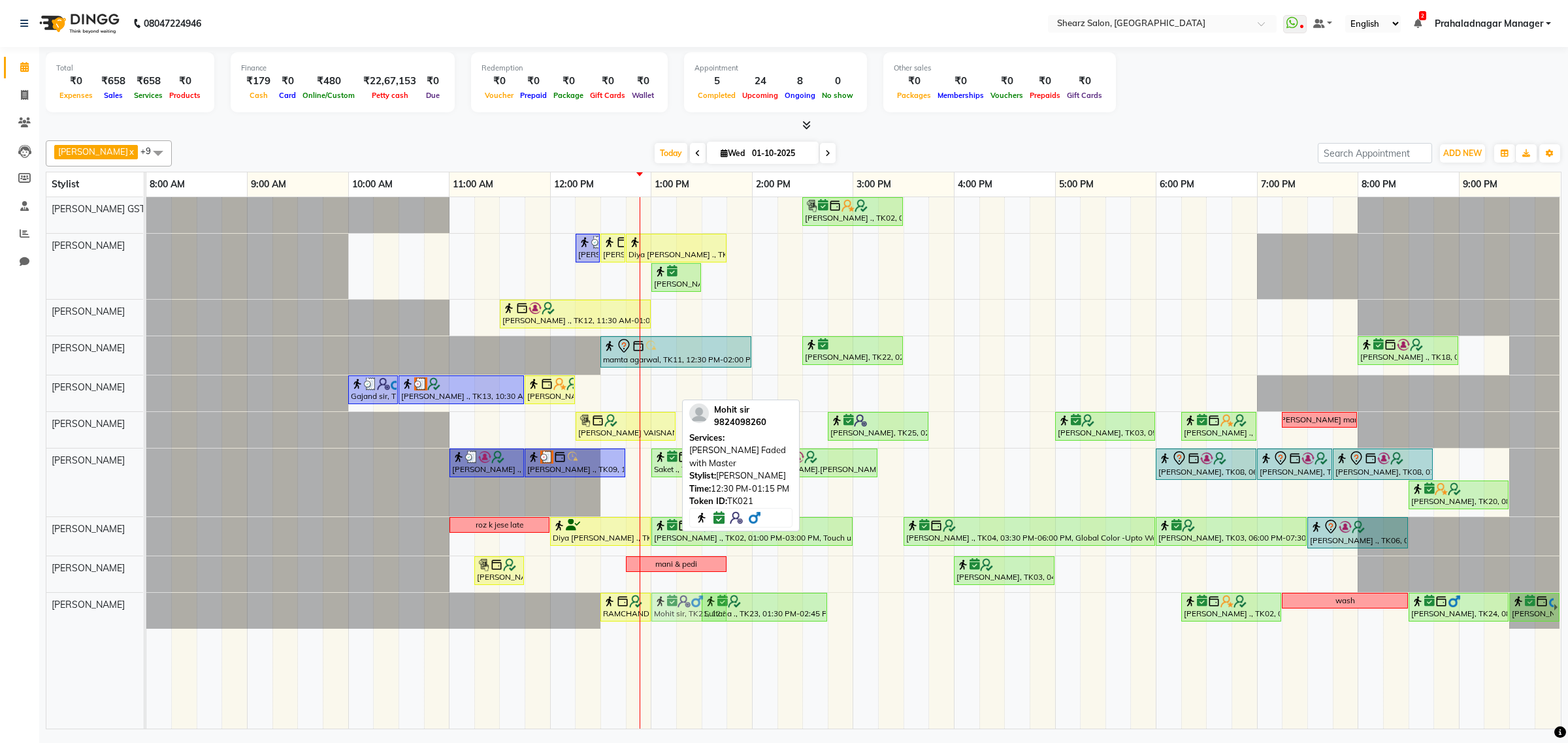
drag, startPoint x: 632, startPoint y: 392, endPoint x: 677, endPoint y: 602, distance: 214.8
click at [677, 602] on tbody "[PERSON_NAME] ., TK02, 02:30 PM-03:30 PM, Cirepil Roll On Wax [PERSON_NAME] ., …" at bounding box center [852, 413] width 1413 height 432
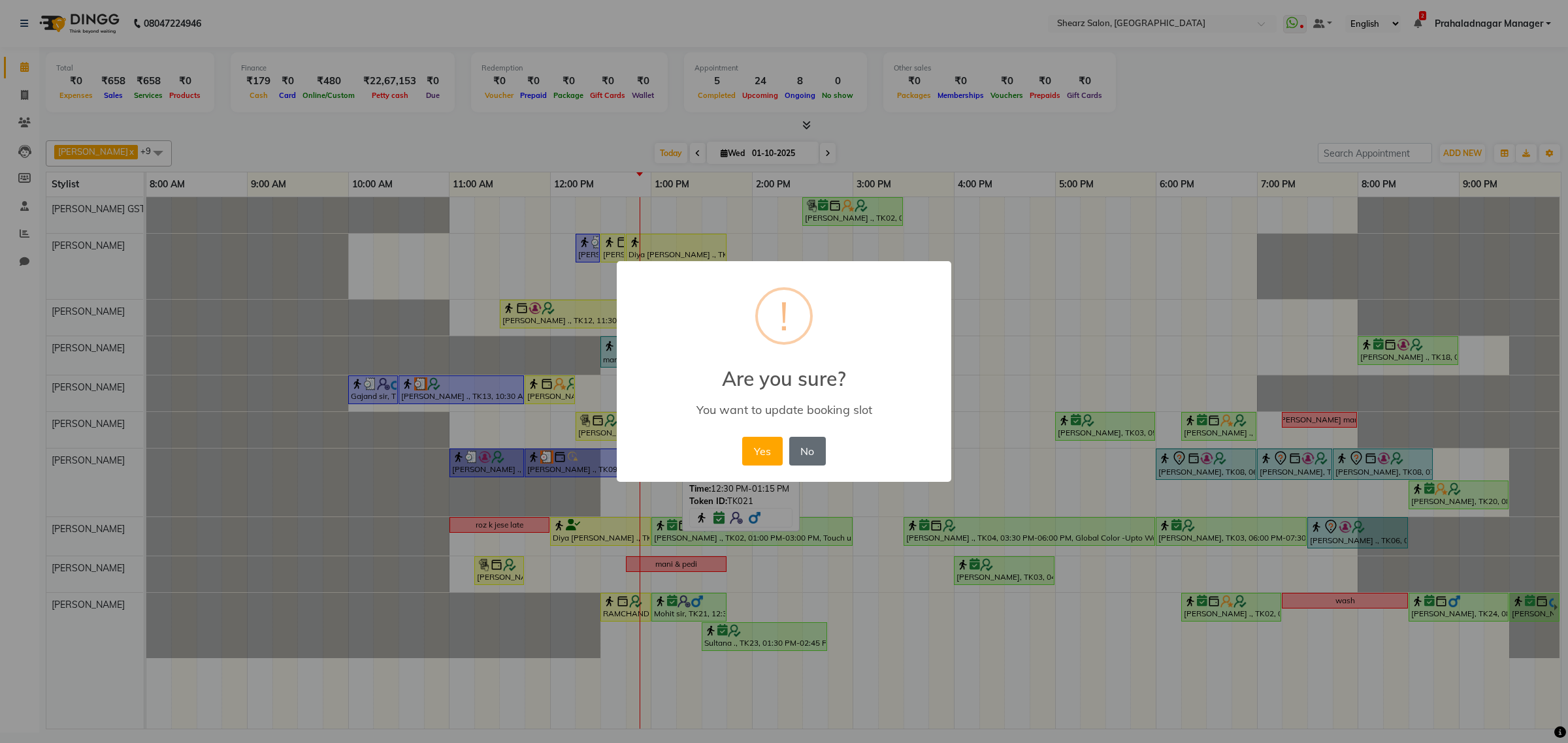
click at [795, 445] on button "No" at bounding box center [807, 451] width 37 height 29
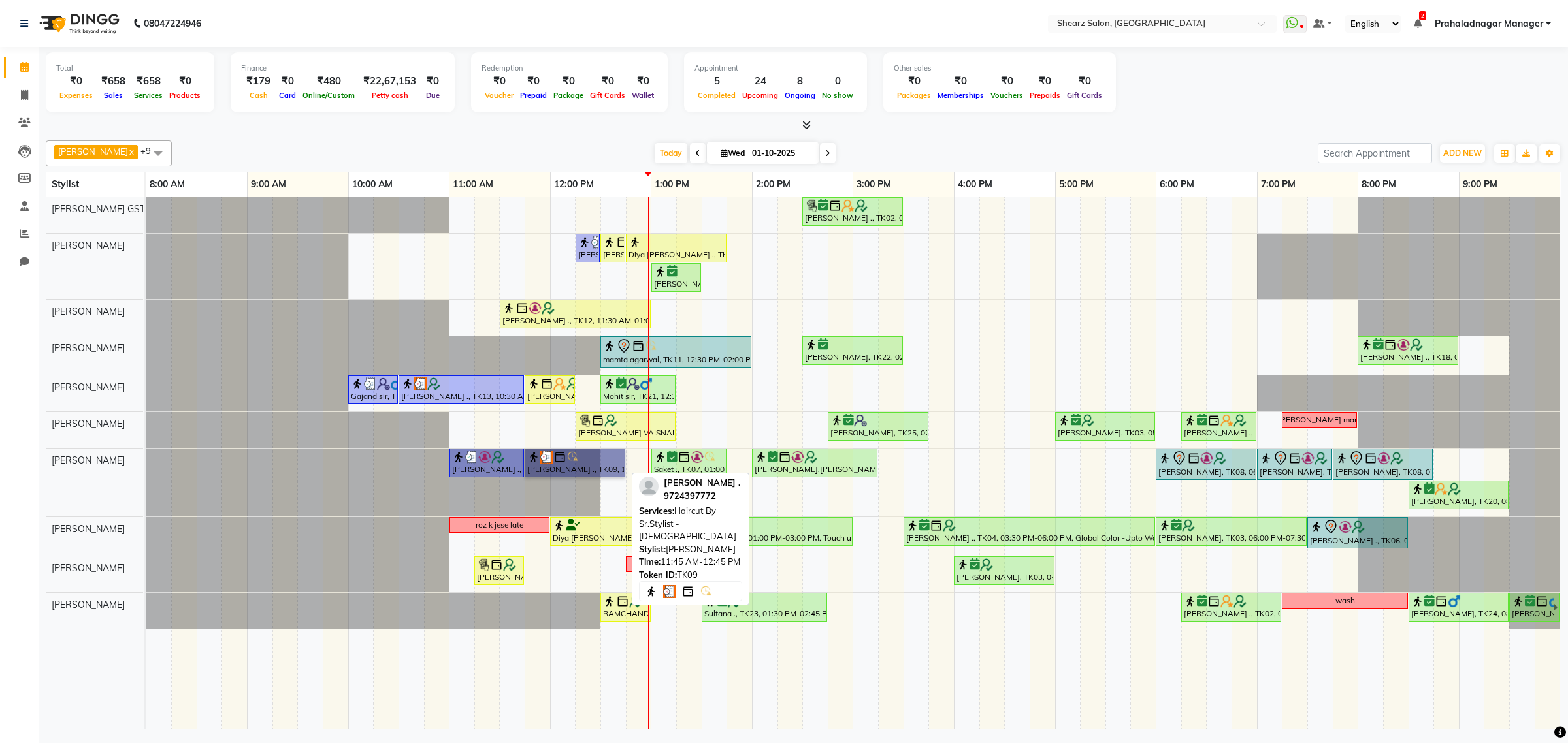
drag, startPoint x: 594, startPoint y: 464, endPoint x: 599, endPoint y: 456, distance: 9.4
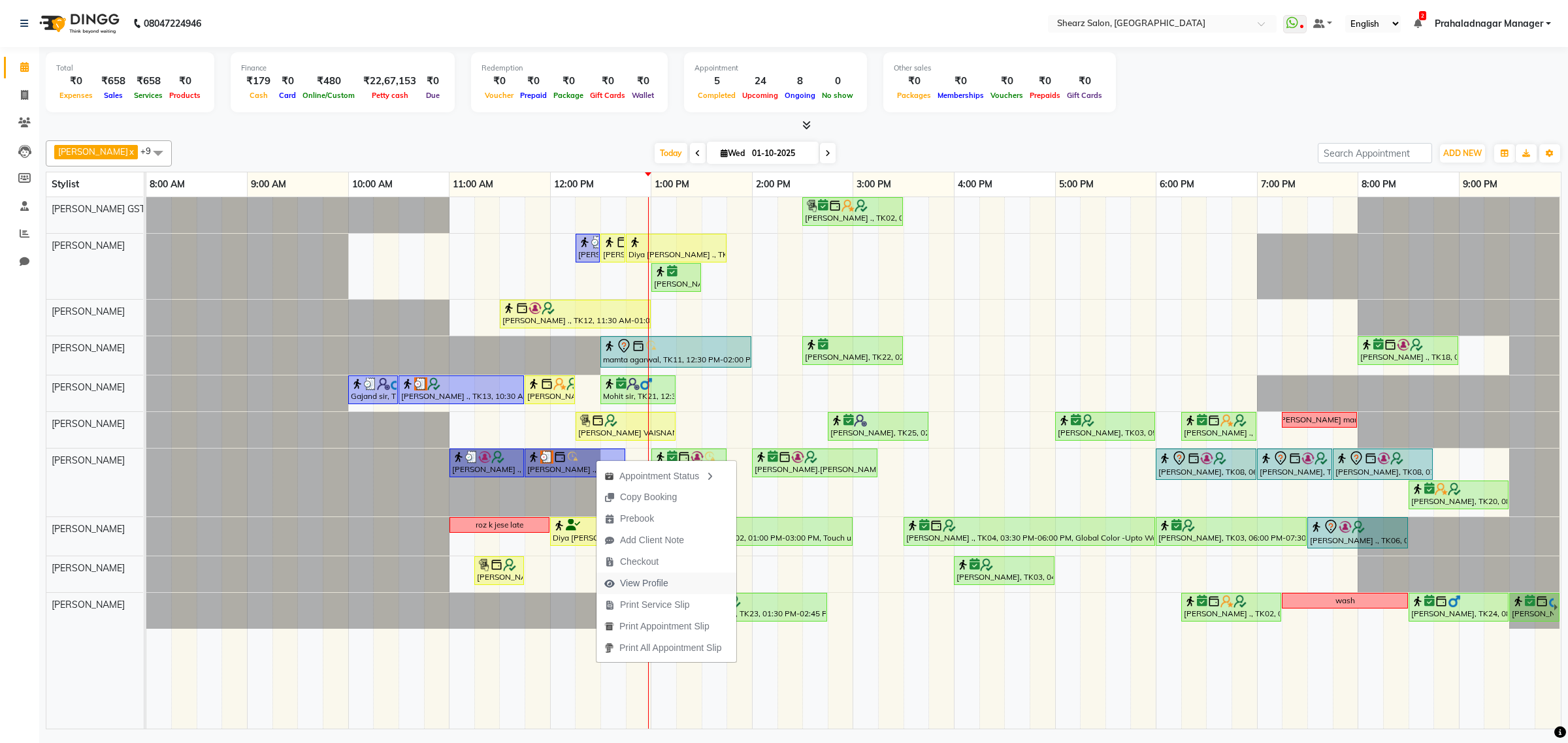
click at [626, 578] on span "View Profile" at bounding box center [644, 583] width 48 height 13
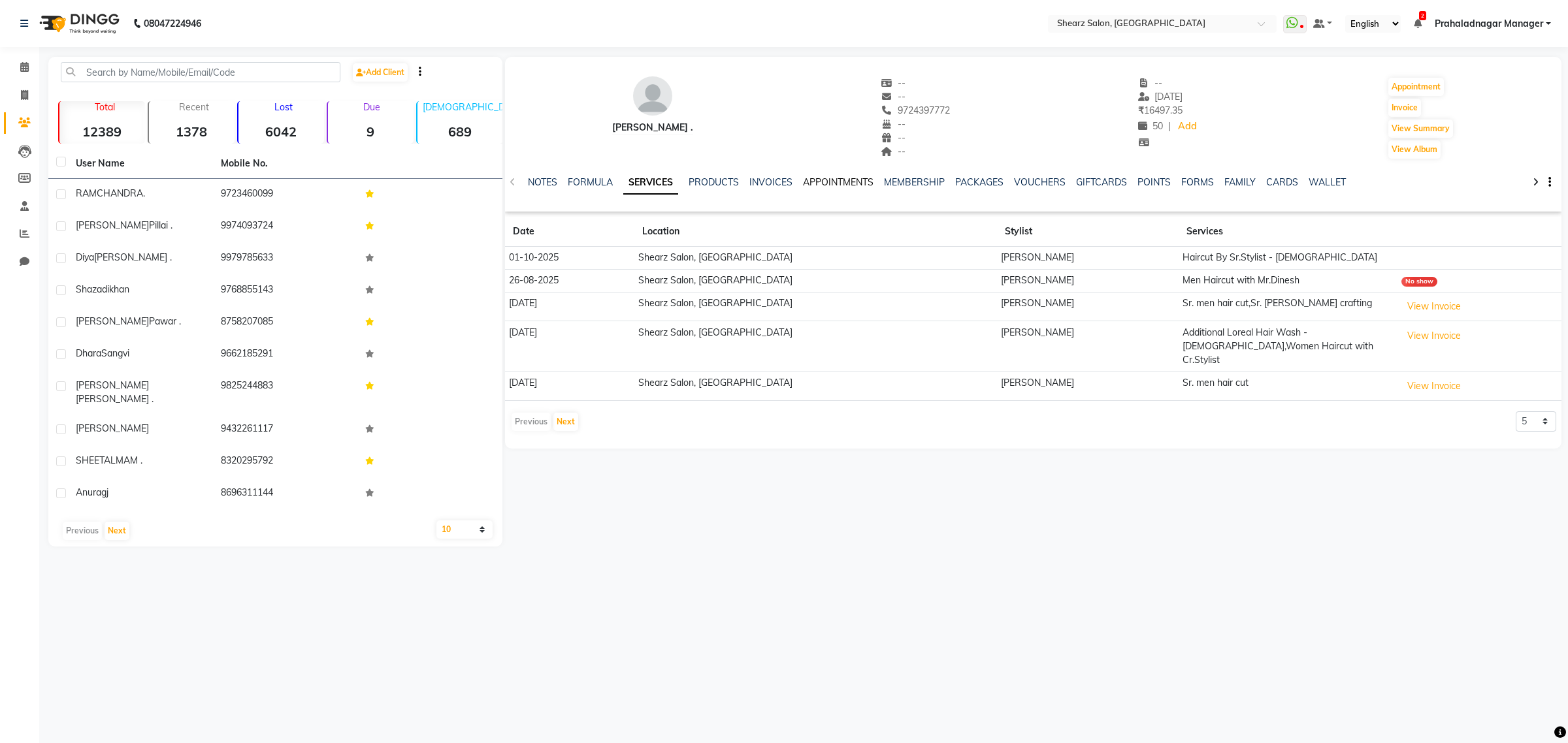
click at [804, 186] on link "APPOINTMENTS" at bounding box center [838, 182] width 71 height 12
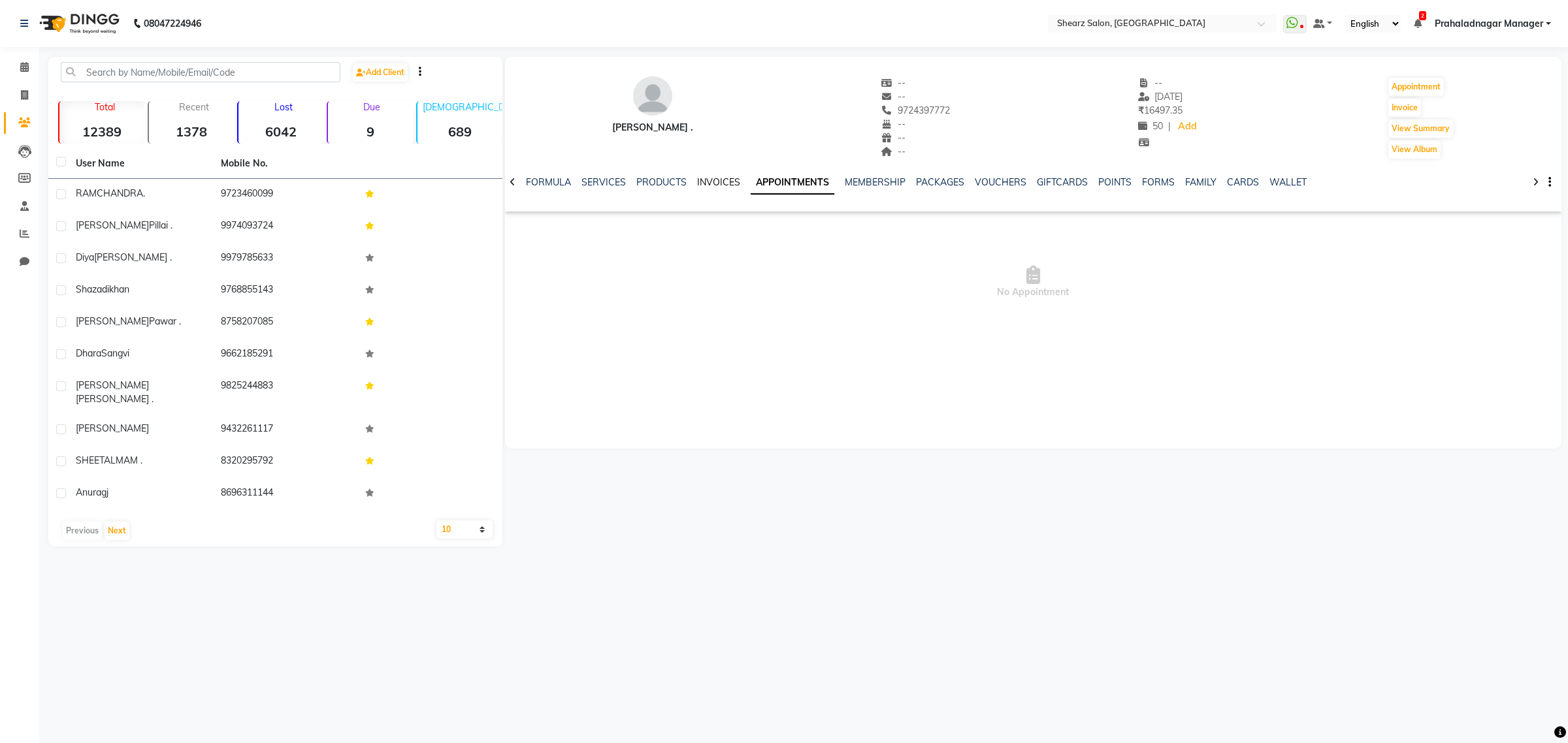
click at [730, 180] on link "INVOICES" at bounding box center [718, 182] width 43 height 12
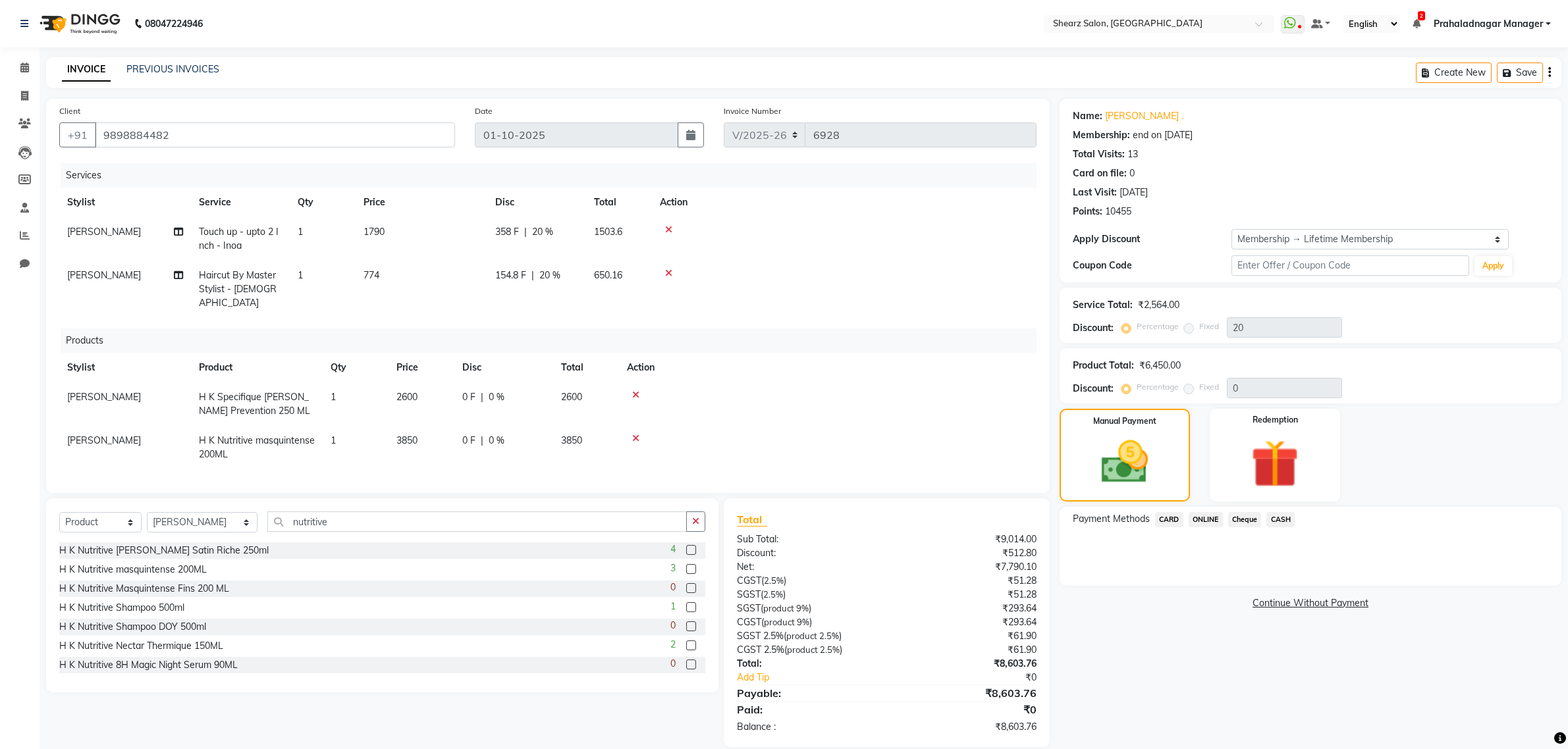
select select "8157"
select select "product"
select select "77440"
select select "1: Object"
click at [634, 391] on icon at bounding box center [636, 395] width 7 height 9
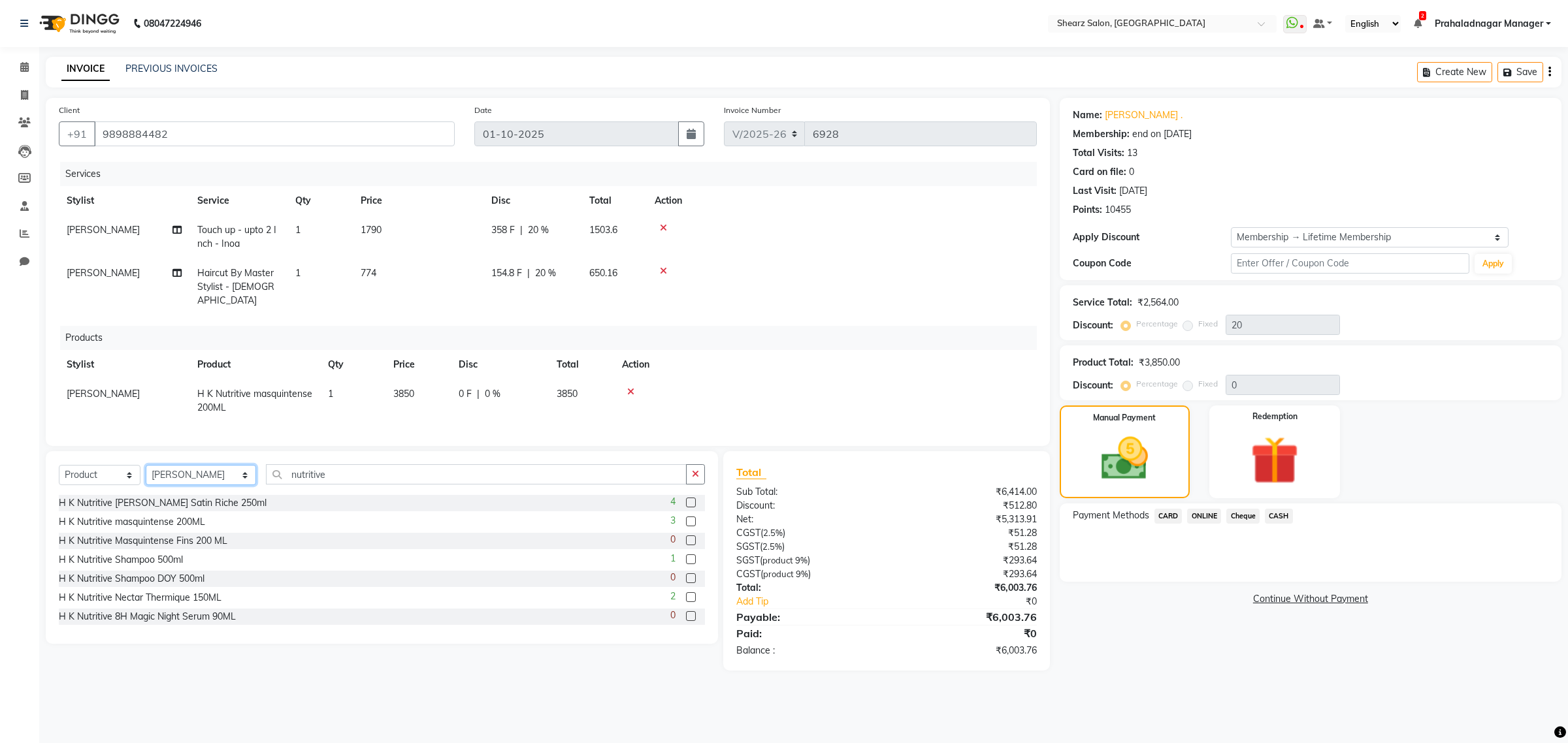
click at [198, 470] on select "Select Stylist Admin A General [PERSON_NAME] Asha Chavariya [PERSON_NAME] Cente…" at bounding box center [200, 475] width 110 height 20
select select "77486"
click at [145, 465] on select "Select Stylist Admin A General [PERSON_NAME] Asha Chavariya [PERSON_NAME] Cente…" at bounding box center [200, 475] width 110 height 20
drag, startPoint x: 356, startPoint y: 470, endPoint x: 75, endPoint y: 442, distance: 282.4
click at [83, 443] on div "Client [PHONE_NUMBER] Date [DATE] Invoice Number V/2025 V/[PHONE_NUMBER] Servic…" at bounding box center [548, 385] width 1023 height 573
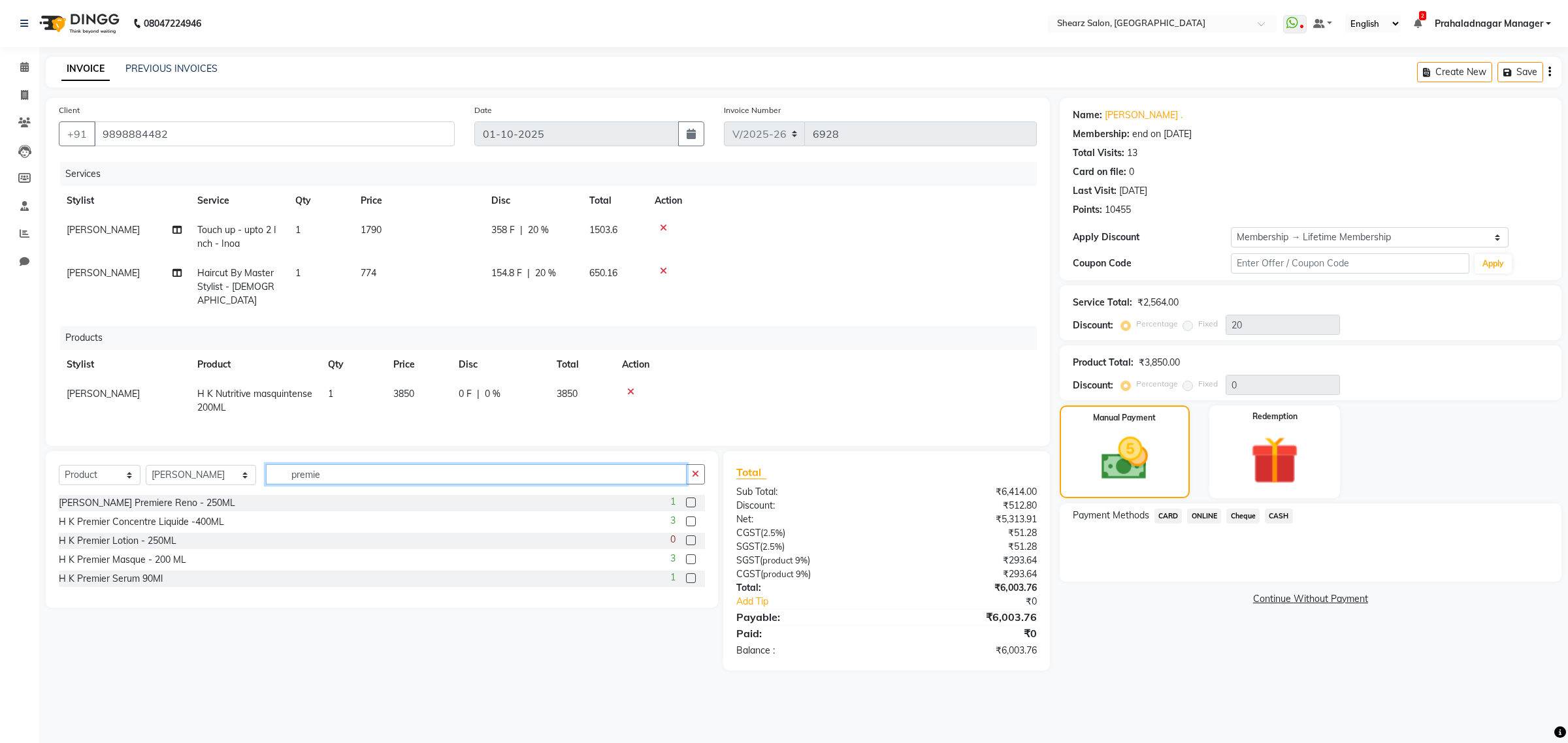
type input "premie"
click at [690, 502] on label at bounding box center [691, 502] width 10 height 10
click at [690, 502] on input "checkbox" at bounding box center [690, 503] width 8 height 8
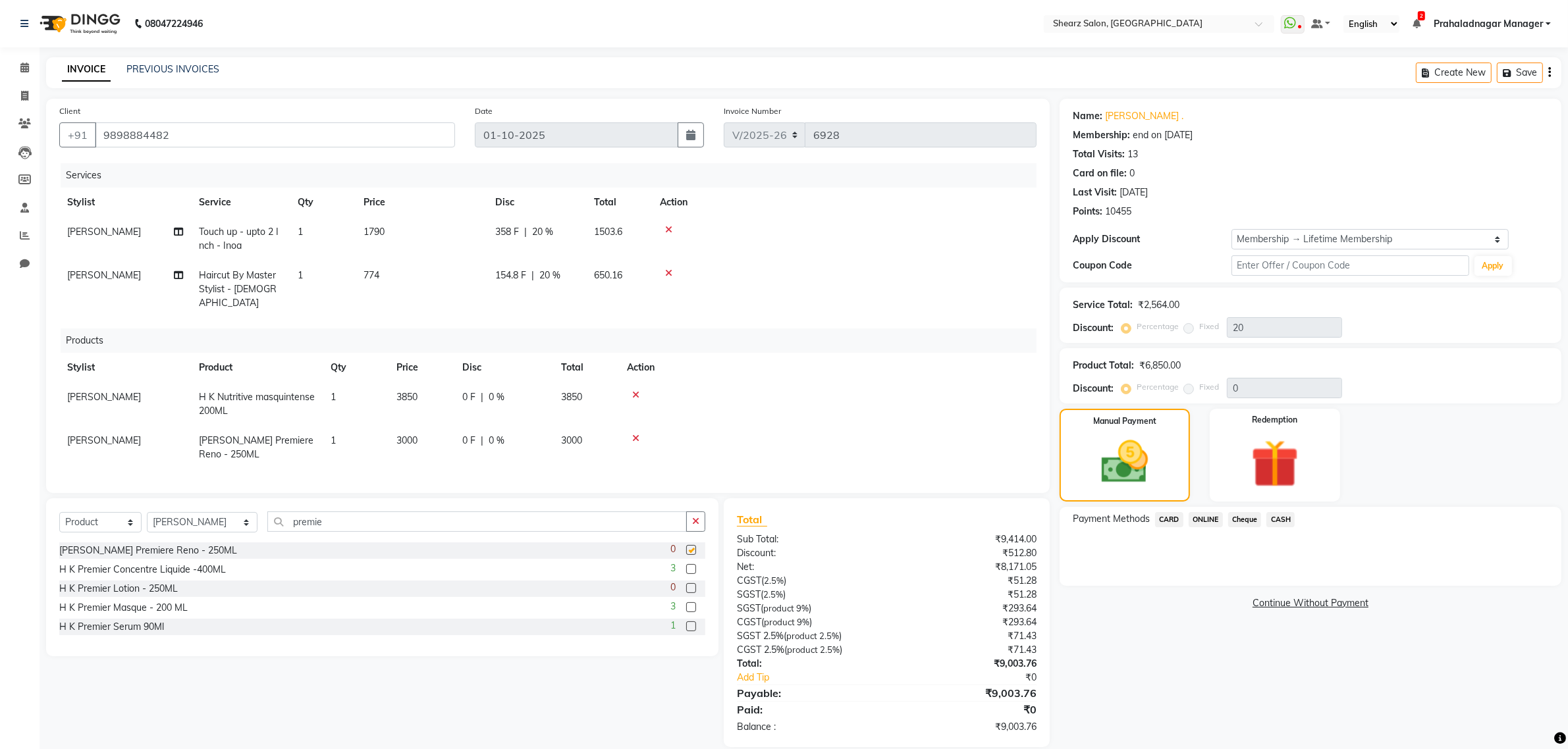
checkbox input "false"
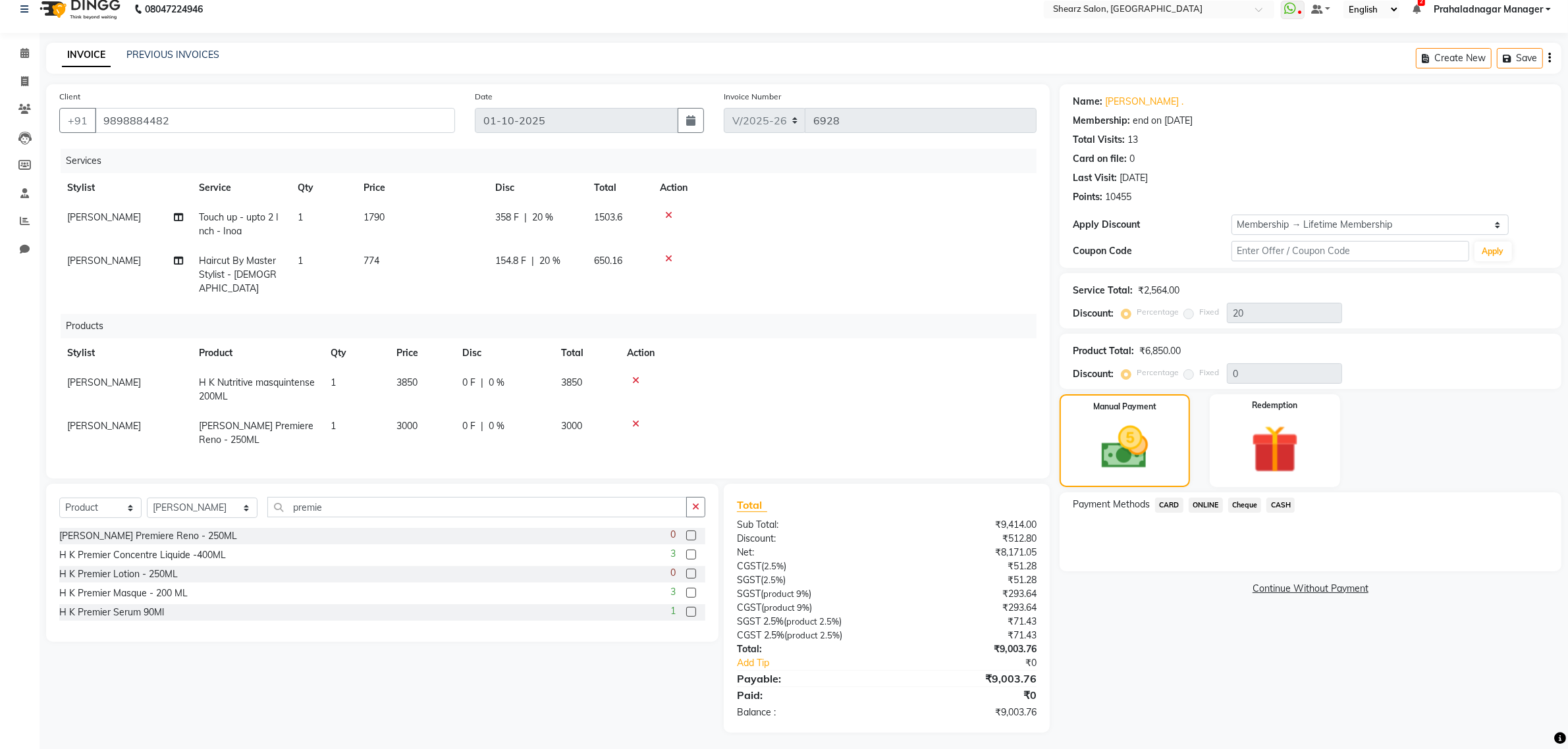
scroll to position [15, 0]
click at [637, 419] on icon at bounding box center [636, 423] width 7 height 9
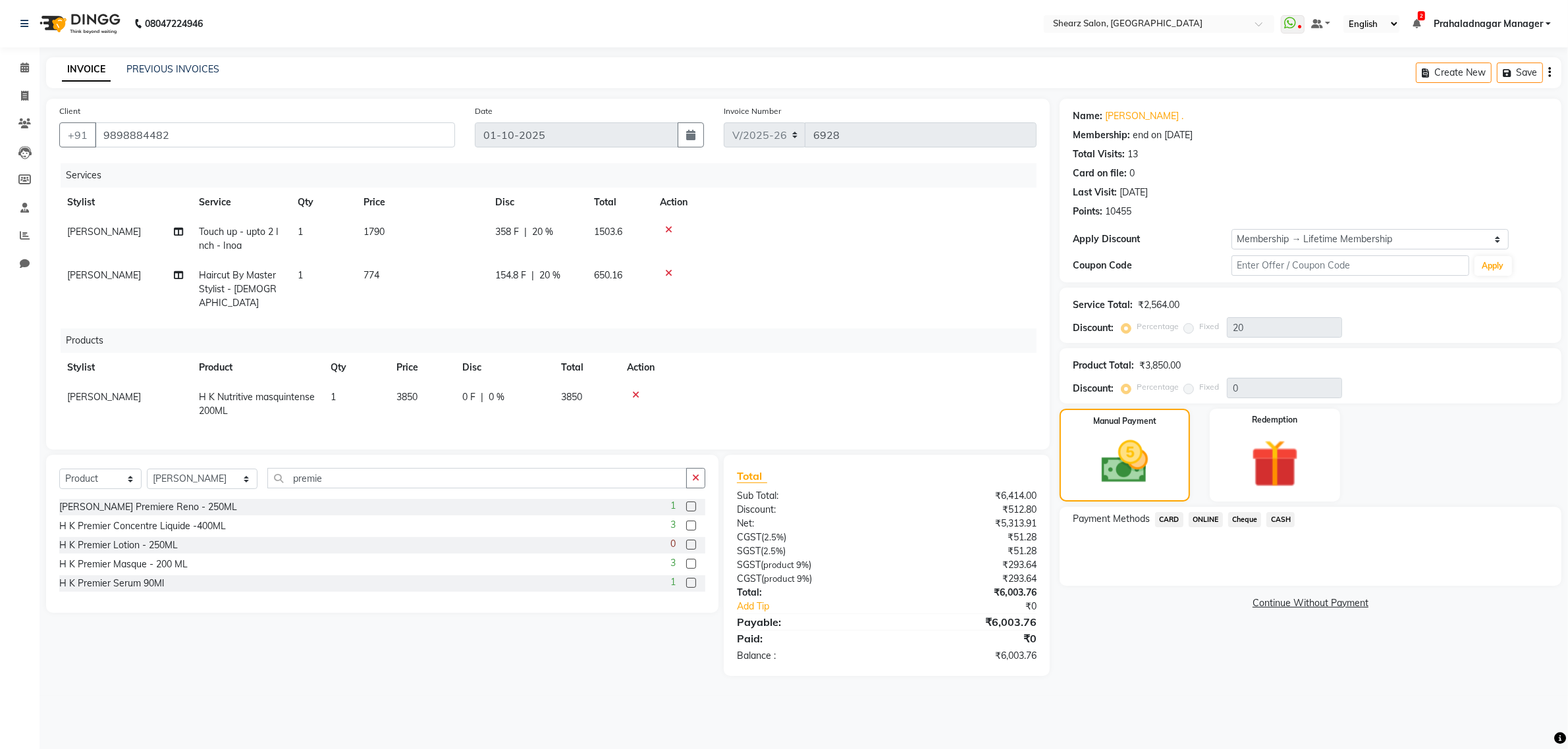
scroll to position [0, 0]
drag, startPoint x: 380, startPoint y: 474, endPoint x: 50, endPoint y: 467, distance: 330.1
click at [53, 467] on div "Select Service Product Membership Package Voucher Prepaid Gift Card Select Styl…" at bounding box center [385, 534] width 677 height 158
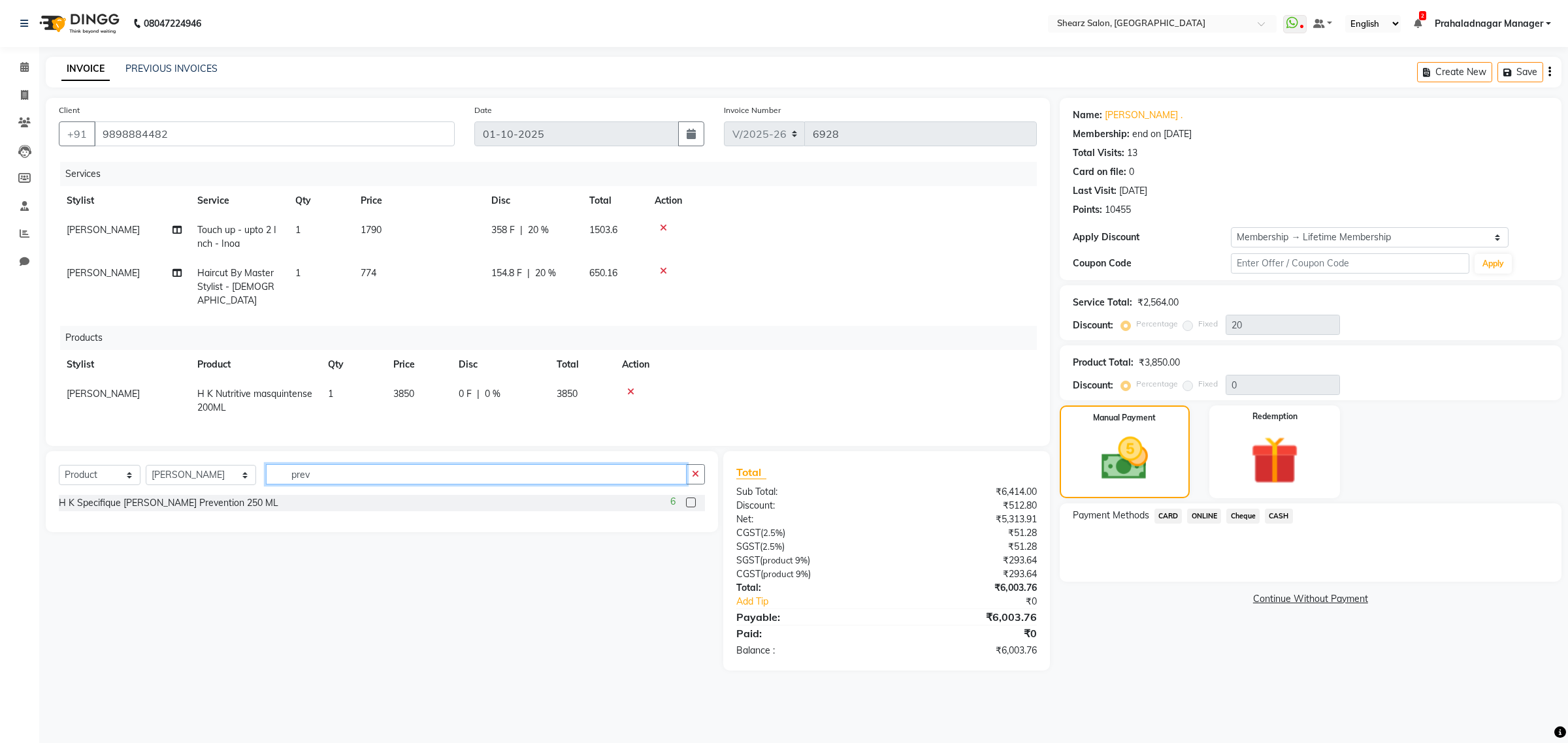
type input "prev"
click at [691, 505] on label at bounding box center [691, 502] width 10 height 10
click at [691, 505] on input "checkbox" at bounding box center [690, 503] width 8 height 8
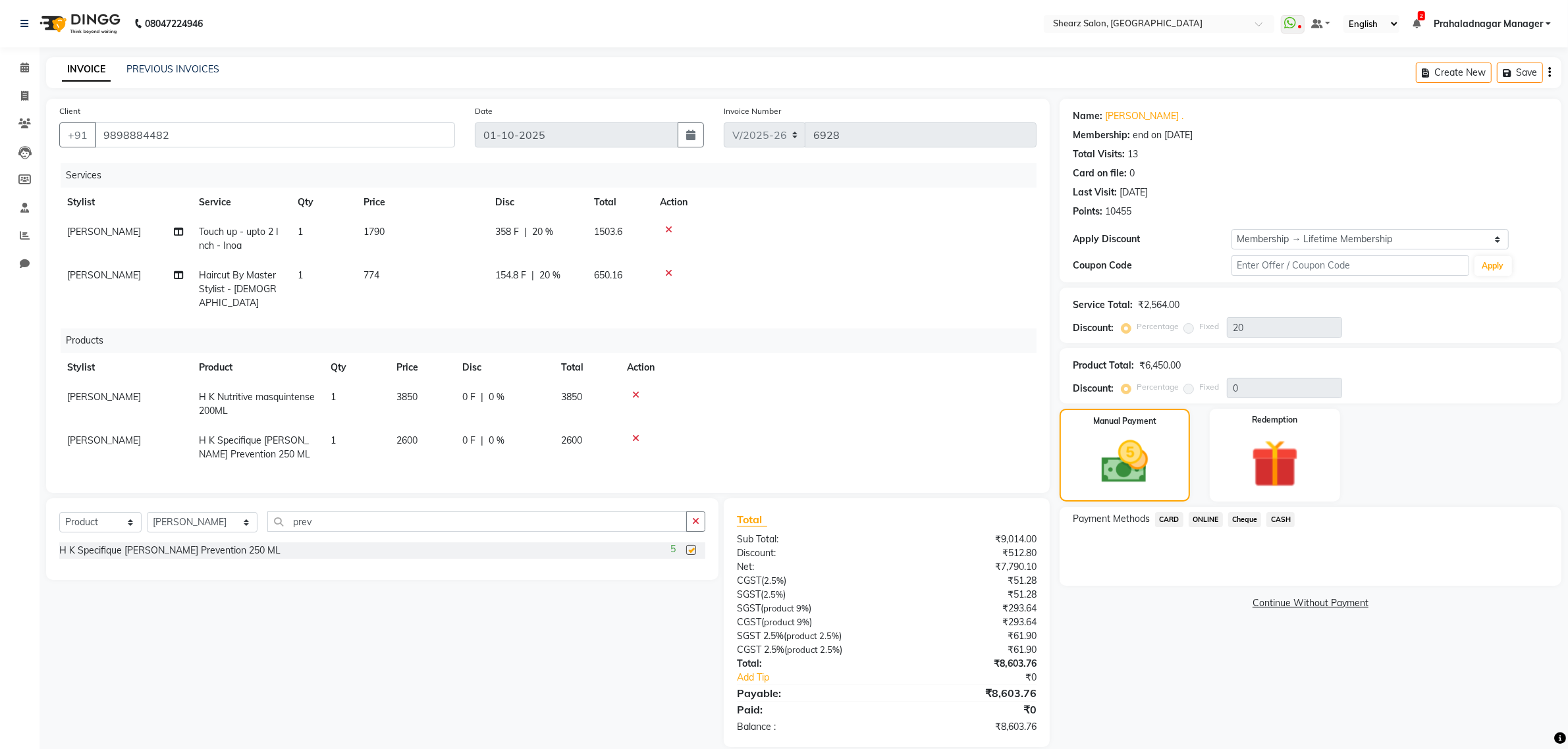
checkbox input "false"
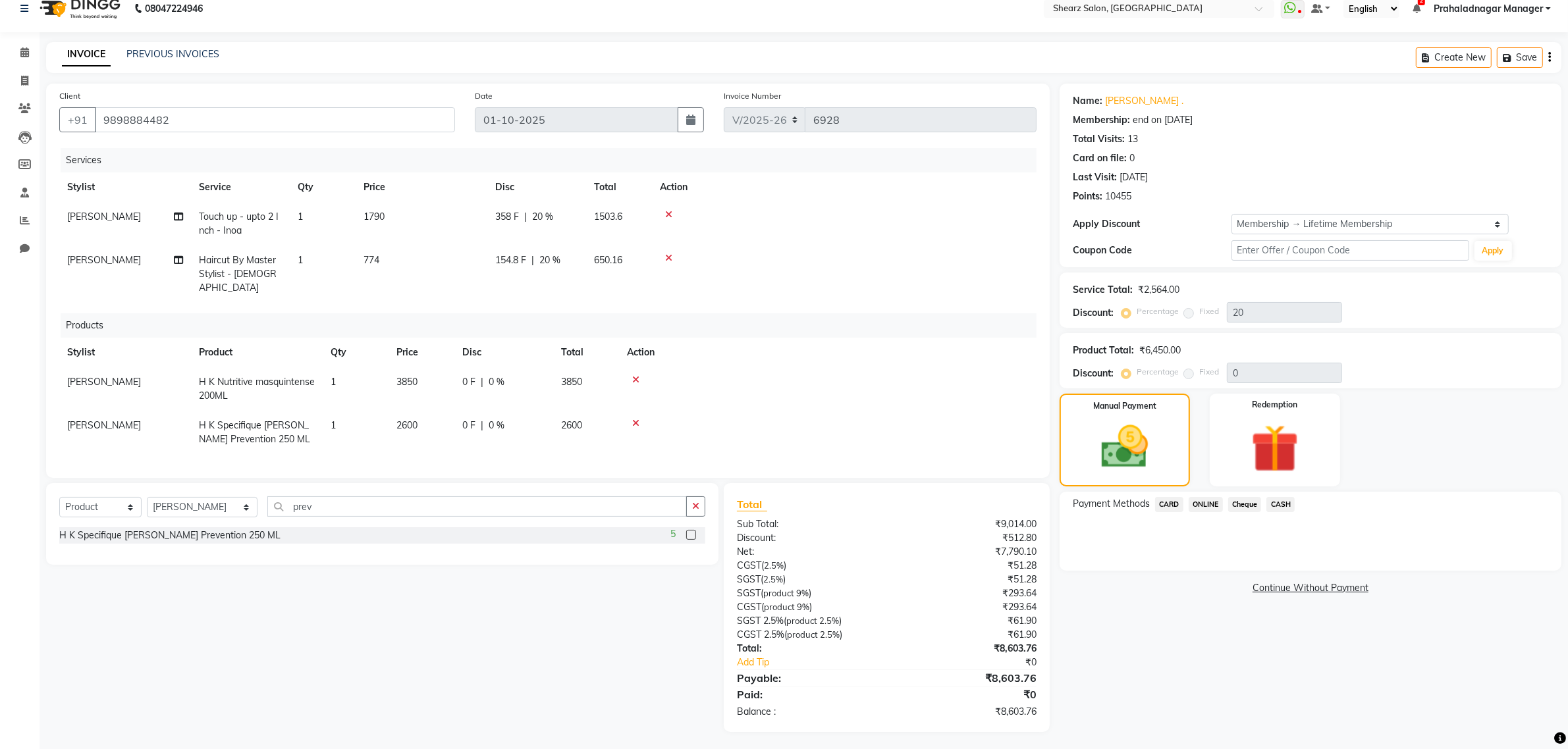
click at [1199, 500] on span "ONLINE" at bounding box center [1206, 504] width 34 height 15
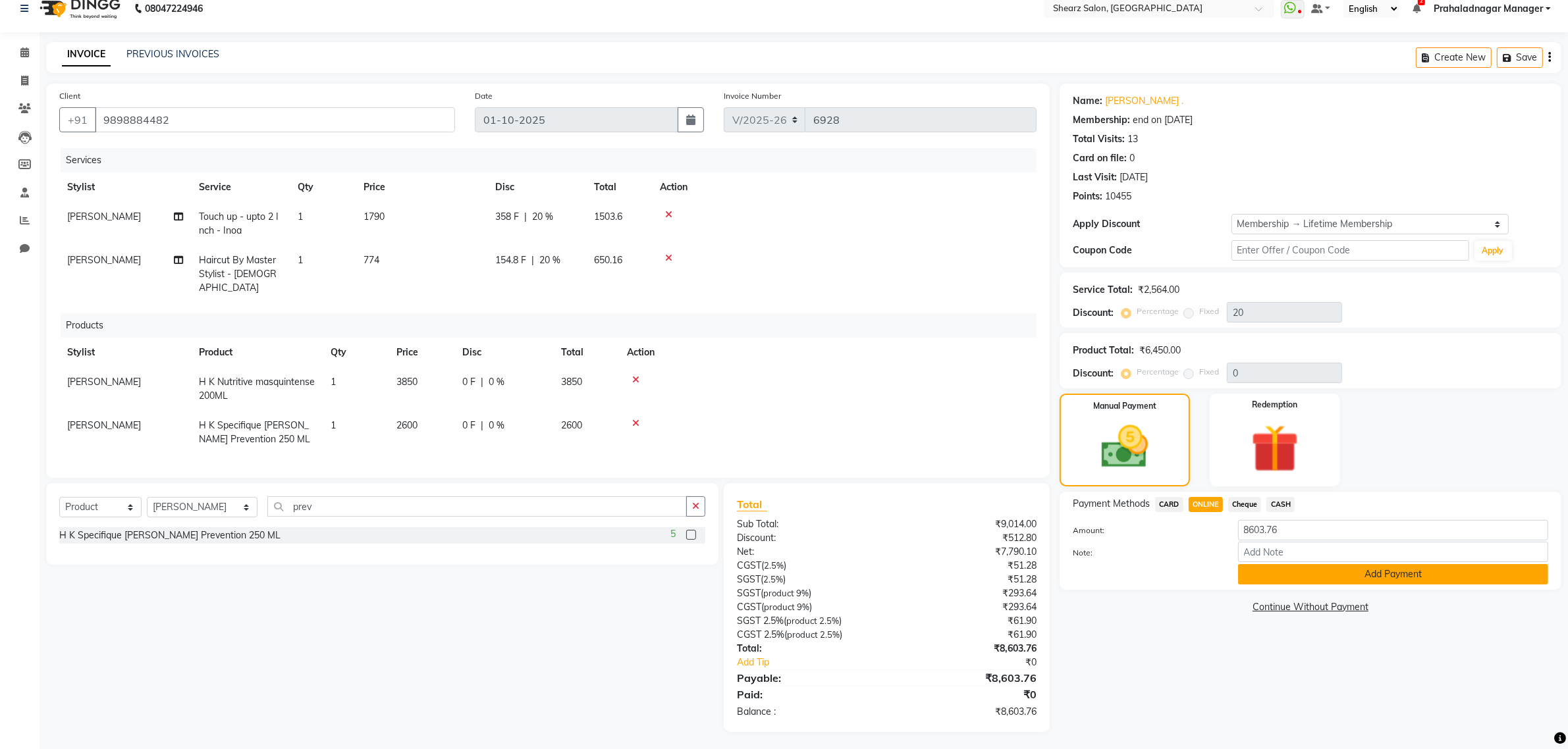
click at [1367, 571] on button "Add Payment" at bounding box center [1393, 574] width 310 height 21
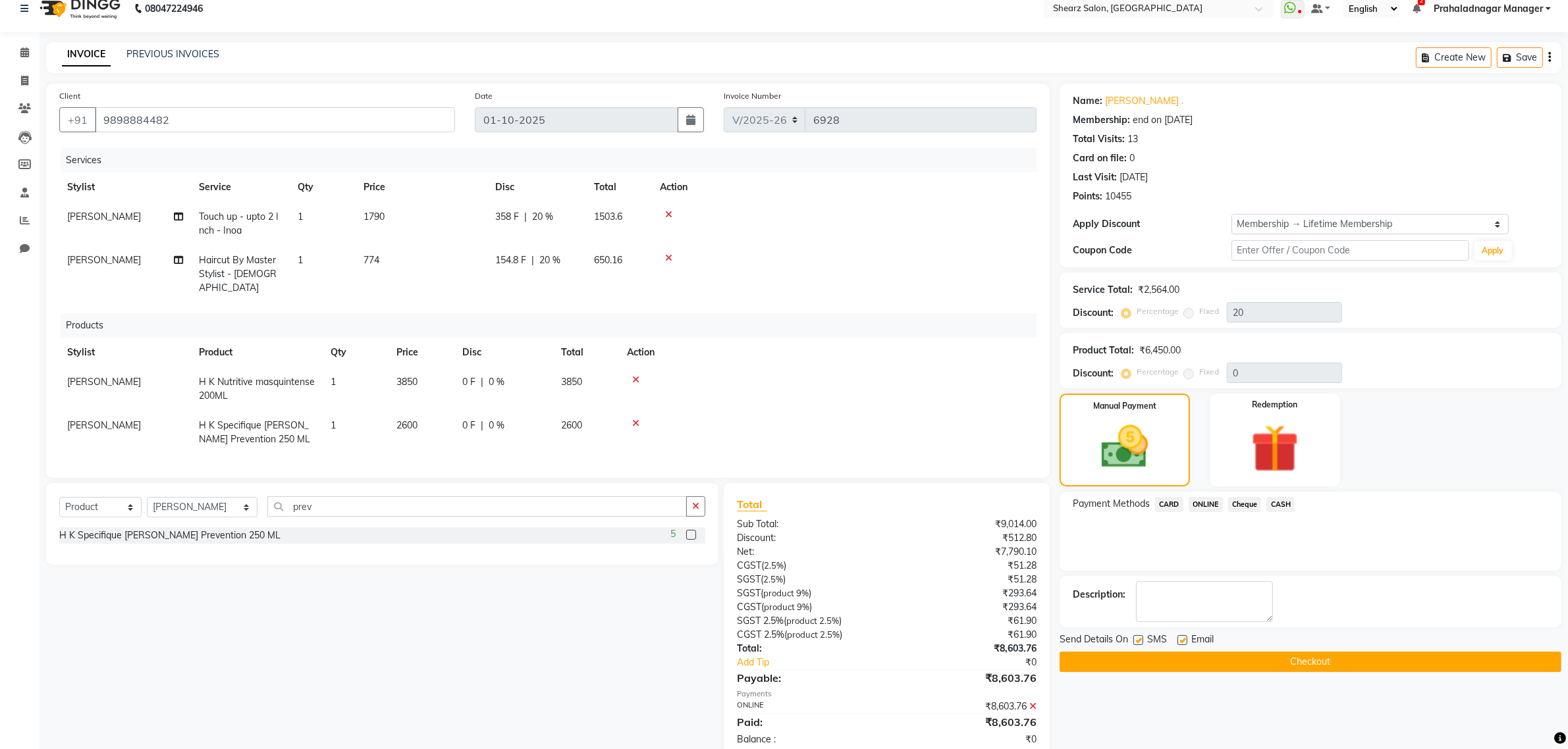
click at [1320, 659] on button "Checkout" at bounding box center [1310, 662] width 502 height 21
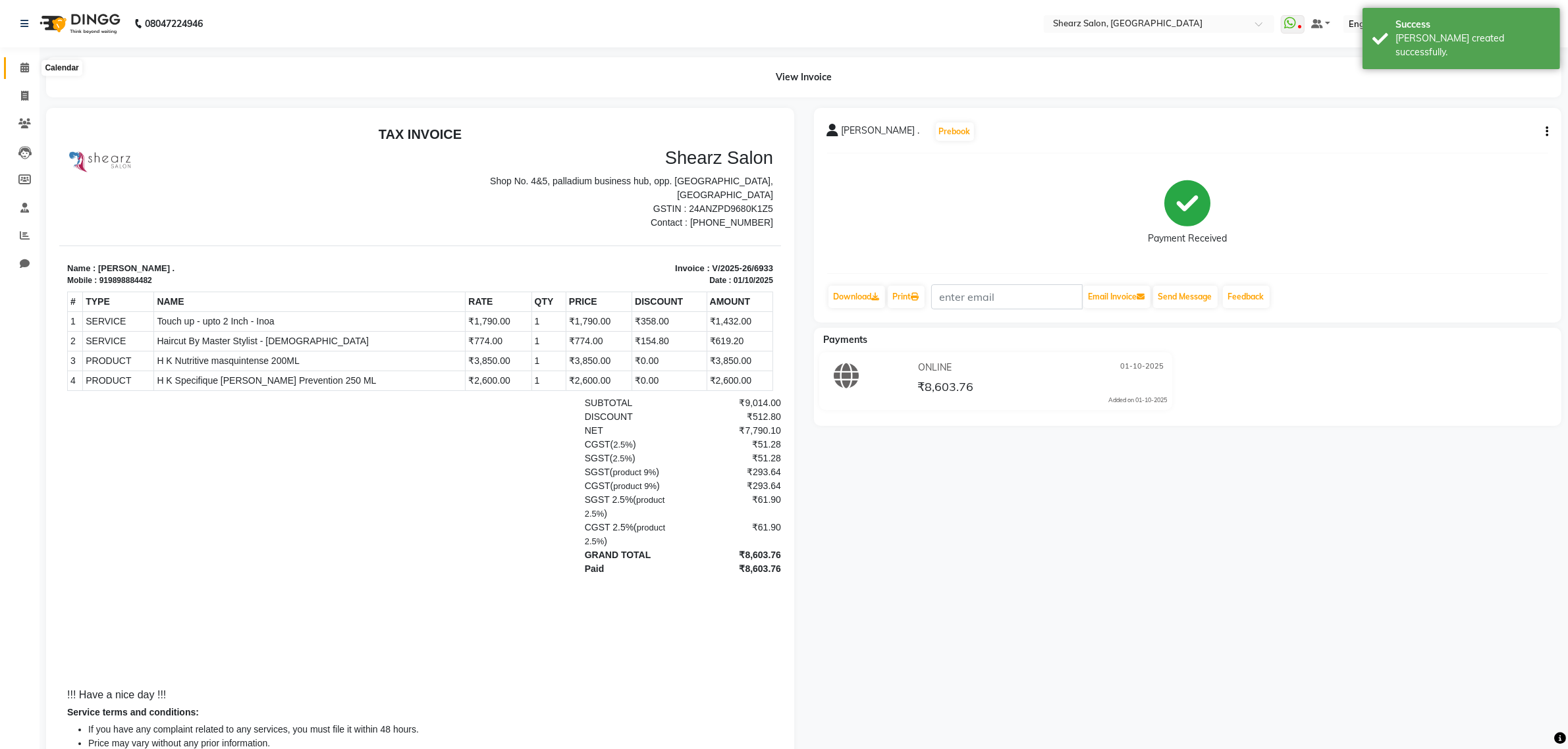
click at [33, 69] on span at bounding box center [25, 68] width 23 height 15
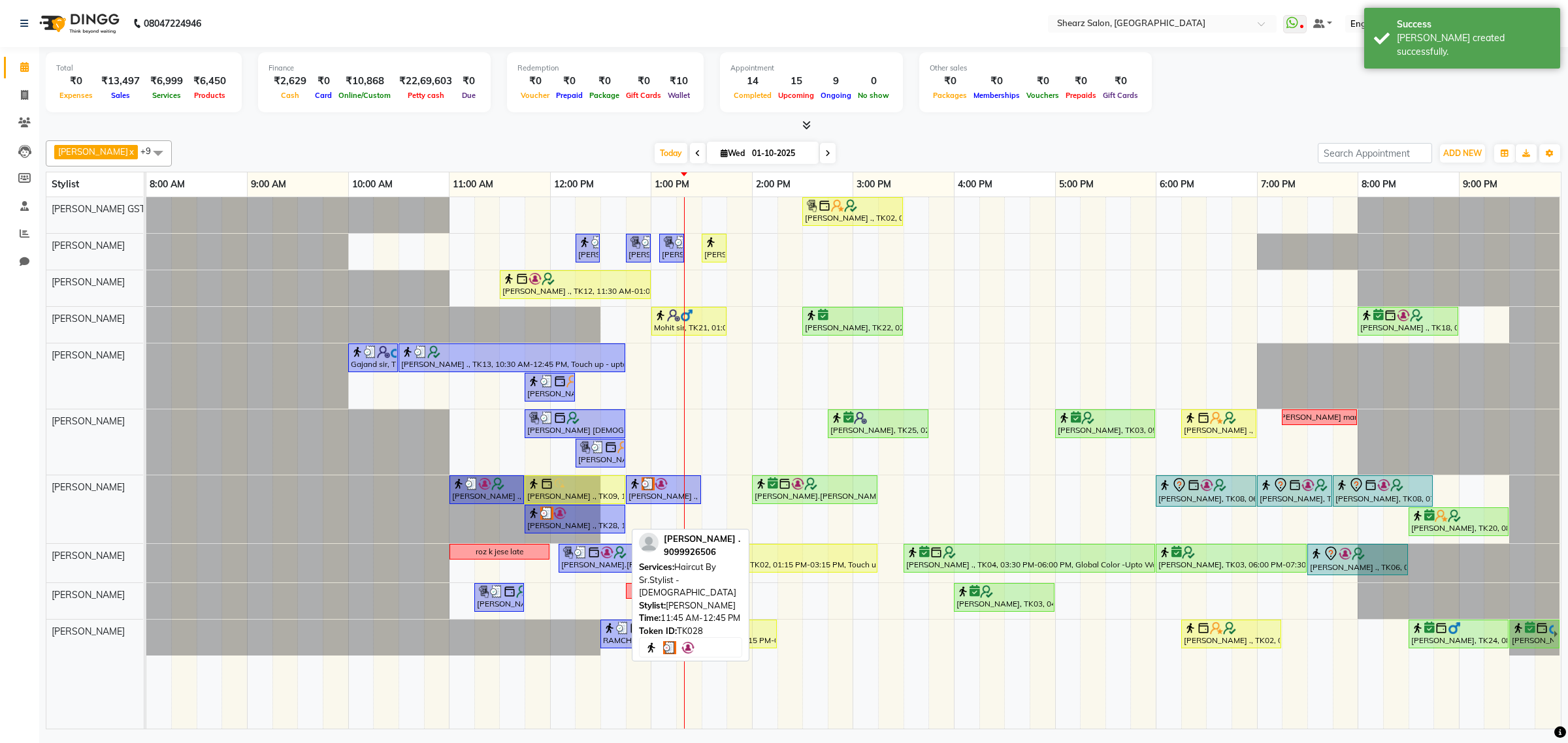
click at [620, 519] on div at bounding box center [574, 513] width 95 height 13
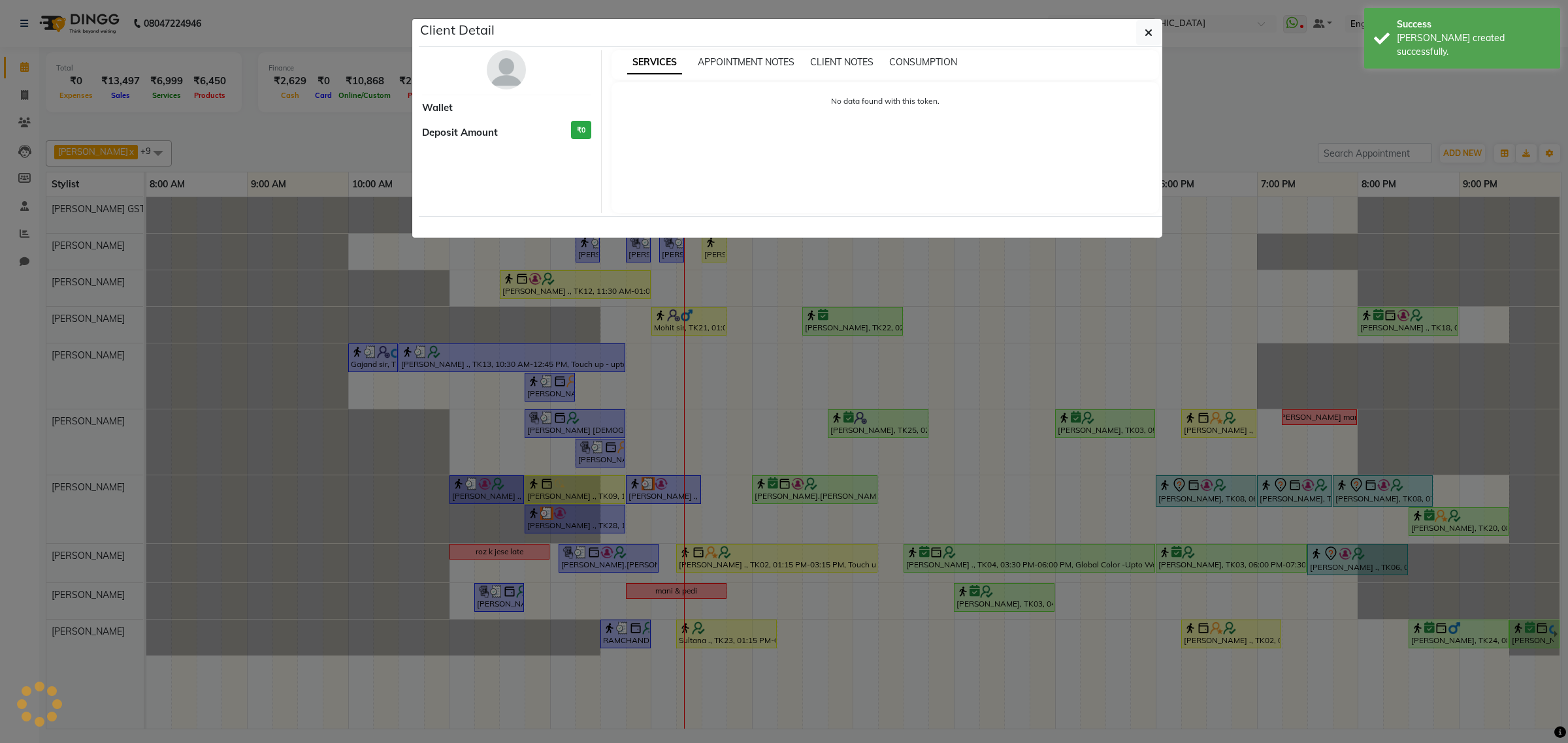
select select "3"
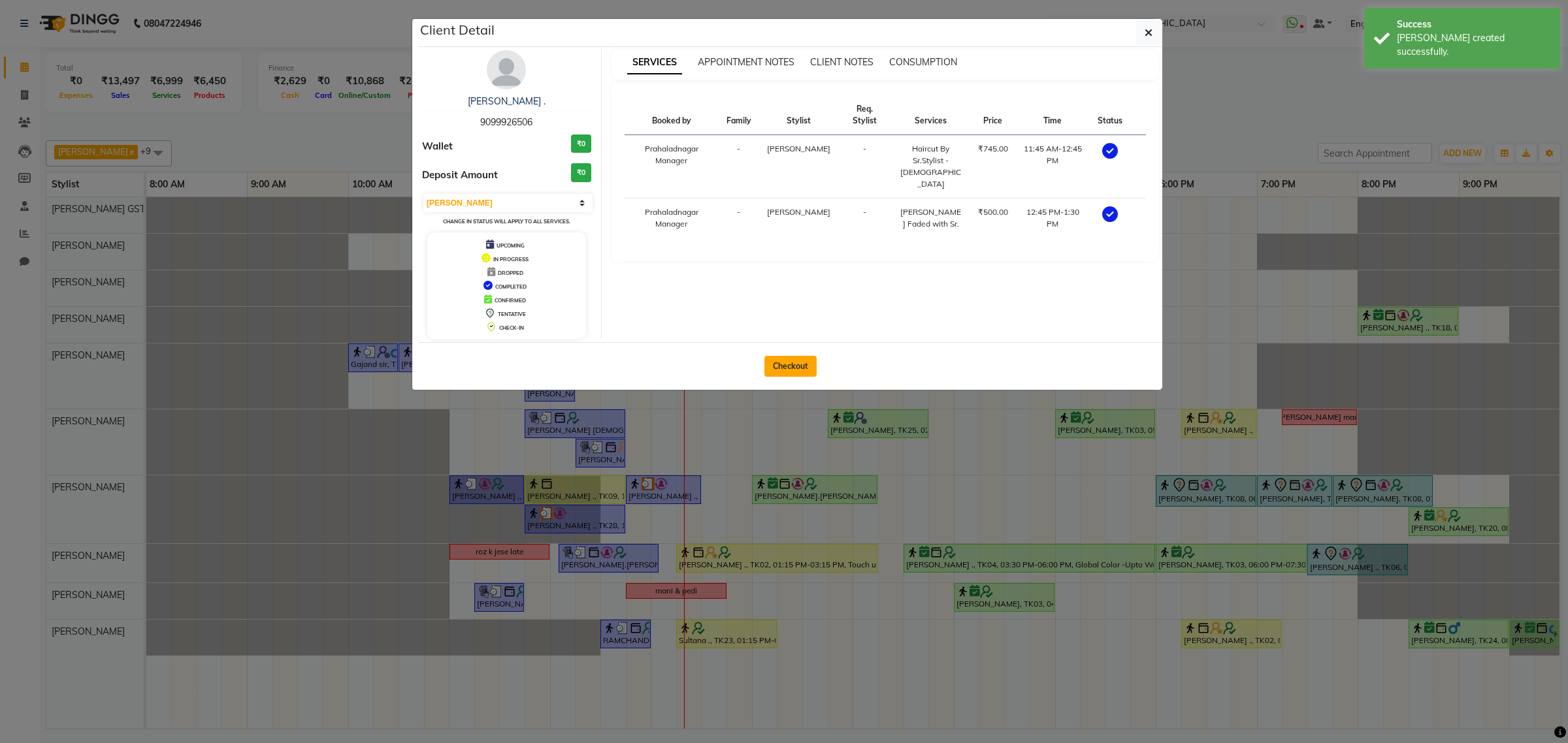
click at [788, 368] on button "Checkout" at bounding box center [790, 366] width 52 height 21
select select "8157"
select select "service"
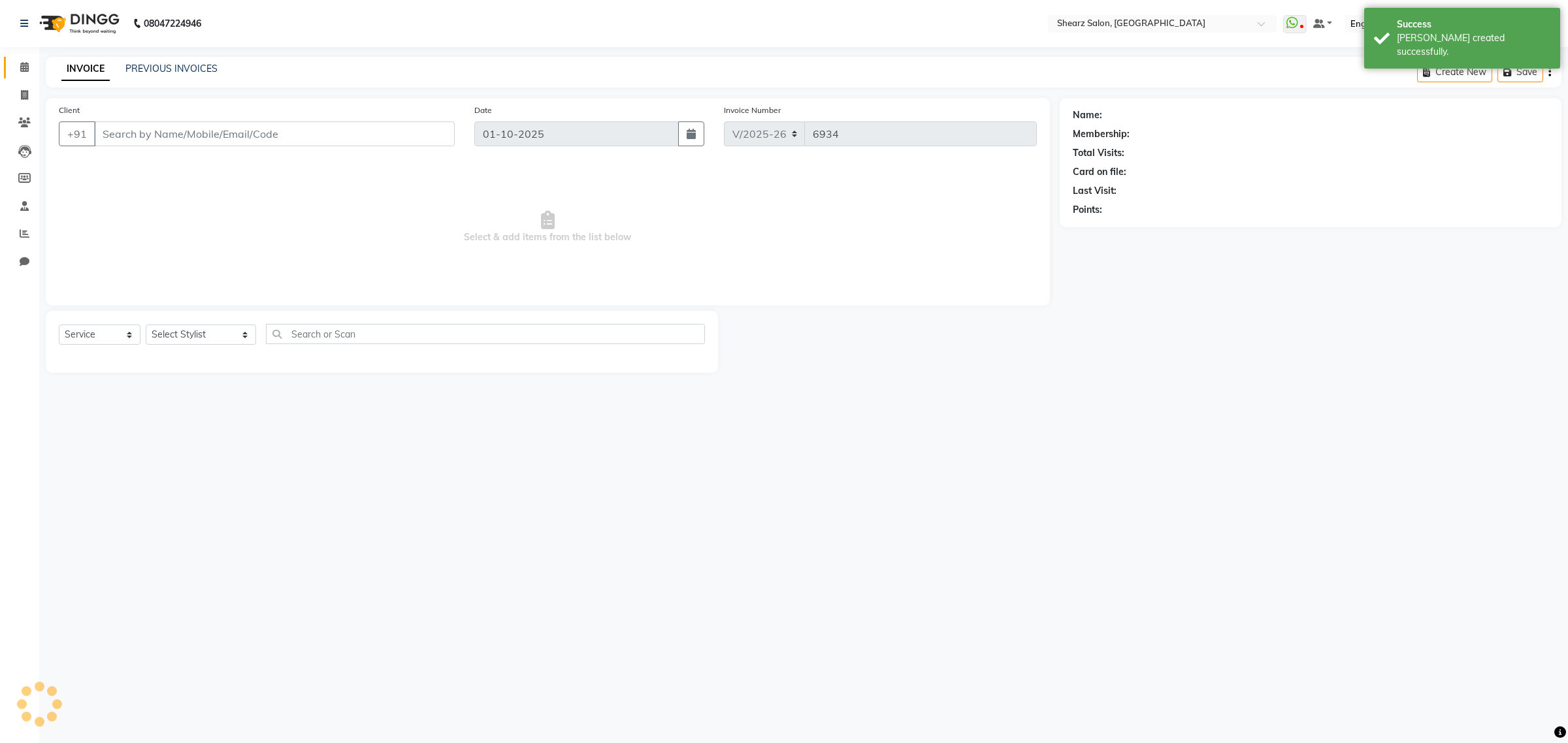
type input "9099926506"
select select "77471"
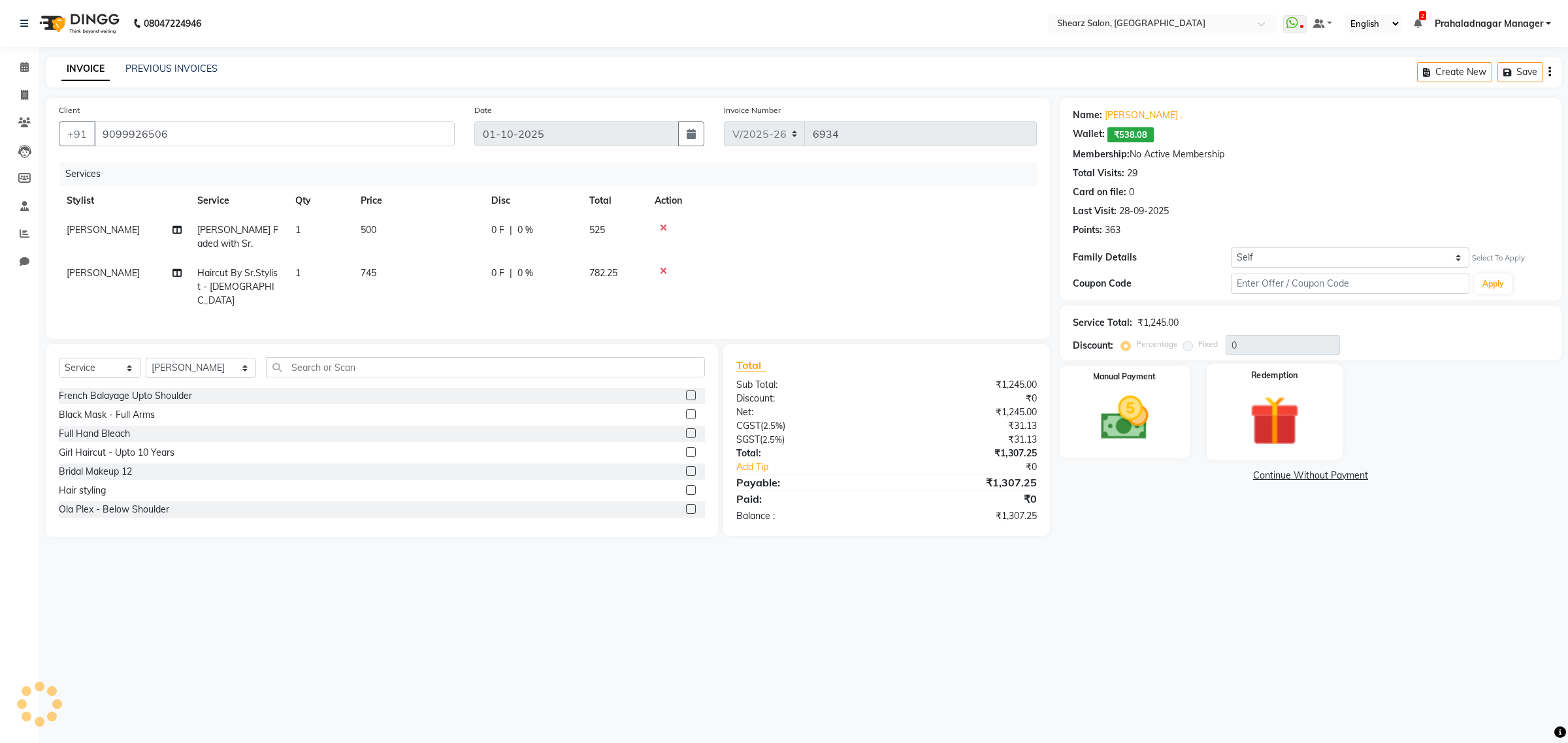
click at [1236, 393] on img at bounding box center [1274, 421] width 81 height 62
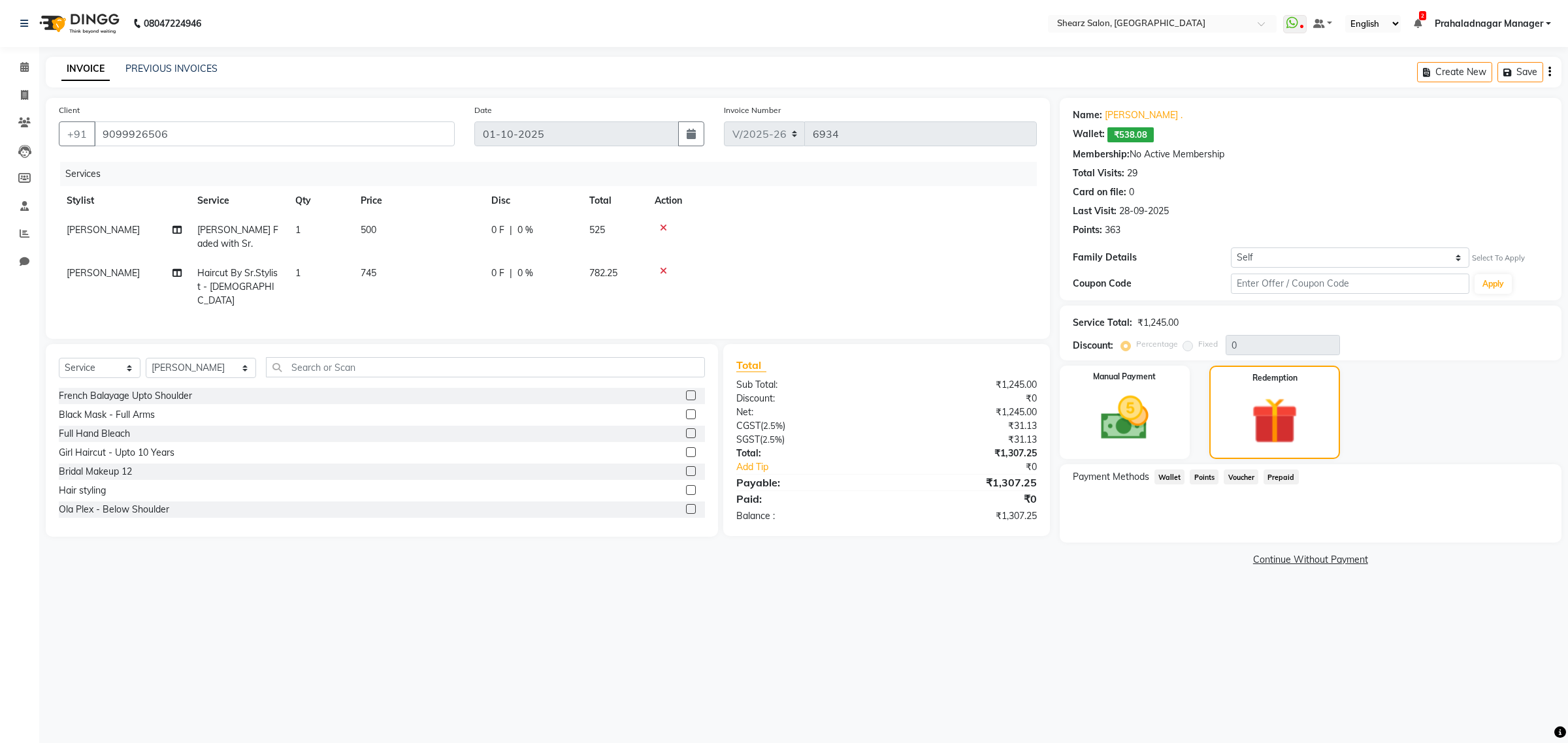
click at [1174, 480] on span "Wallet" at bounding box center [1170, 477] width 31 height 15
click at [1246, 477] on span "Voucher" at bounding box center [1241, 477] width 35 height 15
click at [1298, 478] on div "Payment Methods Wallet Points Voucher Prepaid" at bounding box center [1310, 478] width 476 height 18
click at [1200, 471] on span "Points" at bounding box center [1204, 477] width 29 height 15
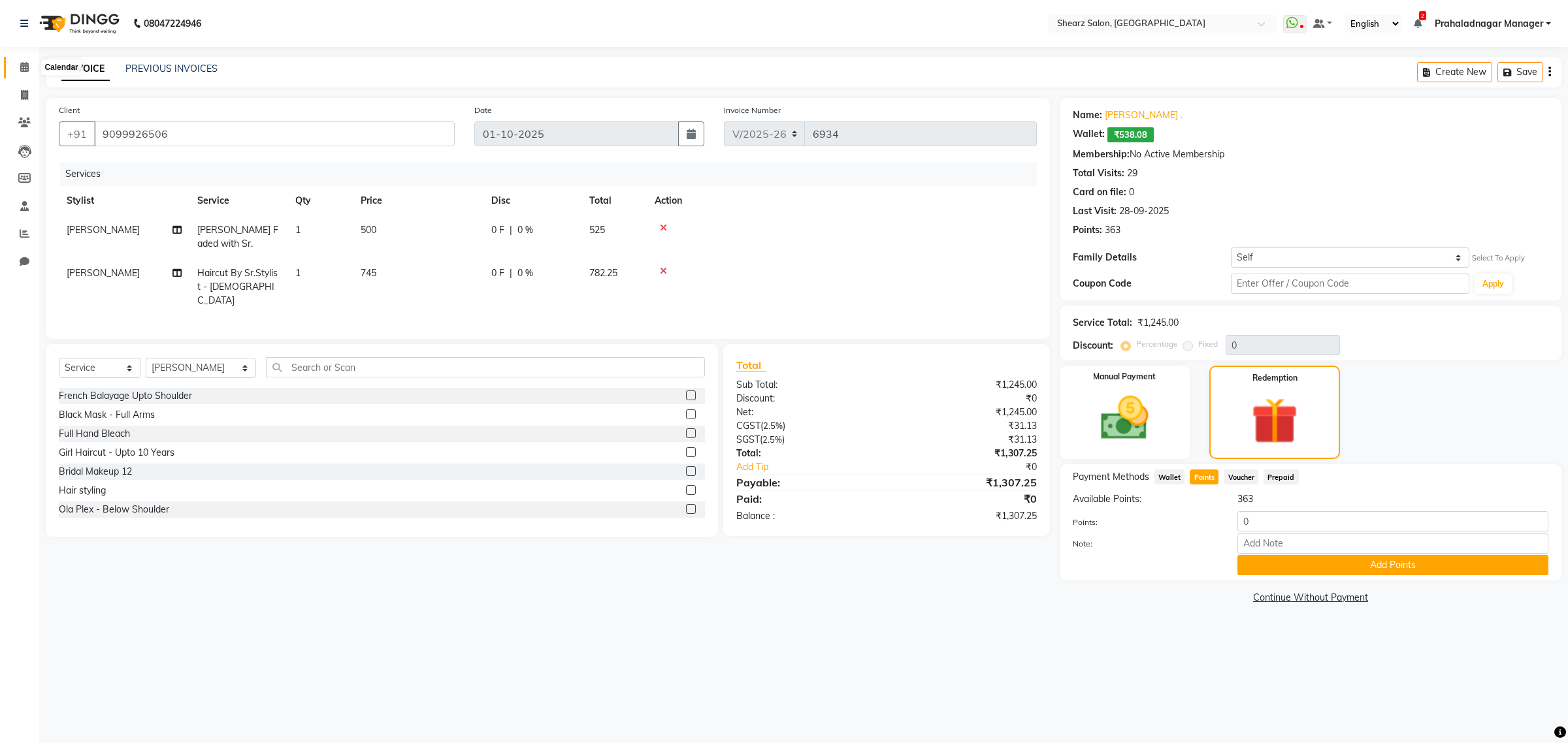
click at [16, 61] on span at bounding box center [25, 67] width 23 height 15
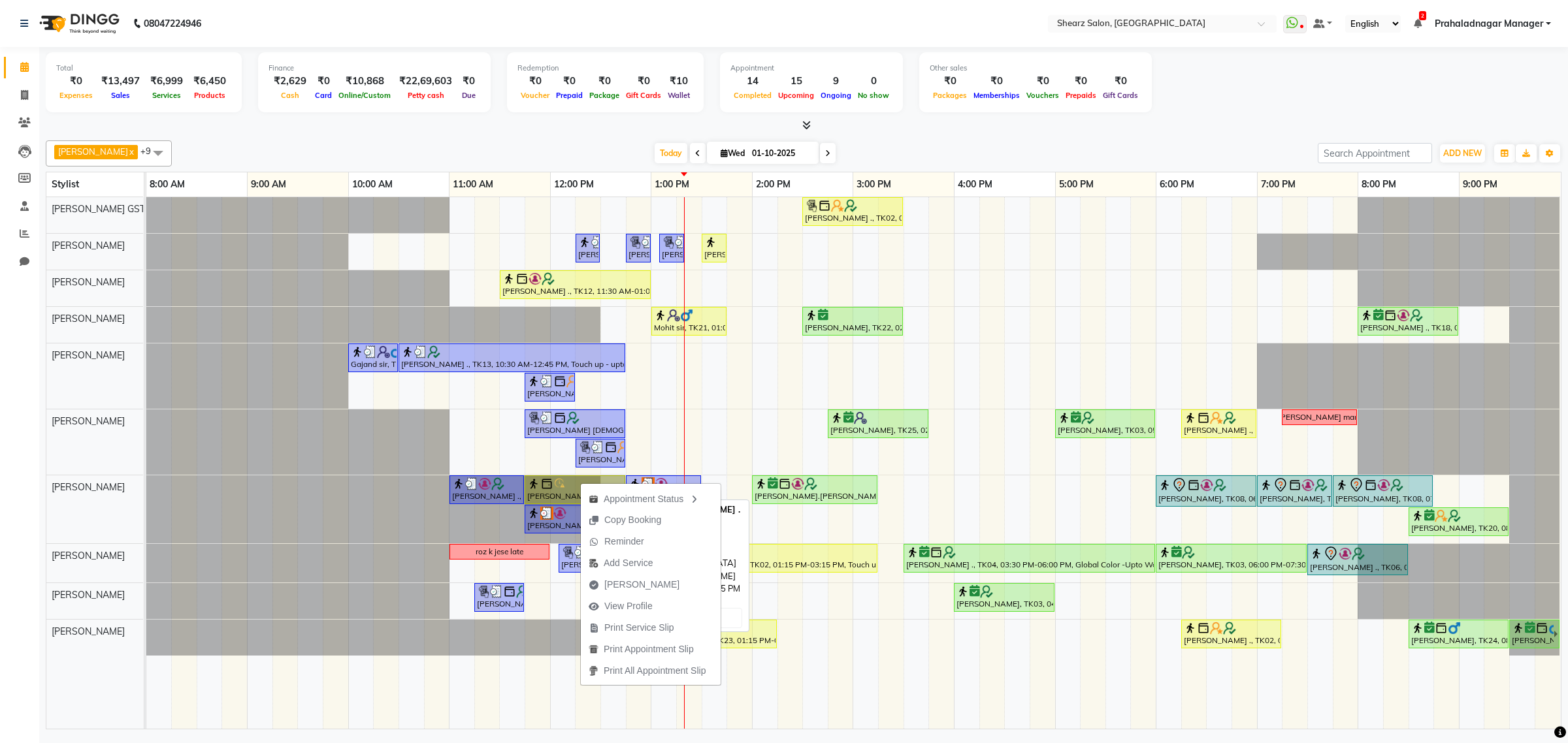
click at [557, 491] on link "[PERSON_NAME] ., TK09, 11:45 AM-12:45 PM, Haircut By Sr.Stylist - [DEMOGRAPHIC_…" at bounding box center [574, 490] width 101 height 29
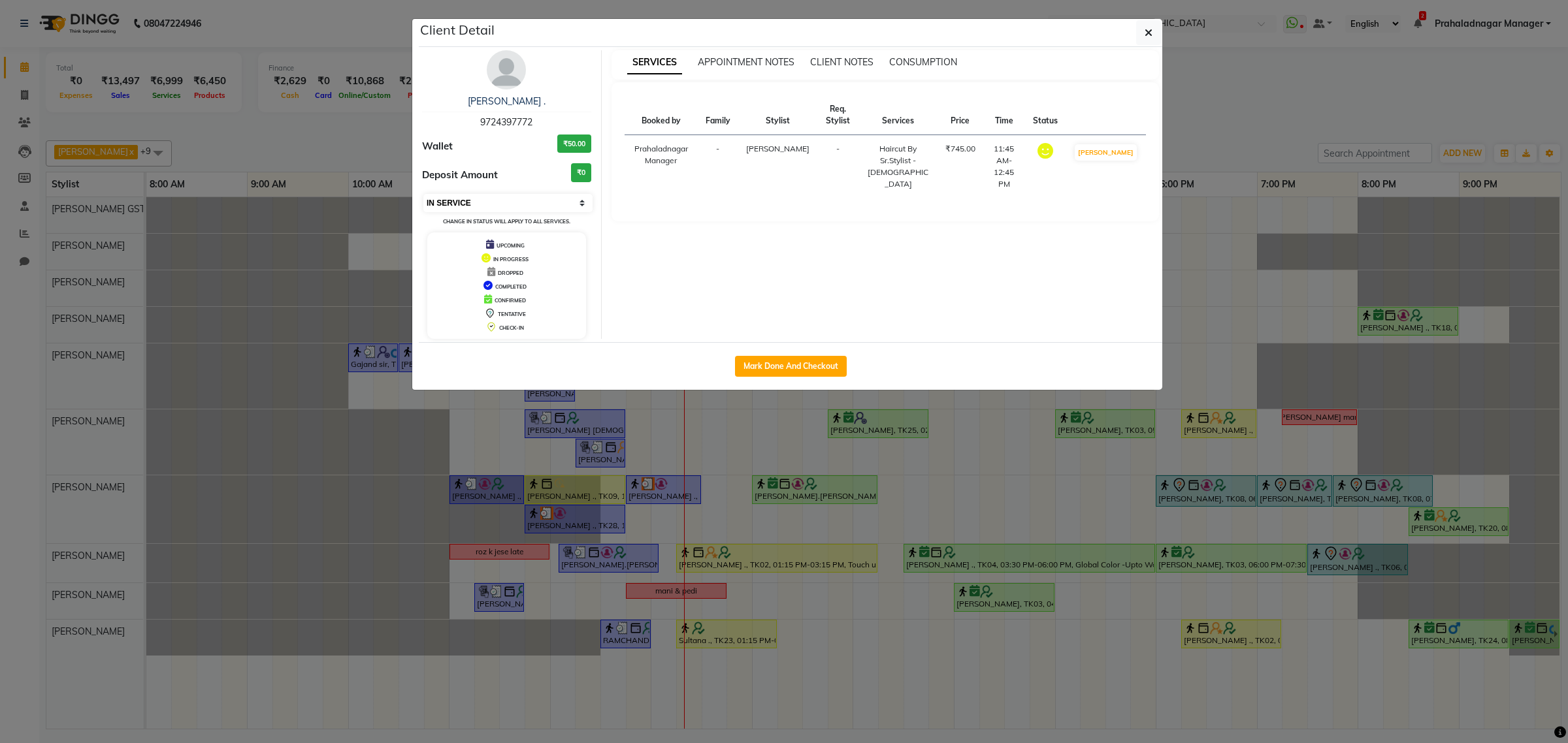
click at [529, 200] on select "Select IN SERVICE CONFIRMED TENTATIVE CHECK IN MARK DONE DROPPED UPCOMING" at bounding box center [508, 203] width 169 height 18
select select "2"
click at [423, 194] on select "Select IN SERVICE CONFIRMED TENTATIVE CHECK IN MARK DONE DROPPED UPCOMING" at bounding box center [508, 203] width 169 height 18
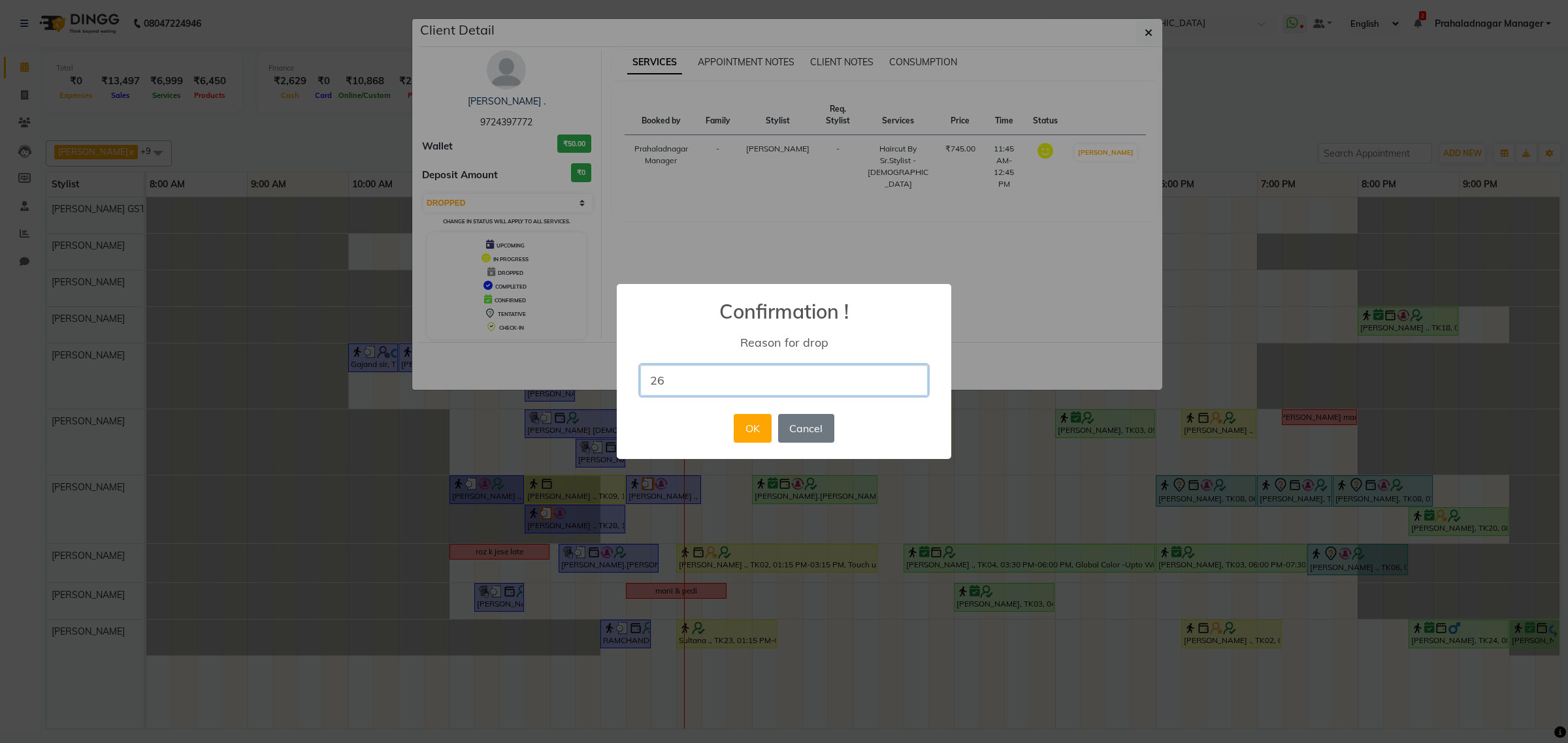
type input "261520"
click at [761, 425] on button "OK" at bounding box center [752, 428] width 37 height 29
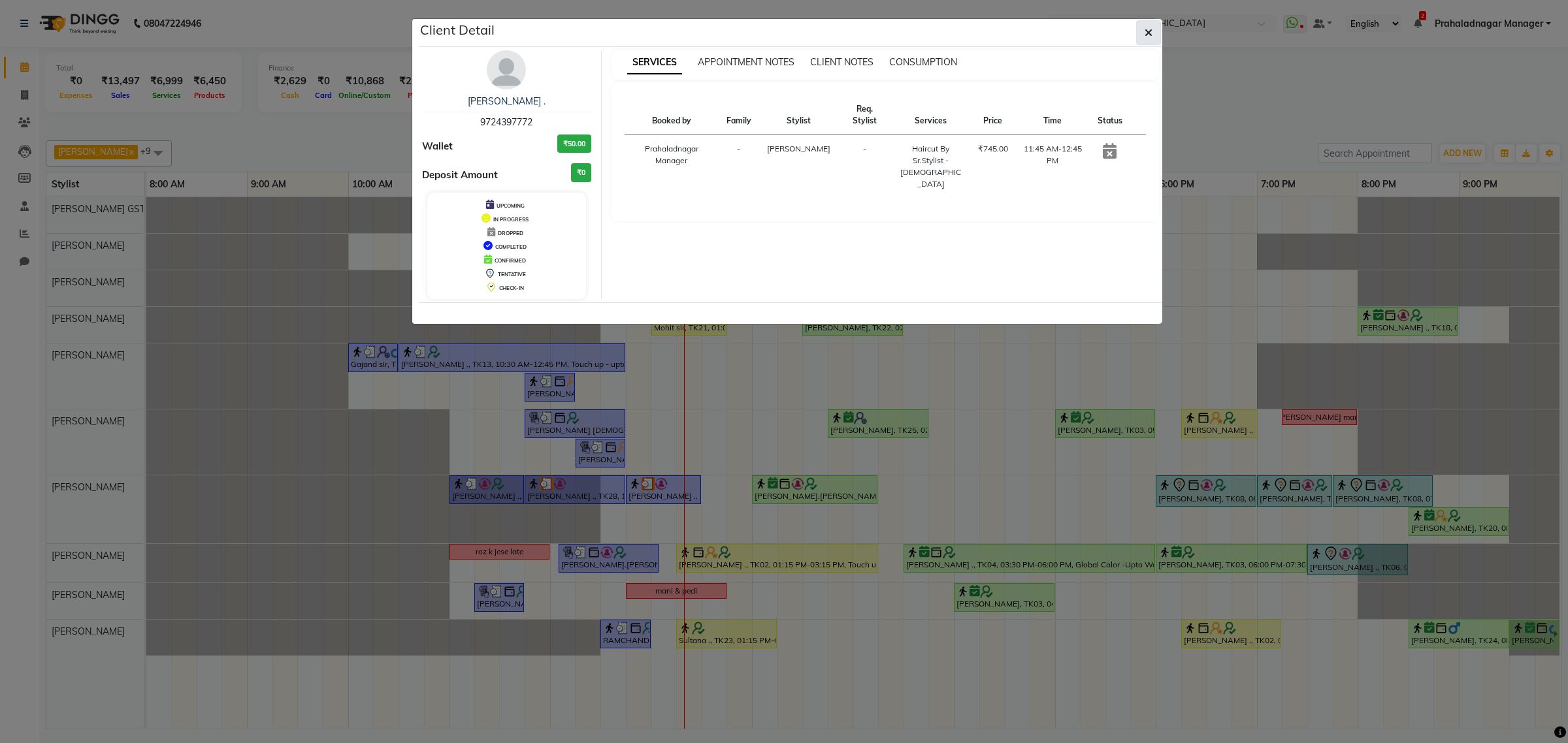
click at [1157, 31] on button "button" at bounding box center [1148, 32] width 25 height 25
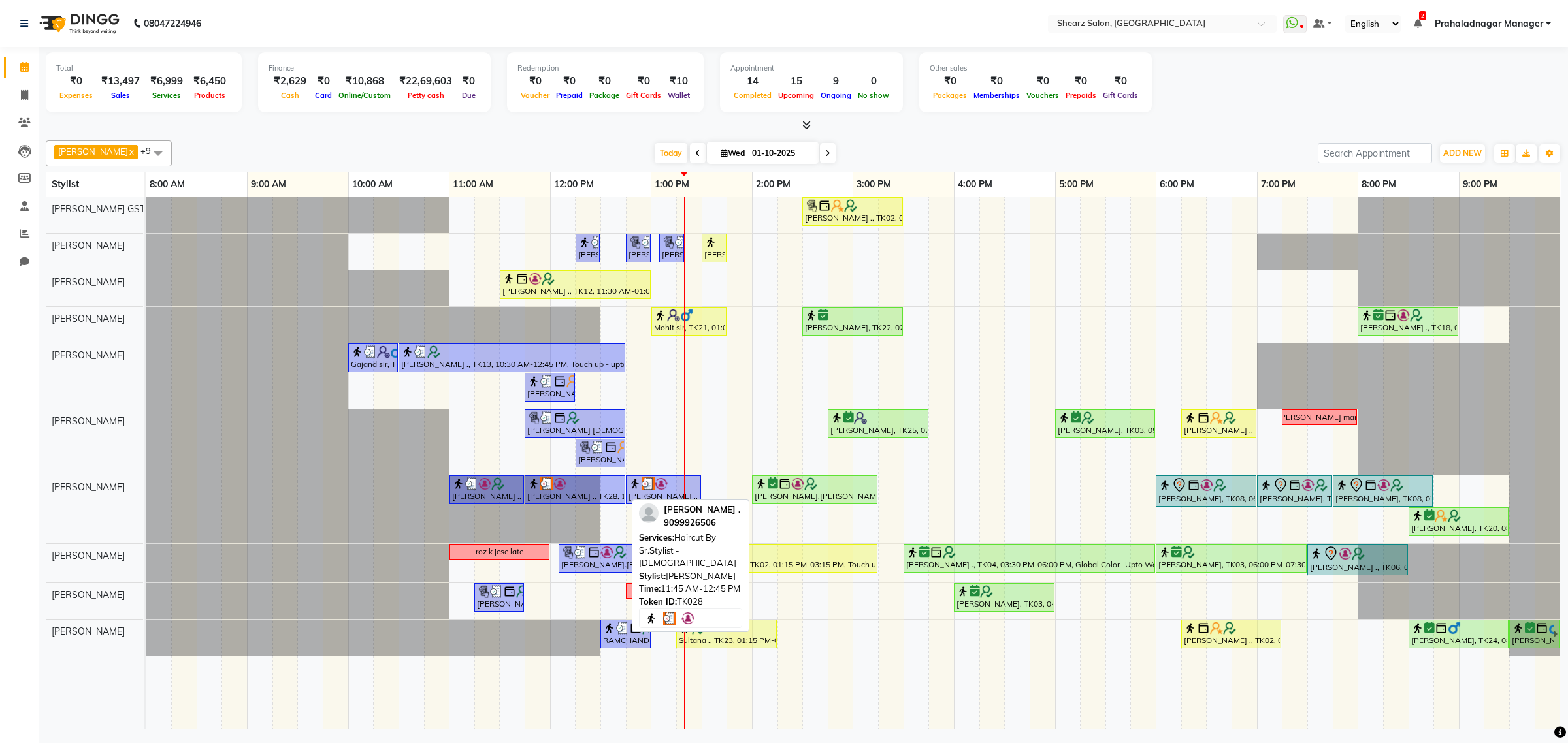
click at [543, 495] on div "[PERSON_NAME] ., TK28, 11:45 AM-12:45 PM, Haircut By Sr.Stylist - [DEMOGRAPHIC_…" at bounding box center [574, 490] width 98 height 25
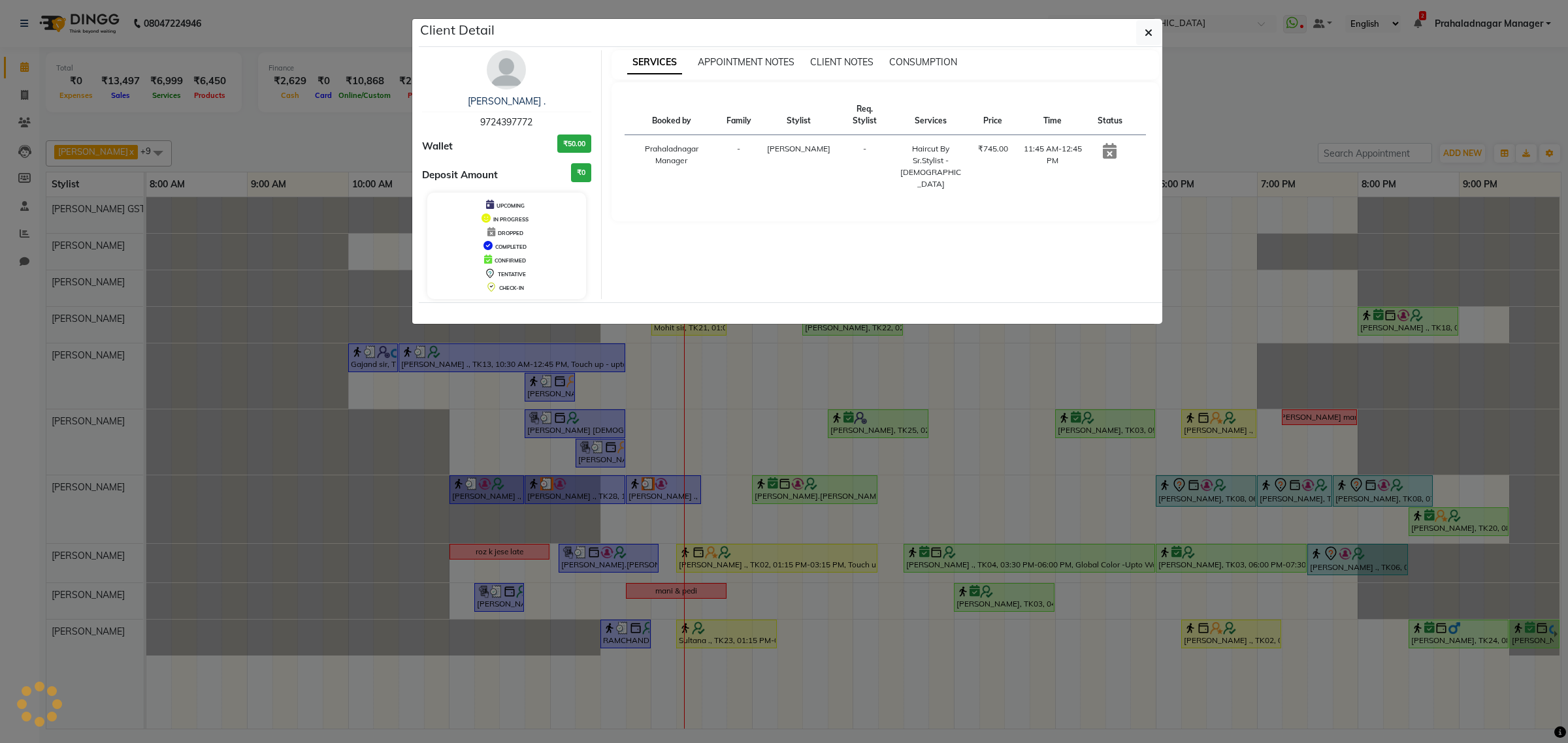
select select "3"
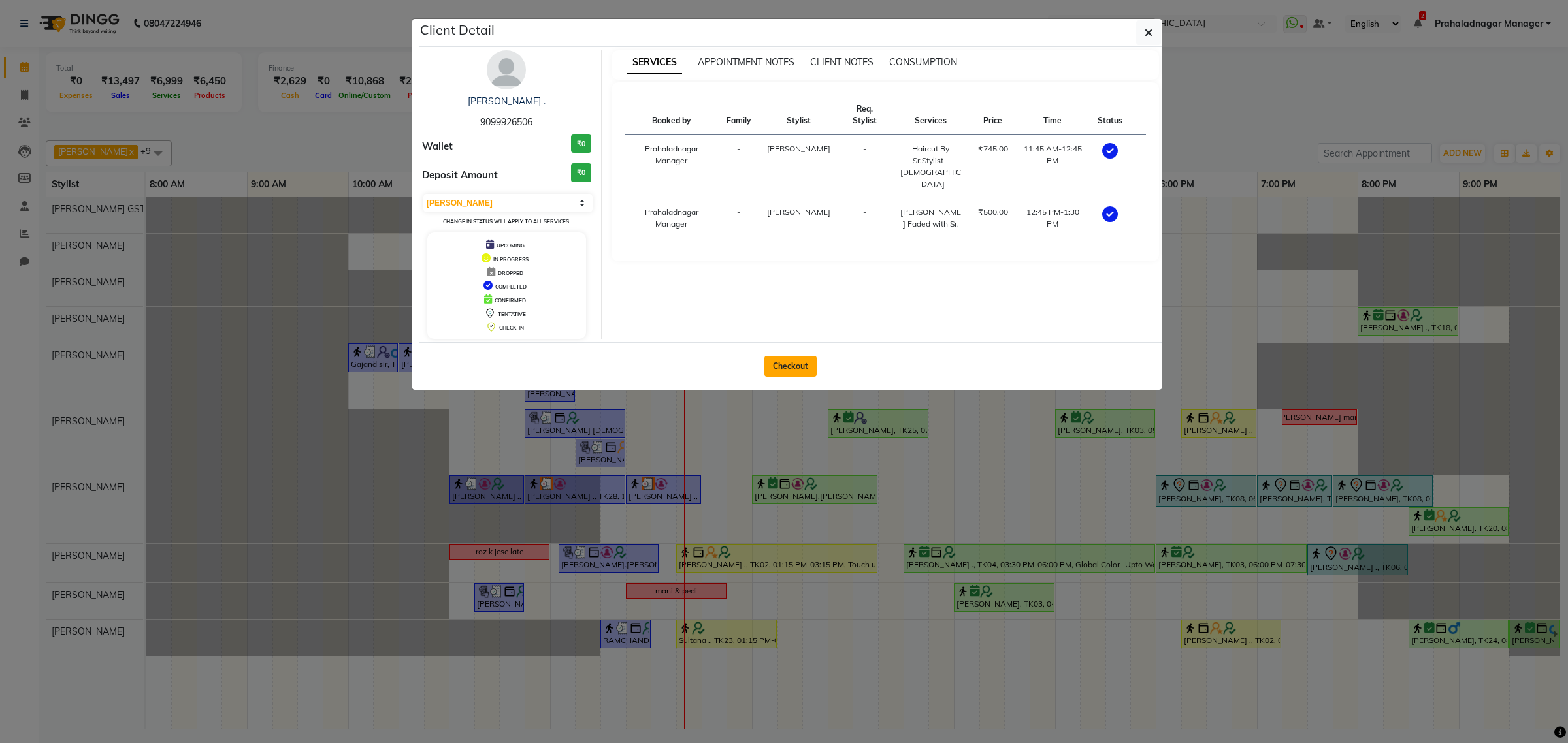
click at [789, 361] on button "Checkout" at bounding box center [790, 366] width 52 height 21
select select "service"
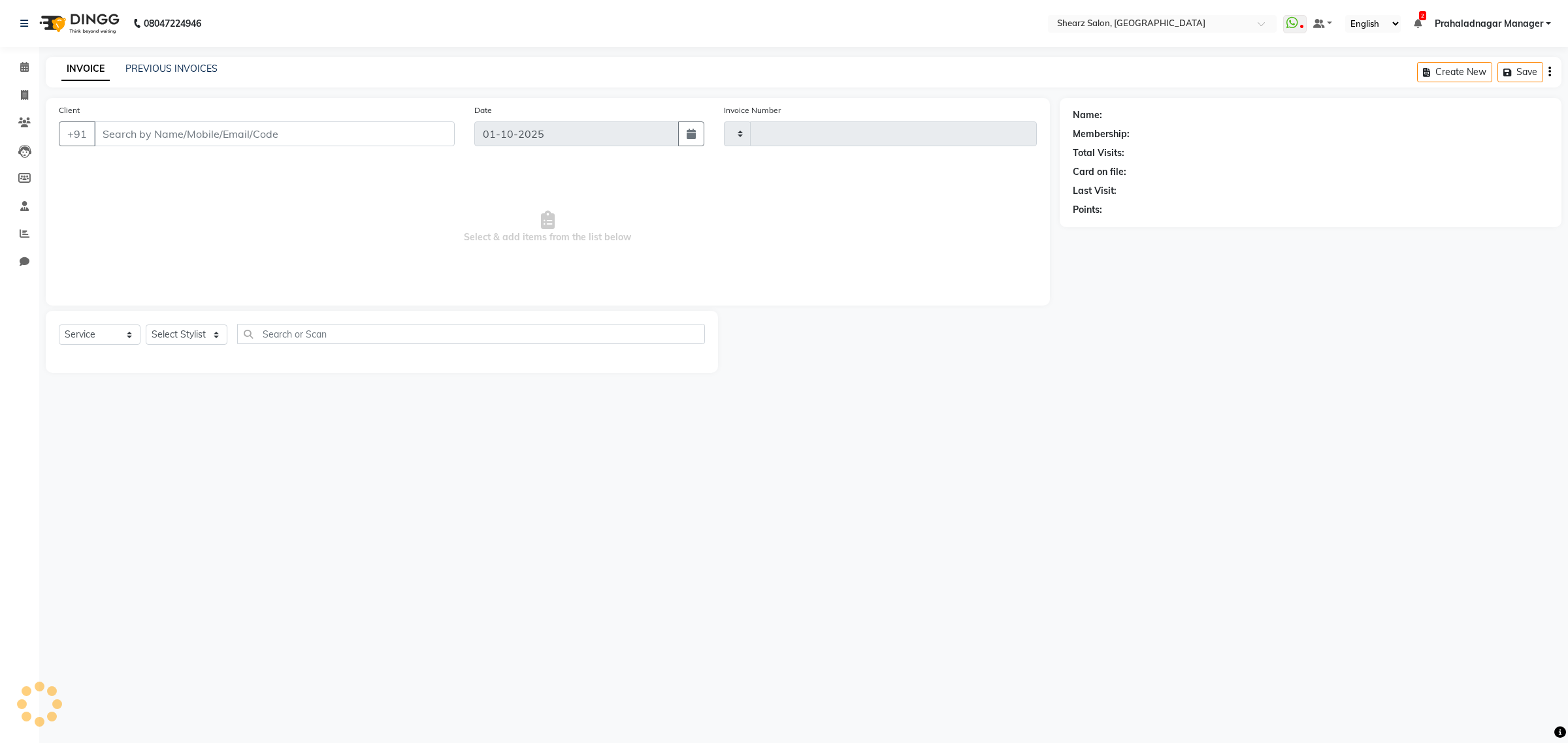
type input "6934"
select select "8157"
type input "9099926506"
select select "77471"
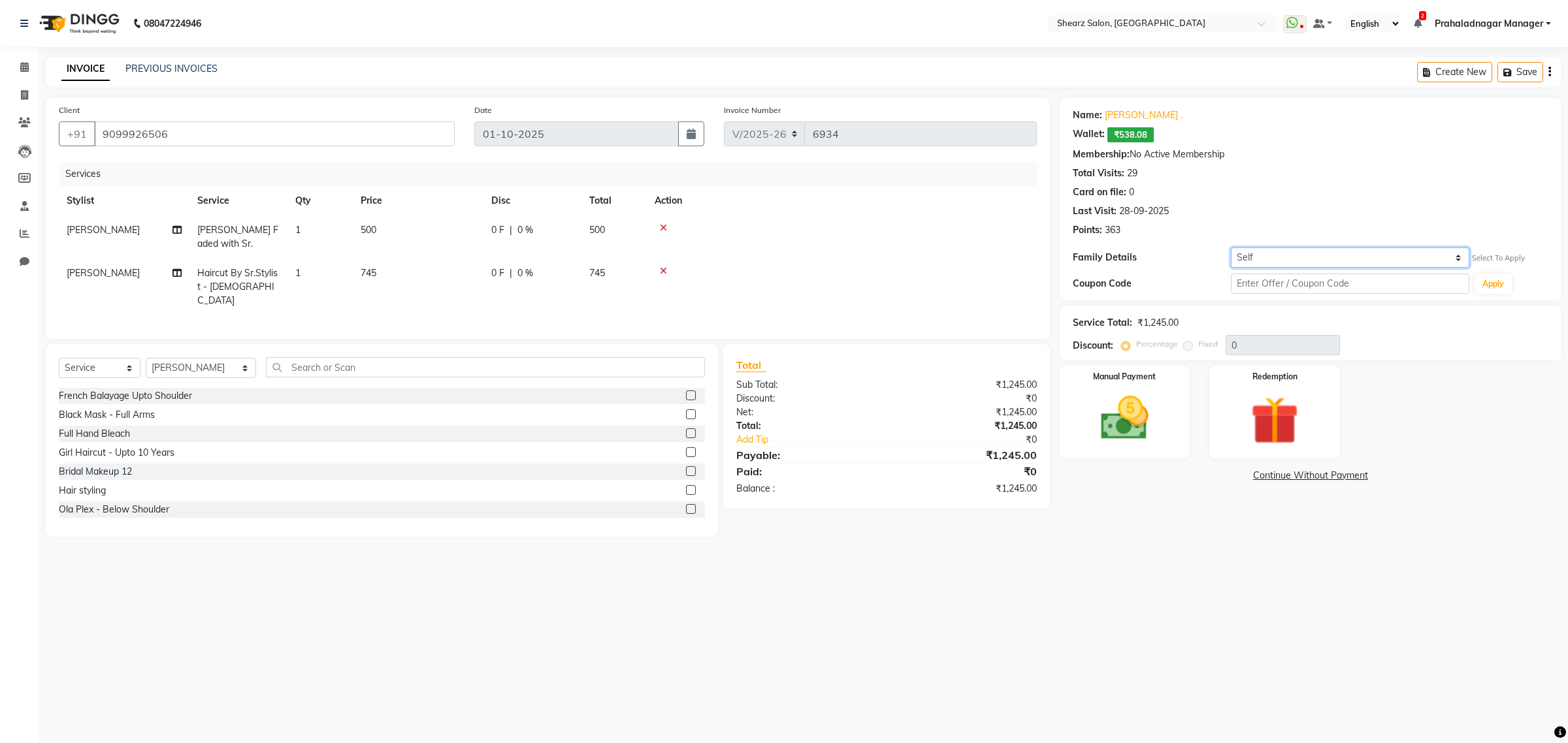
drag, startPoint x: 1250, startPoint y: 256, endPoint x: 1250, endPoint y: 266, distance: 10.0
click at [1250, 256] on select "Self [PERSON_NAME] ." at bounding box center [1349, 258] width 238 height 20
click at [1231, 248] on select "Self [PERSON_NAME] ." at bounding box center [1349, 258] width 238 height 20
click at [1265, 265] on select "Self [PERSON_NAME] ." at bounding box center [1349, 258] width 238 height 20
click at [1231, 248] on select "Self [PERSON_NAME] ." at bounding box center [1349, 258] width 238 height 20
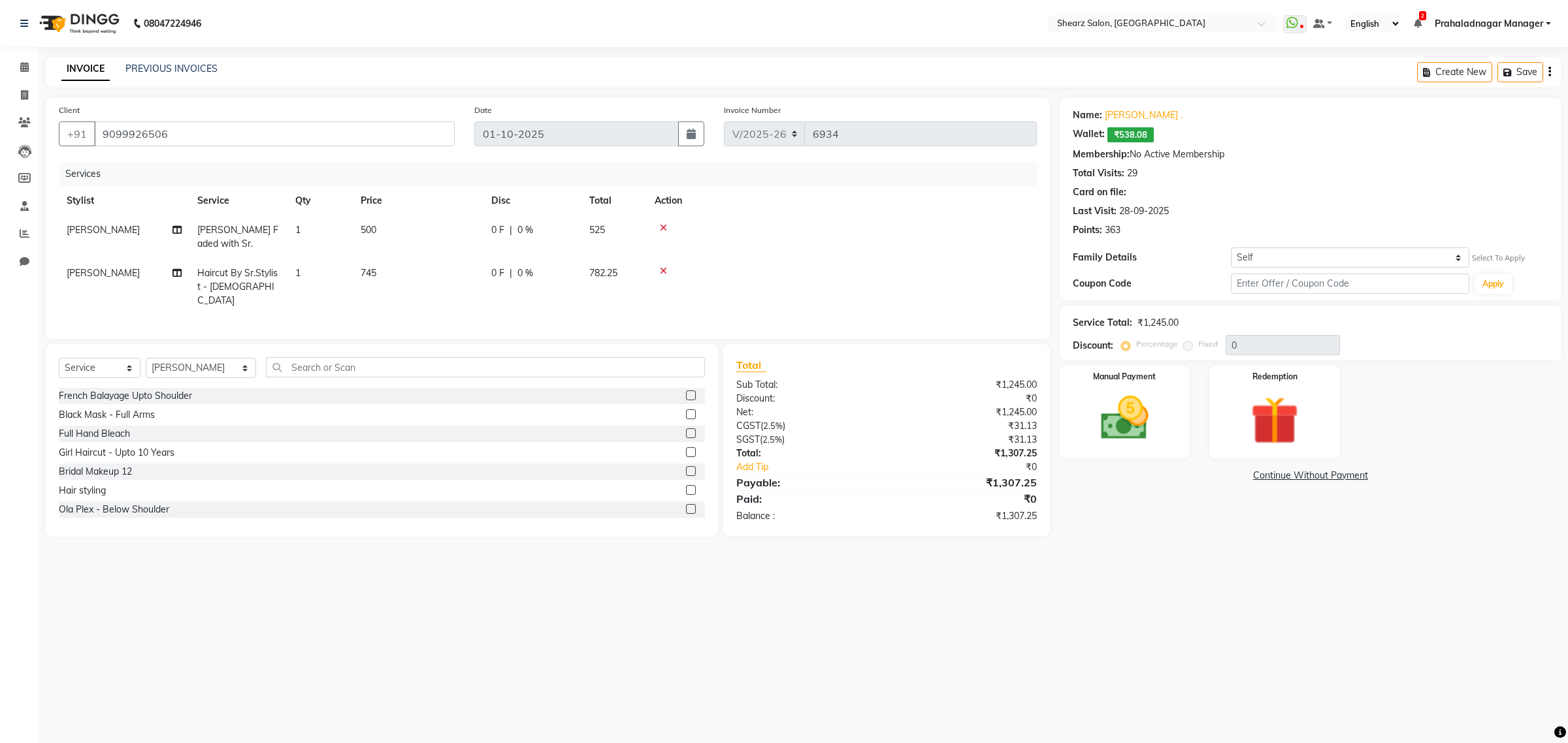
drag, startPoint x: 1277, startPoint y: 237, endPoint x: 1275, endPoint y: 259, distance: 22.1
click at [1276, 245] on div "Name: [PERSON_NAME] . Wallet: ₹538.08 Membership: No Active Membership Total Vi…" at bounding box center [1310, 199] width 502 height 203
click at [1275, 259] on select "Self [PERSON_NAME] ." at bounding box center [1349, 258] width 238 height 20
select select "7312549"
click at [1231, 248] on select "Self [PERSON_NAME] ." at bounding box center [1349, 258] width 238 height 20
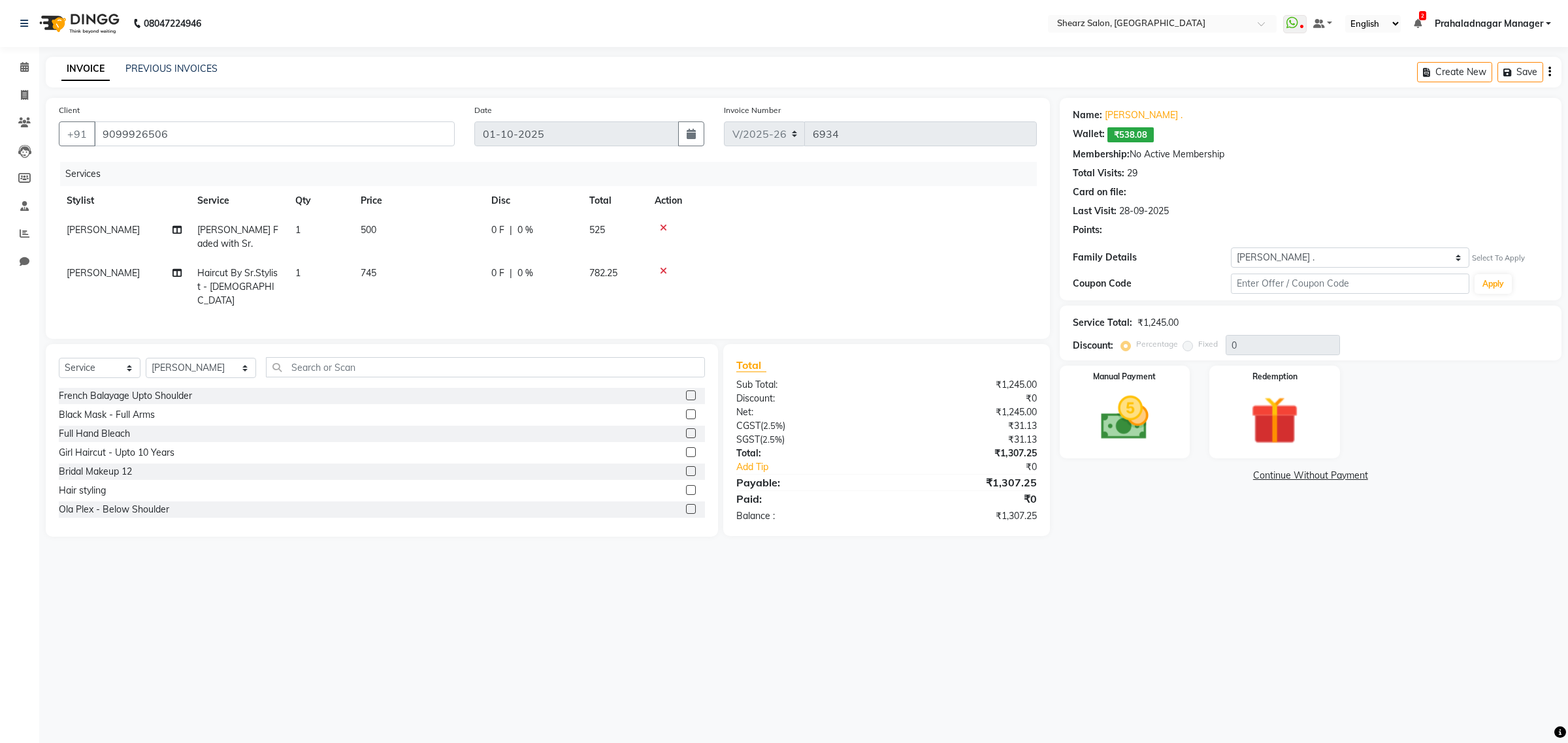
click at [954, 632] on div "08047224946 Select Location × Shearz Salon, [GEOGRAPHIC_DATA] WhatsApp Status ✕…" at bounding box center [784, 371] width 1568 height 743
click at [23, 57] on link "Calendar" at bounding box center [20, 68] width 31 height 22
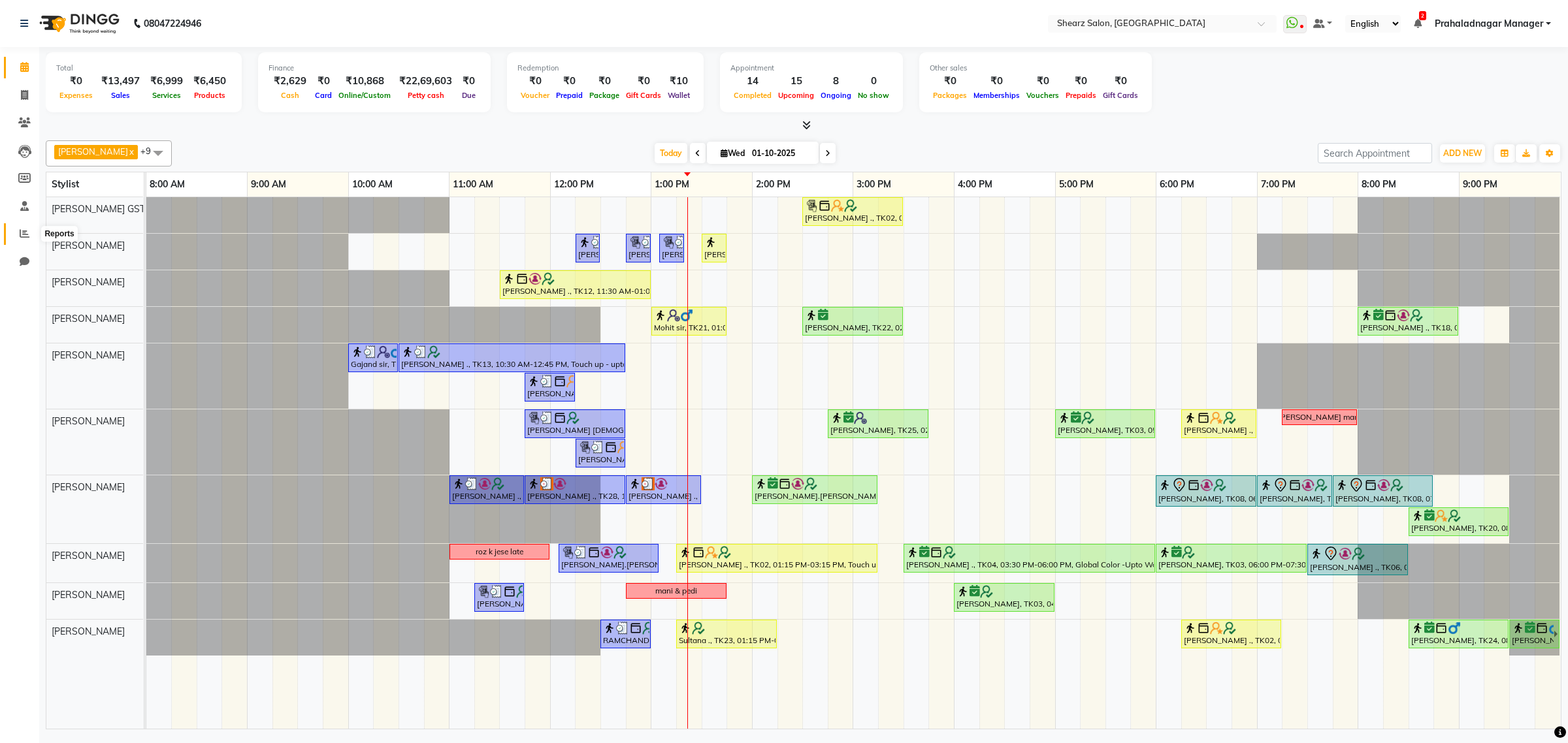
click at [22, 231] on icon at bounding box center [25, 234] width 10 height 10
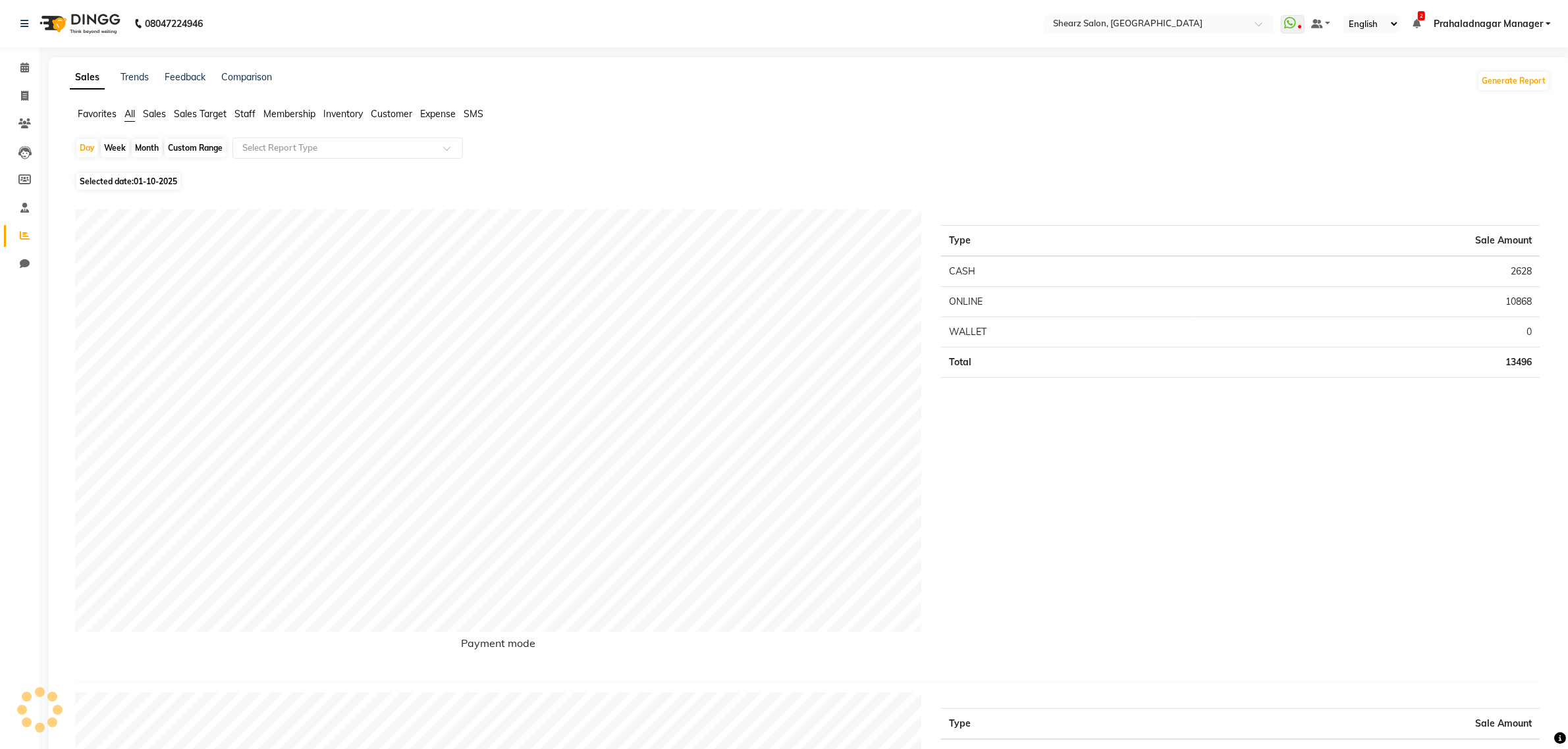
click at [159, 116] on span "Sales" at bounding box center [154, 114] width 23 height 12
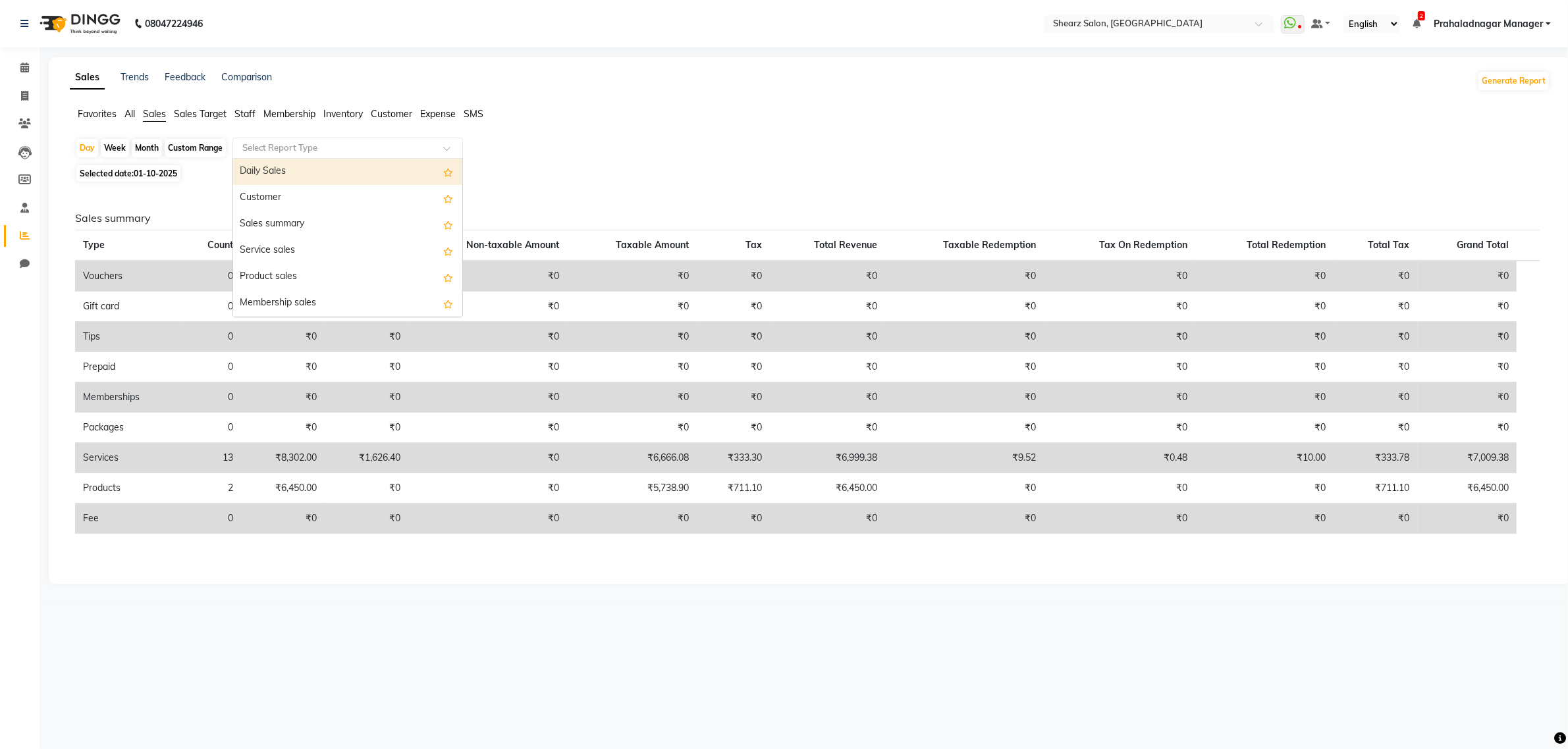
click at [280, 144] on input "text" at bounding box center [334, 148] width 190 height 14
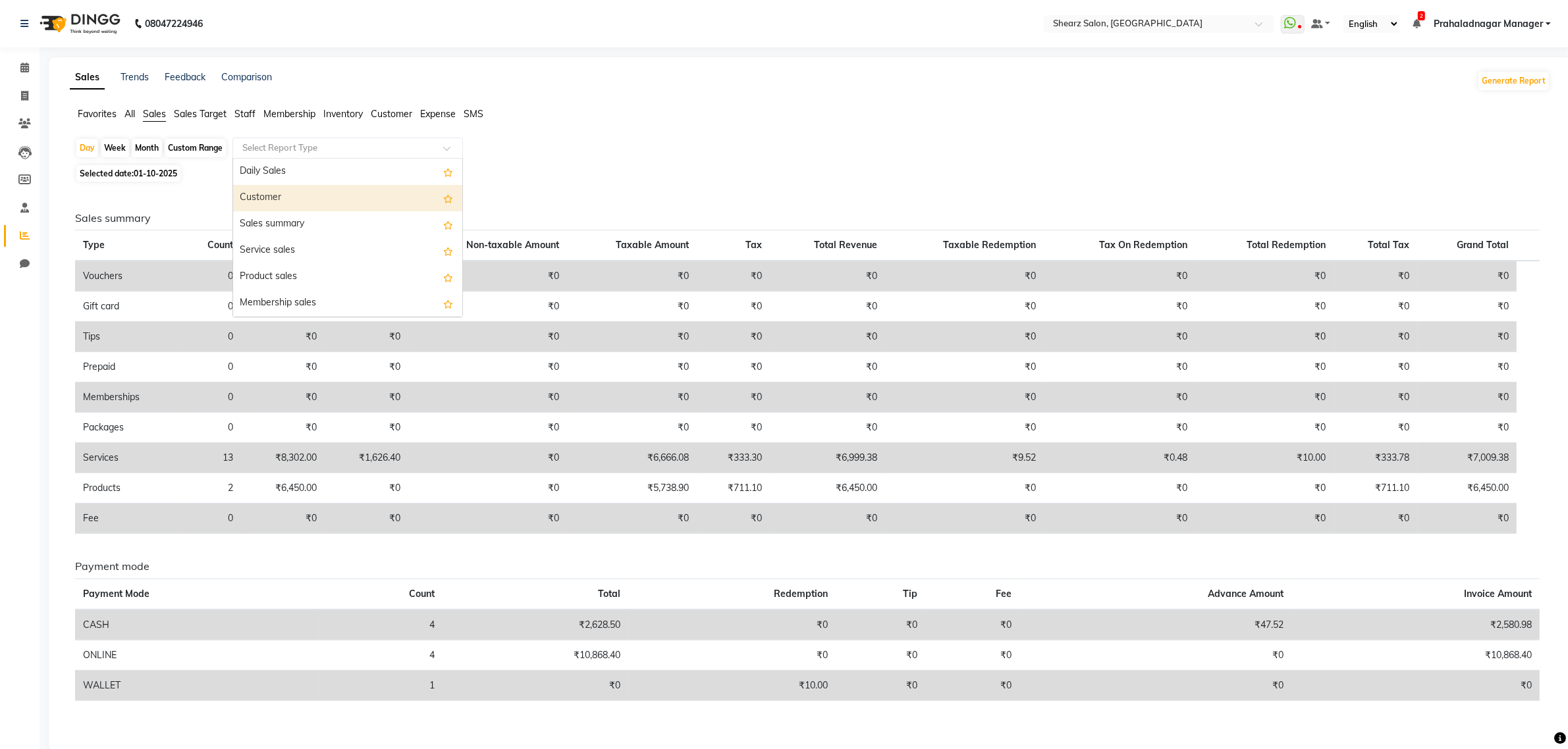
click at [283, 208] on div "Customer" at bounding box center [348, 198] width 229 height 26
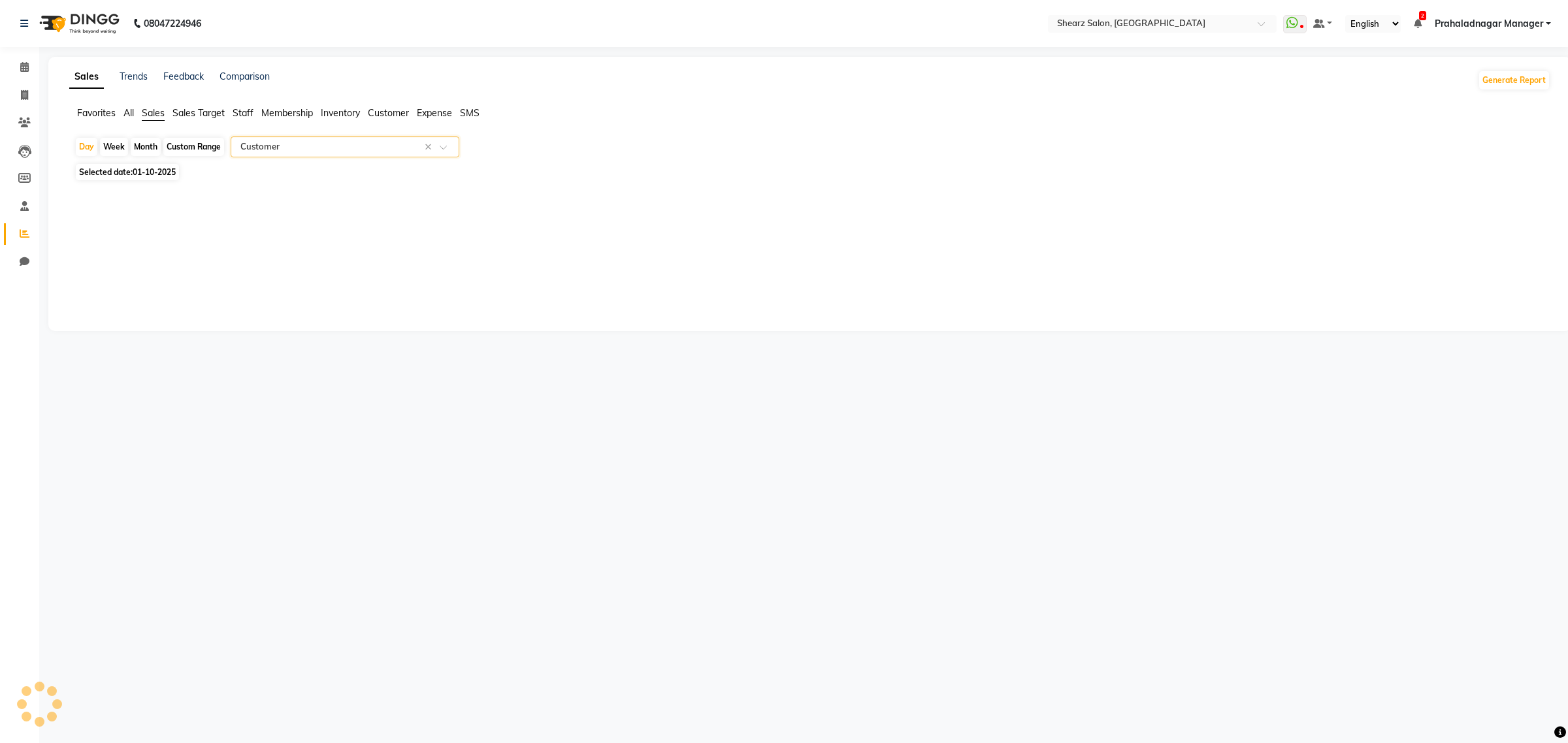
select select "csv"
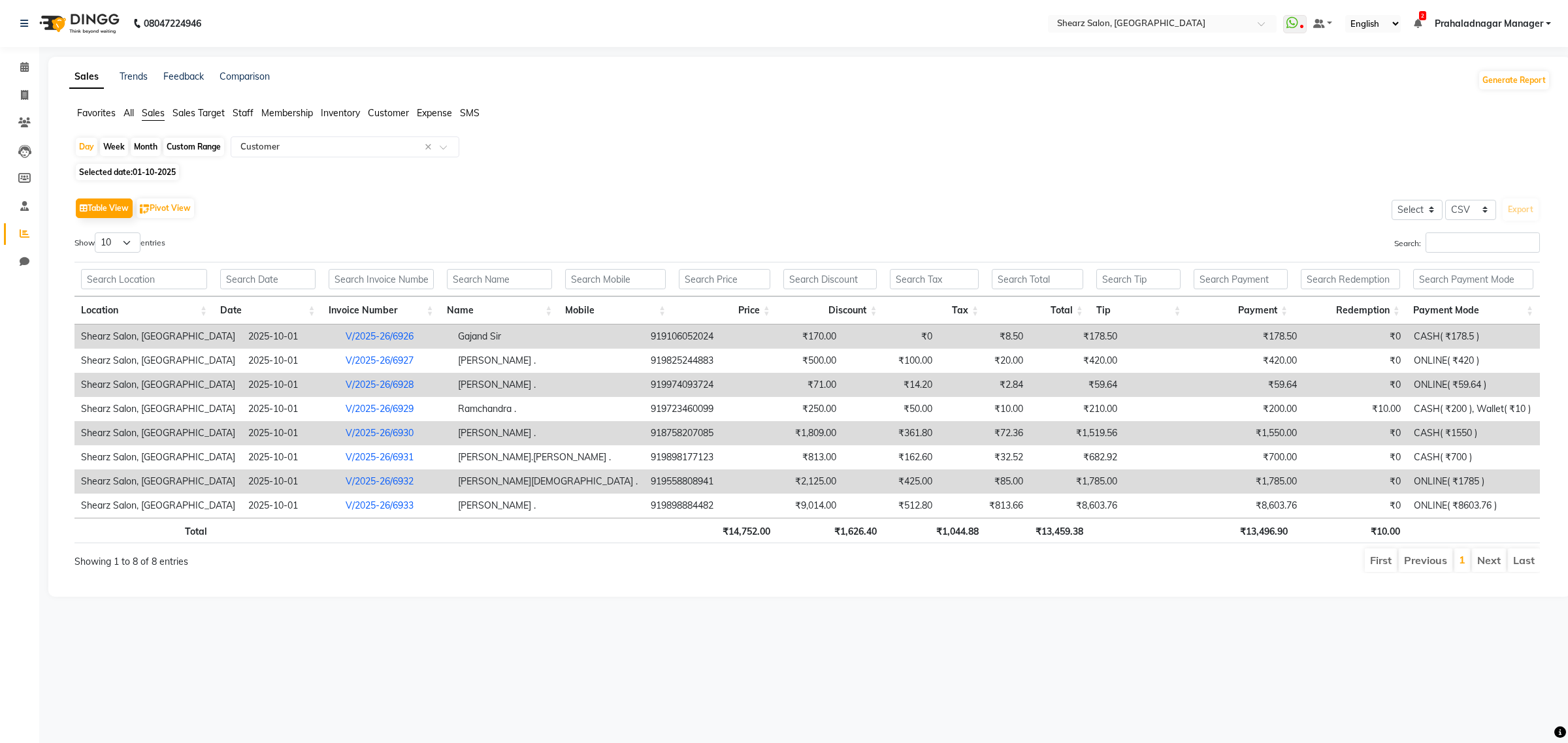
click at [132, 169] on span "Selected date: 01-10-2025" at bounding box center [127, 171] width 103 height 16
select select "10"
select select "2025"
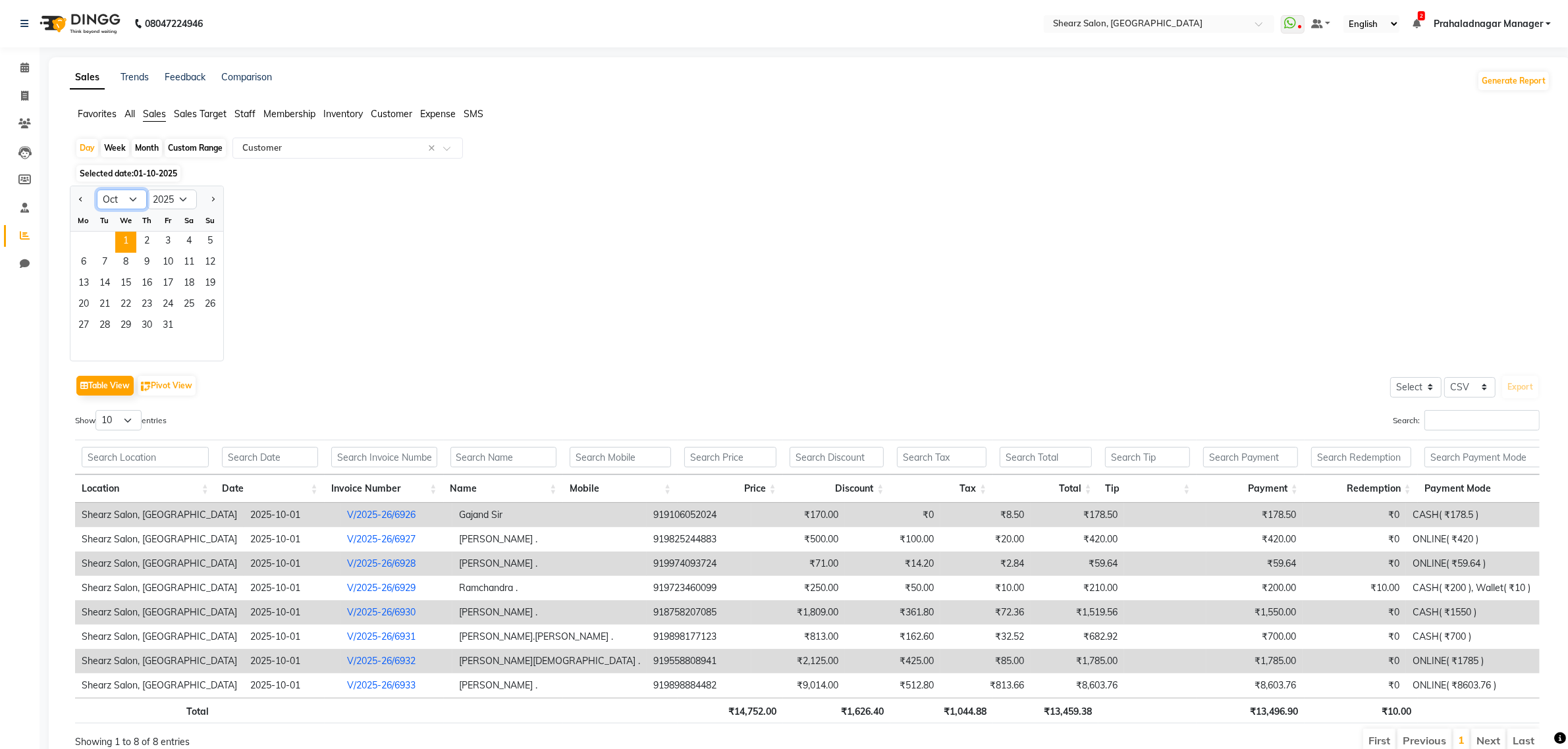
click at [115, 199] on select "Jan Feb Mar Apr May Jun Jul Aug Sep Oct Nov Dec" at bounding box center [122, 200] width 50 height 20
select select "9"
click at [97, 191] on select "Jan Feb Mar Apr May Jun Jul Aug Sep Oct Nov Dec" at bounding box center [122, 200] width 50 height 20
click at [102, 334] on span "30" at bounding box center [105, 326] width 21 height 21
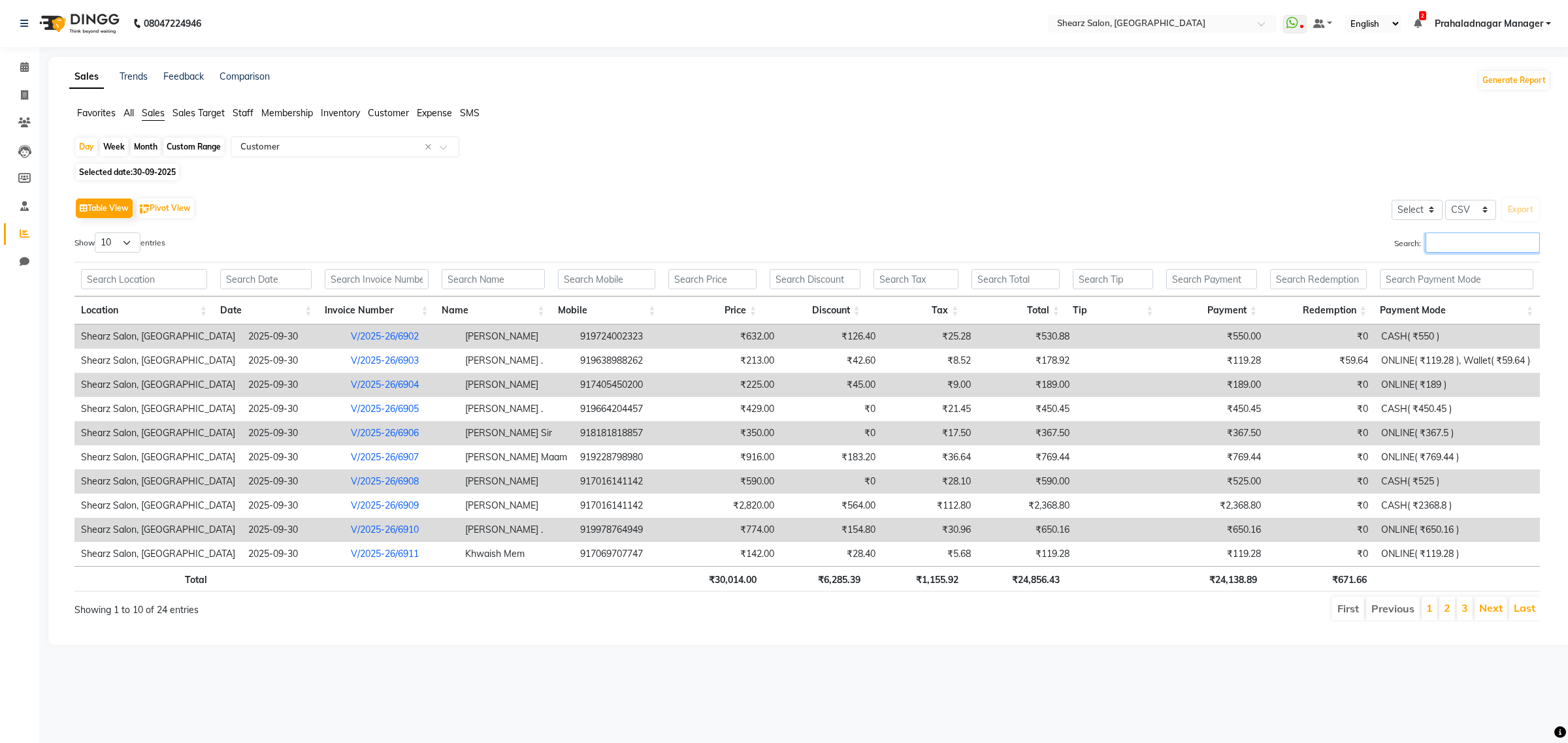
click at [1445, 249] on input "Search:" at bounding box center [1483, 243] width 114 height 20
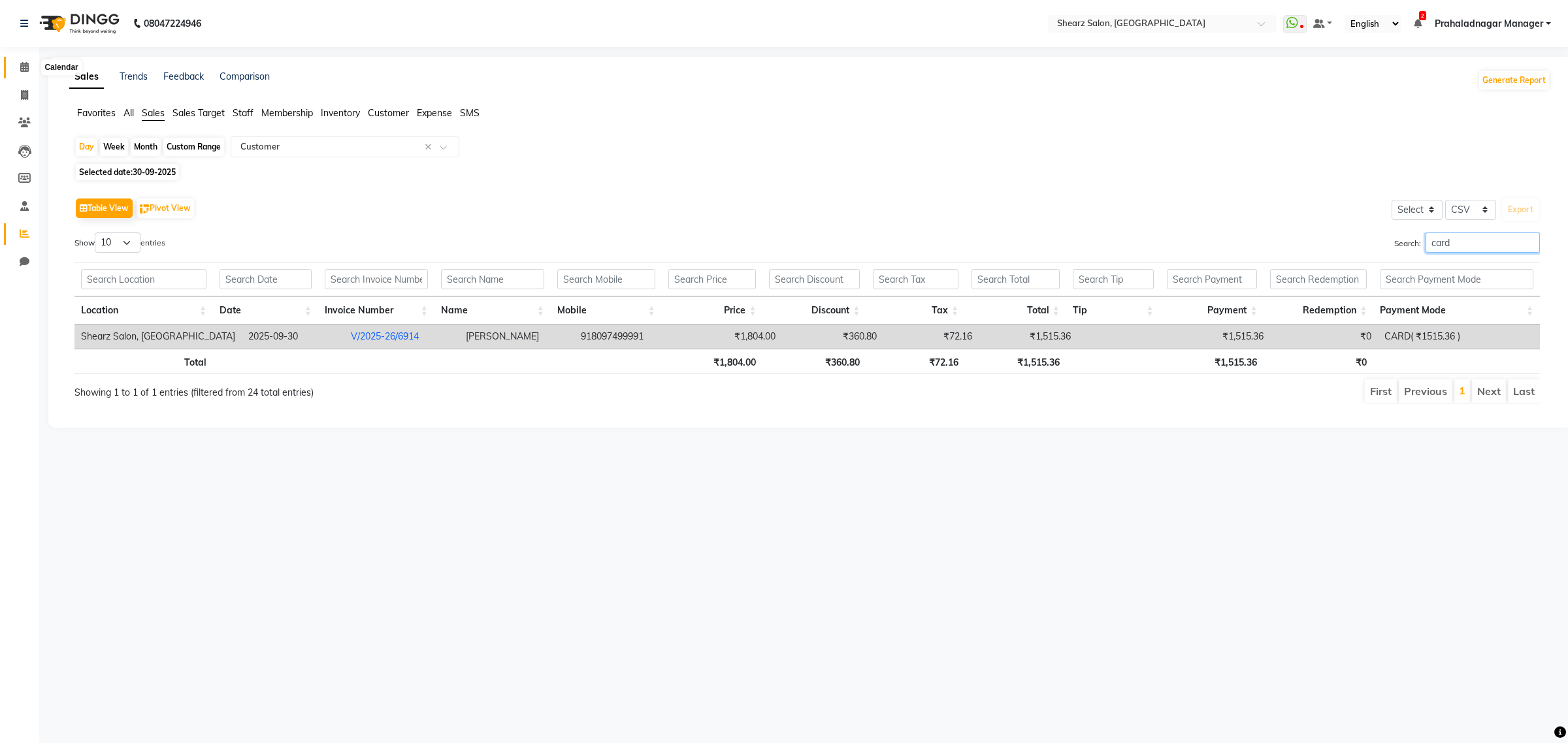
type input "card"
click at [16, 66] on span at bounding box center [25, 67] width 23 height 15
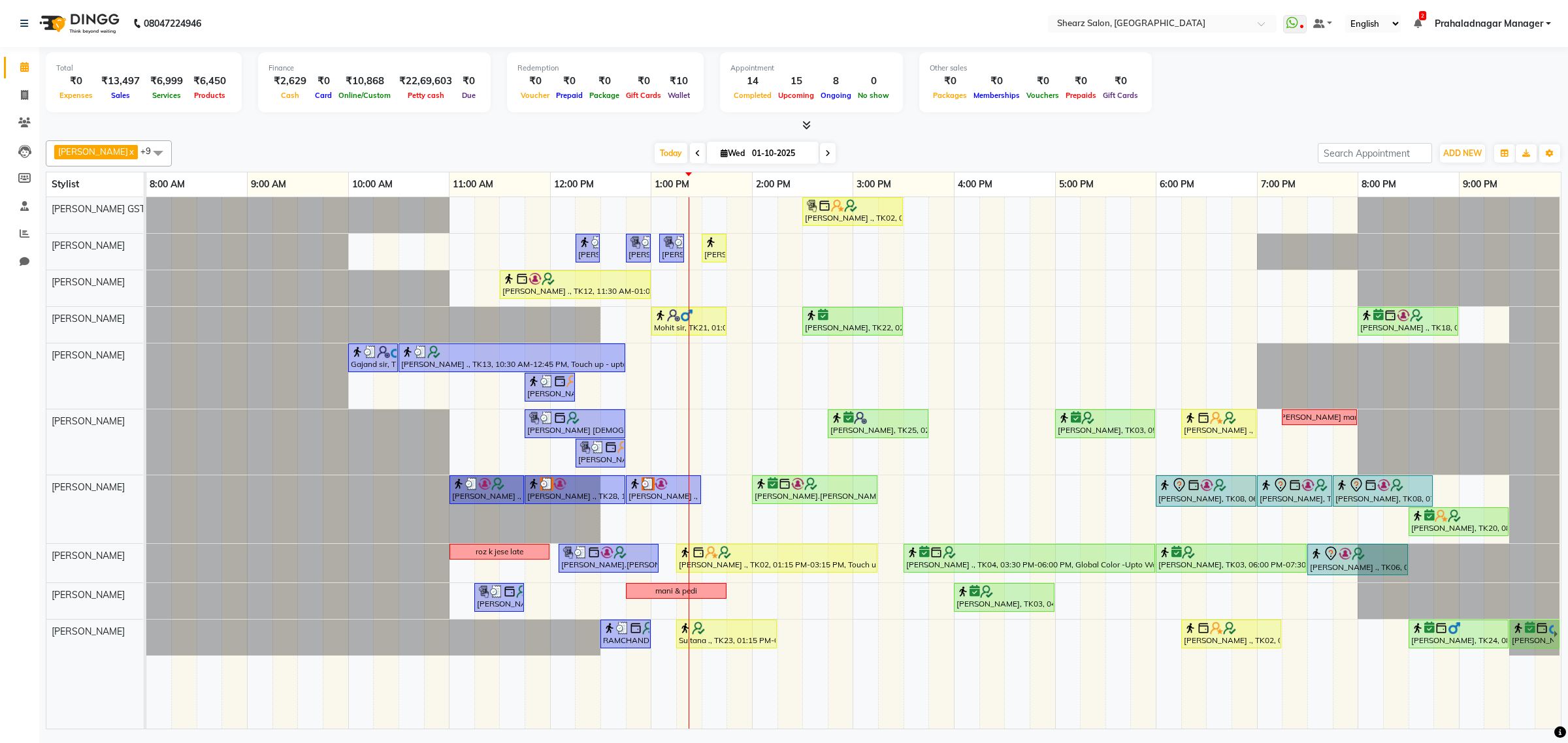
click at [825, 152] on icon at bounding box center [827, 153] width 5 height 8
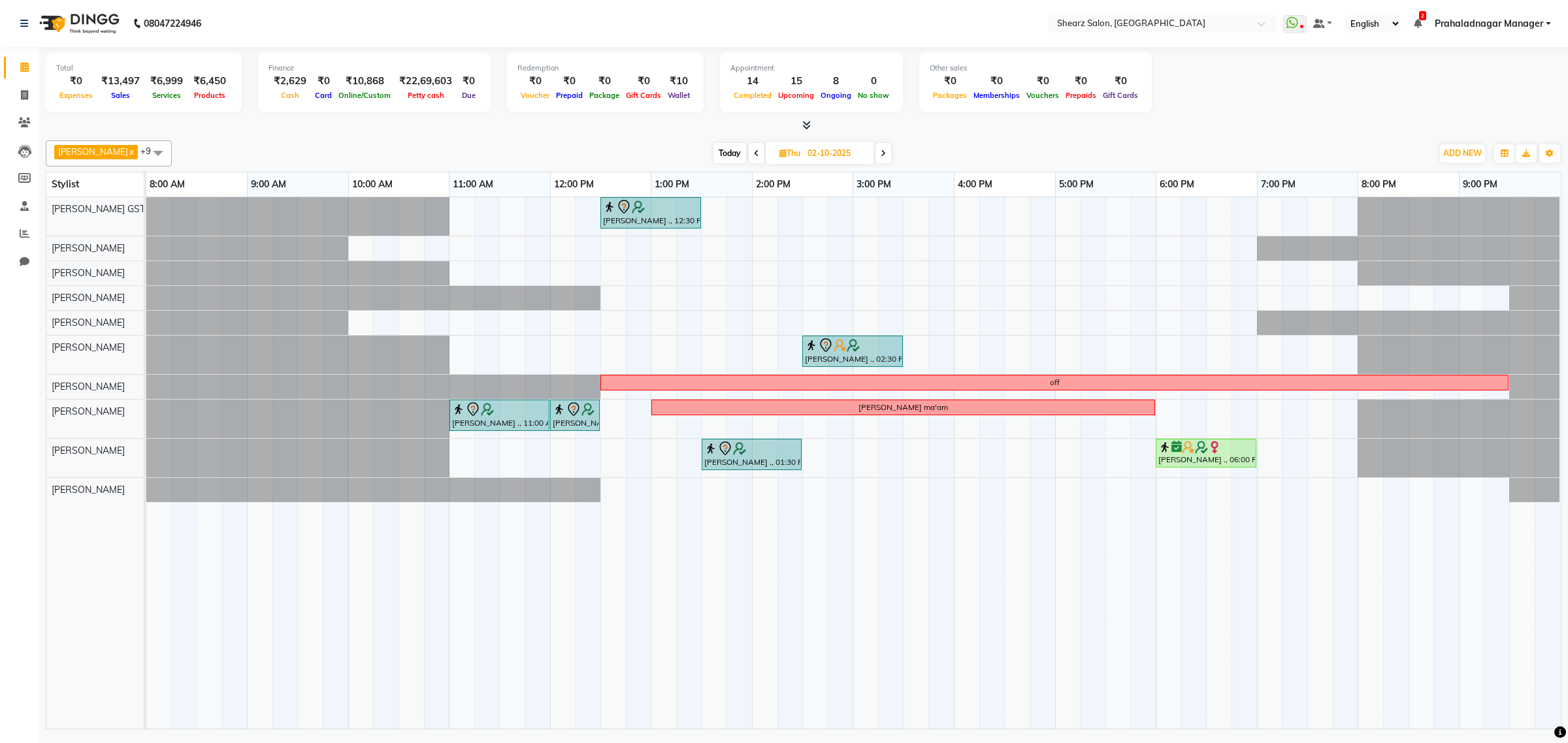
click at [724, 154] on span "Today" at bounding box center [730, 153] width 32 height 20
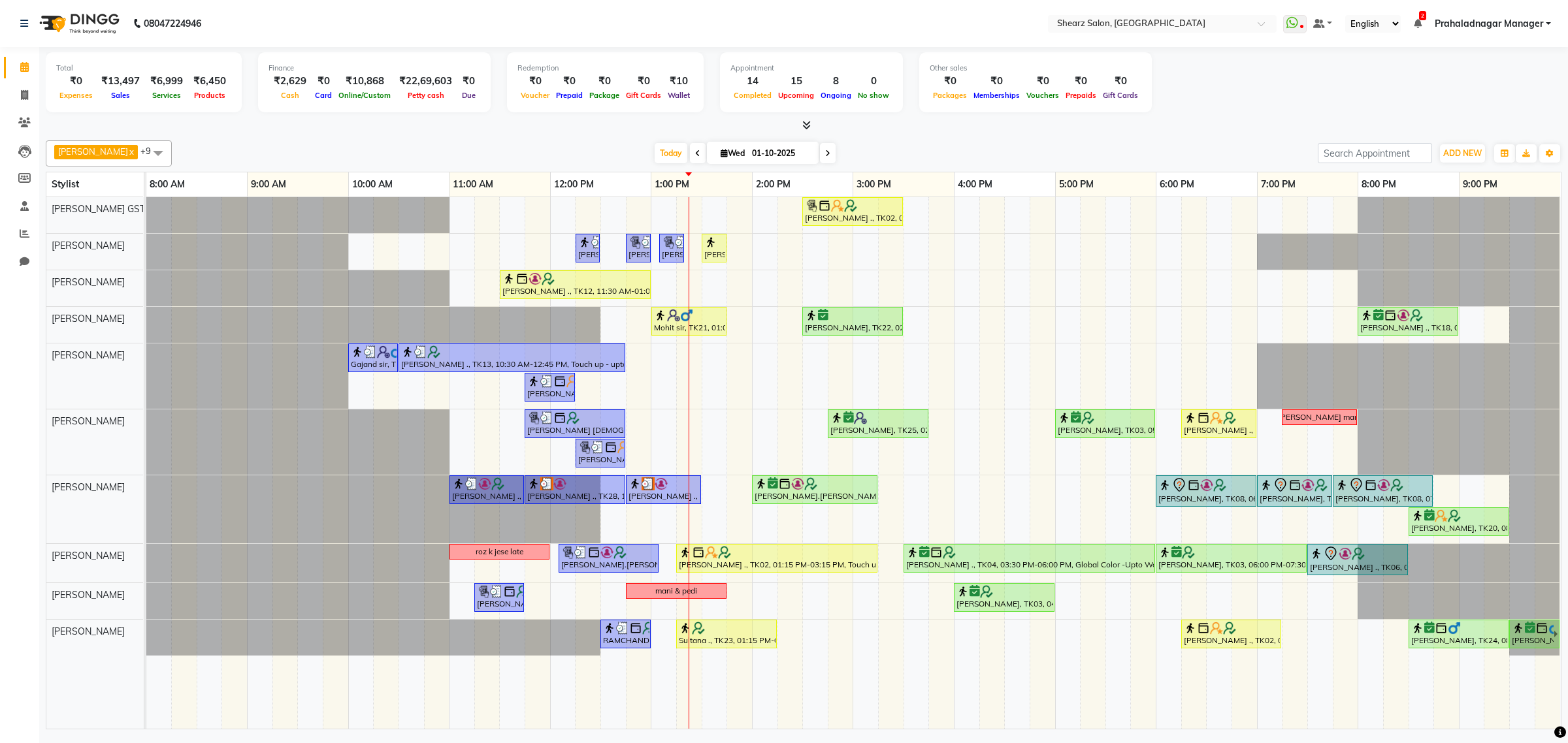
click at [825, 150] on icon at bounding box center [827, 153] width 5 height 8
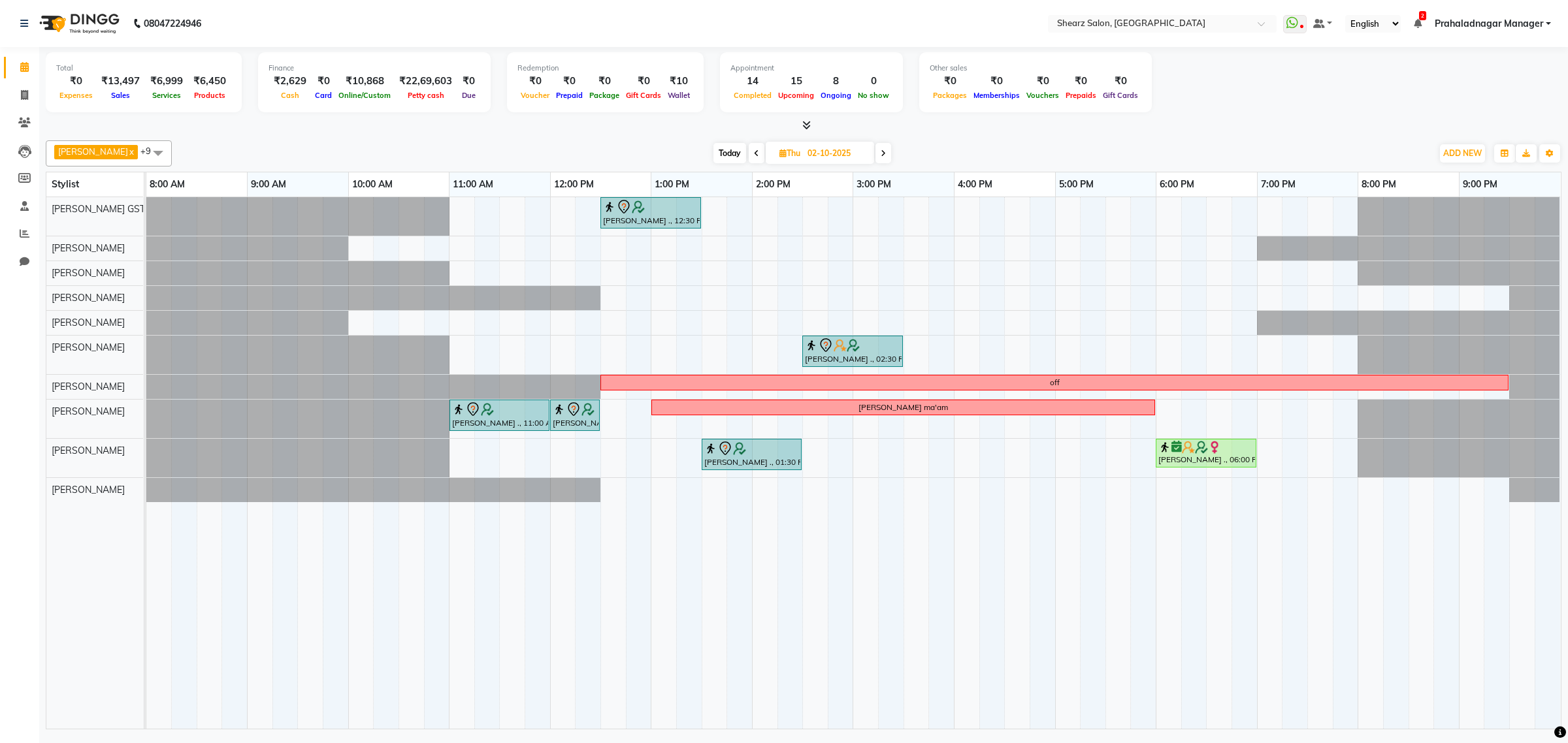
click at [735, 154] on span "Today" at bounding box center [730, 153] width 32 height 20
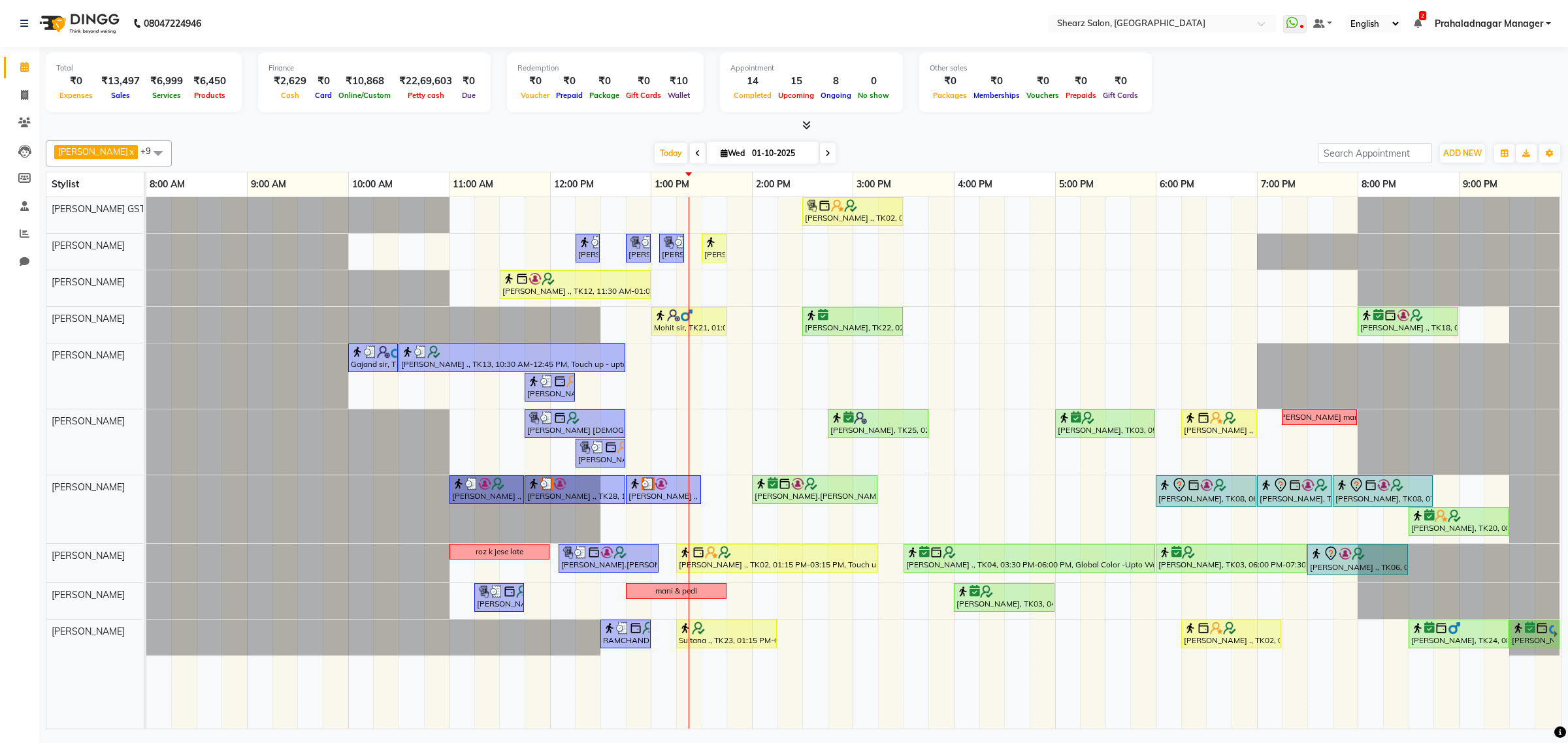
click at [820, 154] on span at bounding box center [828, 153] width 16 height 20
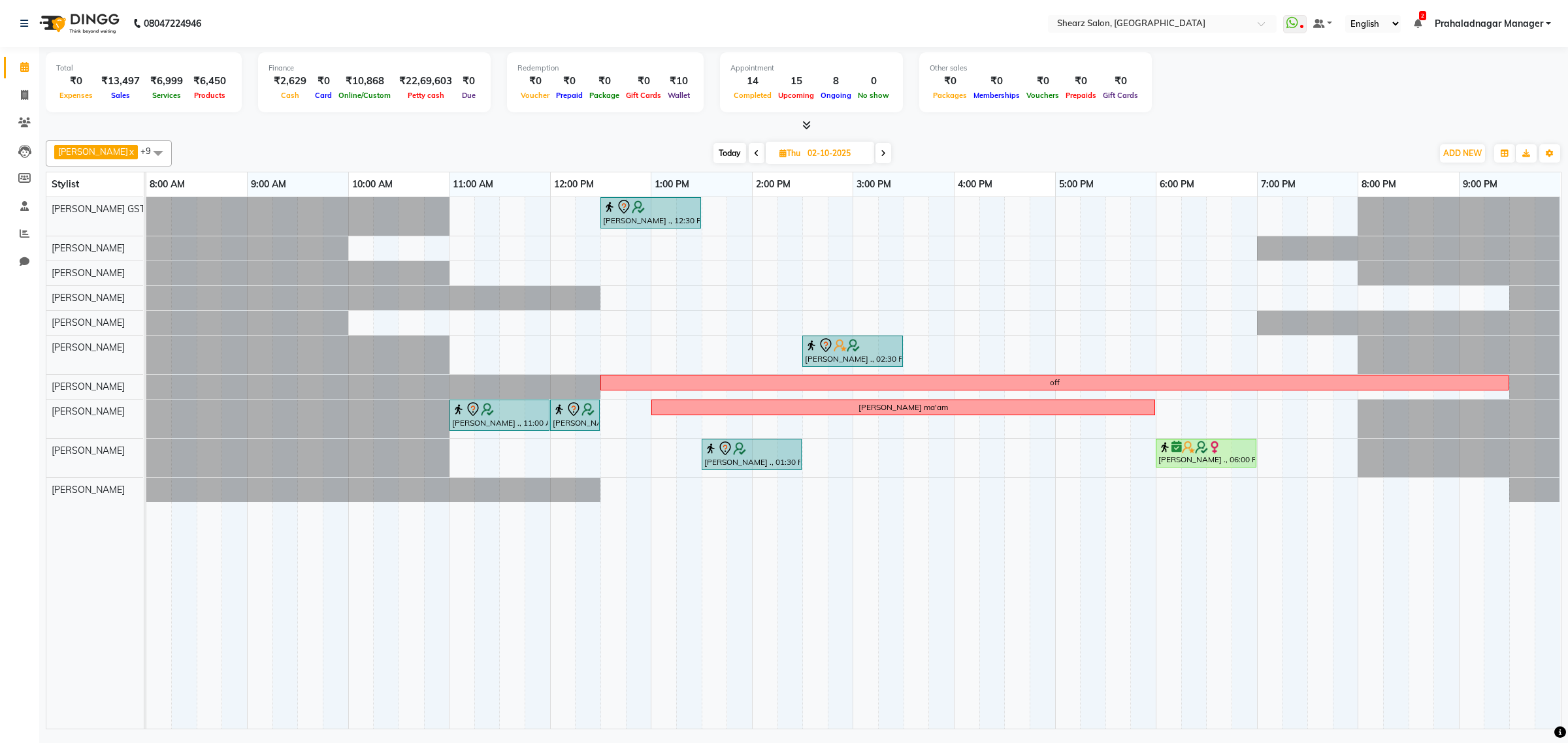
click at [875, 151] on span at bounding box center [883, 153] width 16 height 20
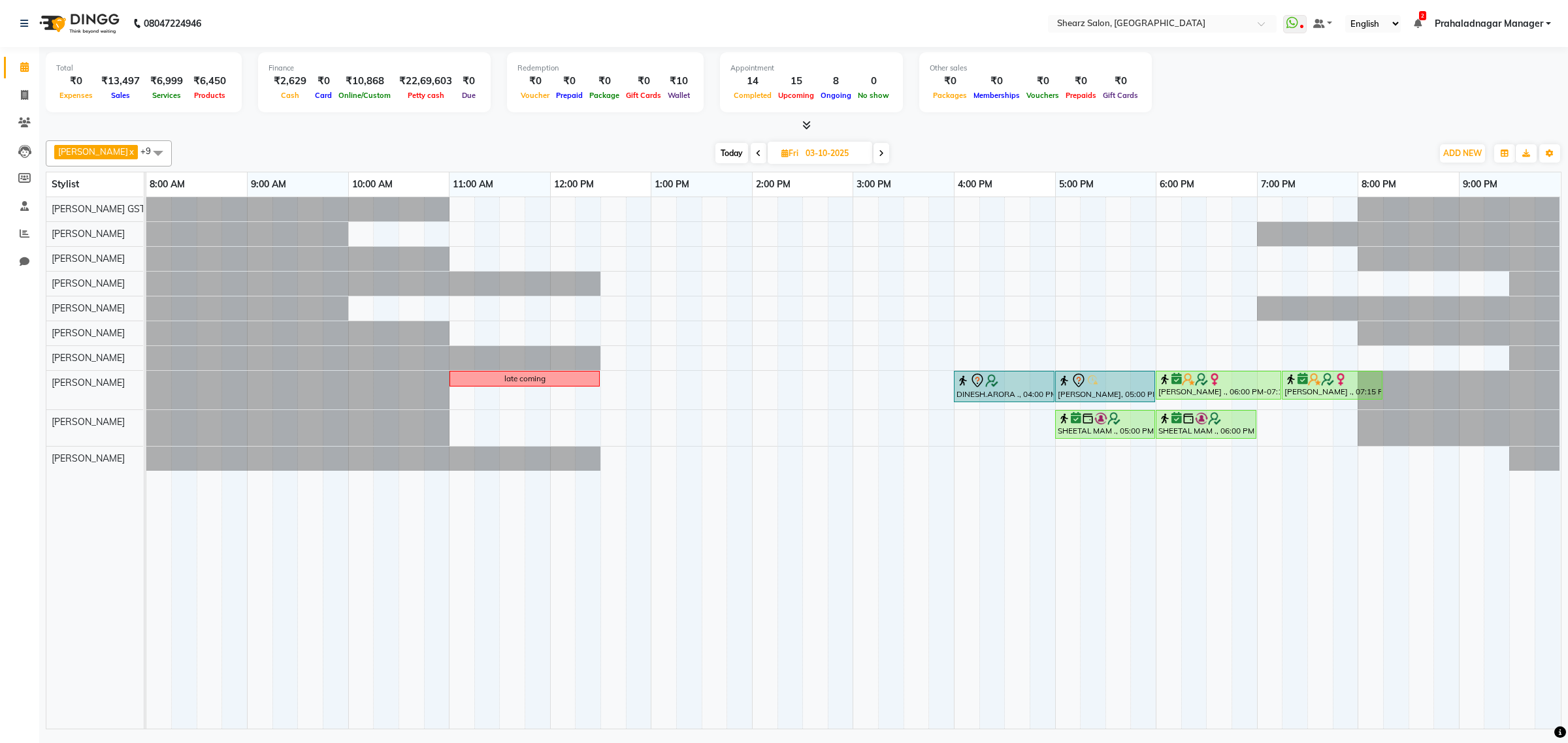
click at [879, 151] on icon at bounding box center [881, 153] width 5 height 8
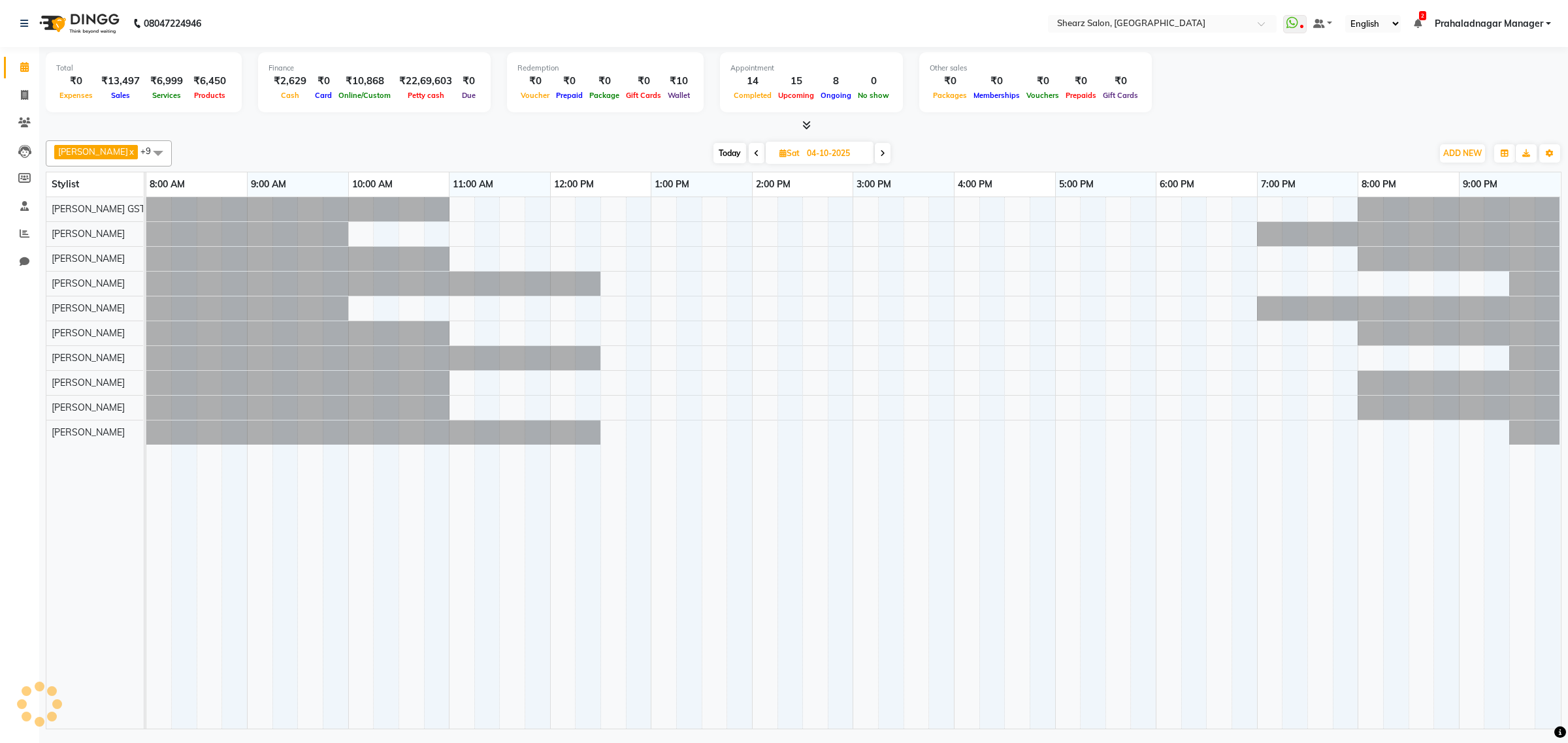
click at [726, 160] on span "Today" at bounding box center [730, 153] width 32 height 20
type input "01-10-2025"
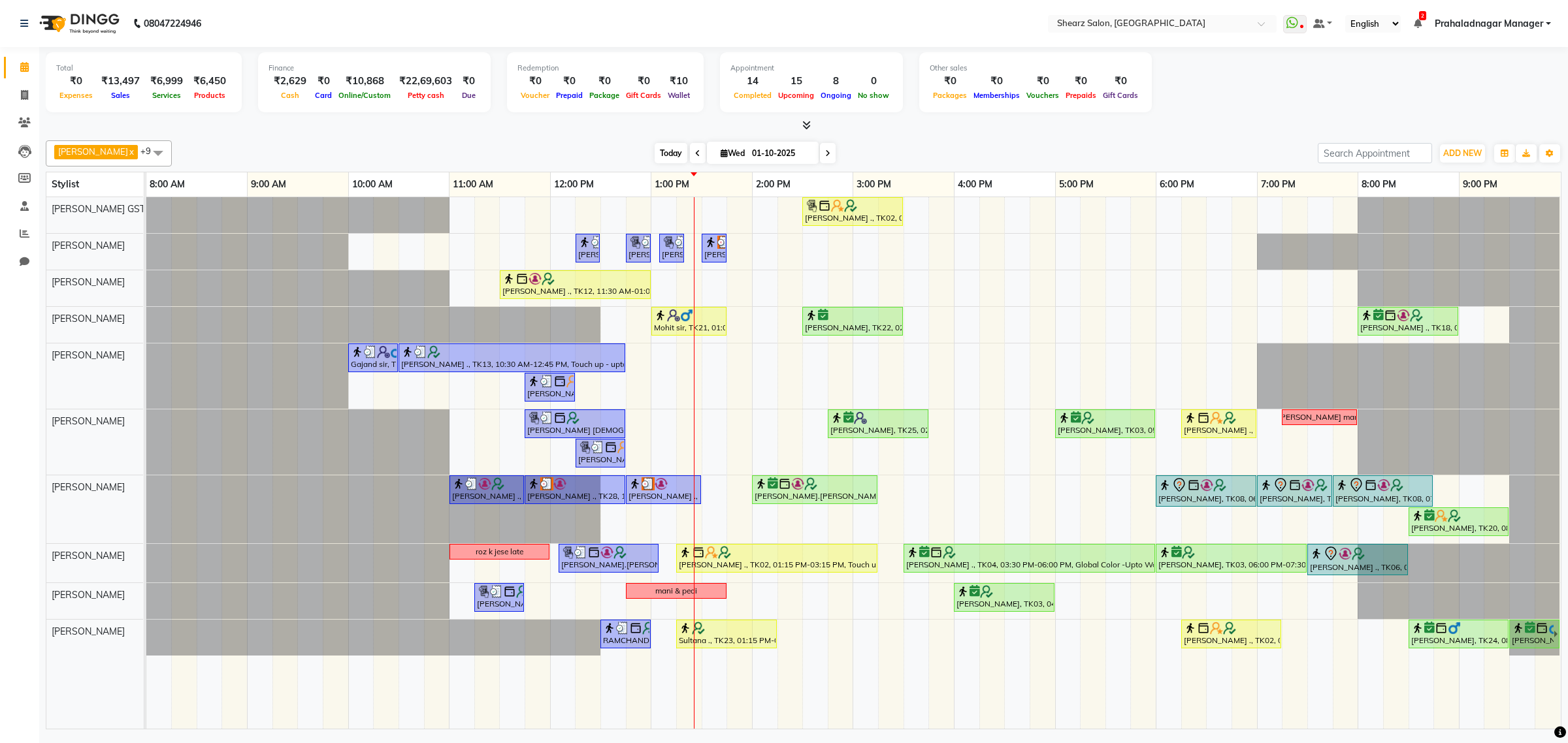
click at [662, 157] on span "Today" at bounding box center [670, 153] width 32 height 20
click at [574, 488] on div at bounding box center [574, 484] width 95 height 13
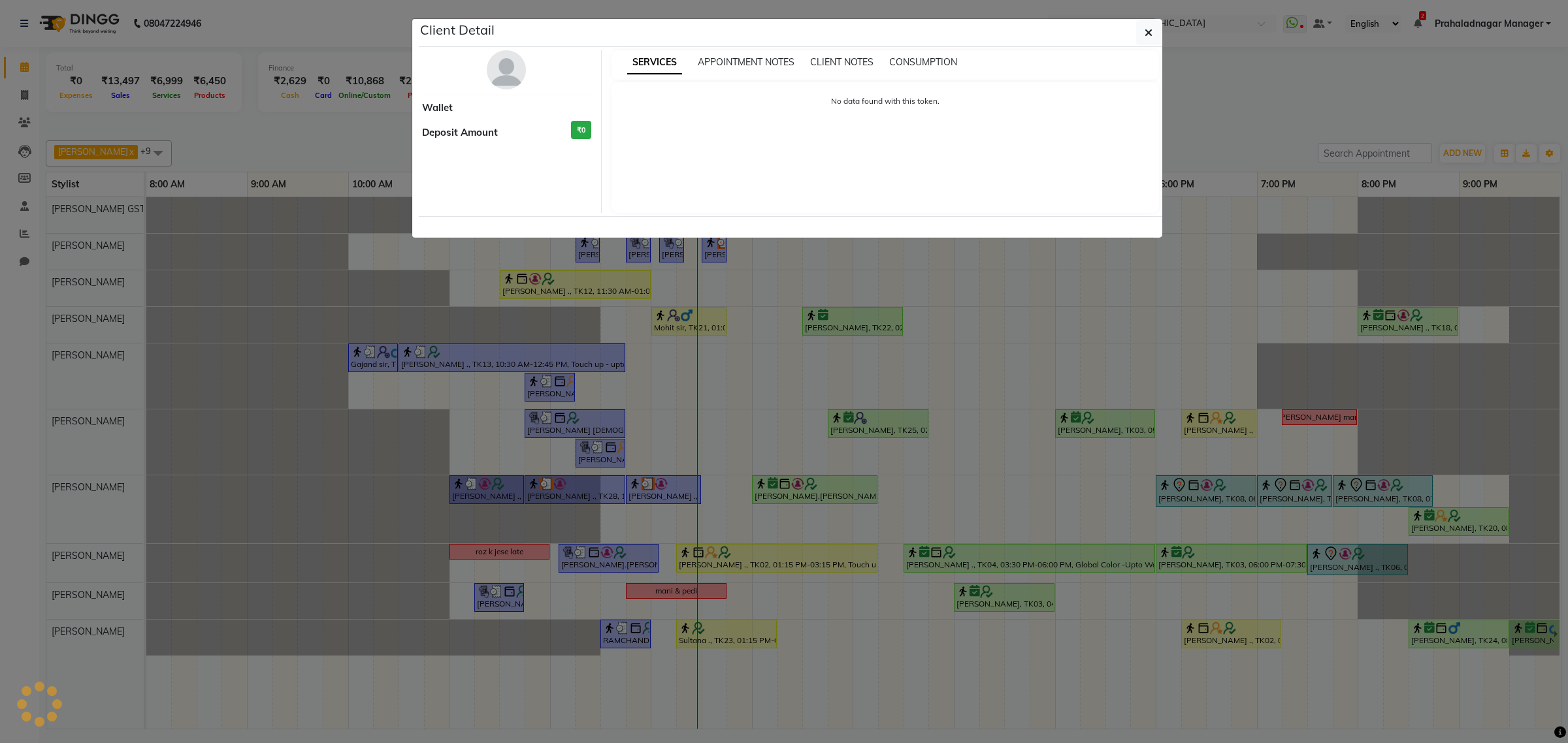
select select "3"
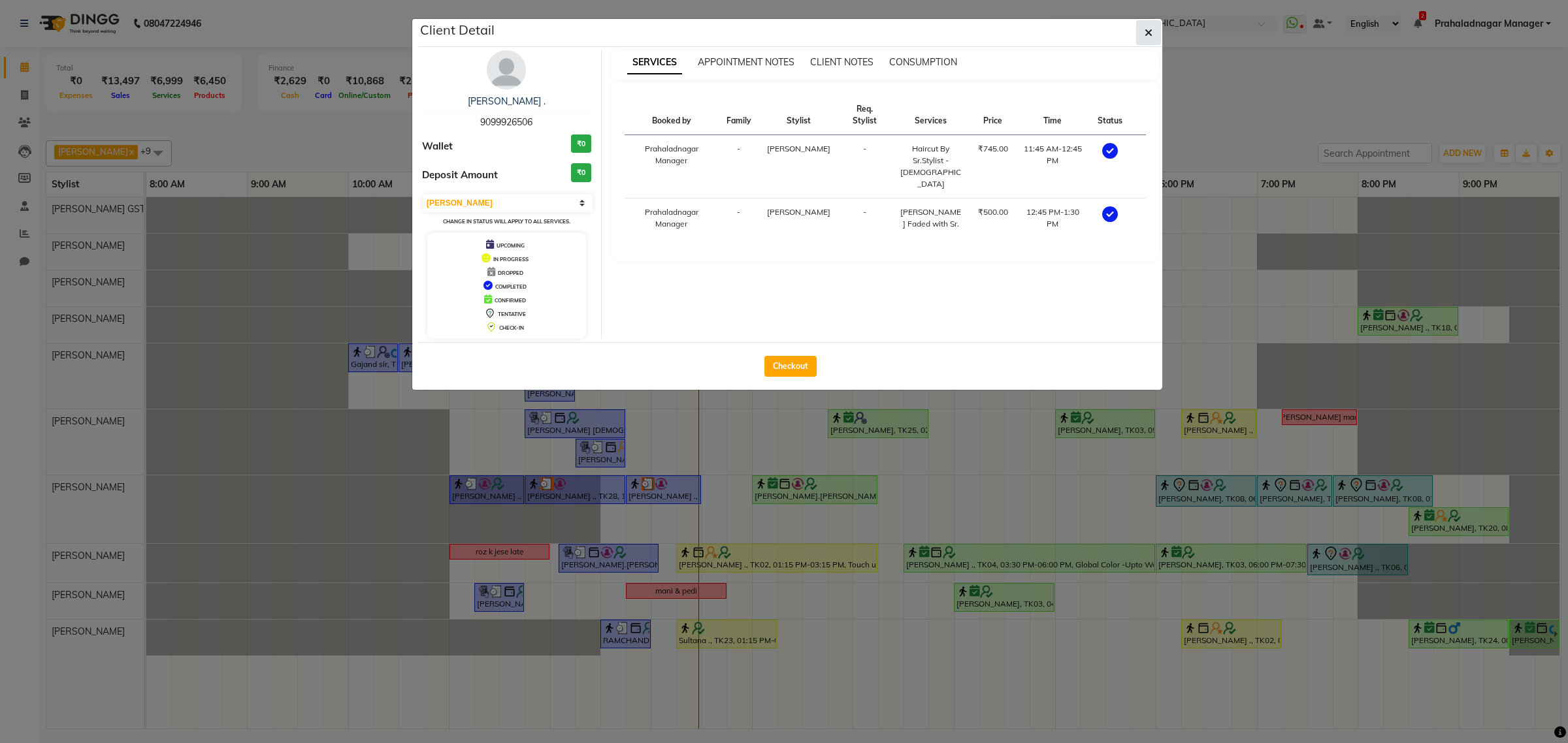
click at [1140, 28] on button "button" at bounding box center [1148, 32] width 25 height 25
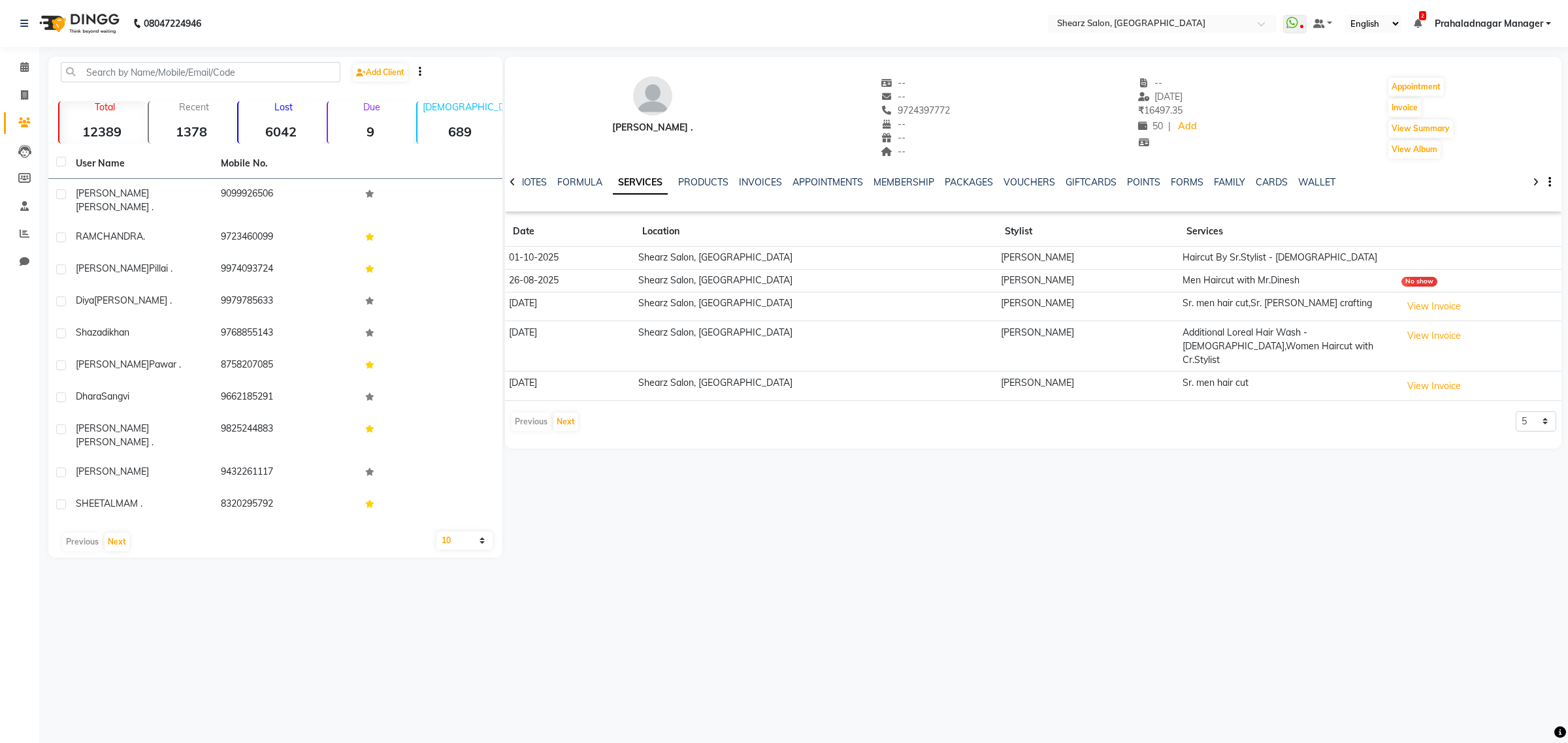
click at [621, 129] on div "[PERSON_NAME] ." at bounding box center [652, 127] width 81 height 13
click at [639, 128] on div "[PERSON_NAME] ." at bounding box center [652, 127] width 81 height 13
drag, startPoint x: 699, startPoint y: 126, endPoint x: 616, endPoint y: 132, distance: 83.2
click at [616, 132] on div "[PERSON_NAME] ." at bounding box center [652, 127] width 81 height 13
drag, startPoint x: 609, startPoint y: 128, endPoint x: 712, endPoint y: 122, distance: 103.2
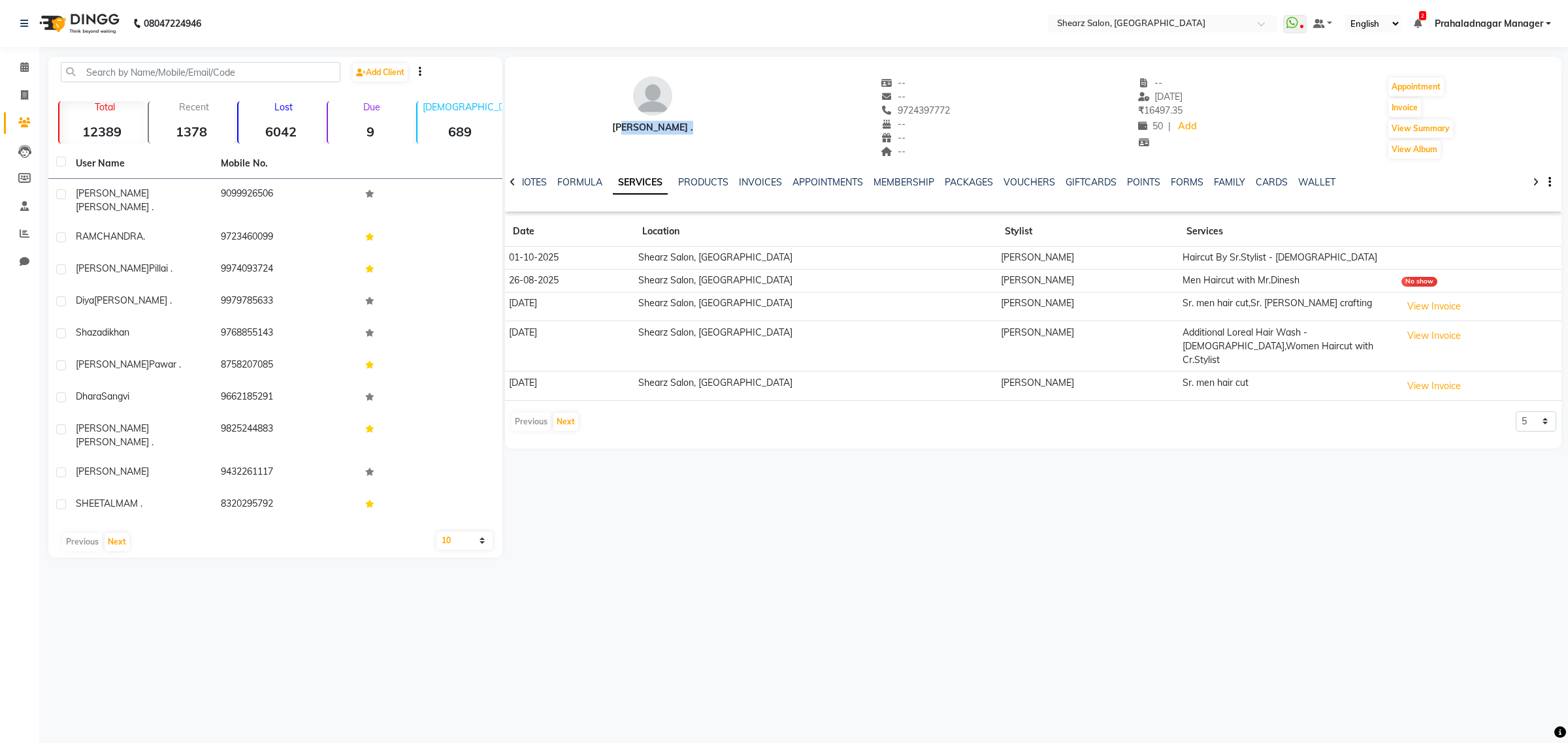
click at [712, 122] on div "[PERSON_NAME] . -- -- 9724397772 -- -- -- -- [DATE] ₹ 16497.35 50 | Add Appoint…" at bounding box center [1033, 111] width 1056 height 97
drag, startPoint x: 23, startPoint y: 66, endPoint x: 38, endPoint y: 64, distance: 15.1
click at [23, 66] on icon at bounding box center [25, 67] width 8 height 10
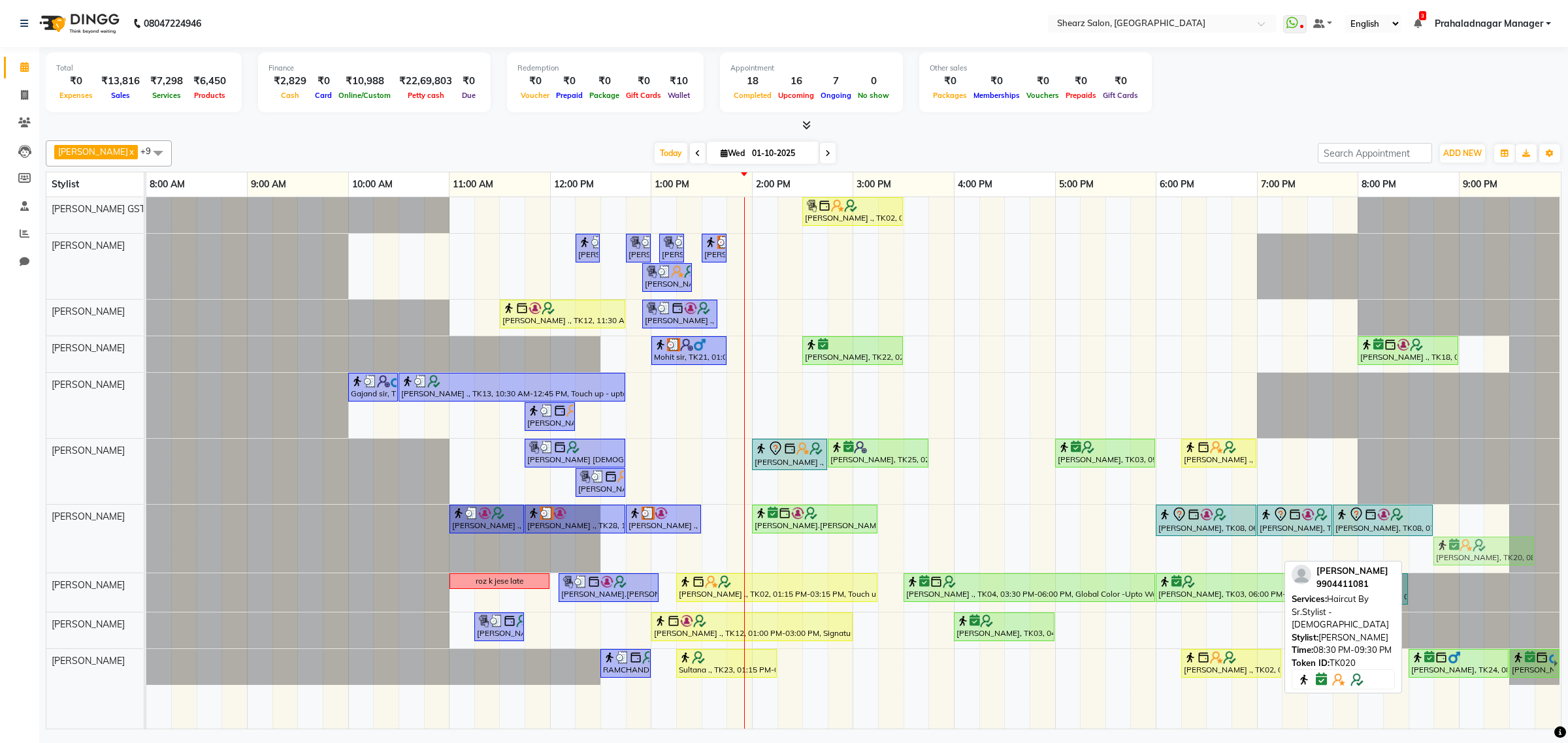
drag, startPoint x: 1465, startPoint y: 546, endPoint x: 1480, endPoint y: 544, distance: 15.1
click at [146, 544] on div "[PERSON_NAME] ., TK10, 11:00 AM-11:45 AM, [PERSON_NAME] Faded with Sr. [PERSON_…" at bounding box center [146, 539] width 0 height 68
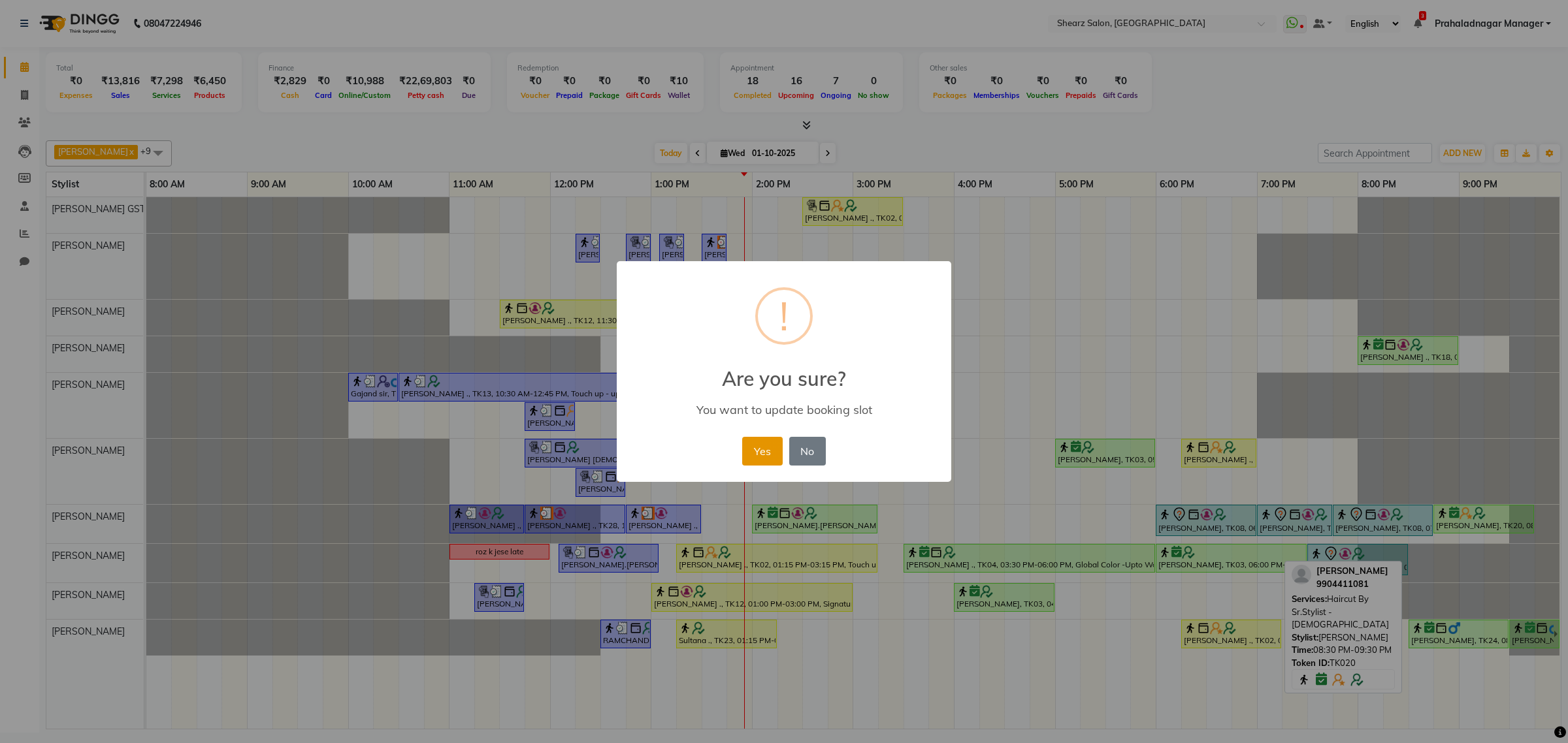
click at [761, 447] on button "Yes" at bounding box center [762, 451] width 40 height 29
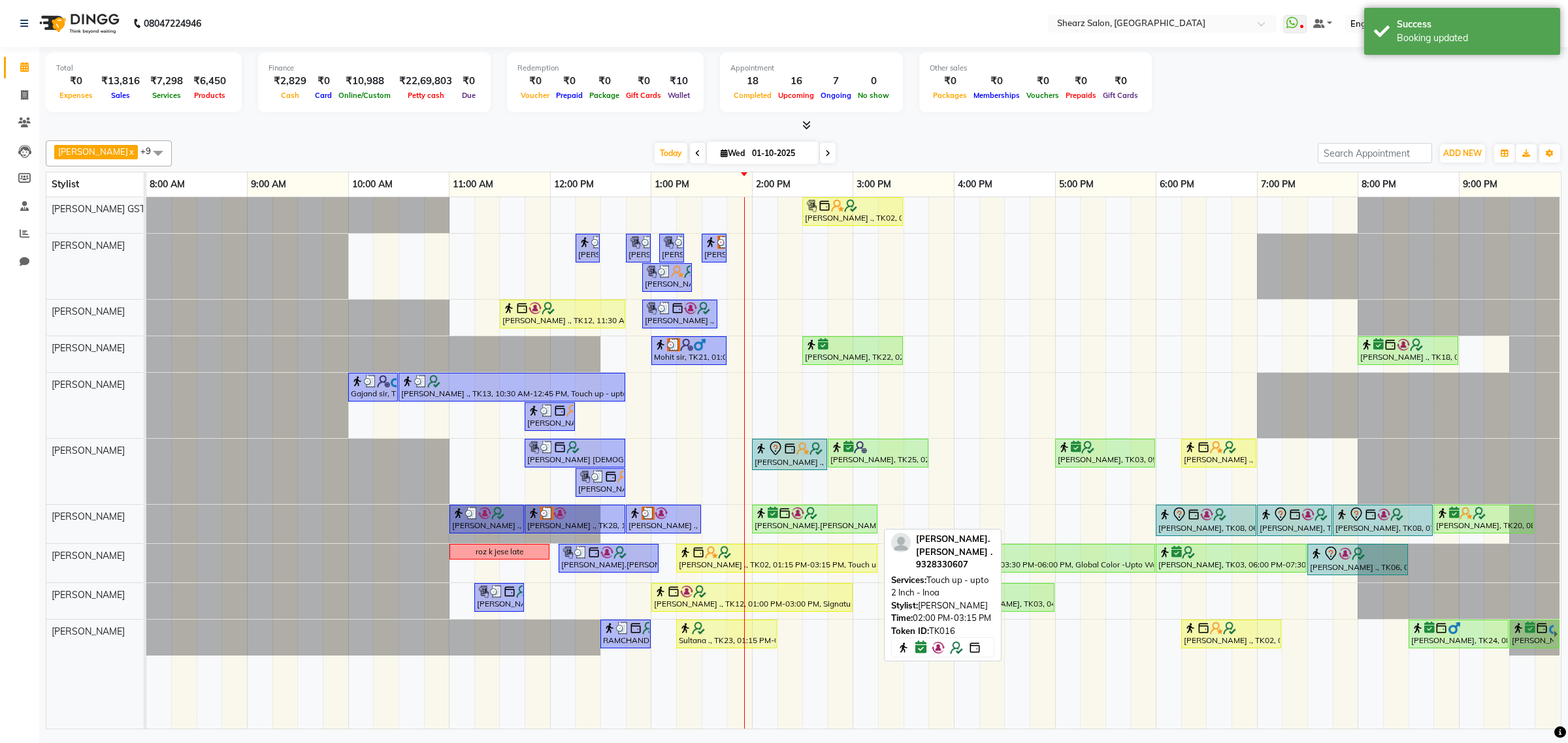
click at [808, 523] on div "[PERSON_NAME].[PERSON_NAME] ., TK16, 02:00 PM-03:15 PM, Touch up - upto 2 Inch …" at bounding box center [814, 519] width 123 height 25
drag, startPoint x: 874, startPoint y: 517, endPoint x: 938, endPoint y: 508, distance: 64.6
click at [146, 508] on div "[PERSON_NAME] ., TK10, 11:00 AM-11:45 AM, [PERSON_NAME] Faded with Sr. [PERSON_…" at bounding box center [146, 524] width 0 height 39
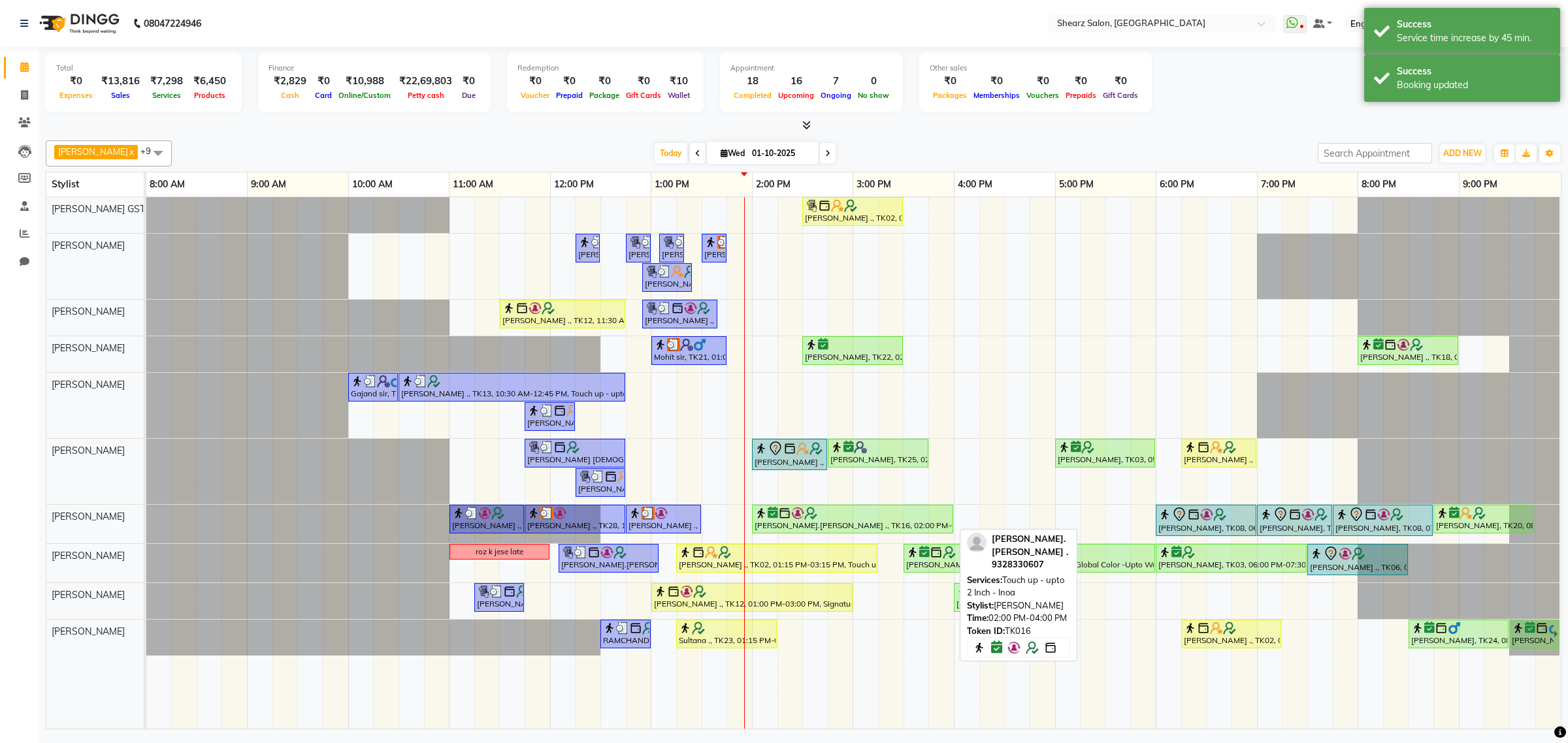
click at [827, 520] on div at bounding box center [852, 513] width 196 height 13
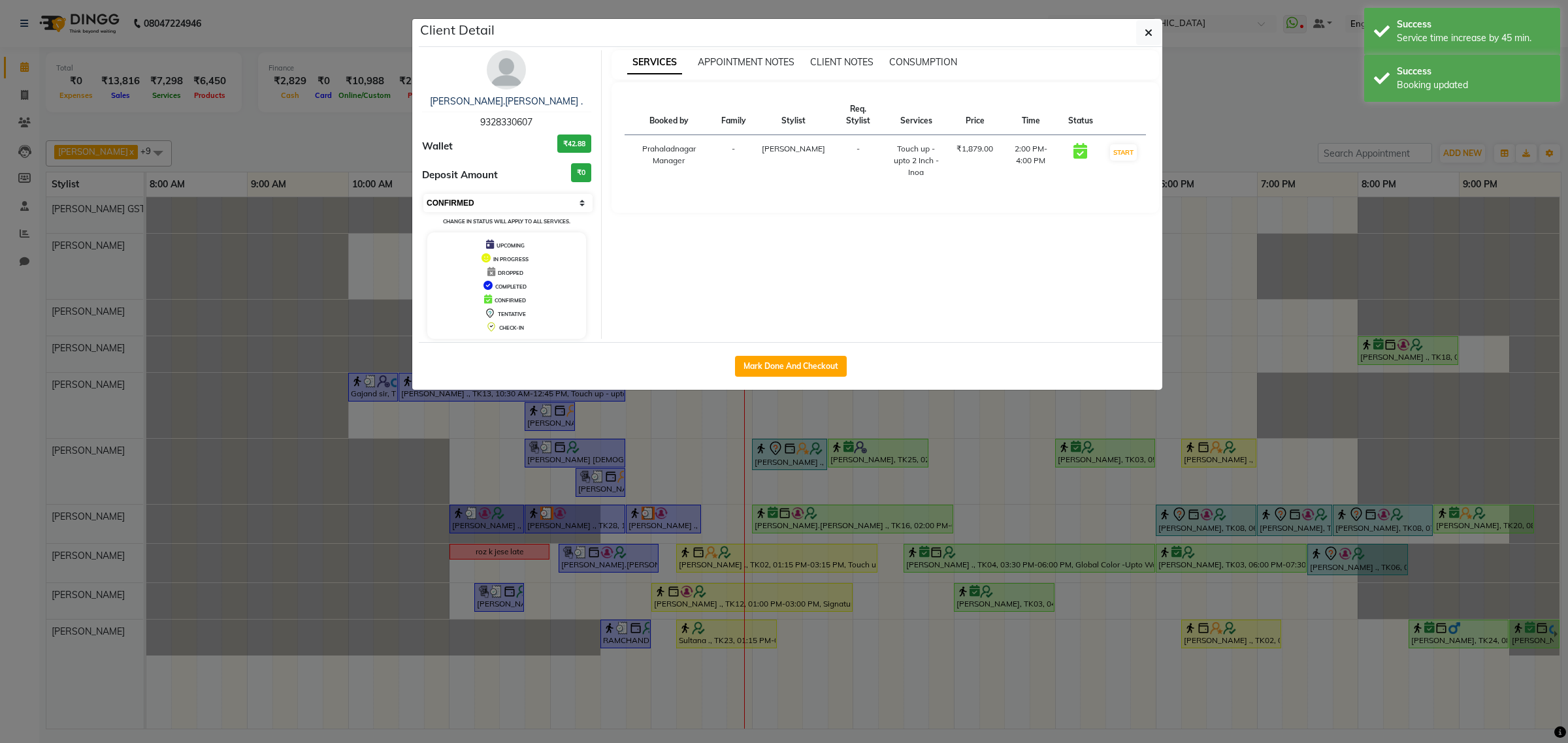
click at [448, 203] on select "Select IN SERVICE CONFIRMED TENTATIVE CHECK IN MARK DONE DROPPED UPCOMING" at bounding box center [508, 203] width 169 height 18
select select "1"
click at [423, 194] on select "Select IN SERVICE CONFIRMED TENTATIVE CHECK IN MARK DONE DROPPED UPCOMING" at bounding box center [508, 203] width 169 height 18
click at [1150, 23] on button "button" at bounding box center [1148, 32] width 25 height 25
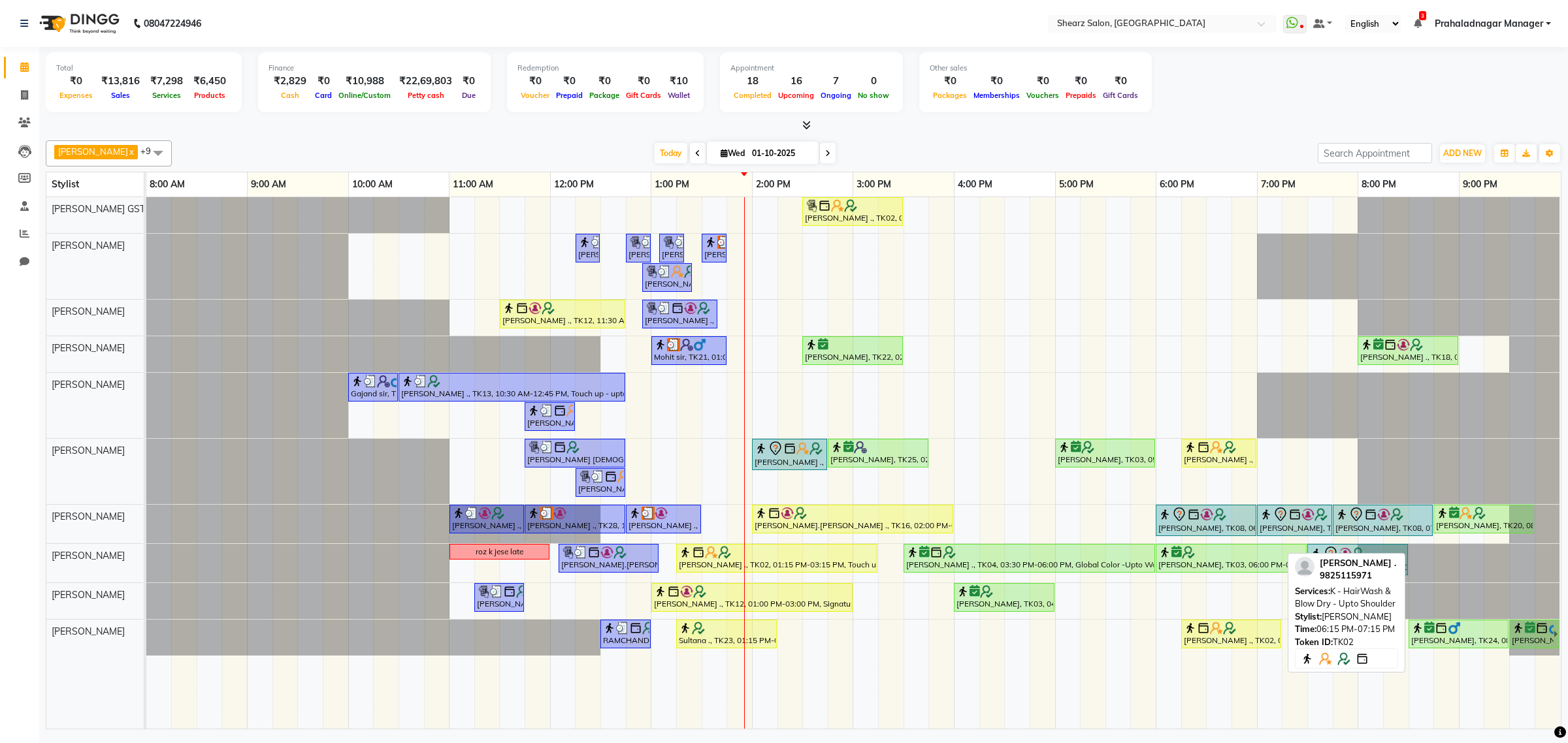
click at [1274, 637] on div "[PERSON_NAME] ., TK02, 06:15 PM-07:15 PM, K - HairWash & Blow Dry - Upto Should…" at bounding box center [1231, 634] width 97 height 25
select select "1"
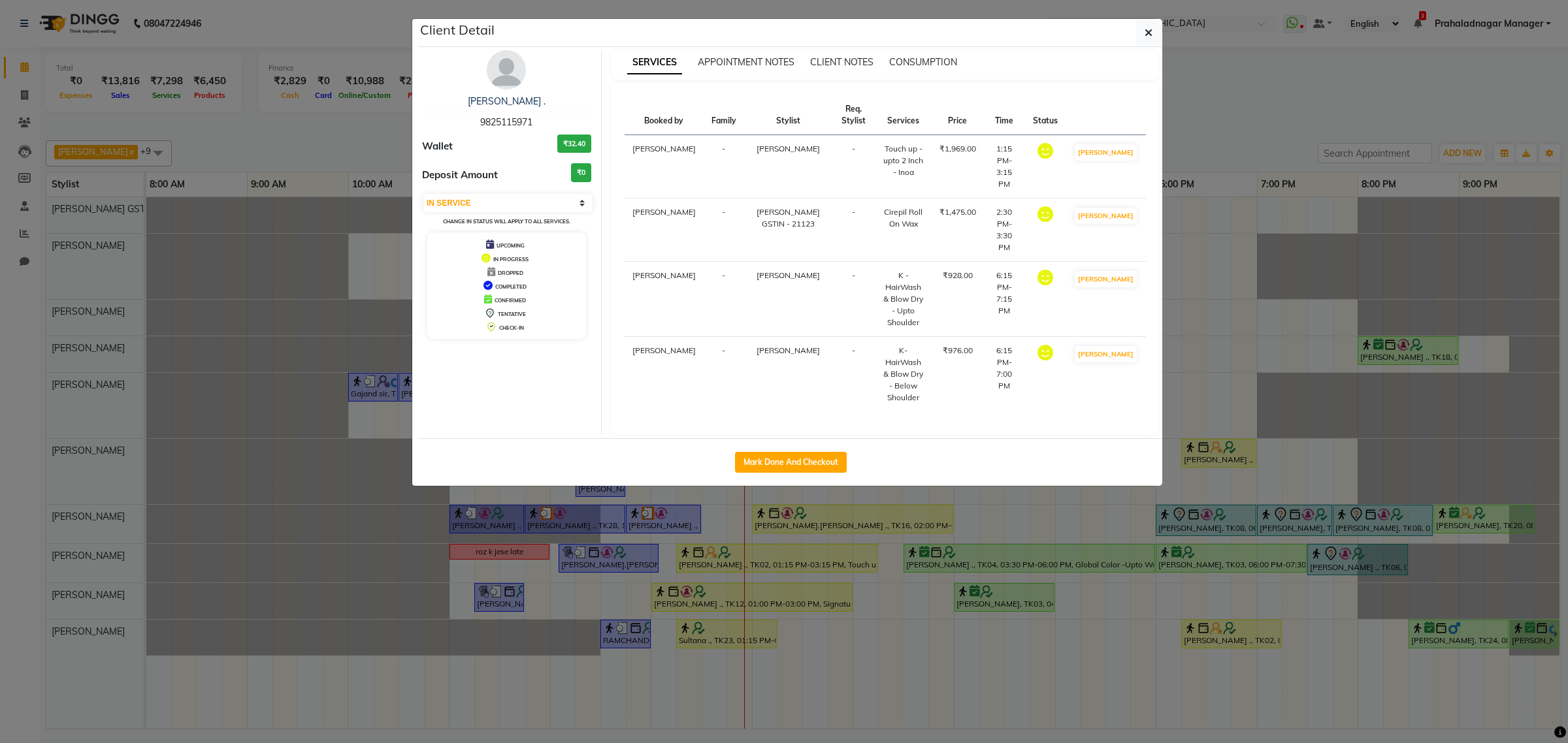
click at [1262, 644] on ngb-modal-window "Client Detail Grishma Manke . 9825115971 Wallet ₹32.40 Deposit Amount ₹0 Select…" at bounding box center [784, 371] width 1568 height 743
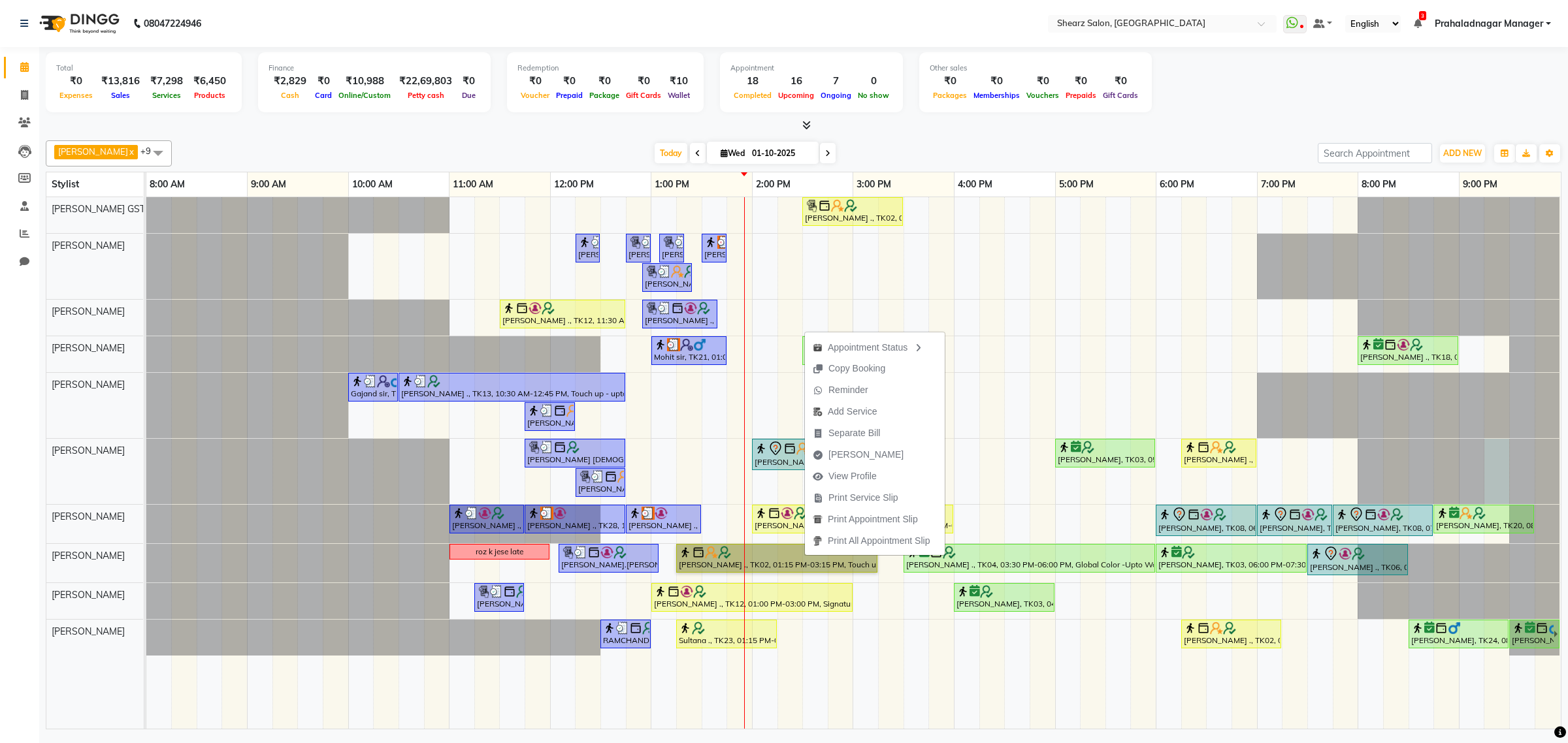
click at [146, 462] on div at bounding box center [146, 471] width 0 height 66
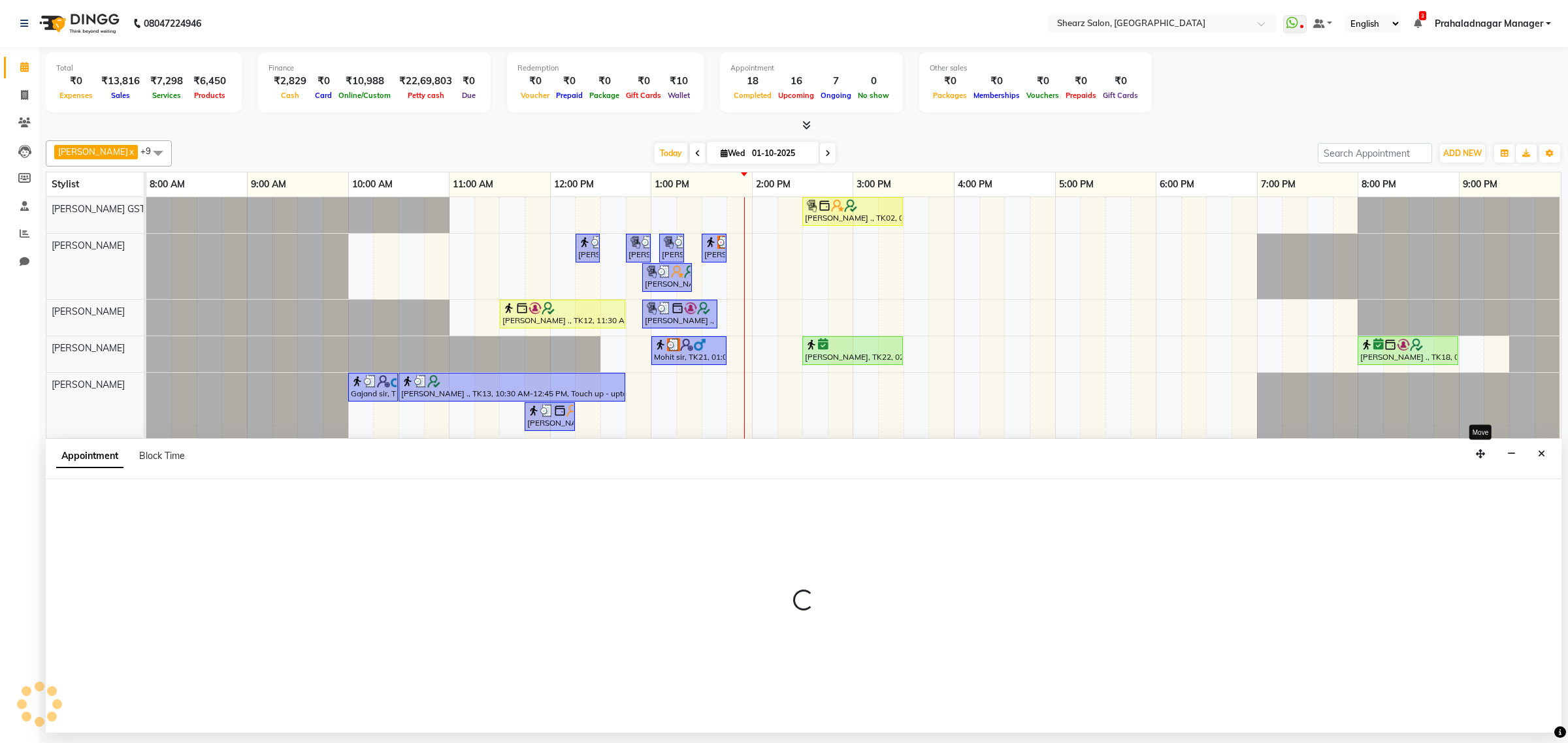
select select "77458"
select select "tentative"
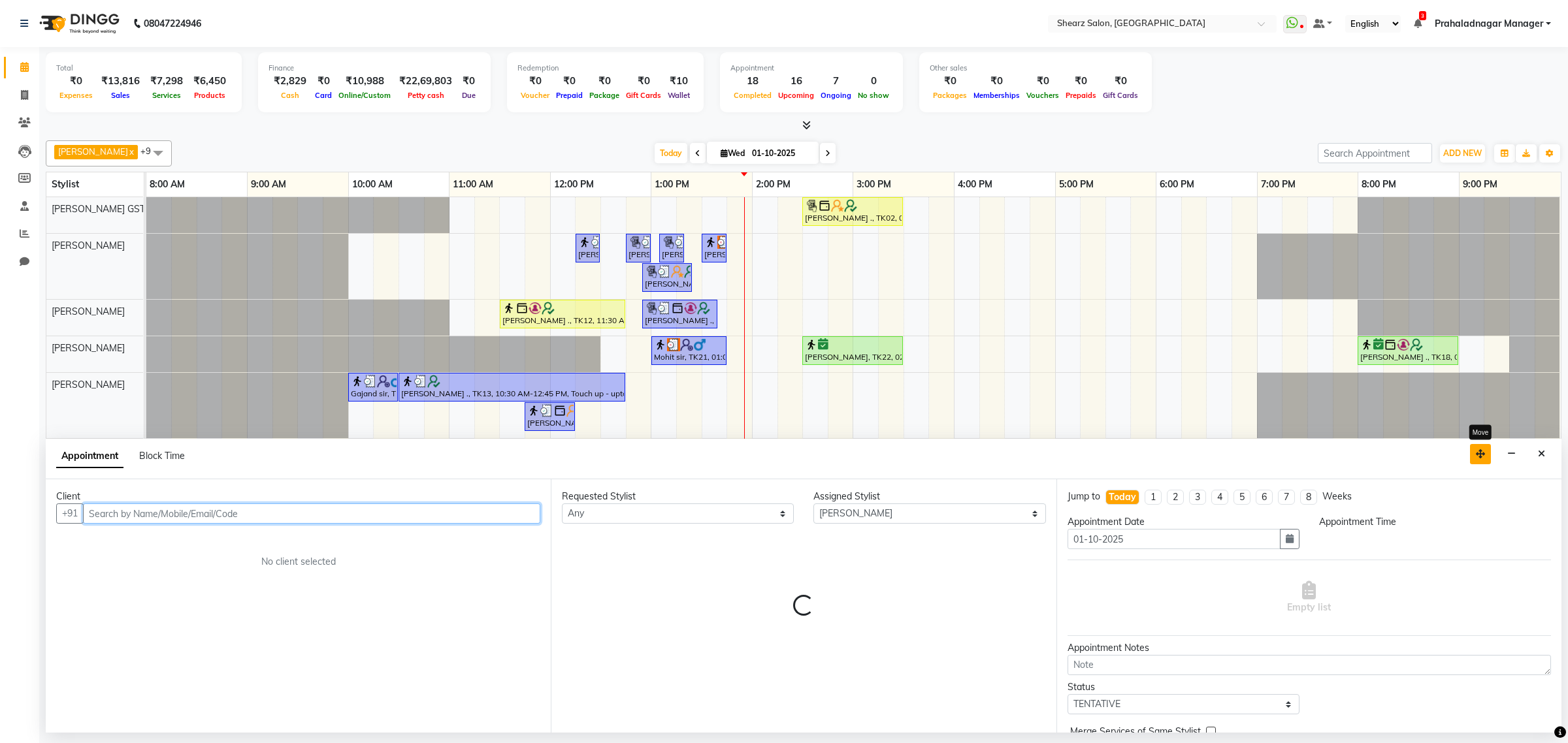
select select "1275"
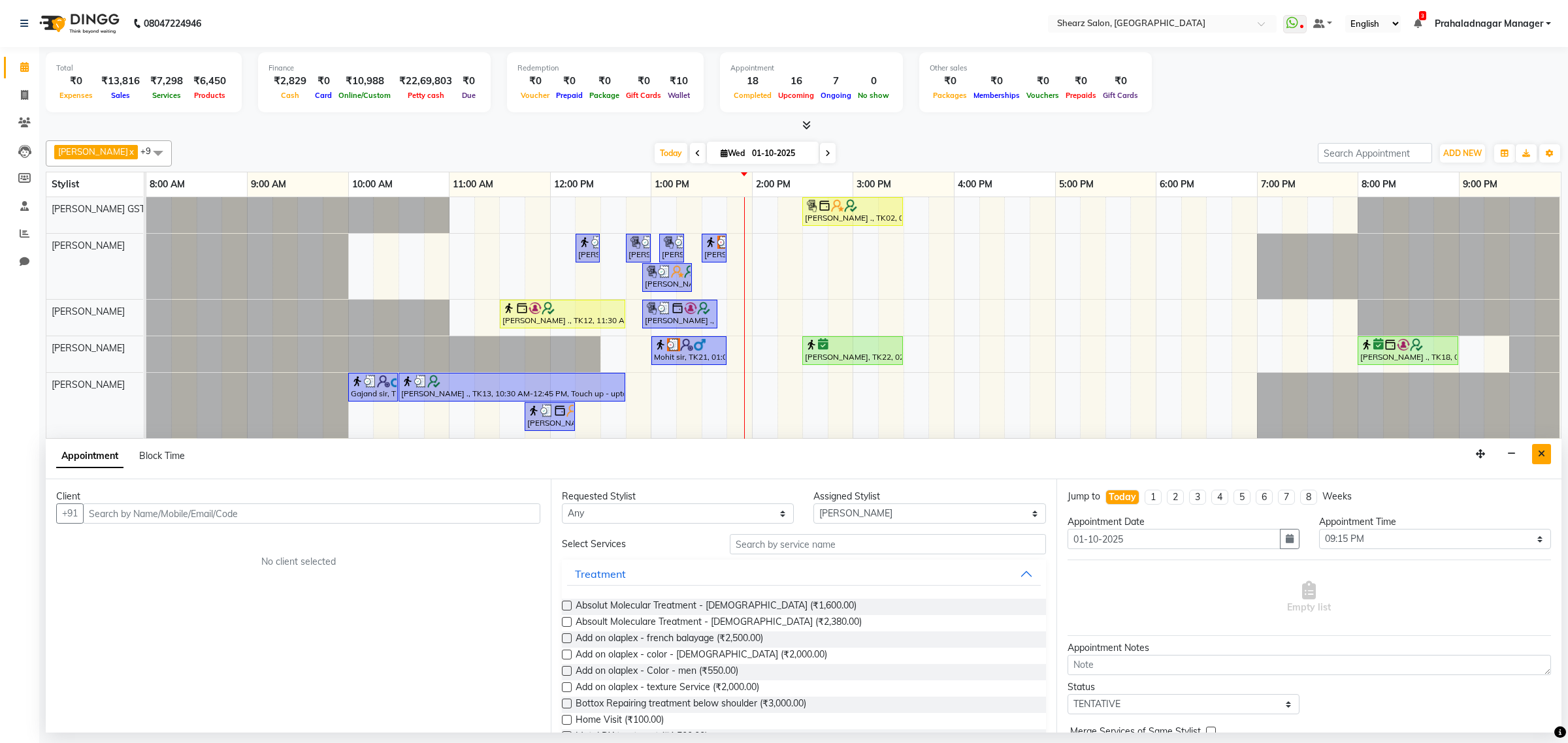
click at [1533, 461] on button "Close" at bounding box center [1541, 454] width 19 height 20
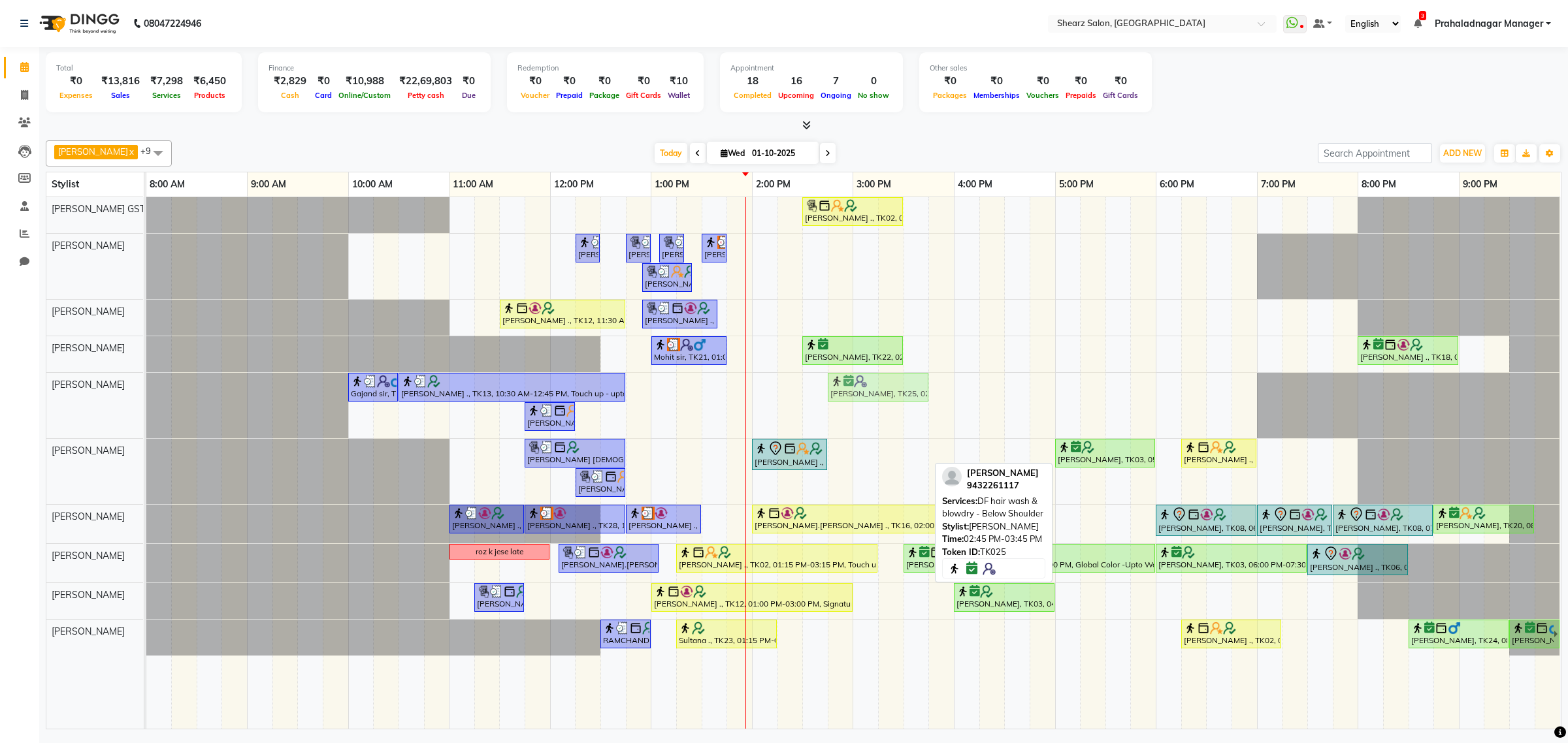
drag, startPoint x: 873, startPoint y: 452, endPoint x: 883, endPoint y: 404, distance: 49.0
click at [883, 401] on tbody "Grishma Manke ., TK02, 02:30 PM-03:30 PM, Cirepil Roll On Wax Surbhi Pillai ., …" at bounding box center [852, 427] width 1413 height 459
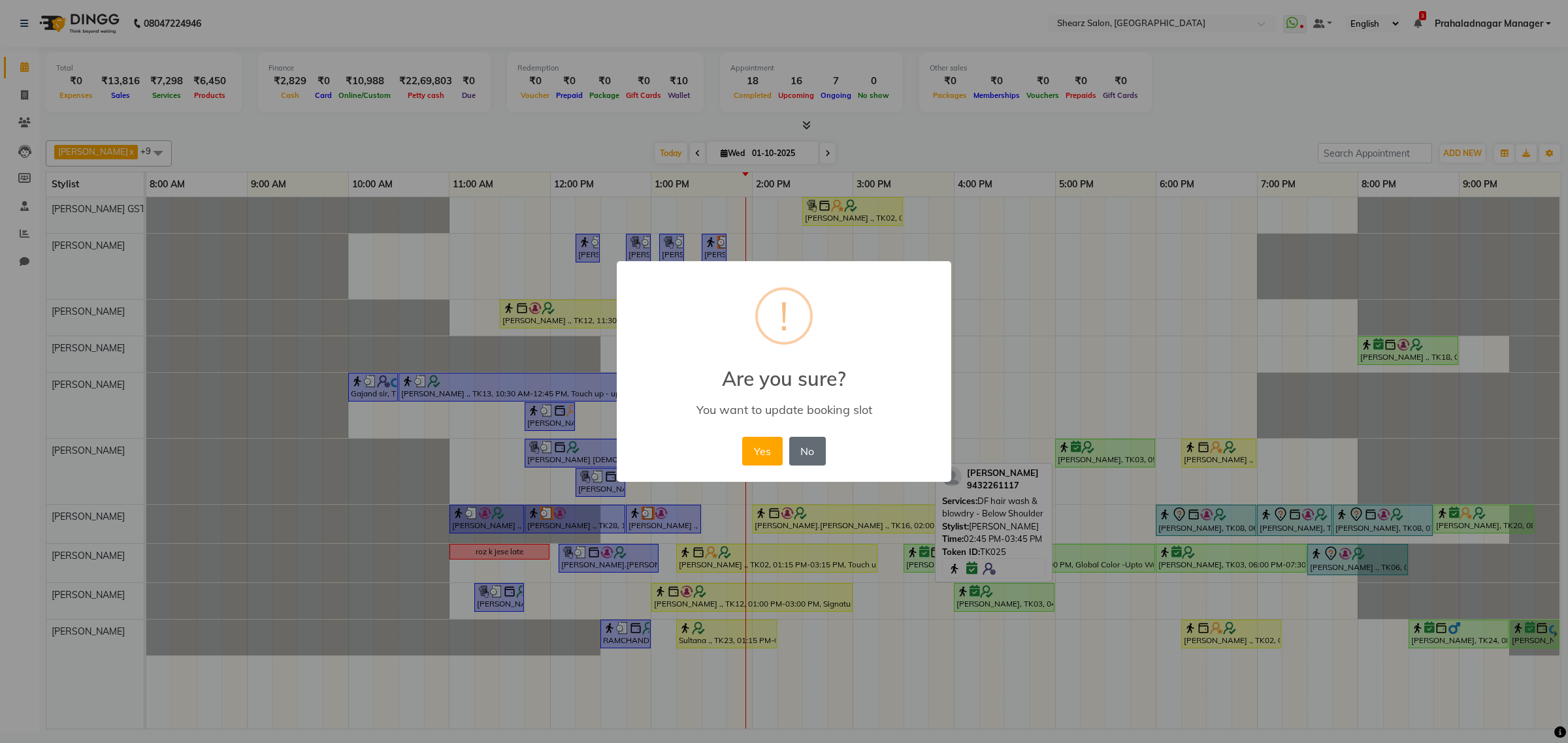
click at [818, 445] on button "No" at bounding box center [807, 451] width 37 height 29
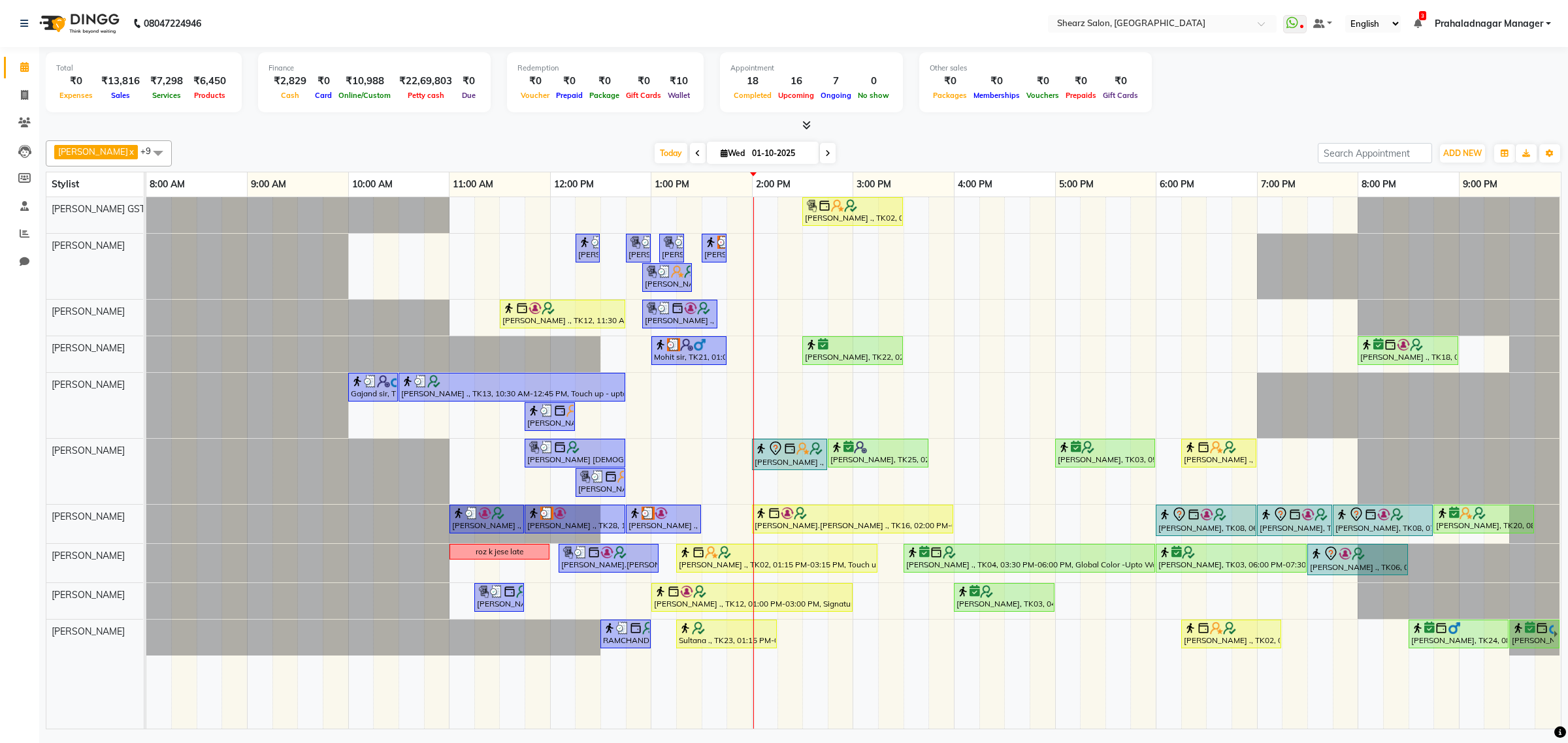
click at [824, 160] on span at bounding box center [828, 153] width 16 height 20
type input "02-10-2025"
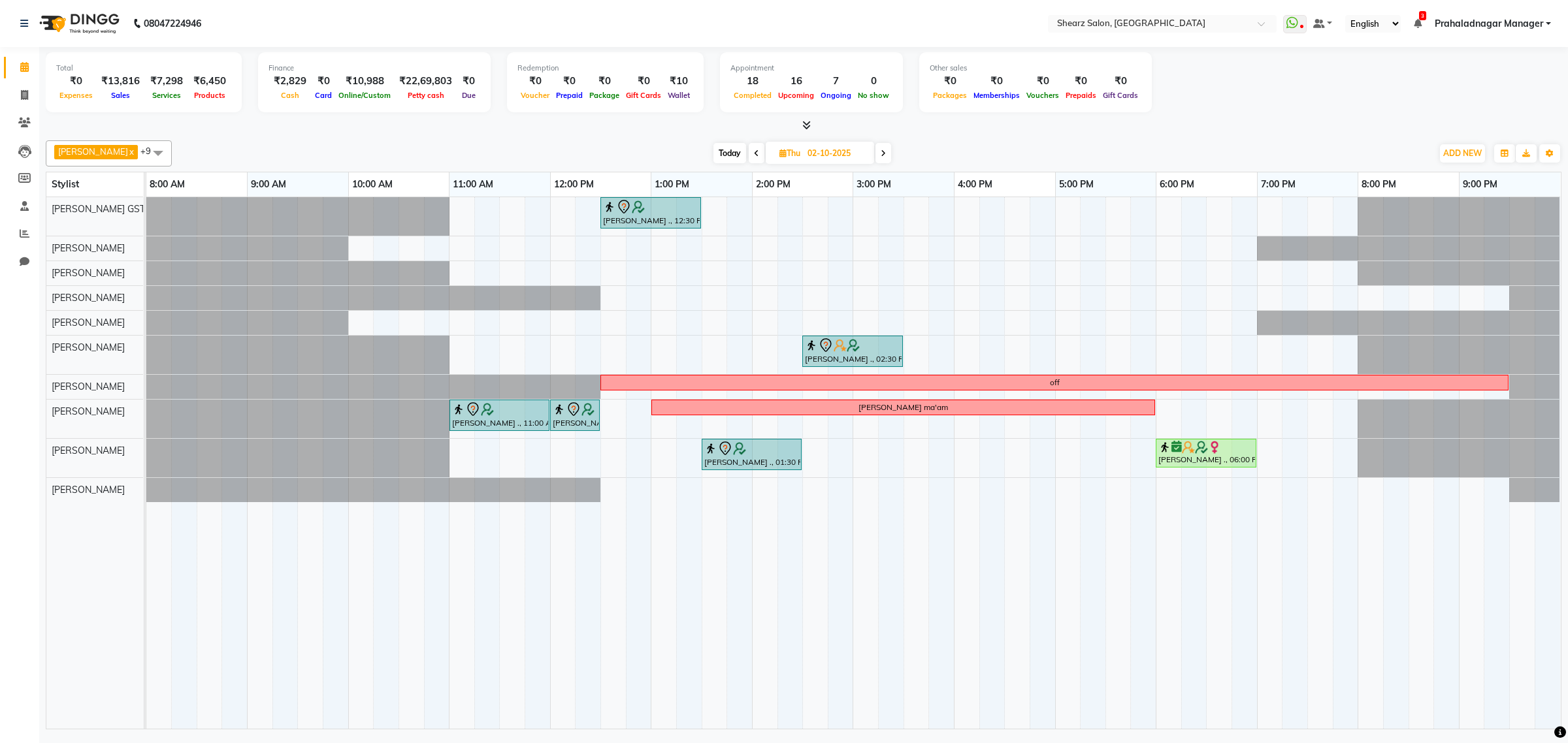
click at [458, 351] on div "SANGITA AGARWAL ., 12:30 PM-01:30 PM, Cheryl's sensi glow facial Aftab ., 02:30…" at bounding box center [853, 463] width 1414 height 531
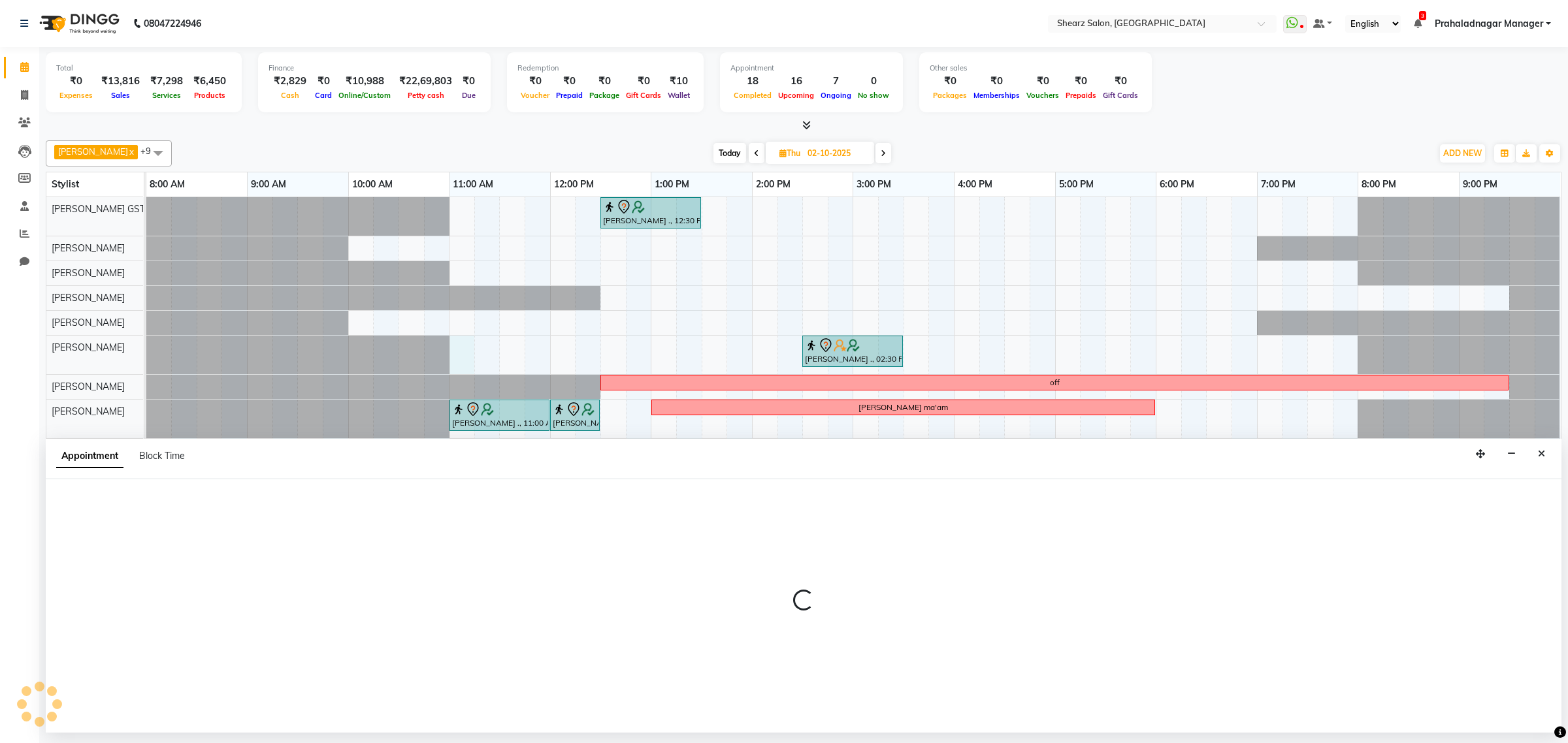
select select "77458"
select select "660"
select select "tentative"
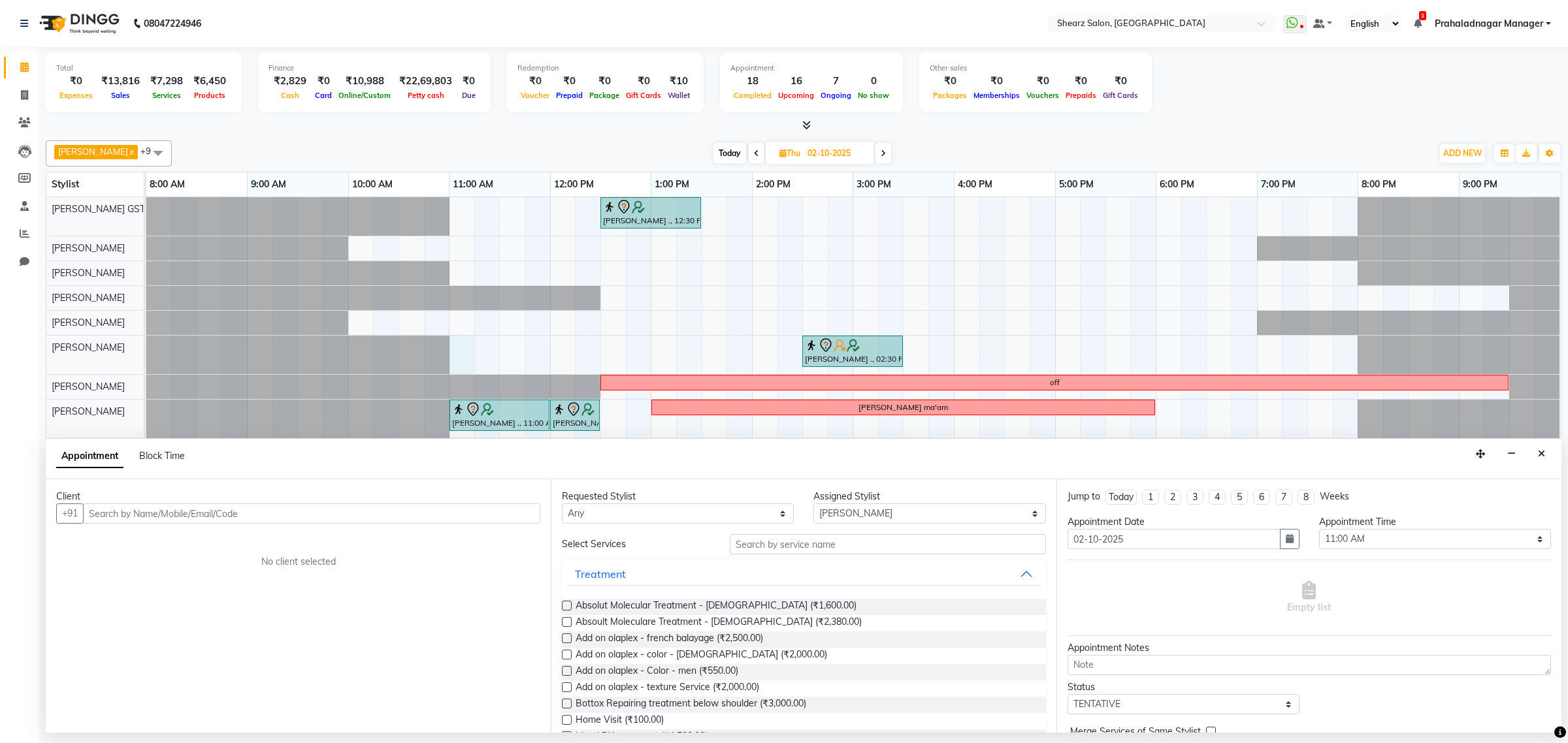
click at [160, 449] on div "Appointment Block Time" at bounding box center [128, 459] width 145 height 30
click at [161, 455] on span "Block Time" at bounding box center [162, 456] width 46 height 12
select select "77458"
select select "660"
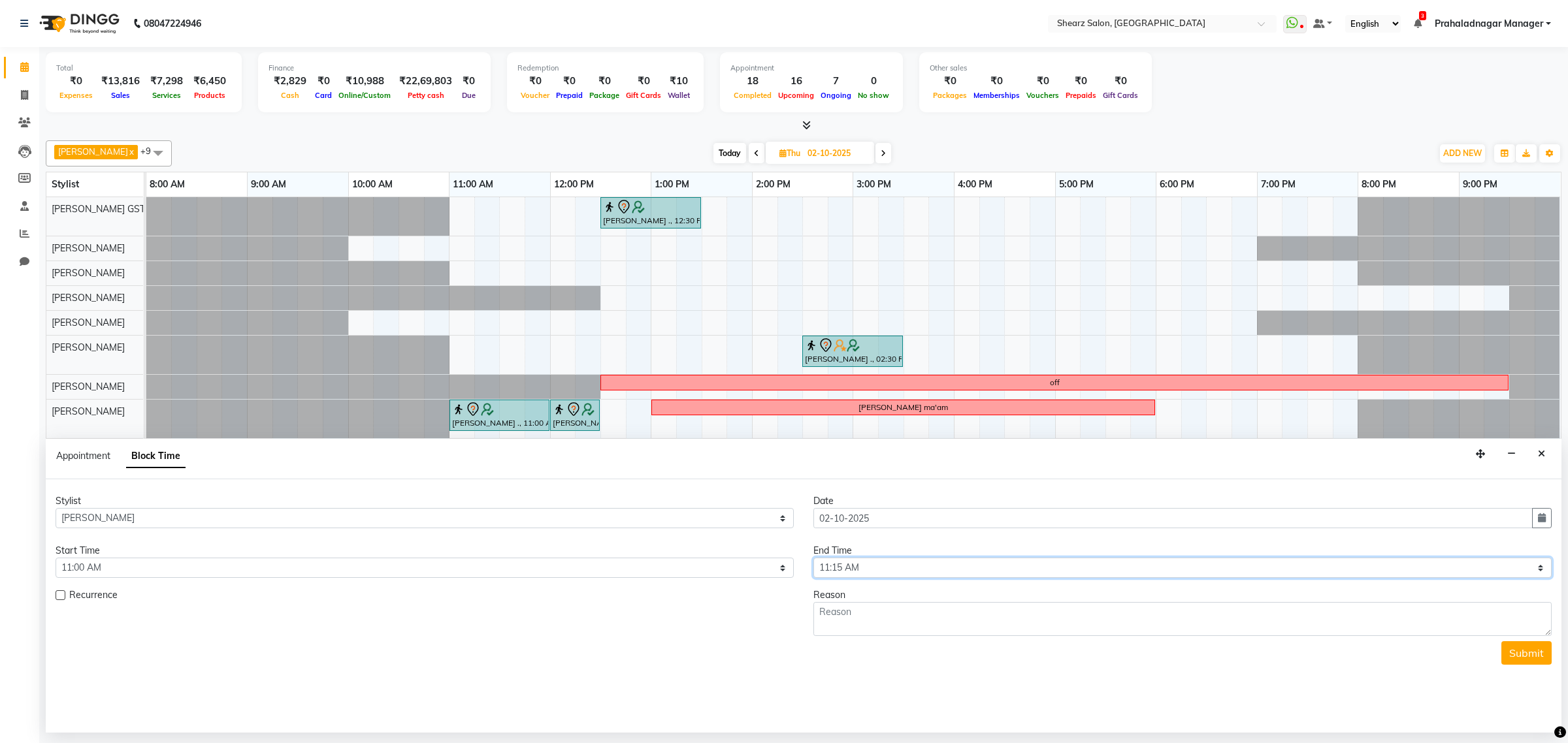
click at [919, 566] on select "Select 09:00 AM 09:15 AM 09:30 AM 09:45 AM 10:00 AM 10:15 AM 10:30 AM 10:45 AM …" at bounding box center [1182, 567] width 738 height 20
select select "1290"
click at [813, 558] on select "Select 09:00 AM 09:15 AM 09:30 AM 09:45 AM 10:00 AM 10:15 AM 10:30 AM 10:45 AM …" at bounding box center [1182, 567] width 738 height 20
click at [866, 610] on textarea at bounding box center [1182, 619] width 738 height 34
type textarea "off"
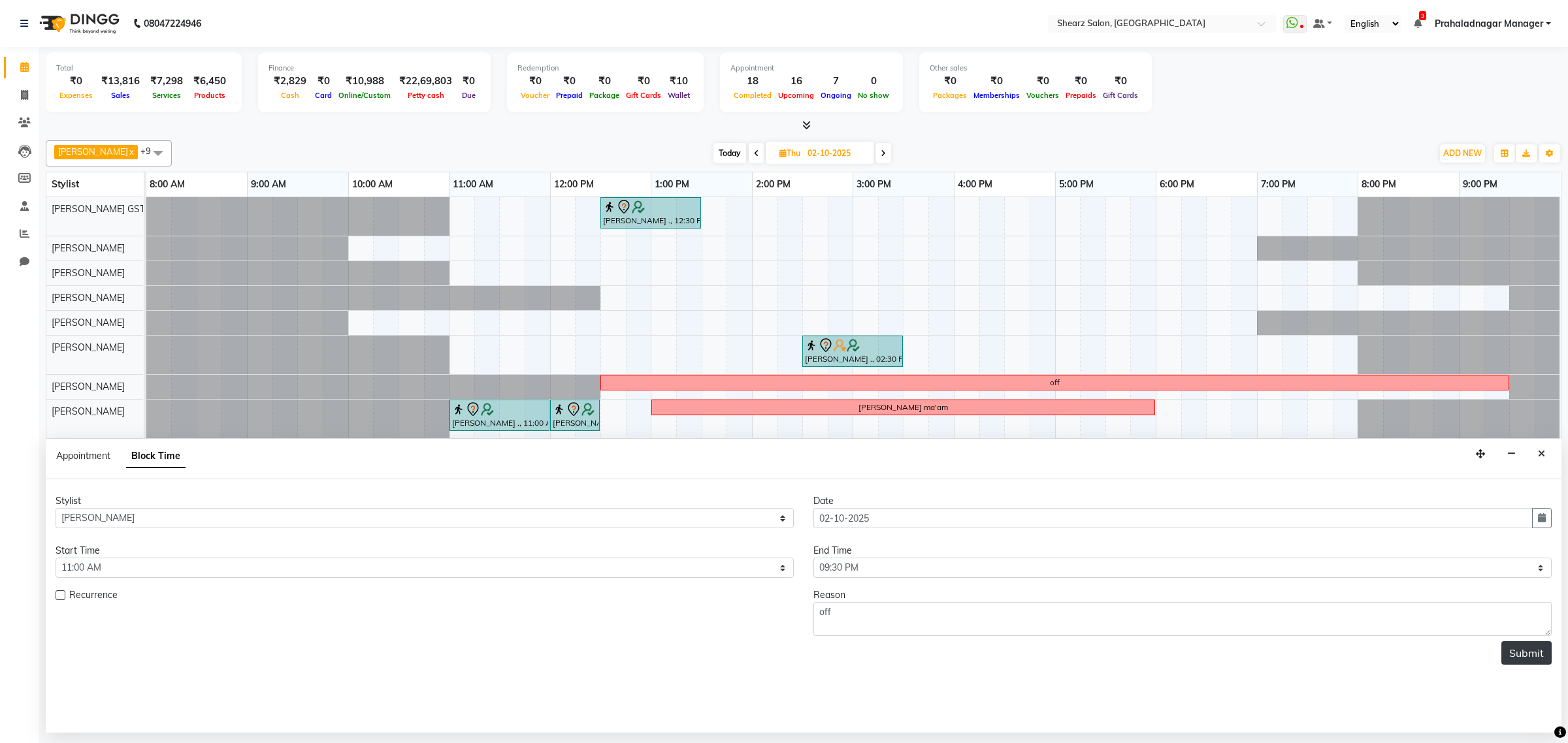
click at [1546, 662] on button "Submit" at bounding box center [1526, 653] width 50 height 23
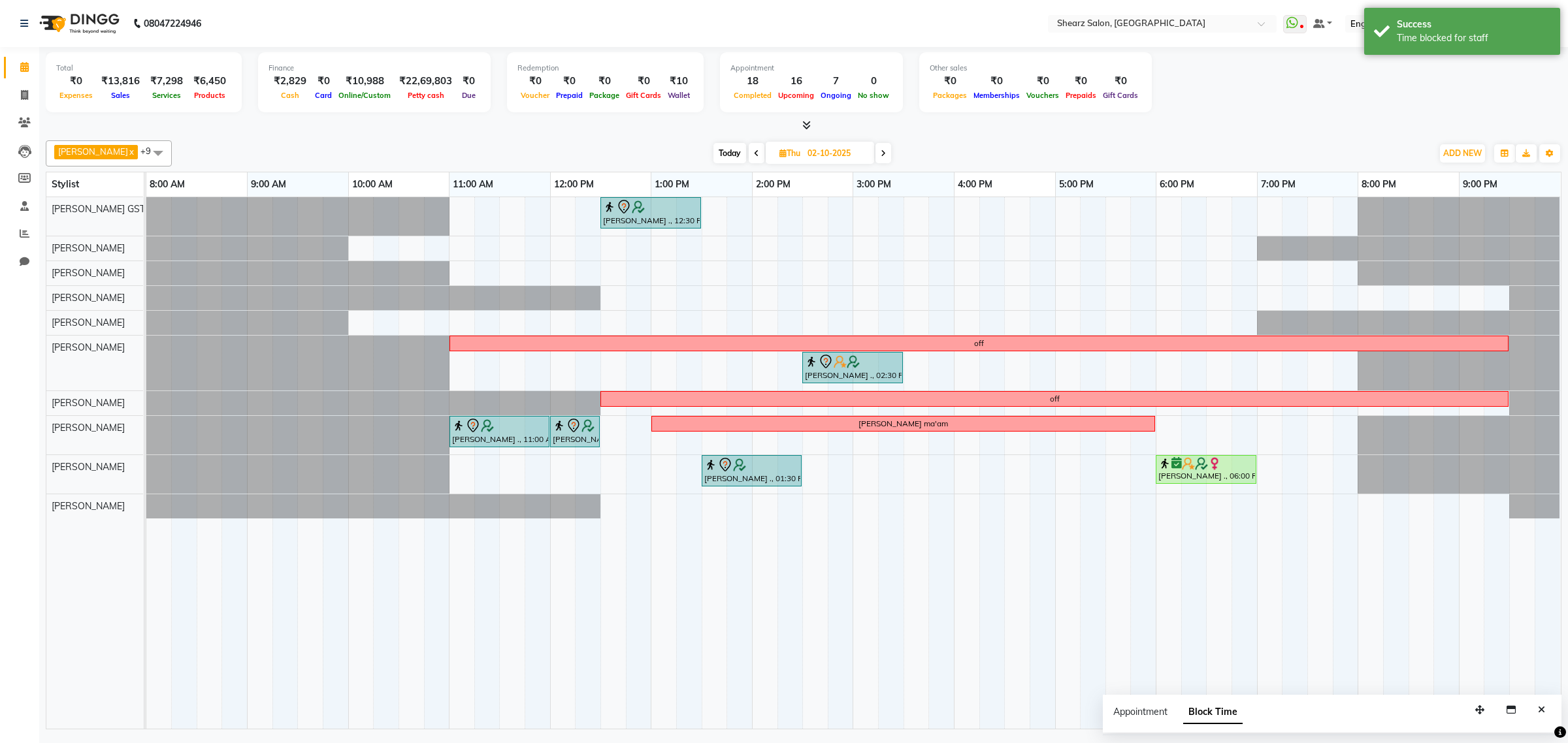
click at [713, 155] on span "Today" at bounding box center [730, 153] width 32 height 20
type input "01-10-2025"
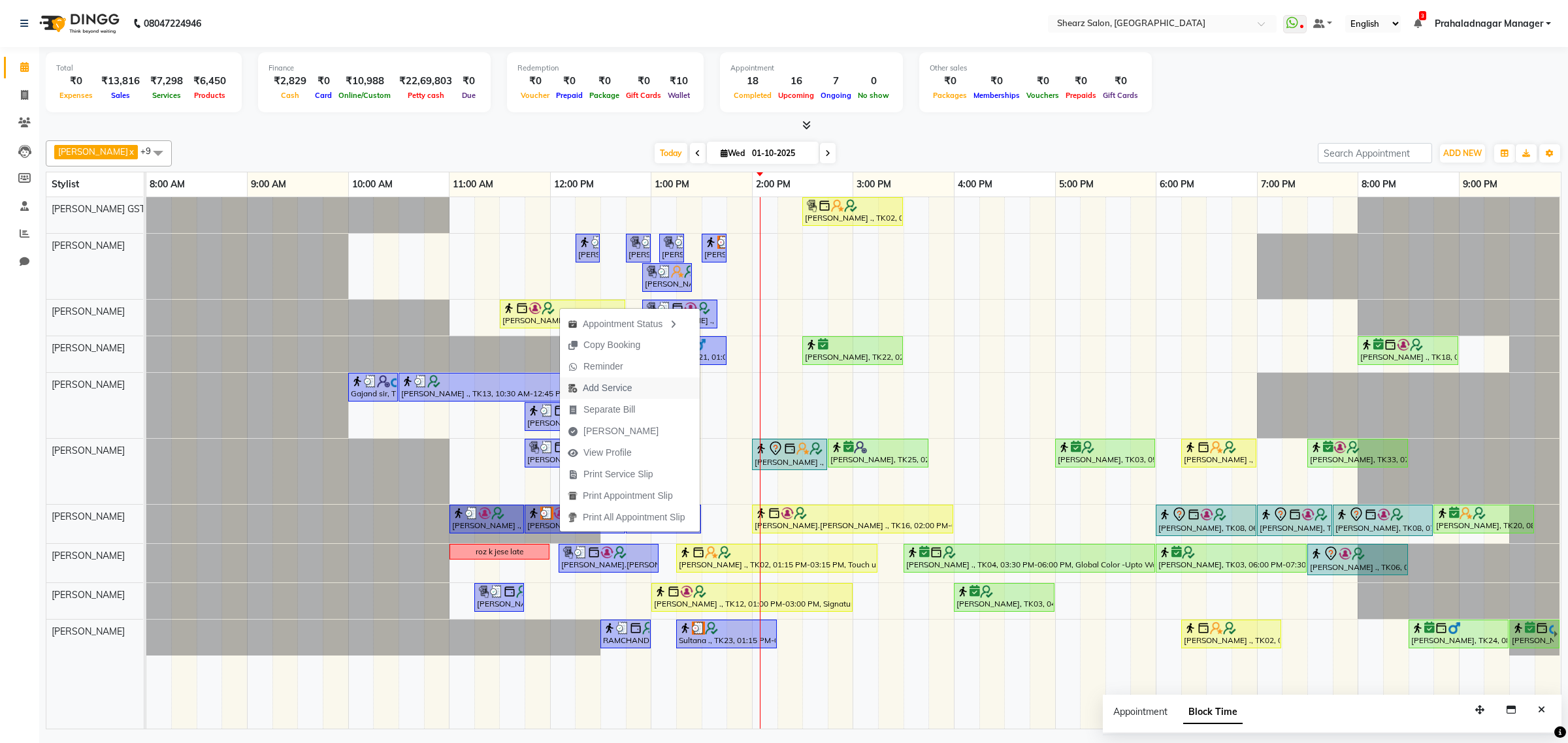
click at [618, 384] on span "Add Service" at bounding box center [607, 388] width 49 height 13
select select "77479"
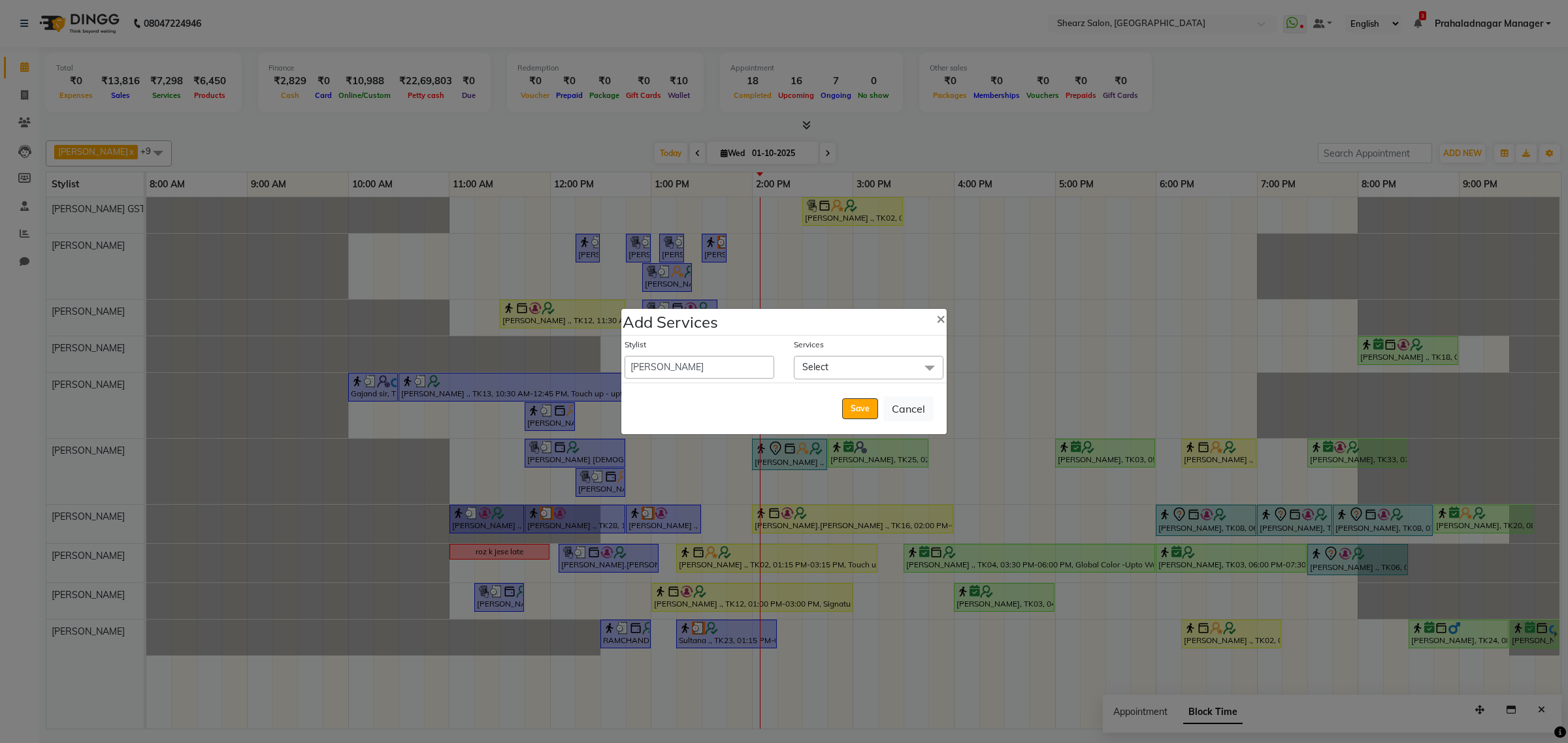
click at [882, 370] on span "Select" at bounding box center [869, 367] width 150 height 23
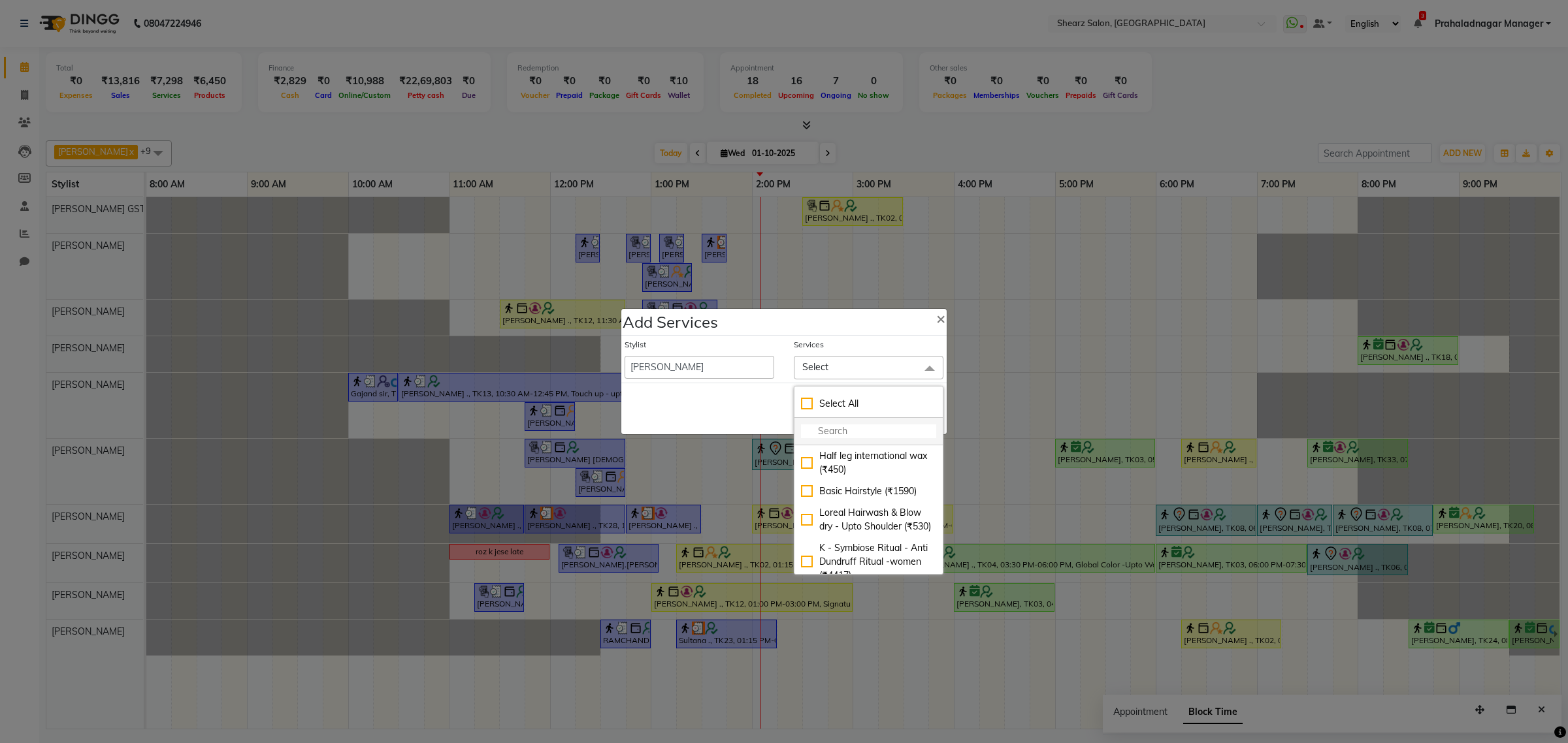
click at [853, 426] on input "multiselect-search" at bounding box center [869, 431] width 135 height 13
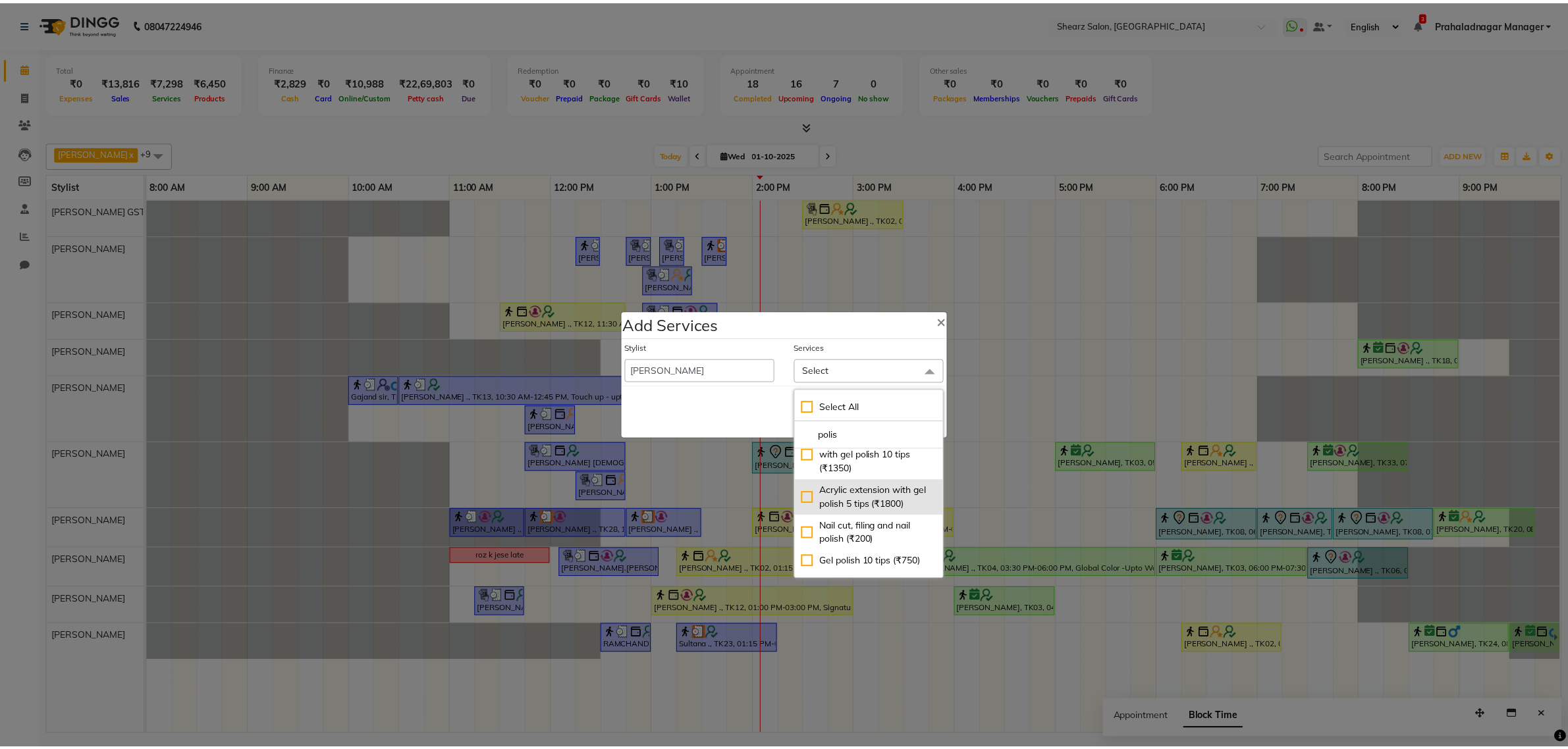
scroll to position [83, 0]
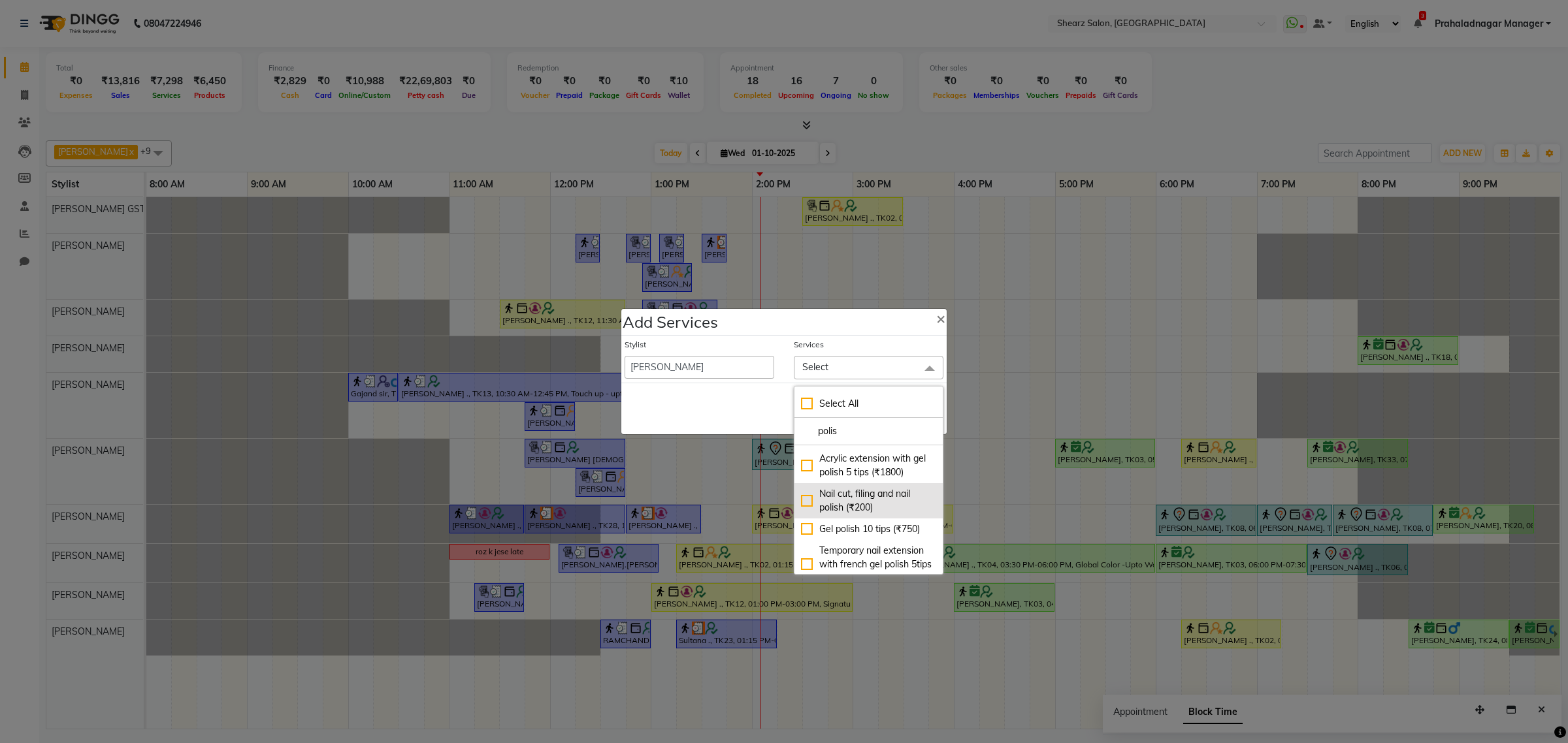
type input "polis"
click at [883, 513] on div "Nail cut, filing and nail polish (₹200)" at bounding box center [869, 501] width 135 height 28
checkbox input "true"
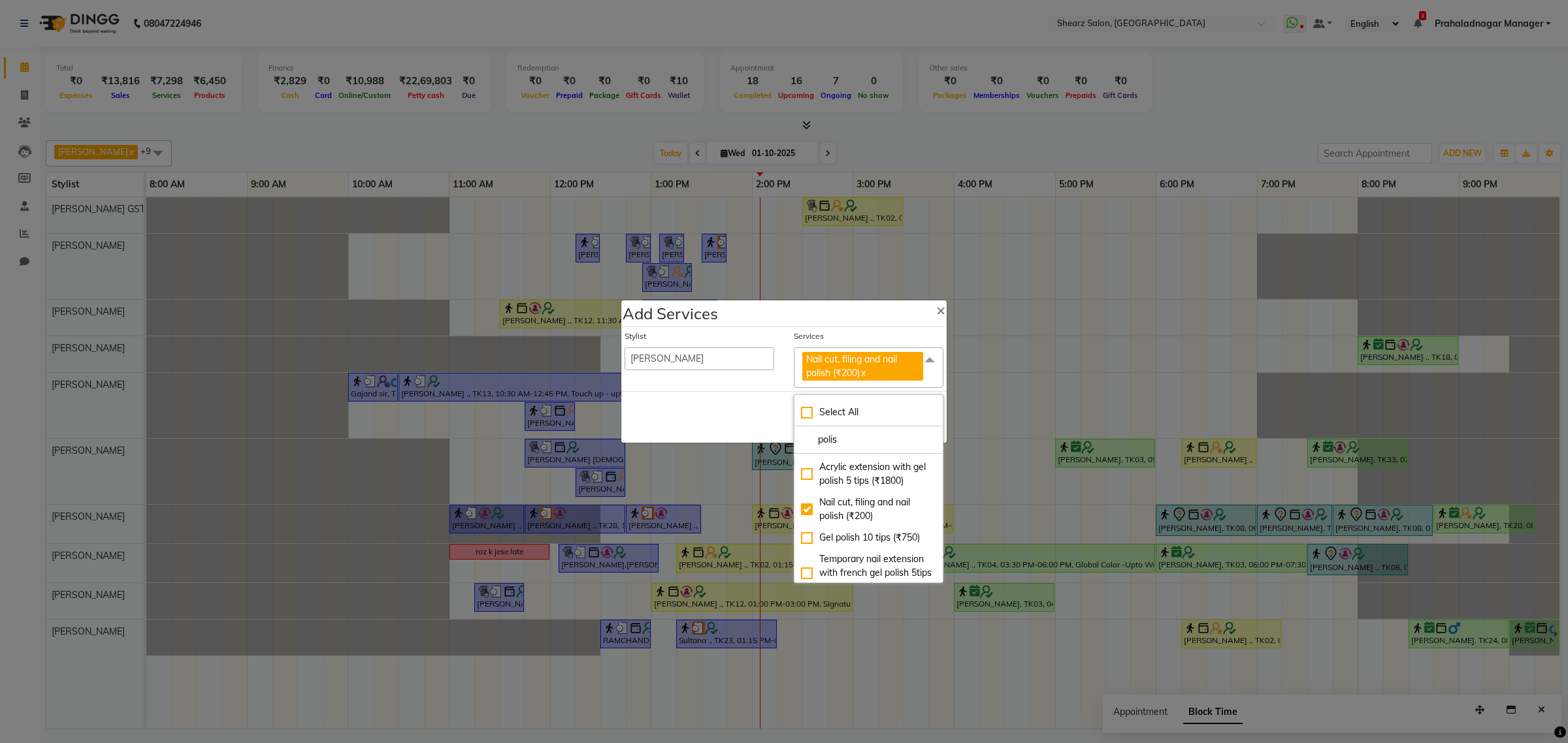
click at [687, 397] on div "Save Cancel" at bounding box center [783, 416] width 325 height 52
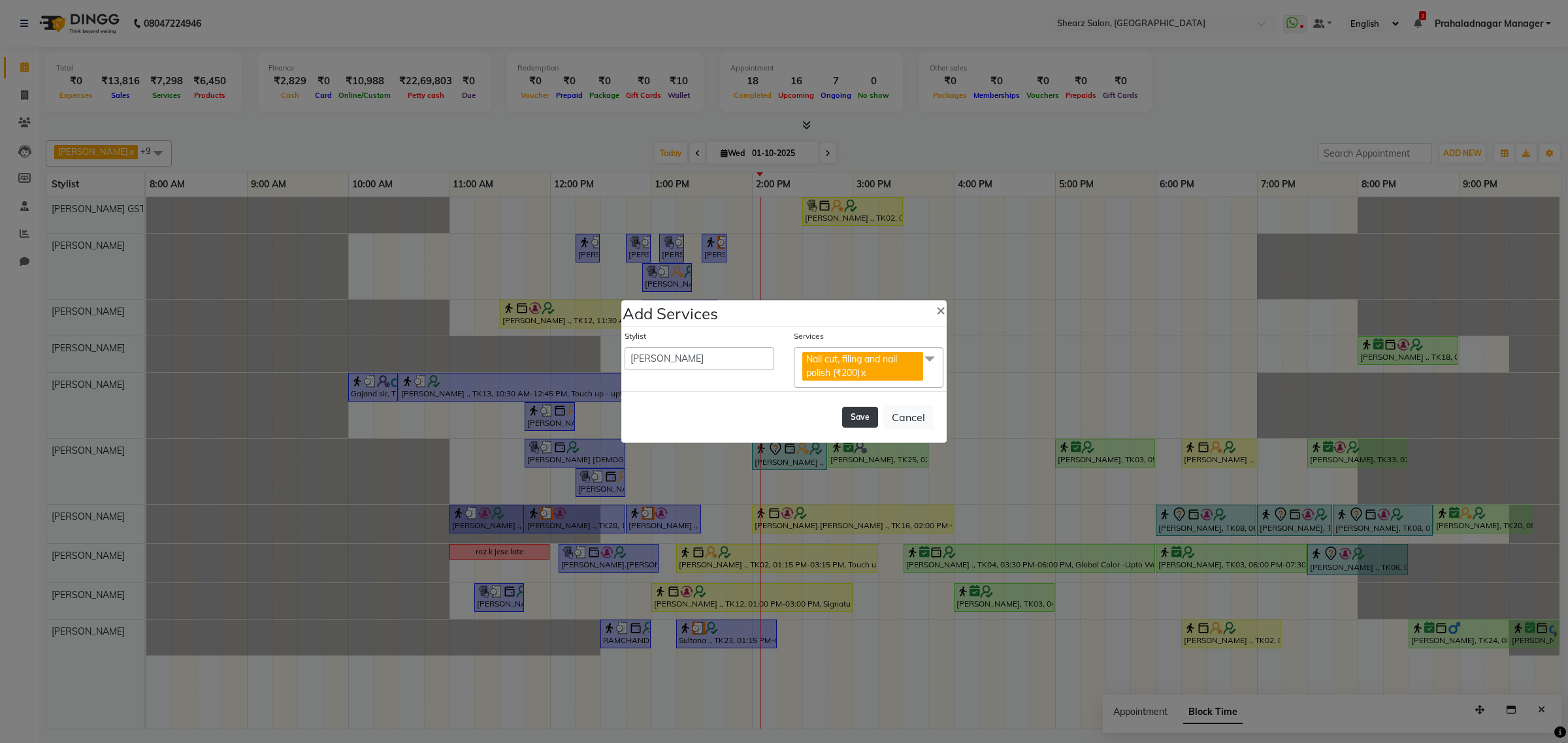
click at [871, 411] on button "Save" at bounding box center [860, 418] width 36 height 21
select select "77813"
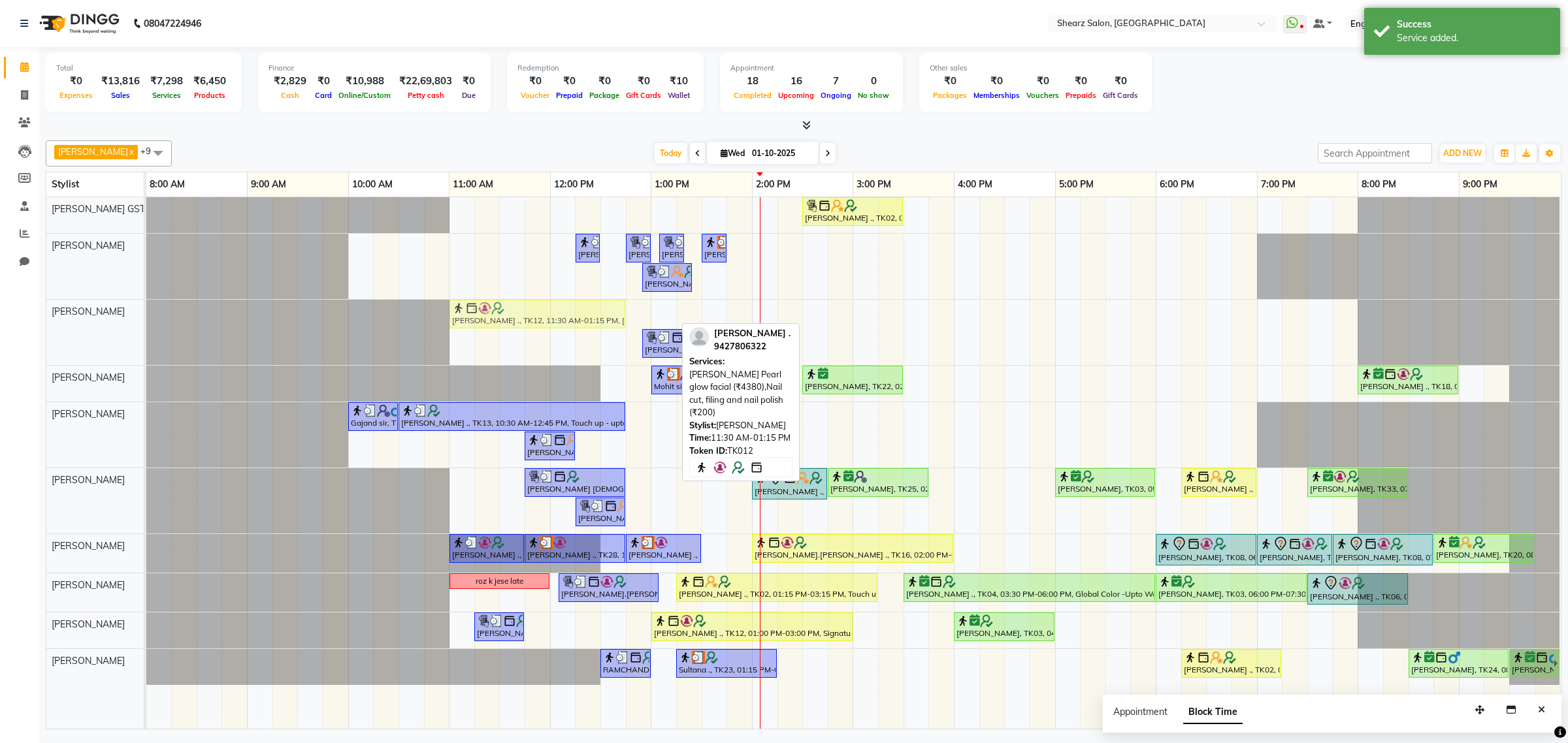
drag, startPoint x: 619, startPoint y: 313, endPoint x: 577, endPoint y: 324, distance: 43.4
click at [146, 324] on div "TEJAL DHAKAN ., TK12, 11:30 AM-01:15 PM, Remy laure Pearl glow facial (₹4380),N…" at bounding box center [146, 332] width 0 height 66
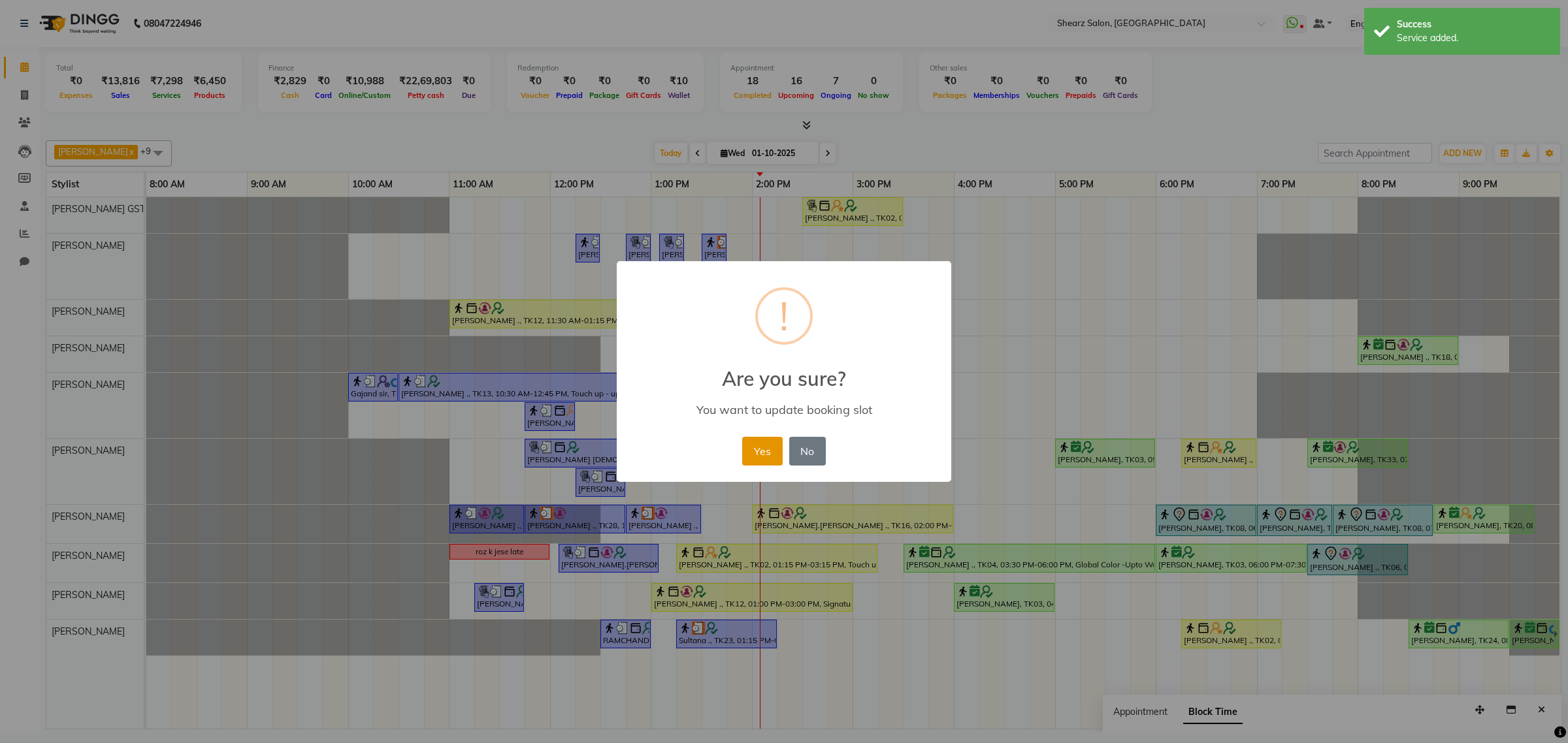
click at [754, 455] on button "Yes" at bounding box center [762, 451] width 40 height 29
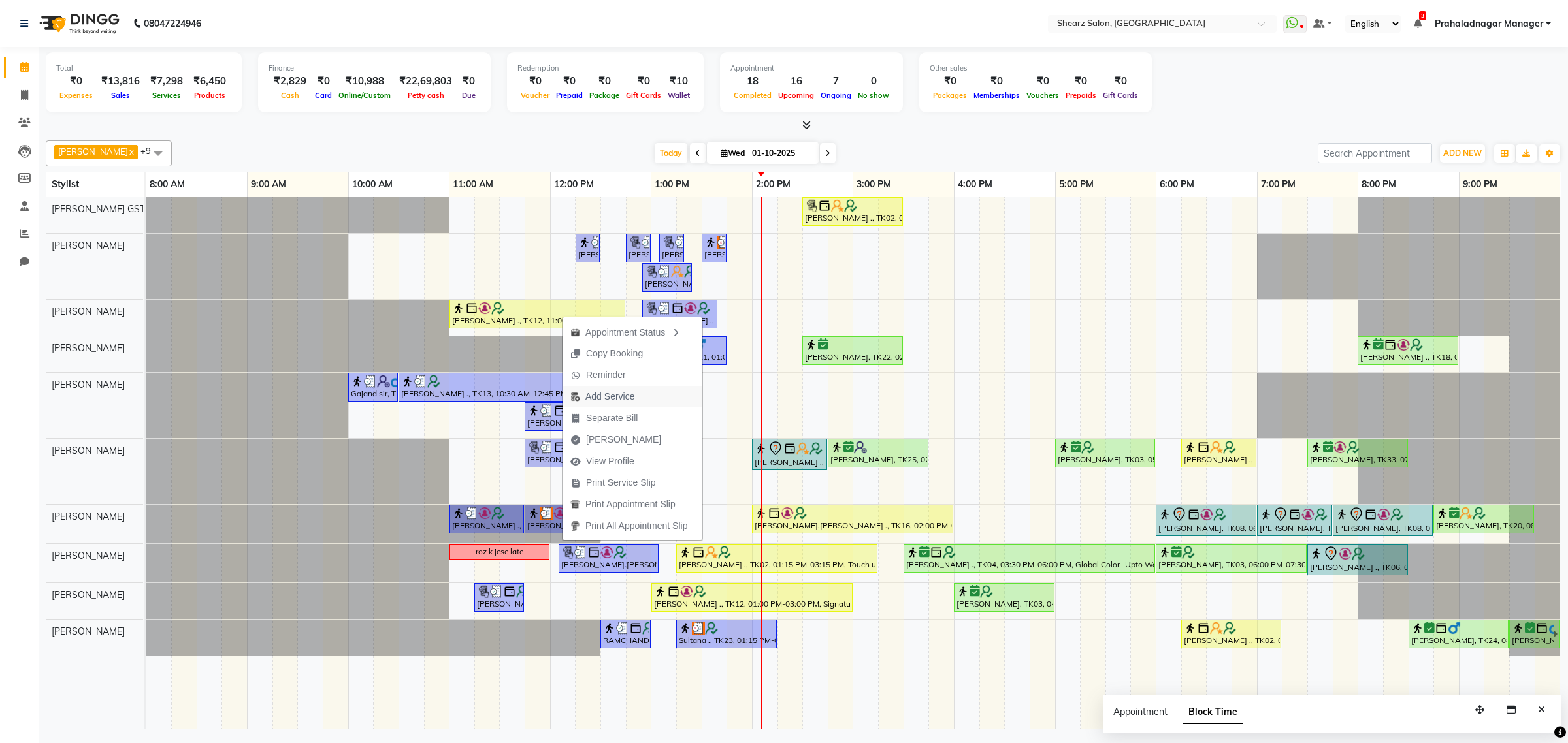
click at [620, 394] on span "Add Service" at bounding box center [609, 397] width 49 height 13
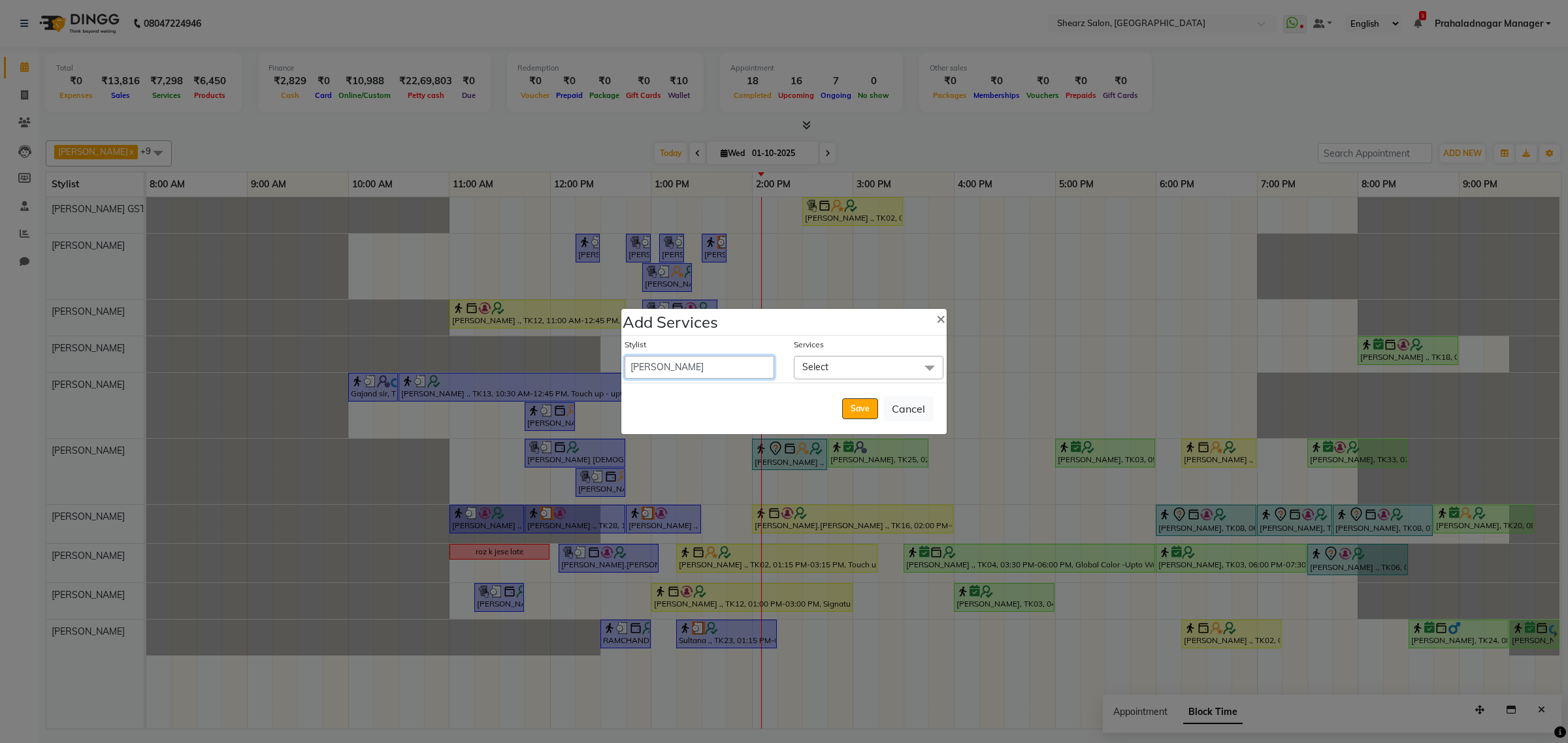
click at [676, 375] on select "Admin A General Arvind S Devda Asha Chavariya Brijesh Valand Center 1_mgr mgr C…" at bounding box center [699, 367] width 150 height 23
select select "77443"
click at [625, 356] on select "Admin A General Arvind S Devda Asha Chavariya Brijesh Valand Center 1_mgr mgr C…" at bounding box center [699, 367] width 150 height 23
select select "765"
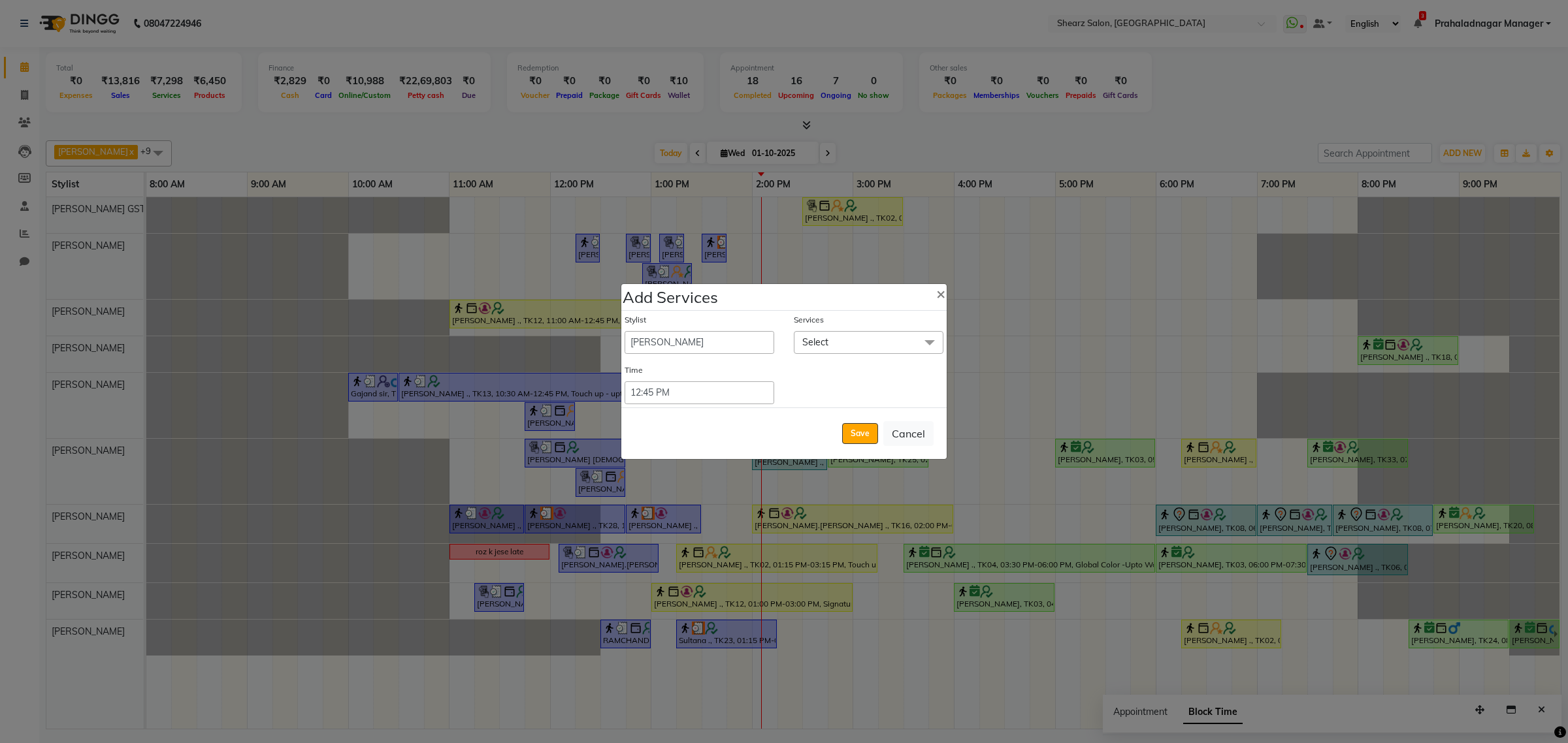
click at [883, 335] on span "Select" at bounding box center [869, 342] width 150 height 23
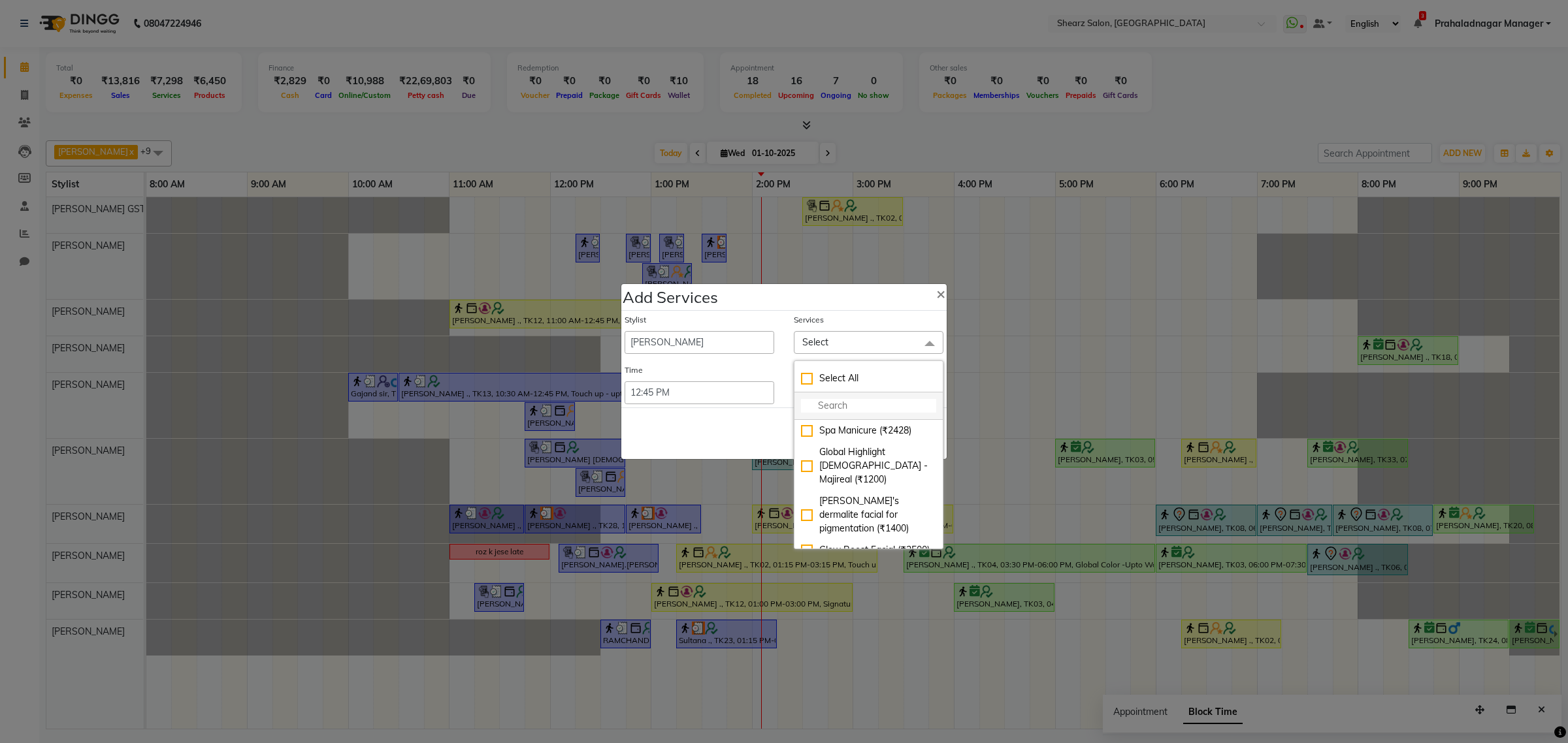
click at [853, 410] on input "multiselect-search" at bounding box center [869, 406] width 135 height 13
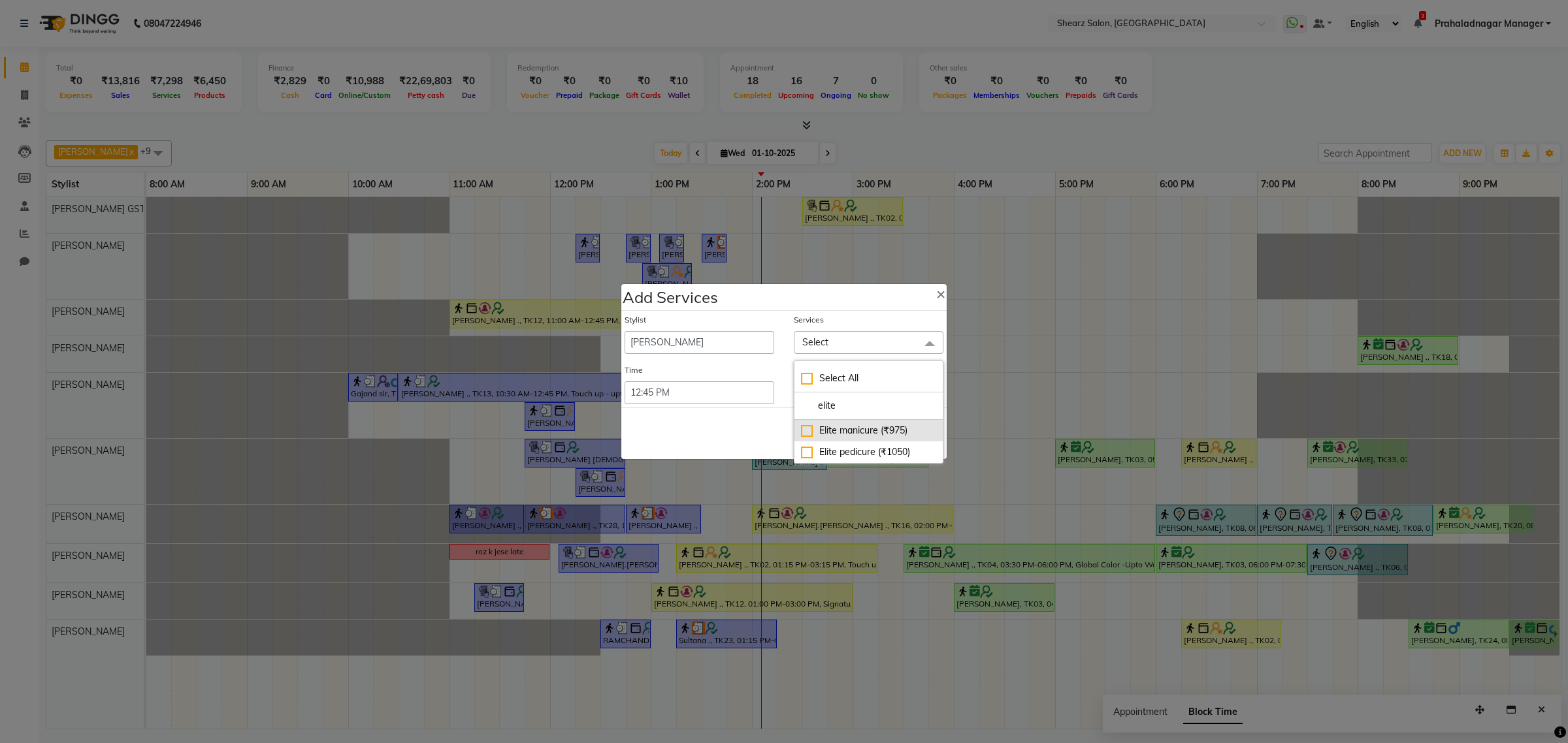
type input "elite"
click at [857, 428] on div "Elite manicure (₹975)" at bounding box center [869, 430] width 135 height 13
checkbox input "true"
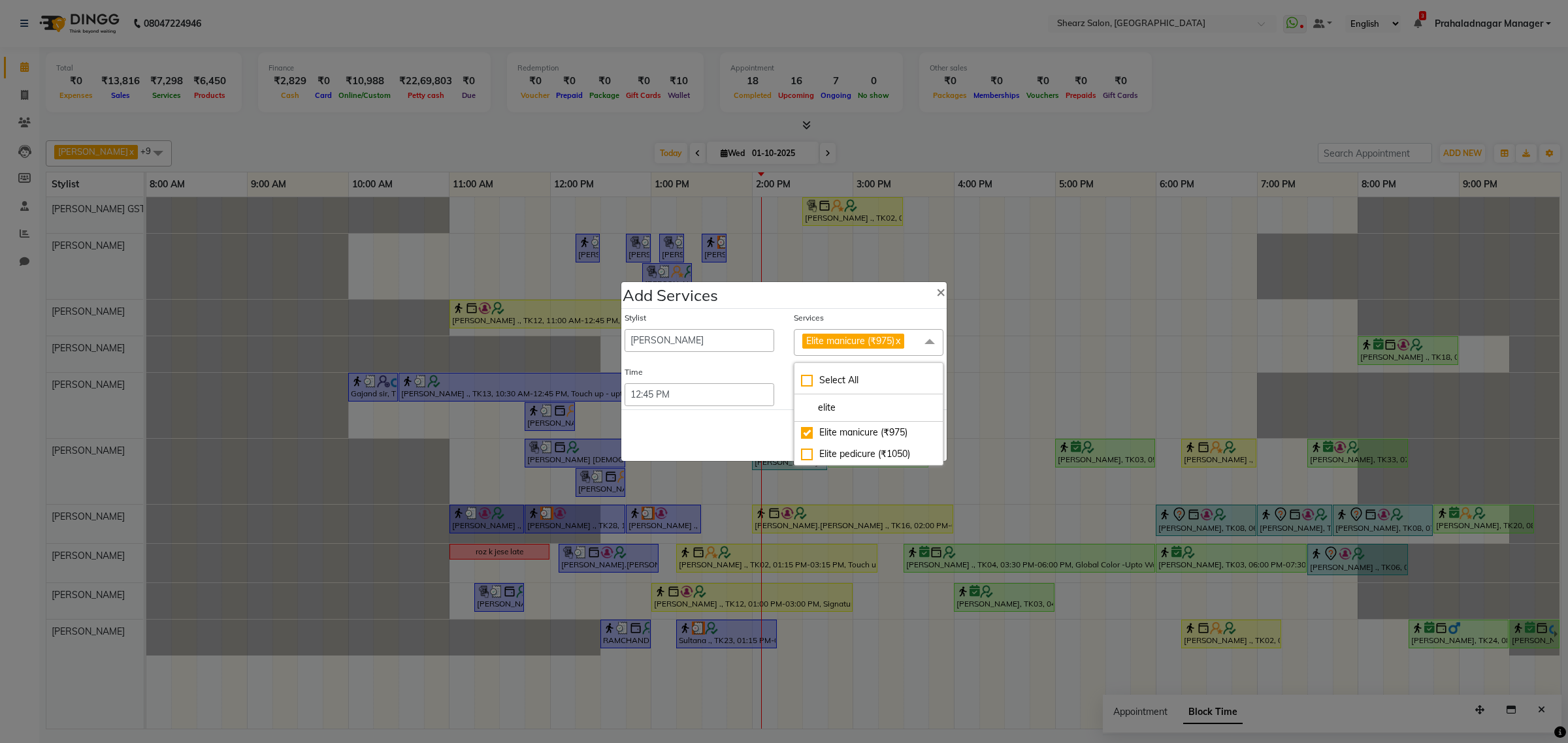
click at [636, 423] on div "Save Cancel" at bounding box center [783, 435] width 325 height 52
click at [866, 437] on button "Save" at bounding box center [860, 436] width 36 height 21
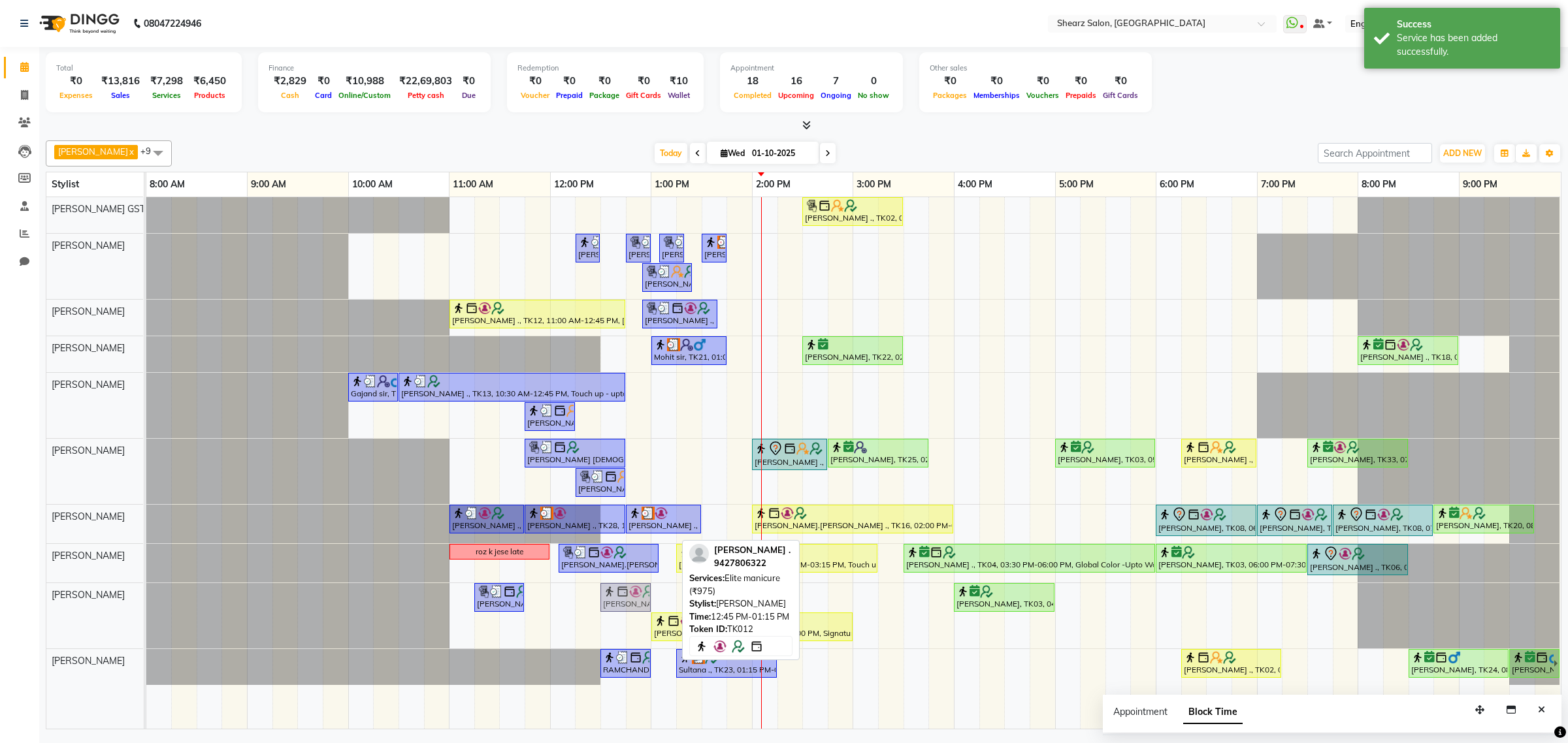
drag, startPoint x: 653, startPoint y: 600, endPoint x: 645, endPoint y: 615, distance: 17.0
click at [146, 602] on div "JAGRUTI VAISNAN ., TK19, 11:15 AM-11:45 AM, Foot massage - 30 min TEJAL DHAKAN …" at bounding box center [146, 616] width 0 height 66
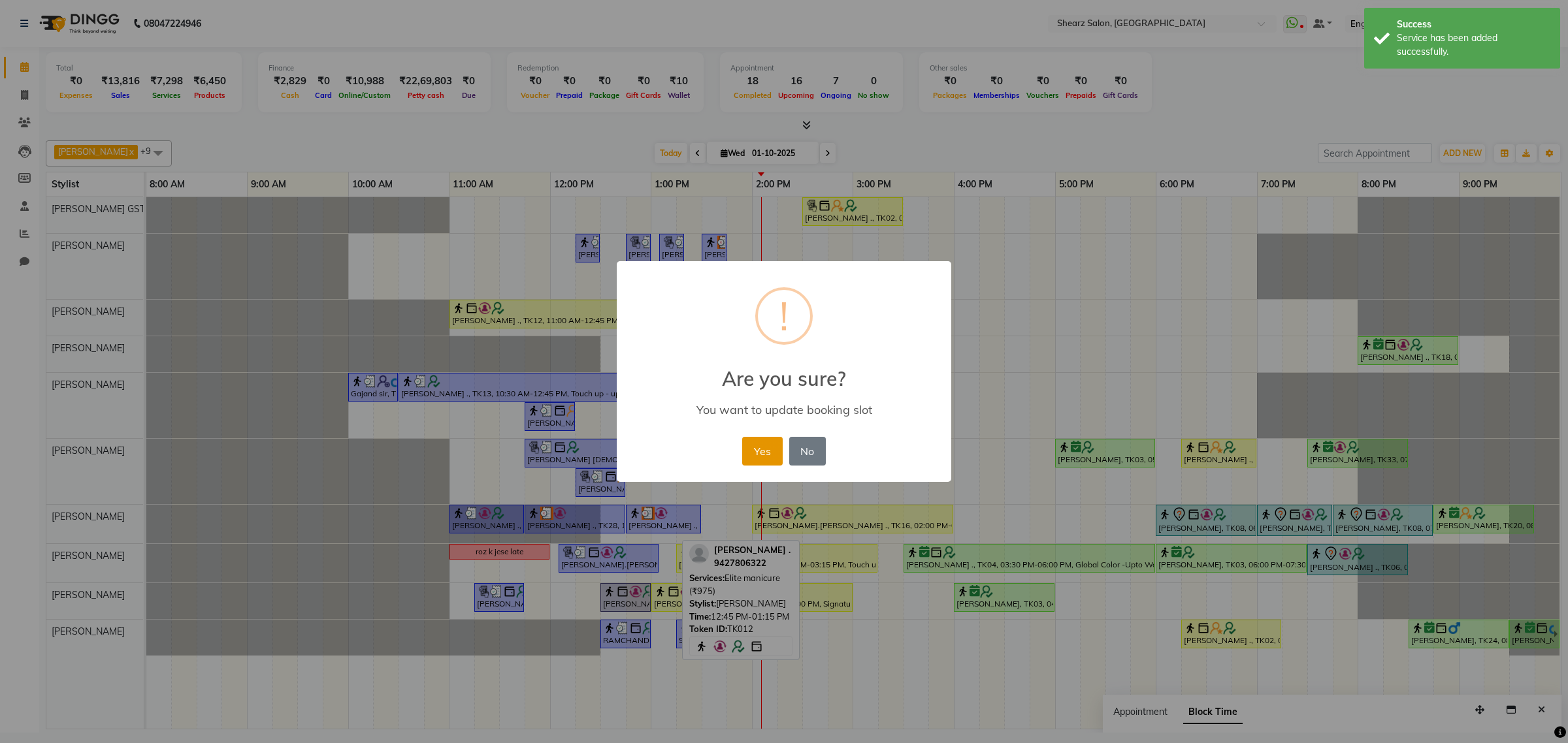
click at [749, 445] on button "Yes" at bounding box center [762, 451] width 40 height 29
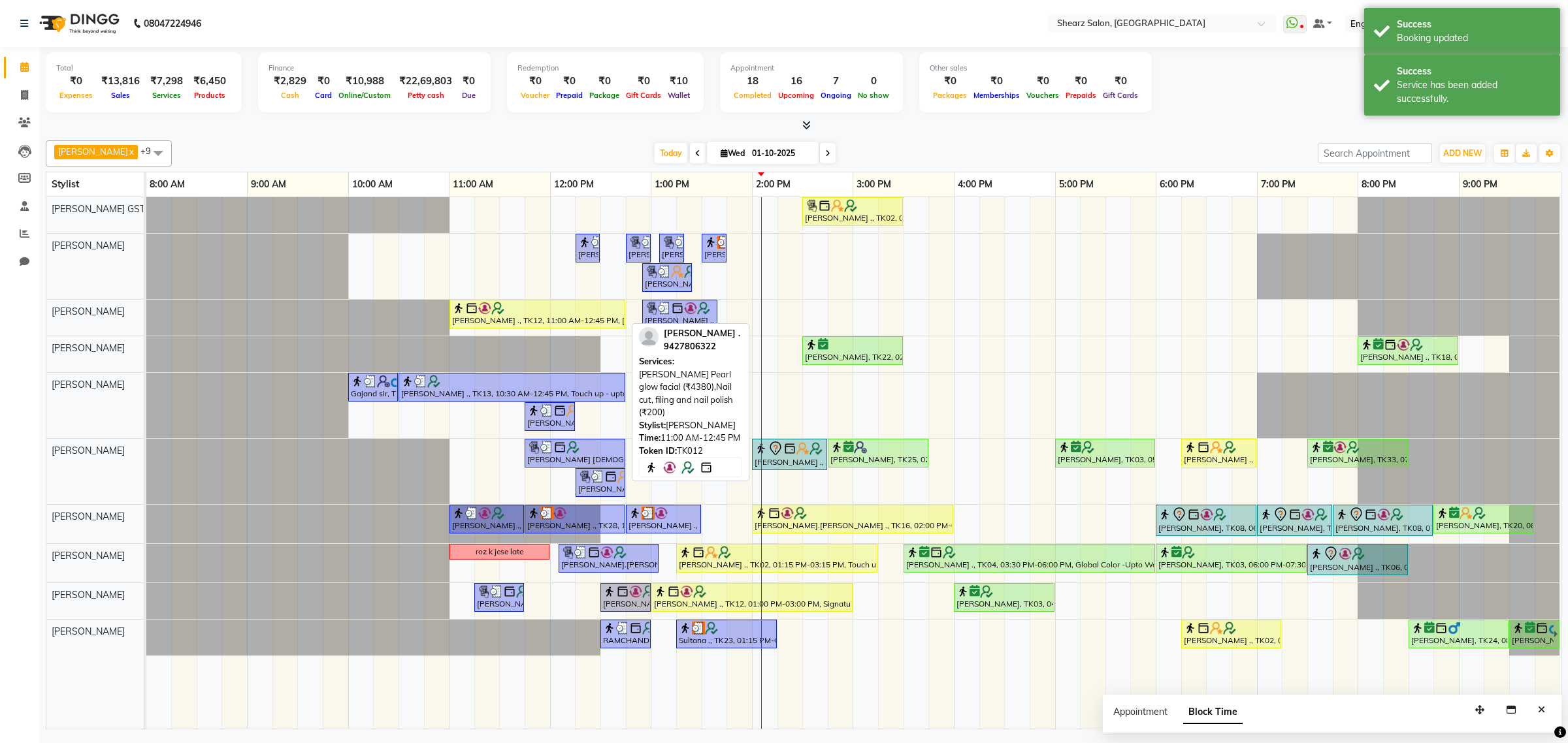
click at [581, 301] on link "[PERSON_NAME] ., TK12, 11:00 AM-12:45 PM, [PERSON_NAME] Pearl glow facial (₹438…" at bounding box center [537, 314] width 176 height 29
click at [514, 318] on div "[PERSON_NAME] ., TK12, 11:00 AM-12:45 PM, [PERSON_NAME] Pearl glow facial (₹438…" at bounding box center [537, 314] width 173 height 25
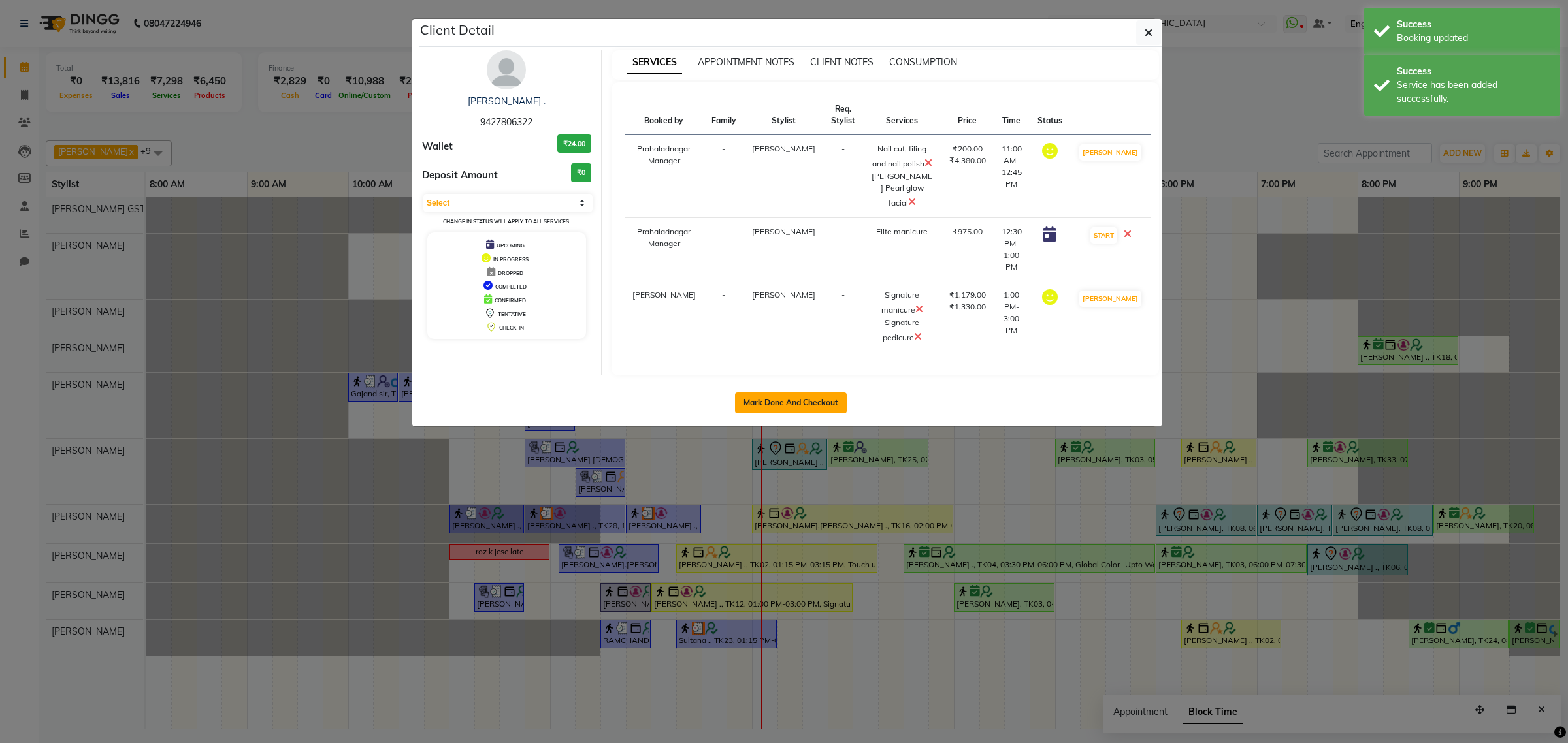
click at [756, 403] on button "Mark Done And Checkout" at bounding box center [790, 403] width 111 height 21
select select "service"
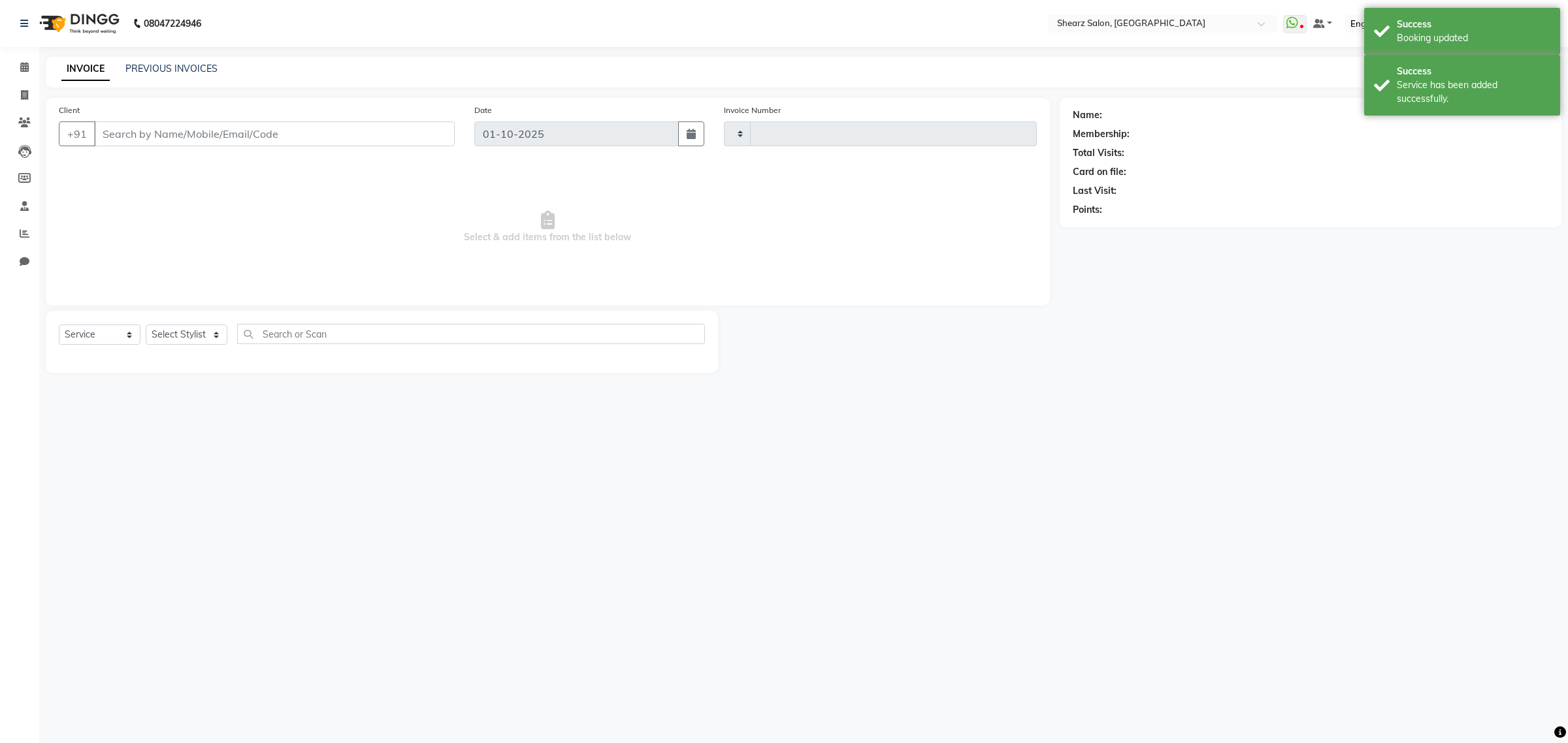
type input "6936"
select select "8157"
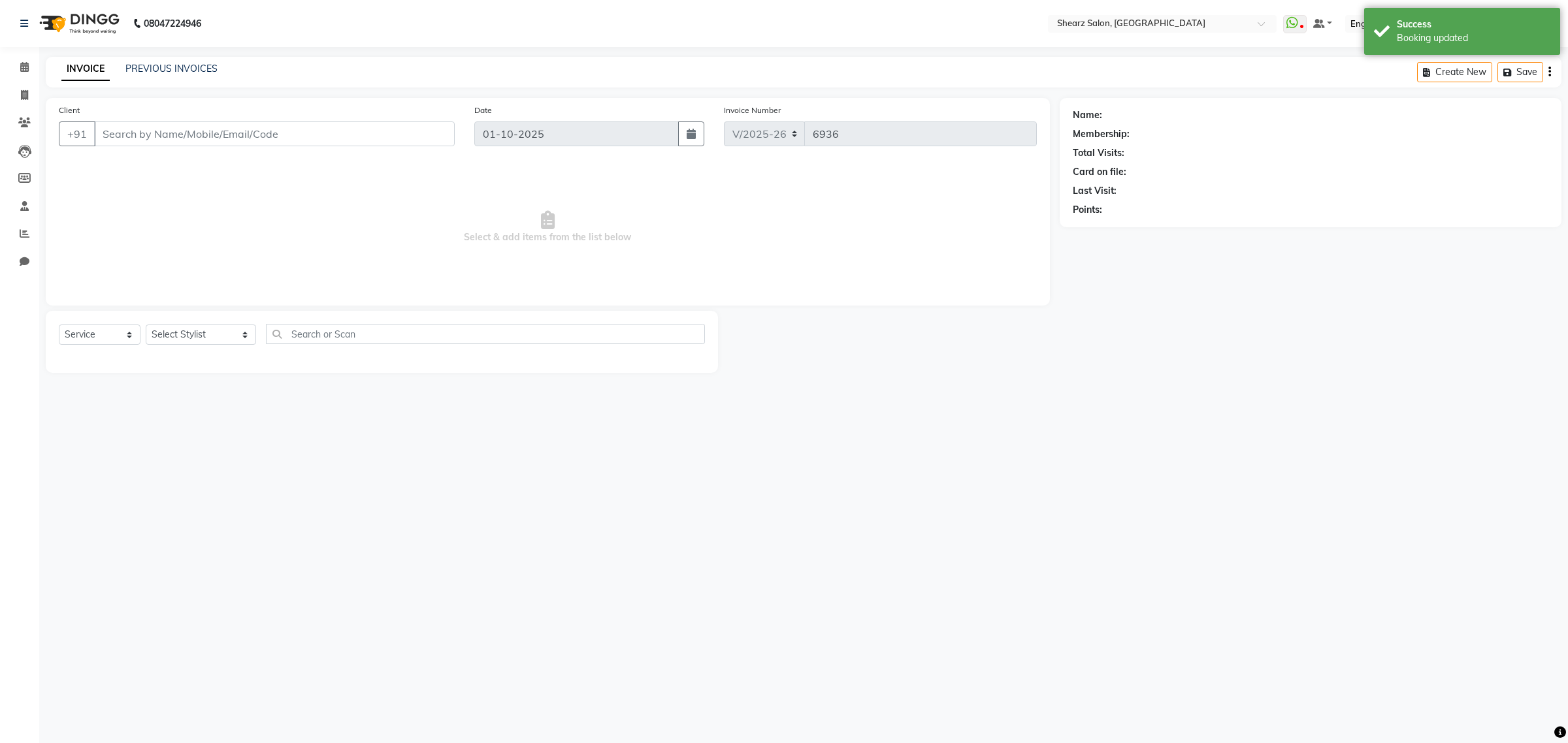
type input "9427806322"
select select "77443"
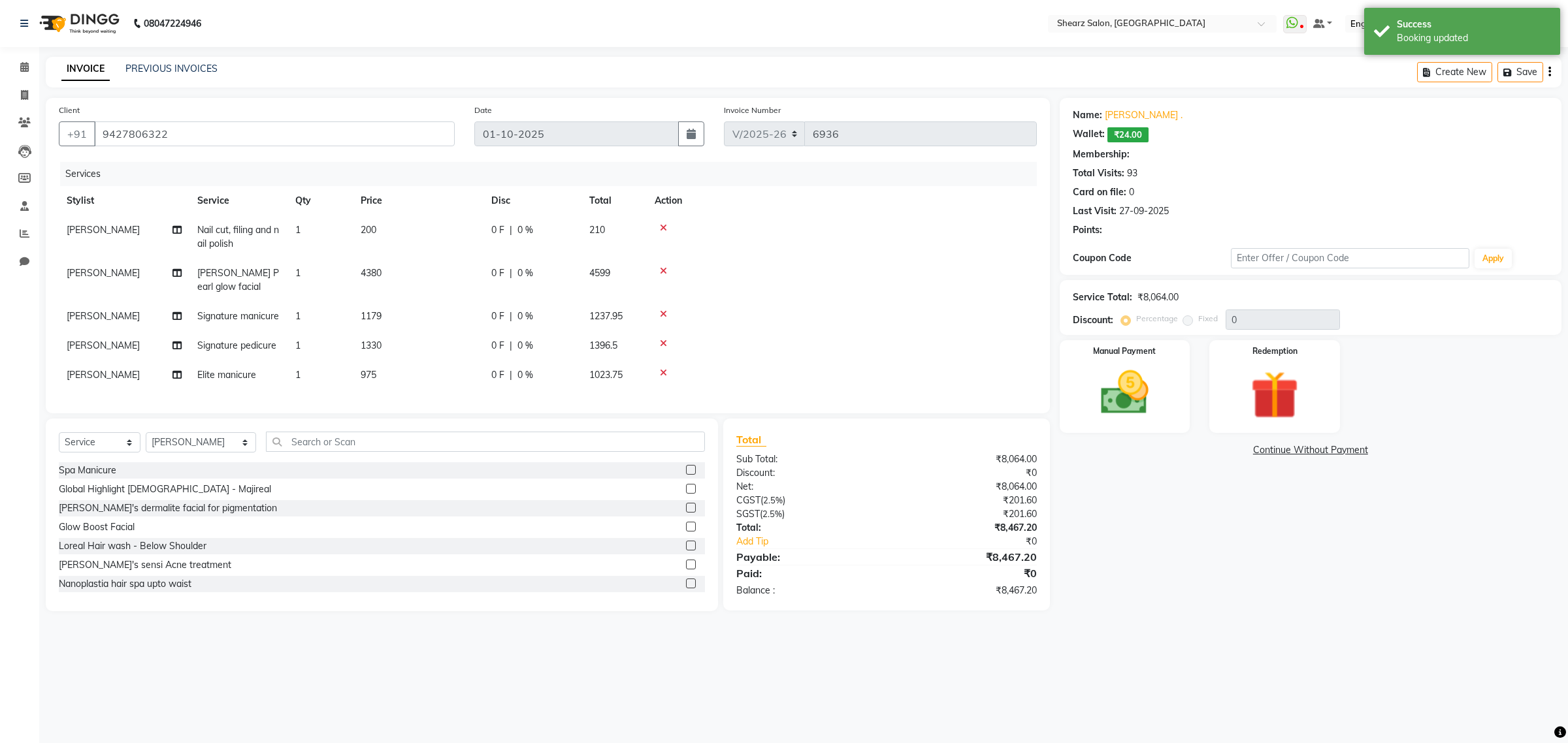
select select "1: Object"
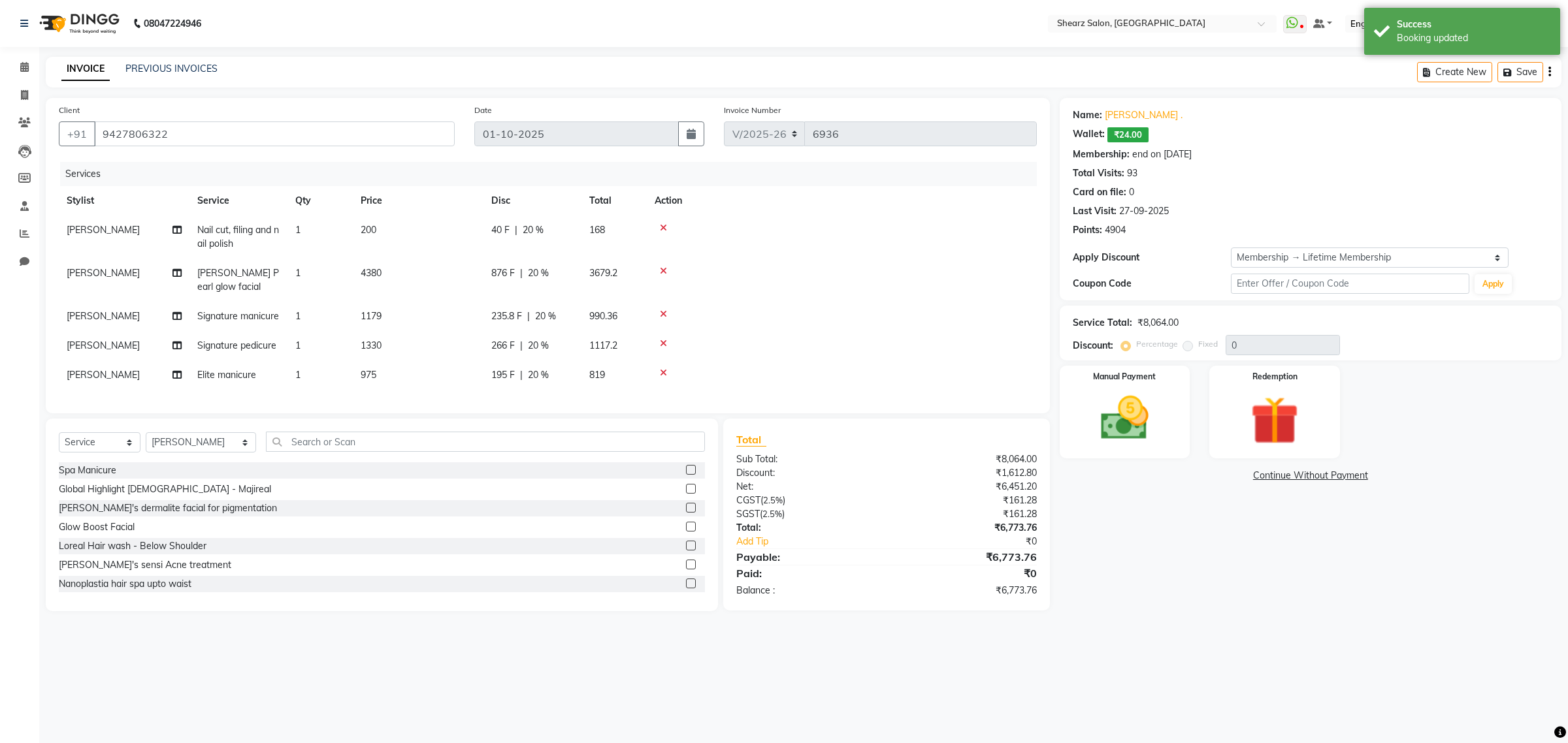
type input "20"
click at [662, 312] on icon at bounding box center [663, 314] width 7 height 9
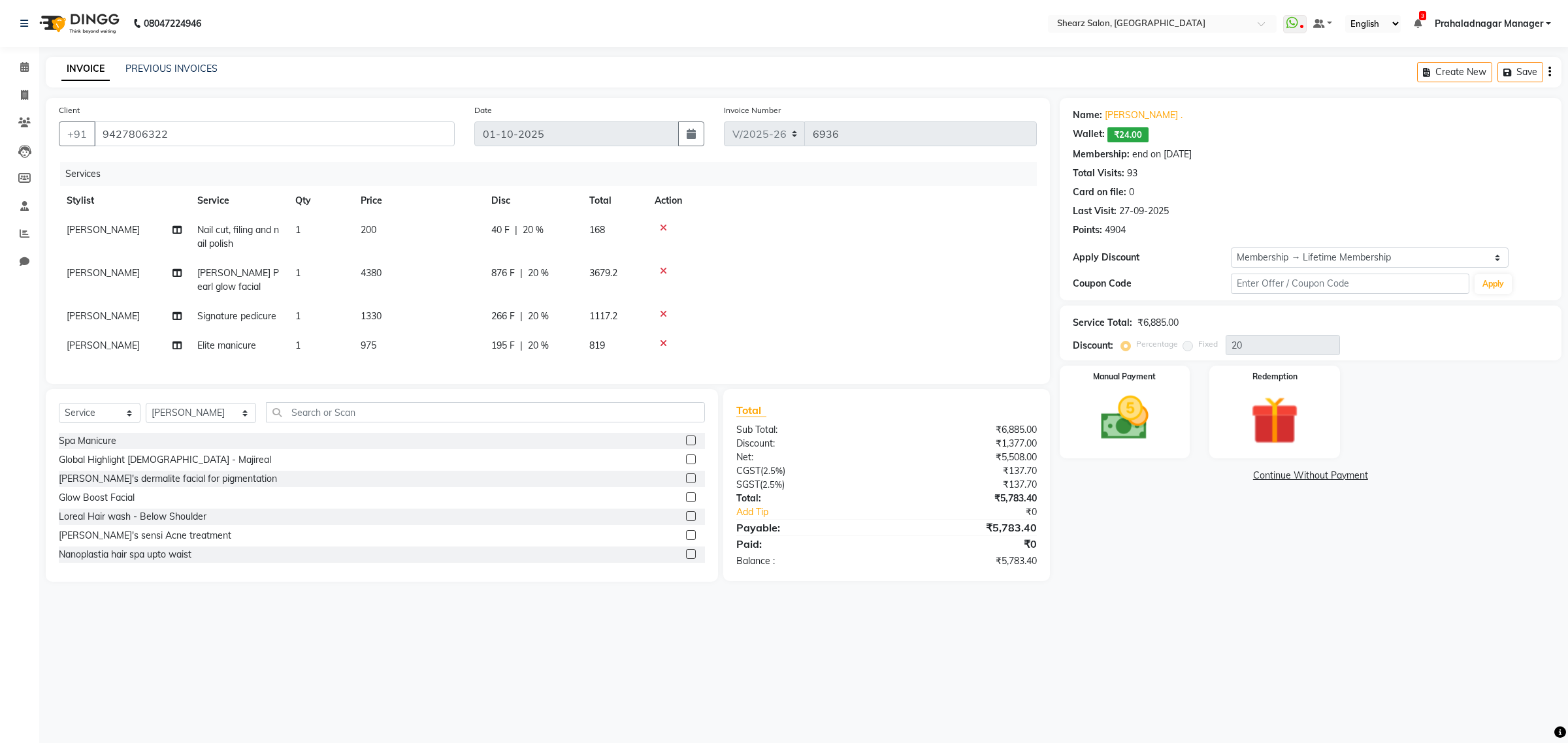
click at [662, 312] on icon at bounding box center [663, 314] width 7 height 9
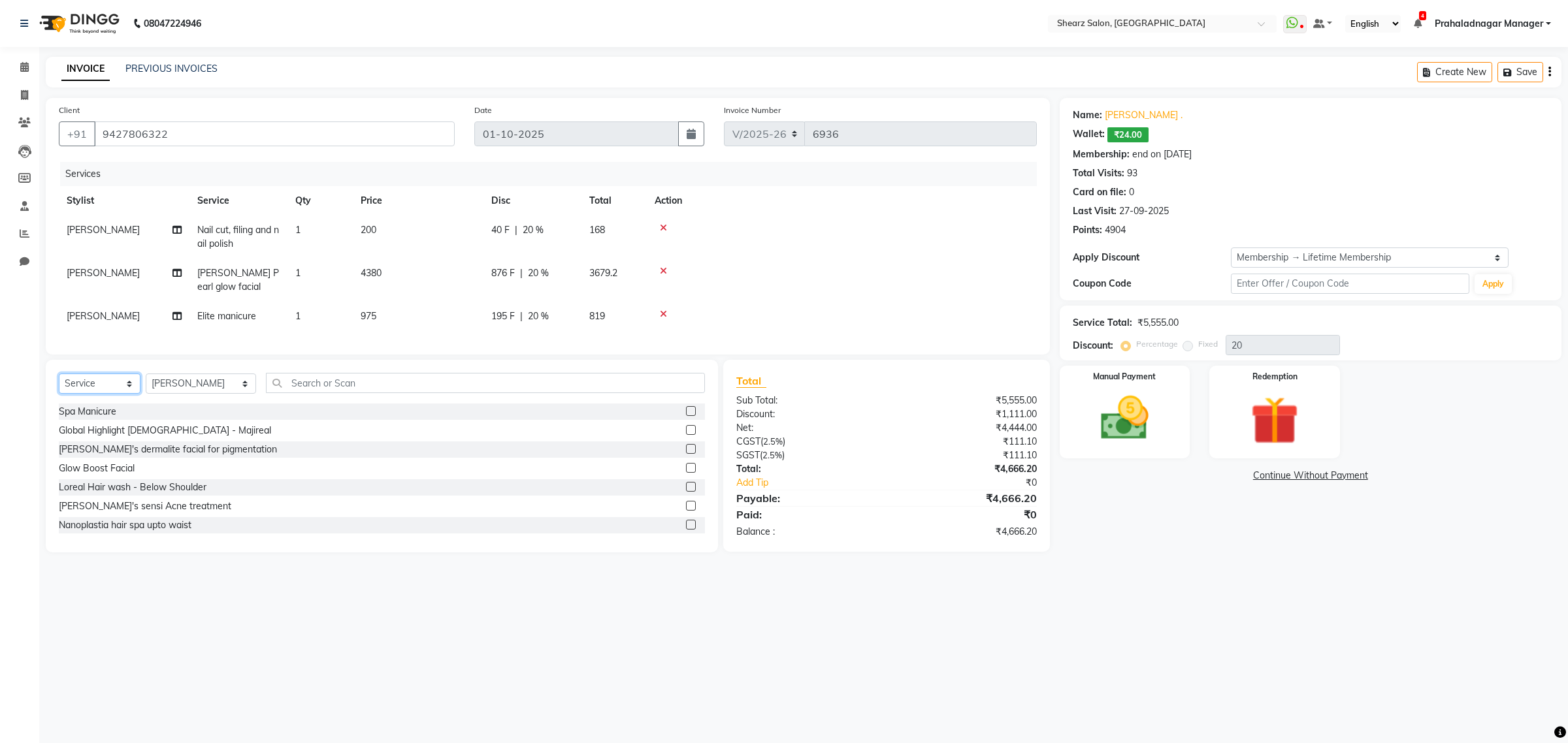
drag, startPoint x: 111, startPoint y: 395, endPoint x: 106, endPoint y: 405, distance: 11.2
click at [111, 394] on select "Select Service Product Membership Package Voucher Prepaid Gift Card" at bounding box center [99, 383] width 82 height 20
select select "product"
click at [59, 385] on select "Select Service Product Membership Package Voucher Prepaid Gift Card" at bounding box center [99, 383] width 82 height 20
click at [368, 390] on input "text" at bounding box center [486, 383] width 439 height 20
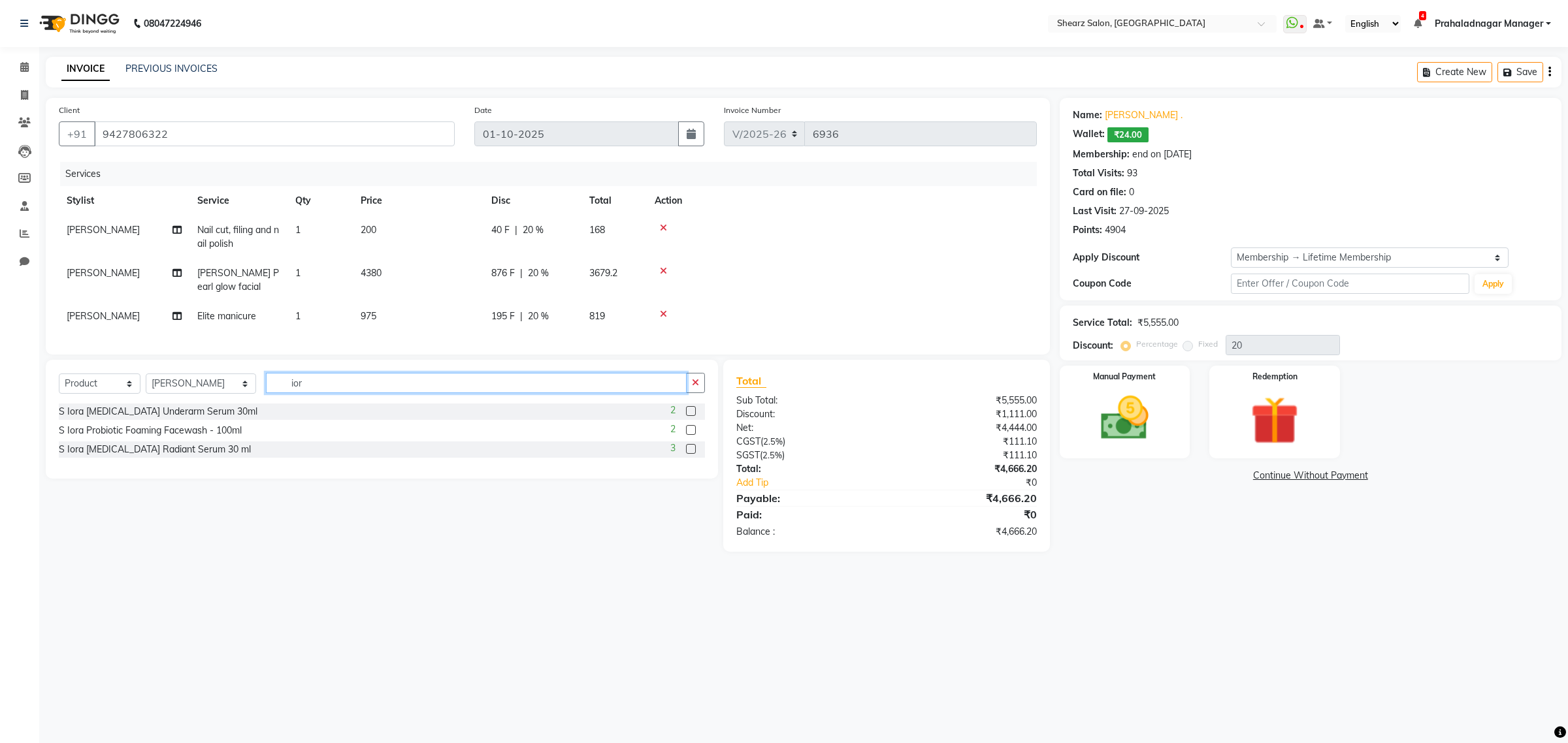
type input "ior"
click at [688, 416] on label at bounding box center [691, 411] width 10 height 10
click at [688, 416] on input "checkbox" at bounding box center [690, 412] width 8 height 8
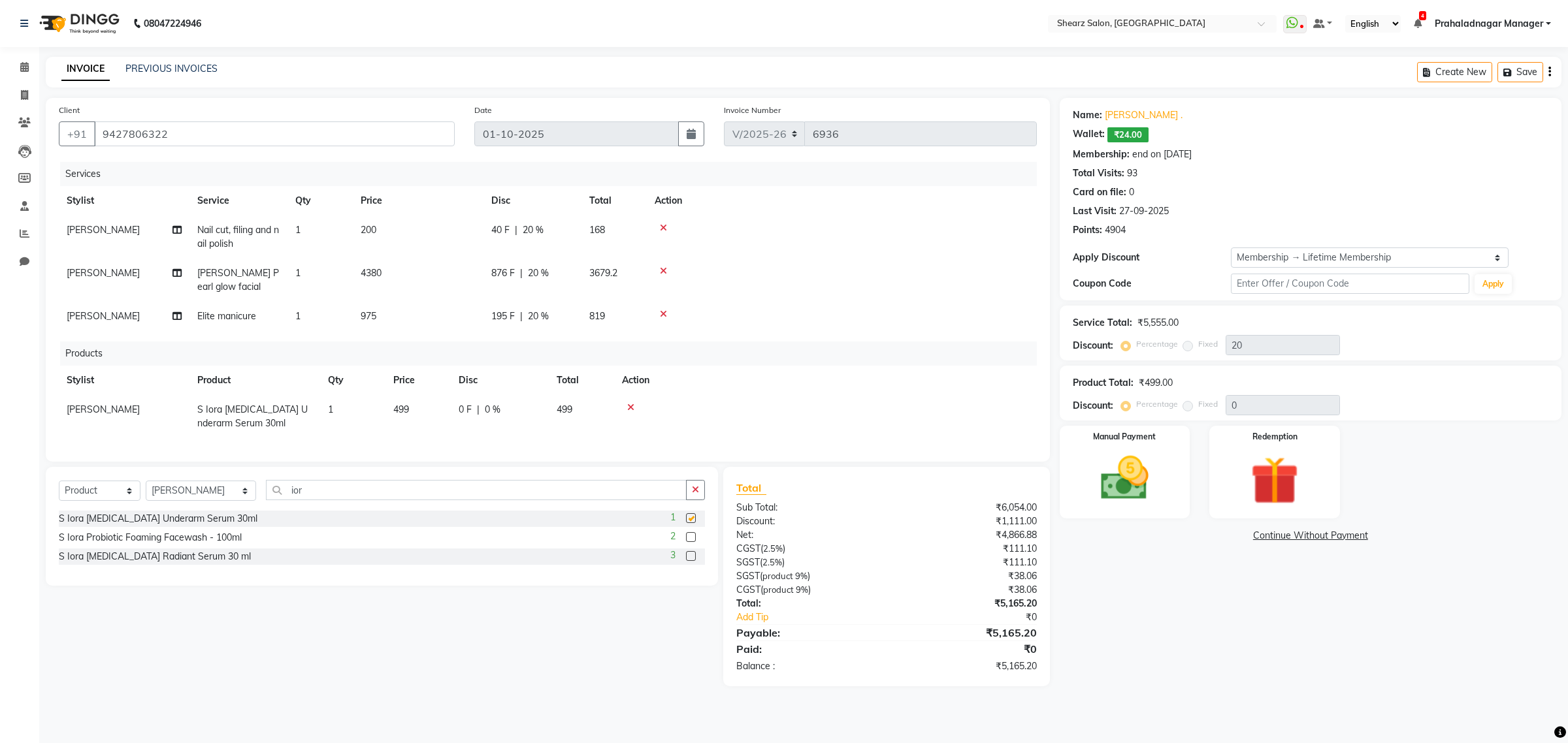
checkbox input "false"
click at [1147, 449] on div "Manual Payment" at bounding box center [1125, 472] width 136 height 96
click at [1269, 540] on span "CASH" at bounding box center [1279, 536] width 28 height 15
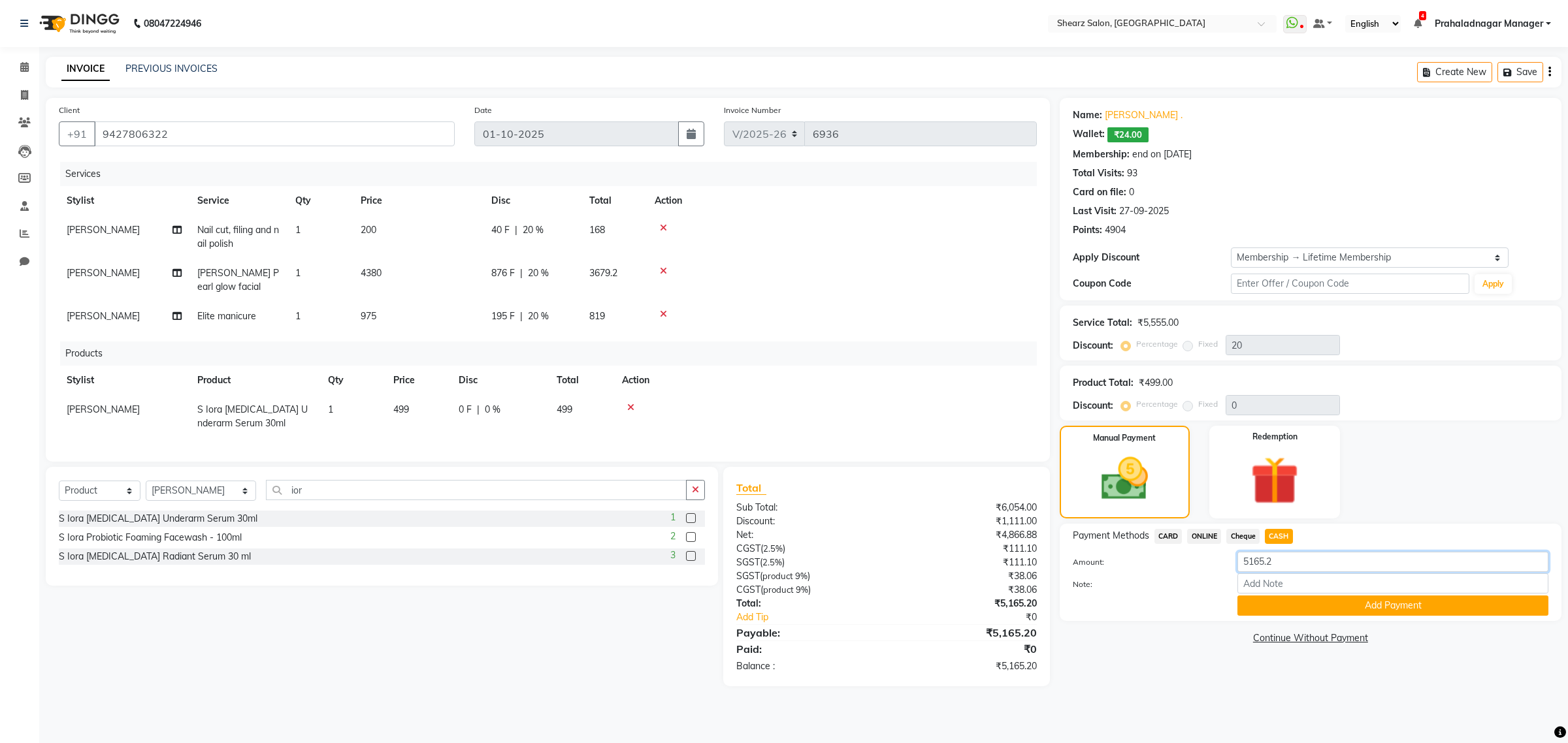
drag, startPoint x: 1302, startPoint y: 567, endPoint x: 934, endPoint y: 556, distance: 368.2
click at [861, 552] on div "Client +91 9427806322 Date 01-10-2025 Invoice Number V/2025 V/2025-26 6936 Serv…" at bounding box center [803, 392] width 1535 height 588
type input "5200"
click at [1341, 608] on button "Add Payment" at bounding box center [1392, 605] width 311 height 20
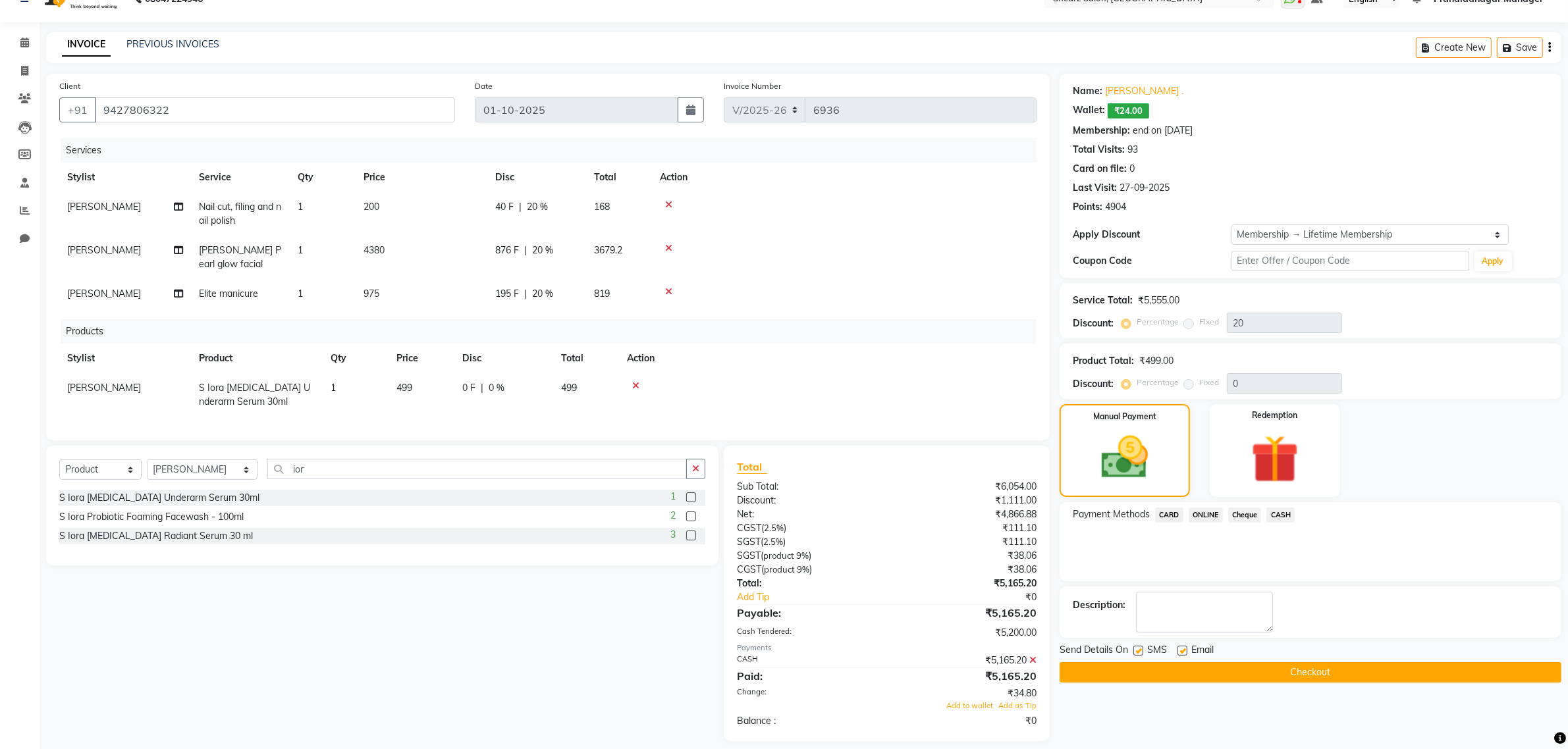
scroll to position [48, 0]
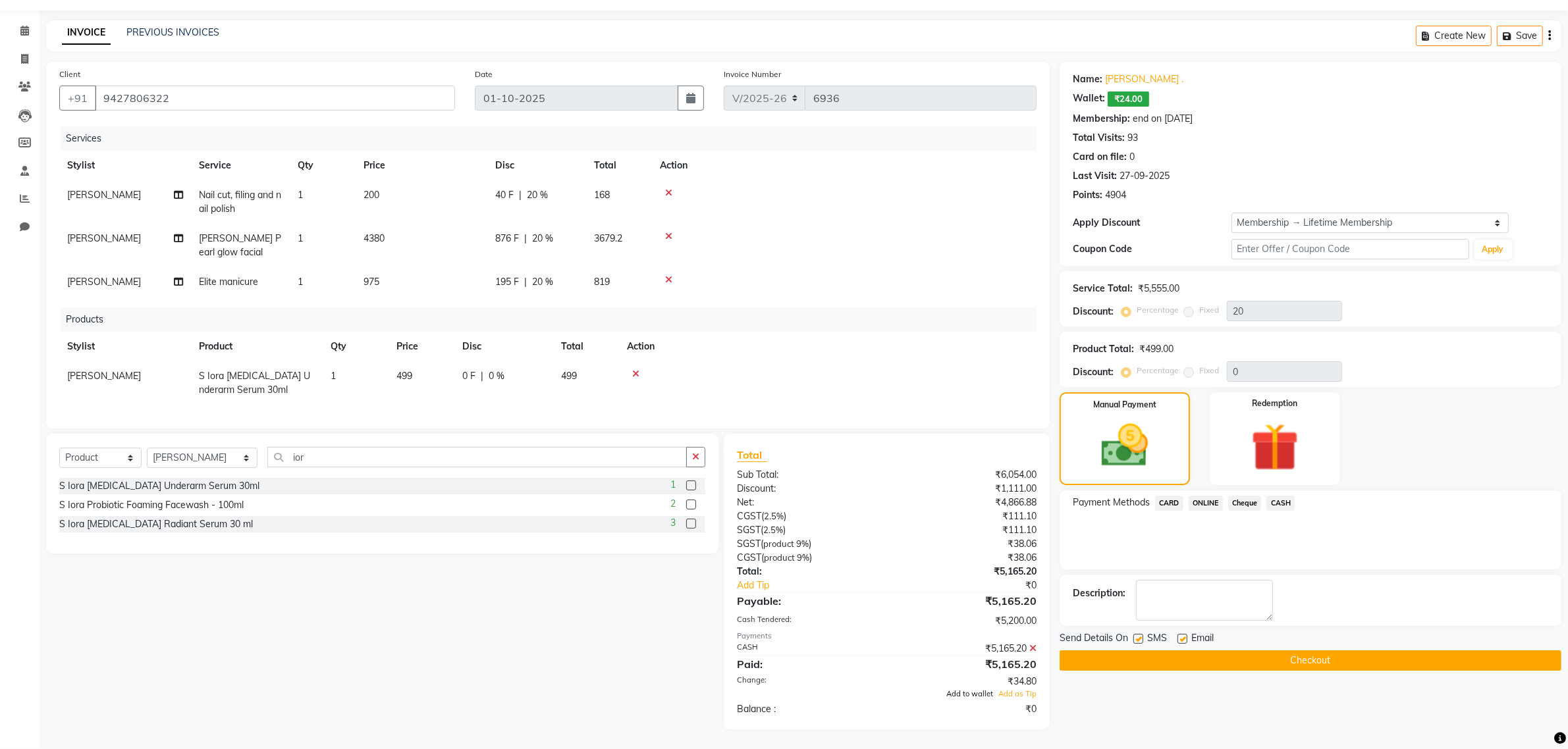
click at [958, 696] on span "Add to wallet" at bounding box center [970, 694] width 47 height 9
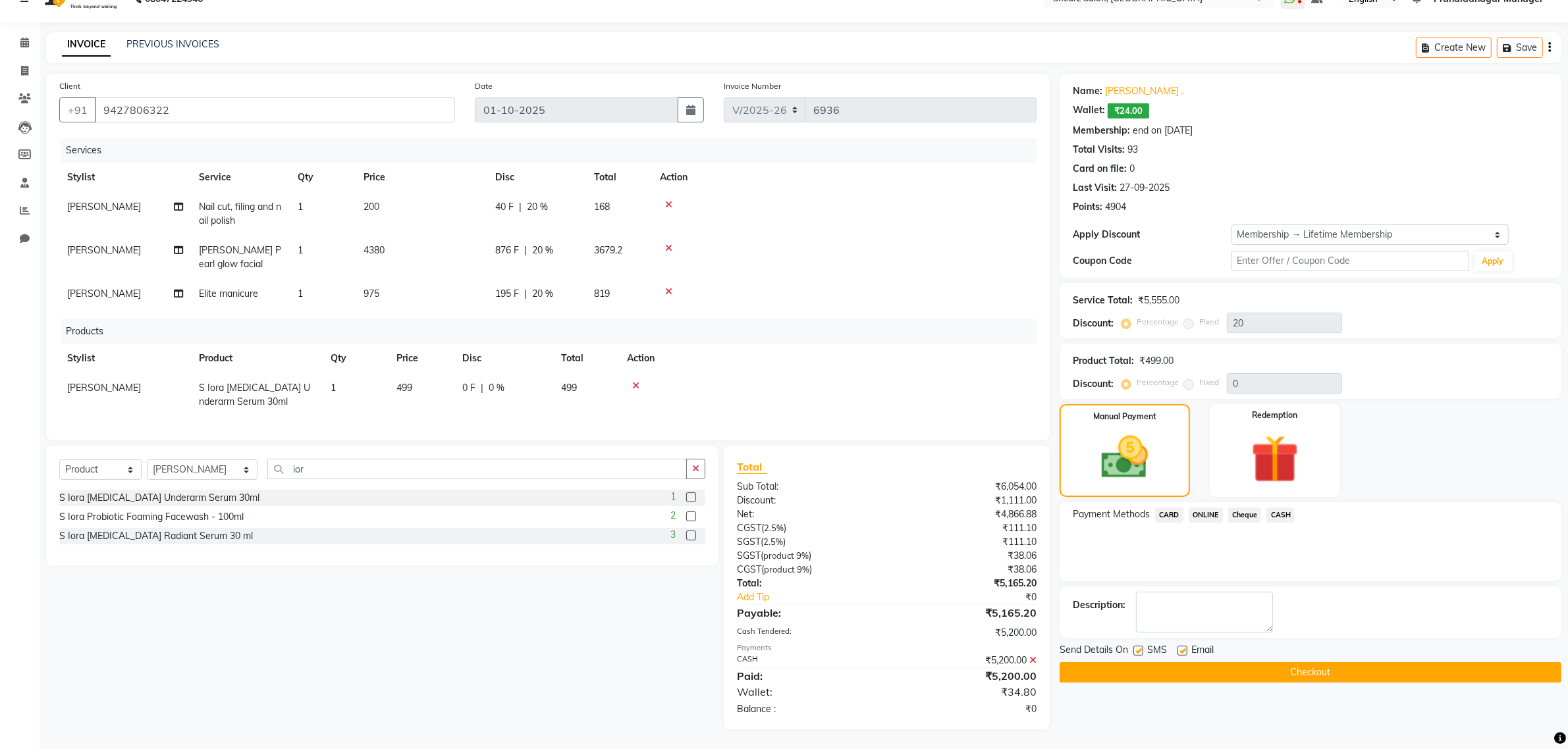
click at [1340, 662] on button "Checkout" at bounding box center [1310, 672] width 502 height 21
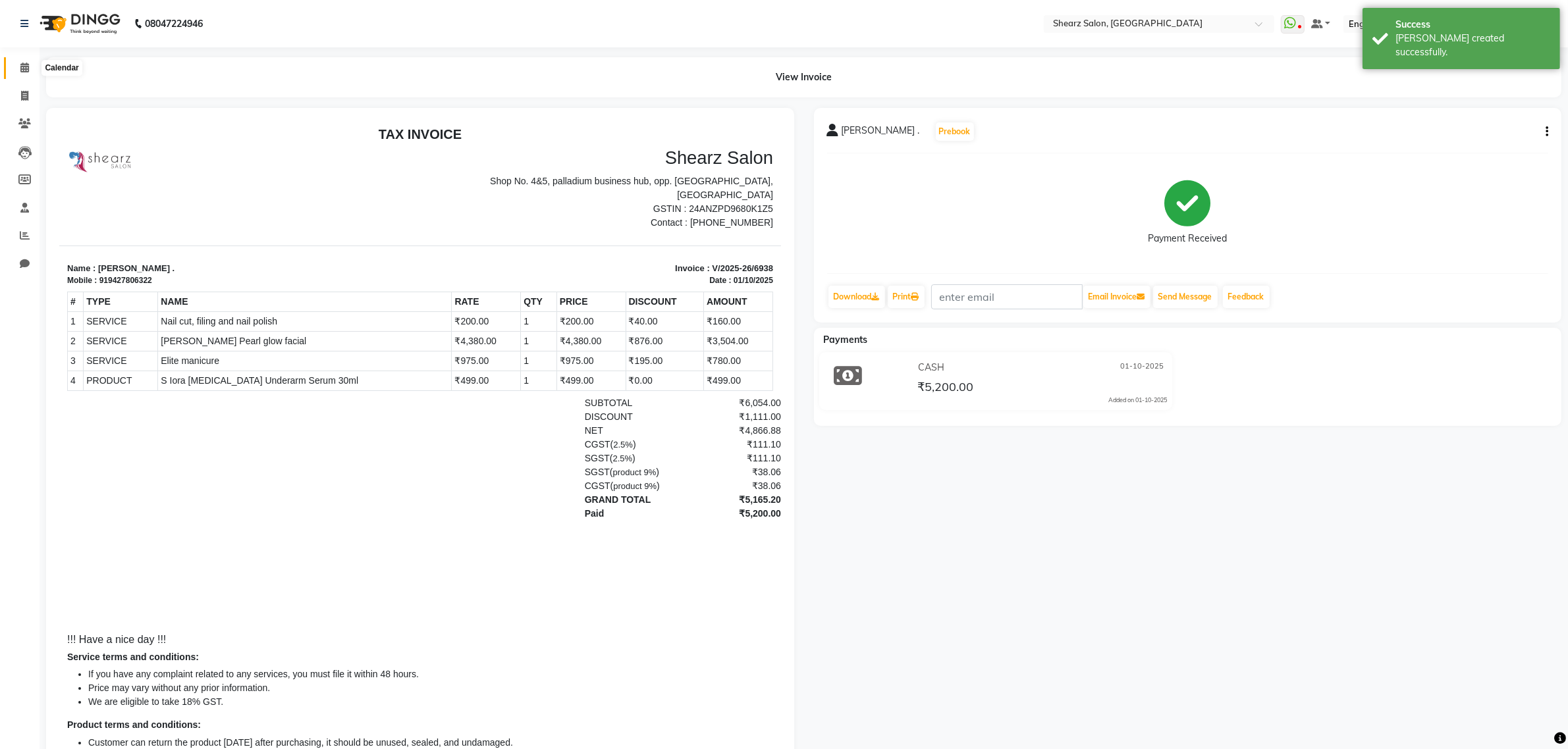
click at [21, 68] on icon at bounding box center [25, 68] width 9 height 10
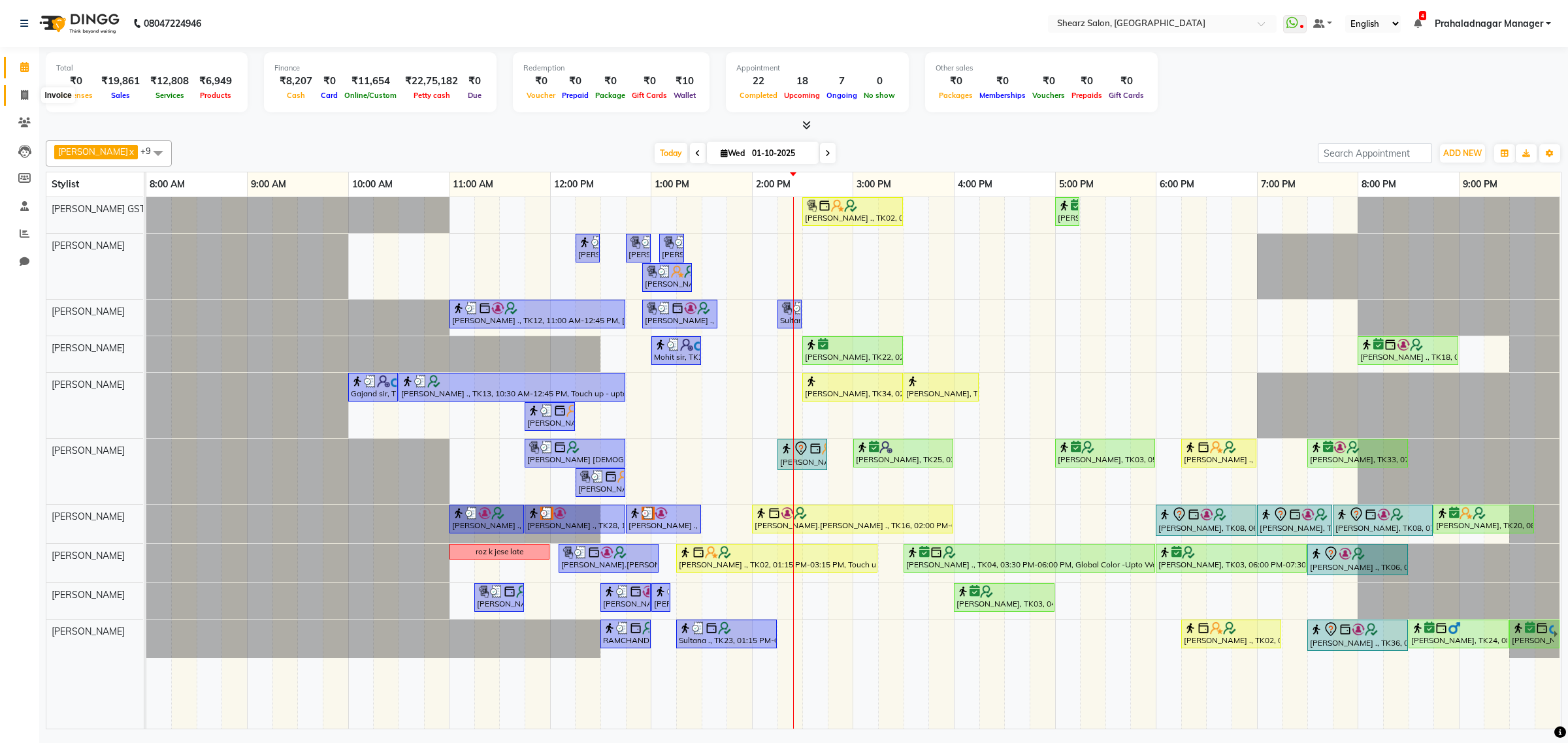
click at [20, 90] on span at bounding box center [25, 95] width 23 height 15
select select "service"
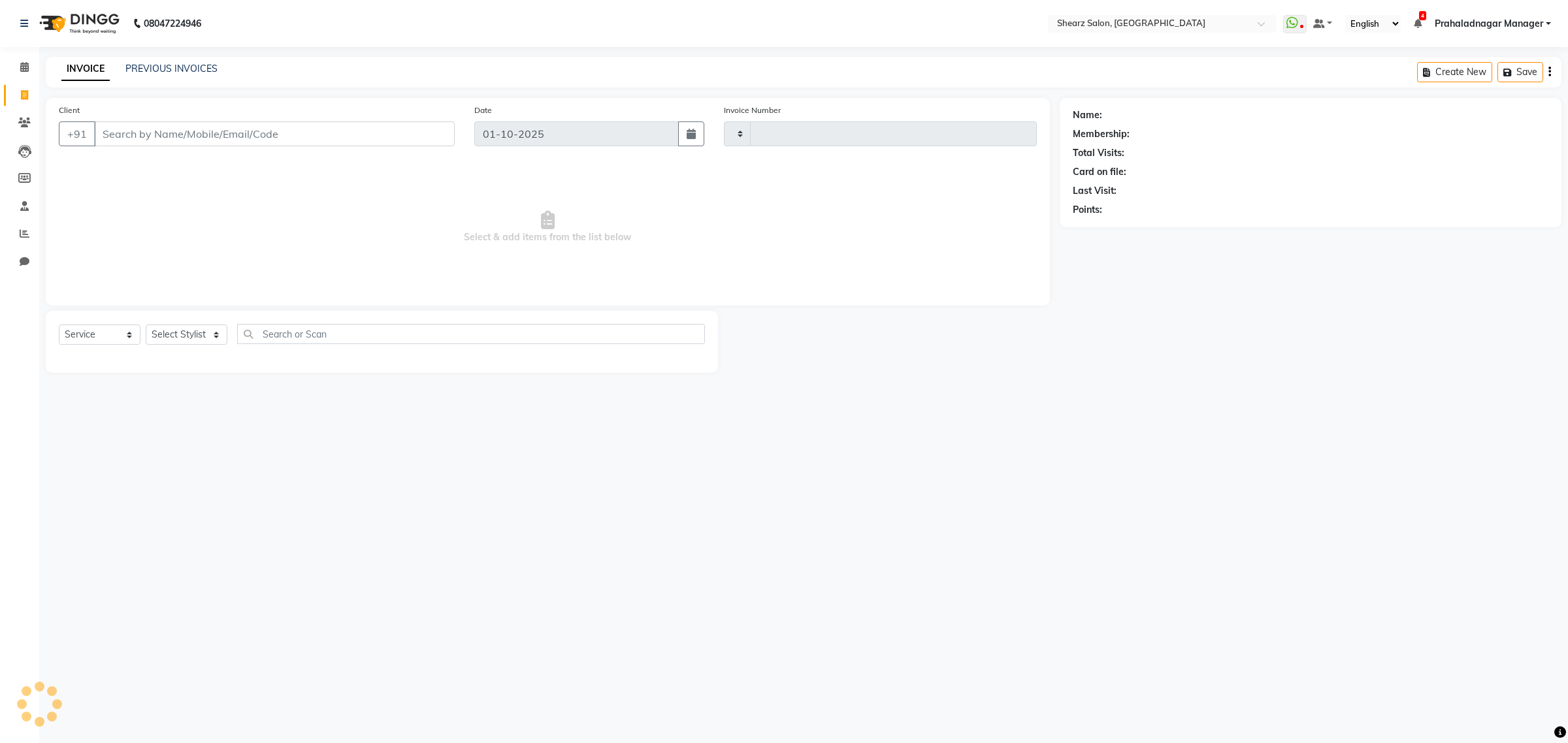
type input "6939"
select select "8157"
drag, startPoint x: 203, startPoint y: 322, endPoint x: 183, endPoint y: 357, distance: 40.3
click at [200, 330] on div "Select Service Product Membership Package Voucher Prepaid Gift Card Select Styl…" at bounding box center [382, 342] width 672 height 62
click at [181, 332] on select "Select Stylist Admin A General Arvind S Devda Asha Chavariya Brijesh Valand Cen…" at bounding box center [200, 334] width 110 height 20
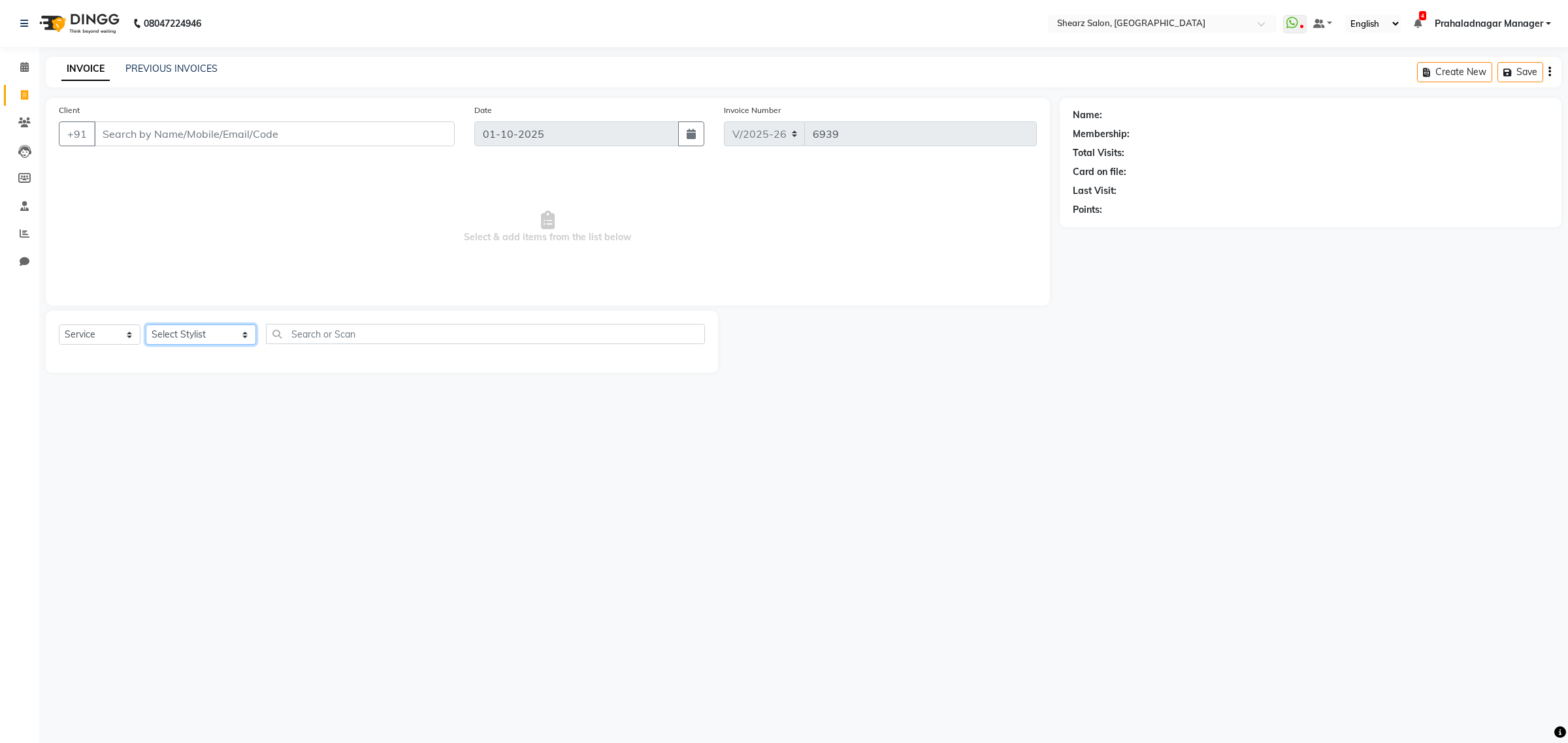
select select "77479"
click at [145, 325] on select "Select Stylist Admin A General Arvind S Devda Asha Chavariya Brijesh Valand Cen…" at bounding box center [200, 334] width 110 height 20
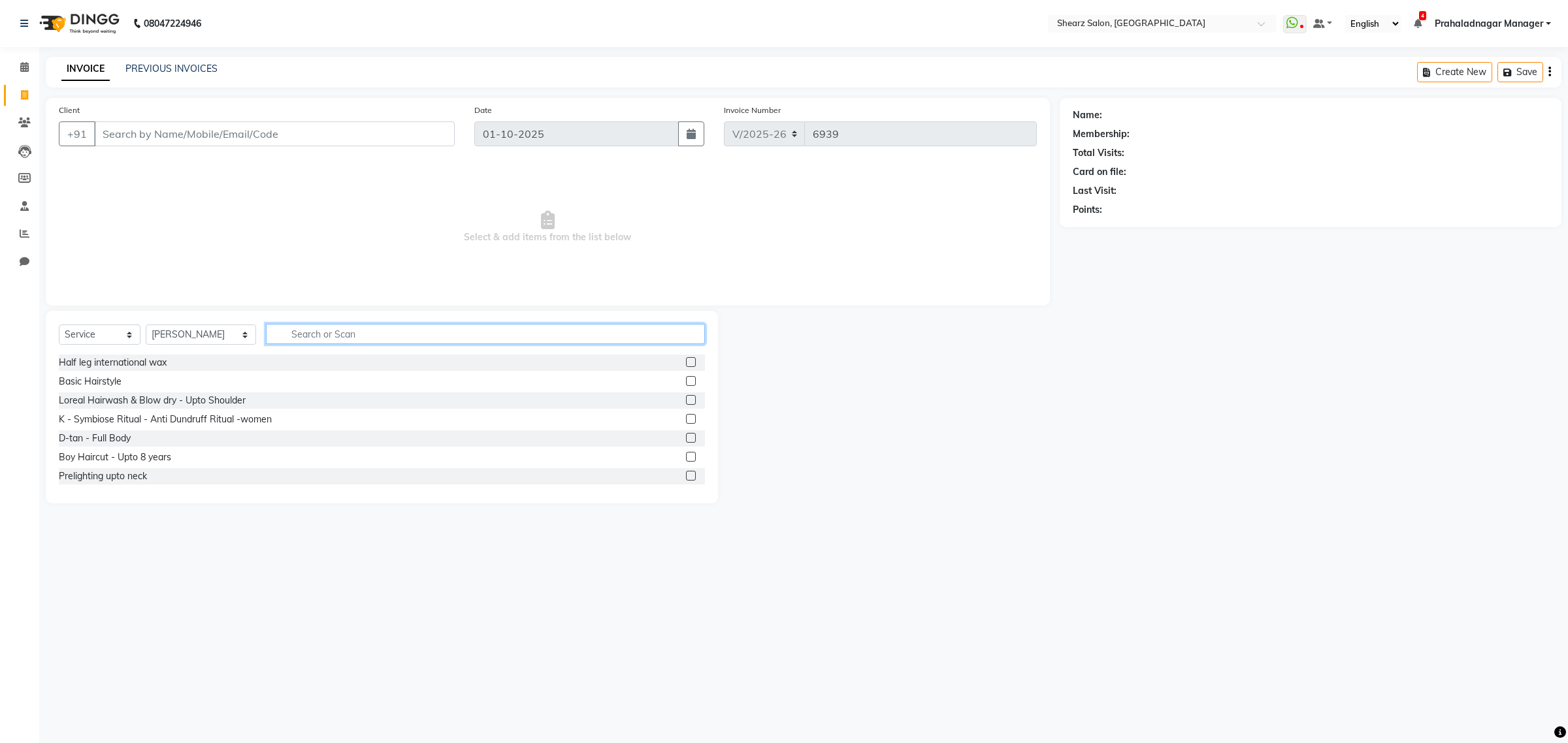
click at [360, 333] on input "text" at bounding box center [486, 334] width 439 height 20
type input "polis"
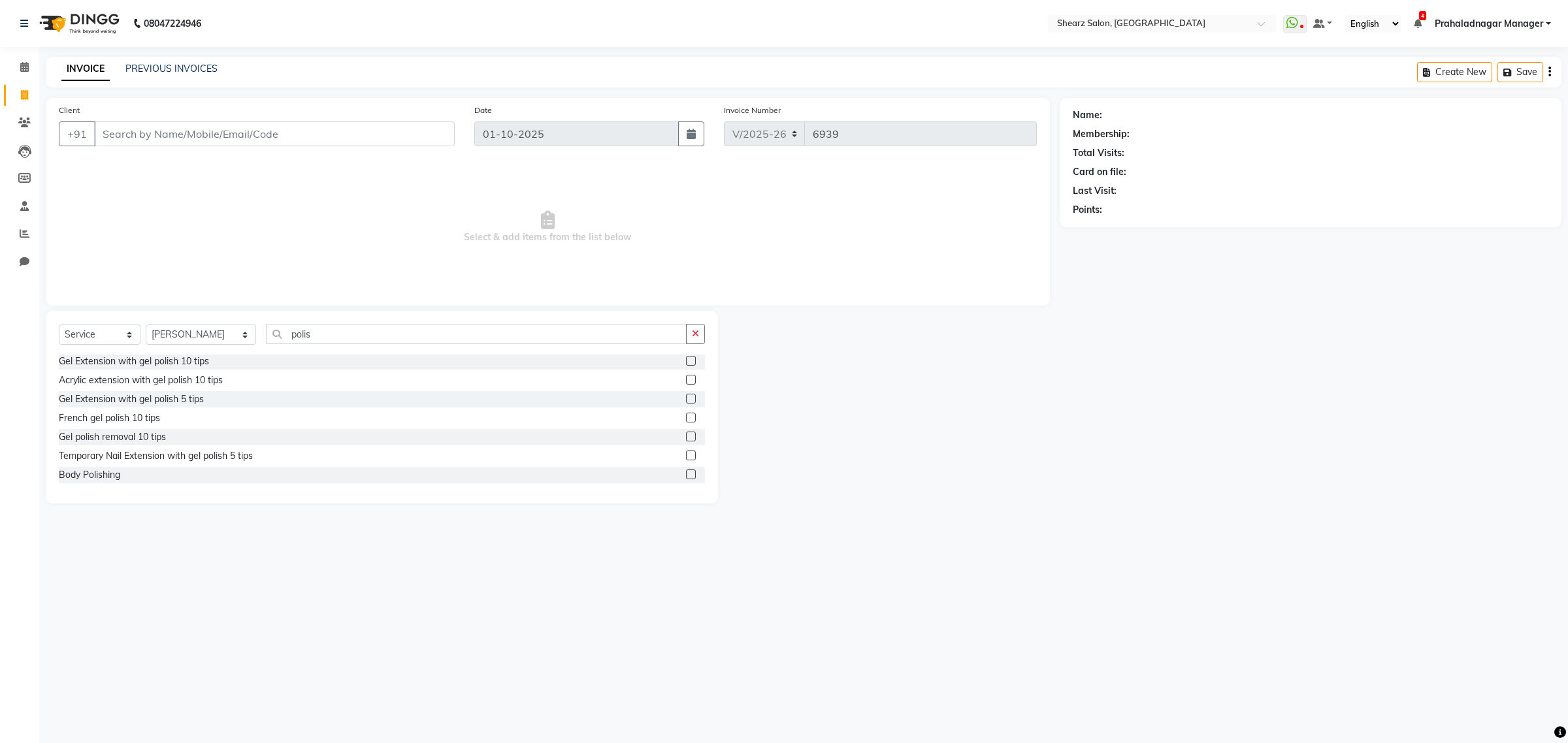
click at [686, 473] on label at bounding box center [691, 475] width 10 height 10
click at [686, 473] on input "checkbox" at bounding box center [690, 475] width 8 height 8
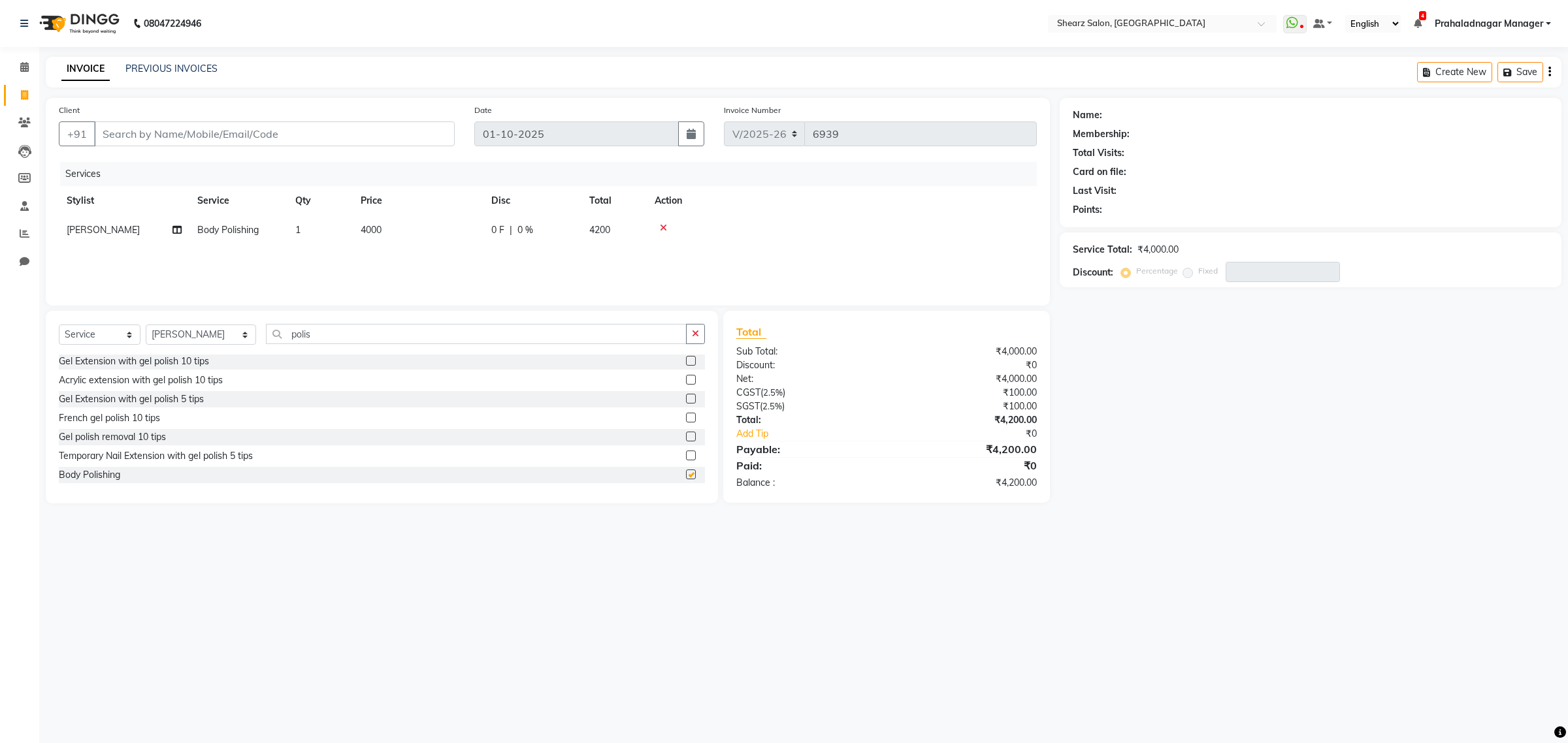
checkbox input "false"
click at [34, 59] on link "Calendar" at bounding box center [20, 68] width 31 height 22
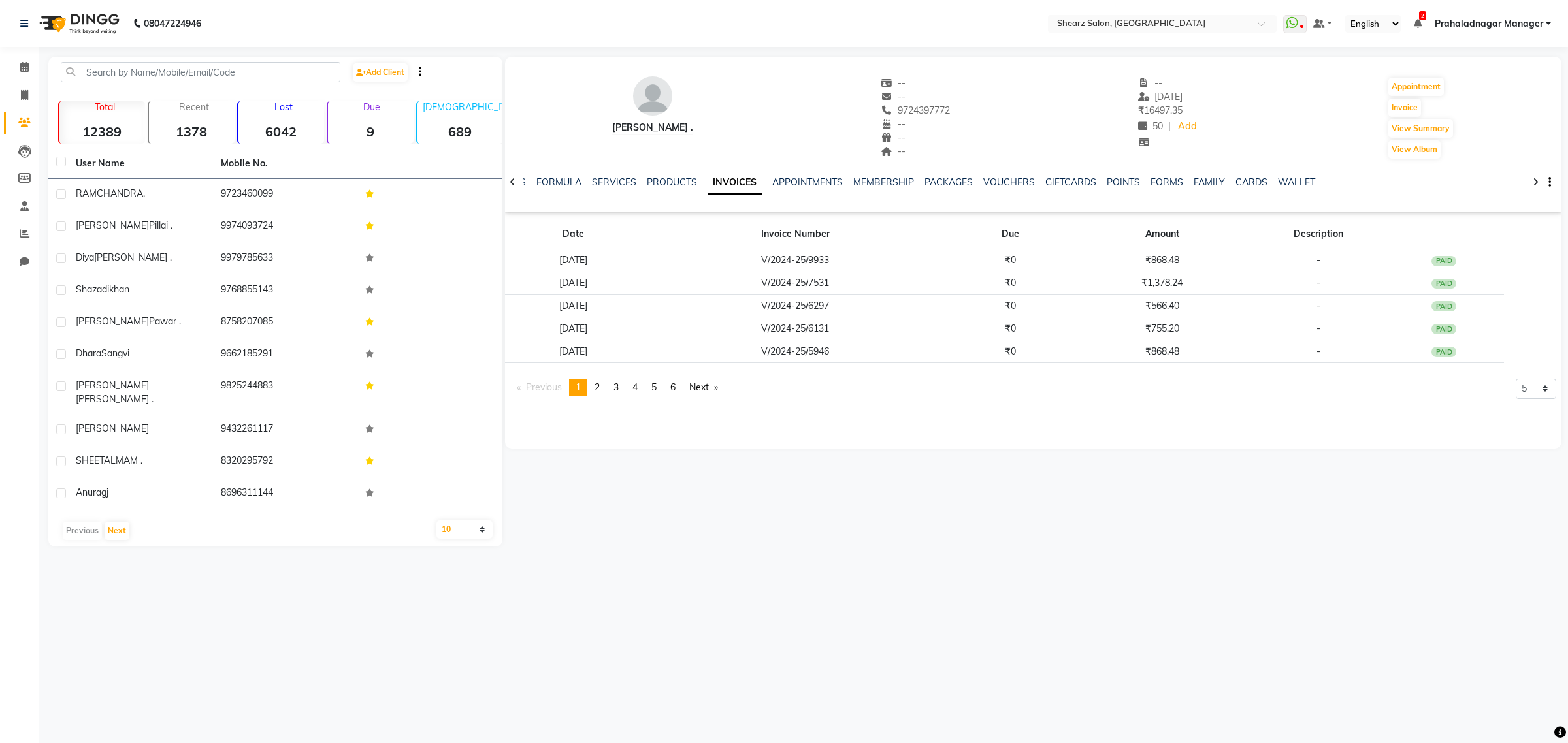
click at [634, 126] on div "[PERSON_NAME] ." at bounding box center [652, 127] width 81 height 13
click at [31, 68] on span at bounding box center [25, 67] width 23 height 15
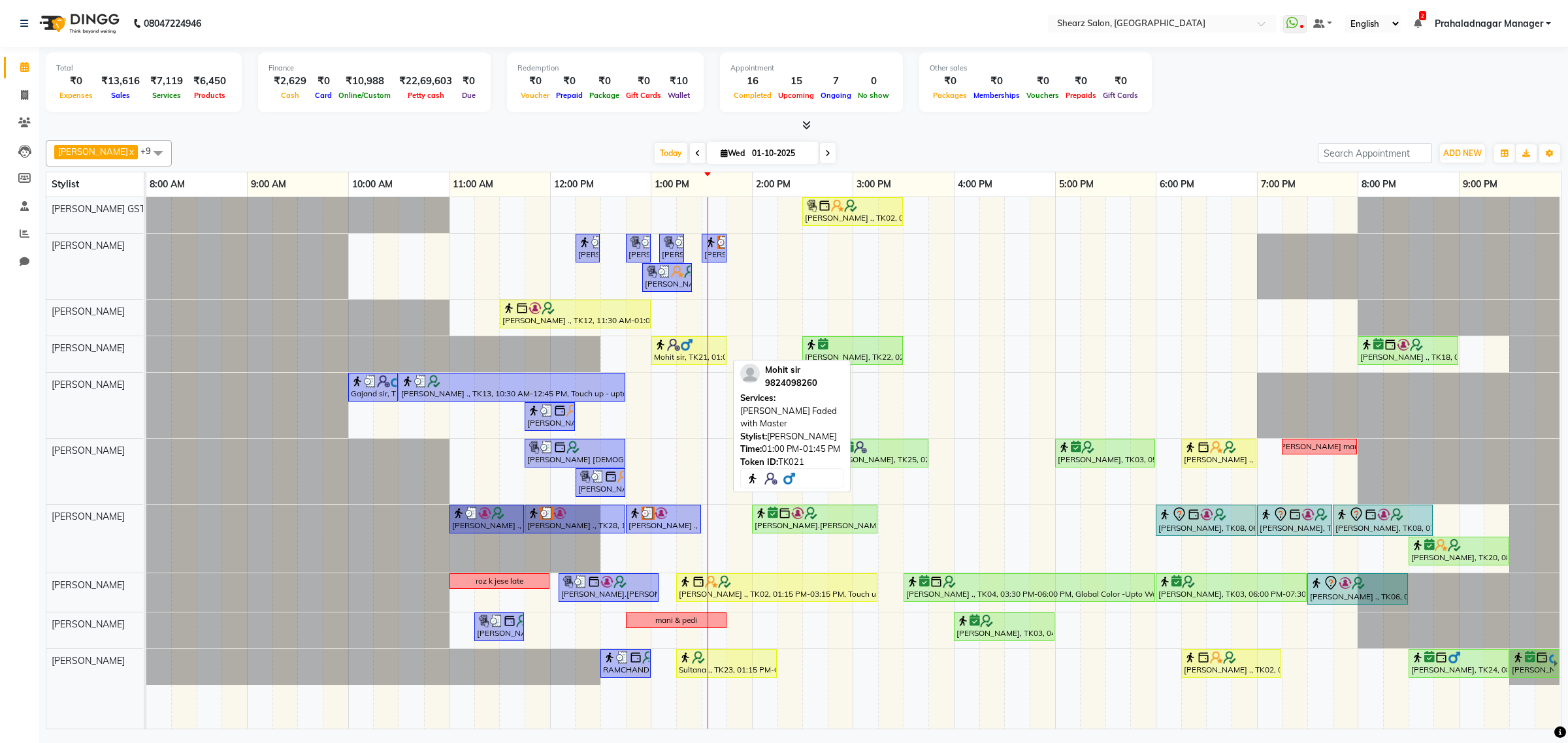
click at [697, 355] on div "Mohit sir, TK21, 01:00 PM-01:45 PM, [PERSON_NAME] Faded with Master" at bounding box center [689, 350] width 73 height 25
select select "1"
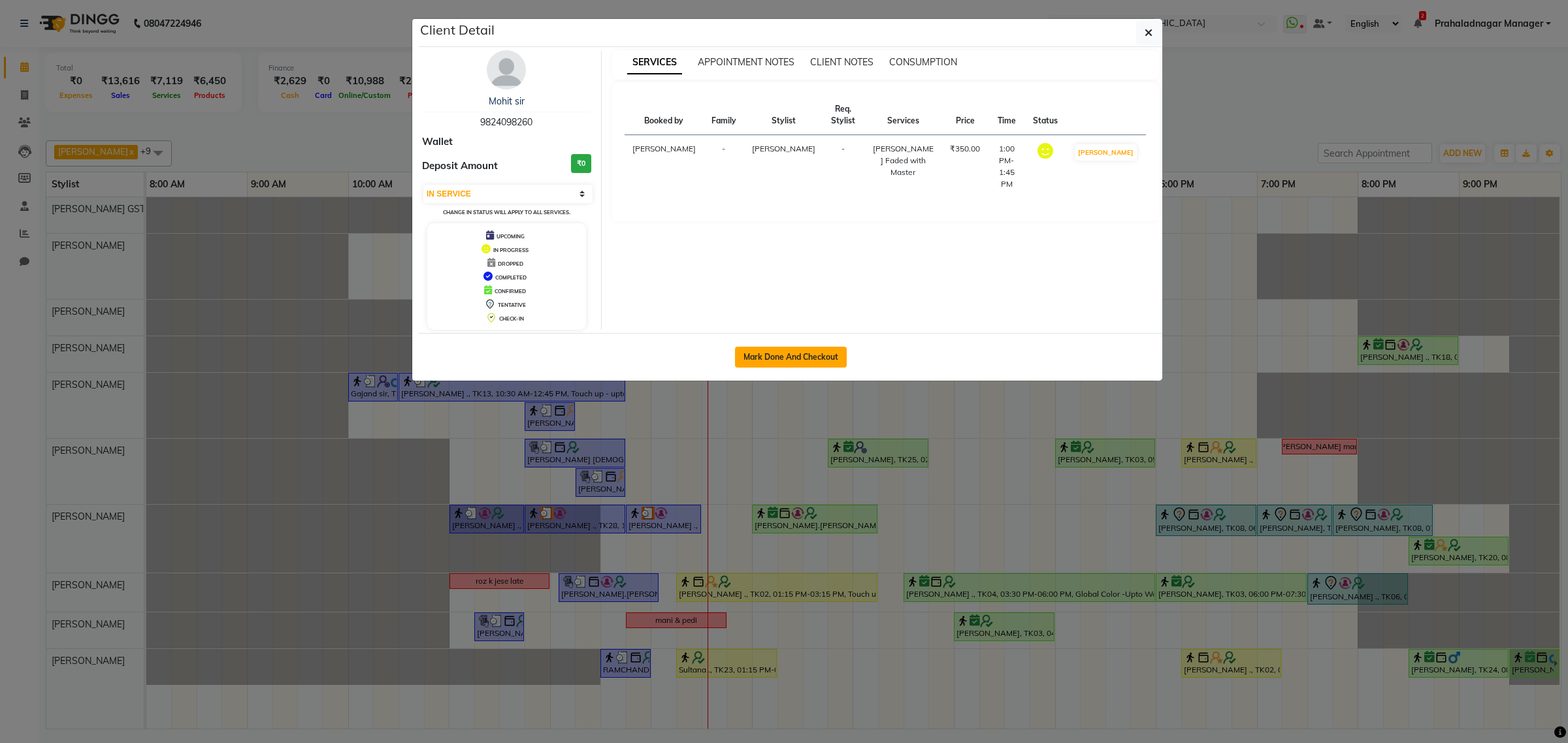
click at [742, 356] on button "Mark Done And Checkout" at bounding box center [790, 358] width 111 height 21
select select "8157"
select select "service"
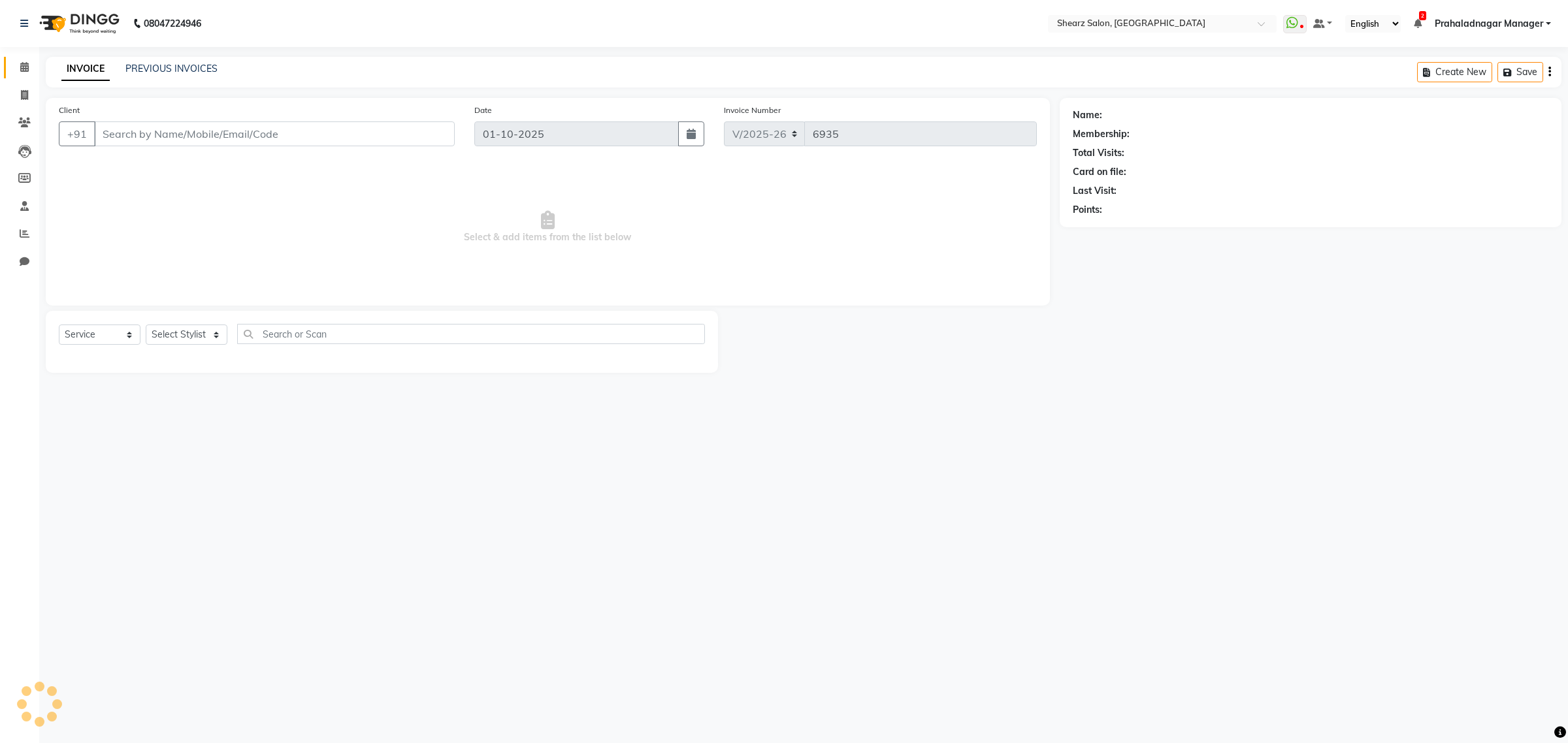
type input "9824098260"
select select "77475"
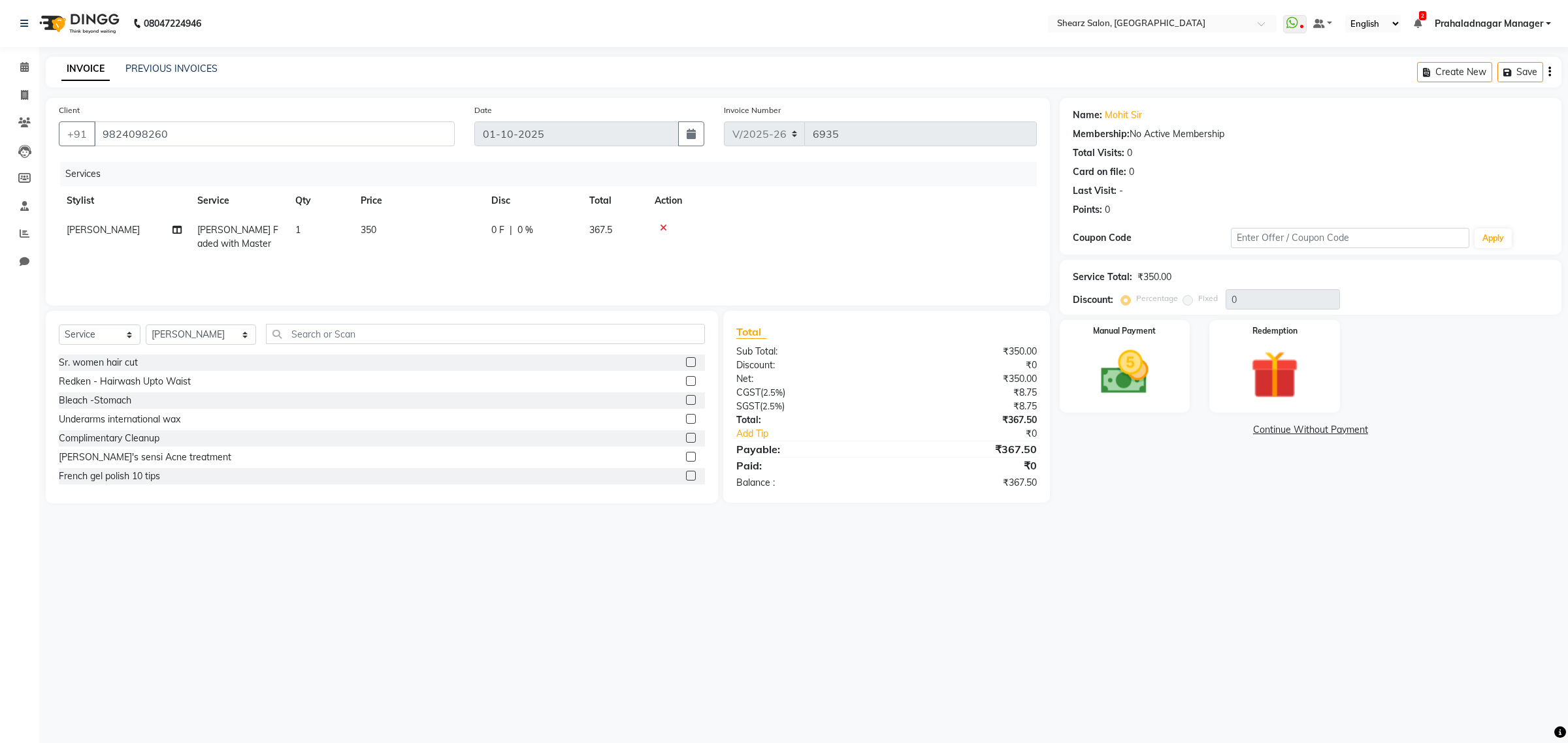
click at [661, 226] on icon at bounding box center [663, 228] width 7 height 9
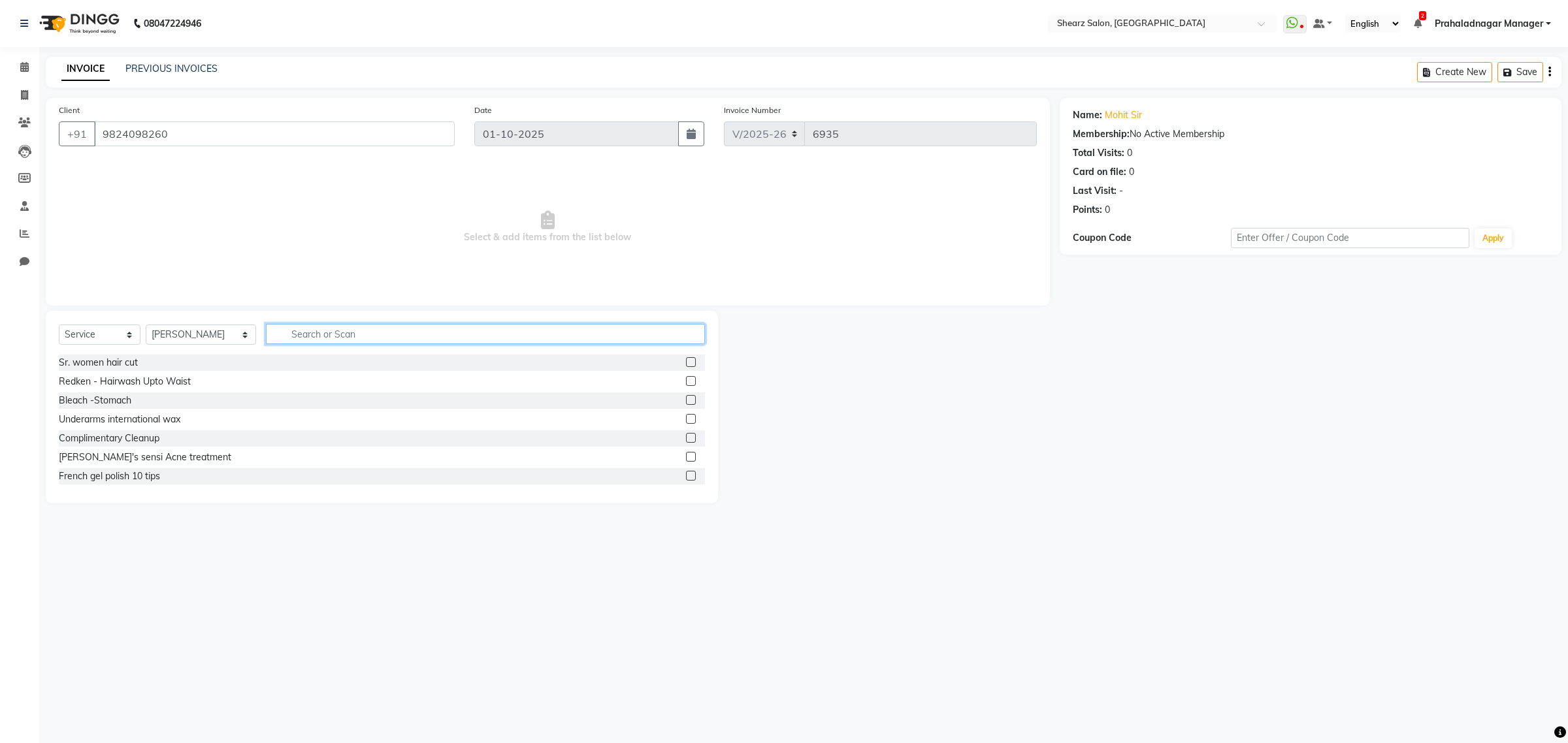
click at [320, 324] on input "text" at bounding box center [486, 334] width 439 height 20
type input "b"
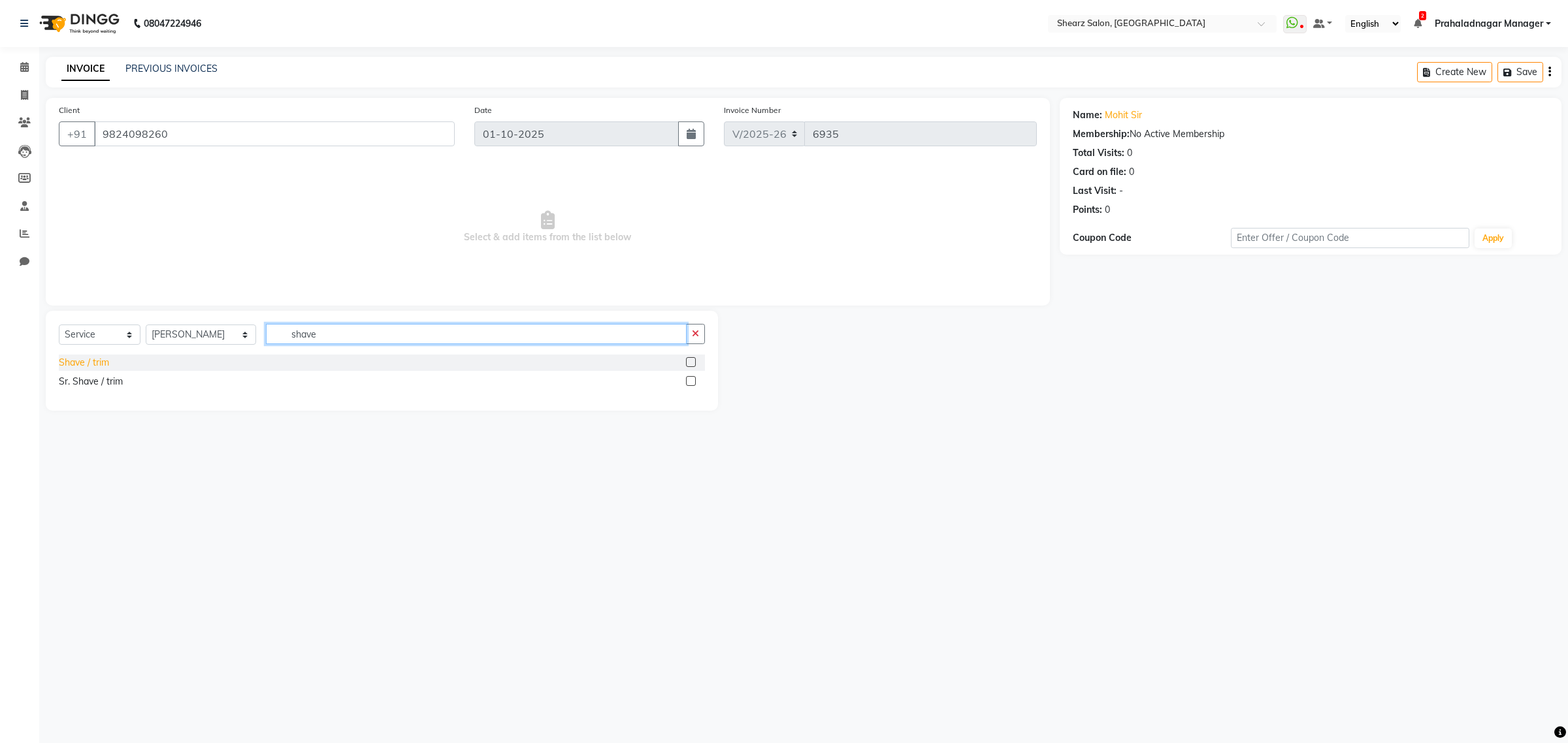
type input "shave"
click at [79, 361] on div "Shave / trim" at bounding box center [83, 362] width 50 height 13
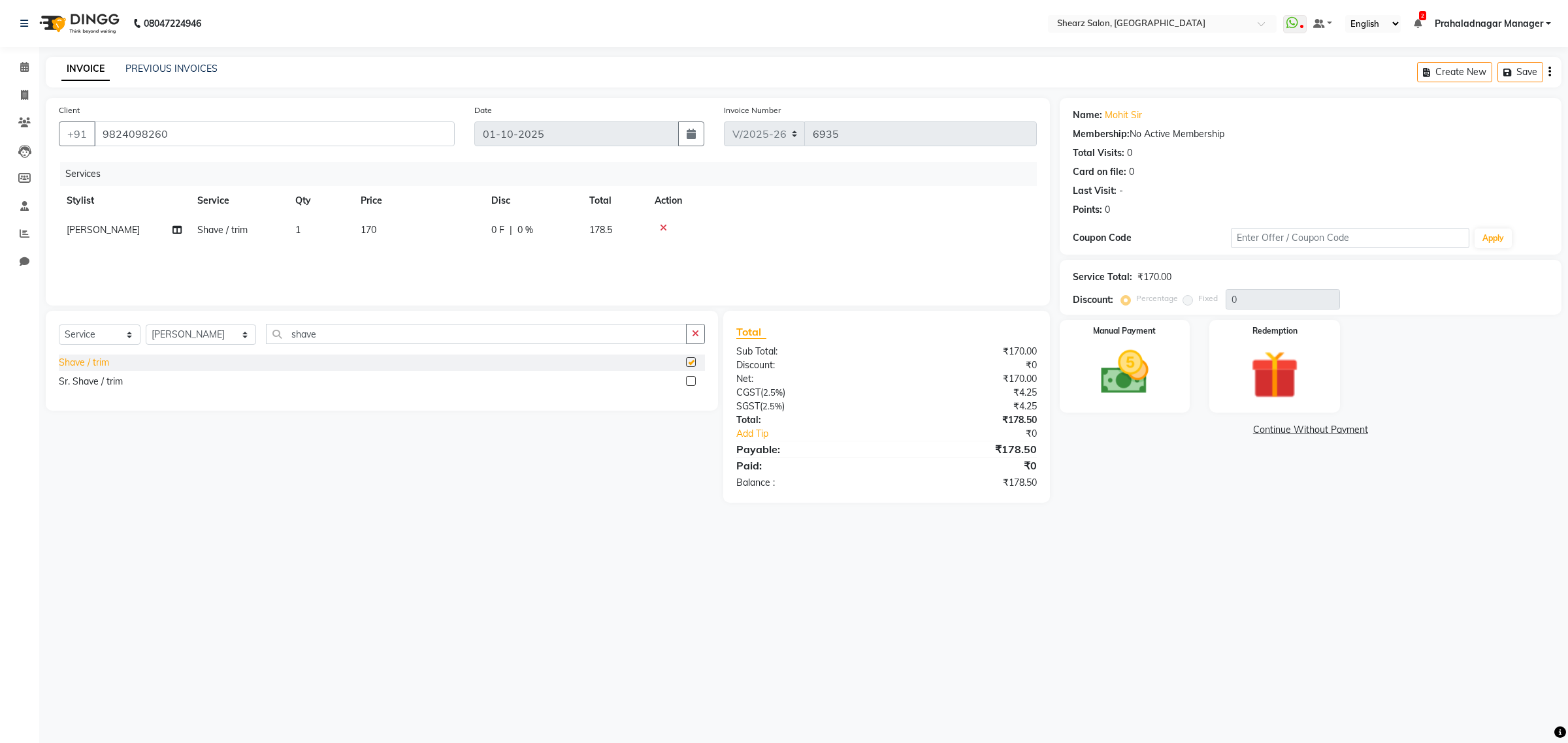
checkbox input "false"
click at [1085, 363] on img at bounding box center [1124, 373] width 81 height 57
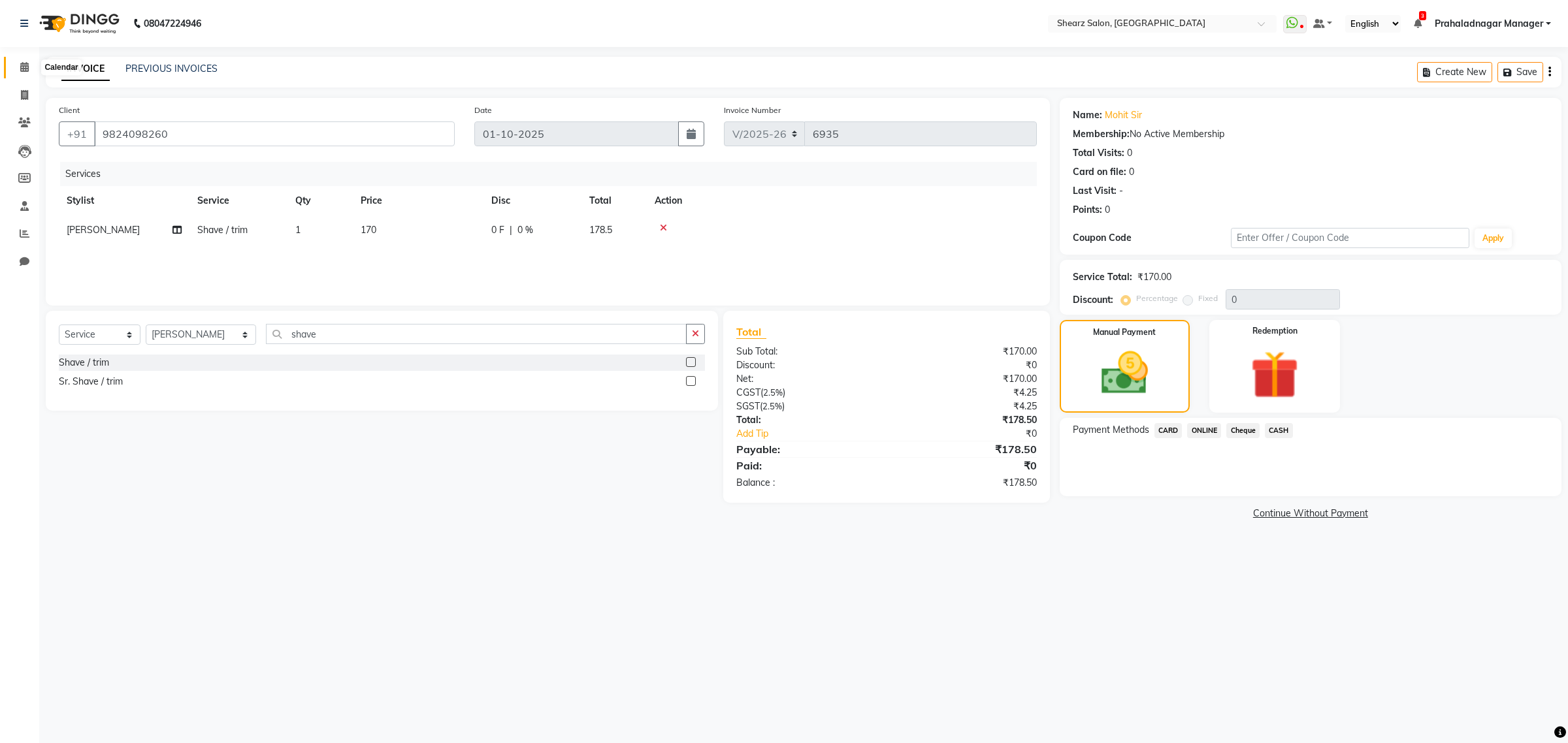
click at [26, 64] on icon at bounding box center [25, 67] width 8 height 10
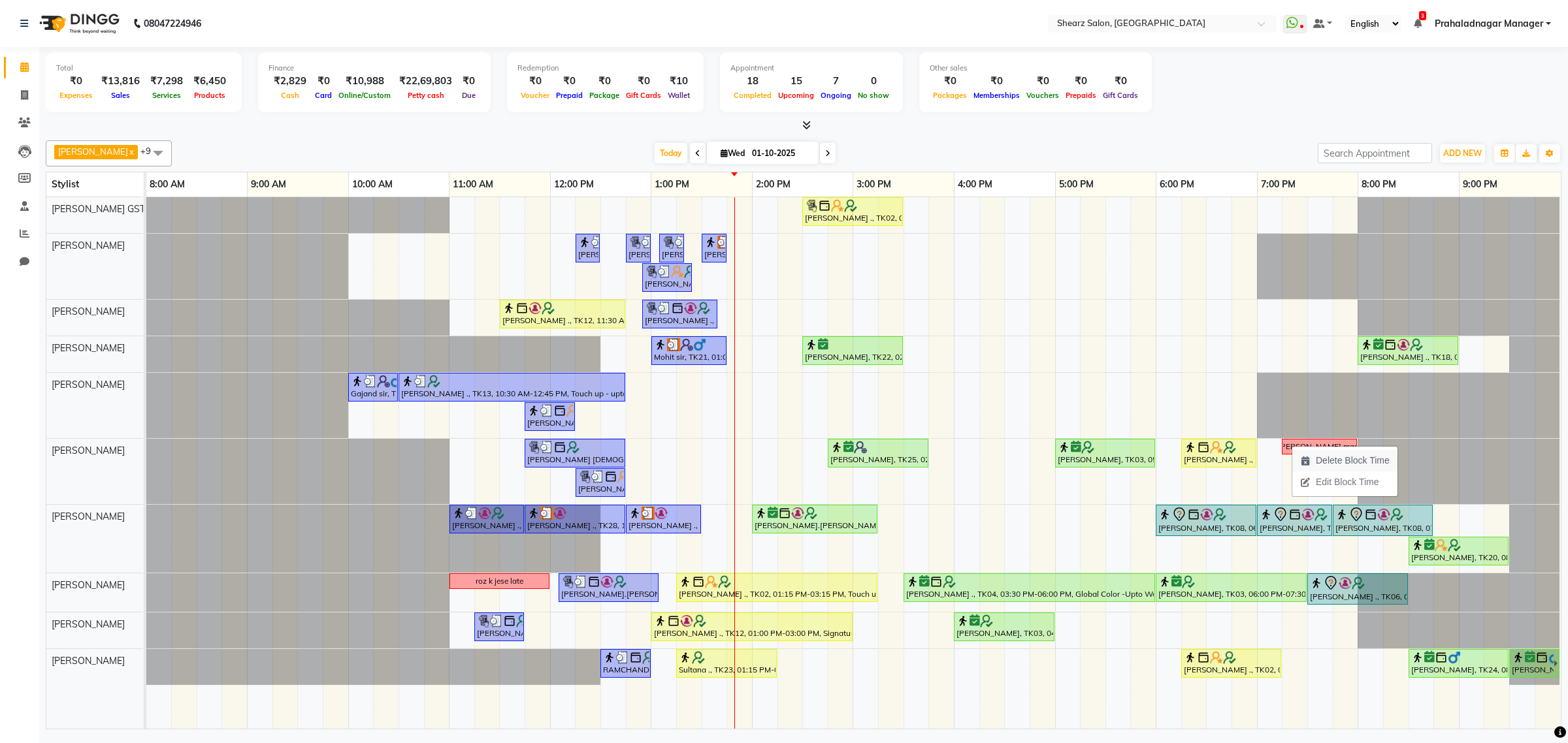
click at [1327, 464] on span "Delete Block Time" at bounding box center [1352, 460] width 74 height 13
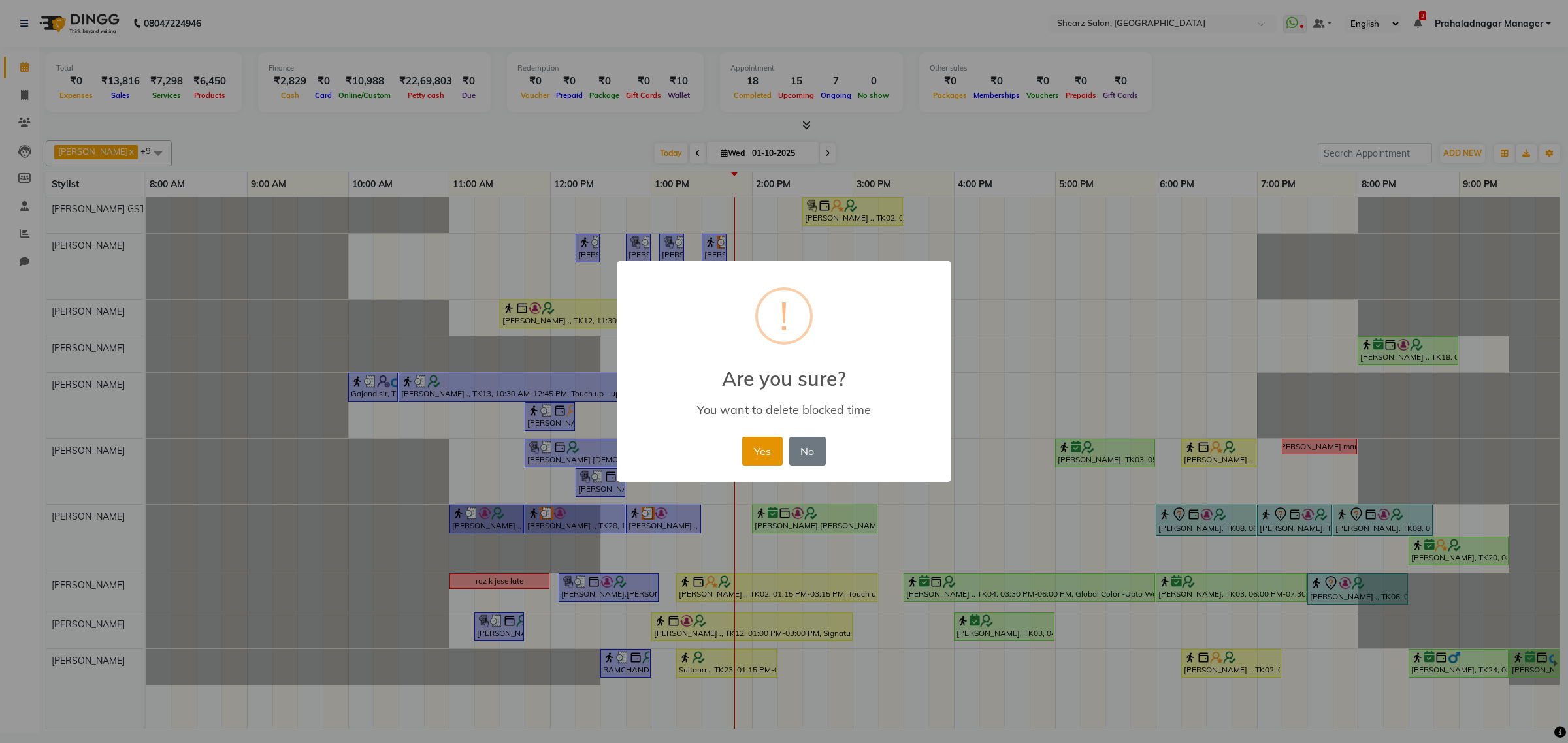
click at [758, 448] on button "Yes" at bounding box center [762, 451] width 40 height 29
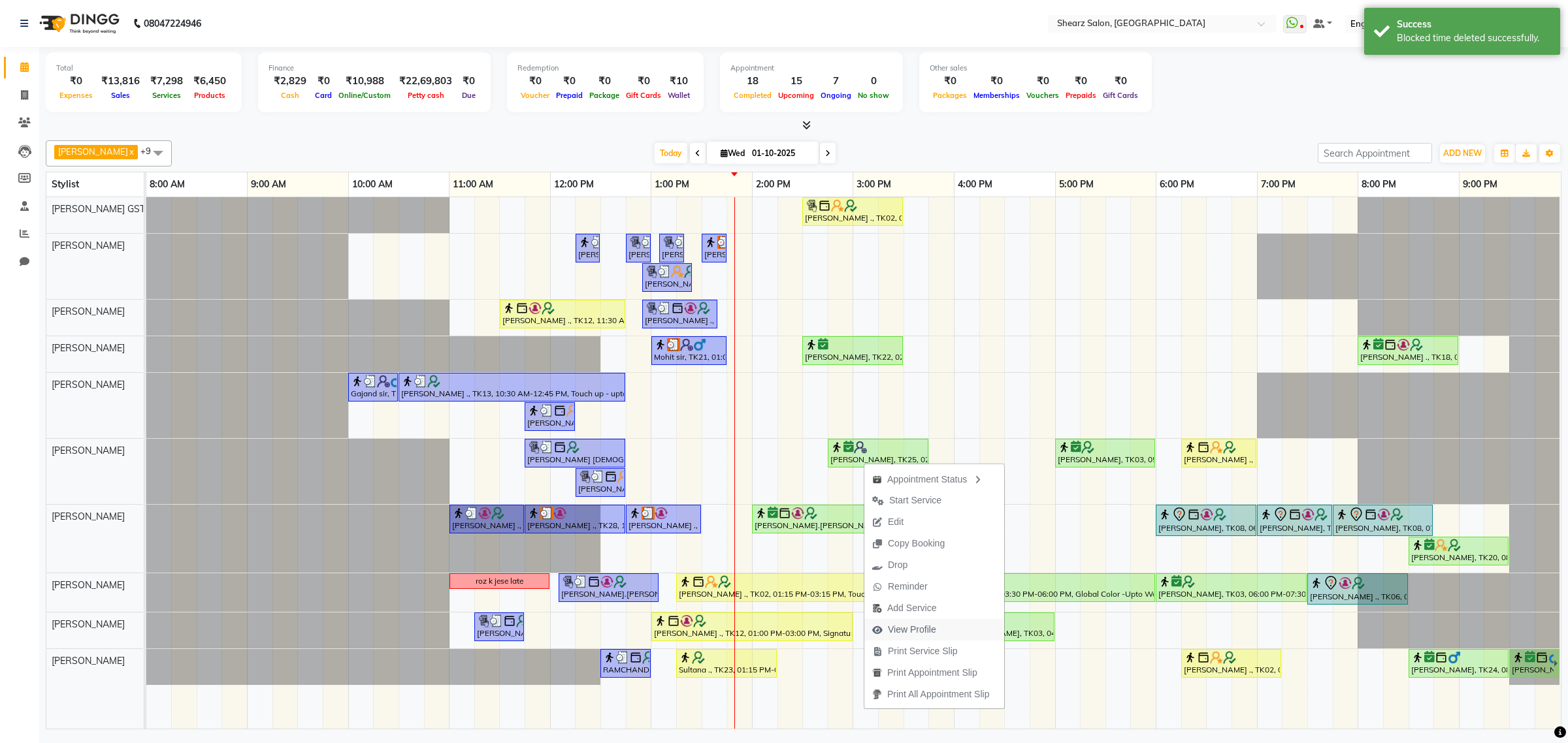
click at [872, 626] on icon "button" at bounding box center [877, 630] width 11 height 9
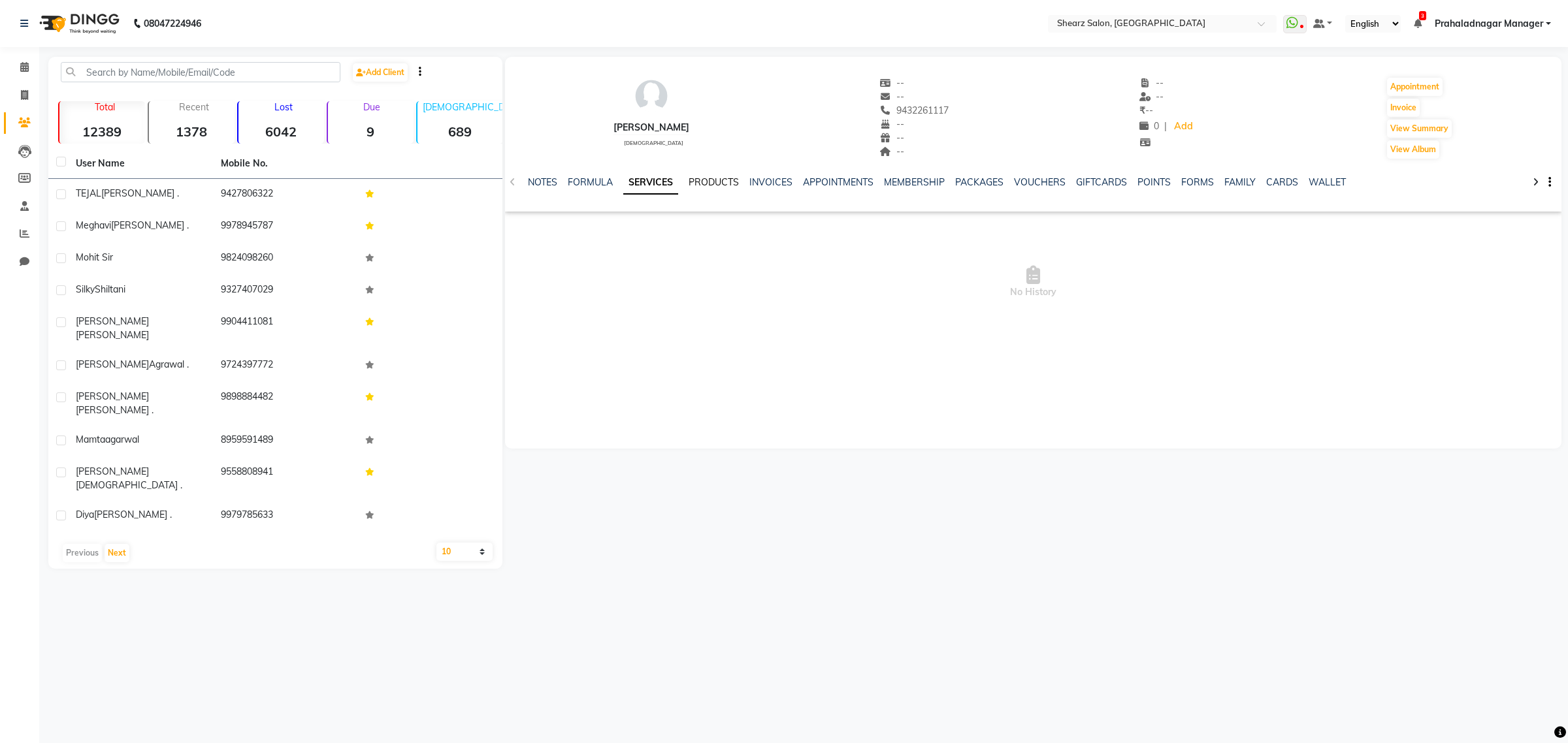
click at [716, 179] on link "PRODUCTS" at bounding box center [713, 182] width 50 height 12
click at [610, 181] on link "SERVICES" at bounding box center [624, 182] width 44 height 12
click at [26, 74] on span at bounding box center [25, 67] width 23 height 15
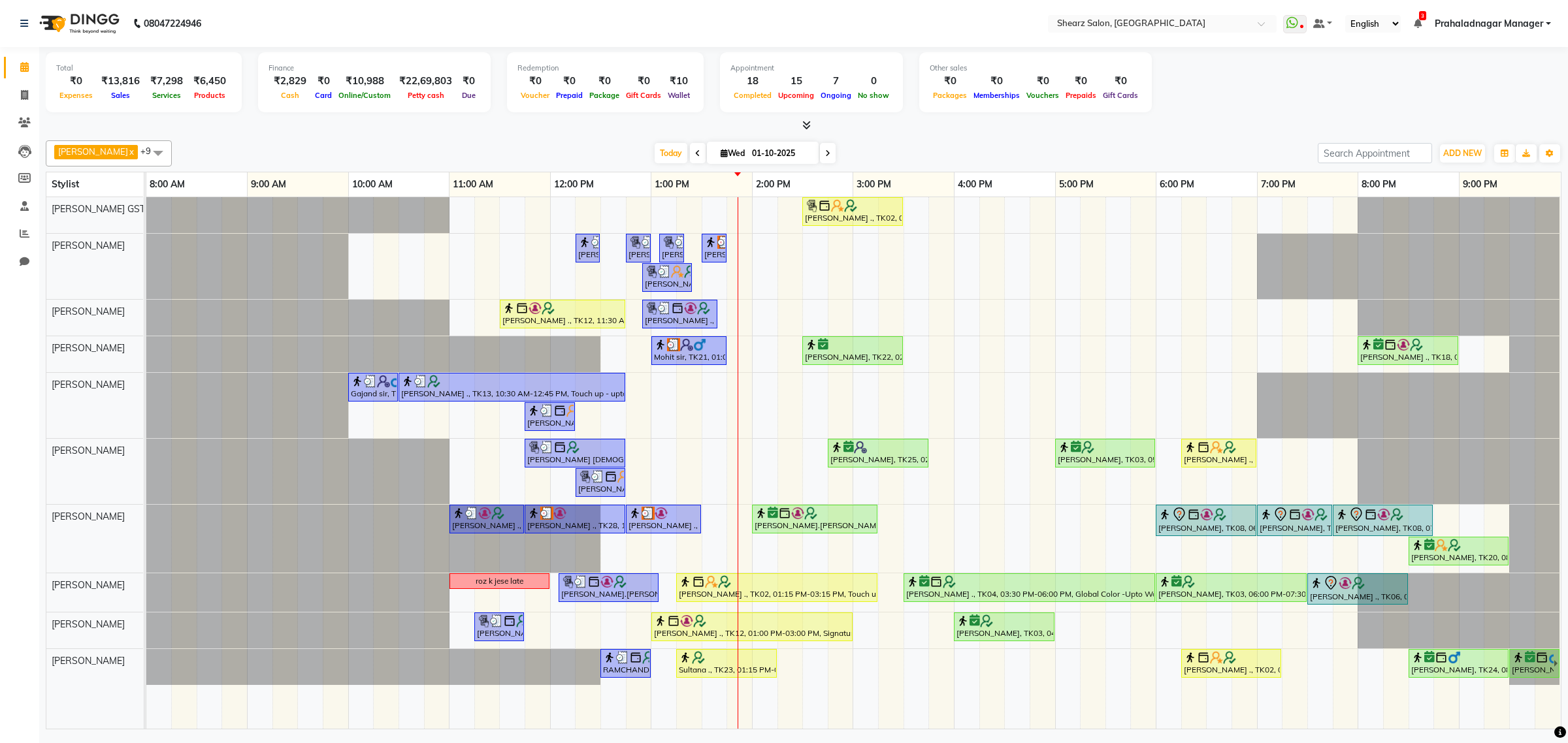
click at [812, 149] on div "[DATE] [DATE]" at bounding box center [745, 154] width 183 height 20
click at [820, 149] on span at bounding box center [828, 153] width 16 height 20
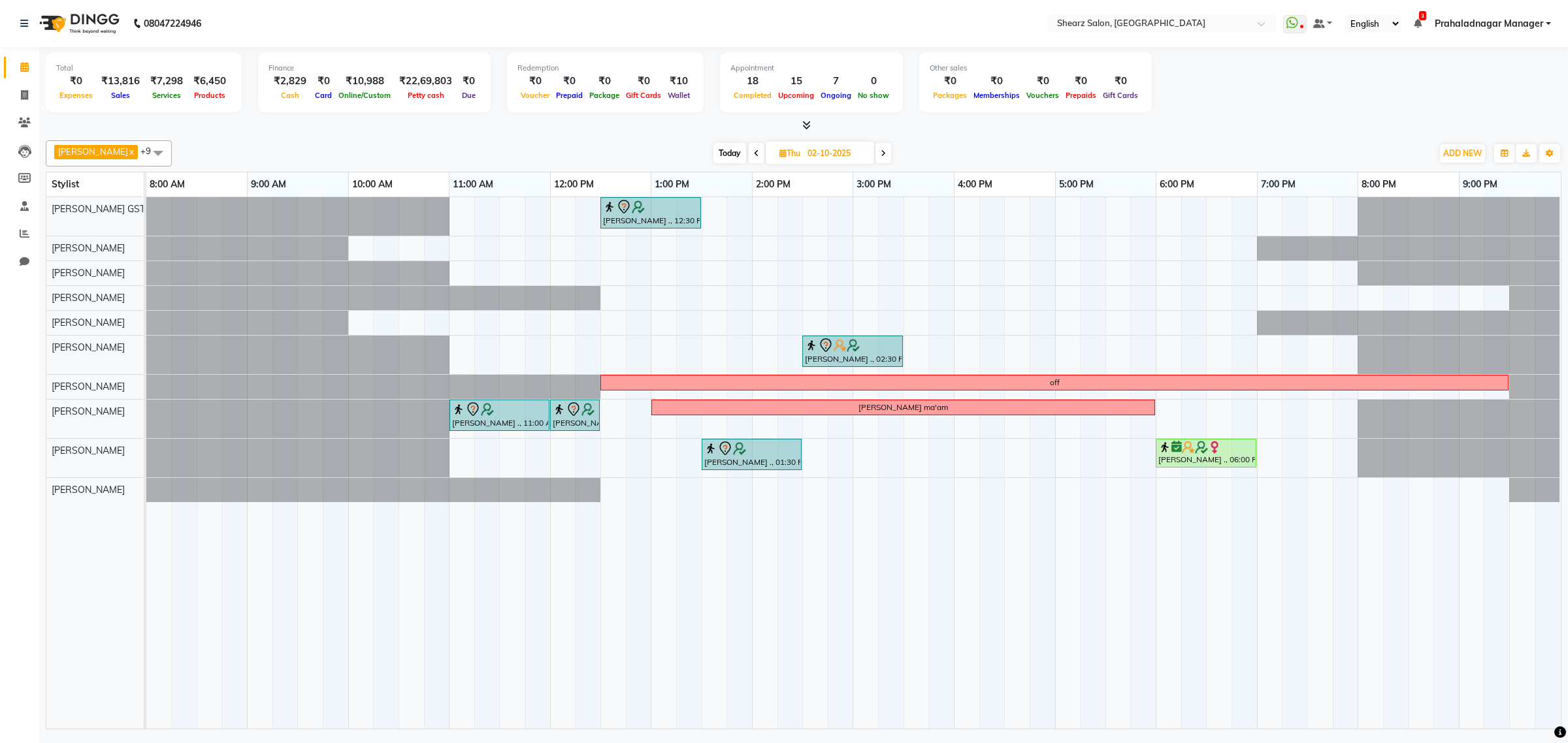
click at [881, 155] on icon at bounding box center [883, 153] width 5 height 8
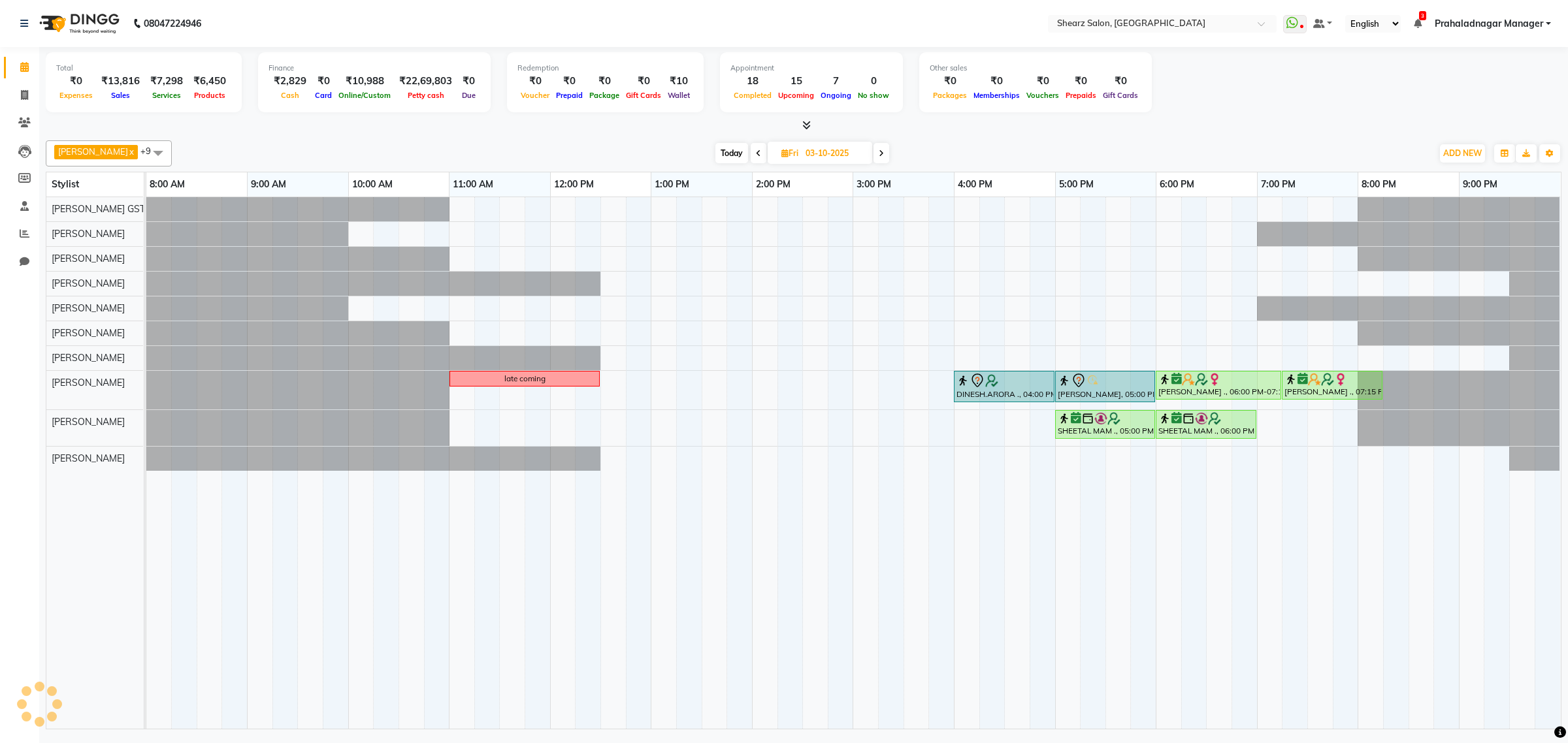
click at [879, 155] on span at bounding box center [881, 153] width 16 height 20
type input "04-10-2025"
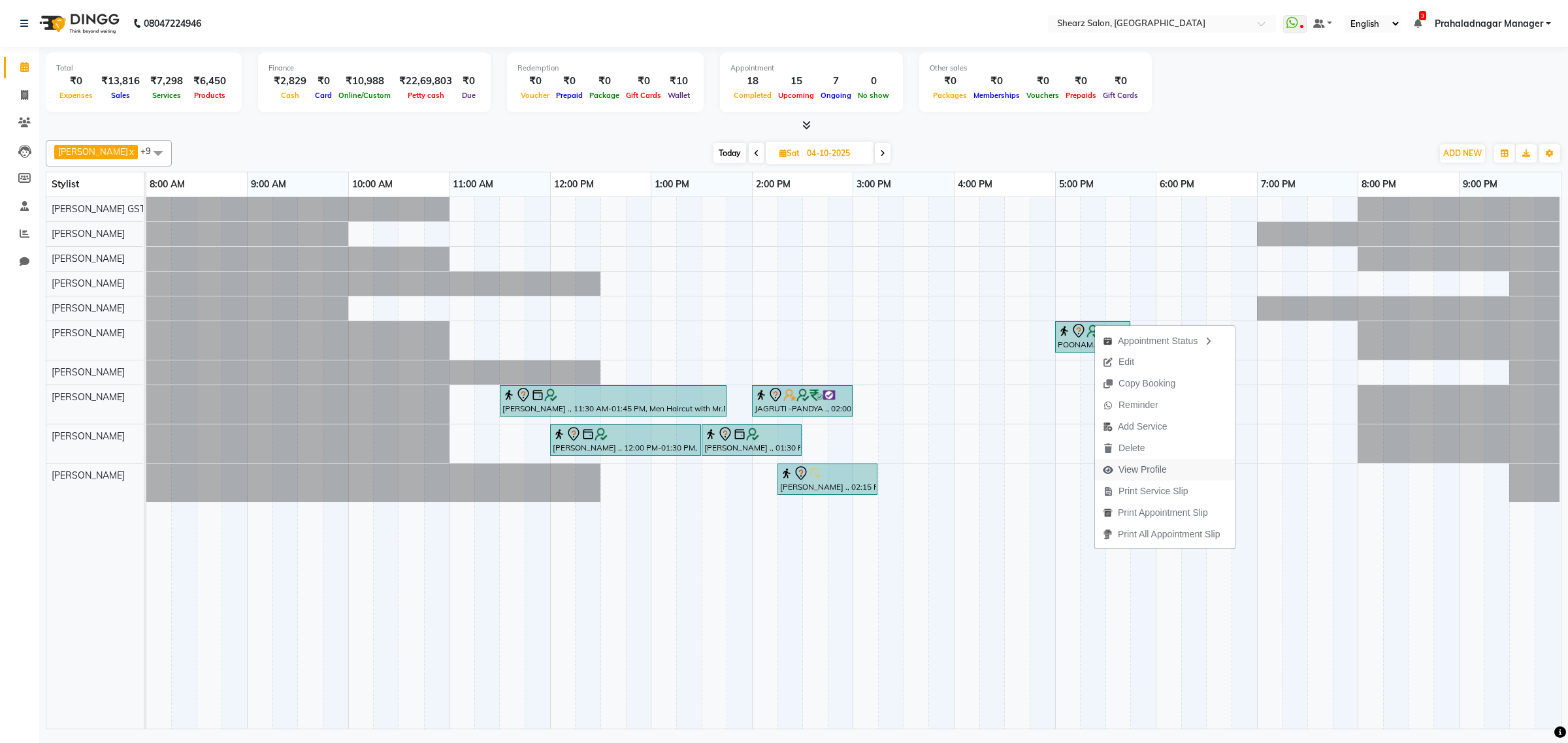
click at [1137, 474] on span "View Profile" at bounding box center [1142, 469] width 48 height 13
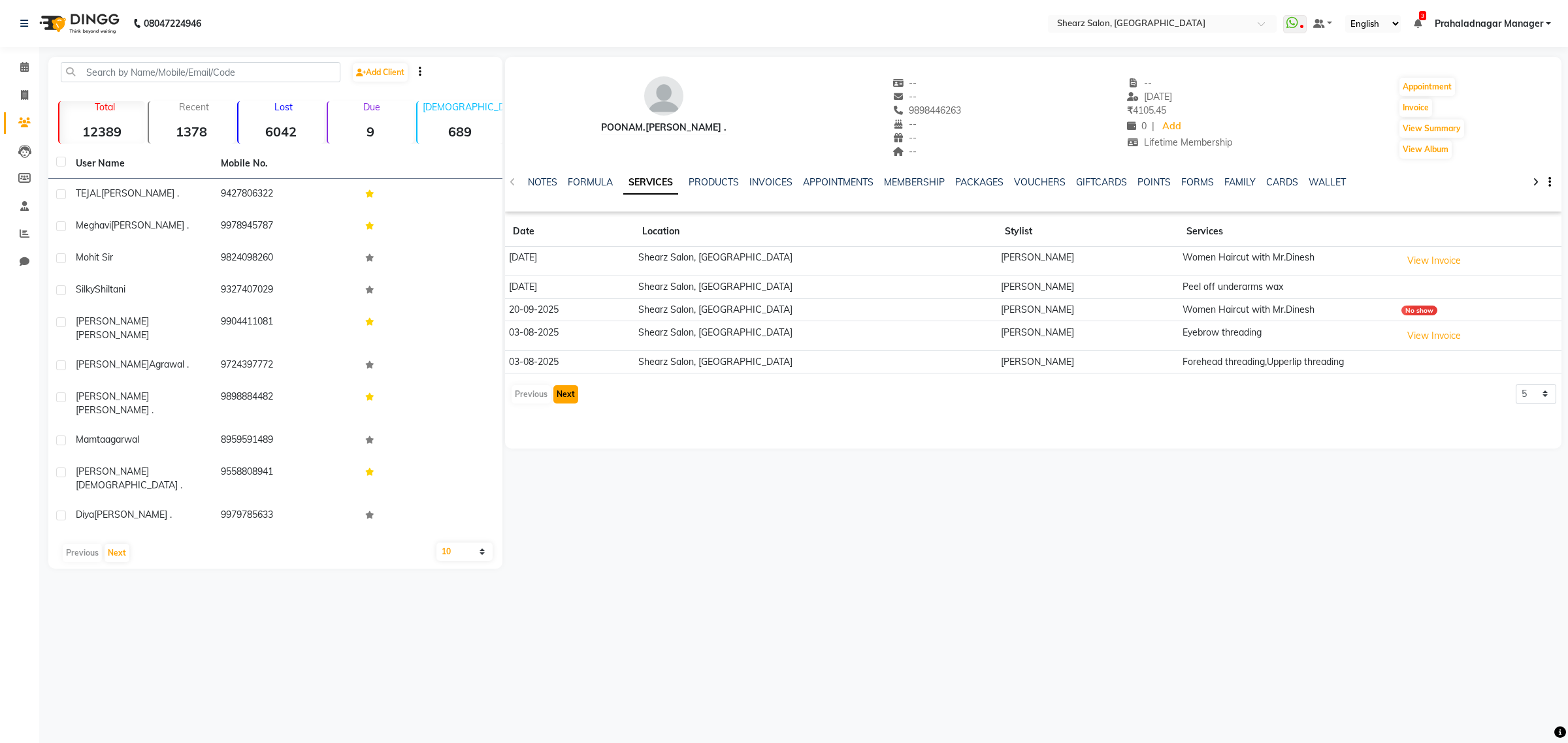
click at [569, 395] on button "Next" at bounding box center [565, 394] width 25 height 18
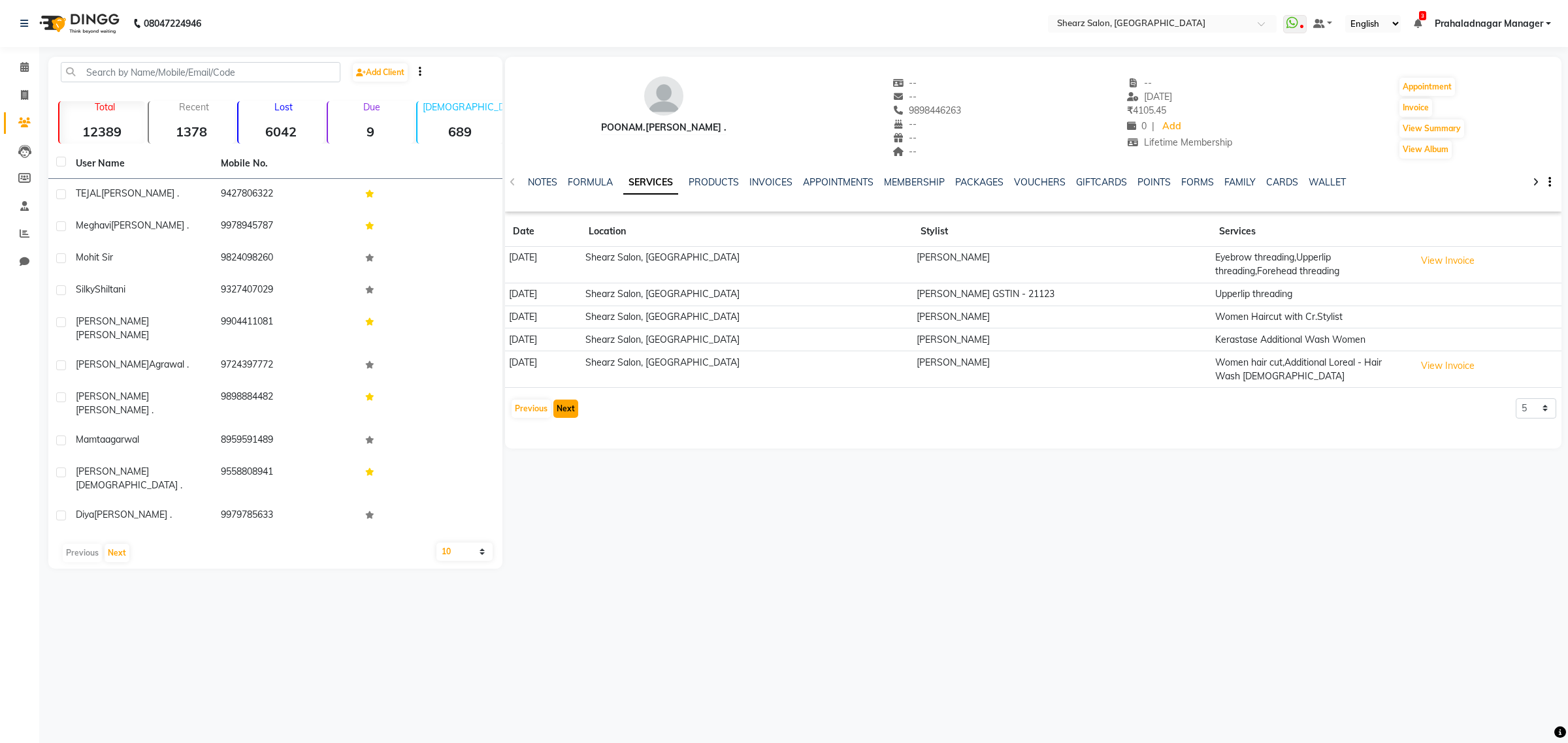
click at [569, 401] on button "Next" at bounding box center [565, 409] width 25 height 18
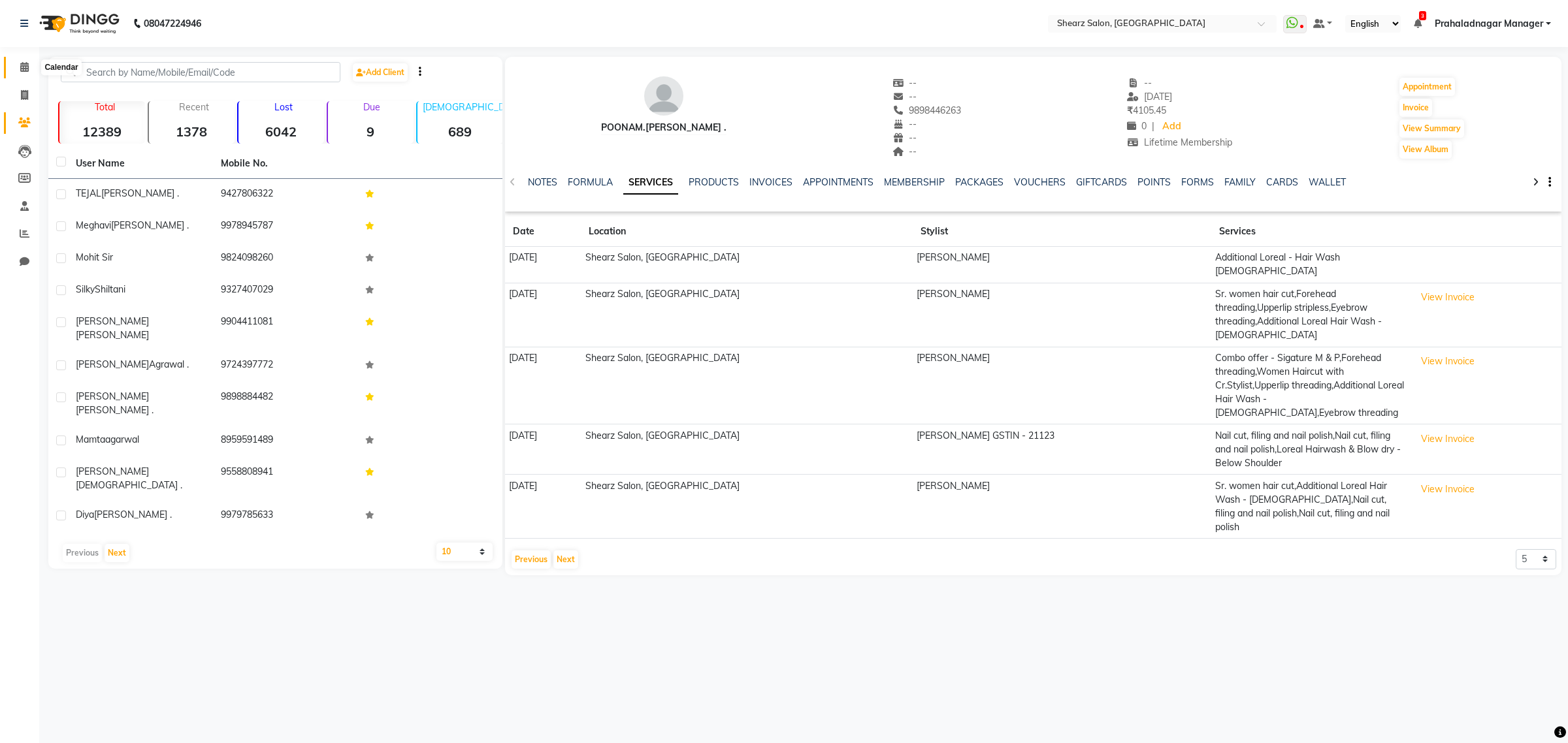
click at [30, 64] on span at bounding box center [25, 67] width 23 height 15
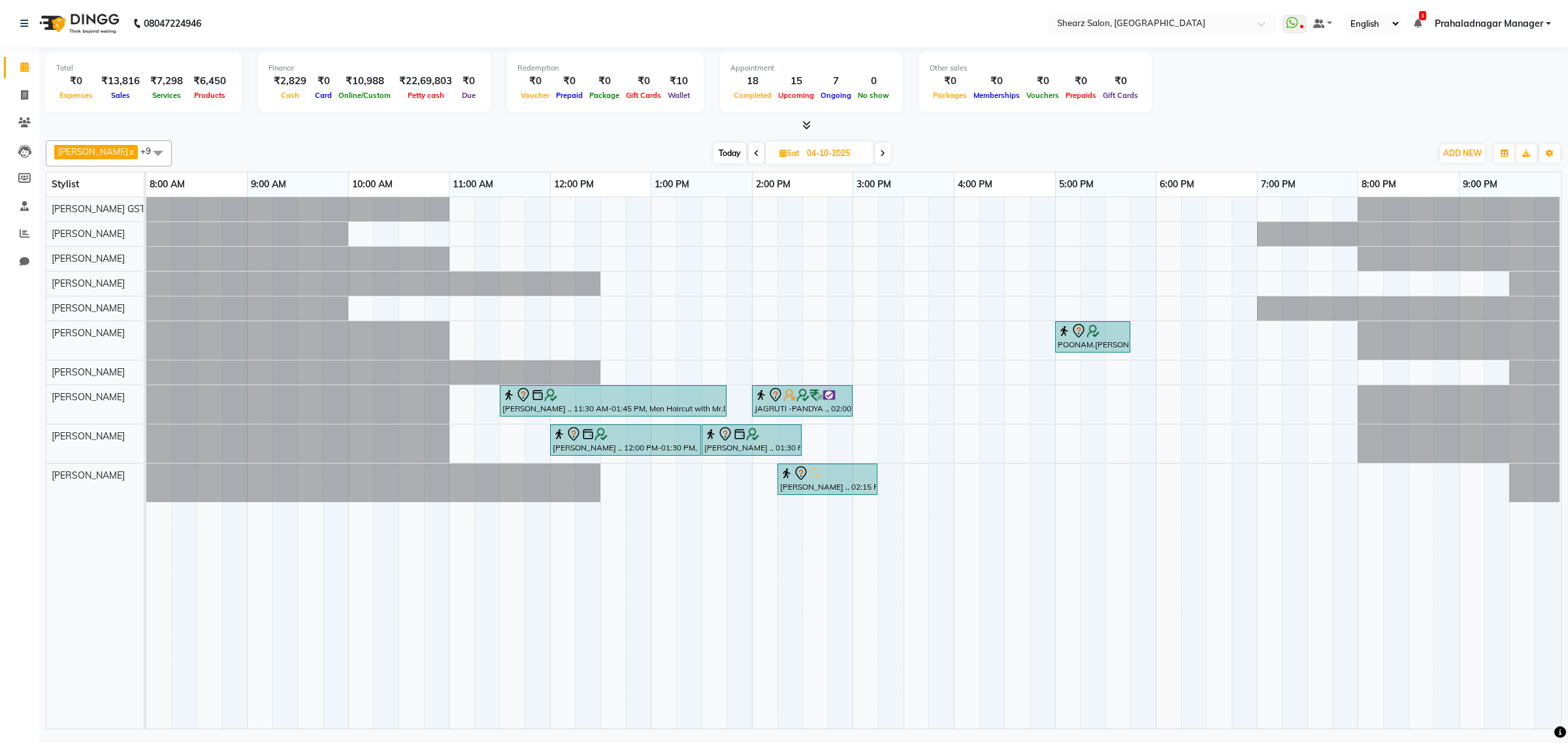
click at [882, 152] on span at bounding box center [882, 153] width 16 height 20
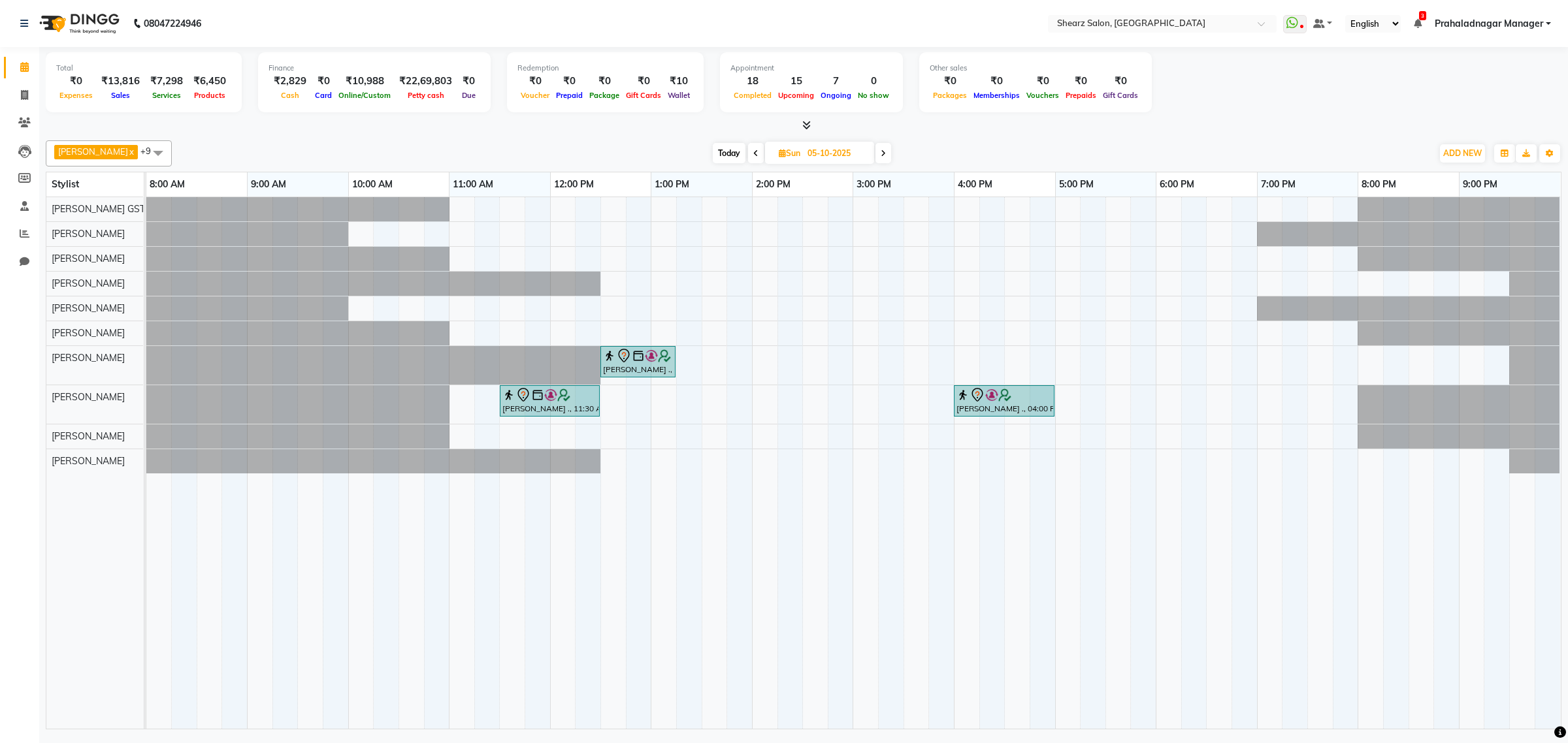
click at [753, 151] on icon at bounding box center [755, 153] width 5 height 8
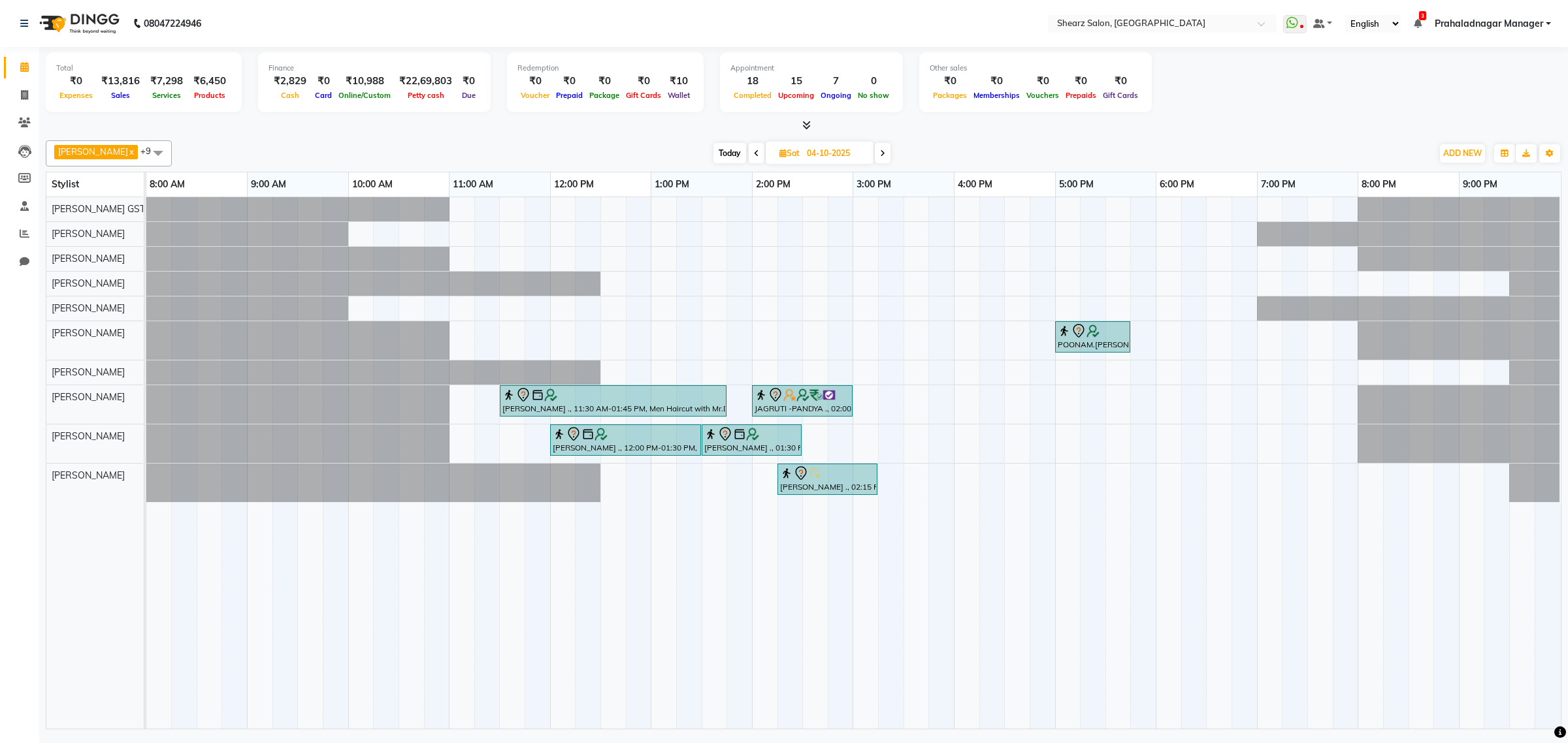
click at [754, 151] on icon at bounding box center [756, 153] width 5 height 8
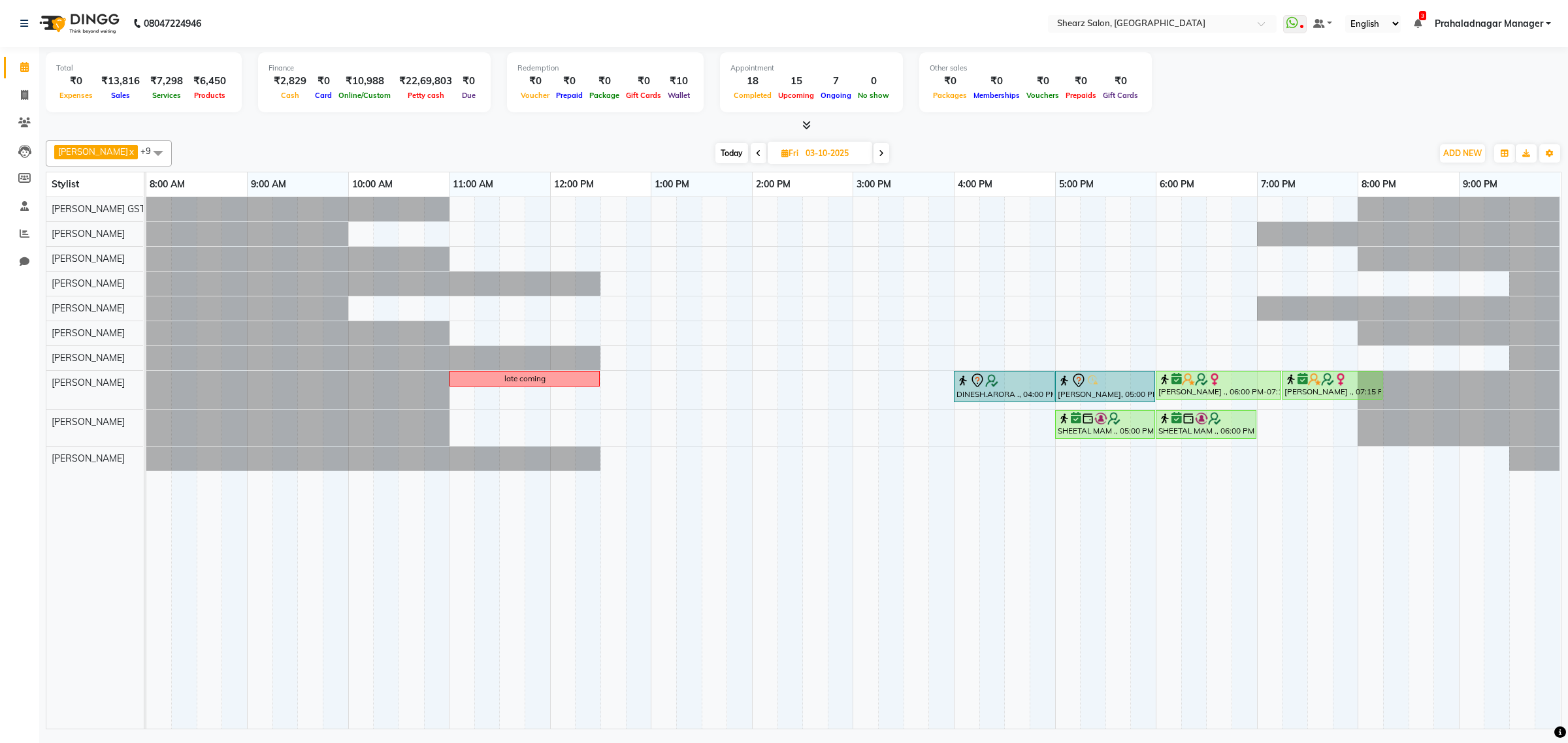
click at [756, 151] on icon at bounding box center [758, 153] width 5 height 8
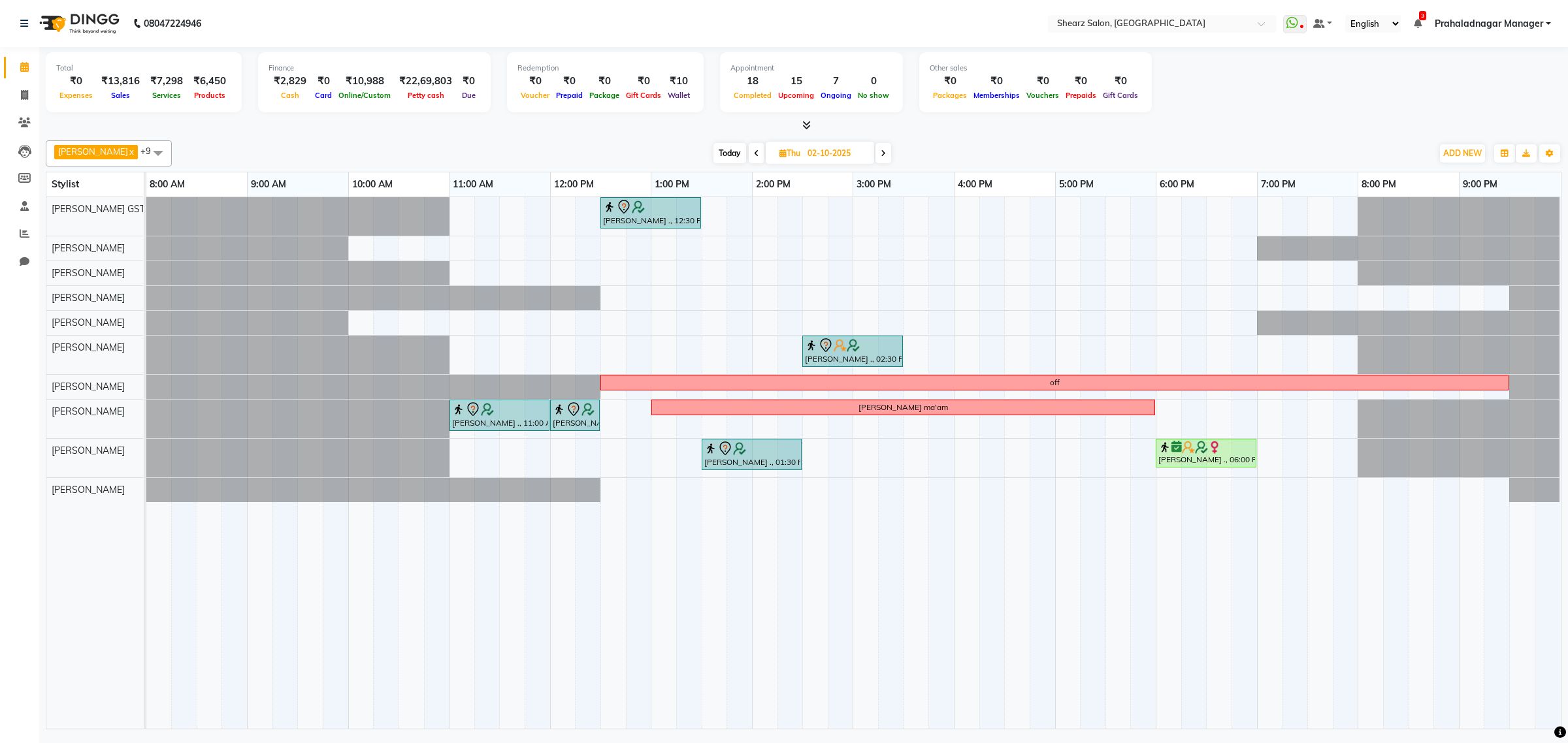
click at [754, 150] on icon at bounding box center [756, 153] width 5 height 8
type input "01-10-2025"
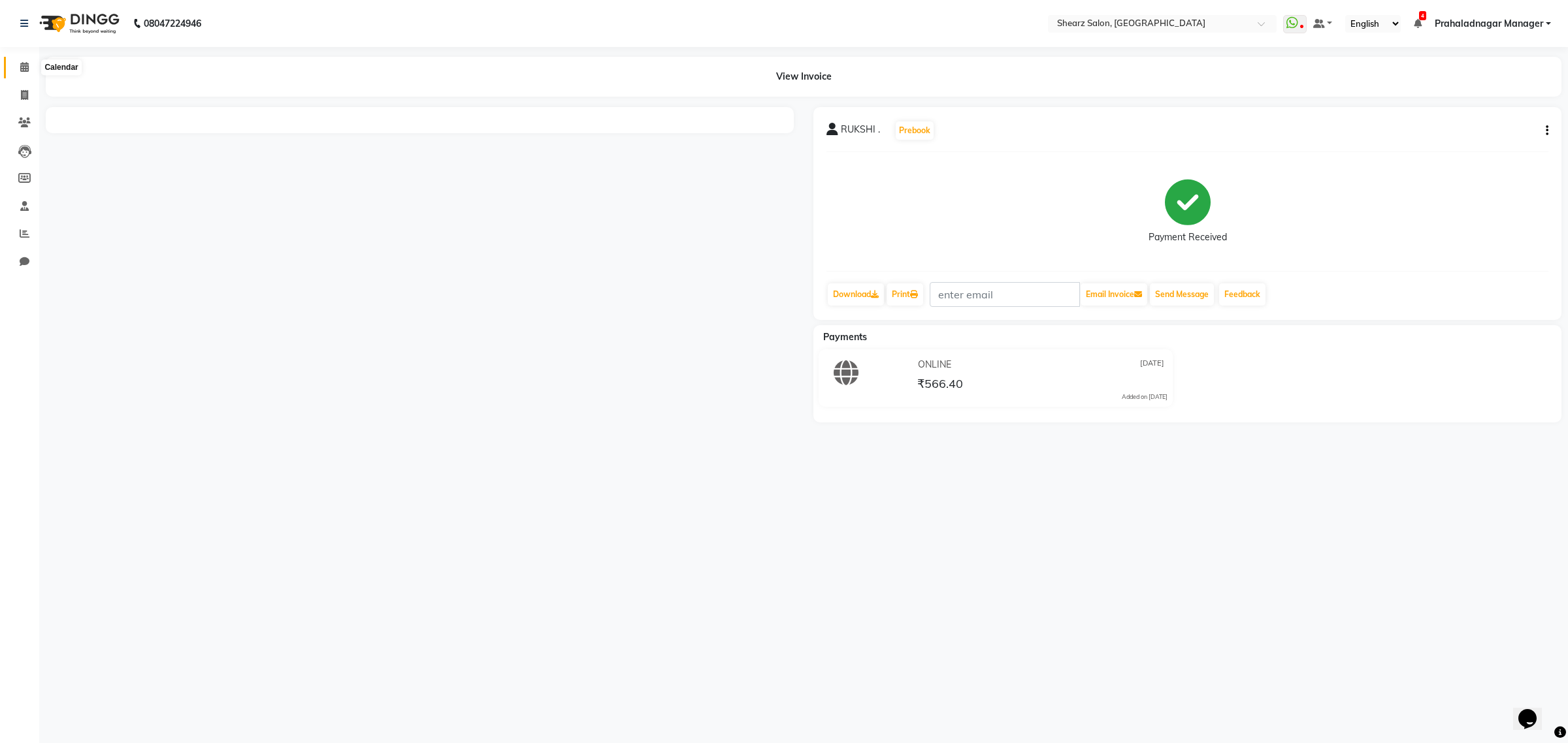
click at [23, 66] on icon at bounding box center [25, 67] width 8 height 10
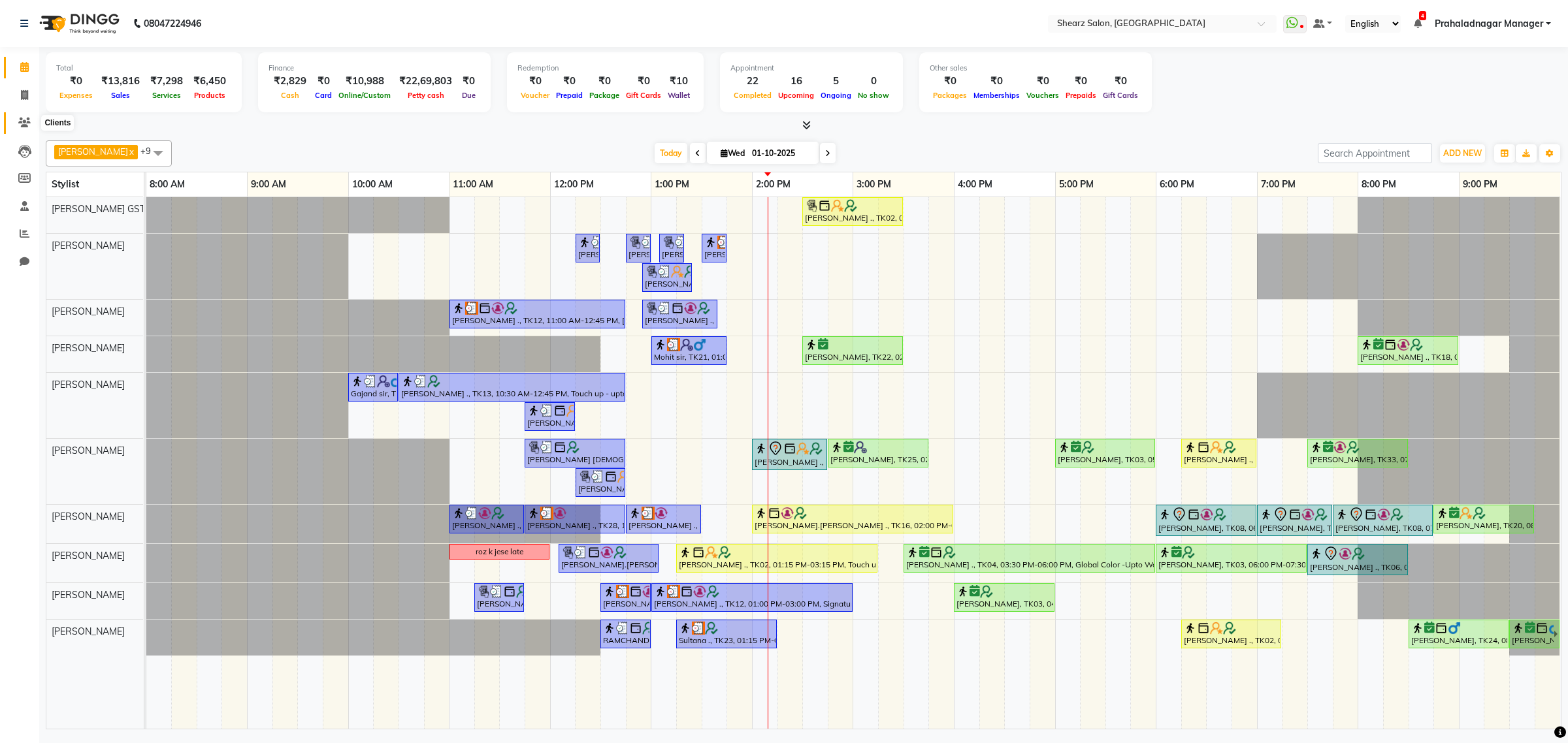
click at [20, 126] on icon at bounding box center [25, 123] width 13 height 10
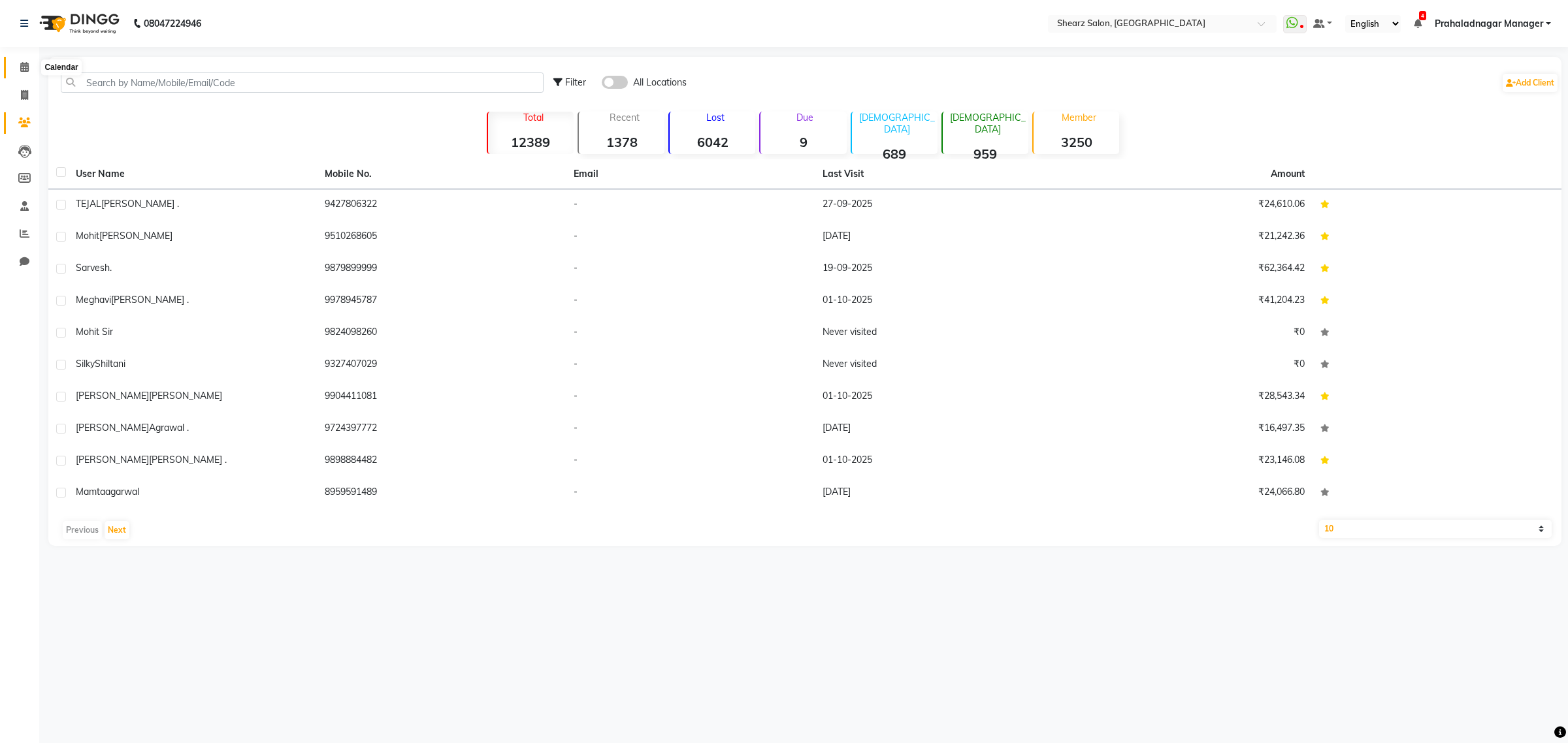
click at [26, 68] on icon at bounding box center [25, 67] width 8 height 10
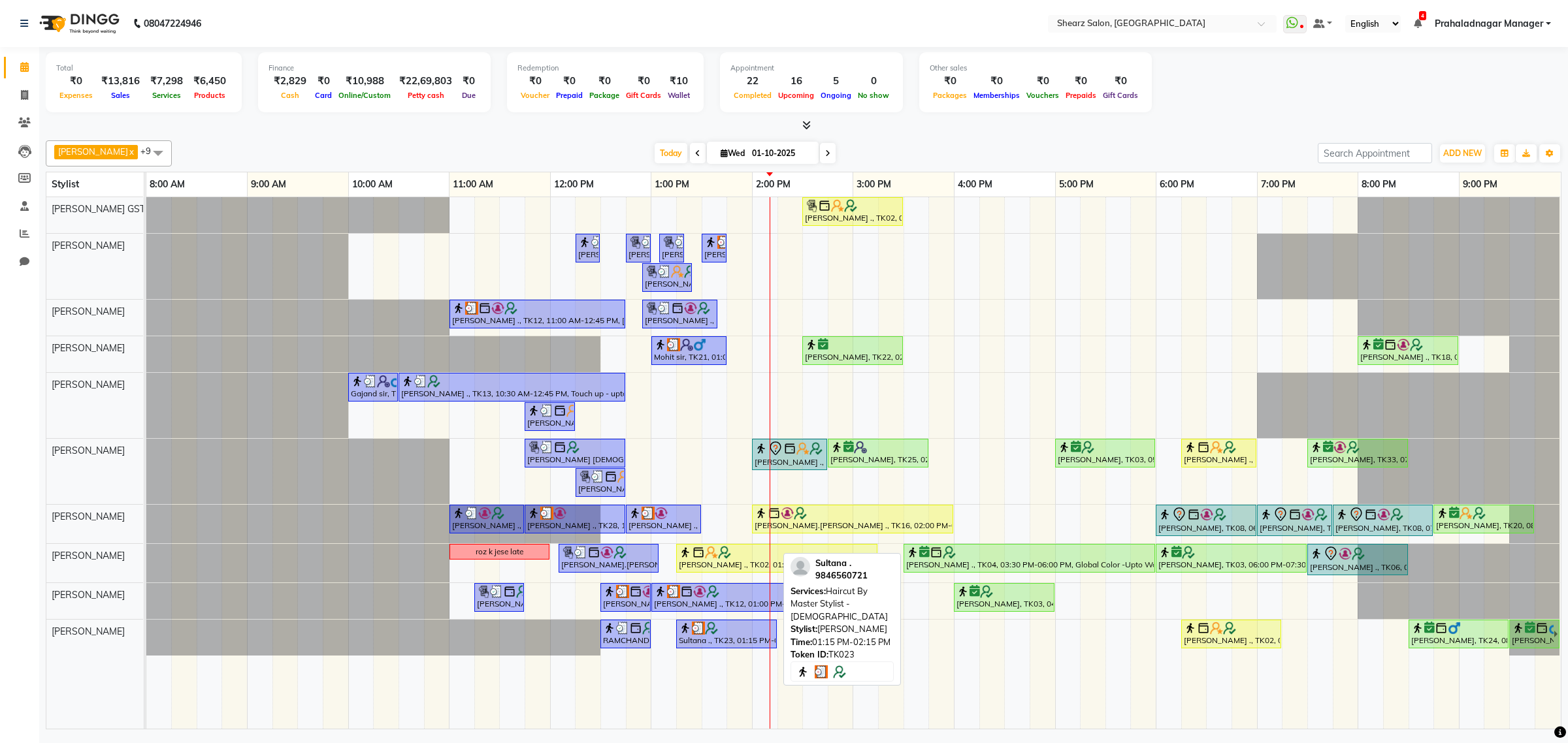
click at [714, 646] on div "Sultana ., TK23, 01:15 PM-02:15 PM, Haircut By Master Stylist - [DEMOGRAPHIC_DA…" at bounding box center [726, 634] width 98 height 25
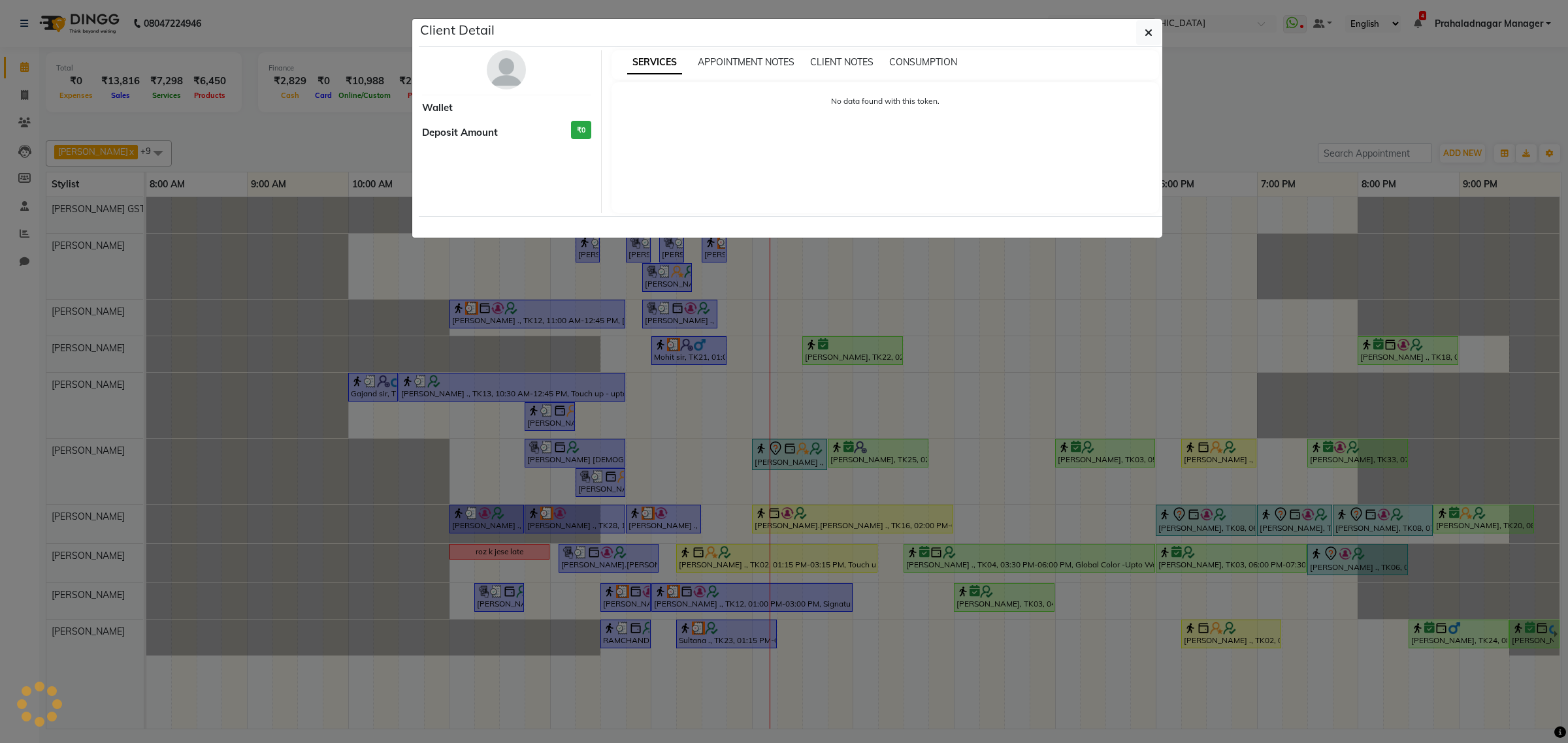
select select "3"
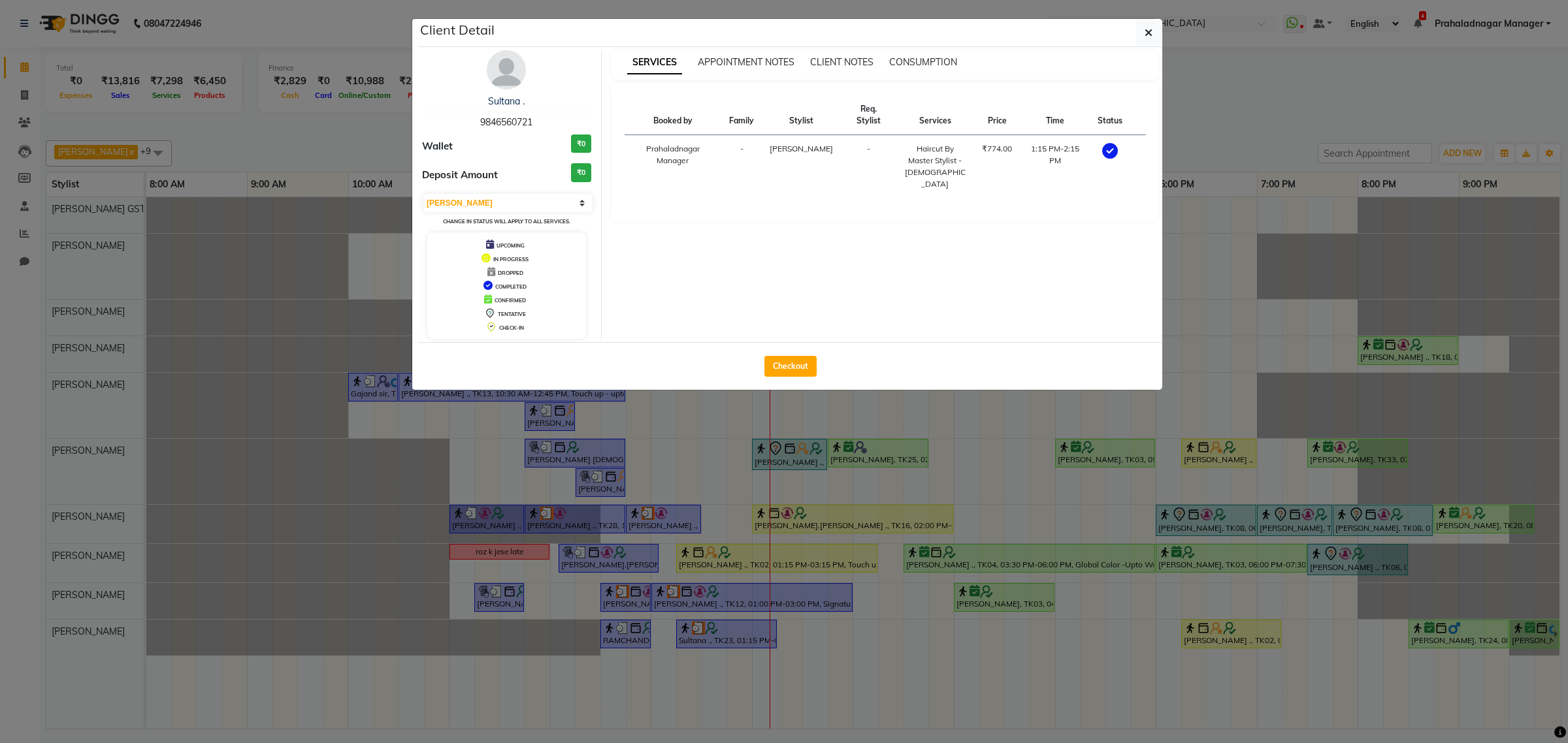
click at [1133, 25] on div "Client Detail" at bounding box center [790, 33] width 743 height 28
click at [780, 370] on button "Checkout" at bounding box center [790, 366] width 52 height 21
select select "service"
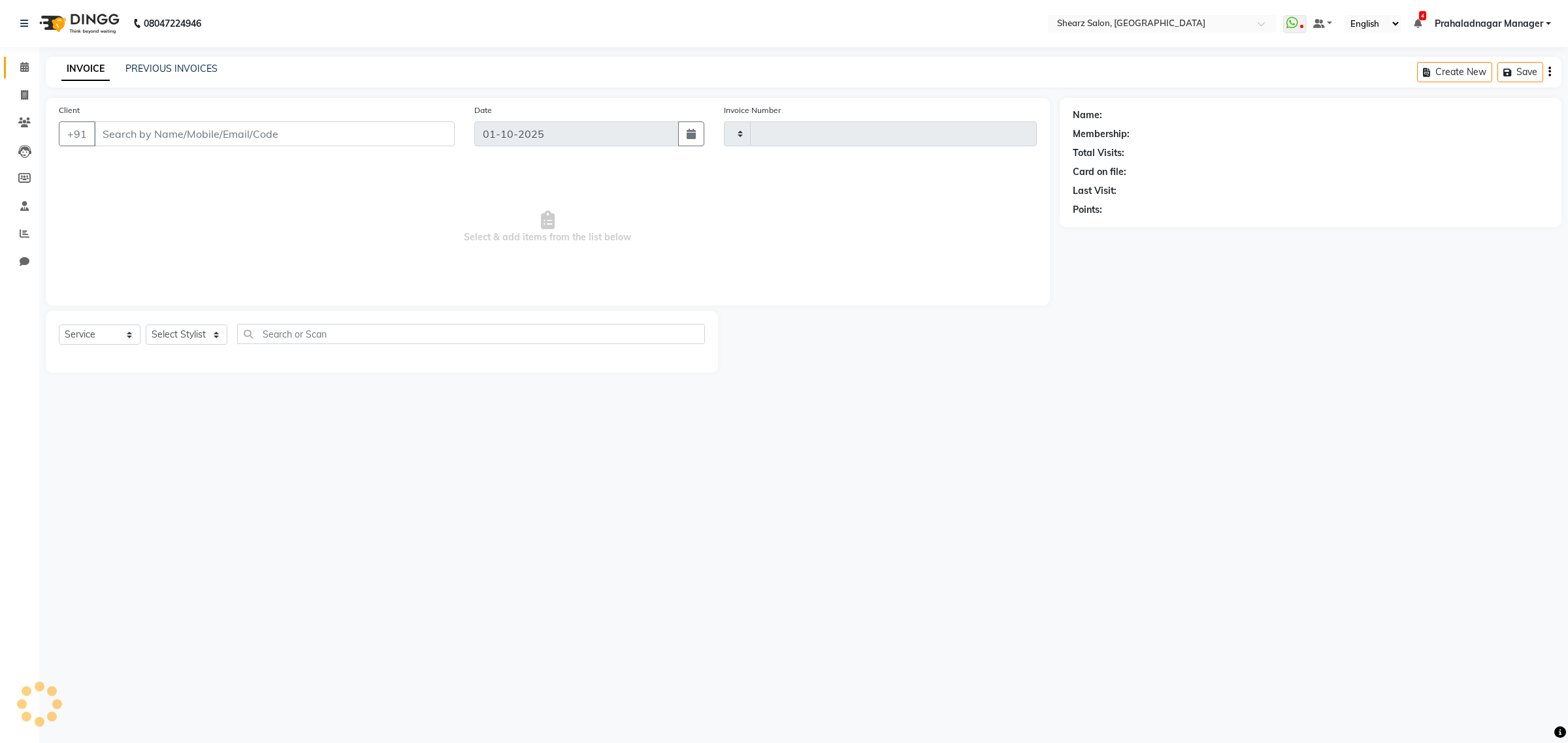
type input "6936"
select select "8157"
type input "9846560721"
select select "77482"
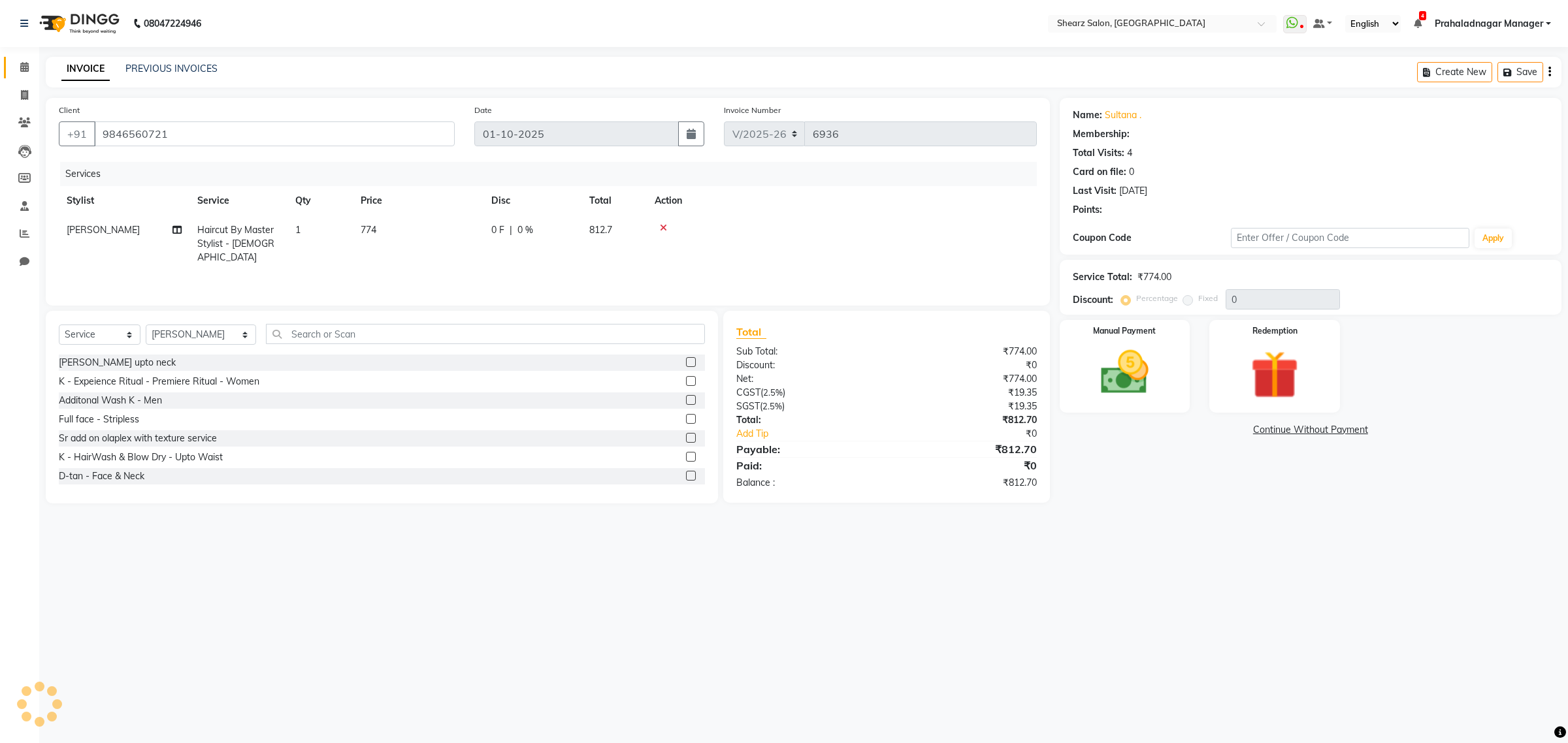
select select "1: Object"
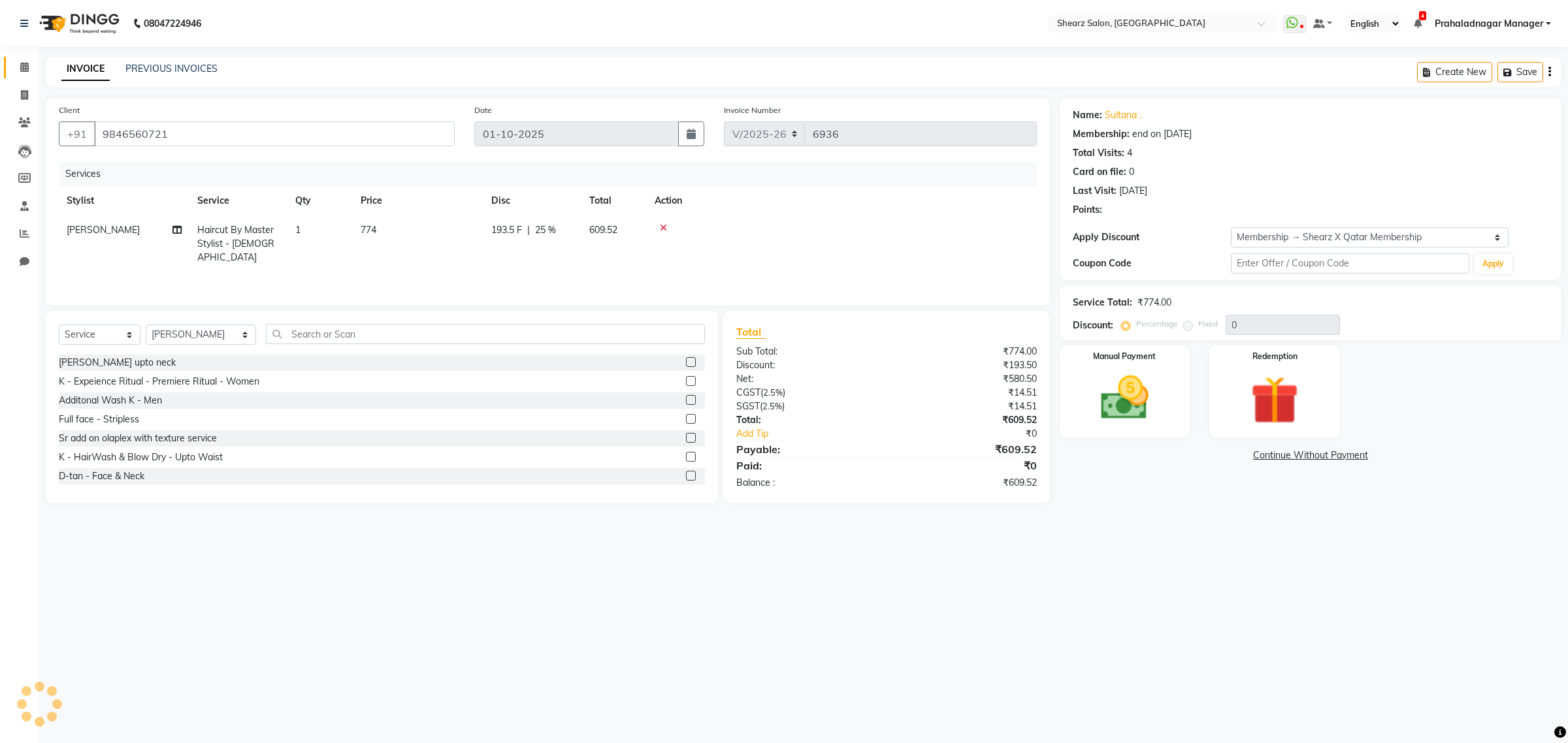
type input "25"
drag, startPoint x: 171, startPoint y: 131, endPoint x: 104, endPoint y: 124, distance: 67.4
click at [104, 124] on input "9846560721" at bounding box center [274, 133] width 361 height 25
click at [301, 333] on input "text" at bounding box center [486, 334] width 439 height 20
click at [219, 332] on select "Select Stylist Admin A General Arvind S Devda Asha Chavariya Brijesh Valand Cen…" at bounding box center [200, 334] width 110 height 20
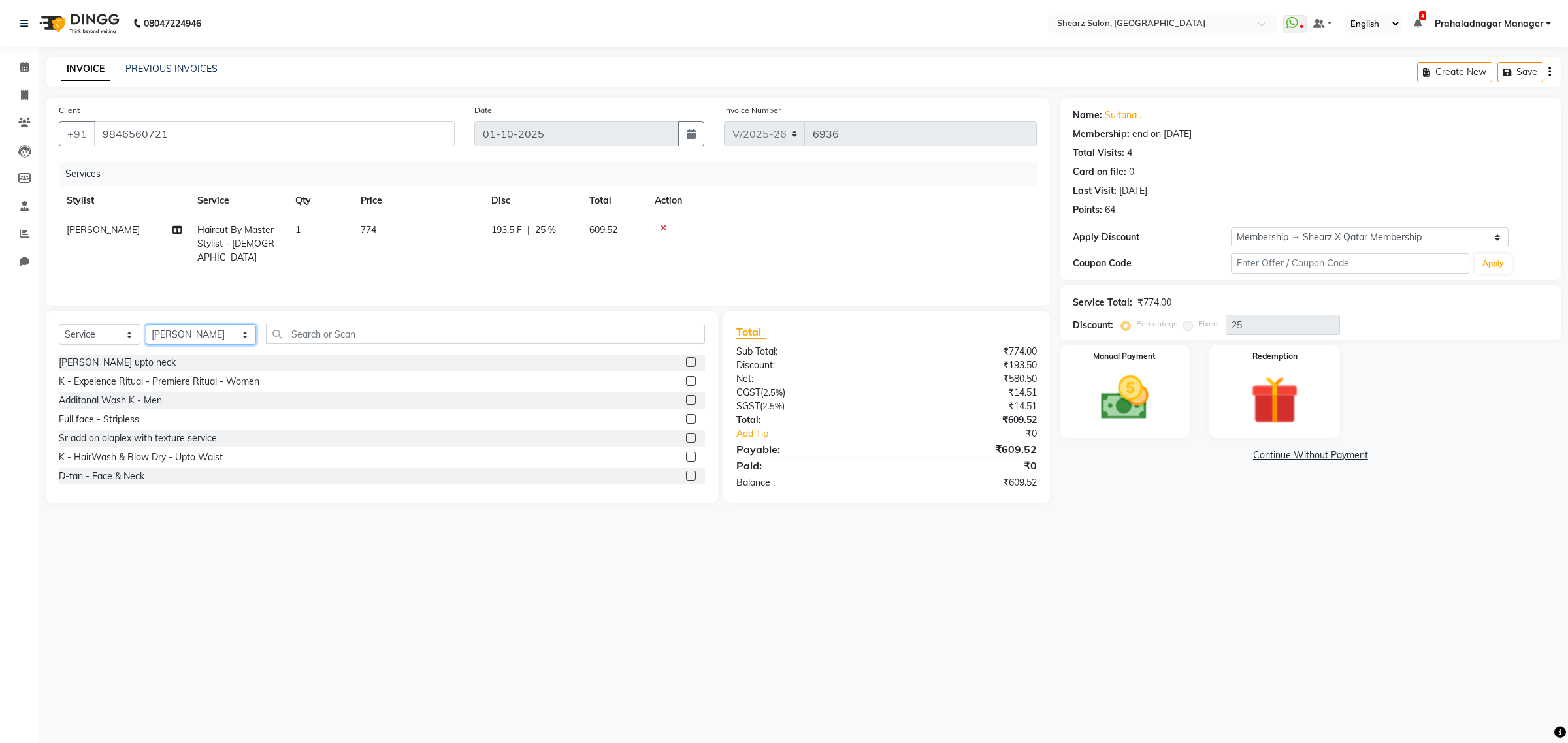
select select "77479"
click at [145, 325] on select "Select Stylist Admin A General Arvind S Devda Asha Chavariya Brijesh Valand Cen…" at bounding box center [200, 334] width 110 height 20
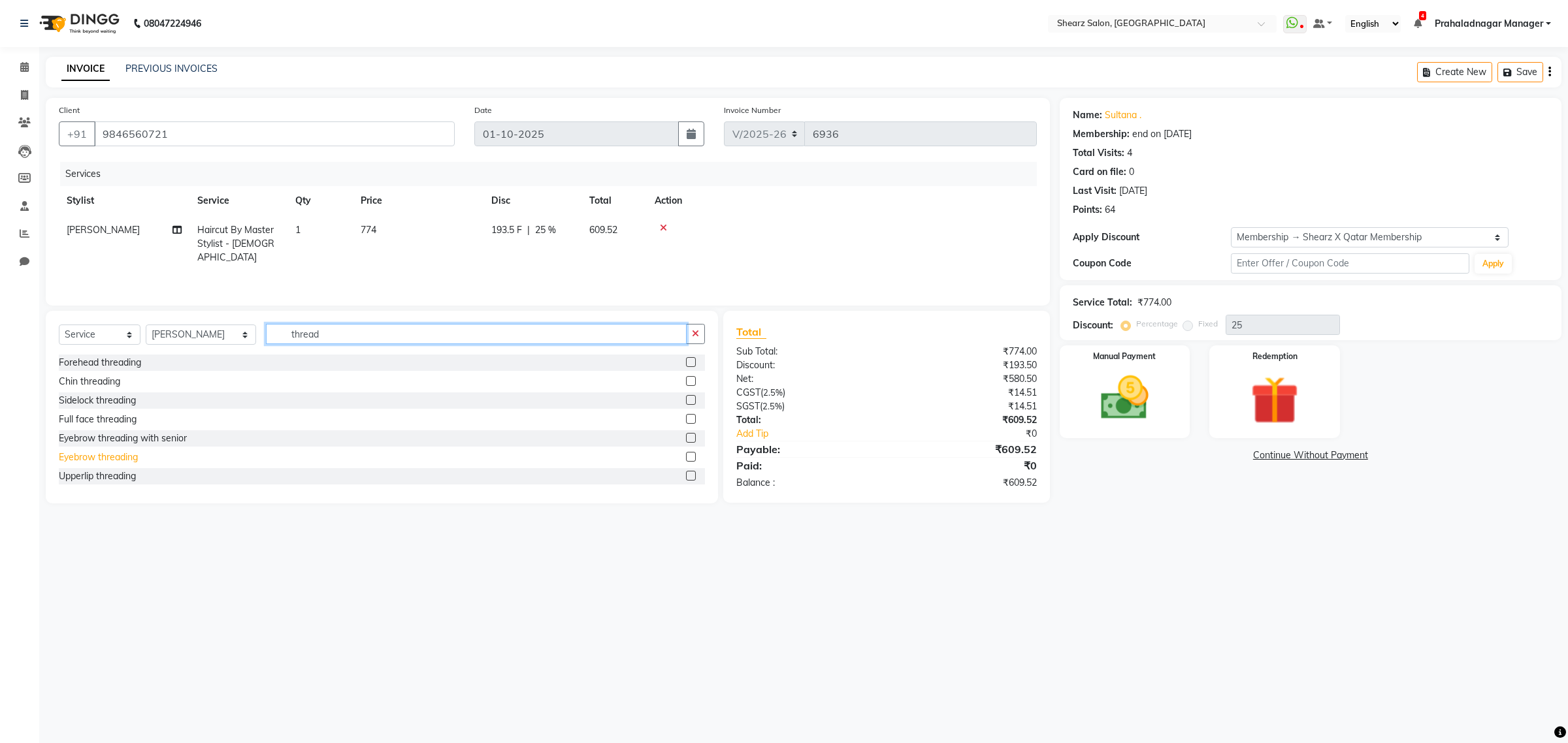
type input "thread"
click at [99, 455] on div "Eyebrow threading" at bounding box center [98, 457] width 79 height 13
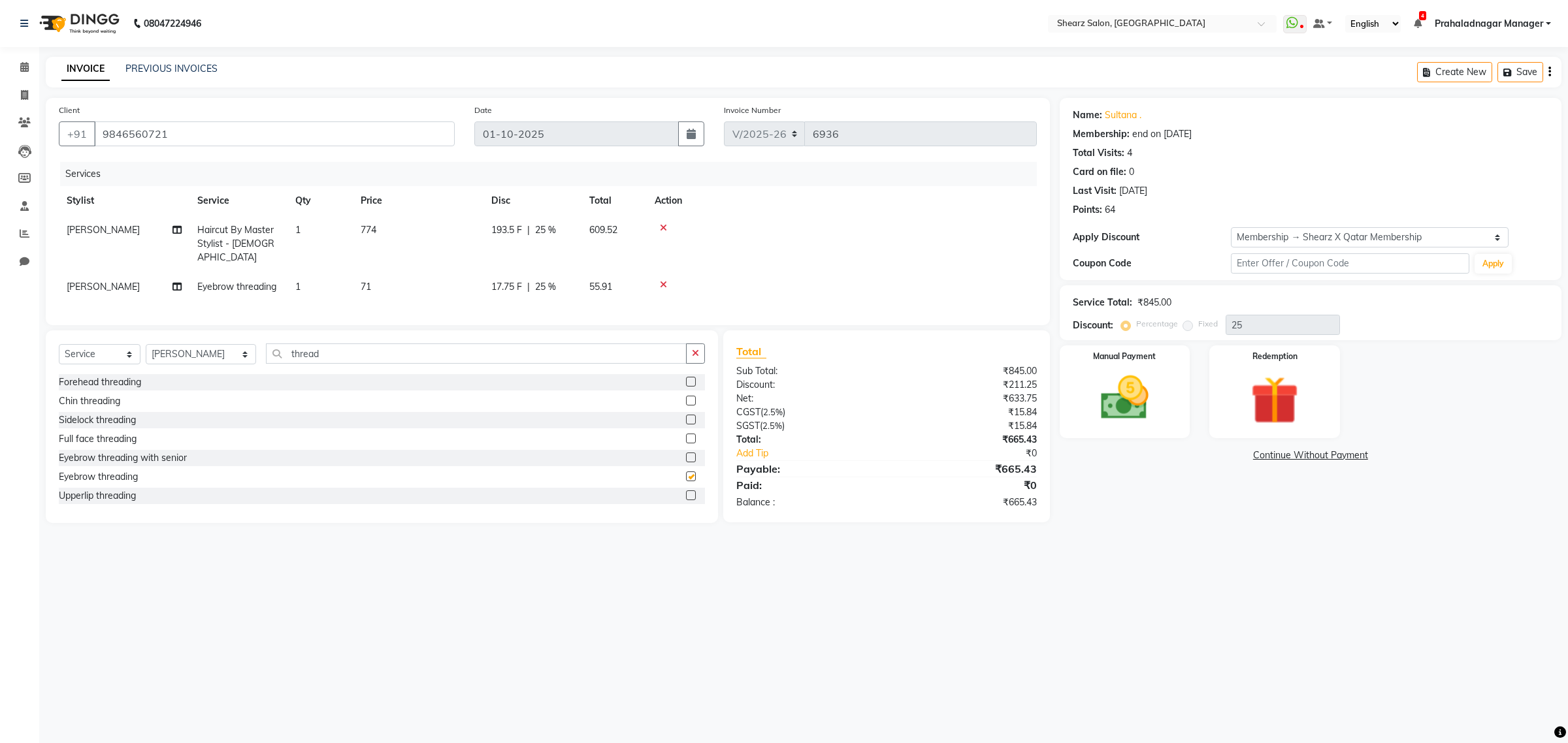
checkbox input "false"
click at [1458, 234] on select "Select Membership → Shearz X Qatar Membership" at bounding box center [1369, 237] width 277 height 20
click at [1138, 403] on img at bounding box center [1124, 398] width 81 height 57
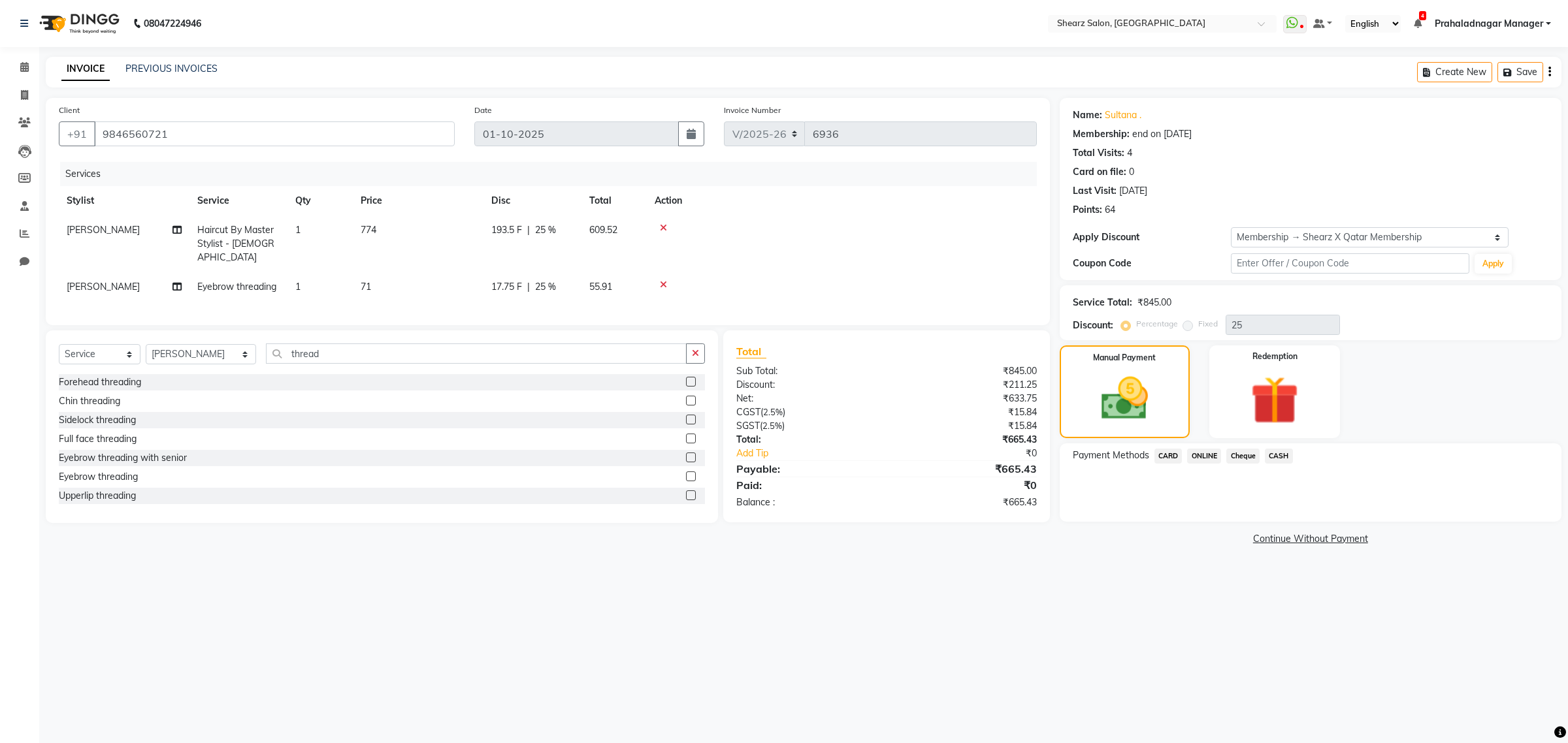
click at [1200, 459] on span "ONLINE" at bounding box center [1204, 456] width 34 height 15
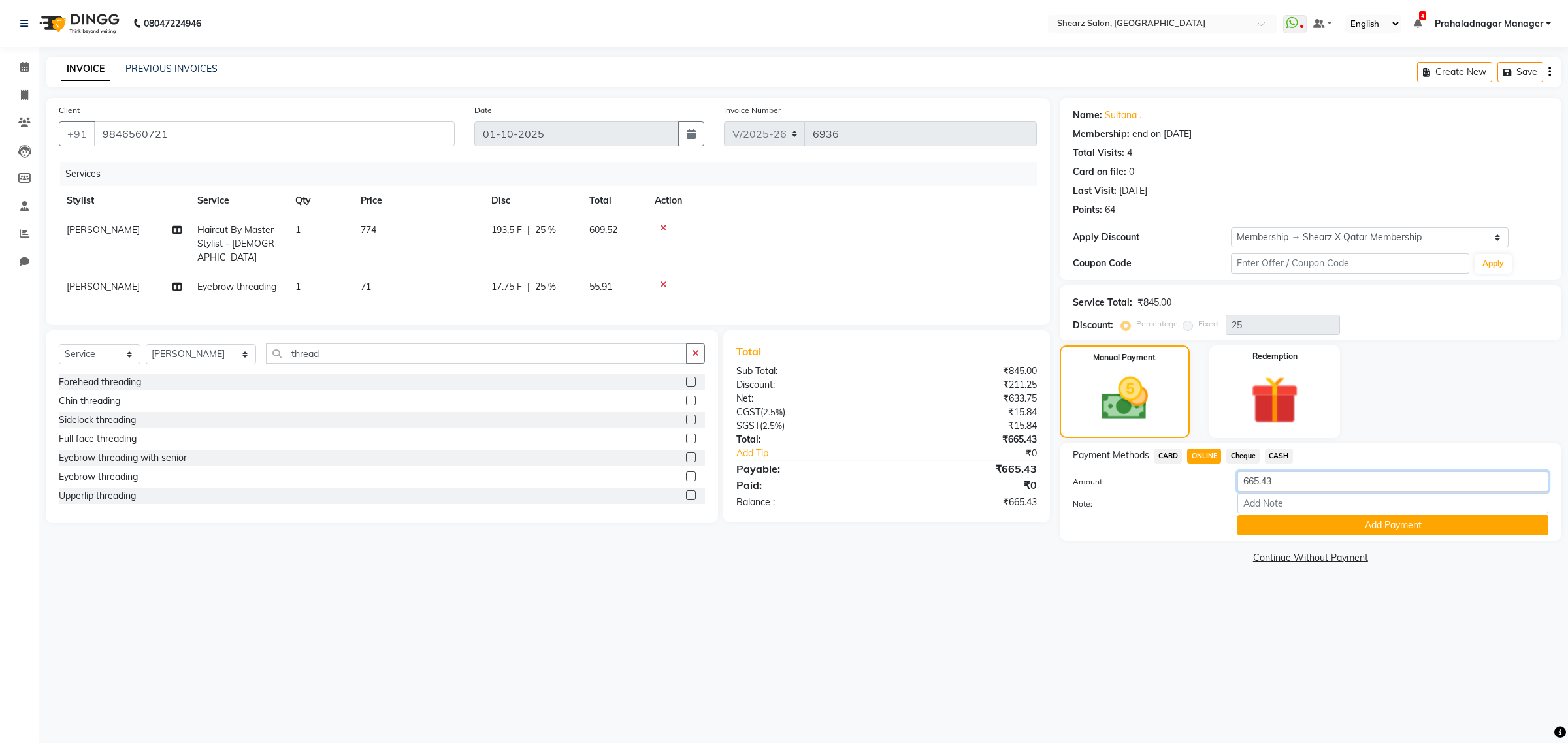
drag, startPoint x: 1280, startPoint y: 485, endPoint x: 931, endPoint y: 558, distance: 356.6
click at [854, 586] on div "08047224946 Select Location × Shearz Salon, Prahaladnagar WhatsApp Status ✕ Sta…" at bounding box center [784, 371] width 1568 height 743
type input "666"
click at [1404, 520] on button "Add Payment" at bounding box center [1392, 525] width 311 height 20
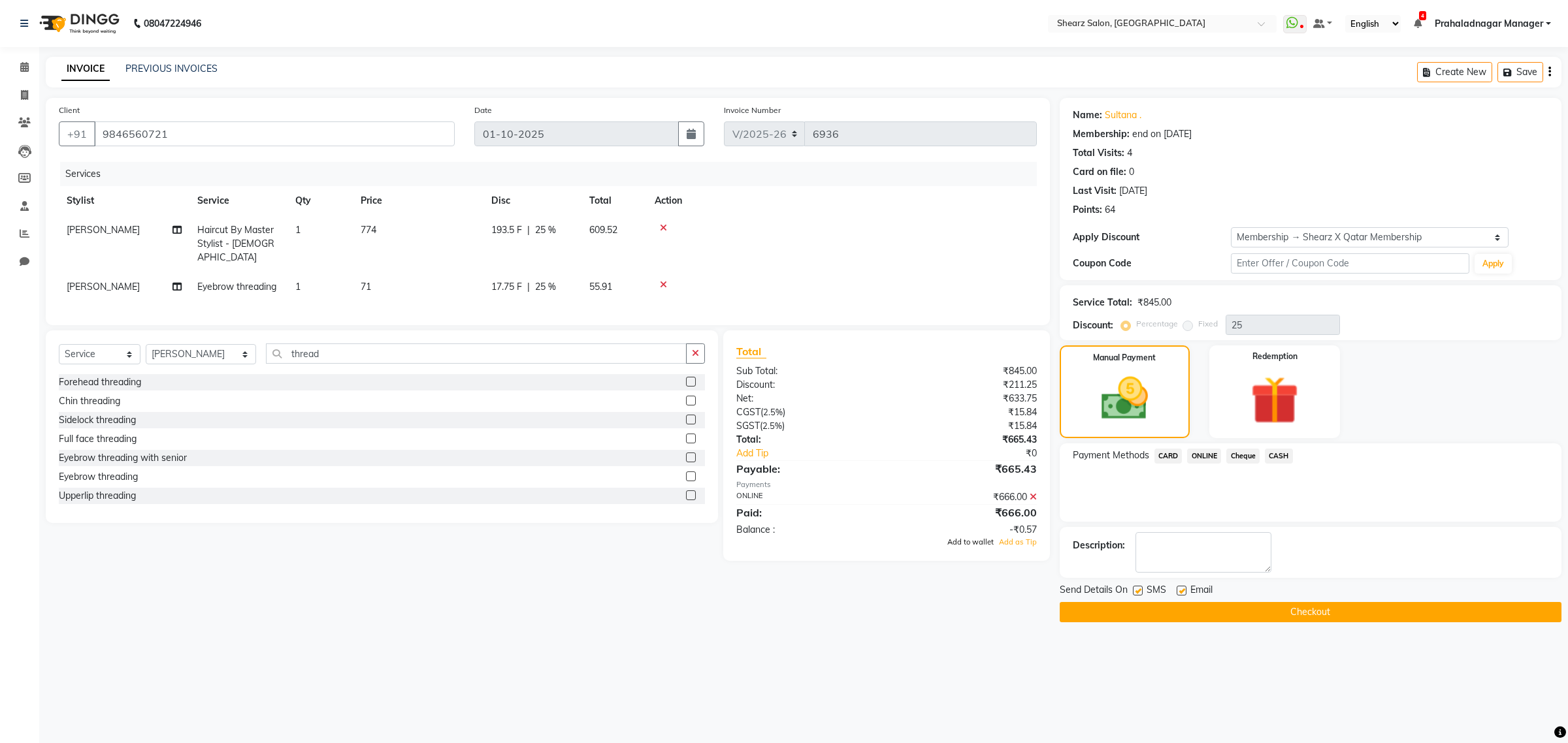
click at [974, 540] on span "Add to wallet" at bounding box center [970, 542] width 47 height 9
click at [1267, 604] on button "Checkout" at bounding box center [1310, 612] width 502 height 20
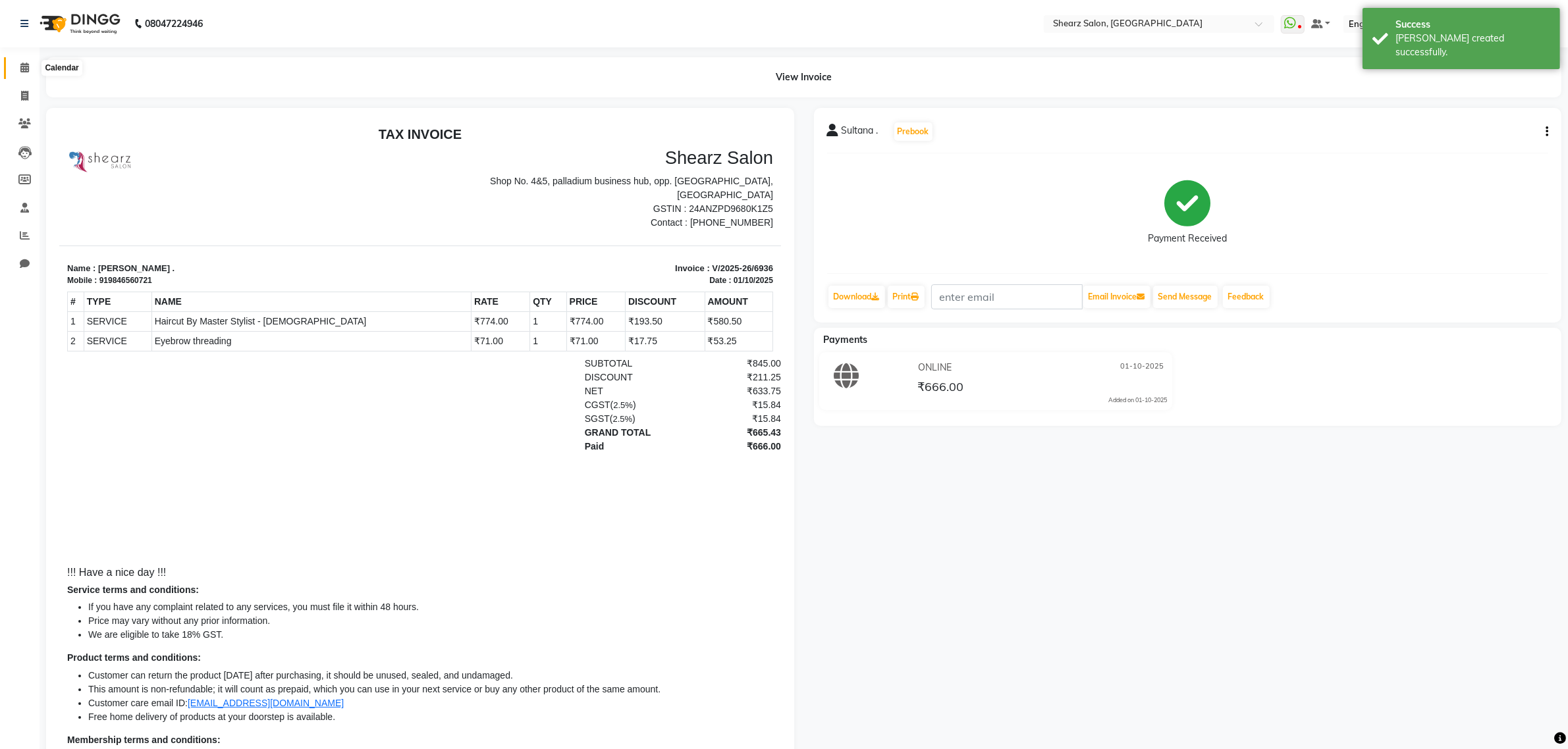
click at [14, 74] on span at bounding box center [25, 68] width 23 height 15
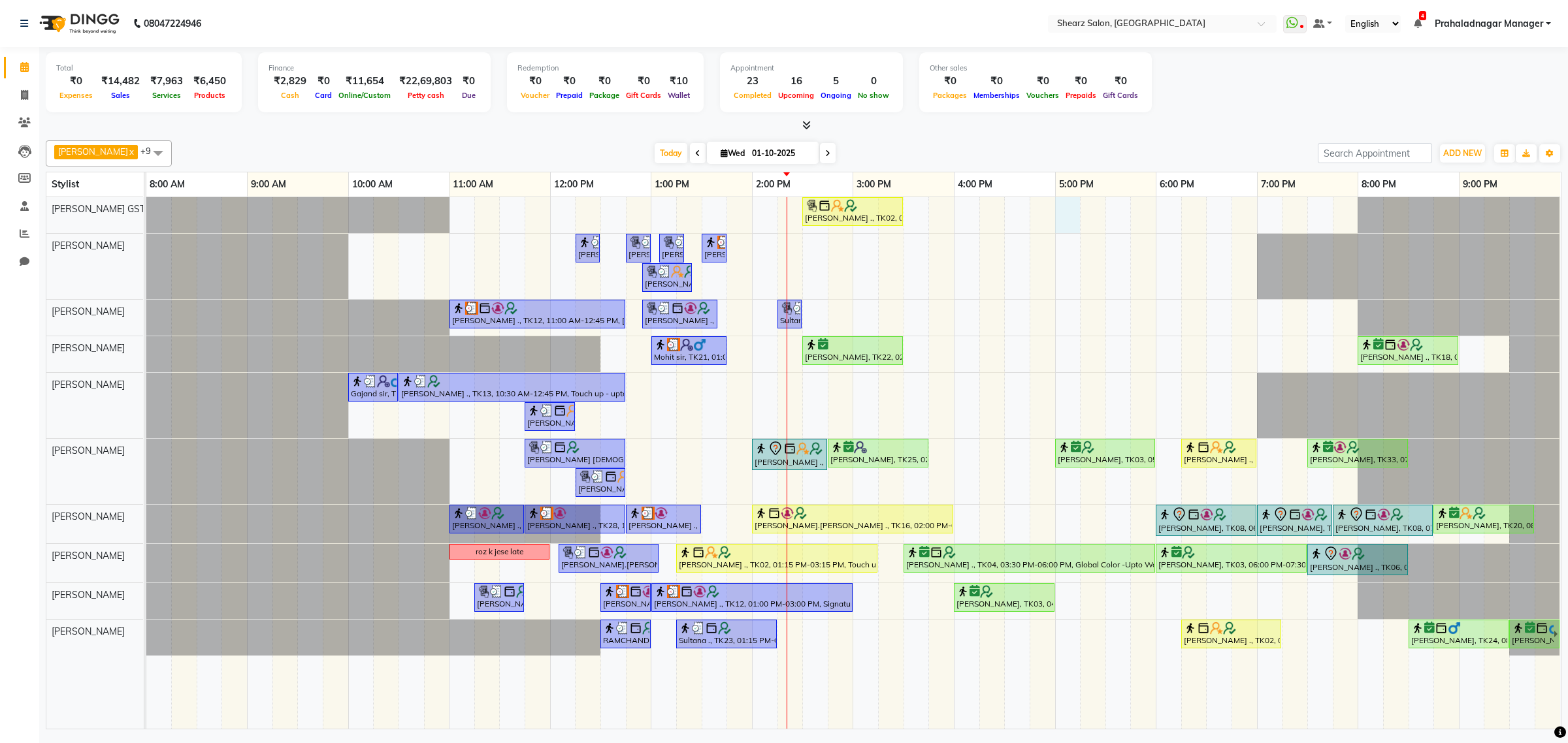
click at [1068, 225] on div "Grishma Manke ., TK02, 02:30 PM-03:30 PM, Cirepil Roll On Wax Surbhi Pillai ., …" at bounding box center [853, 463] width 1414 height 531
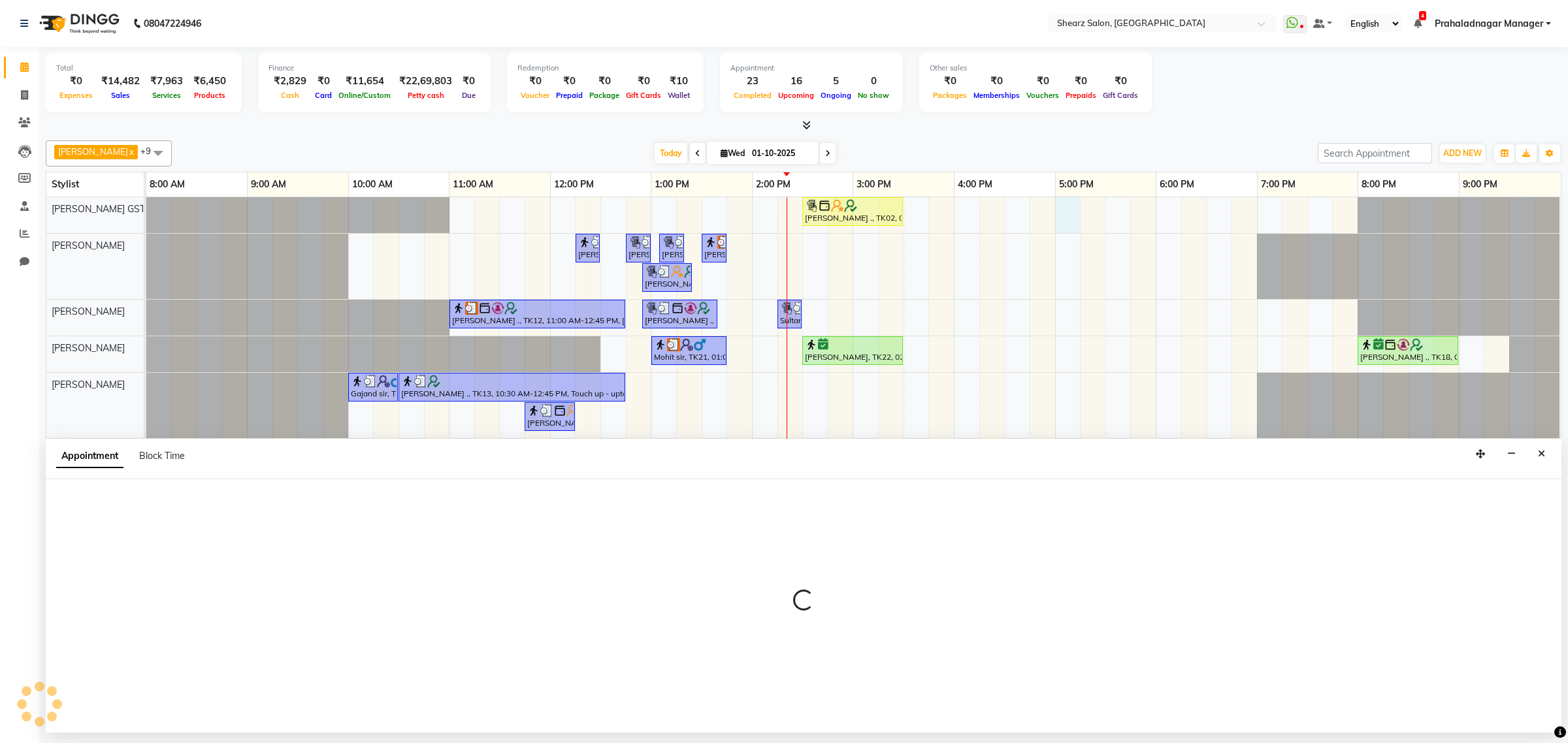
select select "77439"
select select "1020"
select select "tentative"
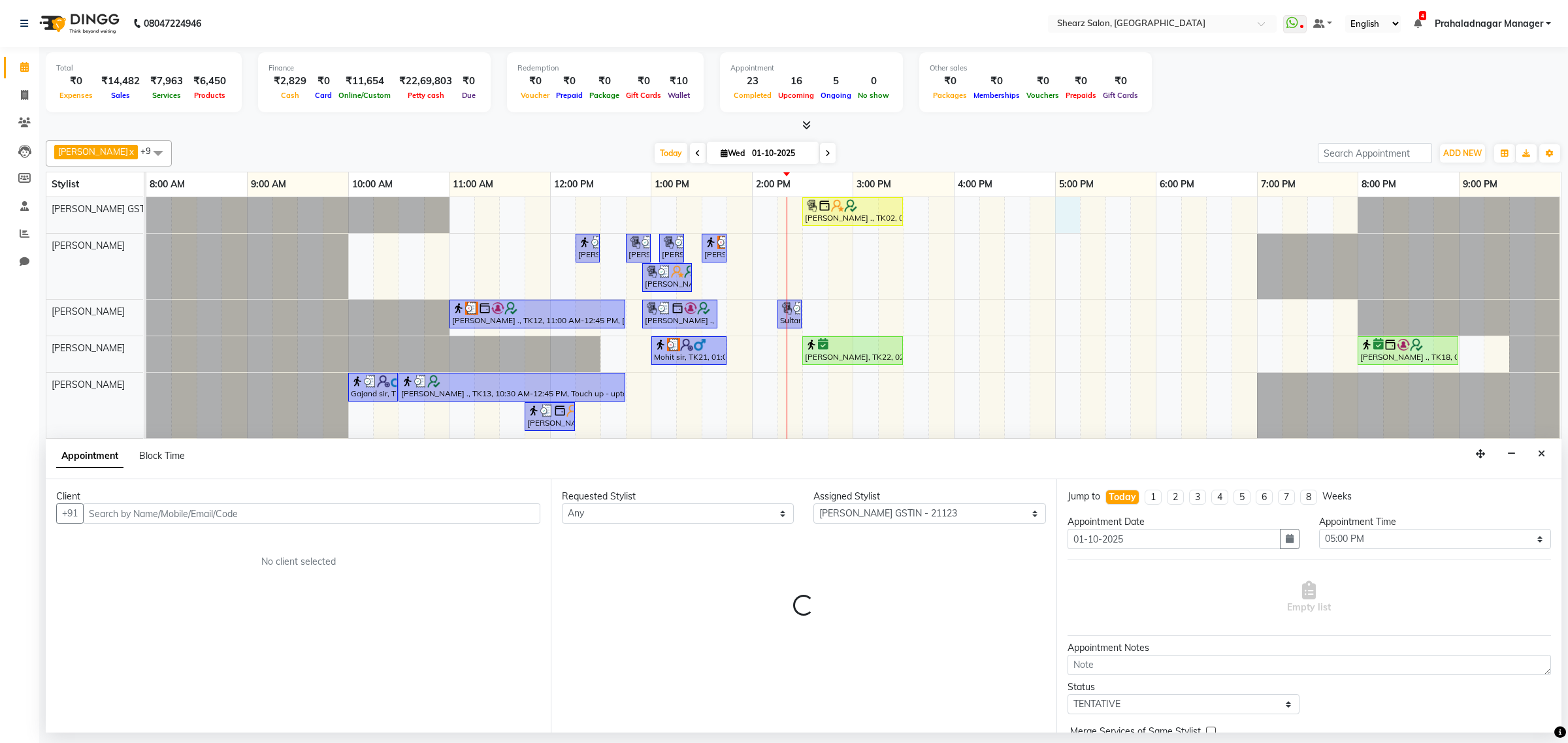
click at [386, 518] on input "text" at bounding box center [312, 514] width 457 height 20
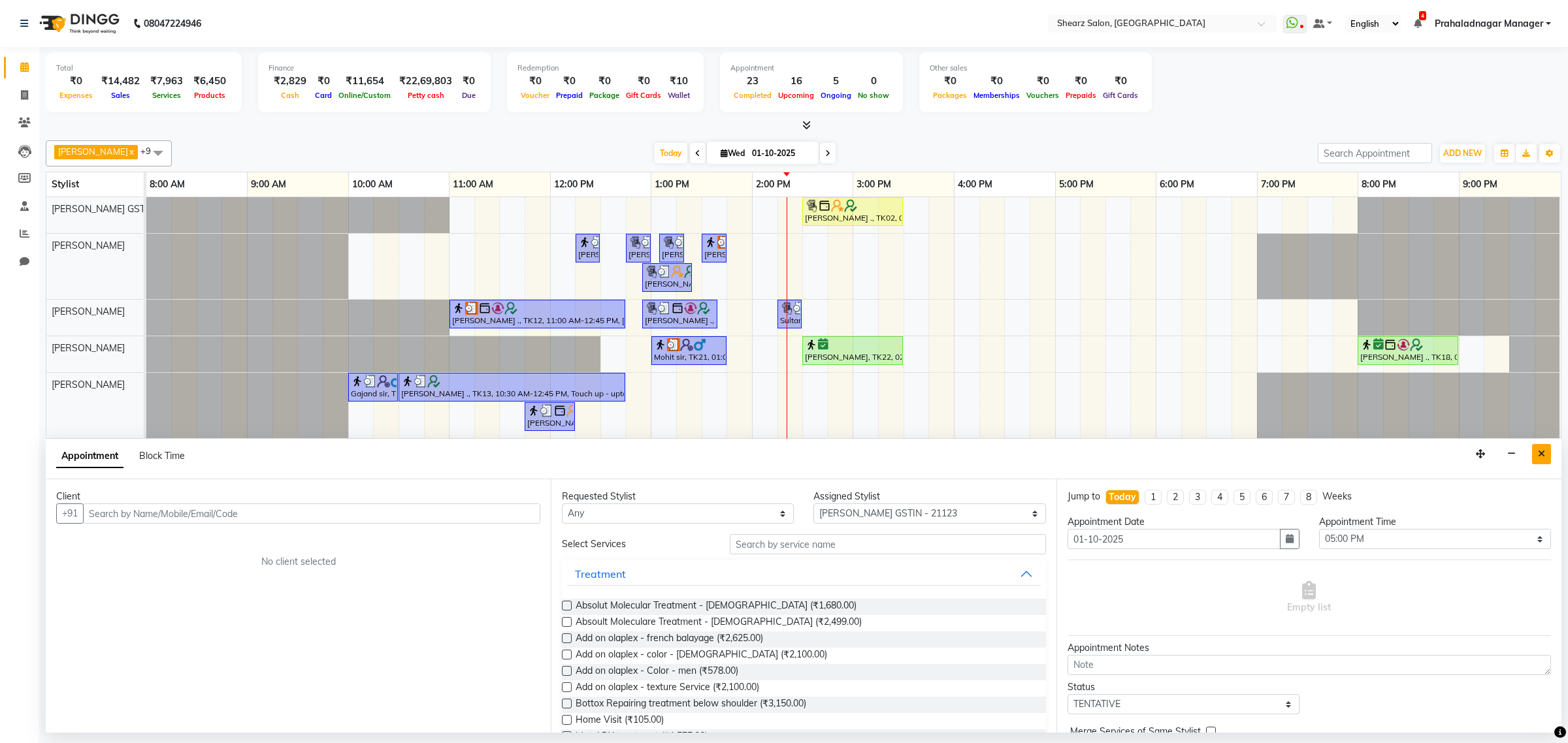
click at [1545, 449] on button "Close" at bounding box center [1541, 454] width 19 height 20
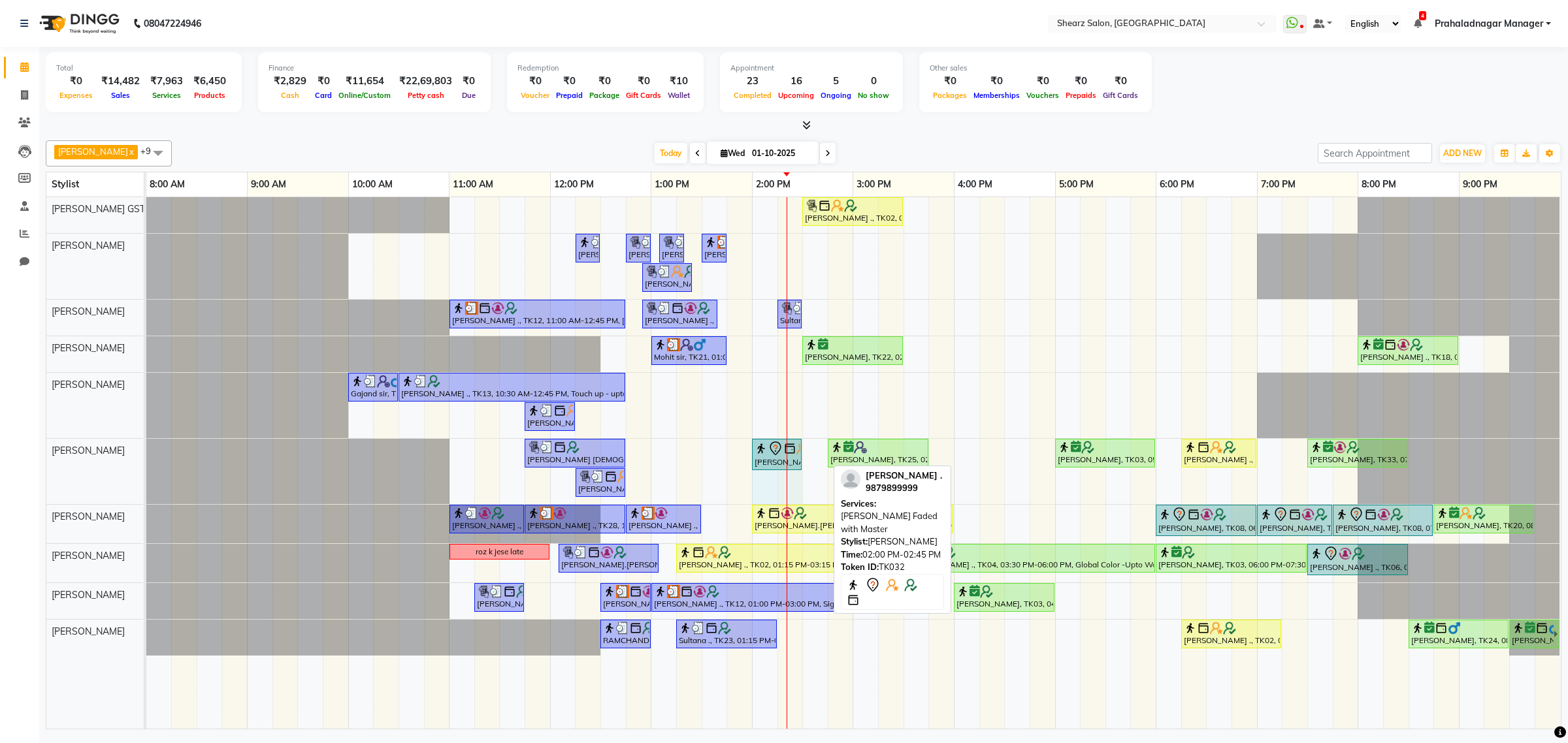
drag, startPoint x: 823, startPoint y: 461, endPoint x: 798, endPoint y: 462, distance: 25.0
click at [146, 462] on div "JAGRUTI VAISNAN ., TK19, 11:45 AM-12:45 PM, K - HairWash & Blow Dry - Upto Wais…" at bounding box center [146, 471] width 0 height 66
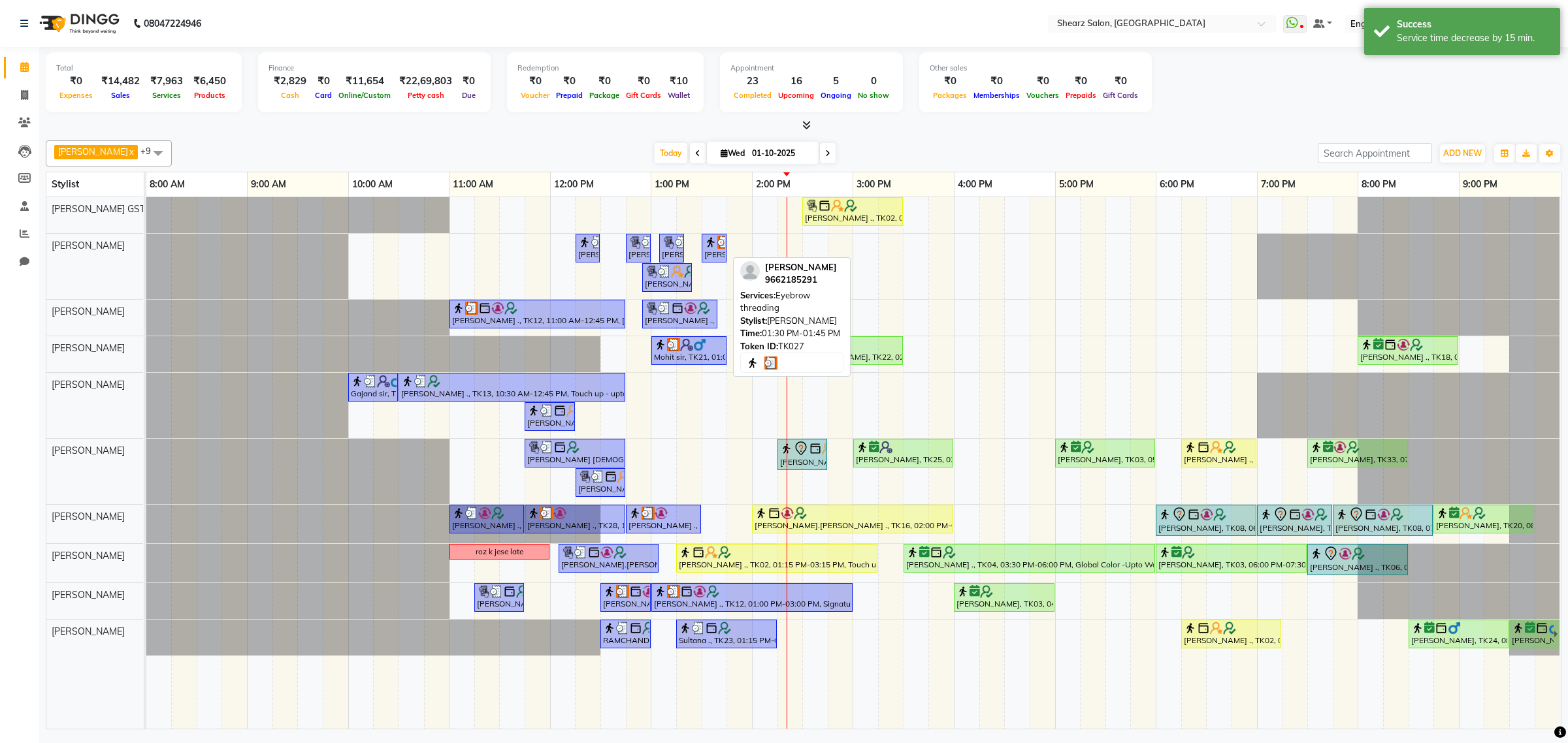
click img
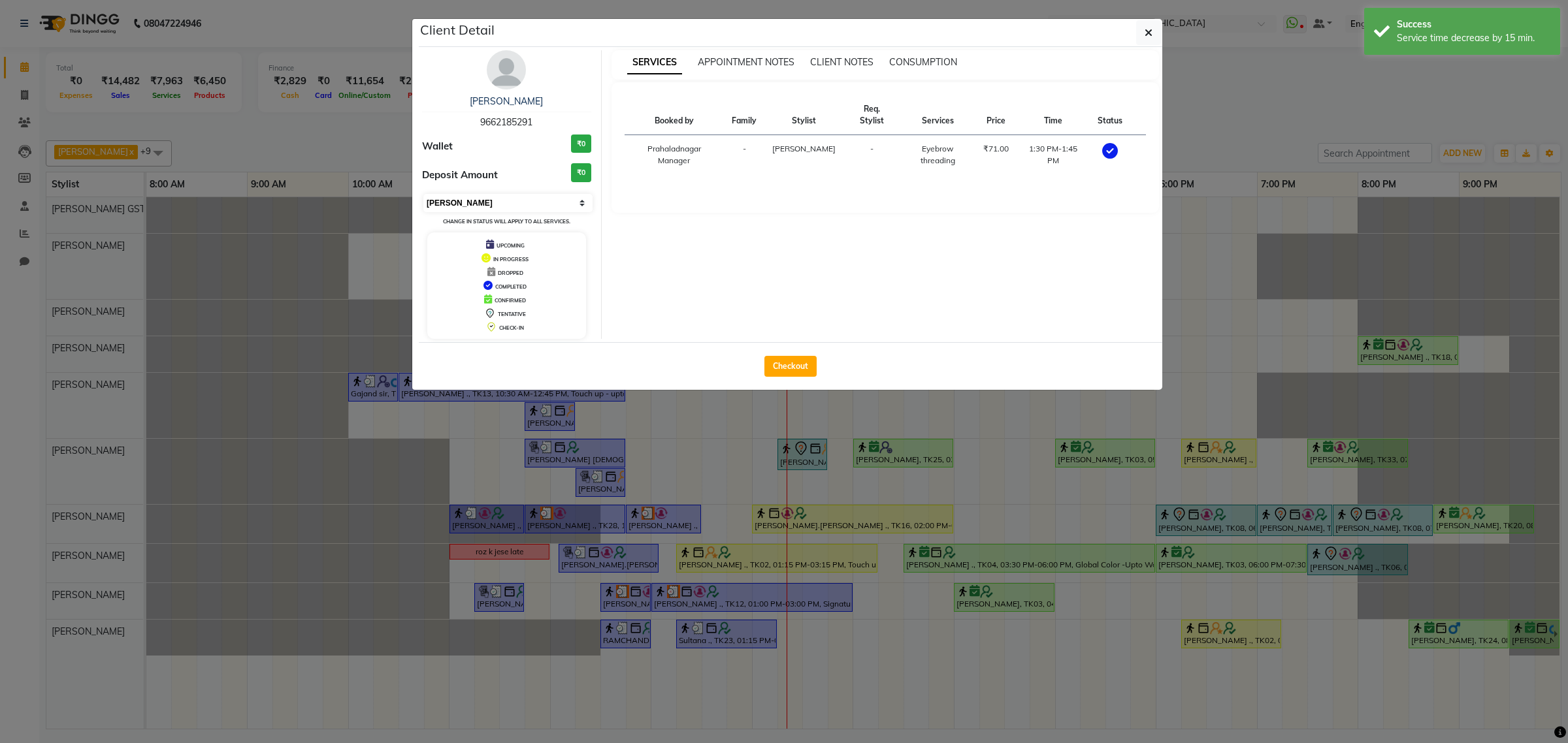
click select "Select MARK DONE UPCOMING"
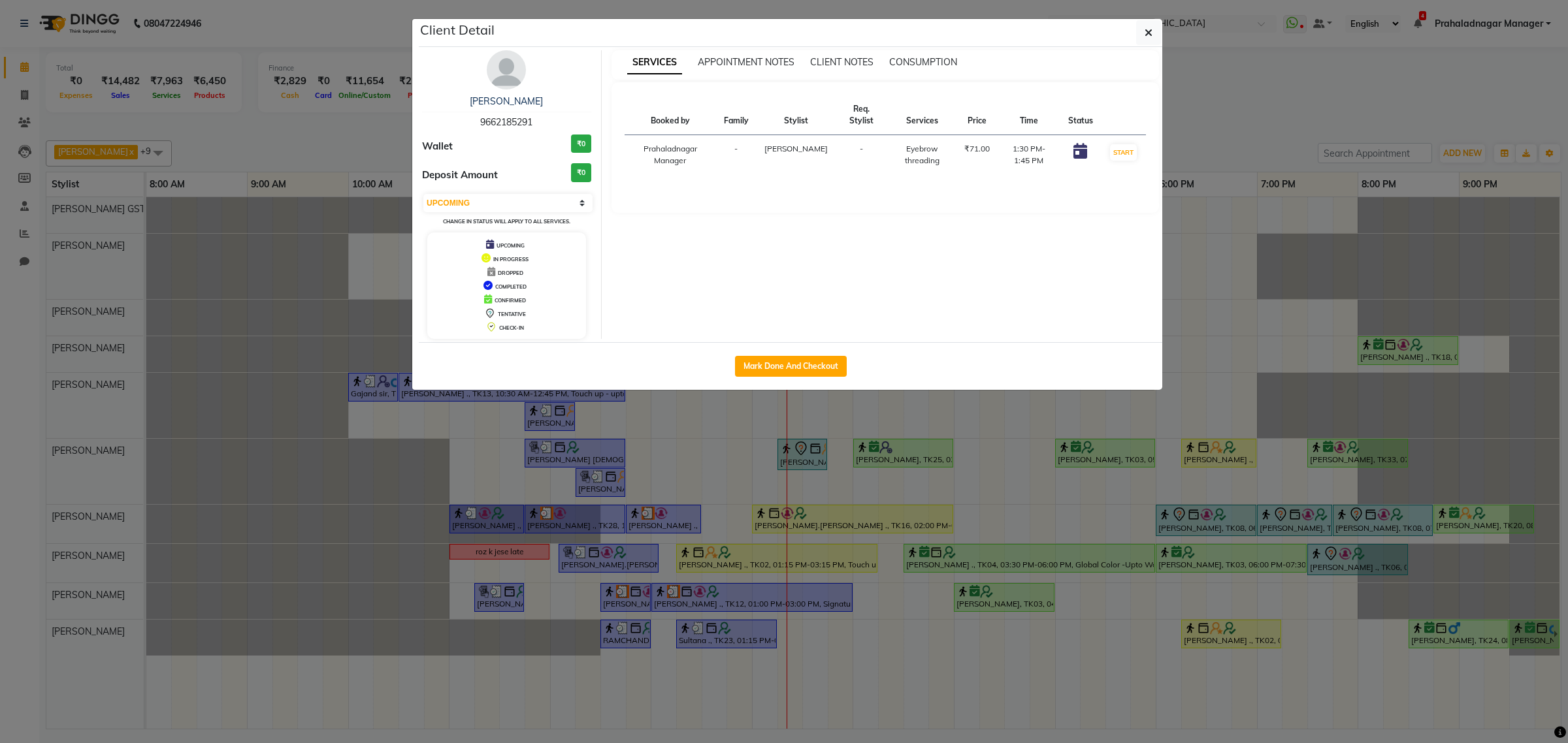
click div "Select IN SERVICE CONFIRMED TENTATIVE CHECK IN MARK DONE DROPPED UPCOMING Chang…"
click select "Select IN SERVICE CONFIRMED TENTATIVE CHECK IN MARK DONE DROPPED UPCOMING"
select select "2"
click select "Select IN SERVICE CONFIRMED TENTATIVE CHECK IN MARK DONE DROPPED UPCOMING"
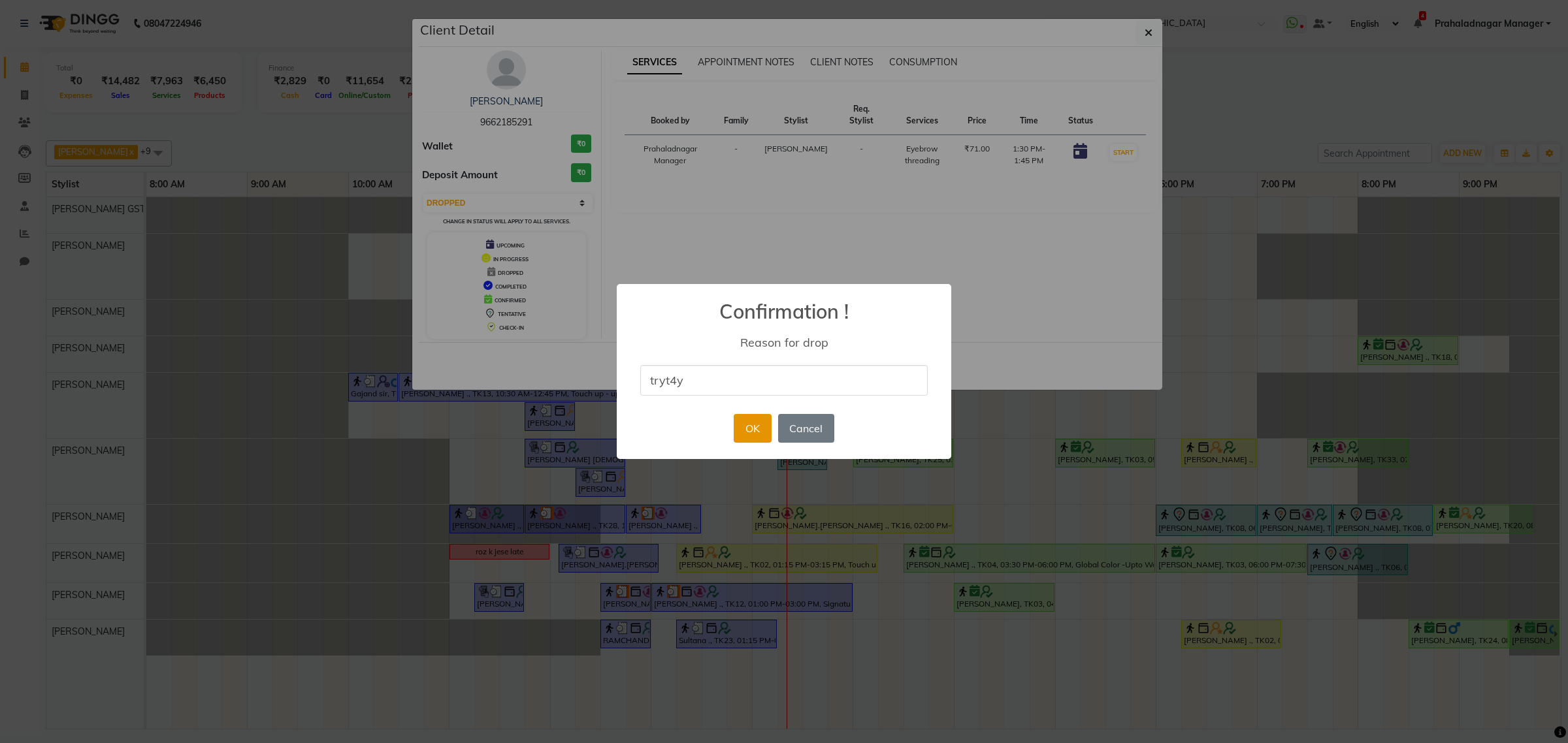
type input "tryt4y"
click button "OK"
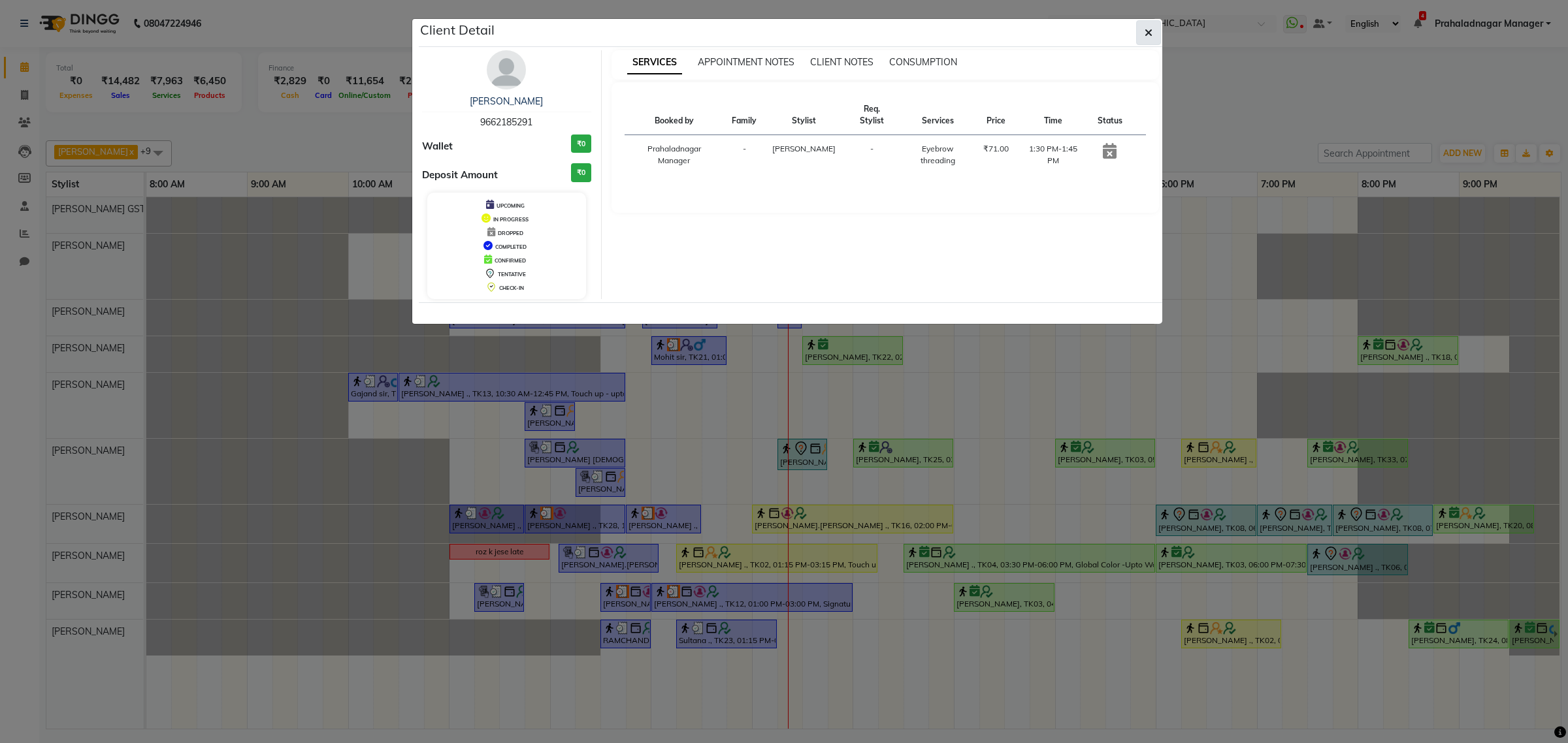
click button "button"
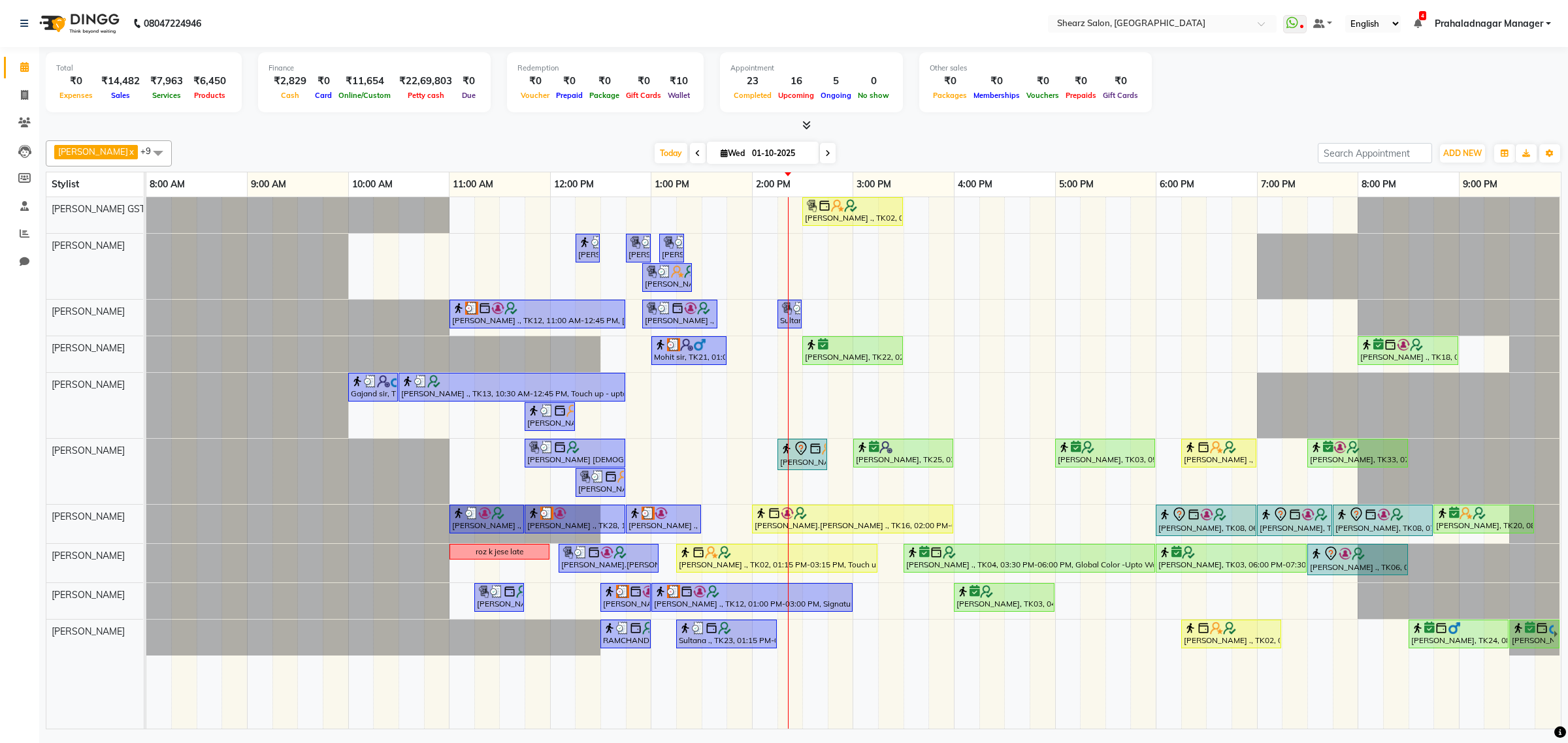
click div "Grishma Manke ., TK02, 02:30 PM-03:30 PM, Cirepil Roll On Wax Surbhi Pillai ., …"
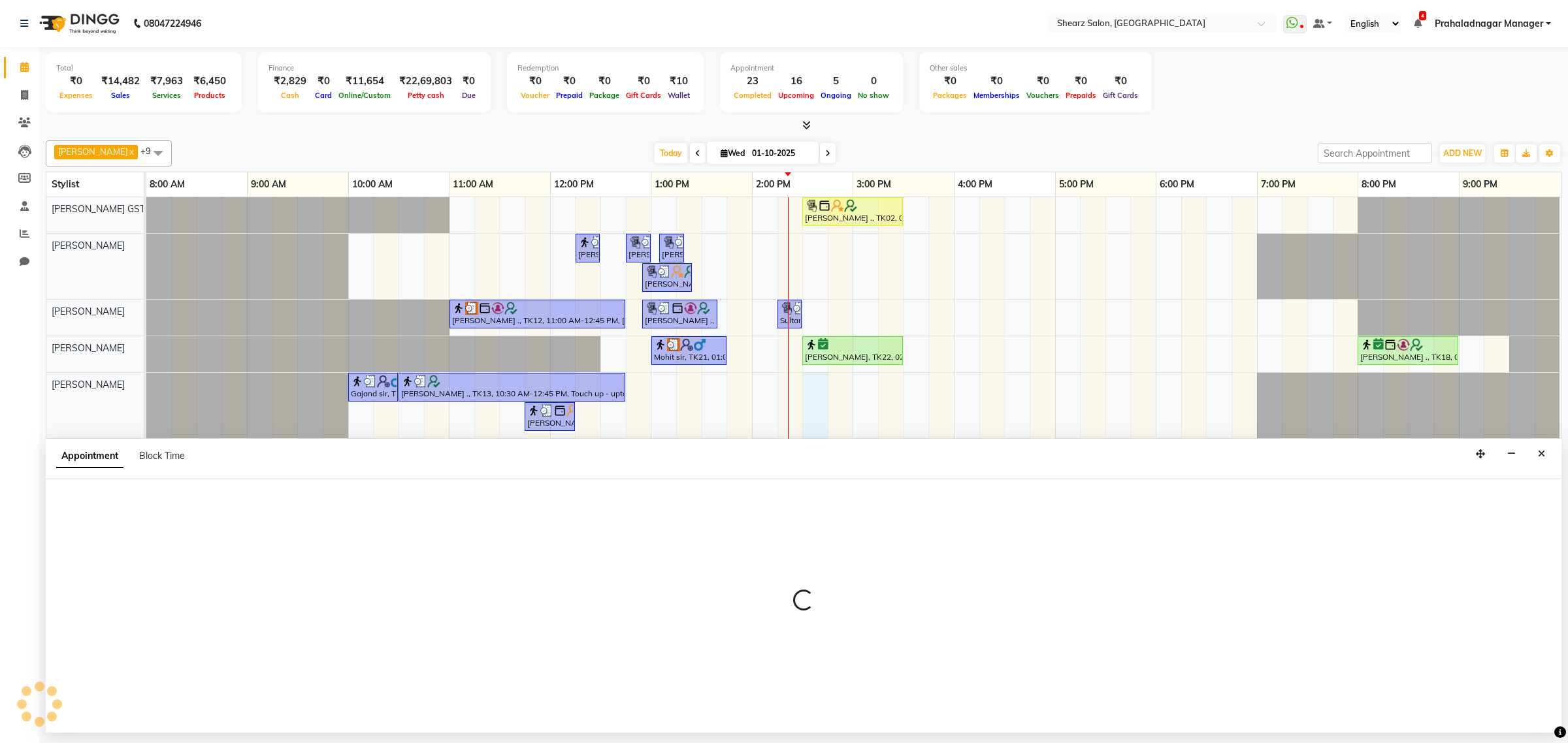
select select "77486"
select select "870"
select select "tentative"
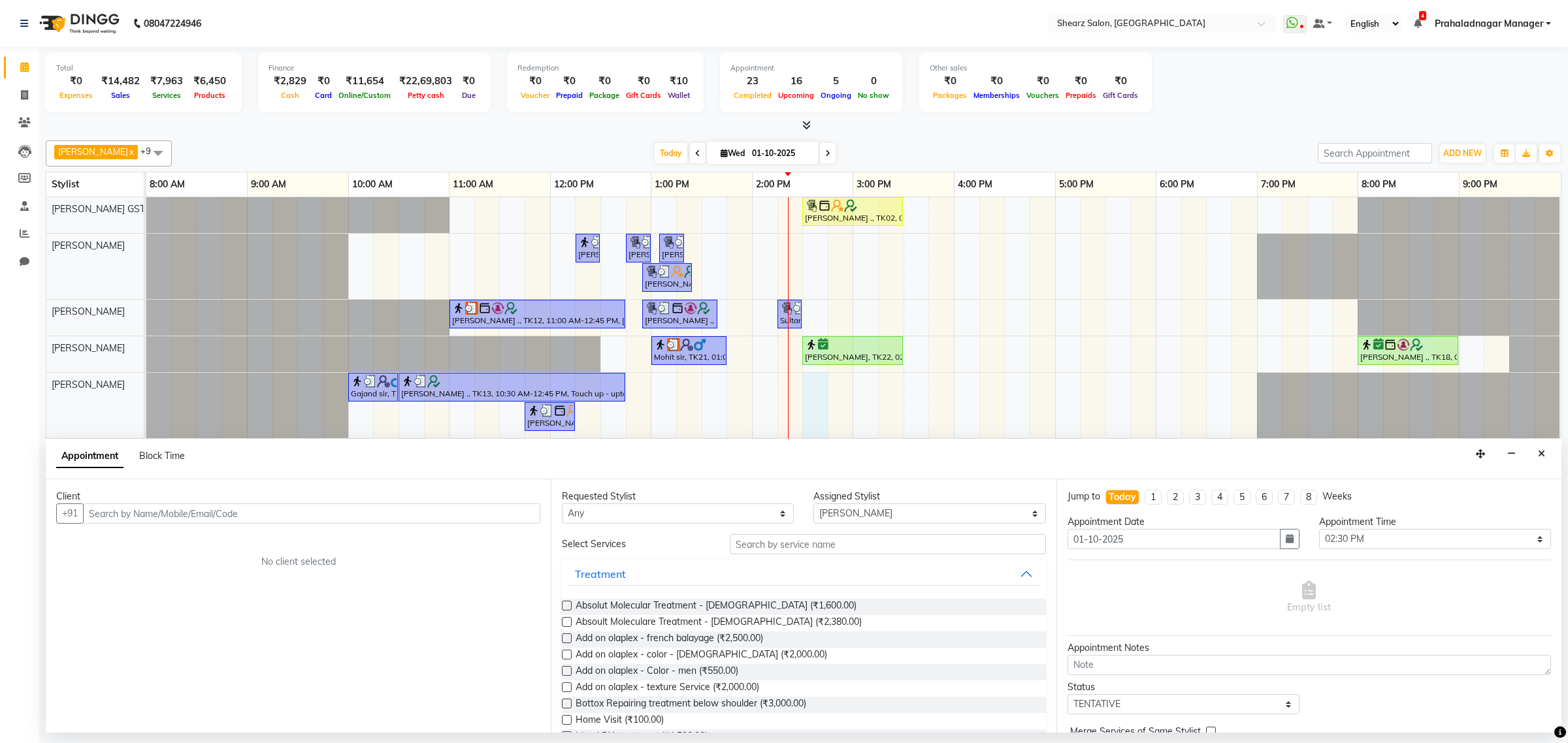
click input "text"
click span "Waris Kazi"
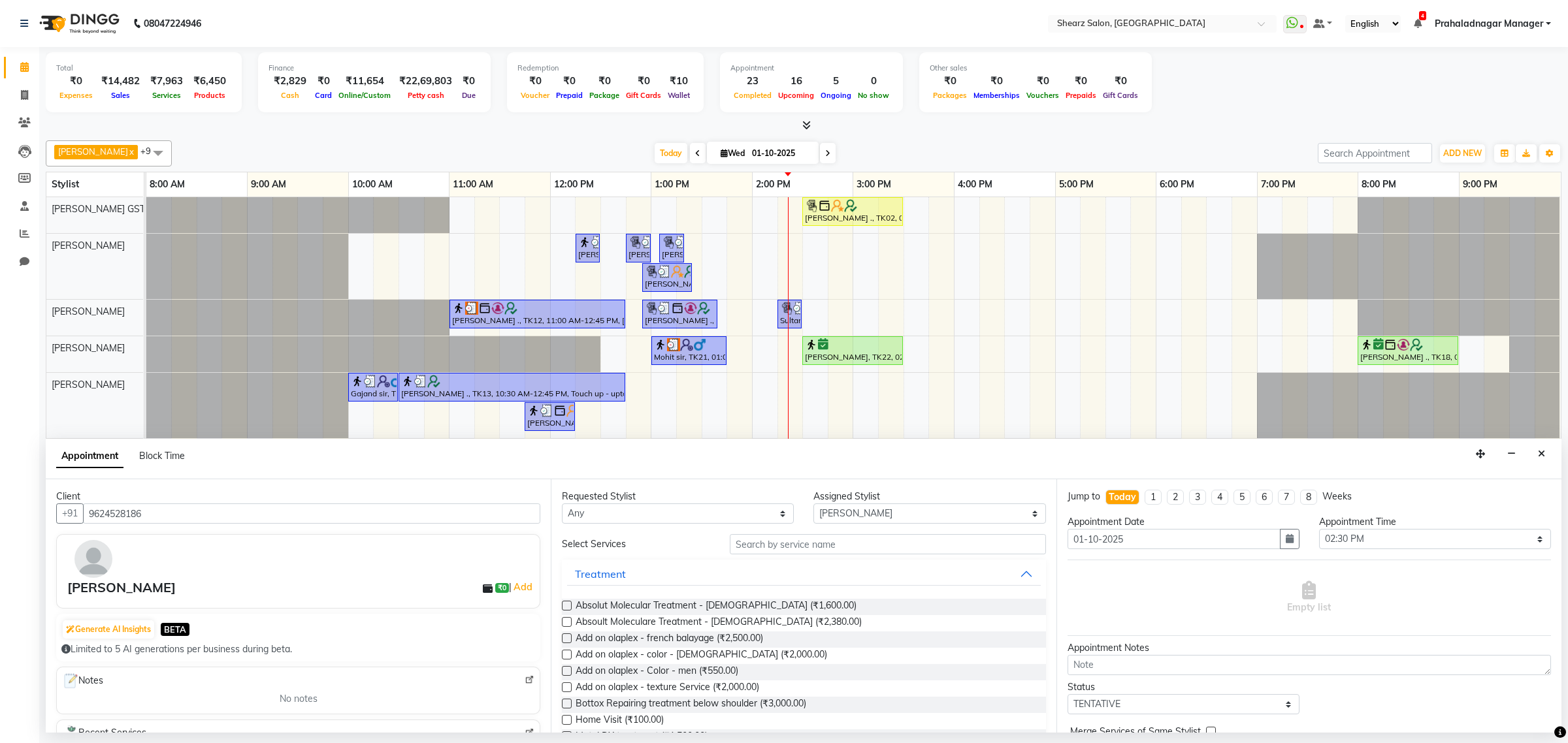
type input "9624528186"
click input "text"
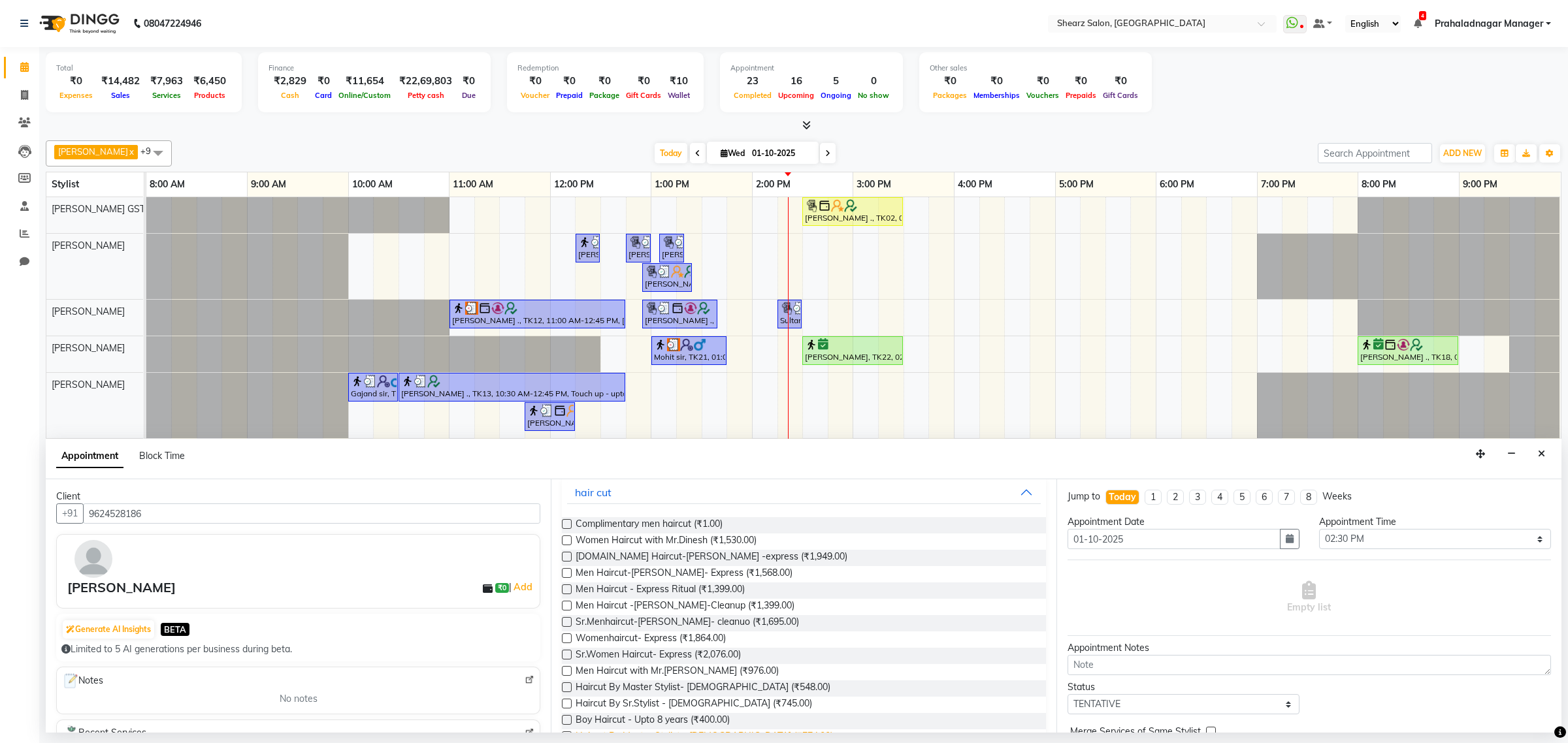
scroll to position [163, 0]
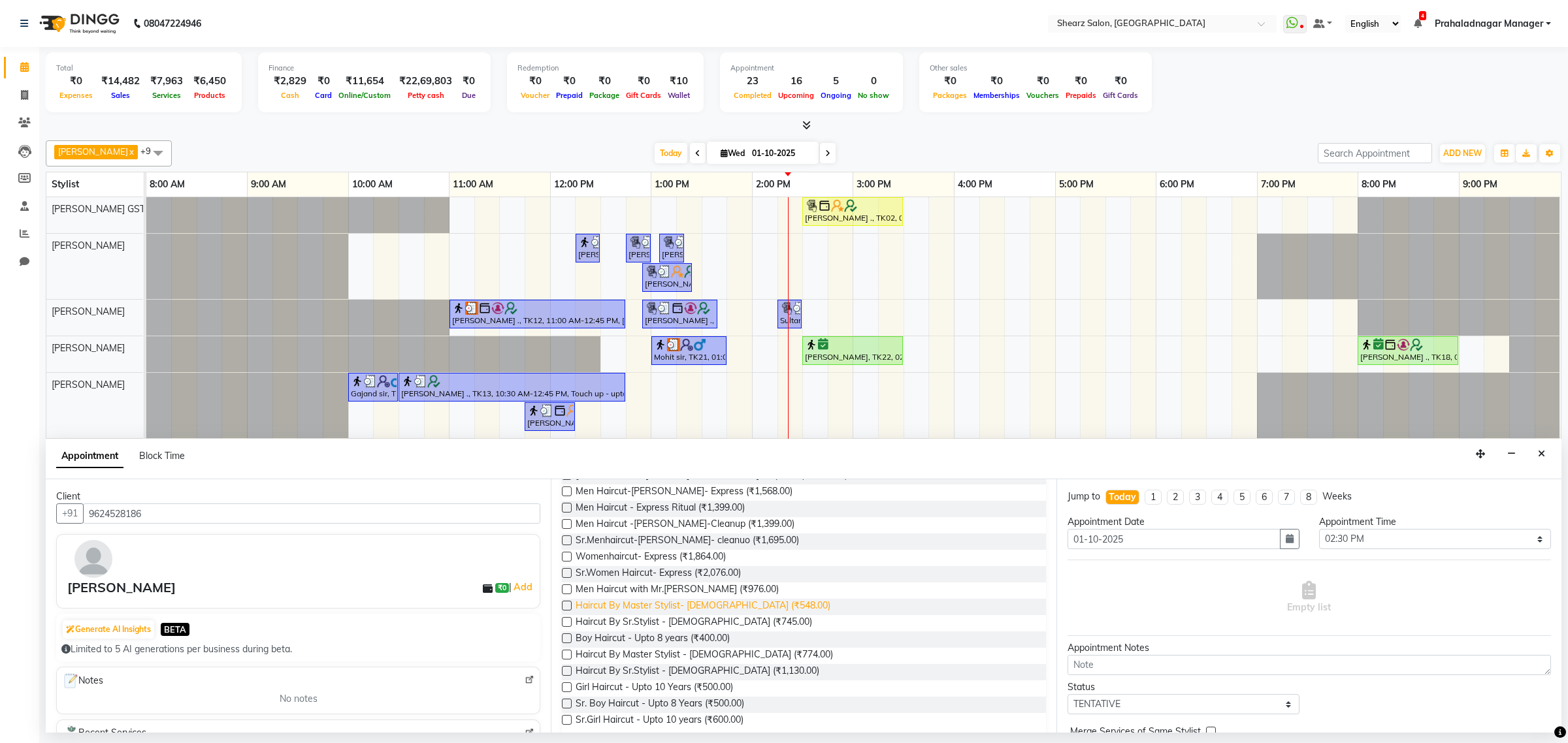
type input "haircut"
click span "Haircut By Master Stylist- Male (₹548.00)"
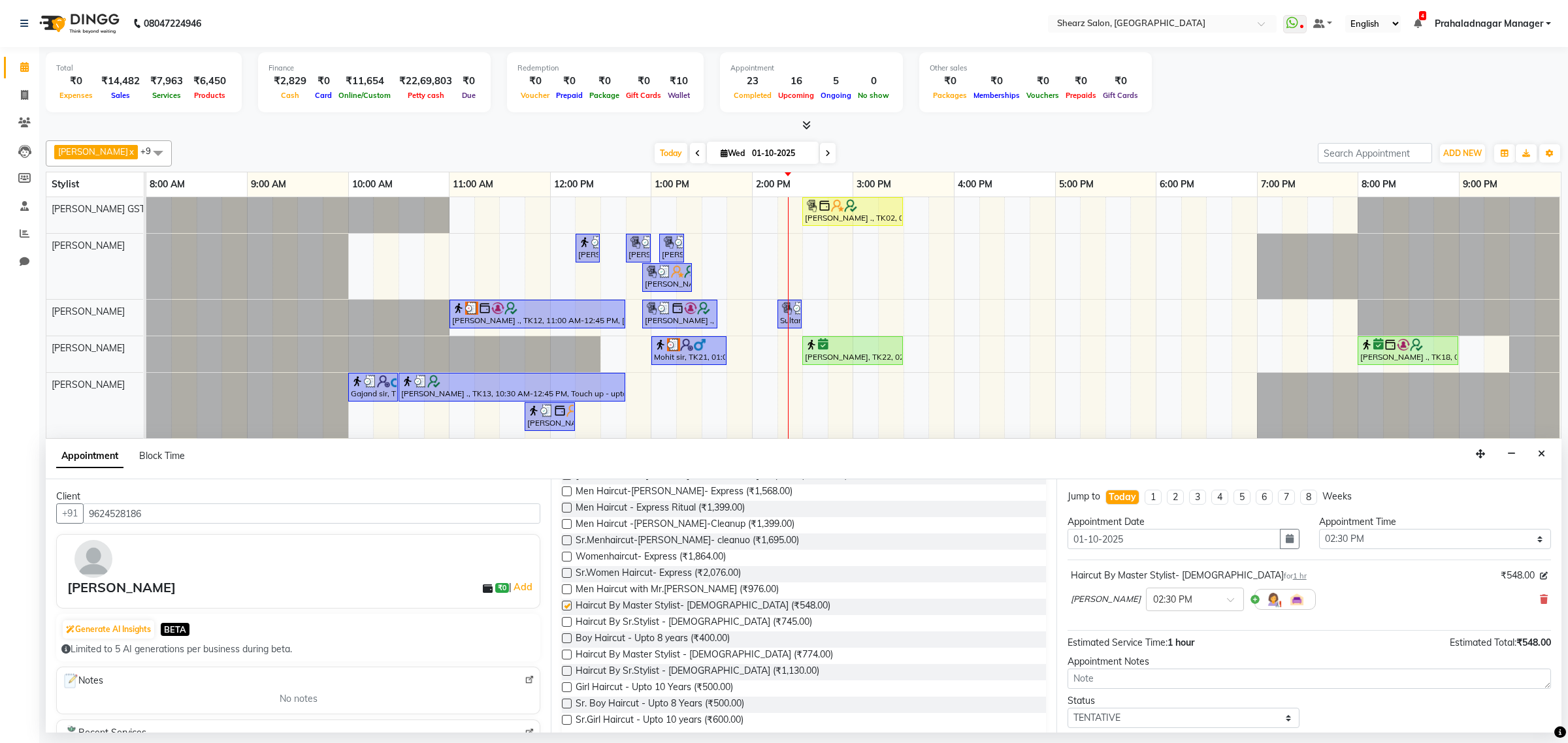
checkbox input "false"
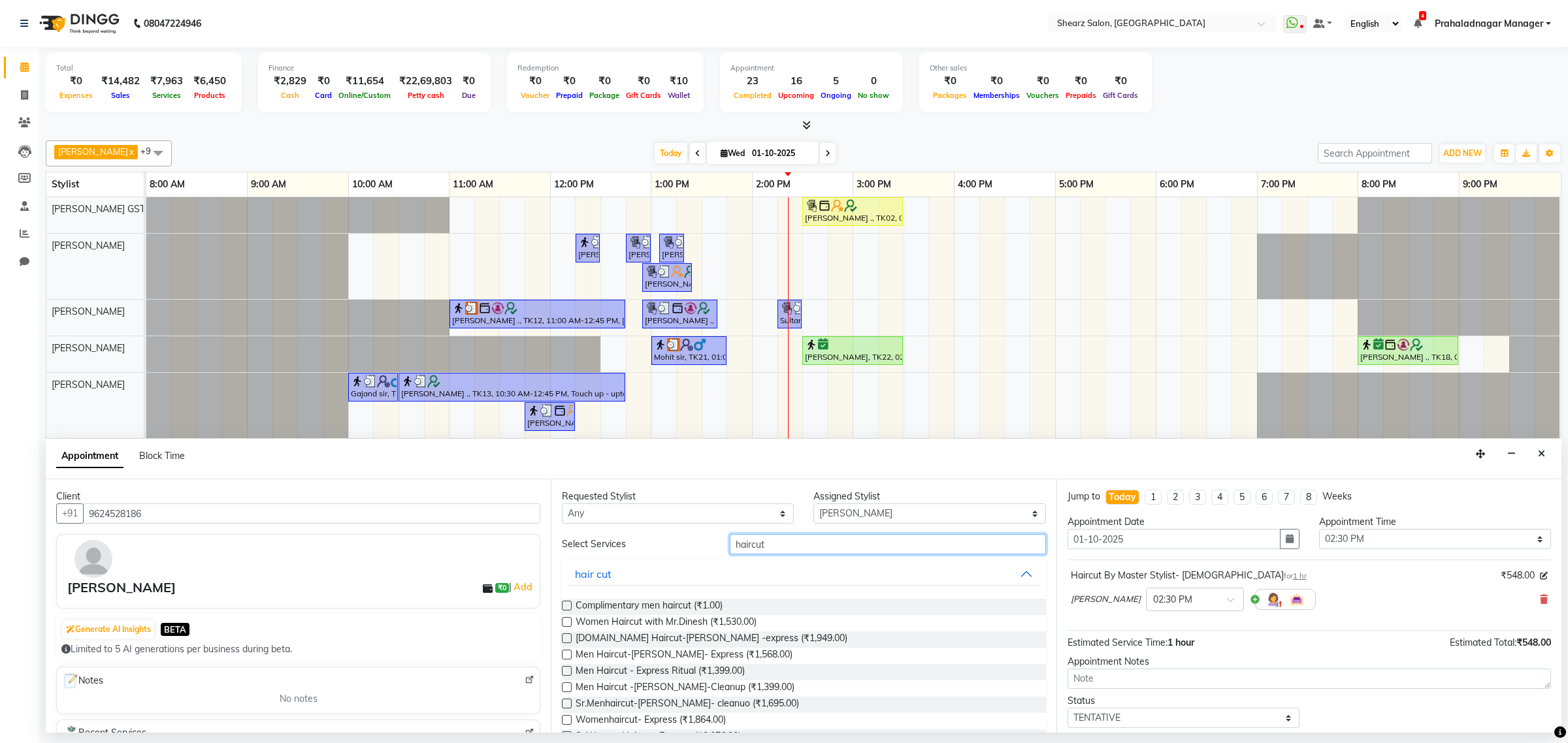
drag, startPoint x: 804, startPoint y: 545, endPoint x: 318, endPoint y: 514, distance: 487.0
click div "Client +91 9624528186 Waris Kazi ₹0 | Add Generate AI Insights BETA Limited to …"
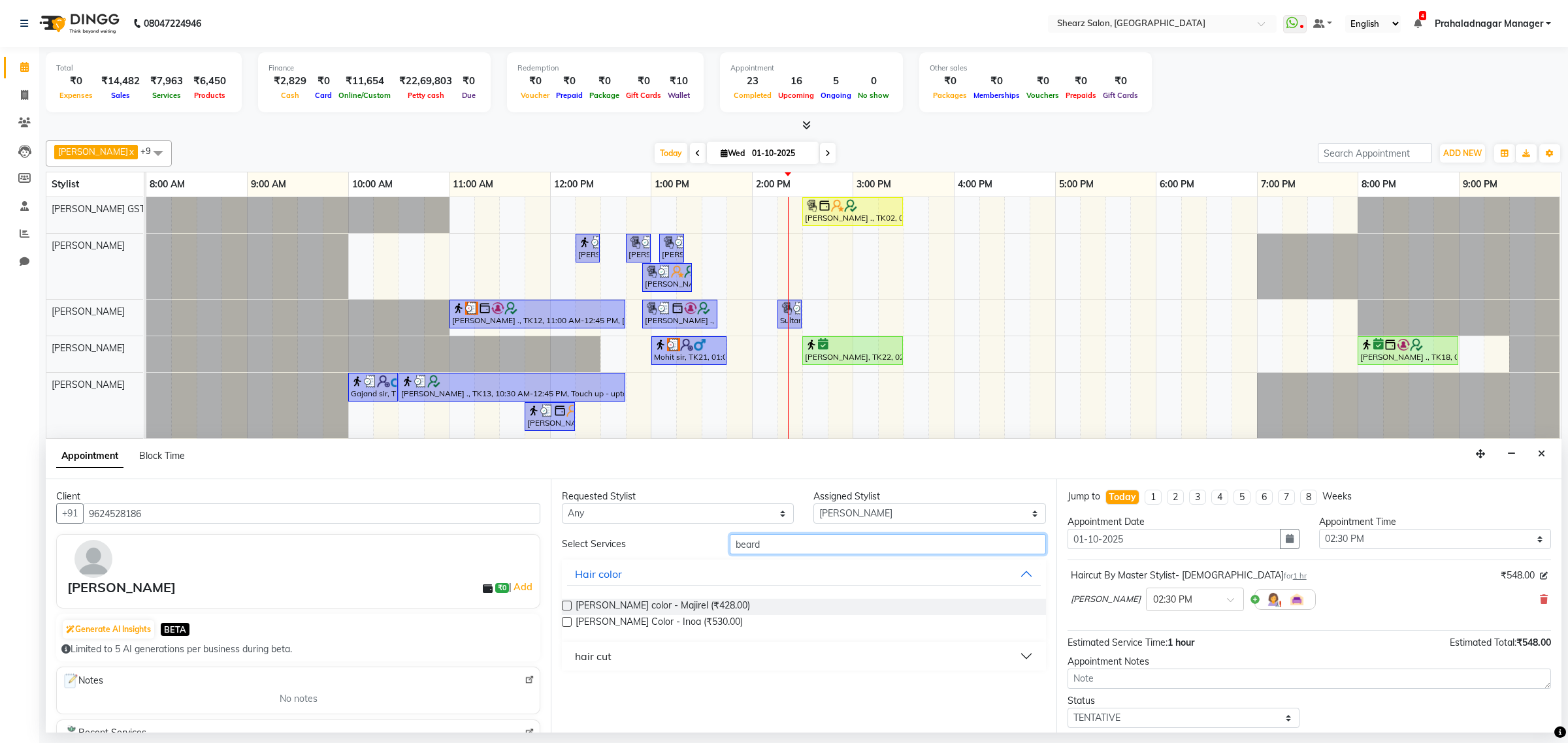
type input "beard"
click button "hair cut"
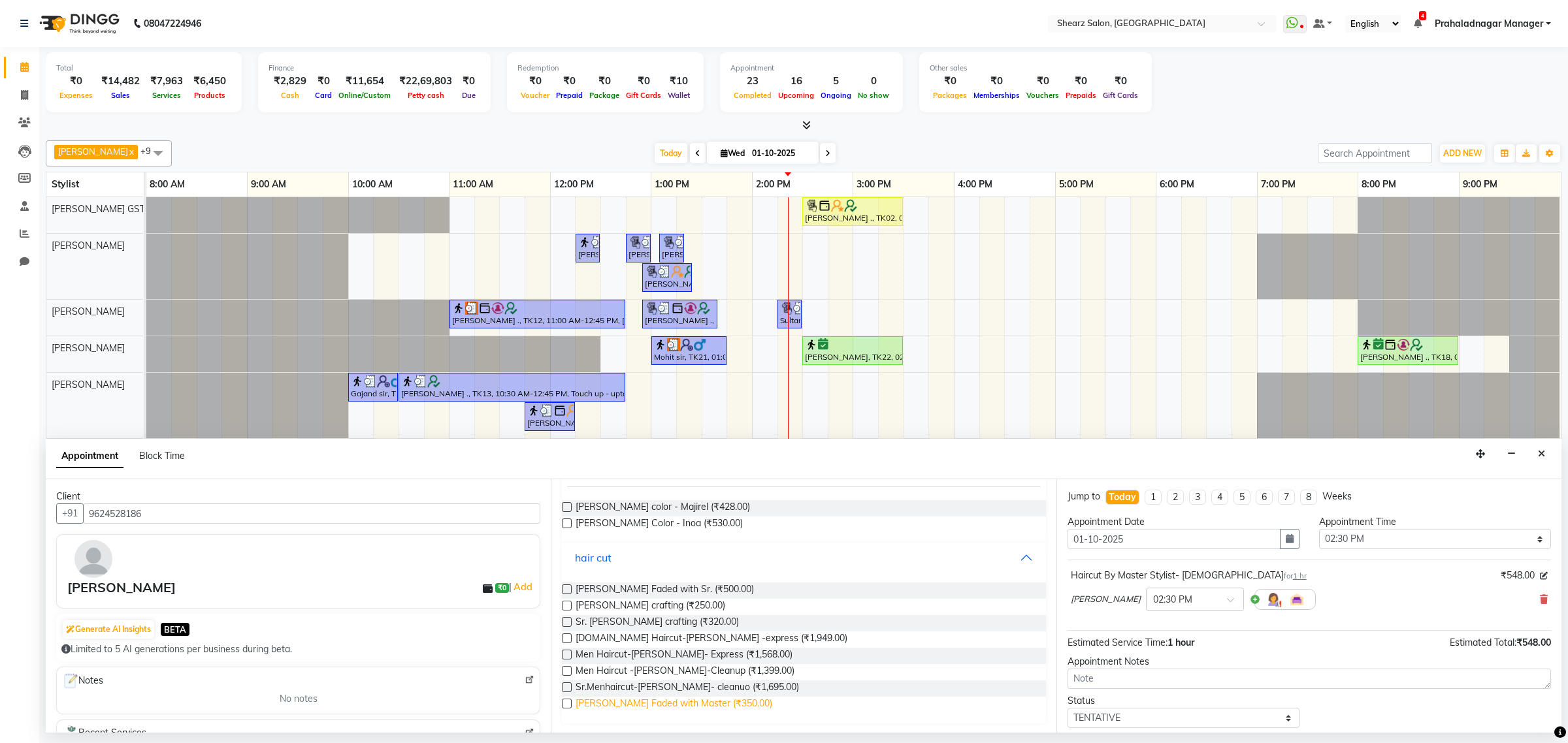
scroll to position [100, 0]
drag, startPoint x: 647, startPoint y: 703, endPoint x: 985, endPoint y: 678, distance: 338.9
click span "Beard Faded with Master (₹350.00)"
checkbox input "false"
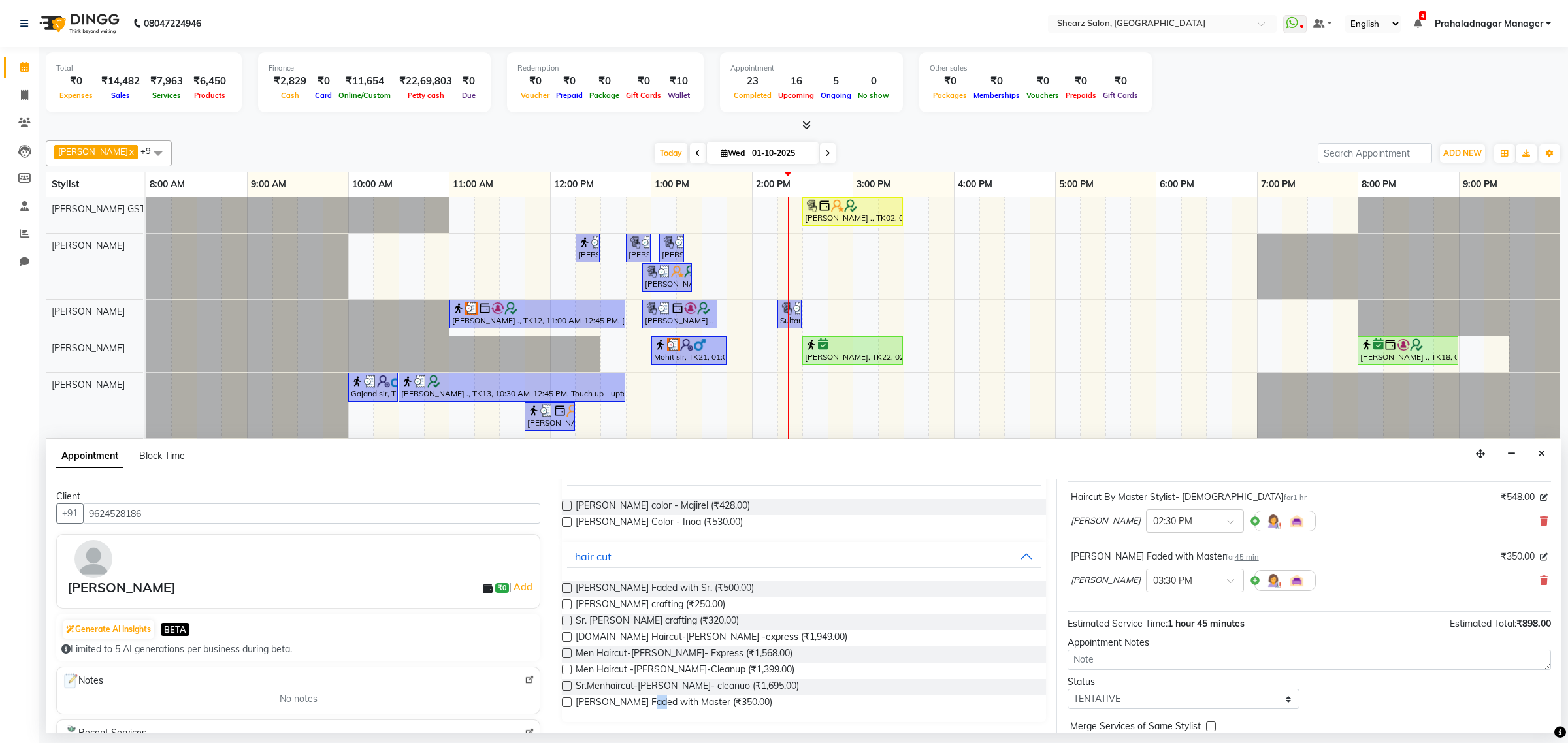
scroll to position [138, 0]
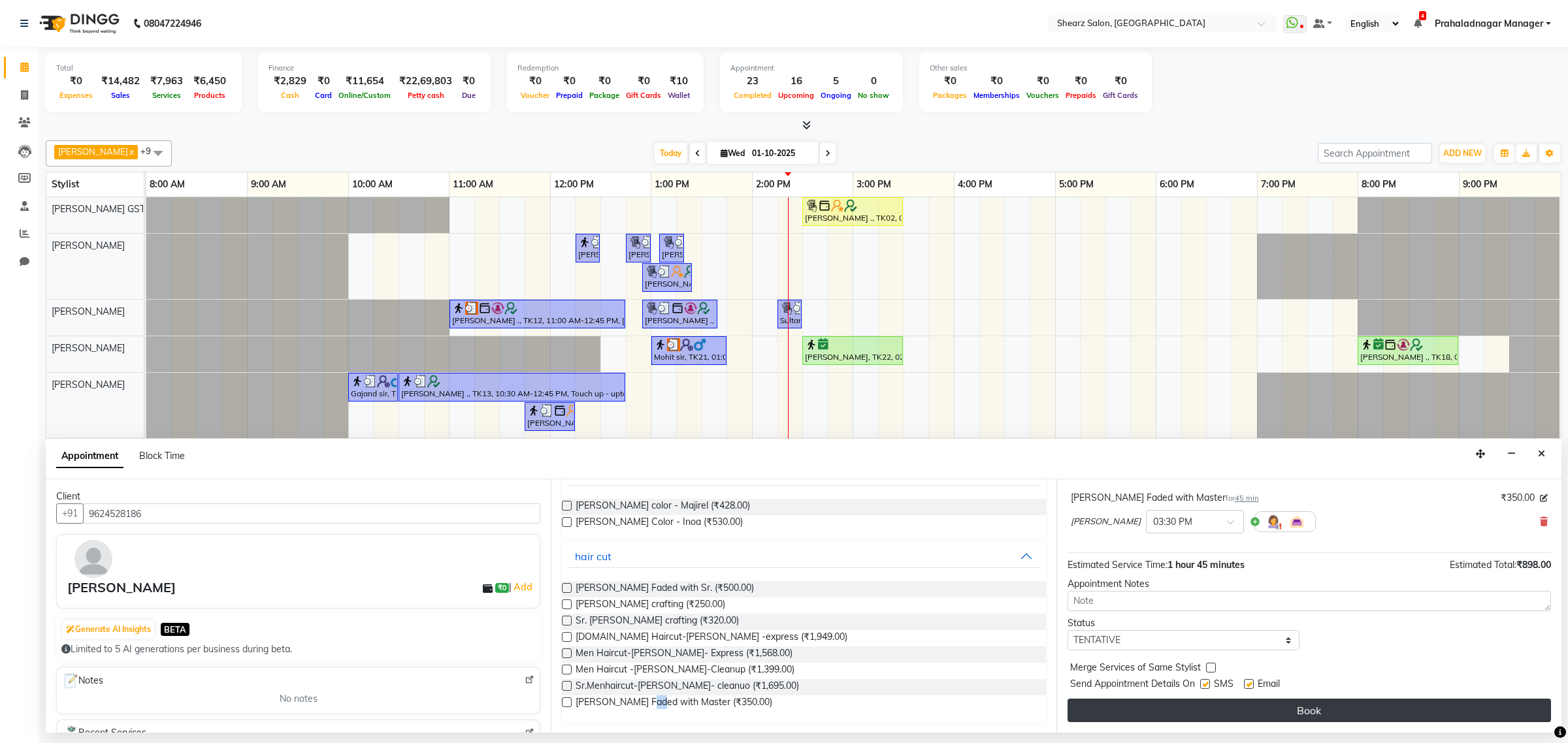
click button "Book"
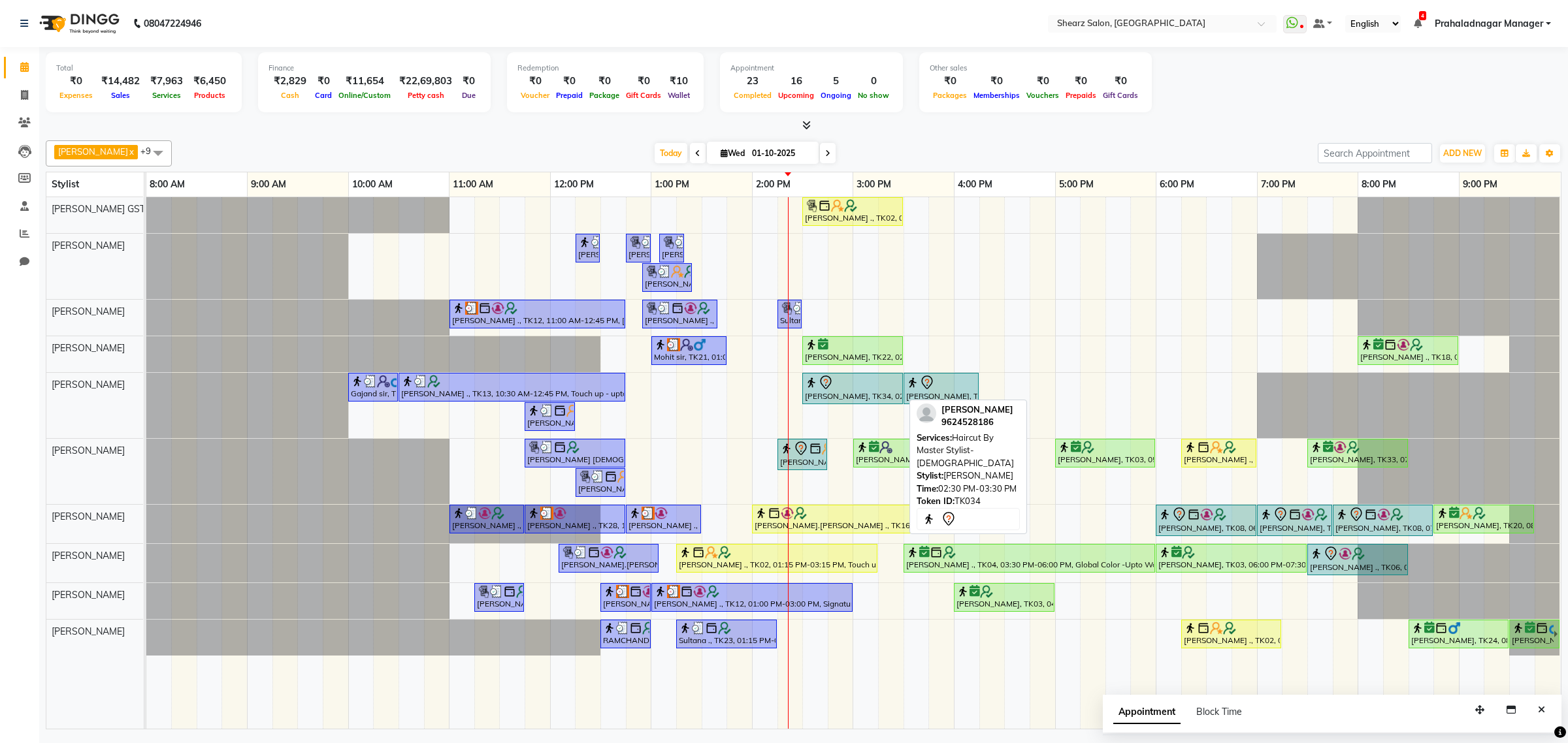
click div
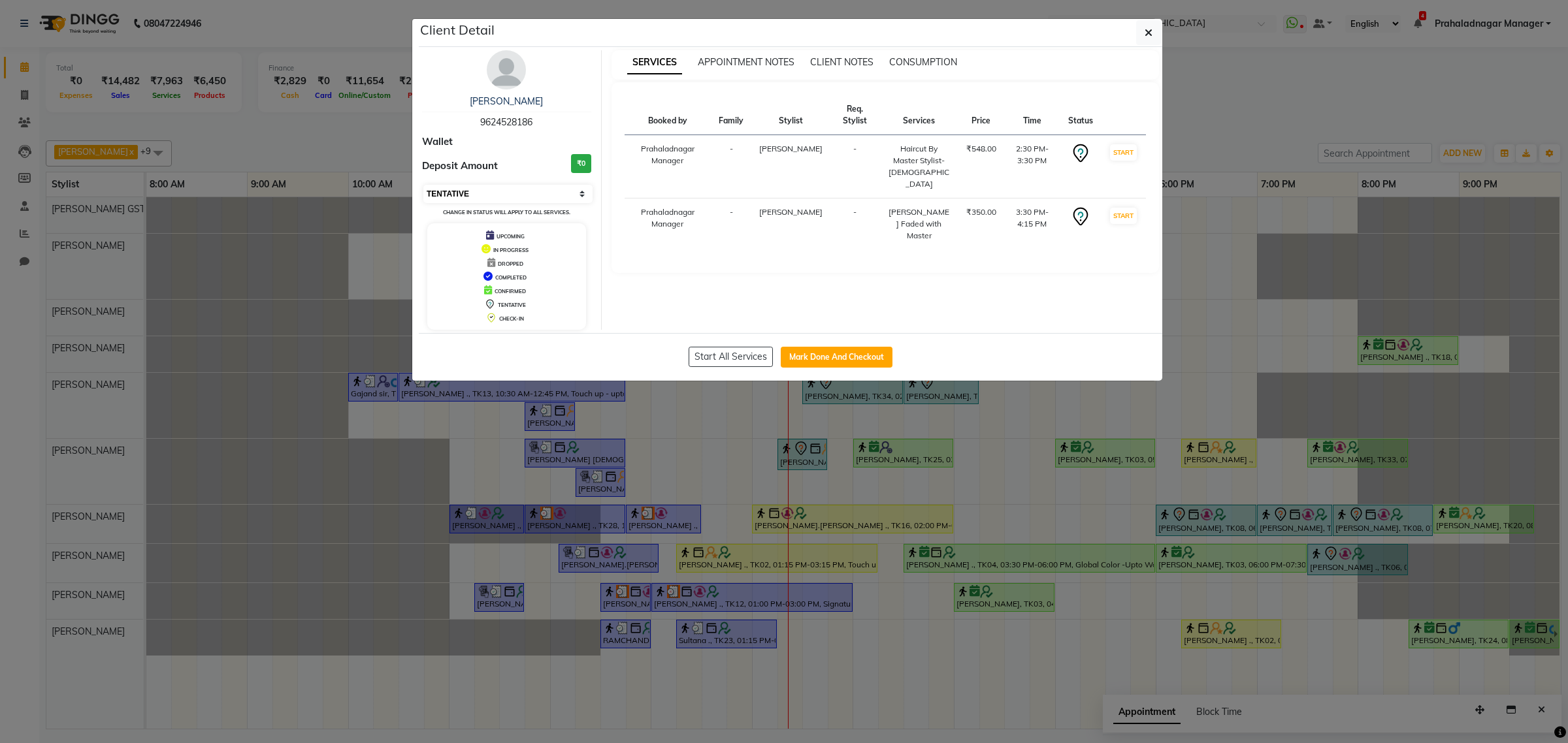
drag, startPoint x: 470, startPoint y: 190, endPoint x: 469, endPoint y: 198, distance: 8.1
click select "Select IN SERVICE CONFIRMED TENTATIVE CHECK IN MARK DONE DROPPED UPCOMING"
select select "1"
click select "Select IN SERVICE CONFIRMED TENTATIVE CHECK IN MARK DONE DROPPED UPCOMING"
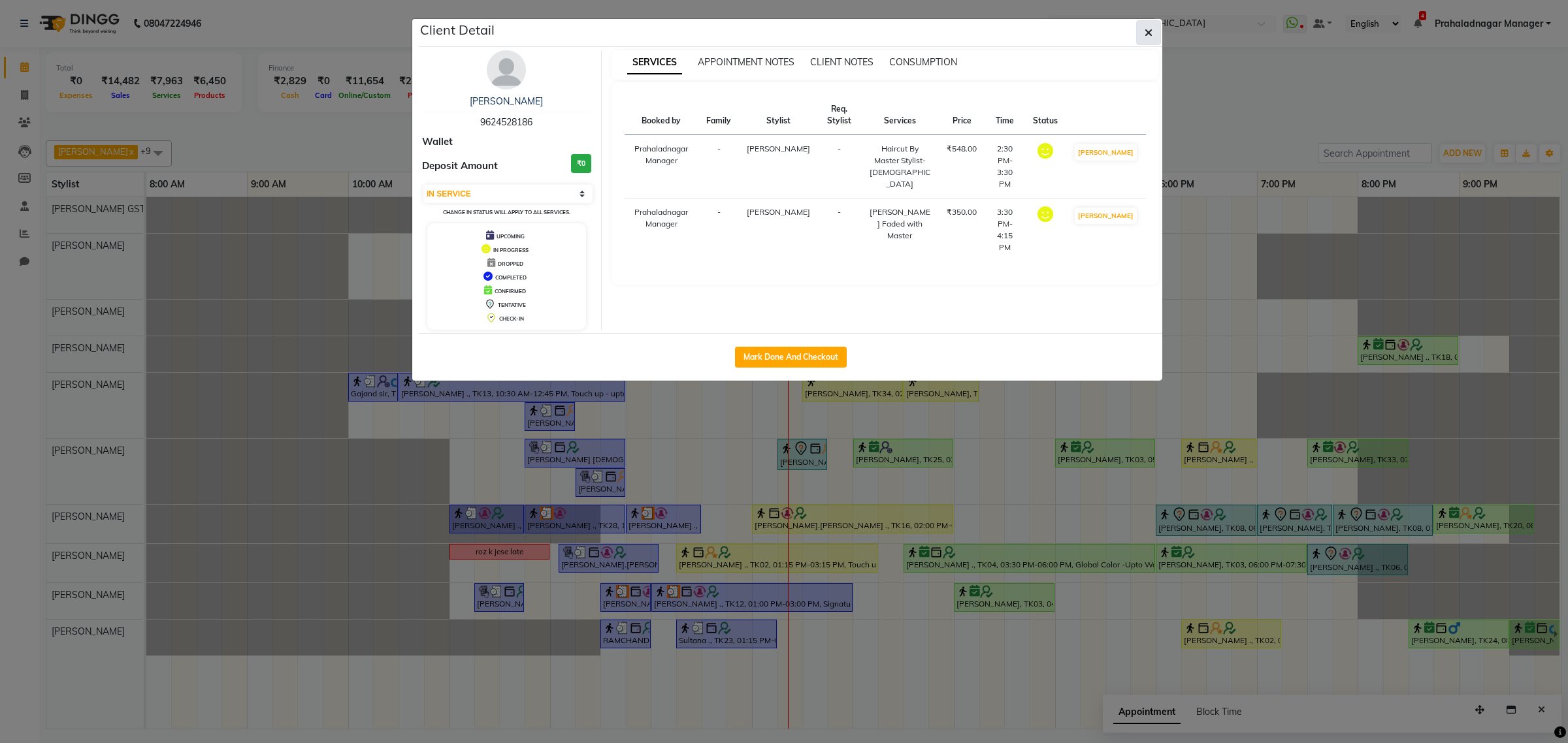
click icon "button"
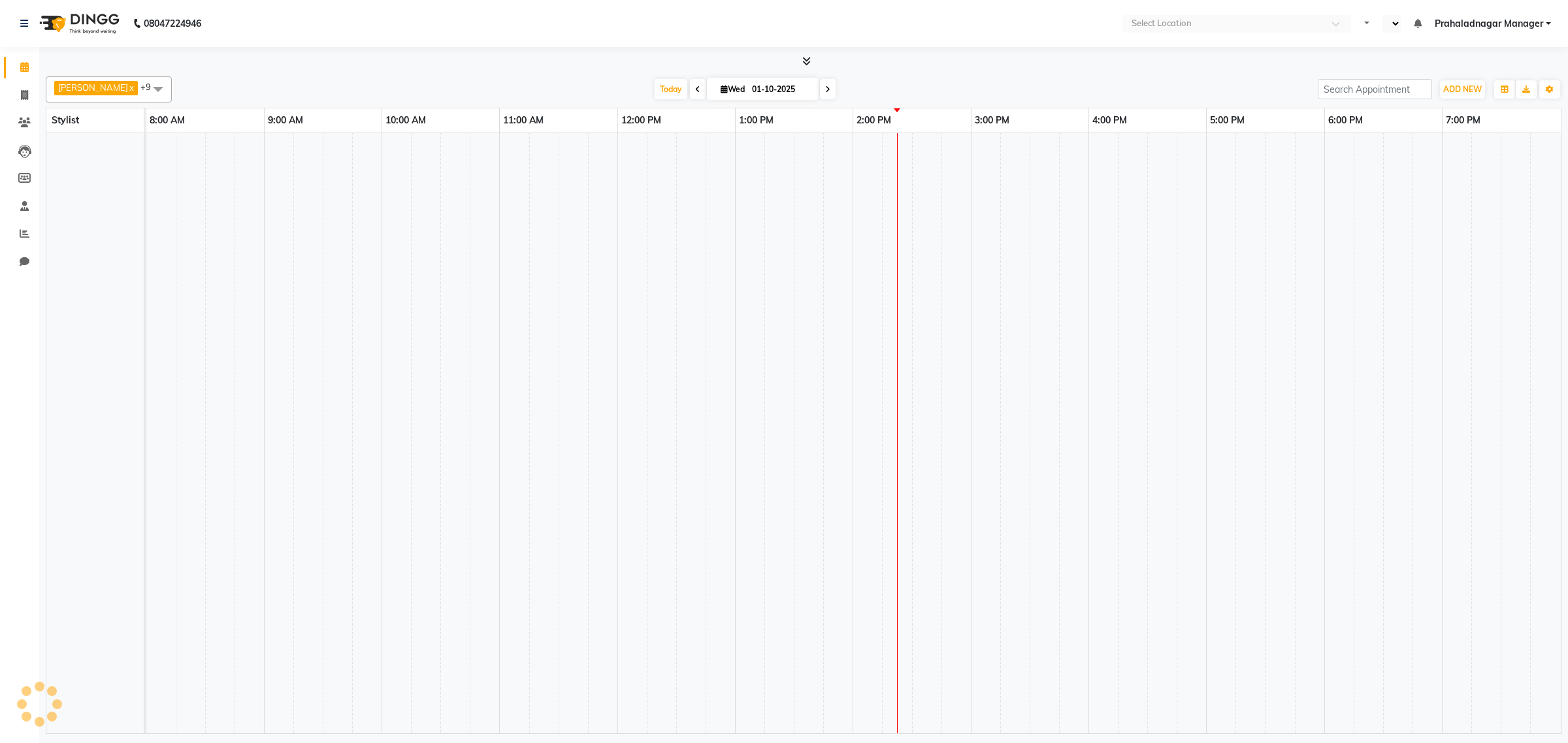
select select "en"
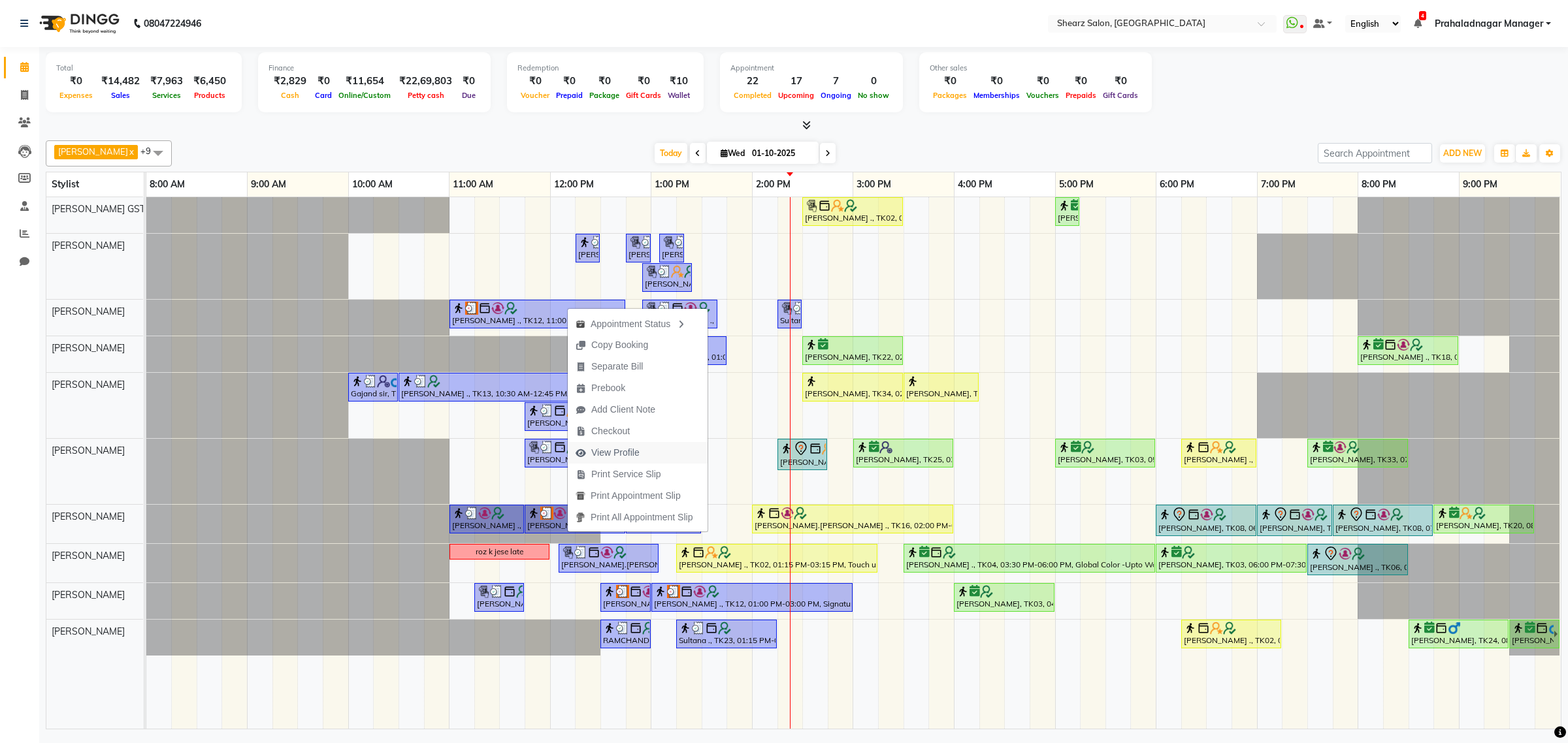
click at [610, 446] on span "View Profile" at bounding box center [615, 452] width 48 height 13
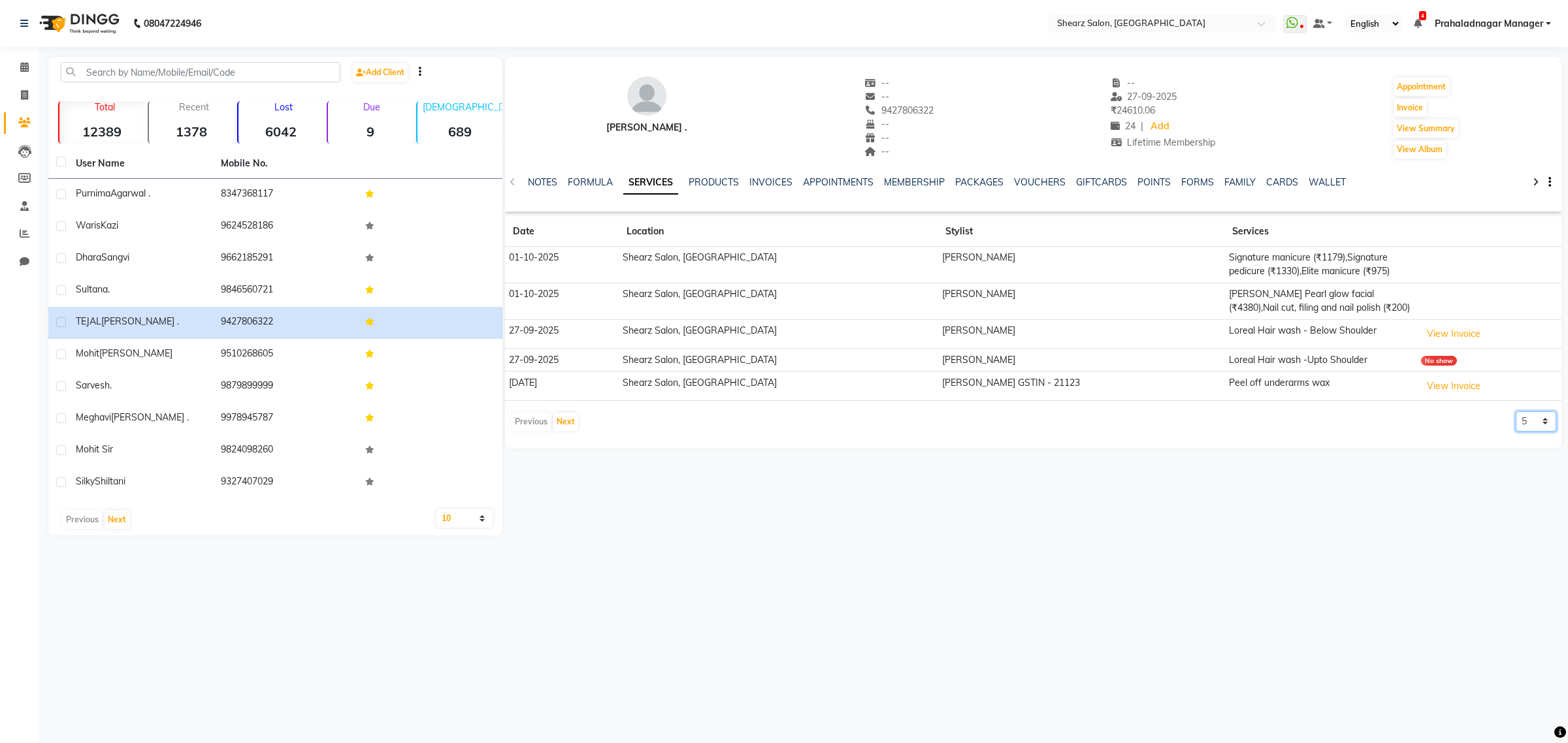
click at [1528, 418] on select "5 10 50 100 500" at bounding box center [1535, 421] width 40 height 20
select select "50"
click at [1515, 413] on select "5 10 50 100 500" at bounding box center [1535, 421] width 40 height 20
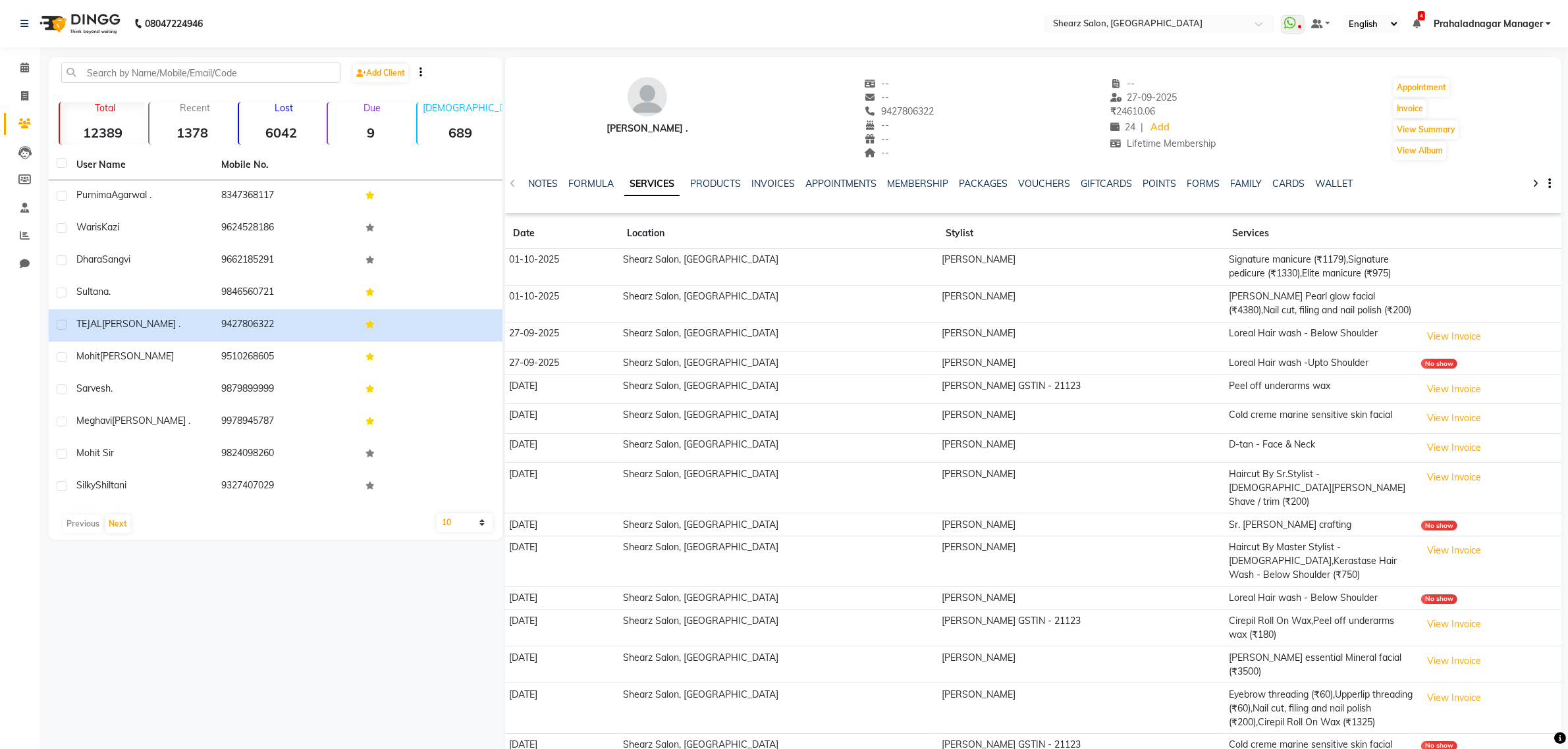
click at [24, 56] on li "Calendar" at bounding box center [20, 68] width 40 height 28
click at [22, 66] on icon at bounding box center [25, 68] width 9 height 10
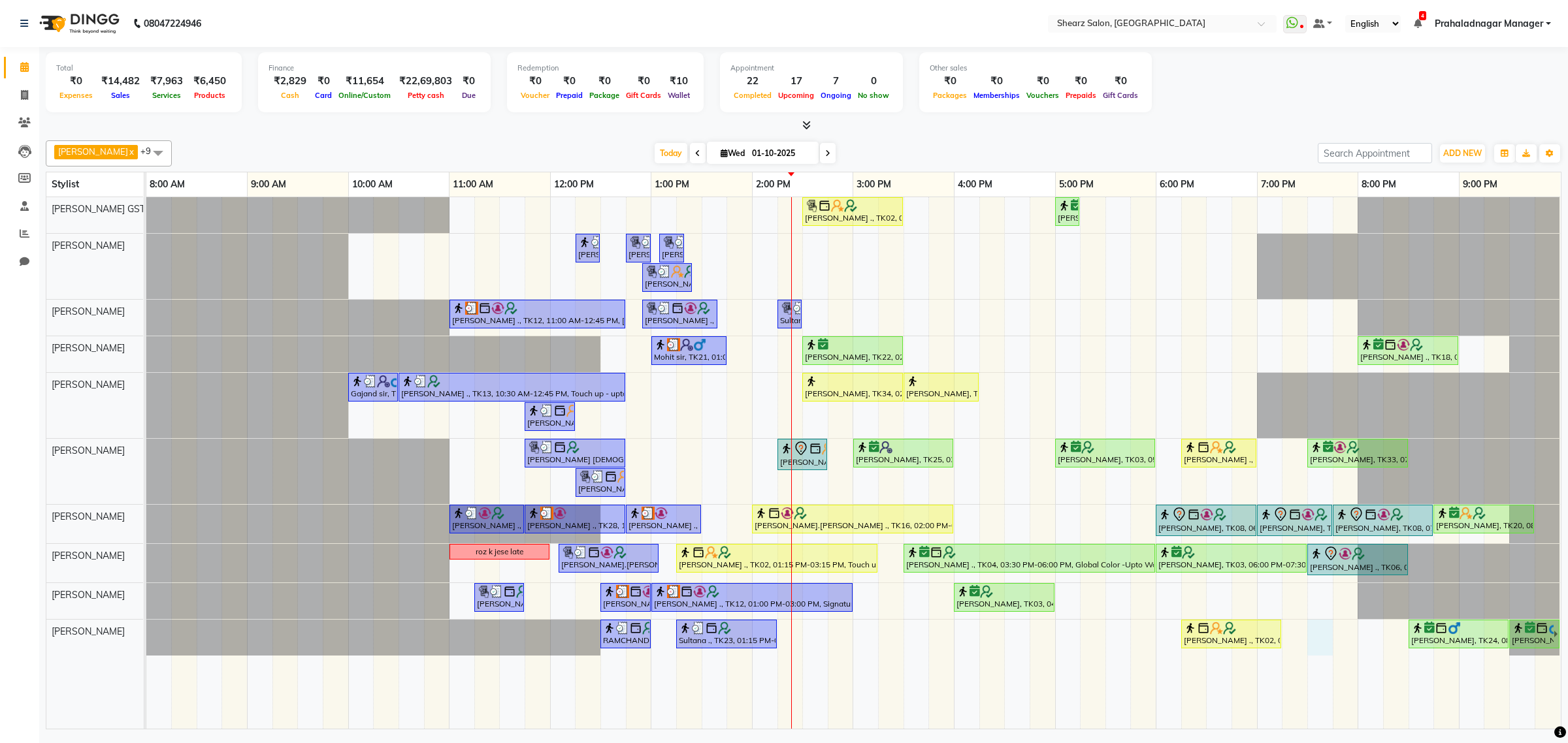
click at [1325, 639] on div "[PERSON_NAME] ., TK02, 02:30 PM-03:30 PM, Cirepil Roll On Wax [PERSON_NAME] ., …" at bounding box center [853, 463] width 1414 height 531
select select "77482"
select select "tentative"
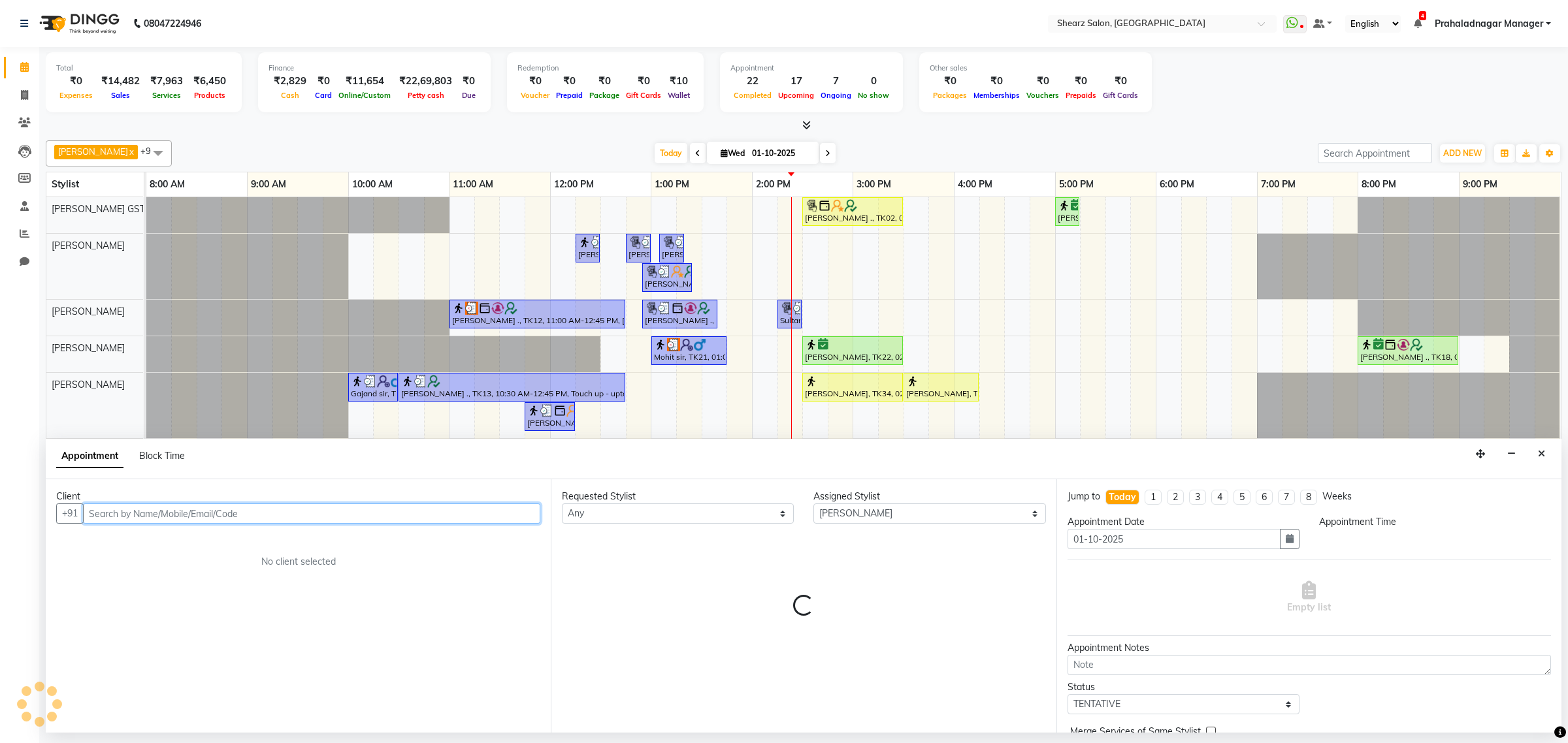
select select "1170"
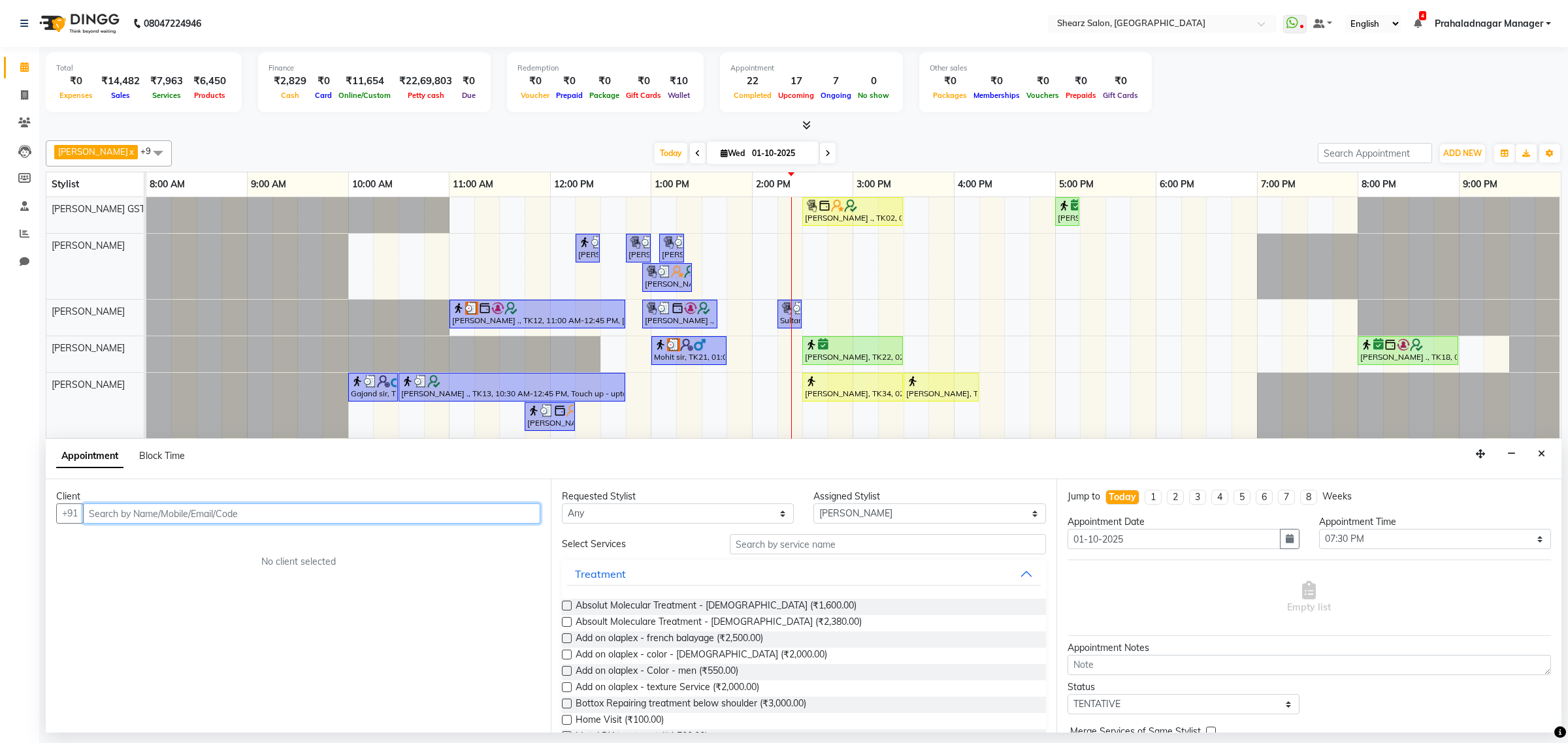
click at [184, 513] on input "text" at bounding box center [312, 514] width 457 height 20
click at [145, 536] on span "[PERSON_NAME] ." at bounding box center [145, 541] width 90 height 13
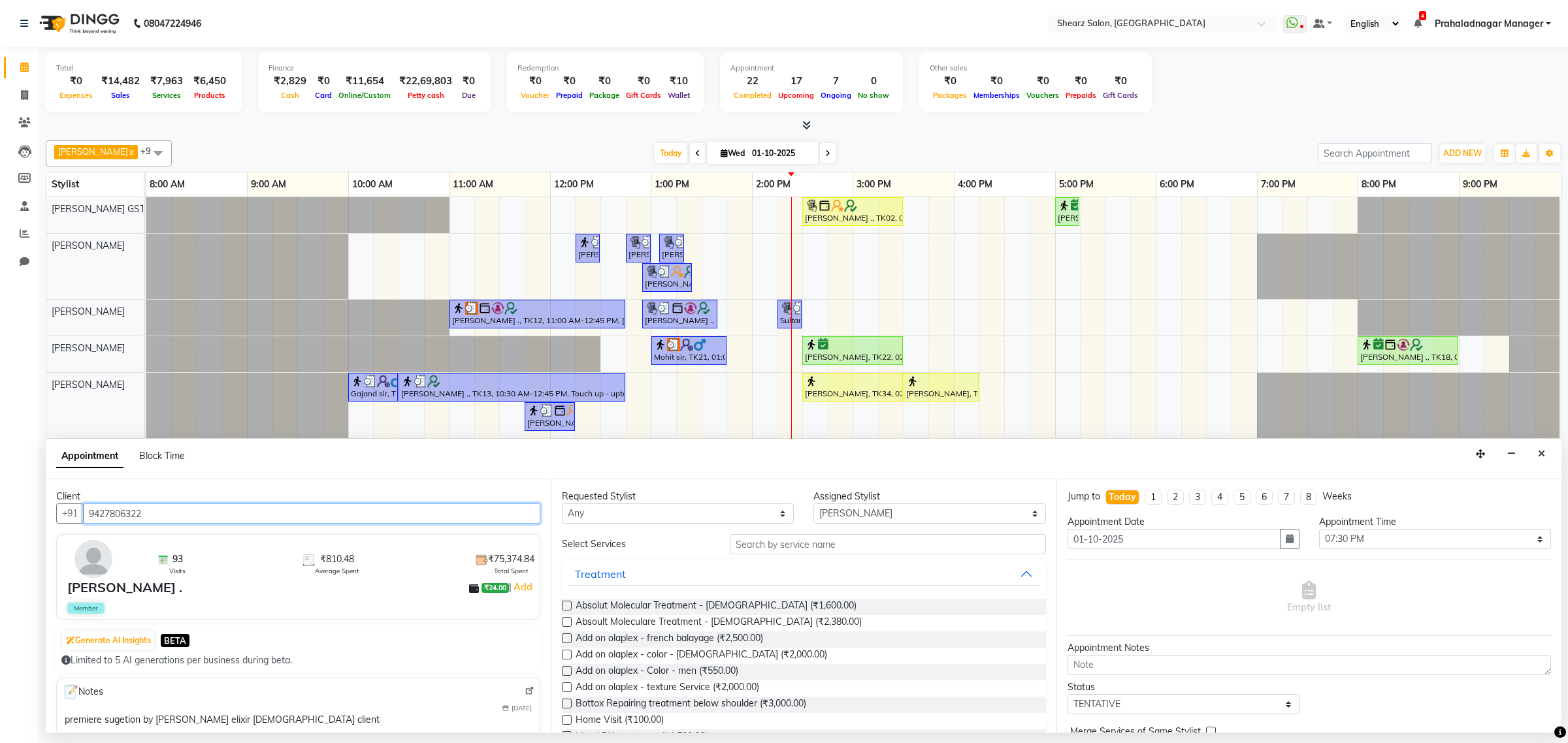
type input "9427806322"
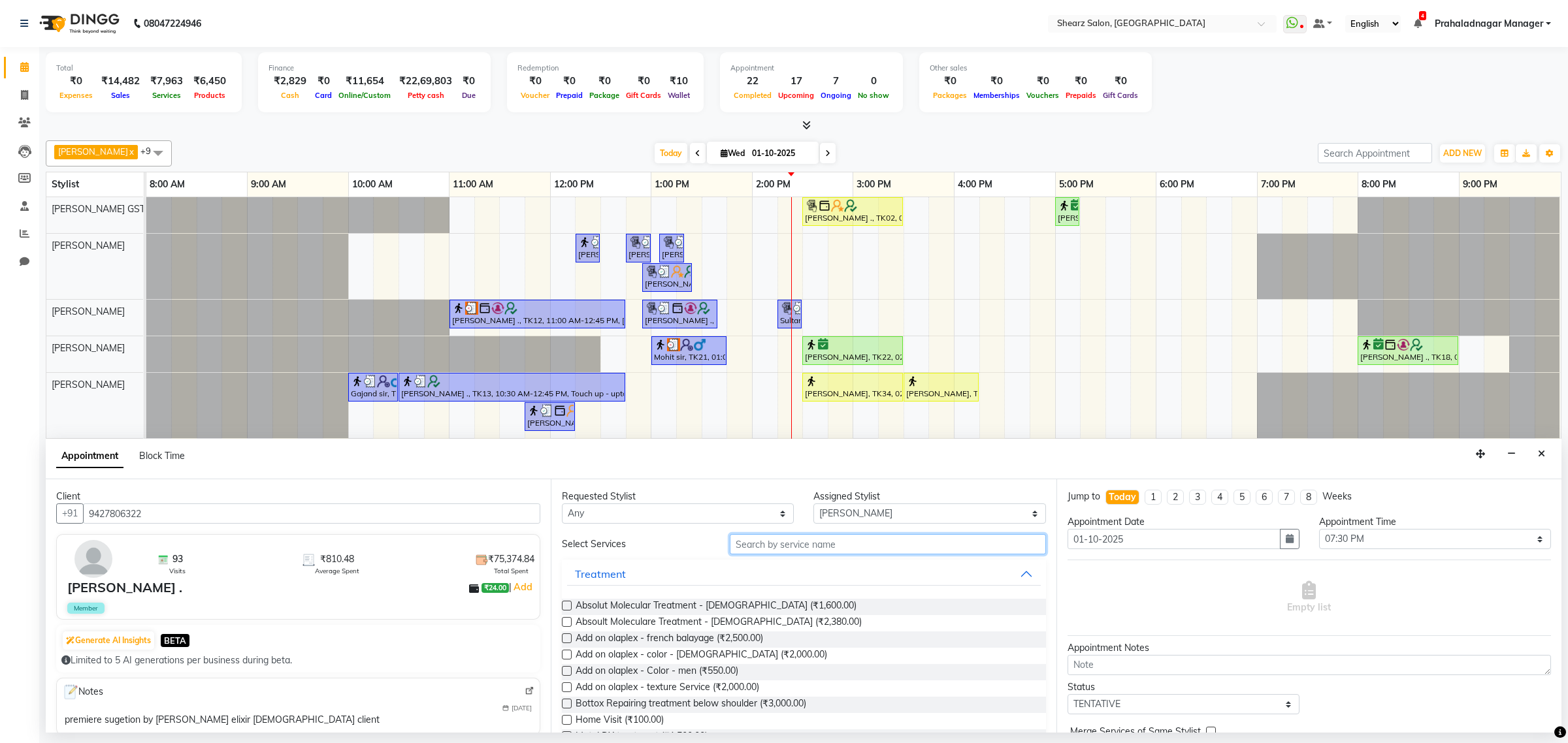
click at [773, 549] on input "text" at bounding box center [888, 544] width 316 height 20
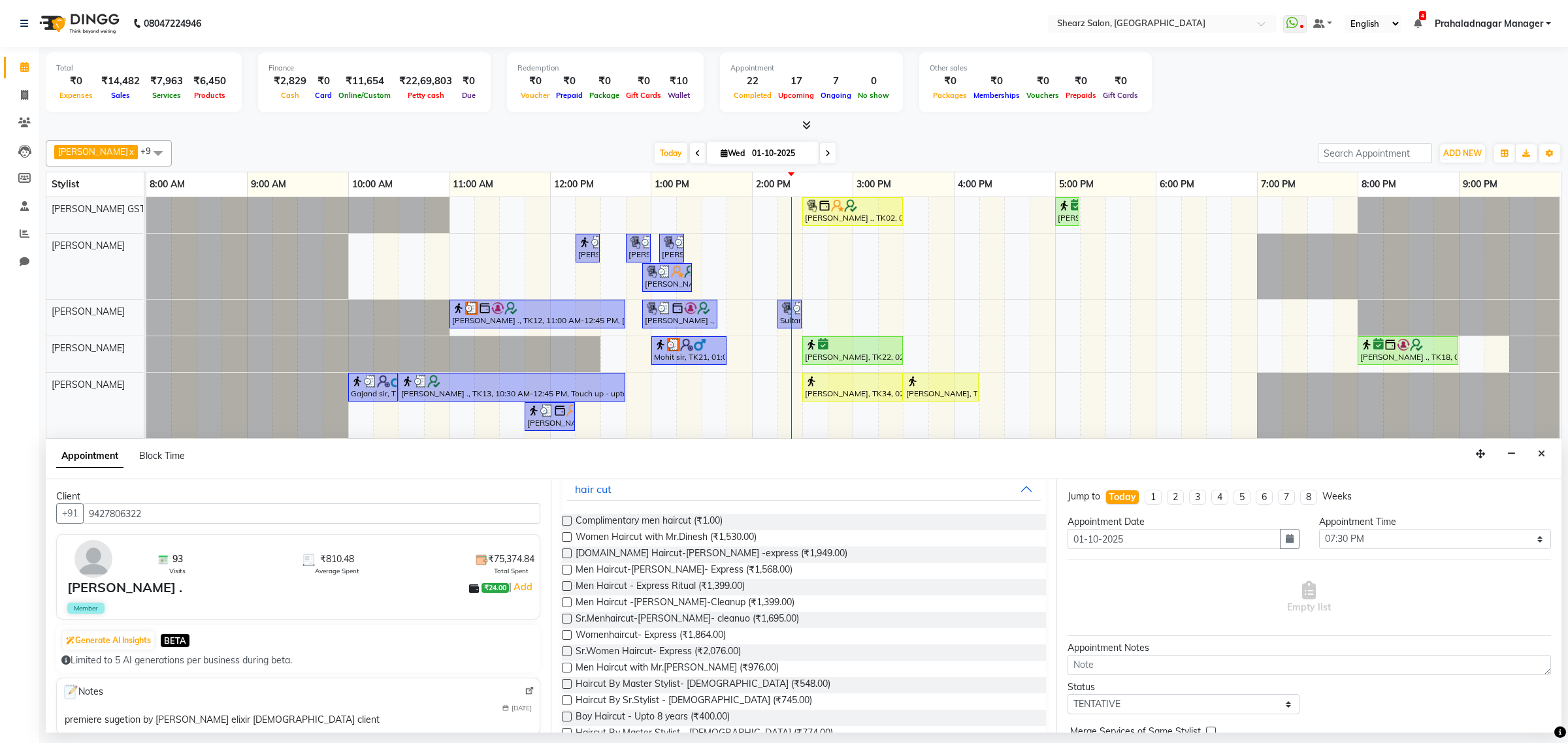
scroll to position [163, 0]
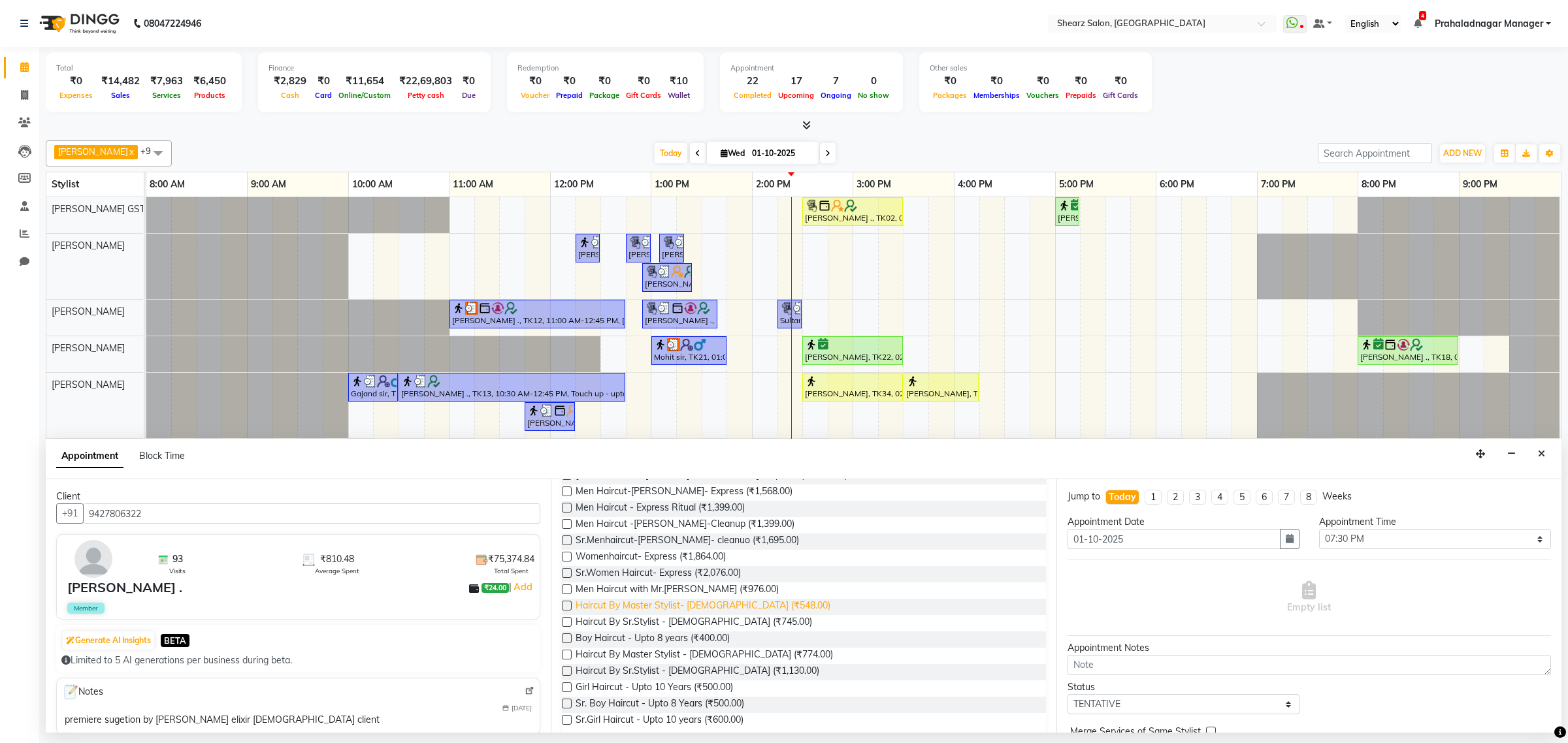
type input "haircut"
click at [652, 608] on span "Haircut By Master Stylist- [DEMOGRAPHIC_DATA] (₹548.00)" at bounding box center [702, 607] width 255 height 16
checkbox input "false"
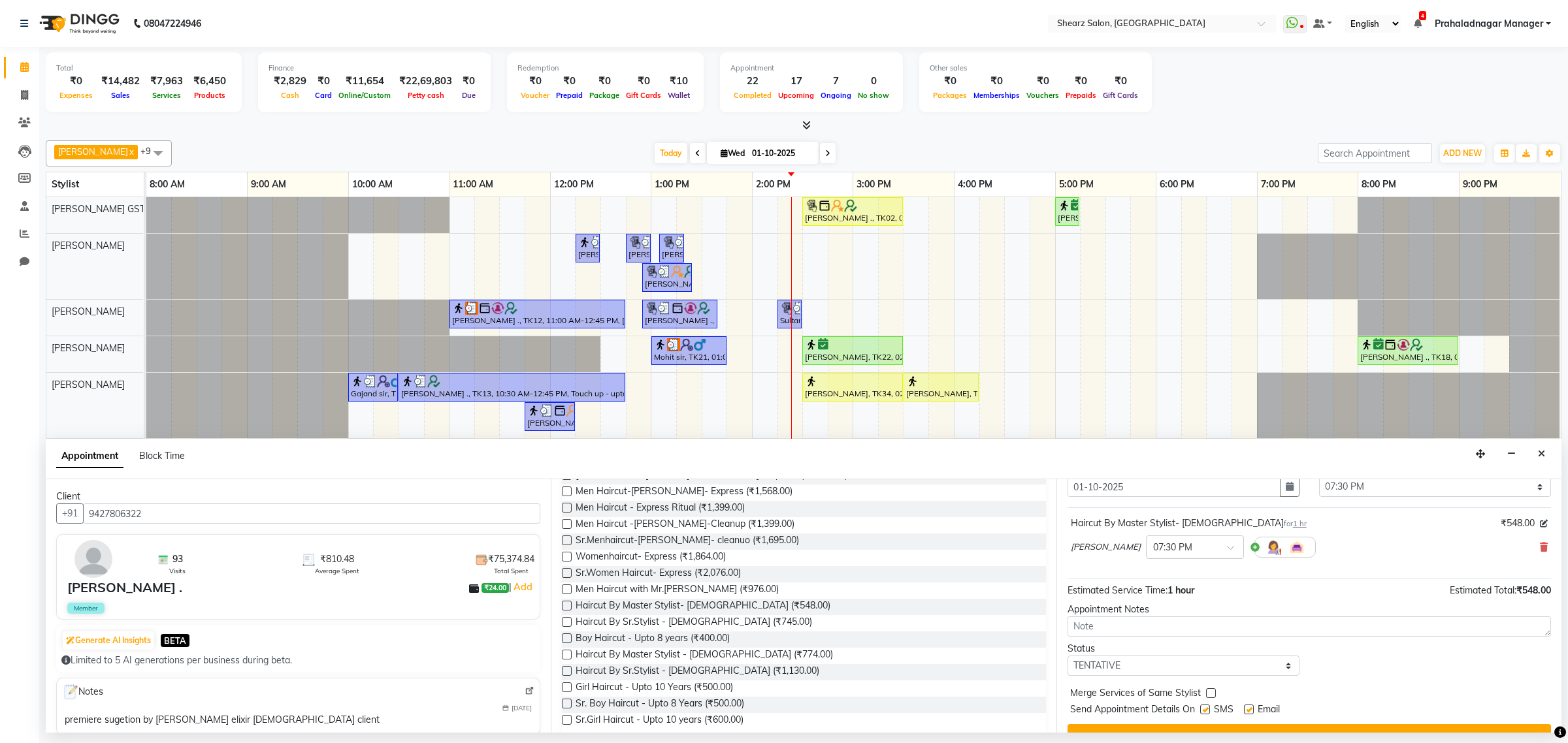
scroll to position [79, 0]
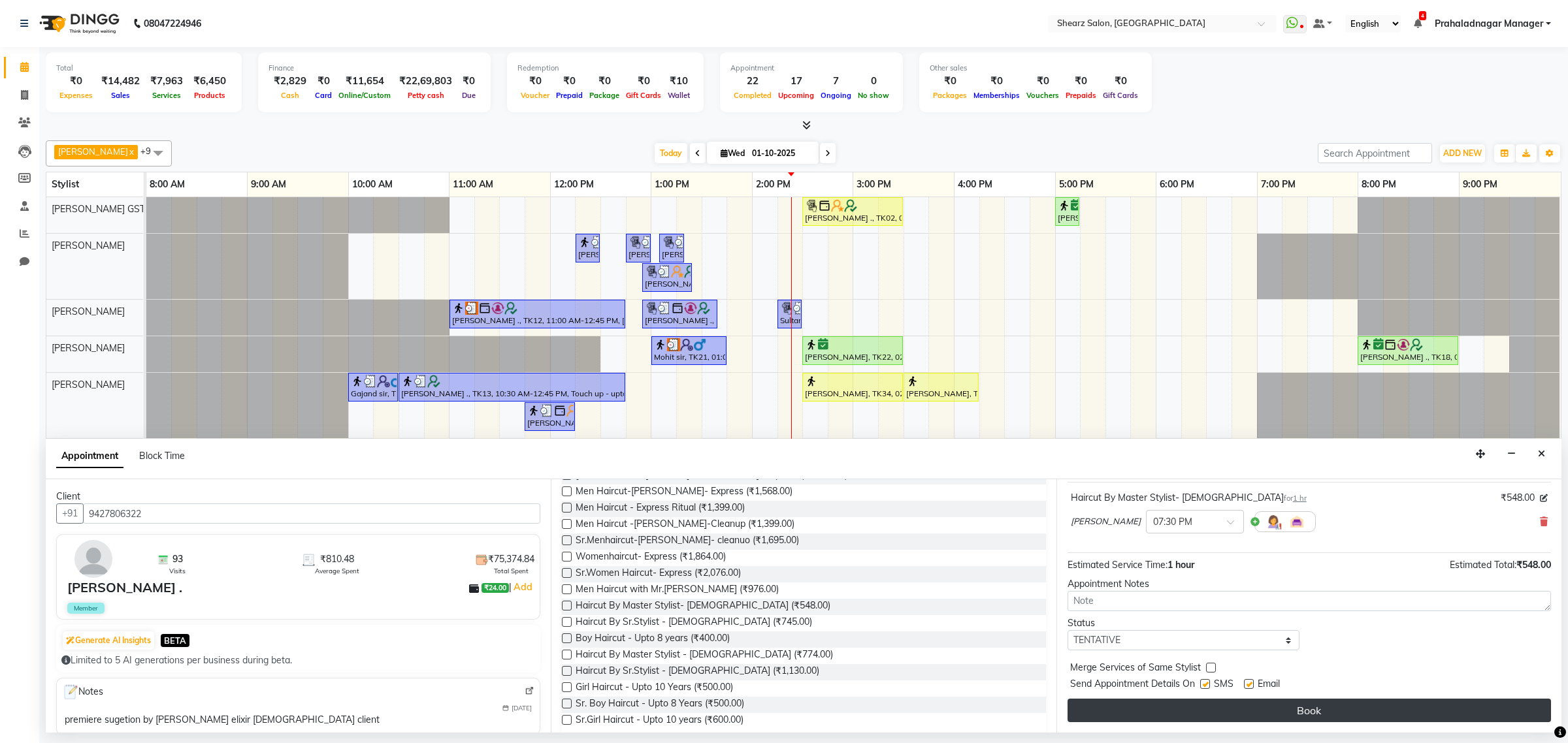
click at [1232, 722] on button "Book" at bounding box center [1308, 710] width 483 height 23
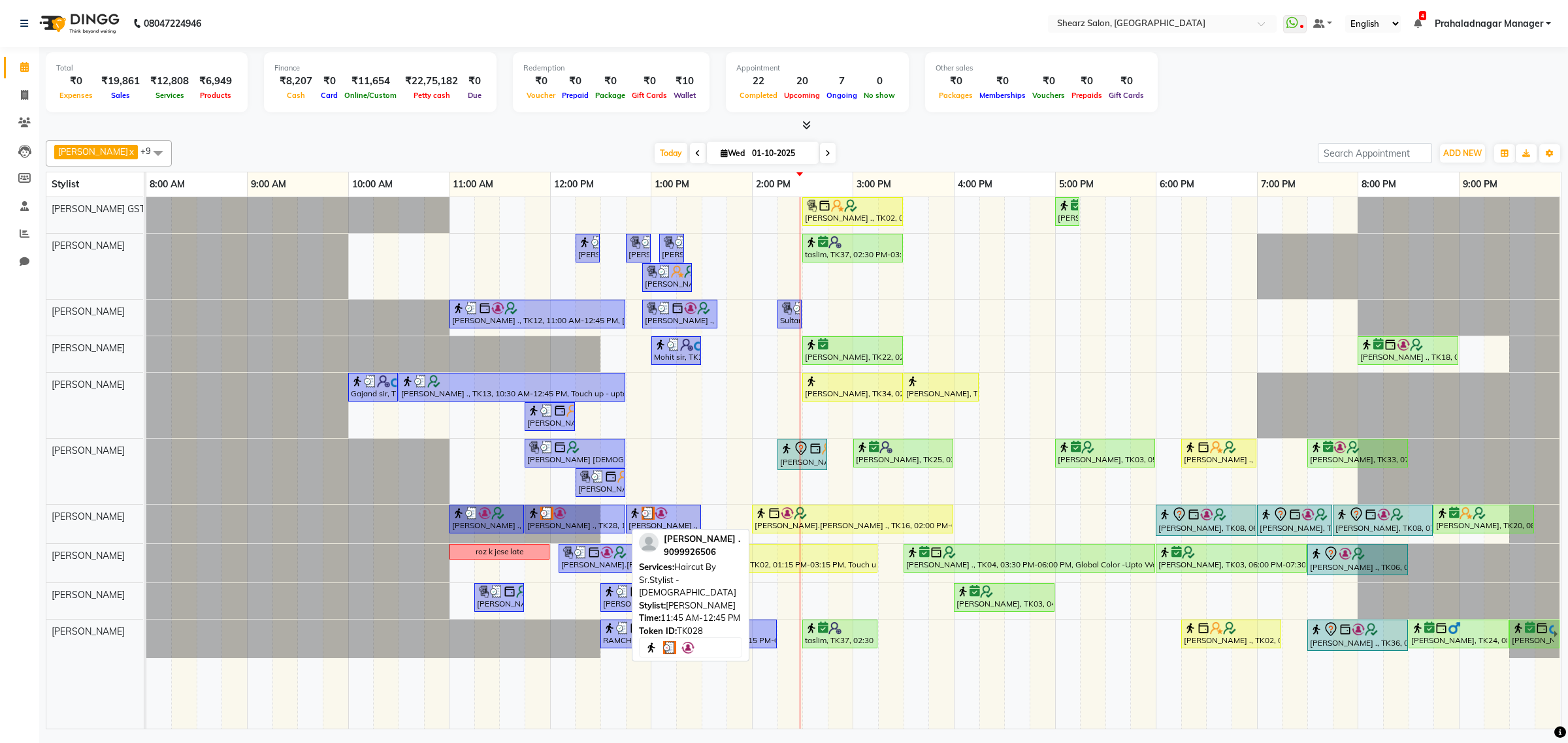
click at [550, 514] on img at bounding box center [547, 513] width 13 height 13
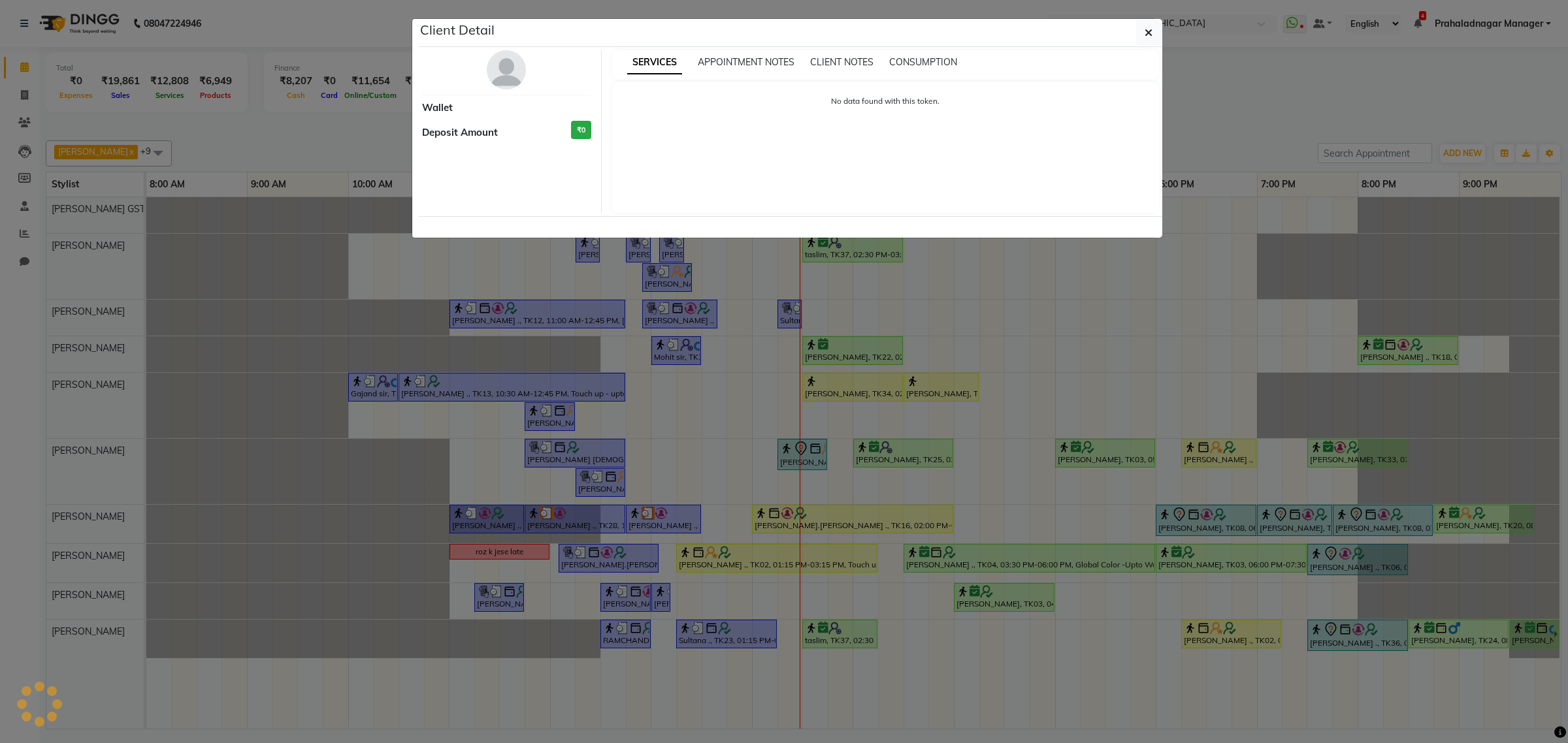
select select "3"
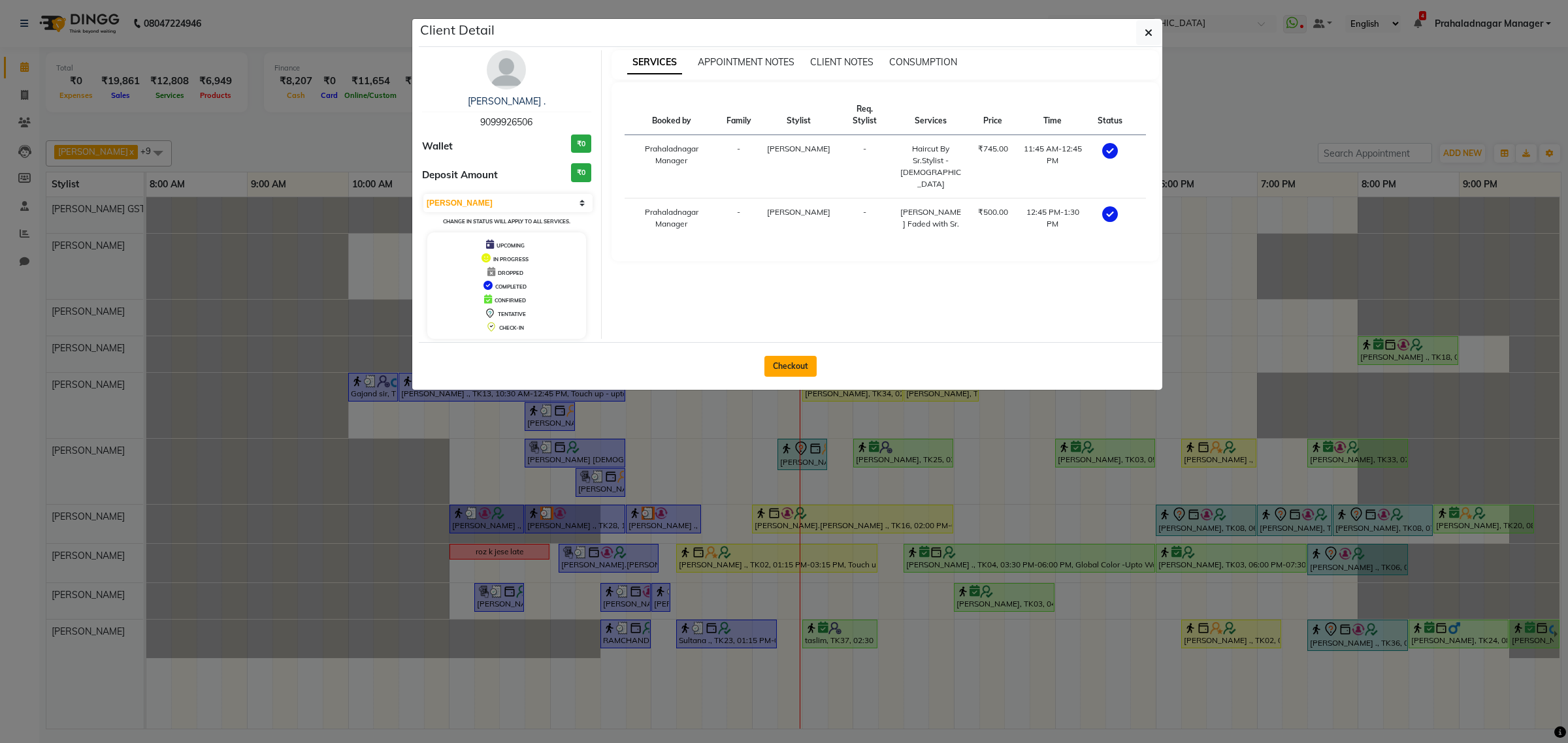
click at [768, 356] on button "Checkout" at bounding box center [790, 366] width 52 height 21
select select "service"
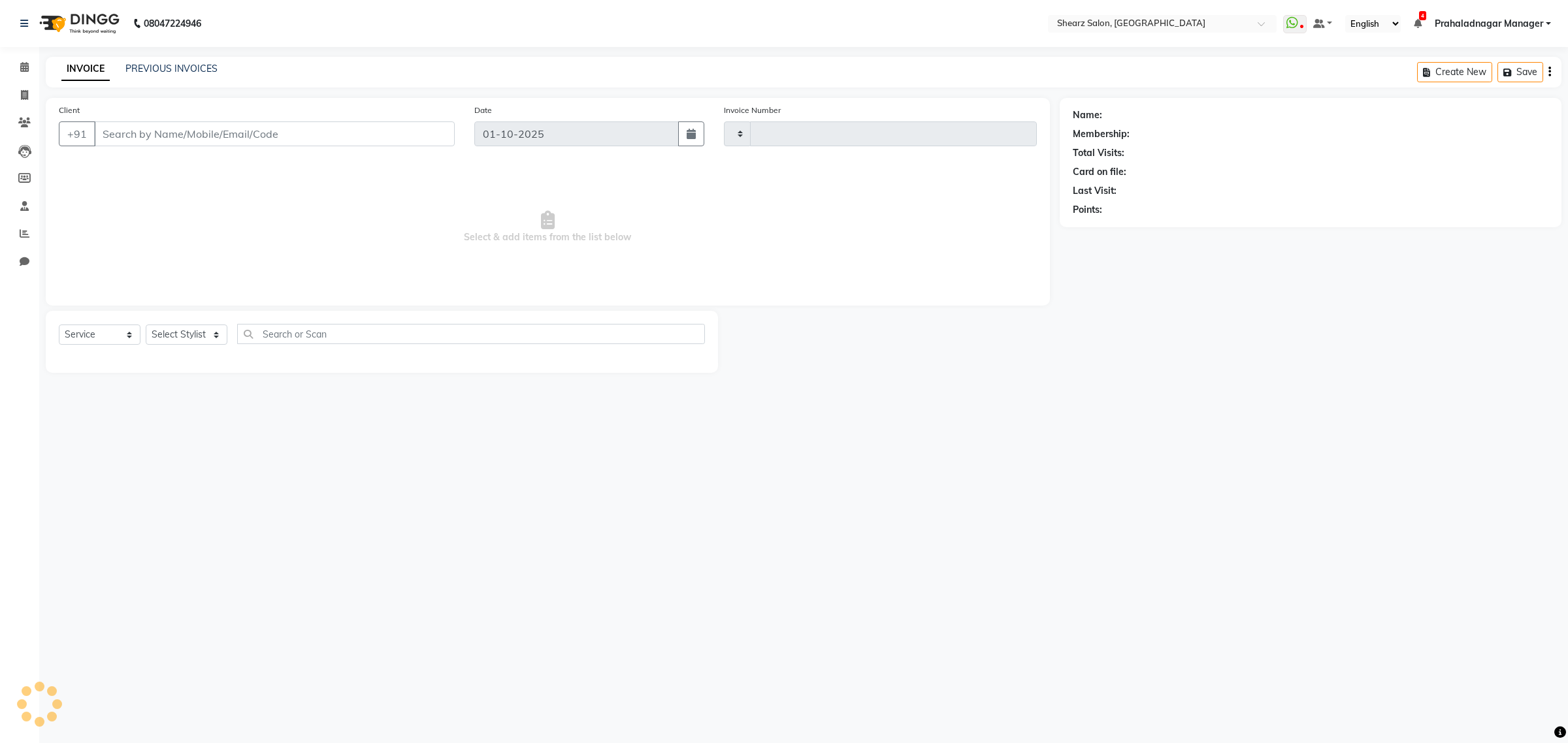
type input "6939"
select select "8157"
type input "9099926506"
select select "77471"
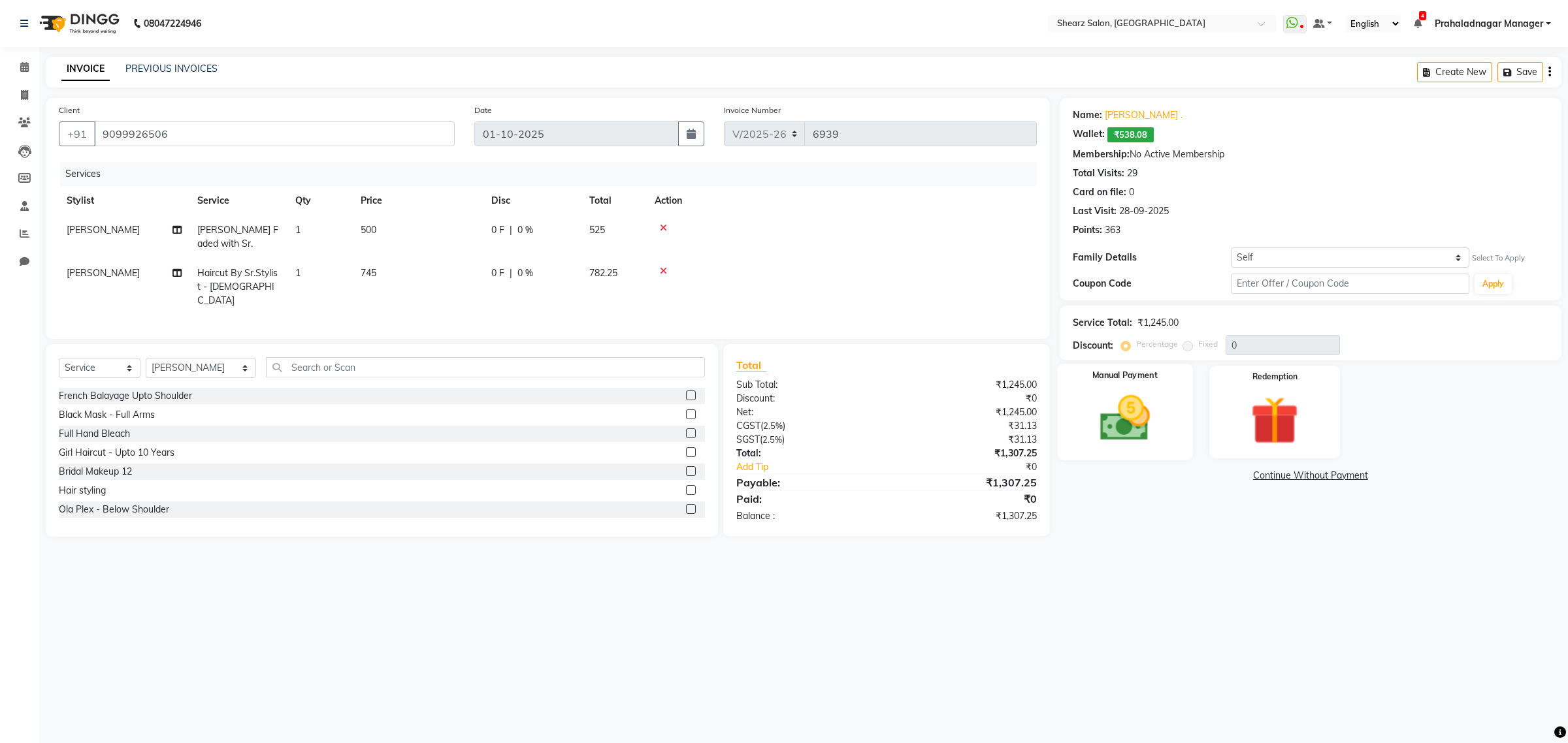
click at [1137, 397] on img at bounding box center [1124, 418] width 81 height 57
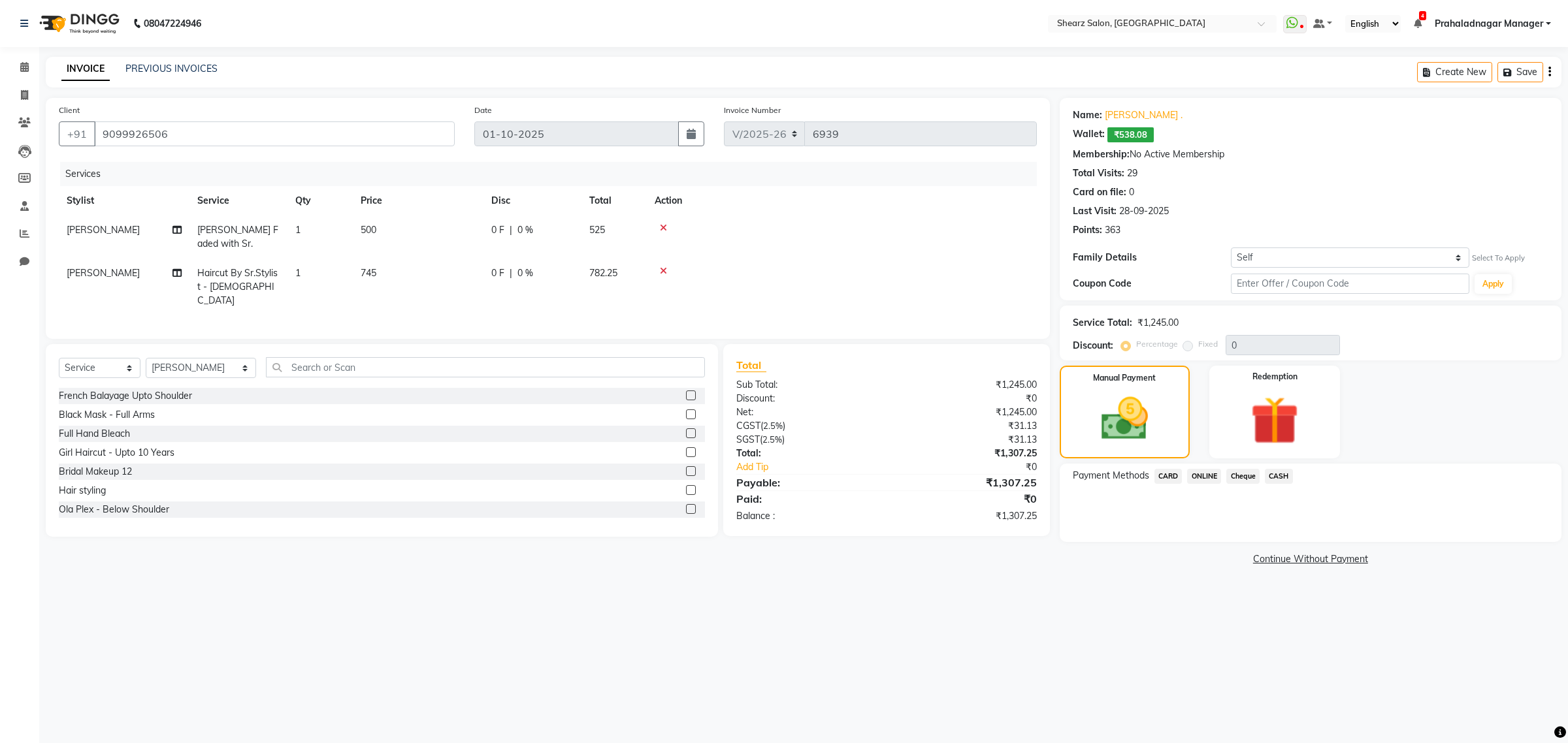
click at [661, 224] on icon at bounding box center [663, 228] width 7 height 9
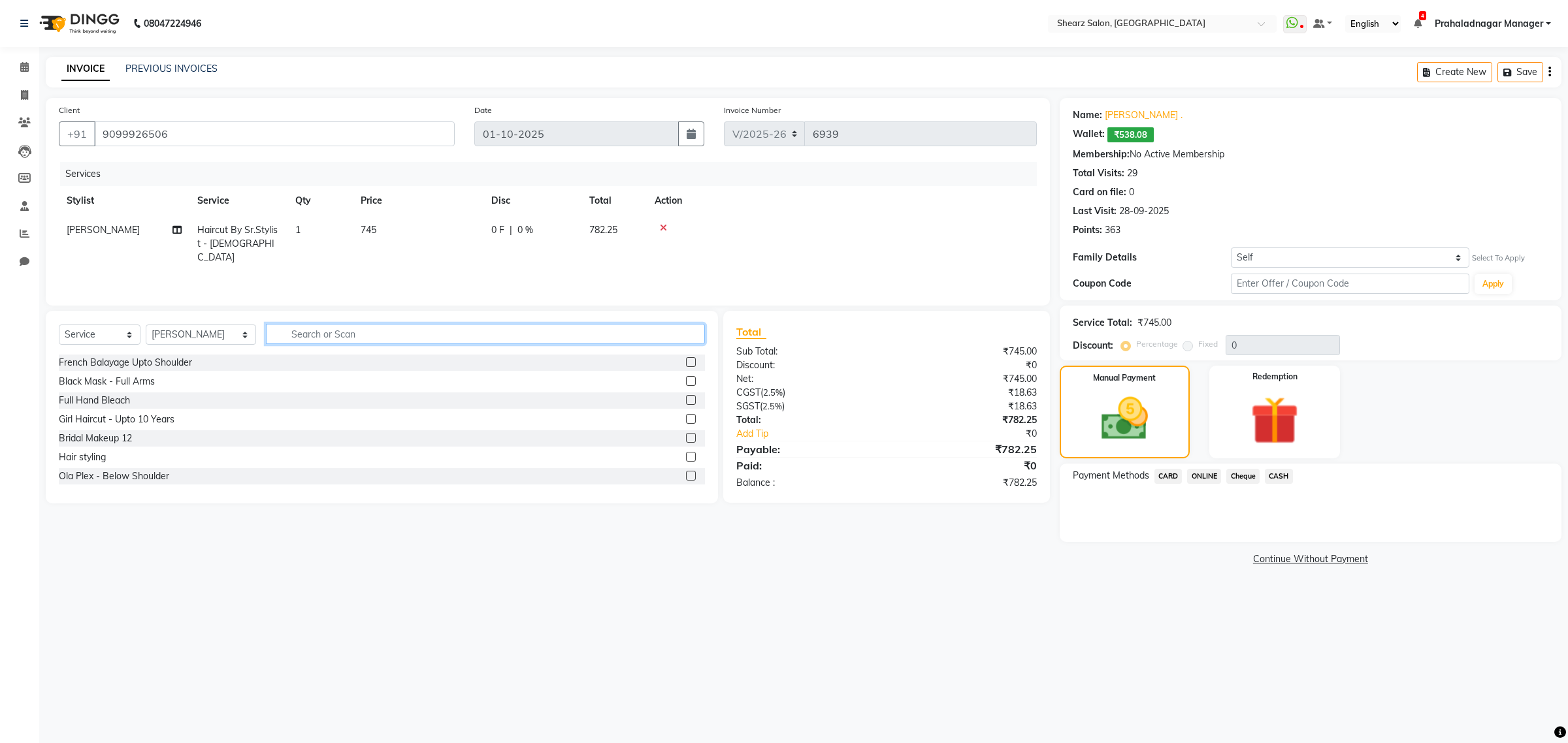
click at [375, 337] on input "text" at bounding box center [486, 334] width 439 height 20
type input "bear"
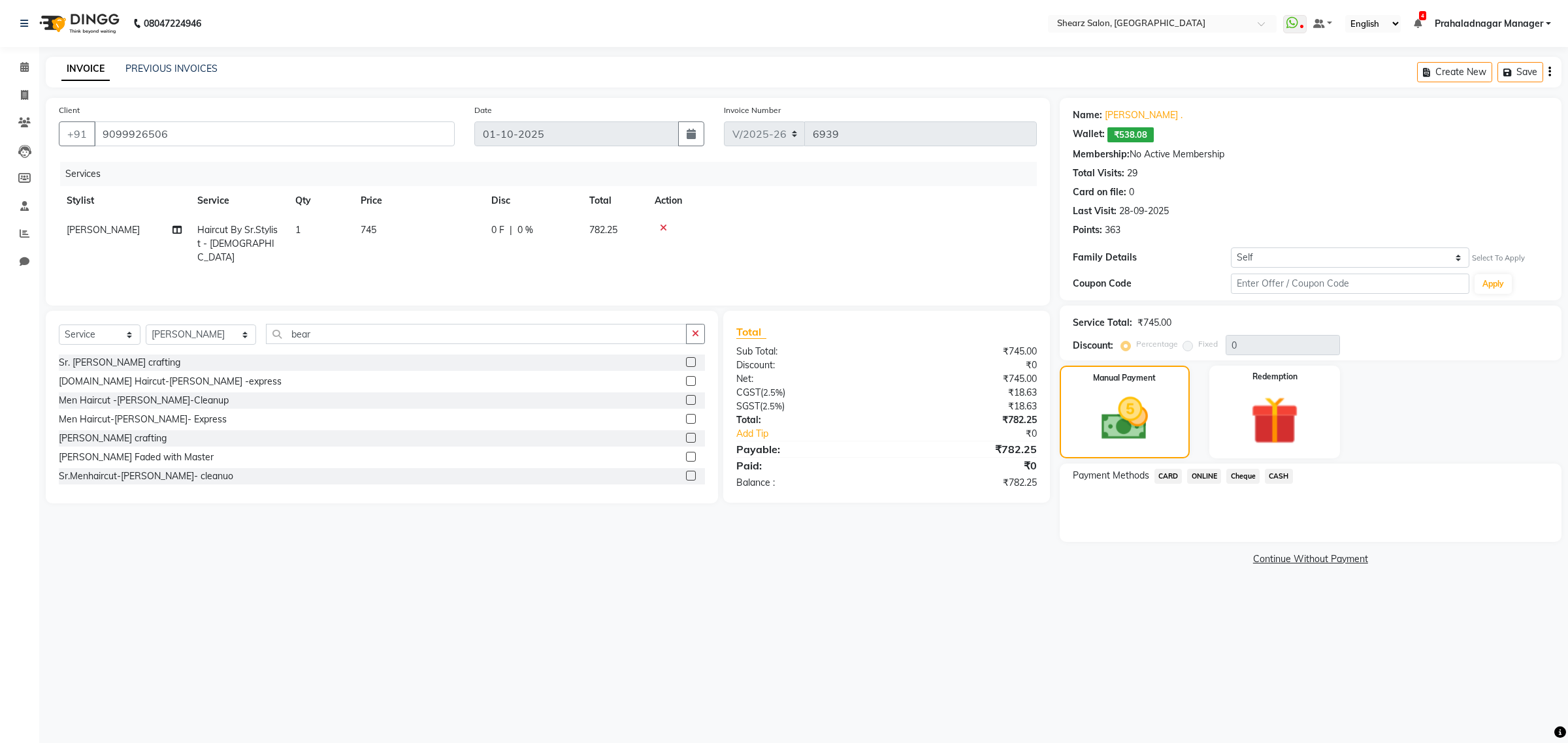
click at [686, 360] on label at bounding box center [691, 362] width 10 height 10
click at [686, 360] on input "checkbox" at bounding box center [690, 363] width 8 height 8
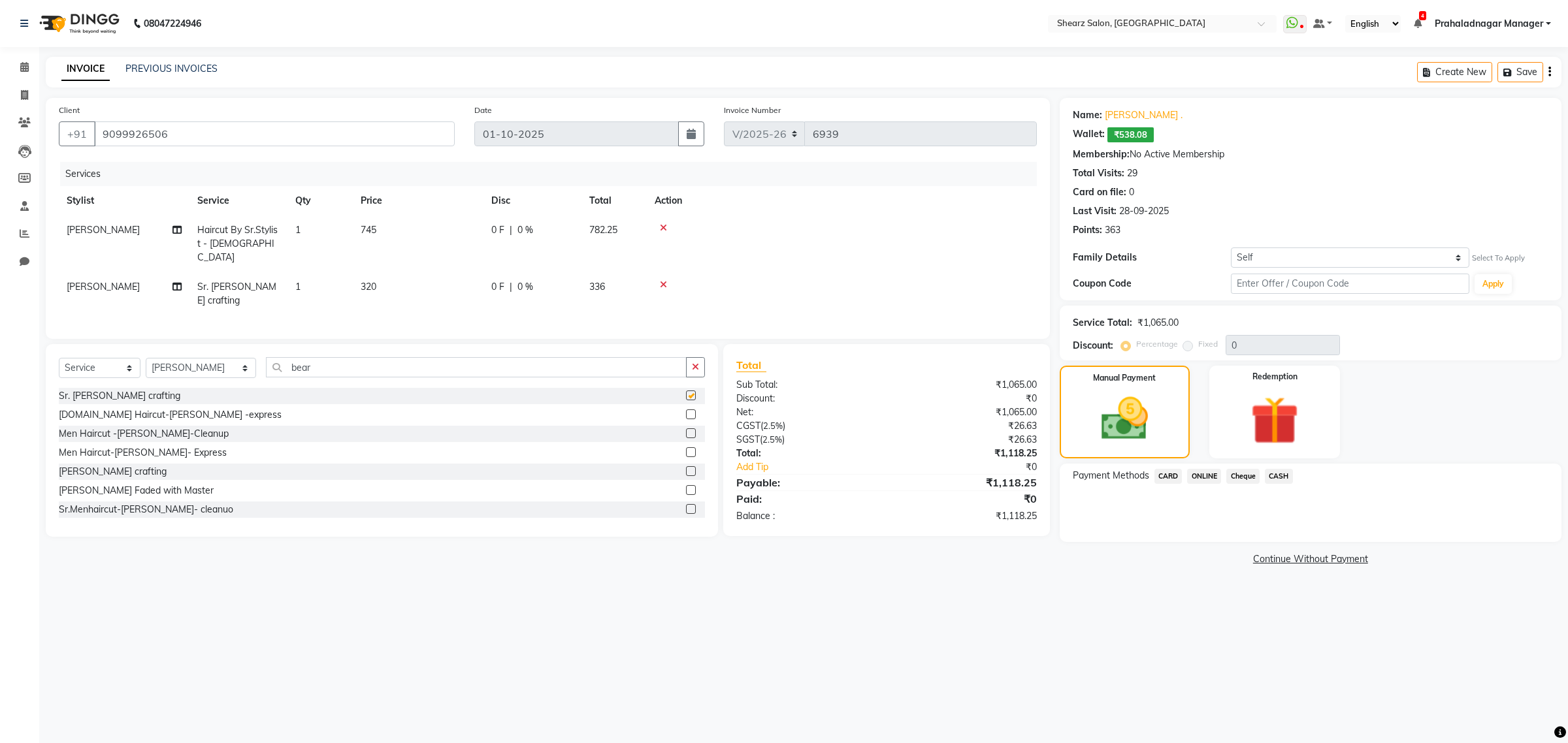
checkbox input "false"
click at [1200, 475] on span "ONLINE" at bounding box center [1204, 476] width 34 height 15
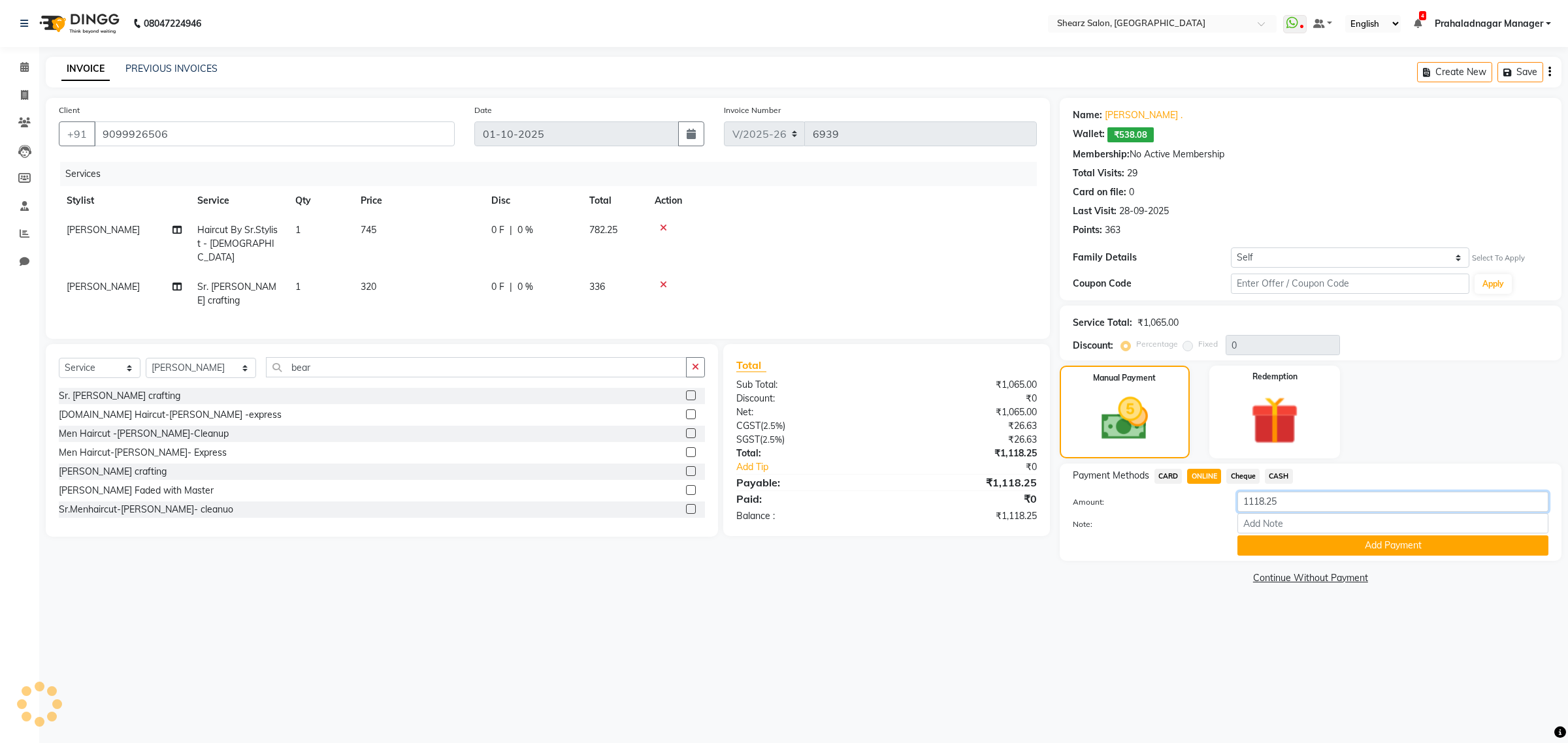
drag, startPoint x: 1347, startPoint y: 501, endPoint x: 733, endPoint y: 404, distance: 621.6
click at [733, 404] on div "Client [PHONE_NUMBER] Date [DATE] Invoice Number V/2025 V/[PHONE_NUMBER] Servic…" at bounding box center [803, 343] width 1535 height 490
type input "900"
click at [1375, 552] on button "Add Payment" at bounding box center [1392, 545] width 311 height 20
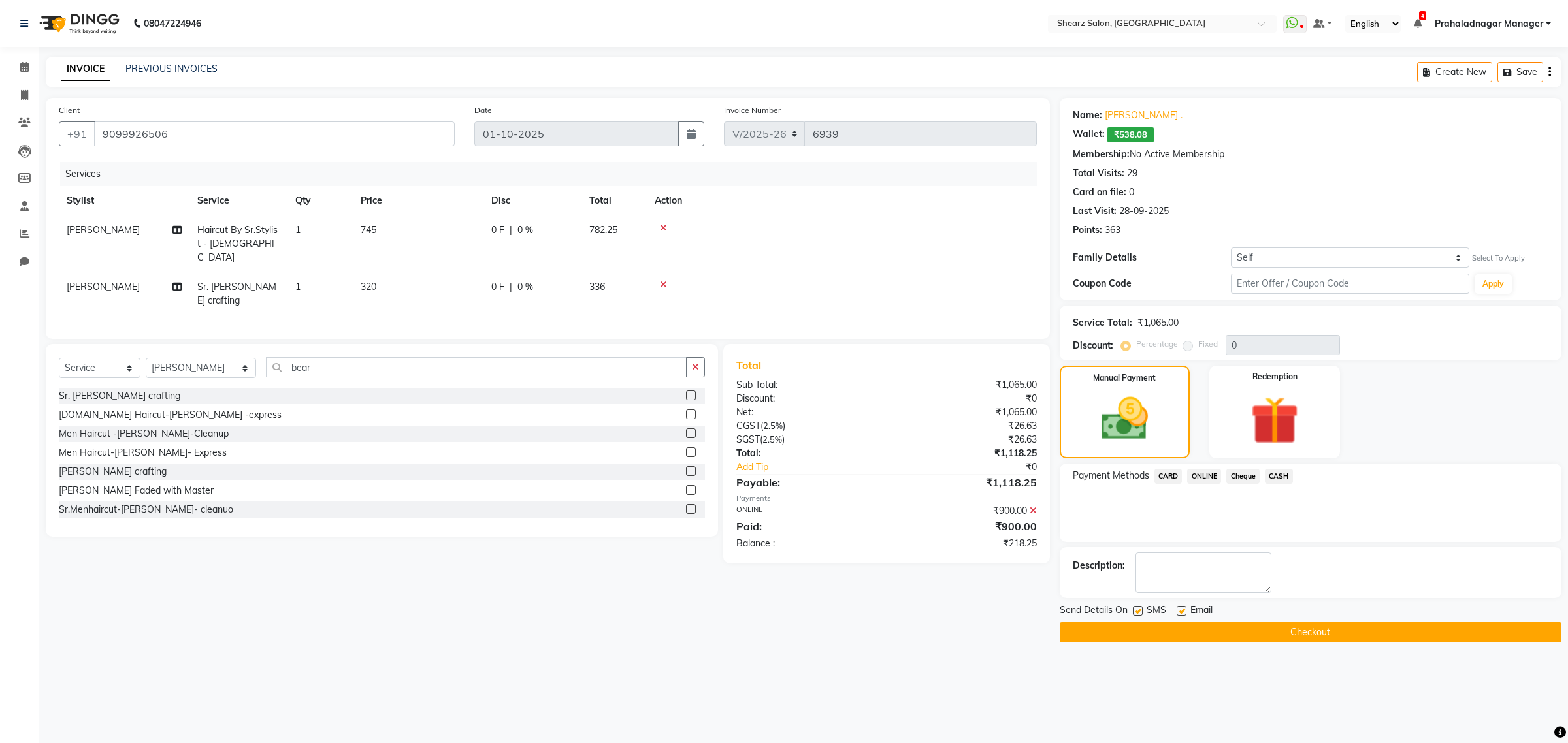
click at [1248, 636] on button "Checkout" at bounding box center [1310, 632] width 502 height 20
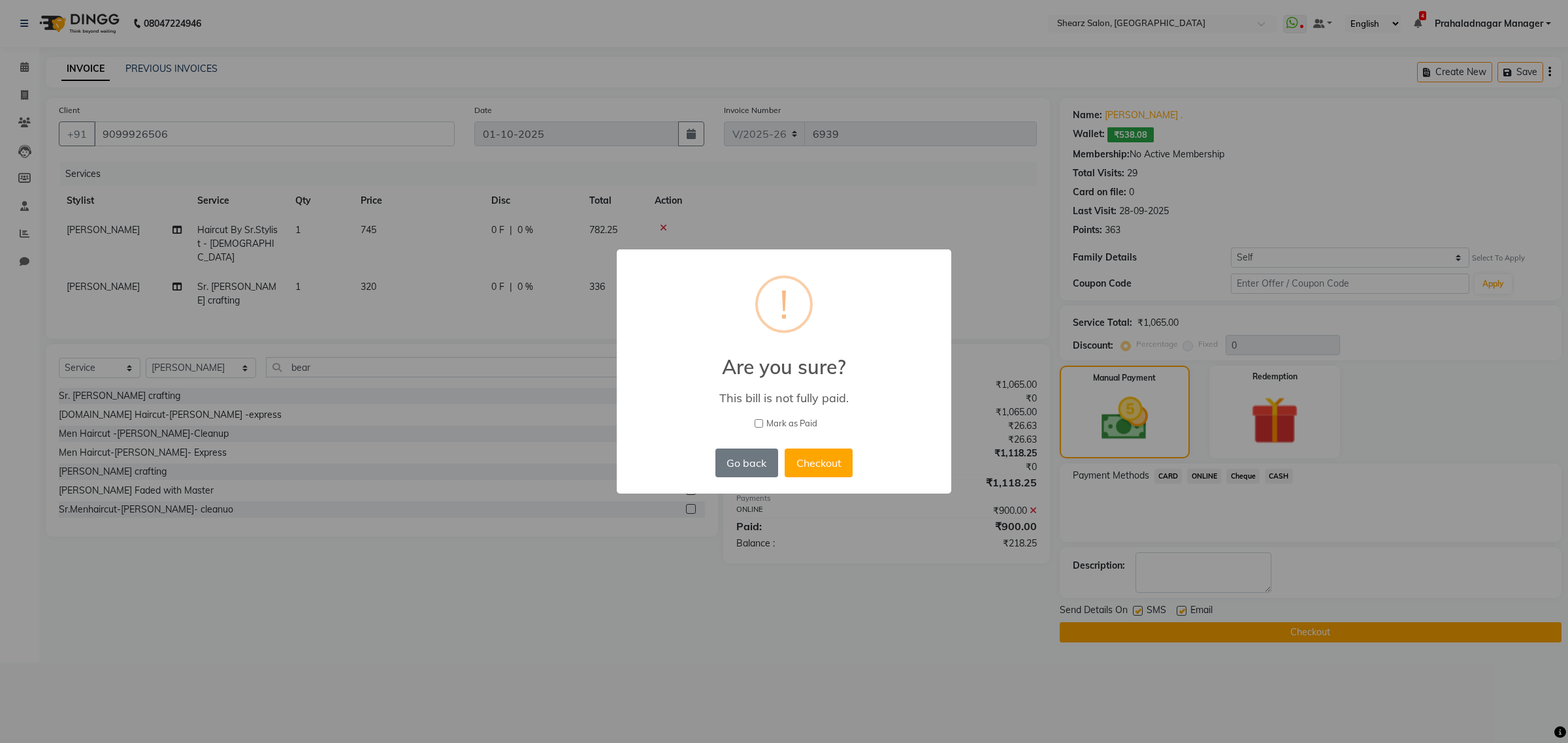
click at [761, 422] on input "Mark as Paid" at bounding box center [759, 423] width 8 height 8
checkbox input "true"
click at [831, 468] on button "Checkout" at bounding box center [819, 463] width 68 height 29
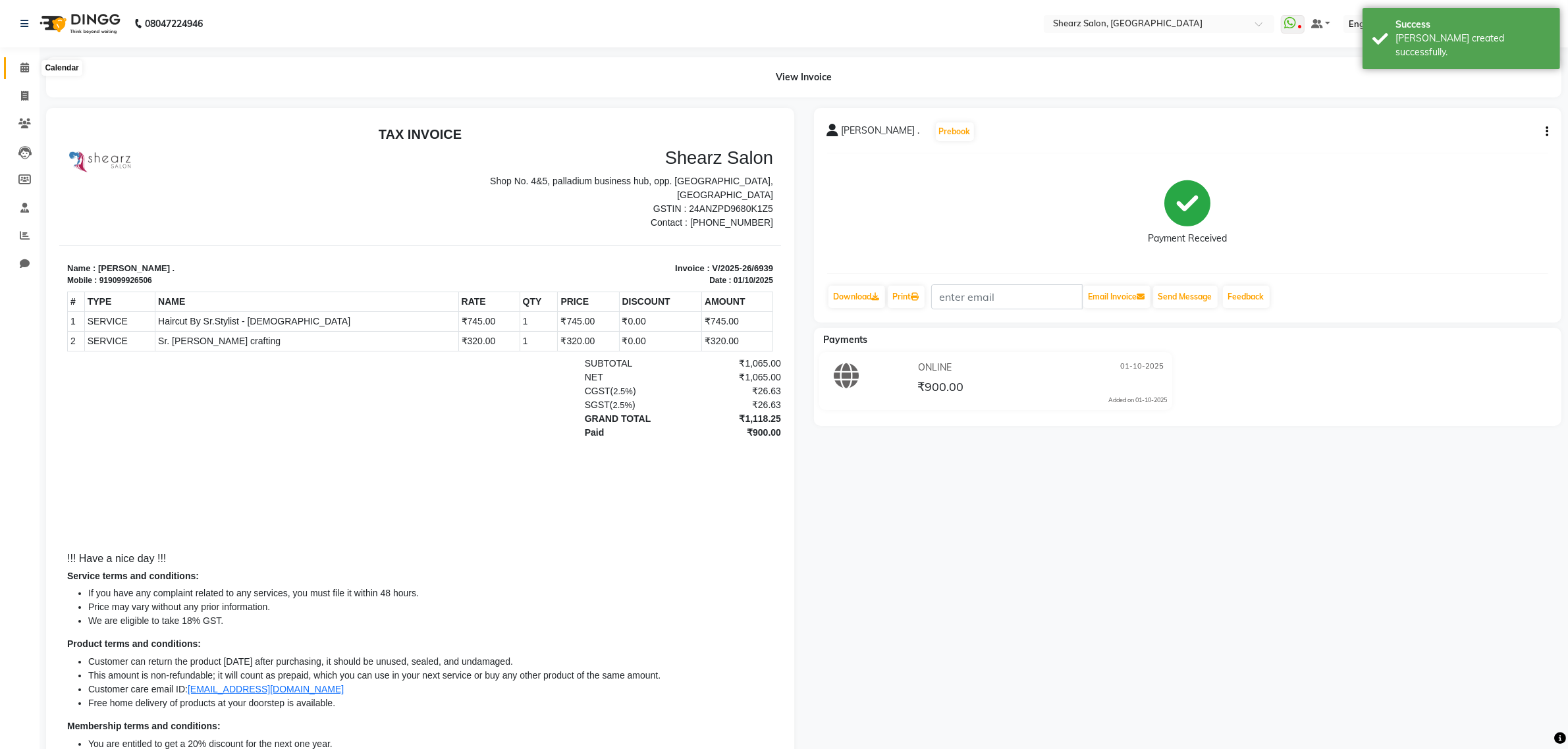
click at [22, 60] on span at bounding box center [25, 68] width 23 height 15
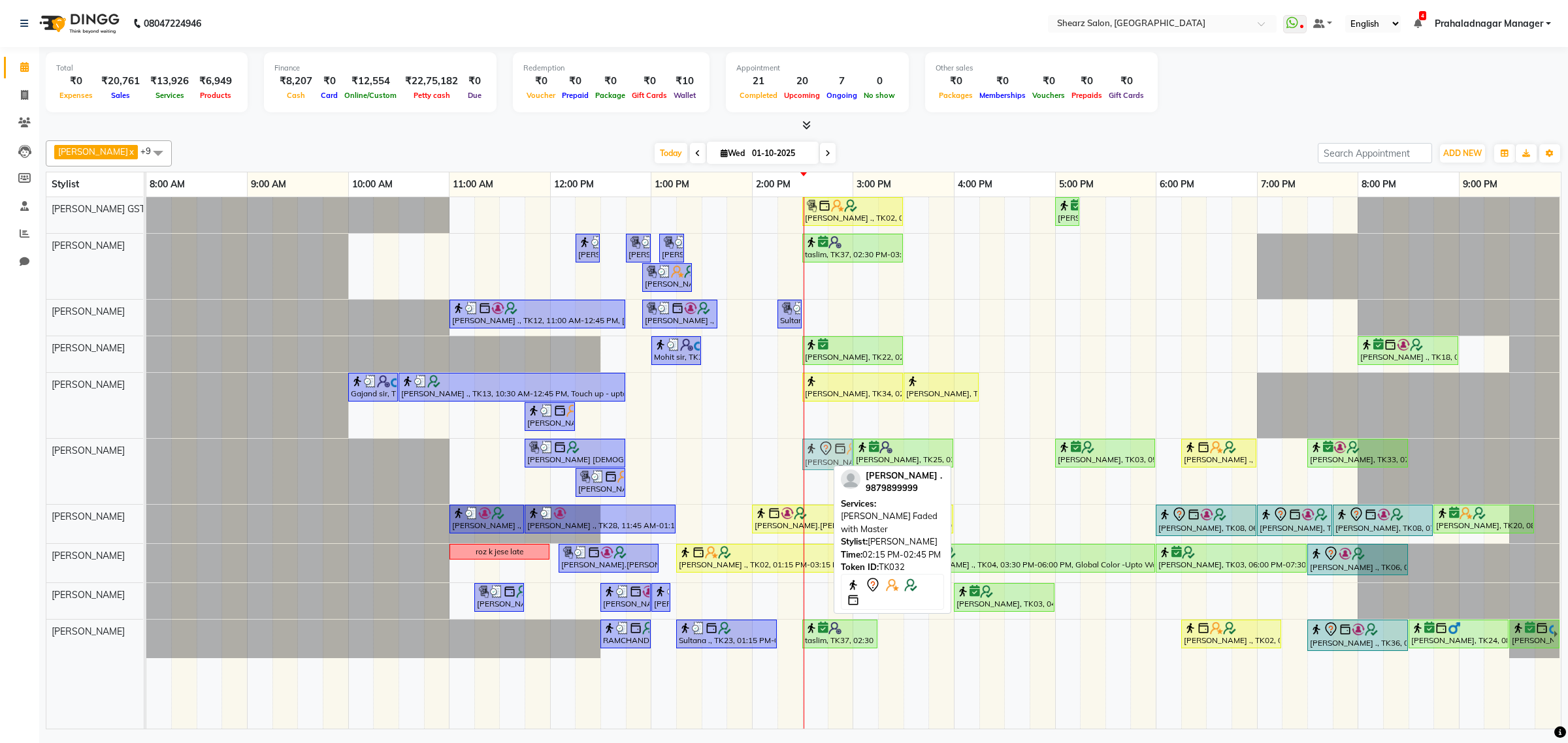
drag, startPoint x: 784, startPoint y: 451, endPoint x: 808, endPoint y: 451, distance: 24.0
click at [146, 451] on div "[PERSON_NAME] VAISNAN ., TK19, 11:45 AM-12:45 PM, K - HairWash & Blow Dry - Upt…" at bounding box center [146, 471] width 0 height 66
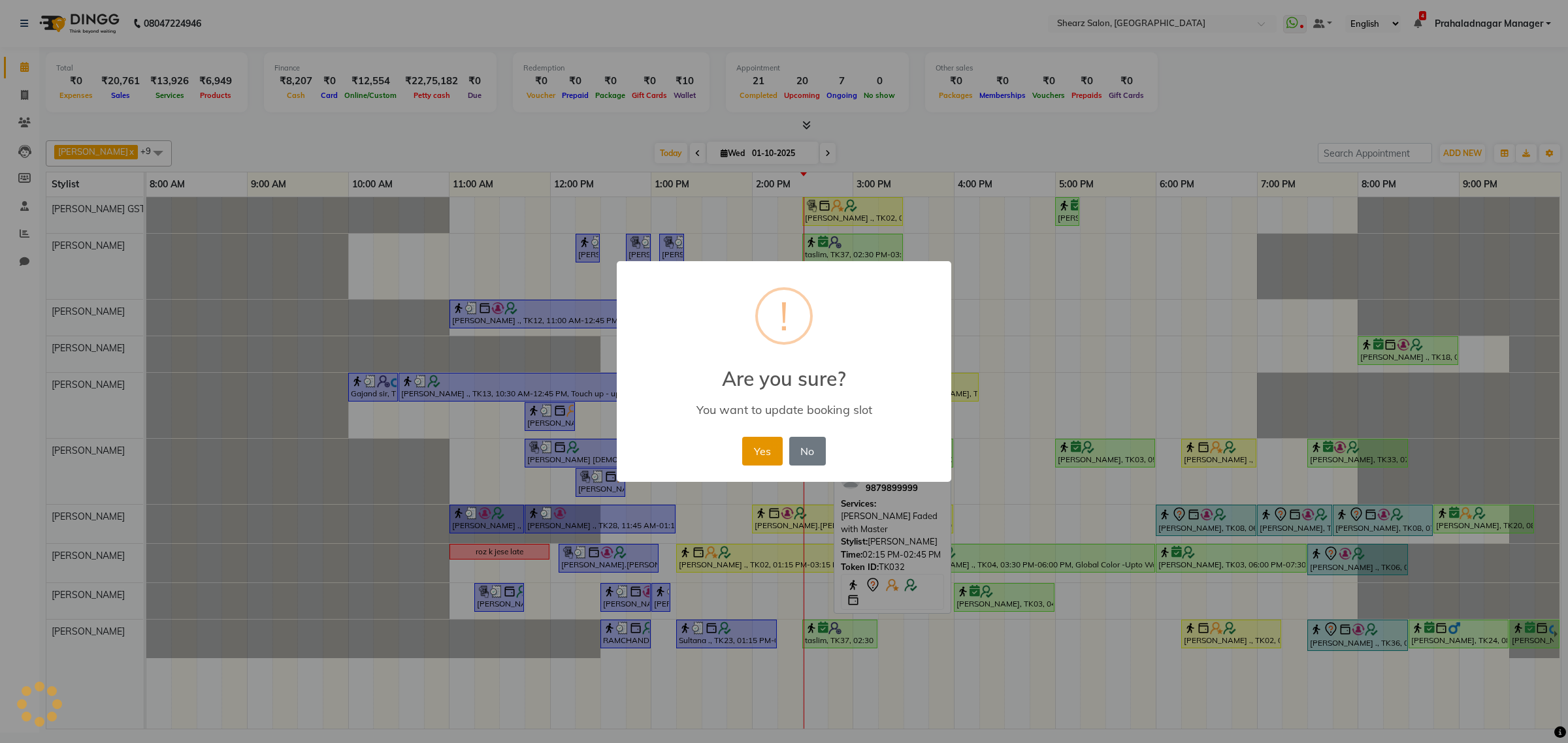
click at [776, 461] on button "Yes" at bounding box center [762, 451] width 40 height 29
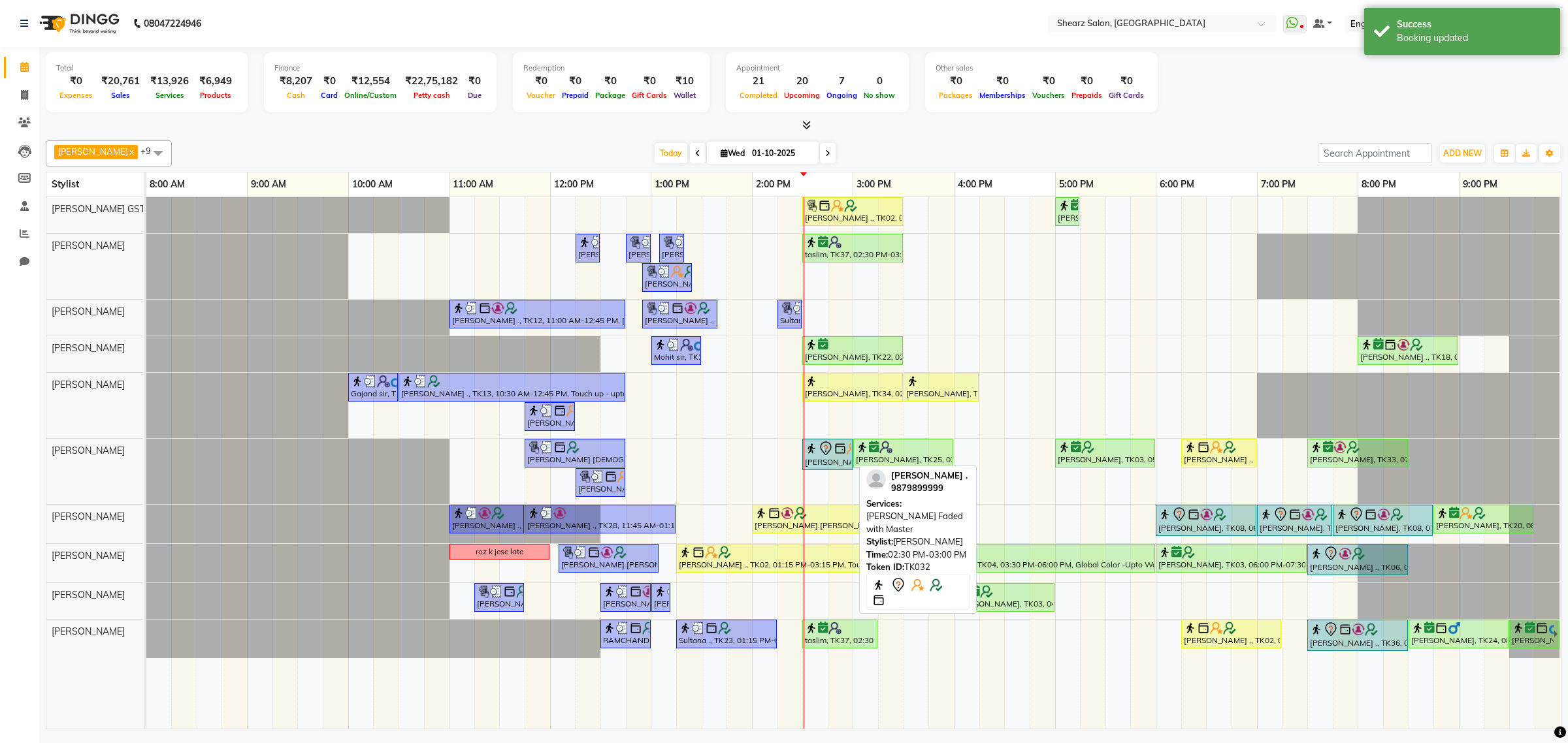
click at [816, 452] on img at bounding box center [811, 449] width 13 height 13
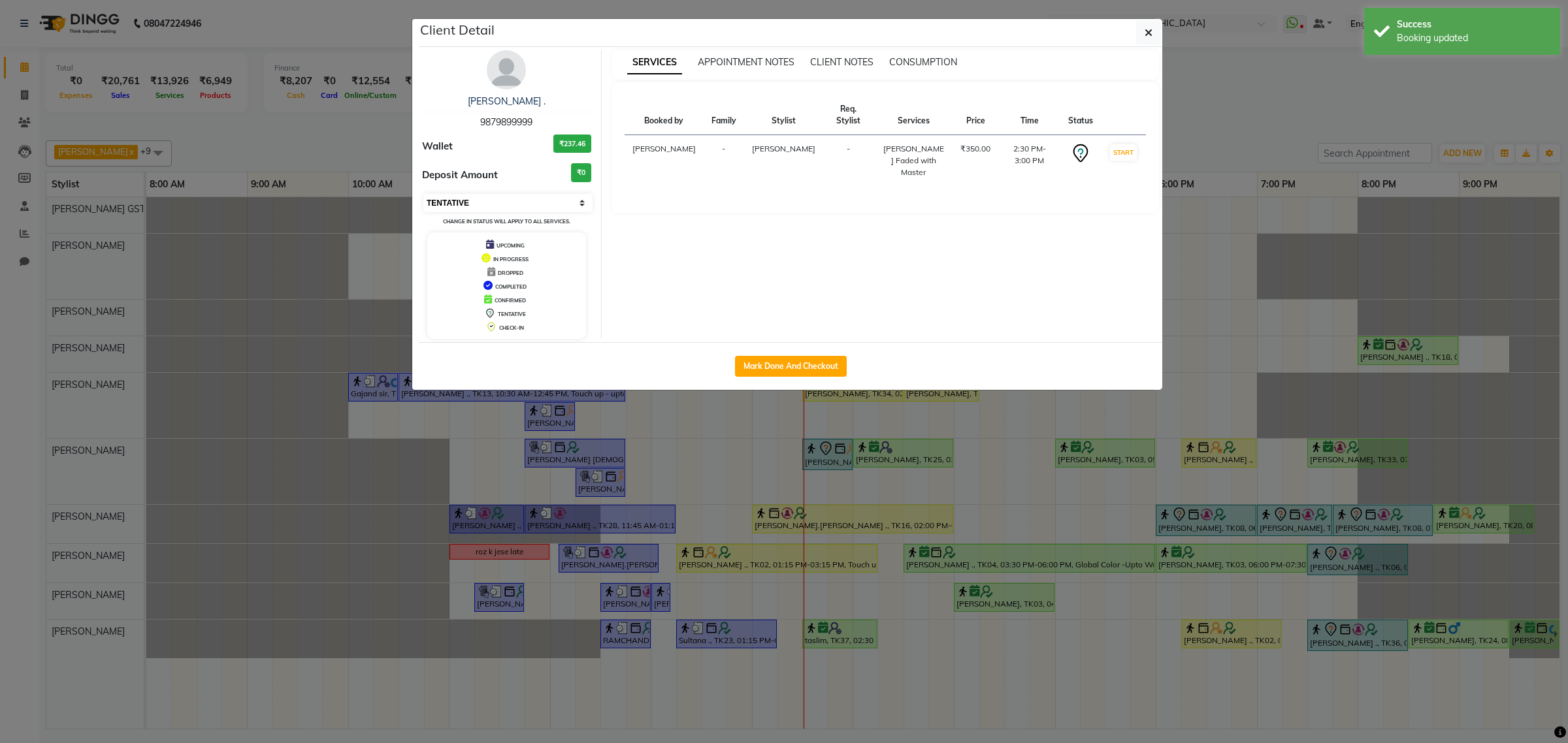
drag, startPoint x: 545, startPoint y: 199, endPoint x: 541, endPoint y: 207, distance: 8.9
click at [543, 203] on select "Select IN SERVICE CONFIRMED TENTATIVE CHECK IN MARK DONE DROPPED UPCOMING" at bounding box center [508, 203] width 169 height 18
select select "1"
click at [423, 194] on select "Select IN SERVICE CONFIRMED TENTATIVE CHECK IN MARK DONE DROPPED UPCOMING" at bounding box center [508, 203] width 169 height 18
click at [1150, 31] on icon "button" at bounding box center [1148, 32] width 8 height 11
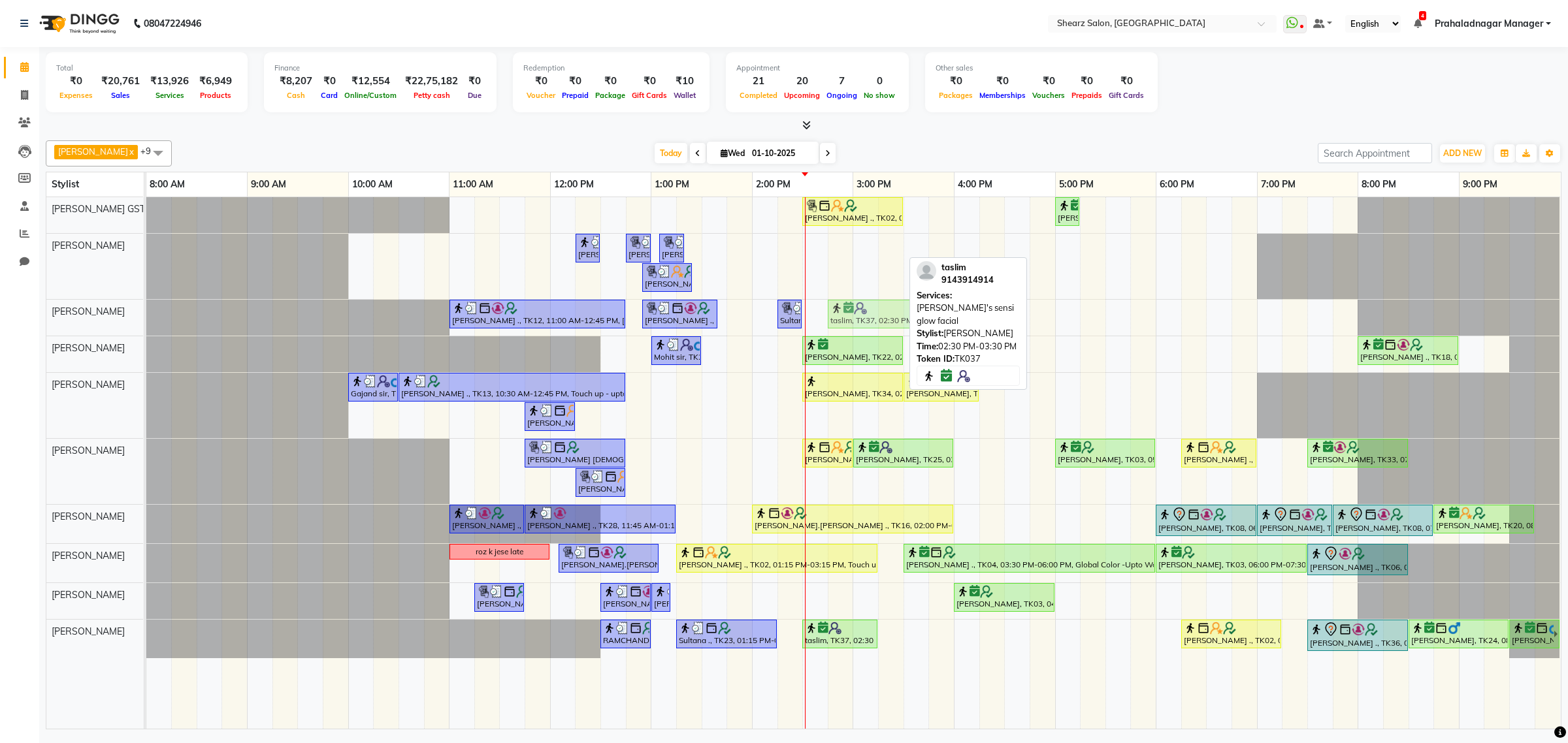
drag, startPoint x: 860, startPoint y: 246, endPoint x: 879, endPoint y: 321, distance: 77.4
click at [879, 321] on tbody "[PERSON_NAME] ., TK02, 02:30 PM-03:30 PM, Cirepil Roll On Wax [PERSON_NAME] ., …" at bounding box center [852, 428] width 1413 height 461
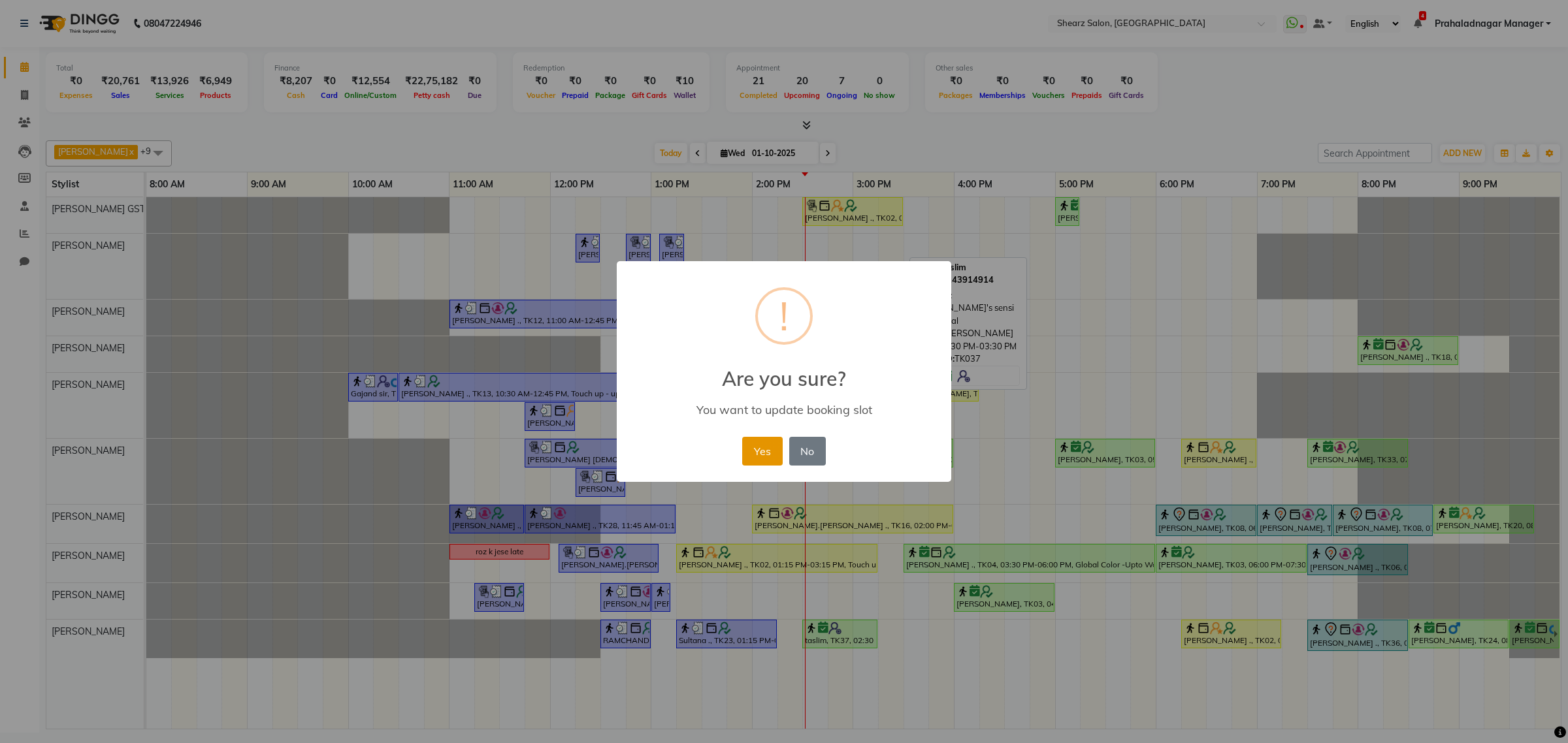
click at [758, 452] on button "Yes" at bounding box center [762, 451] width 40 height 29
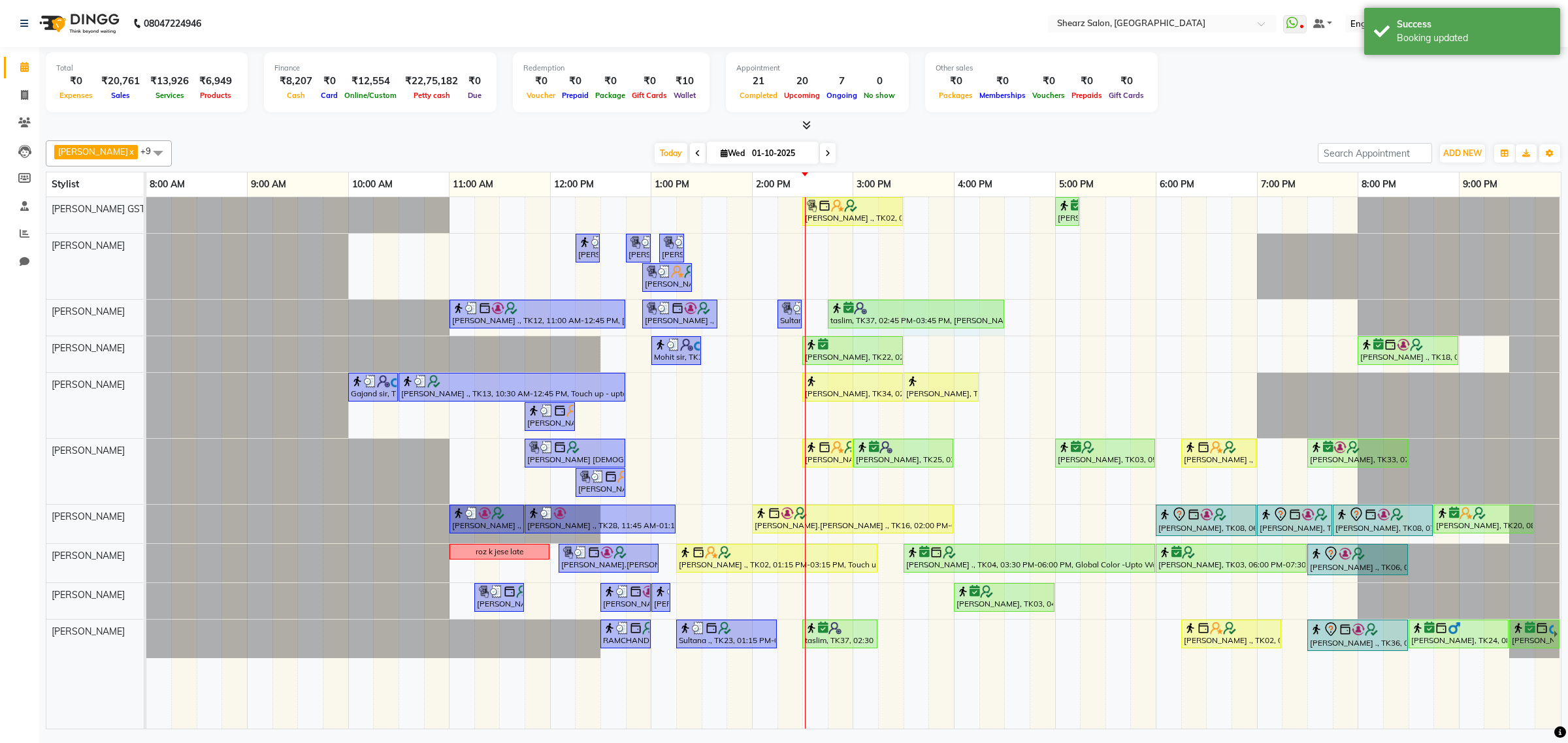
drag, startPoint x: 927, startPoint y: 317, endPoint x: 987, endPoint y: 315, distance: 60.0
click at [146, 315] on div "[PERSON_NAME] ., TK12, 11:00 AM-12:45 PM, [PERSON_NAME] Pearl glow facial (₹438…" at bounding box center [146, 318] width 0 height 36
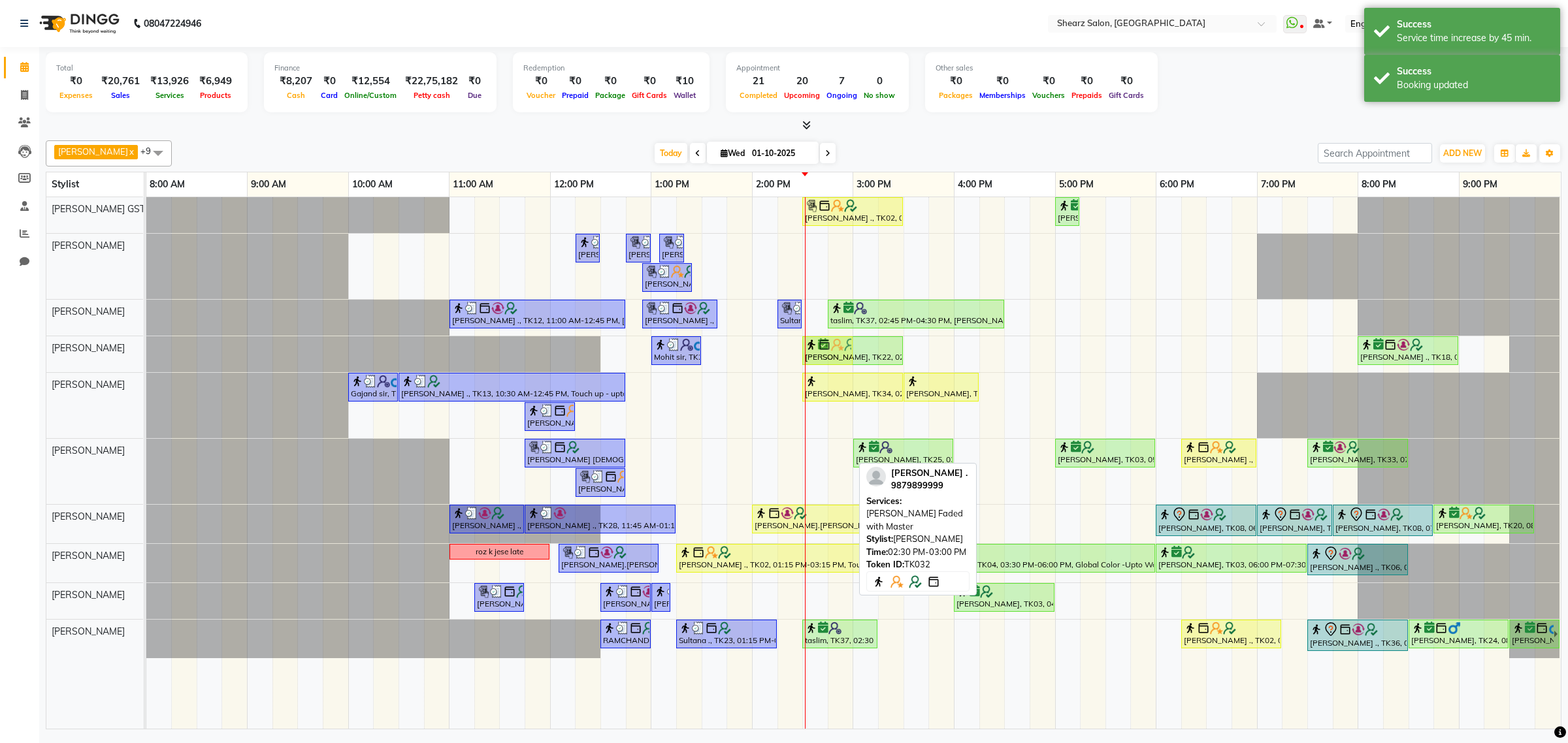
drag, startPoint x: 834, startPoint y: 459, endPoint x: 830, endPoint y: 356, distance: 103.1
click at [830, 356] on tbody "[PERSON_NAME] ., TK02, 02:30 PM-03:30 PM, Cirepil Roll On Wax [PERSON_NAME] ., …" at bounding box center [852, 428] width 1413 height 461
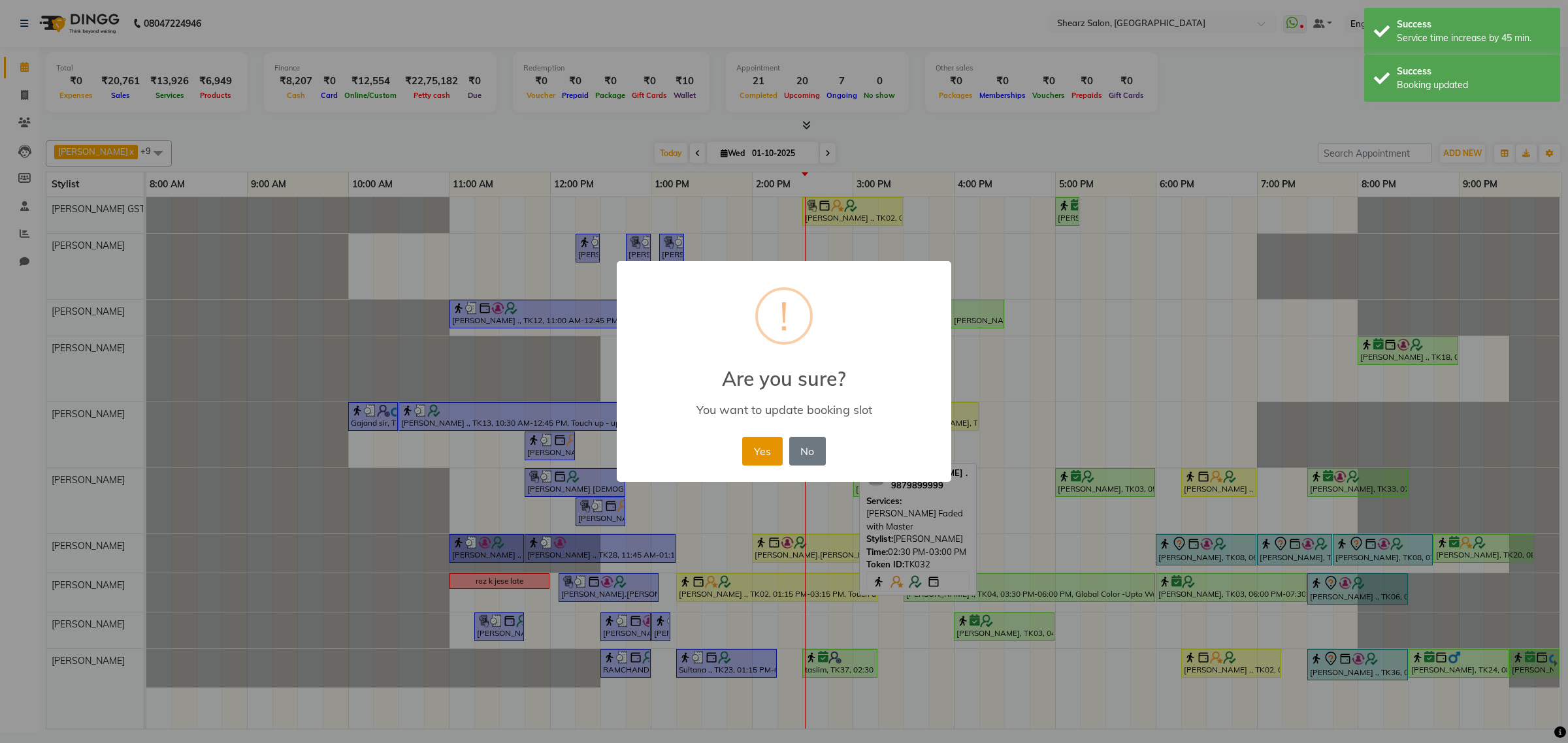
click at [756, 449] on button "Yes" at bounding box center [762, 451] width 40 height 29
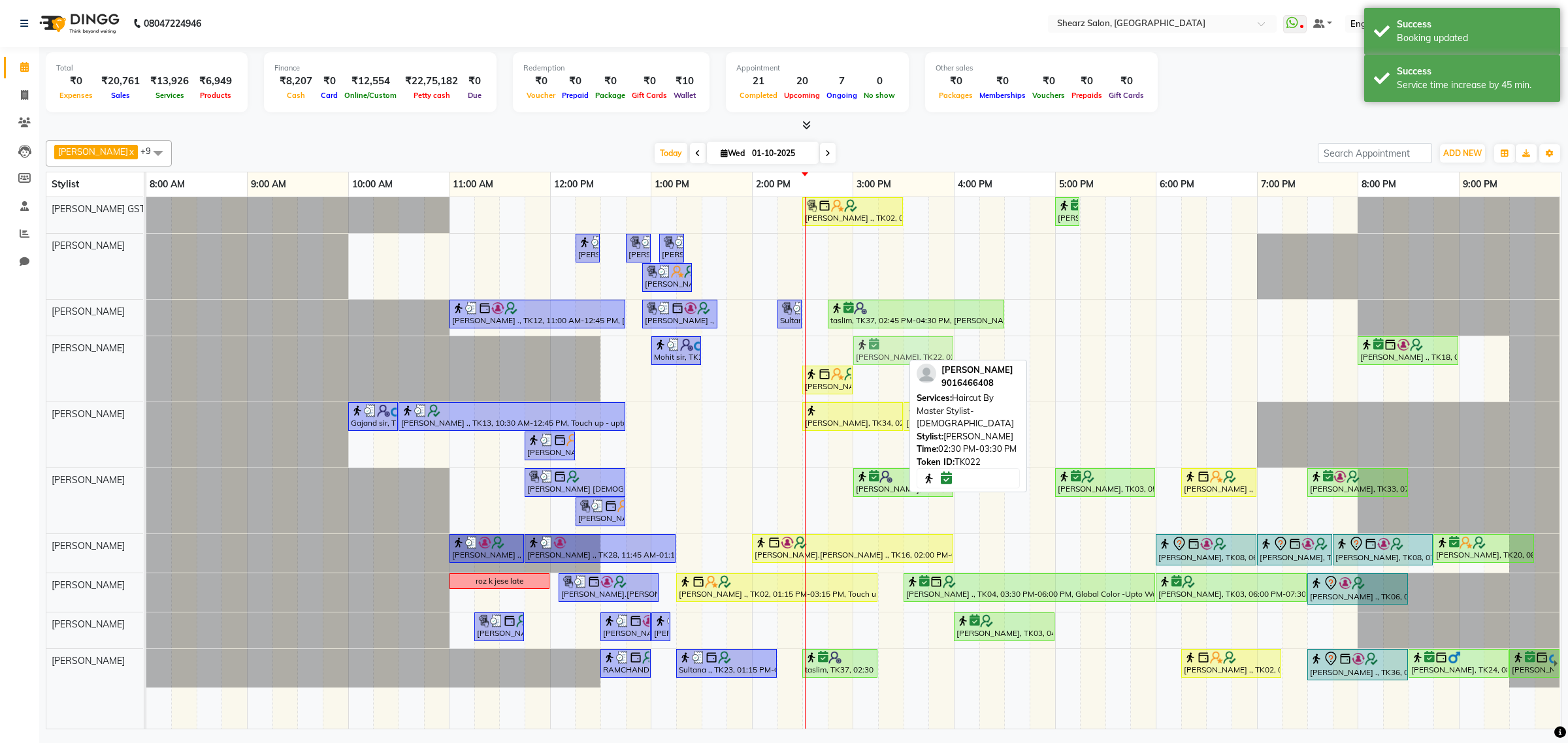
drag, startPoint x: 865, startPoint y: 349, endPoint x: 909, endPoint y: 349, distance: 44.0
click at [146, 349] on div "Mohit sir, TK21, 01:00 PM-01:30 PM, Shave / trim [PERSON_NAME], TK22, 02:30 PM-…" at bounding box center [146, 369] width 0 height 66
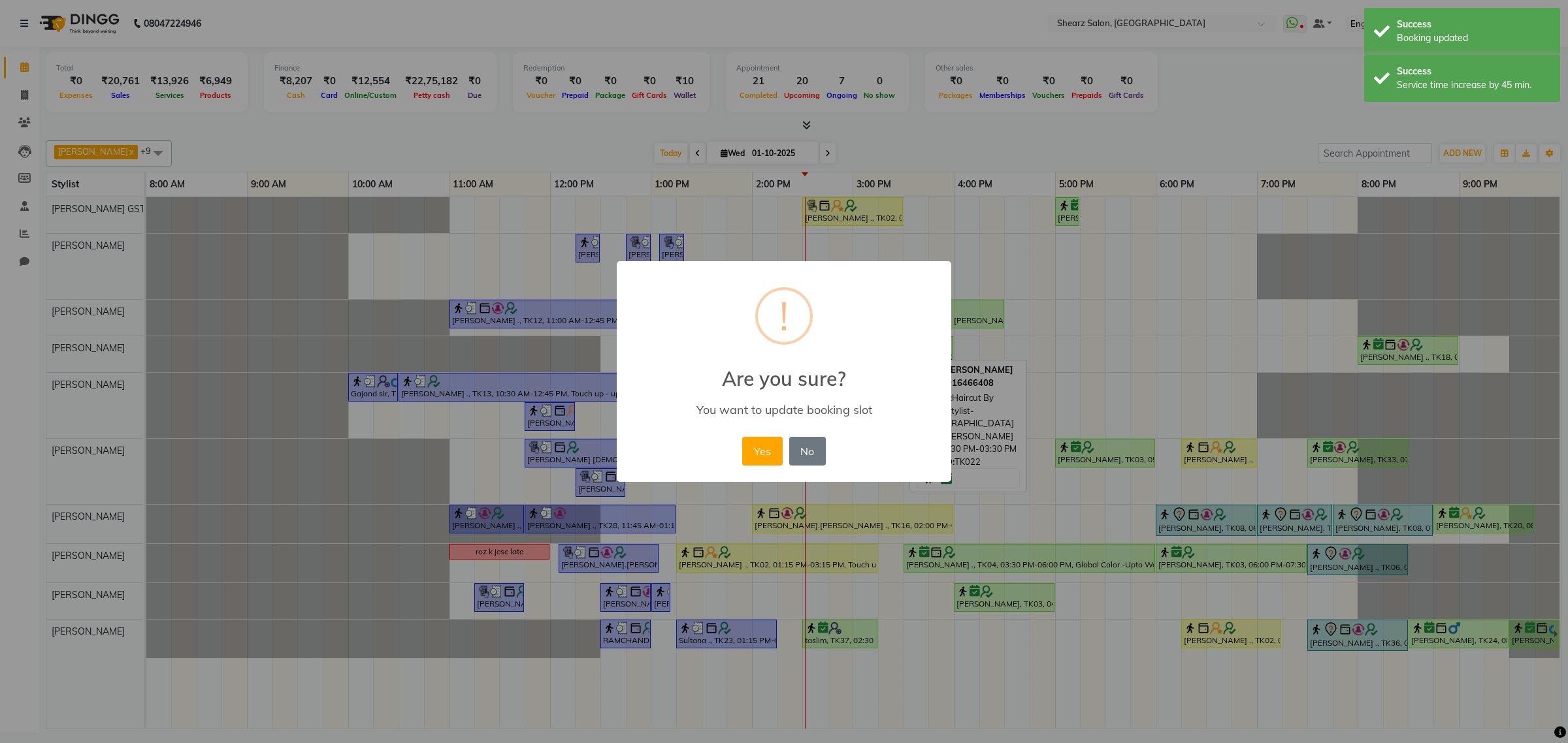
click at [740, 449] on div "Yes No No" at bounding box center [783, 452] width 90 height 35
click at [749, 449] on button "Yes" at bounding box center [762, 451] width 40 height 29
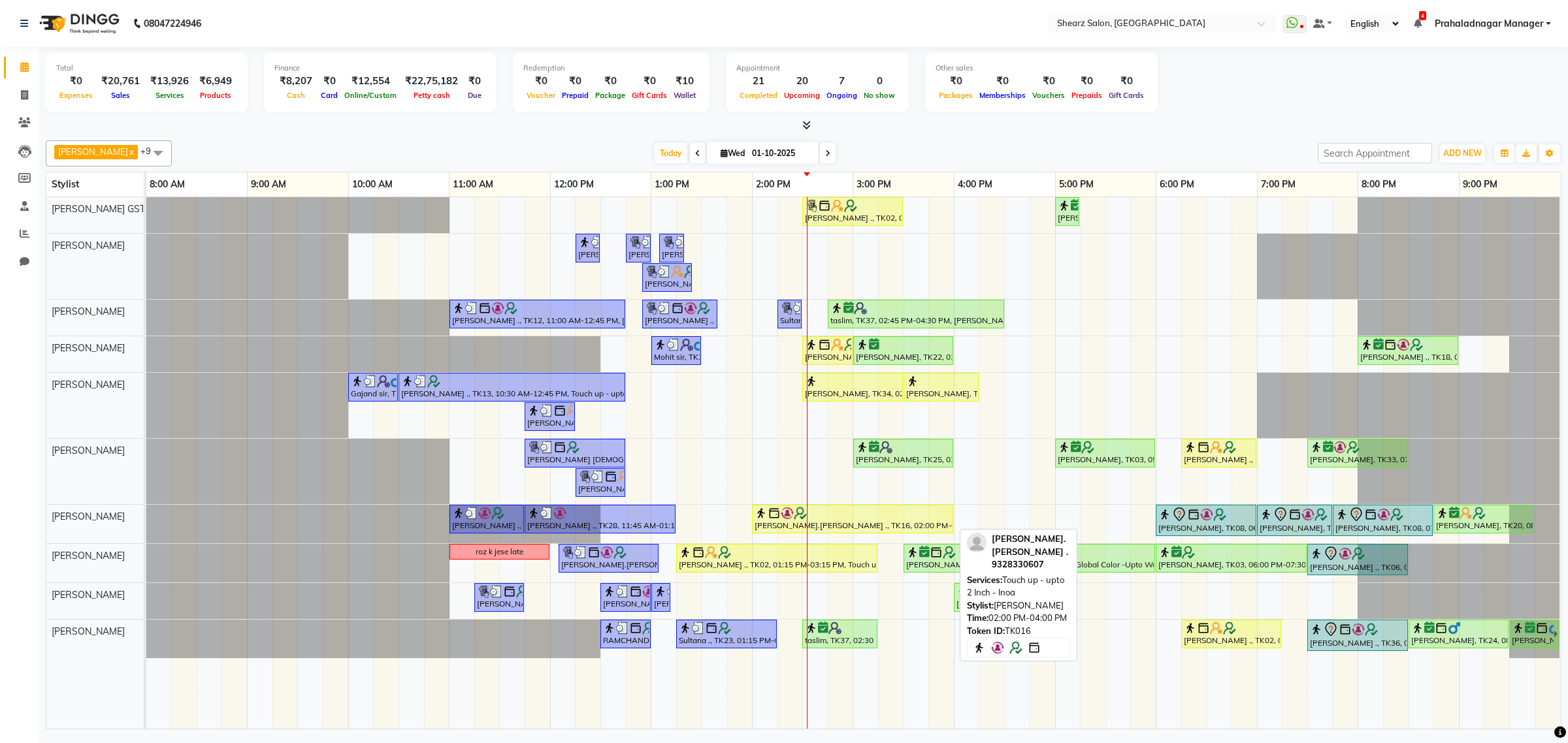
click at [786, 527] on div "[PERSON_NAME].[PERSON_NAME] ., TK16, 02:00 PM-04:00 PM, Touch up - upto 2 Inch …" at bounding box center [852, 519] width 198 height 25
click at [788, 524] on div "[PERSON_NAME].[PERSON_NAME] ., TK16, 02:00 PM-04:00 PM, Touch up - upto 2 Inch …" at bounding box center [852, 519] width 198 height 25
select select "1"
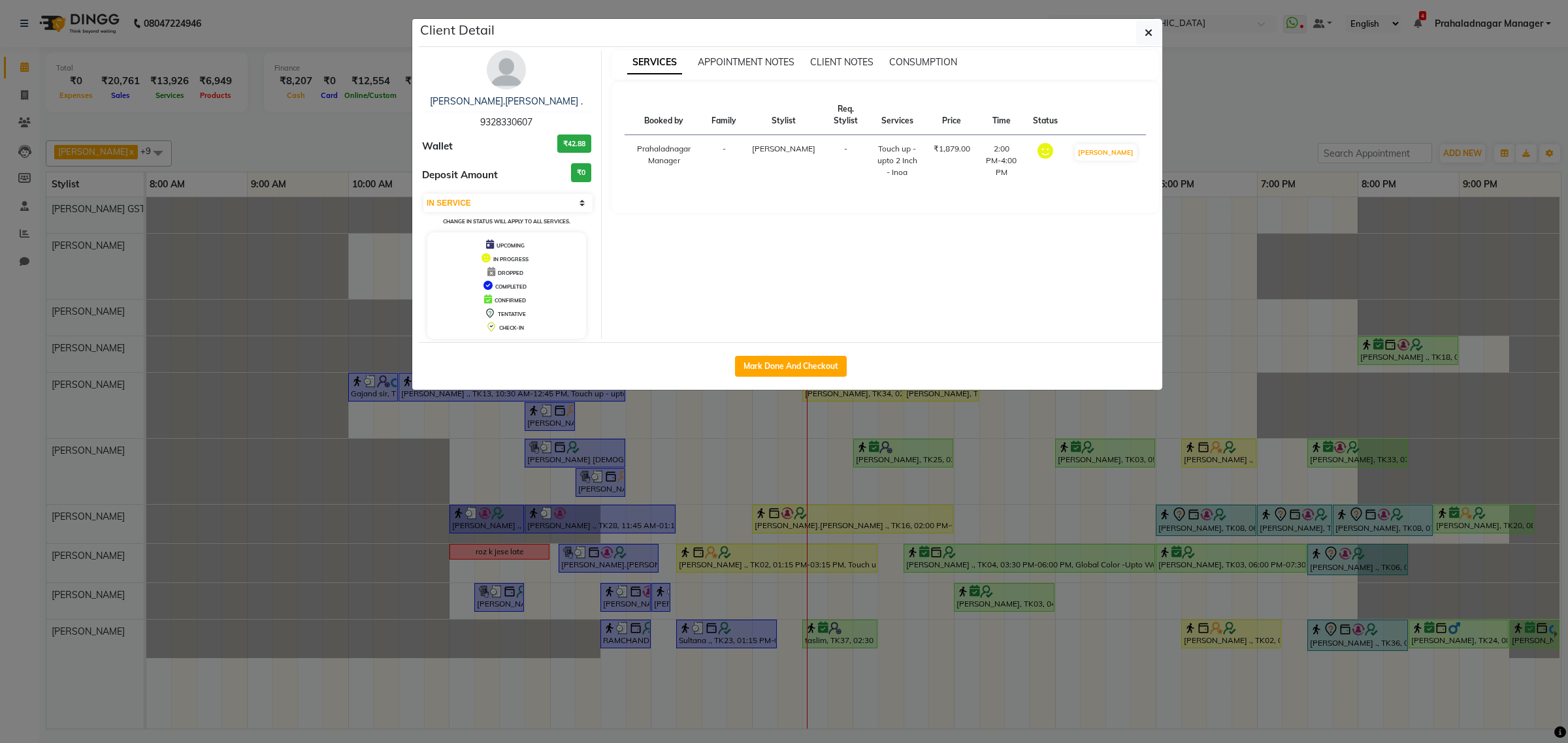
click at [503, 126] on span "9328330607" at bounding box center [506, 122] width 52 height 12
click at [1140, 26] on button "button" at bounding box center [1148, 32] width 25 height 25
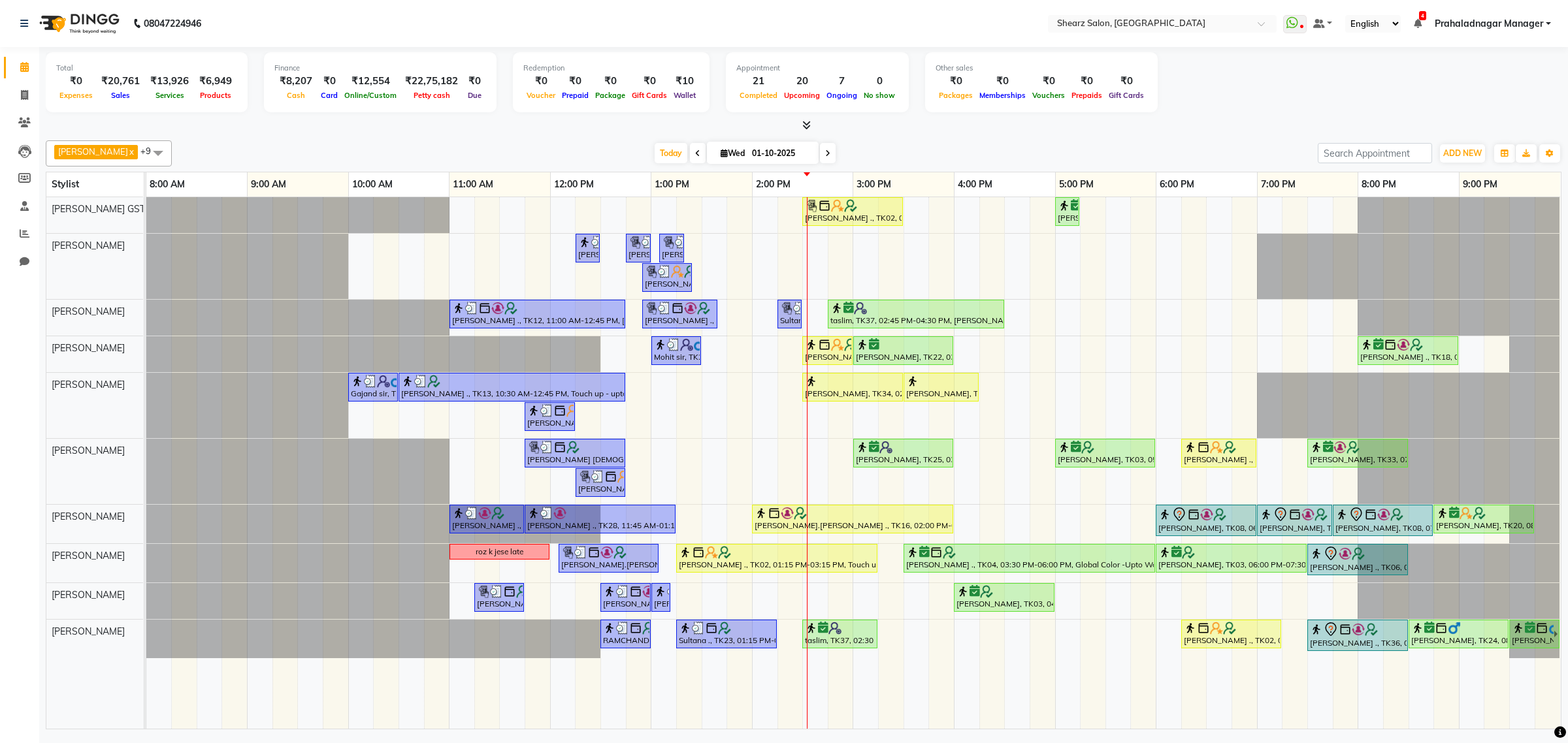
click at [760, 152] on input "01-10-2025" at bounding box center [780, 154] width 66 height 20
select select "10"
select select "2025"
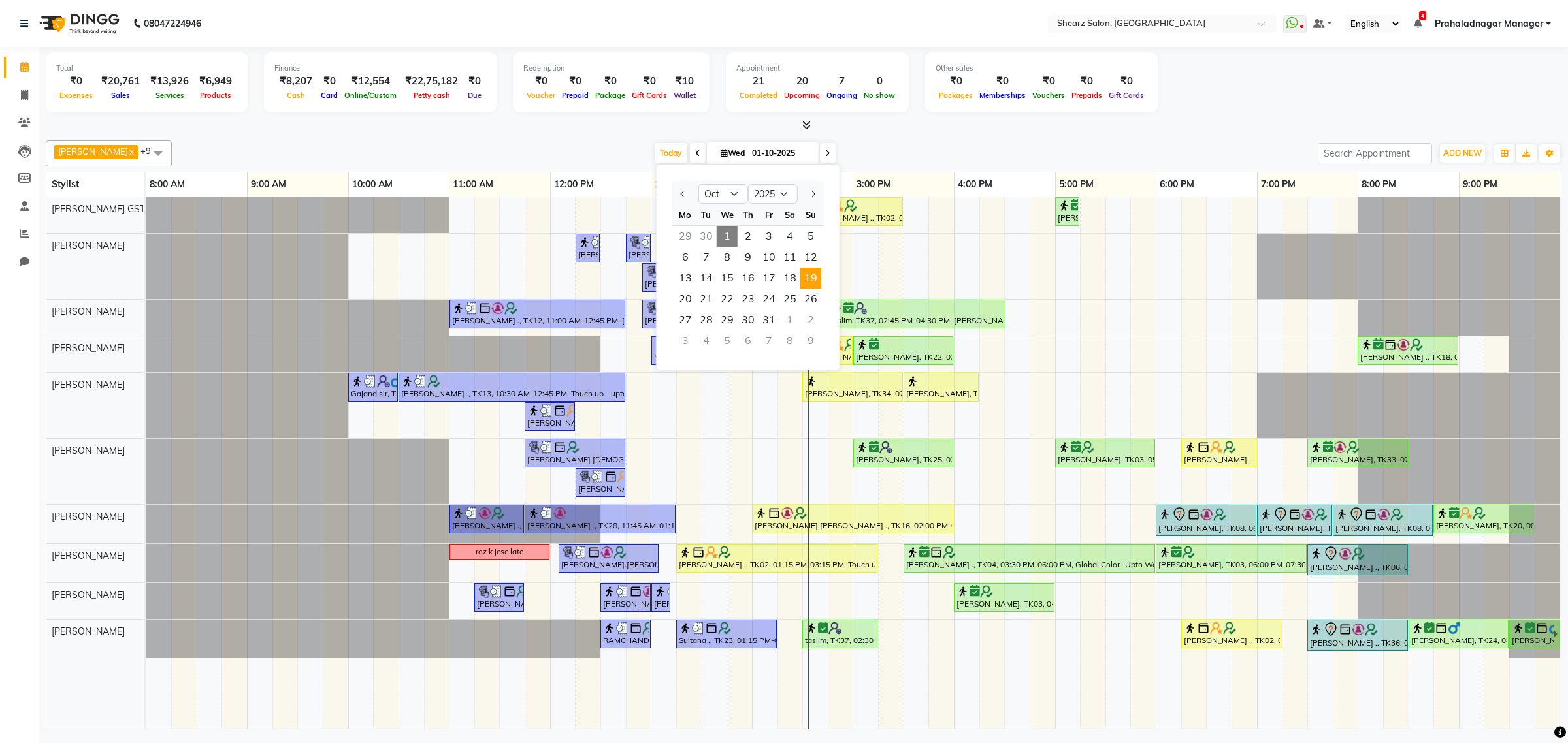
click at [814, 278] on span "19" at bounding box center [811, 279] width 21 height 21
type input "[DATE]"
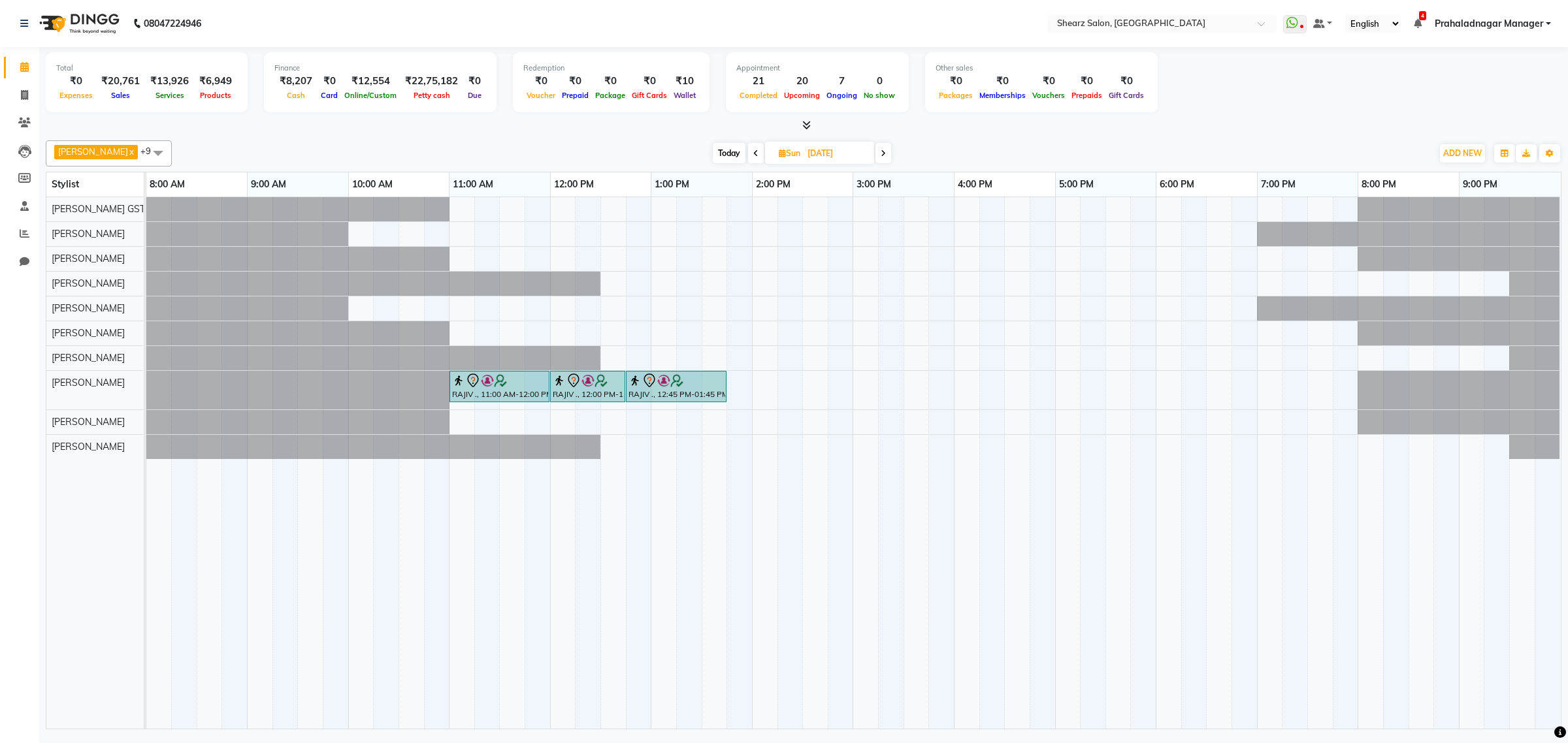
click at [146, 360] on div at bounding box center [146, 358] width 0 height 24
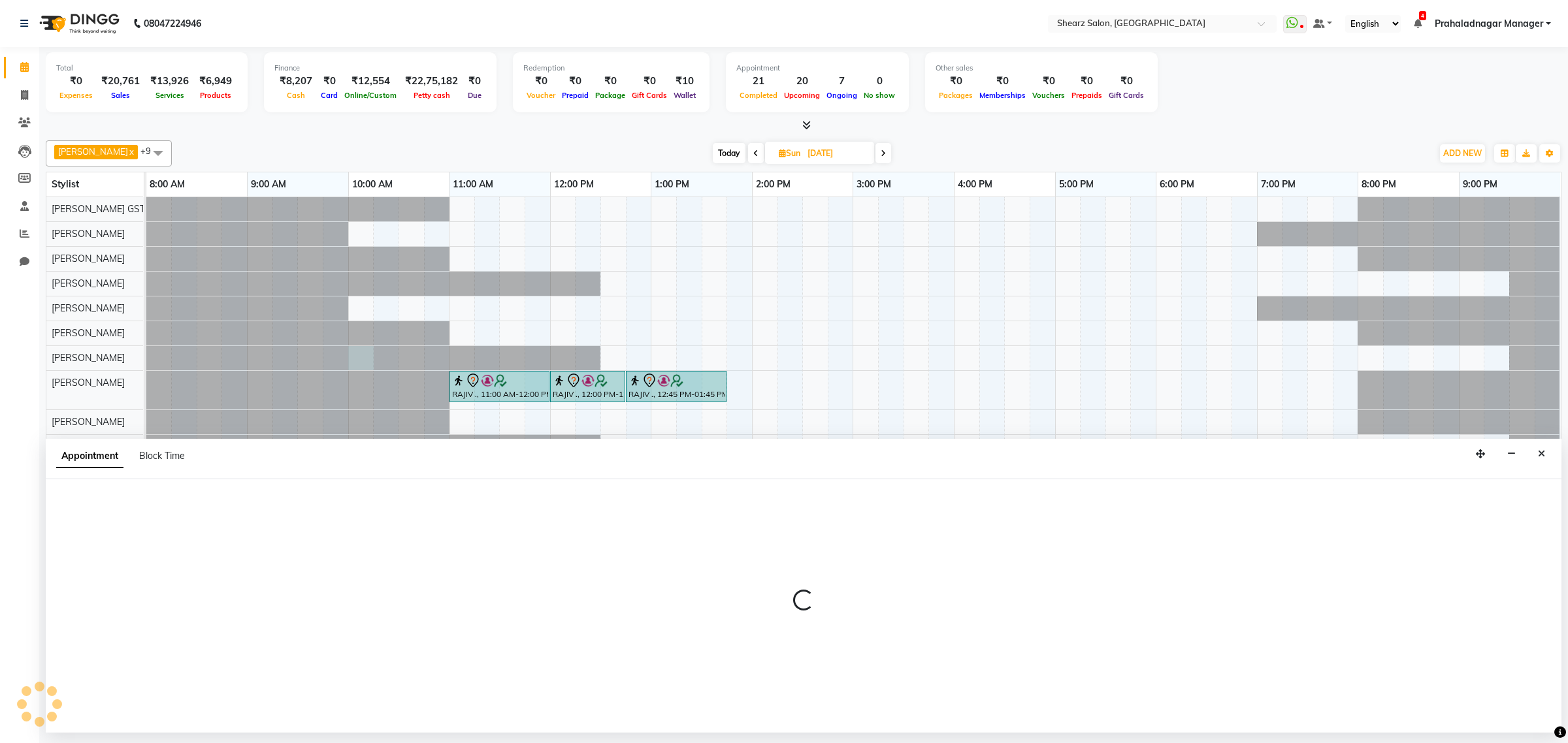
select select "77471"
select select "600"
select select "tentative"
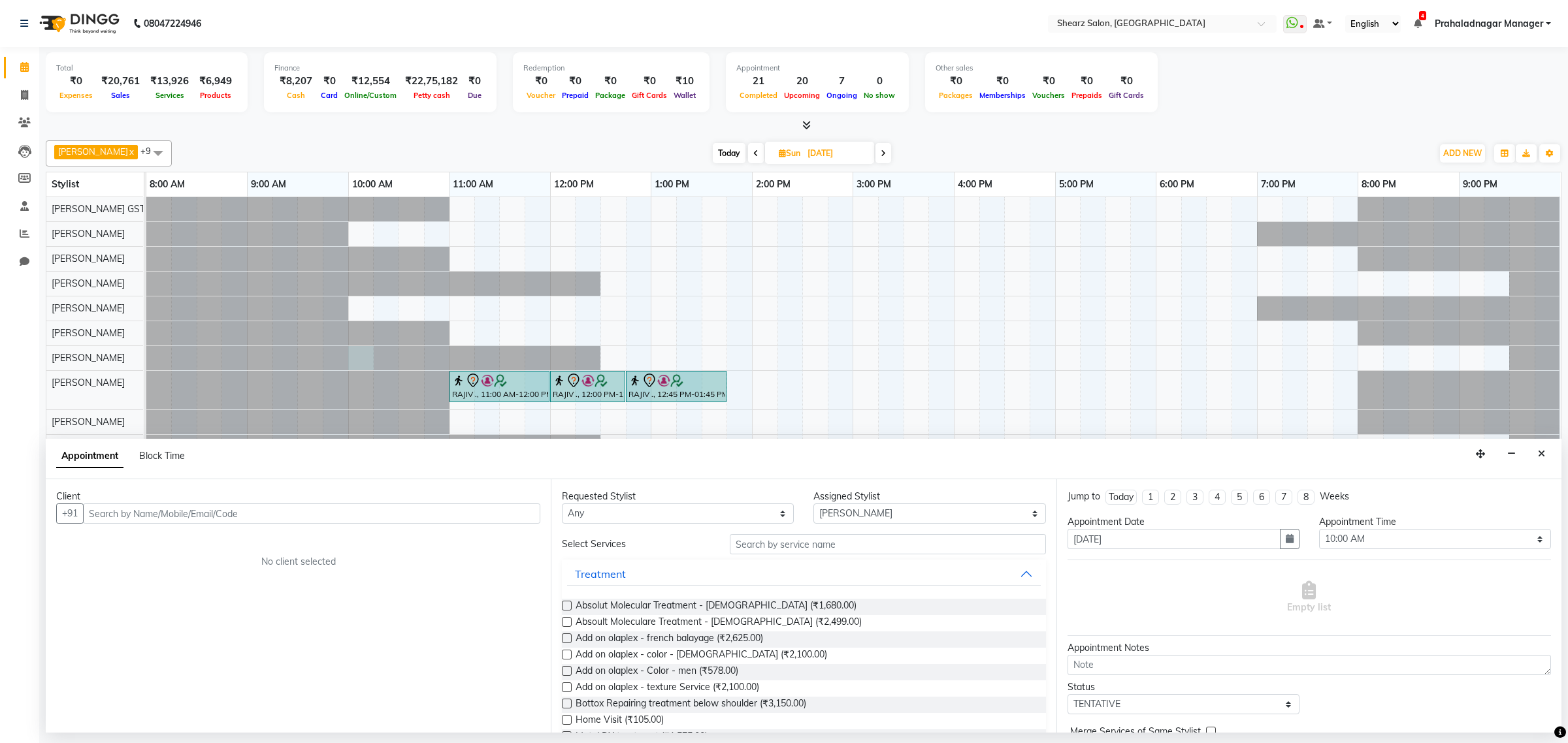
click at [133, 516] on input "text" at bounding box center [312, 514] width 457 height 20
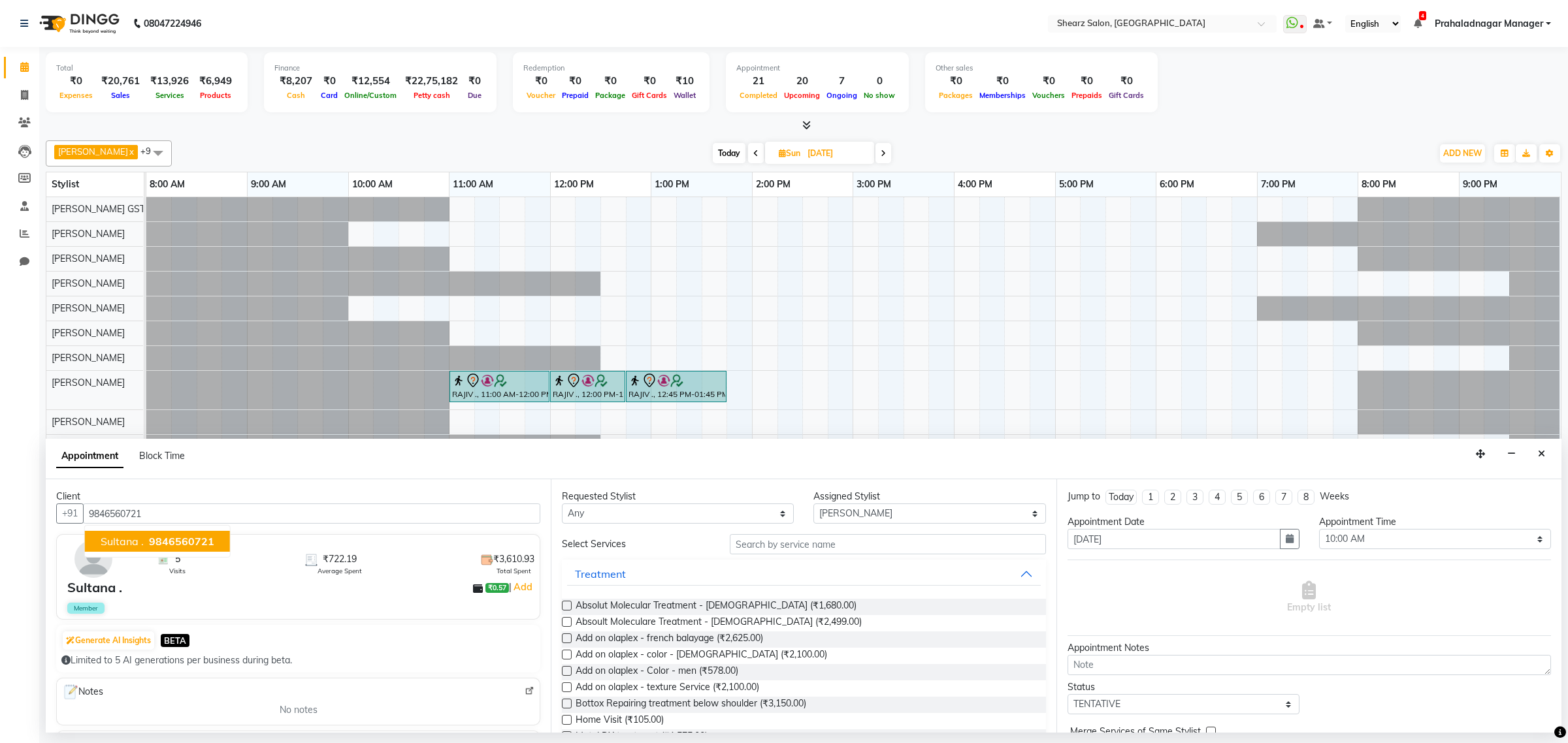
type input "9846560721"
click at [720, 152] on span "Today" at bounding box center [729, 153] width 32 height 20
type input "01-10-2025"
select select "600"
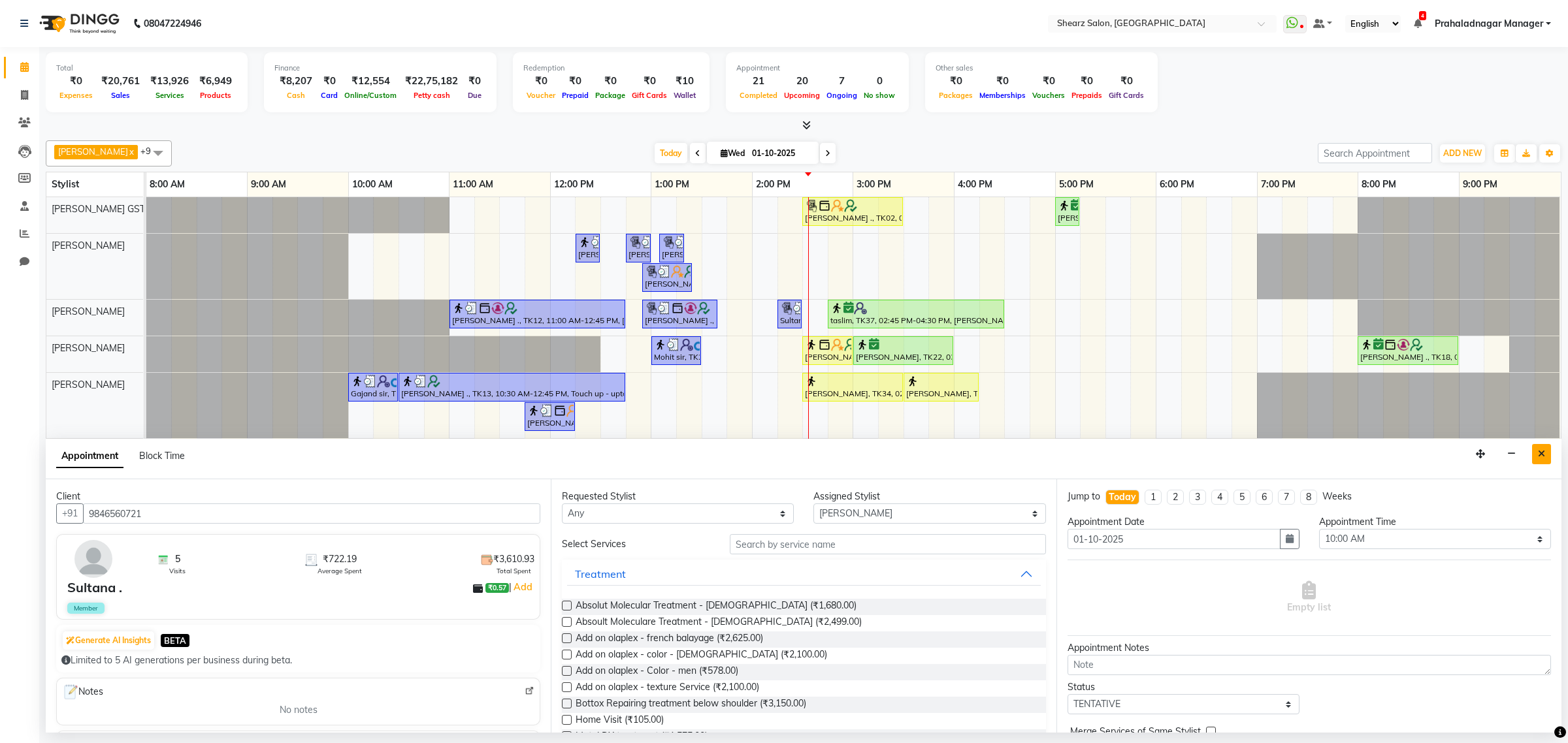
click at [1547, 452] on button "Close" at bounding box center [1541, 454] width 19 height 20
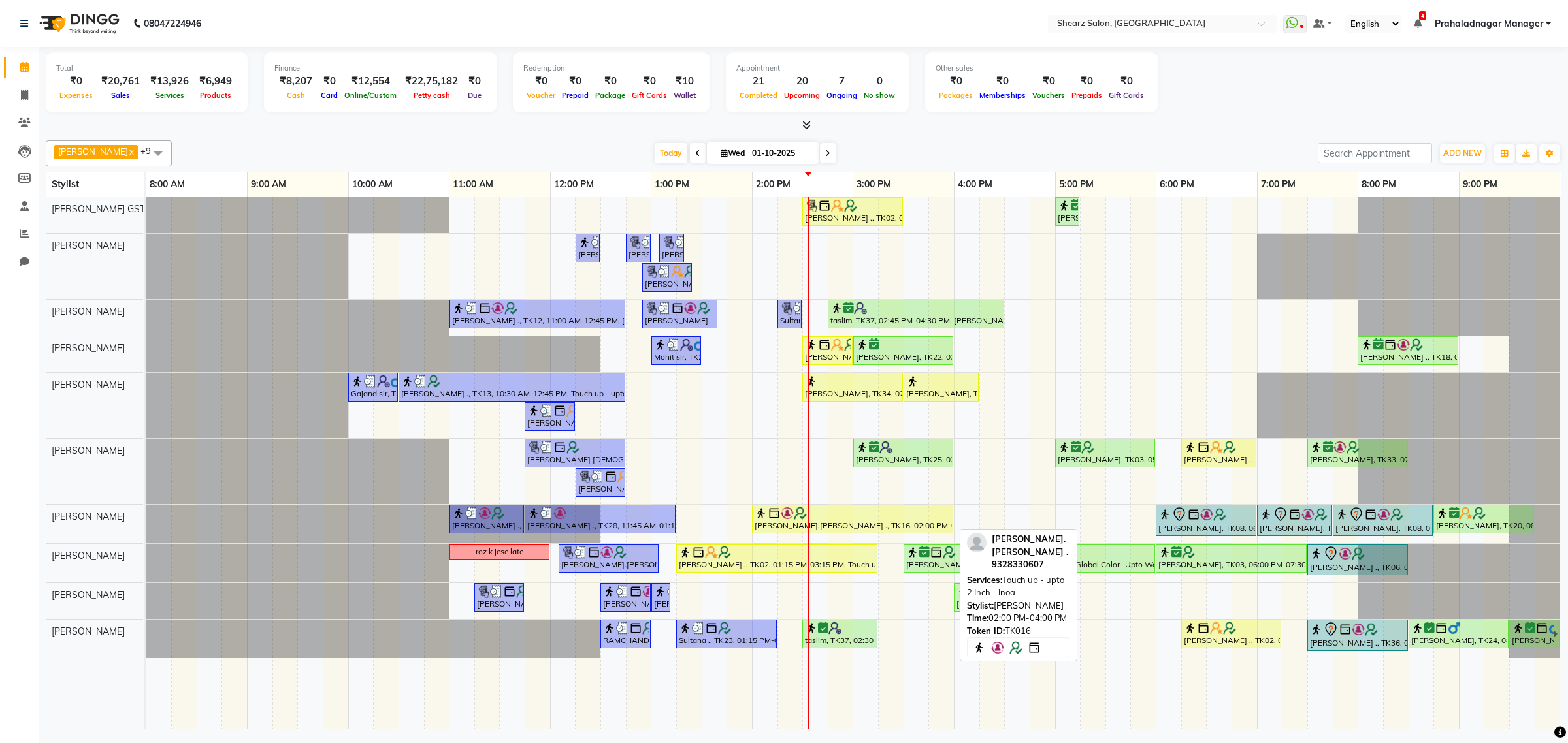
click at [883, 528] on div "[PERSON_NAME].[PERSON_NAME] ., TK16, 02:00 PM-04:00 PM, Touch up - upto 2 Inch …" at bounding box center [852, 519] width 198 height 25
select select "1"
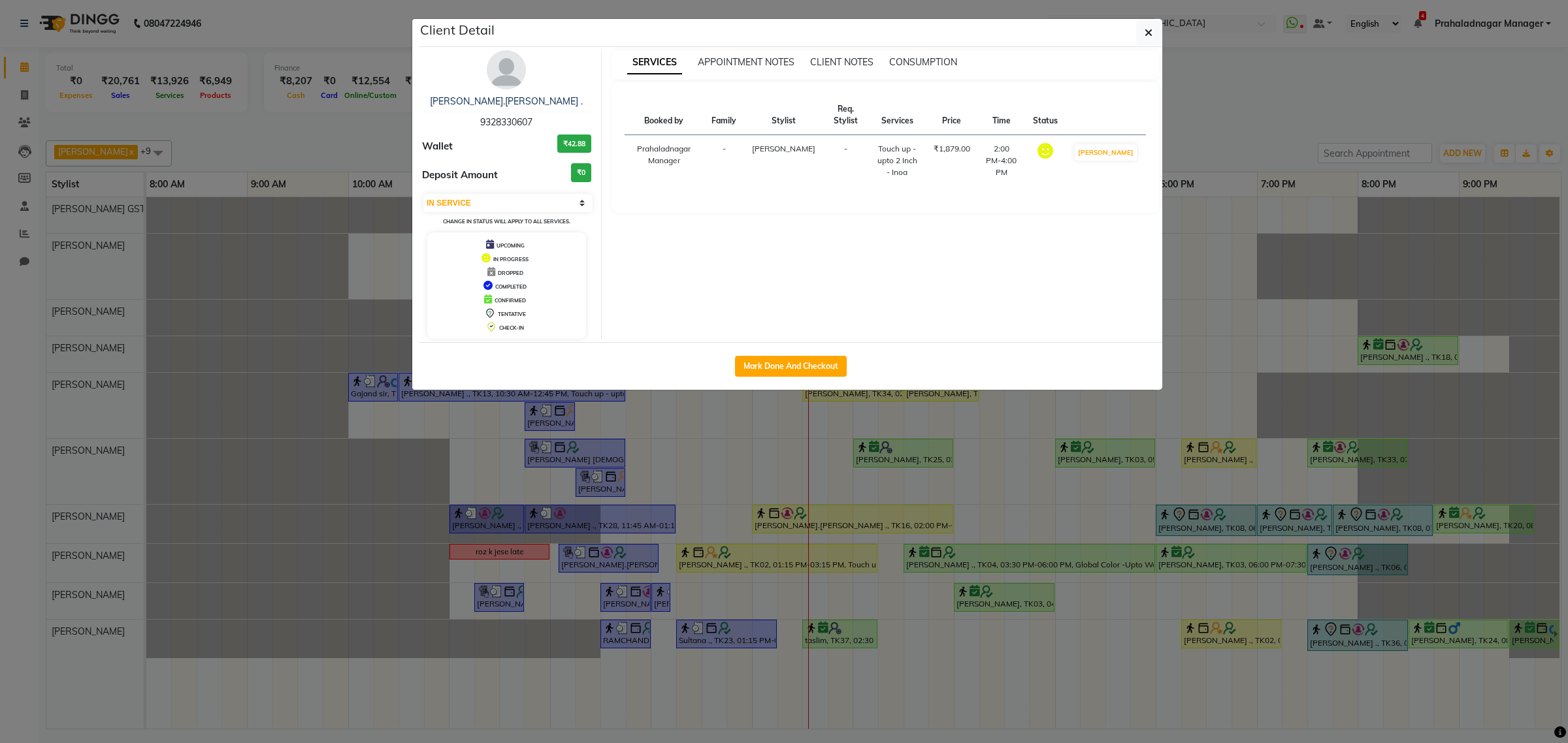
click at [507, 118] on span "9328330607" at bounding box center [506, 122] width 52 height 12
copy span "9328330607"
click at [1154, 25] on button "button" at bounding box center [1148, 32] width 25 height 25
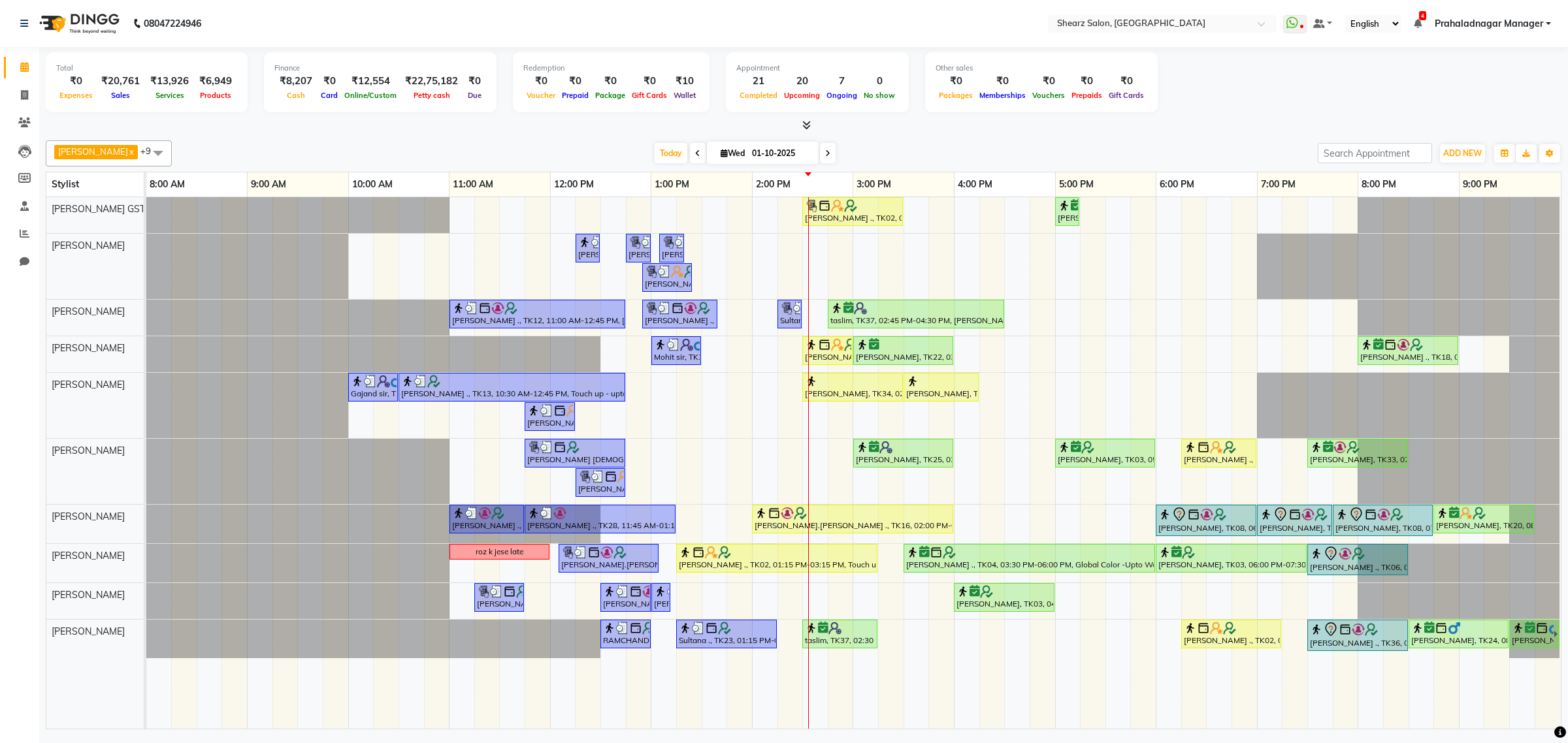
click at [755, 152] on input "01-10-2025" at bounding box center [780, 154] width 66 height 20
select select "10"
select select "2025"
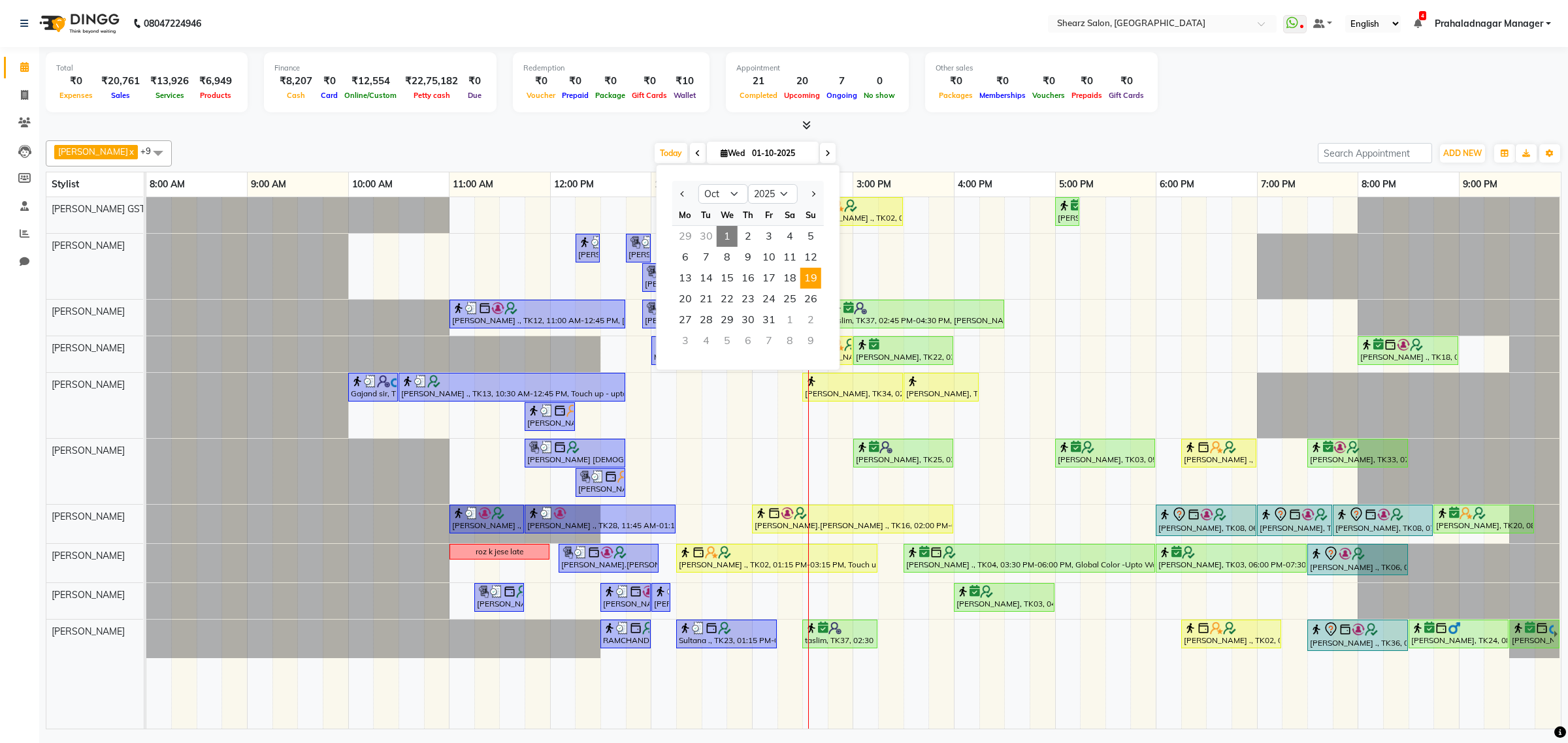
click at [804, 277] on span "19" at bounding box center [811, 279] width 21 height 21
type input "[DATE]"
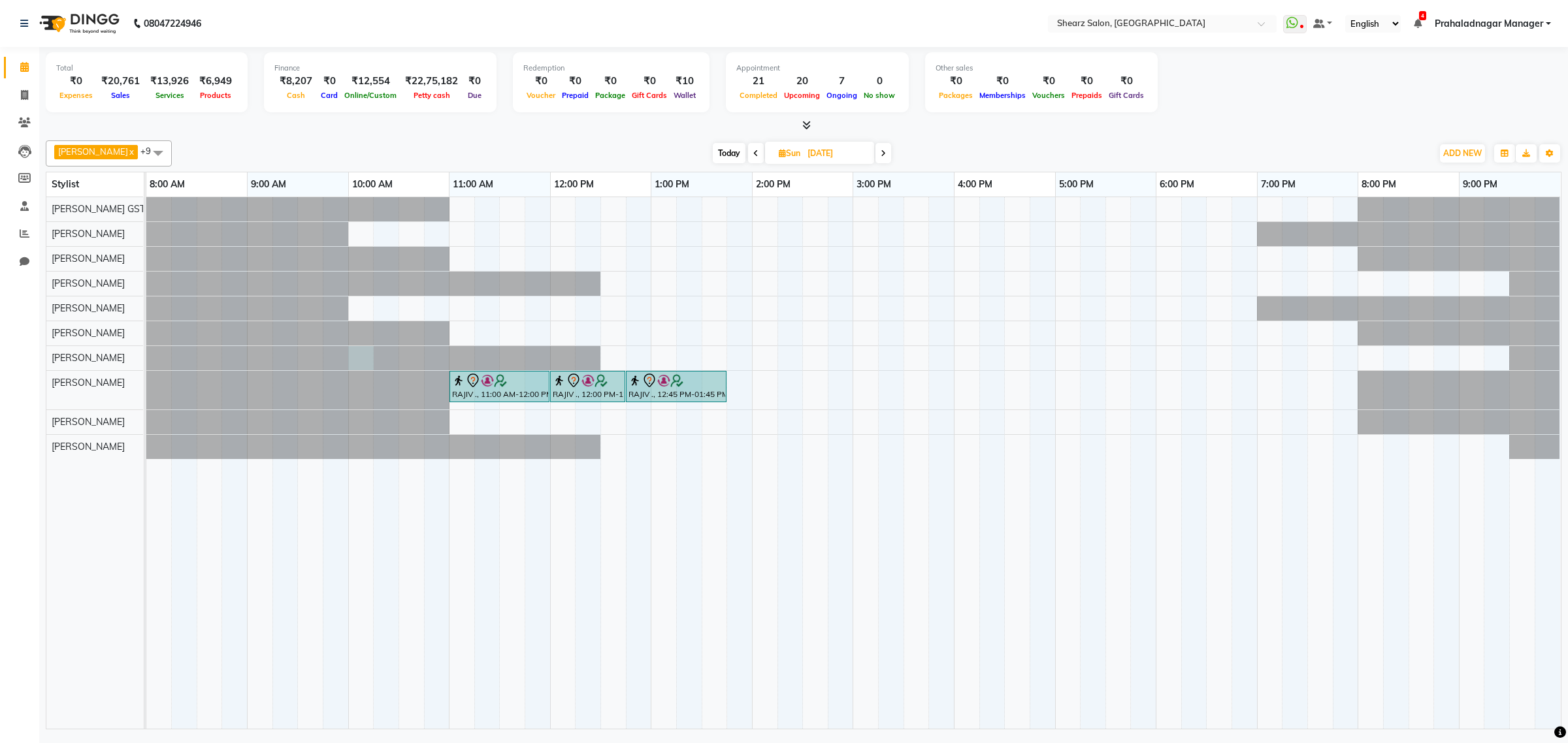
click at [146, 359] on div at bounding box center [146, 358] width 0 height 24
select select "77471"
select select "600"
select select "tentative"
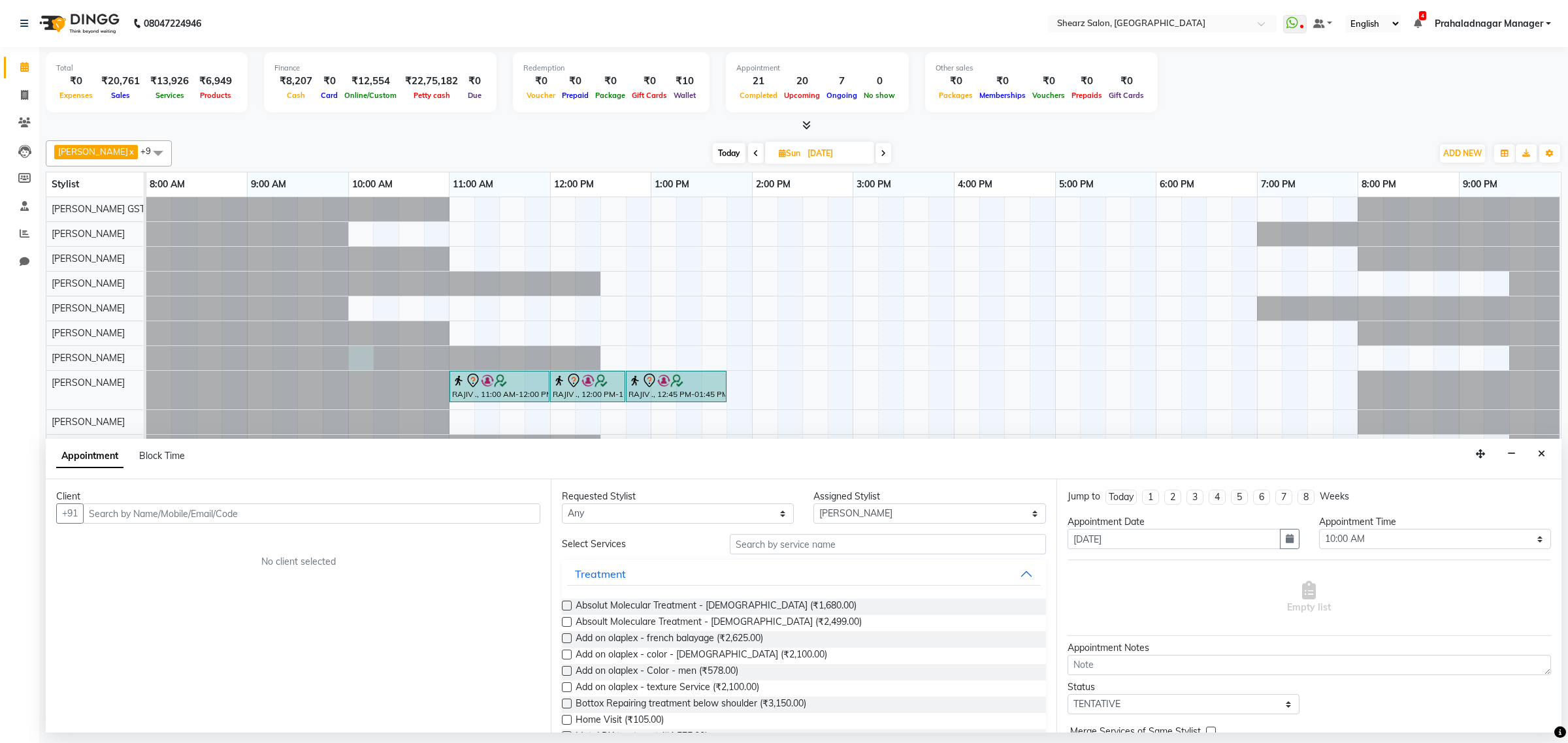
click at [176, 505] on input "text" at bounding box center [312, 514] width 457 height 20
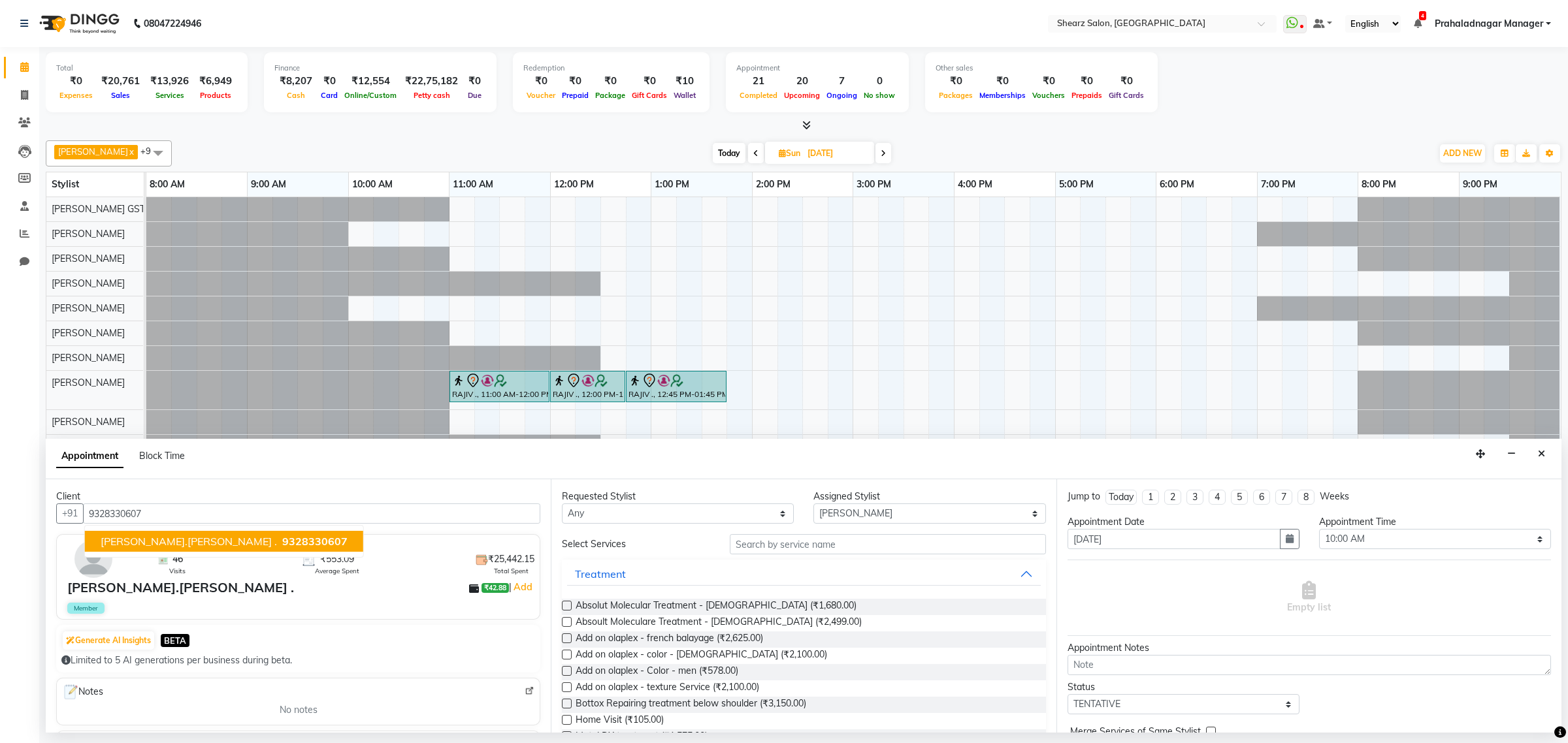
click at [171, 543] on span "[PERSON_NAME].[PERSON_NAME] ." at bounding box center [189, 541] width 176 height 13
type input "9328330607"
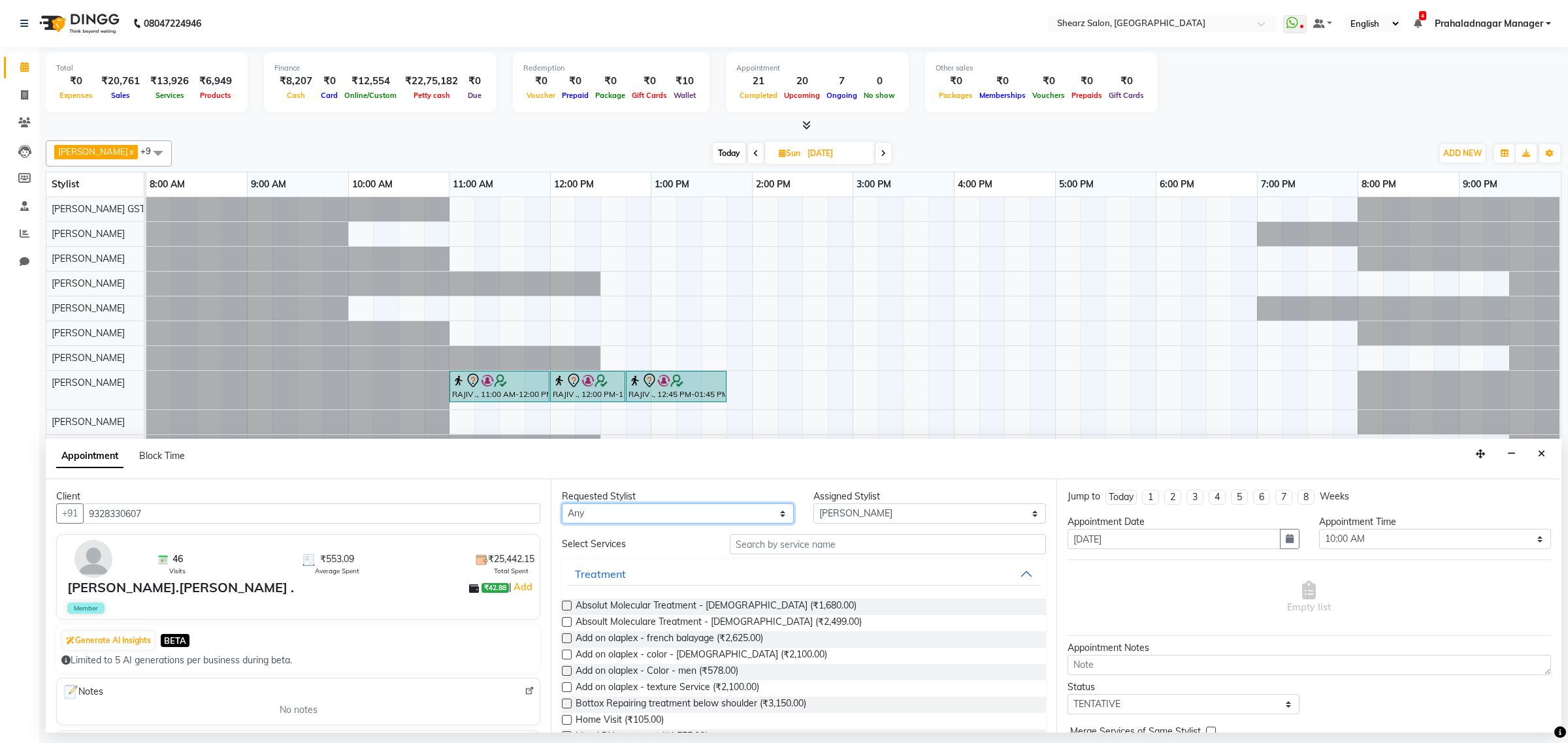
click at [711, 511] on select "Any [PERSON_NAME] Center 1_mgr mgr [PERSON_NAME] [PERSON_NAME] [PERSON_NAME] GS…" at bounding box center [677, 514] width 232 height 20
select select "77471"
click at [562, 505] on select "Any [PERSON_NAME] Center 1_mgr mgr [PERSON_NAME] [PERSON_NAME] [PERSON_NAME] GS…" at bounding box center [677, 514] width 232 height 20
click at [873, 540] on input "text" at bounding box center [888, 544] width 316 height 20
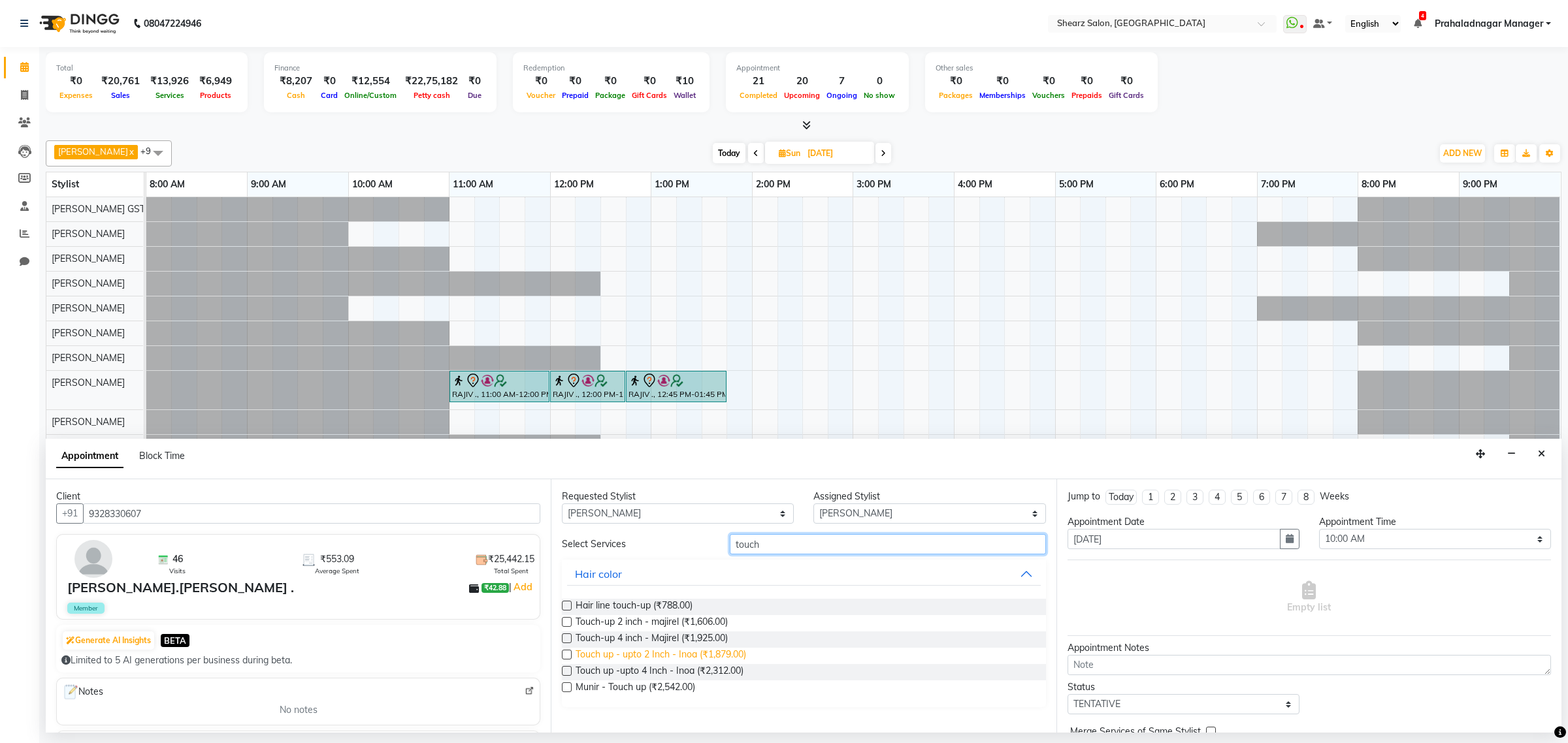
type input "touch"
click at [616, 660] on span "Touch up - upto 2 Inch - Inoa (₹1,879.00)" at bounding box center [661, 656] width 171 height 16
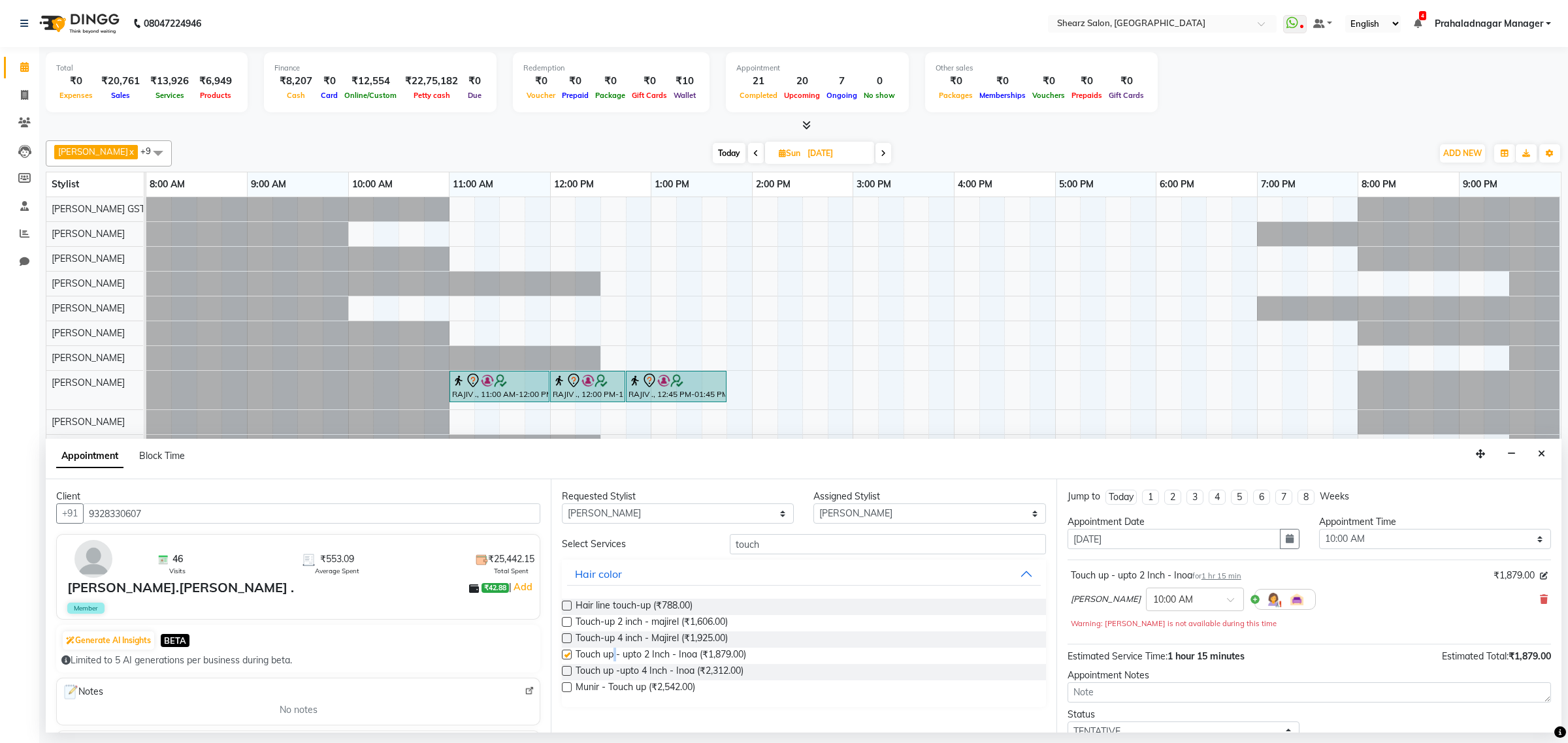
checkbox input "false"
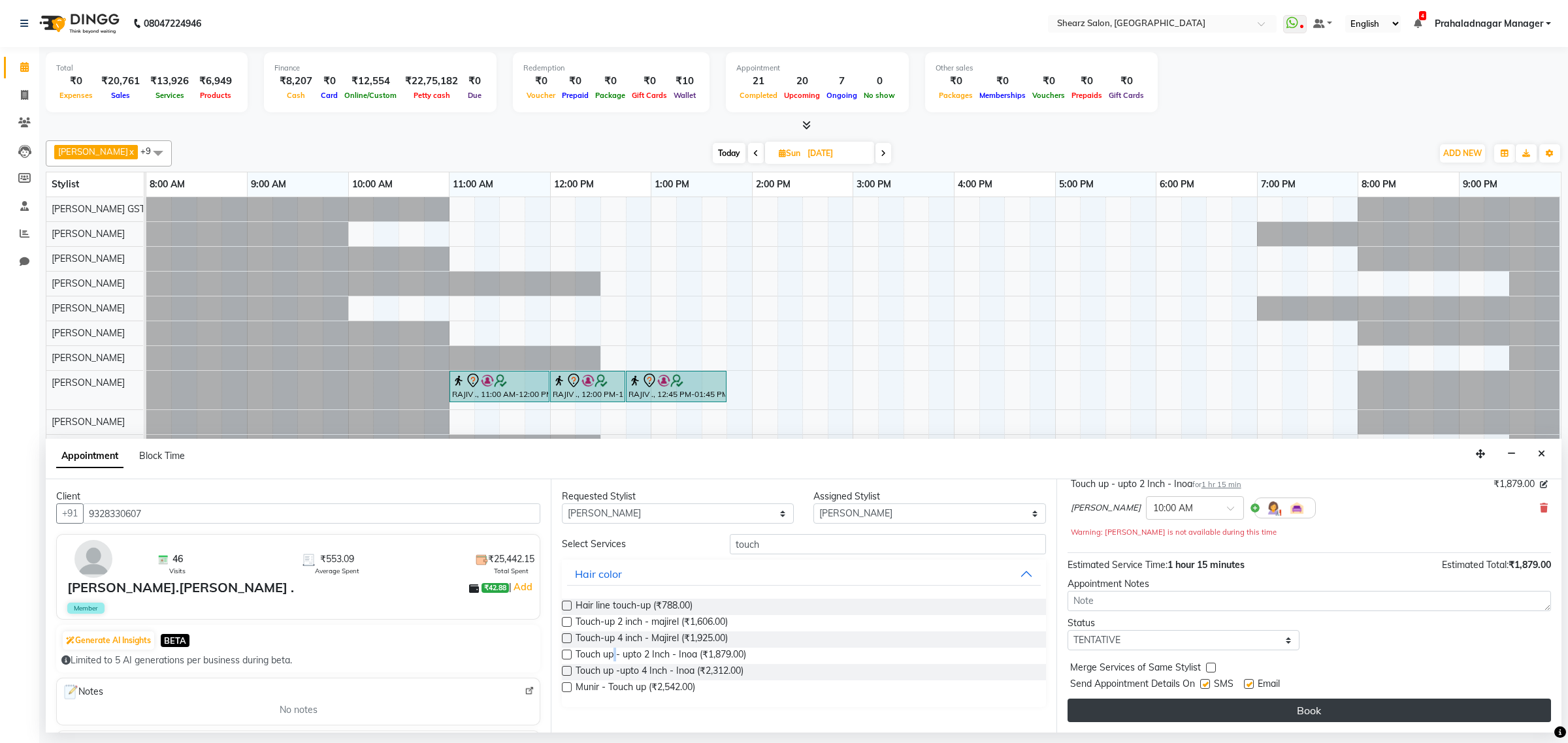
click at [1217, 714] on button "Book" at bounding box center [1308, 710] width 483 height 23
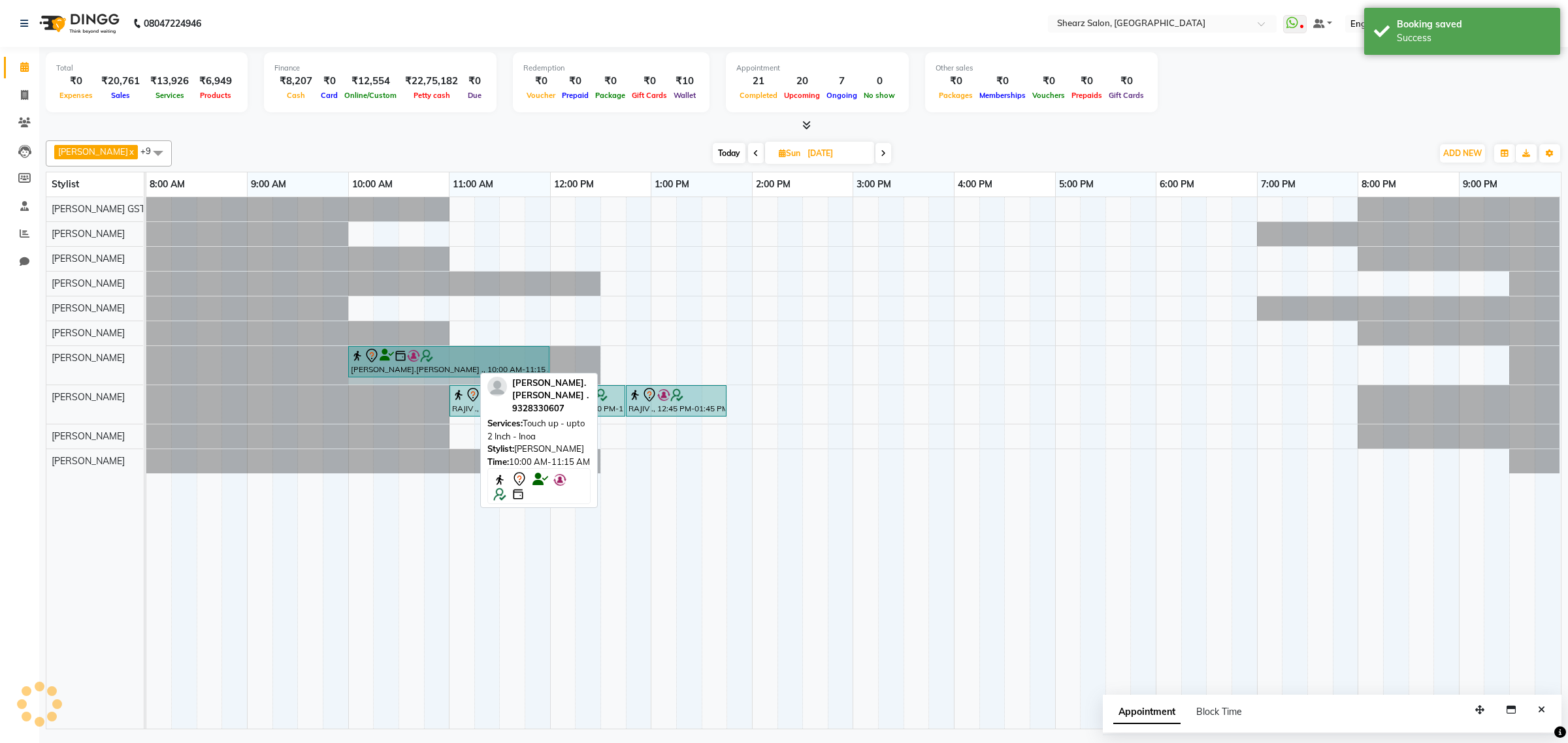
drag, startPoint x: 471, startPoint y: 360, endPoint x: 536, endPoint y: 344, distance: 66.9
click at [146, 354] on div "[PERSON_NAME].[PERSON_NAME] ., 10:00 AM-11:15 AM, Touch up - upto 2 Inch - [PER…" at bounding box center [146, 366] width 0 height 39
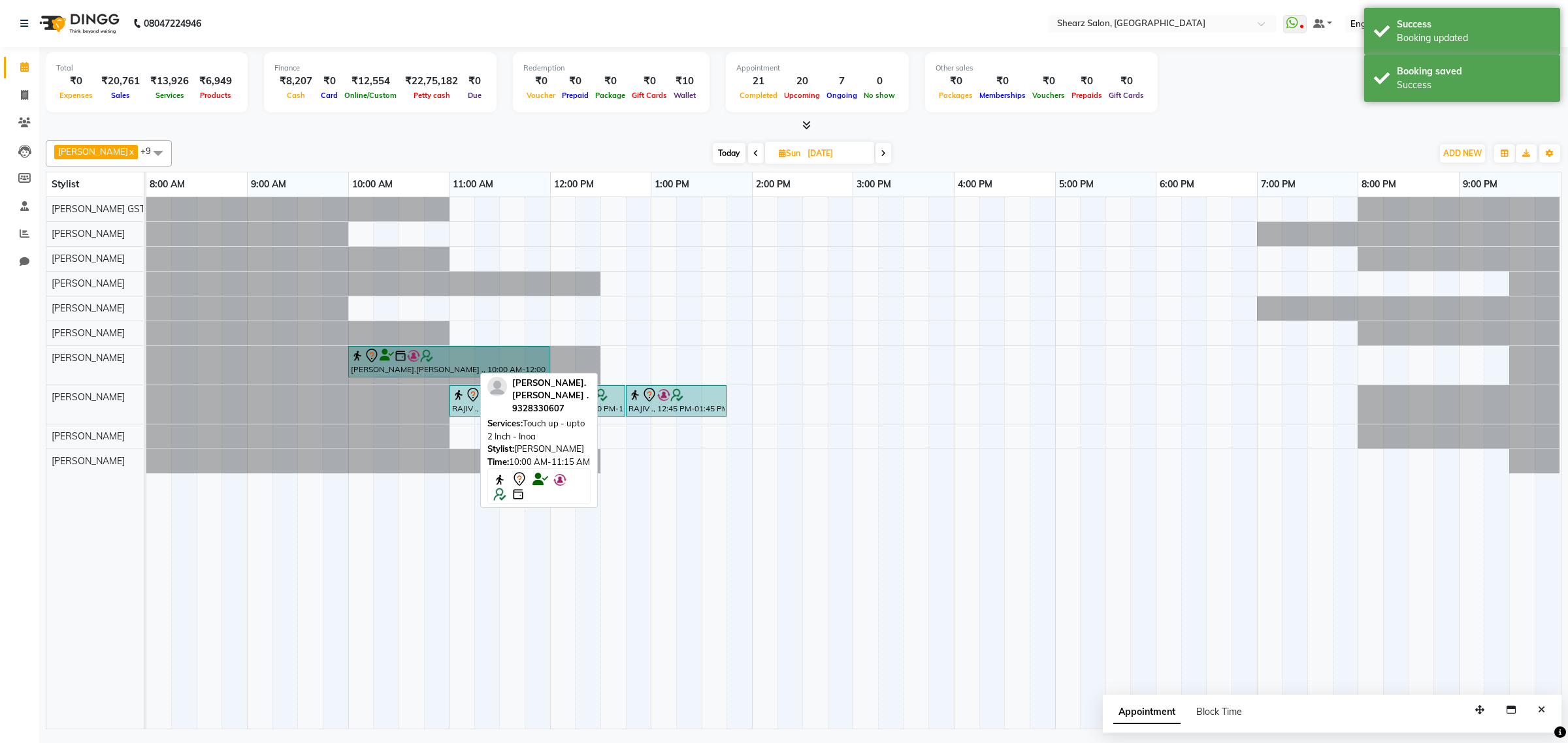
click at [716, 147] on span "Today" at bounding box center [729, 153] width 32 height 20
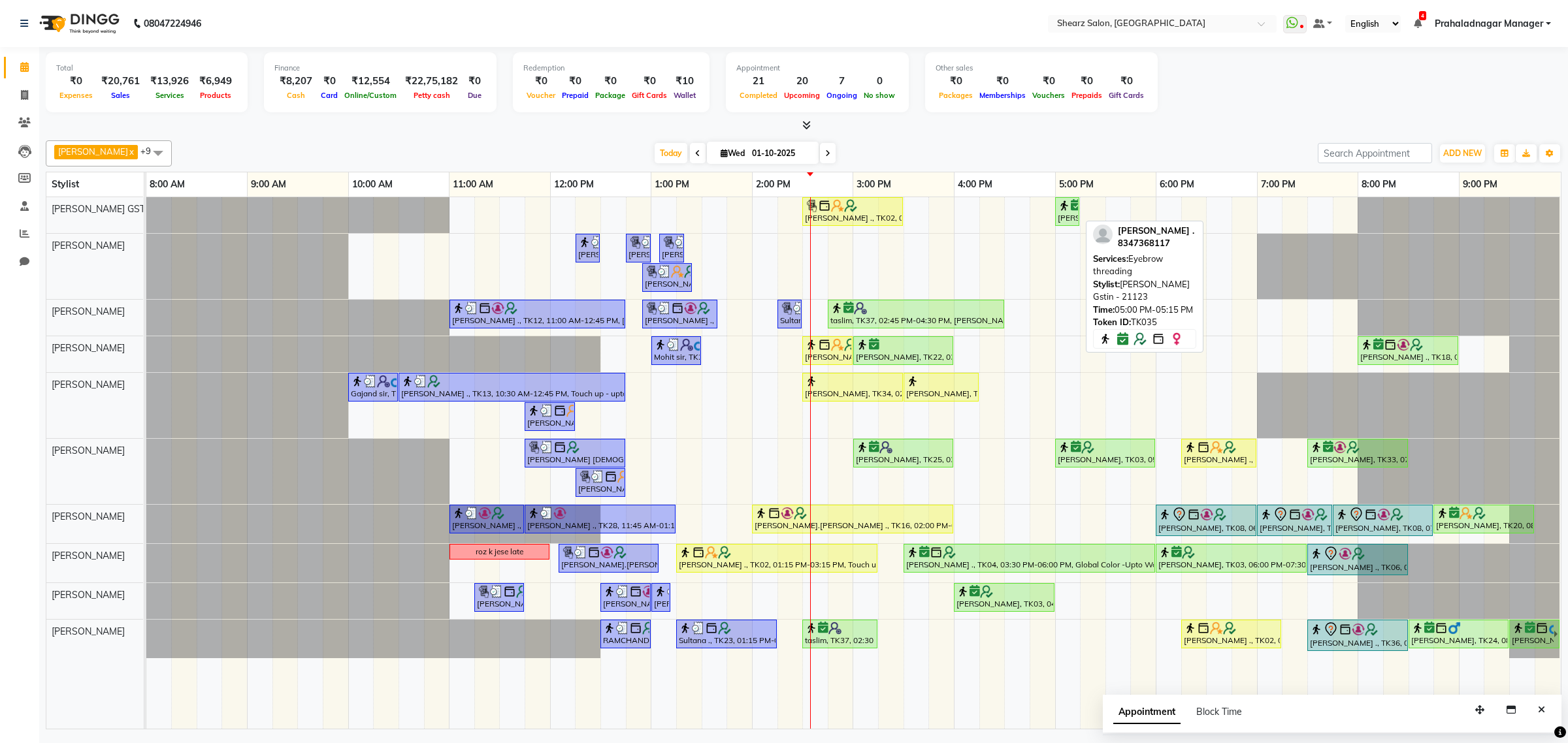
click at [1102, 179] on table "Stylist 8:00 AM 9:00 AM 10:00 AM 11:00 AM 12:00 PM 1:00 PM 2:00 PM 3:00 PM 4:00…" at bounding box center [803, 450] width 1515 height 557
click at [820, 154] on span at bounding box center [828, 153] width 16 height 20
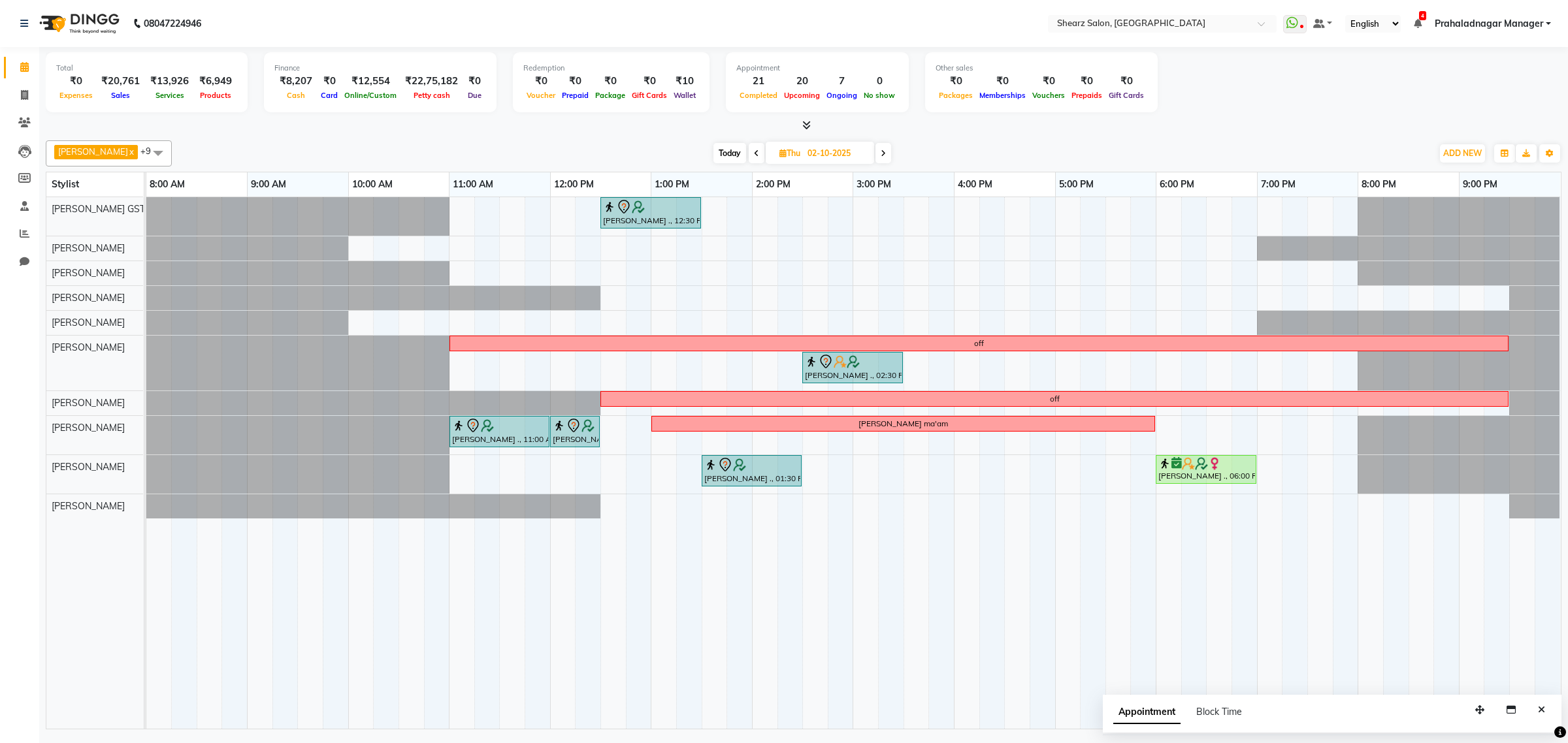
click at [730, 154] on span "Today" at bounding box center [730, 153] width 32 height 20
type input "01-10-2025"
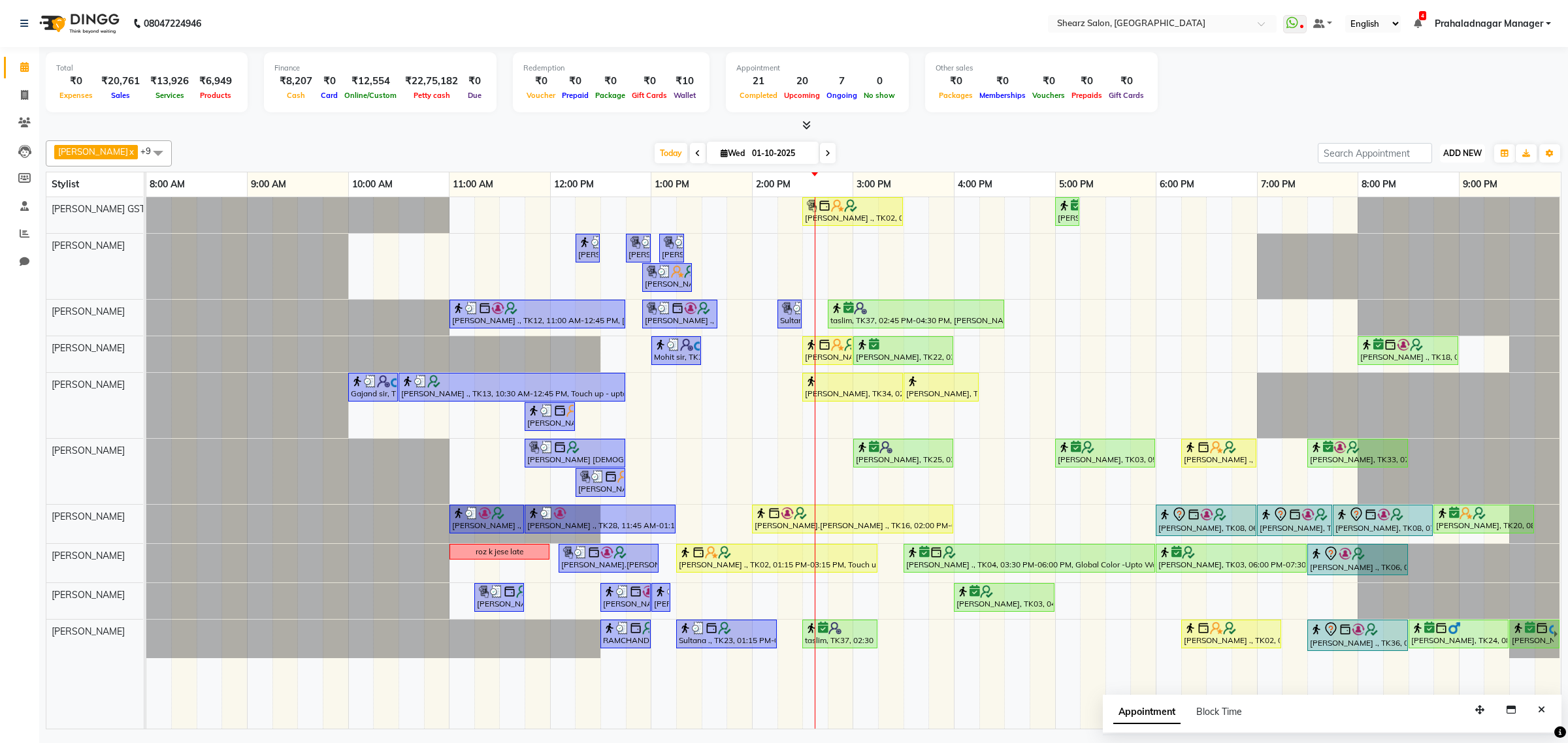
click at [1459, 152] on span "ADD NEW" at bounding box center [1462, 153] width 39 height 10
click at [1447, 209] on link "Add Expense" at bounding box center [1433, 212] width 103 height 17
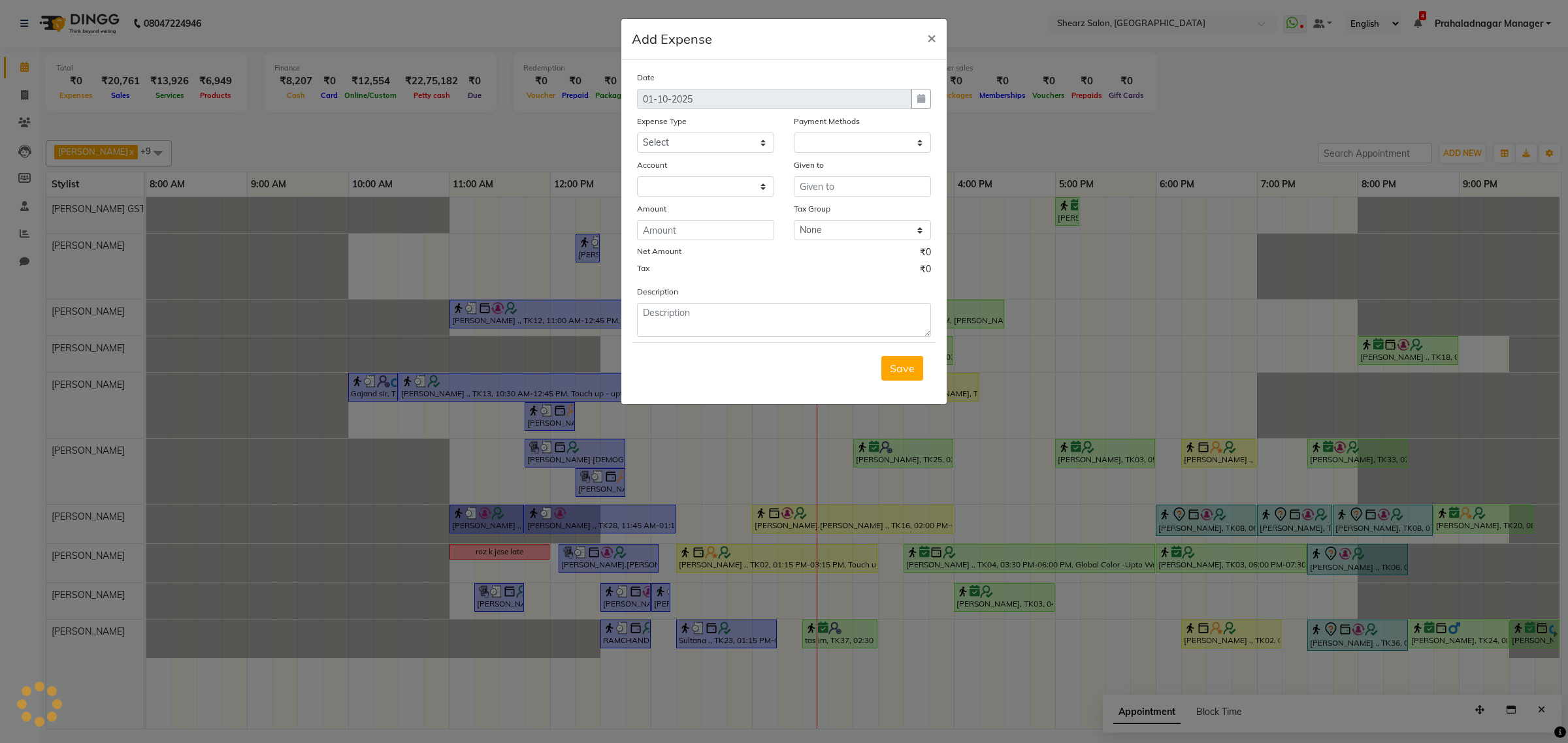
select select "1"
select select "7285"
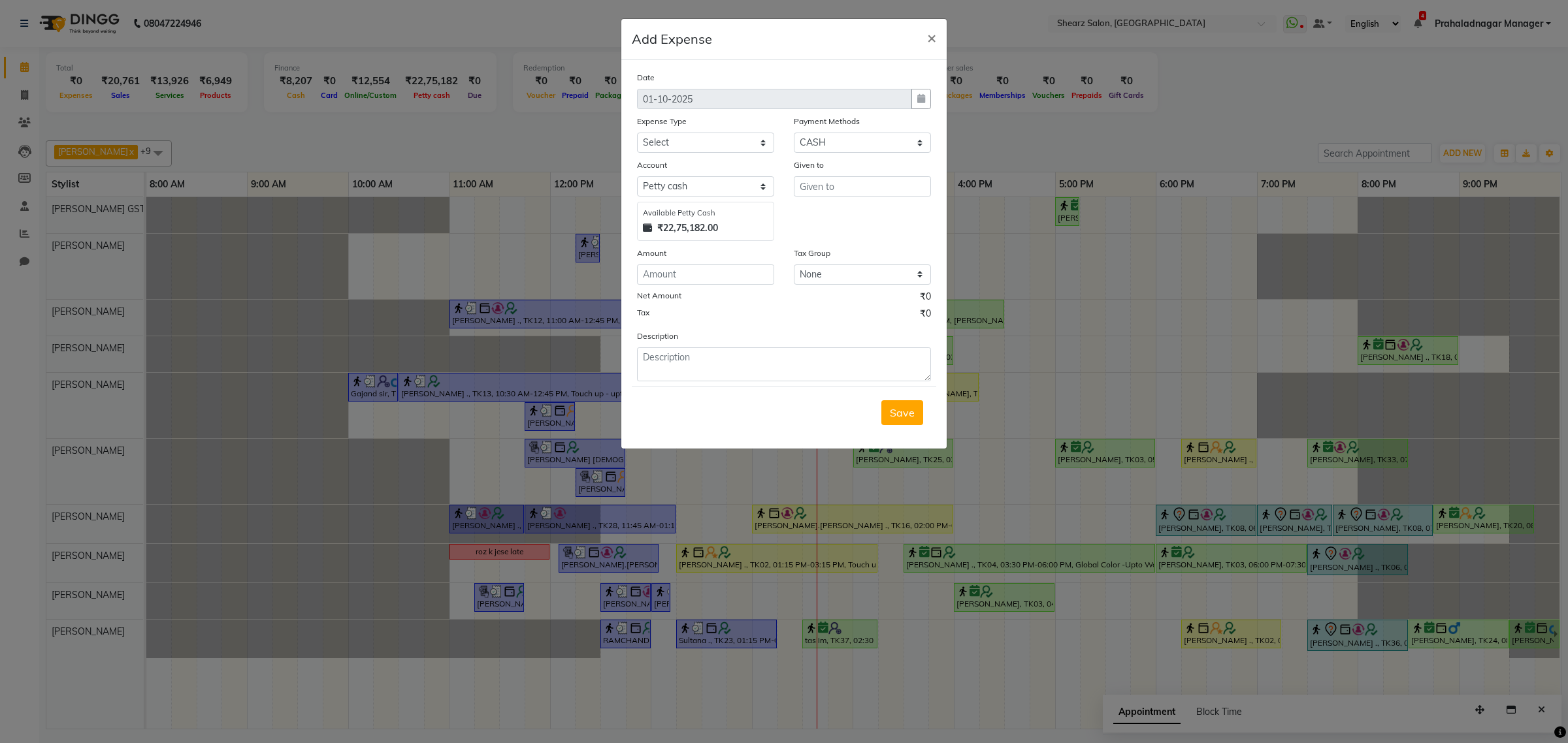
click at [672, 128] on div "Expense Type" at bounding box center [705, 123] width 137 height 18
click at [668, 143] on select "Select Advance Salary Bank charges Car maintenance Cash transfer to bank Cash t…" at bounding box center [705, 143] width 137 height 20
select select "10"
click at [637, 133] on select "Select Advance Salary Bank charges Car maintenance Cash transfer to bank Cash t…" at bounding box center [705, 143] width 137 height 20
click at [831, 195] on input "text" at bounding box center [862, 186] width 137 height 20
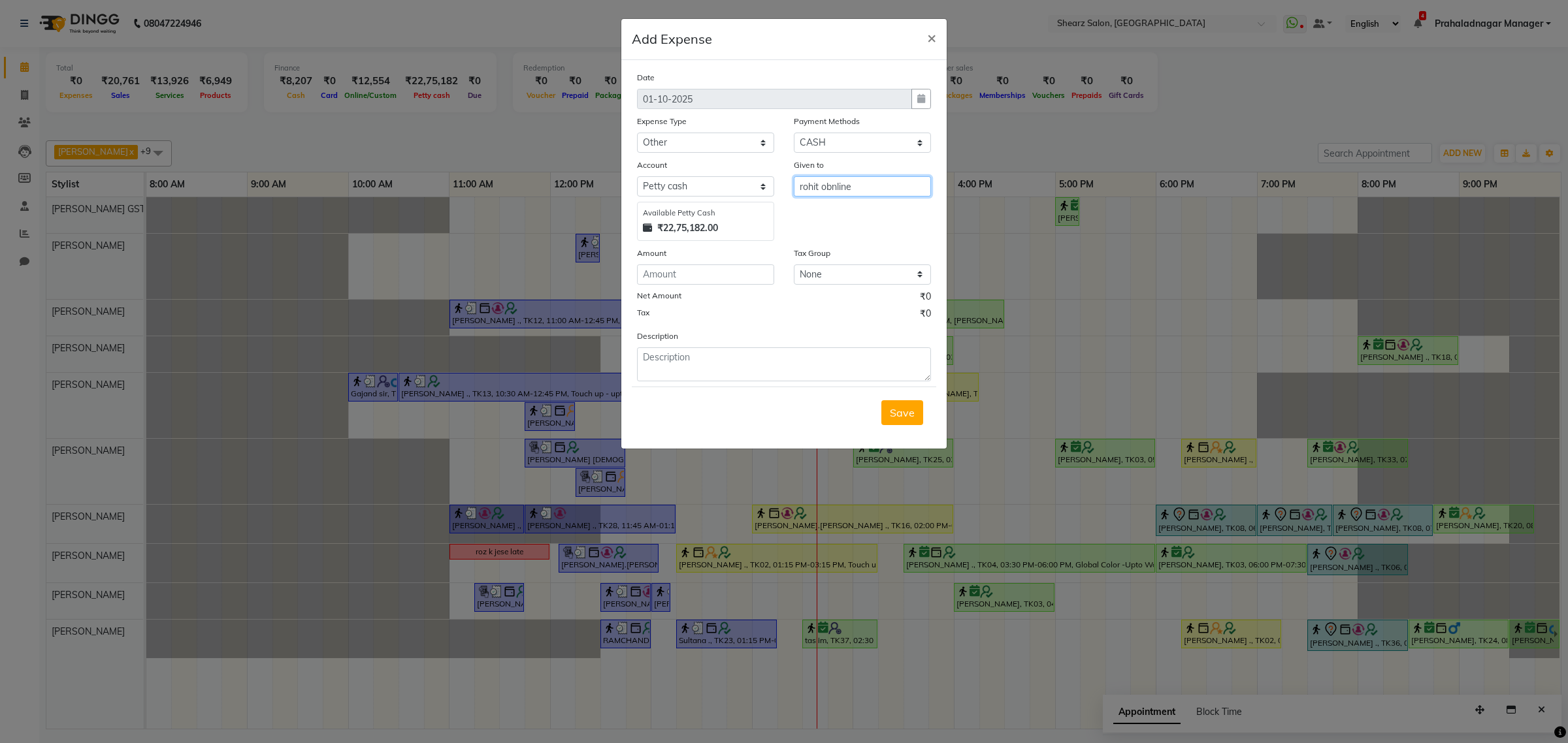
type input "rohit obnline"
click at [725, 276] on input "number" at bounding box center [705, 274] width 137 height 20
type input "200"
click at [905, 410] on span "Save" at bounding box center [902, 413] width 25 height 13
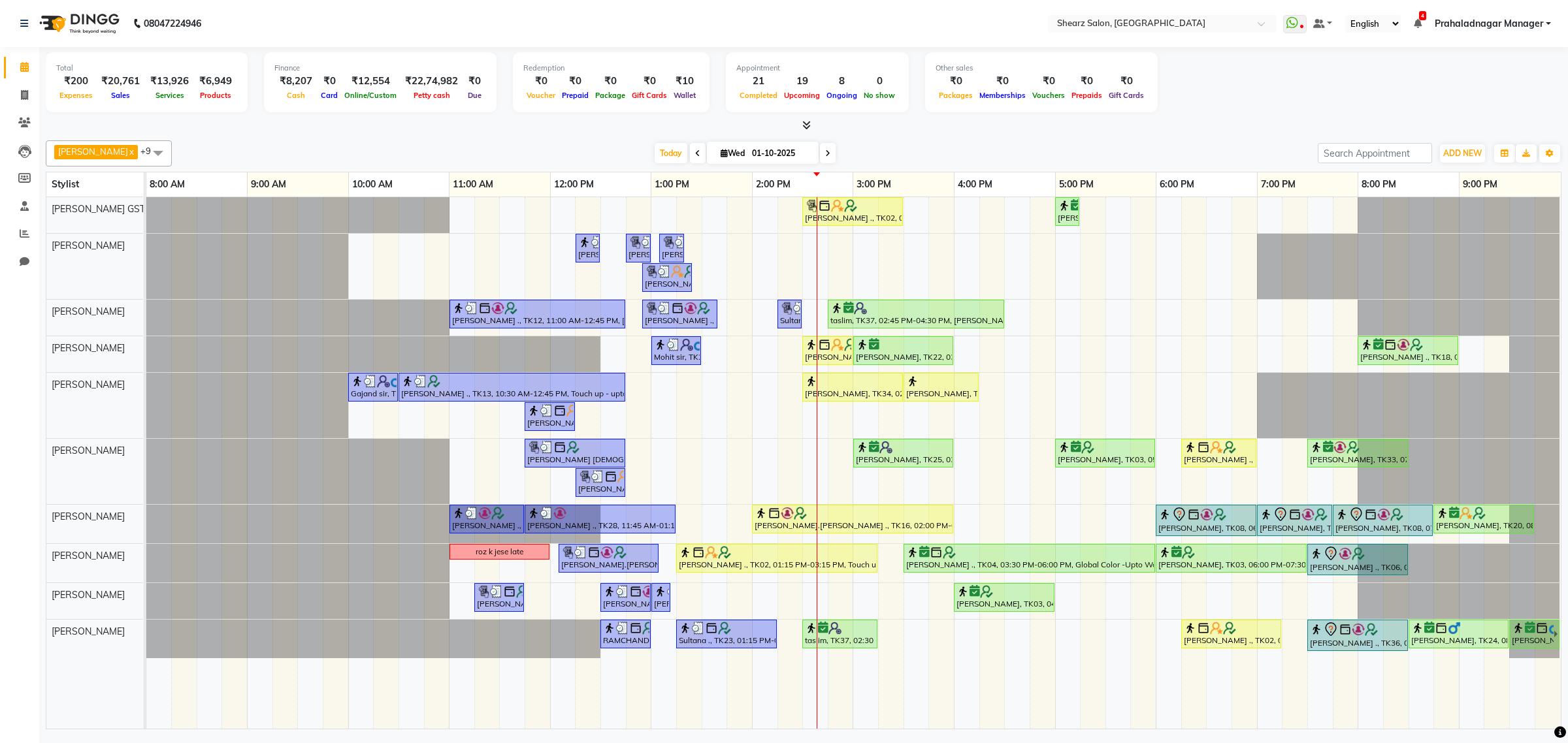
click at [824, 161] on span at bounding box center [828, 153] width 16 height 20
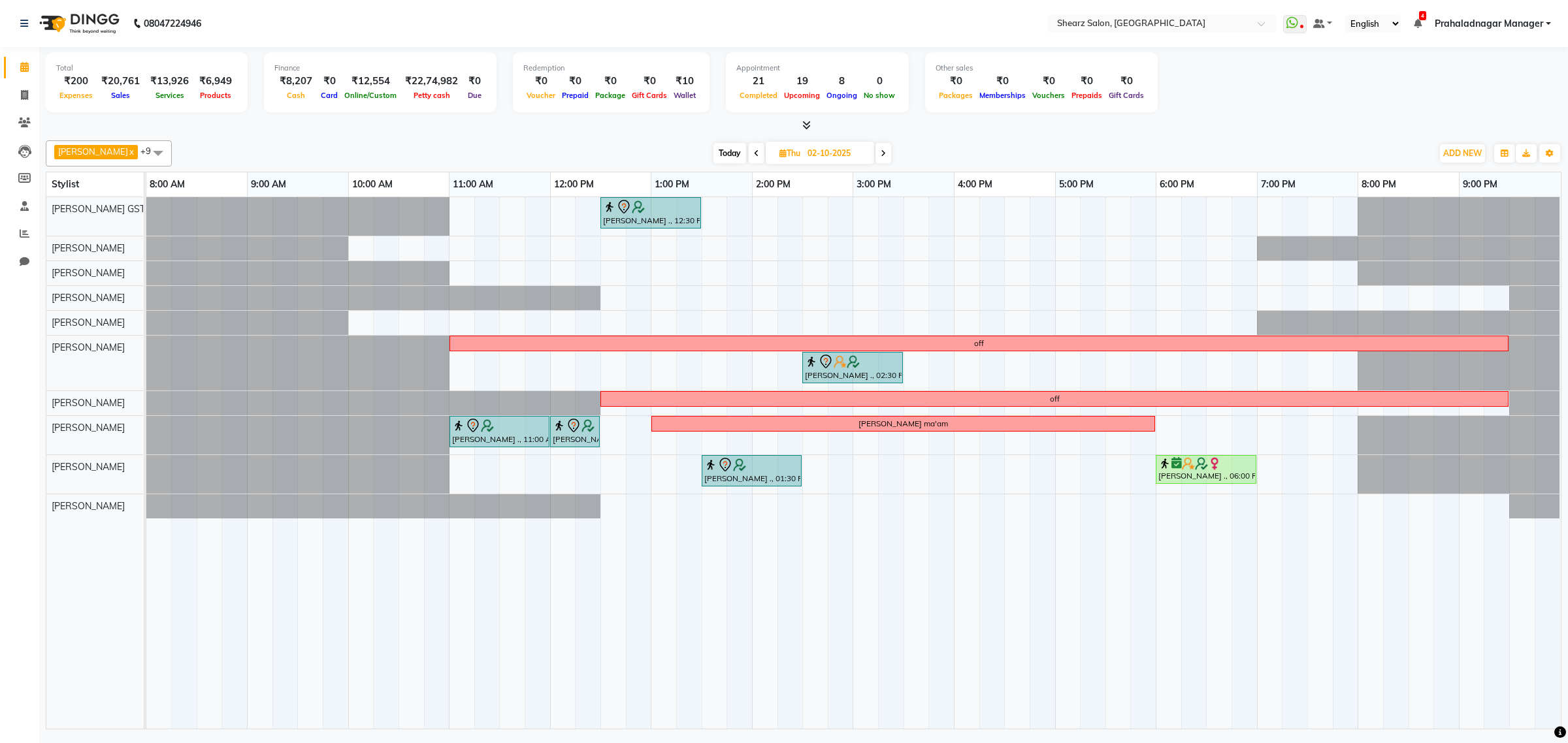
click at [733, 152] on span "Today" at bounding box center [730, 153] width 32 height 20
type input "01-10-2025"
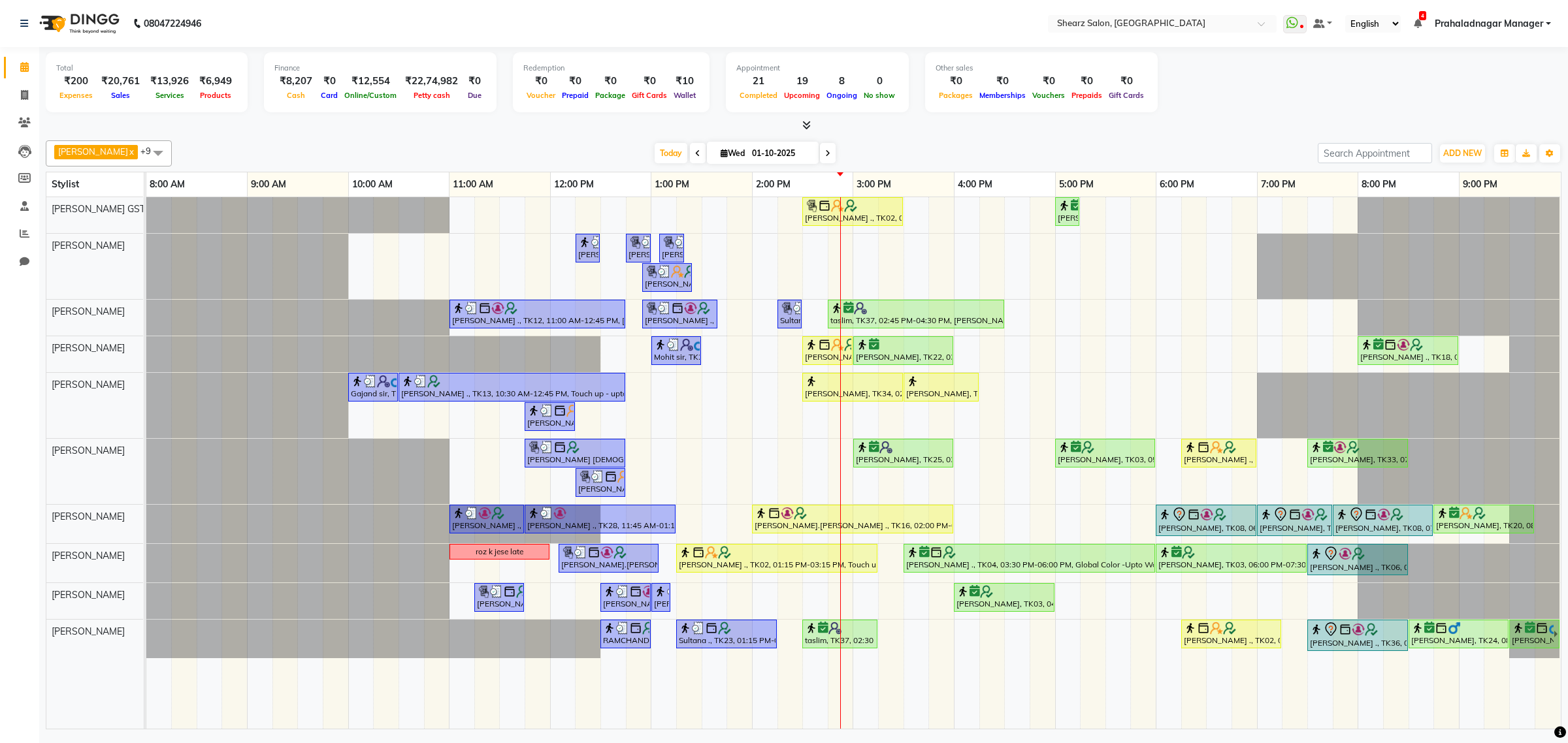
click at [1499, 17] on span "Prahaladnagar Manager" at bounding box center [1489, 23] width 109 height 13
click at [1473, 82] on link "Sign out" at bounding box center [1483, 90] width 119 height 20
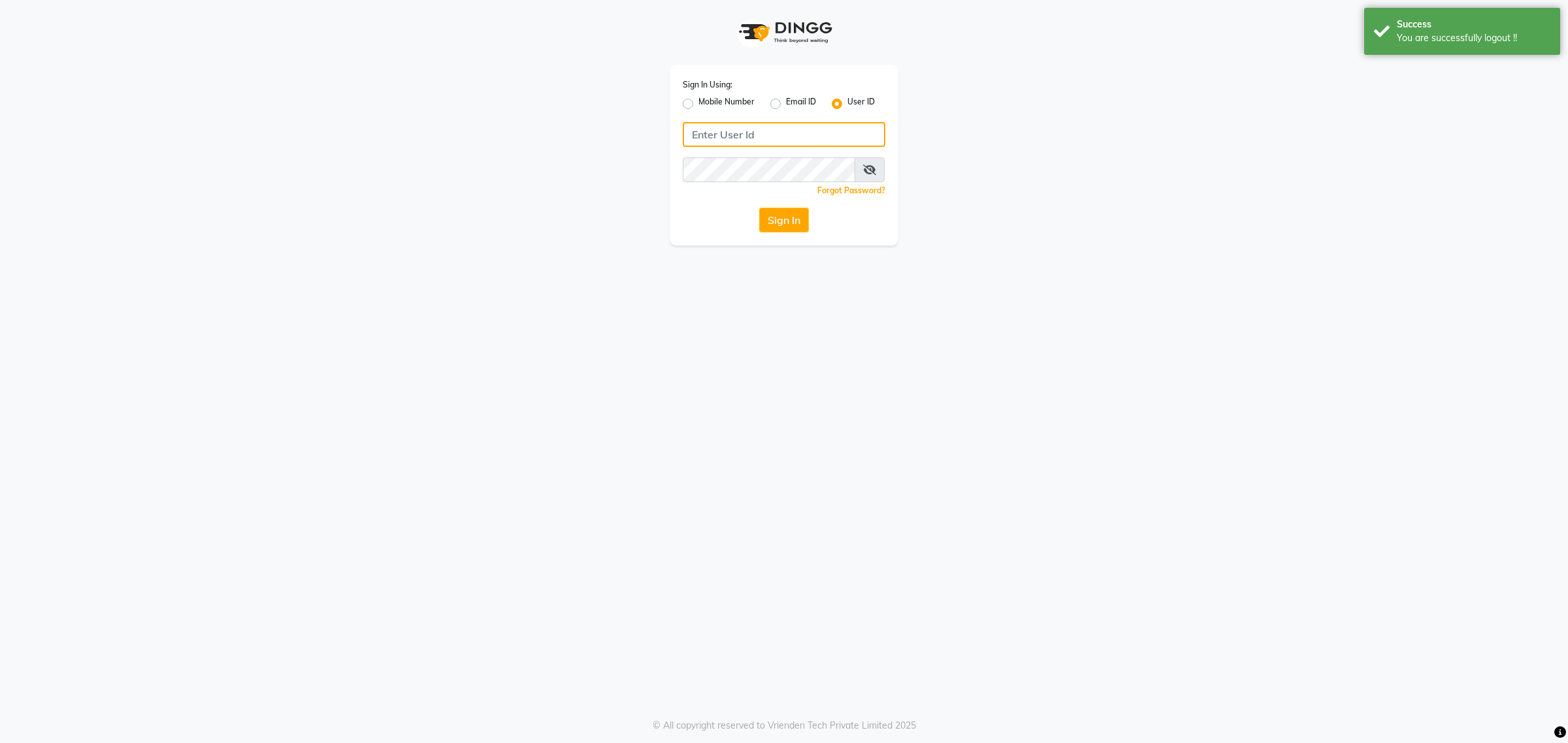
type input "9104334891"
click at [750, 133] on input "9104334891" at bounding box center [783, 134] width 203 height 25
click at [687, 96] on div "Mobile Number" at bounding box center [718, 104] width 72 height 16
click at [699, 102] on label "Mobile Number" at bounding box center [727, 104] width 56 height 16
click at [699, 102] on input "Mobile Number" at bounding box center [703, 100] width 8 height 8
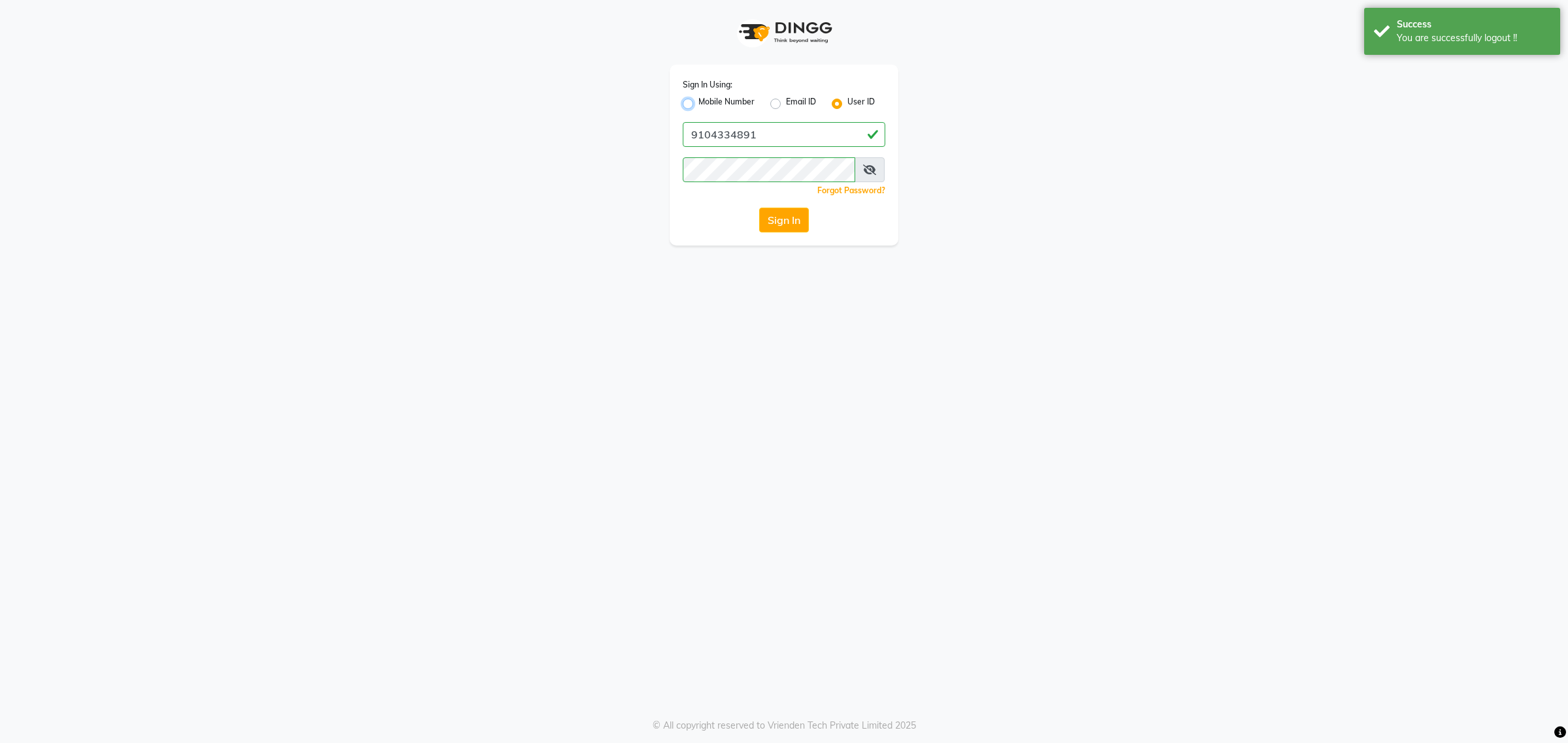
radio input "true"
radio input "false"
click at [780, 138] on input "Username" at bounding box center [805, 134] width 159 height 25
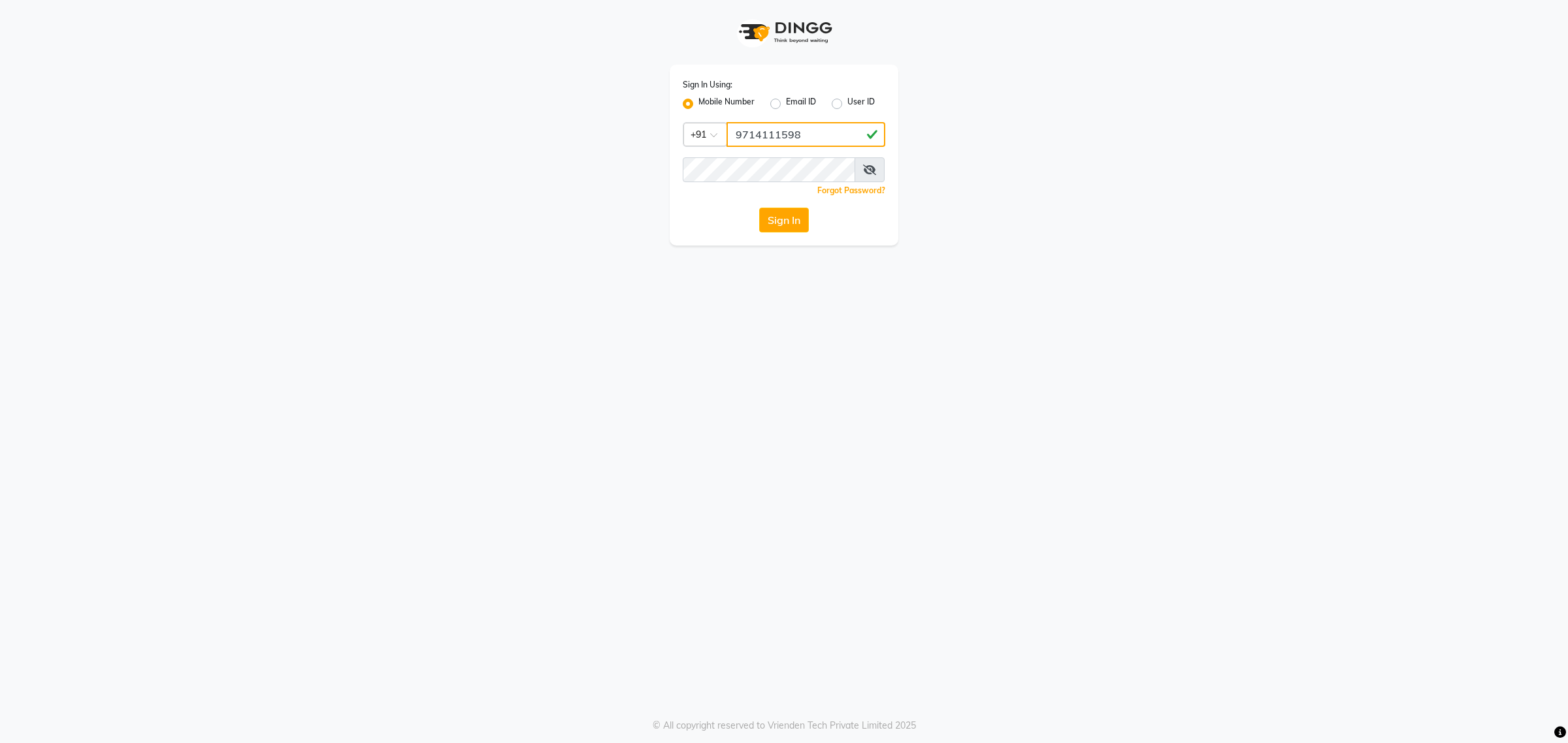
type input "9714111598"
drag, startPoint x: 710, startPoint y: 303, endPoint x: 744, endPoint y: 277, distance: 42.8
click at [710, 301] on div "Sign In Using: Mobile Number Email ID User ID Country Code × [PHONE_NUMBER] Rem…" at bounding box center [784, 371] width 1568 height 743
click at [784, 222] on button "Sign In" at bounding box center [784, 219] width 49 height 25
